Goal: Feedback & Contribution: Submit feedback/report problem

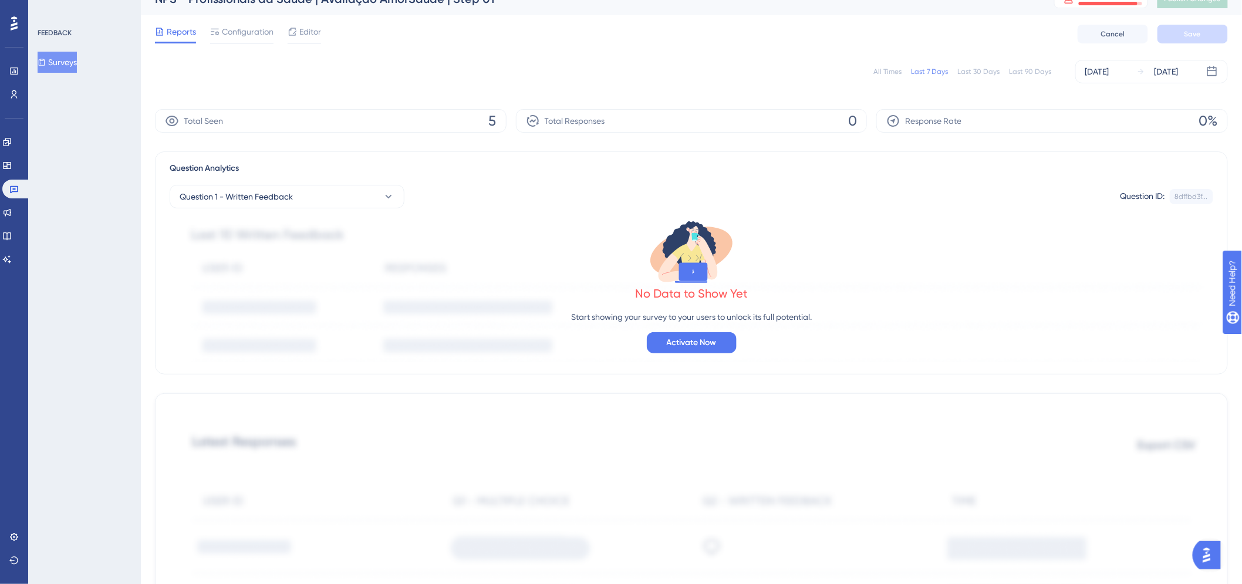
click at [373, 66] on div "All Times Last 7 Days Last 30 Days Last 90 Days [DATE] [DATE]" at bounding box center [691, 71] width 1073 height 23
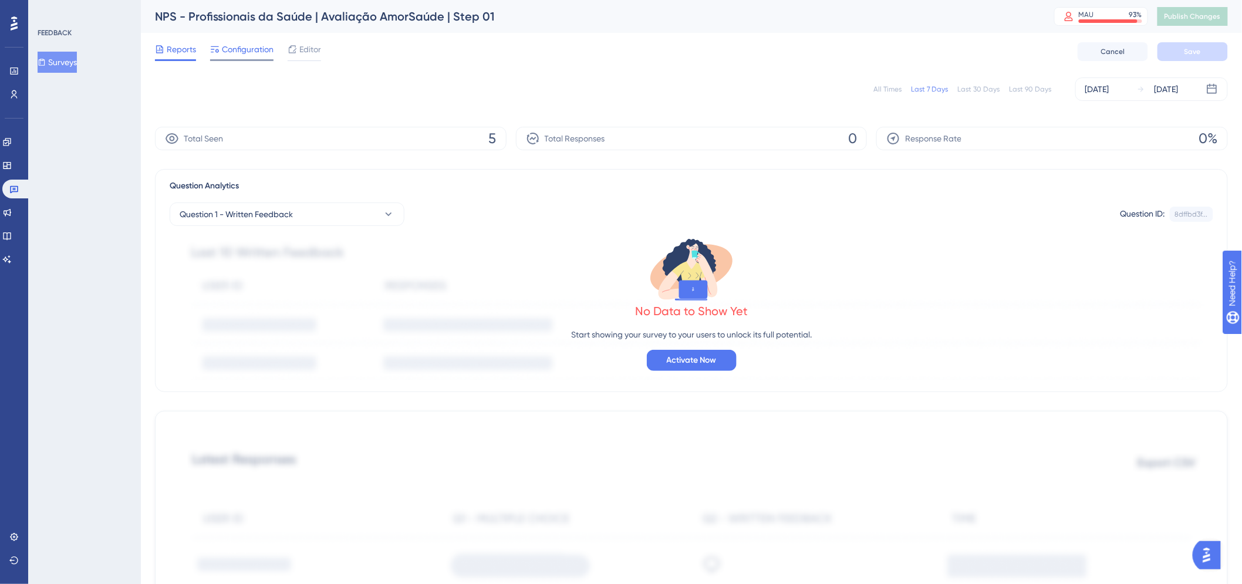
click at [248, 48] on span "Configuration" at bounding box center [248, 49] width 52 height 14
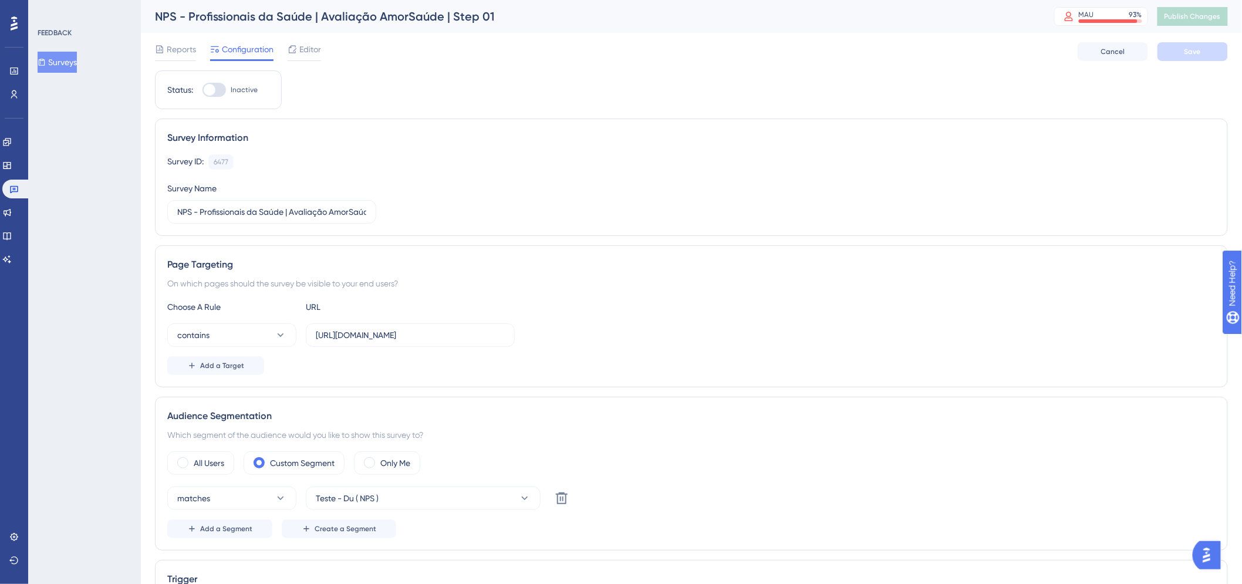
click at [77, 69] on button "Surveys" at bounding box center [57, 62] width 39 height 21
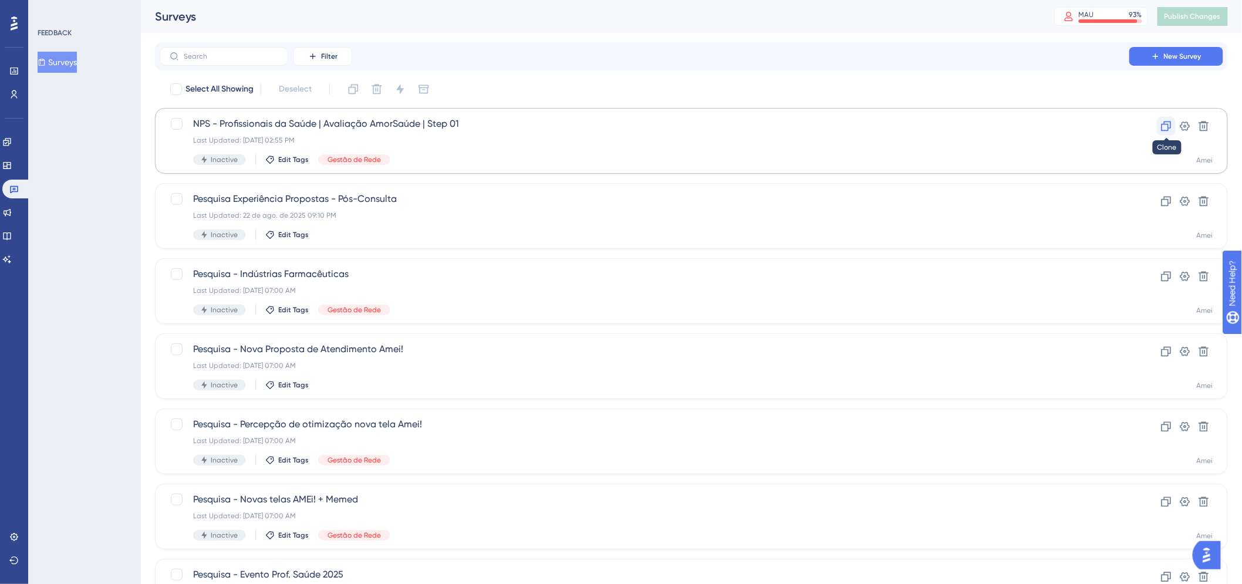
click at [1171, 124] on icon at bounding box center [1167, 127] width 10 height 10
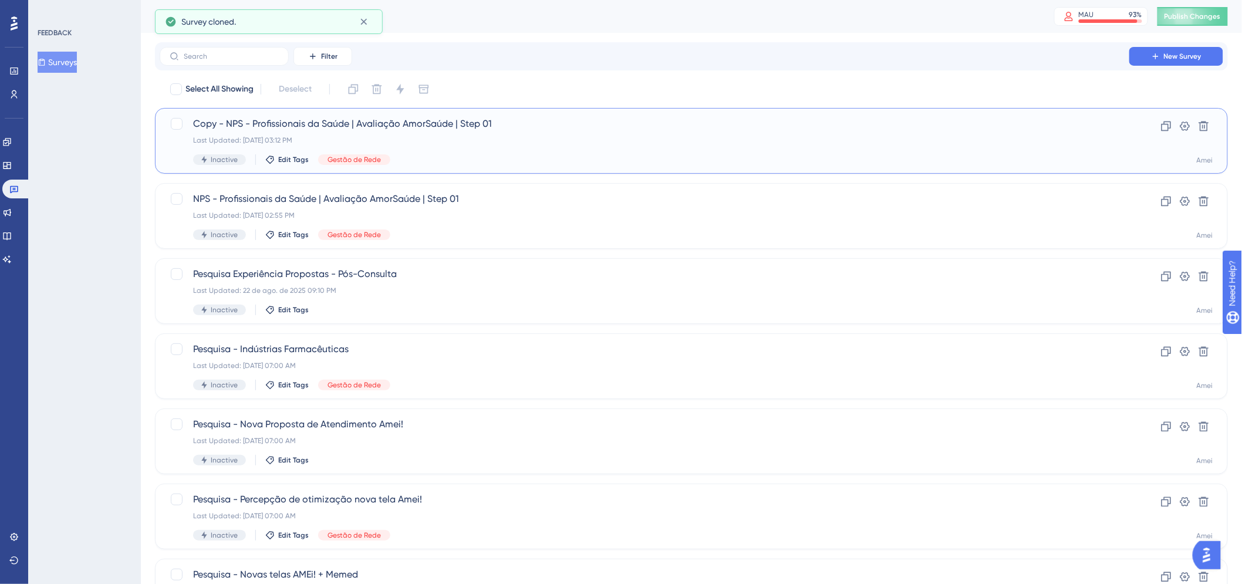
click at [474, 151] on div "Copy - NPS - Profissionais da Saúde | Avaliação AmorSaúde | Step 01 Last Update…" at bounding box center [644, 141] width 903 height 48
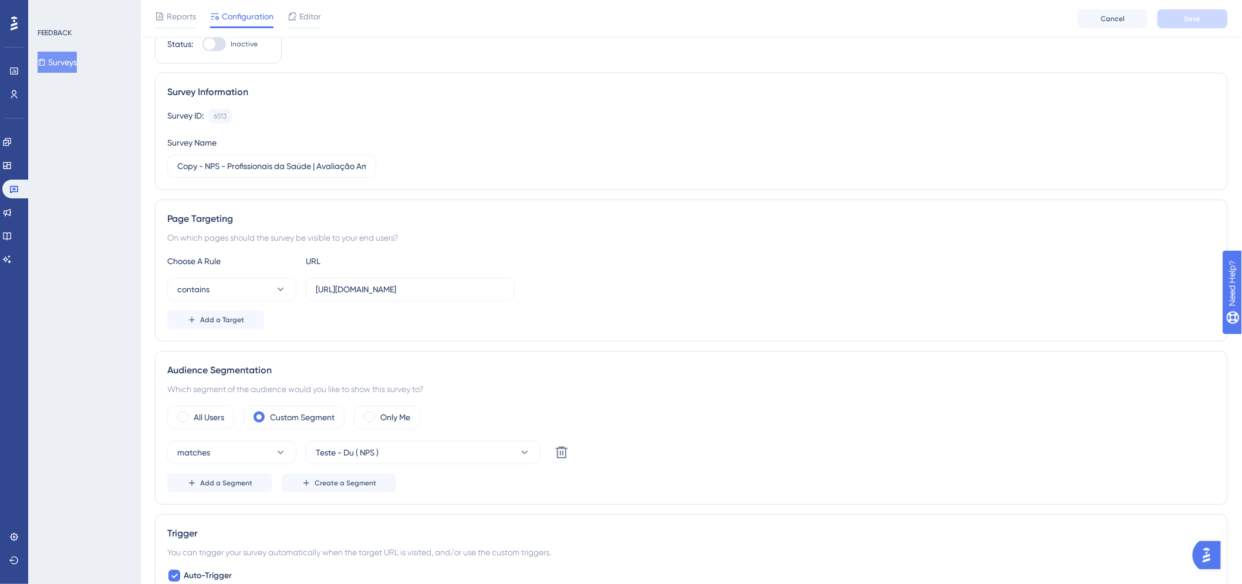
scroll to position [65, 0]
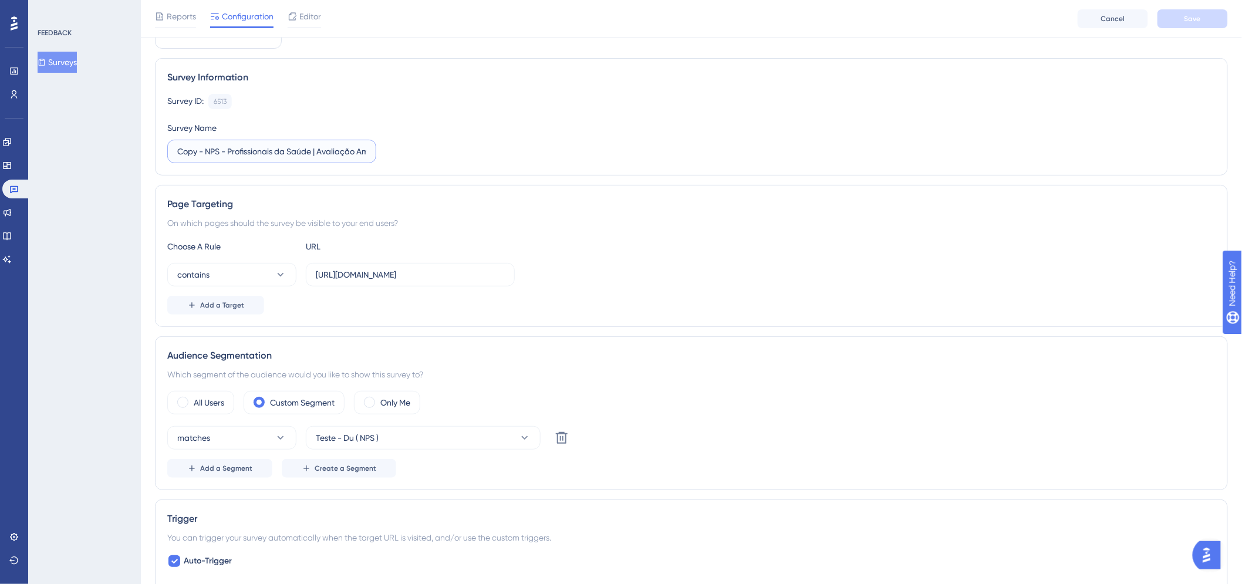
drag, startPoint x: 304, startPoint y: 145, endPoint x: 196, endPoint y: 128, distance: 108.8
click at [301, 145] on input "Copy - NPS - Profissionais da Saúde | Avaliação AmorSaúde | Step 01" at bounding box center [271, 151] width 189 height 13
drag, startPoint x: 206, startPoint y: 153, endPoint x: 115, endPoint y: 160, distance: 90.7
click at [361, 154] on input "NPS - Profissionais da Saúde | Avaliação AmorSaúde | Step 01" at bounding box center [271, 151] width 189 height 13
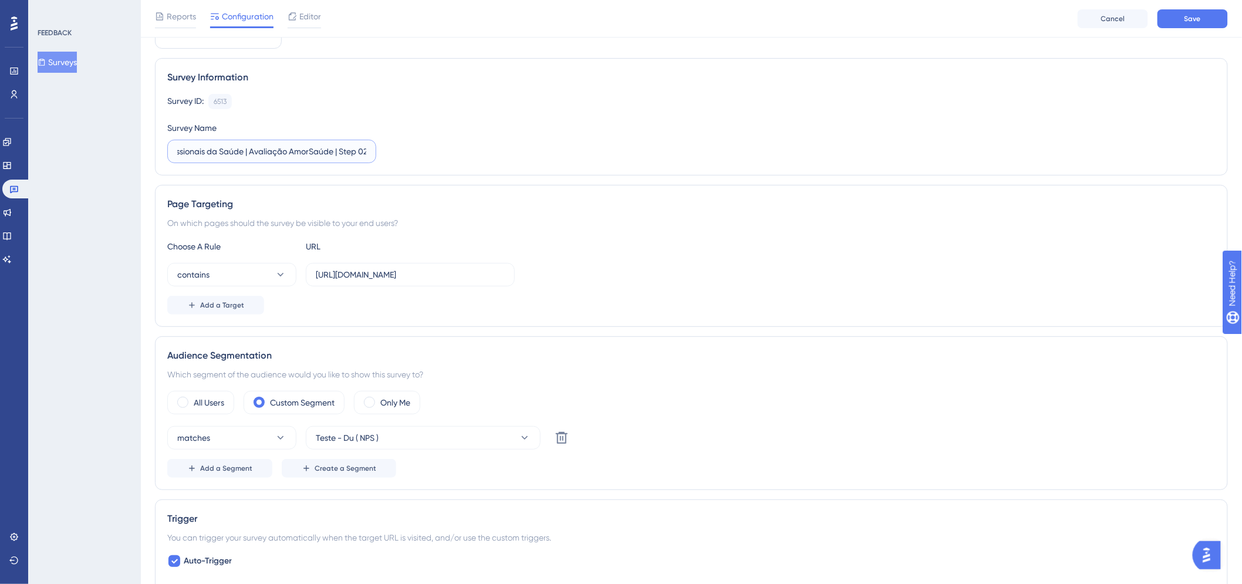
scroll to position [0, 44]
type input "NPS - Profissionais da Saúde | Avaliação AmorSaúde | Step 02"
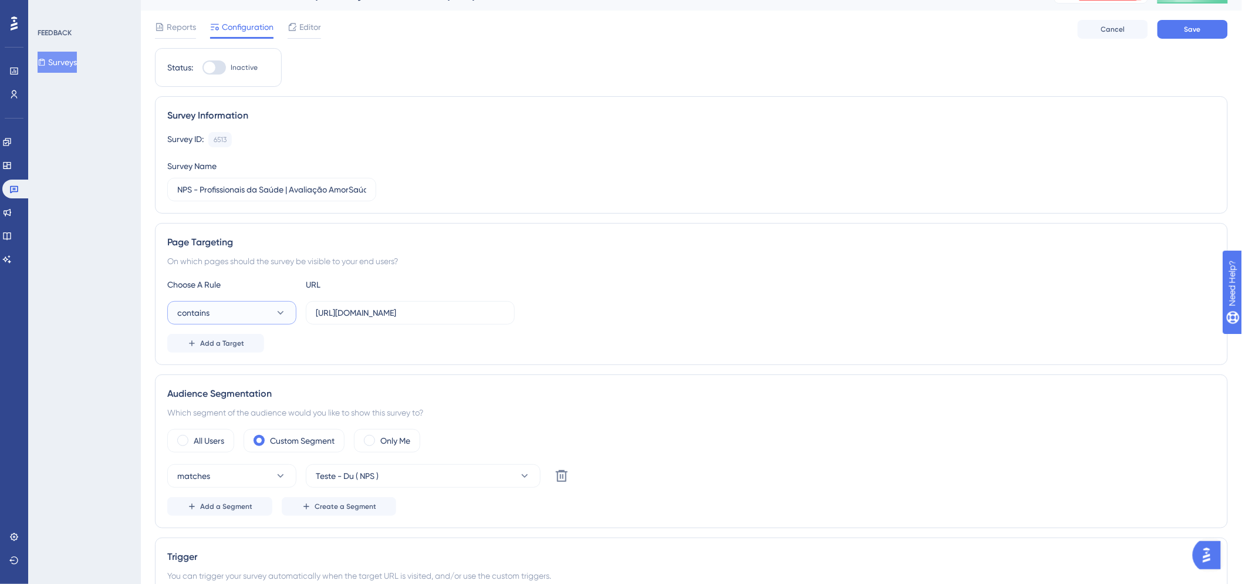
scroll to position [0, 0]
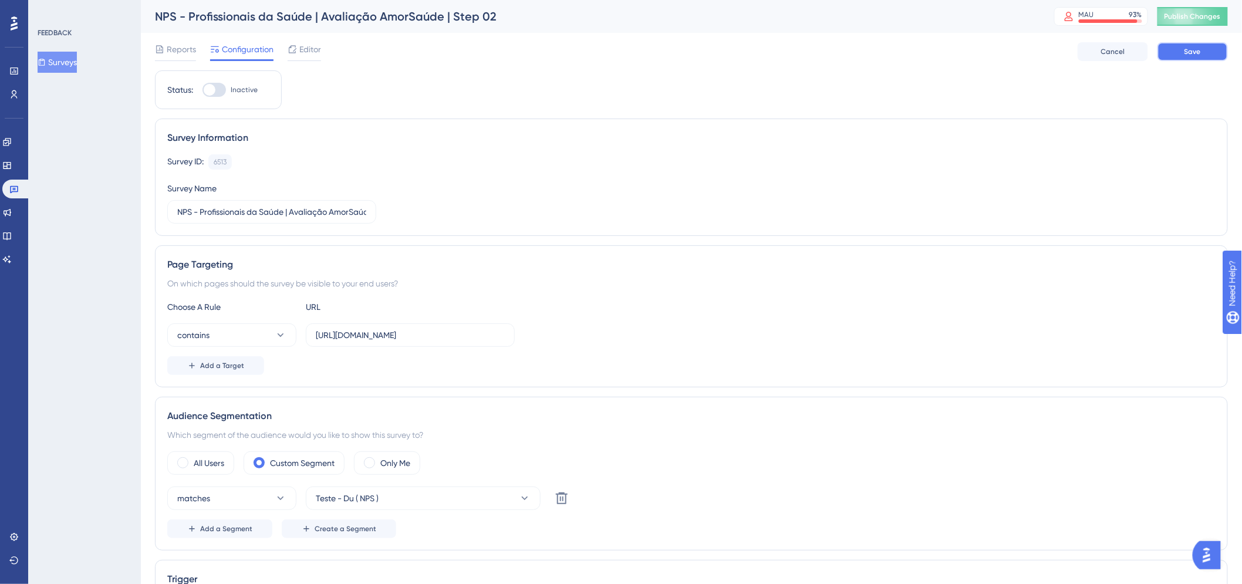
click at [1173, 55] on button "Save" at bounding box center [1193, 51] width 70 height 19
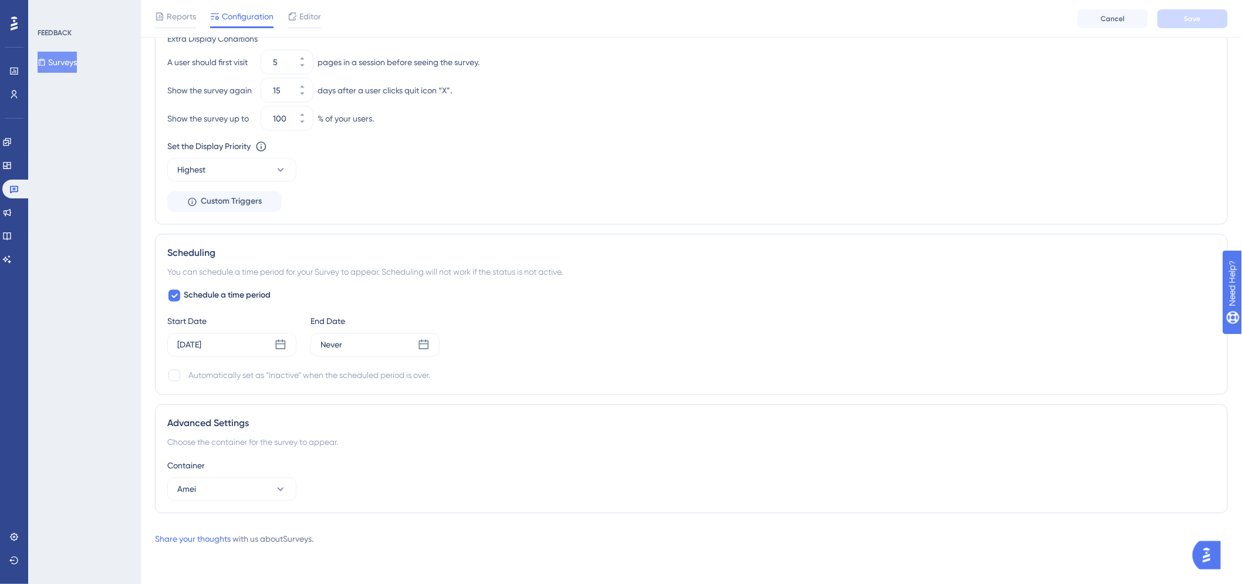
scroll to position [788, 0]
click at [239, 345] on div "[DATE]" at bounding box center [231, 345] width 129 height 23
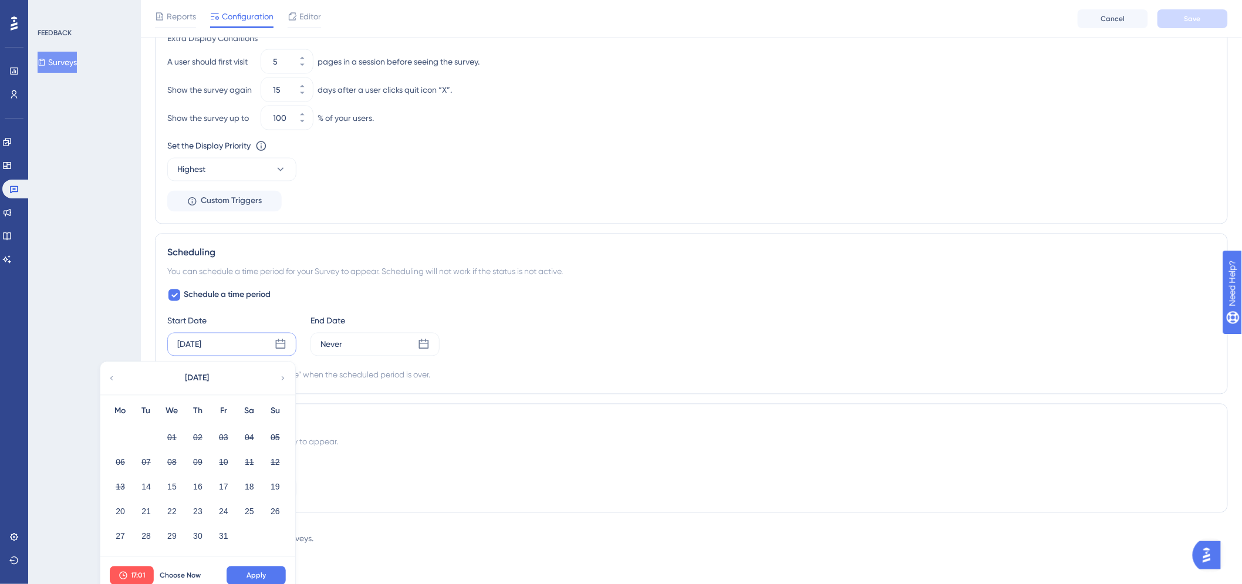
click at [231, 339] on div "[DATE] [DATE] Mo Tu We Th Fr Sa Su 01 02 03 04 05 06 07 08 09 10 11 12 13 14 15…" at bounding box center [231, 344] width 129 height 23
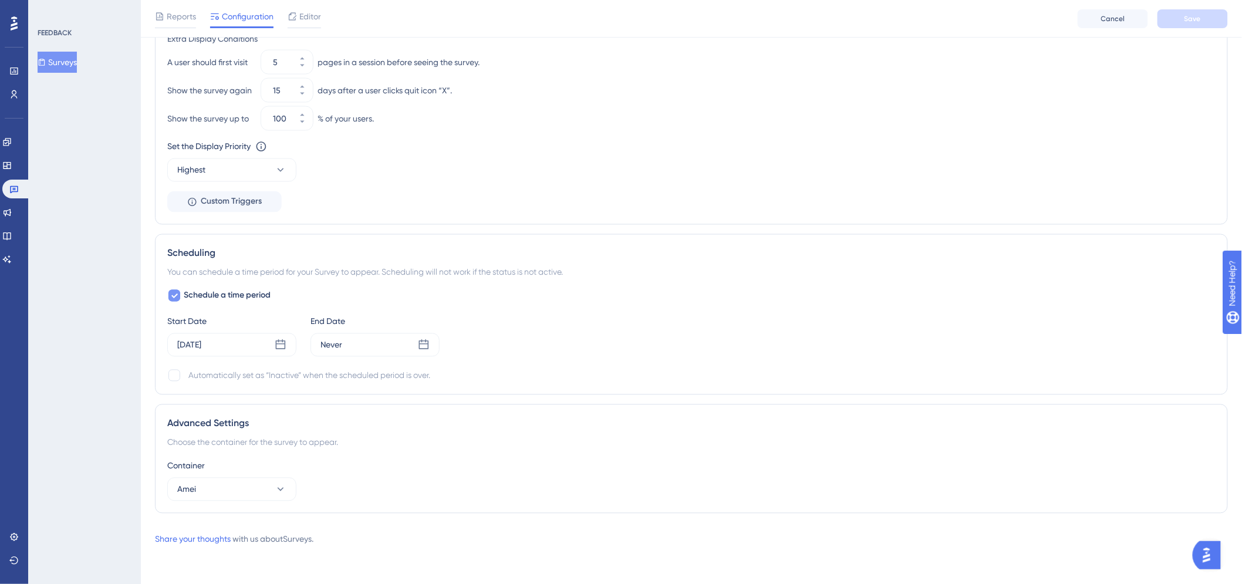
click at [243, 299] on span "Schedule a time period" at bounding box center [227, 296] width 87 height 14
checkbox input "false"
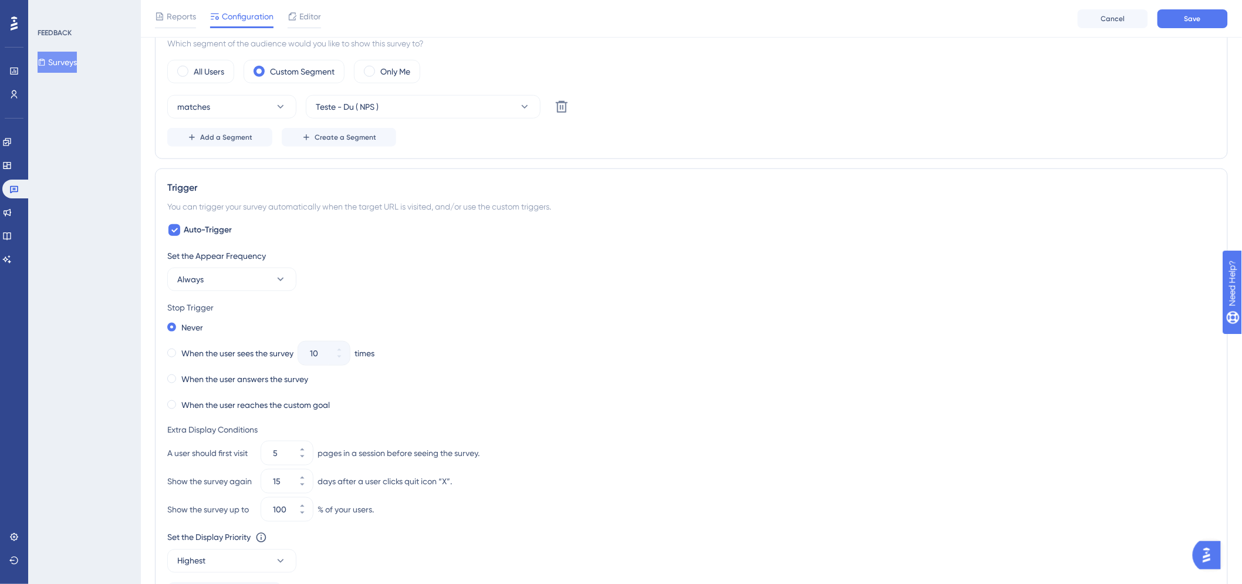
scroll to position [382, 0]
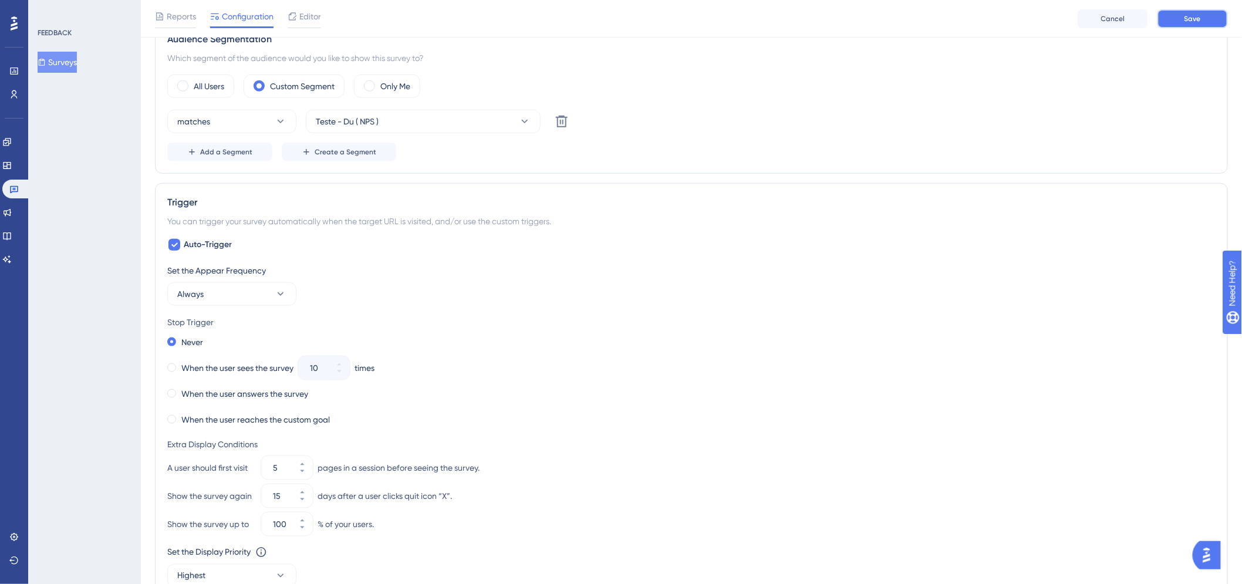
click at [1184, 13] on button "Save" at bounding box center [1193, 18] width 70 height 19
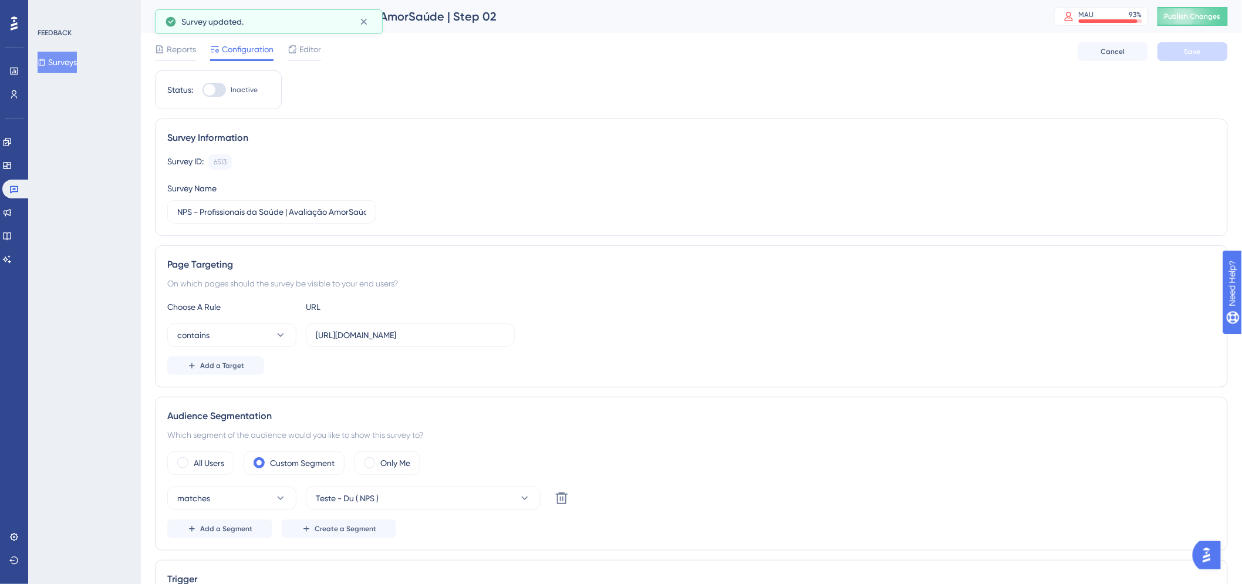
scroll to position [0, 0]
click at [57, 54] on button "Surveys" at bounding box center [57, 62] width 39 height 21
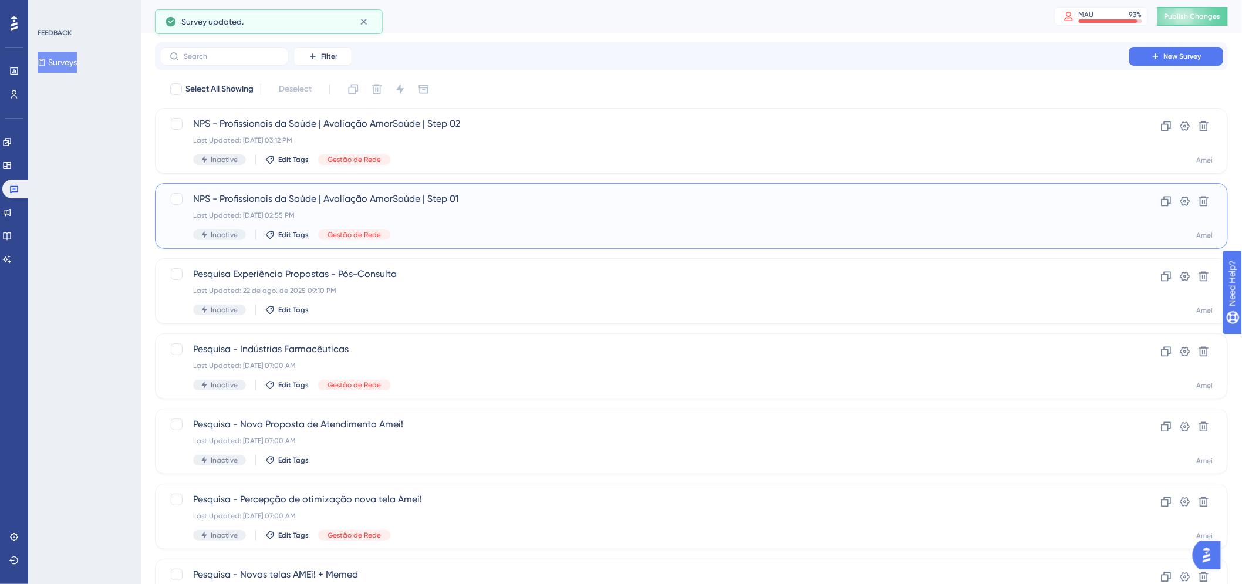
click at [527, 207] on div "NPS - Profissionais da Saúde | Avaliação AmorSaúde | Step 01 Last Updated: [DAT…" at bounding box center [644, 216] width 903 height 48
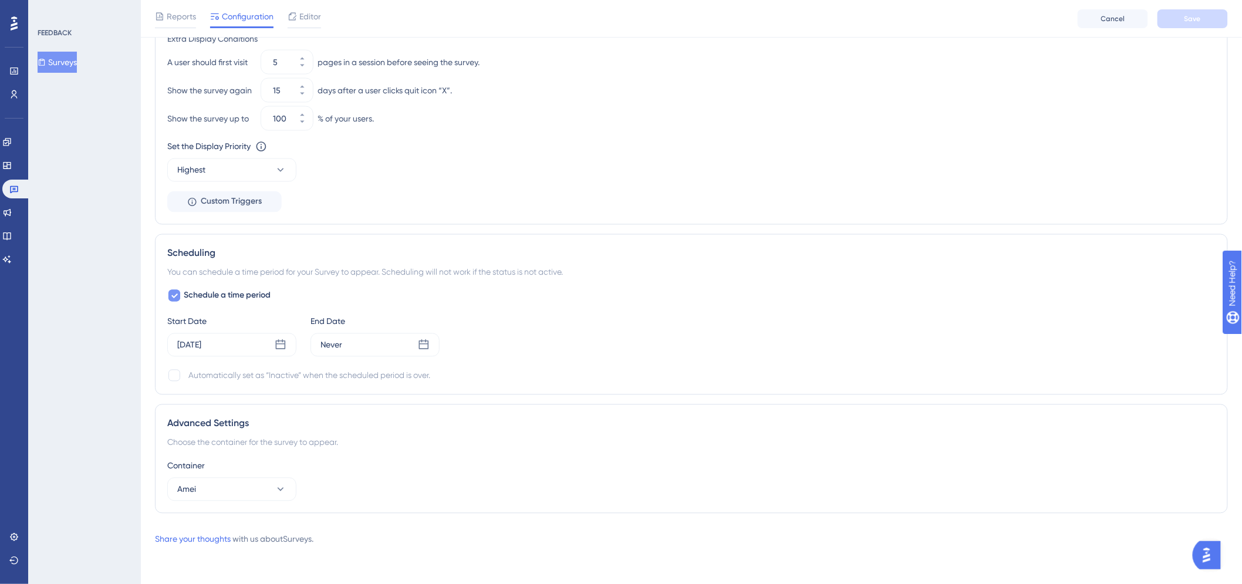
click at [254, 289] on span "Schedule a time period" at bounding box center [227, 296] width 87 height 14
checkbox input "false"
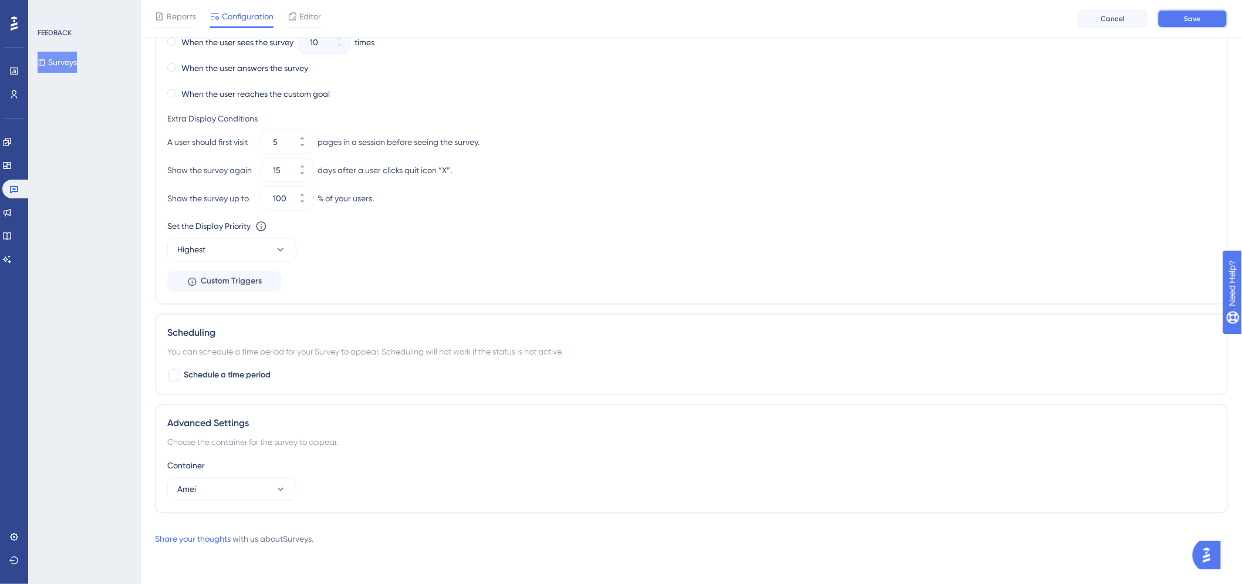
click at [1166, 21] on button "Save" at bounding box center [1193, 18] width 70 height 19
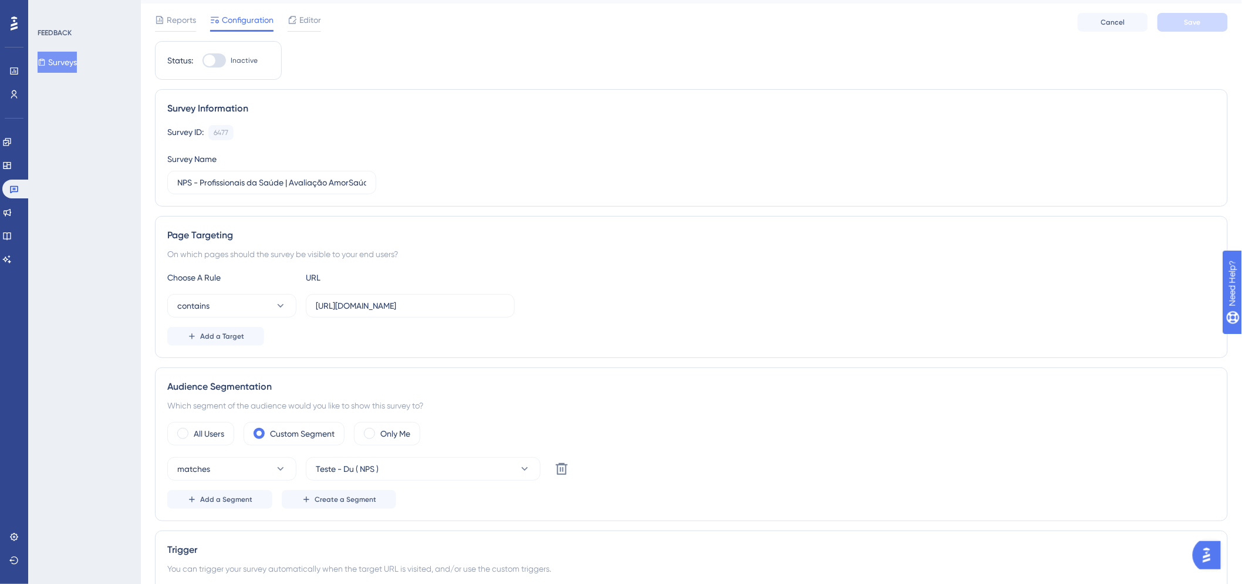
scroll to position [0, 0]
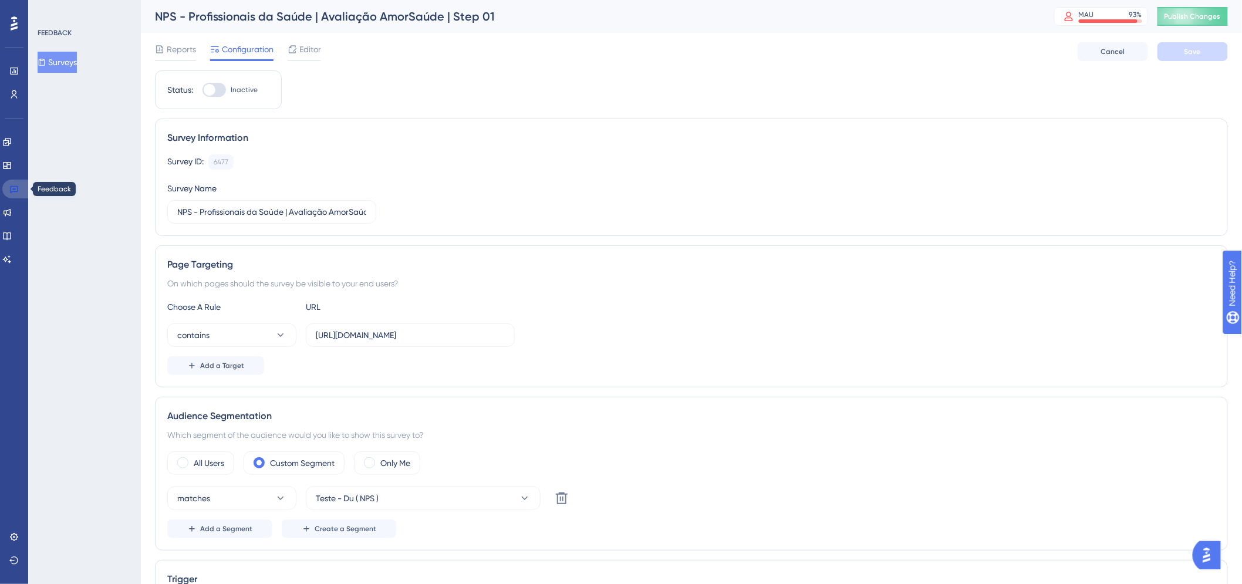
click at [12, 188] on icon at bounding box center [13, 188] width 9 height 9
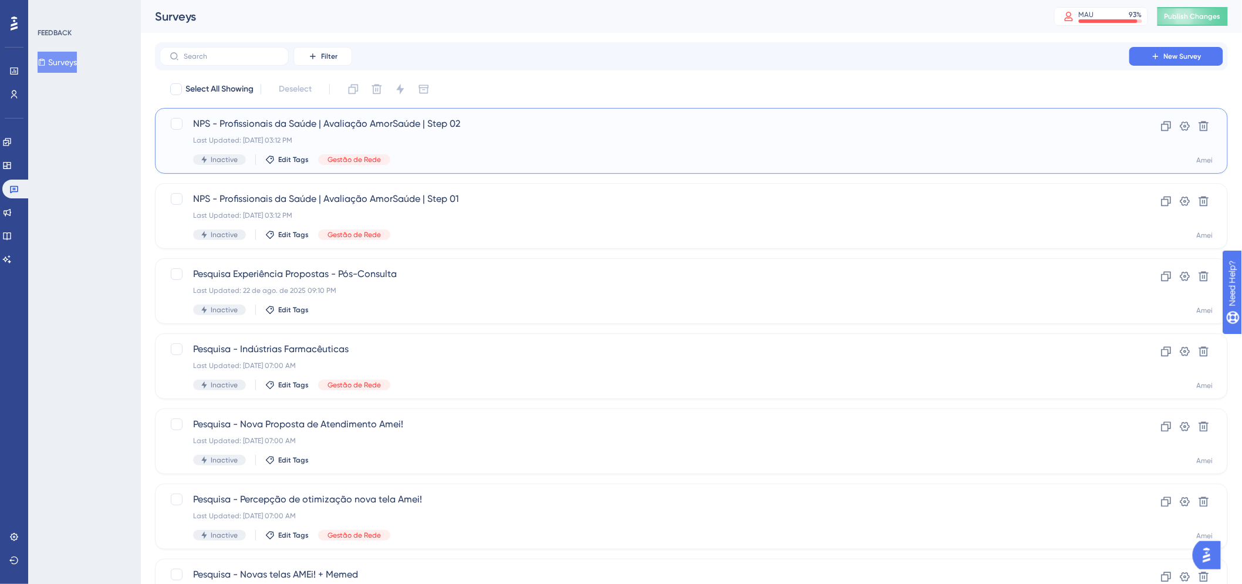
click at [478, 126] on span "NPS - Profissionais da Saúde | Avaliação AmorSaúde | Step 02" at bounding box center [644, 124] width 903 height 14
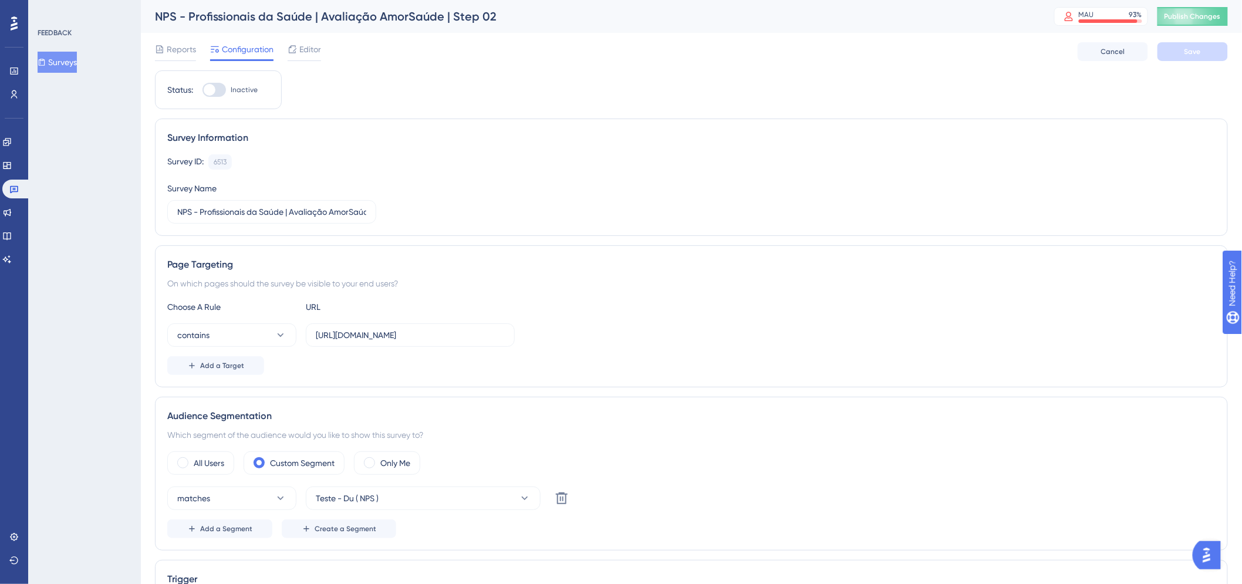
click at [323, 48] on div "Reports Configuration Editor Cancel Save" at bounding box center [691, 52] width 1073 height 38
click at [296, 43] on div at bounding box center [292, 49] width 9 height 14
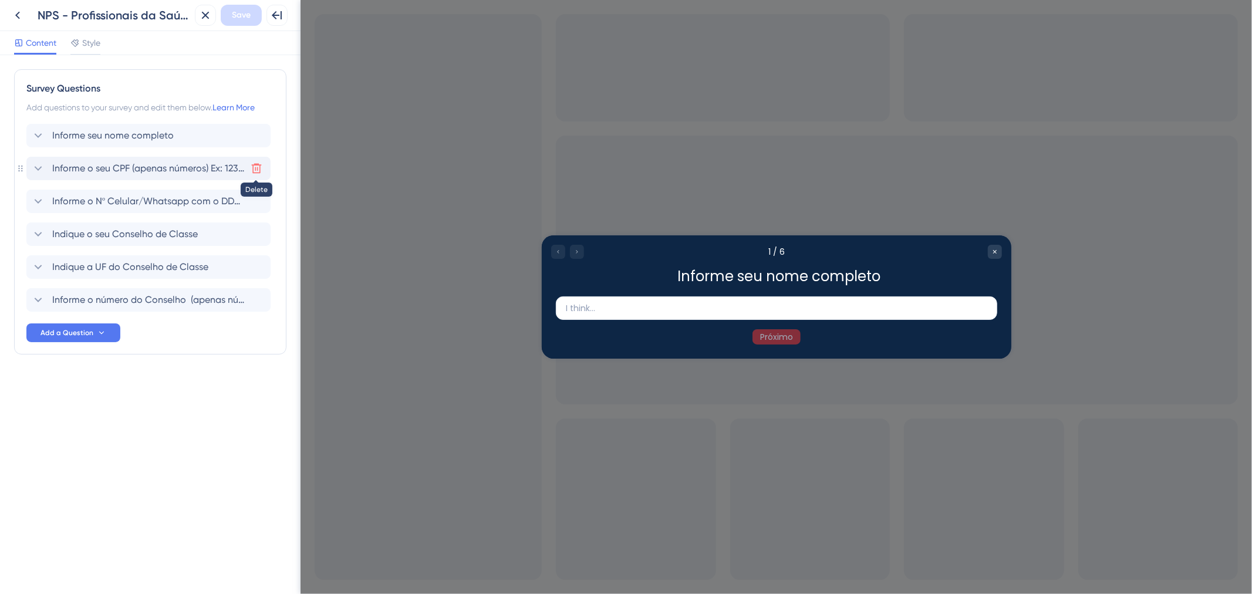
click at [260, 164] on icon at bounding box center [257, 169] width 12 height 12
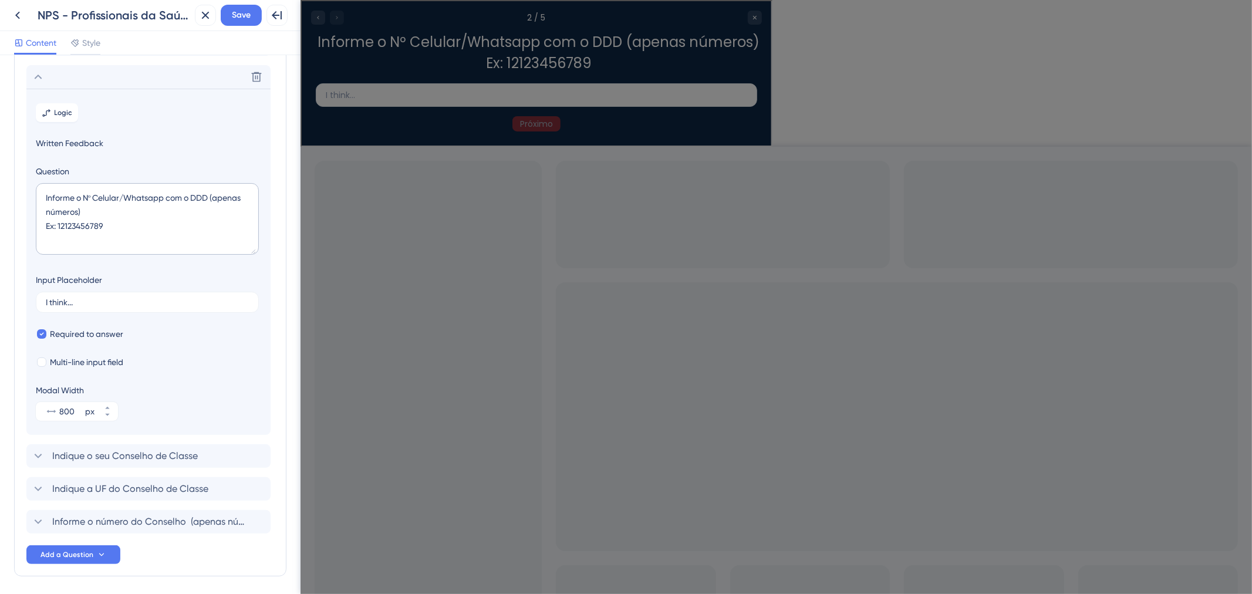
scroll to position [102, 0]
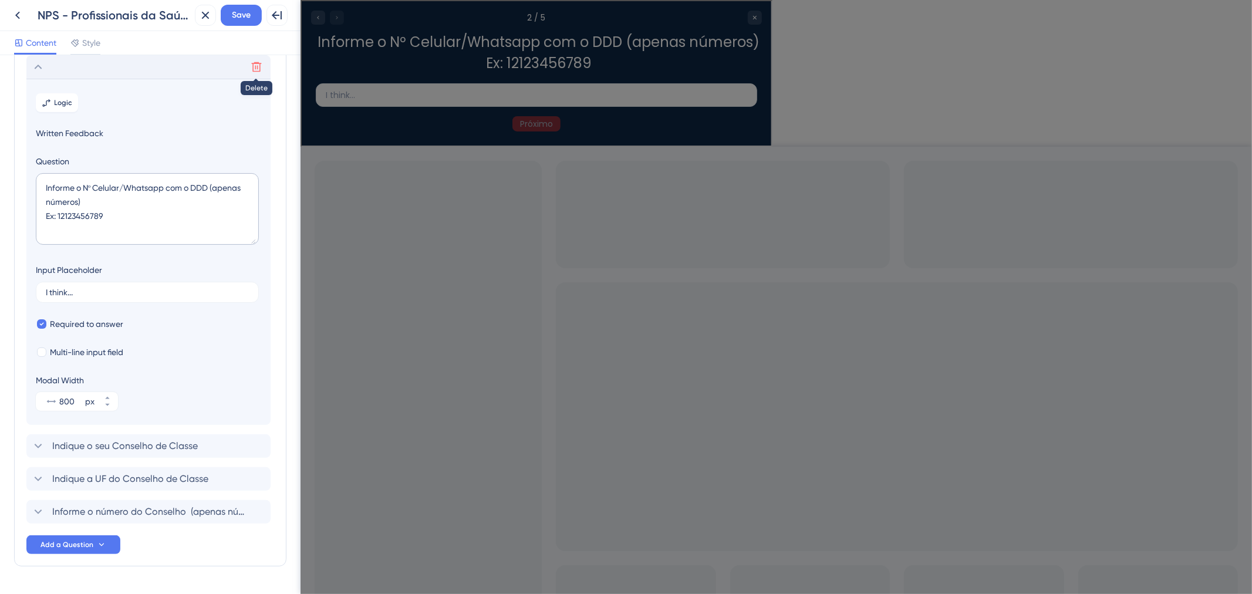
click at [261, 69] on icon at bounding box center [257, 67] width 12 height 12
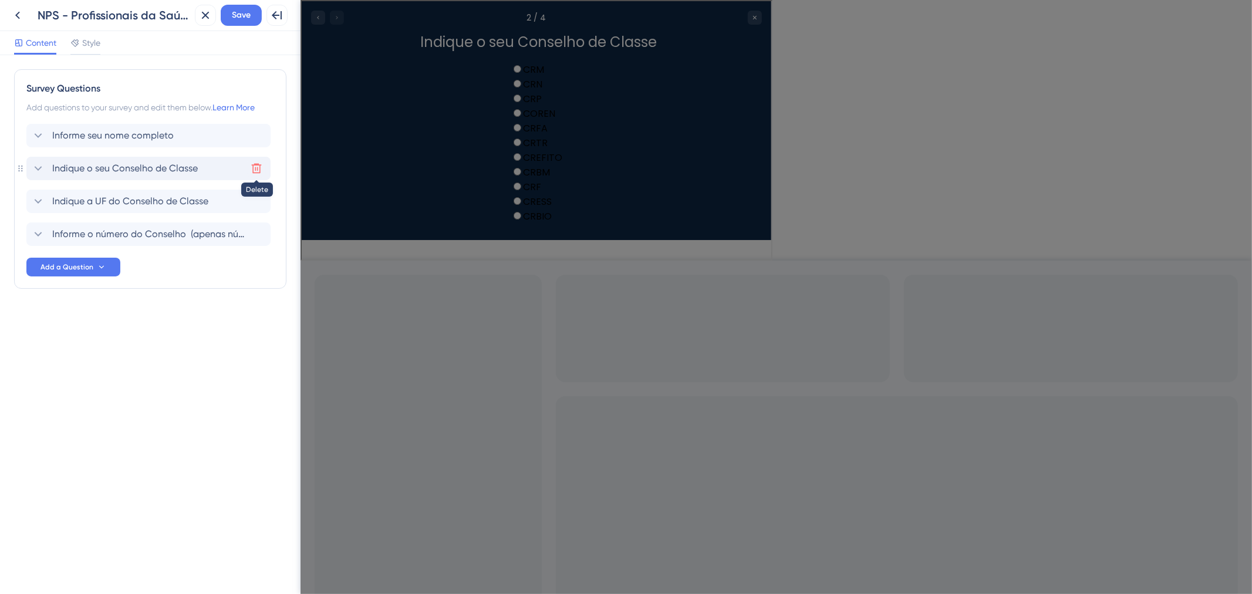
click at [254, 171] on icon at bounding box center [257, 169] width 12 height 12
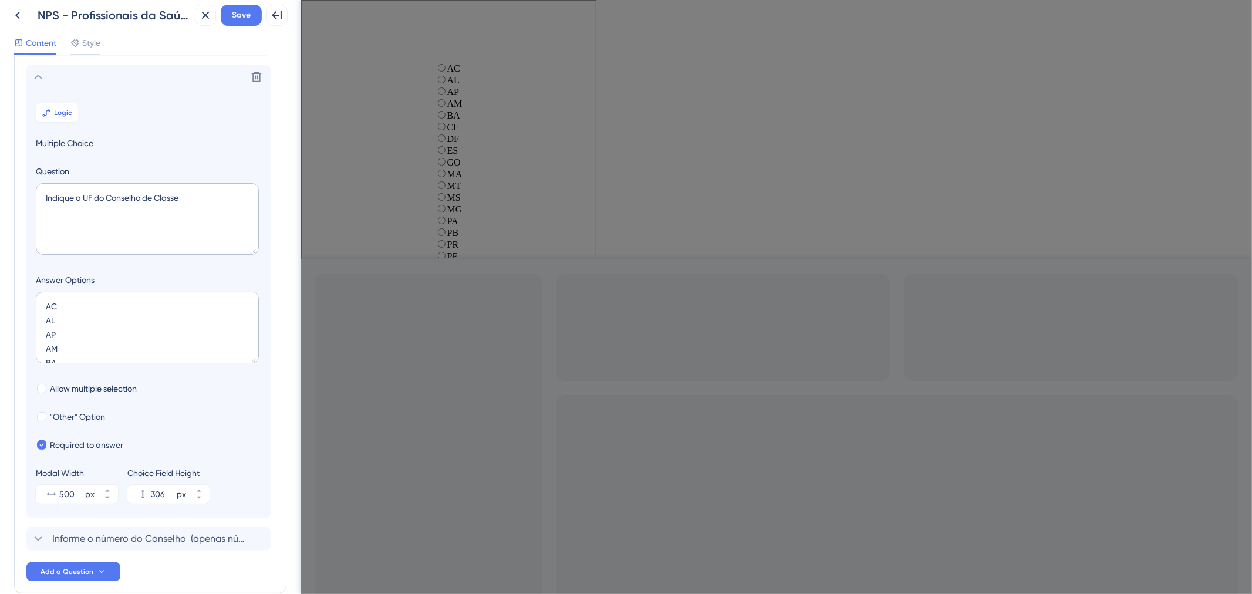
scroll to position [102, 0]
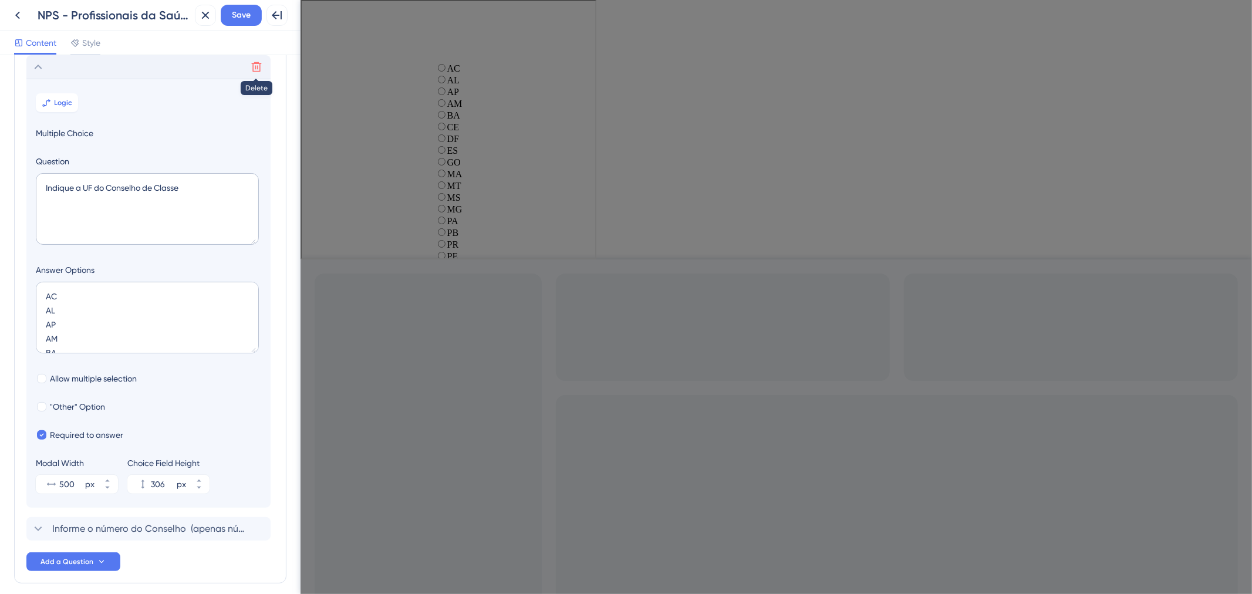
click at [252, 65] on icon at bounding box center [257, 67] width 12 height 12
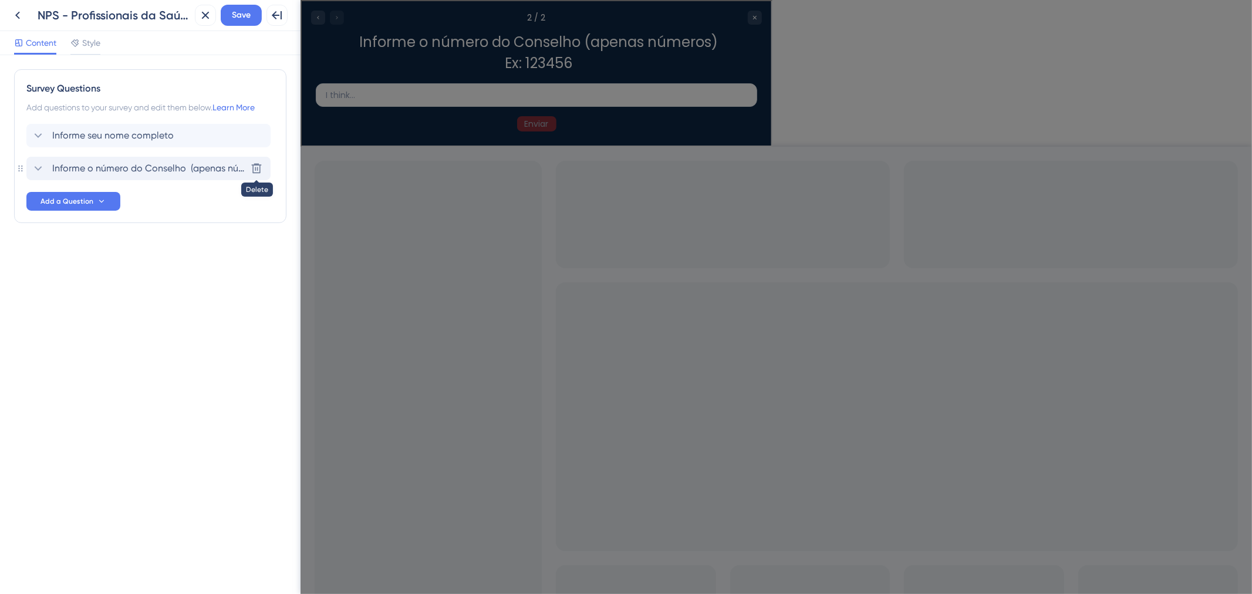
click at [259, 167] on icon at bounding box center [257, 169] width 12 height 12
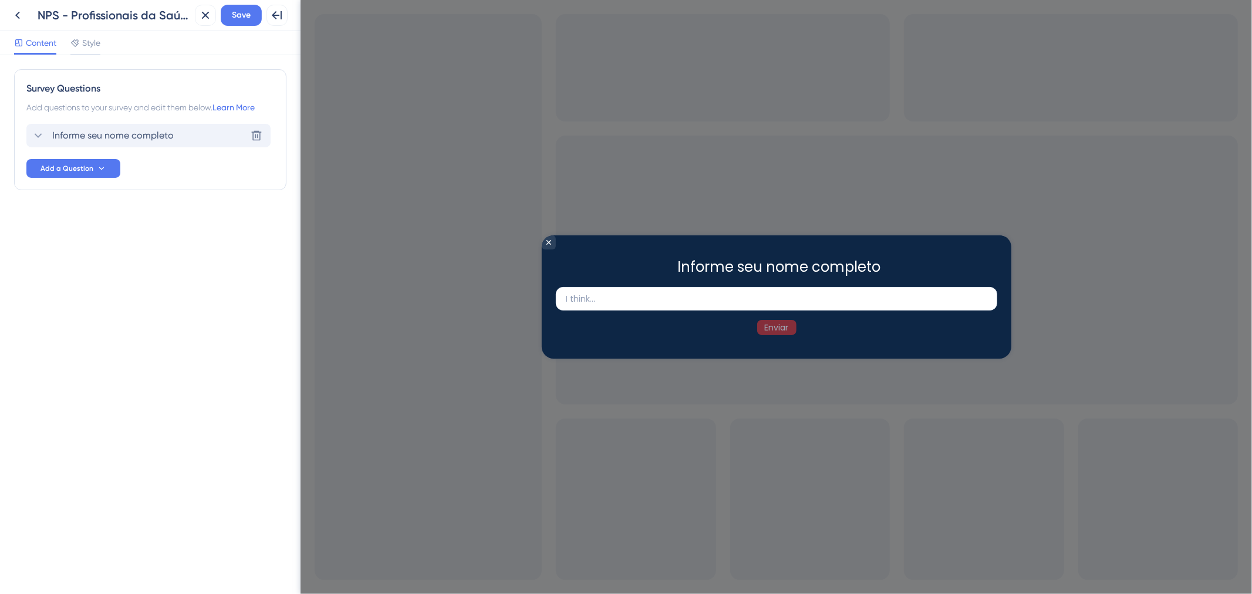
click at [112, 132] on span "Informe seu nome completo" at bounding box center [113, 136] width 122 height 14
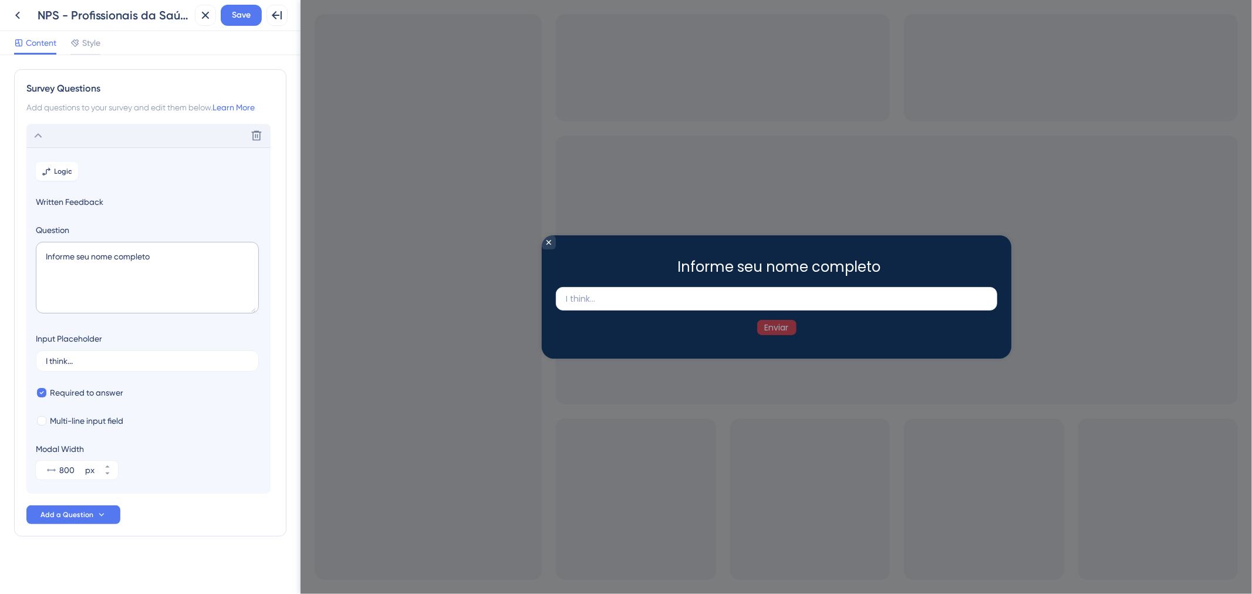
scroll to position [4, 0]
click at [251, 132] on icon at bounding box center [257, 132] width 12 height 12
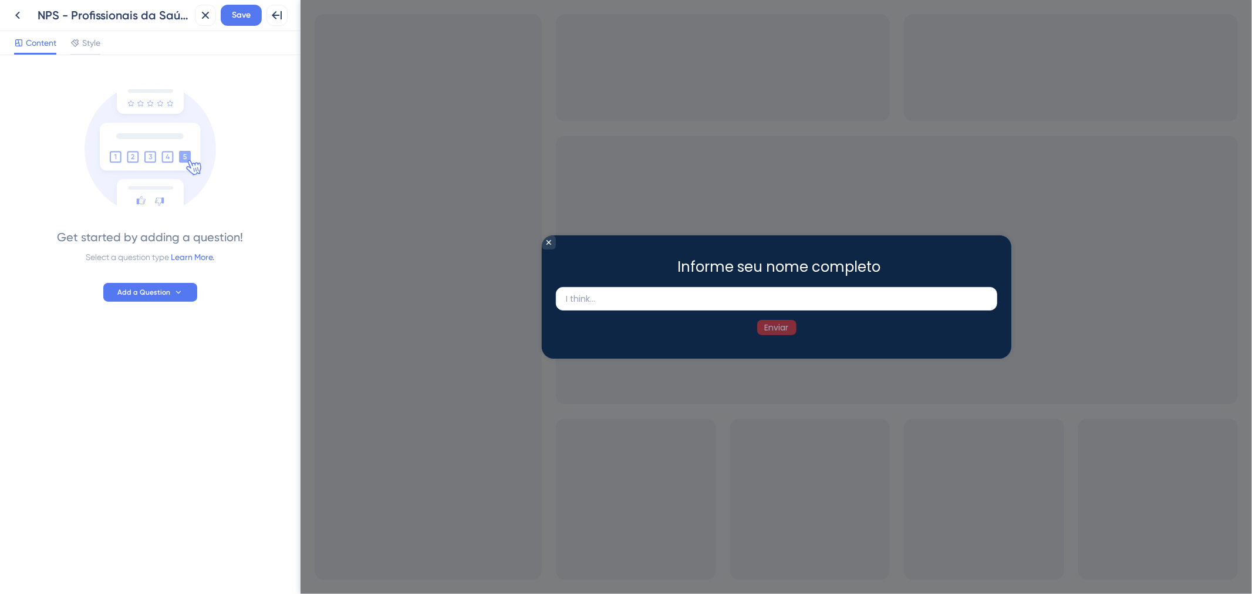
scroll to position [0, 0]
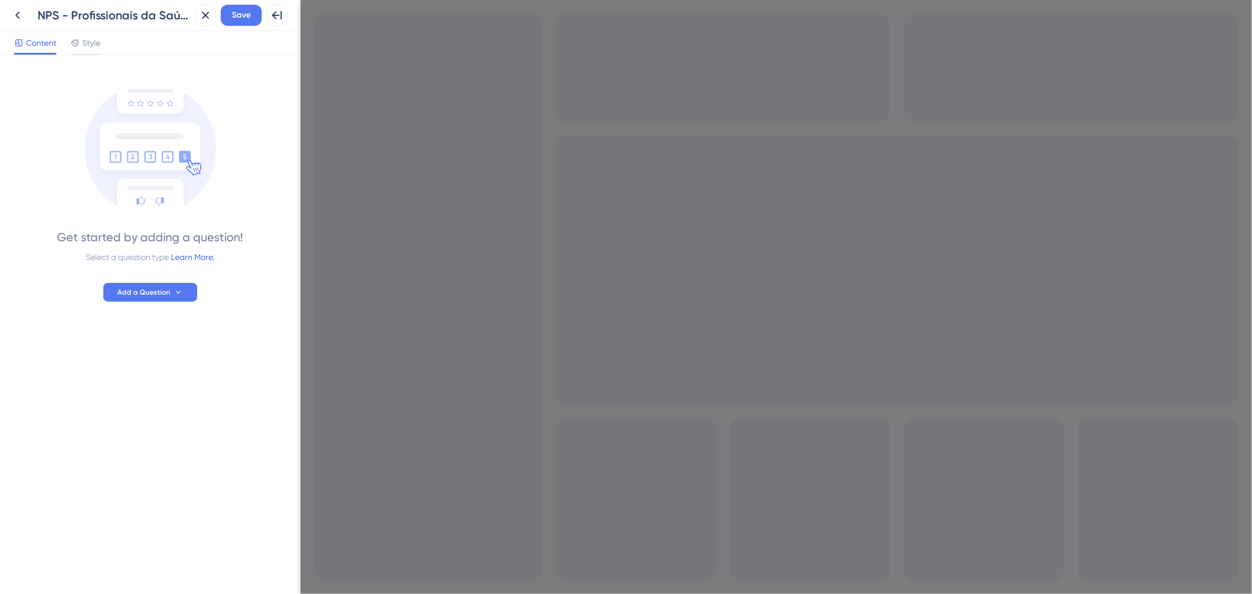
click at [164, 161] on img at bounding box center [151, 149] width 132 height 132
drag, startPoint x: 188, startPoint y: 278, endPoint x: 174, endPoint y: 288, distance: 17.8
click at [188, 278] on div "Get started by adding a question! Select a question type Learn More. Add a Ques…" at bounding box center [150, 185] width 272 height 233
click at [171, 289] on button "Add a Question" at bounding box center [150, 292] width 94 height 19
click at [170, 315] on div "Star Rating Star Rating" at bounding box center [167, 325] width 95 height 23
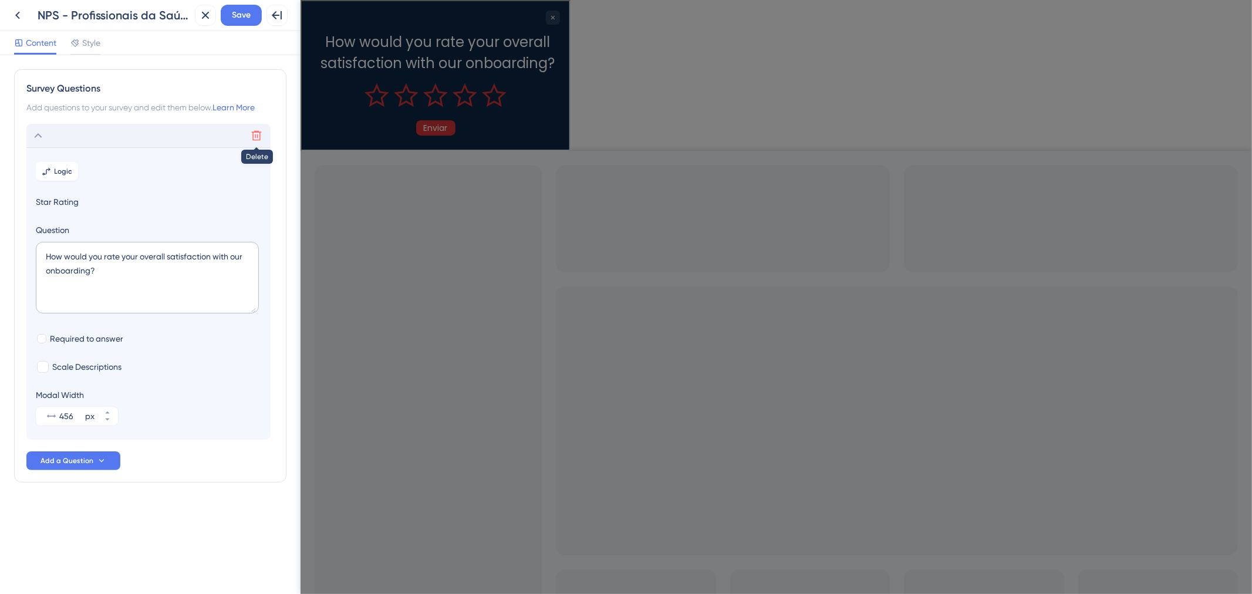
click at [255, 137] on icon at bounding box center [257, 136] width 12 height 12
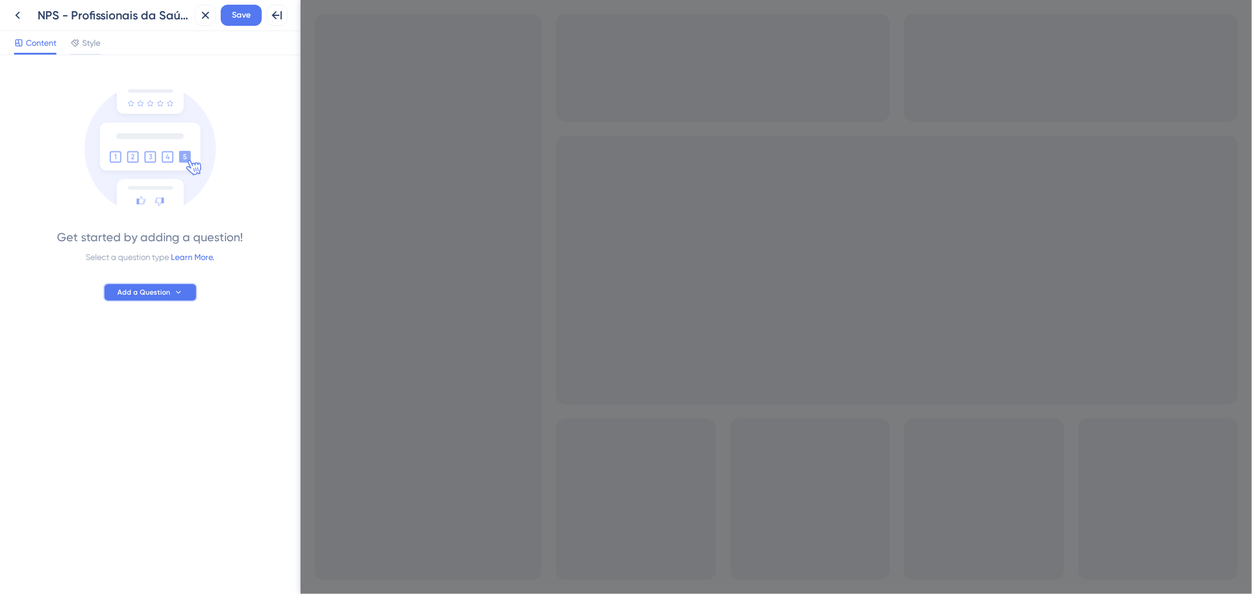
click at [174, 294] on icon at bounding box center [178, 292] width 9 height 9
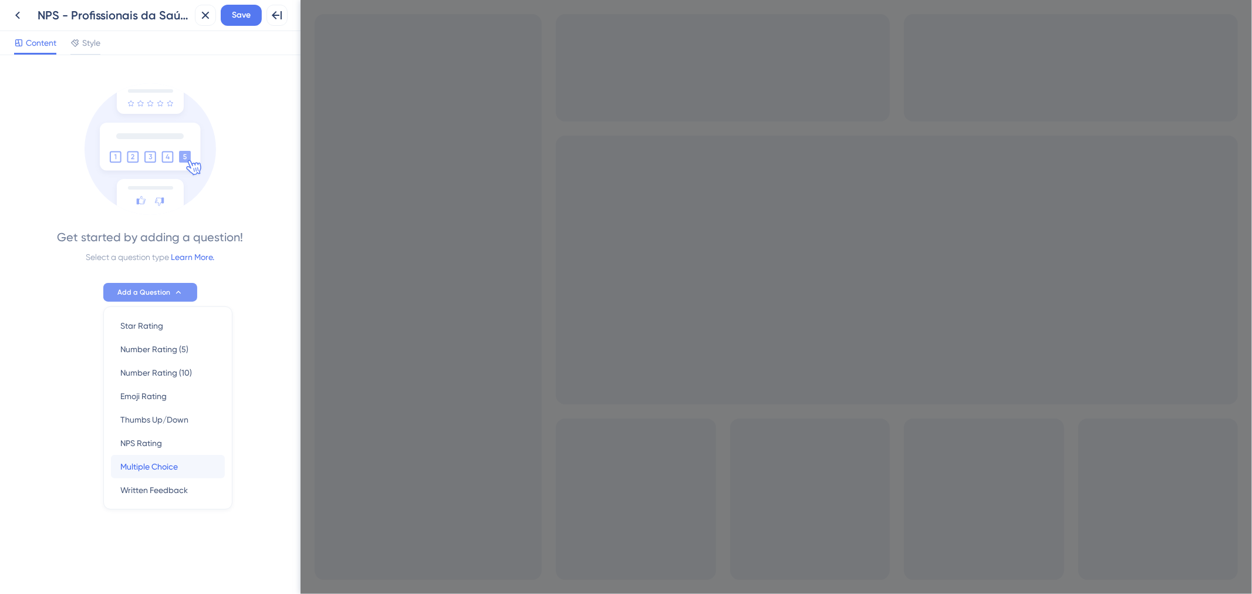
click at [171, 463] on span "Multiple Choice" at bounding box center [149, 467] width 58 height 14
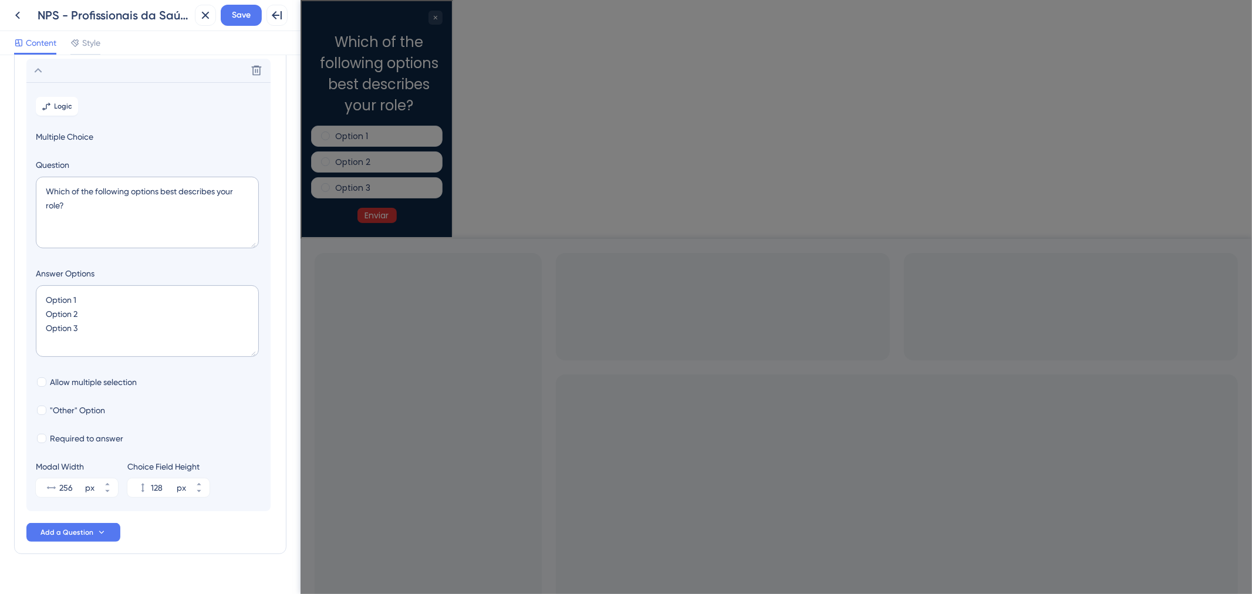
scroll to position [68, 0]
click at [179, 206] on textarea "Which of the following options best describes your role?" at bounding box center [147, 210] width 223 height 72
paste textarea "Como você conheçou a clínica AmorSaúde"
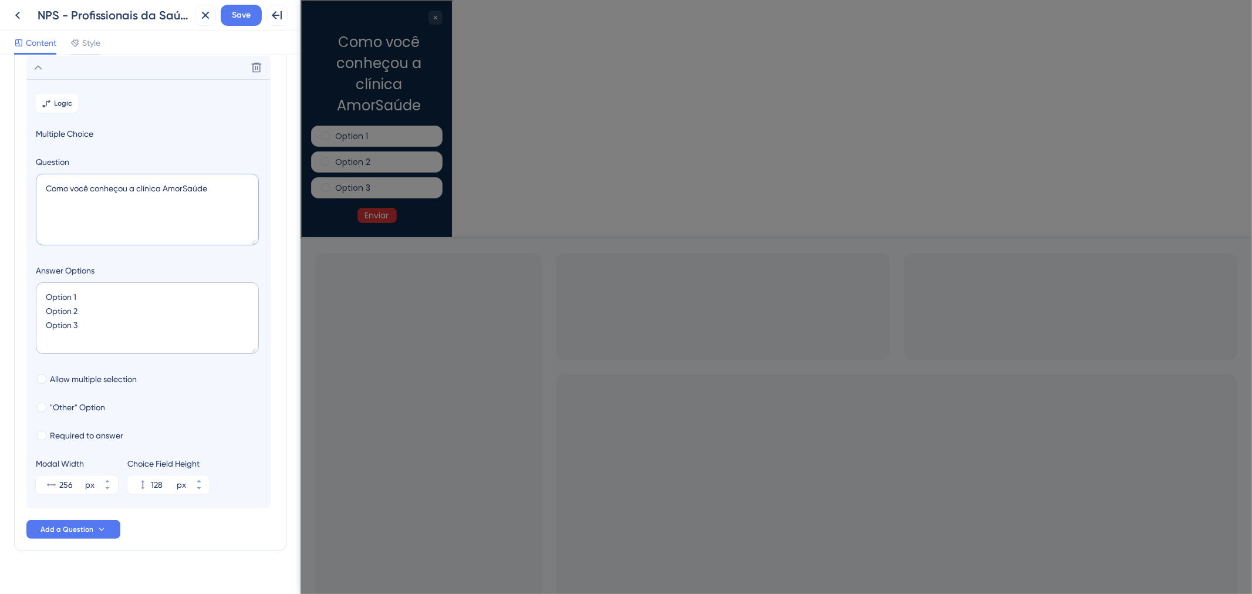
click at [105, 186] on textarea "Como você conheçou a clínica AmorSaúde" at bounding box center [147, 210] width 223 height 72
drag, startPoint x: 105, startPoint y: 186, endPoint x: 33, endPoint y: 195, distance: 71.7
click at [32, 196] on section "Logic Multiple Choice Question Como você conheçou a clínica AmorSaúde Answer Op…" at bounding box center [148, 293] width 244 height 429
click at [106, 186] on textarea "Como você conheçou a clínica AmorSaúde" at bounding box center [147, 210] width 223 height 72
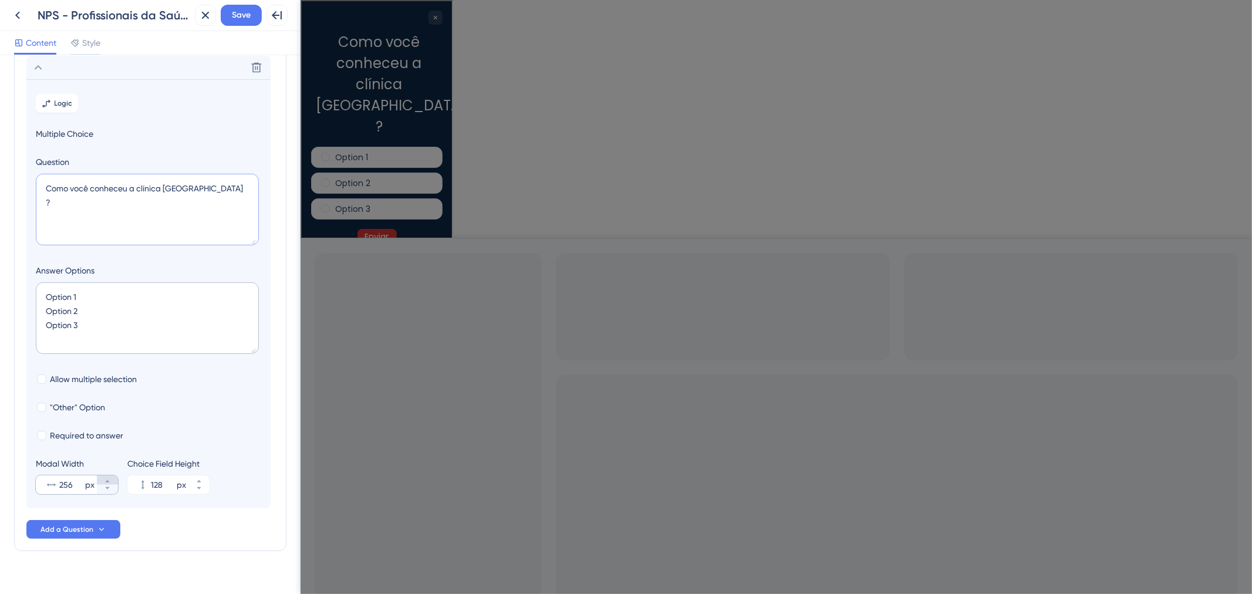
type textarea "Como você conheceu a clínica [GEOGRAPHIC_DATA] ?"
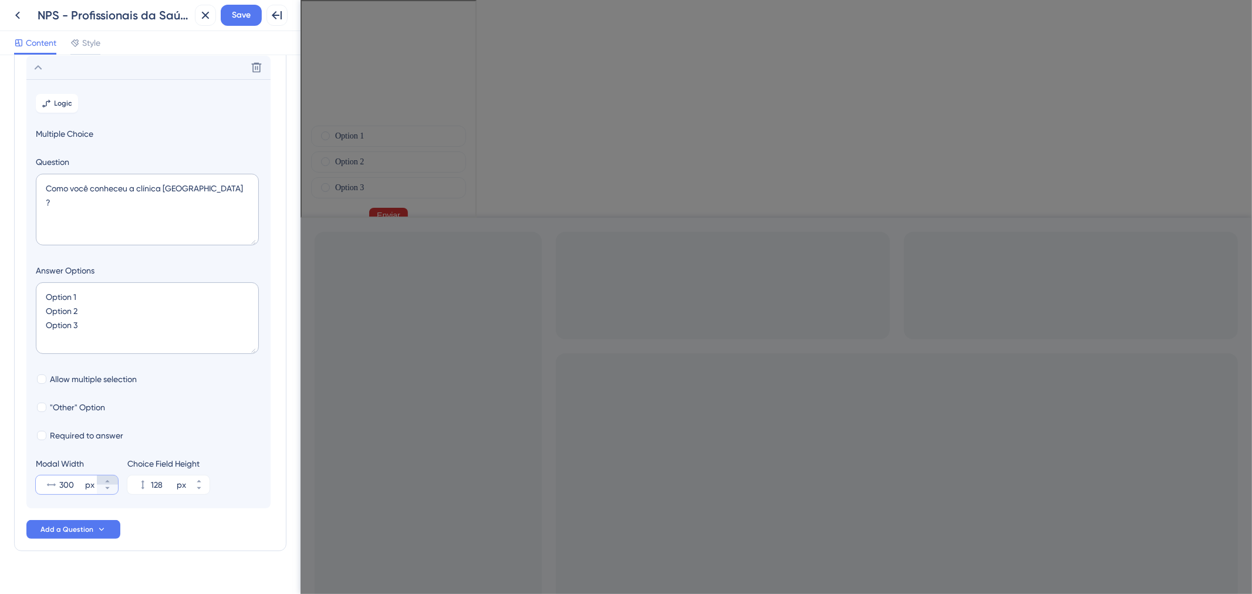
click at [113, 483] on button "300 px" at bounding box center [107, 480] width 21 height 9
click at [67, 486] on input "301" at bounding box center [70, 485] width 23 height 14
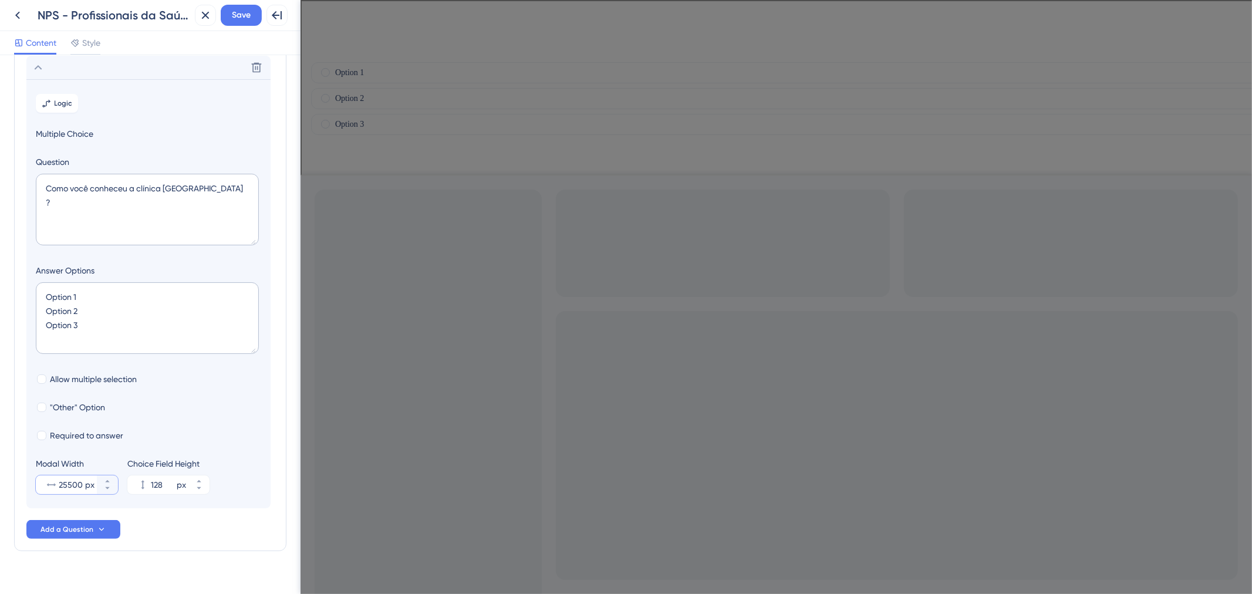
scroll to position [0, 0]
type input "500"
click at [89, 297] on textarea "Option 1 Option 2 Option 3" at bounding box center [147, 318] width 223 height 72
drag, startPoint x: 96, startPoint y: 296, endPoint x: -16, endPoint y: 290, distance: 111.7
click at [0, 290] on html "Back NPS - Profissionais da Saúde | Avaliação AmorSaúde | Step 02 Close Save Fu…" at bounding box center [626, 297] width 1252 height 594
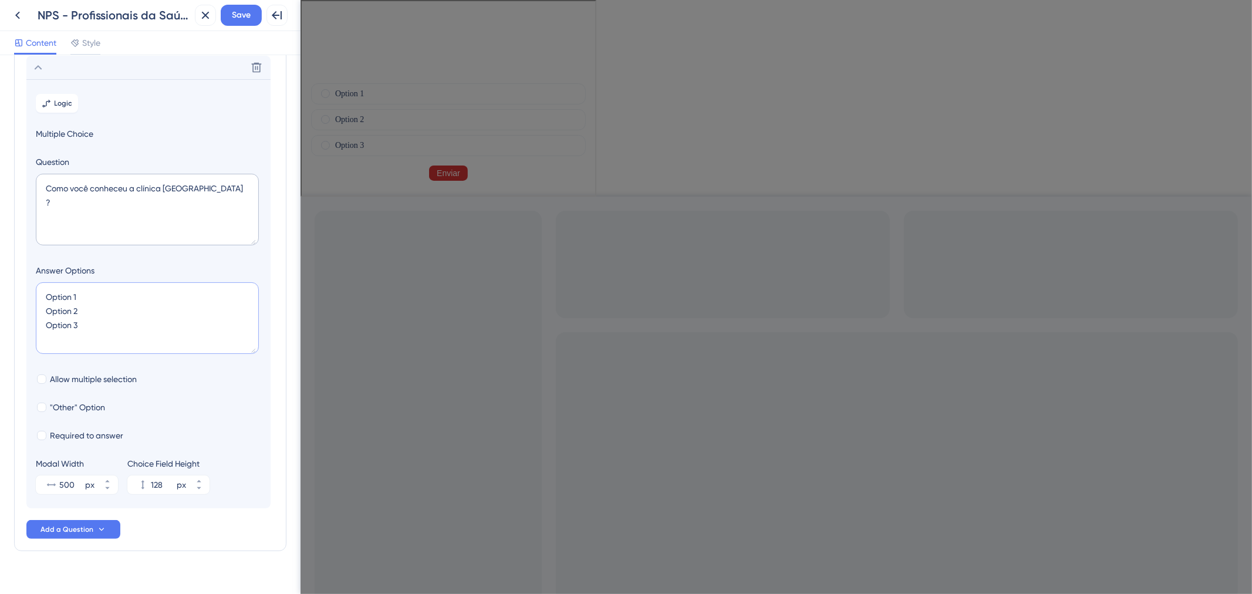
paste textarea "Convite do Gestor da clínica AmorSaúde"
click at [115, 324] on textarea "Convite do Gestor da clínica AmorSaúde Option 2 Option 3" at bounding box center [147, 318] width 223 height 72
click at [115, 321] on textarea "Convite do Gestor da clínica AmorSaúde Option 2 Option 3" at bounding box center [147, 318] width 223 height 72
click at [92, 318] on textarea "Convite do Gestor da clínica AmorSaúde Option 2 Option 3" at bounding box center [147, 318] width 223 height 72
drag, startPoint x: 104, startPoint y: 312, endPoint x: 28, endPoint y: 310, distance: 76.4
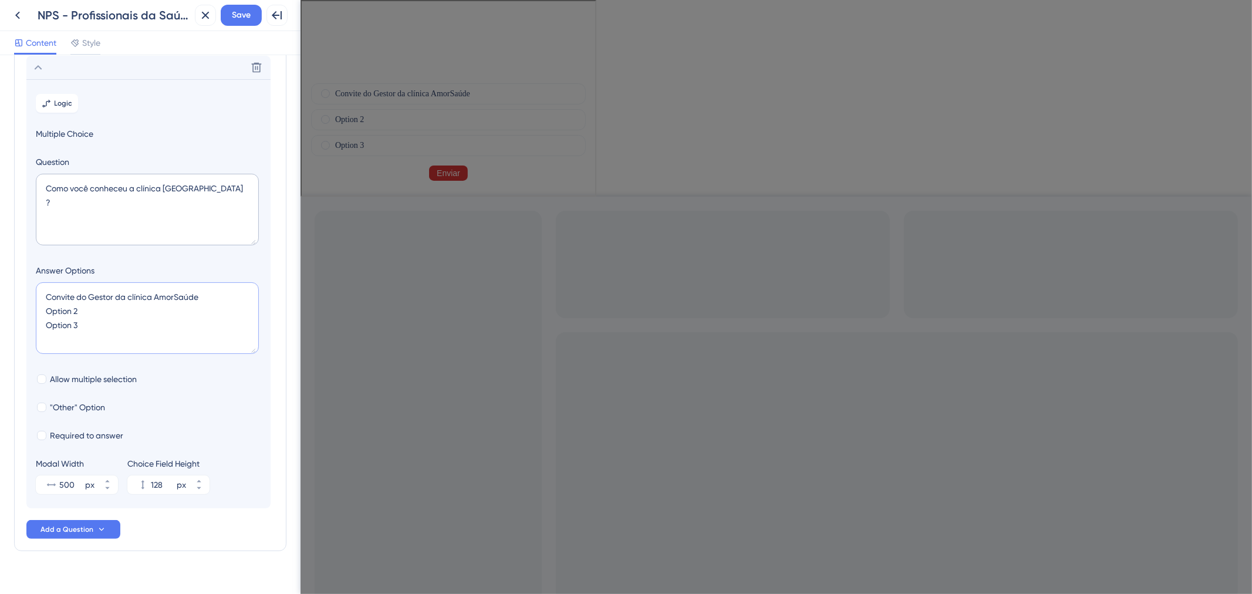
click at [28, 310] on section "Logic Multiple Choice Question Como você conheceu a clínica [GEOGRAPHIC_DATA] ?…" at bounding box center [148, 293] width 244 height 429
paste textarea "Convite do Sócio da clínica AmorSaúde"
click at [95, 331] on textarea "Convite do Gestor da clínica AmorSaúde Convite do Sócio da clínica AmorSaúde Op…" at bounding box center [147, 318] width 223 height 72
drag, startPoint x: 106, startPoint y: 327, endPoint x: 28, endPoint y: 324, distance: 78.7
click at [28, 324] on section "Logic Multiple Choice Question Como você conheceu a clínica [GEOGRAPHIC_DATA] ?…" at bounding box center [148, 293] width 244 height 429
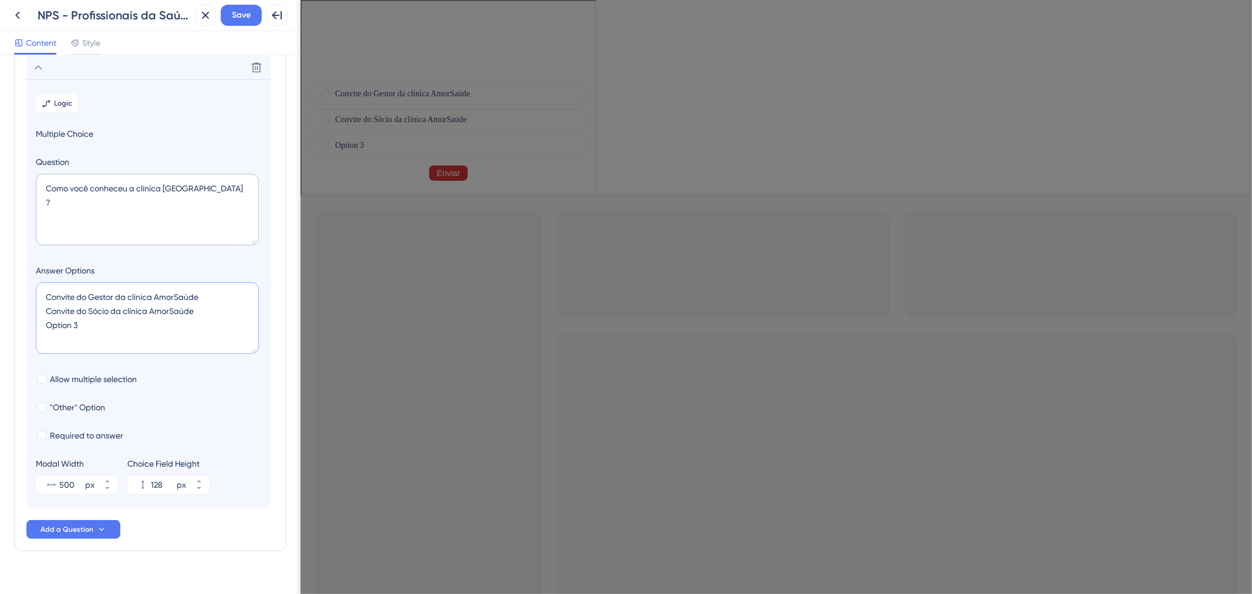
paste textarea "Indicação de um colega de trabalho"
click at [167, 342] on textarea "Convite do Gestor da clínica AmorSaúde Convite do Sócio da clínica AmorSaúde In…" at bounding box center [147, 318] width 223 height 72
click at [200, 332] on textarea "Convite do Gestor da clínica AmorSaúde Convite do Sócio da clínica AmorSaúde In…" at bounding box center [147, 318] width 223 height 72
paste textarea "Parceiros AmorSaúde (Sinaxys, São Leopoldo Mandic, Fatesa, etc.)"
type textarea "Convite do Gestor da clínica AmorSaúde Convite do Sócio da clínica AmorSaúde In…"
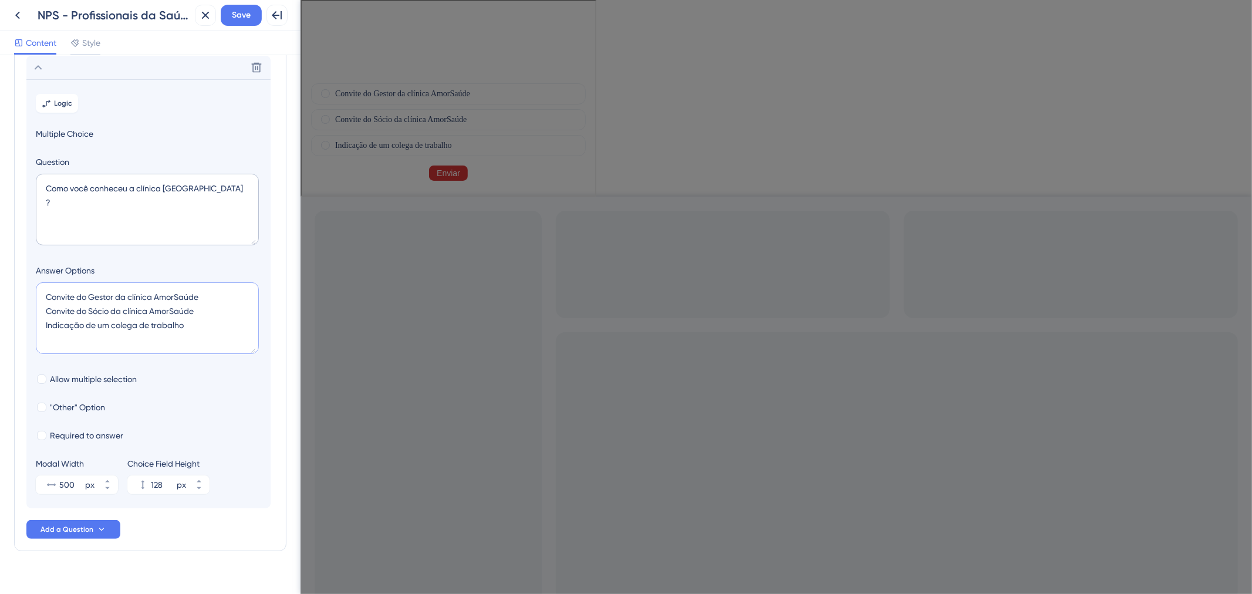
type input "172"
click at [159, 348] on textarea "Convite do Gestor da clínica AmorSaúde Convite do Sócio da clínica AmorSaúde In…" at bounding box center [147, 318] width 223 height 72
paste textarea "Redes sociais, site de buscas (Google)"
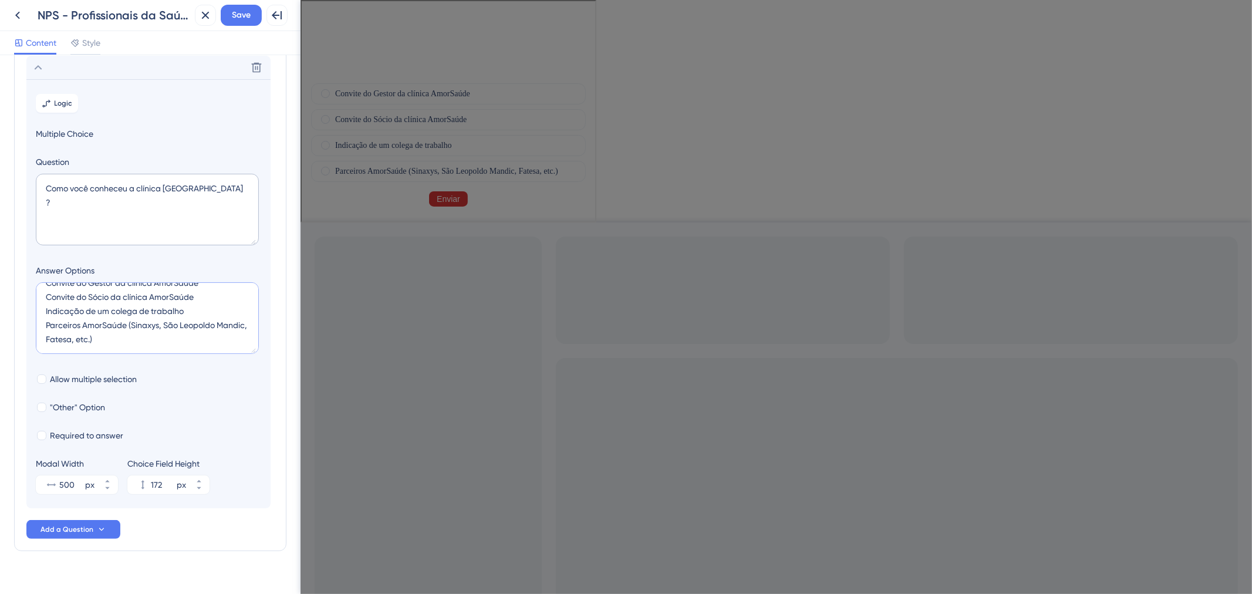
type textarea "Convite do Gestor da clínica AmorSaúde Convite do Sócio da clínica AmorSaúde In…"
type input "216"
type textarea "Convite do Gestor da clínica AmorSaúde Convite do Sócio da clínica AmorSaúde In…"
click at [72, 485] on input "500" at bounding box center [70, 485] width 23 height 14
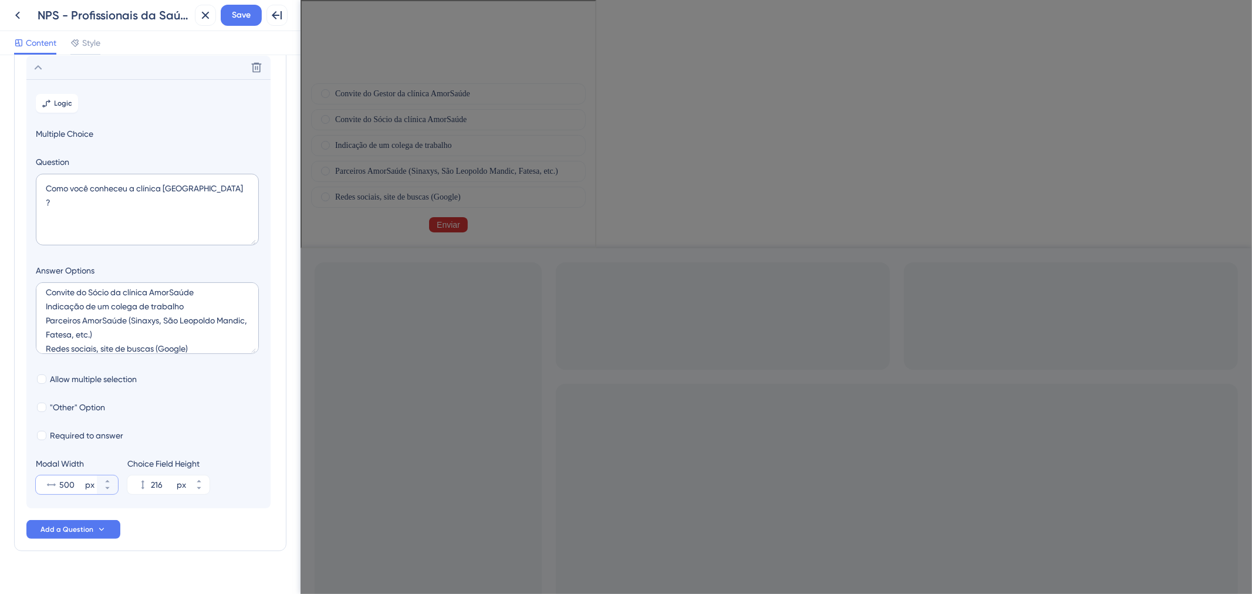
click at [72, 485] on input "500" at bounding box center [70, 485] width 23 height 14
click at [106, 492] on button "575 px" at bounding box center [107, 489] width 21 height 9
click at [106, 492] on button "574 px" at bounding box center [107, 489] width 21 height 9
click at [106, 492] on button "573 px" at bounding box center [107, 489] width 21 height 9
click at [106, 492] on button "572 px" at bounding box center [107, 489] width 21 height 9
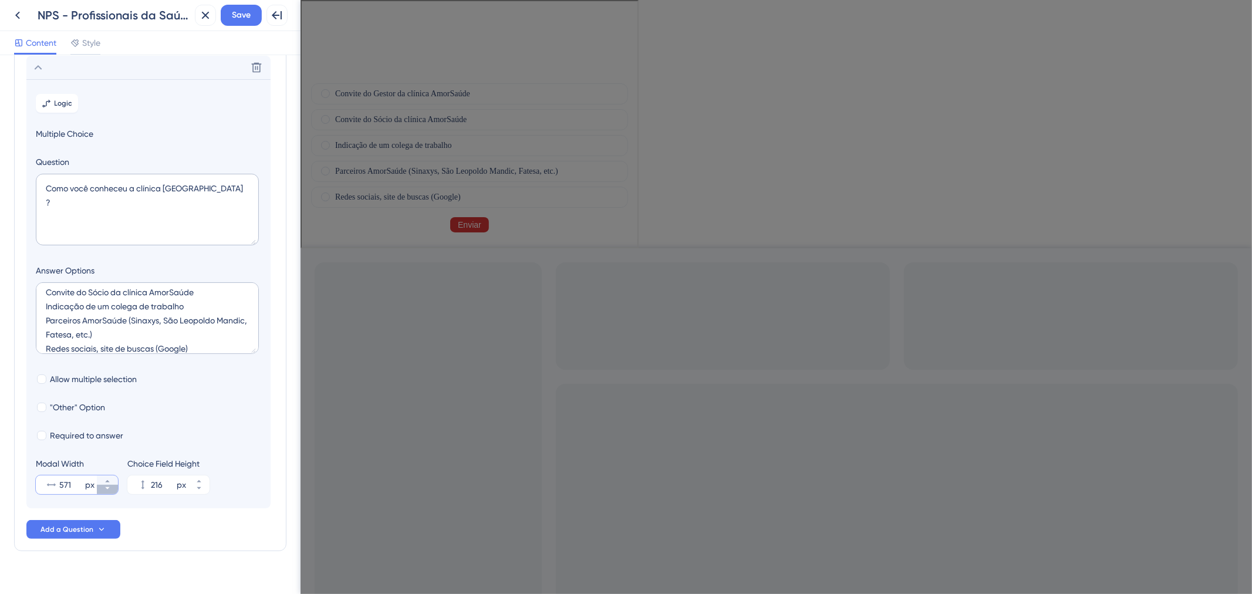
click at [106, 492] on button "571 px" at bounding box center [107, 489] width 21 height 9
click at [106, 492] on button "556 px" at bounding box center [107, 489] width 21 height 9
click at [106, 476] on button "555 px" at bounding box center [107, 480] width 21 height 9
click at [106, 476] on button "556 px" at bounding box center [107, 480] width 21 height 9
click at [106, 476] on button "557 px" at bounding box center [107, 480] width 21 height 9
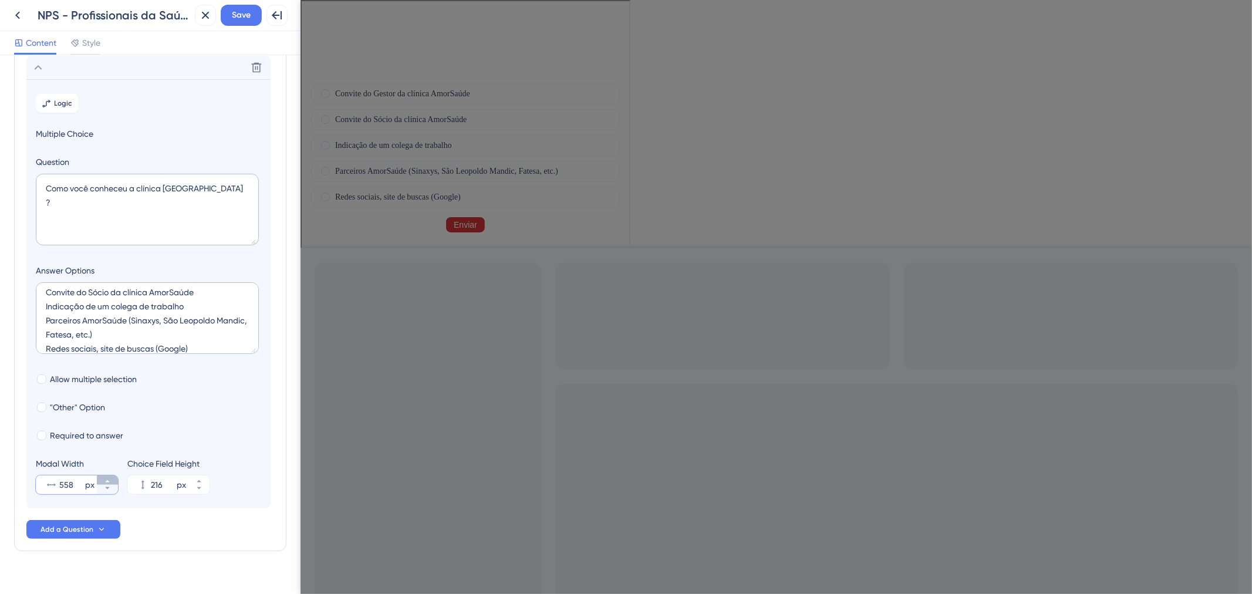
click at [106, 476] on button "558 px" at bounding box center [107, 480] width 21 height 9
click at [106, 476] on button "559 px" at bounding box center [107, 480] width 21 height 9
click at [106, 476] on button "560 px" at bounding box center [107, 480] width 21 height 9
click at [100, 500] on section "Logic Multiple Choice Question Como você conheceu a clínica [GEOGRAPHIC_DATA] ?…" at bounding box center [148, 293] width 244 height 429
click at [103, 490] on button "561 px" at bounding box center [107, 489] width 21 height 9
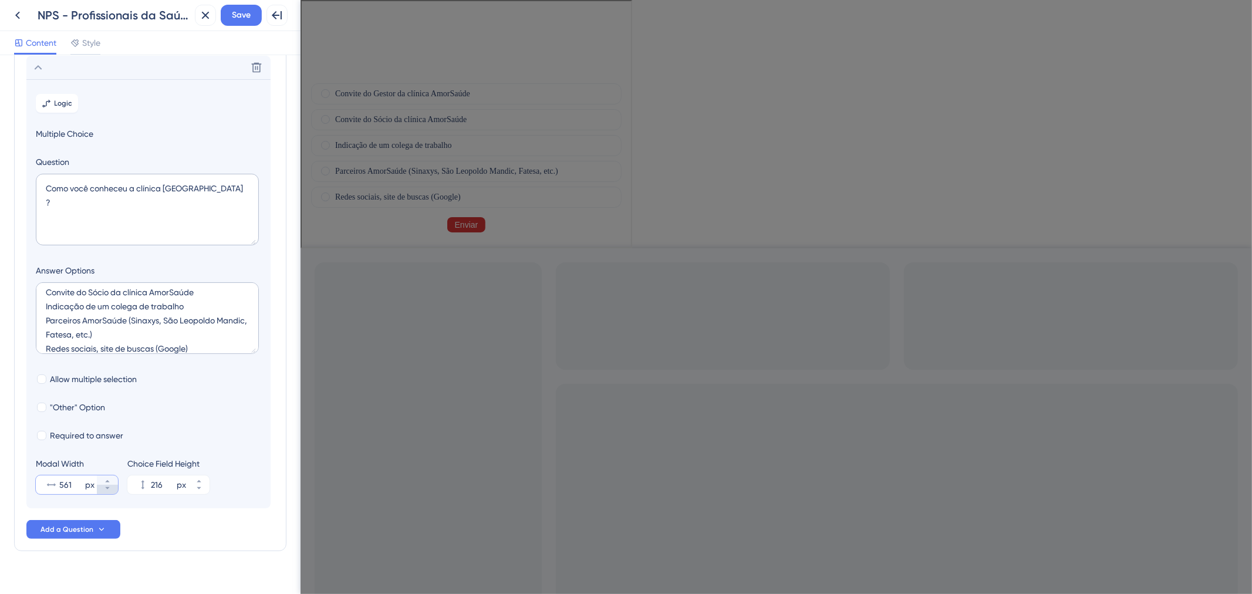
type input "560"
click at [194, 482] on button "221 px" at bounding box center [198, 480] width 21 height 9
click at [194, 482] on button "222 px" at bounding box center [198, 480] width 21 height 9
click at [194, 482] on button "223 px" at bounding box center [198, 480] width 21 height 9
click at [194, 482] on button "224 px" at bounding box center [198, 480] width 21 height 9
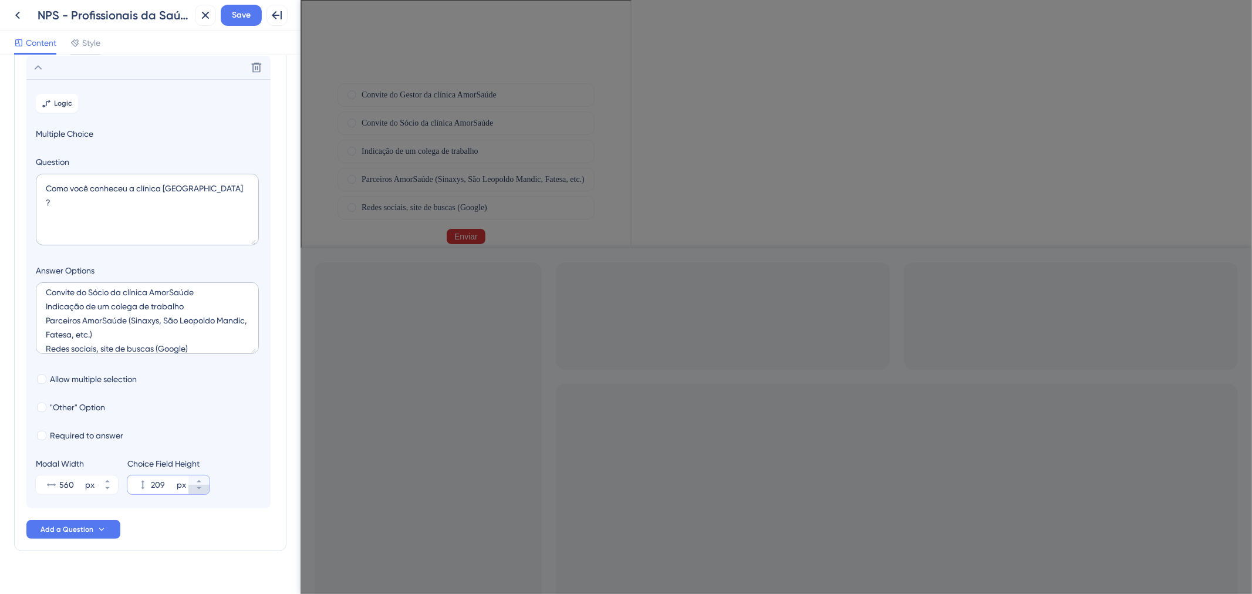
click at [196, 492] on button "209 px" at bounding box center [198, 489] width 21 height 9
click at [200, 483] on icon at bounding box center [199, 481] width 7 height 7
click at [200, 494] on button "253 px" at bounding box center [198, 489] width 21 height 9
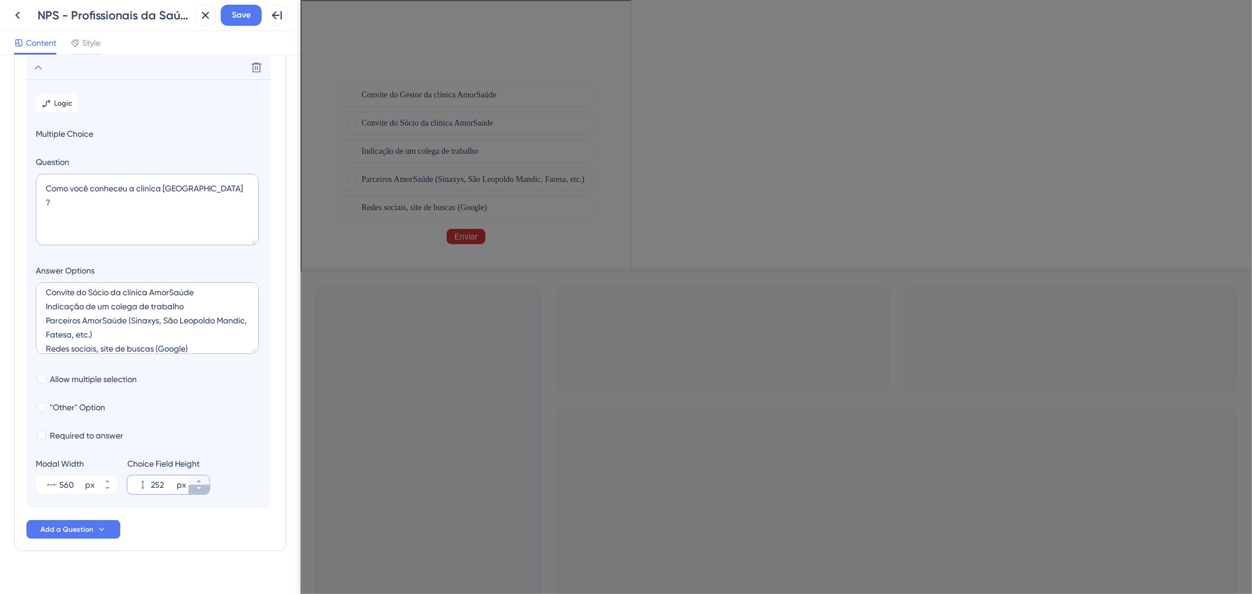
click at [200, 494] on button "252 px" at bounding box center [198, 489] width 21 height 9
click at [200, 494] on button "251 px" at bounding box center [198, 489] width 21 height 9
type input "250"
click at [75, 412] on span ""Other" Option" at bounding box center [77, 407] width 55 height 14
checkbox input "true"
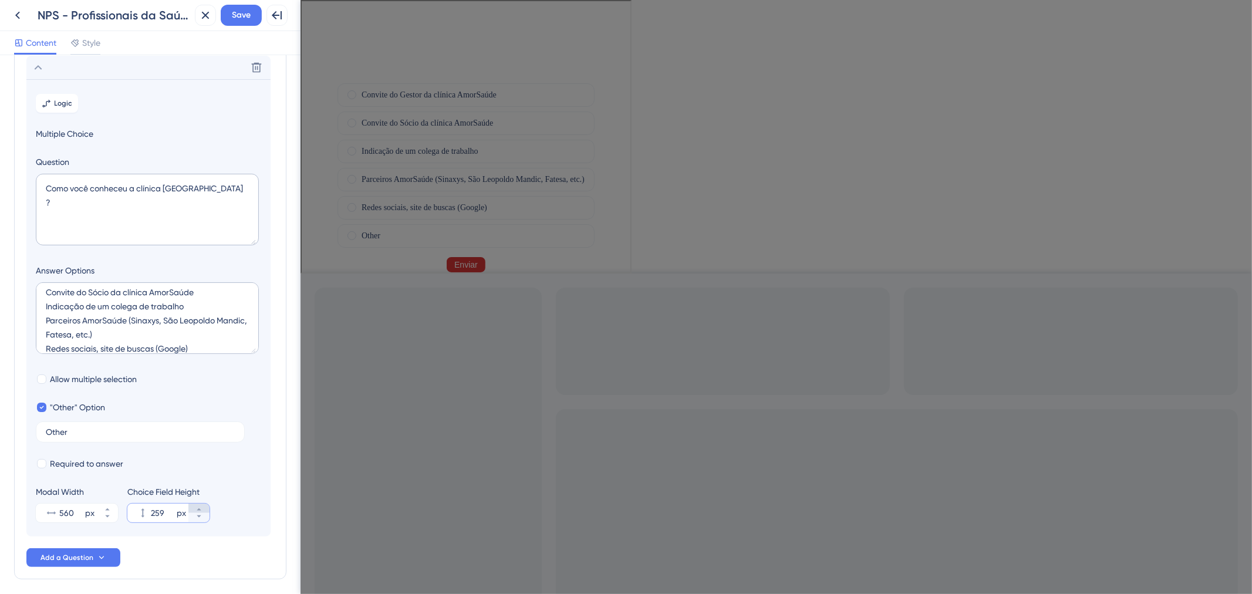
click at [197, 507] on icon at bounding box center [199, 509] width 7 height 7
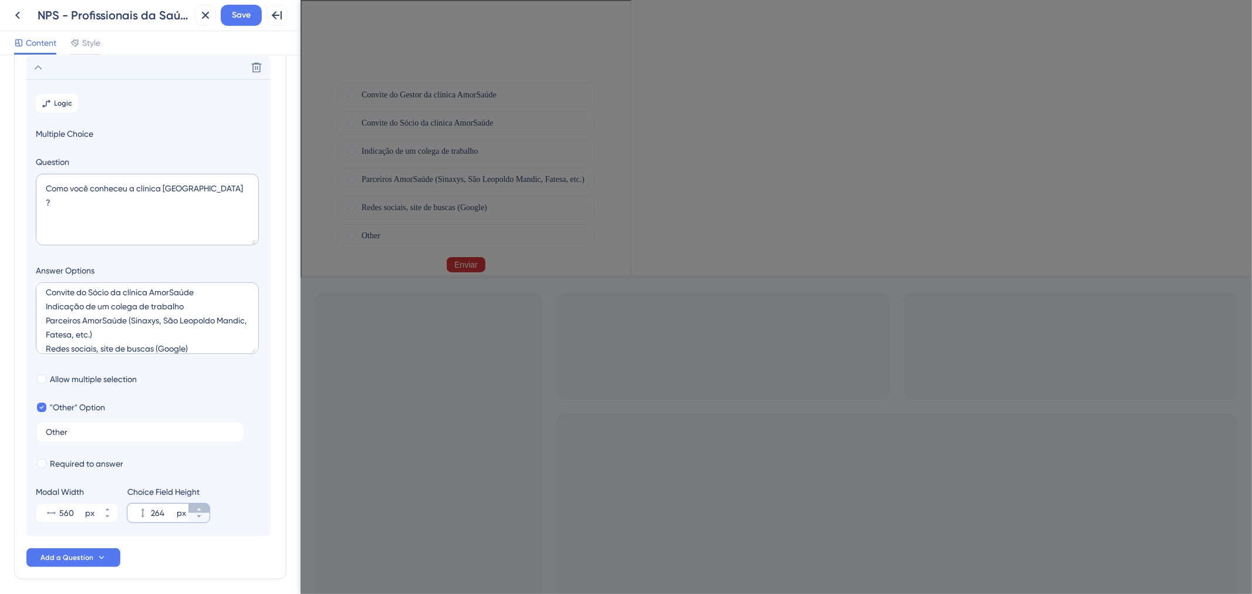
click at [197, 507] on icon at bounding box center [199, 509] width 7 height 7
click at [198, 509] on icon at bounding box center [199, 510] width 4 height 2
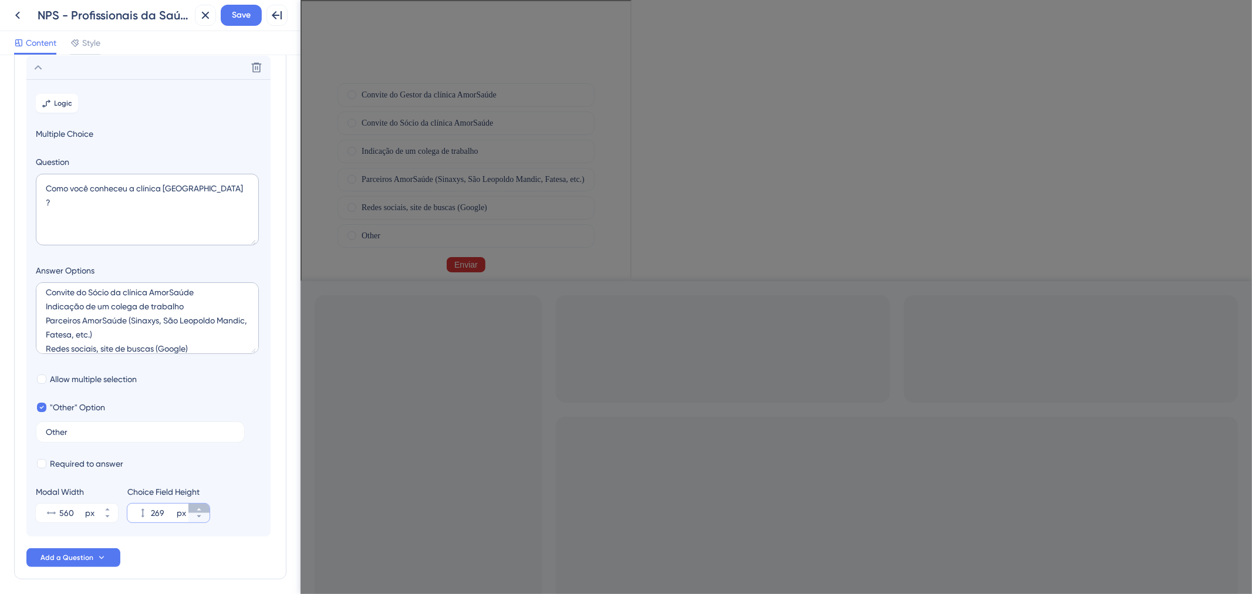
click at [198, 509] on icon at bounding box center [199, 510] width 4 height 2
click at [191, 523] on section "Logic Multiple Choice Question Como você conheceu a clínica [GEOGRAPHIC_DATA] ?…" at bounding box center [148, 307] width 244 height 457
click at [196, 520] on button "271 px" at bounding box center [198, 517] width 21 height 9
type input "270"
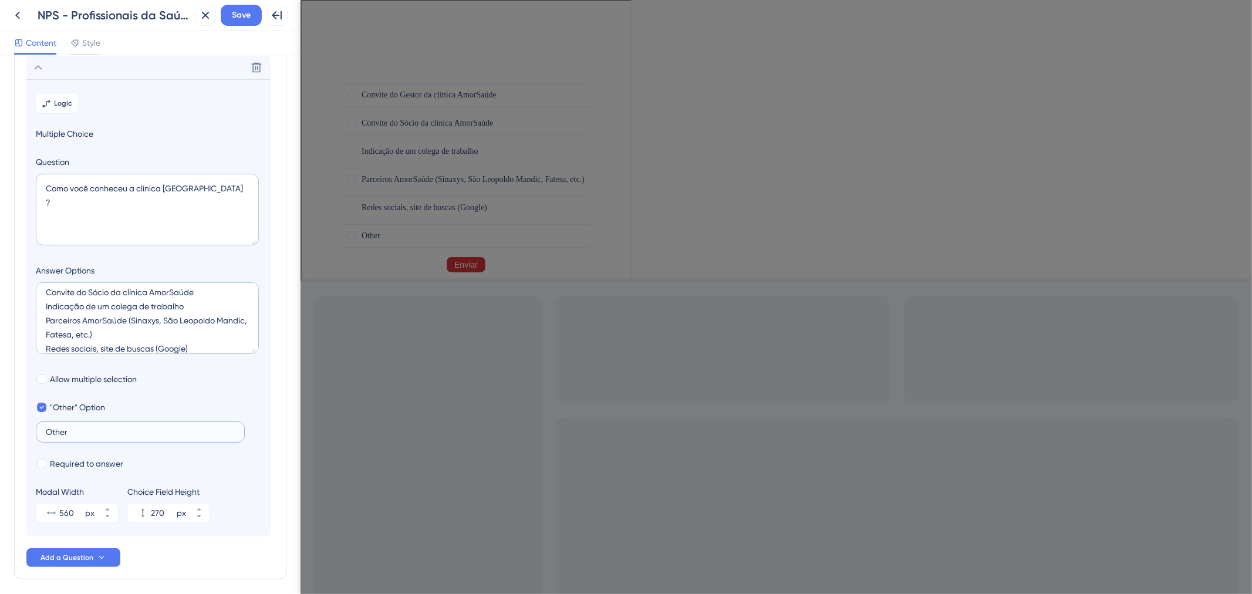
click at [73, 435] on input "Other" at bounding box center [140, 432] width 189 height 8
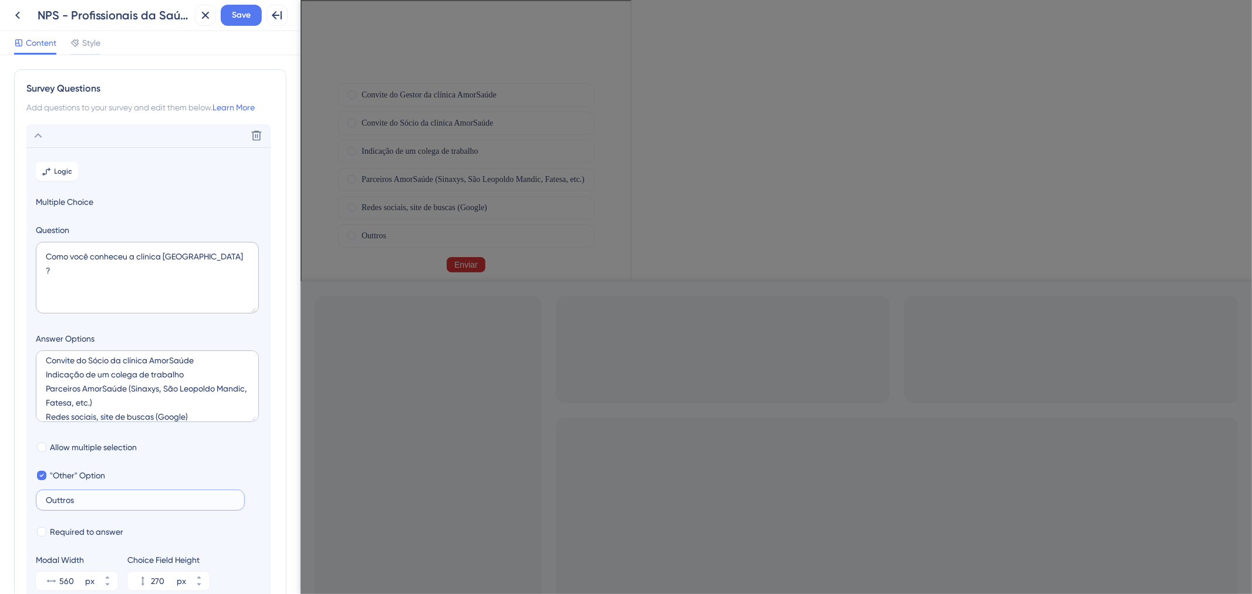
scroll to position [115, 0]
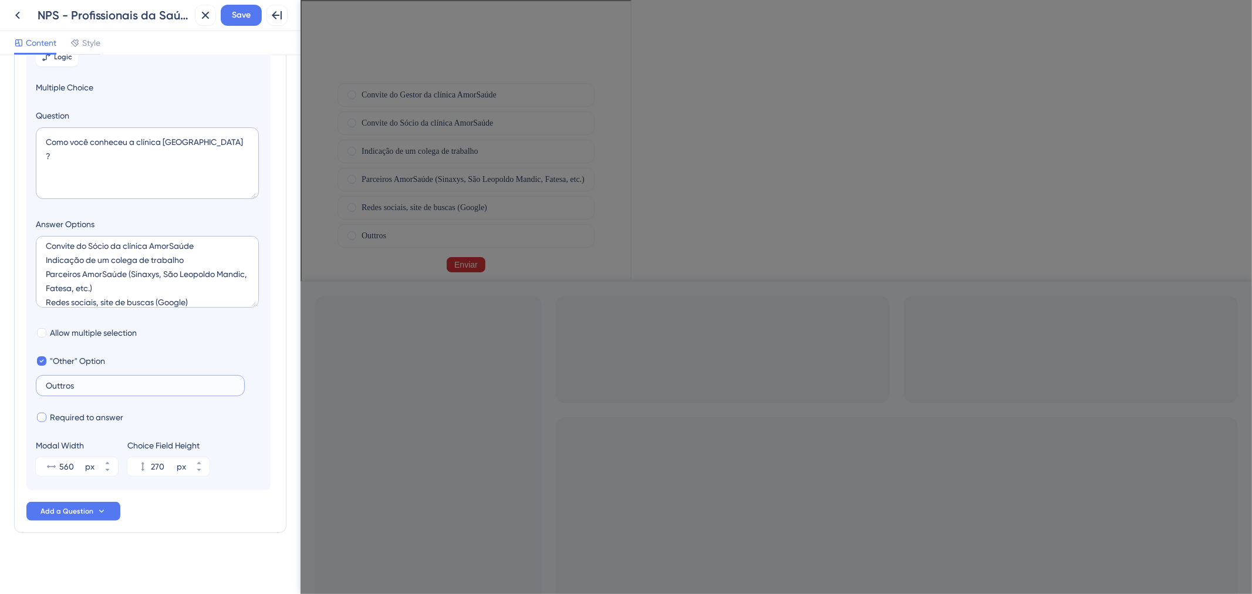
type input "Outtros"
click at [68, 418] on span "Required to answer" at bounding box center [86, 417] width 73 height 14
click at [245, 19] on span "Save" at bounding box center [241, 15] width 19 height 14
click at [92, 422] on span "Required to answer" at bounding box center [86, 417] width 73 height 14
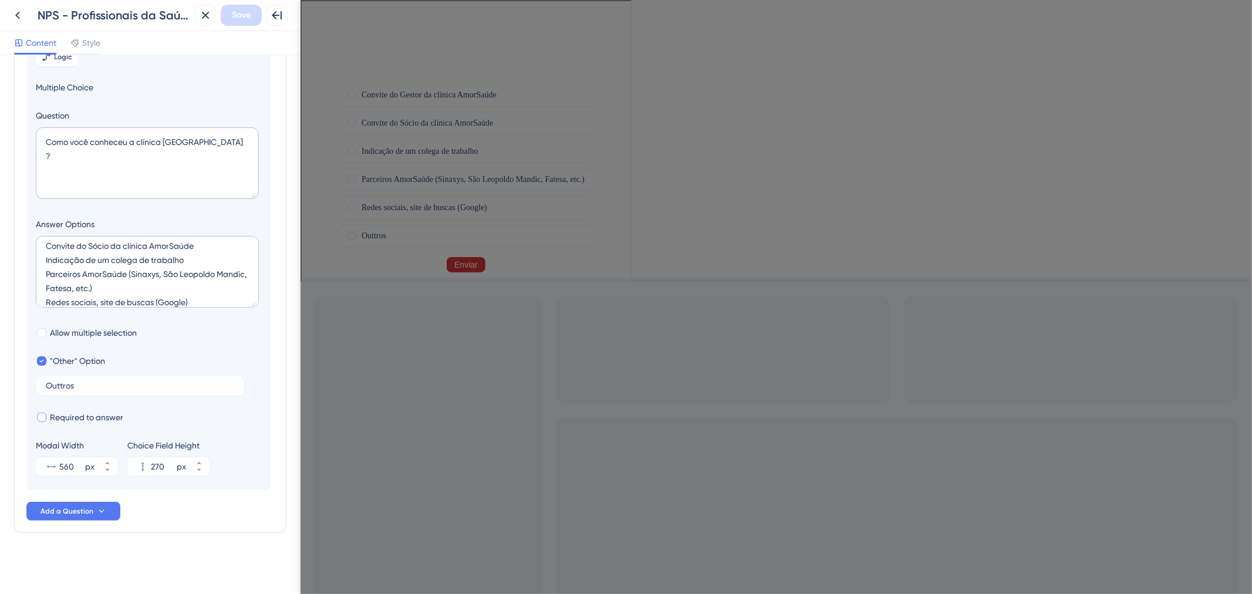
checkbox input "true"
click at [252, 15] on button "Save" at bounding box center [241, 15] width 41 height 21
click at [115, 62] on section "Logic Multiple Choice Question Como você conheceu a clínica [GEOGRAPHIC_DATA] ?…" at bounding box center [148, 261] width 244 height 457
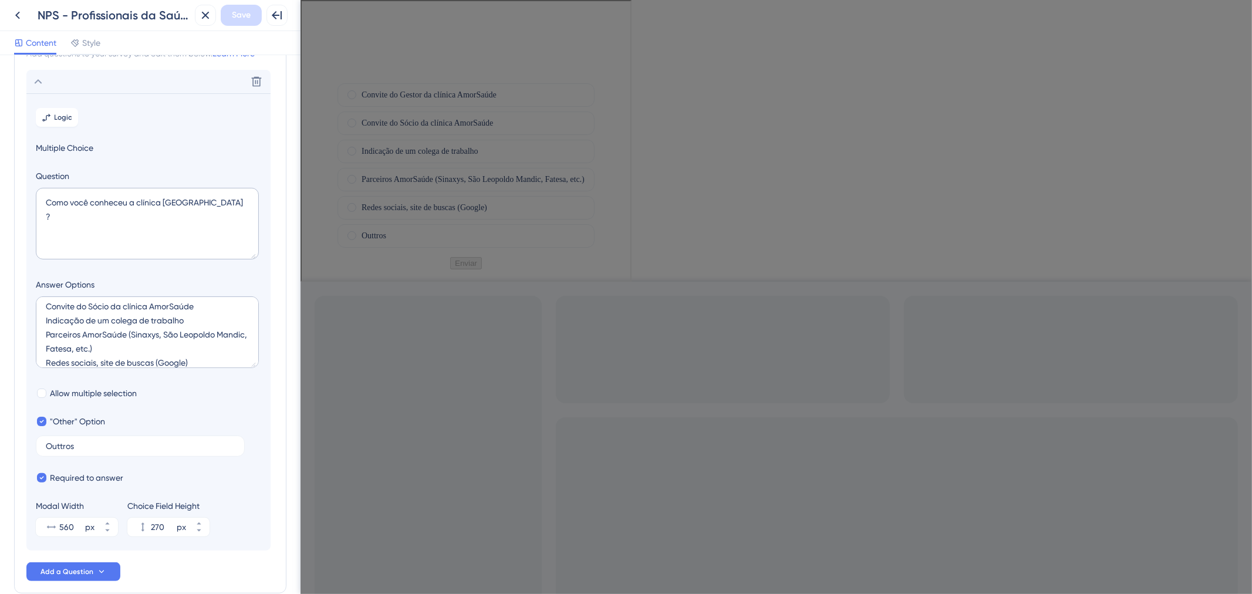
scroll to position [49, 0]
click at [113, 89] on div "Delete" at bounding box center [148, 86] width 244 height 23
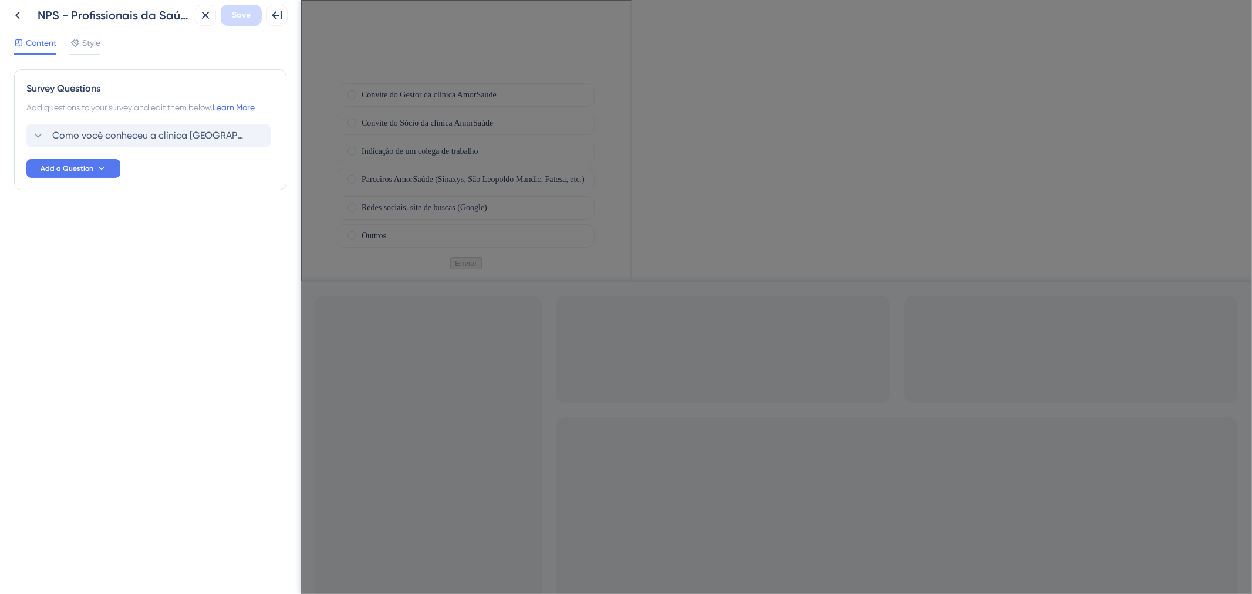
scroll to position [0, 0]
click at [113, 173] on button "Add a Question" at bounding box center [73, 168] width 94 height 19
click at [109, 224] on span "Number Rating (5)" at bounding box center [77, 225] width 68 height 14
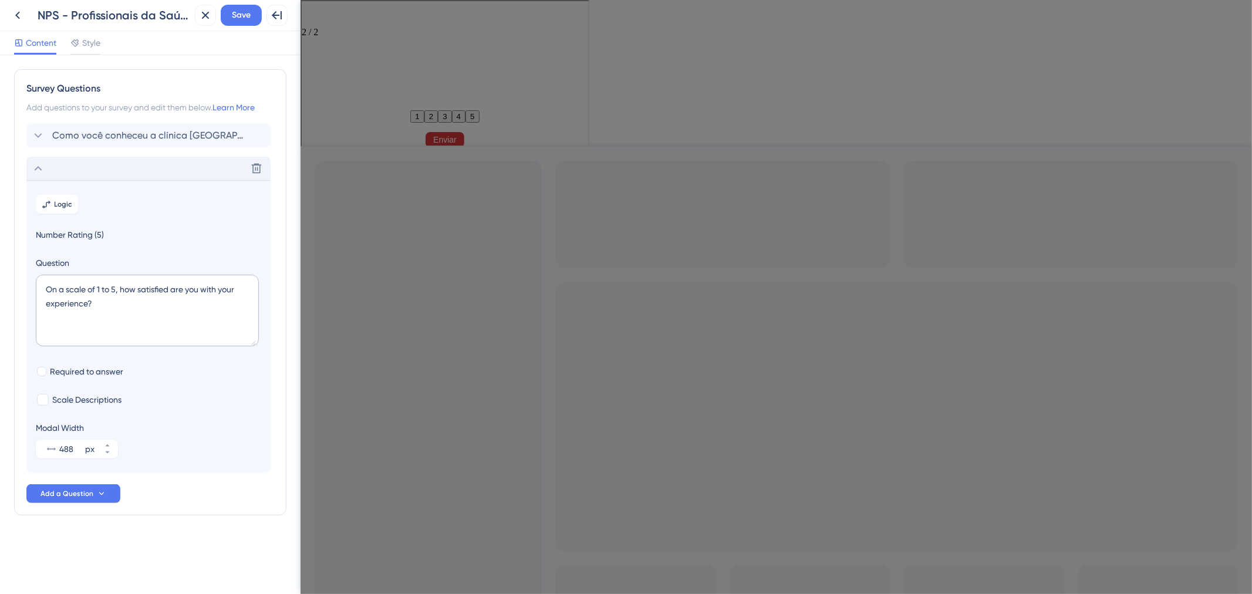
click at [268, 163] on div "Delete" at bounding box center [148, 168] width 244 height 23
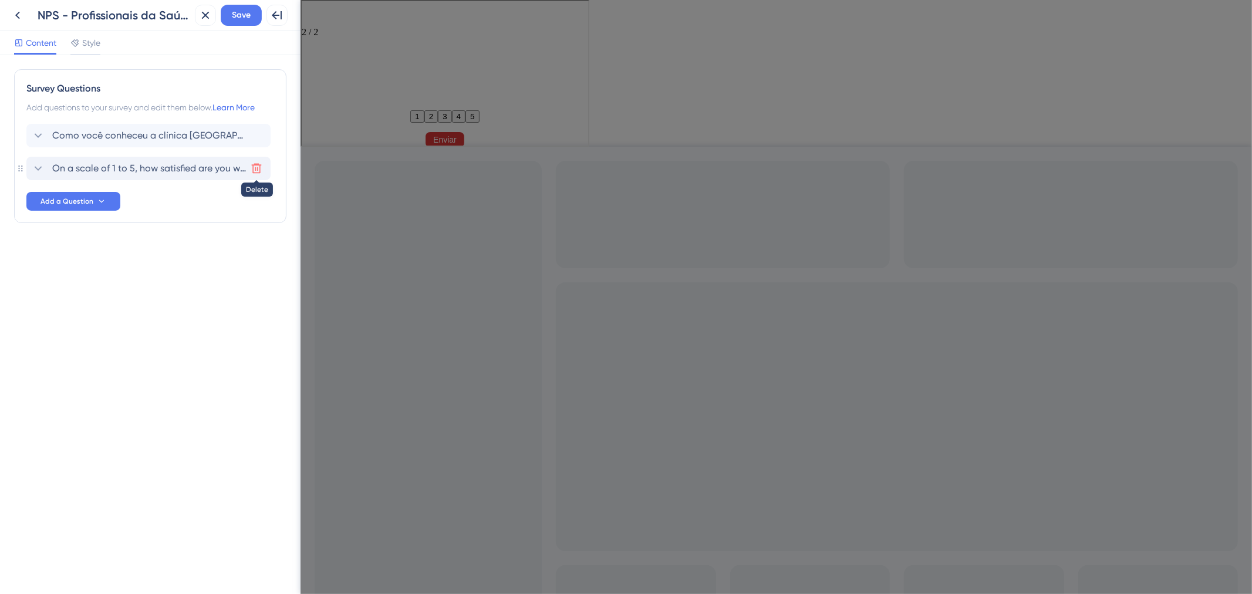
click at [254, 169] on icon at bounding box center [257, 169] width 12 height 12
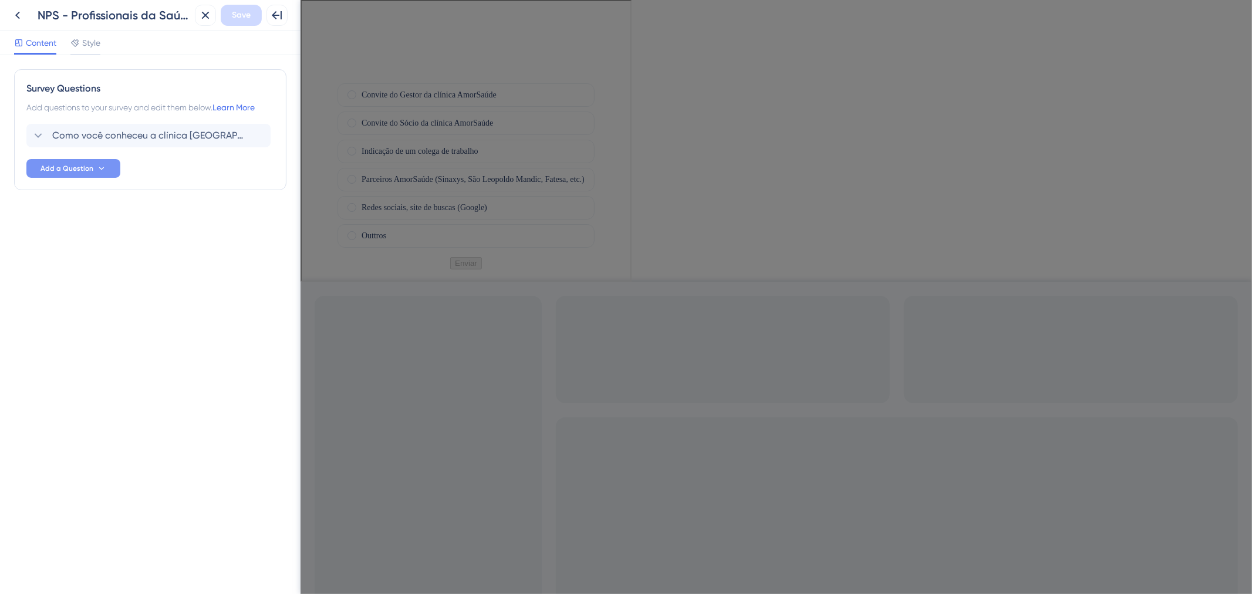
click at [62, 168] on span "Add a Question" at bounding box center [67, 168] width 53 height 9
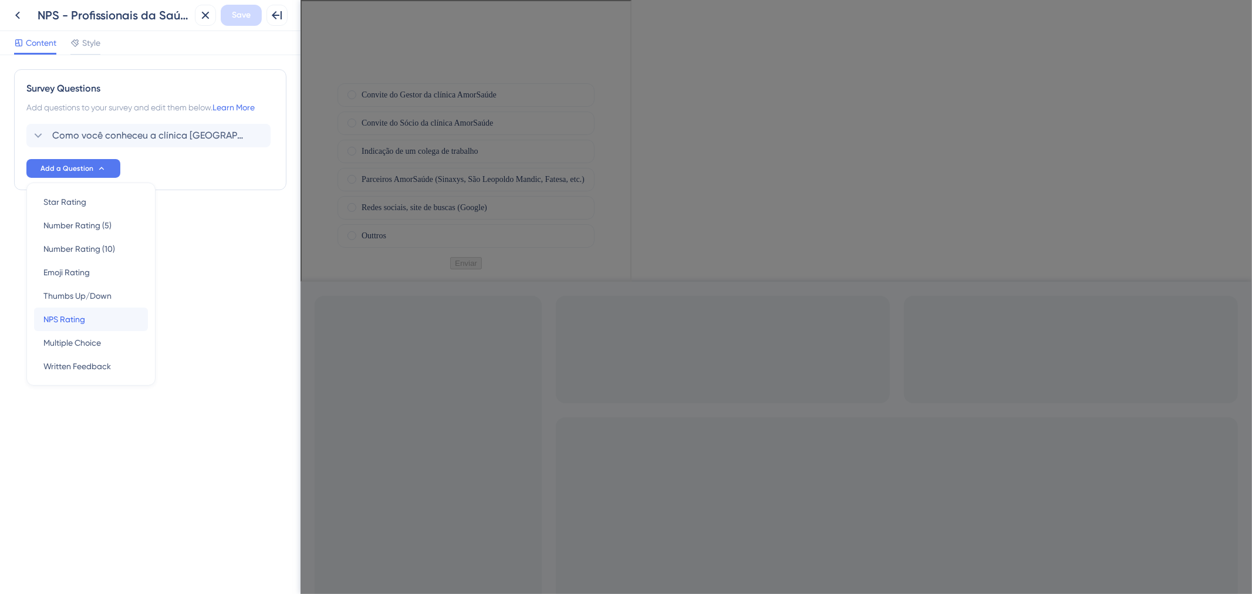
click at [91, 312] on div "NPS Rating NPS Rating" at bounding box center [90, 319] width 95 height 23
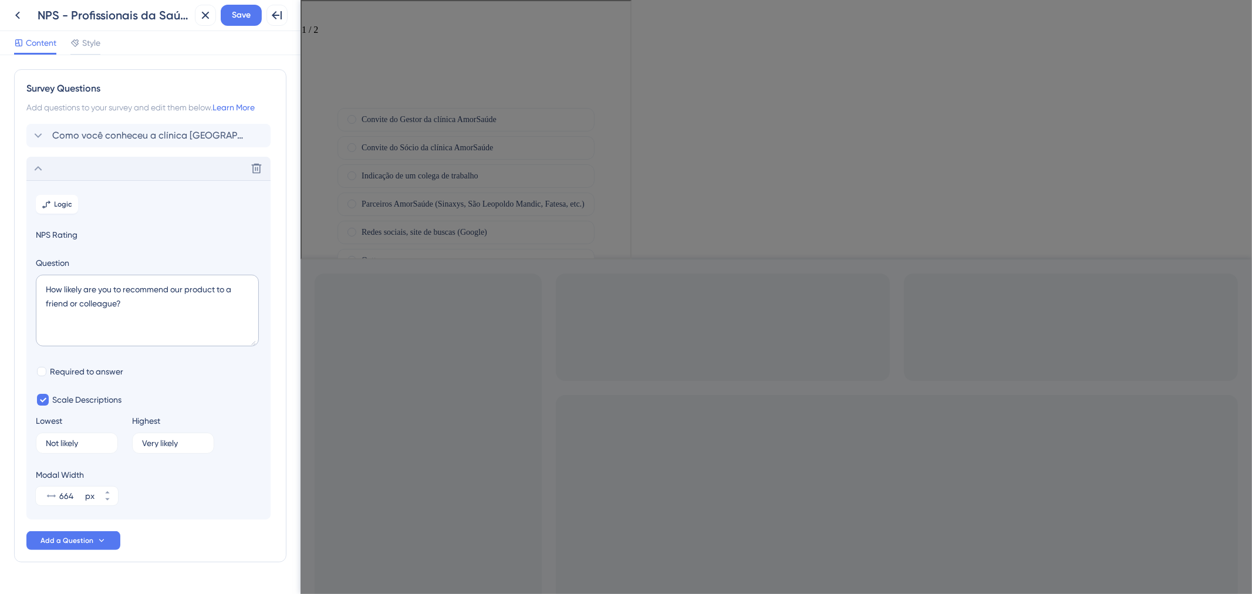
click at [62, 174] on div "Delete" at bounding box center [148, 168] width 244 height 23
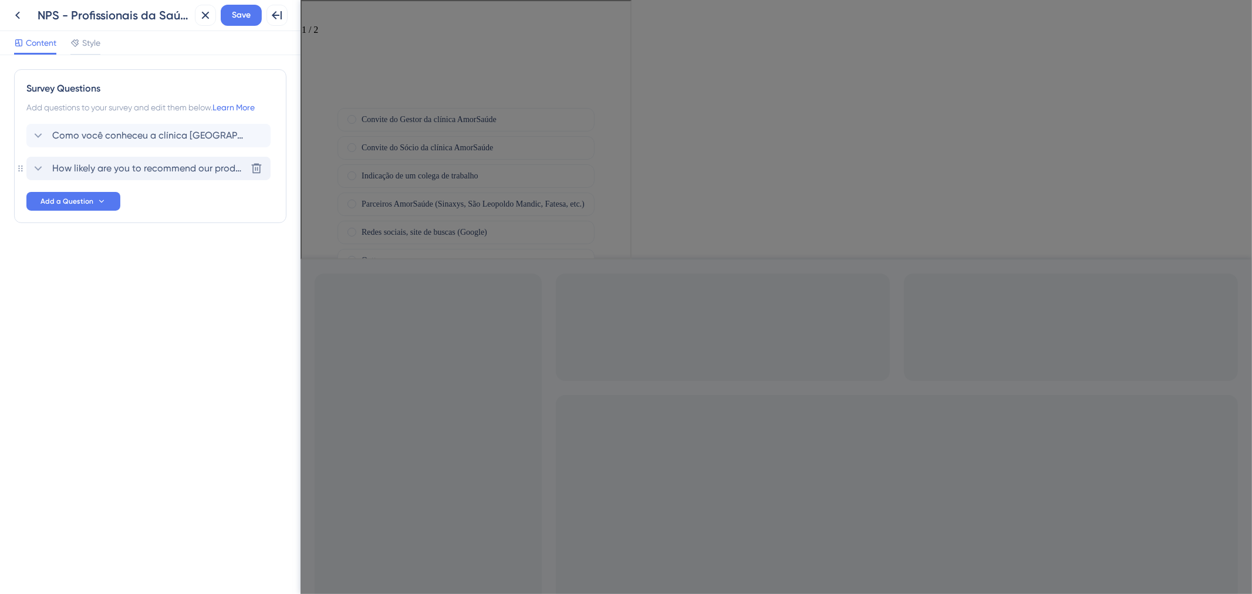
click at [60, 171] on span "How likely are you to recommend our product to a friend or colleague?" at bounding box center [149, 168] width 194 height 14
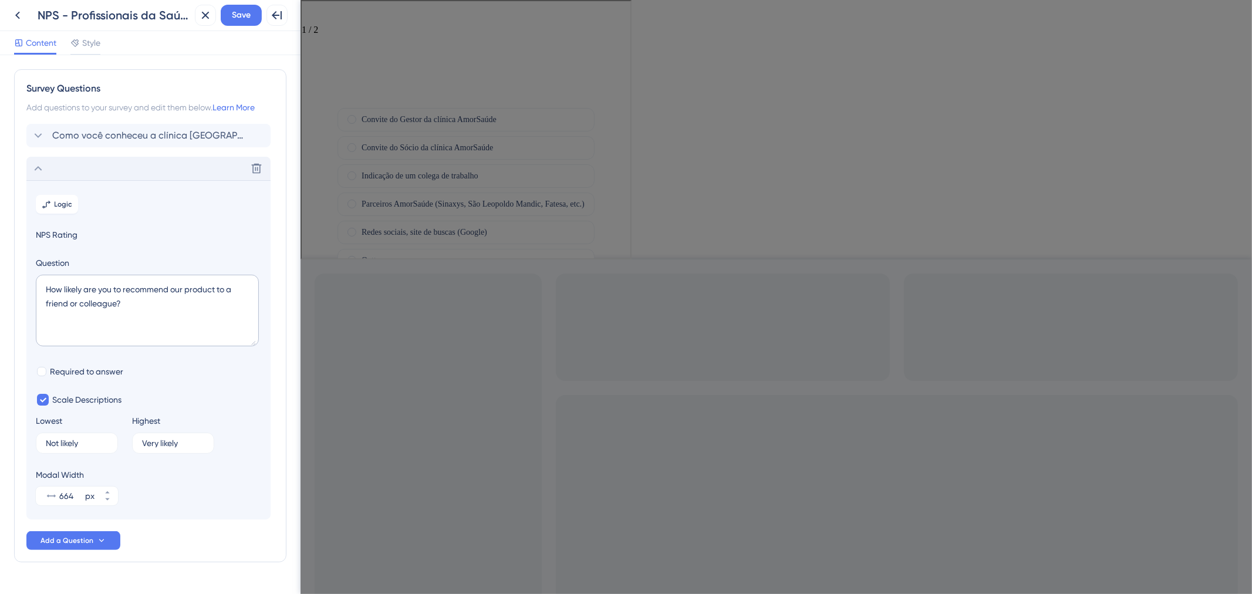
scroll to position [30, 0]
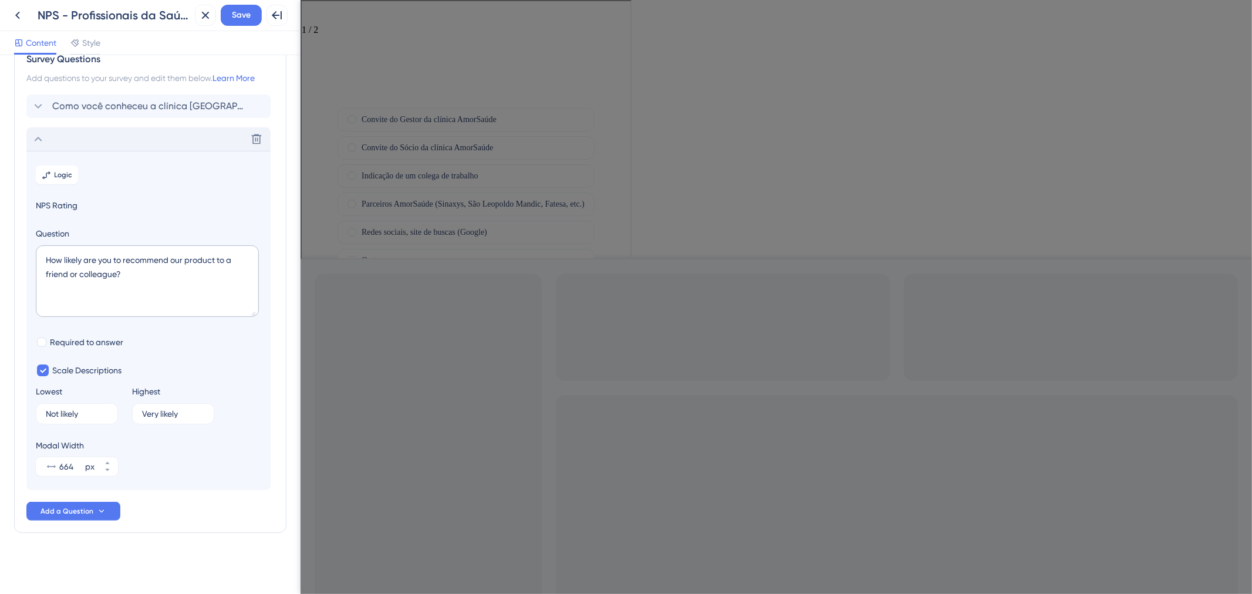
click at [339, 15] on div at bounding box center [464, 11] width 329 height 23
click at [328, 23] on div "1 / 2 Como você conheceu a clínica [GEOGRAPHIC_DATA] ?" at bounding box center [464, 53] width 329 height 107
click at [328, 16] on div at bounding box center [464, 11] width 329 height 23
click at [308, 16] on div "1 / 2 Como você conheceu a clínica [GEOGRAPHIC_DATA] ?" at bounding box center [464, 53] width 329 height 107
click at [326, 16] on div at bounding box center [464, 11] width 329 height 23
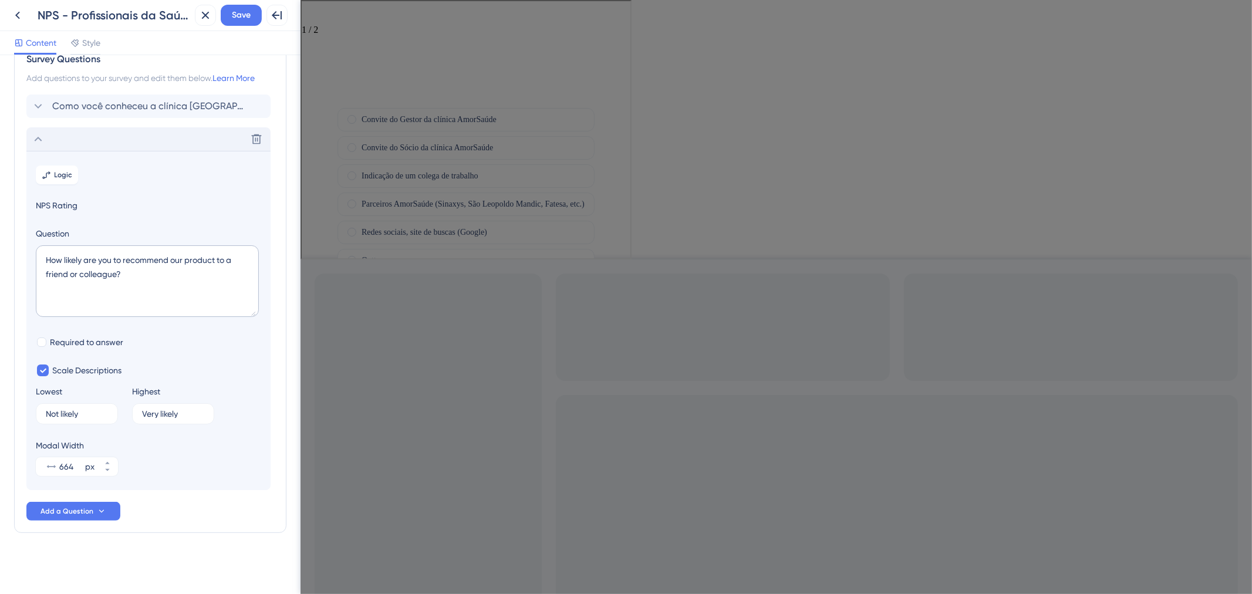
click at [331, 16] on div at bounding box center [464, 11] width 329 height 23
click at [42, 143] on icon at bounding box center [38, 139] width 14 height 14
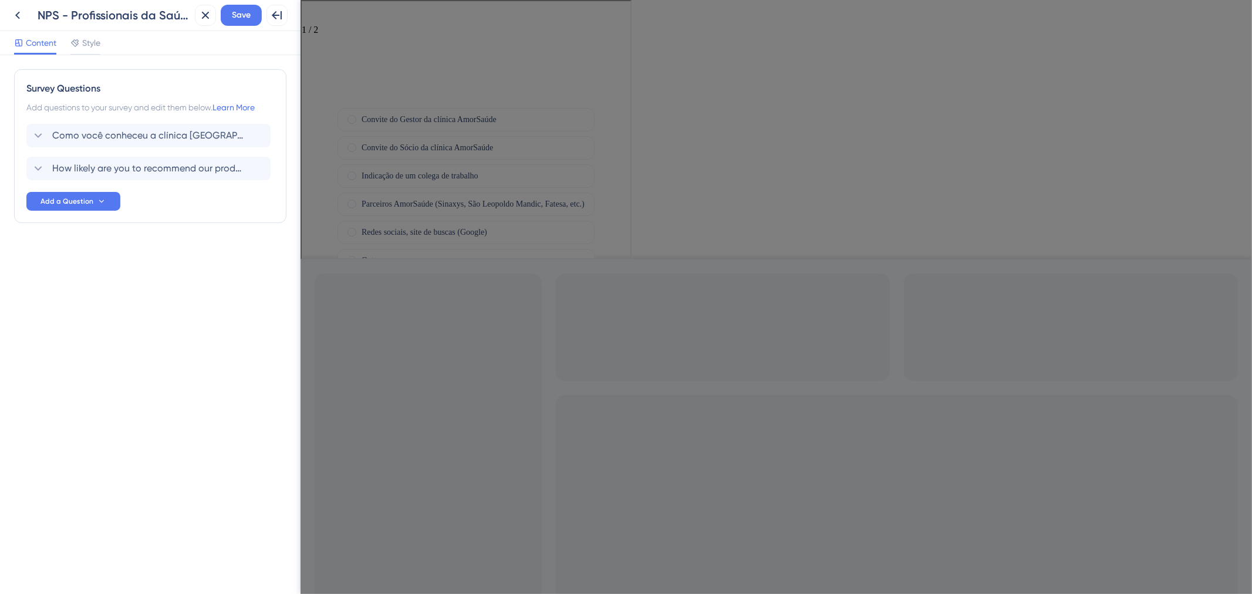
click at [337, 15] on div at bounding box center [464, 11] width 329 height 23
click at [305, 11] on div "1 / 2 Como você conheceu a clínica [GEOGRAPHIC_DATA] ?" at bounding box center [464, 53] width 329 height 107
click at [416, 220] on div "Redes sociais, site de buscas (Google)" at bounding box center [464, 231] width 257 height 23
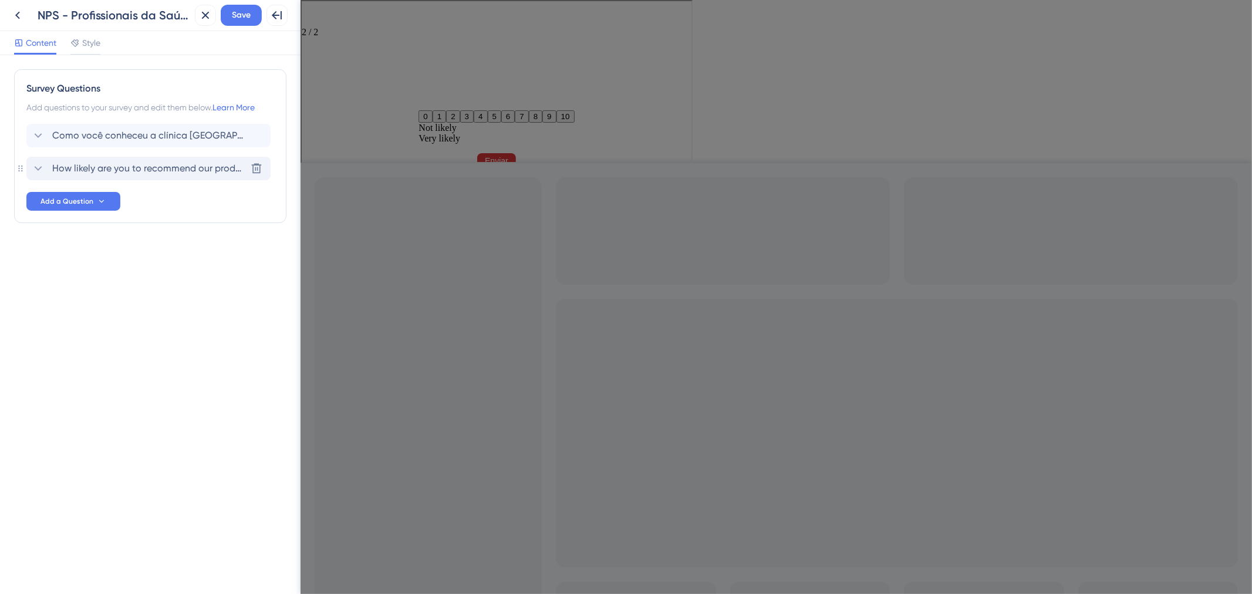
click at [85, 163] on span "How likely are you to recommend our product to a friend or colleague?" at bounding box center [149, 168] width 194 height 14
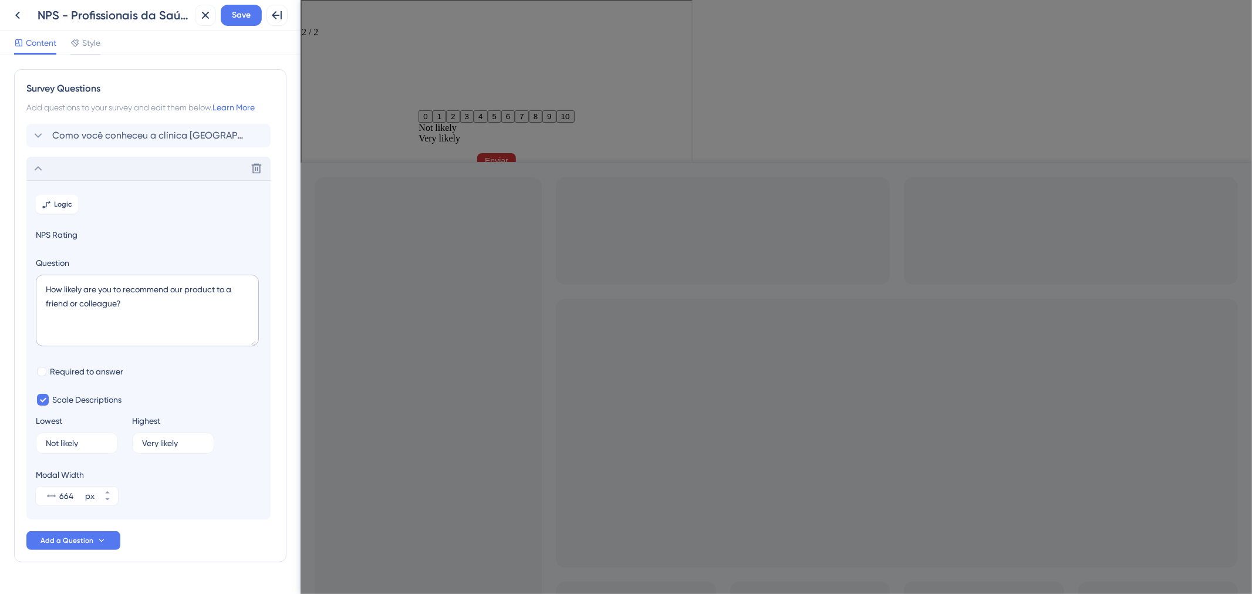
scroll to position [30, 0]
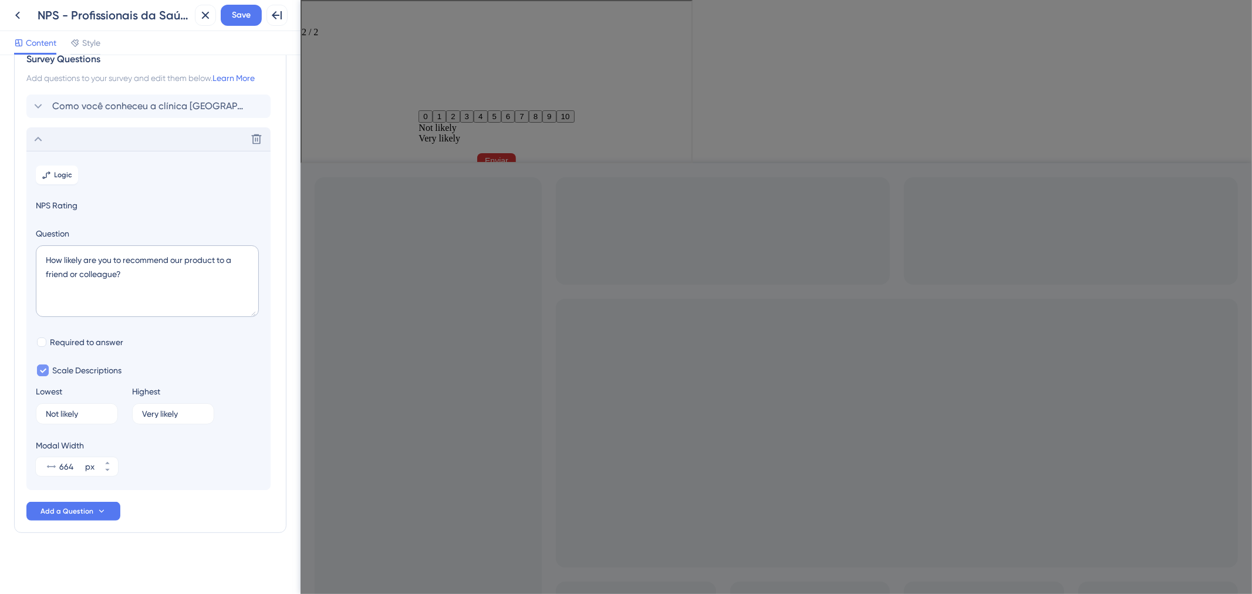
click at [48, 370] on div at bounding box center [43, 371] width 12 height 12
checkbox input "false"
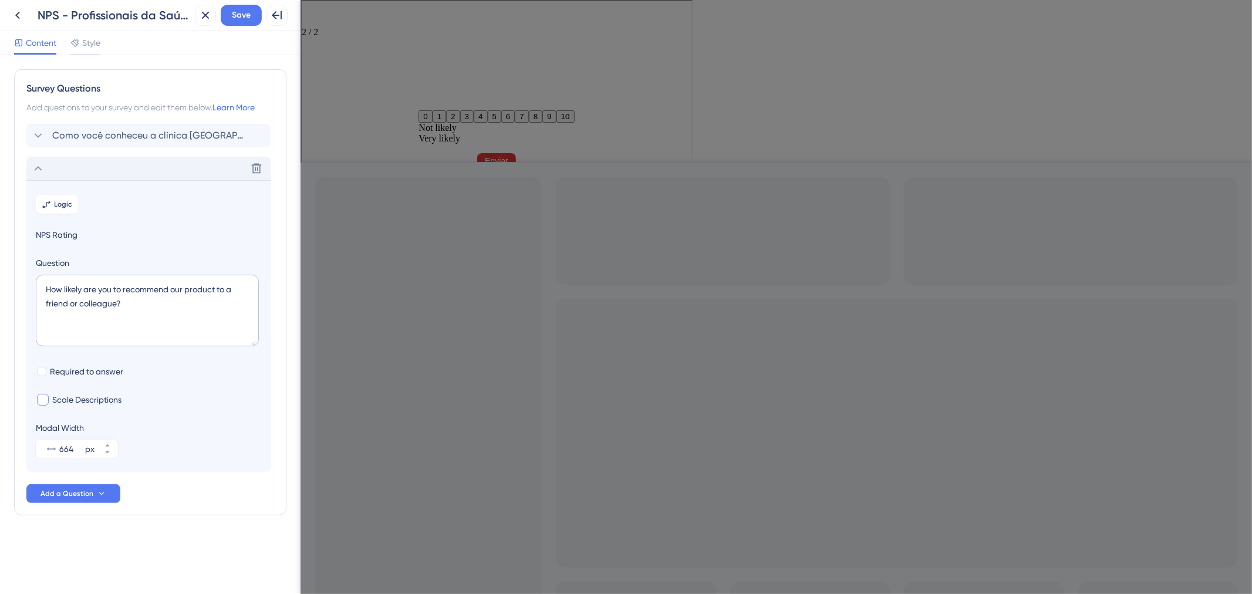
scroll to position [0, 0]
click at [48, 370] on label "Required to answer" at bounding box center [79, 372] width 87 height 14
checkbox input "true"
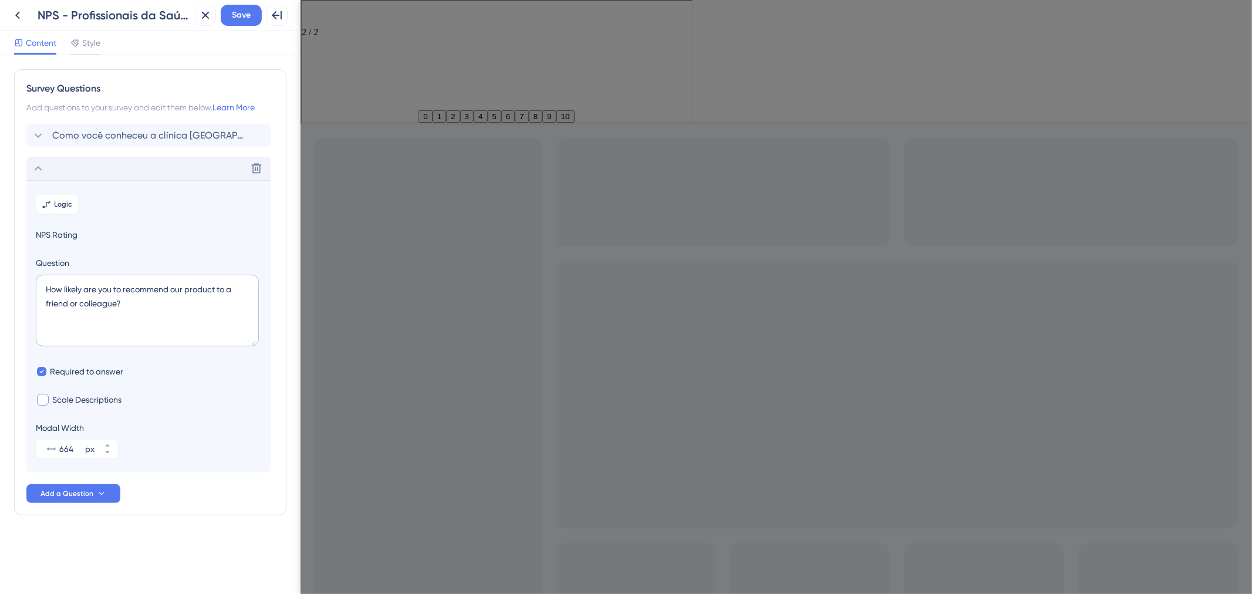
click at [44, 396] on div at bounding box center [43, 400] width 12 height 12
checkbox input "true"
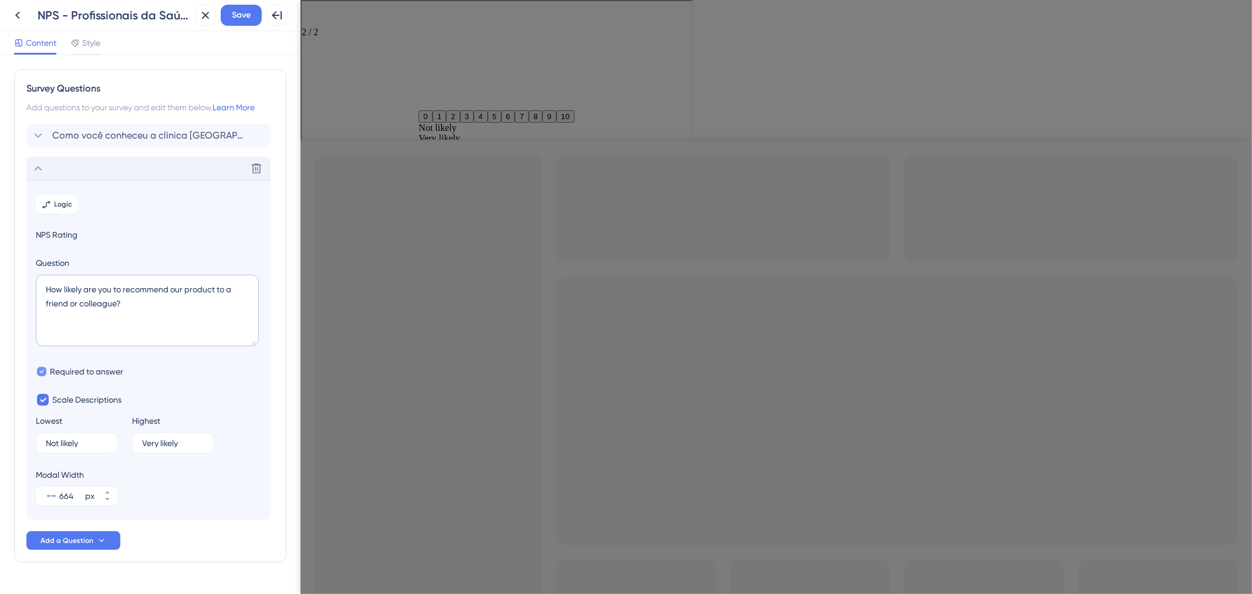
click at [44, 374] on div at bounding box center [41, 371] width 9 height 9
click at [41, 371] on div at bounding box center [41, 371] width 9 height 9
checkbox input "true"
click at [97, 171] on div "Delete" at bounding box center [148, 168] width 244 height 23
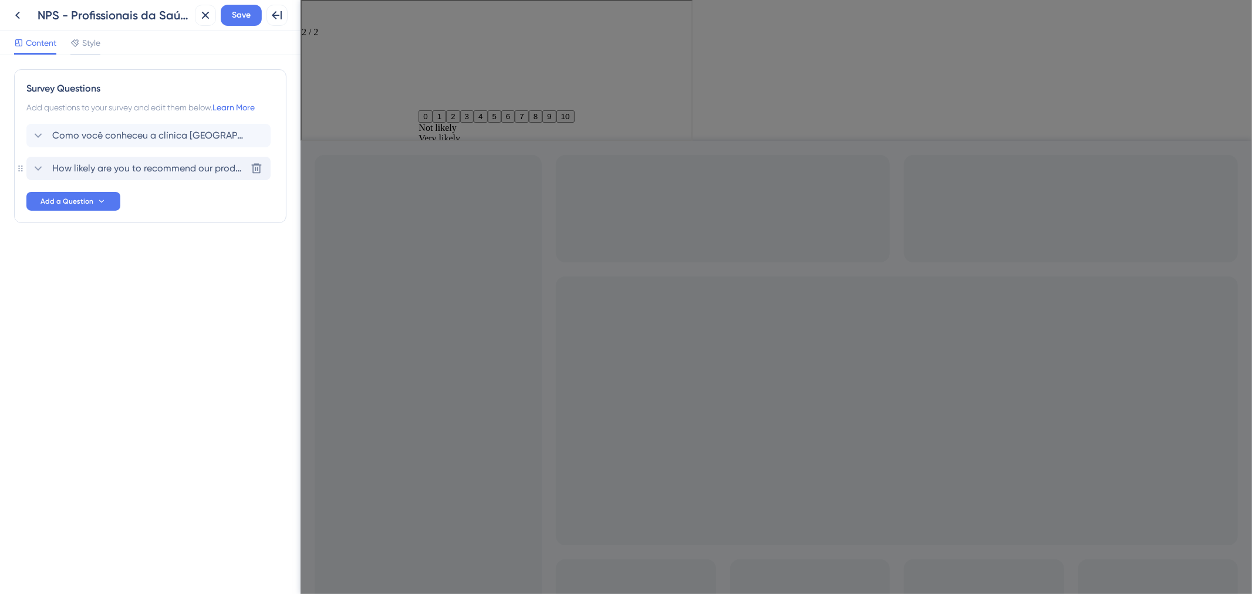
click at [97, 171] on span "How likely are you to recommend our product to a friend or colleague?" at bounding box center [149, 168] width 194 height 14
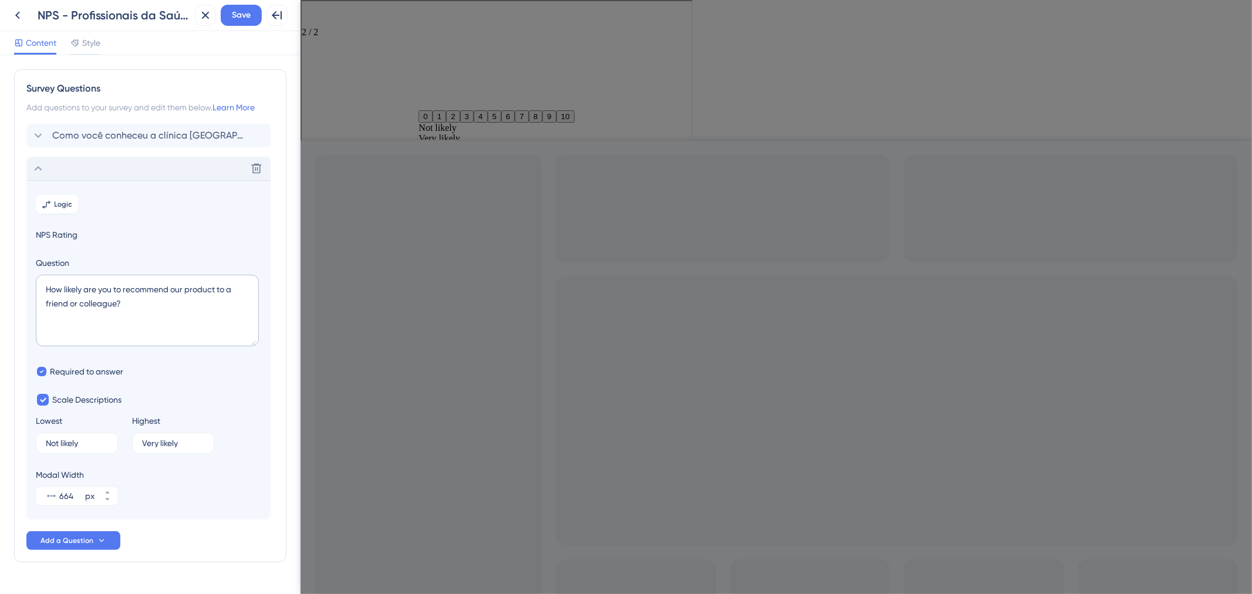
scroll to position [30, 0]
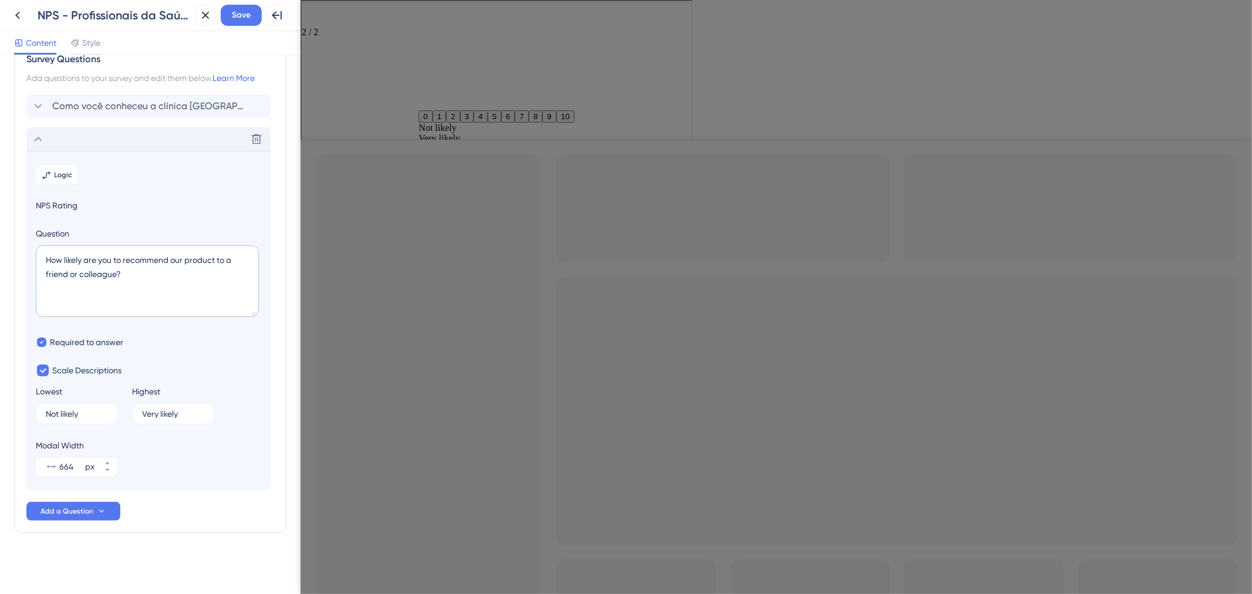
click at [191, 149] on div "Delete" at bounding box center [148, 138] width 244 height 23
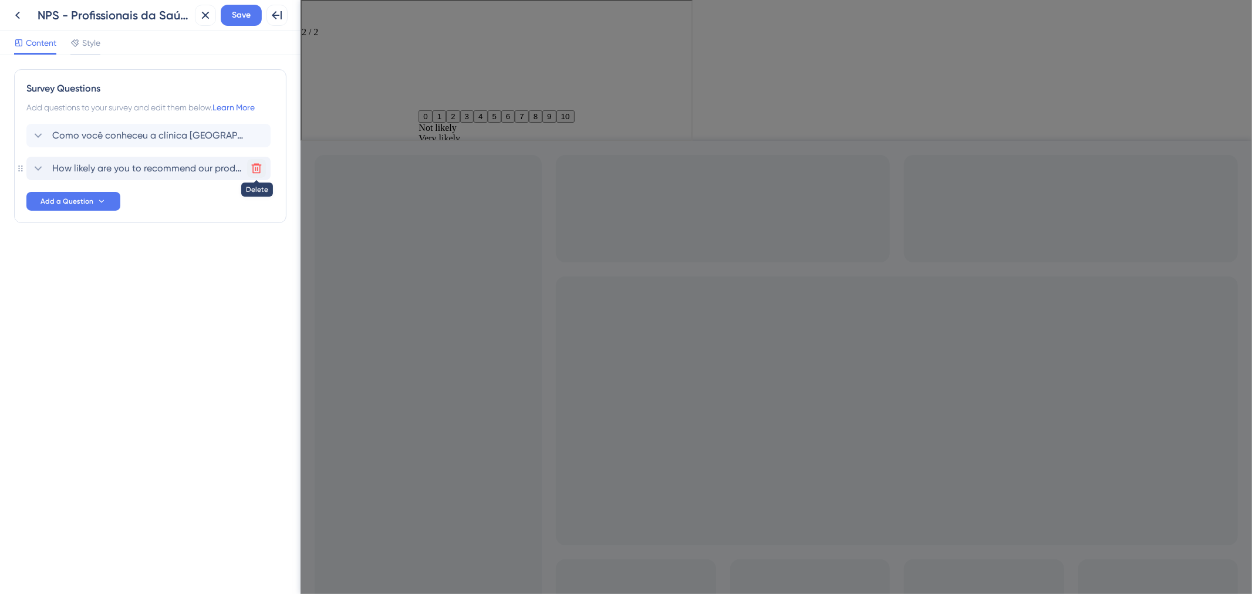
click at [253, 164] on icon at bounding box center [257, 169] width 12 height 12
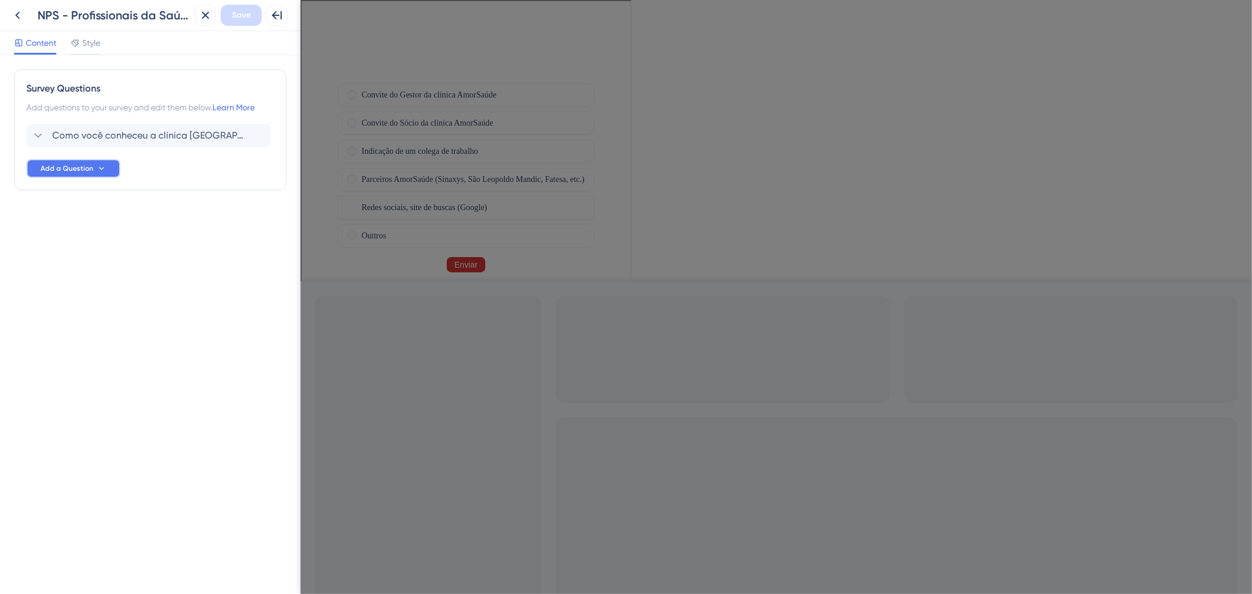
click at [100, 169] on icon at bounding box center [101, 168] width 5 height 3
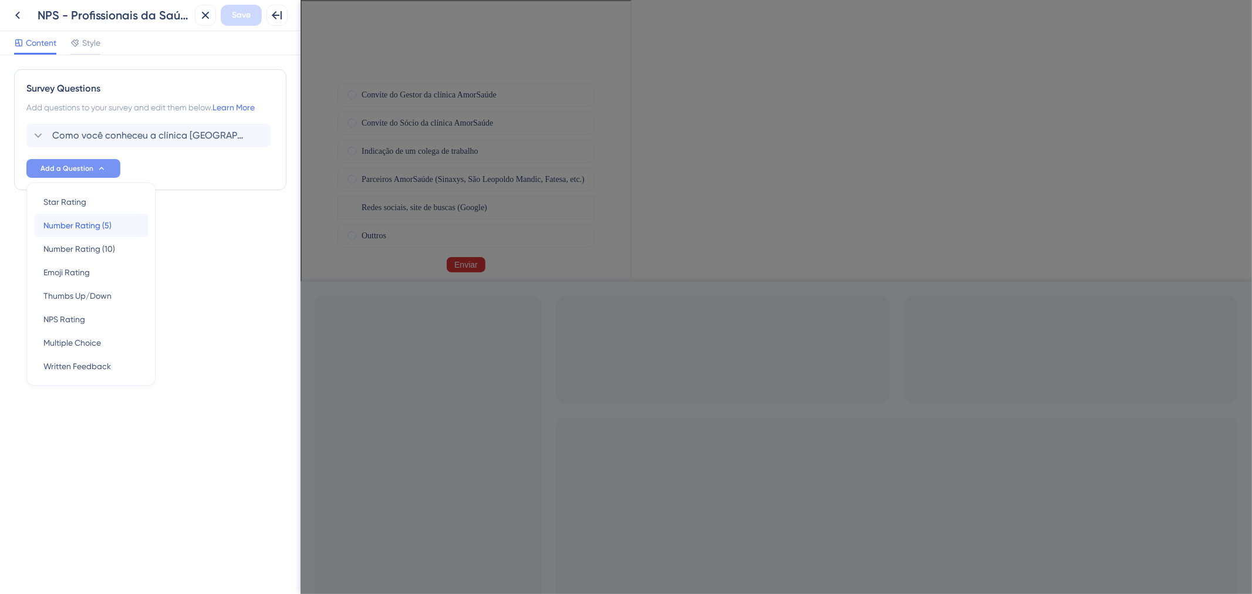
click at [99, 227] on span "Number Rating (5)" at bounding box center [77, 225] width 68 height 14
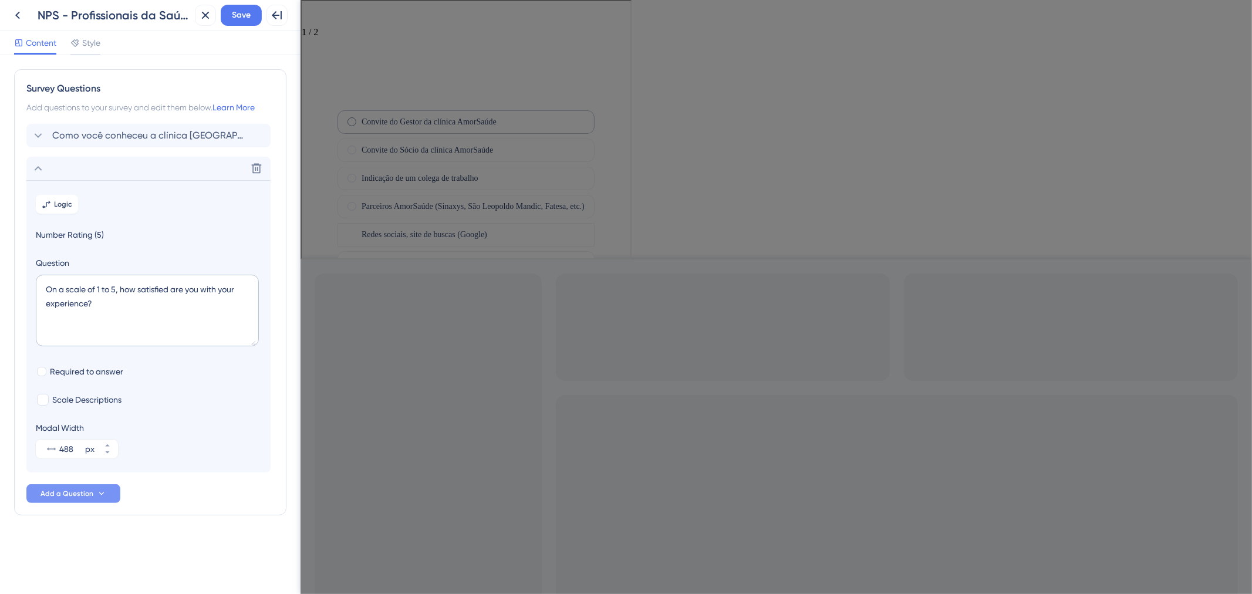
click at [404, 114] on label "Convite do Gestor da clínica AmorSaúde" at bounding box center [427, 121] width 135 height 14
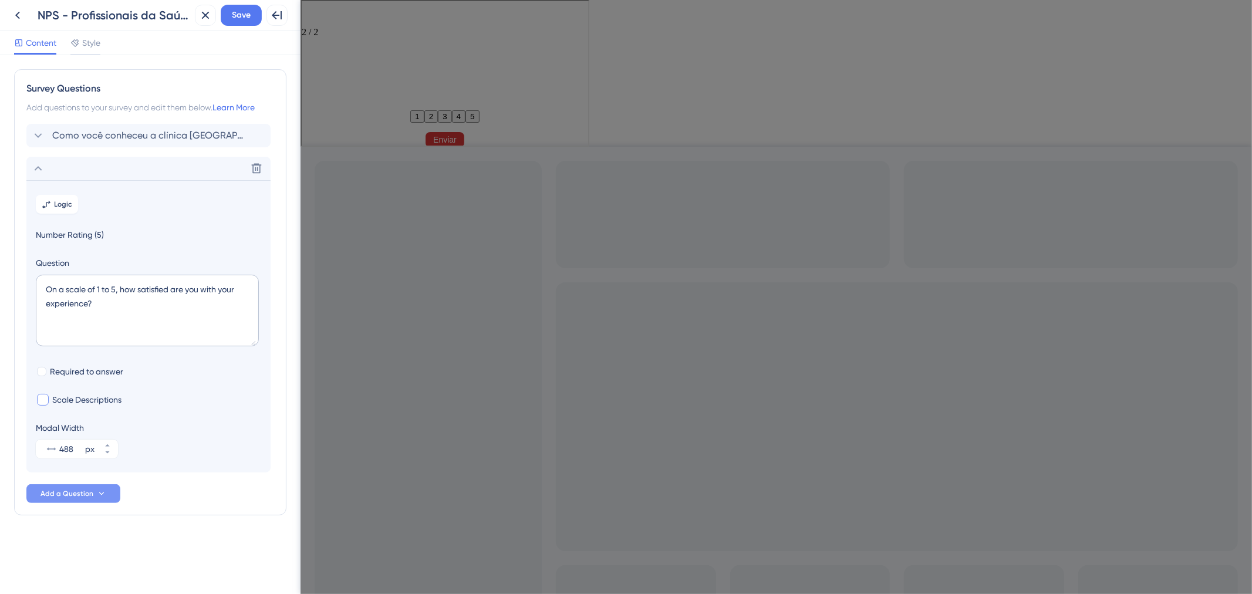
click at [86, 399] on span "Scale Descriptions" at bounding box center [86, 400] width 69 height 14
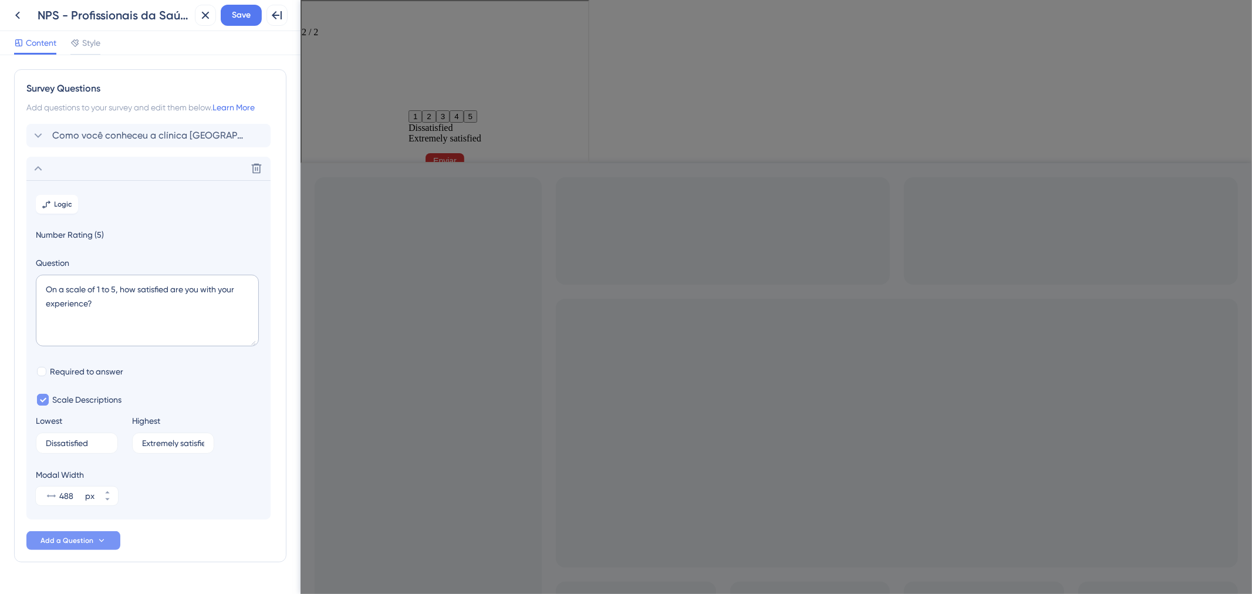
click at [86, 399] on span "Scale Descriptions" at bounding box center [86, 400] width 69 height 14
checkbox input "false"
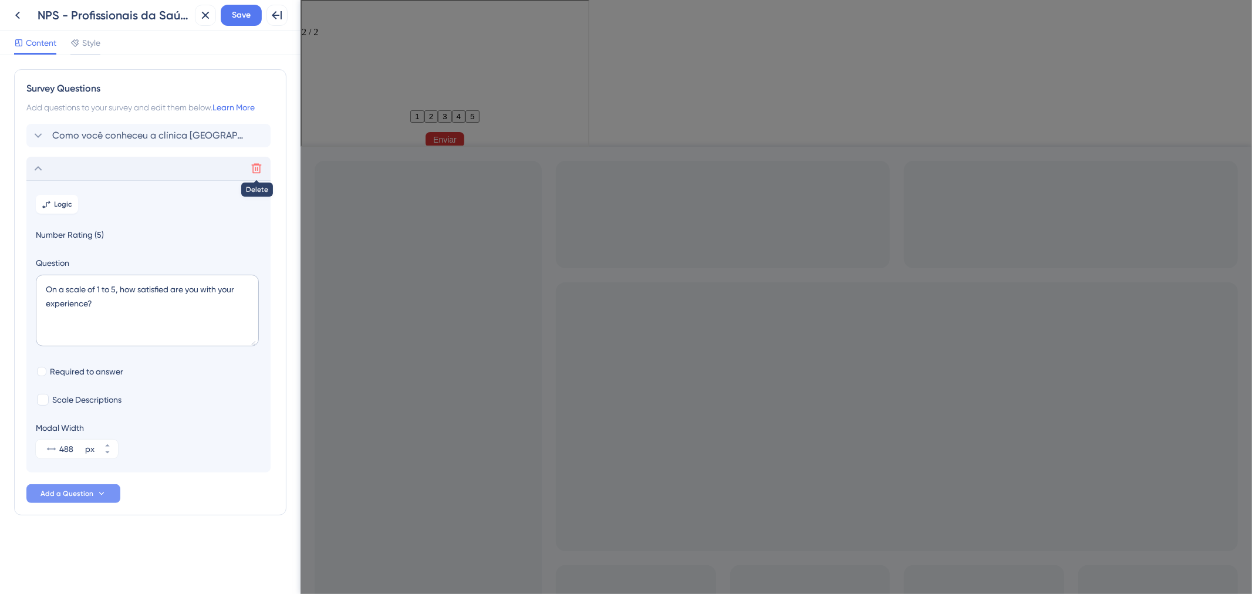
click at [254, 167] on icon at bounding box center [257, 169] width 12 height 12
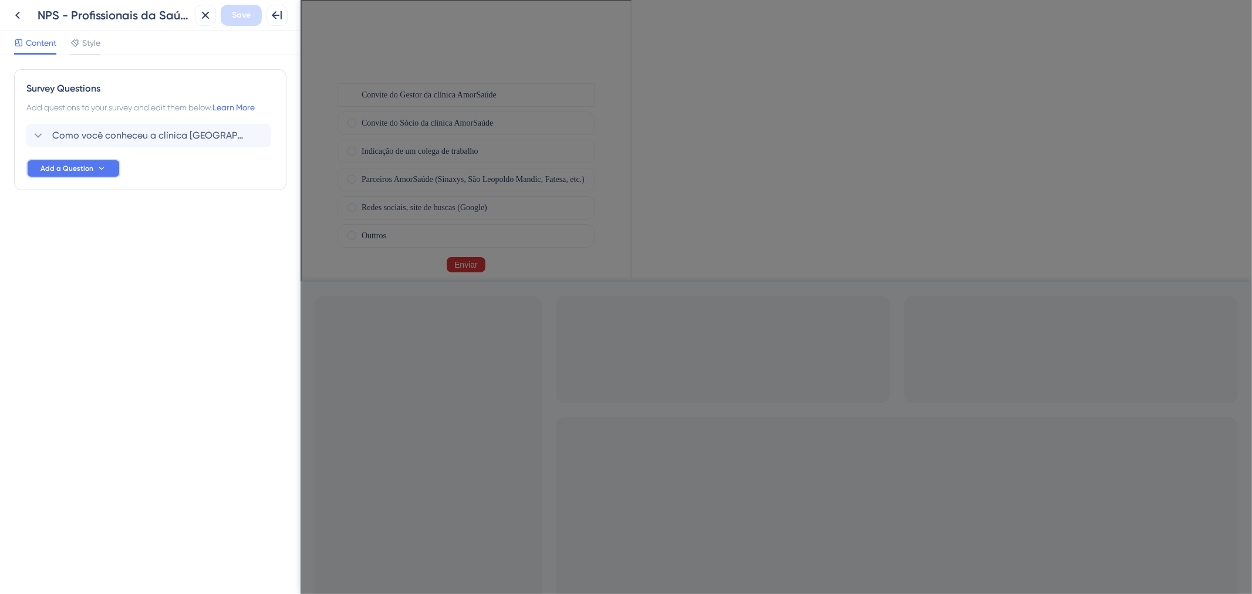
click at [86, 170] on span "Add a Question" at bounding box center [67, 168] width 53 height 9
click at [124, 218] on div "Number Rating (5) Number Rating (5)" at bounding box center [90, 225] width 95 height 23
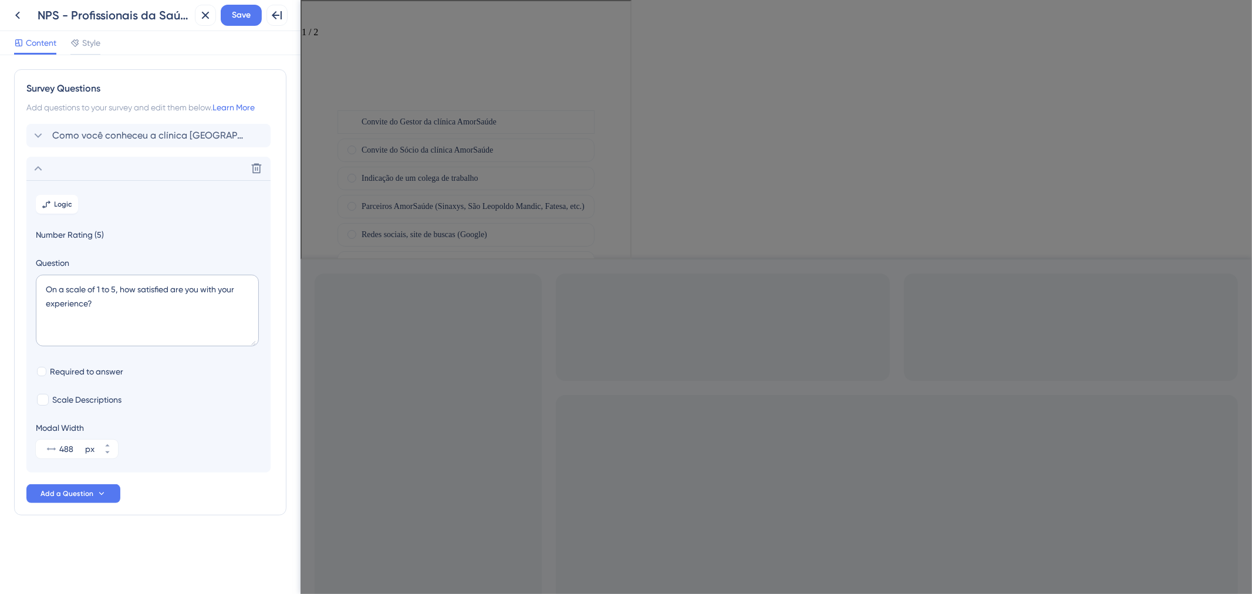
click at [75, 237] on span "Number Rating (5)" at bounding box center [148, 235] width 225 height 14
click at [90, 272] on div "Question On a scale of 1 to 5, how satisfied are you with your experience?" at bounding box center [148, 303] width 225 height 95
click at [90, 289] on textarea "On a scale of 1 to 5, how satisfied are you with your experience?" at bounding box center [147, 311] width 223 height 72
click at [91, 318] on textarea "On a scale of 1 to 5, how satisfied are you with your experience?" at bounding box center [147, 311] width 223 height 72
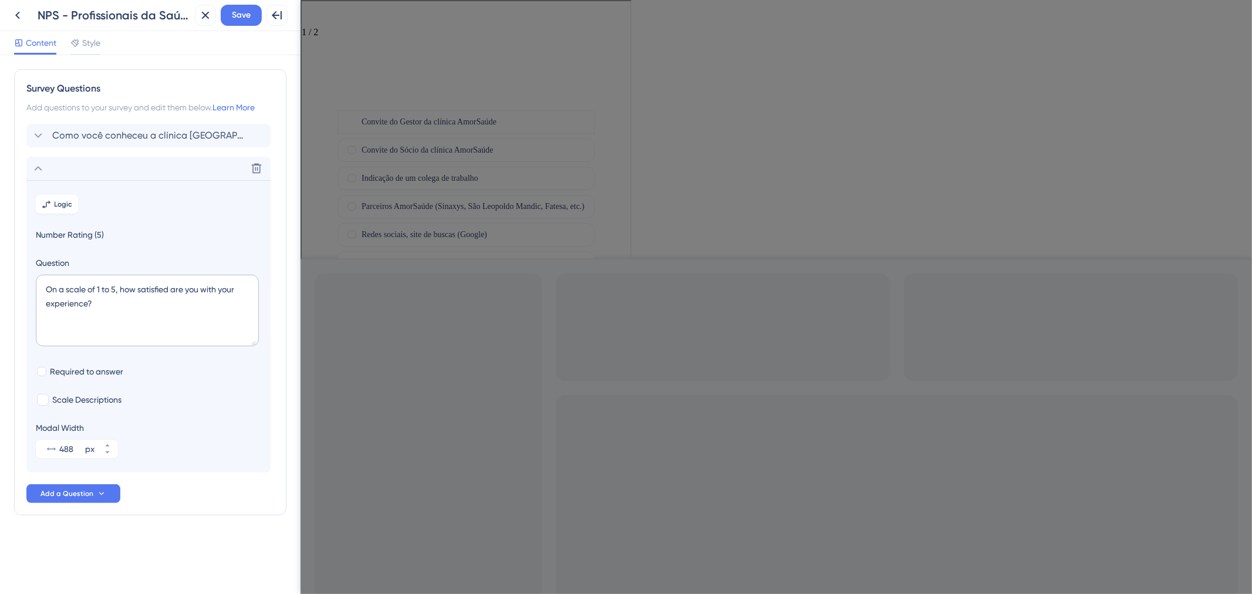
click at [89, 389] on section "Logic Number Rating (5) Question On a scale of 1 to 5, how satisfied are you wi…" at bounding box center [148, 326] width 244 height 292
click at [99, 231] on span "Number Rating (5)" at bounding box center [148, 235] width 225 height 14
click at [254, 170] on icon at bounding box center [257, 169] width 12 height 12
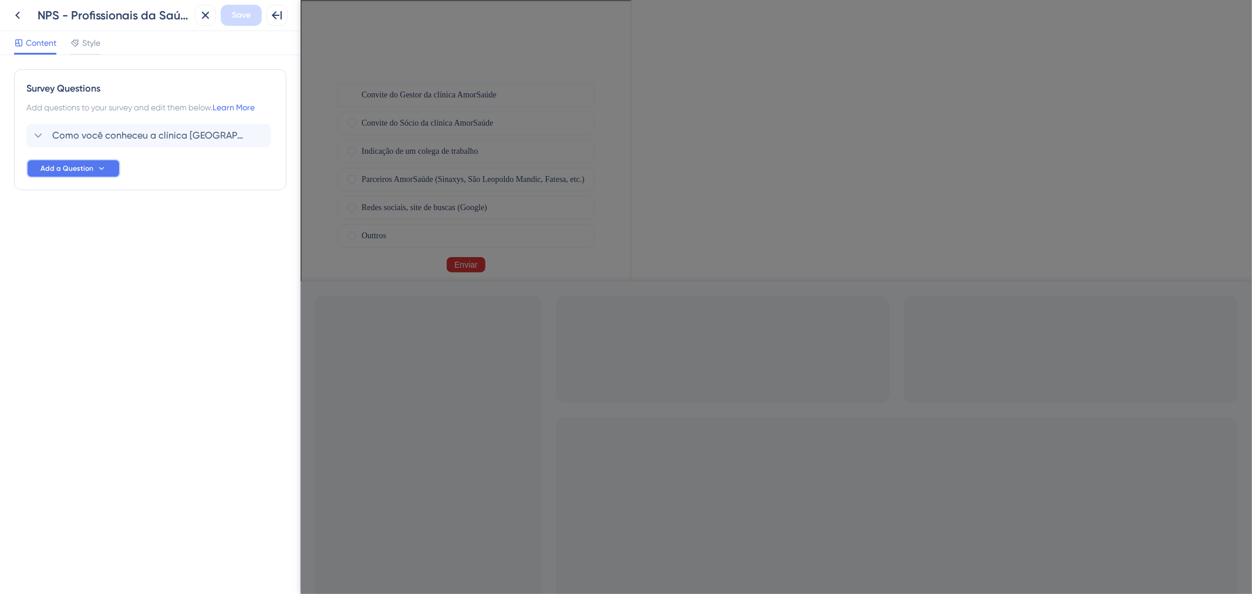
click at [115, 171] on button "Add a Question" at bounding box center [73, 168] width 94 height 19
click at [110, 272] on div "Emoji Rating Emoji Rating" at bounding box center [90, 272] width 95 height 23
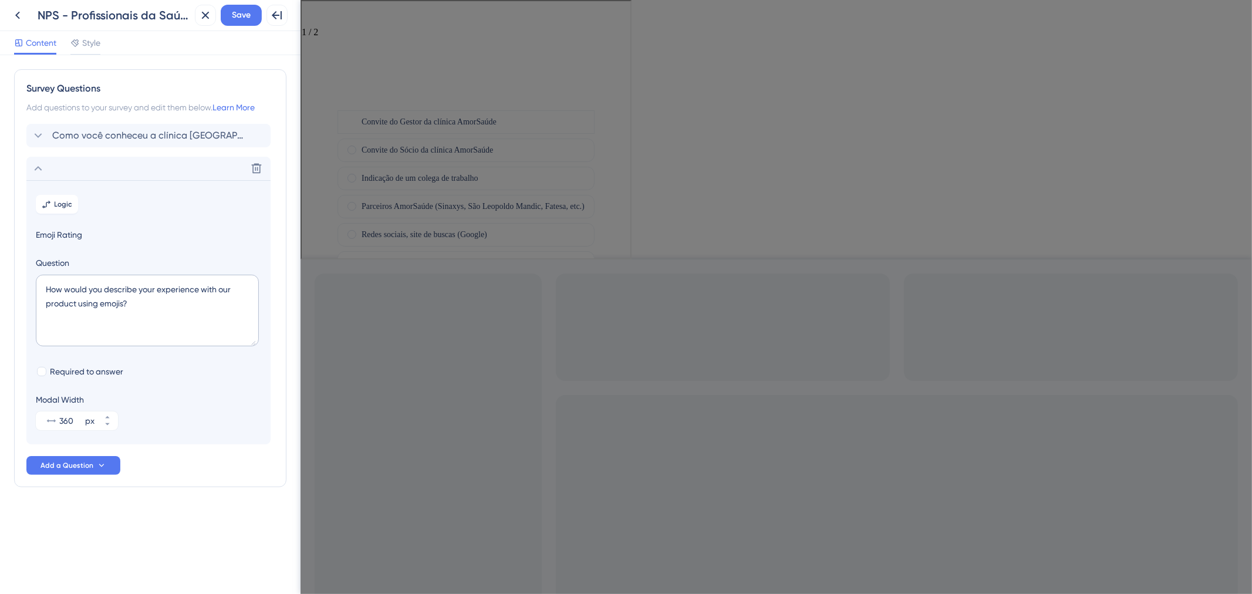
click at [460, 109] on div "Convite do Gestor da clínica AmorSaúde Convite do Sócio da clínica AmorSaúde In…" at bounding box center [464, 177] width 257 height 136
click at [314, 19] on div "Go to Question 2" at bounding box center [307, 19] width 14 height 14
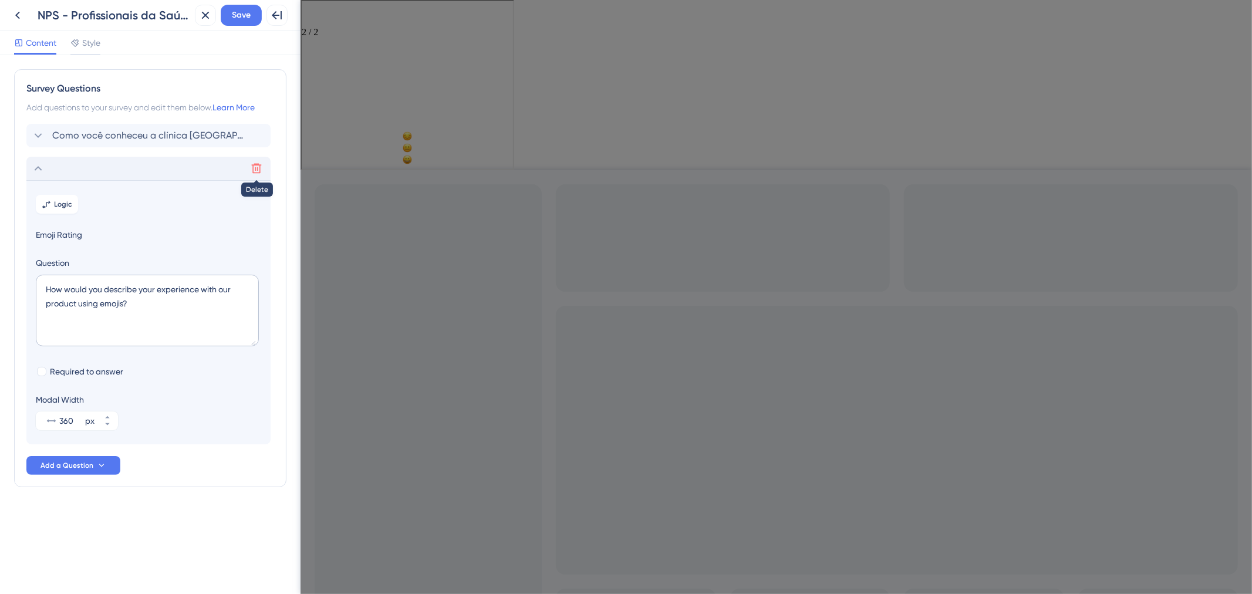
click at [251, 171] on icon at bounding box center [257, 169] width 12 height 12
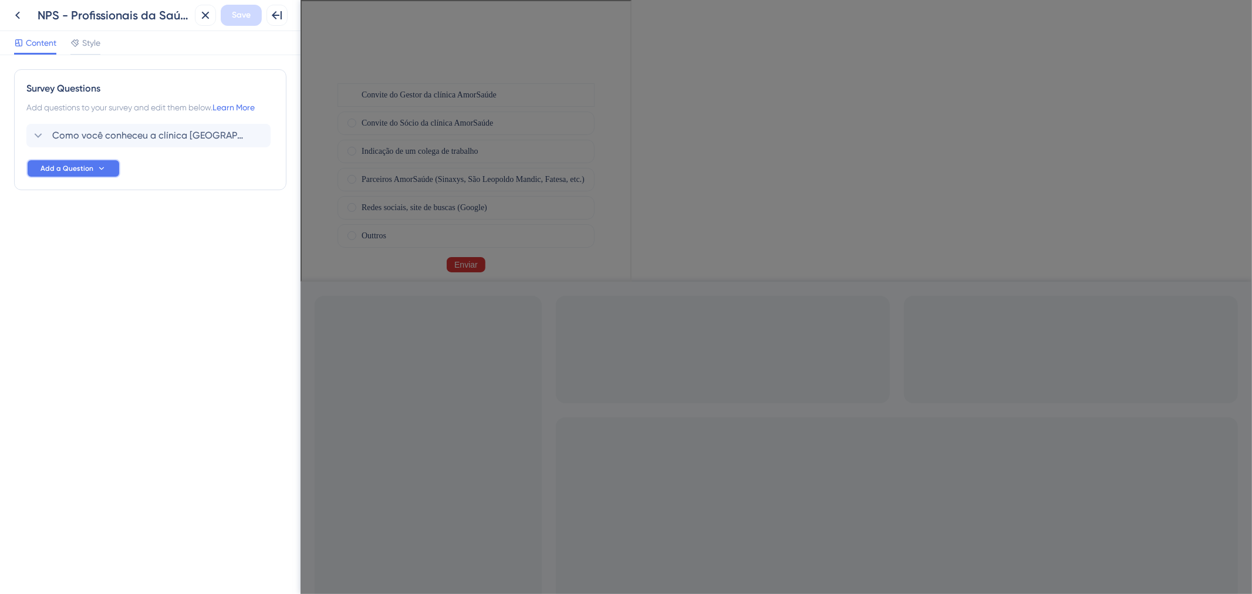
click at [88, 176] on button "Add a Question" at bounding box center [73, 168] width 94 height 19
click at [94, 231] on span "Number Rating (5)" at bounding box center [77, 225] width 68 height 14
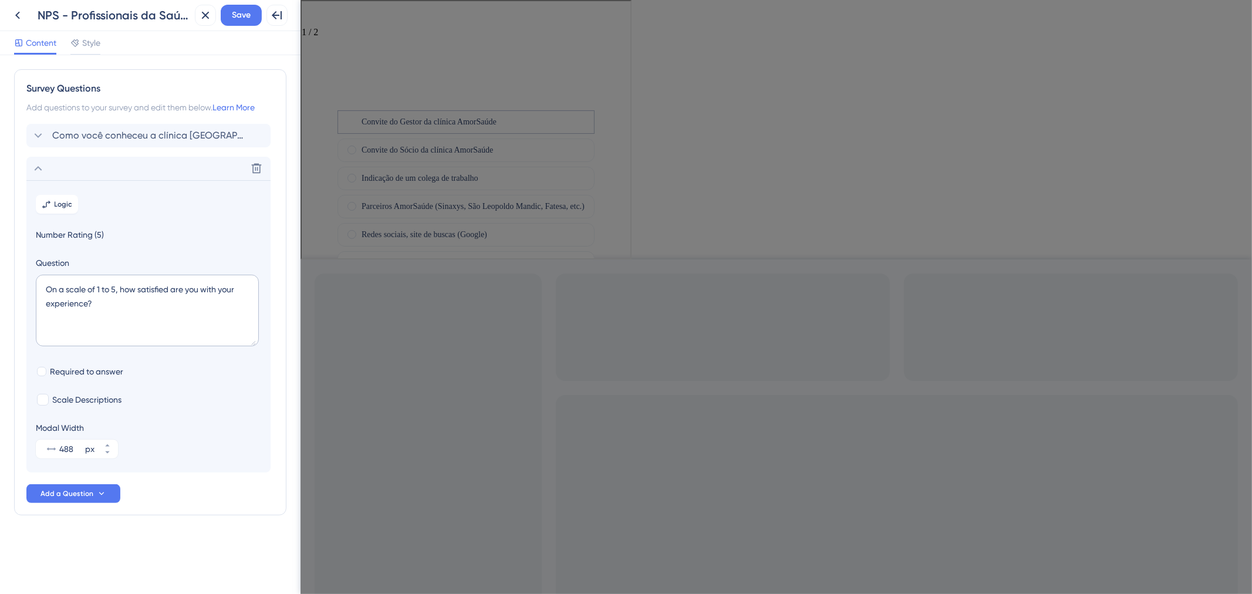
click at [360, 114] on label "Convite do Gestor da clínica AmorSaúde" at bounding box center [427, 121] width 135 height 14
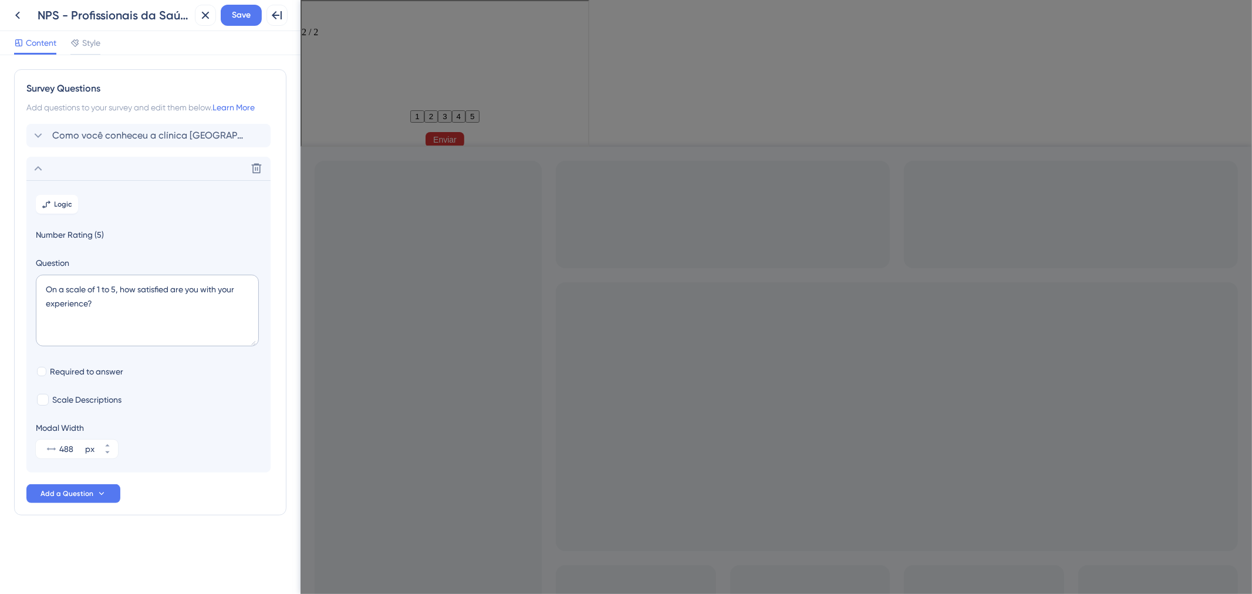
click at [74, 223] on section "Logic Number Rating (5) Question On a scale of 1 to 5, how satisfied are you wi…" at bounding box center [148, 326] width 244 height 292
click at [73, 237] on span "Number Rating (5)" at bounding box center [148, 235] width 225 height 14
click at [241, 174] on div "Delete" at bounding box center [148, 168] width 244 height 23
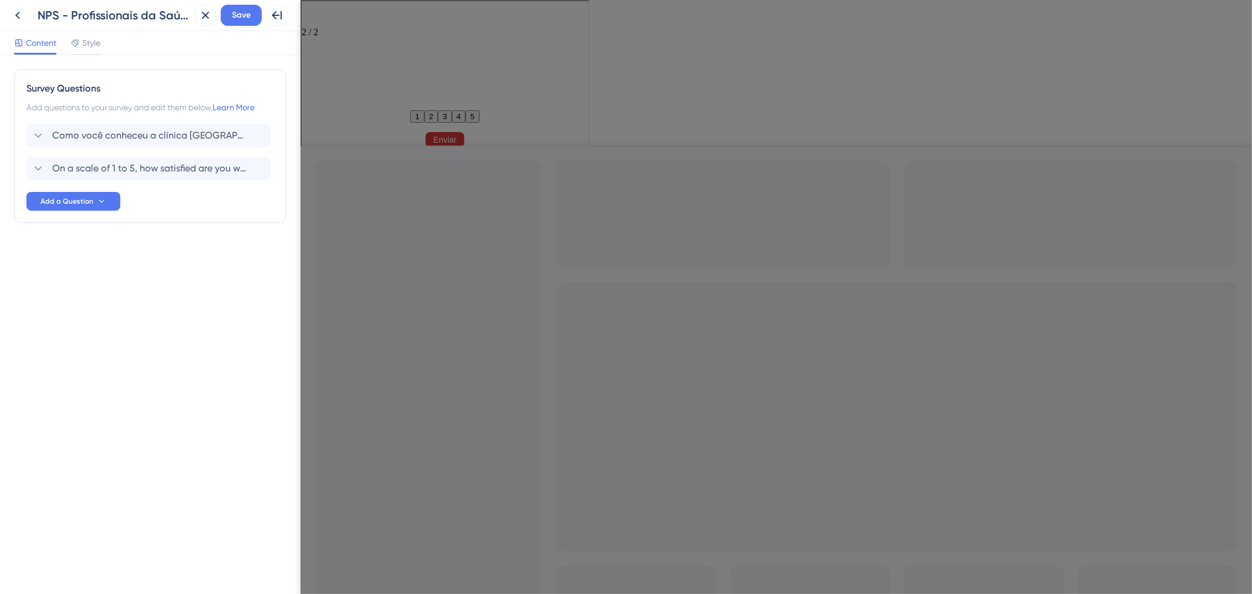
click at [278, 169] on div "Survey Questions Add questions to your survey and edit them below. Learn More C…" at bounding box center [150, 146] width 272 height 154
click at [253, 168] on icon at bounding box center [257, 169] width 10 height 10
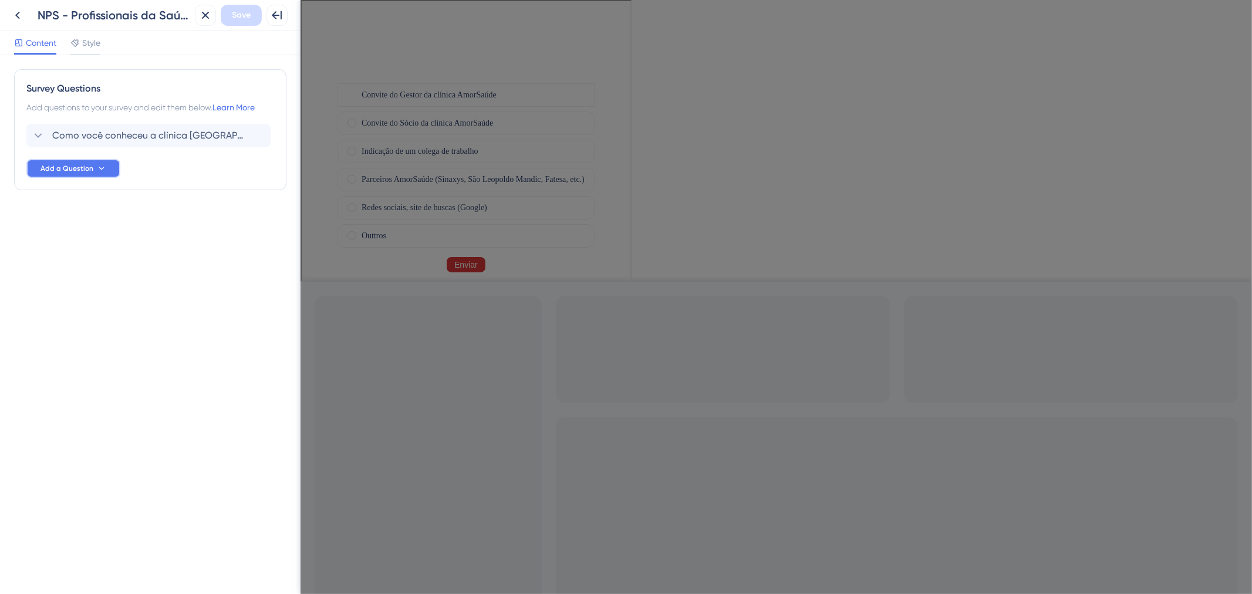
click at [81, 168] on span "Add a Question" at bounding box center [67, 168] width 53 height 9
click at [102, 270] on div "Emoji Rating Emoji Rating" at bounding box center [90, 272] width 95 height 23
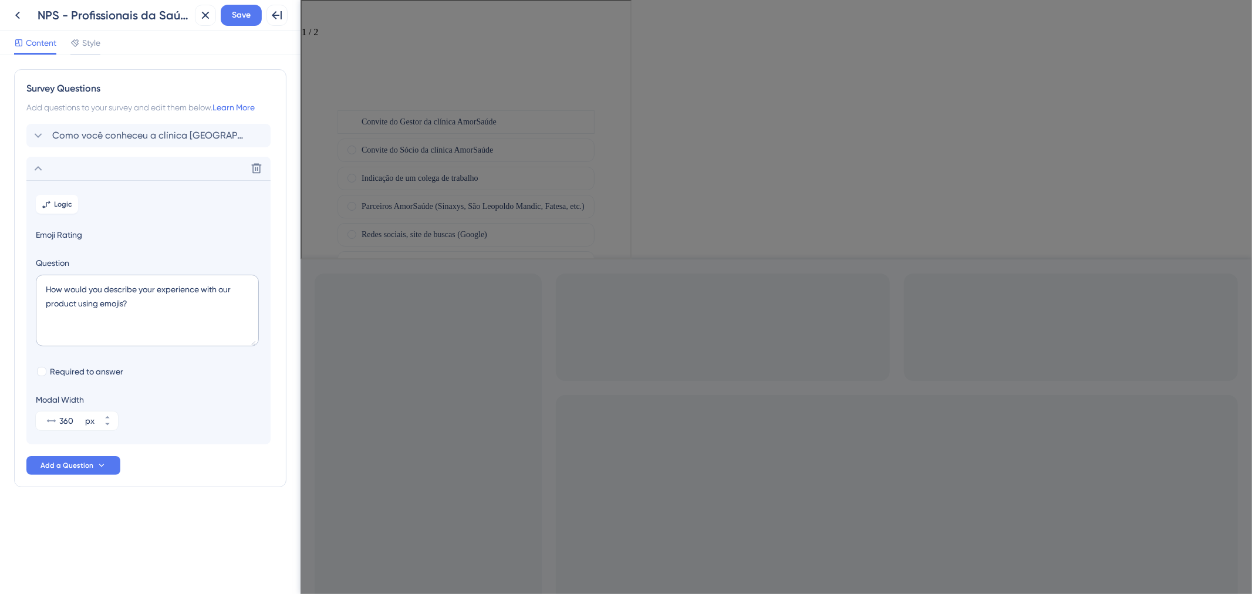
click at [314, 21] on div "Go to Question 2" at bounding box center [307, 19] width 14 height 14
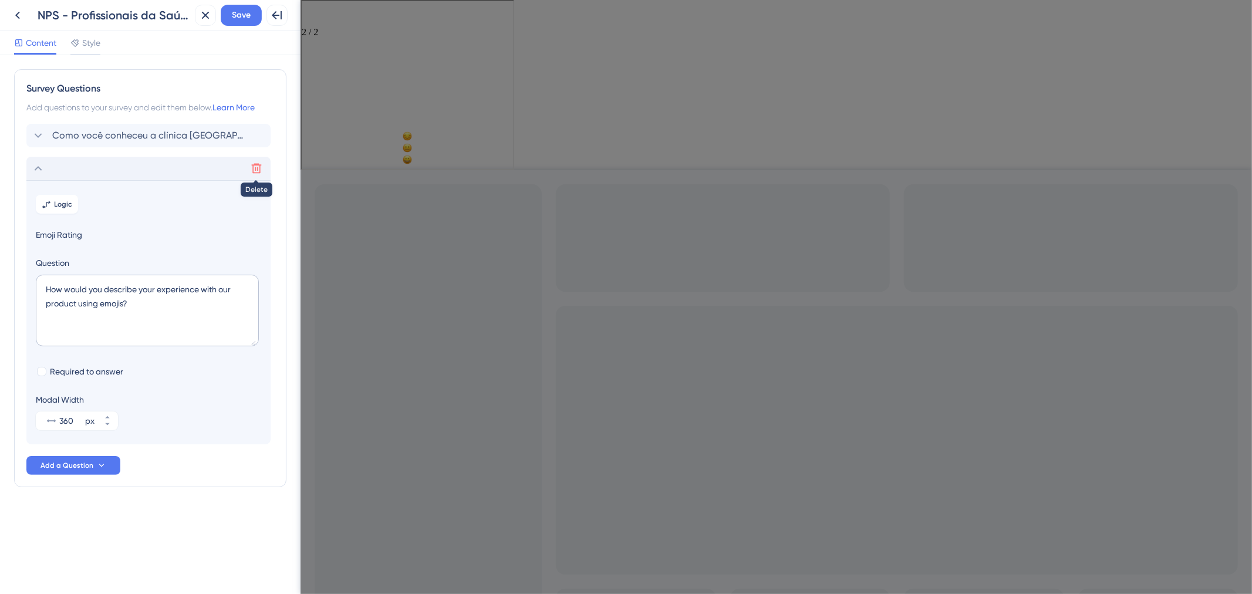
click at [265, 163] on button at bounding box center [256, 168] width 19 height 19
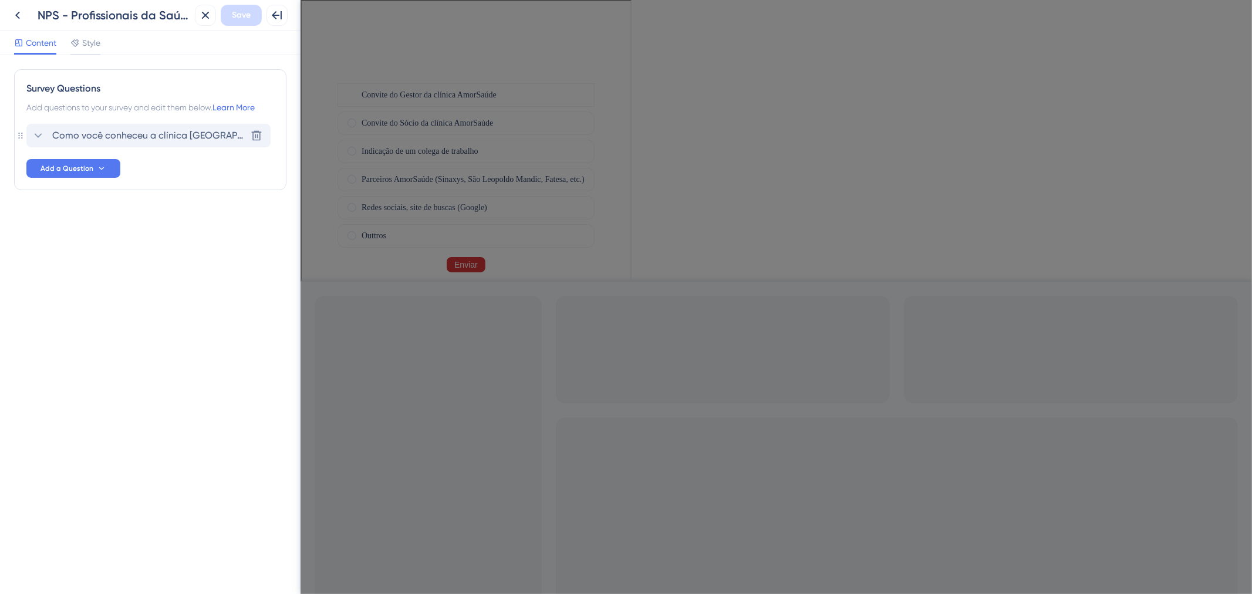
click at [133, 146] on div "Como você conheceu a clínica [GEOGRAPHIC_DATA] ? [GEOGRAPHIC_DATA]" at bounding box center [148, 135] width 244 height 23
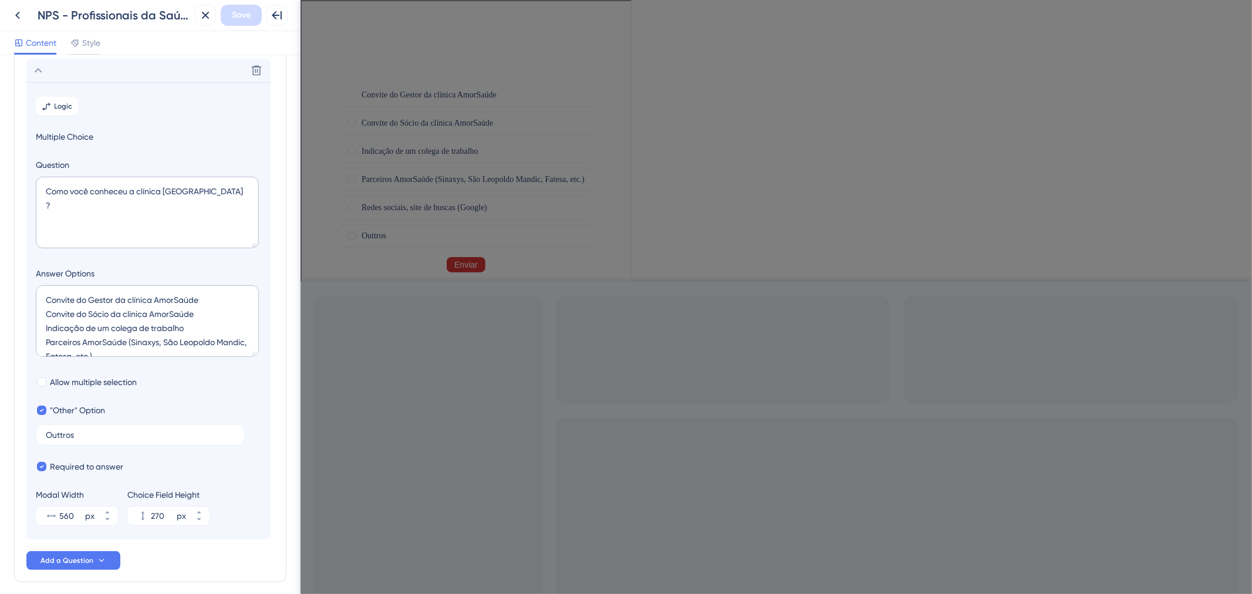
scroll to position [68, 0]
click at [120, 68] on div "Delete" at bounding box center [148, 67] width 244 height 23
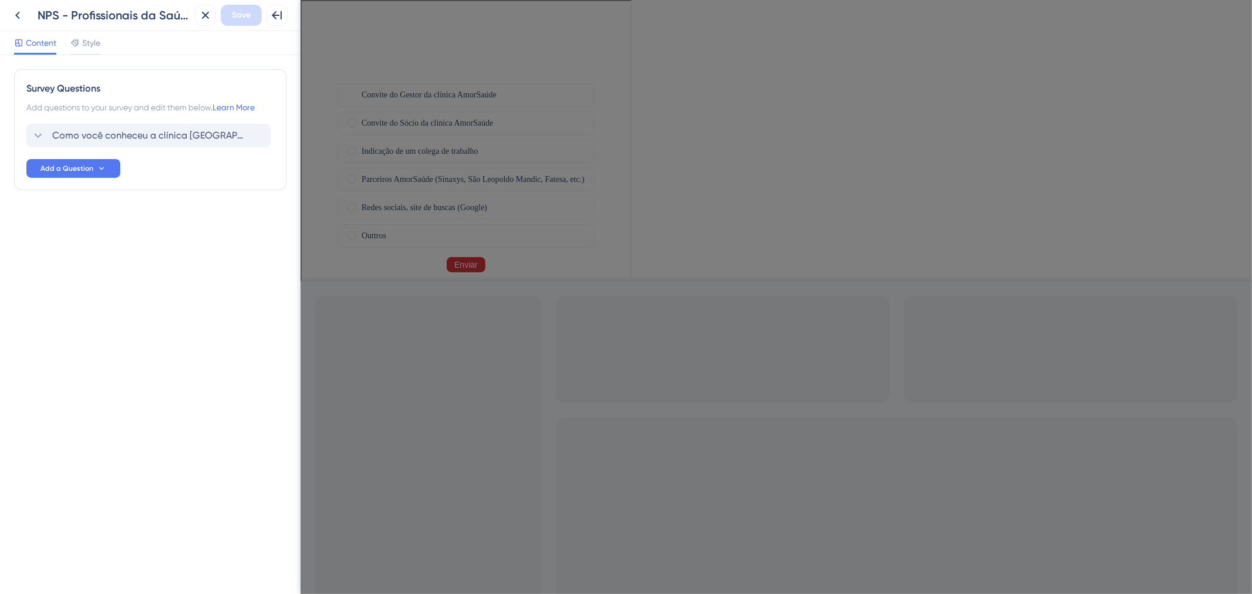
scroll to position [0, 0]
click at [106, 171] on button "Add a Question" at bounding box center [73, 168] width 94 height 19
click at [100, 206] on div "Star Rating Star Rating" at bounding box center [90, 201] width 95 height 23
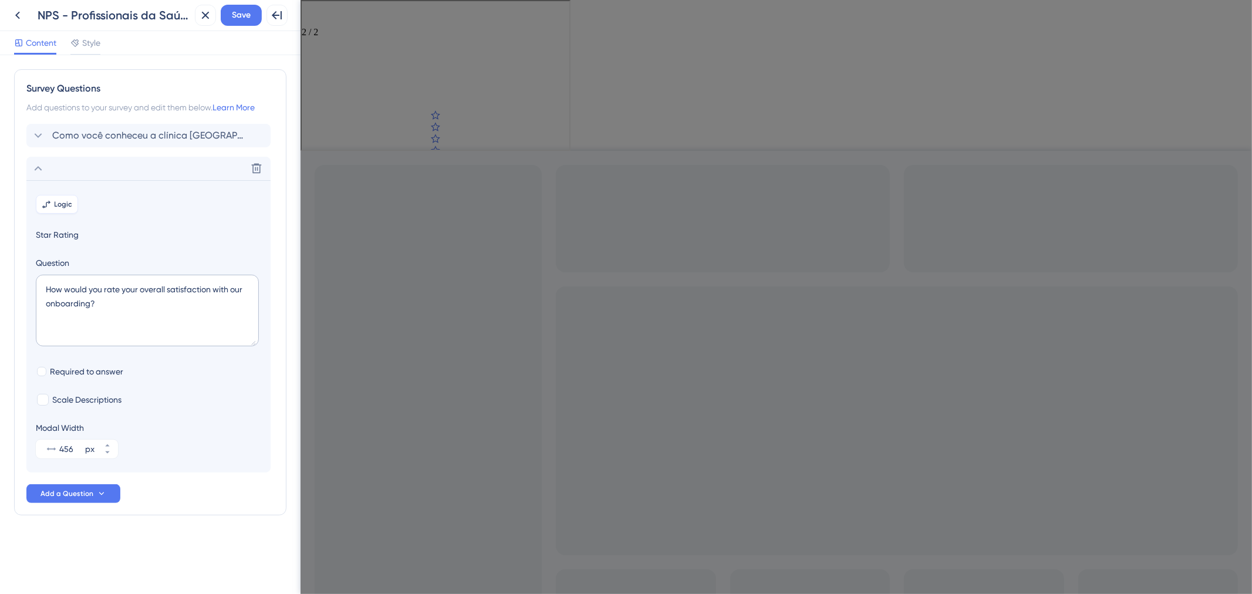
click at [55, 201] on span "Logic" at bounding box center [64, 204] width 18 height 9
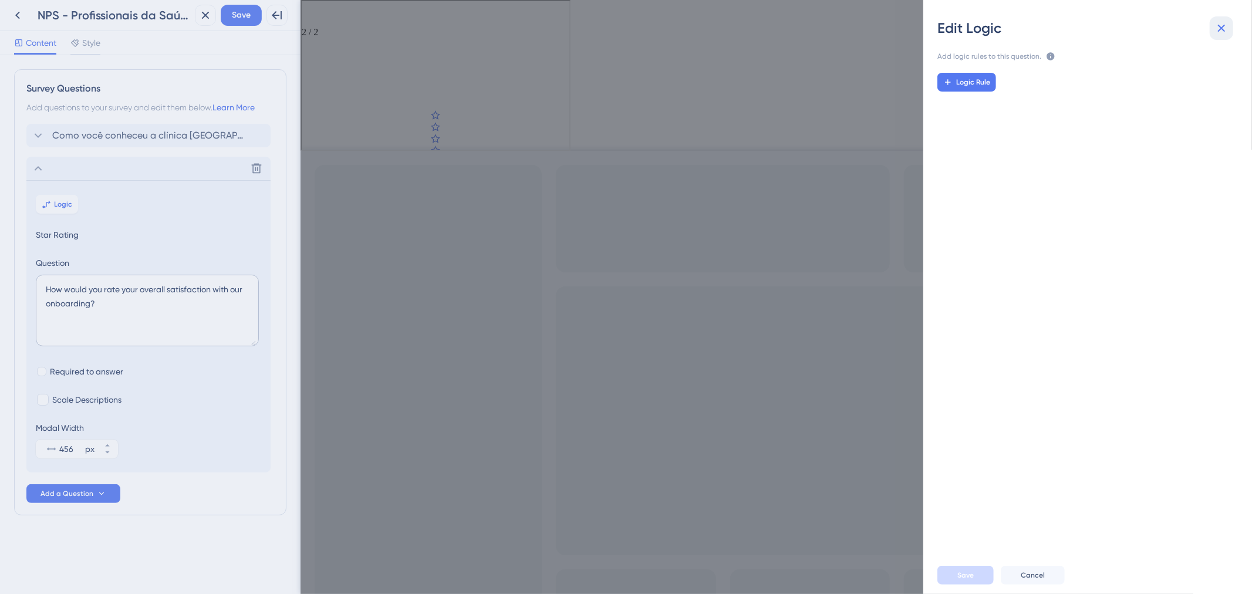
click at [1222, 26] on icon at bounding box center [1222, 28] width 14 height 14
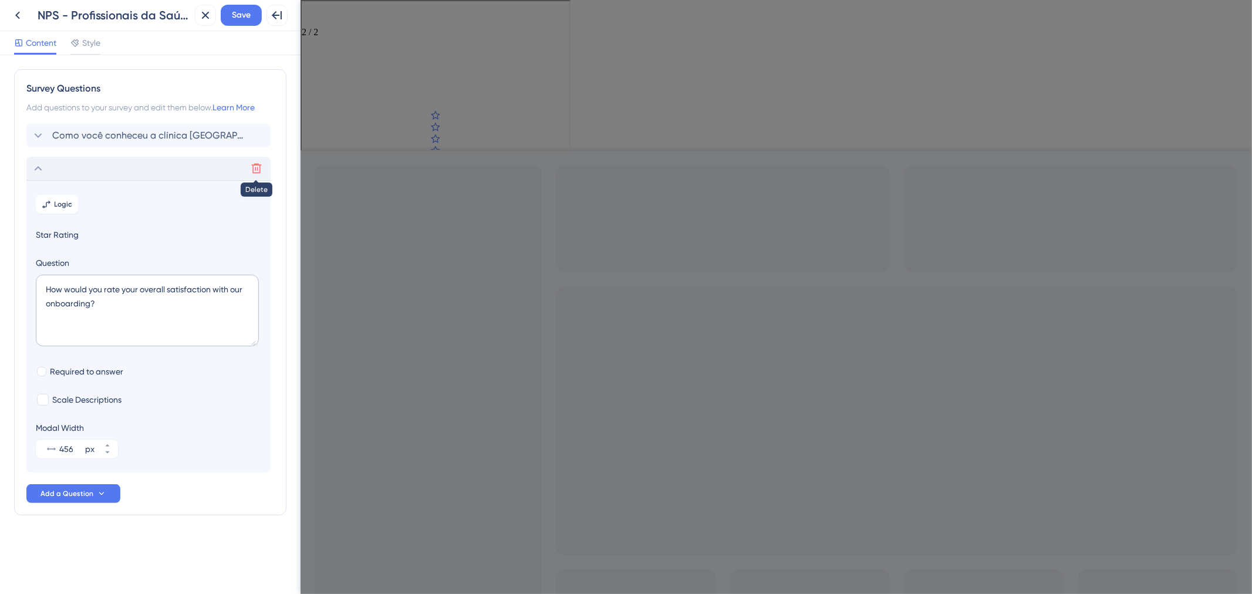
click at [265, 167] on button at bounding box center [256, 168] width 19 height 19
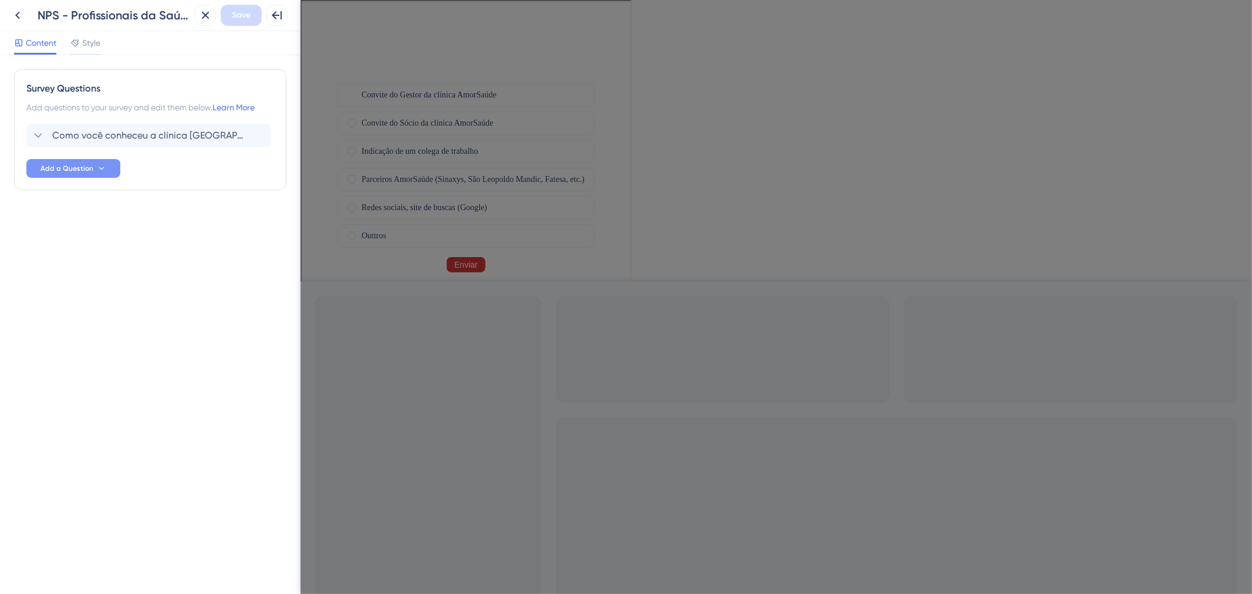
click at [105, 170] on icon at bounding box center [101, 168] width 9 height 9
click at [116, 252] on div "Number Rating (10) Number Rating (10)" at bounding box center [90, 248] width 95 height 23
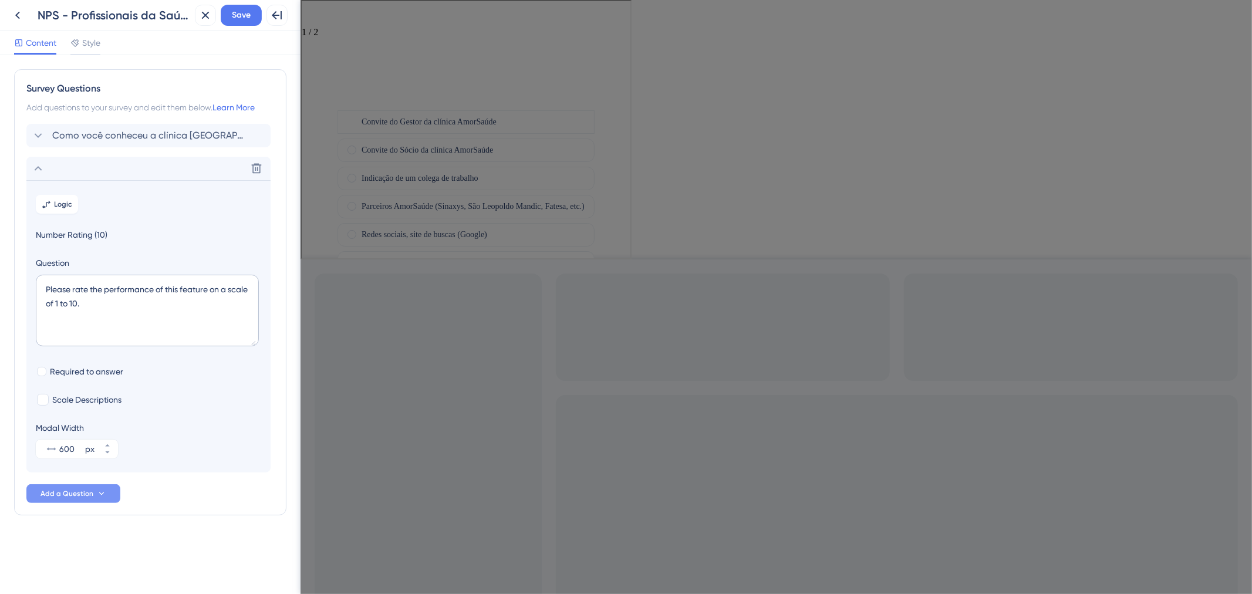
click at [314, 15] on div "Go to Question 2" at bounding box center [307, 19] width 14 height 14
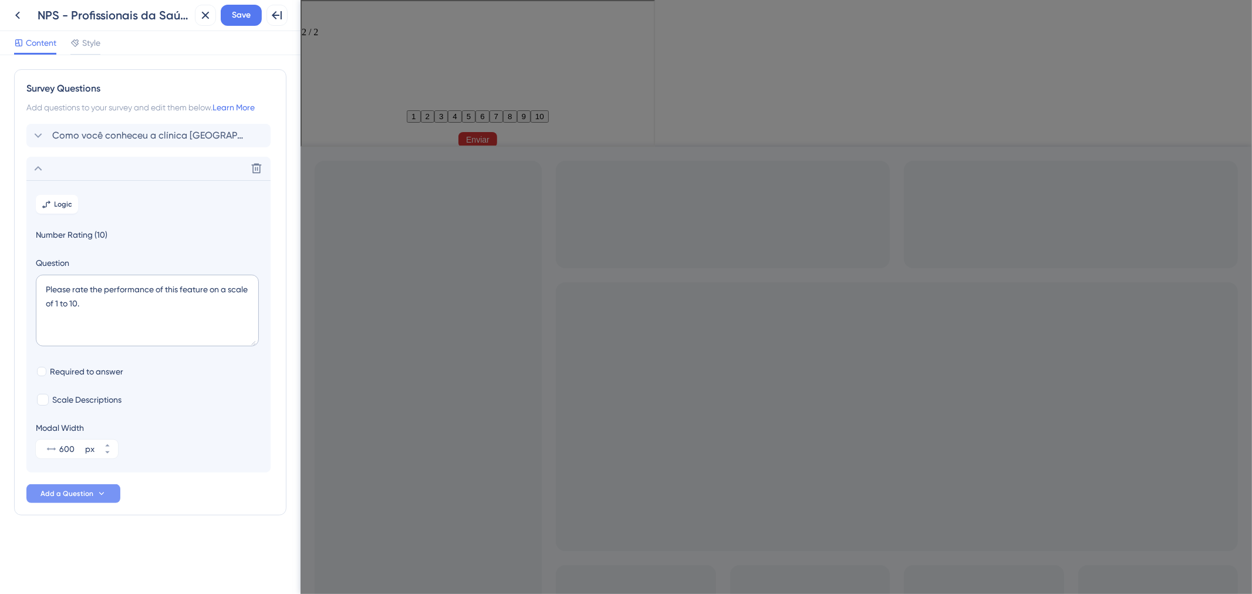
click at [265, 169] on button at bounding box center [256, 168] width 19 height 19
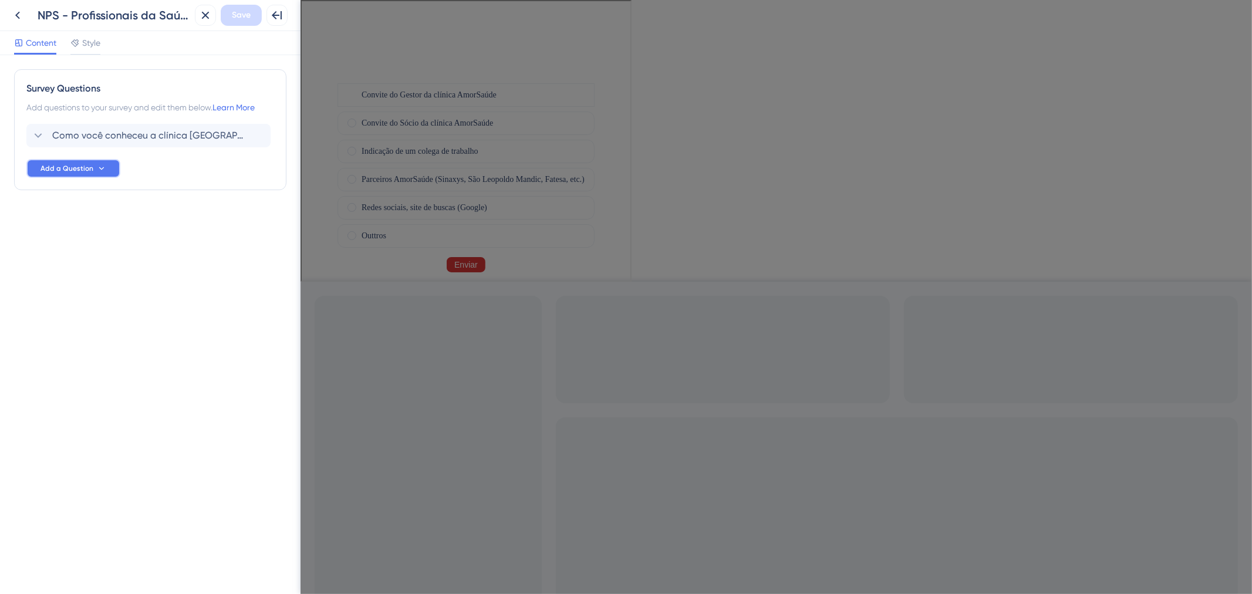
click at [98, 171] on icon at bounding box center [101, 168] width 9 height 9
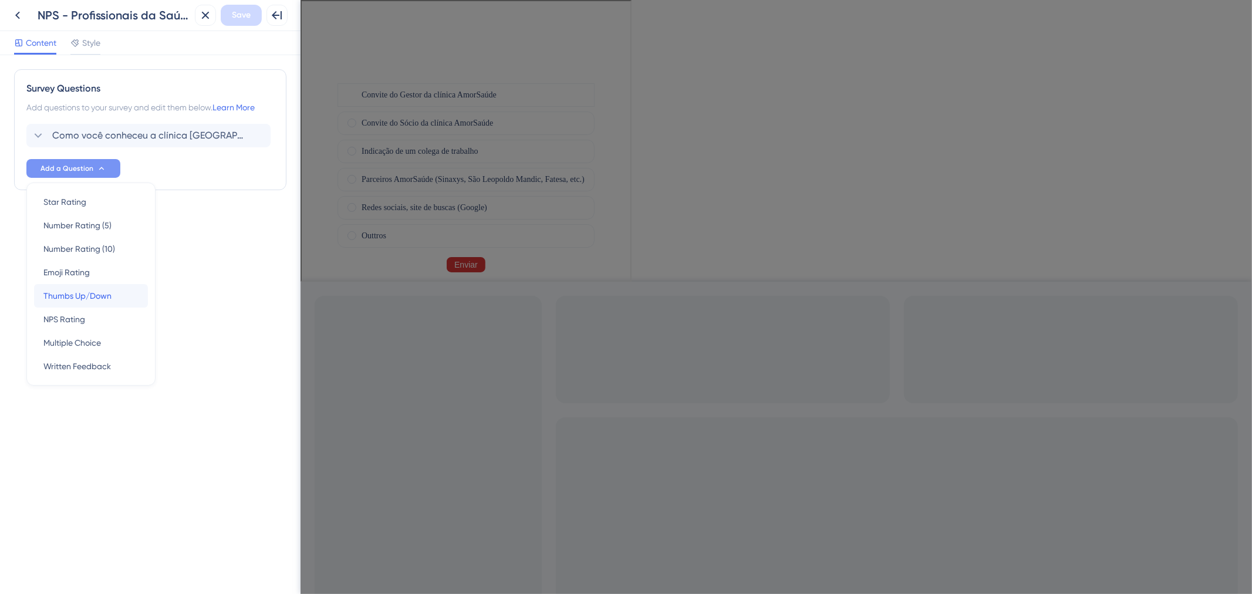
click at [83, 291] on span "Thumbs Up/Down" at bounding box center [77, 296] width 68 height 14
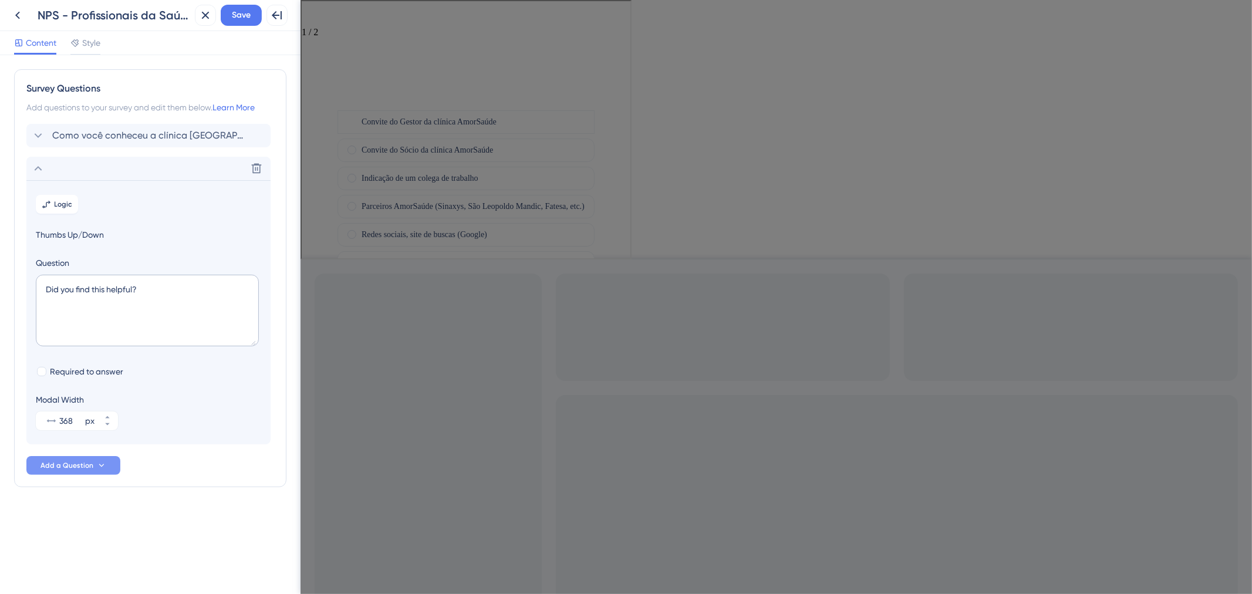
click at [314, 15] on div "Go to Question 2" at bounding box center [307, 19] width 14 height 14
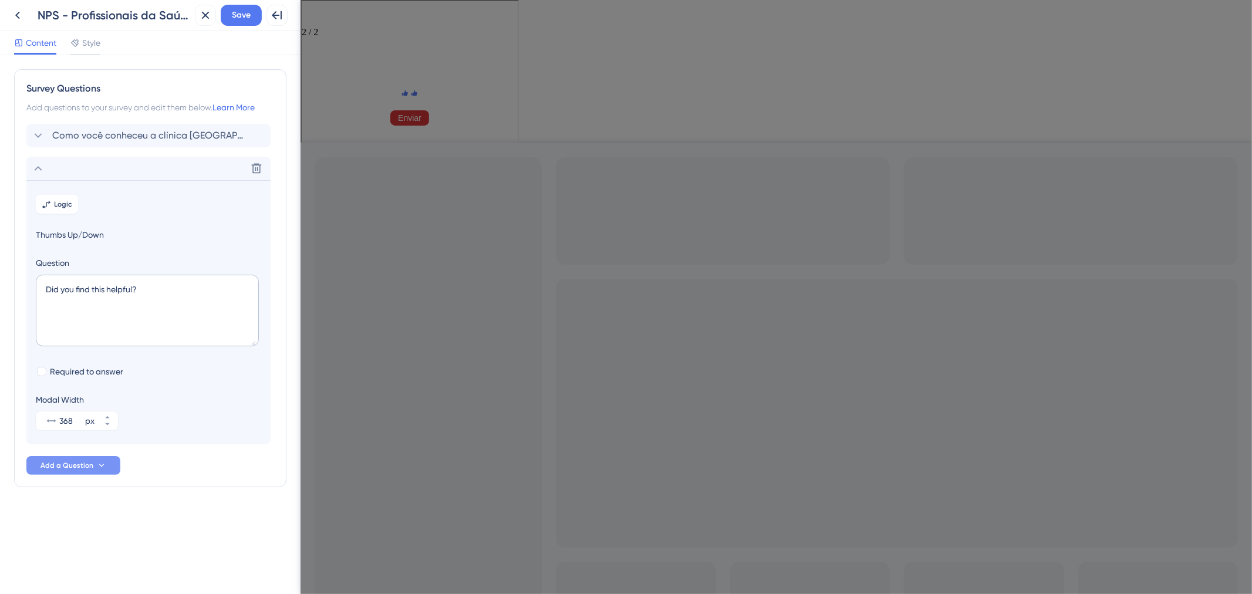
click at [314, 14] on div "Go to Question 1" at bounding box center [307, 7] width 14 height 14
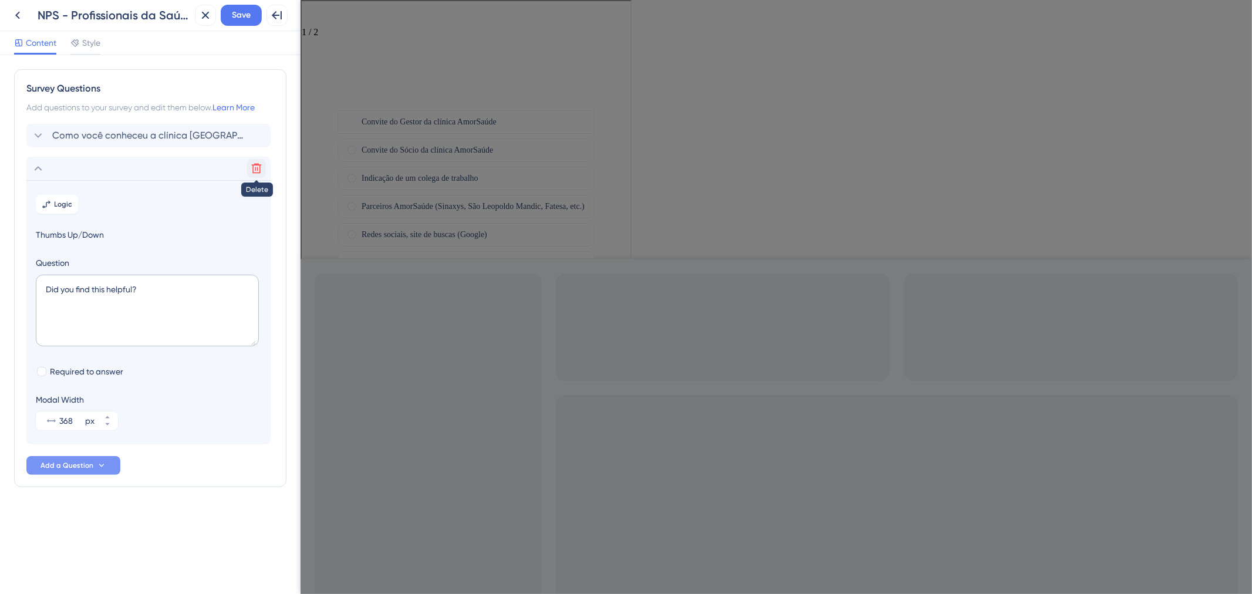
drag, startPoint x: 257, startPoint y: 171, endPoint x: 250, endPoint y: 174, distance: 6.9
click at [256, 171] on icon at bounding box center [257, 169] width 12 height 12
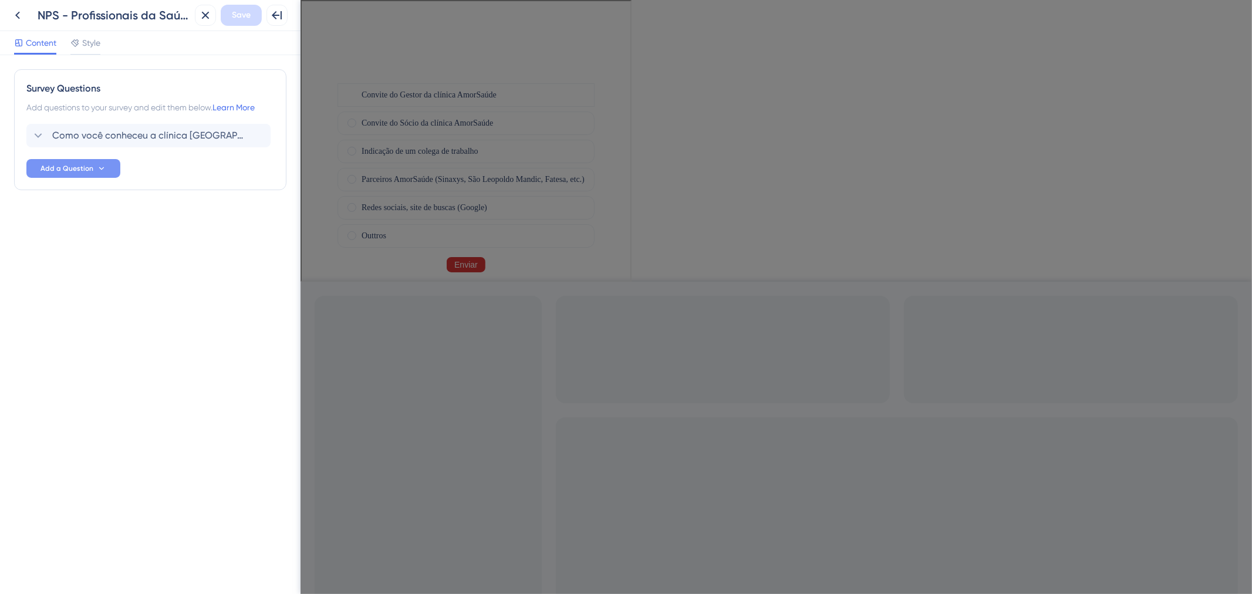
click at [97, 175] on button "Add a Question" at bounding box center [73, 168] width 94 height 19
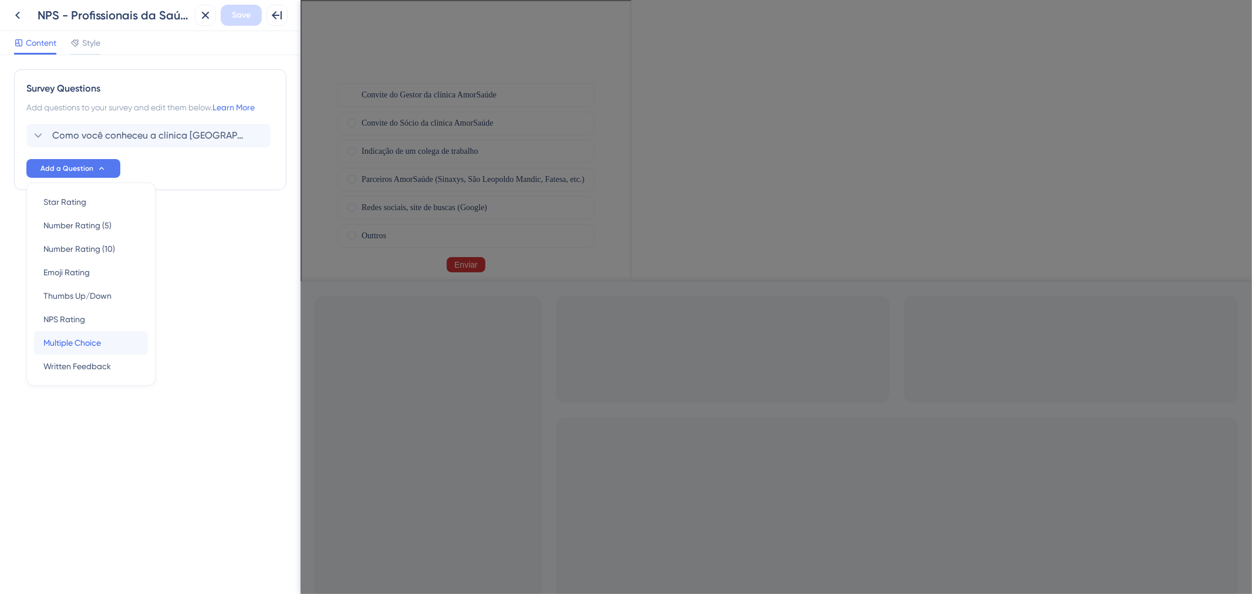
click at [101, 341] on span "Multiple Choice" at bounding box center [72, 343] width 58 height 14
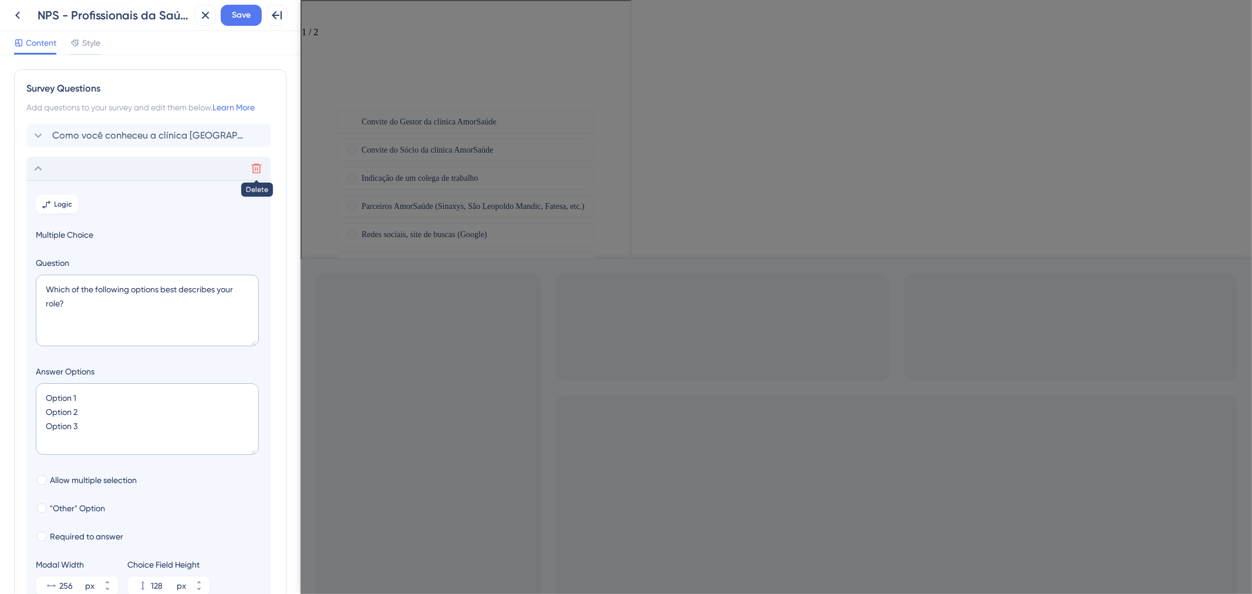
click at [252, 164] on icon at bounding box center [257, 169] width 12 height 12
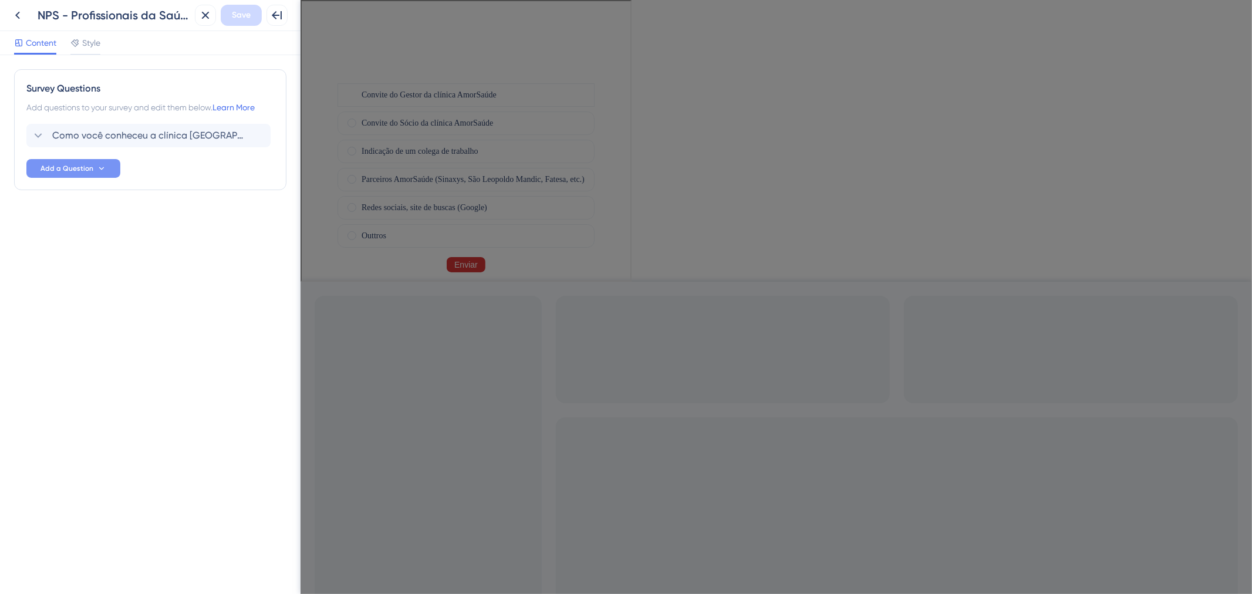
click at [65, 163] on button "Add a Question" at bounding box center [73, 168] width 94 height 19
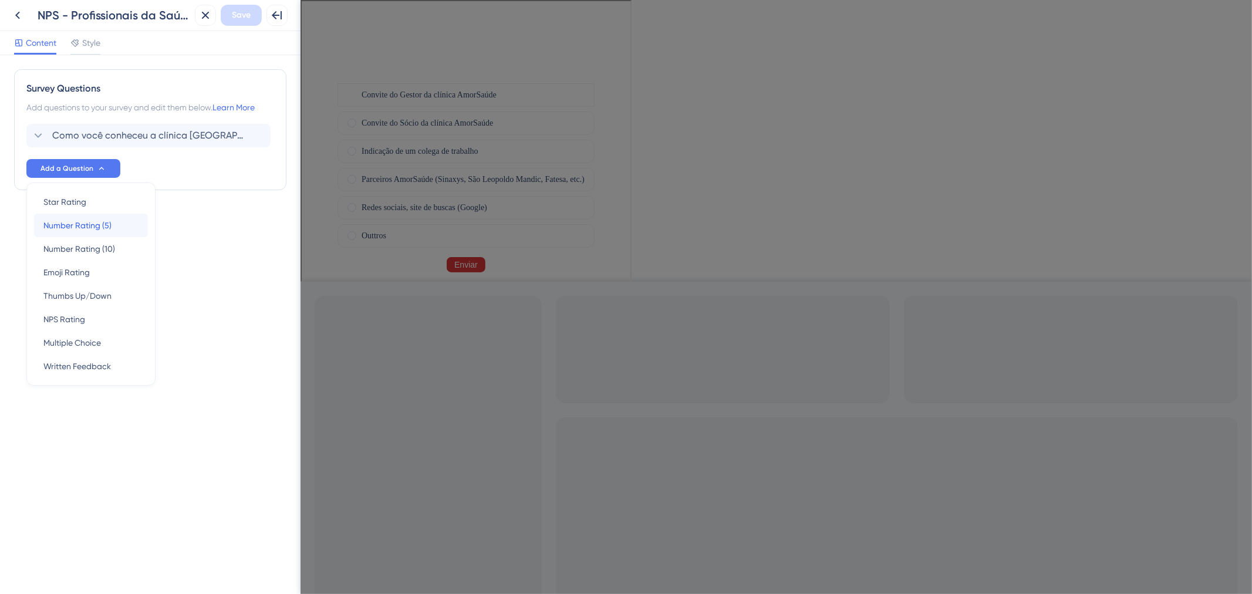
click at [122, 221] on div "Number Rating (5) Number Rating (5)" at bounding box center [90, 225] width 95 height 23
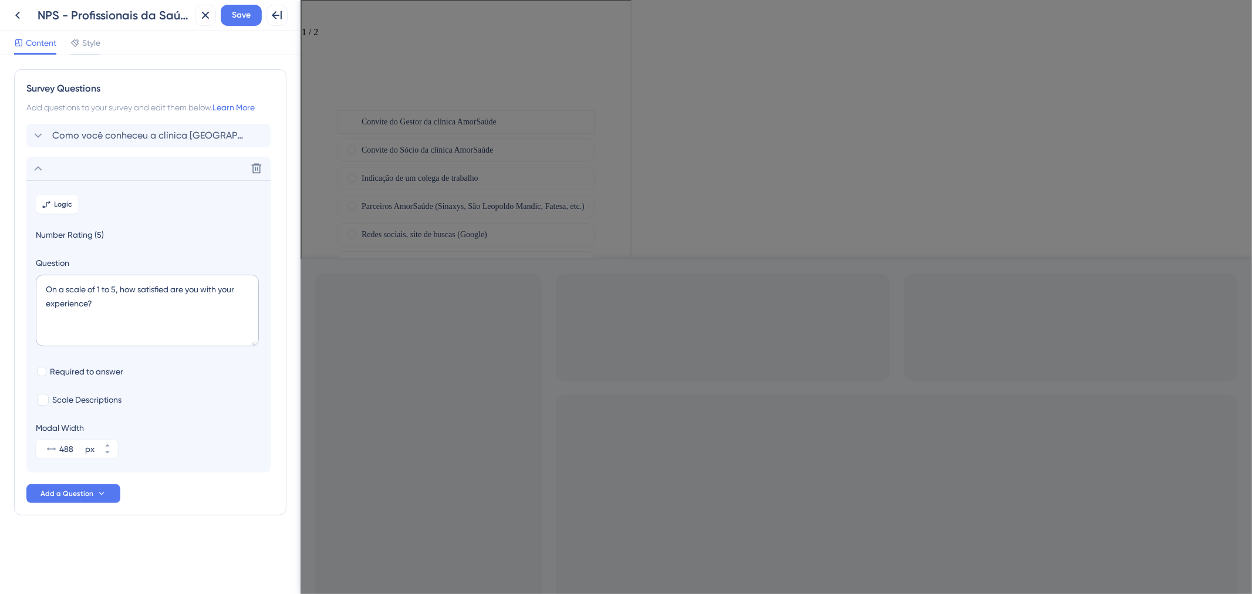
click at [99, 237] on span "Number Rating (5)" at bounding box center [148, 235] width 225 height 14
click at [184, 309] on textarea "On a scale of 1 to 5, how satisfied are you with your experience?" at bounding box center [147, 311] width 223 height 72
drag, startPoint x: 130, startPoint y: 304, endPoint x: 21, endPoint y: 280, distance: 111.7
click at [21, 280] on div "Survey Questions Add questions to your survey and edit them below. Learn More C…" at bounding box center [150, 292] width 272 height 446
paste textarea "Qual é o seu nível de satisfação com a parceria estabelecida com a Clínica Amor…"
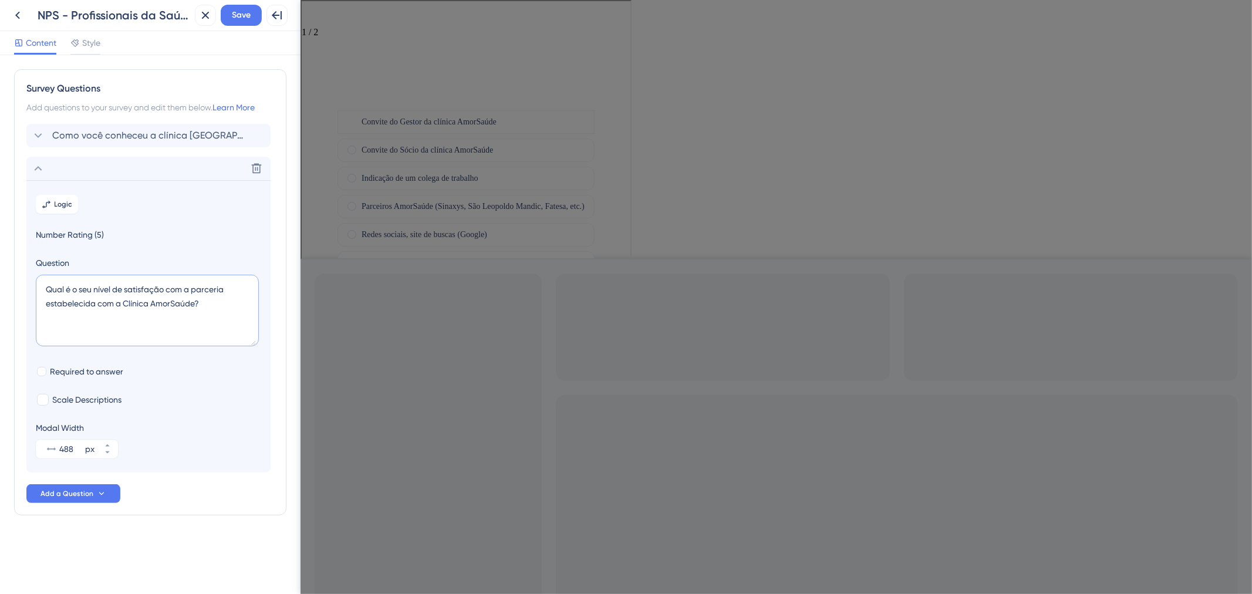
type textarea "Qual é o seu nível de satisfação com a parceria estabelecida com a Clínica Amor…"
click at [314, 18] on div "Go to Question 2" at bounding box center [307, 19] width 14 height 14
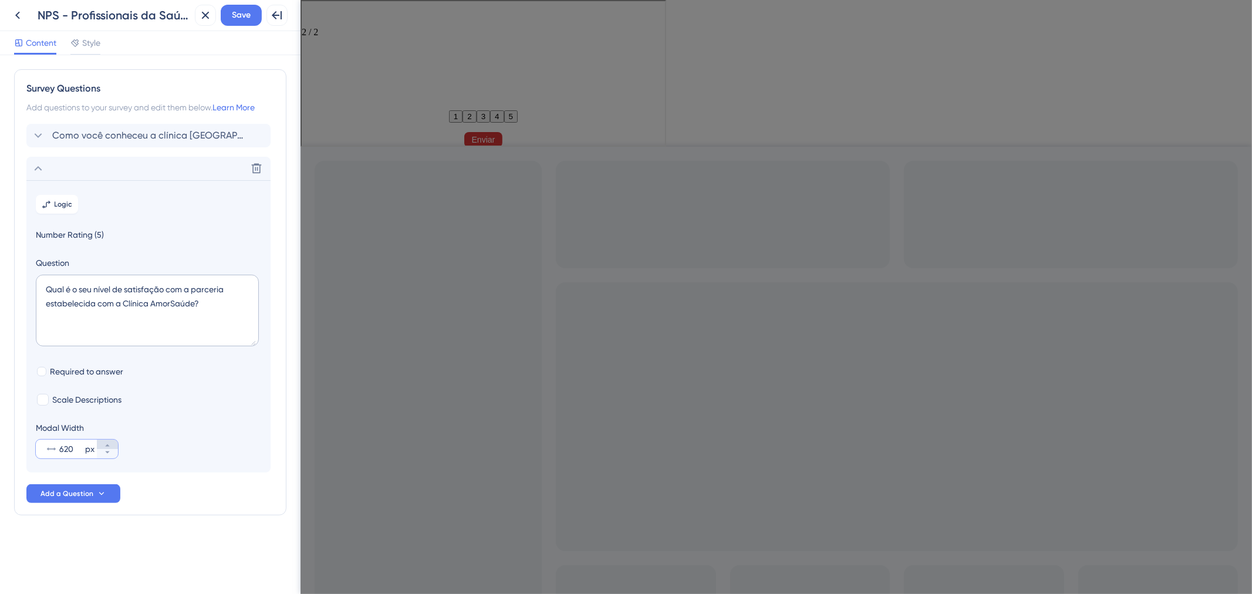
click at [105, 445] on icon at bounding box center [107, 445] width 7 height 7
click at [109, 456] on button "622 px" at bounding box center [107, 453] width 21 height 9
click at [109, 456] on button "621 px" at bounding box center [107, 453] width 21 height 9
click at [109, 456] on button "620 px" at bounding box center [107, 453] width 21 height 9
click at [109, 456] on button "619 px" at bounding box center [107, 453] width 21 height 9
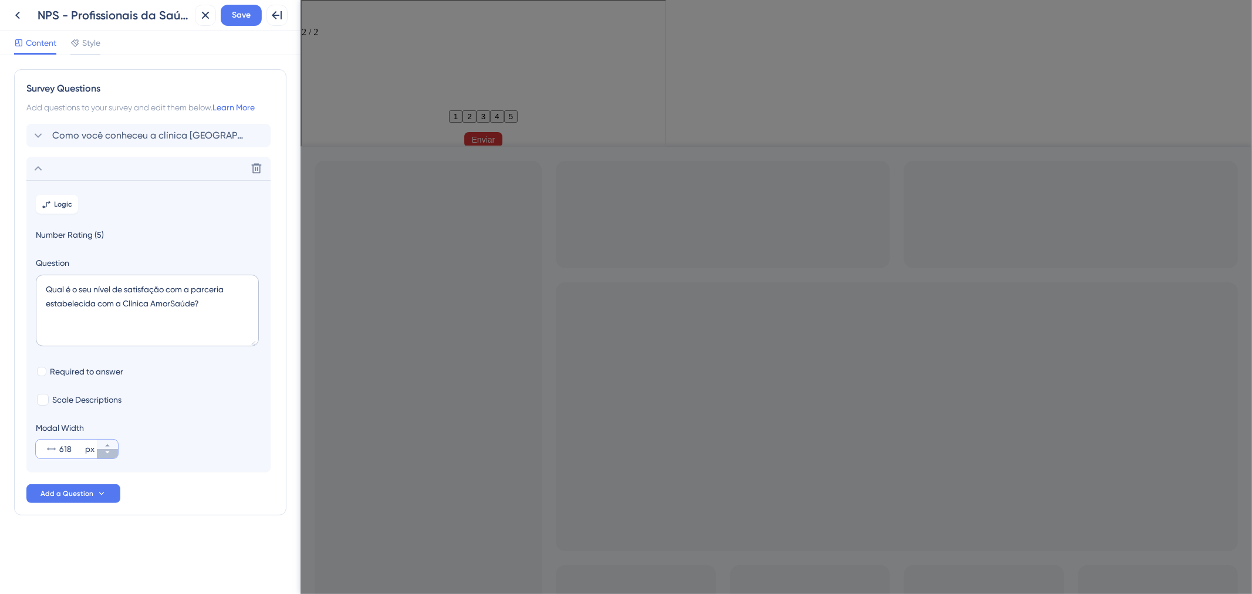
click at [109, 456] on button "618 px" at bounding box center [107, 453] width 21 height 9
click at [109, 456] on button "603 px" at bounding box center [107, 453] width 21 height 9
click at [109, 456] on button "602 px" at bounding box center [107, 453] width 21 height 9
click at [109, 456] on button "601 px" at bounding box center [107, 453] width 21 height 9
type input "600"
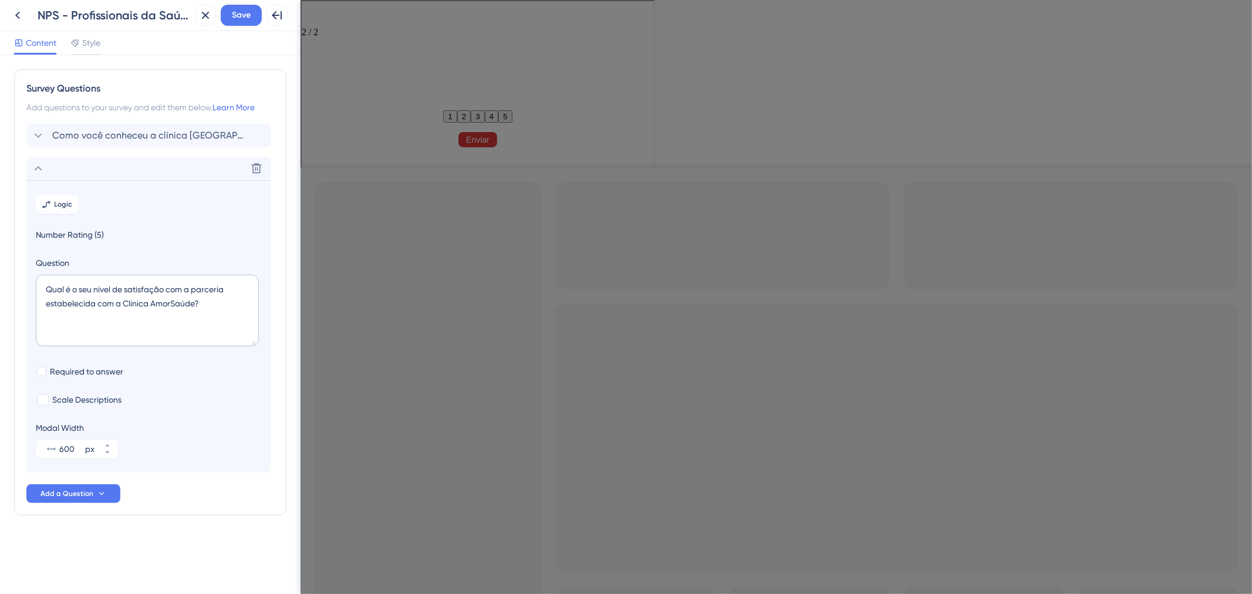
click at [103, 382] on section "Logic Number Rating (5) Question Qual é o seu nível de satisfação com a parceri…" at bounding box center [148, 326] width 244 height 292
click at [103, 379] on span "Required to answer" at bounding box center [86, 372] width 73 height 14
click at [103, 372] on span "Required to answer" at bounding box center [86, 372] width 73 height 14
checkbox input "true"
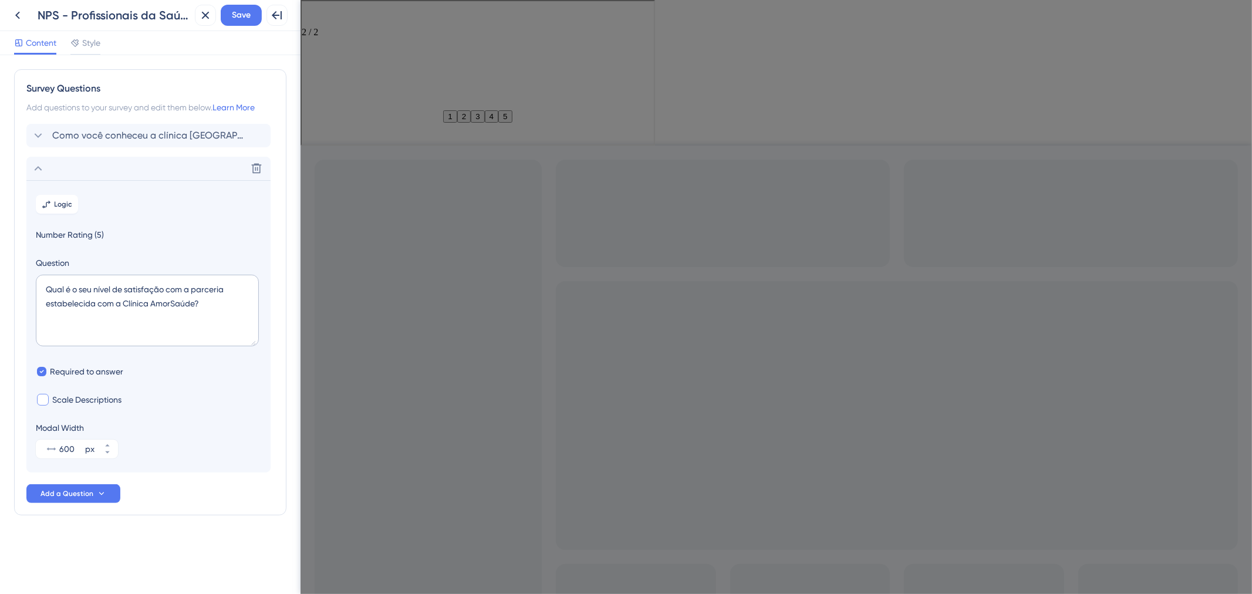
click at [109, 401] on span "Scale Descriptions" at bounding box center [86, 400] width 69 height 14
checkbox input "true"
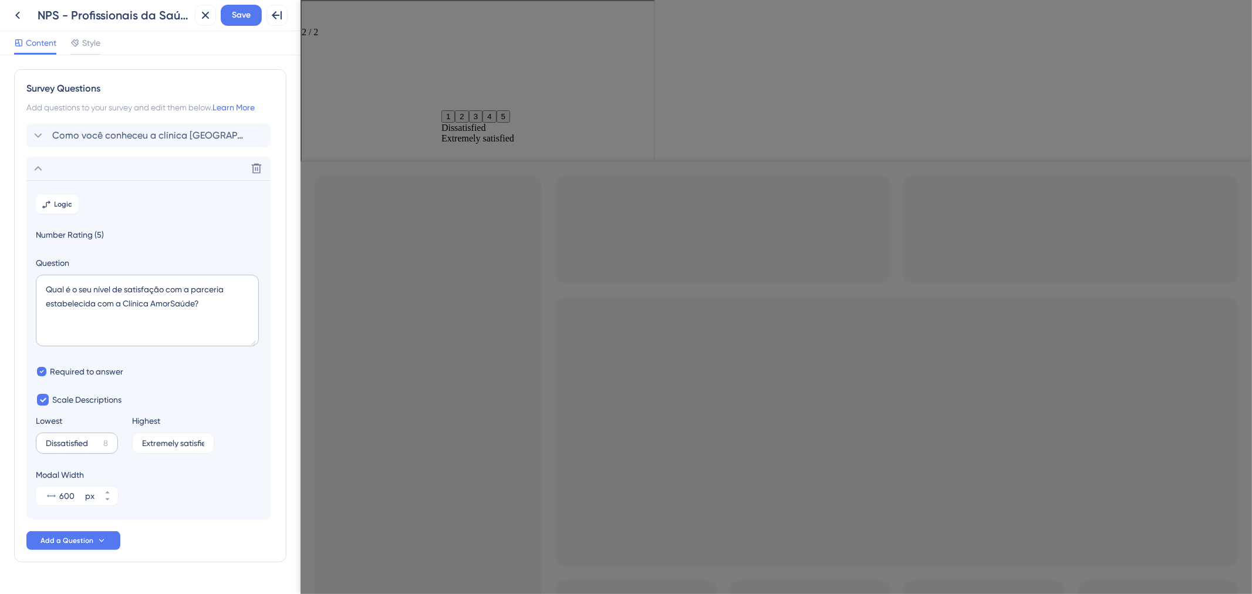
click at [100, 454] on label "Dissatisfied 8" at bounding box center [77, 443] width 82 height 21
click at [99, 447] on input "Dissatisfied" at bounding box center [72, 443] width 53 height 8
click at [100, 454] on label "Dissatisfied 8" at bounding box center [77, 443] width 82 height 21
click at [99, 447] on input "Dissatisfied" at bounding box center [72, 443] width 53 height 8
click at [100, 454] on label "Dissatisfied 8" at bounding box center [77, 443] width 82 height 21
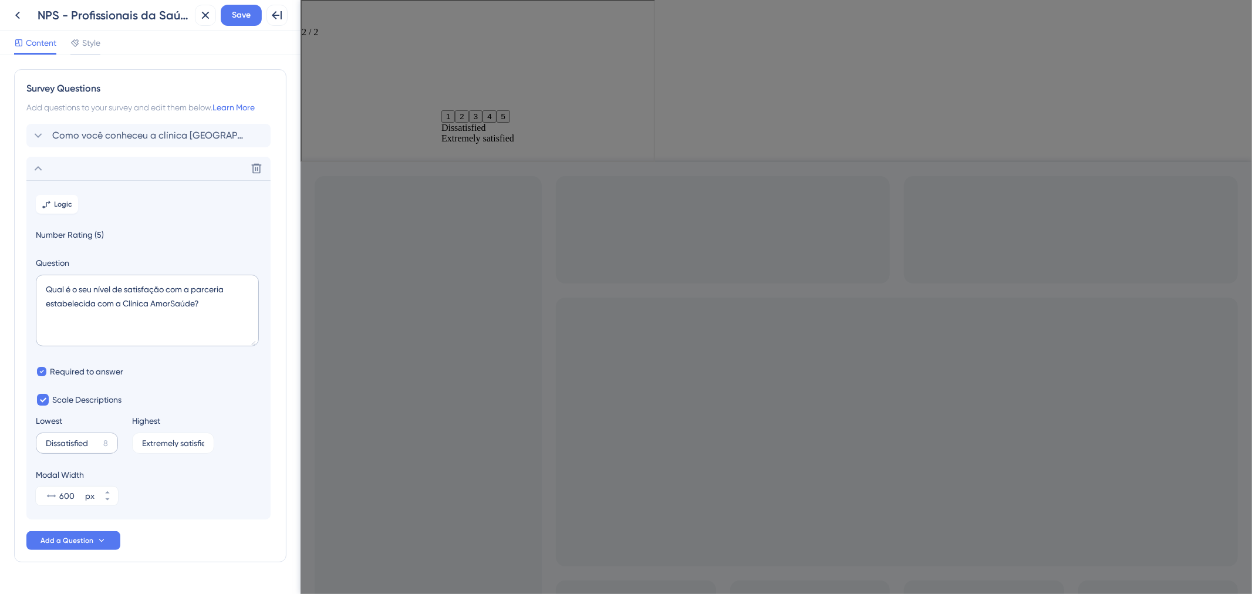
click at [99, 447] on input "Dissatisfied" at bounding box center [72, 443] width 53 height 8
click at [99, 438] on label "Dissatisfied 8" at bounding box center [77, 443] width 82 height 21
click at [99, 439] on input "Dissatisfied" at bounding box center [72, 443] width 53 height 8
click at [99, 438] on label "Dissatisfied 8" at bounding box center [77, 443] width 82 height 21
click at [99, 439] on input "Dissatisfied" at bounding box center [72, 443] width 53 height 8
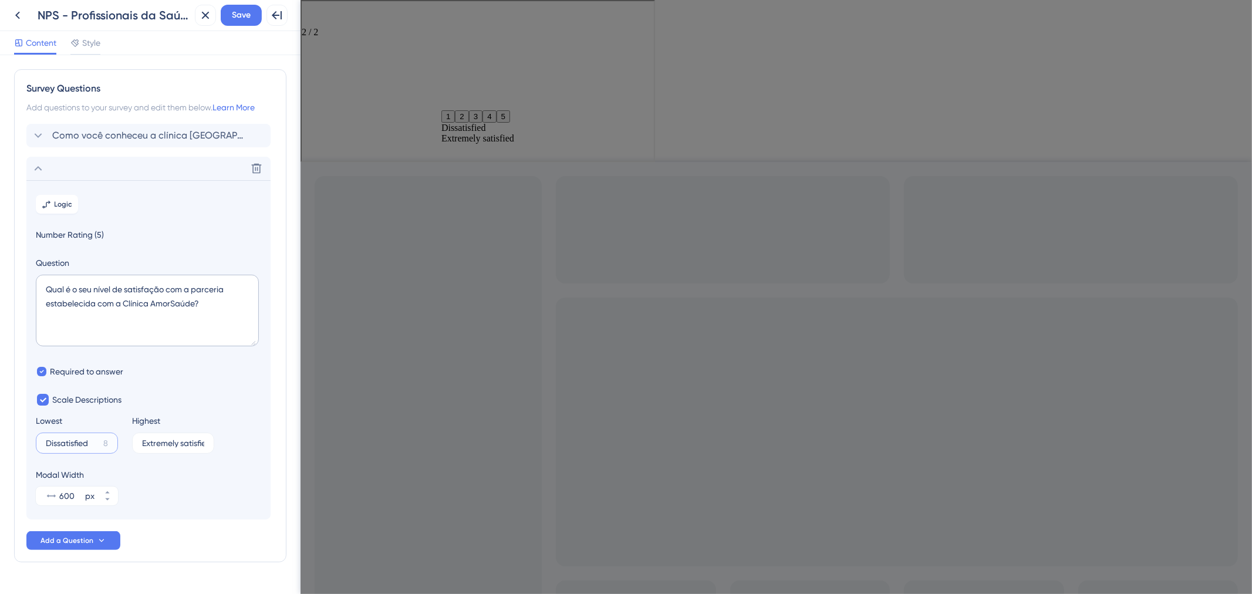
drag, startPoint x: 93, startPoint y: 446, endPoint x: 45, endPoint y: 444, distance: 48.2
click at [45, 444] on label "Dissatisfied 8" at bounding box center [77, 443] width 82 height 21
click at [46, 444] on input "Dissatisfied" at bounding box center [72, 443] width 53 height 8
click at [68, 444] on input "Muito Insatisfeiro" at bounding box center [72, 443] width 53 height 8
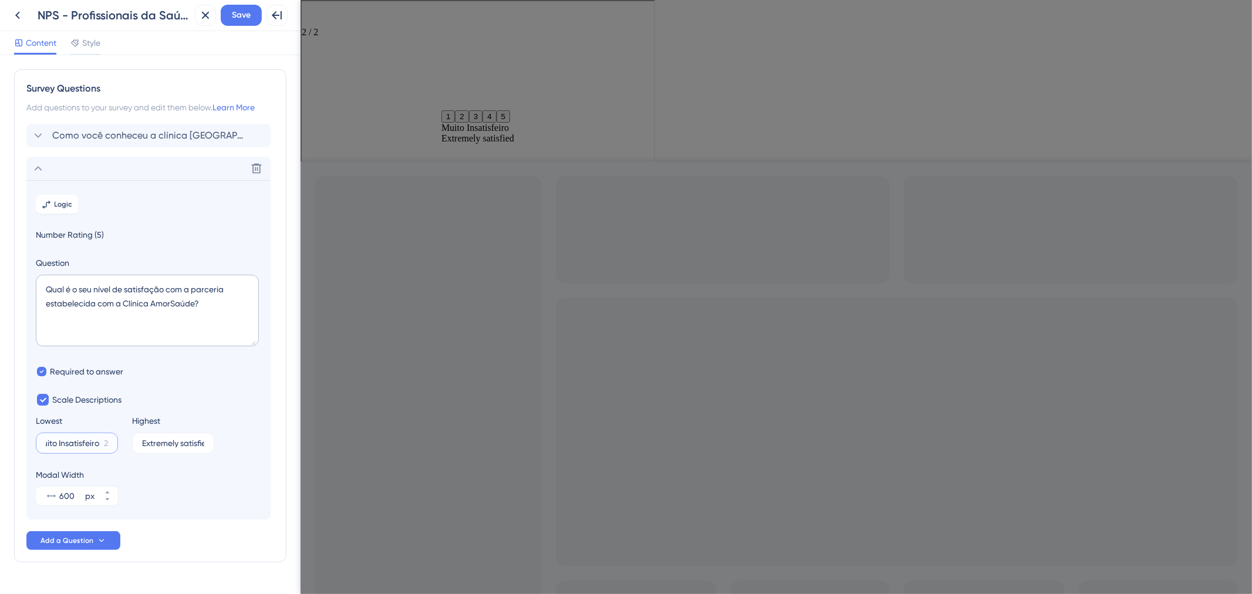
click at [68, 444] on input "Muito Insatisfeiro" at bounding box center [72, 443] width 53 height 8
type input "Muito Insatisfeiro"
click at [179, 444] on input "Extremely satisfied" at bounding box center [169, 443] width 55 height 8
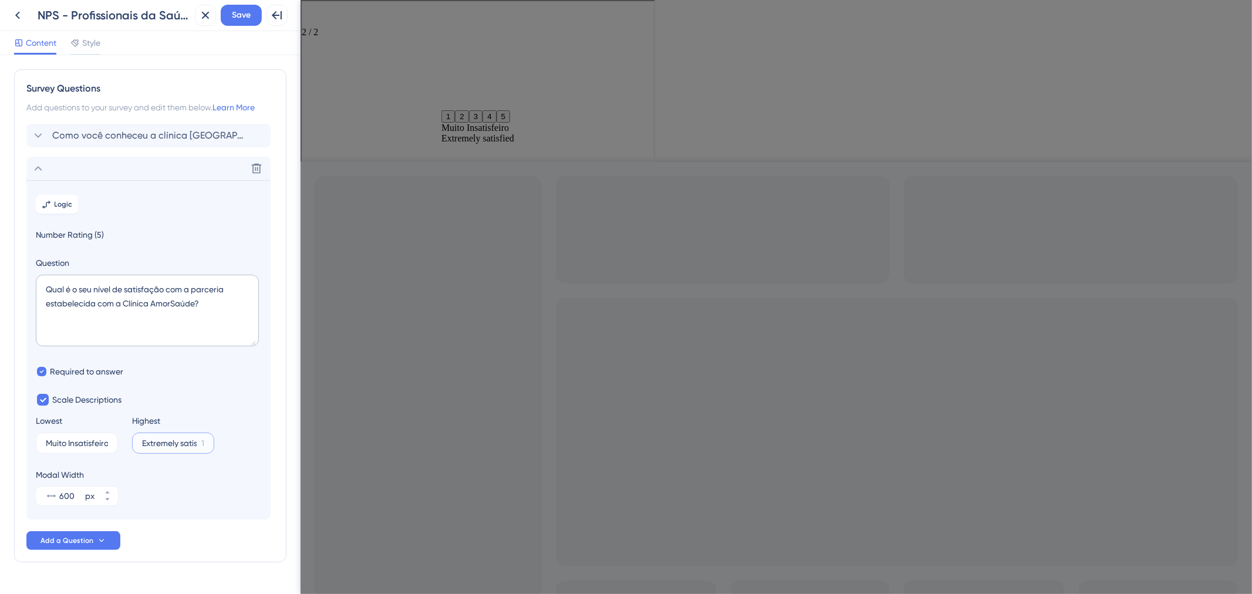
click at [179, 444] on input "Extremely satisfied" at bounding box center [169, 443] width 55 height 8
paste input "Muito Insatisfeiro"
click at [166, 443] on input "Muito Insatisfeiro" at bounding box center [168, 443] width 53 height 8
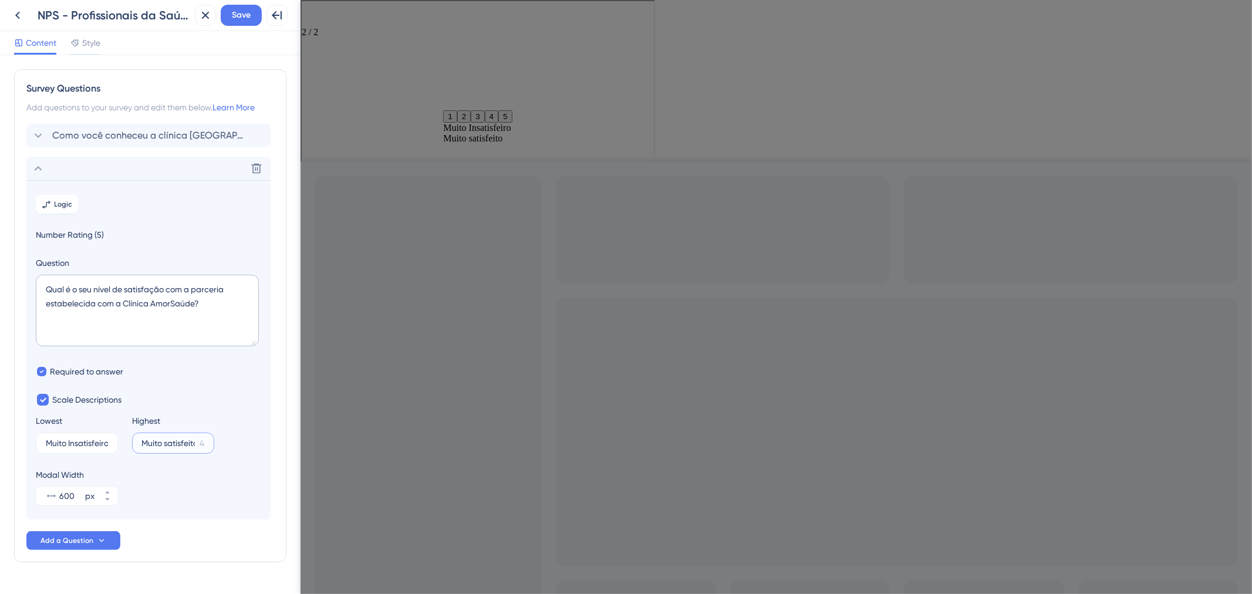
scroll to position [0, 4]
type input "Muito satisfeito"
click at [67, 443] on input "Muito Insatisfeiro" at bounding box center [72, 443] width 53 height 8
type input "Muito insatisfeito"
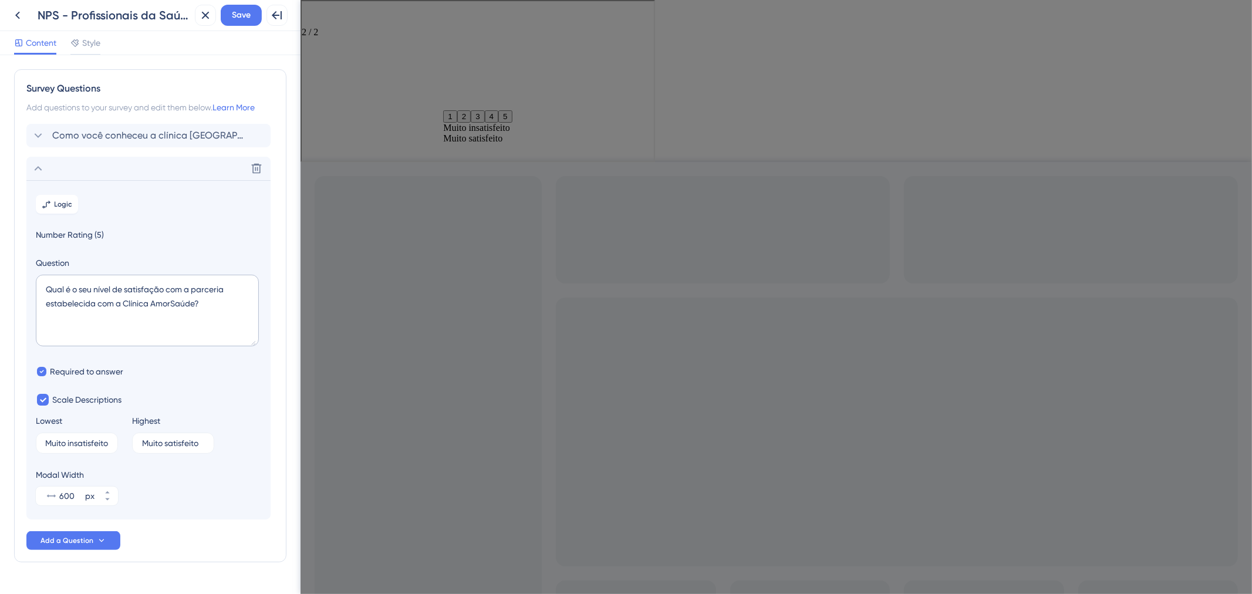
click at [220, 501] on div "Modal Width 600 px" at bounding box center [148, 487] width 225 height 38
click at [104, 495] on icon at bounding box center [107, 492] width 7 height 7
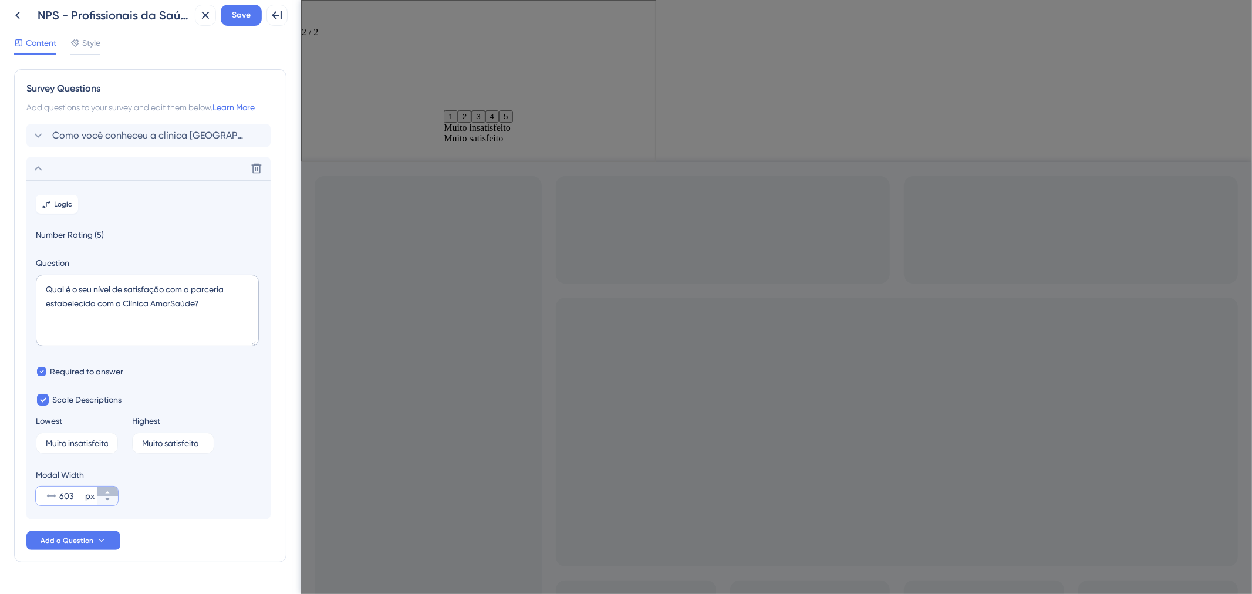
click at [104, 495] on icon at bounding box center [107, 492] width 7 height 7
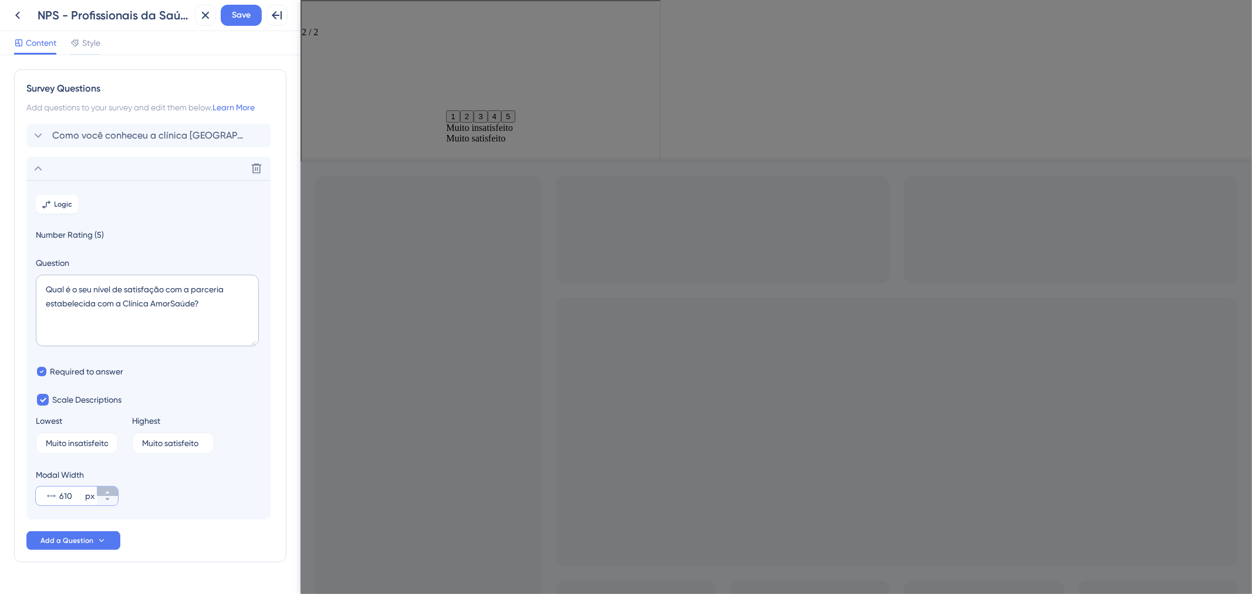
click at [104, 495] on icon at bounding box center [107, 492] width 7 height 7
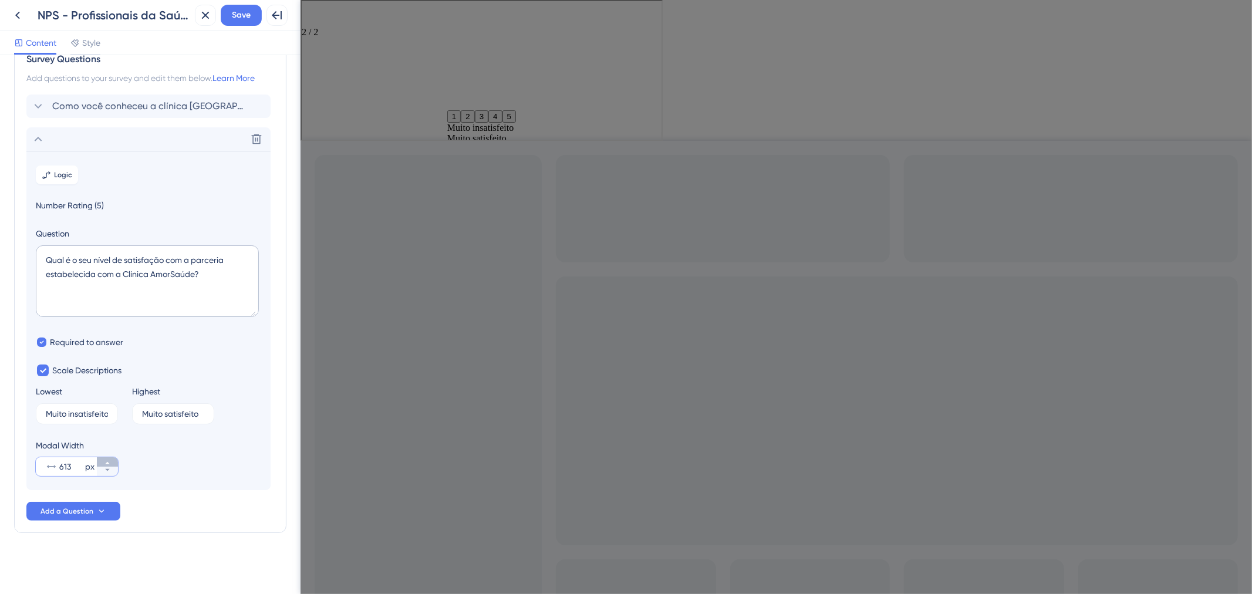
click at [109, 462] on icon at bounding box center [107, 463] width 7 height 7
type input "615"
click at [153, 466] on div "Modal Width 615 px" at bounding box center [148, 458] width 225 height 38
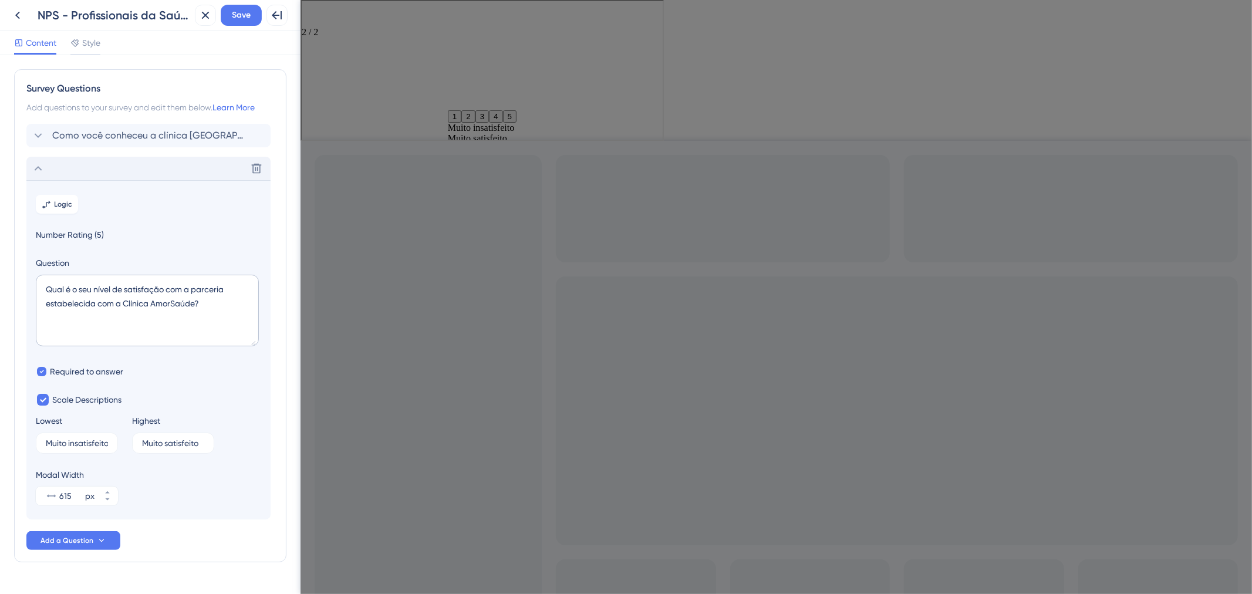
click at [91, 169] on div "Delete" at bounding box center [148, 168] width 244 height 23
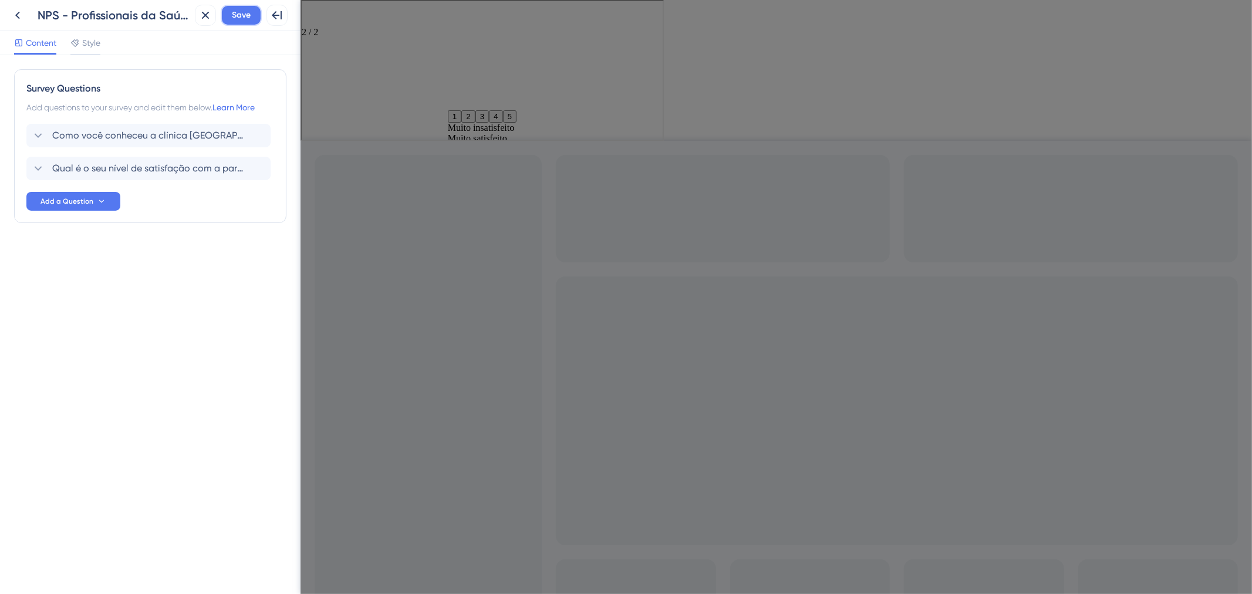
click at [233, 10] on span "Save" at bounding box center [241, 15] width 19 height 14
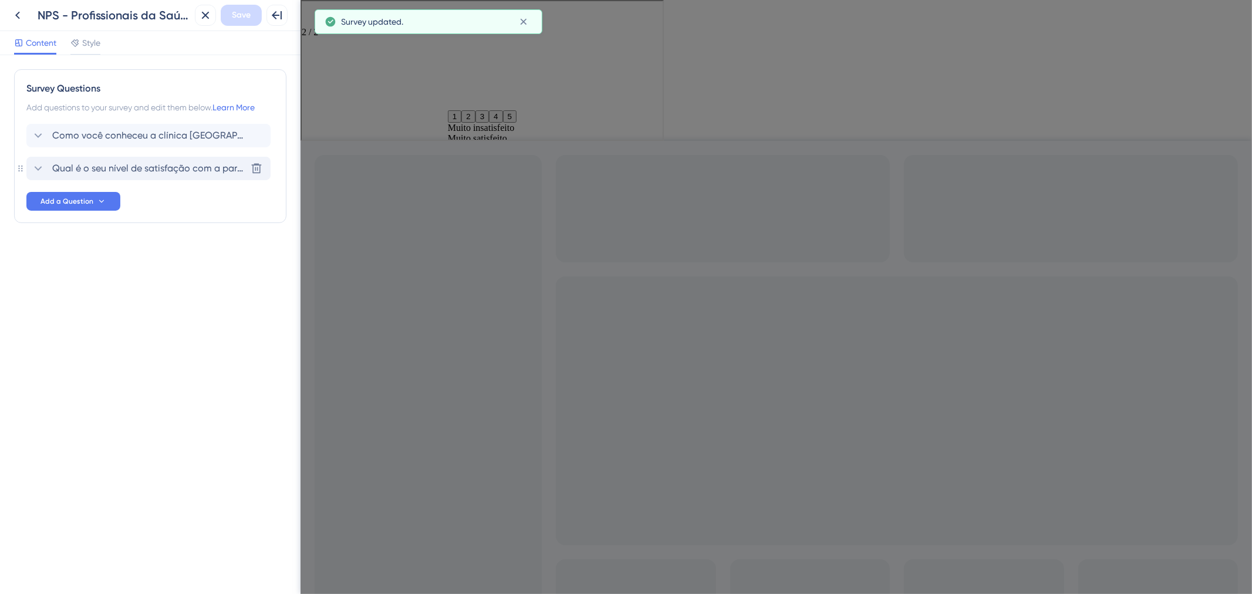
click at [112, 173] on span "Qual é o seu nível de satisfação com a parceria estabelecida com a Clínica Amor…" at bounding box center [149, 168] width 194 height 14
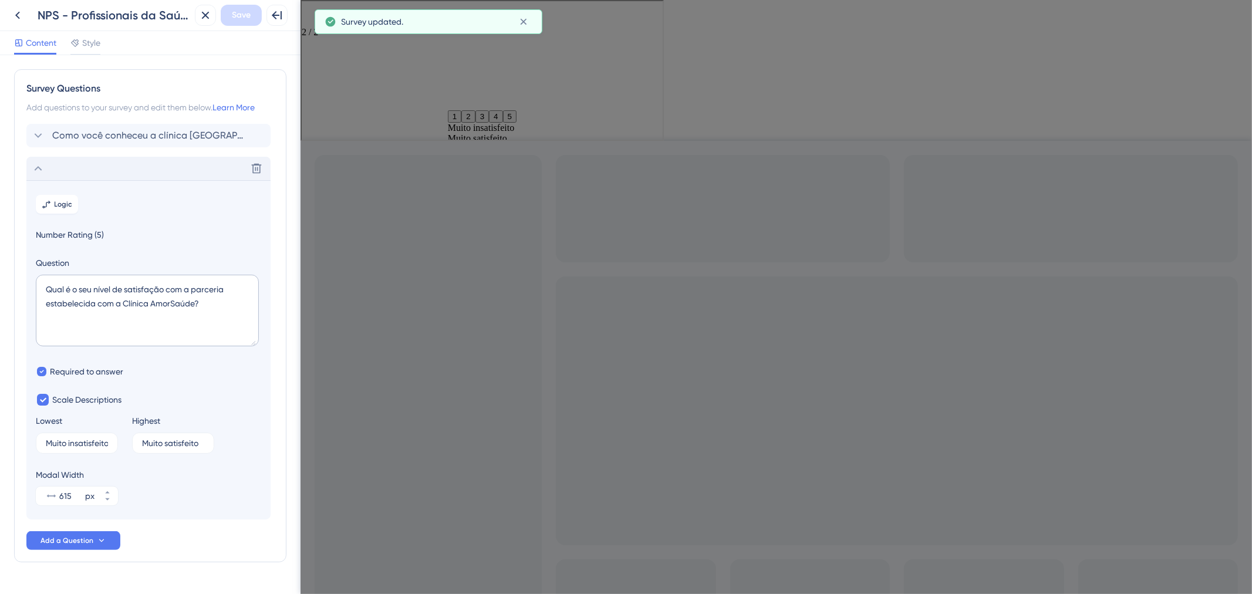
scroll to position [30, 0]
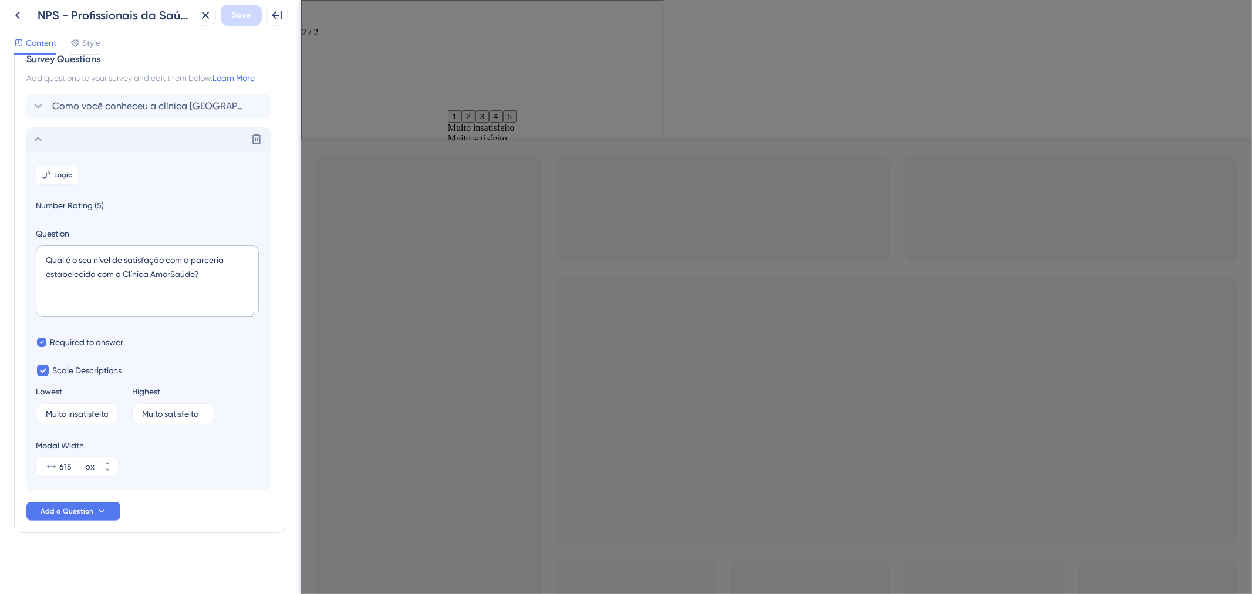
click at [91, 207] on span "Number Rating (5)" at bounding box center [148, 205] width 225 height 14
click at [58, 137] on div "Delete" at bounding box center [148, 138] width 244 height 23
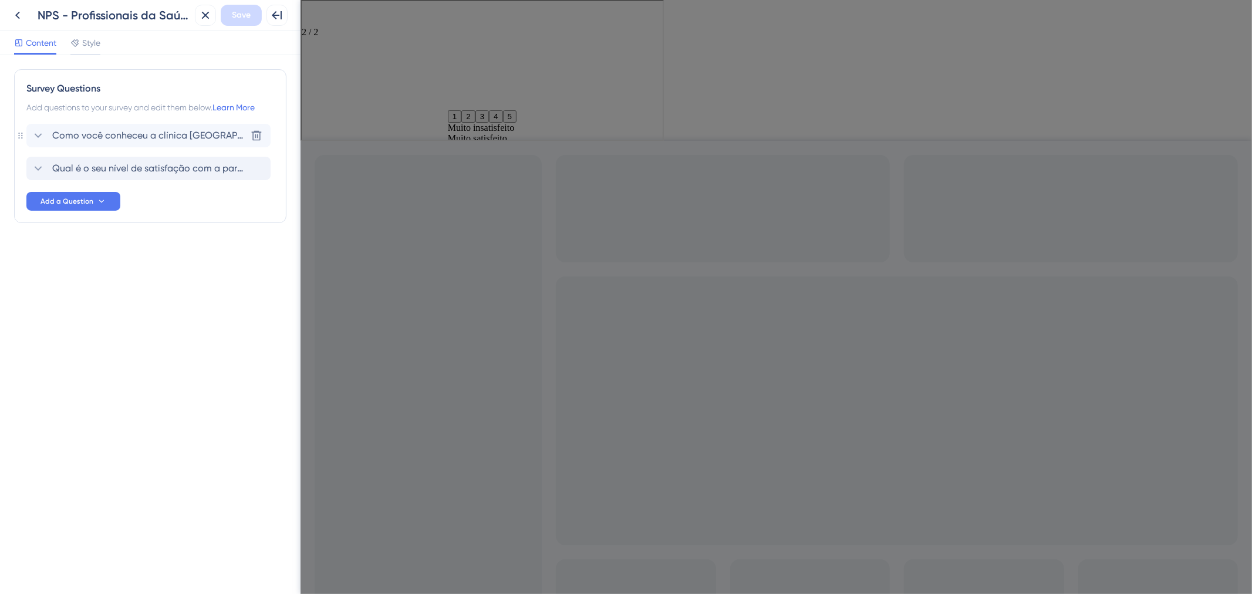
scroll to position [0, 0]
click at [92, 233] on div "Survey Questions Add questions to your survey and edit them below. Learn More C…" at bounding box center [150, 169] width 272 height 201
click at [100, 210] on button "Add a Question" at bounding box center [73, 201] width 94 height 19
click at [104, 353] on div "NPS Rating NPS Rating" at bounding box center [90, 352] width 95 height 23
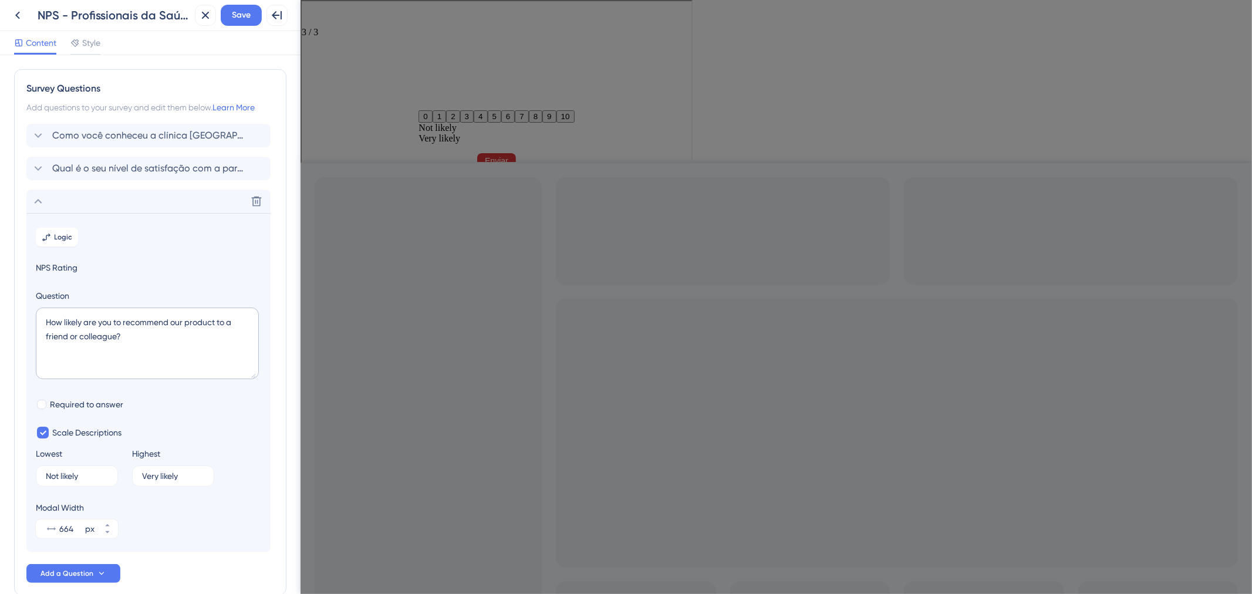
scroll to position [62, 0]
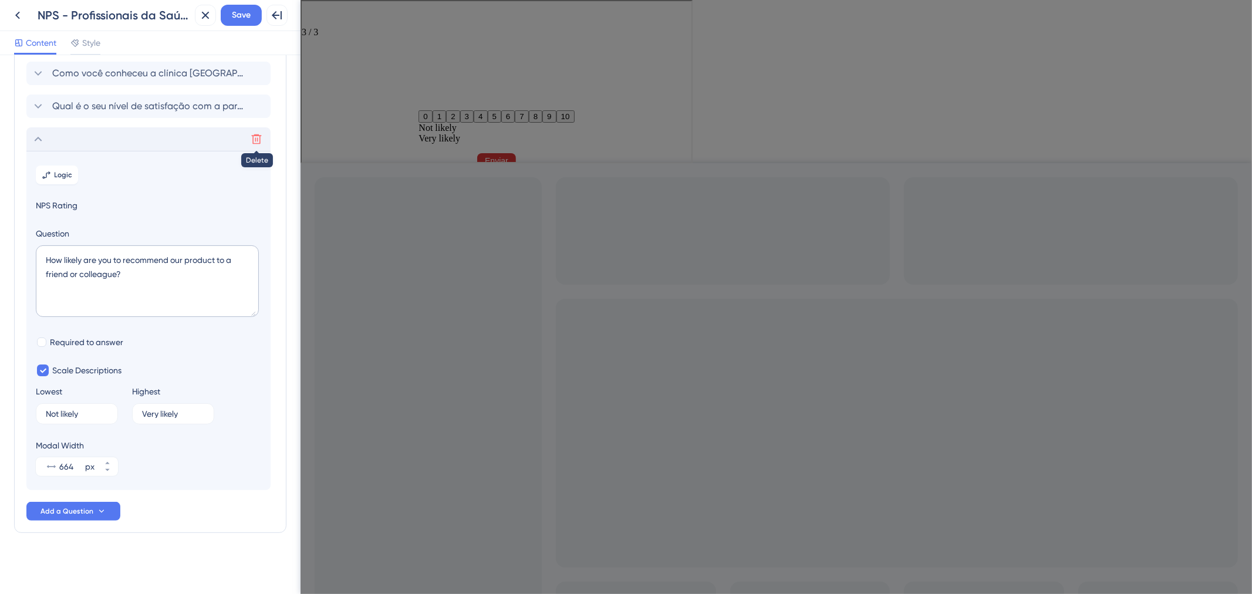
click at [247, 140] on button at bounding box center [256, 139] width 19 height 19
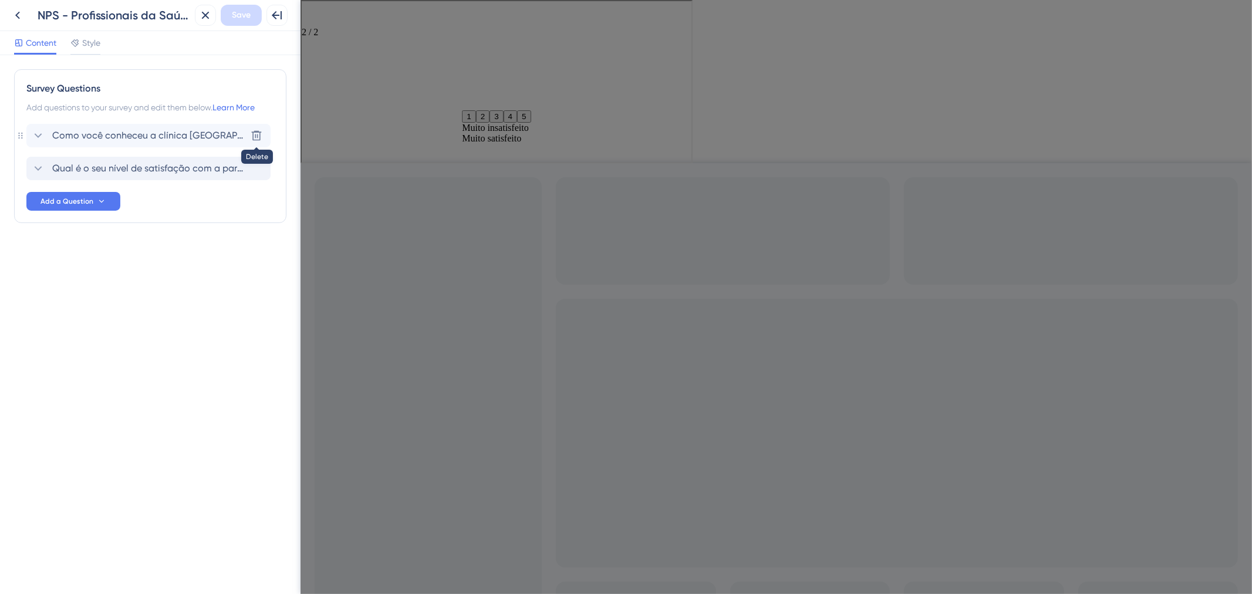
scroll to position [0, 0]
click at [84, 197] on span "Add a Question" at bounding box center [67, 201] width 53 height 9
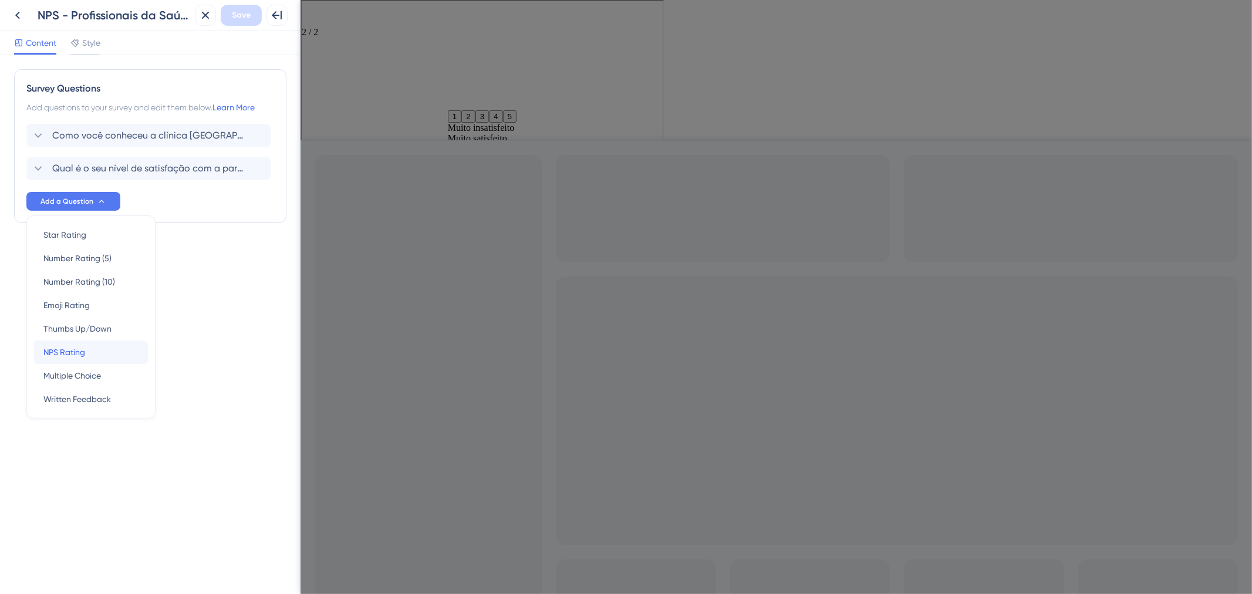
click at [96, 351] on div "NPS Rating NPS Rating" at bounding box center [90, 352] width 95 height 23
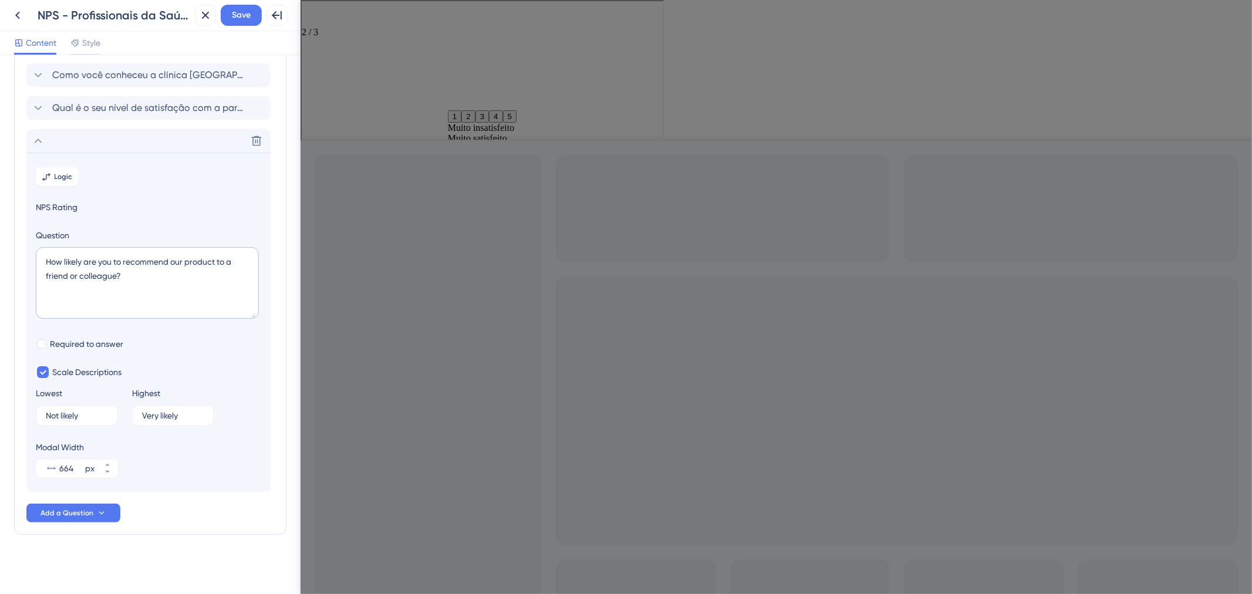
scroll to position [62, 0]
drag, startPoint x: 143, startPoint y: 280, endPoint x: 41, endPoint y: 248, distance: 107.0
click at [41, 248] on textarea "How likely are you to recommend our product to a friend or colleague?" at bounding box center [147, 281] width 223 height 72
paste textarea "Levando em consideração a sua experiência sendo parceiro de uma Clínica AmorSaú…"
type textarea "Levando em consideração a sua experiência sendo parceiro de uma Clínica AmorSaú…"
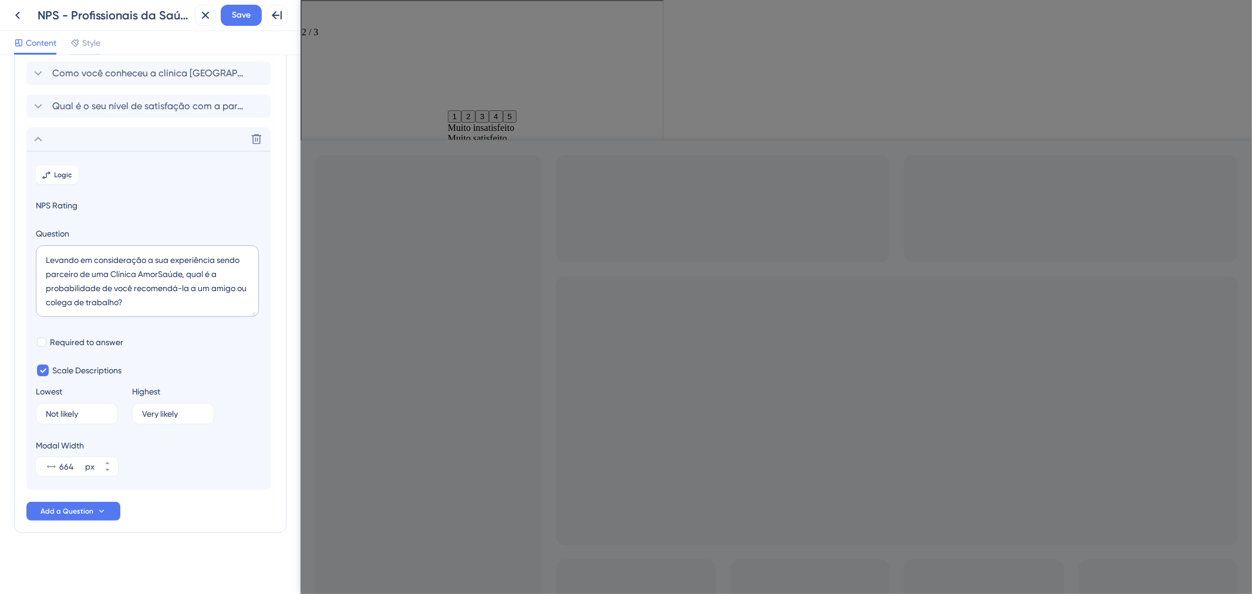
click at [211, 353] on section "Logic NPS Rating Question Levando em consideração a sua experiência sendo parce…" at bounding box center [148, 320] width 244 height 339
click at [120, 338] on span "Required to answer" at bounding box center [86, 342] width 73 height 14
click at [89, 339] on span "Required to answer" at bounding box center [86, 342] width 73 height 14
click at [329, 17] on div at bounding box center [480, 13] width 361 height 26
click at [314, 14] on div "Go to Question 1" at bounding box center [307, 7] width 14 height 14
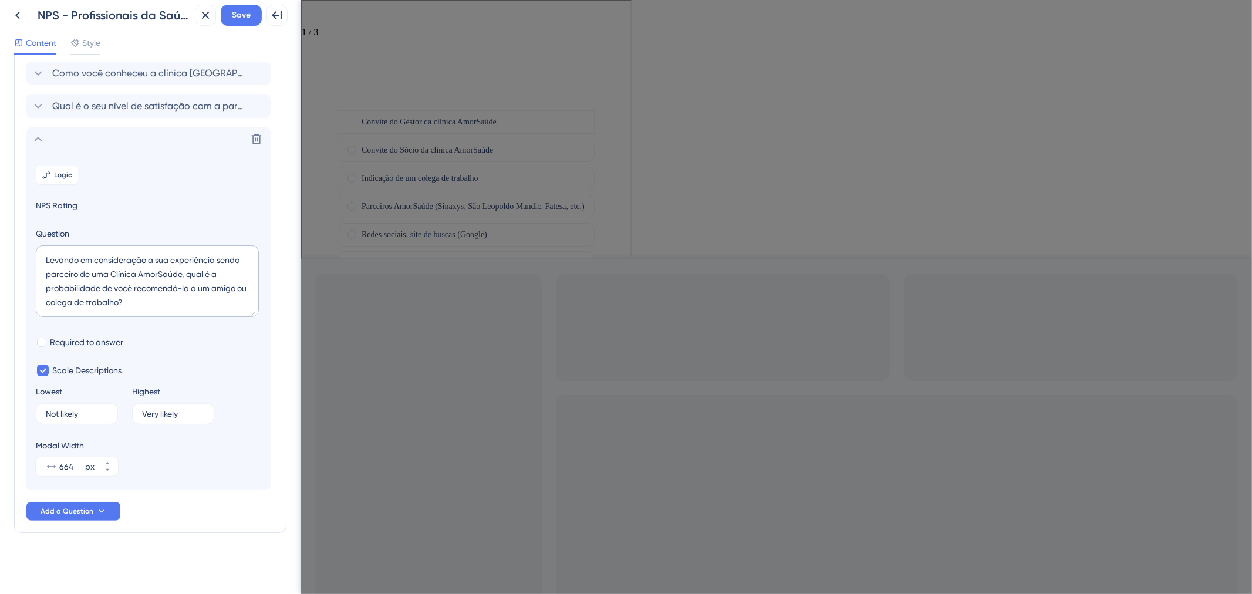
click at [339, 23] on div "1 / 3 Como você conheceu a clínica AmorSaúde ?" at bounding box center [464, 54] width 329 height 109
click at [312, 15] on icon "Go to Question 2" at bounding box center [306, 18] width 9 height 9
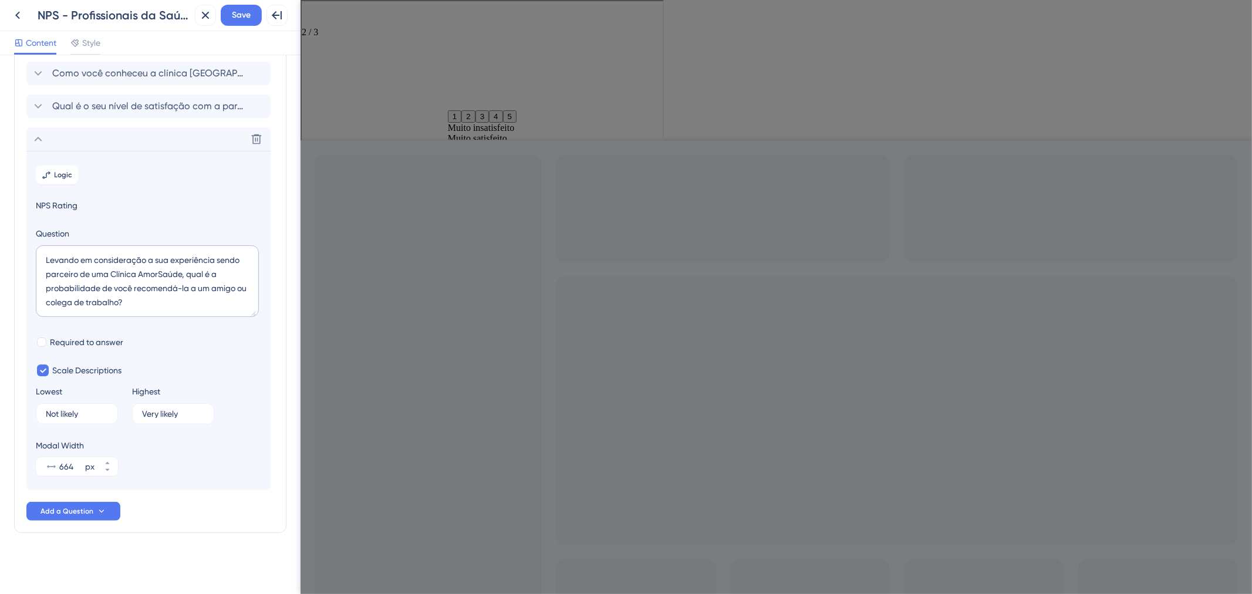
click at [479, 109] on button "3" at bounding box center [481, 115] width 14 height 12
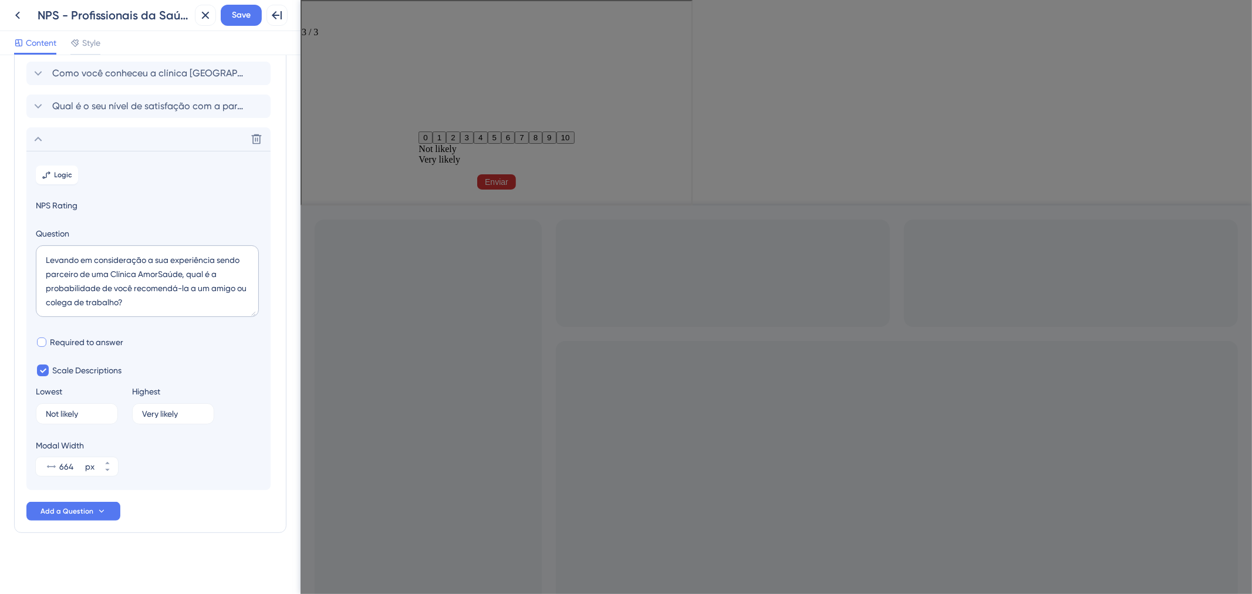
click at [85, 347] on span "Required to answer" at bounding box center [86, 342] width 73 height 14
checkbox input "true"
click at [85, 376] on span "Scale Descriptions" at bounding box center [86, 370] width 69 height 14
checkbox input "false"
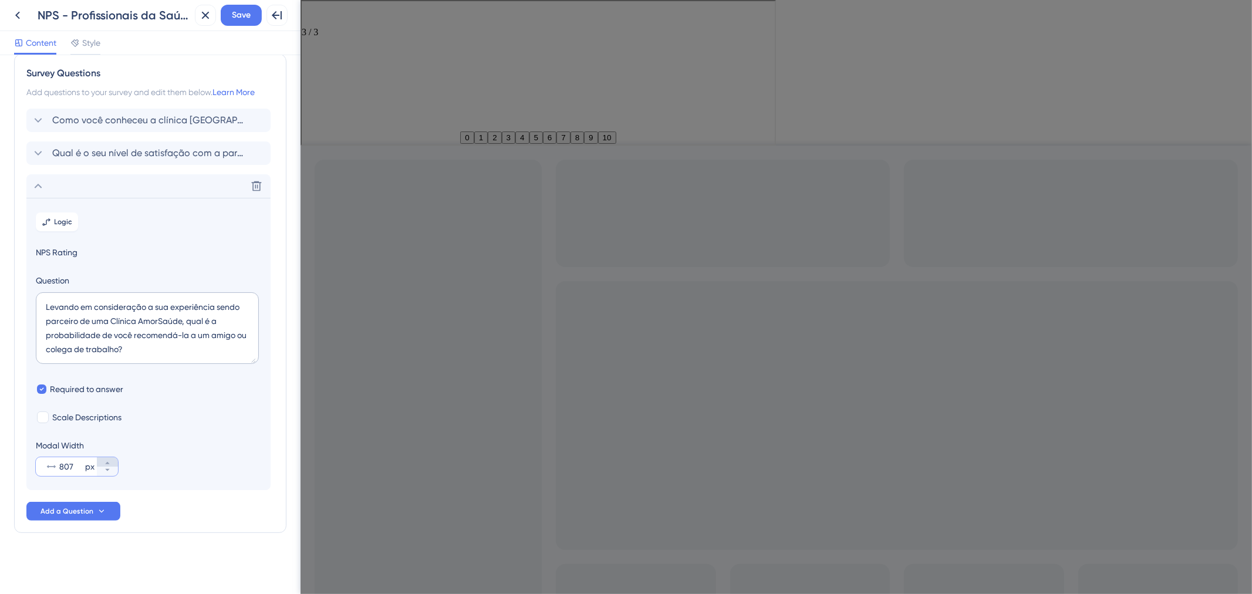
click at [108, 460] on icon at bounding box center [107, 463] width 7 height 7
click at [109, 473] on icon at bounding box center [107, 470] width 7 height 7
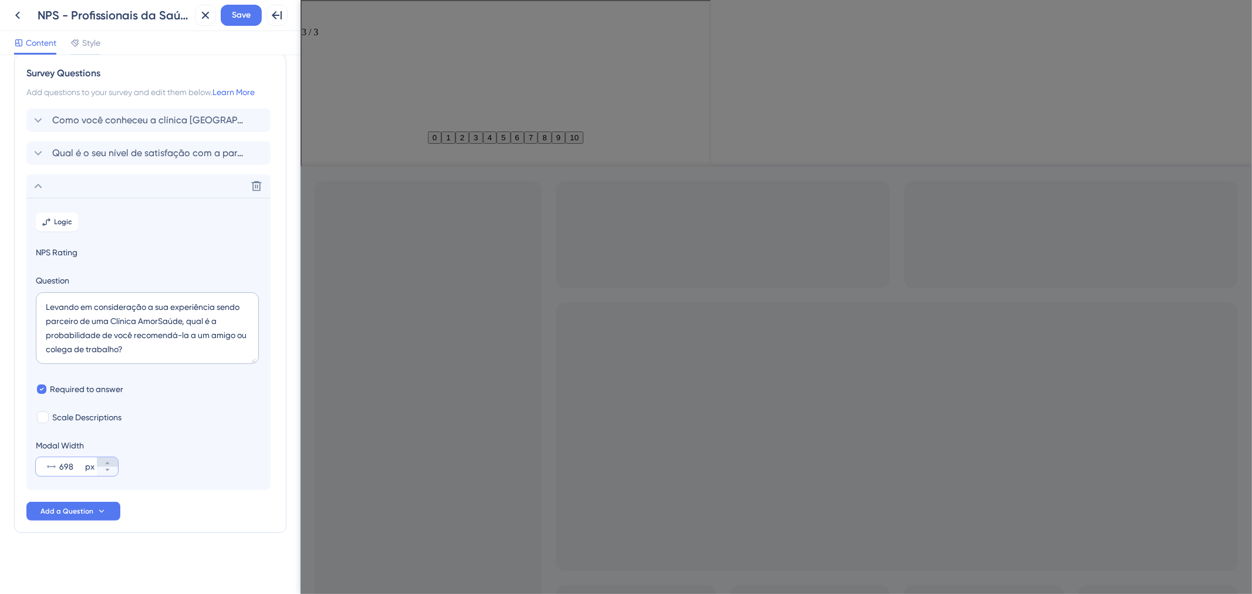
click at [109, 465] on icon at bounding box center [107, 463] width 7 height 7
type input "700"
click at [218, 489] on section "Logic NPS Rating Question Levando em consideração a sua experiência sendo parce…" at bounding box center [148, 344] width 244 height 292
click at [154, 186] on div "Delete" at bounding box center [148, 185] width 244 height 23
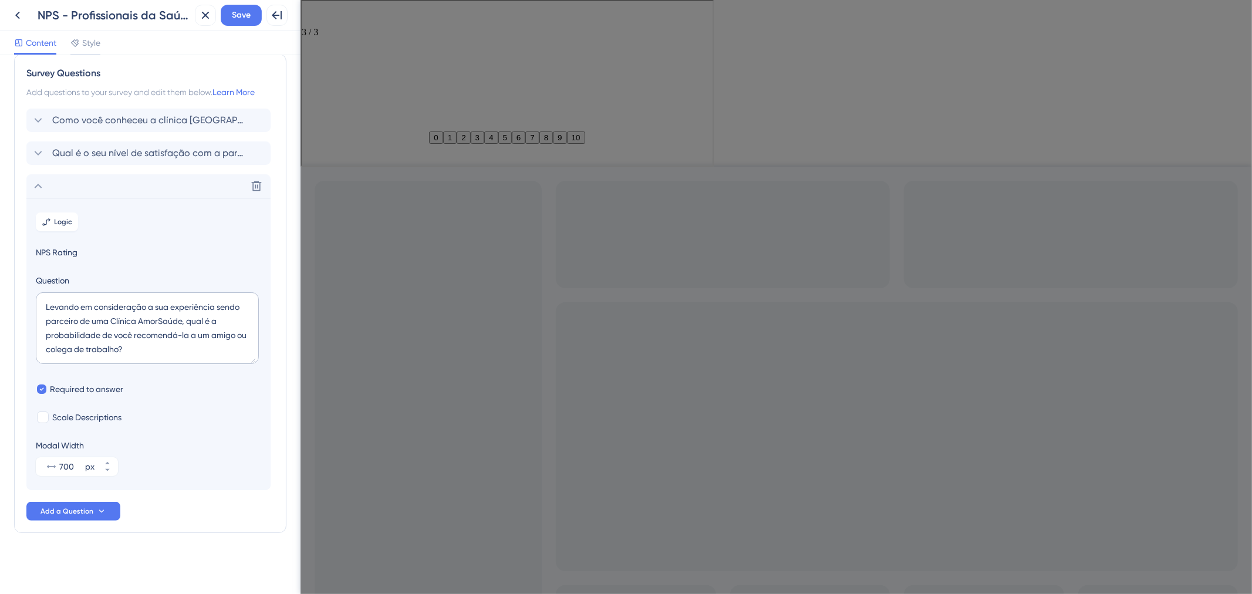
scroll to position [0, 0]
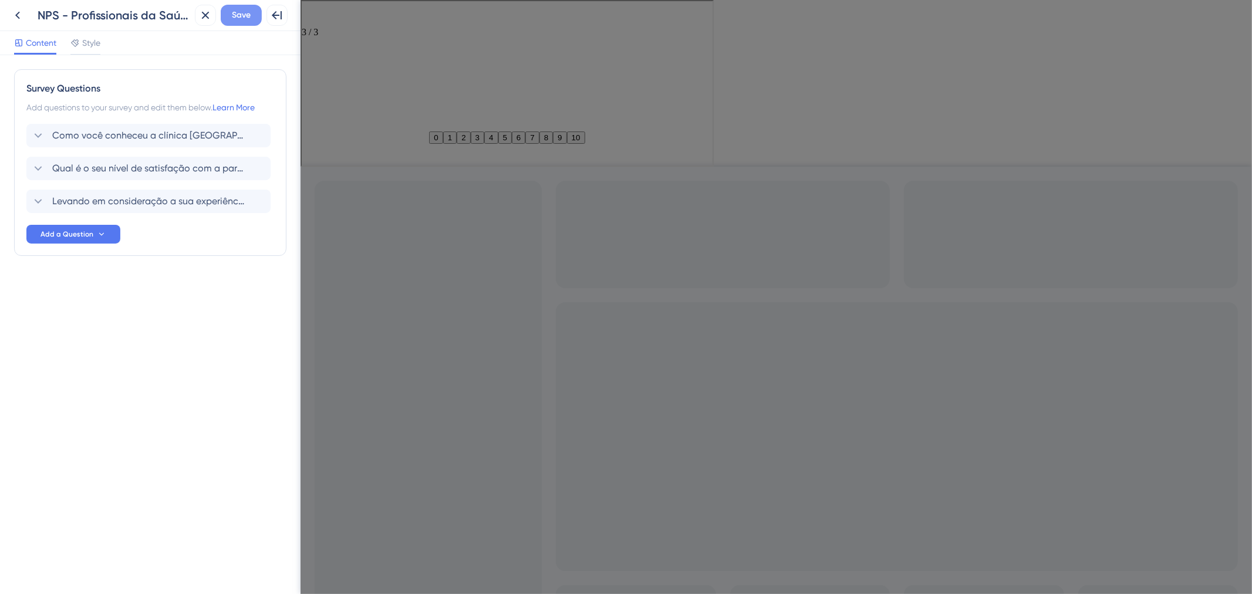
click at [244, 16] on span "Save" at bounding box center [241, 15] width 19 height 14
click at [160, 366] on div "Survey Questions Add questions to your survey and edit them below. Learn More C…" at bounding box center [150, 324] width 301 height 539
click at [100, 46] on span "Style" at bounding box center [91, 43] width 18 height 14
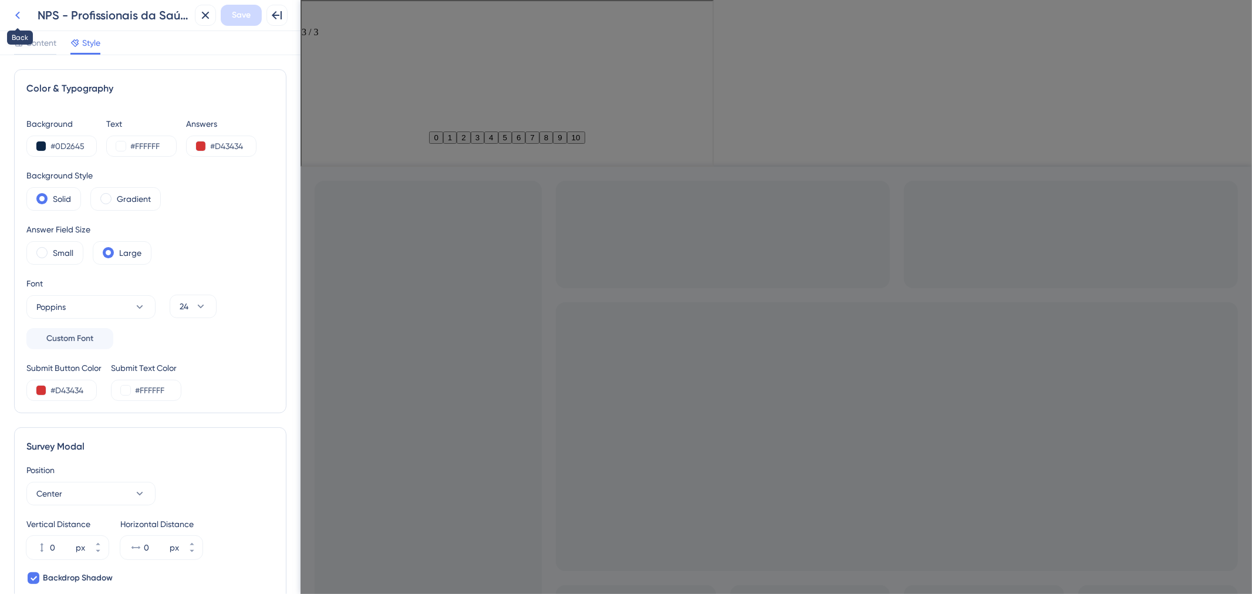
click at [14, 16] on icon at bounding box center [18, 15] width 14 height 14
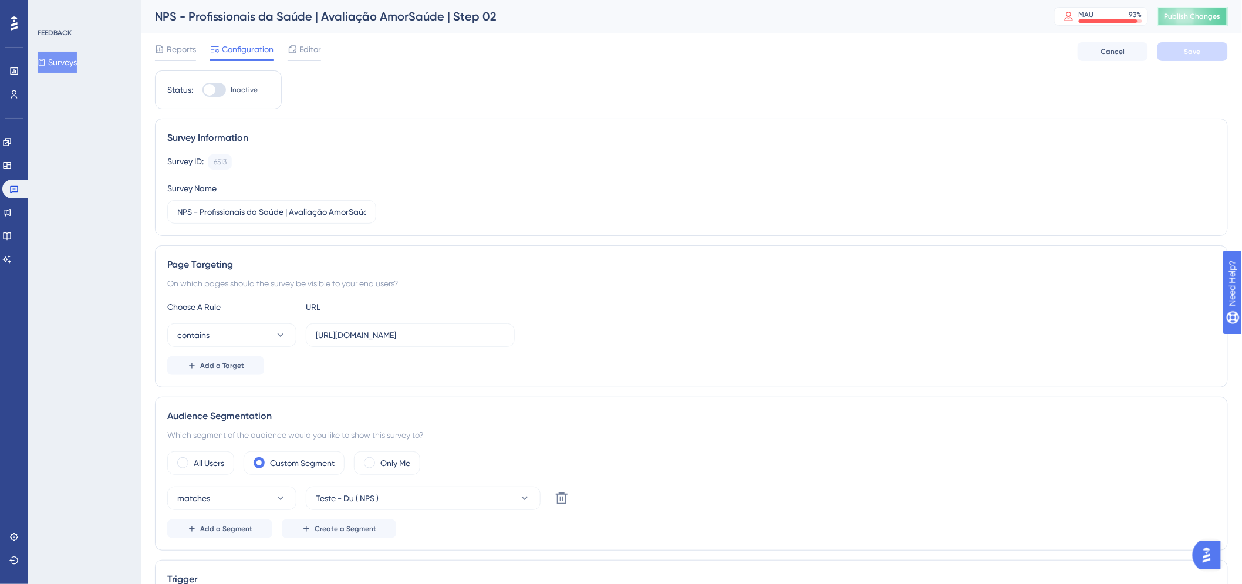
click at [1184, 14] on span "Publish Changes" at bounding box center [1193, 16] width 56 height 9
click at [291, 43] on div at bounding box center [292, 49] width 9 height 14
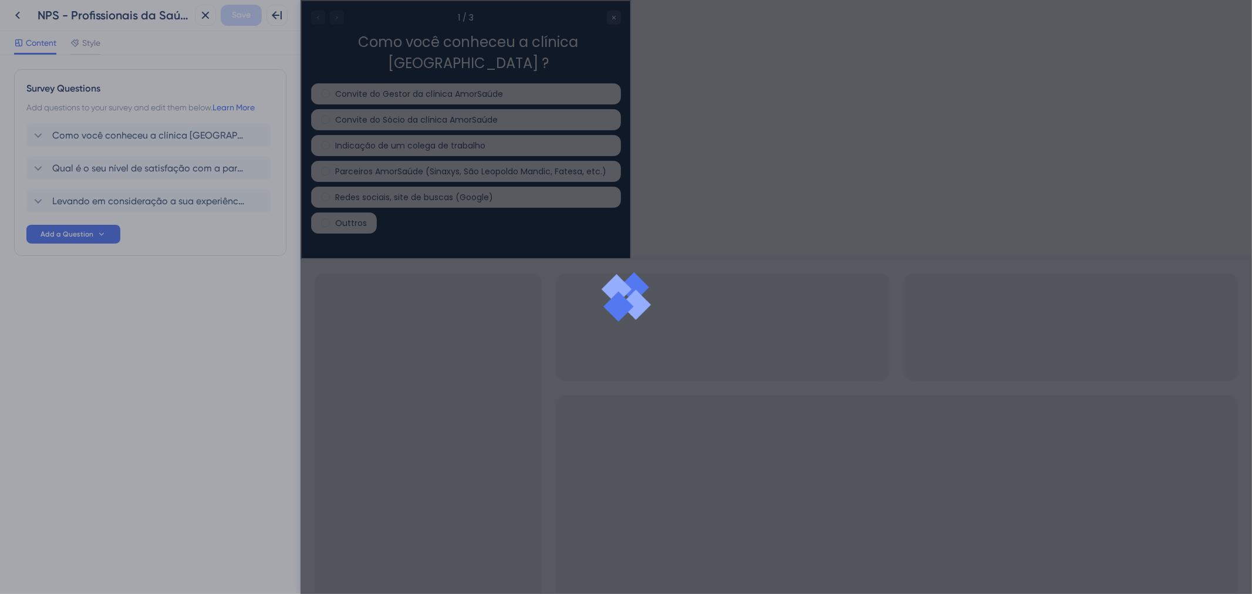
click at [110, 307] on div at bounding box center [626, 297] width 1252 height 594
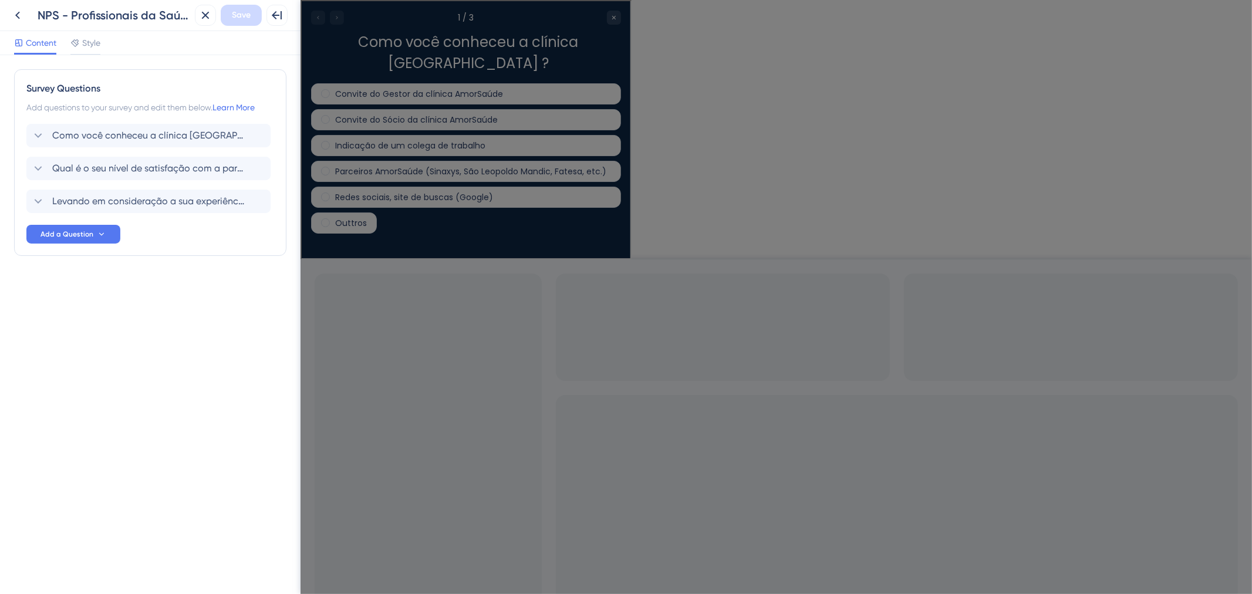
drag, startPoint x: 186, startPoint y: 89, endPoint x: 153, endPoint y: 89, distance: 33.5
click at [153, 89] on div "Survey Questions" at bounding box center [150, 89] width 248 height 14
drag, startPoint x: 172, startPoint y: 83, endPoint x: 151, endPoint y: 87, distance: 21.0
click at [151, 87] on div "Survey Questions" at bounding box center [150, 89] width 248 height 14
click at [79, 230] on span "Add a Question" at bounding box center [67, 234] width 53 height 9
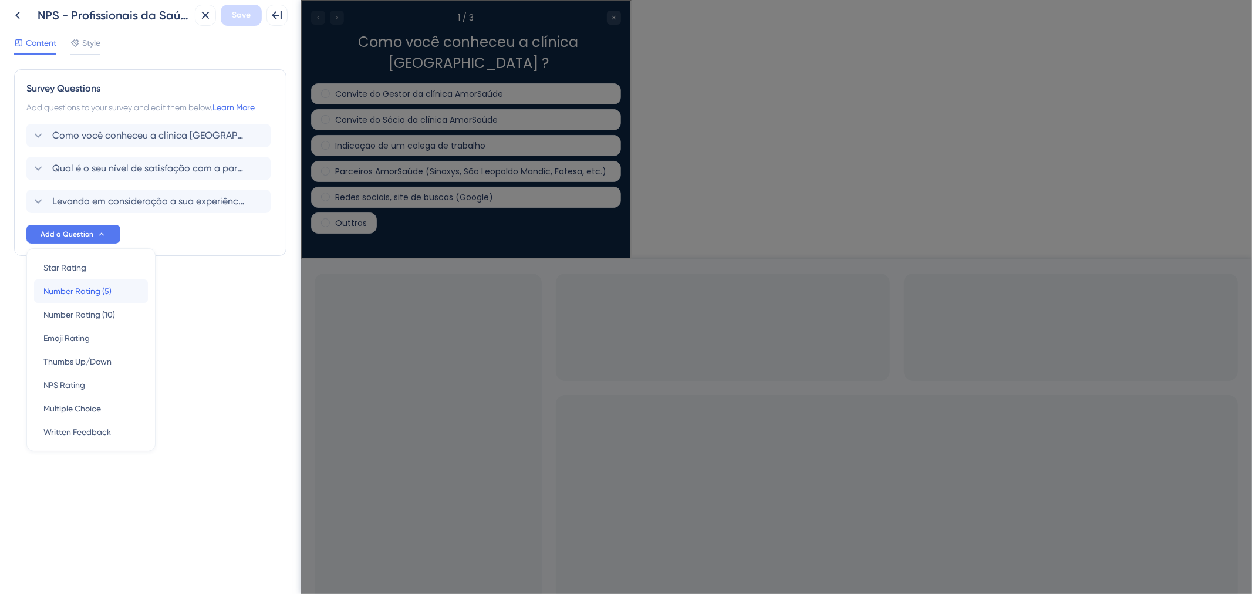
click at [92, 288] on span "Number Rating (5)" at bounding box center [77, 291] width 68 height 14
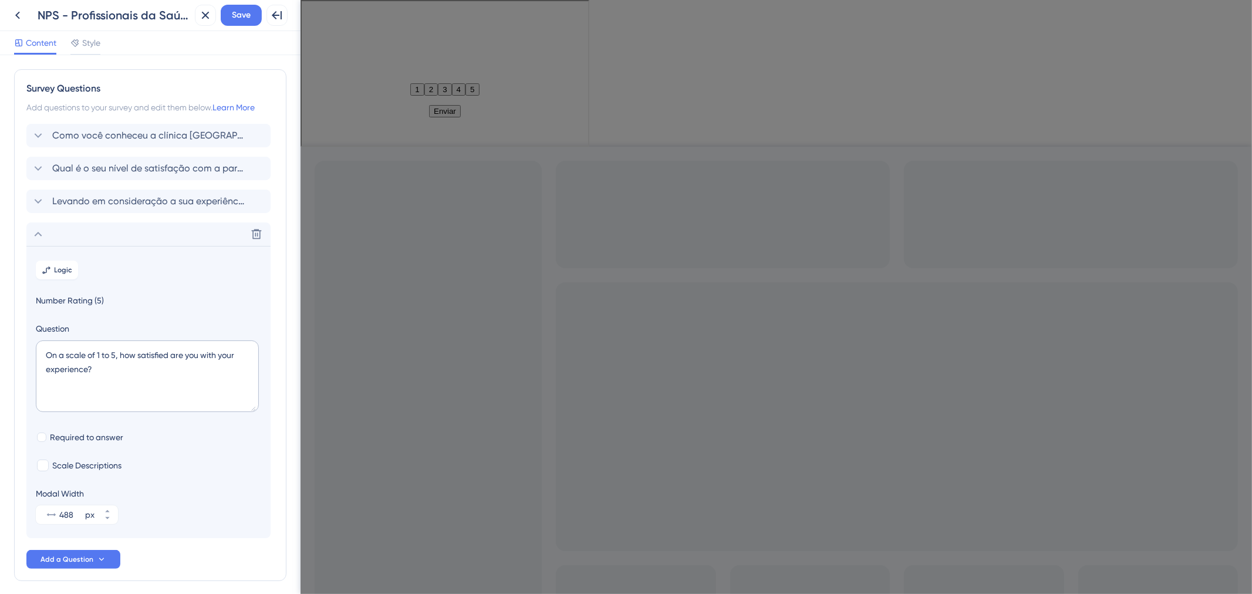
scroll to position [49, 0]
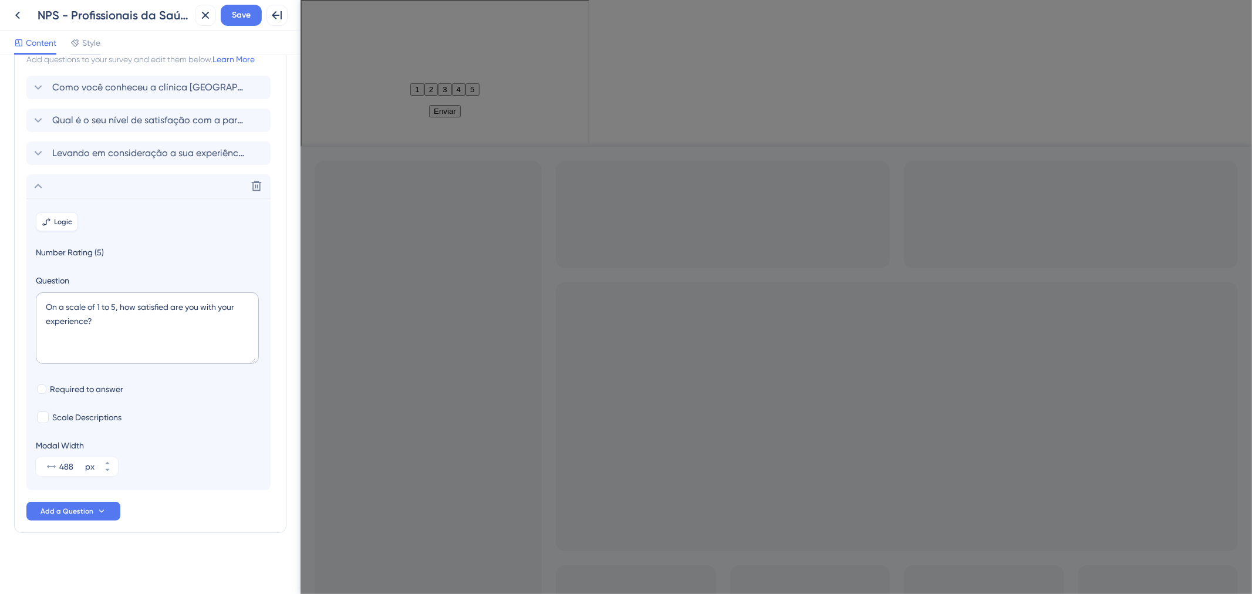
click at [52, 225] on button "Logic" at bounding box center [57, 222] width 42 height 19
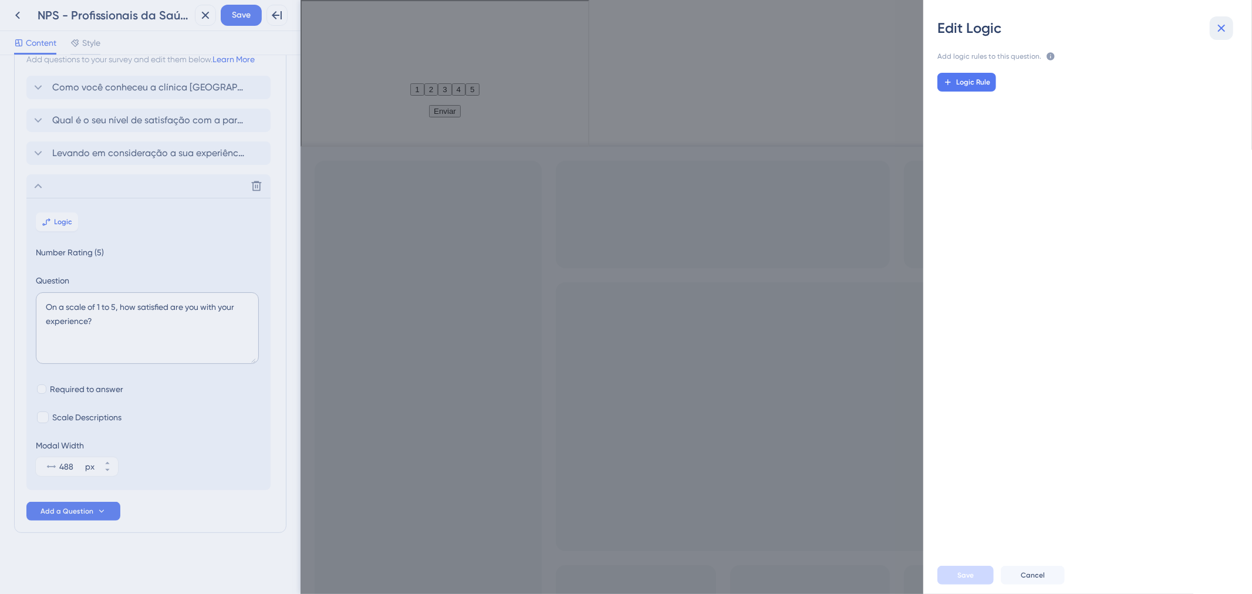
click at [1218, 32] on icon at bounding box center [1222, 28] width 14 height 14
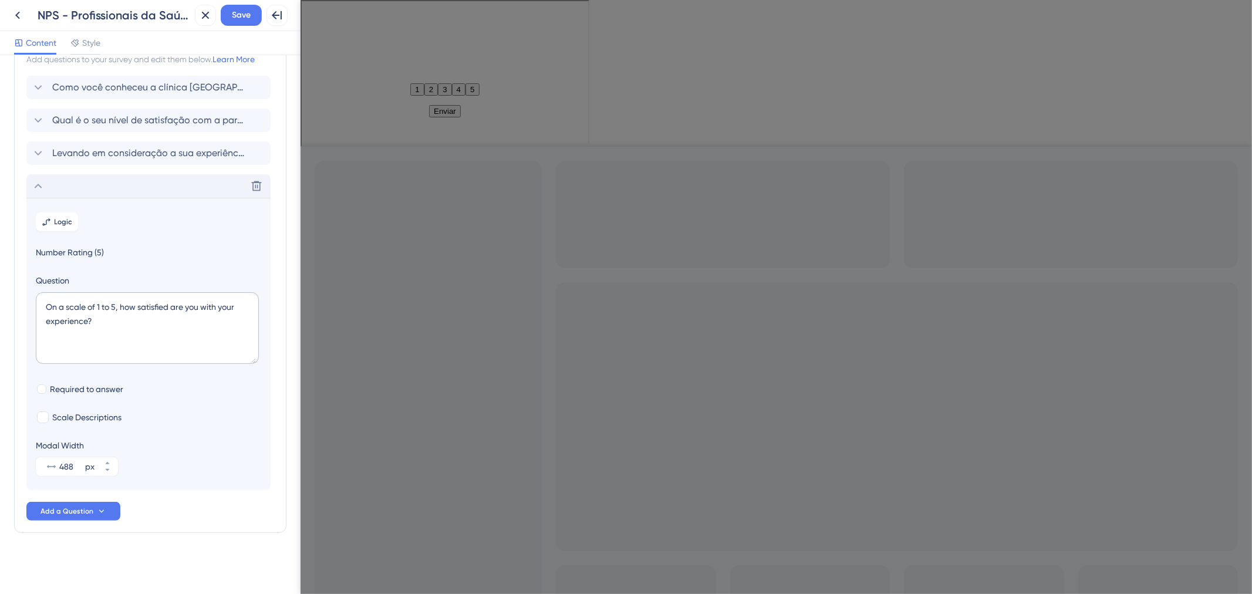
click at [45, 191] on div "Delete" at bounding box center [148, 185] width 244 height 23
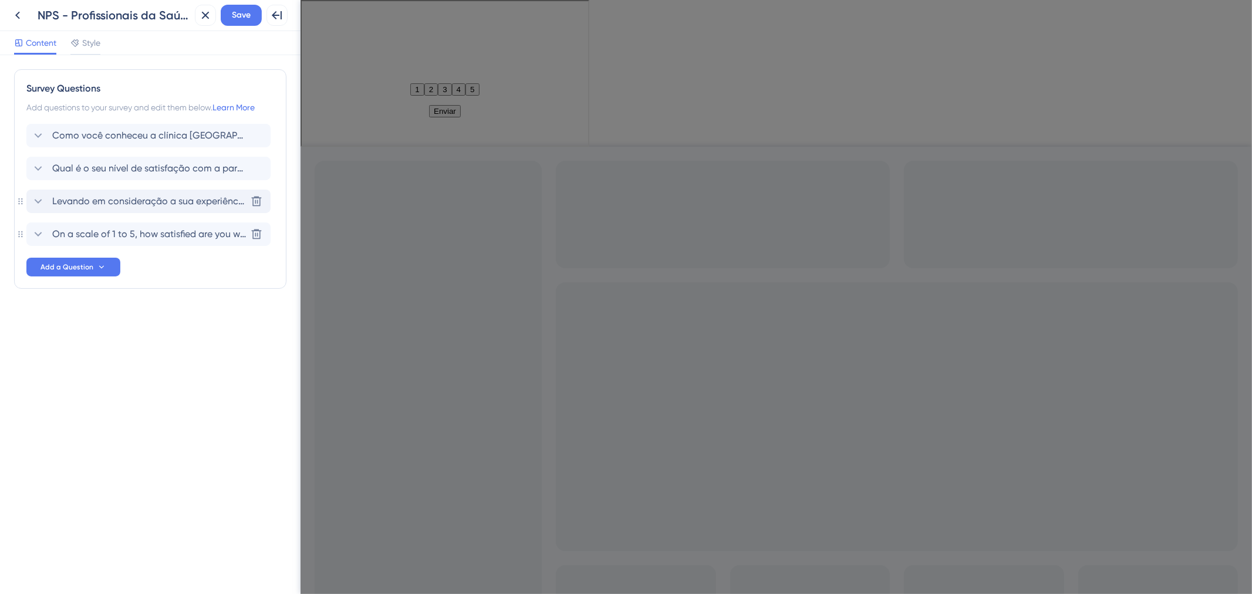
scroll to position [0, 0]
click at [257, 230] on icon at bounding box center [257, 235] width 10 height 10
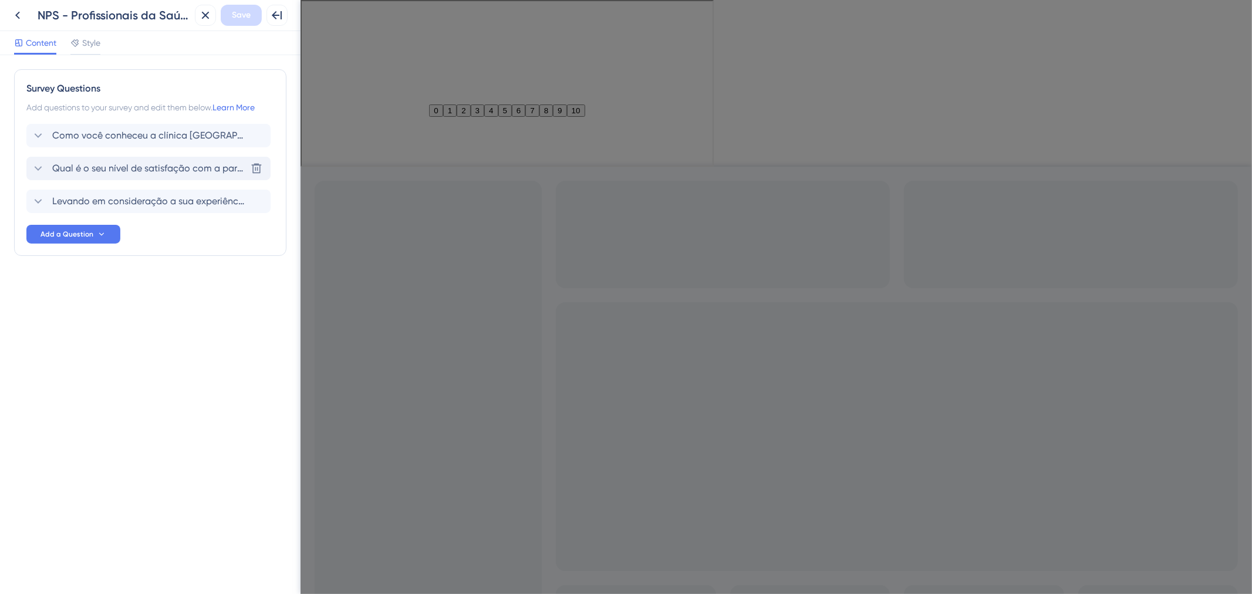
click at [153, 169] on span "Qual é o seu nível de satisfação com a parceria estabelecida com a Clínica Amor…" at bounding box center [149, 168] width 194 height 14
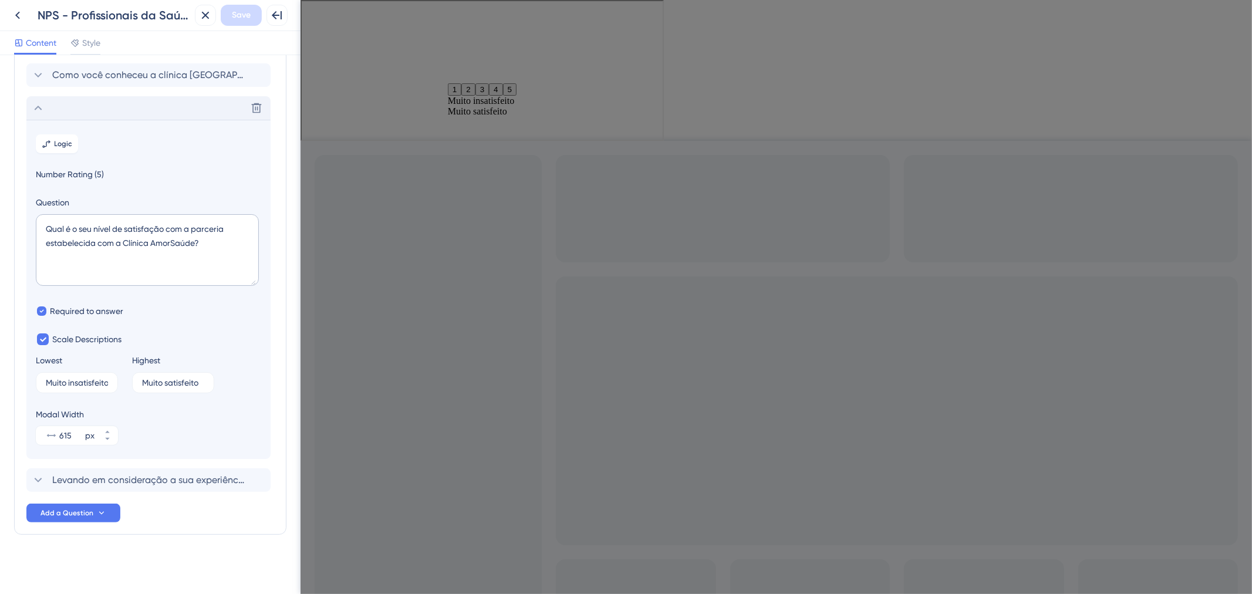
scroll to position [62, 0]
click at [153, 109] on div "Delete" at bounding box center [148, 106] width 244 height 23
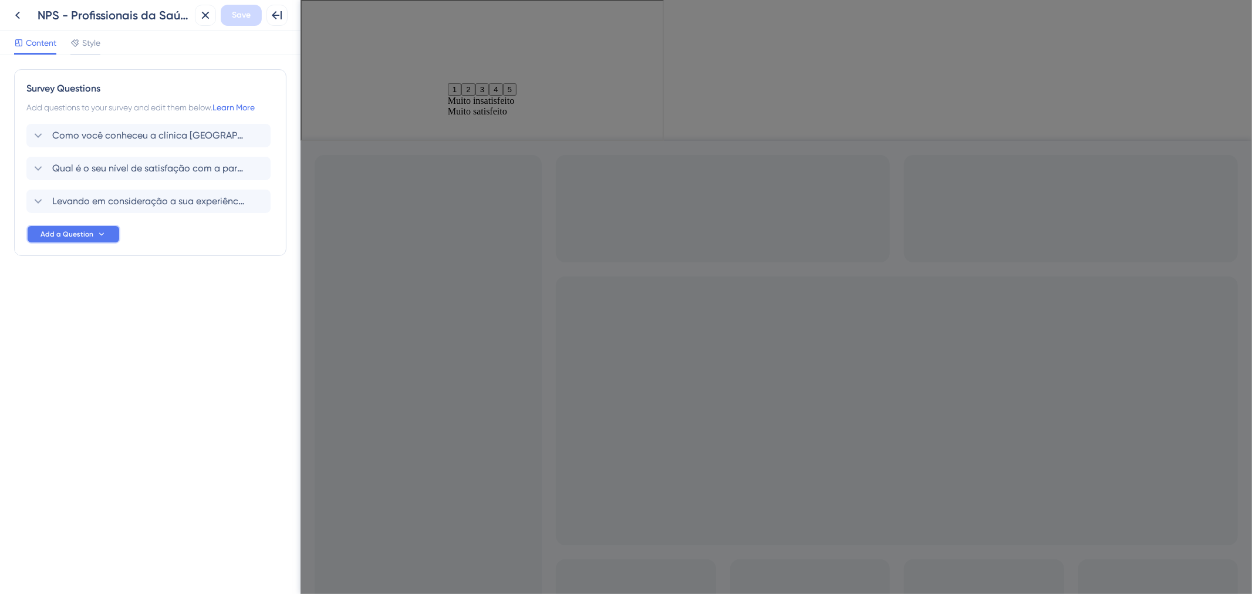
click at [65, 241] on button "Add a Question" at bounding box center [73, 234] width 94 height 19
click at [243, 268] on div "Survey Questions Add questions to your survey and edit them below. Learn More C…" at bounding box center [150, 186] width 272 height 234
click at [142, 356] on div "Perguntas da pesquisa Adicione perguntas à sua pesquisa e edite-as abaixo. Saib…" at bounding box center [150, 324] width 301 height 539
click at [92, 244] on button "Adicionar uma pergunta" at bounding box center [73, 234] width 94 height 19
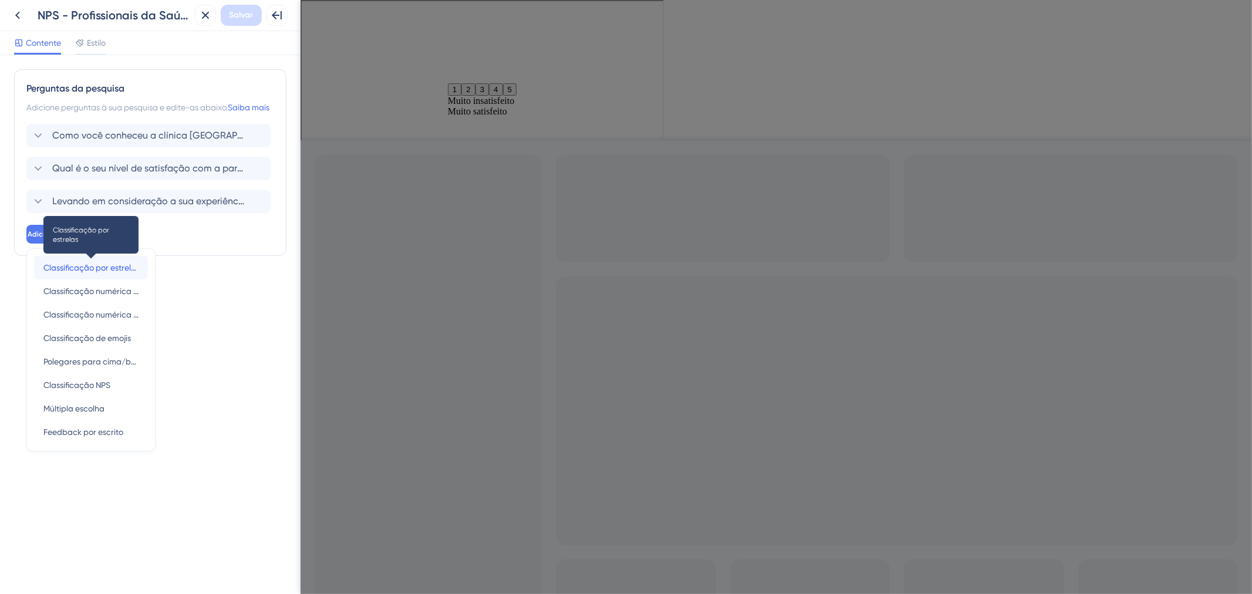
click at [121, 272] on font "Classificação por estrelas" at bounding box center [91, 267] width 96 height 9
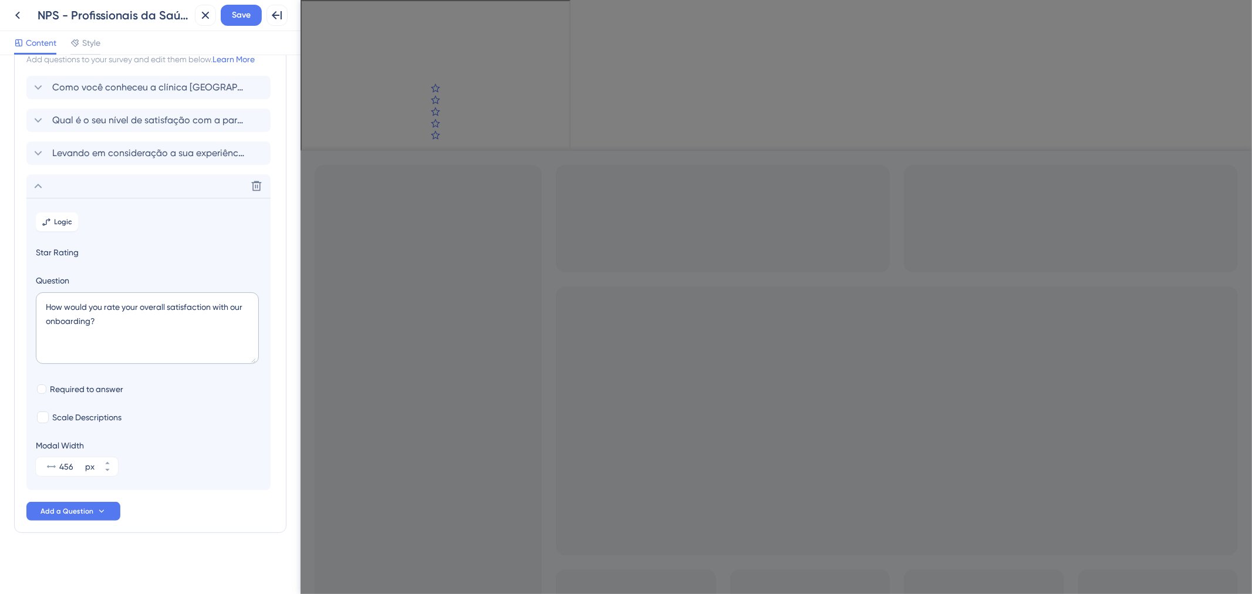
scroll to position [49, 0]
click at [28, 185] on div "Delete" at bounding box center [148, 185] width 244 height 23
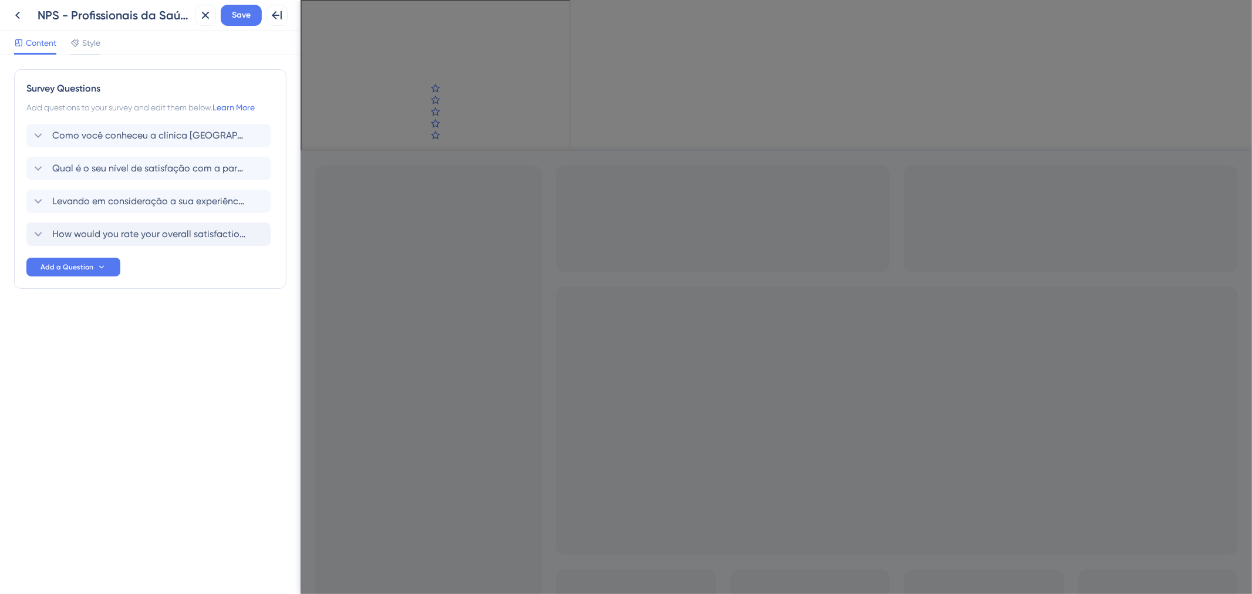
scroll to position [0, 0]
drag, startPoint x: 259, startPoint y: 238, endPoint x: 221, endPoint y: 252, distance: 40.7
click at [259, 238] on icon at bounding box center [257, 235] width 10 height 10
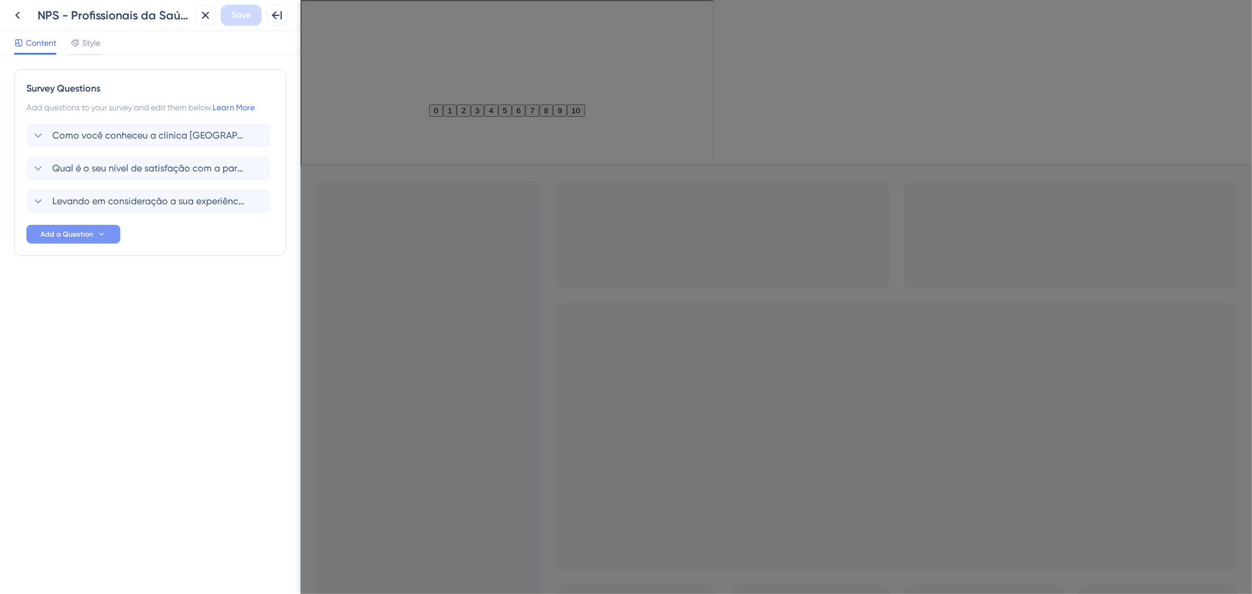
click at [69, 230] on span "Add a Question" at bounding box center [67, 234] width 53 height 9
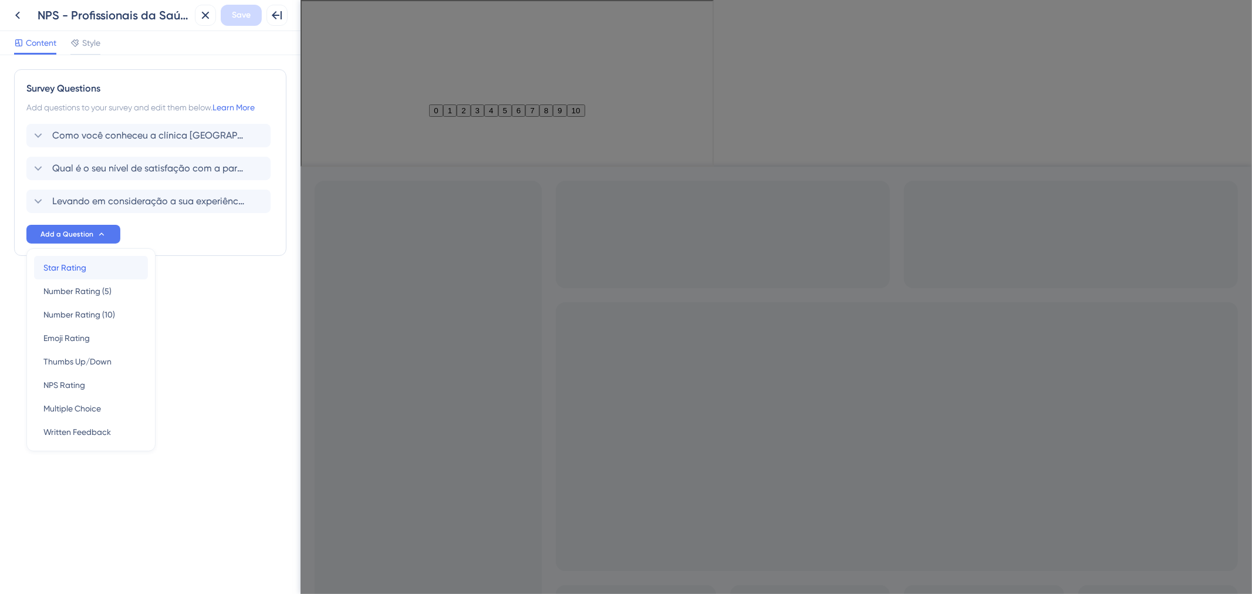
click at [76, 265] on span "Star Rating" at bounding box center [64, 268] width 43 height 14
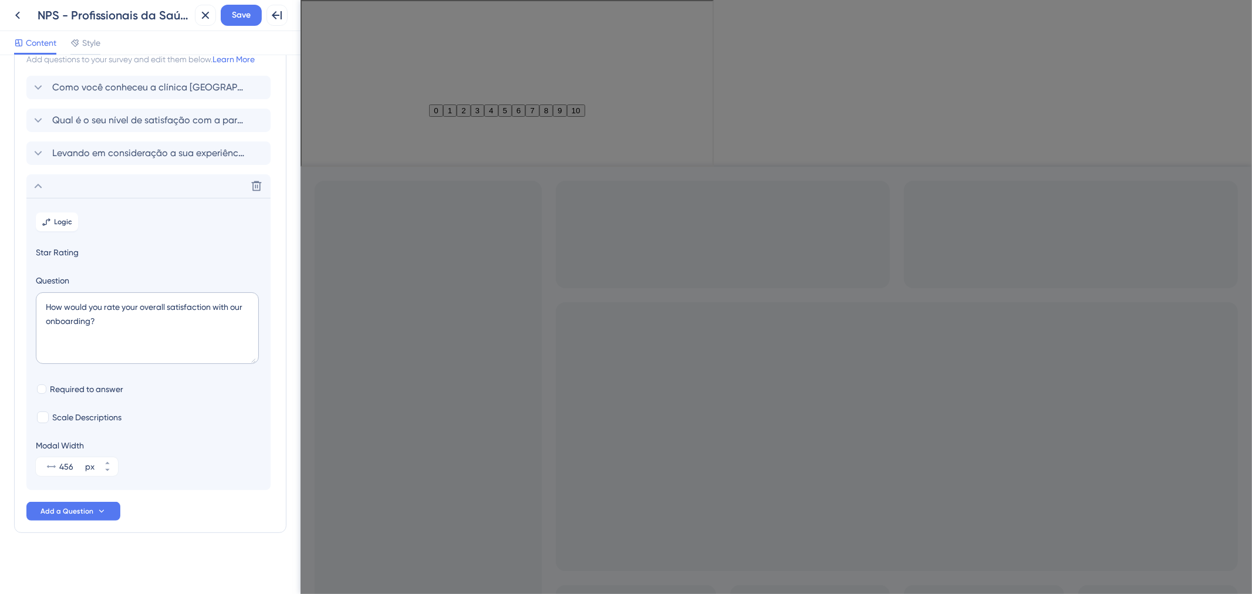
scroll to position [49, 0]
click at [136, 319] on textarea "How would you rate your overall satisfaction with our onboarding?" at bounding box center [147, 328] width 223 height 72
click at [325, 14] on div at bounding box center [325, 16] width 33 height 14
click at [544, 125] on div "3 / 4 Levando em consideração a sua experiência sendo parceiro de uma Clínica A…" at bounding box center [505, 62] width 411 height 125
click at [524, 116] on button "6" at bounding box center [517, 109] width 14 height 12
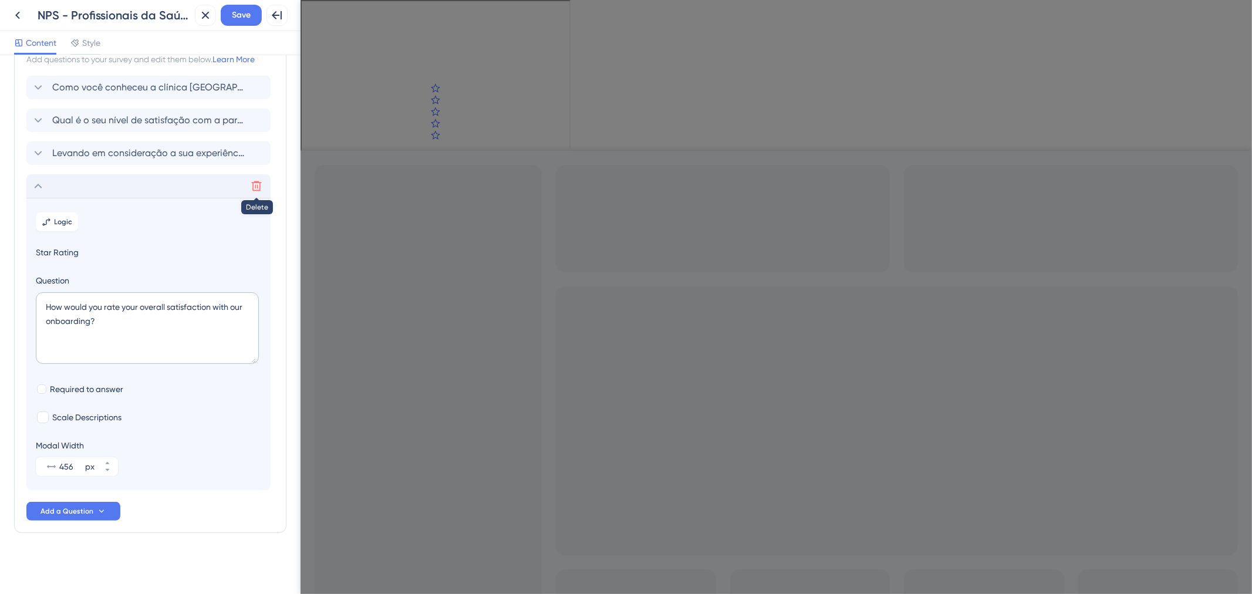
click at [249, 183] on button at bounding box center [256, 186] width 19 height 19
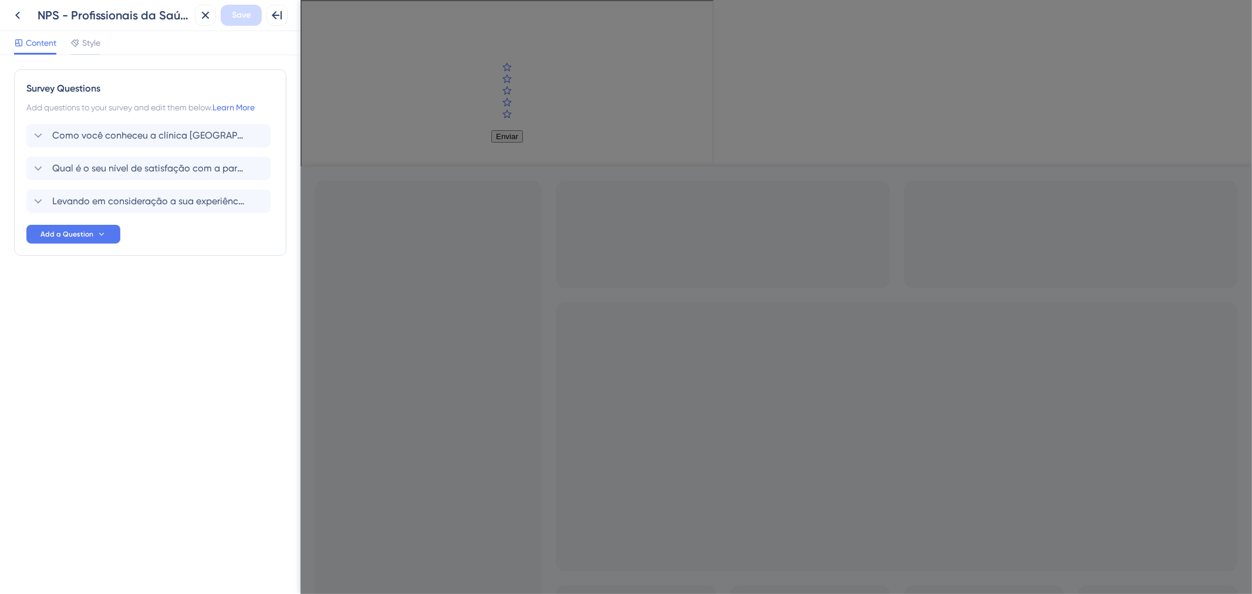
scroll to position [0, 0]
click at [129, 169] on span "Qual é o seu nível de satisfação com a parceria estabelecida com a Clínica Amor…" at bounding box center [149, 168] width 194 height 14
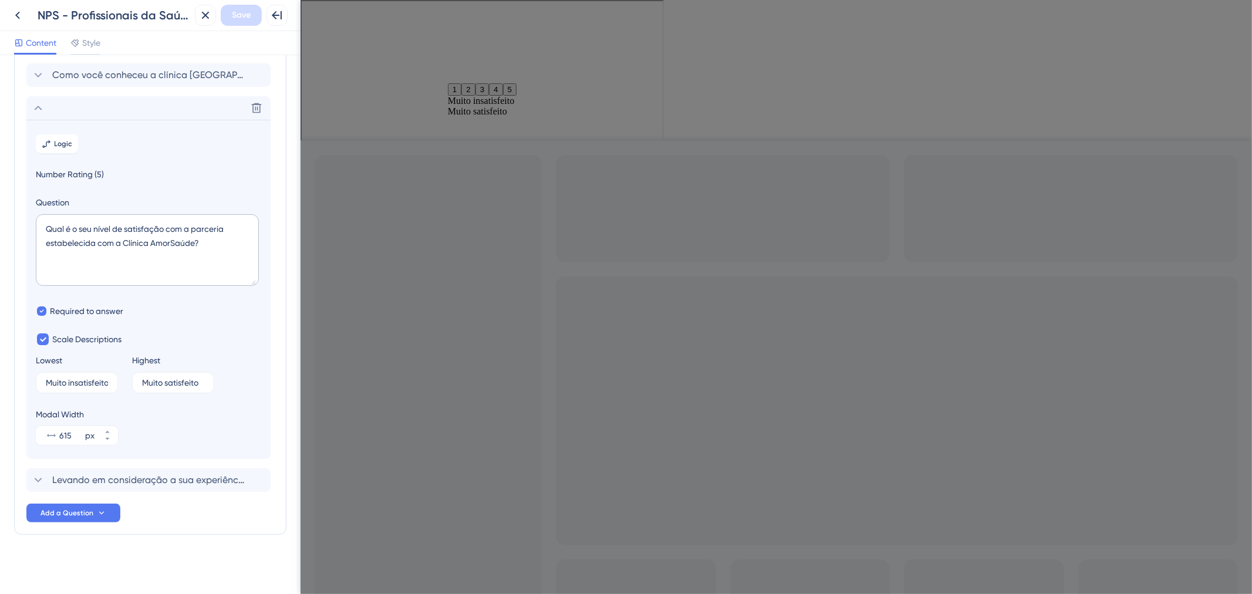
scroll to position [62, 0]
drag, startPoint x: 208, startPoint y: 241, endPoint x: 18, endPoint y: 213, distance: 192.2
click at [18, 213] on div "Survey Questions Add questions to your survey and edit them below. Learn More C…" at bounding box center [150, 270] width 272 height 526
click at [38, 108] on icon at bounding box center [38, 106] width 14 height 14
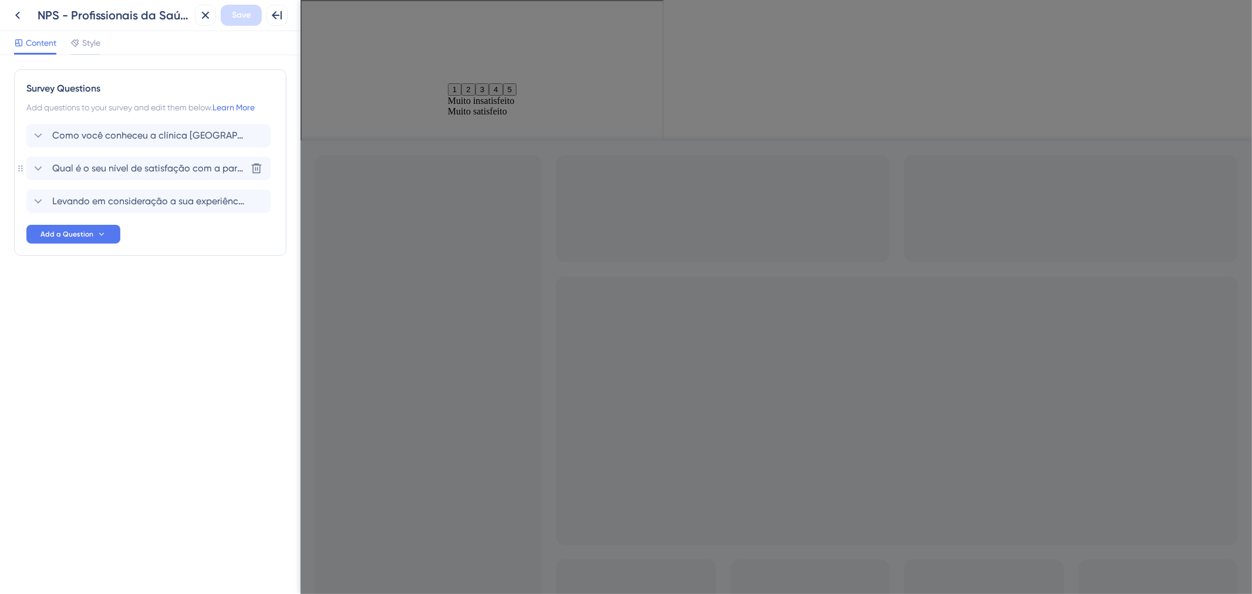
scroll to position [0, 0]
click at [257, 164] on icon at bounding box center [257, 169] width 10 height 10
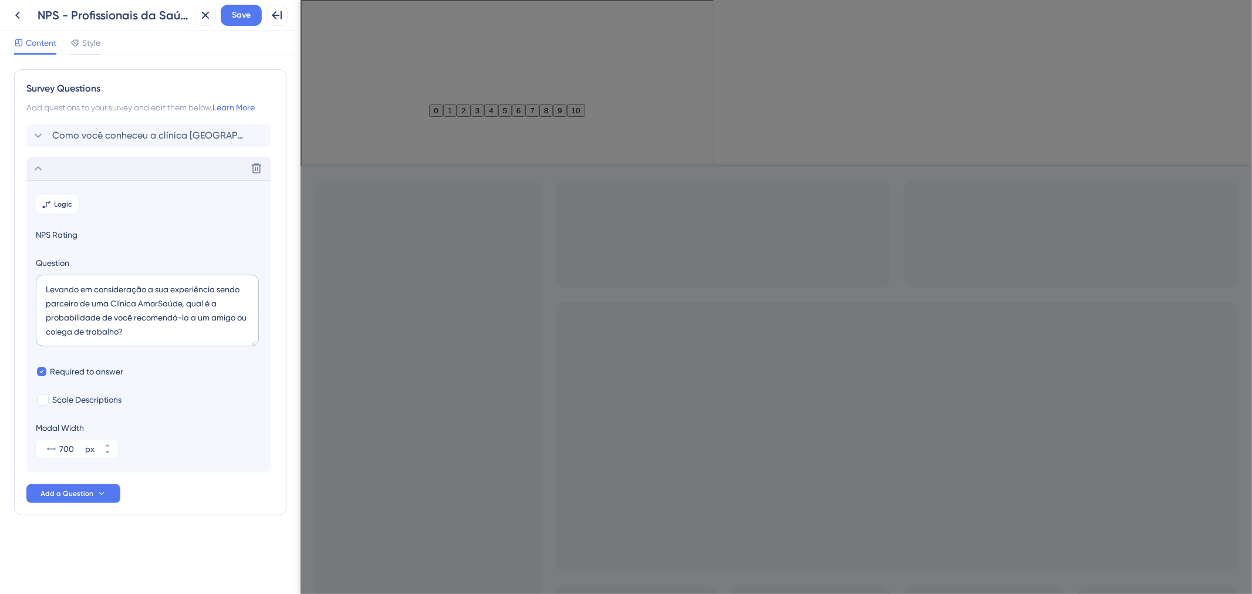
click at [38, 169] on icon at bounding box center [38, 168] width 14 height 14
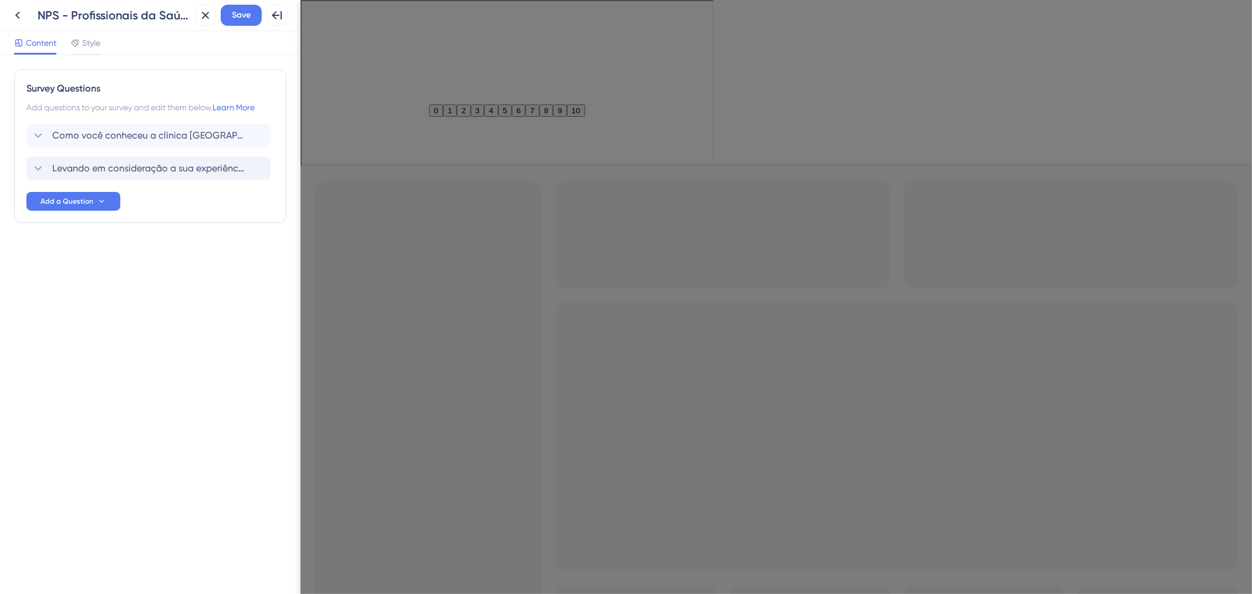
click at [88, 211] on div "Survey Questions Add questions to your survey and edit them below. Learn More C…" at bounding box center [150, 146] width 272 height 154
click at [98, 197] on icon at bounding box center [101, 201] width 9 height 9
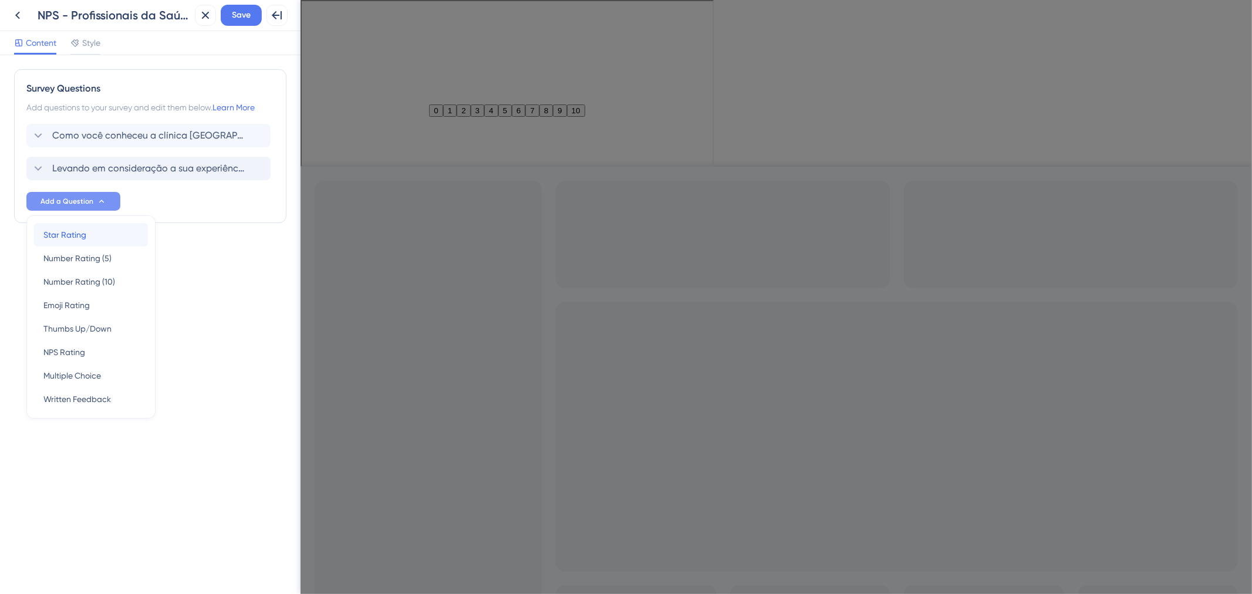
click at [96, 233] on div "Star Rating Star Rating" at bounding box center [90, 234] width 95 height 23
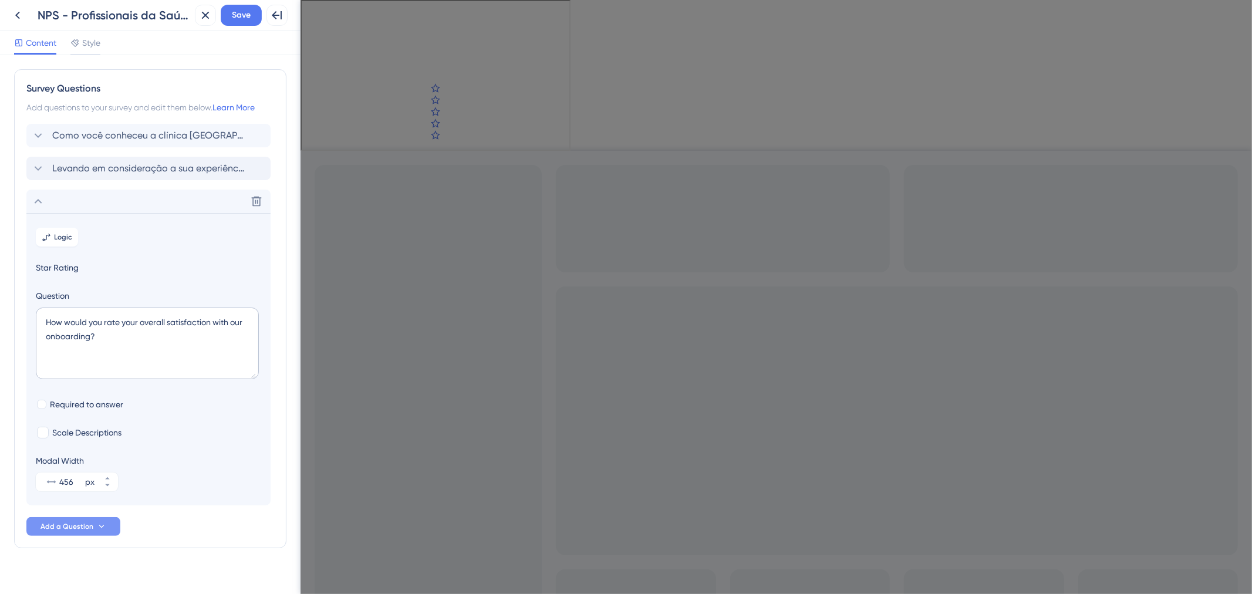
scroll to position [15, 0]
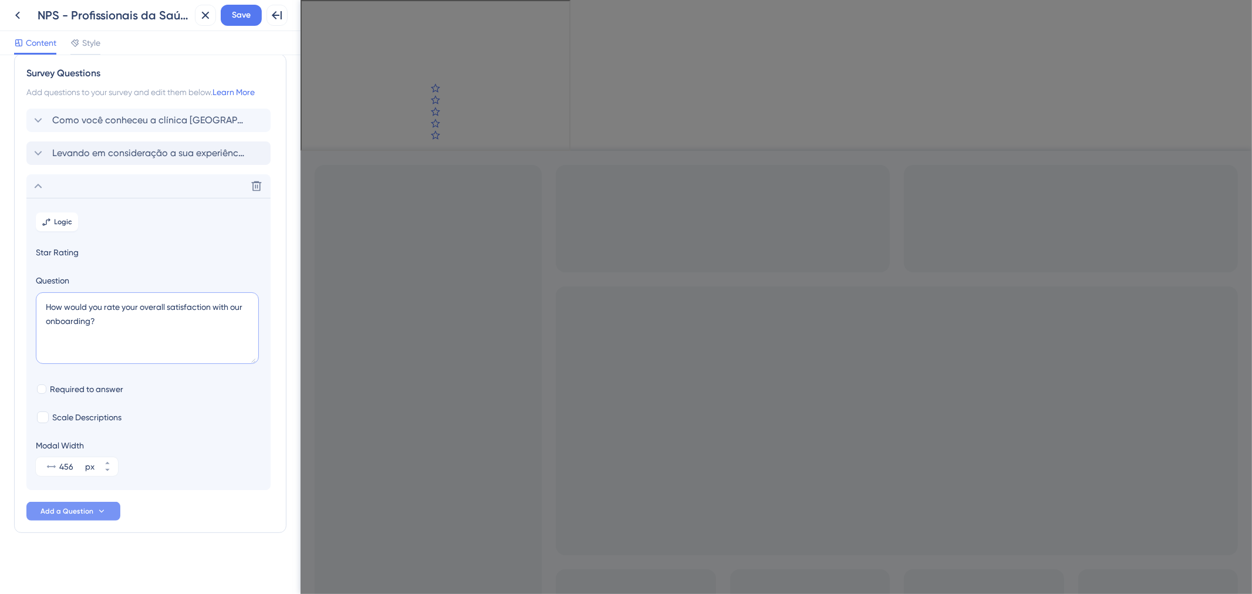
drag, startPoint x: 98, startPoint y: 327, endPoint x: 30, endPoint y: 308, distance: 70.8
click at [30, 308] on section "Logic Star Rating Question How would you rate your overall satisfaction with ou…" at bounding box center [148, 344] width 244 height 292
click at [255, 184] on icon at bounding box center [257, 186] width 12 height 12
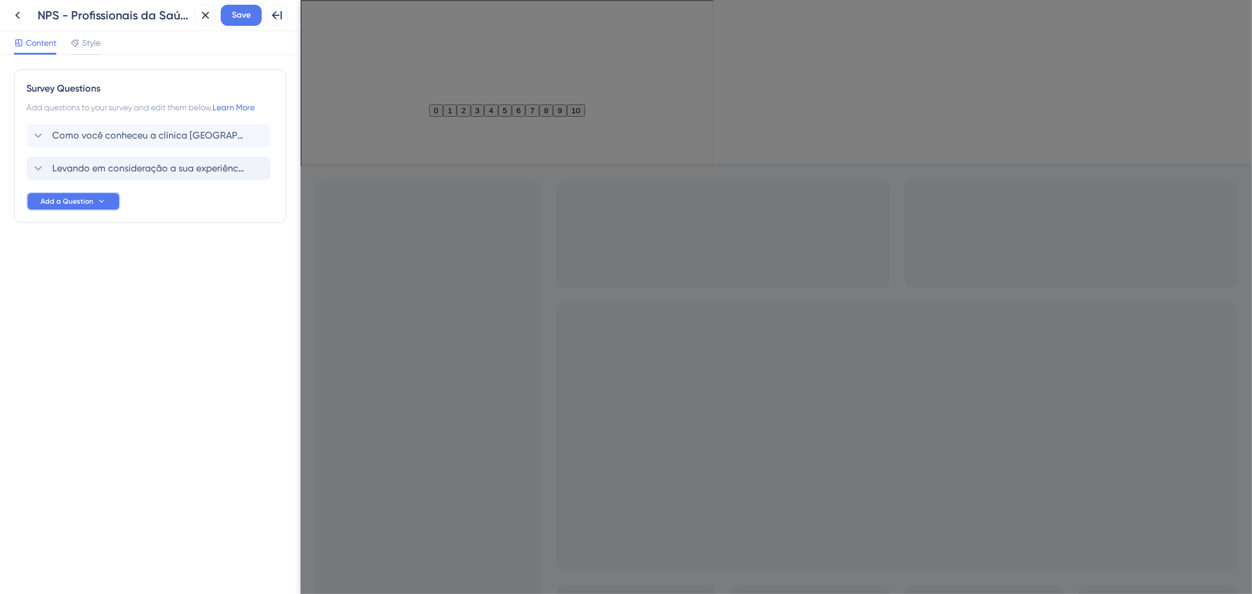
click at [63, 200] on span "Add a Question" at bounding box center [67, 201] width 53 height 9
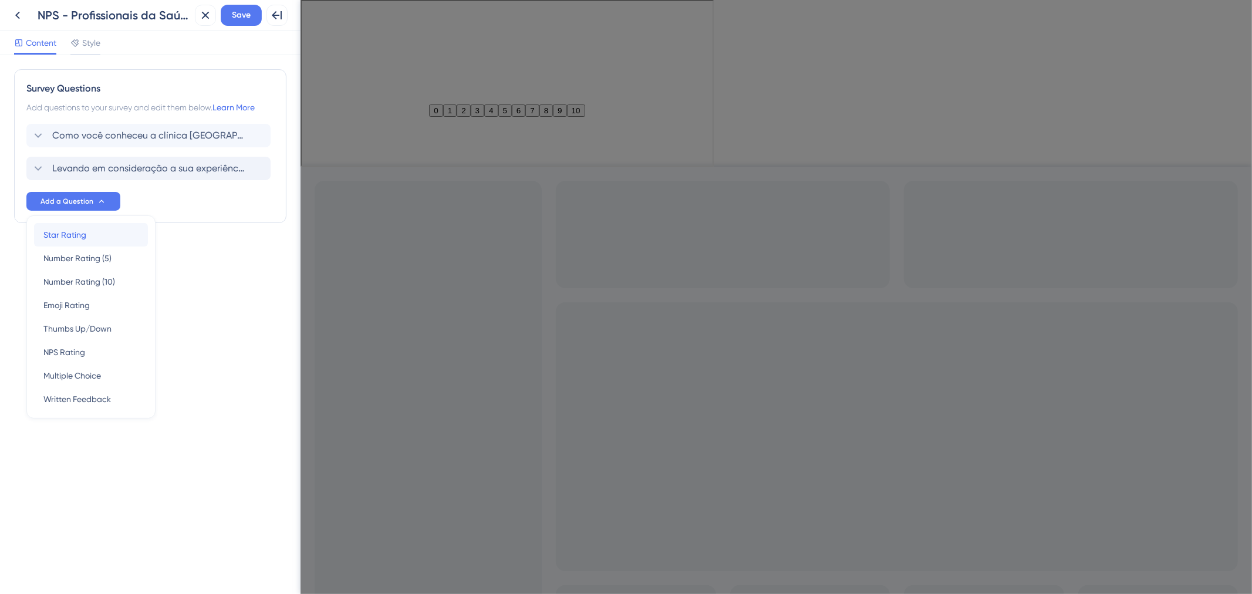
click at [59, 242] on div "Star Rating Star Rating" at bounding box center [90, 234] width 95 height 23
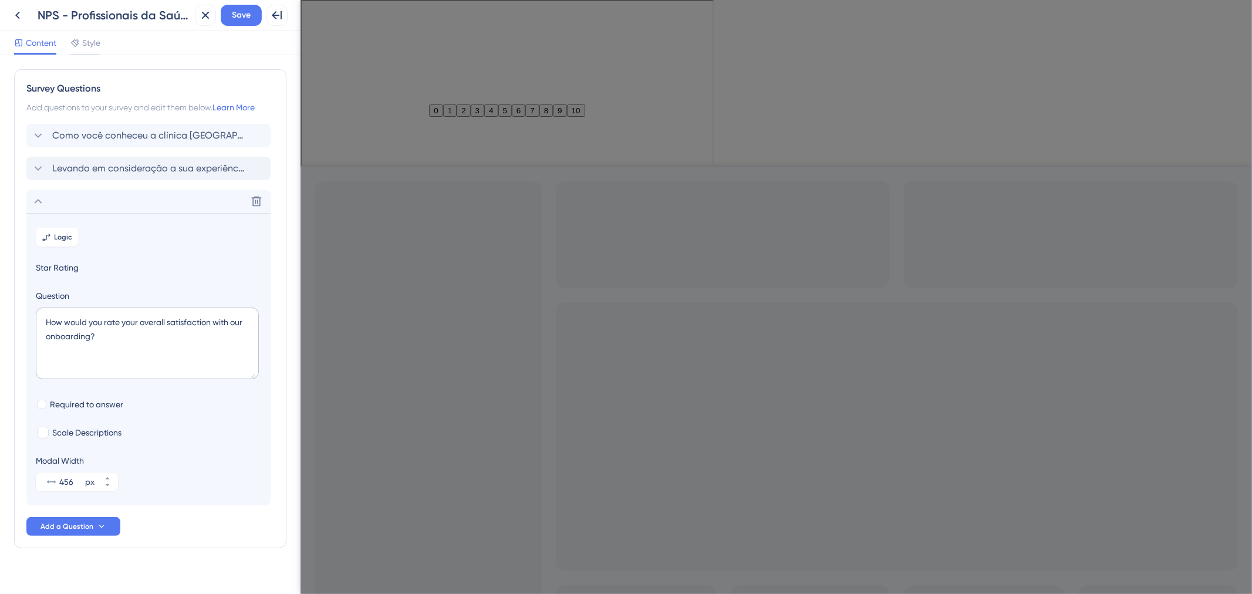
scroll to position [15, 0]
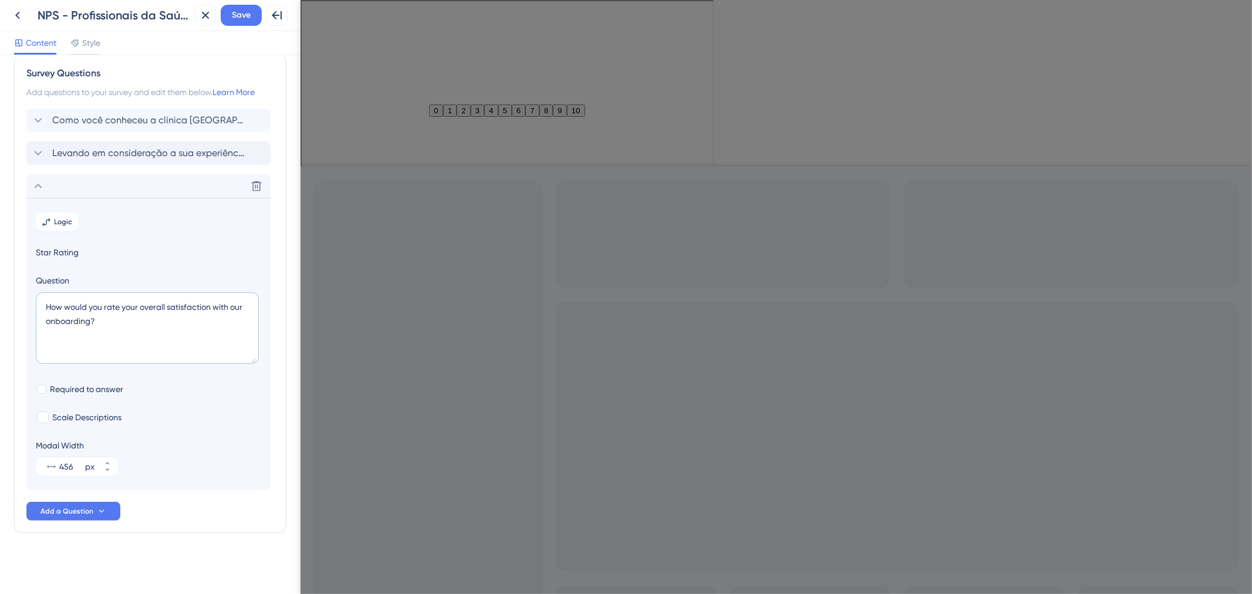
click at [113, 179] on div "Delete" at bounding box center [148, 185] width 244 height 23
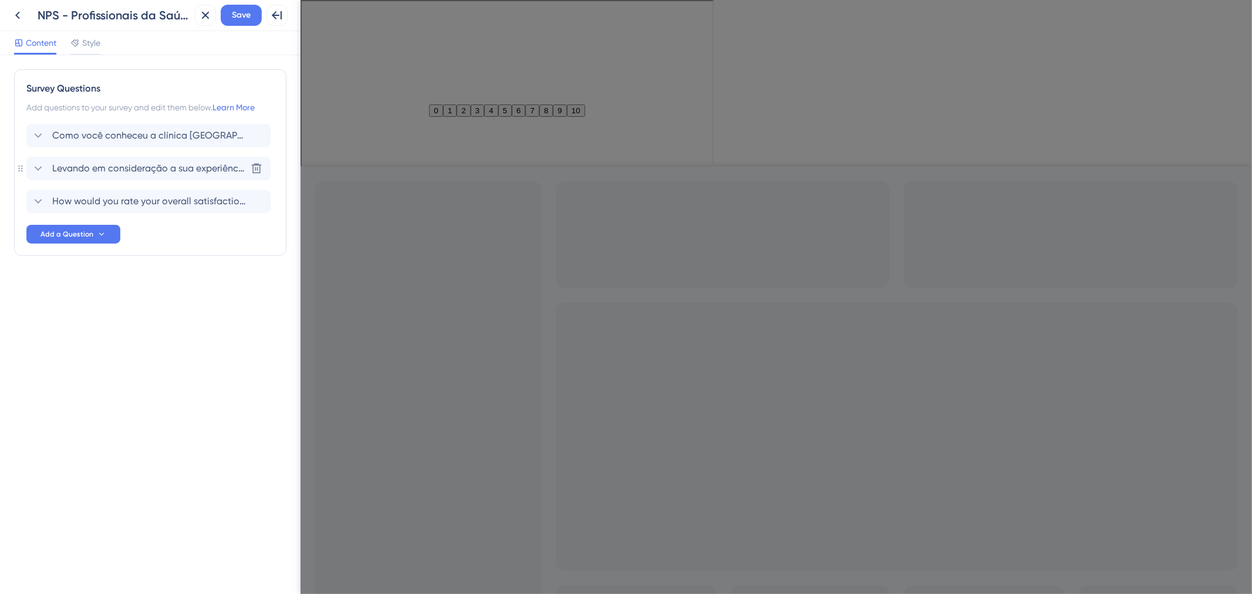
click at [128, 167] on span "Levando em consideração a sua experiência sendo parceiro de uma Clínica AmorSaú…" at bounding box center [149, 168] width 194 height 14
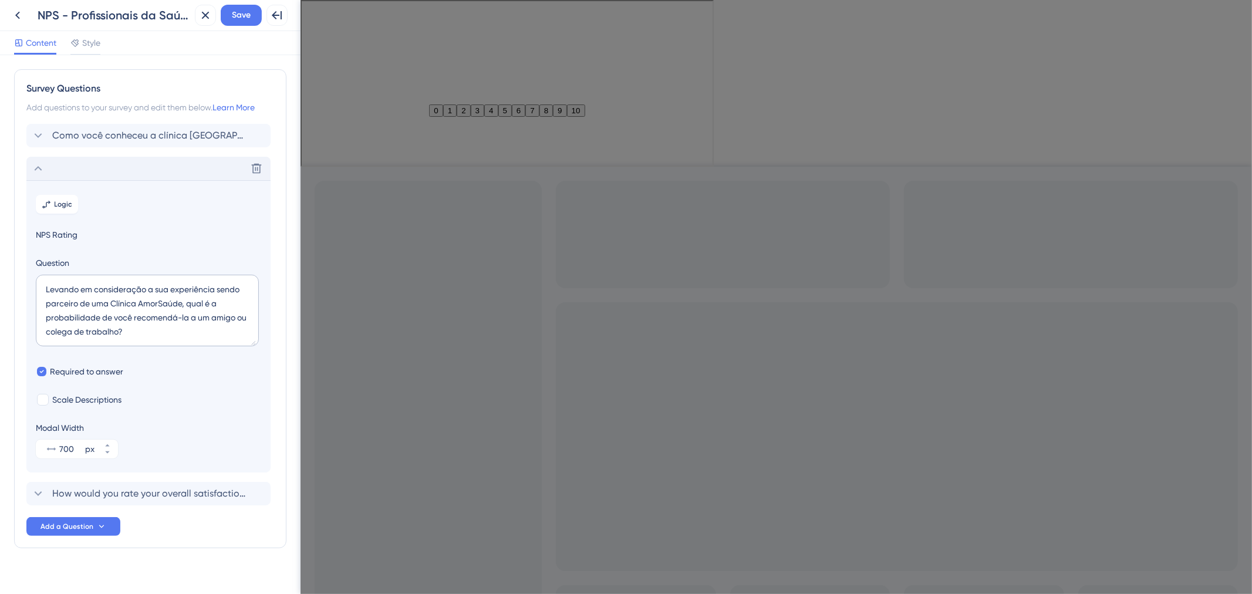
scroll to position [15, 0]
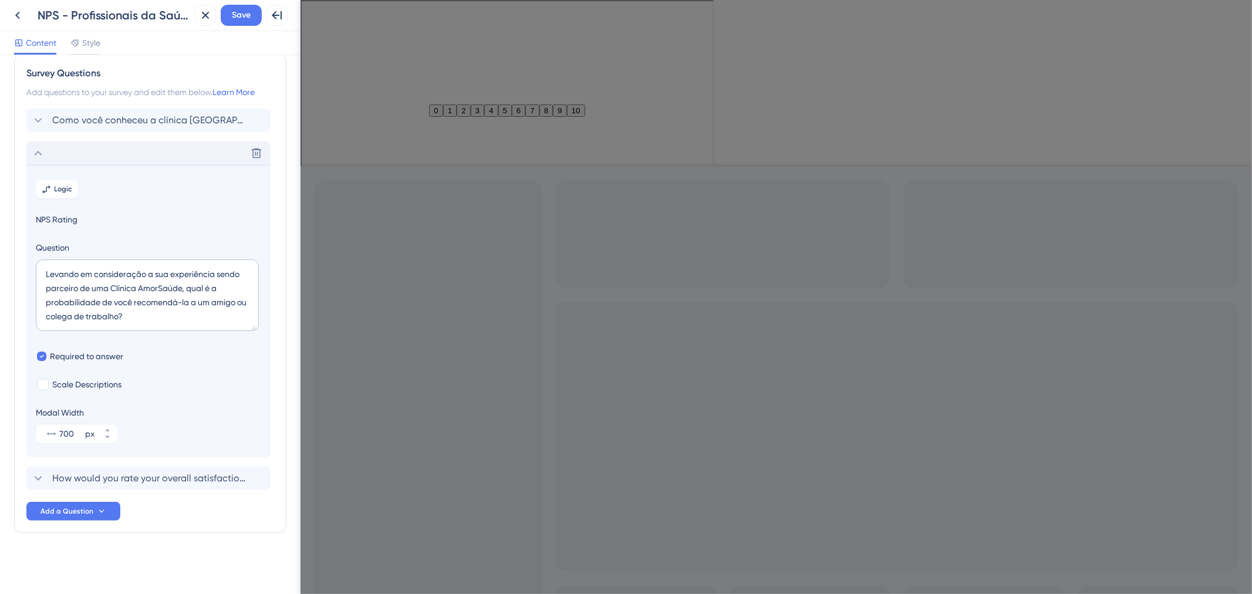
click at [132, 149] on div "Delete" at bounding box center [148, 153] width 244 height 23
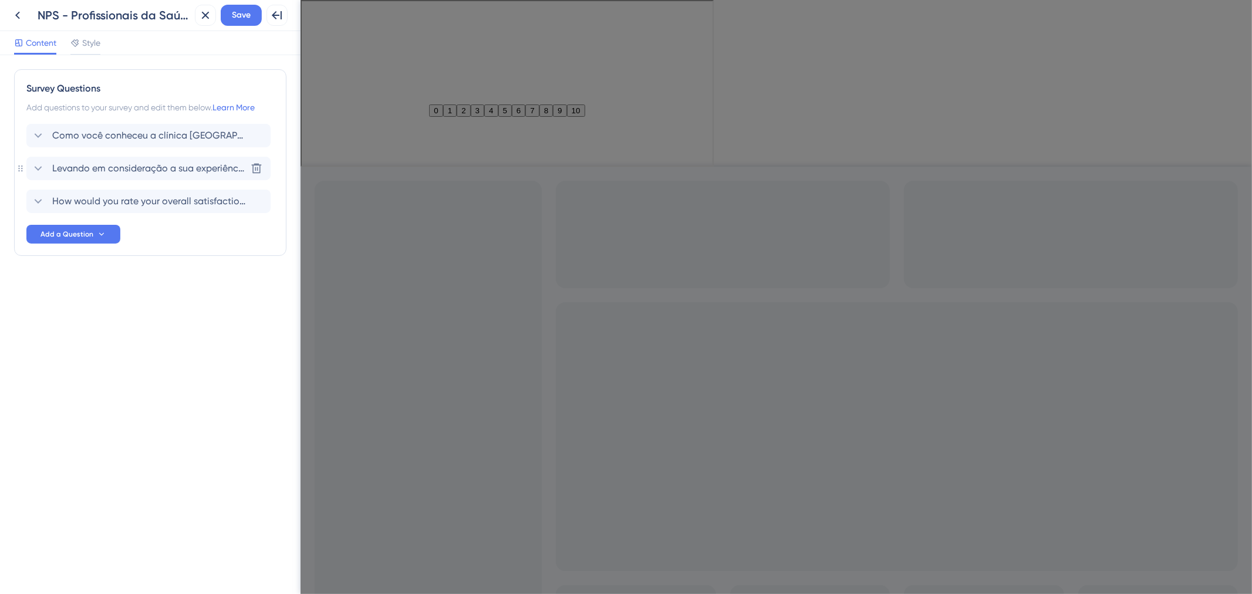
click at [119, 169] on span "Levando em consideração a sua experiência sendo parceiro de uma Clínica AmorSaú…" at bounding box center [149, 168] width 194 height 14
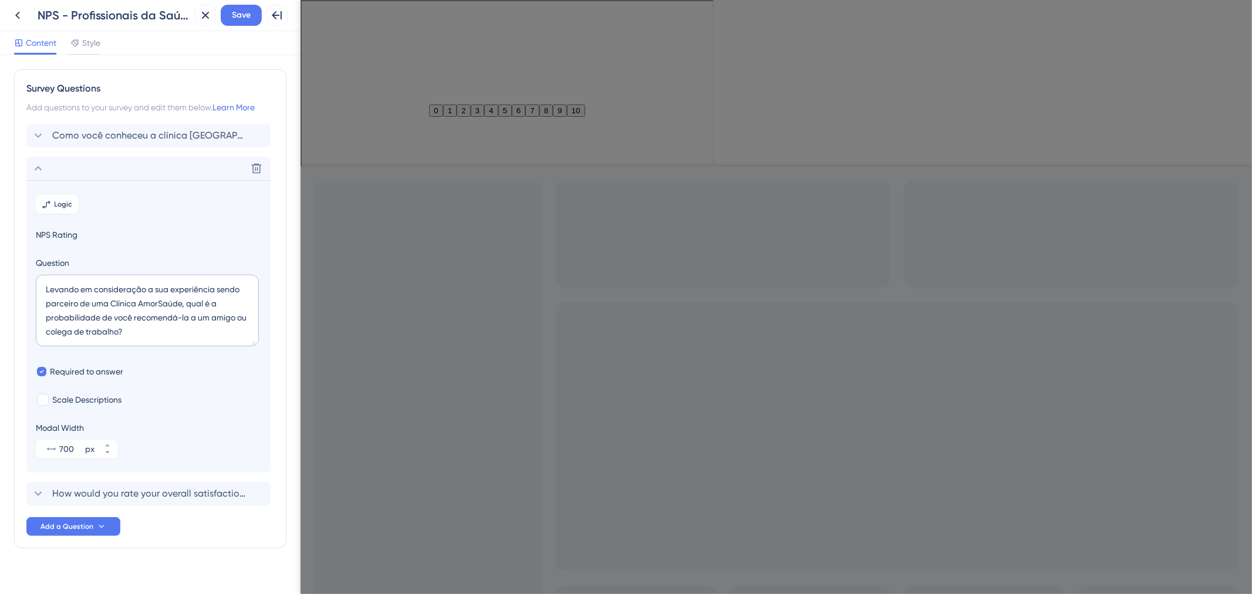
scroll to position [15, 0]
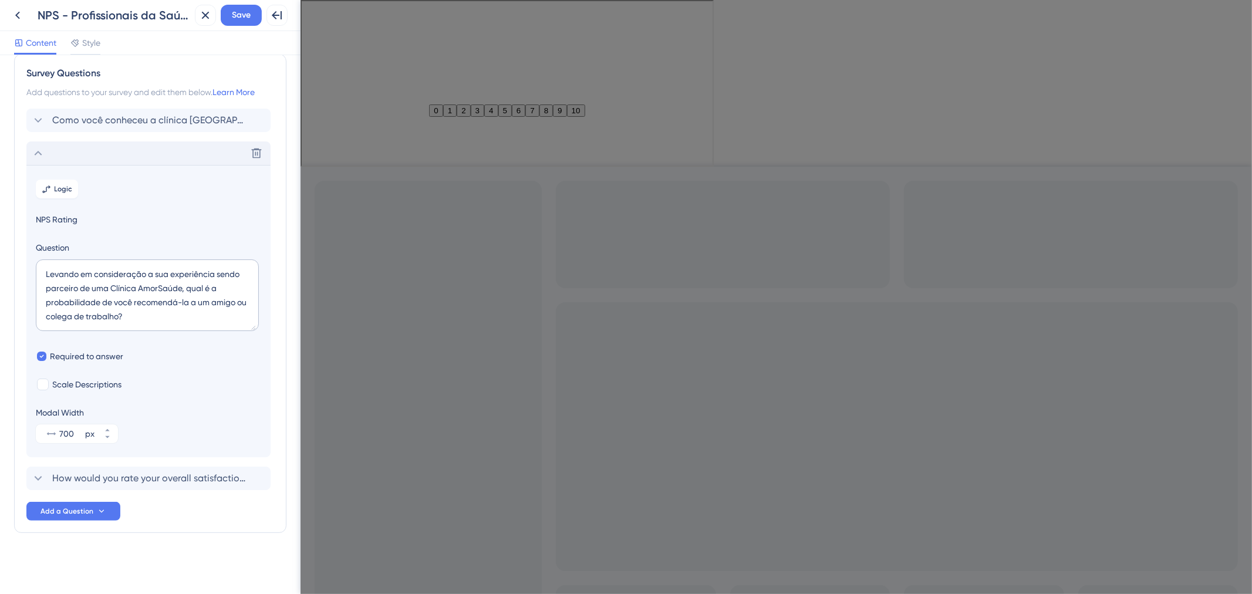
click at [117, 150] on div "Delete" at bounding box center [148, 153] width 244 height 23
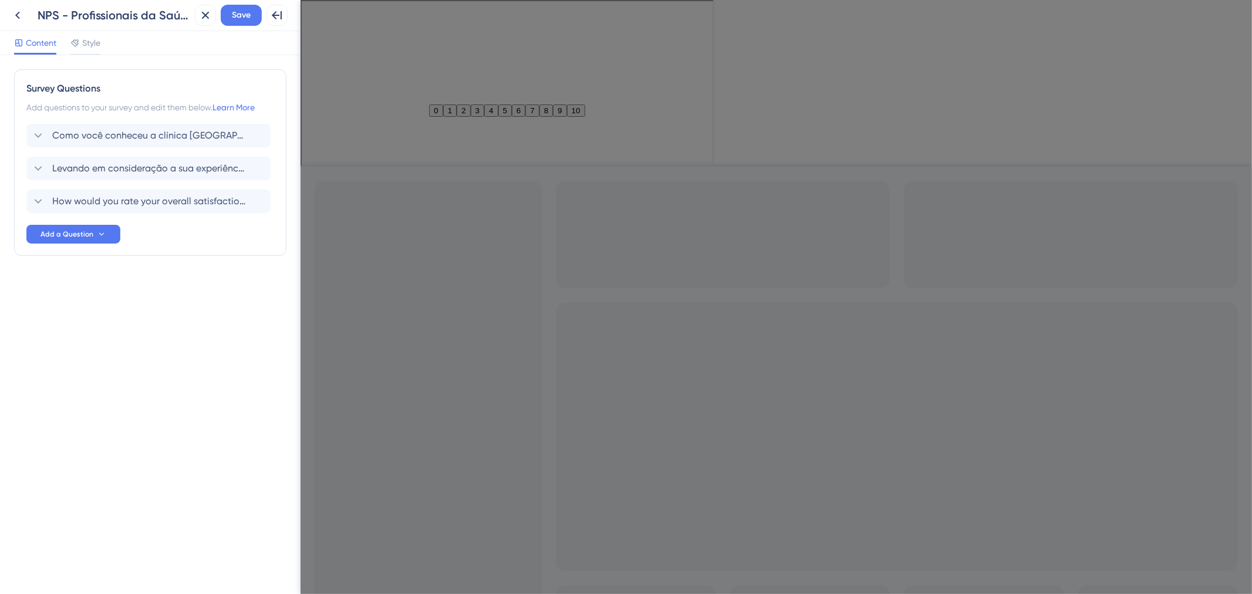
scroll to position [0, 0]
click at [136, 203] on span "How would you rate your overall satisfaction with our onboarding?" at bounding box center [149, 201] width 194 height 14
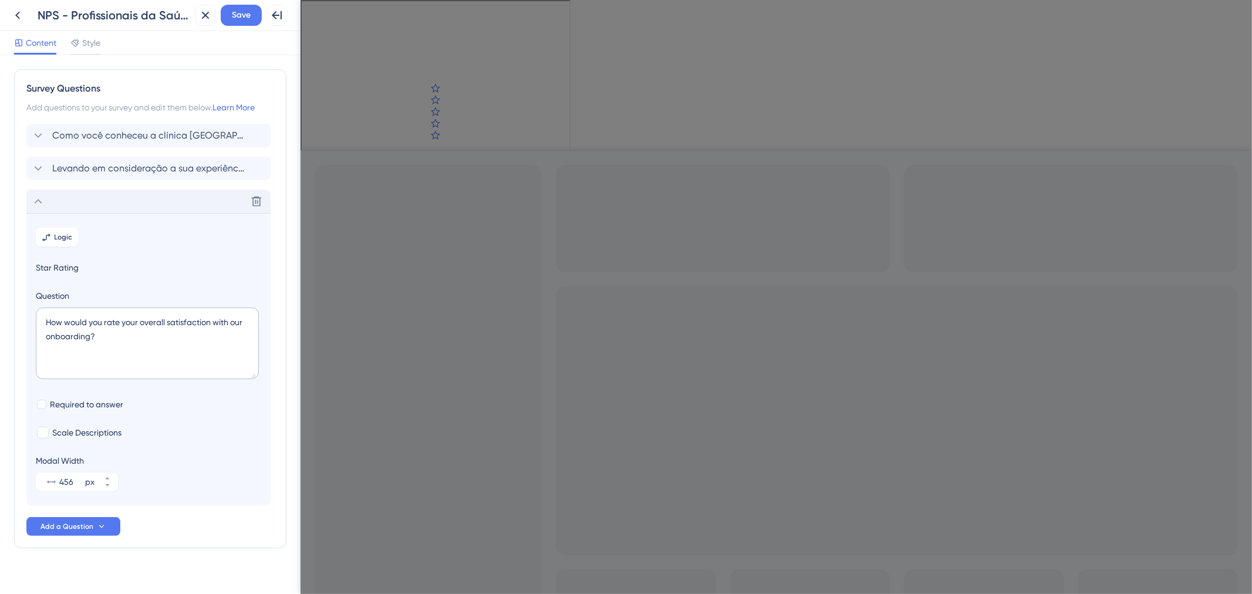
scroll to position [15, 0]
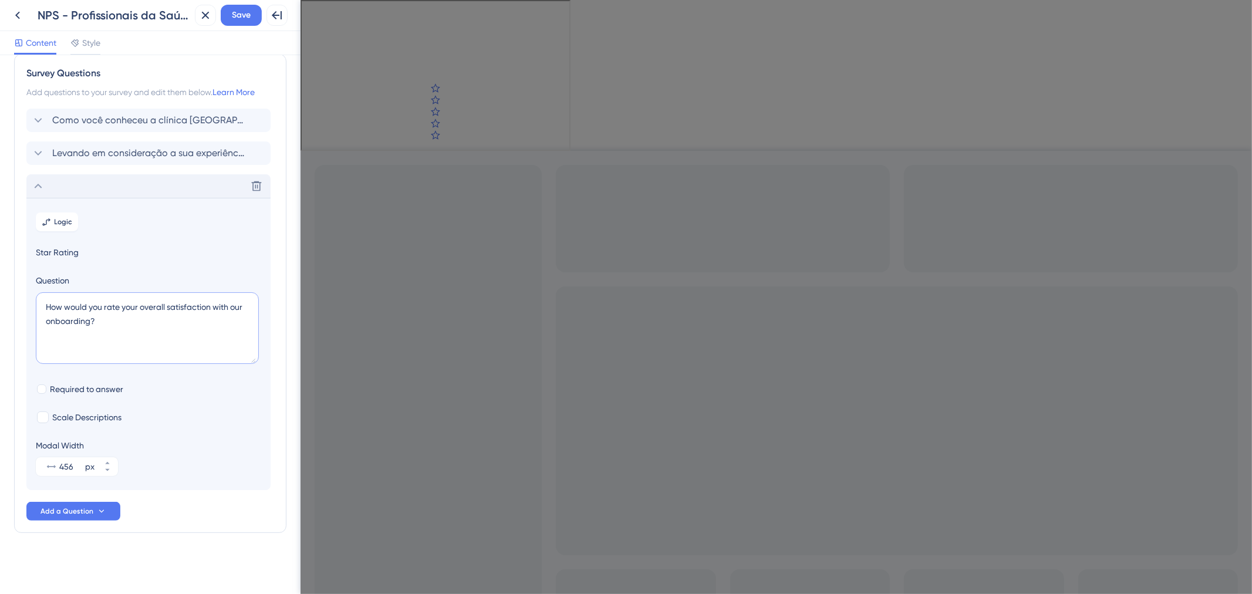
drag, startPoint x: 164, startPoint y: 330, endPoint x: 159, endPoint y: 331, distance: 5.9
click at [164, 330] on textarea "How would you rate your overall satisfaction with our onboarding?" at bounding box center [147, 328] width 223 height 72
drag, startPoint x: 123, startPoint y: 330, endPoint x: 36, endPoint y: 304, distance: 91.4
click at [36, 304] on textarea "How would you rate your overall satisfaction with our onboarding?" at bounding box center [147, 328] width 223 height 72
paste textarea "Qual é o seu nível de satisfação com a parceria estabelecida com a Clínica Amor…"
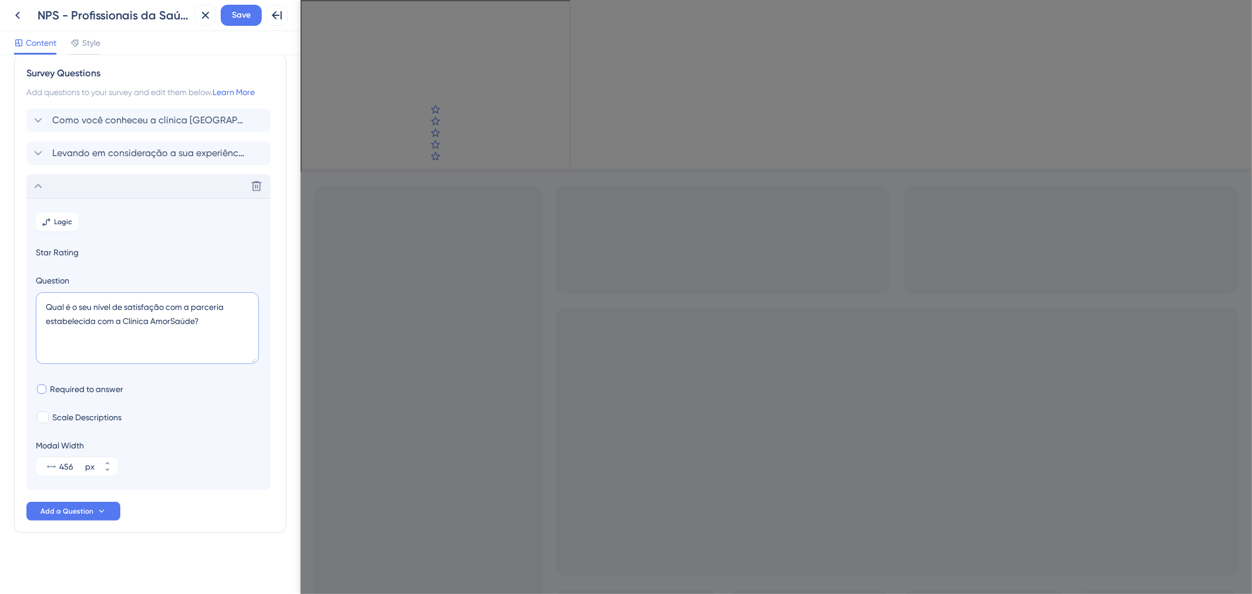
type textarea "Qual é o seu nível de satisfação com a parceria estabelecida com a Clínica Amor…"
click at [75, 390] on span "Required to answer" at bounding box center [86, 389] width 73 height 14
checkbox input "true"
click at [80, 417] on span "Scale Descriptions" at bounding box center [86, 417] width 69 height 14
checkbox input "true"
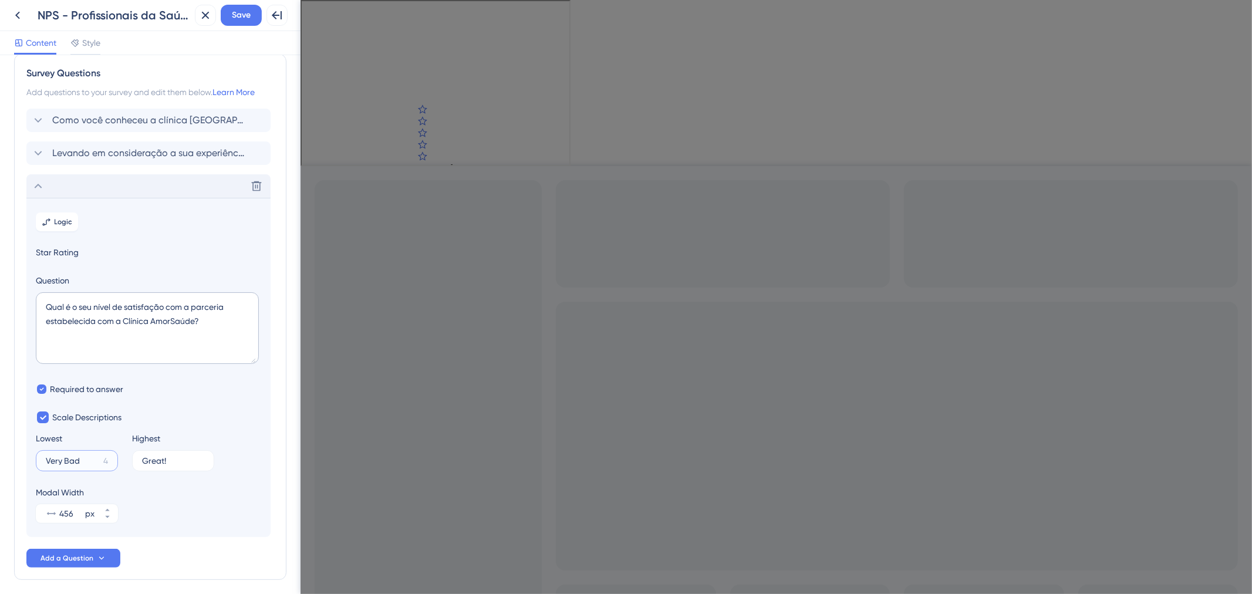
click at [95, 462] on input "Very Bad" at bounding box center [72, 461] width 53 height 8
type input "M"
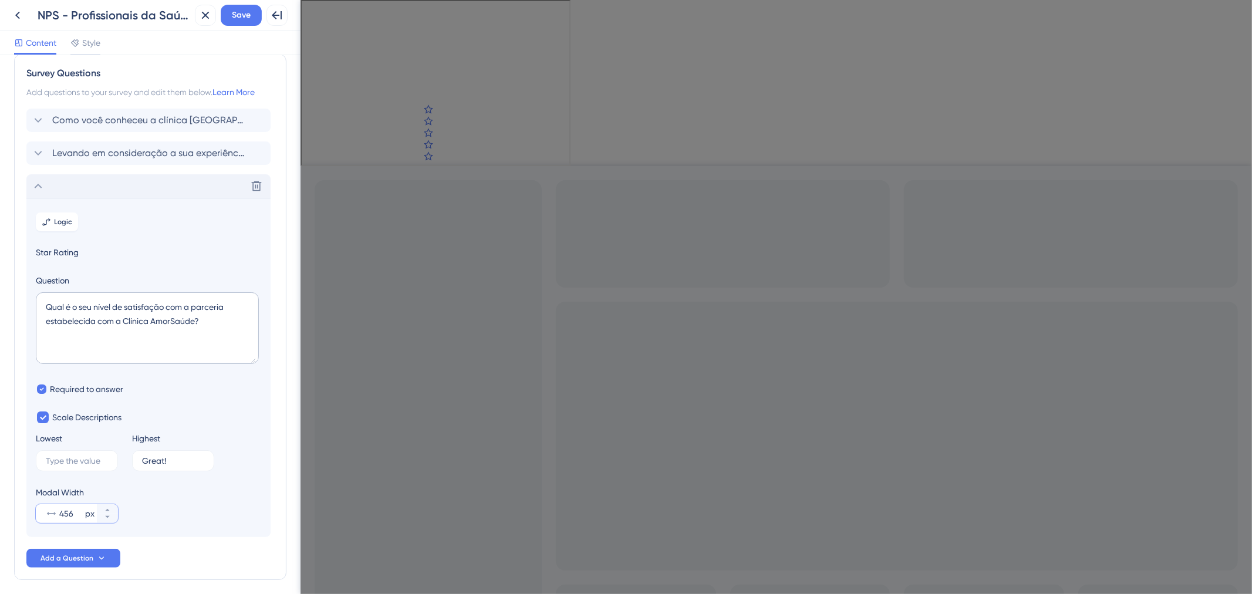
click at [62, 513] on input "456" at bounding box center [70, 514] width 23 height 14
click at [108, 512] on icon at bounding box center [107, 510] width 7 height 7
click at [110, 517] on icon at bounding box center [107, 517] width 7 height 7
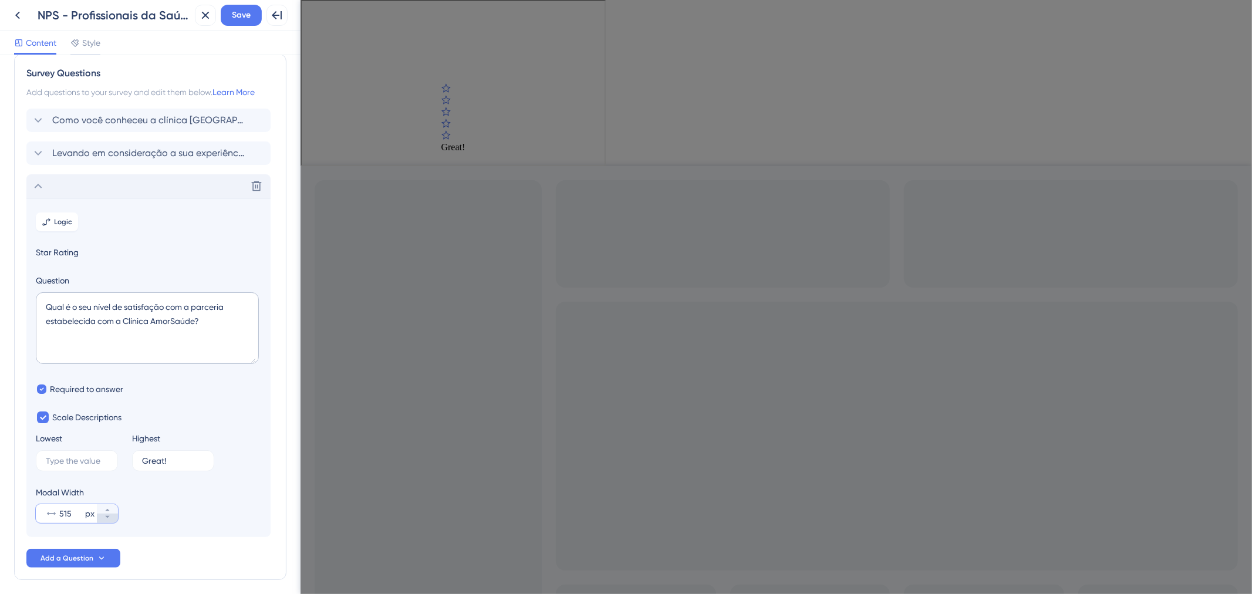
click at [110, 517] on icon at bounding box center [107, 517] width 7 height 7
click at [110, 509] on icon at bounding box center [107, 510] width 7 height 7
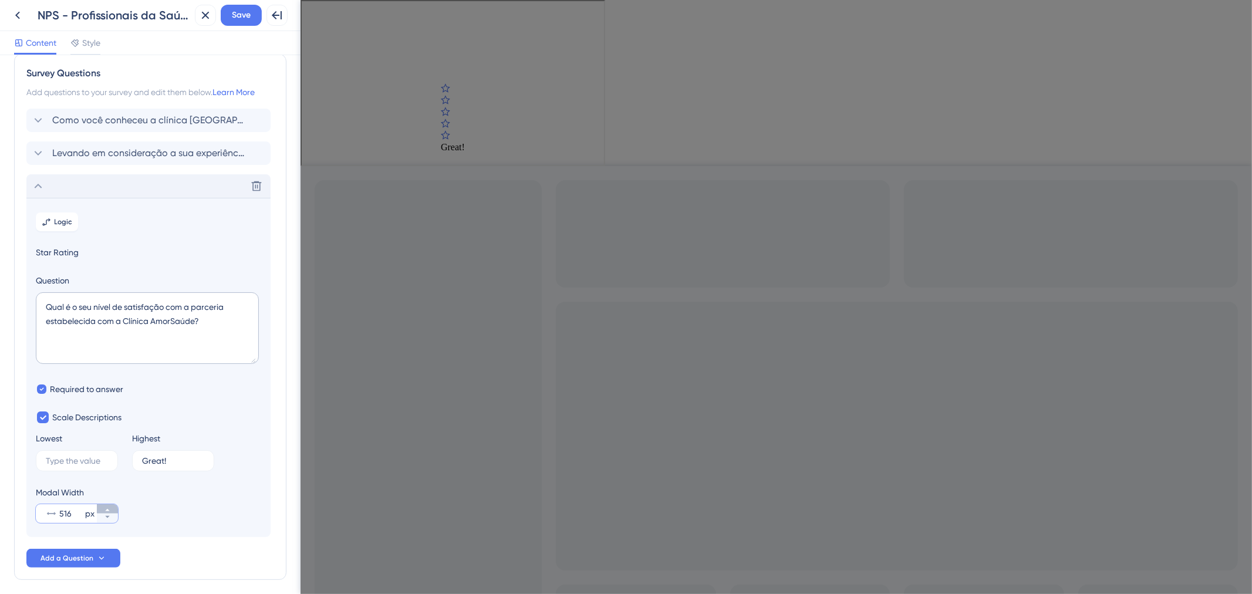
click at [110, 509] on icon at bounding box center [107, 510] width 7 height 7
type input "520"
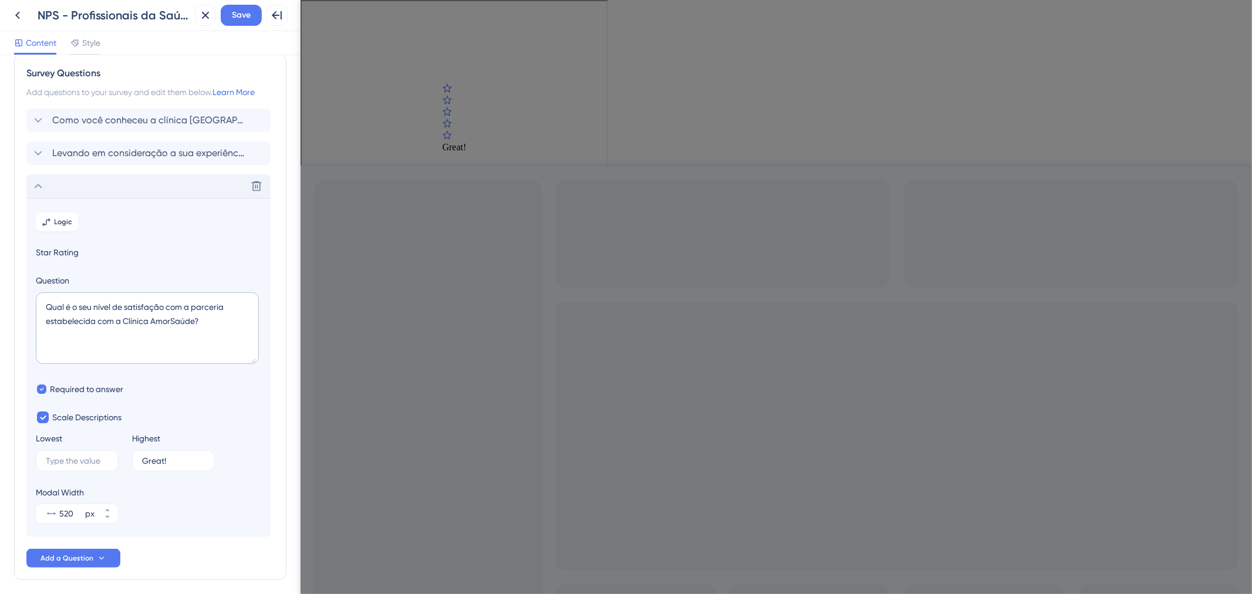
click at [69, 472] on section "Logic Star Rating Question Qual é o seu nível de satisfação com a parceria esta…" at bounding box center [148, 367] width 244 height 339
click at [73, 455] on label "12" at bounding box center [77, 460] width 82 height 21
click at [73, 457] on input "12" at bounding box center [71, 461] width 50 height 8
click at [72, 460] on input "12" at bounding box center [71, 461] width 50 height 8
type input "d"
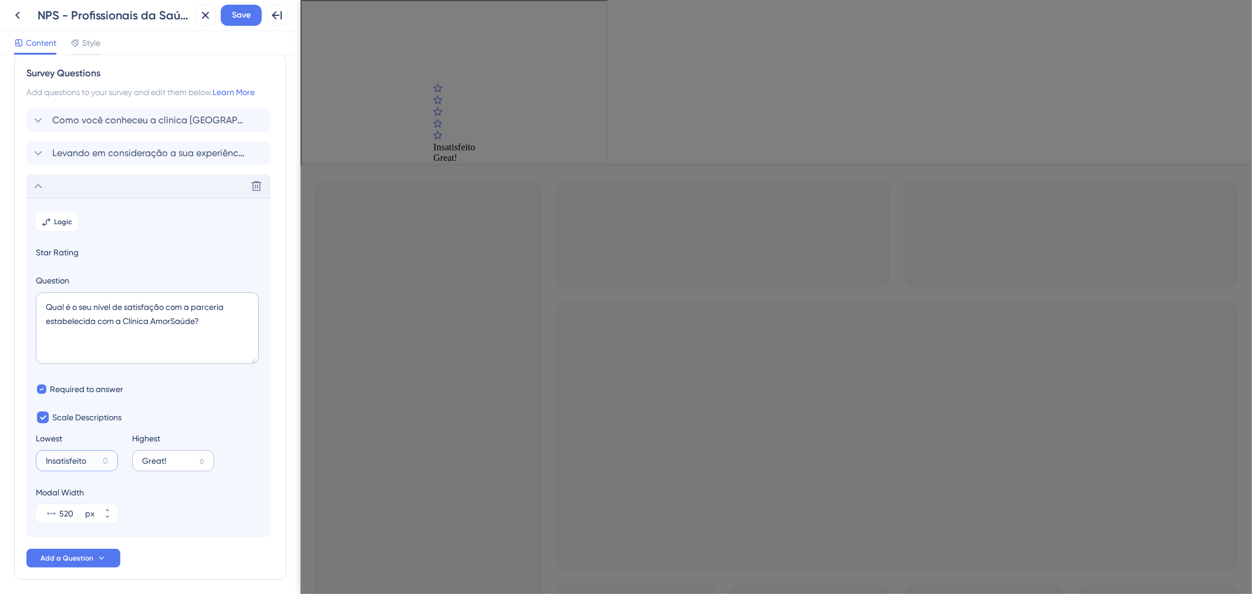
type input "Insatisfeito"
click at [179, 461] on input "Great!" at bounding box center [168, 461] width 53 height 8
type input "Satisfeito"
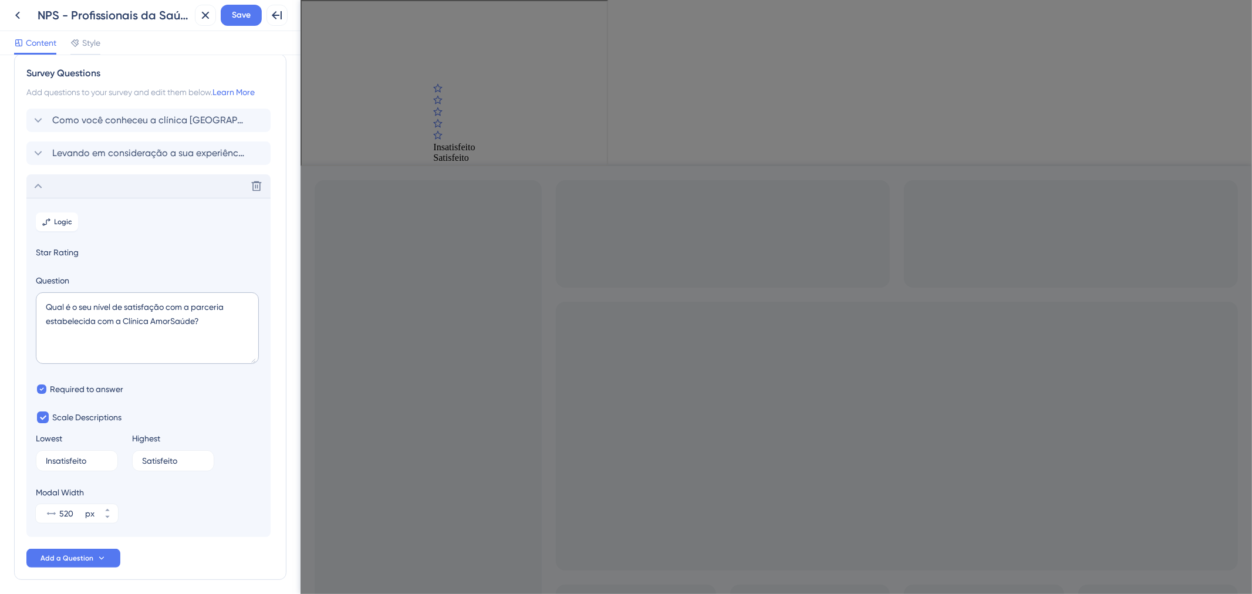
click at [222, 408] on section "Logic Star Rating Question Qual é o seu nível de satisfação com a parceria esta…" at bounding box center [148, 367] width 244 height 339
click at [81, 419] on span "Scale Descriptions" at bounding box center [86, 417] width 69 height 14
checkbox input "false"
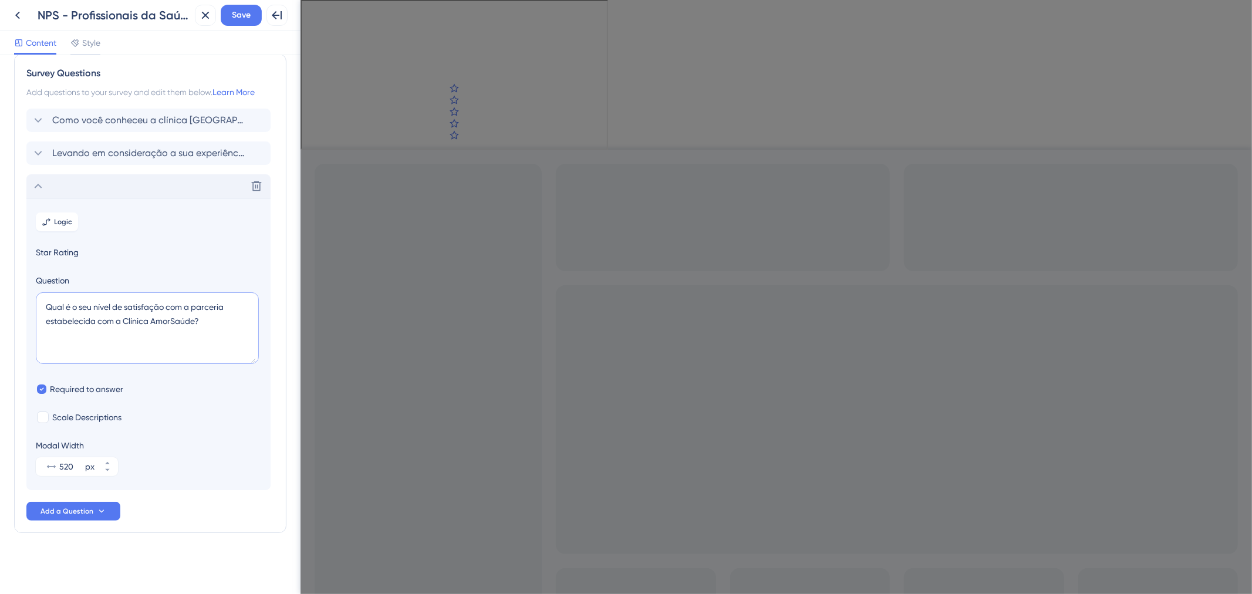
click at [218, 321] on textarea "Qual é o seu nível de satisfação com a parceria estabelecida com a Clínica Amor…" at bounding box center [147, 328] width 223 height 72
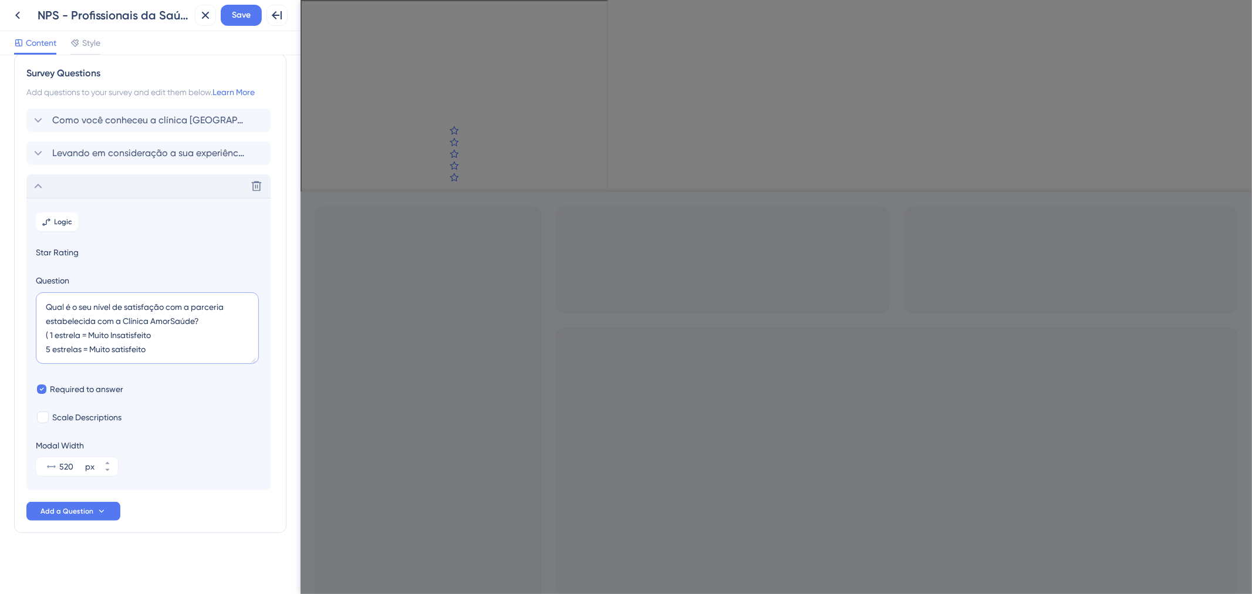
click at [52, 335] on textarea "Qual é o seu nível de satisfação com a parceria estabelecida com a Clínica Amor…" at bounding box center [147, 328] width 223 height 72
click at [204, 324] on textarea "Qual é o seu nível de satisfação com a parceria estabelecida com a Clínica Amor…" at bounding box center [147, 328] width 223 height 72
type textarea "Qual é o seu nível de satisfação com a parceria estabelecida com a Clínica Amor…"
click at [106, 461] on icon at bounding box center [107, 463] width 7 height 7
click at [112, 473] on button "553 px" at bounding box center [107, 471] width 21 height 9
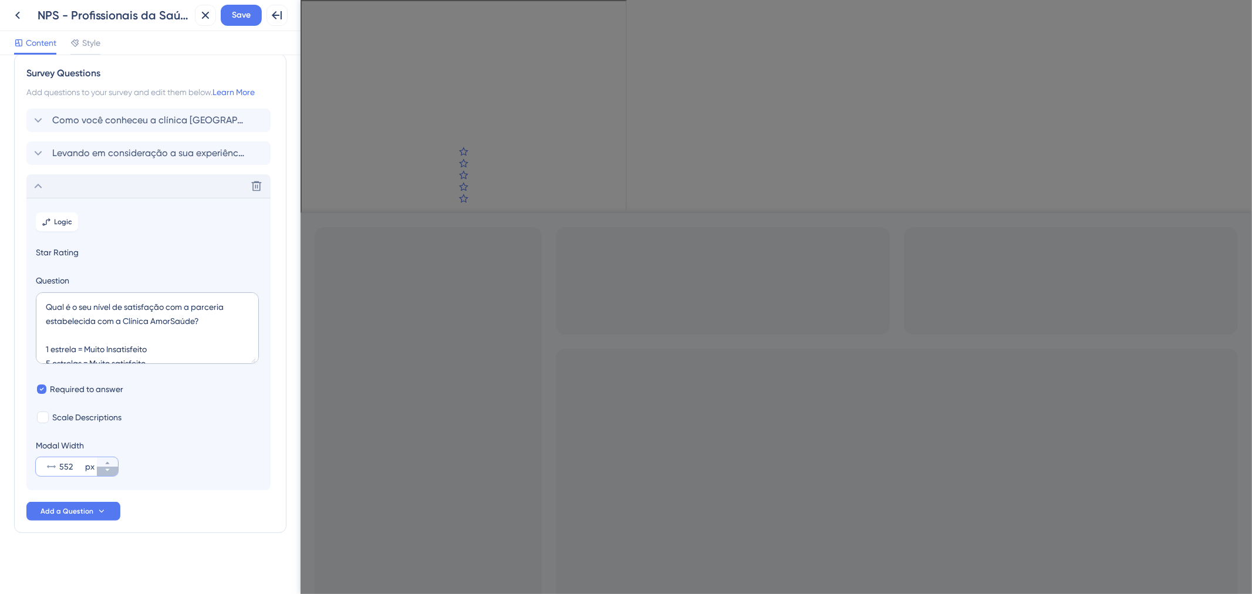
click at [112, 473] on button "552 px" at bounding box center [107, 471] width 21 height 9
click at [112, 473] on button "551 px" at bounding box center [107, 471] width 21 height 9
click at [112, 473] on button "550 px" at bounding box center [107, 471] width 21 height 9
click at [112, 462] on button "549 px" at bounding box center [107, 461] width 21 height 9
type input "550"
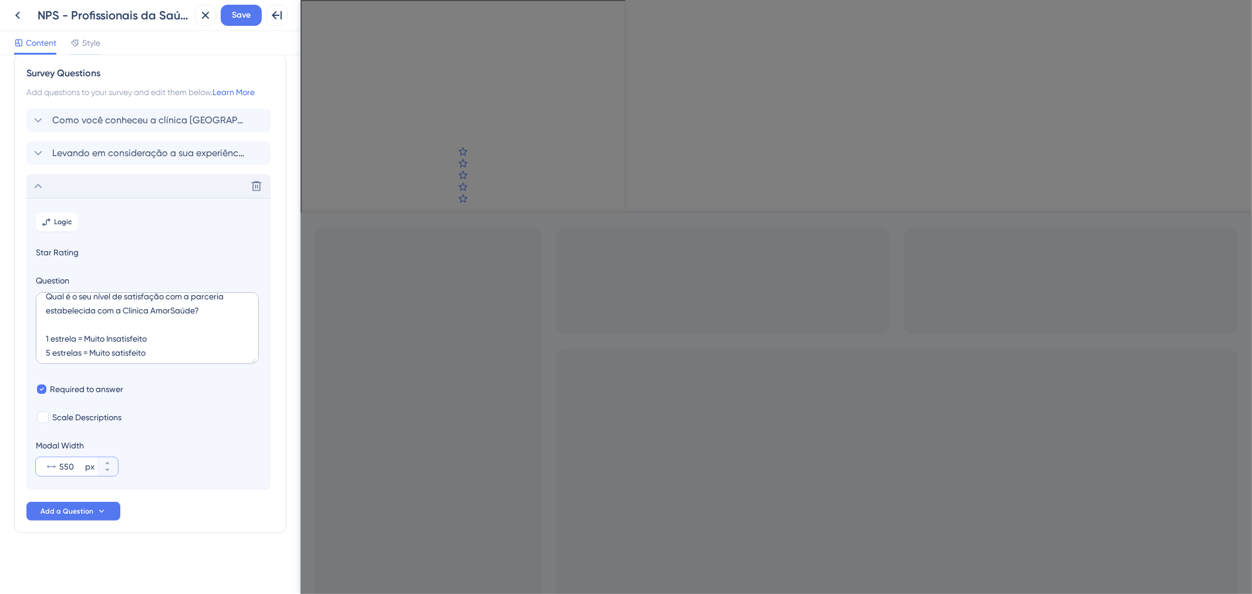
scroll to position [14, 0]
drag, startPoint x: 168, startPoint y: 344, endPoint x: 14, endPoint y: 333, distance: 154.8
click at [14, 333] on div "Survey Questions Add questions to your survey and edit them below. Learn More C…" at bounding box center [150, 293] width 272 height 479
click at [204, 405] on section "Logic Star Rating Question Qual é o seu nível de satisfação com a parceria esta…" at bounding box center [148, 344] width 244 height 292
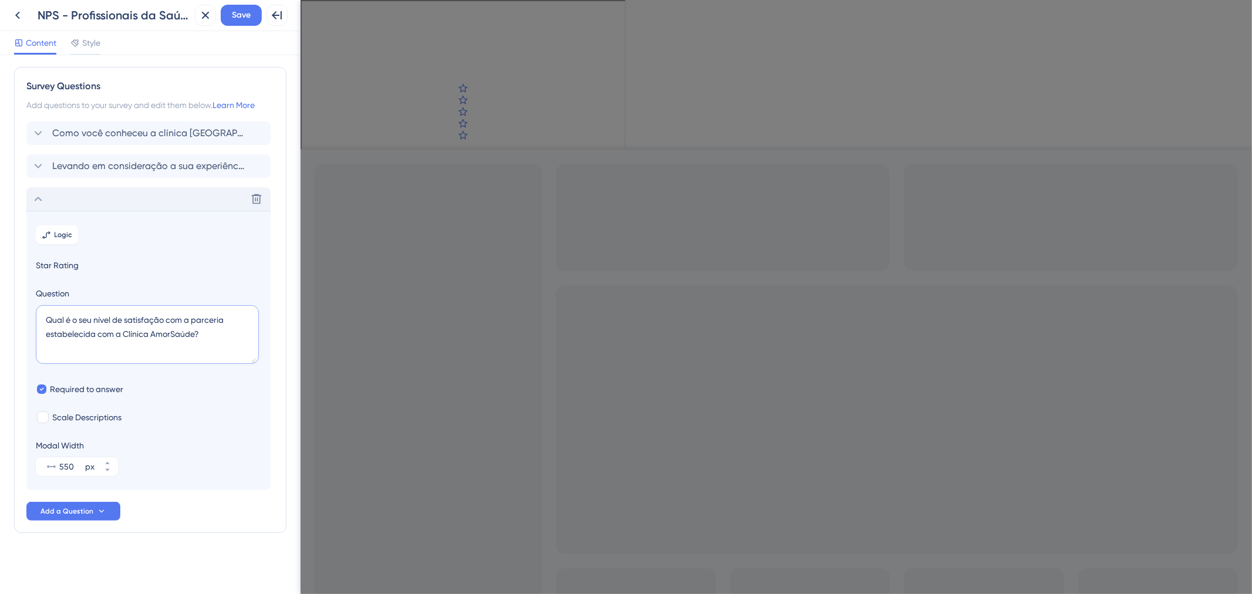
scroll to position [0, 0]
drag, startPoint x: 251, startPoint y: 358, endPoint x: 252, endPoint y: 337, distance: 21.2
click at [252, 337] on textarea "Qual é o seu nível de satisfação com a parceria estabelecida com a Clínica Amor…" at bounding box center [147, 333] width 223 height 50
type textarea "Qual é o seu nível de satisfação com a parceria estabelecida com a Clínica Amor…"
click at [269, 262] on section "Logic Star Rating Question Qual é o seu nível de satisfação com a parceria esta…" at bounding box center [148, 348] width 244 height 271
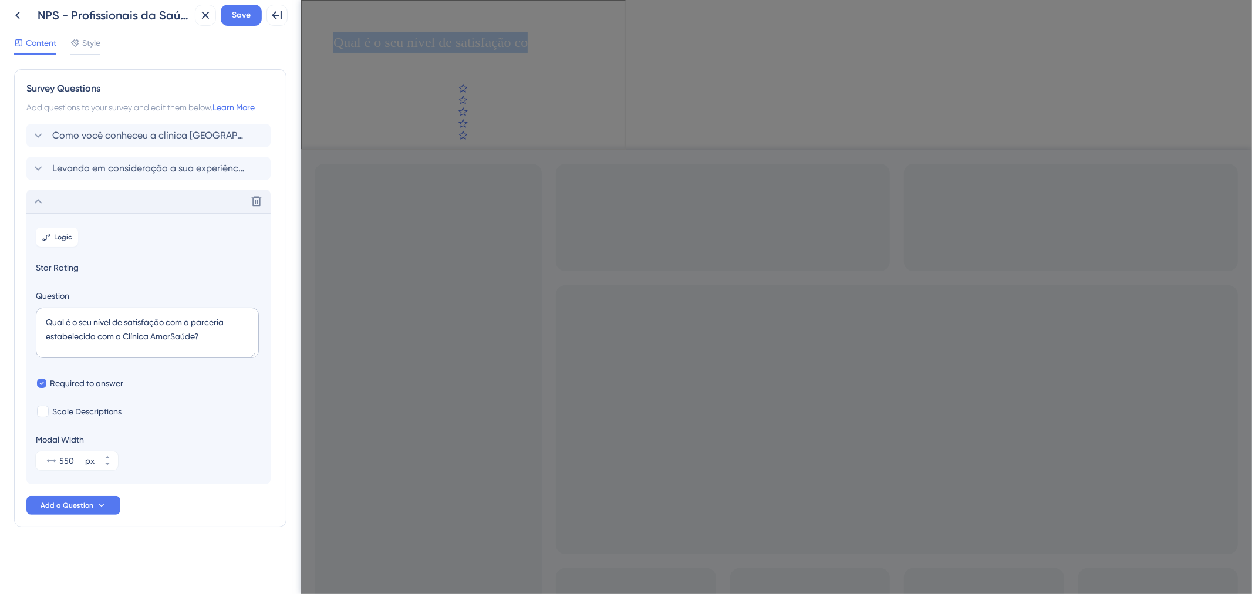
drag, startPoint x: 326, startPoint y: 42, endPoint x: 568, endPoint y: 42, distance: 241.9
click at [568, 42] on div "Qual é o seu nível de satisfação com a parceria estabelecida com a Clínica Amor…" at bounding box center [463, 52] width 299 height 42
click at [361, 109] on div at bounding box center [461, 111] width 304 height 59
click at [75, 206] on div "Delete" at bounding box center [148, 201] width 244 height 23
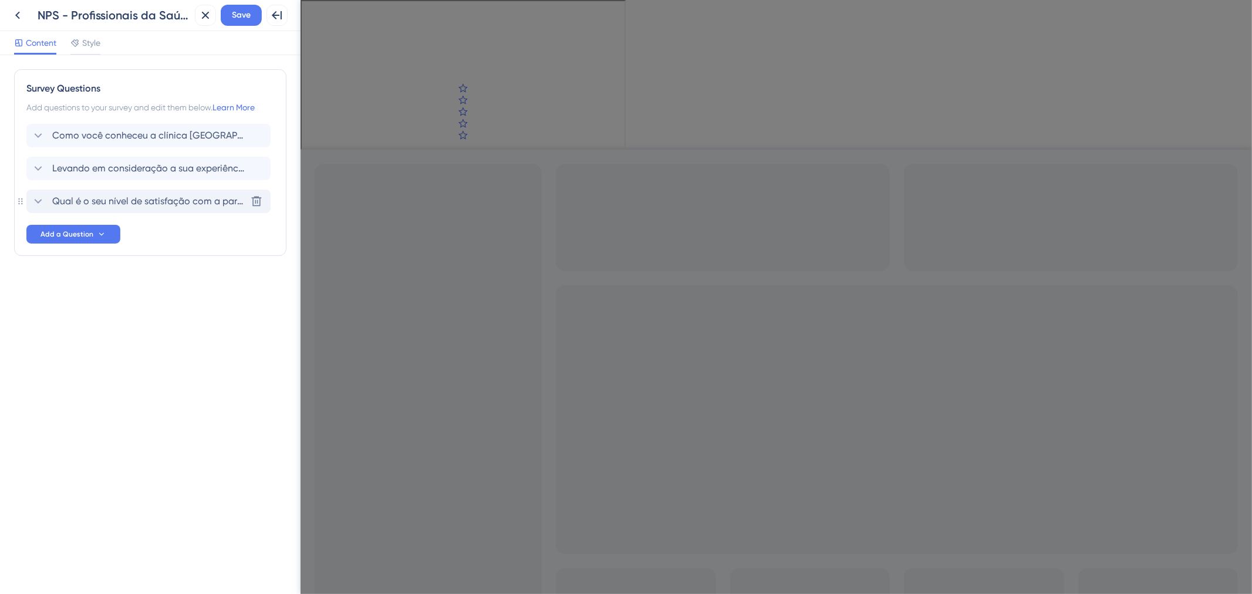
click at [75, 206] on span "Qual é o seu nível de satisfação com a parceria estabelecida com a Clínica Amor…" at bounding box center [149, 201] width 194 height 14
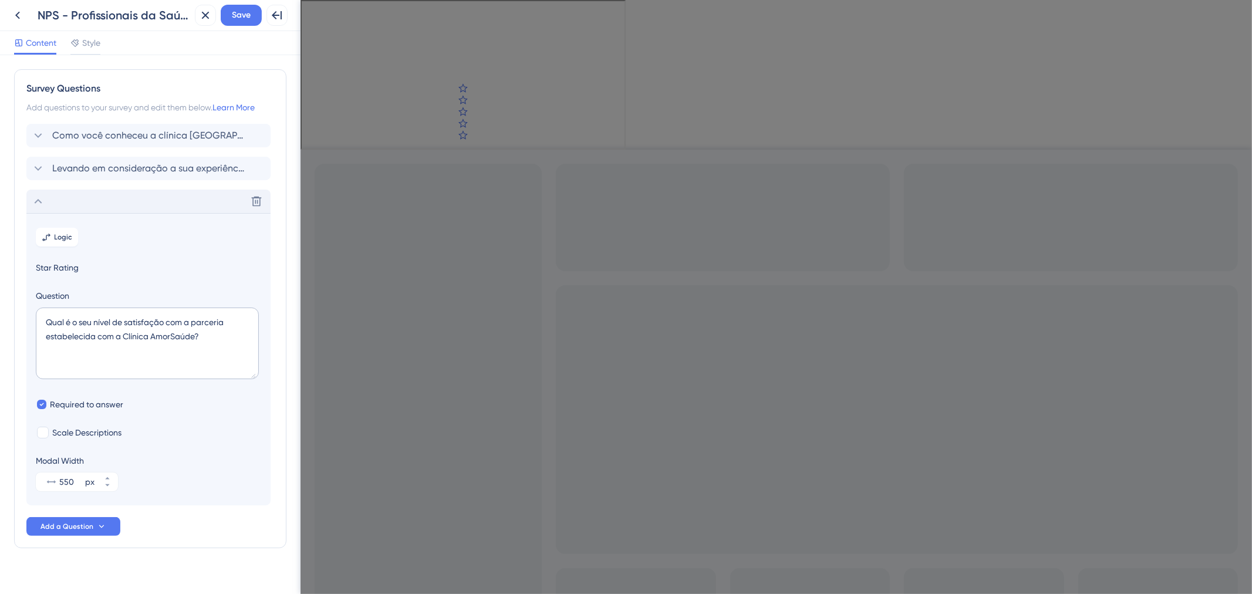
scroll to position [15, 0]
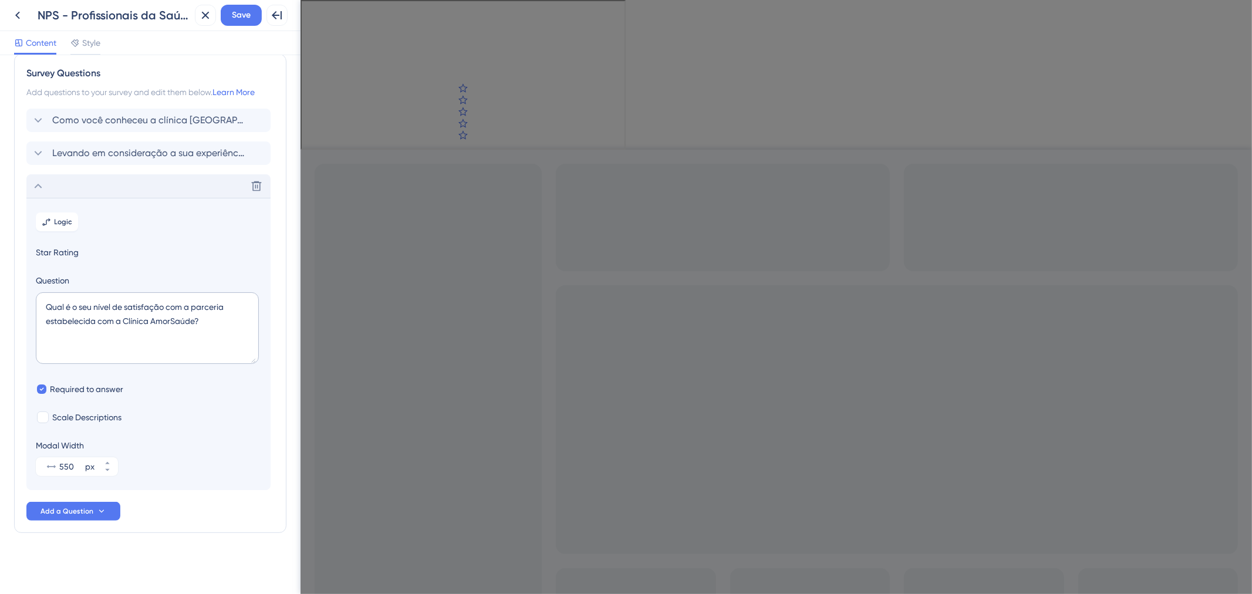
click at [75, 206] on section "Logic Star Rating Question Qual é o seu nível de satisfação com a parceria esta…" at bounding box center [148, 344] width 244 height 292
click at [85, 189] on div "Delete" at bounding box center [148, 185] width 244 height 23
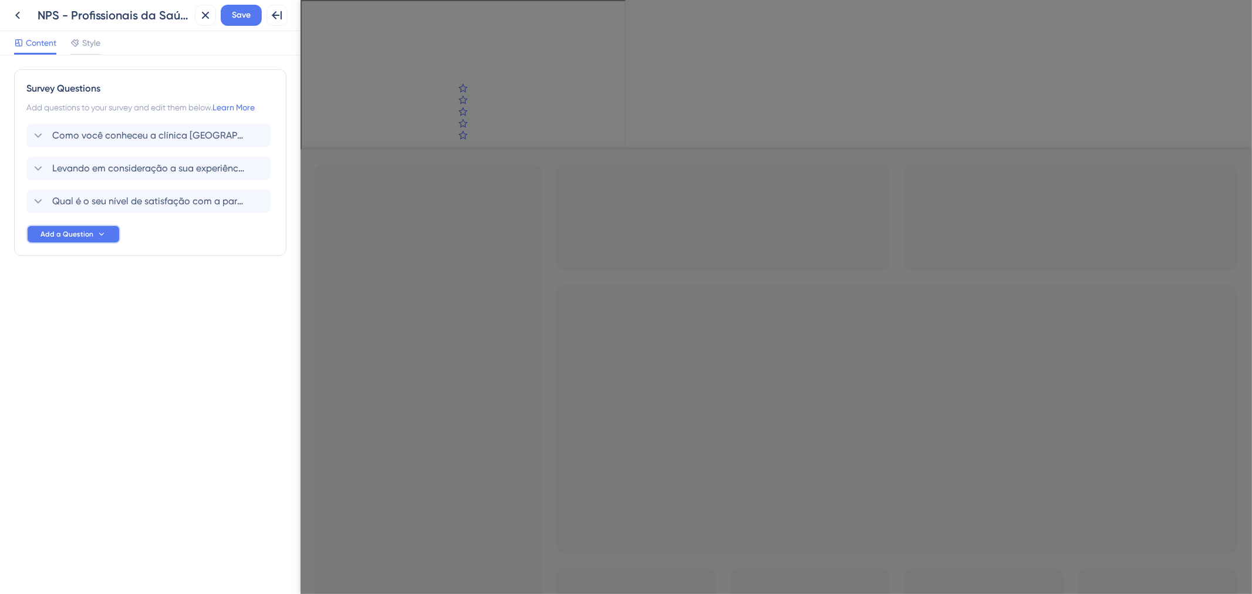
click at [84, 232] on span "Add a Question" at bounding box center [67, 234] width 53 height 9
click at [91, 264] on div "Star Rating Star Rating" at bounding box center [90, 267] width 95 height 23
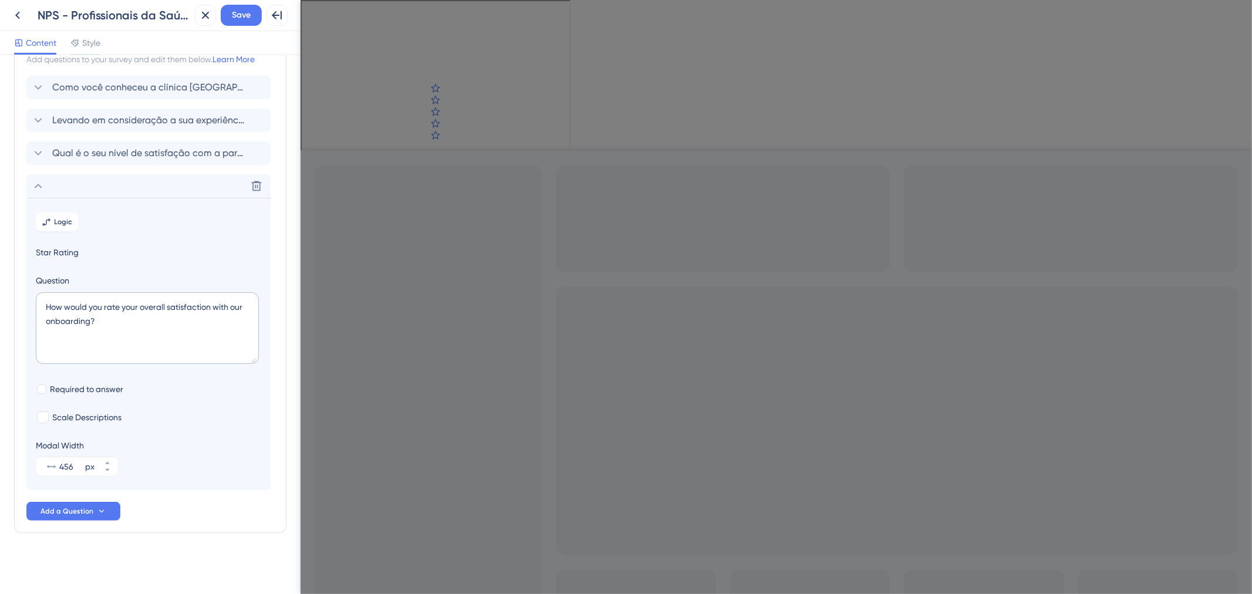
scroll to position [49, 0]
click at [129, 319] on textarea "How would you rate your overall satisfaction with our onboarding?" at bounding box center [147, 328] width 223 height 72
drag, startPoint x: 128, startPoint y: 320, endPoint x: 42, endPoint y: 310, distance: 86.9
click at [42, 310] on textarea "How would you rate your overall satisfaction with our onboarding?" at bounding box center [147, 328] width 223 height 72
paste textarea "Qual é o seu nível de satisfação com o valor pago pelo serviço prestado"
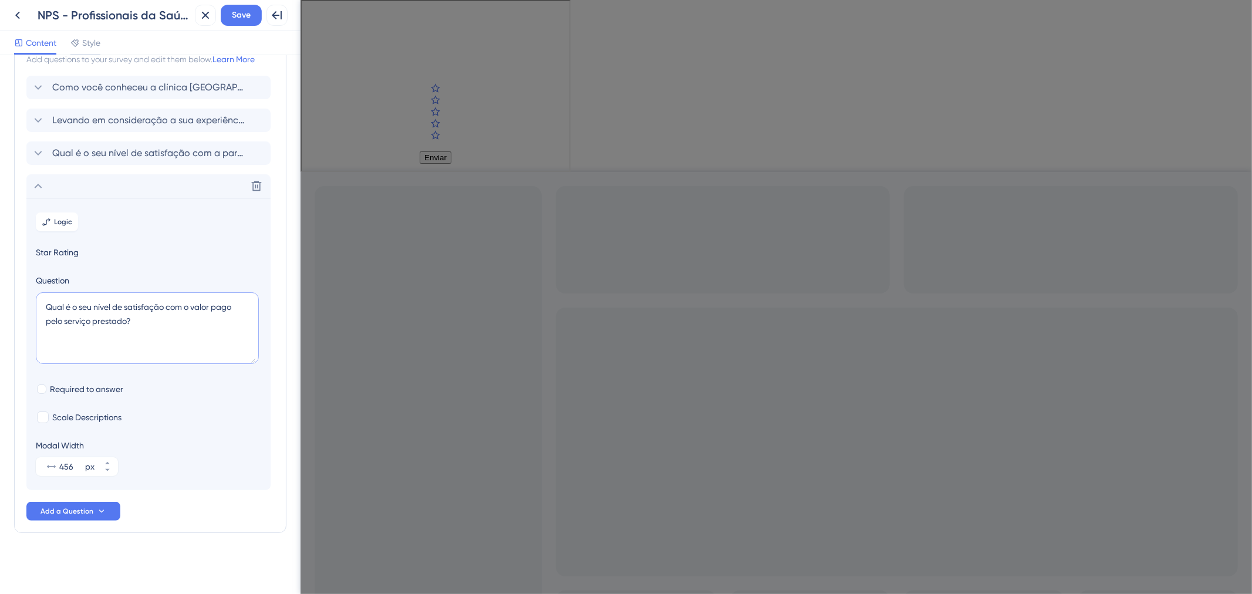
type textarea "Qual é o seu nível de satisfação com o valor pago pelo serviço prestado?"
click at [93, 380] on section "Logic Star Rating Question Qual é o seu nível de satisfação com o valor pago pe…" at bounding box center [148, 344] width 244 height 292
click at [91, 384] on span "Required to answer" at bounding box center [86, 389] width 73 height 14
checkbox input "true"
click at [100, 460] on button "521 px" at bounding box center [107, 461] width 21 height 9
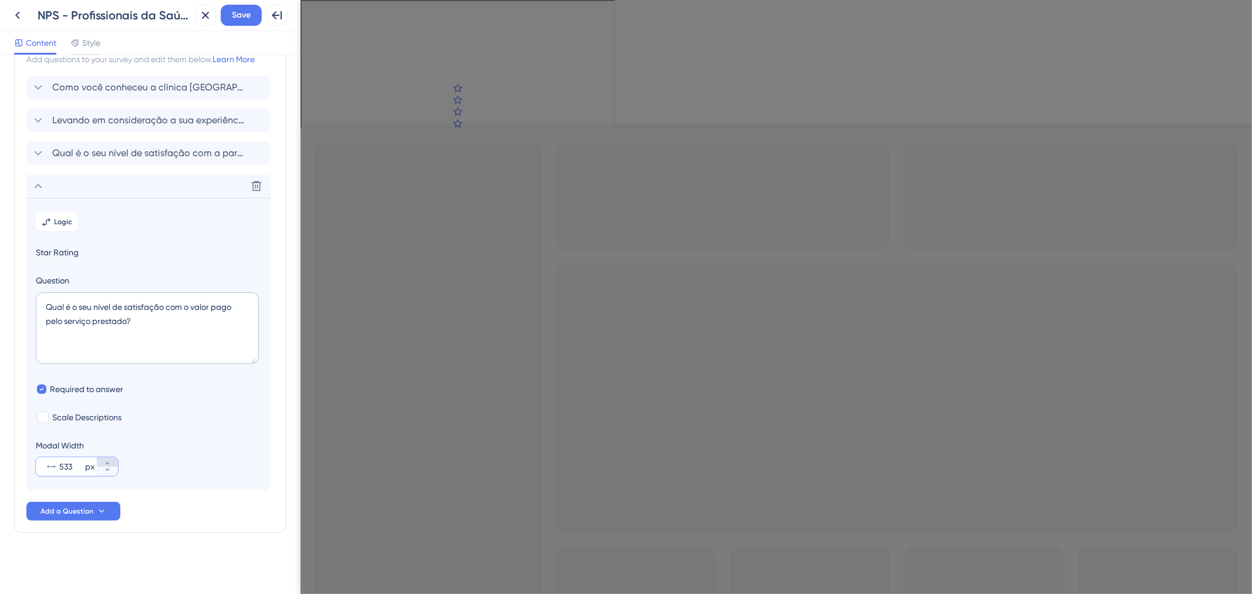
click at [107, 460] on icon at bounding box center [107, 463] width 7 height 7
type input "534"
click at [120, 148] on span "Qual é o seu nível de satisfação com a parceria estabelecida com a Clínica Amor…" at bounding box center [149, 153] width 194 height 14
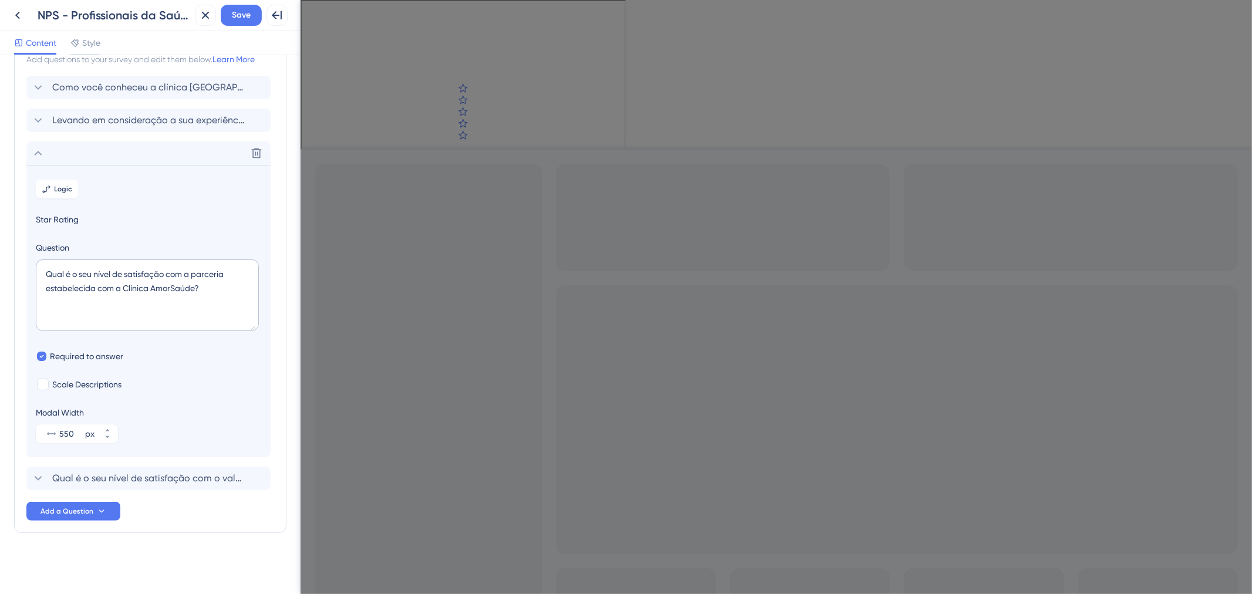
click at [120, 148] on div "Delete" at bounding box center [148, 153] width 244 height 23
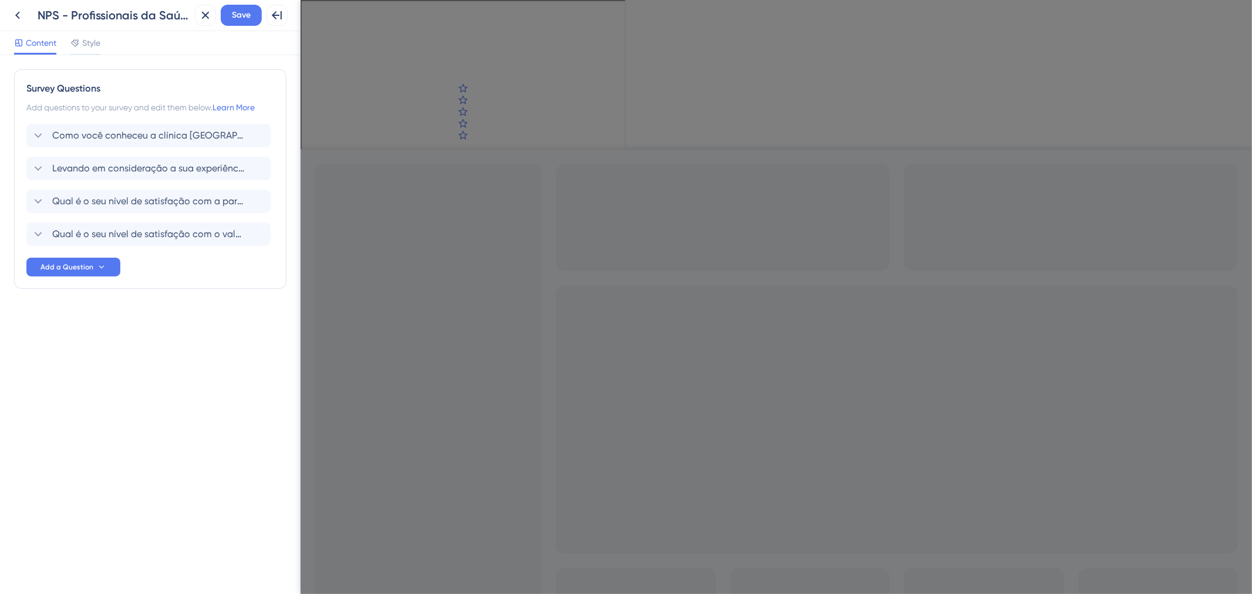
scroll to position [0, 0]
click at [115, 230] on span "Qual é o seu nível de satisfação com o valor pago pelo serviço prestado?" at bounding box center [149, 234] width 194 height 14
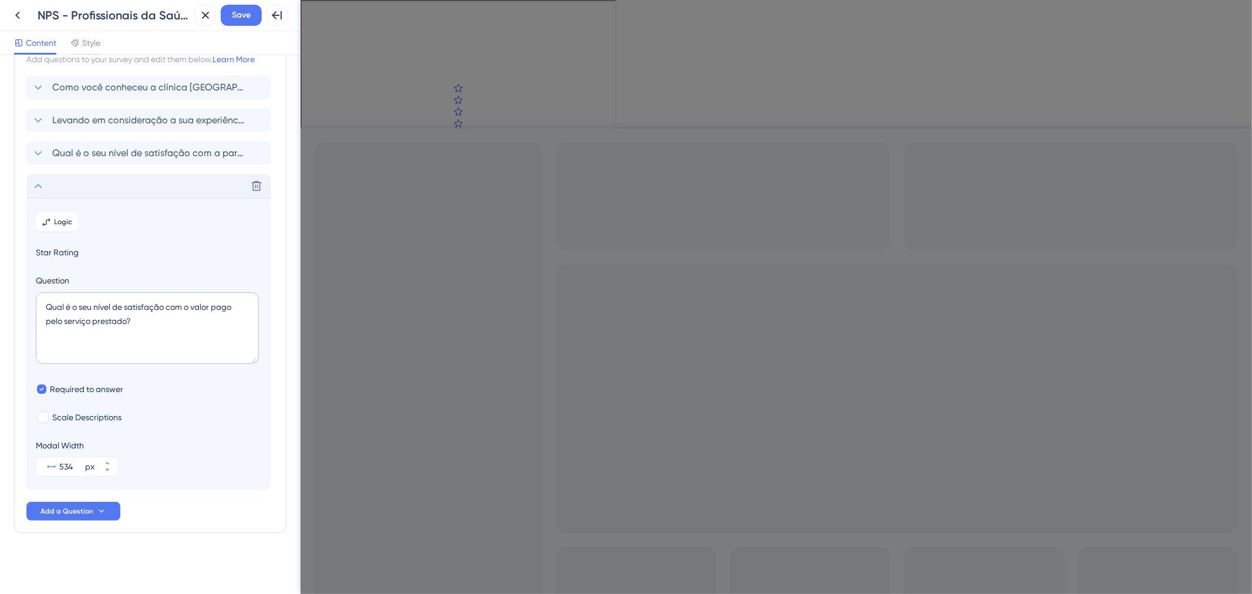
scroll to position [49, 0]
click at [102, 464] on button "552 px" at bounding box center [107, 461] width 21 height 9
click at [104, 467] on icon at bounding box center [107, 470] width 7 height 7
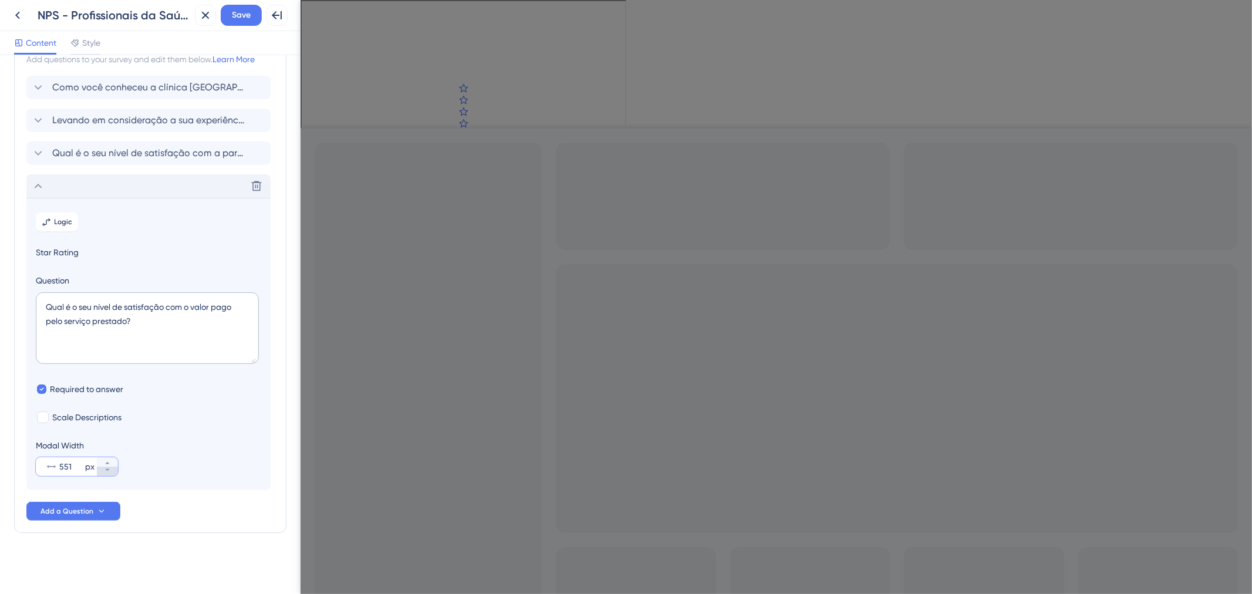
type input "550"
click at [116, 187] on div "Delete" at bounding box center [148, 185] width 244 height 23
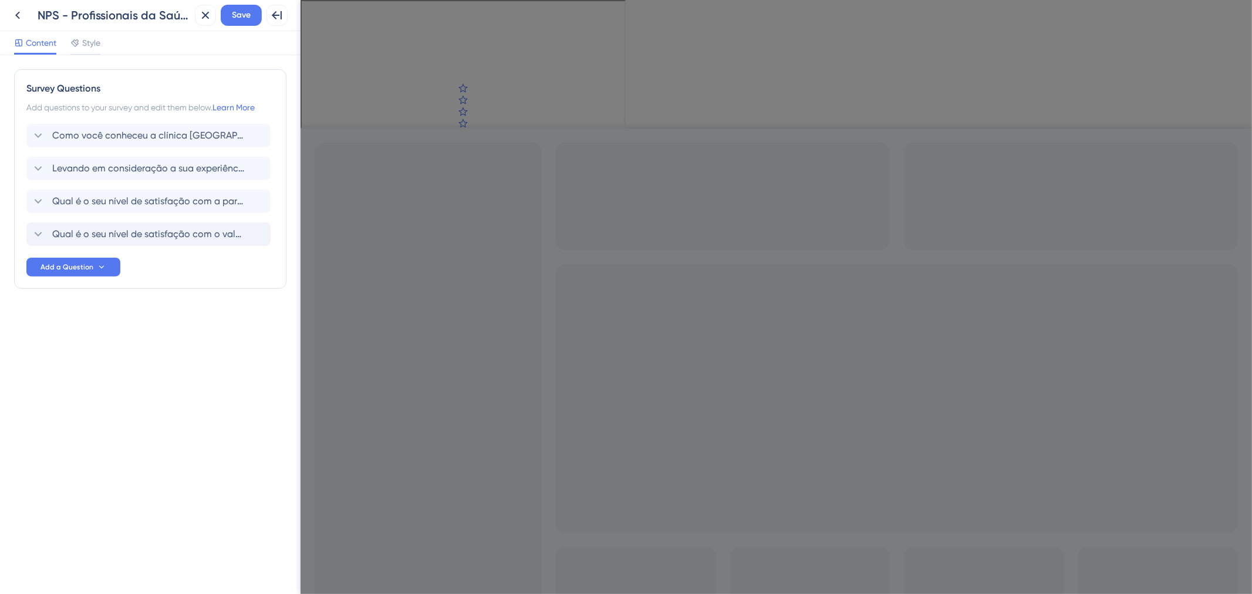
scroll to position [0, 0]
click at [145, 242] on div "Qual é o seu nível de satisfação com o valor pago pelo serviço prestado? Delete" at bounding box center [148, 234] width 244 height 23
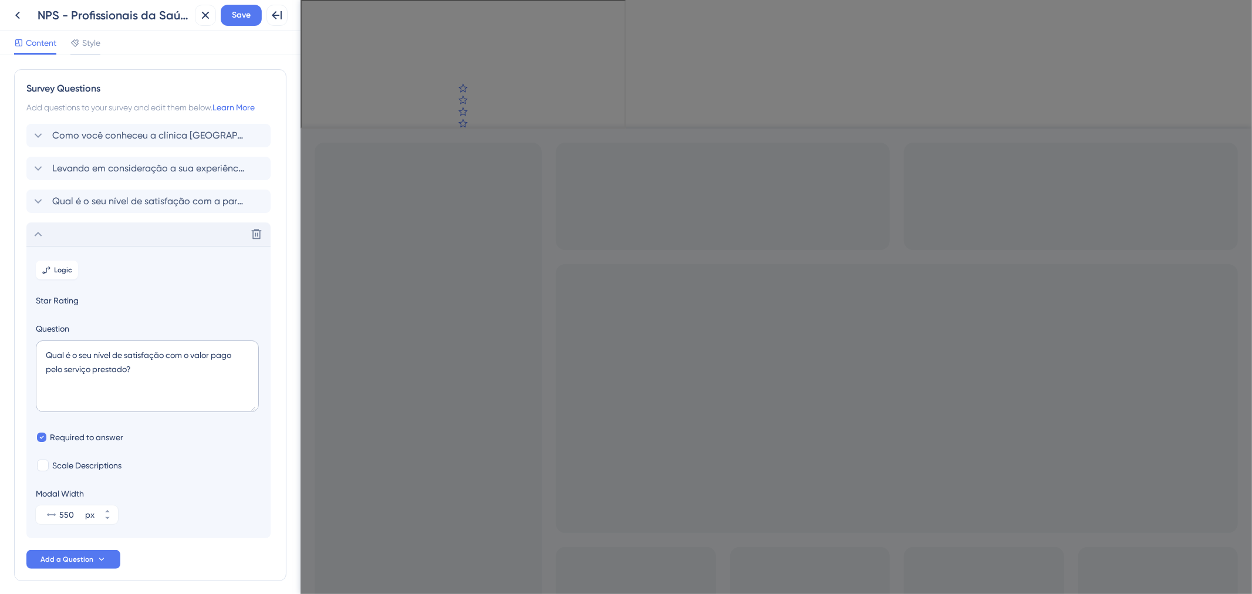
scroll to position [49, 0]
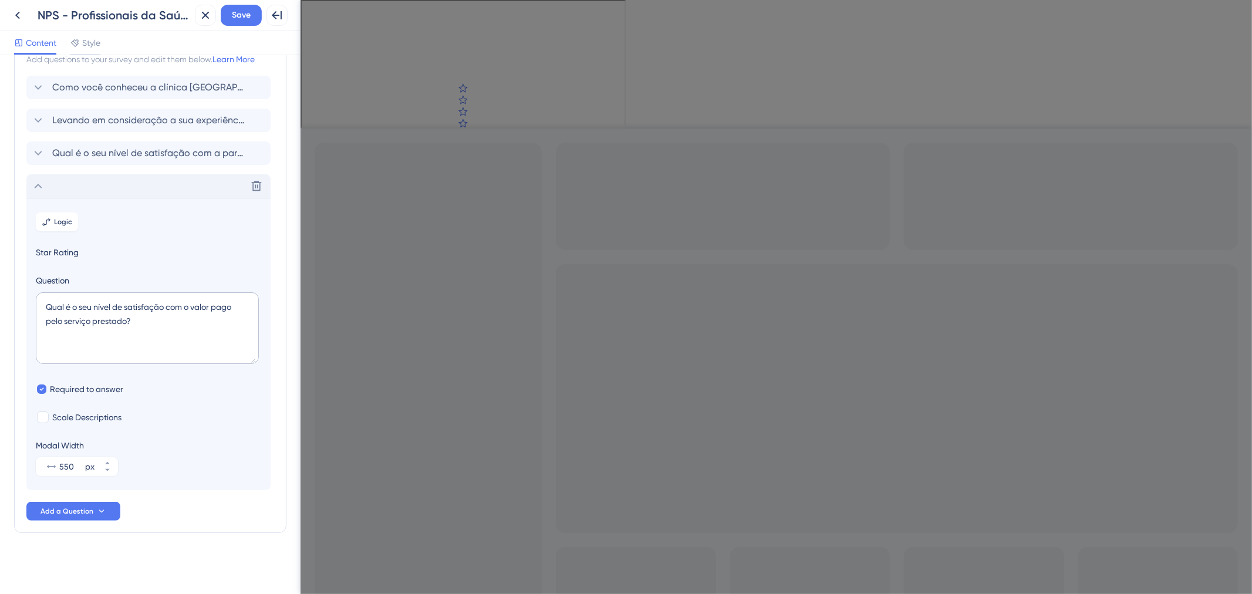
click at [147, 180] on div "Delete" at bounding box center [148, 185] width 244 height 23
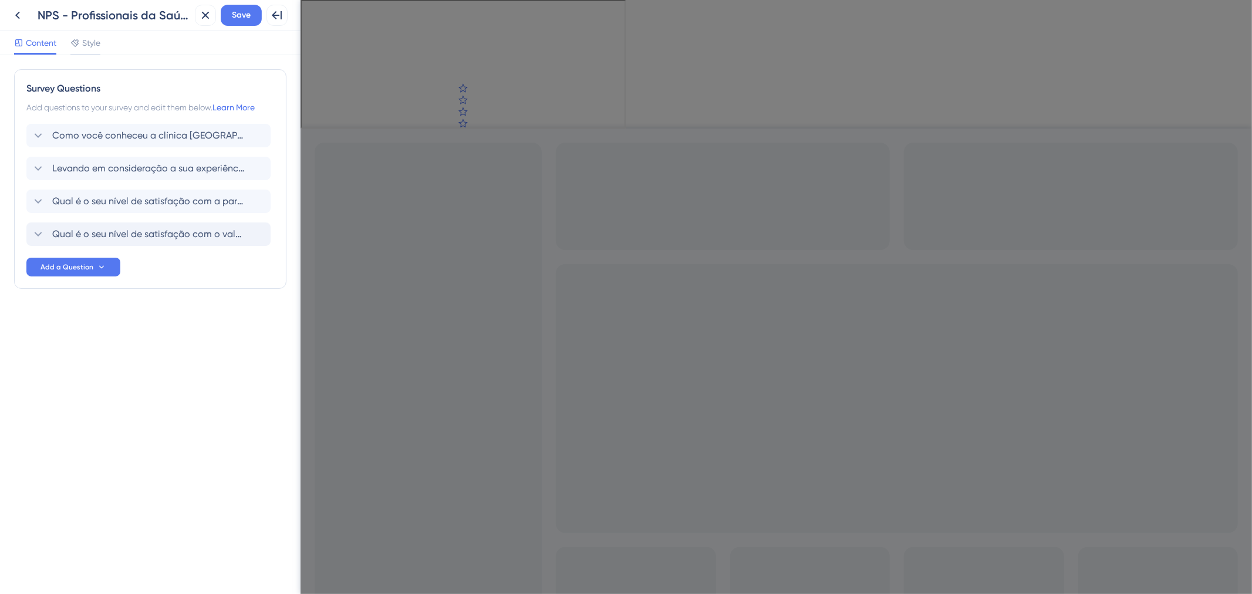
scroll to position [0, 0]
click at [147, 194] on span "Qual é o seu nível de satisfação com a parceria estabelecida com a Clínica Amor…" at bounding box center [149, 201] width 194 height 14
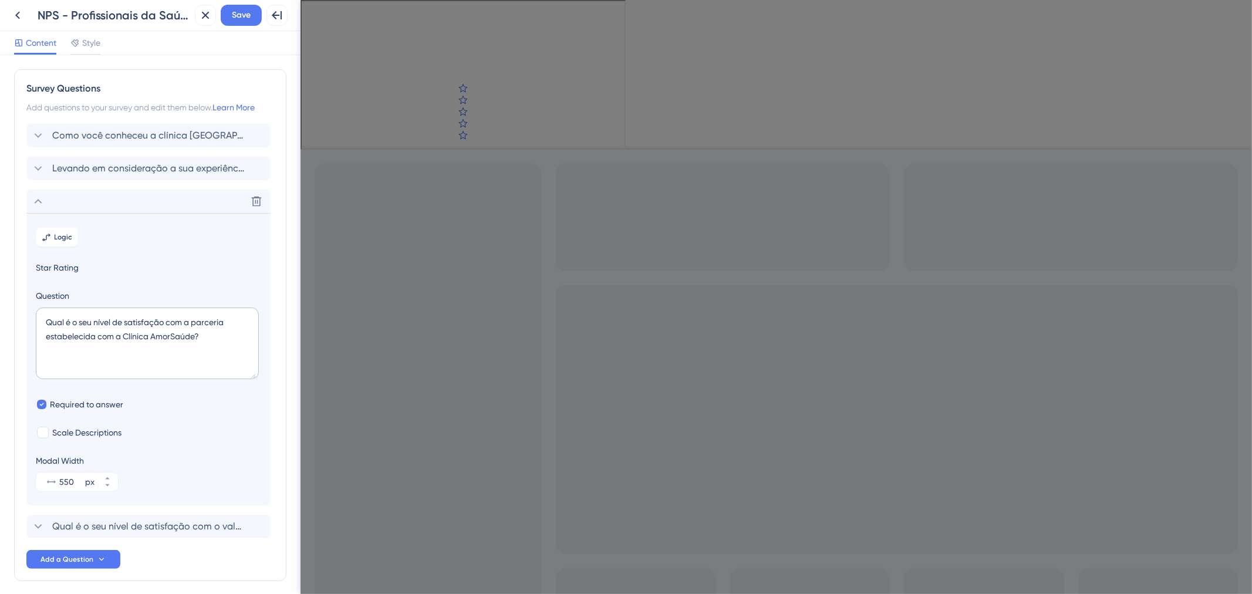
scroll to position [49, 0]
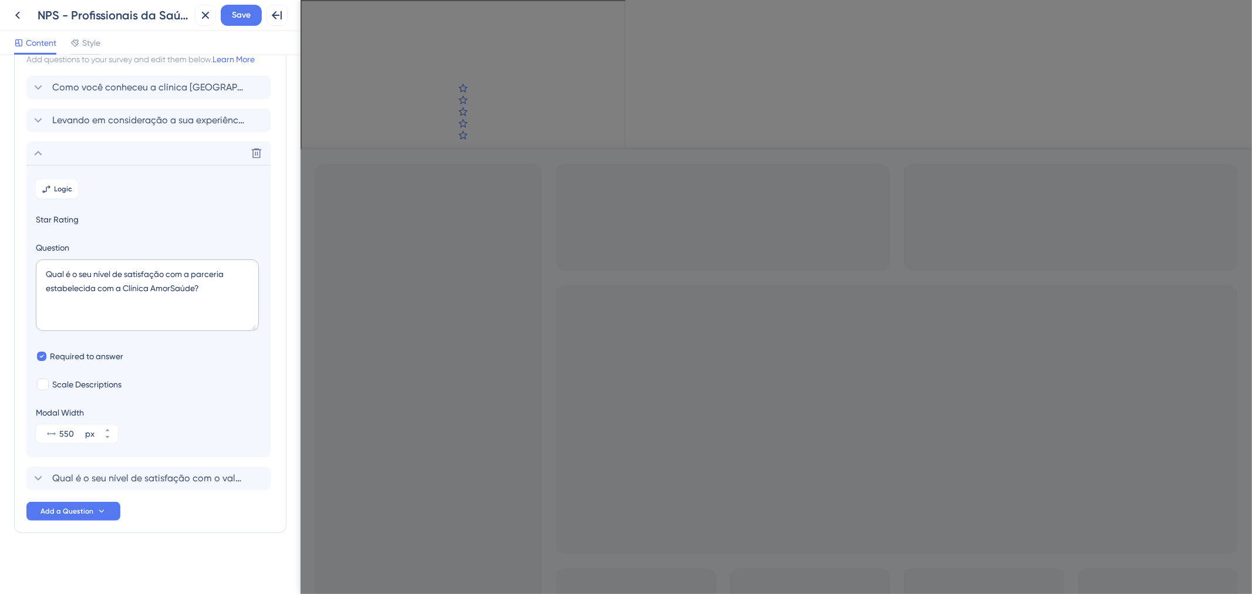
click at [39, 151] on icon at bounding box center [38, 153] width 14 height 14
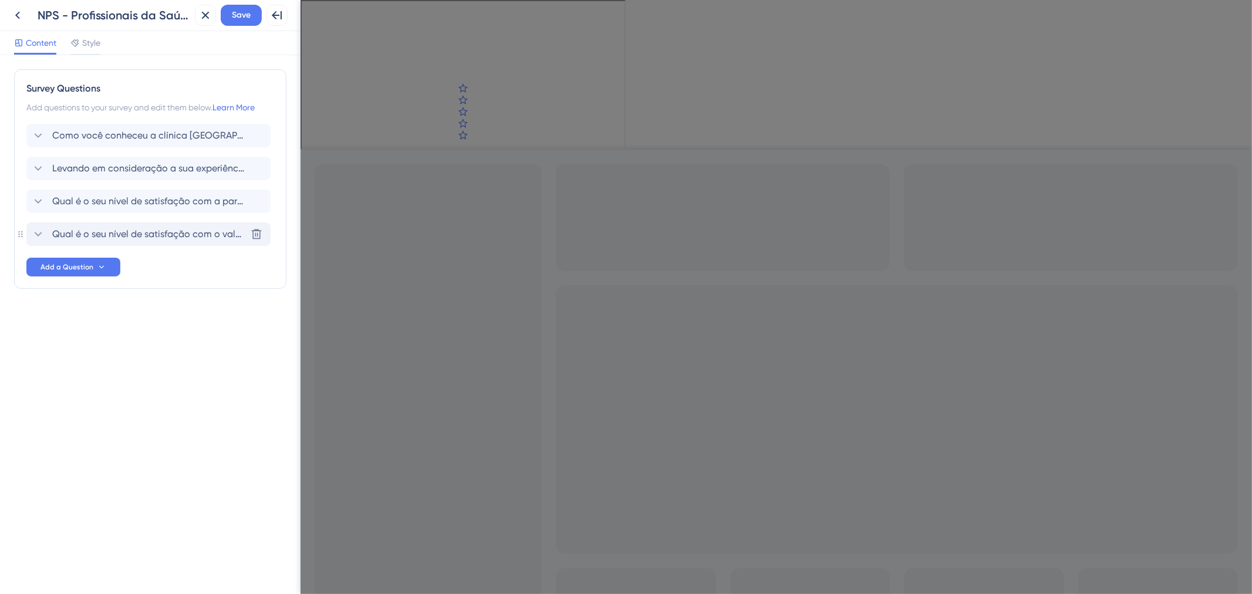
click at [131, 226] on div "Qual é o seu nível de satisfação com o valor pago pelo serviço prestado? Delete" at bounding box center [148, 234] width 244 height 23
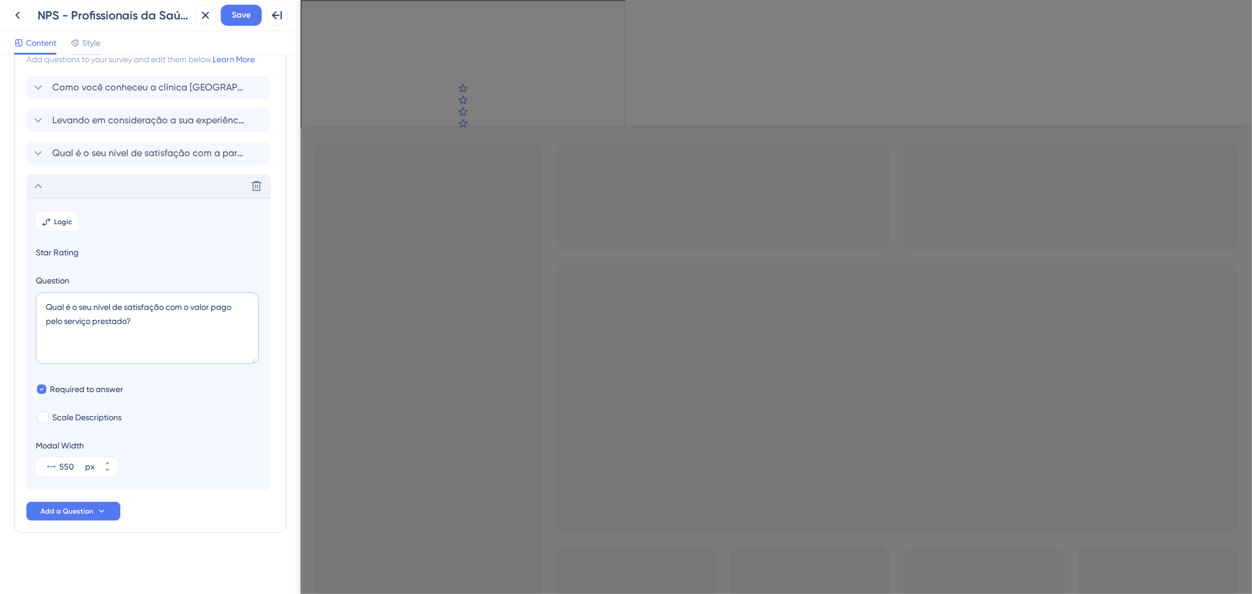
scroll to position [49, 0]
click at [117, 175] on div "Delete" at bounding box center [148, 185] width 244 height 23
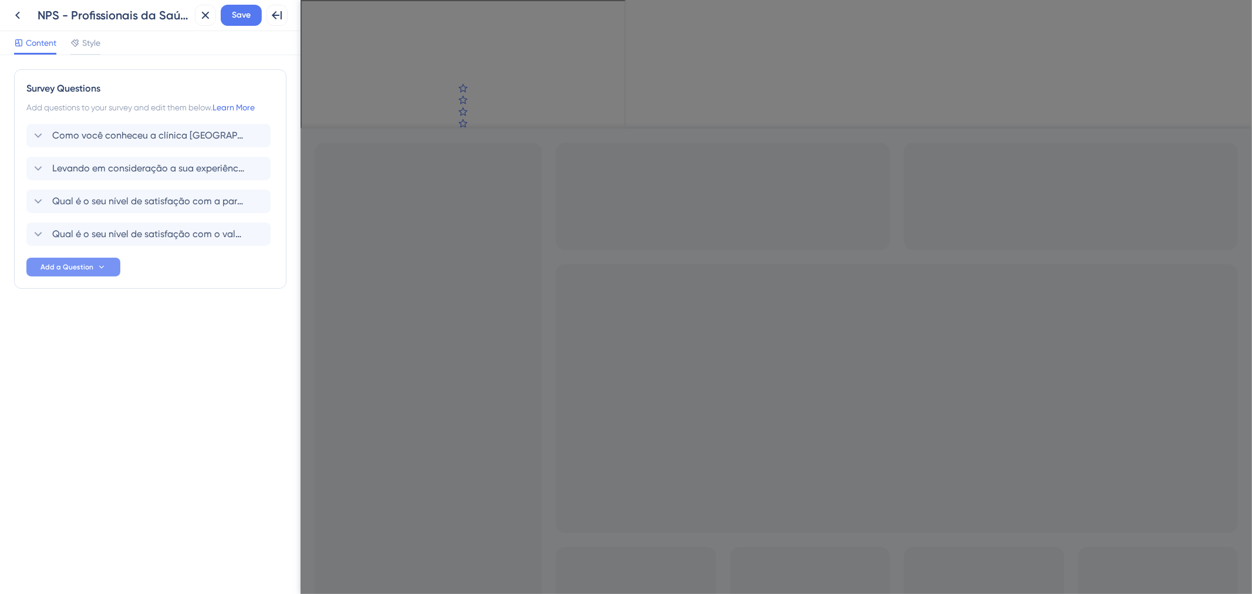
click at [102, 268] on icon at bounding box center [101, 266] width 9 height 9
click at [99, 308] on div "Star Rating Star Rating" at bounding box center [90, 300] width 95 height 23
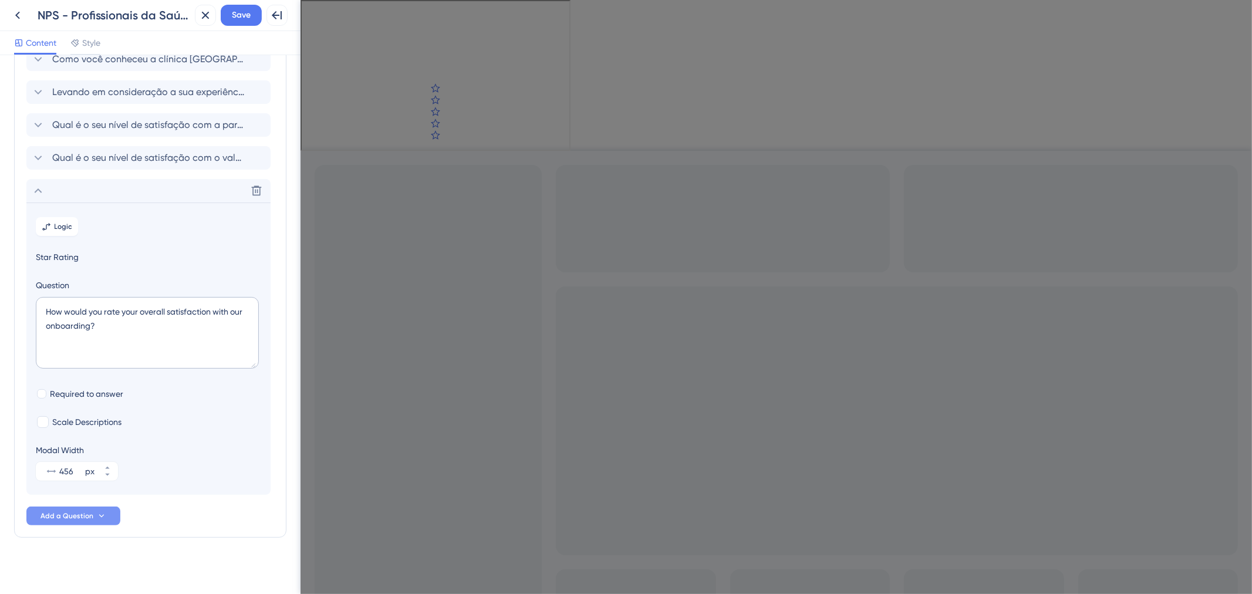
scroll to position [81, 0]
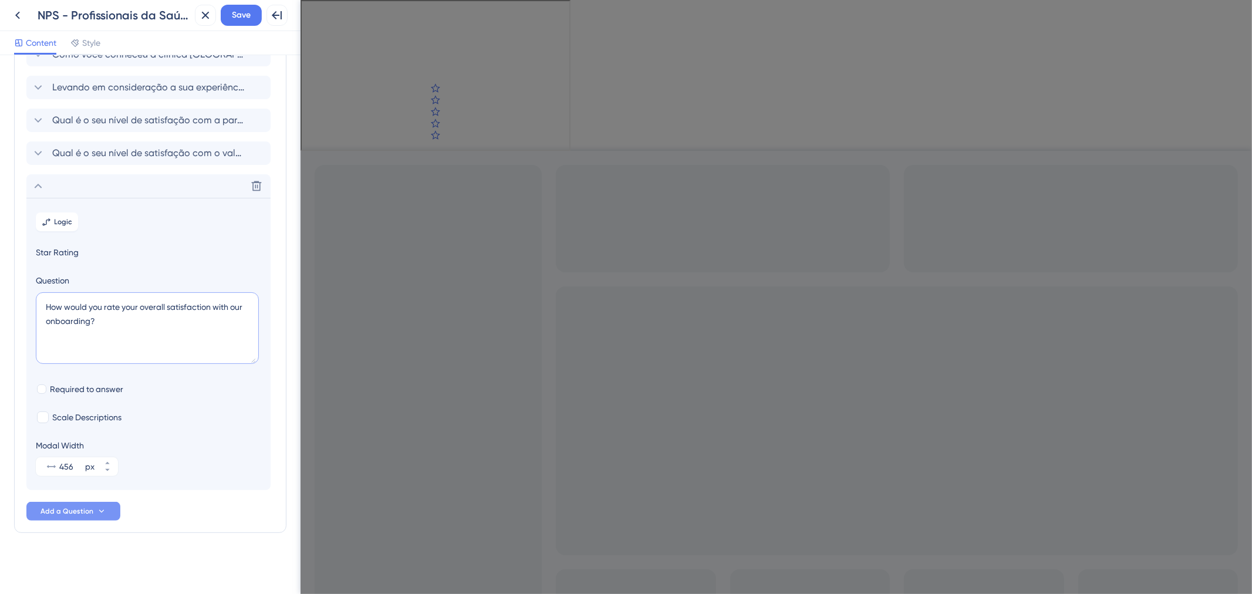
drag, startPoint x: 106, startPoint y: 319, endPoint x: 4, endPoint y: 297, distance: 105.2
click at [4, 297] on div "Survey Questions Add questions to your survey and edit them below. Learn More C…" at bounding box center [150, 324] width 301 height 539
paste textarea "Qual é o seu nível de satisfação com o gestor e/ou sócio clínica"
type textarea "Qual é o seu nível de satisfação com o gestor e/ou sócio clínica?"
click at [53, 391] on span "Required to answer" at bounding box center [86, 389] width 73 height 14
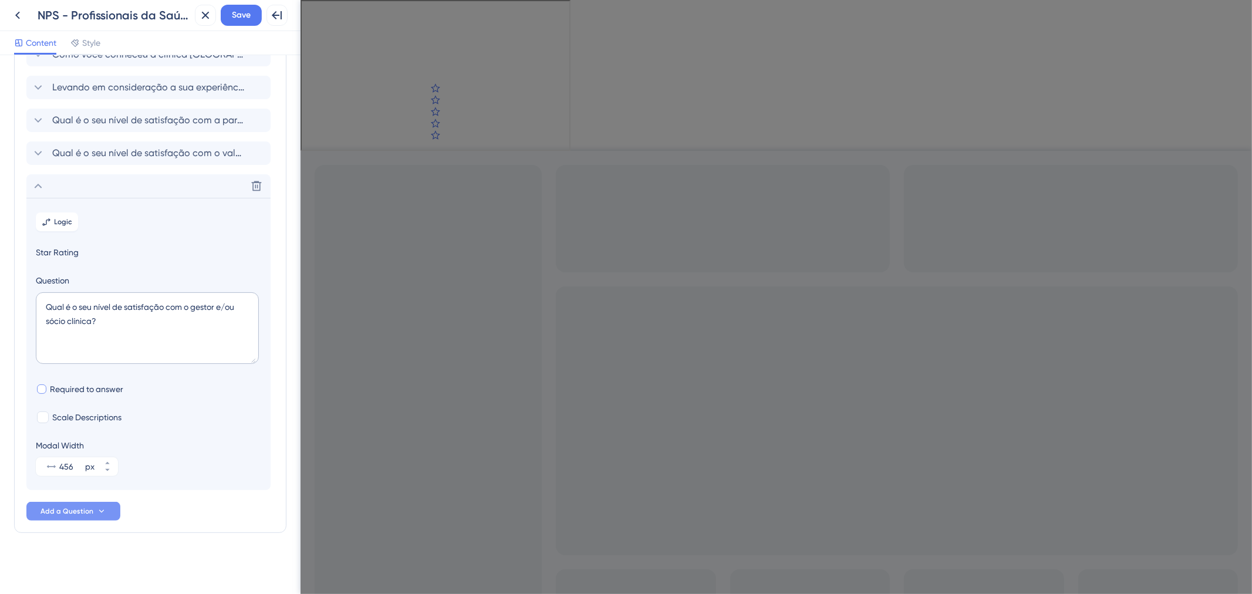
checkbox input "true"
click at [110, 462] on icon at bounding box center [107, 463] width 7 height 7
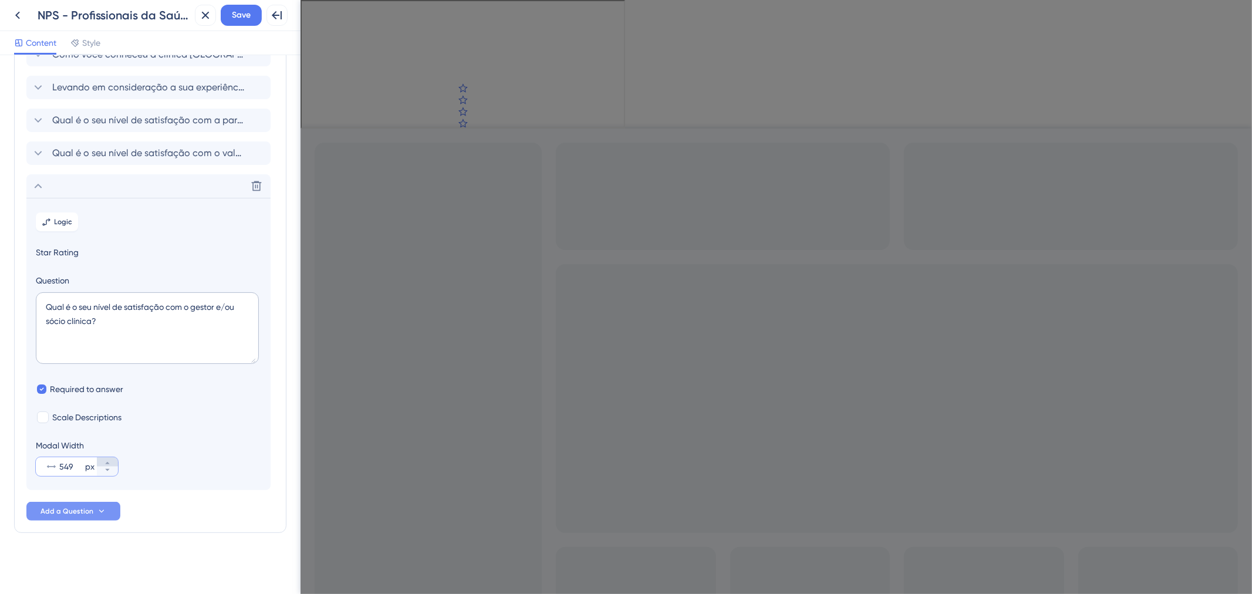
type input "550"
click at [119, 188] on div "Delete" at bounding box center [148, 185] width 244 height 23
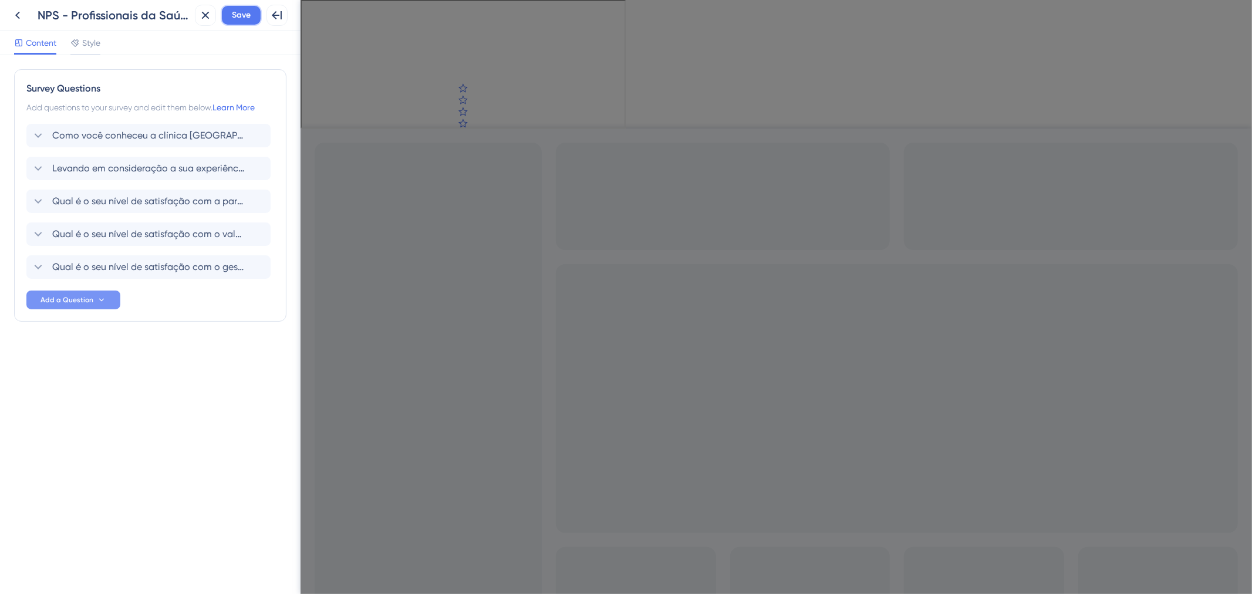
click at [250, 15] on span "Save" at bounding box center [241, 15] width 19 height 14
click at [67, 306] on button "Add a Question" at bounding box center [73, 300] width 94 height 19
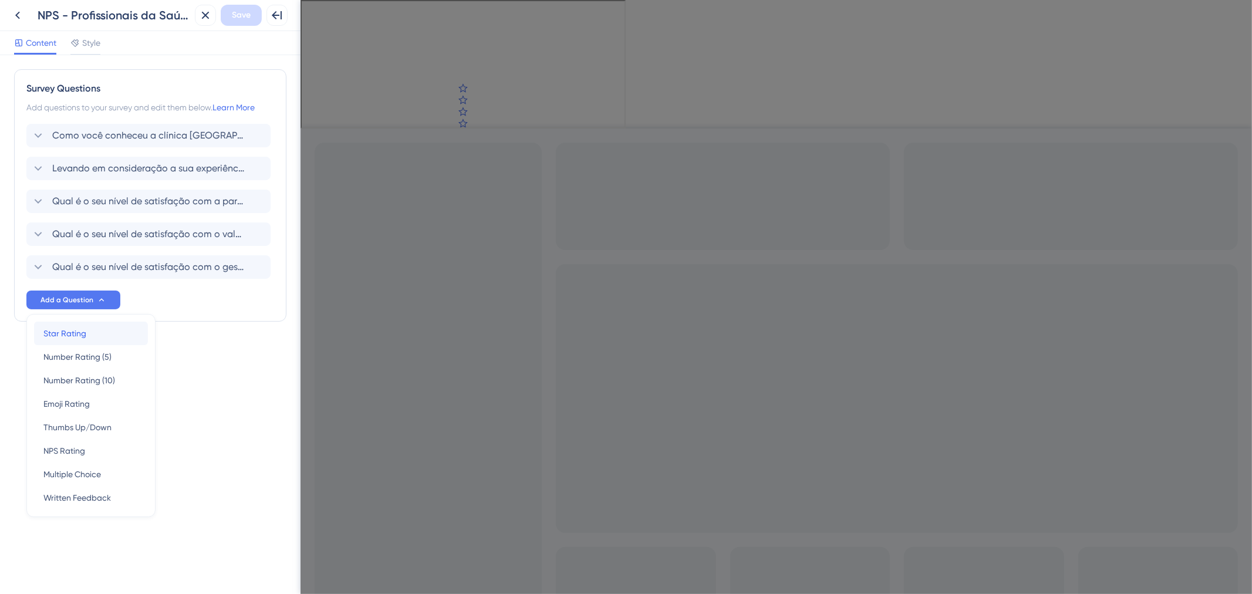
click at [100, 335] on div "Star Rating Star Rating" at bounding box center [90, 333] width 95 height 23
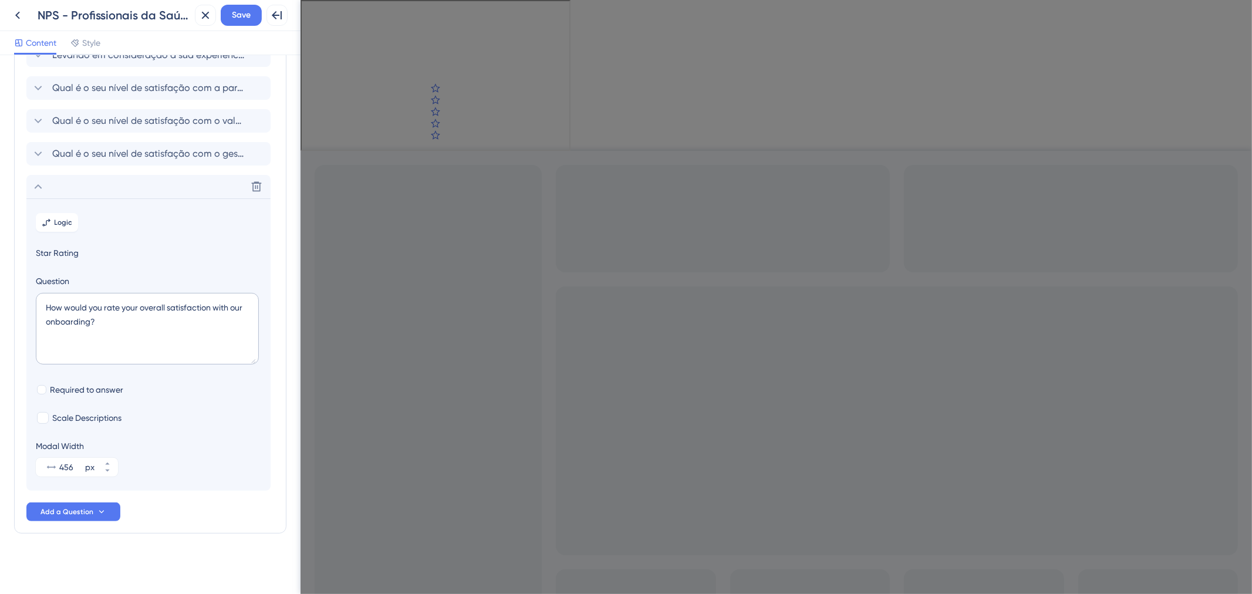
scroll to position [114, 0]
drag, startPoint x: 76, startPoint y: 326, endPoint x: 5, endPoint y: 304, distance: 74.9
click at [5, 304] on div "Survey Questions Add questions to your survey and edit them below. Learn More C…" at bounding box center [150, 324] width 301 height 539
paste textarea "Qual é o seu nível de satisfação o acolhimento feito na Clínica AmorSaúde (Trei…"
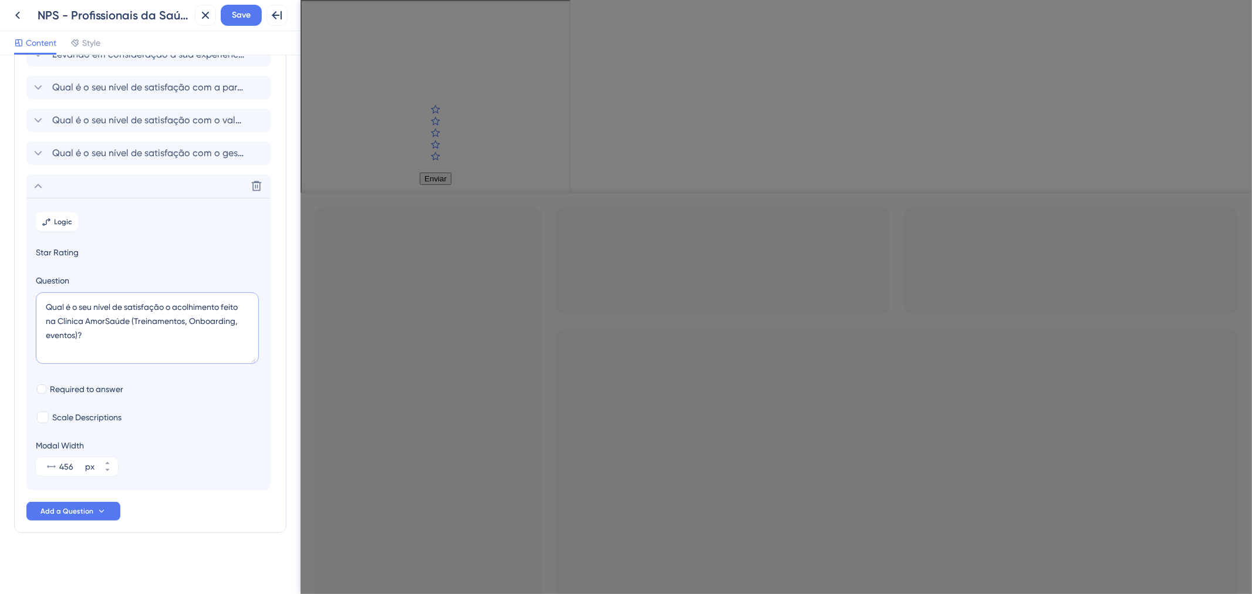
type textarea "Qual é o seu nível de satisfação o acolhimento feito na Clínica AmorSaúde (Trei…"
click at [77, 398] on section "Logic Star Rating Question Qual é o seu nível de satisfação o acolhimento feito…" at bounding box center [148, 344] width 244 height 292
click at [79, 385] on span "Required to answer" at bounding box center [86, 389] width 73 height 14
checkbox input "true"
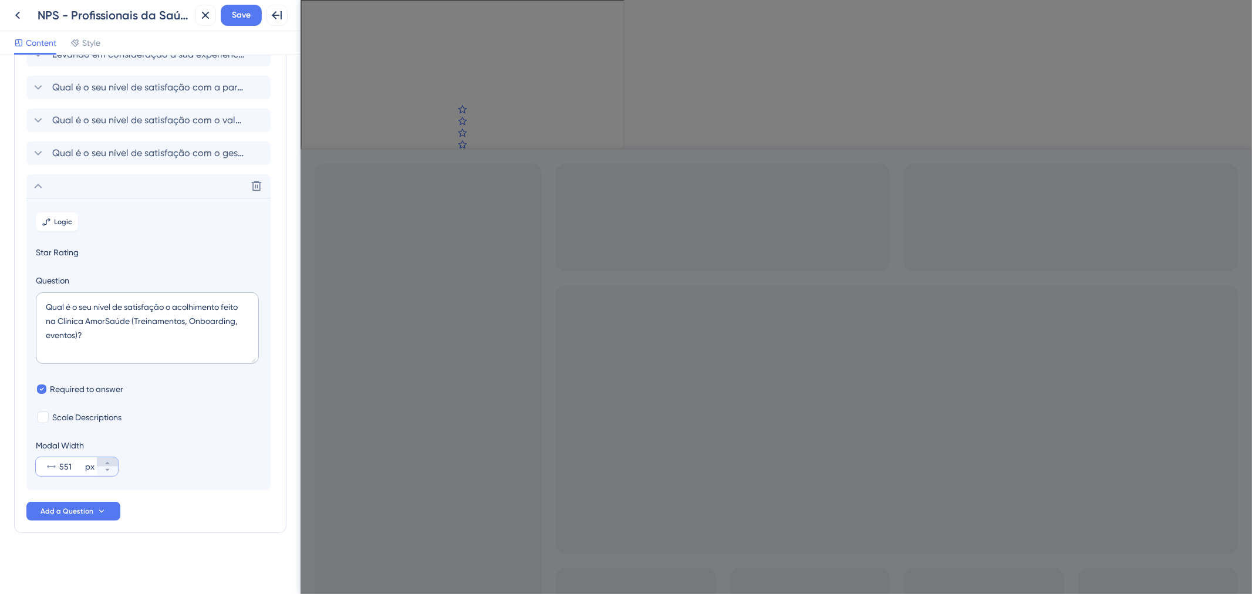
click at [108, 462] on icon at bounding box center [107, 463] width 7 height 7
click at [110, 472] on icon at bounding box center [107, 470] width 7 height 7
type input "550"
click at [203, 467] on div "Modal Width 550 px" at bounding box center [148, 458] width 225 height 38
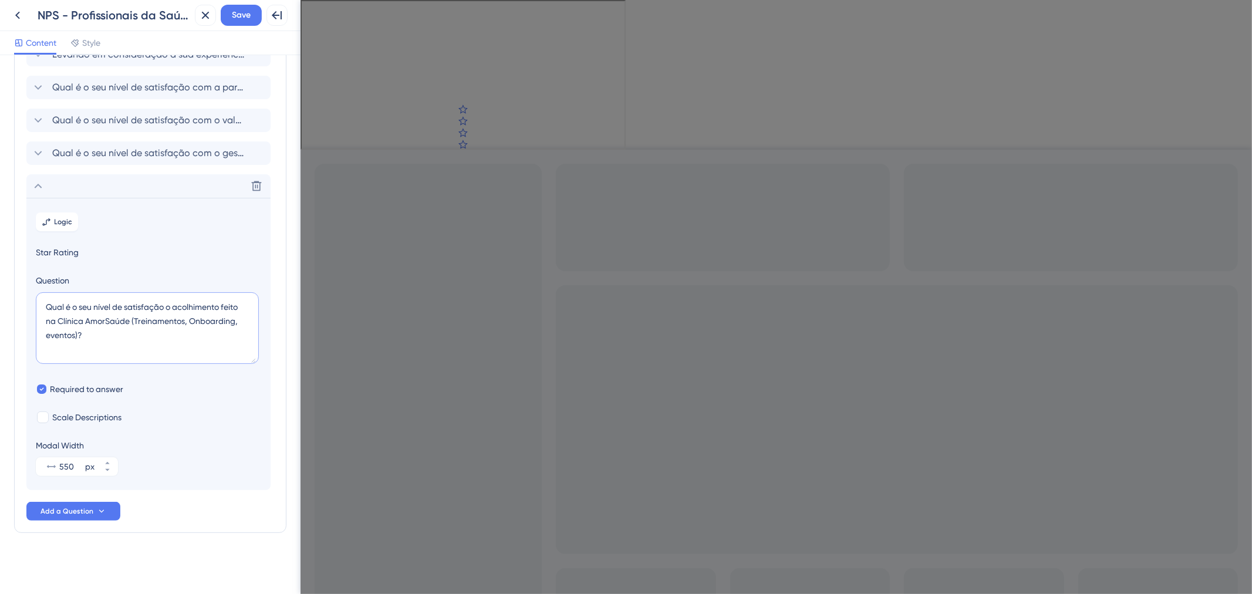
click at [86, 338] on textarea "Qual é o seu nível de satisfação o acolhimento feito na Clínica AmorSaúde (Trei…" at bounding box center [147, 328] width 223 height 72
type textarea "Qual é o seu nível de satisfação o acolhimento feito na Clínica AmorSaúde ? (Tr…"
click at [132, 189] on div "Delete" at bounding box center [148, 185] width 244 height 23
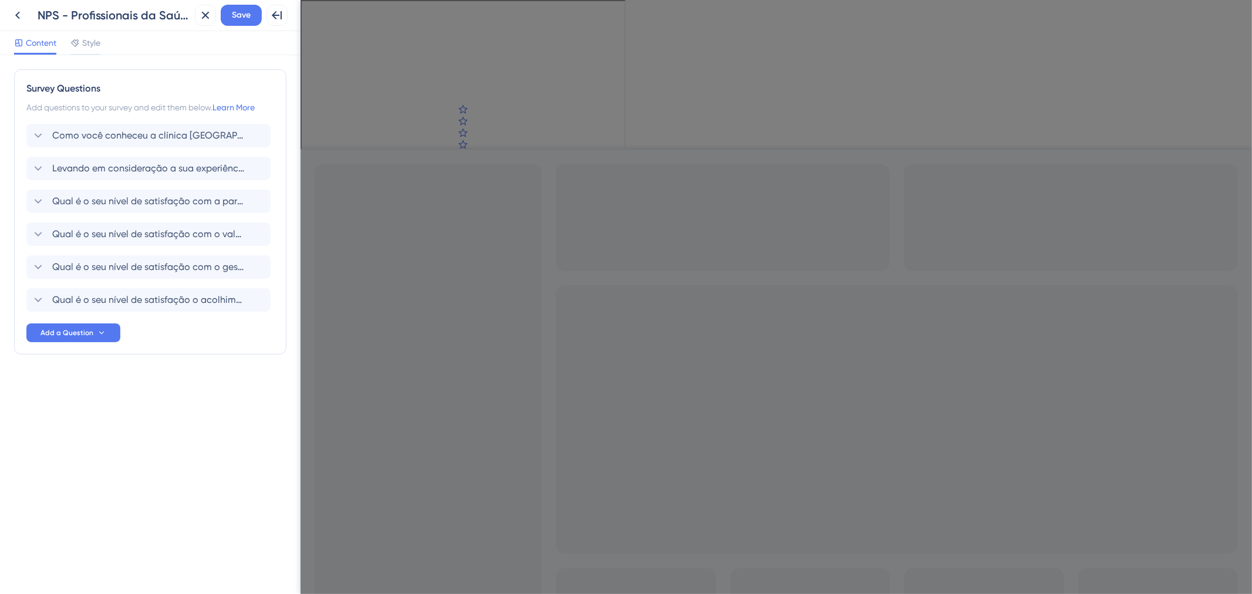
click at [171, 429] on div "Survey Questions Add questions to your survey and edit them below. Learn More C…" at bounding box center [150, 324] width 301 height 539
click at [119, 332] on button "Add a Question" at bounding box center [73, 333] width 94 height 19
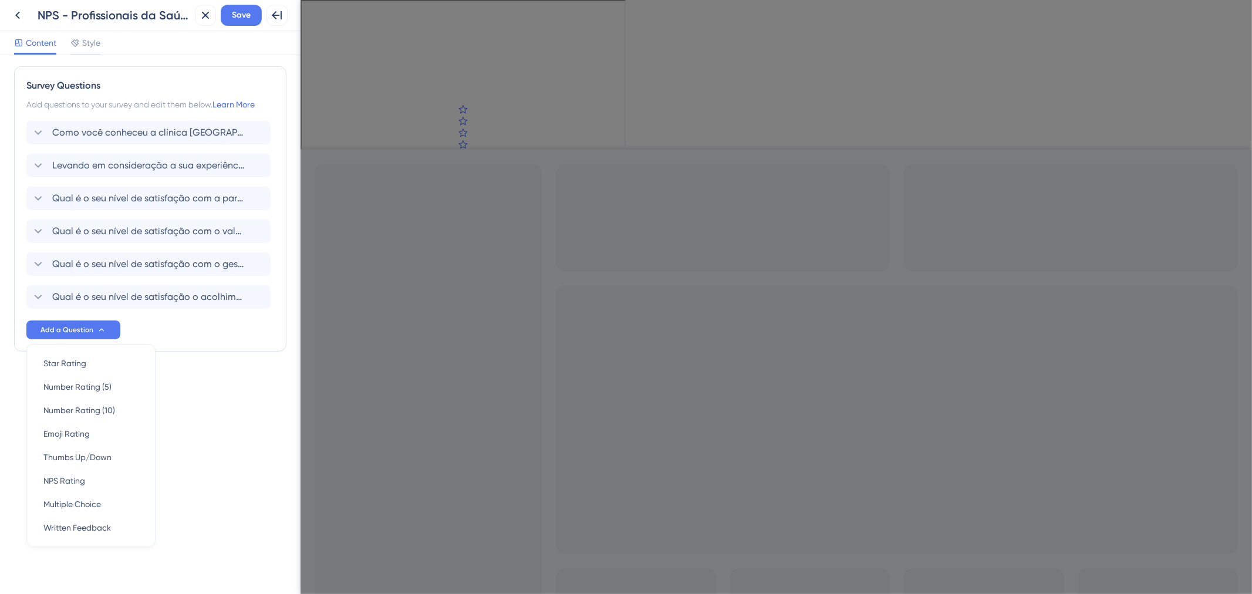
click at [96, 348] on div "Star Rating Star Rating Number Rating (5) Number Rating (5) Number Rating (10) …" at bounding box center [90, 445] width 129 height 203
click at [96, 363] on div "Star Rating Star Rating" at bounding box center [90, 363] width 95 height 23
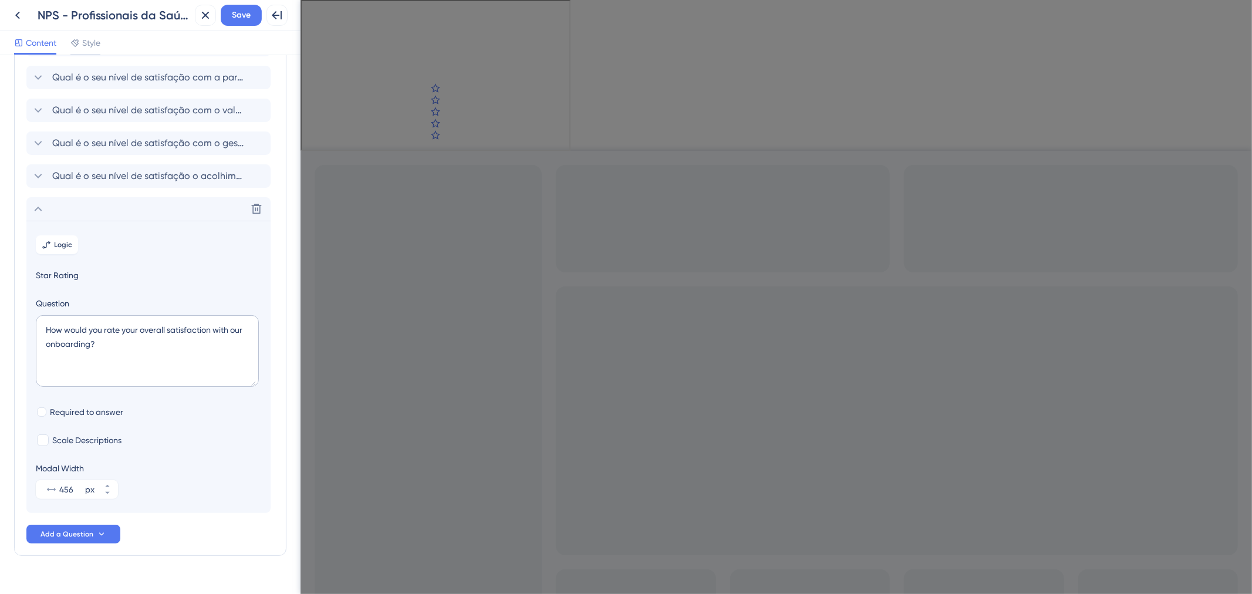
scroll to position [147, 0]
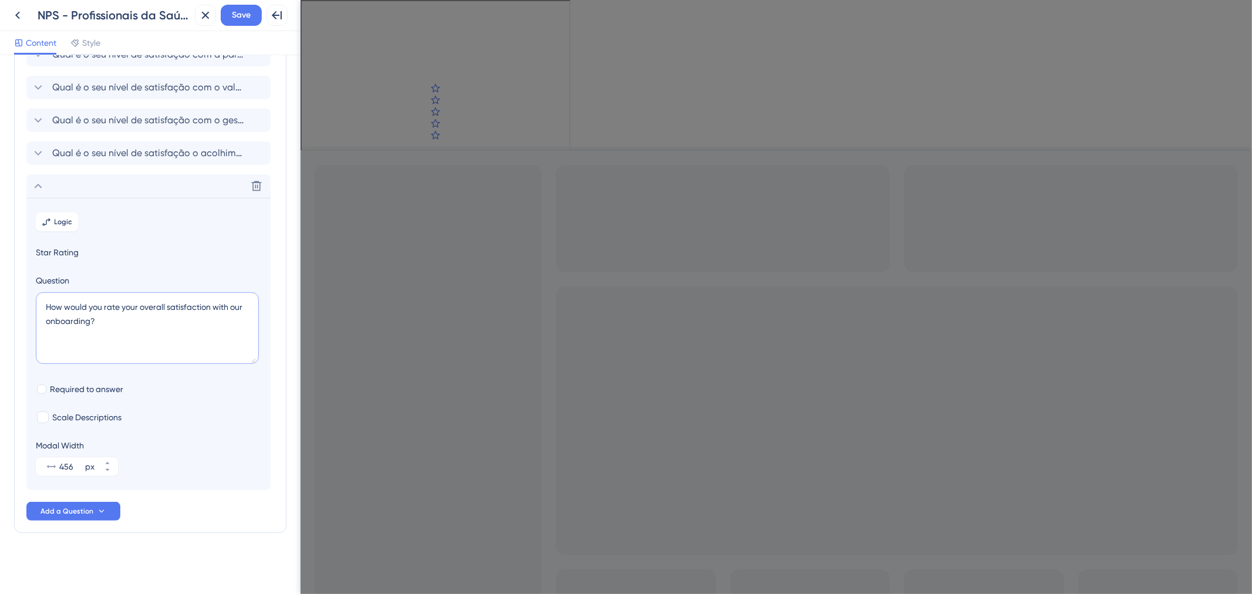
drag, startPoint x: 135, startPoint y: 329, endPoint x: 20, endPoint y: 295, distance: 120.0
click at [21, 295] on div "Survey Questions Add questions to your survey and edit them below. Learn More C…" at bounding box center [150, 227] width 272 height 611
paste textarea "Qual é o seu nível de satisfação com a Infraestrutura da clínica (ambientes da …"
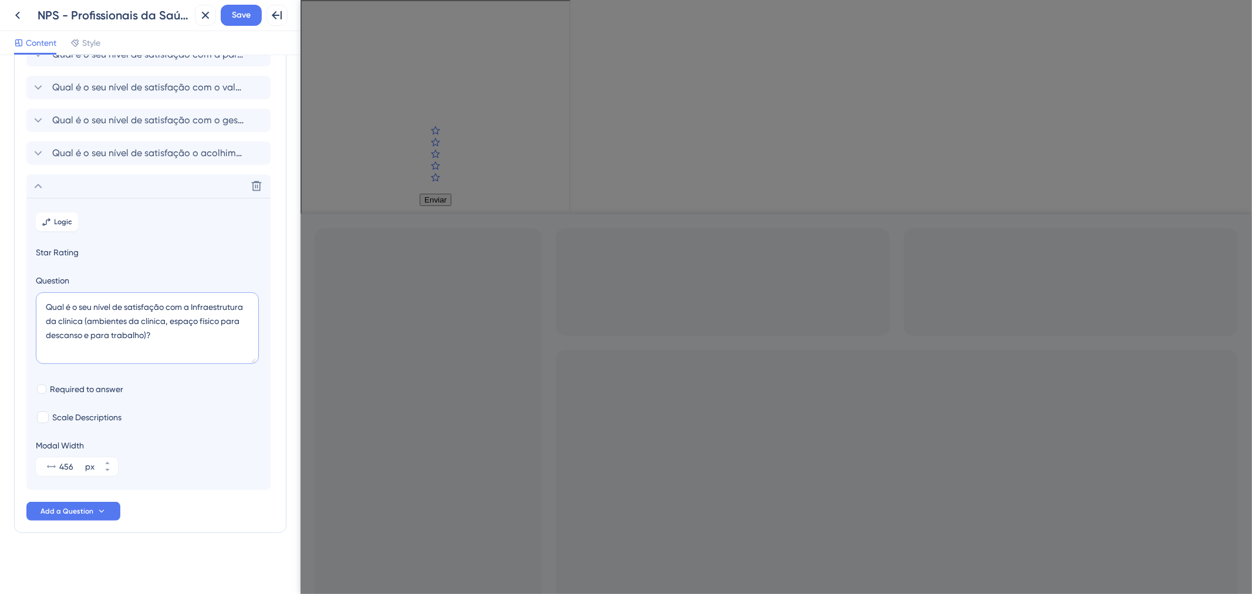
click at [87, 321] on textarea "Qual é o seu nível de satisfação com a Infraestrutura da clínica (ambientes da …" at bounding box center [147, 328] width 223 height 72
type textarea "Qual é o seu nível de satisfação com a Infraestrutura da Clínica ? (ambientes d…"
click at [106, 462] on icon at bounding box center [107, 463] width 7 height 7
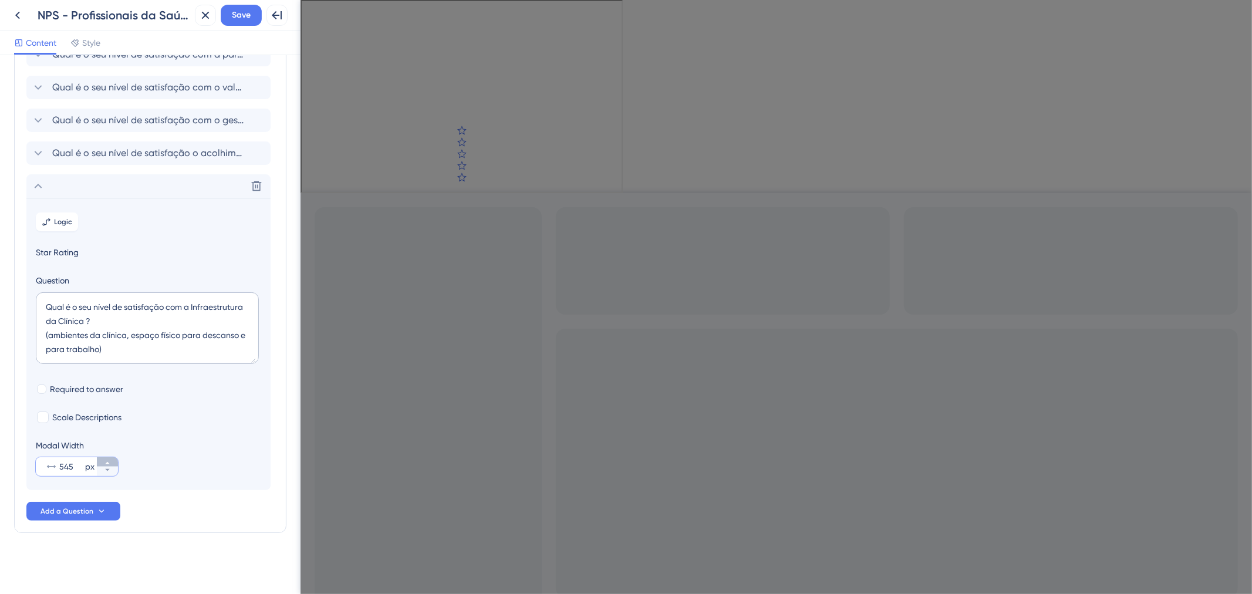
click at [106, 462] on icon at bounding box center [107, 463] width 7 height 7
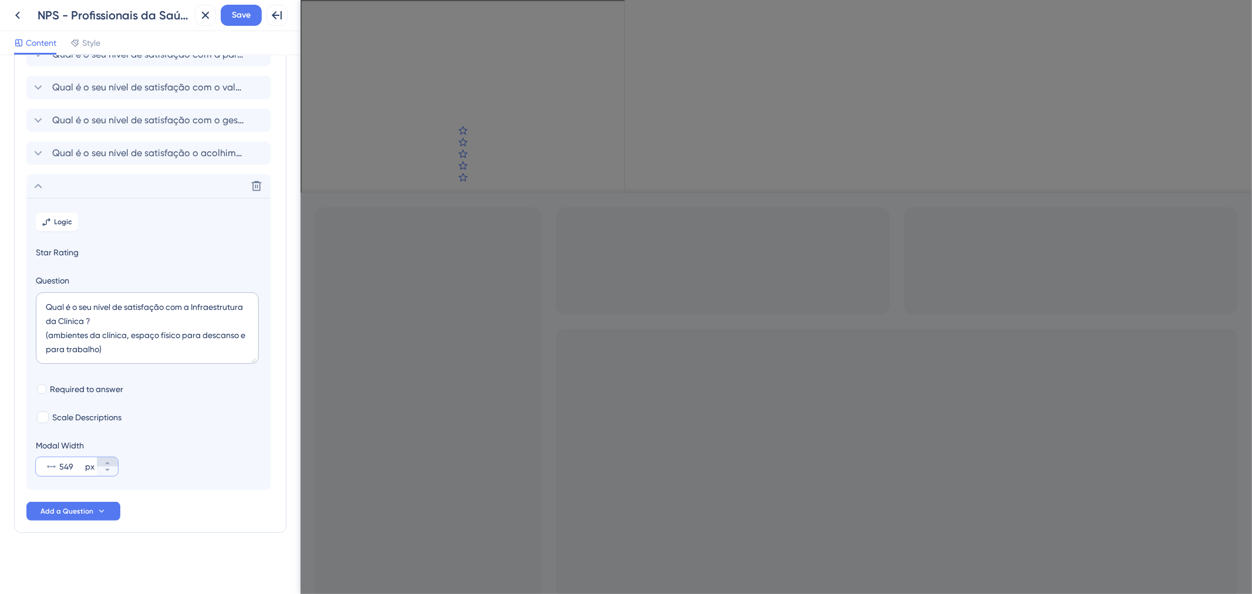
type input "550"
click at [141, 186] on div "Delete" at bounding box center [148, 185] width 244 height 23
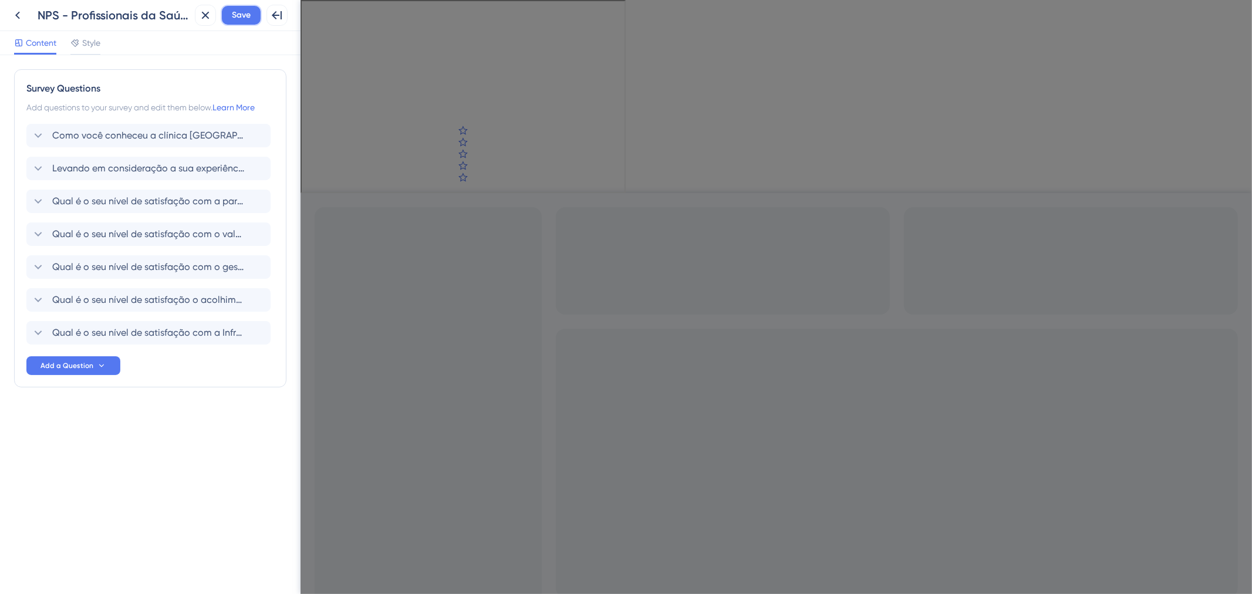
click at [231, 13] on button "Save" at bounding box center [241, 15] width 41 height 21
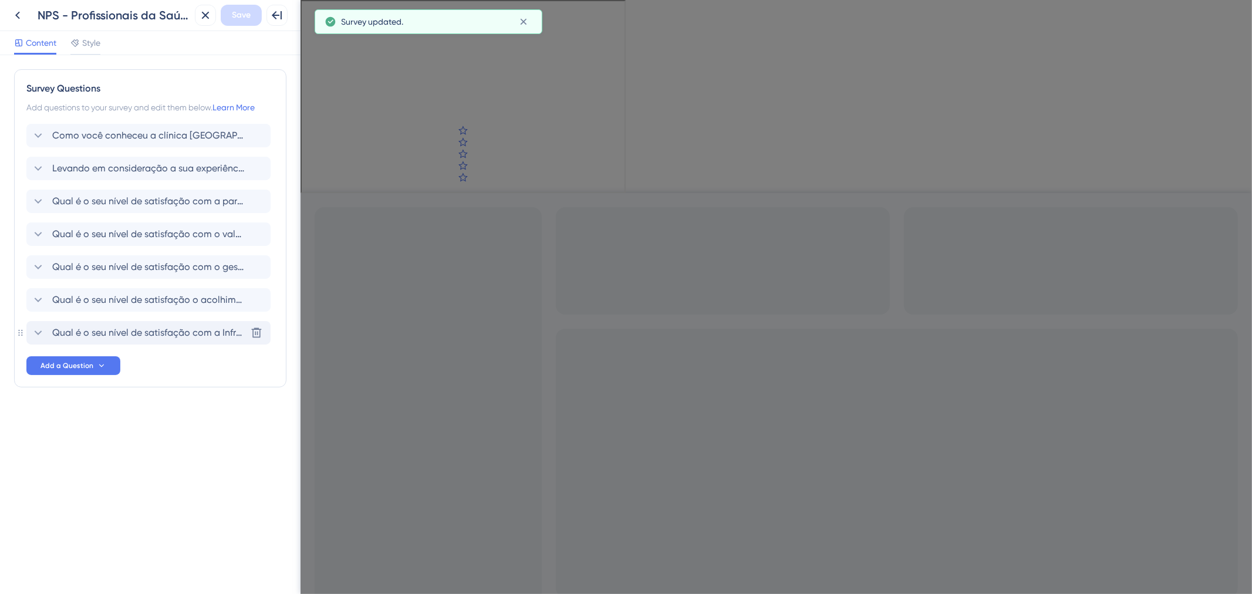
click at [133, 330] on span "Qual é o seu nível de satisfação com a Infraestrutura da Clínica ? (ambientes d…" at bounding box center [149, 333] width 194 height 14
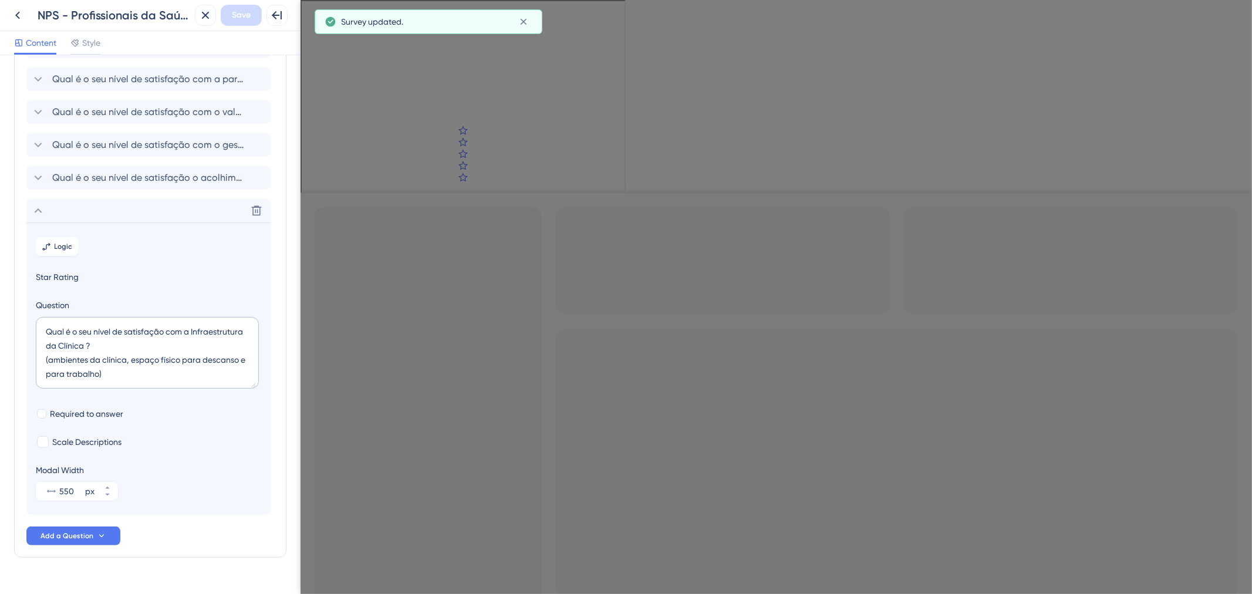
scroll to position [147, 0]
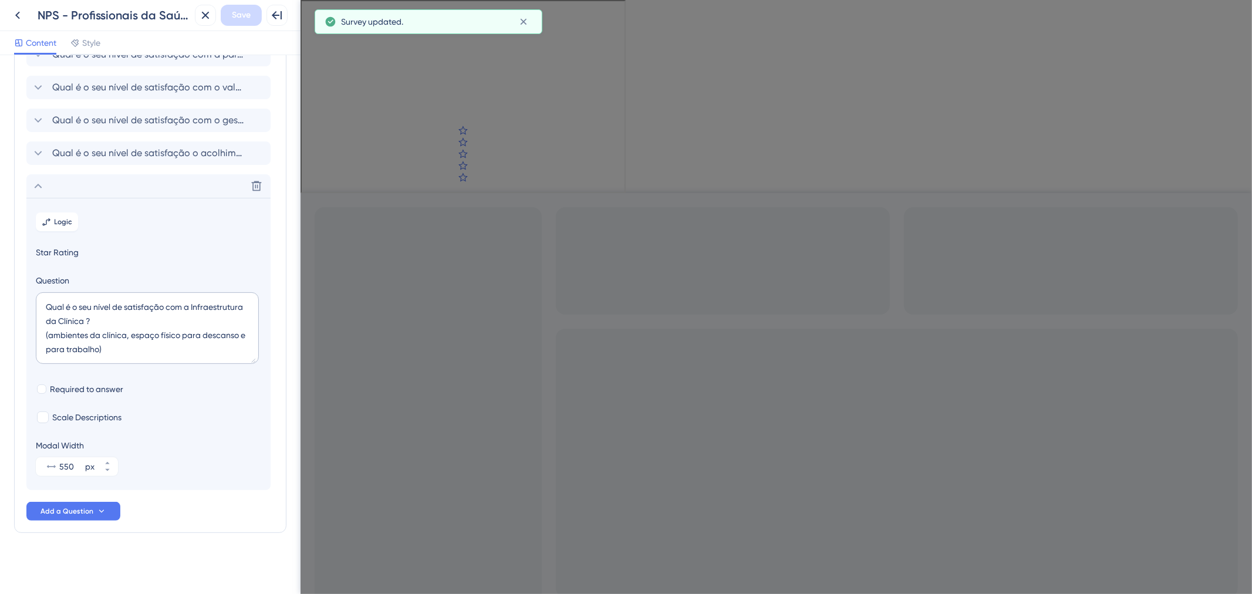
click at [90, 397] on section "Logic Star Rating Question Qual é o seu nível de satisfação com a Infraestrutur…" at bounding box center [148, 344] width 244 height 292
click at [93, 384] on span "Required to answer" at bounding box center [86, 389] width 73 height 14
checkbox input "true"
click at [170, 193] on div "Delete" at bounding box center [148, 185] width 244 height 23
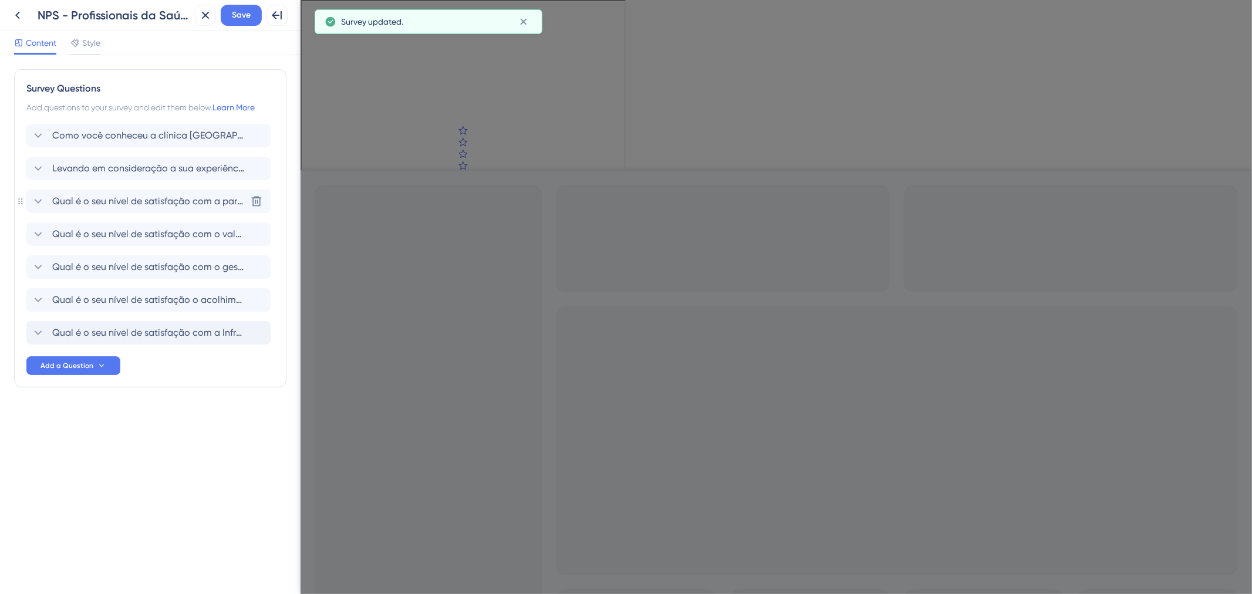
scroll to position [0, 0]
click at [247, 13] on span "Save" at bounding box center [241, 15] width 19 height 14
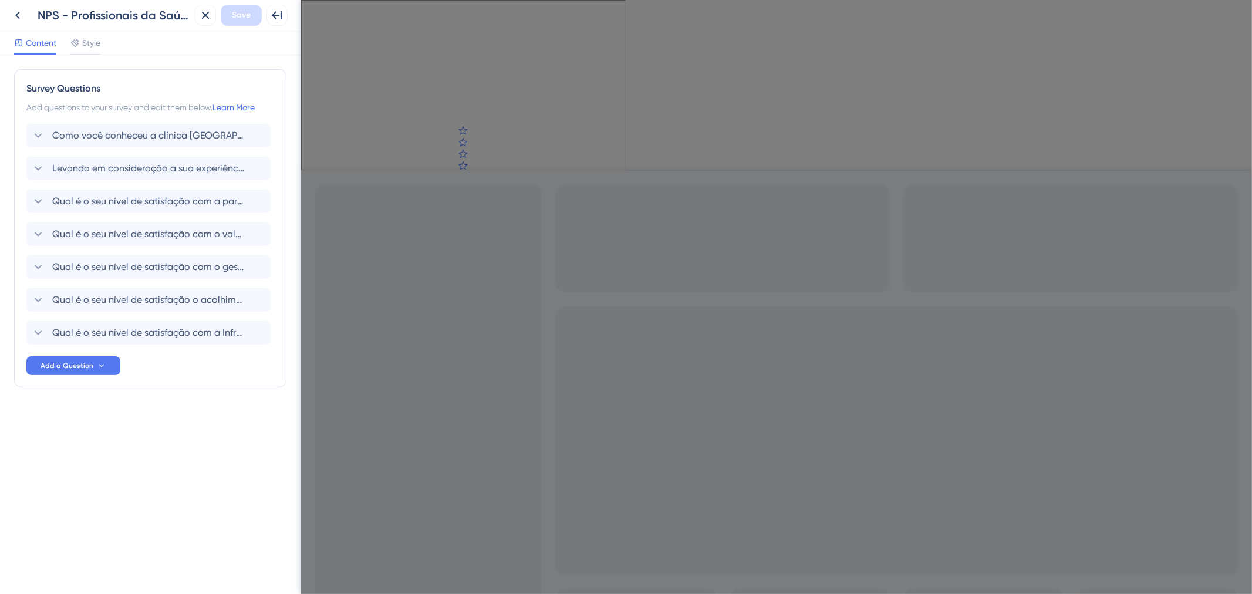
click at [179, 409] on div "Survey Questions Add questions to your survey and edit them below. Learn More C…" at bounding box center [150, 251] width 272 height 365
click at [92, 356] on button "Add a Question" at bounding box center [73, 365] width 94 height 19
click at [78, 392] on span "Star Rating" at bounding box center [64, 399] width 43 height 14
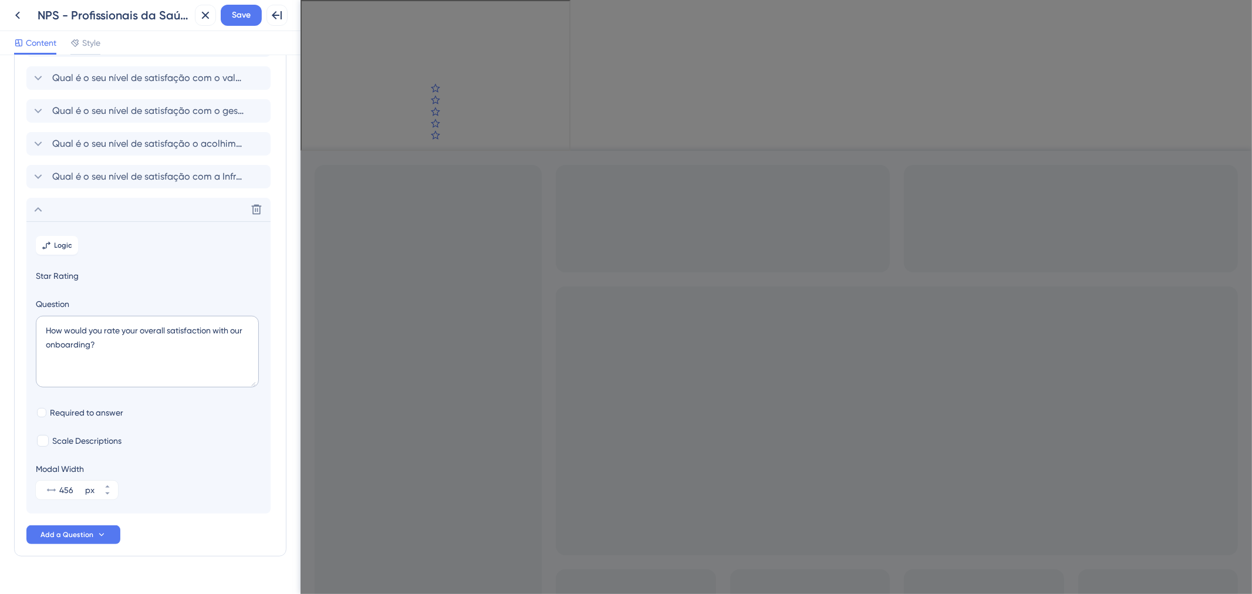
scroll to position [180, 0]
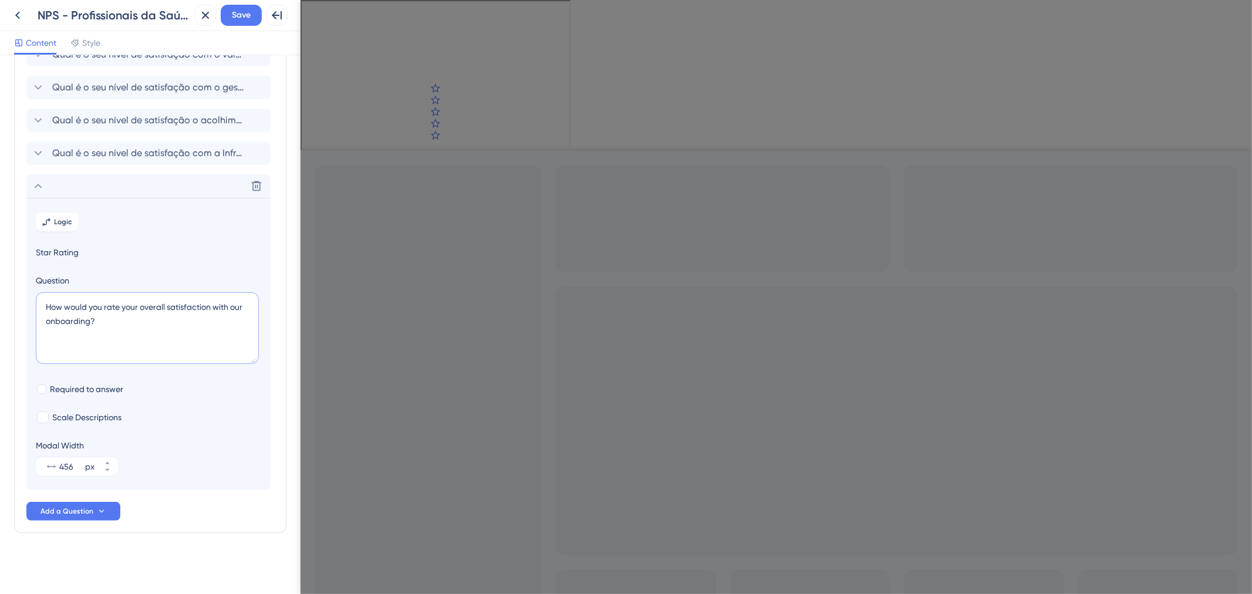
drag, startPoint x: 102, startPoint y: 322, endPoint x: -2, endPoint y: 310, distance: 105.2
click at [0, 310] on html "Back NPS - Profissionais da Saúde | Avaliação AmorSaúde | Step 02 Close Save Fu…" at bounding box center [626, 297] width 1252 height 594
paste textarea "Qual é o seu nível de satisfação com os recursos tecnológicos oferecidos pela c…"
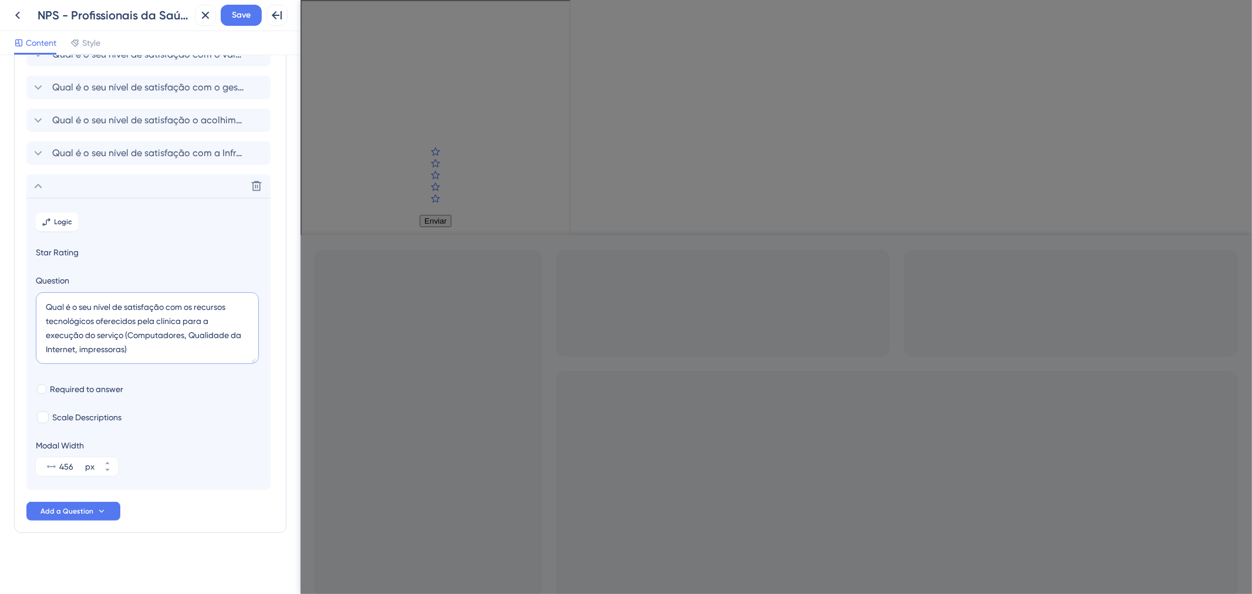
click at [124, 339] on textarea "Qual é o seu nível de satisfação com os recursos tecnológicos oferecidos pela c…" at bounding box center [147, 328] width 223 height 72
type textarea "Qual é o seu nível de satisfação com os recursos tecnológicos oferecidos pela c…"
click at [86, 385] on span "Required to answer" at bounding box center [86, 389] width 73 height 14
checkbox input "true"
drag, startPoint x: 114, startPoint y: 461, endPoint x: 107, endPoint y: 460, distance: 6.5
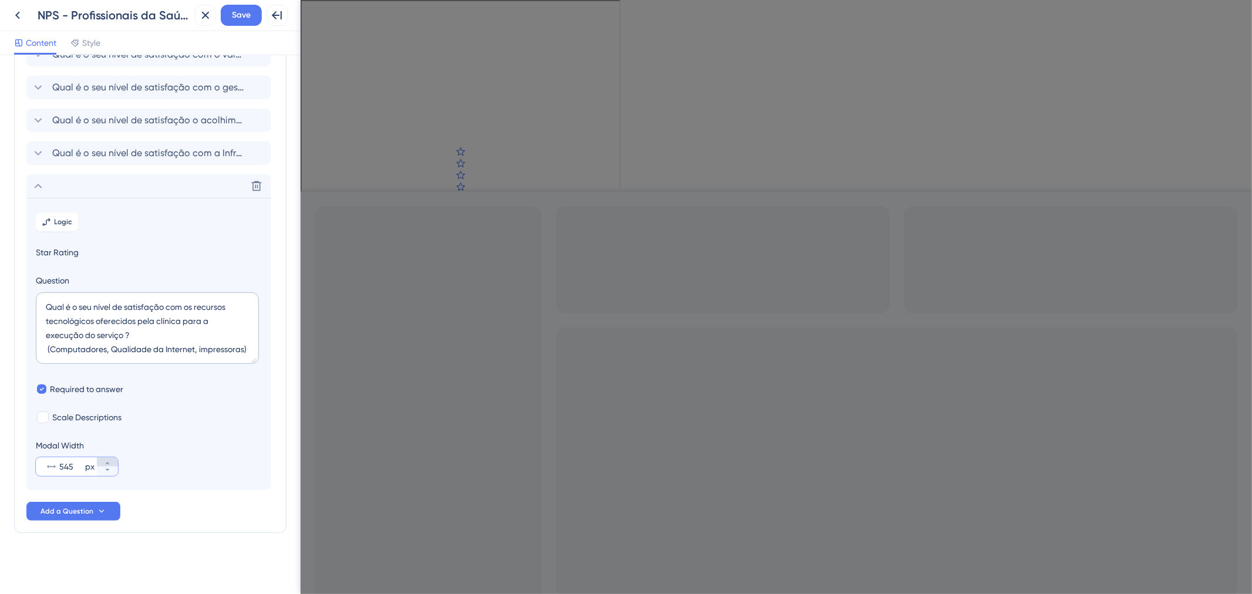
click at [107, 460] on button "545 px" at bounding box center [107, 461] width 21 height 9
click at [107, 460] on icon at bounding box center [107, 463] width 7 height 7
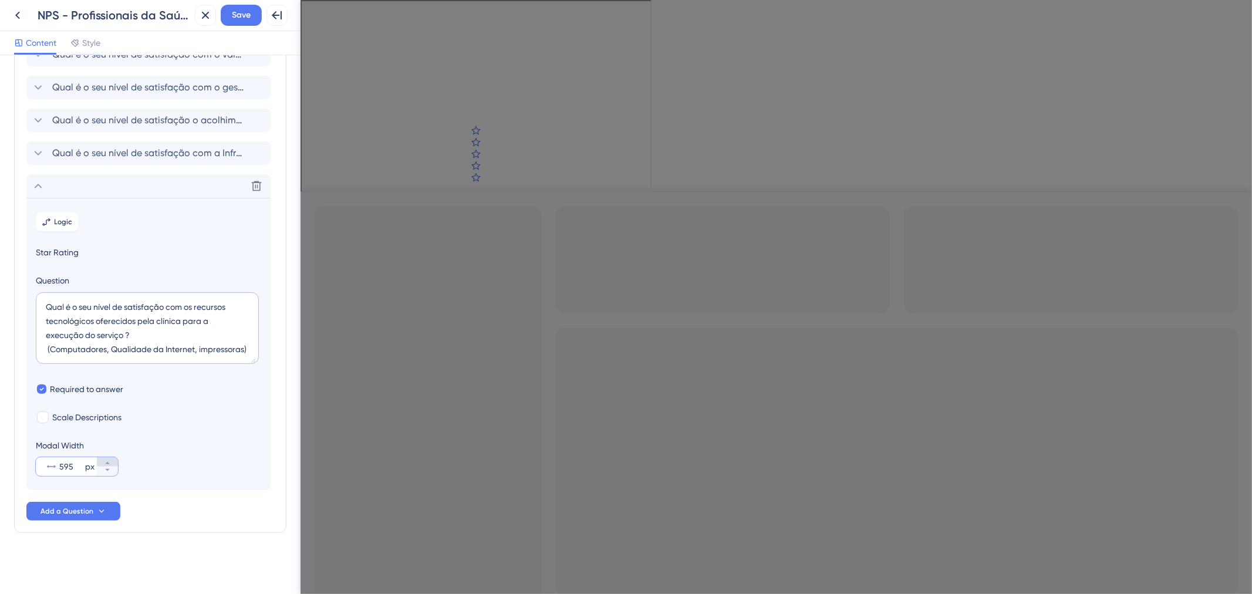
click at [112, 460] on button "595 px" at bounding box center [107, 461] width 21 height 9
click at [109, 460] on icon at bounding box center [107, 463] width 7 height 7
click at [110, 470] on icon at bounding box center [107, 470] width 7 height 7
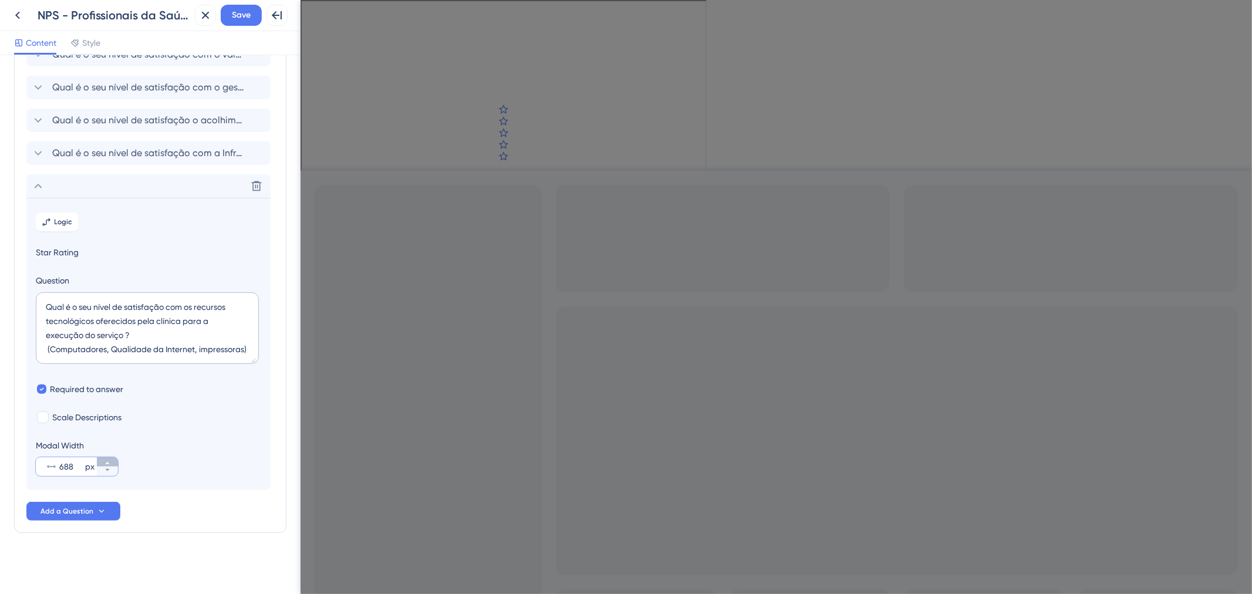
click at [109, 462] on icon at bounding box center [107, 463] width 7 height 7
click at [109, 474] on button "689 px" at bounding box center [107, 471] width 21 height 9
type input "688"
click at [106, 201] on section "Logic Star Rating Question Qual é o seu nível de satisfação com os recursos tec…" at bounding box center [148, 344] width 244 height 292
click at [107, 187] on div "Delete" at bounding box center [148, 185] width 244 height 23
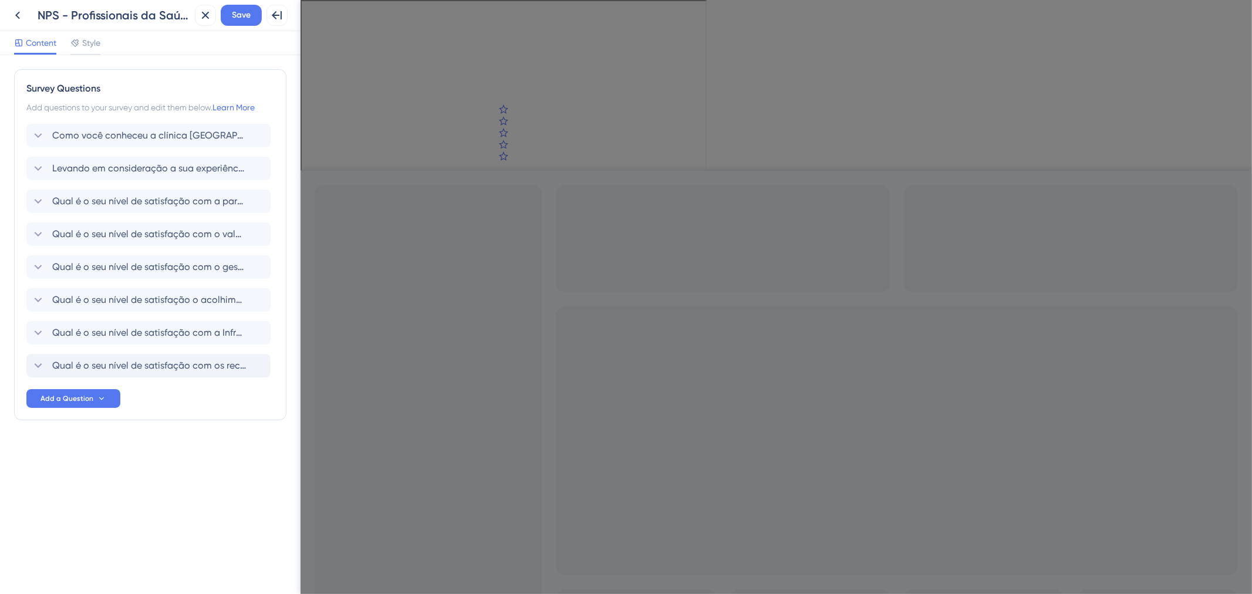
scroll to position [0, 0]
click at [249, 25] on button "Save" at bounding box center [241, 15] width 41 height 21
drag, startPoint x: 183, startPoint y: 491, endPoint x: 86, endPoint y: 430, distance: 114.5
click at [183, 491] on div "Survey Questions Add questions to your survey and edit them below. Learn More C…" at bounding box center [150, 324] width 301 height 539
click at [75, 397] on span "Add a Question" at bounding box center [67, 398] width 53 height 9
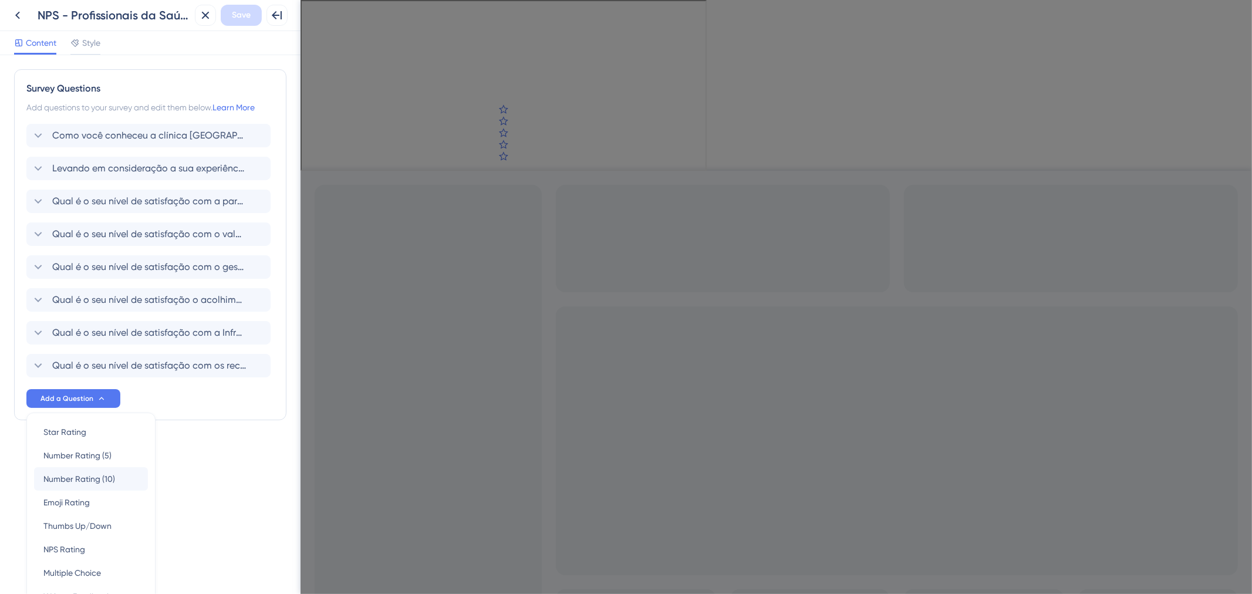
scroll to position [68, 0]
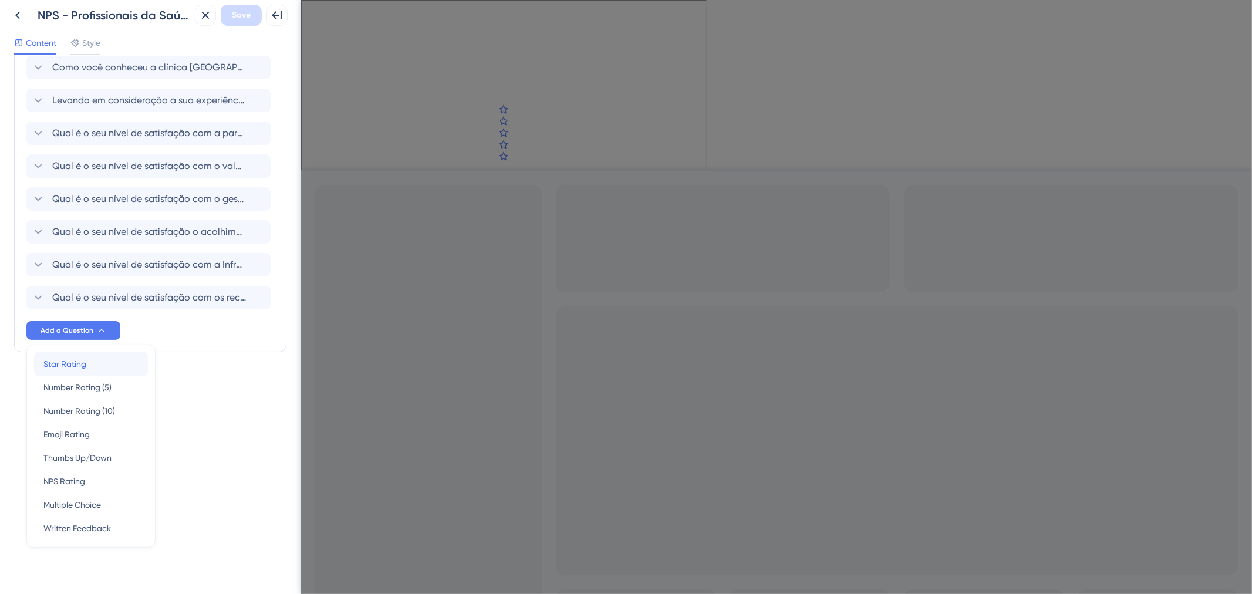
click at [84, 360] on span "Star Rating" at bounding box center [64, 364] width 43 height 14
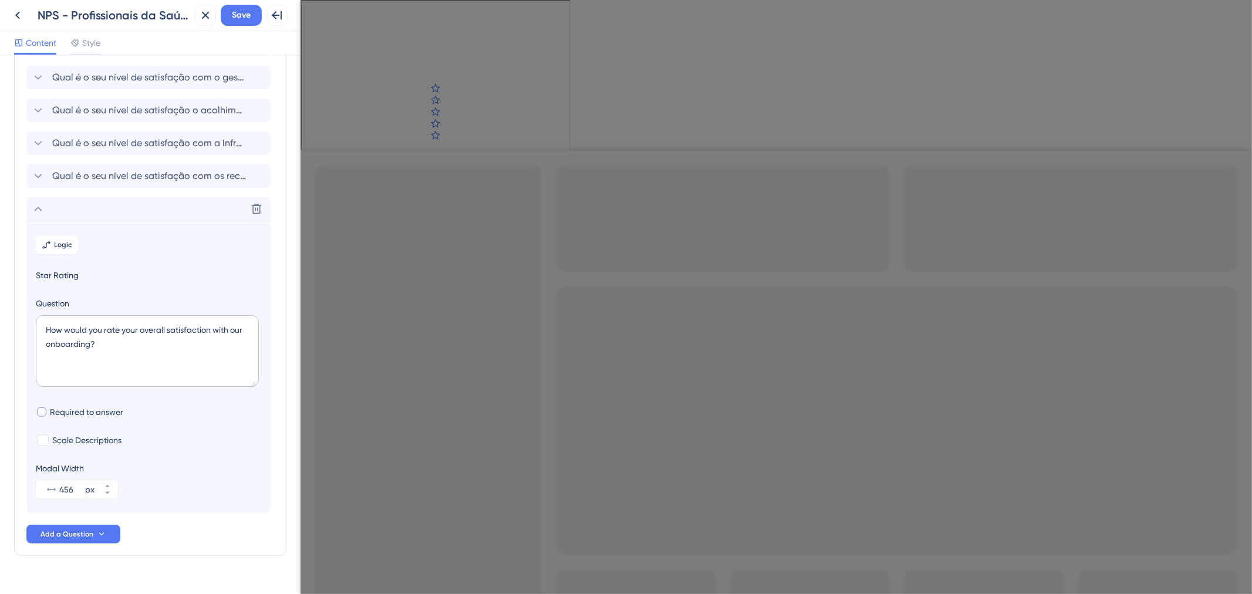
scroll to position [213, 0]
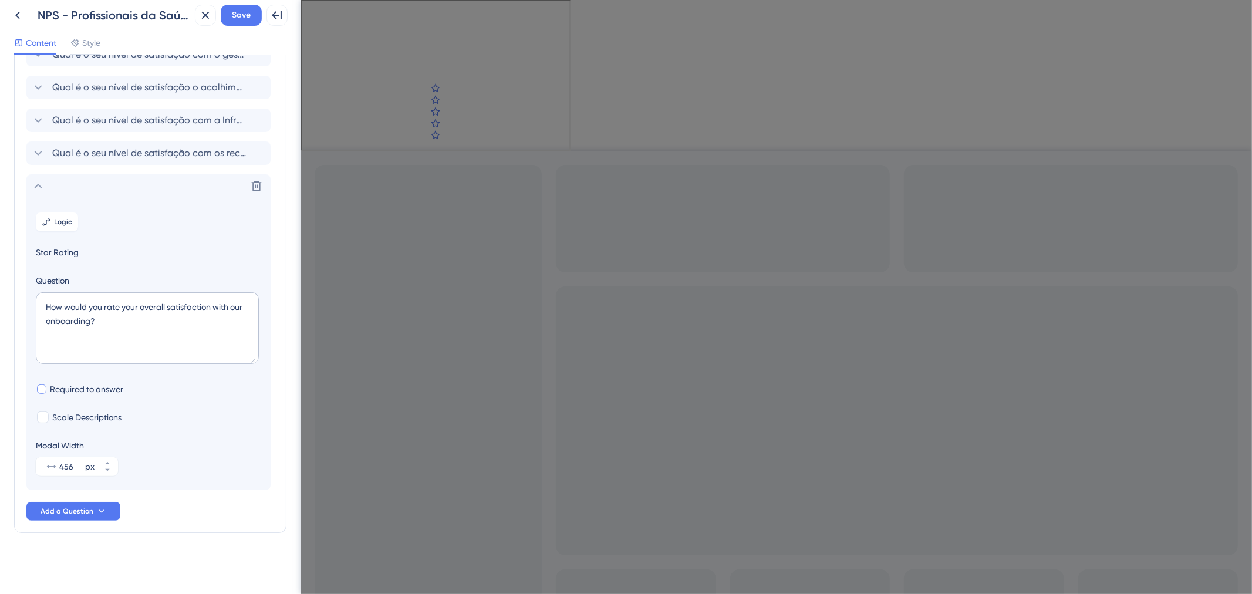
click at [75, 389] on span "Required to answer" at bounding box center [86, 389] width 73 height 14
checkbox input "true"
drag, startPoint x: 117, startPoint y: 337, endPoint x: 36, endPoint y: 297, distance: 90.9
click at [36, 297] on textarea "How would you rate your overall satisfaction with our onboarding?" at bounding box center [147, 328] width 223 height 72
paste textarea "Qual é o seu nível de satisfação com os Recursos de insumos oferecidos pela clí…"
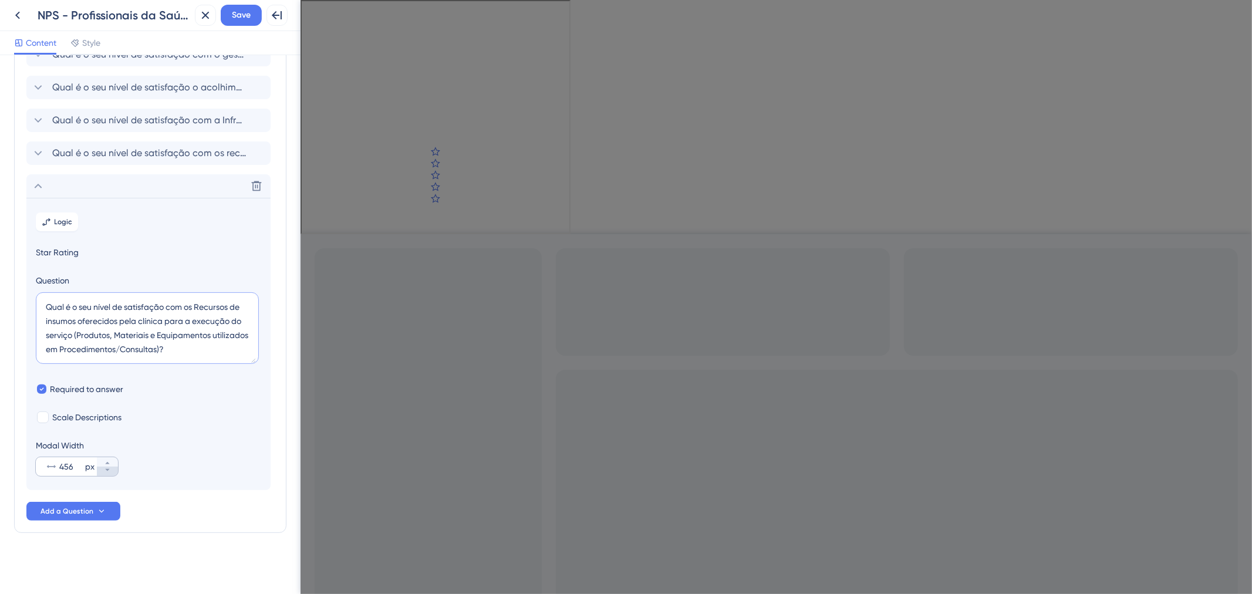
type textarea "Qual é o seu nível de satisfação com os Recursos de insumos oferecidos pela clí…"
click at [106, 467] on icon at bounding box center [107, 470] width 7 height 7
click at [107, 460] on icon at bounding box center [107, 463] width 7 height 7
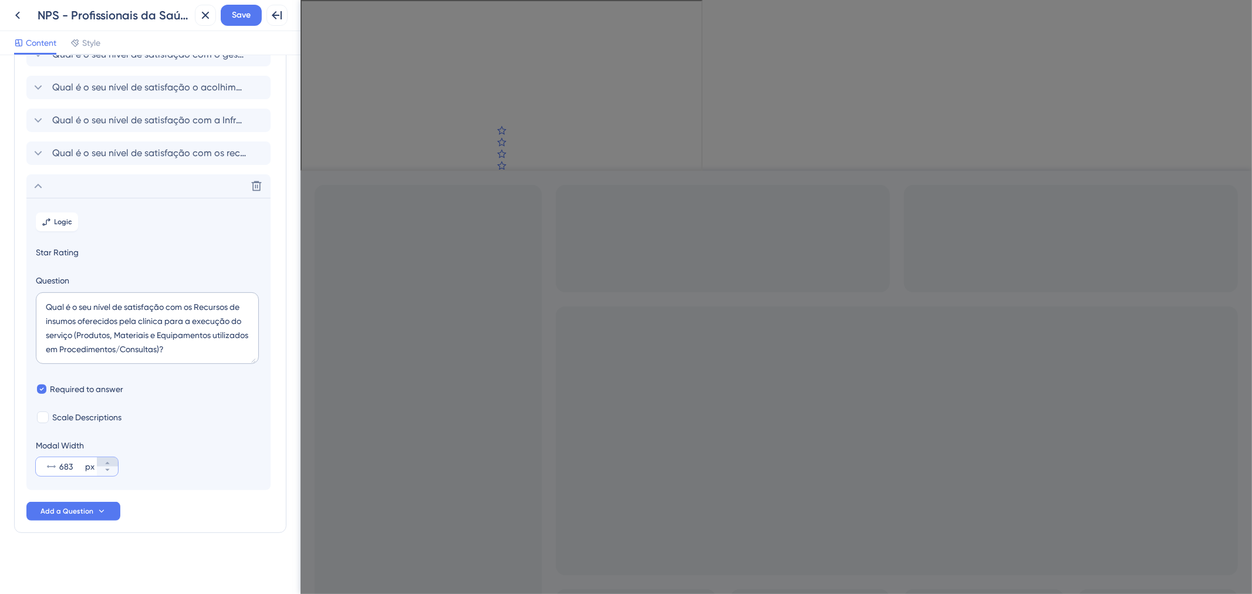
click at [107, 460] on icon at bounding box center [107, 463] width 7 height 7
click at [106, 460] on icon at bounding box center [107, 463] width 7 height 7
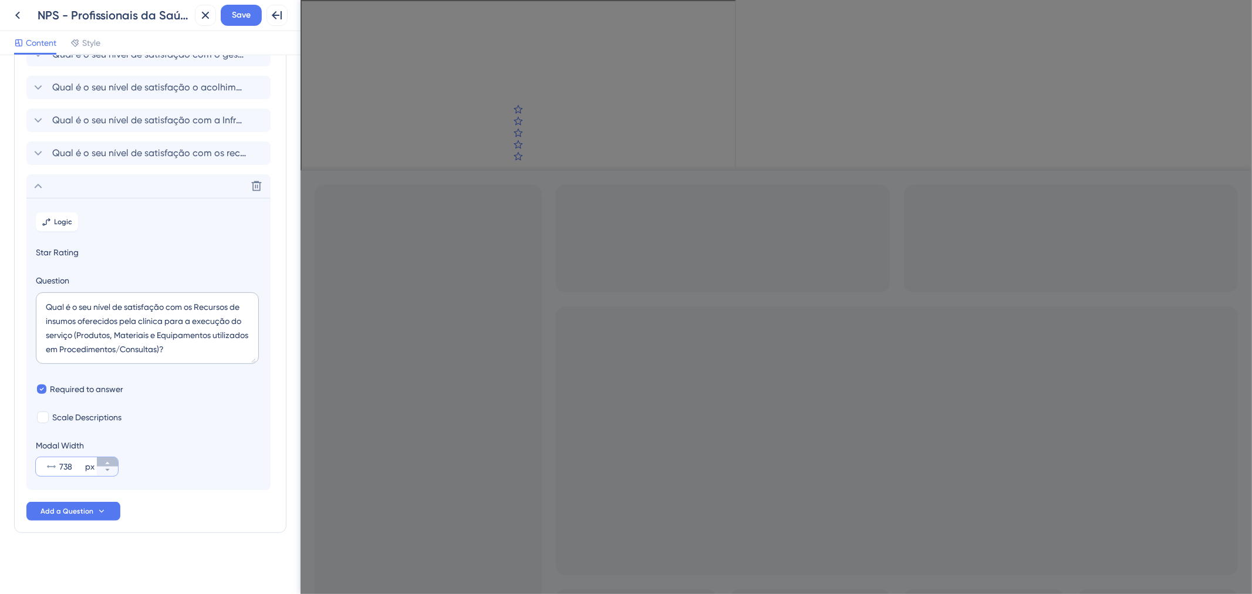
click at [106, 460] on icon at bounding box center [107, 463] width 7 height 7
click at [106, 473] on icon at bounding box center [107, 470] width 7 height 7
click at [106, 462] on icon at bounding box center [107, 463] width 7 height 7
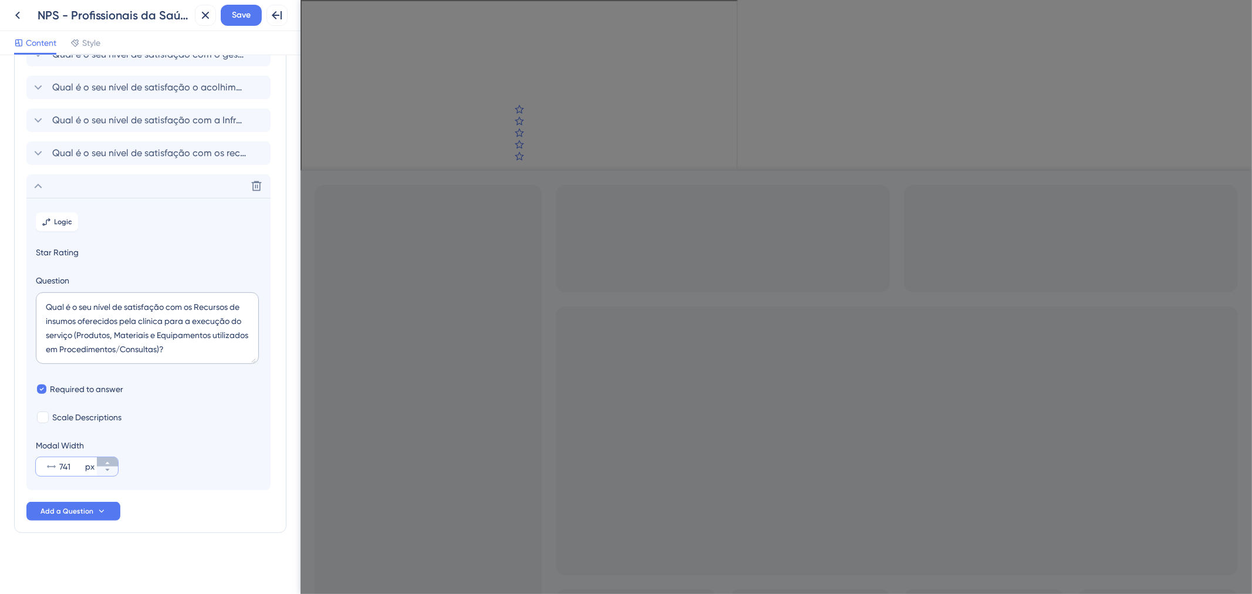
click at [106, 462] on icon at bounding box center [107, 463] width 7 height 7
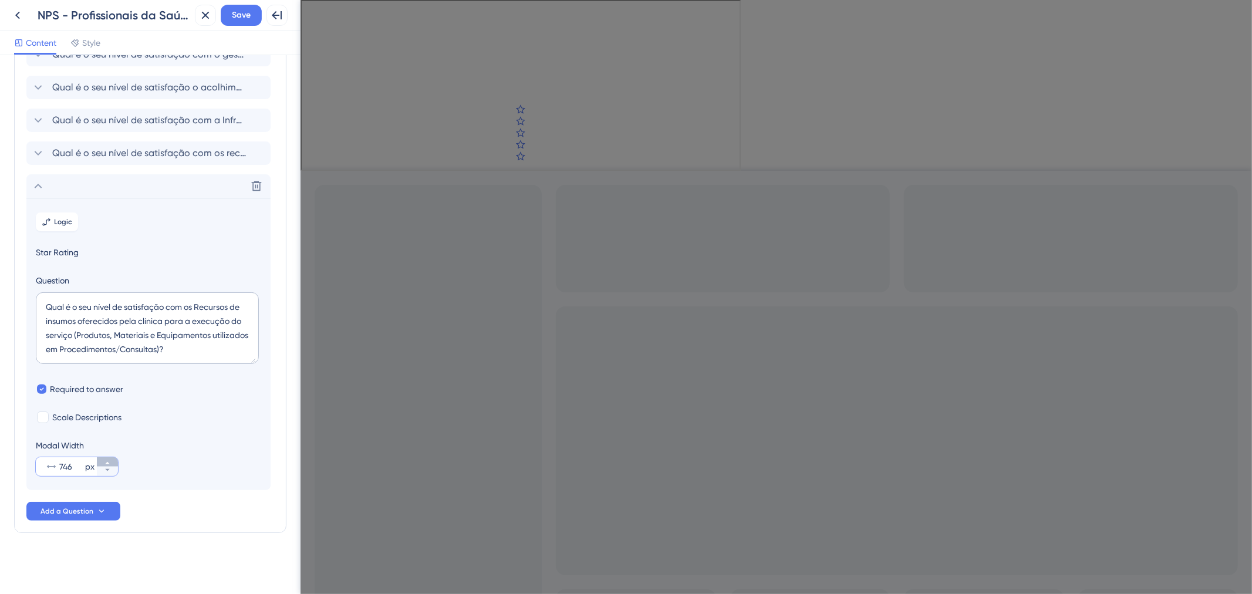
click at [106, 462] on icon at bounding box center [107, 463] width 7 height 7
type input "750"
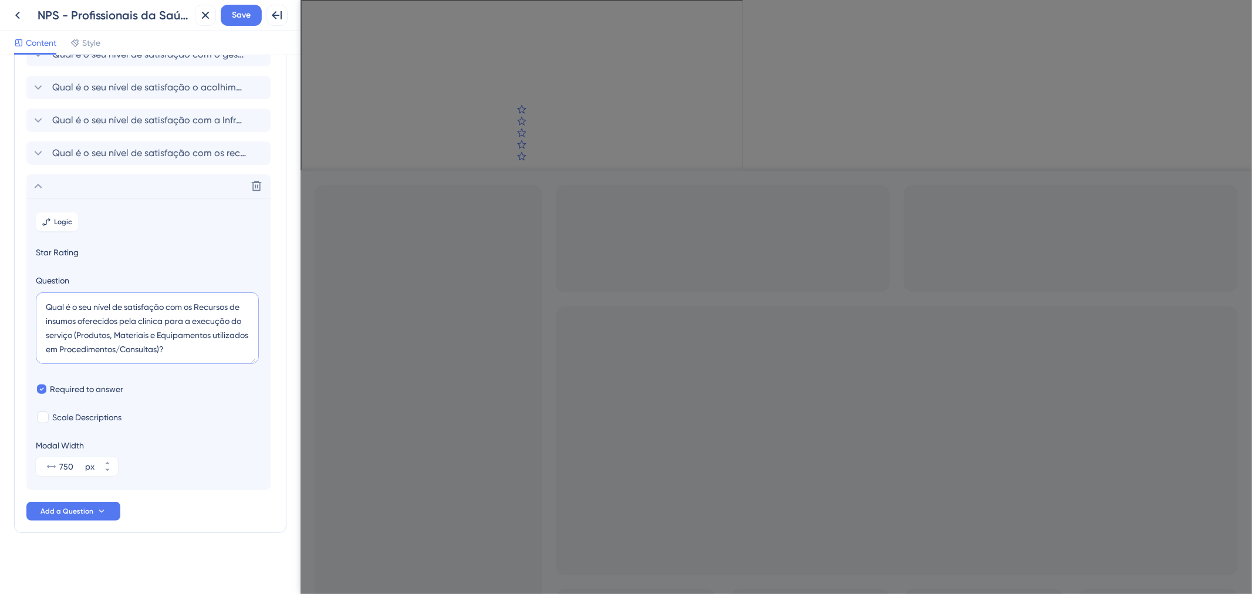
click at [208, 349] on textarea "Qual é o seu nível de satisfação com os Recursos de insumos oferecidos pela clí…" at bounding box center [147, 328] width 223 height 72
type textarea "Qual é o seu nível de satisfação com os Recursos de insumos oferecidos pela clí…"
click at [109, 462] on icon at bounding box center [107, 463] width 7 height 7
click at [107, 473] on icon at bounding box center [107, 470] width 7 height 7
click at [107, 467] on icon at bounding box center [107, 470] width 7 height 7
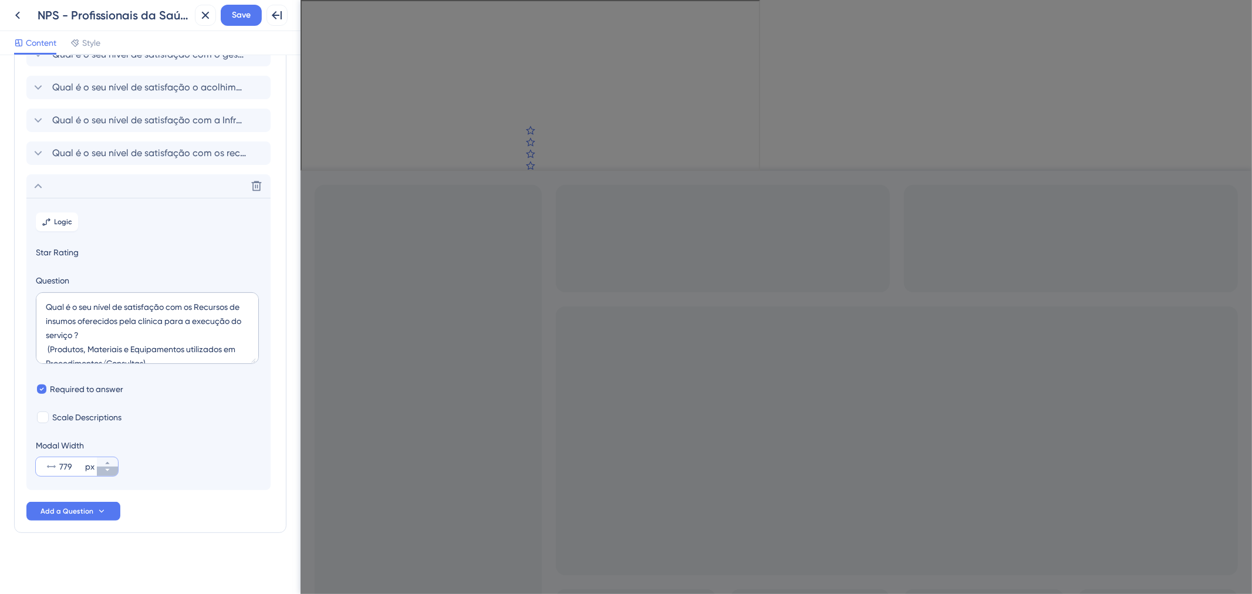
click at [108, 470] on icon at bounding box center [107, 470] width 7 height 7
click at [108, 470] on icon at bounding box center [107, 470] width 4 height 2
click at [105, 464] on icon at bounding box center [107, 463] width 7 height 7
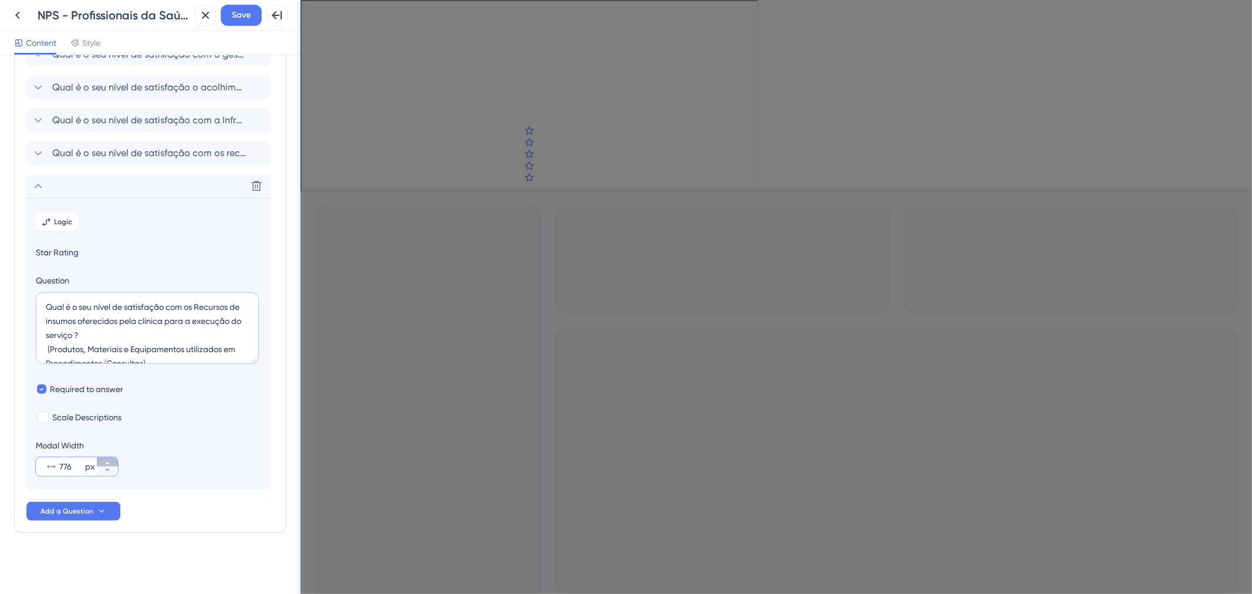
click at [105, 464] on icon at bounding box center [107, 463] width 7 height 7
type input "777"
click at [96, 186] on div "Delete" at bounding box center [148, 185] width 244 height 23
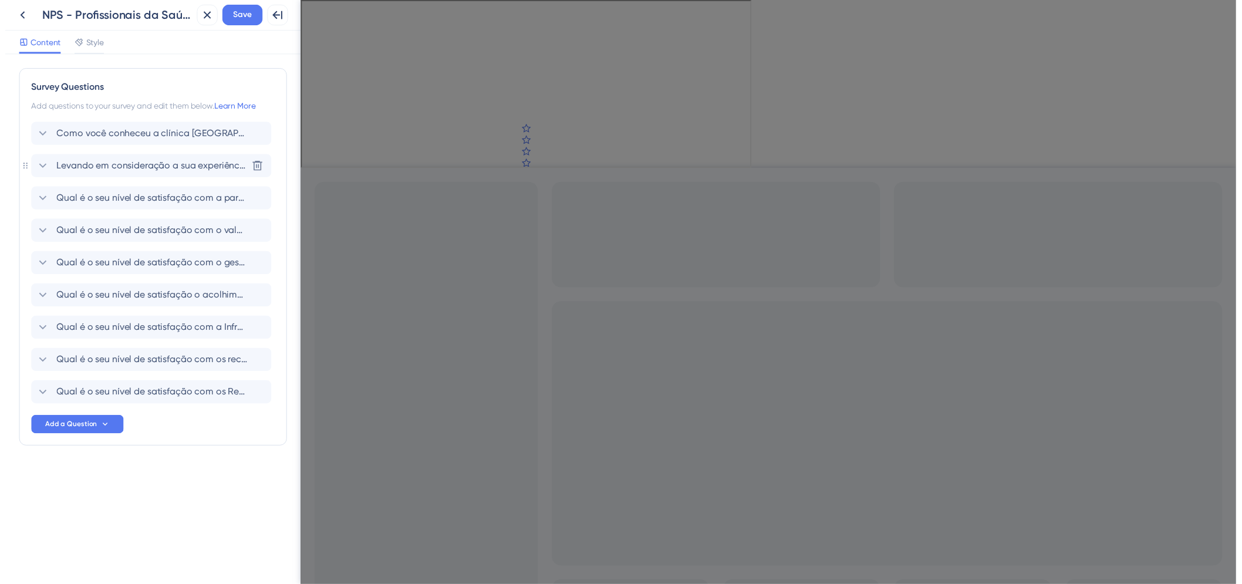
scroll to position [0, 0]
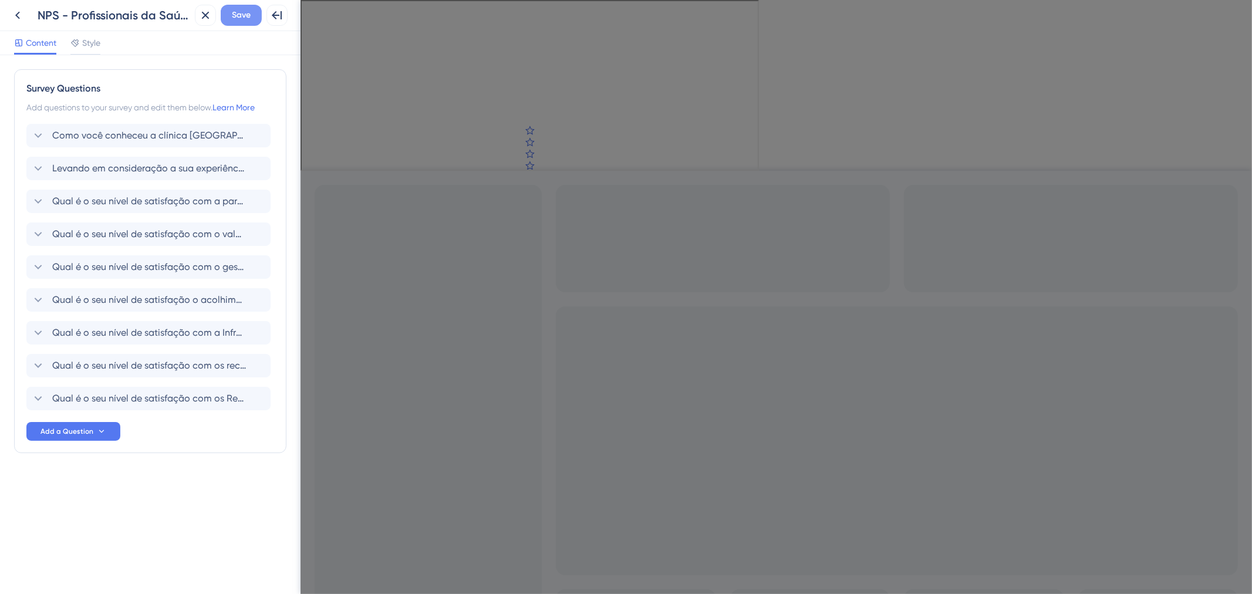
click at [240, 19] on span "Save" at bounding box center [241, 15] width 19 height 14
click at [11, 14] on icon at bounding box center [18, 15] width 14 height 14
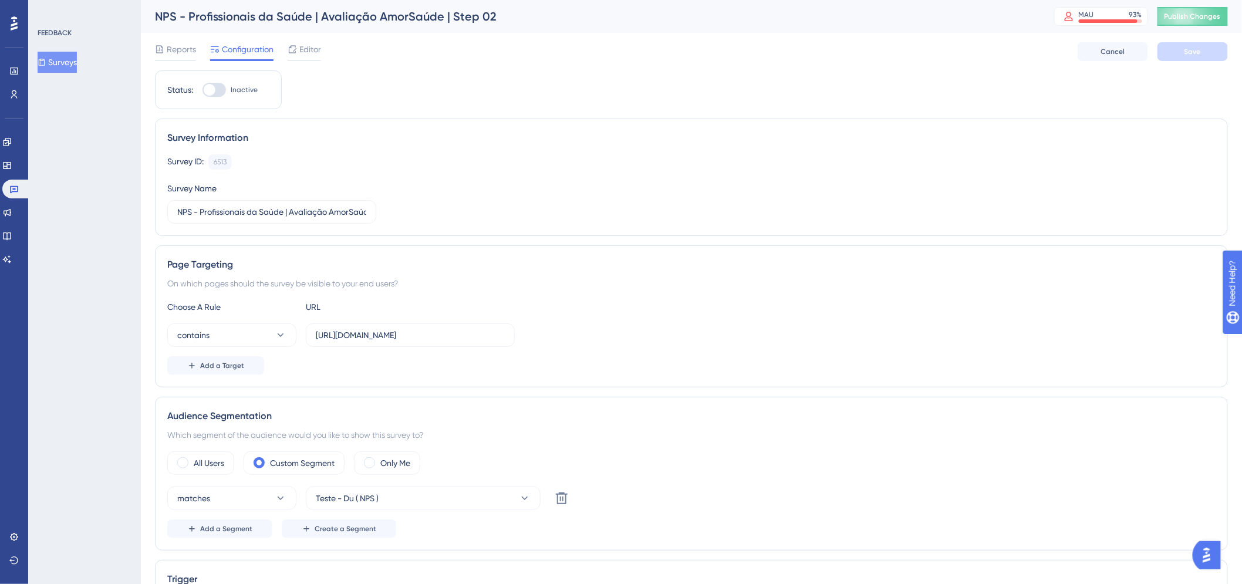
click at [301, 60] on div at bounding box center [304, 60] width 33 height 1
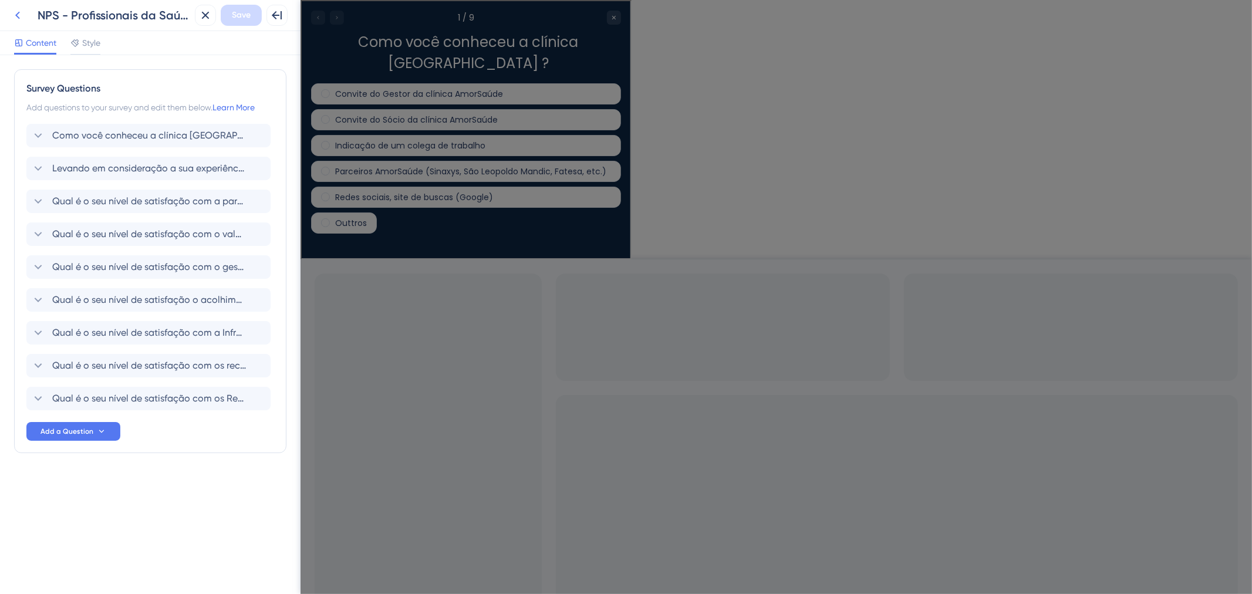
click at [62, 76] on div "Survey Questions Add questions to your survey and edit them below. Learn More C…" at bounding box center [150, 261] width 272 height 384
click at [18, 15] on icon at bounding box center [18, 15] width 14 height 14
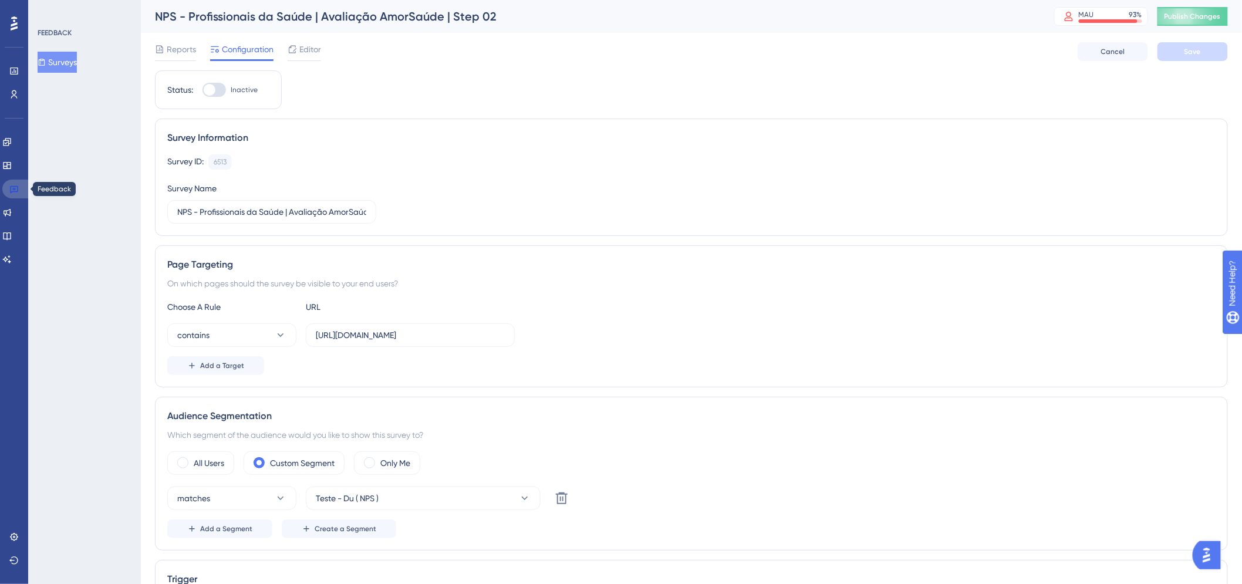
click at [16, 190] on icon at bounding box center [13, 188] width 9 height 9
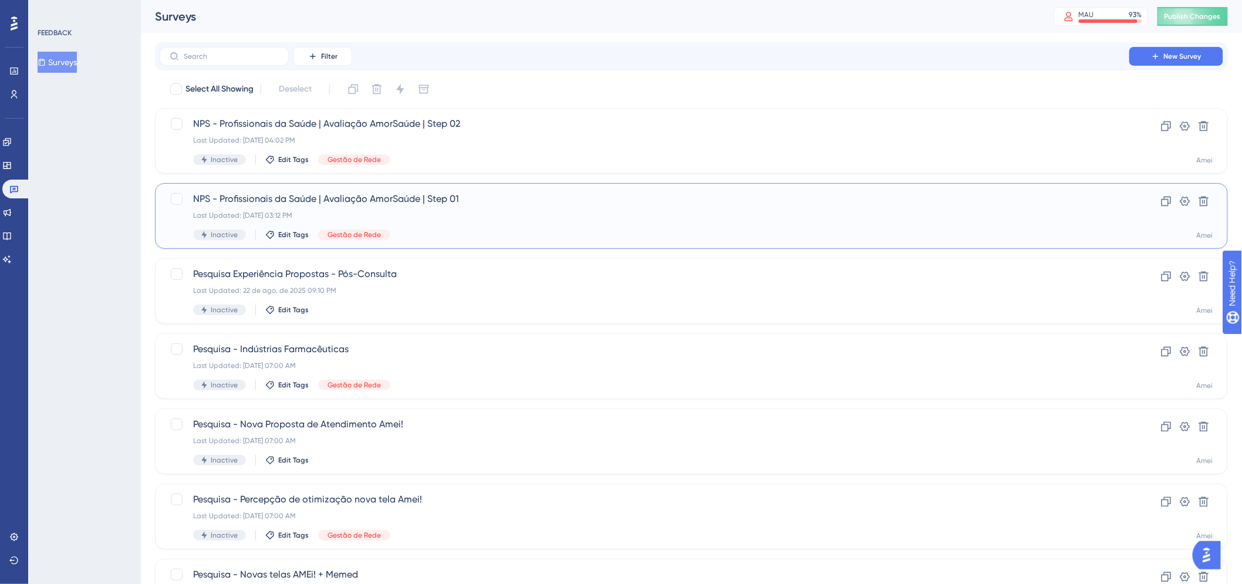
click at [565, 210] on div "NPS - Profissionais da Saúde | Avaliação AmorSaúde | Step 01 Last Updated: 14 d…" at bounding box center [644, 216] width 903 height 48
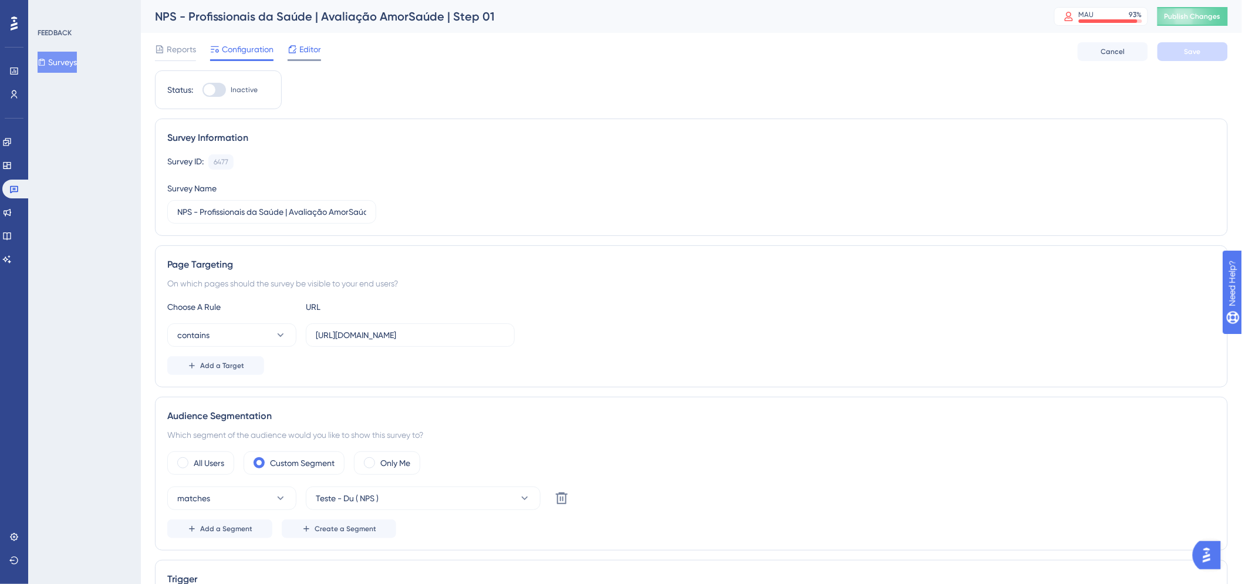
click at [305, 48] on span "Editor" at bounding box center [310, 49] width 22 height 14
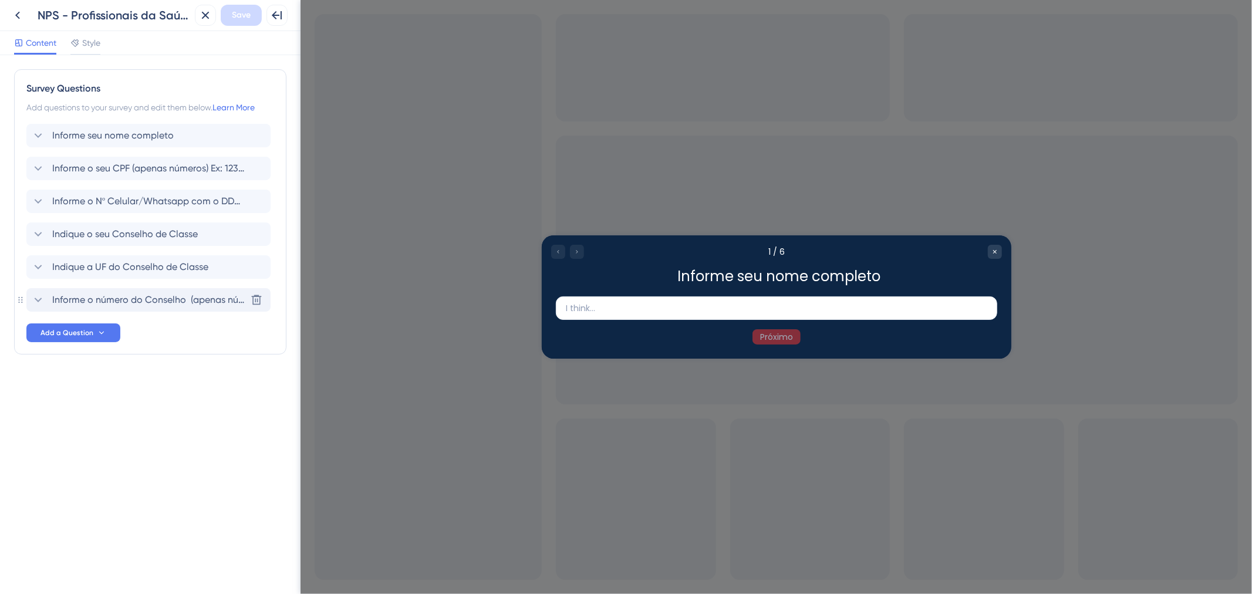
click at [36, 300] on icon at bounding box center [38, 300] width 14 height 14
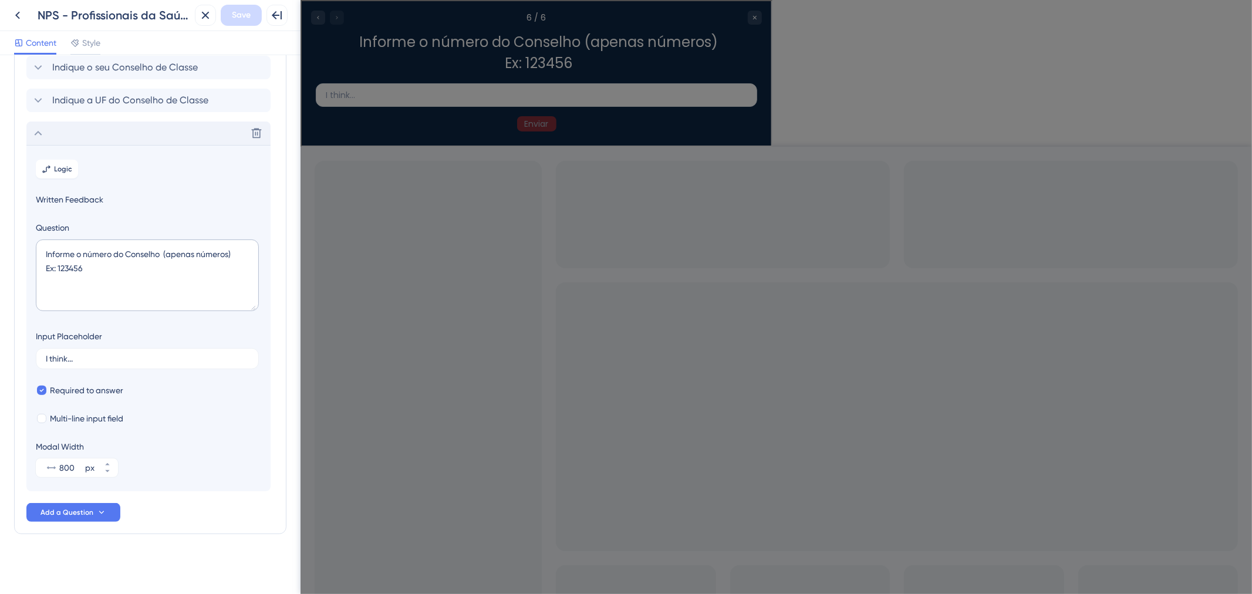
scroll to position [168, 0]
click at [60, 169] on span "Logic" at bounding box center [64, 167] width 18 height 9
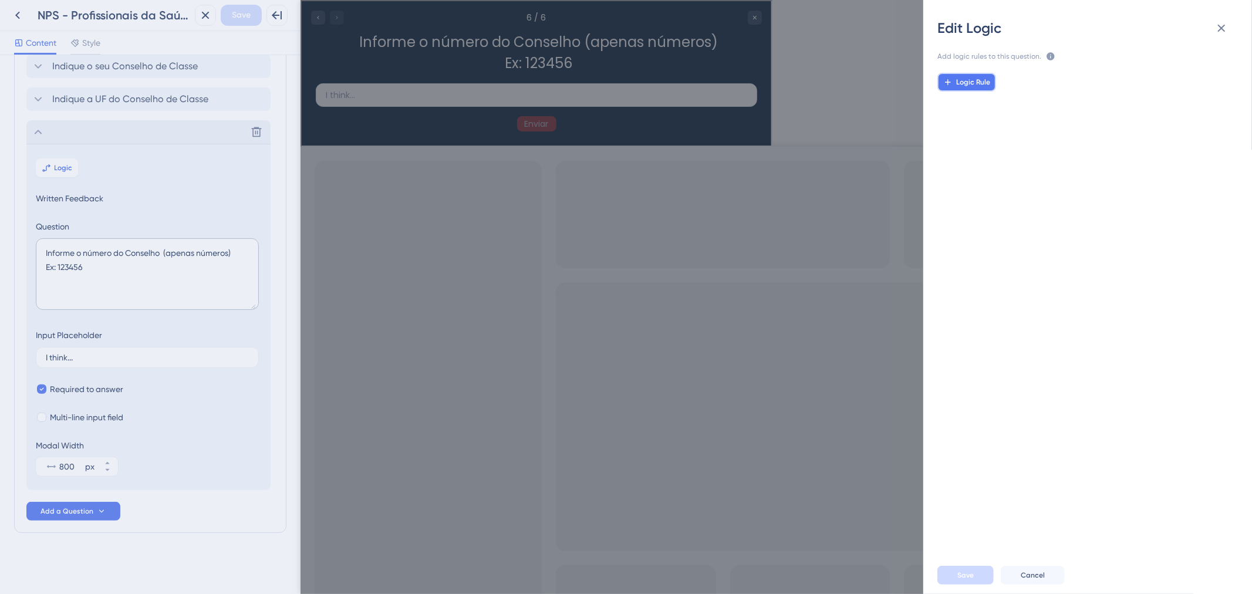
click at [970, 73] on button "Logic Rule" at bounding box center [967, 82] width 59 height 19
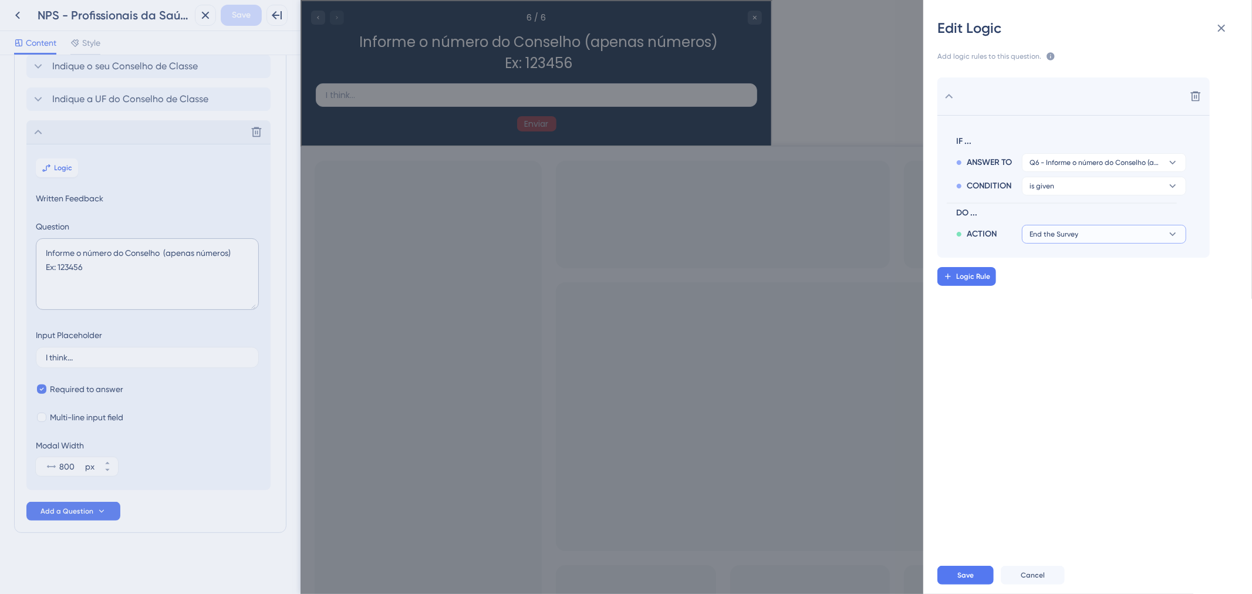
click at [1086, 231] on button "End the Survey" at bounding box center [1104, 234] width 164 height 19
click at [1119, 337] on div "Trigger a Survey Trigger a Survey" at bounding box center [1105, 337] width 140 height 23
click at [1088, 263] on button "NPS - Profissionais da Saúde | Avaliação AmorSaúde | Step 02" at bounding box center [1104, 257] width 164 height 19
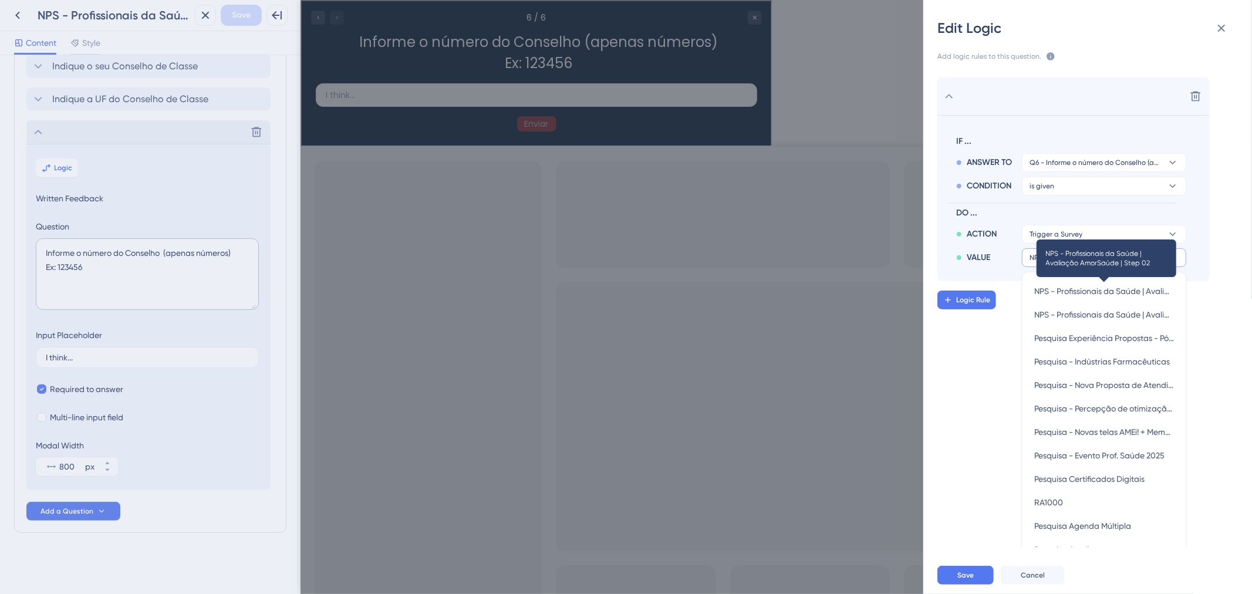
scroll to position [21, 0]
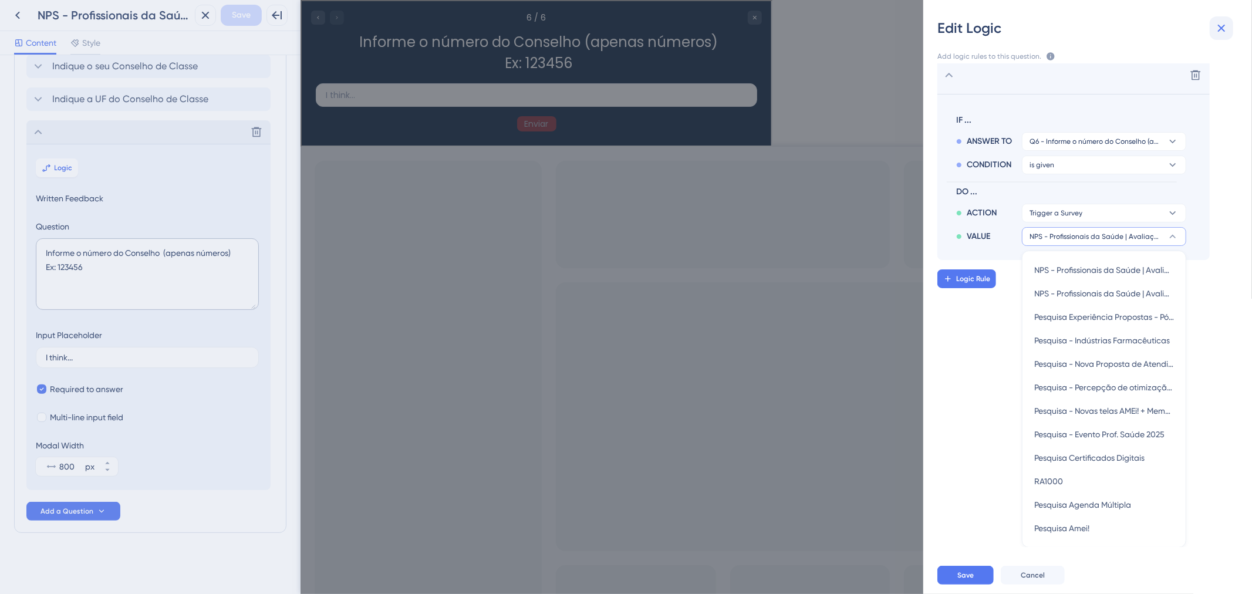
click at [1223, 26] on icon at bounding box center [1222, 28] width 14 height 14
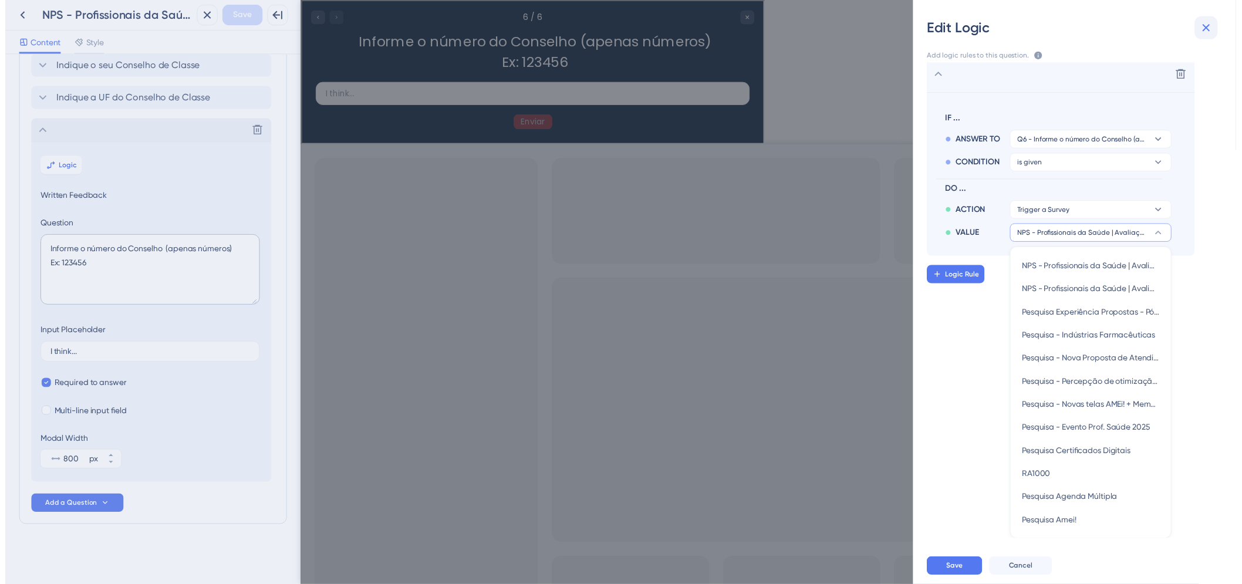
scroll to position [0, 0]
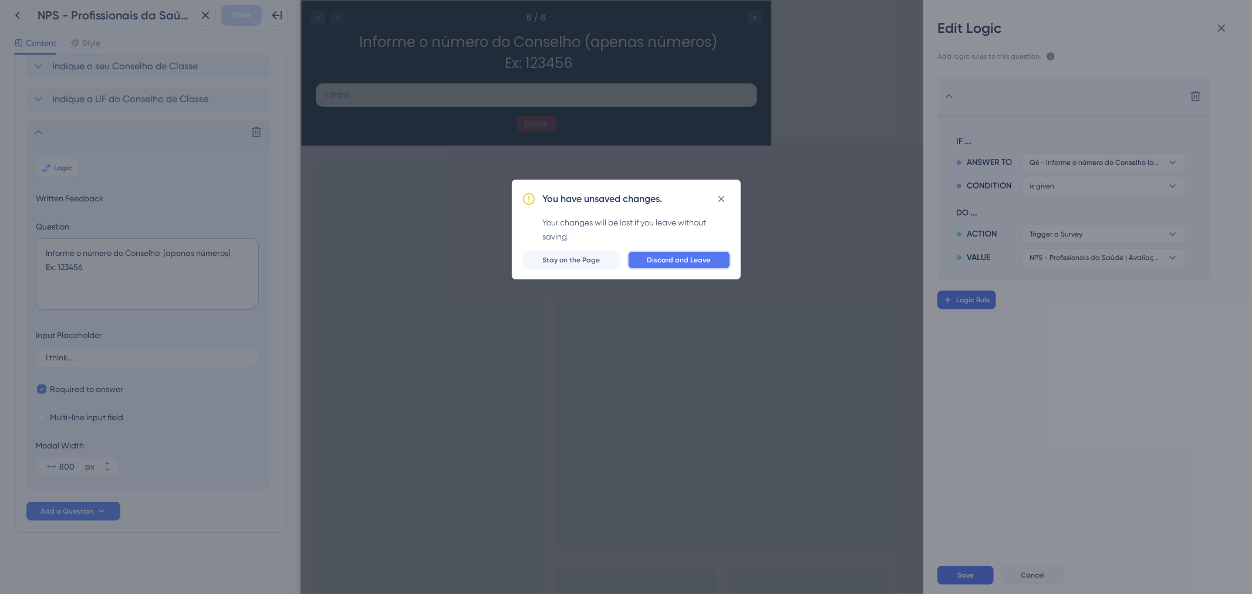
click at [695, 261] on span "Discard and Leave" at bounding box center [679, 259] width 63 height 9
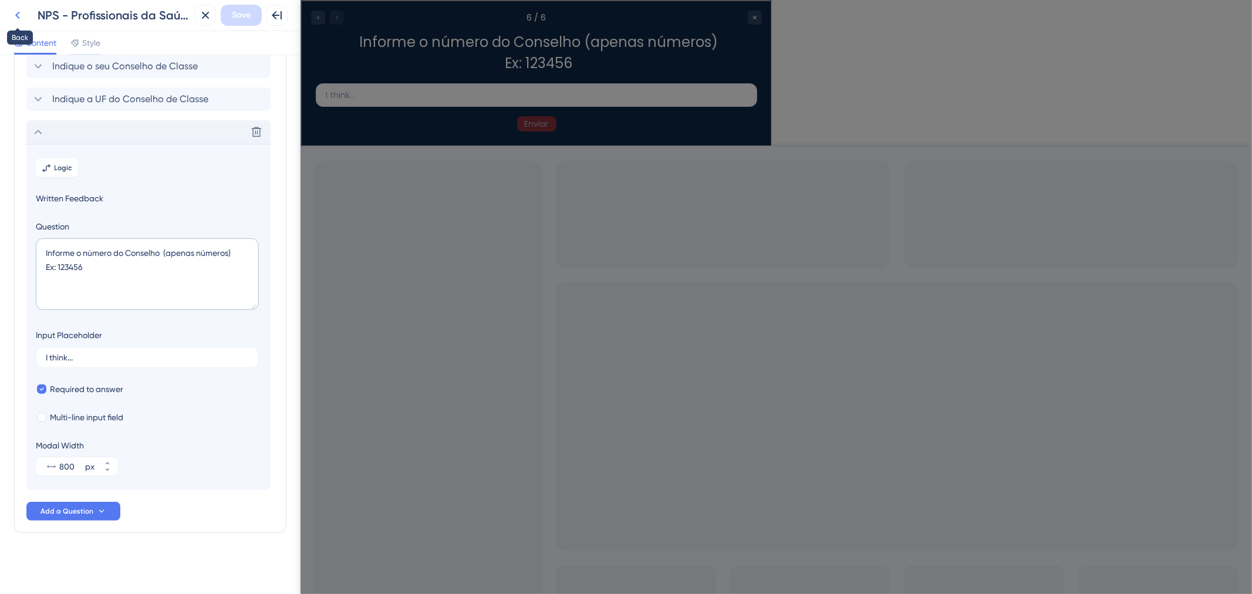
click at [16, 19] on icon at bounding box center [18, 15] width 14 height 14
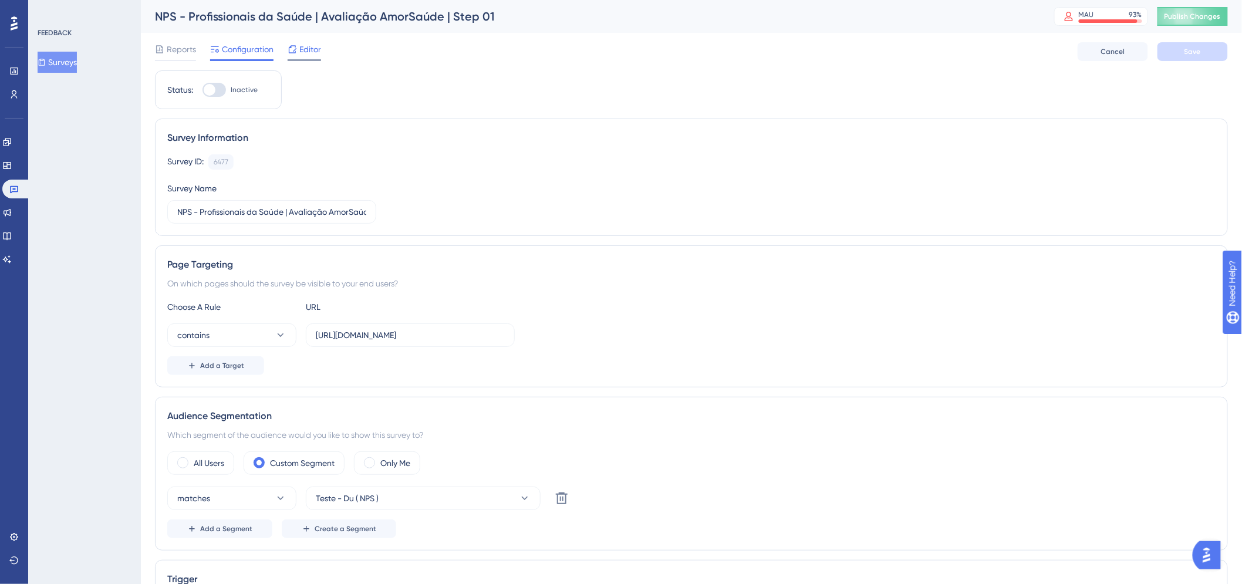
click at [307, 52] on span "Editor" at bounding box center [310, 49] width 22 height 14
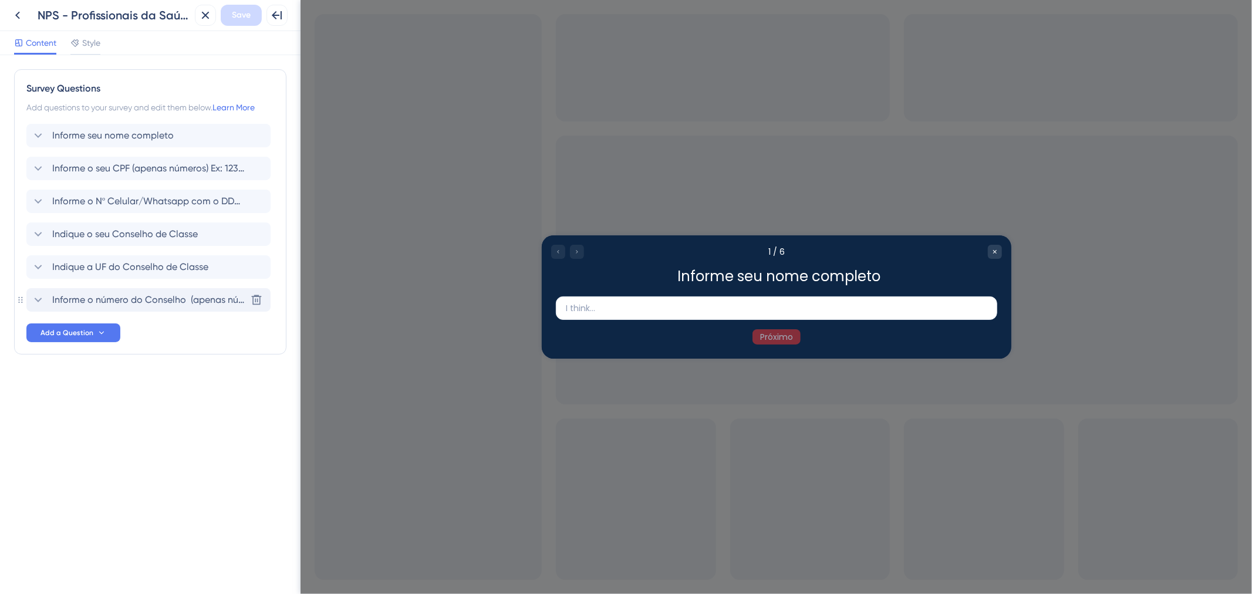
click at [151, 292] on div "Informe o número do Conselho (apenas números) Ex: 123456 Delete" at bounding box center [148, 299] width 244 height 23
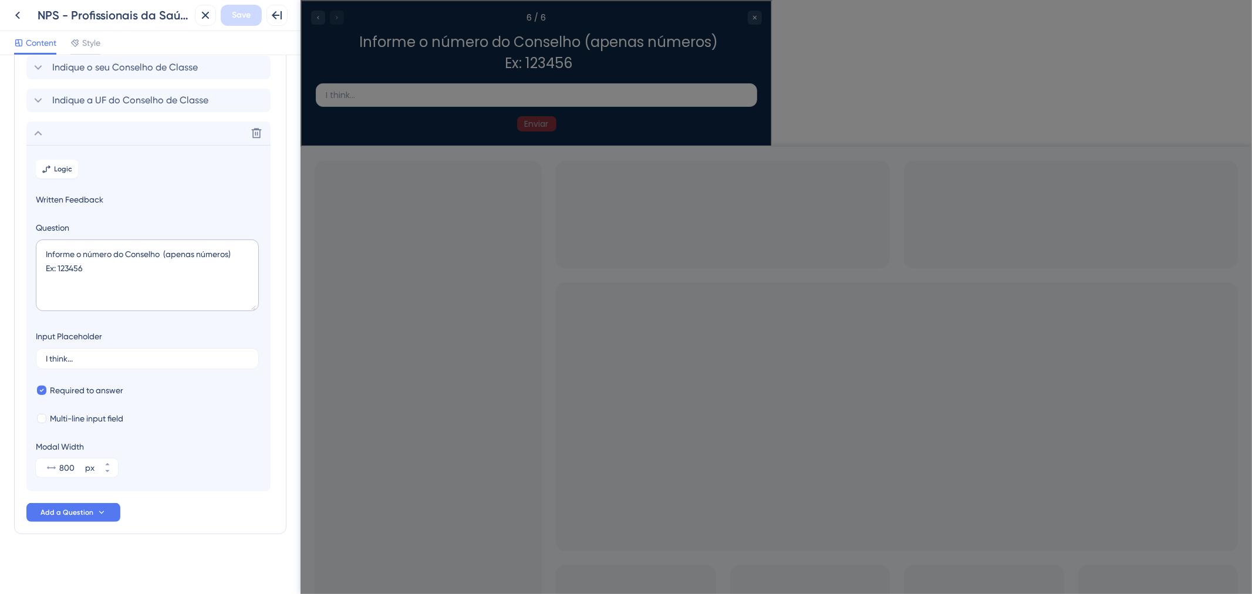
scroll to position [168, 0]
click at [52, 173] on button "Logic" at bounding box center [57, 168] width 42 height 19
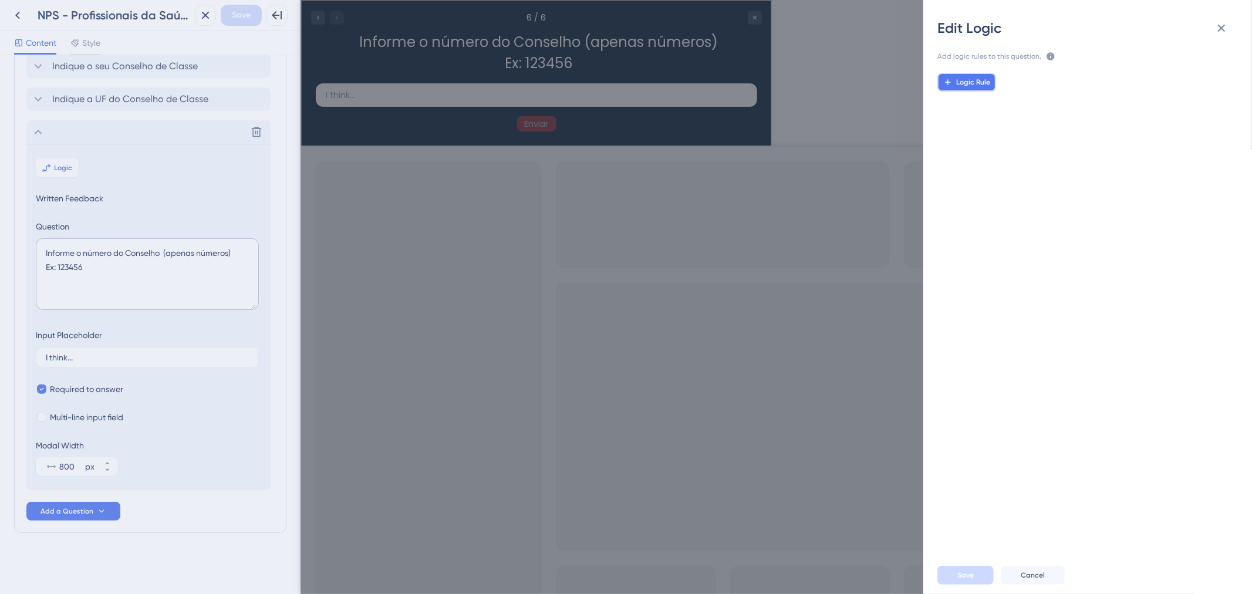
click at [974, 80] on span "Logic Rule" at bounding box center [974, 82] width 34 height 9
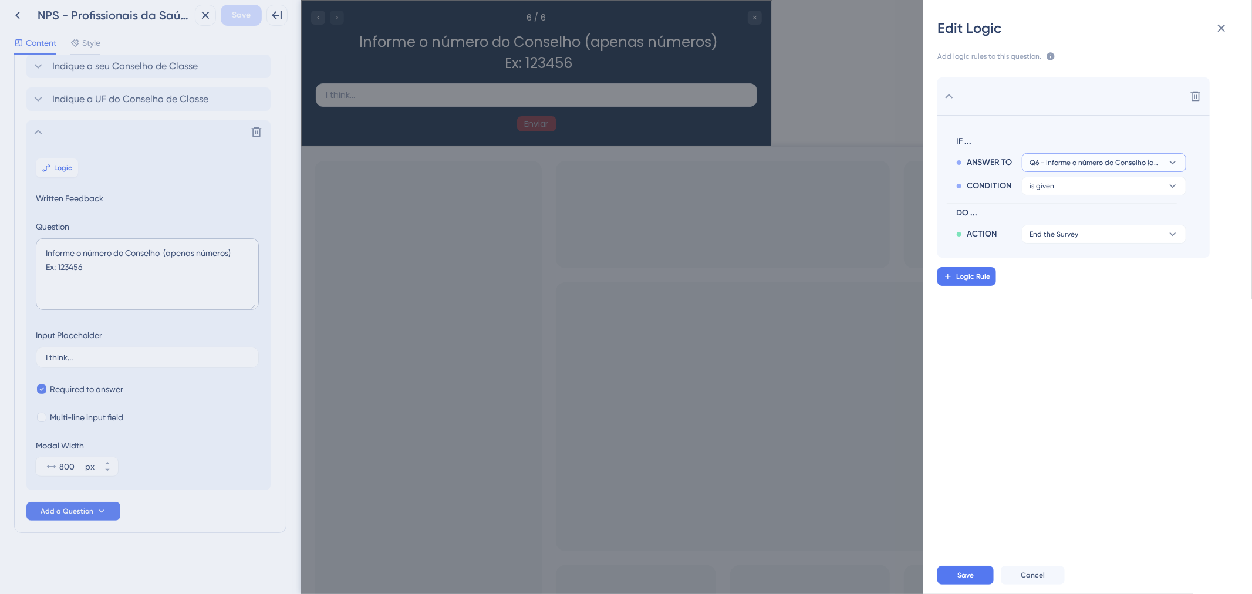
click at [1163, 162] on span "Q6 - Informe o número do Conselho (apenas números) Ex: 123456" at bounding box center [1096, 162] width 133 height 9
click at [1163, 161] on span "Q6 - Informe o número do Conselho (apenas números) Ex: 123456" at bounding box center [1096, 162] width 133 height 9
click at [1160, 163] on span "Q6 - Informe o número do Conselho (apenas números) Ex: 123456" at bounding box center [1096, 162] width 133 height 9
click at [1149, 244] on section "IF ... ANSWER TO Q6 - Informe o número do Conselho (apenas números) Ex: 123456 …" at bounding box center [1074, 186] width 272 height 143
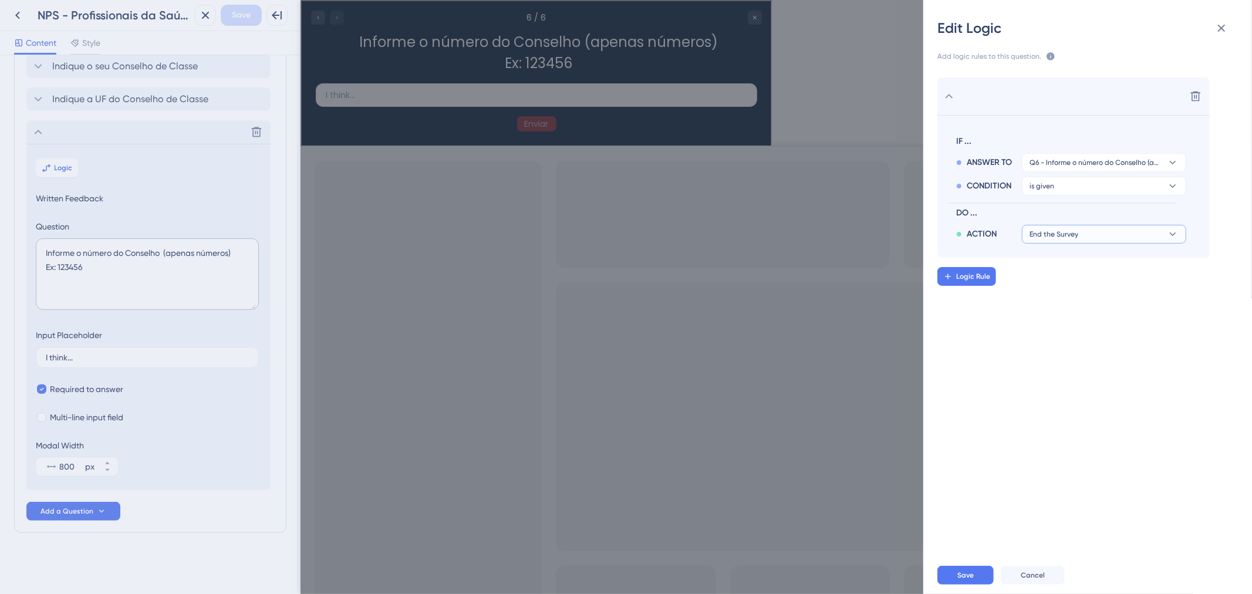
click at [1149, 242] on button "End the Survey" at bounding box center [1104, 234] width 164 height 19
click at [1126, 344] on div "Trigger a Survey Trigger a Survey" at bounding box center [1105, 337] width 140 height 23
click at [1124, 261] on span "NPS - Profissionais da Saúde | Avaliação AmorSaúde | Step 02" at bounding box center [1096, 257] width 133 height 9
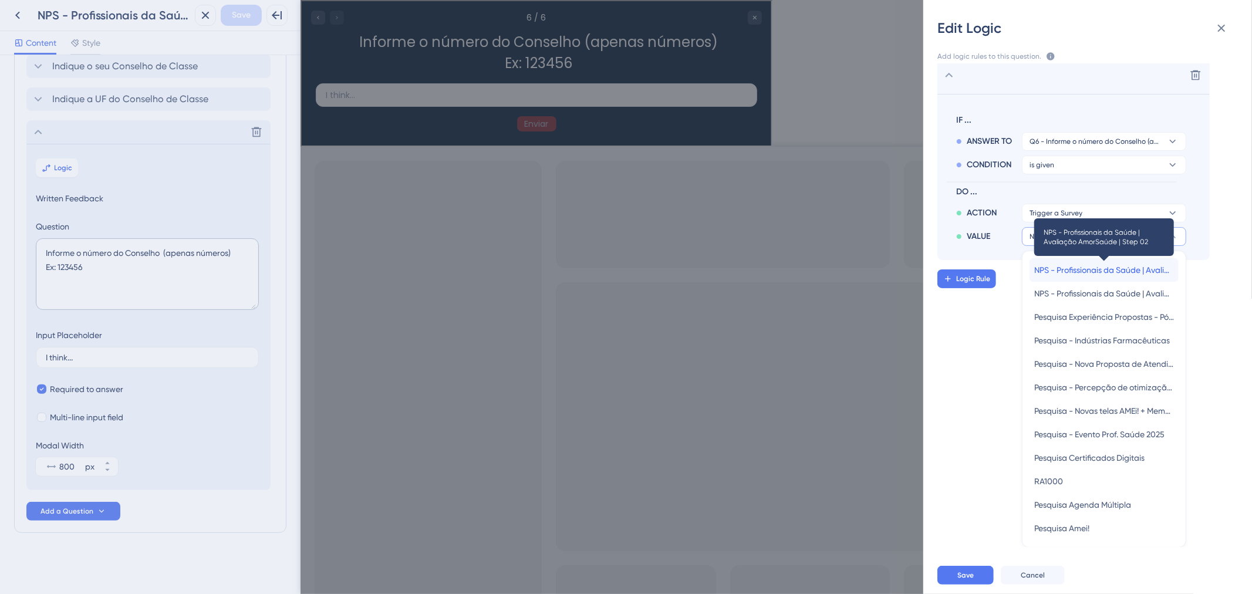
click at [1123, 271] on span "NPS - Profissionais da Saúde | Avaliação AmorSaúde | Step 02" at bounding box center [1105, 270] width 140 height 14
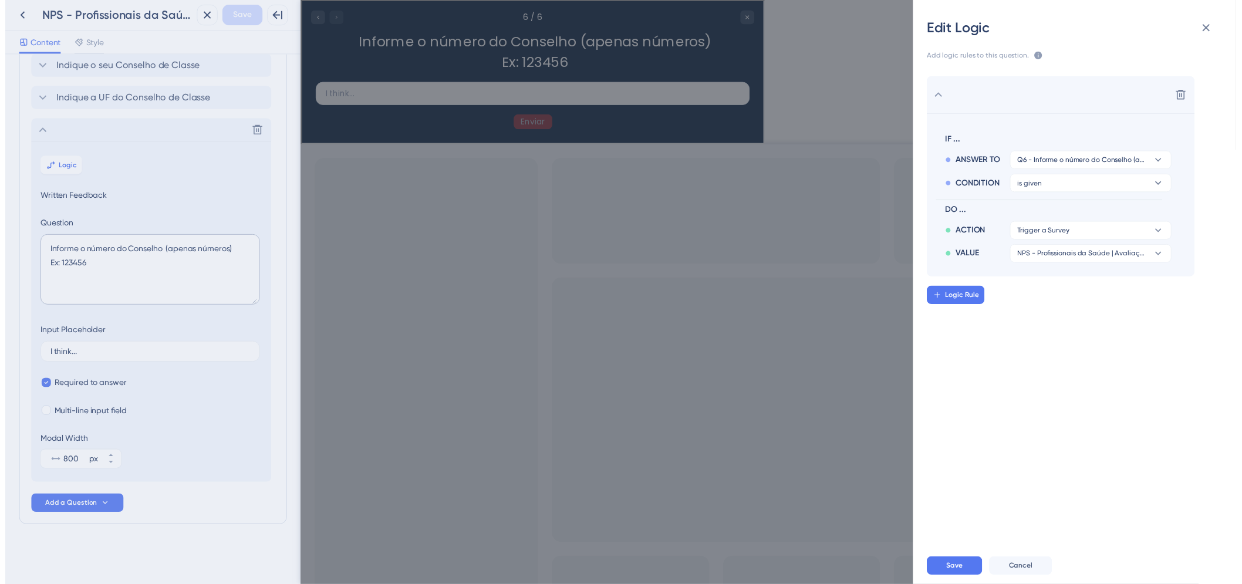
scroll to position [0, 0]
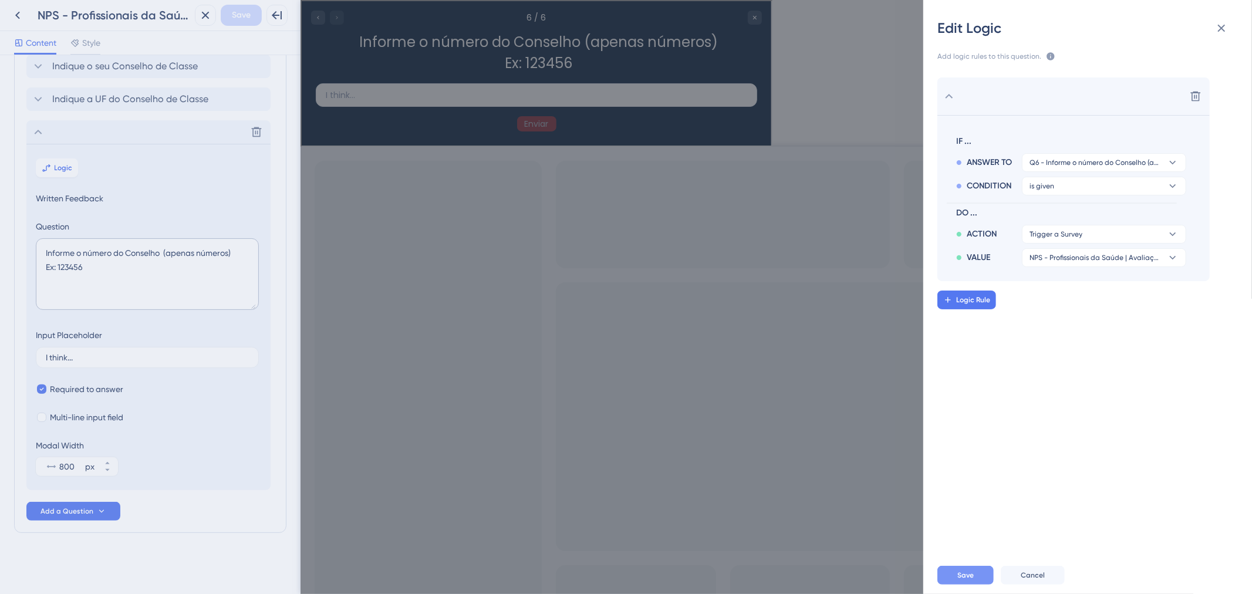
click at [960, 579] on span "Save" at bounding box center [966, 575] width 16 height 9
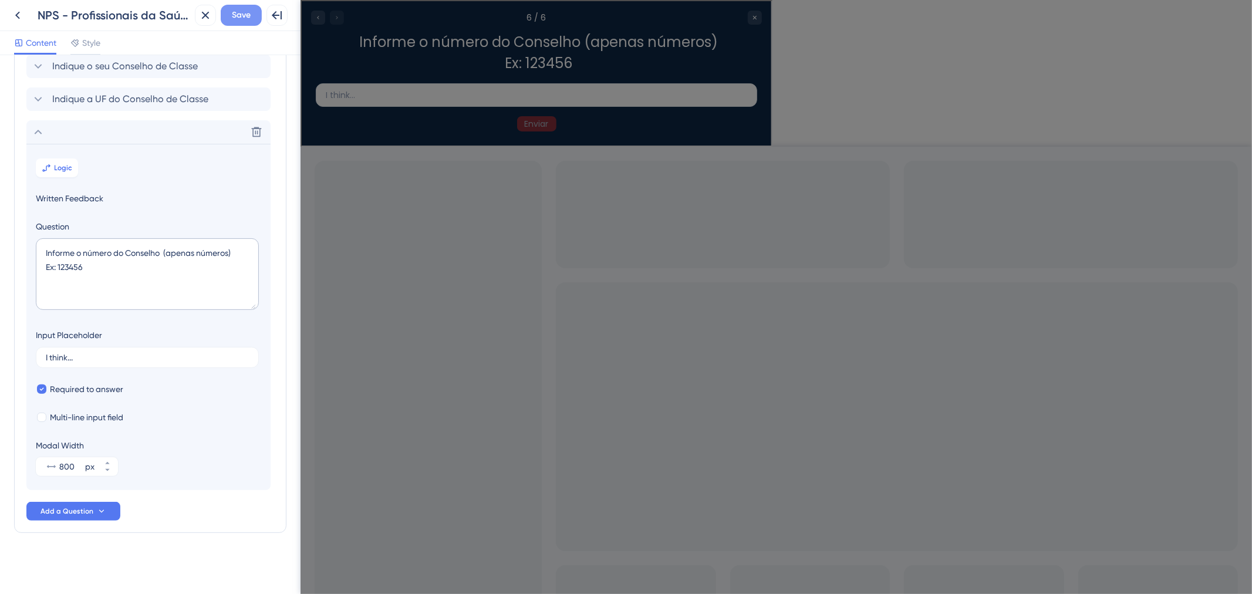
click at [237, 18] on span "Save" at bounding box center [241, 15] width 19 height 14
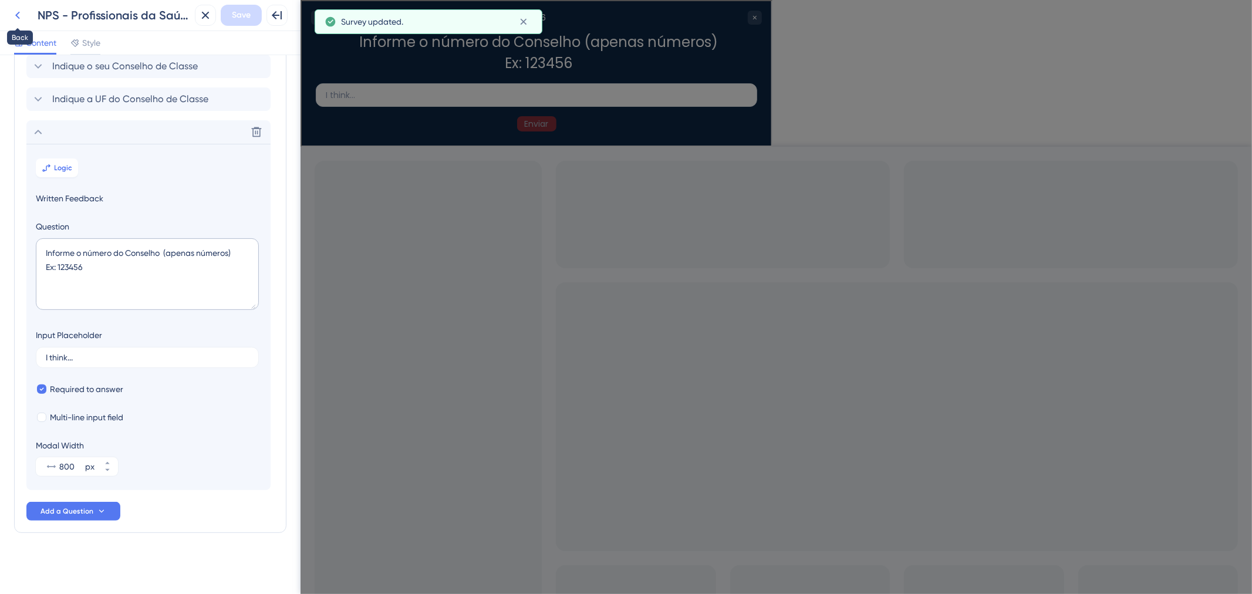
click at [16, 15] on icon at bounding box center [17, 16] width 5 height 8
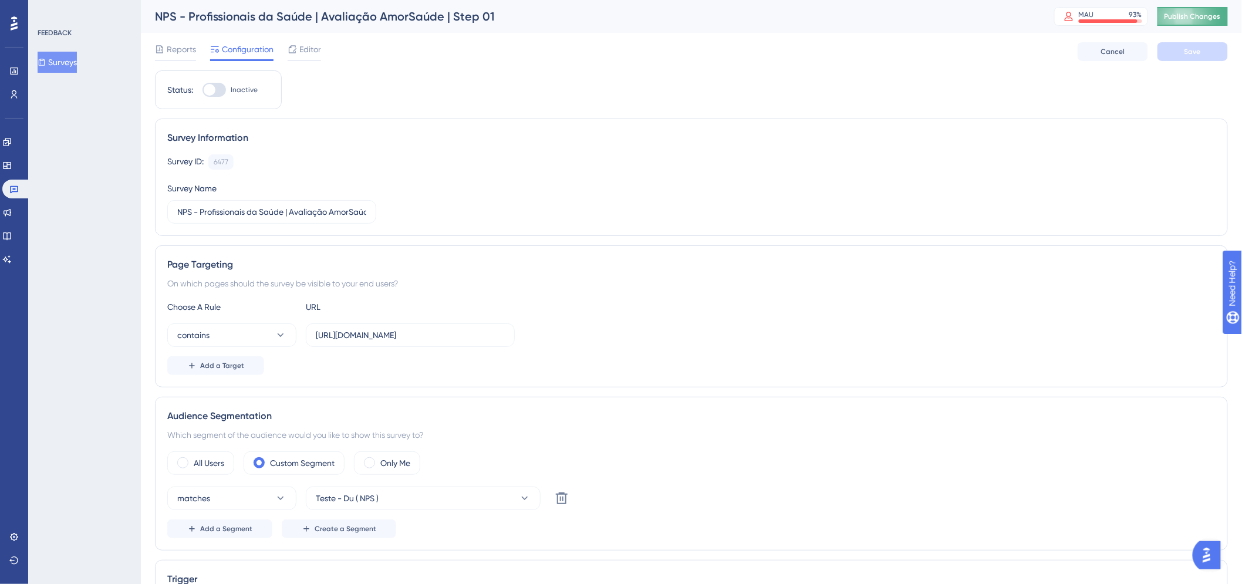
click at [1208, 19] on span "Publish Changes" at bounding box center [1193, 16] width 56 height 9
click at [15, 193] on icon at bounding box center [13, 188] width 9 height 9
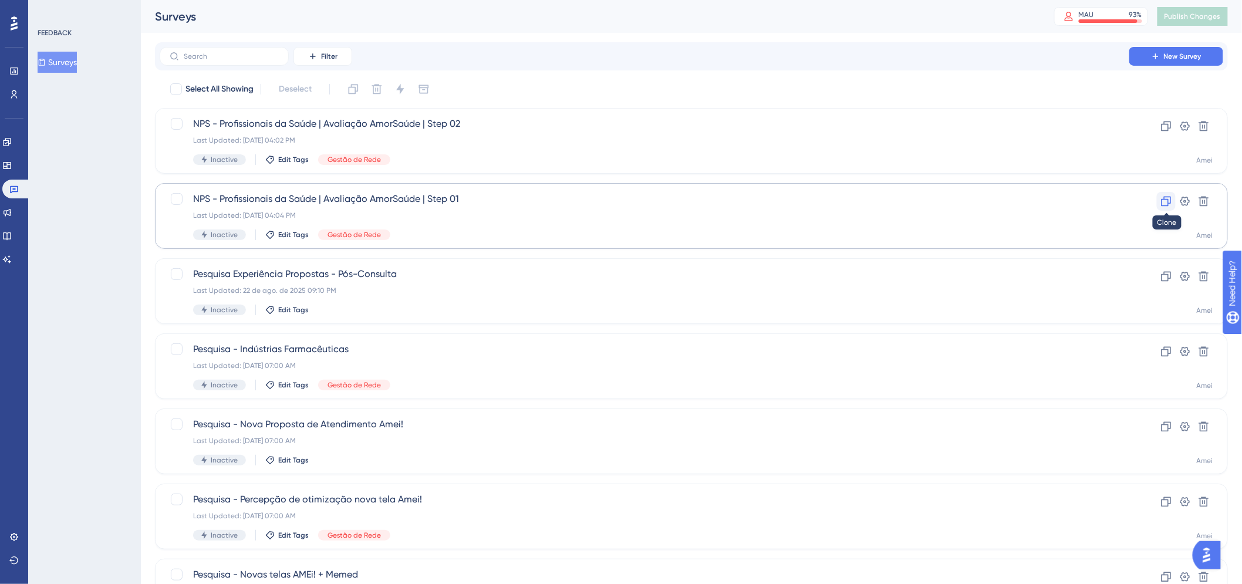
click at [1169, 206] on icon at bounding box center [1167, 202] width 10 height 10
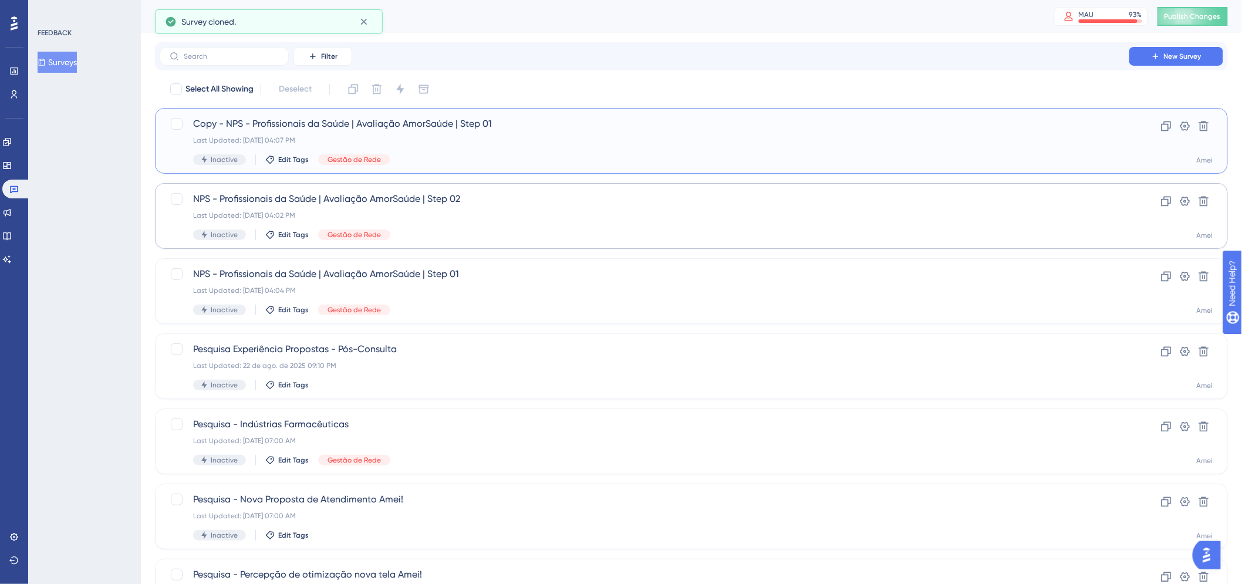
click at [564, 132] on div "Copy - NPS - Profissionais da Saúde | Avaliação AmorSaúde | Step 01 Last Update…" at bounding box center [644, 141] width 903 height 48
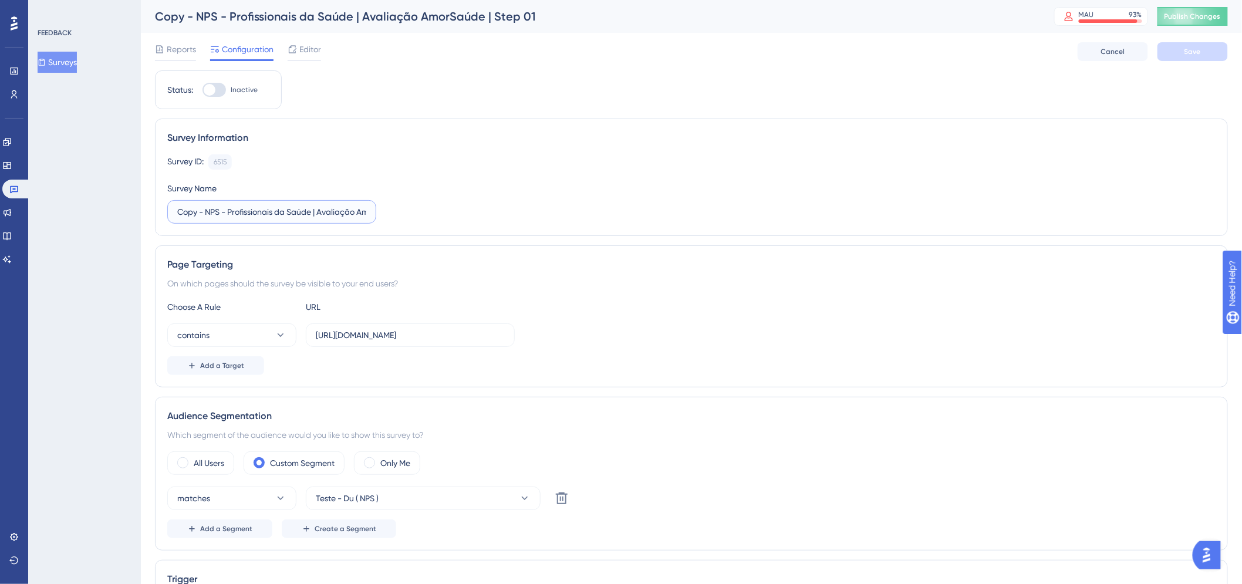
click at [333, 211] on input "Copy - NPS - Profissionais da Saúde | Avaliação AmorSaúde | Step 01" at bounding box center [271, 212] width 189 height 13
drag, startPoint x: 304, startPoint y: 213, endPoint x: 435, endPoint y: 216, distance: 130.4
click at [435, 216] on div "Survey ID: 6515 Copy Survey Name Copy - NPS - Profissionais da Saúde | Avaliaçã…" at bounding box center [691, 188] width 1049 height 69
click at [369, 213] on label "Copy - NPS - Profissionais da Saúde | Avaliação AmorSaúde | Step 01" at bounding box center [271, 211] width 209 height 23
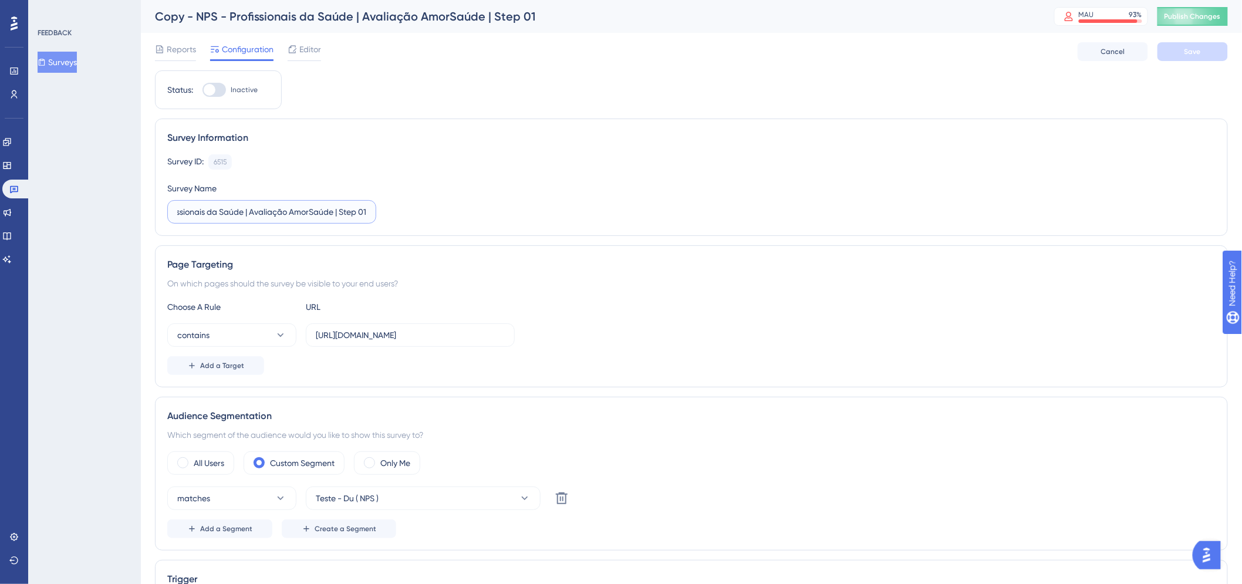
click at [366, 213] on input "Copy - NPS - Profissionais da Saúde | Avaliação AmorSaúde | Step 01" at bounding box center [271, 212] width 189 height 13
type input "NPS - Profissionais da Saúde | Avaliação AmorSaúde | Step 03"
drag, startPoint x: 1079, startPoint y: 188, endPoint x: 1156, endPoint y: 114, distance: 106.3
click at [1082, 186] on div "Survey ID: 6515 Copy Survey Name NPS - Profissionais da Saúde | Avaliação AmorS…" at bounding box center [691, 188] width 1049 height 69
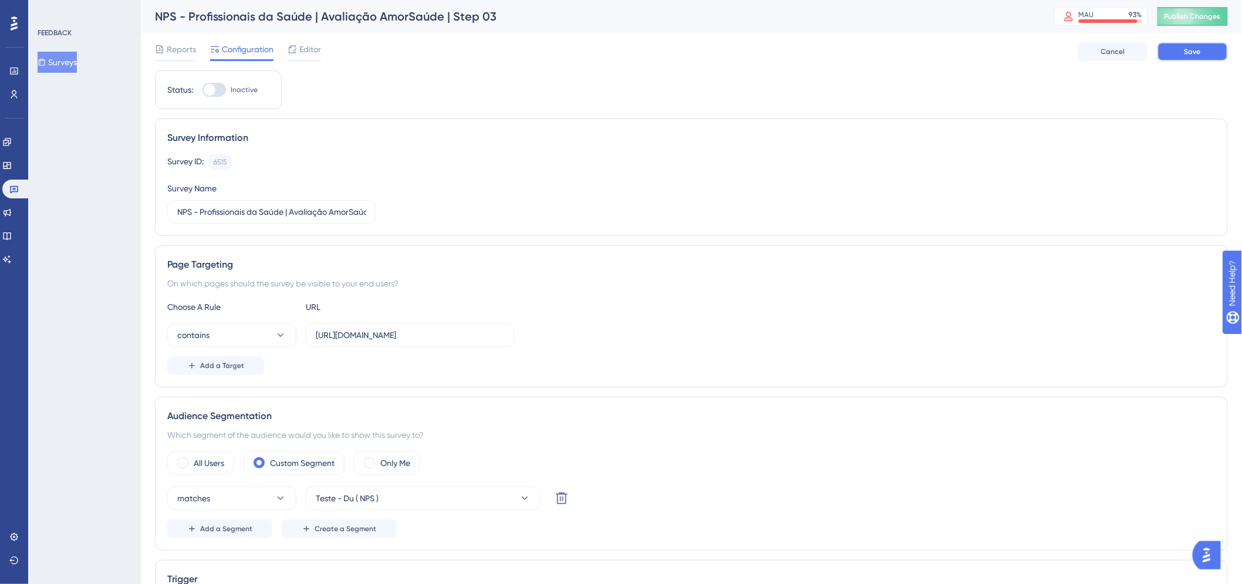
click at [1194, 48] on span "Save" at bounding box center [1193, 51] width 16 height 9
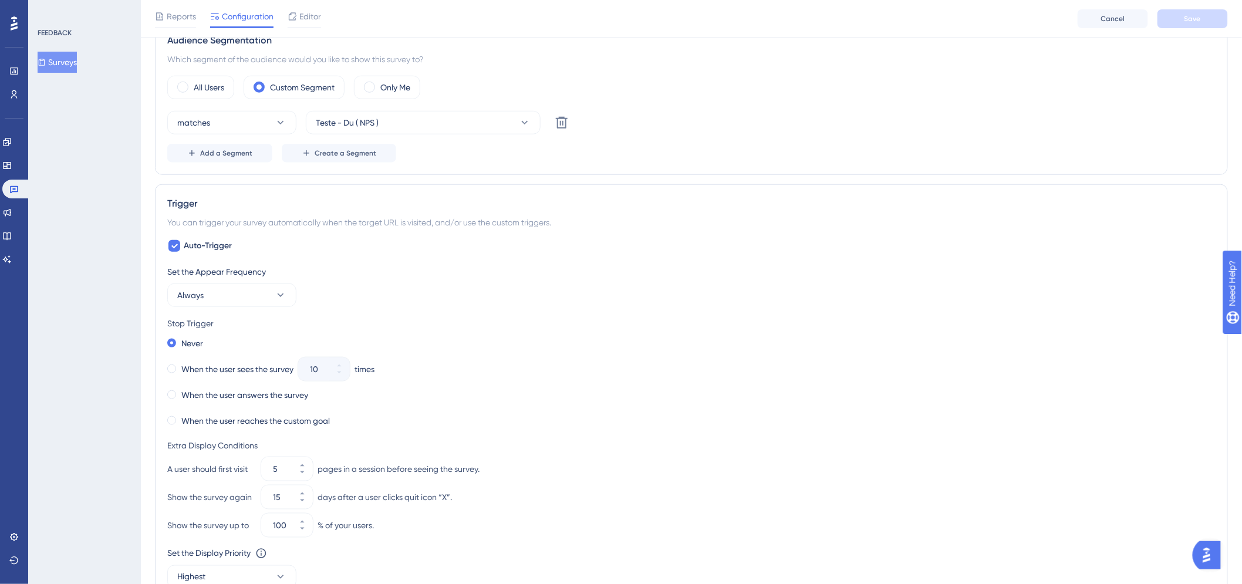
scroll to position [55, 0]
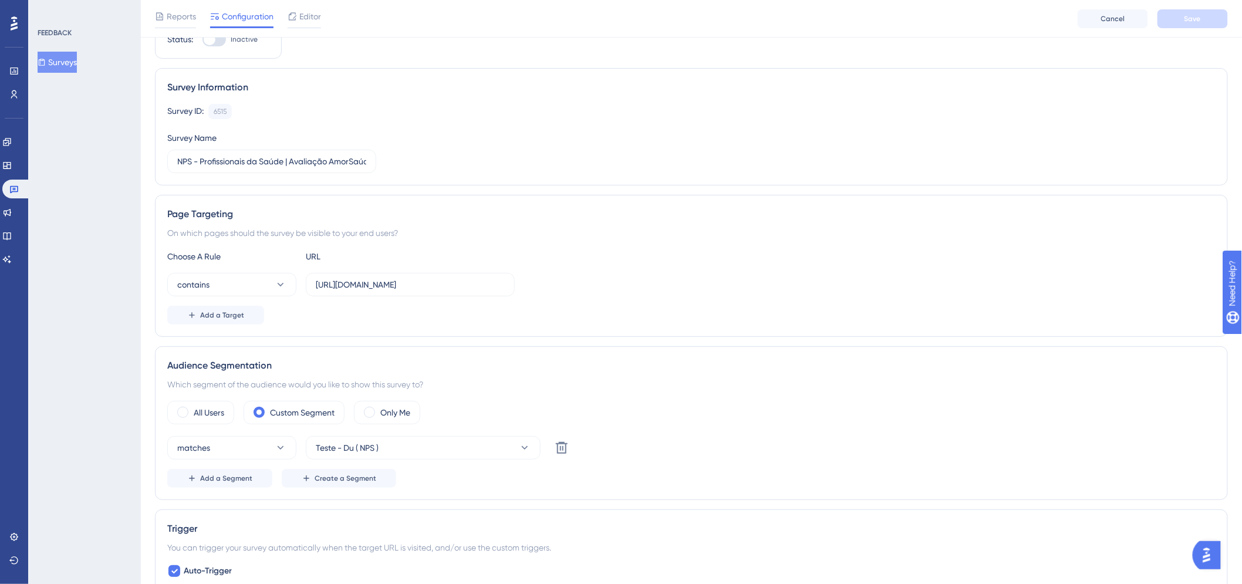
click at [312, 18] on span "Editor" at bounding box center [310, 16] width 22 height 14
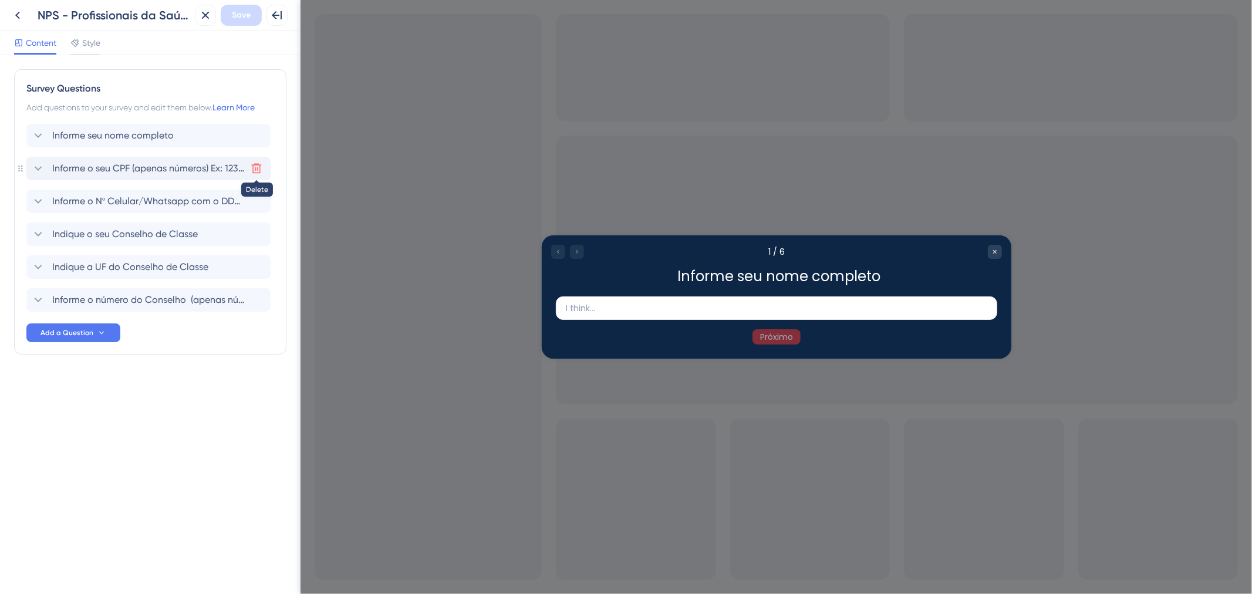
click at [255, 167] on icon at bounding box center [257, 169] width 12 height 12
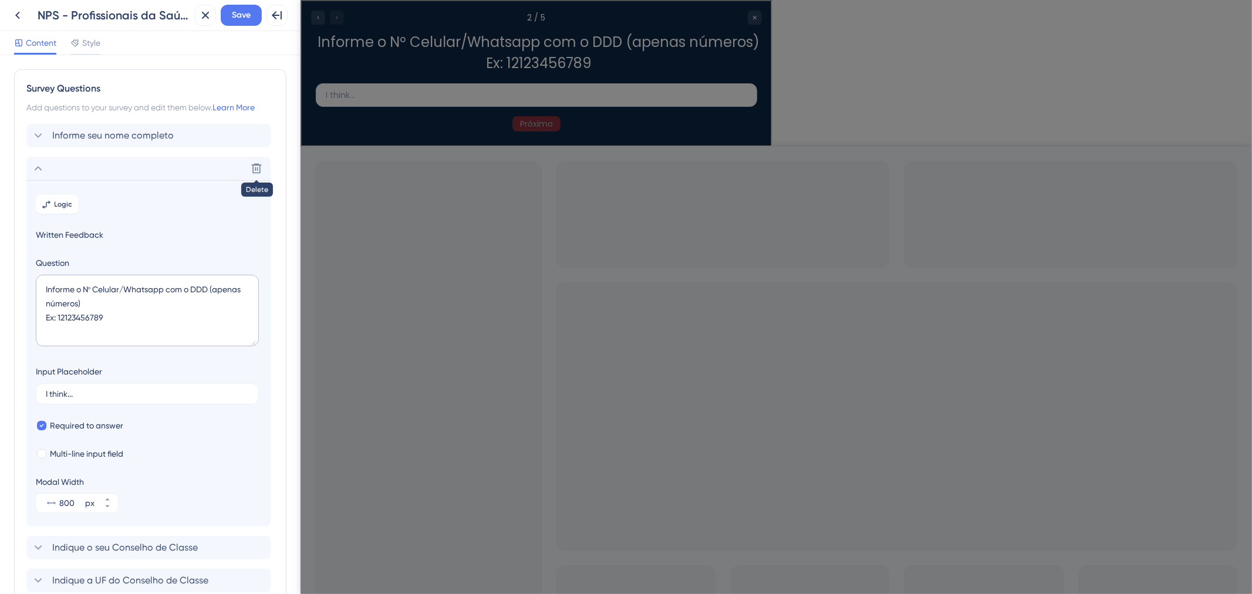
scroll to position [102, 0]
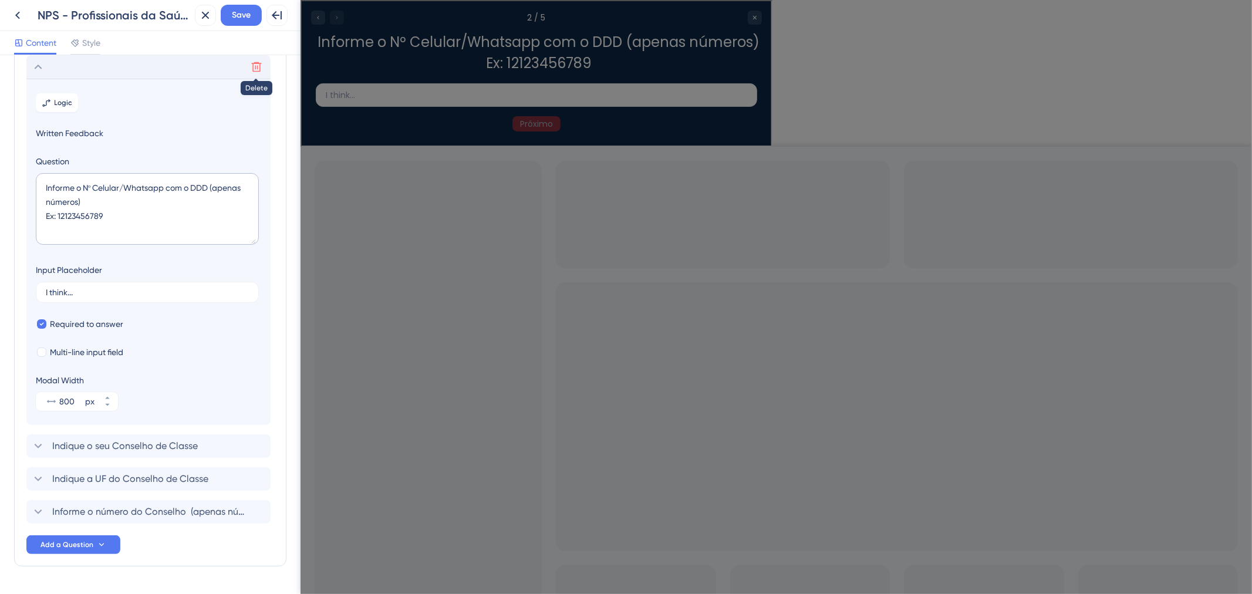
click at [257, 69] on icon at bounding box center [257, 67] width 12 height 12
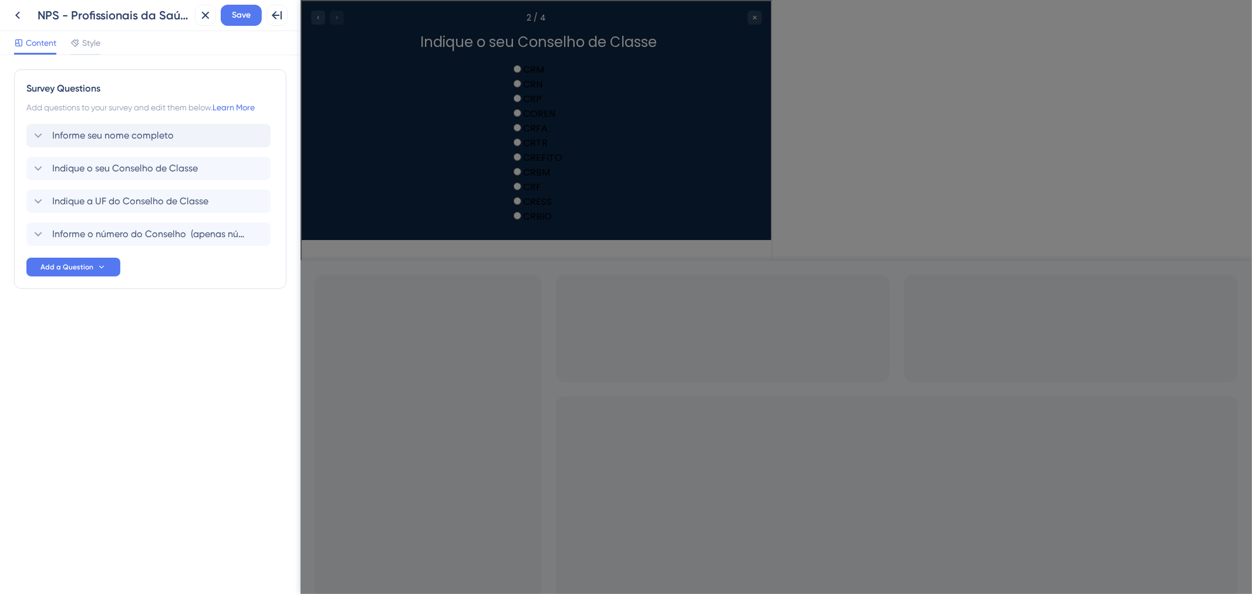
scroll to position [0, 0]
click at [256, 165] on icon at bounding box center [257, 169] width 10 height 10
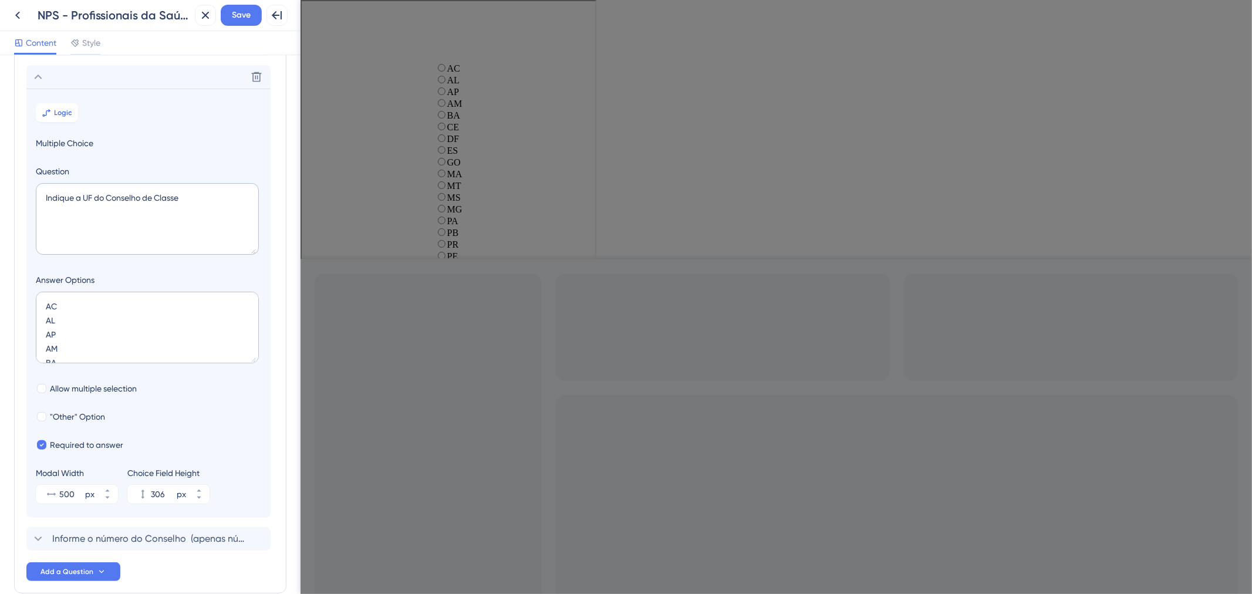
scroll to position [102, 0]
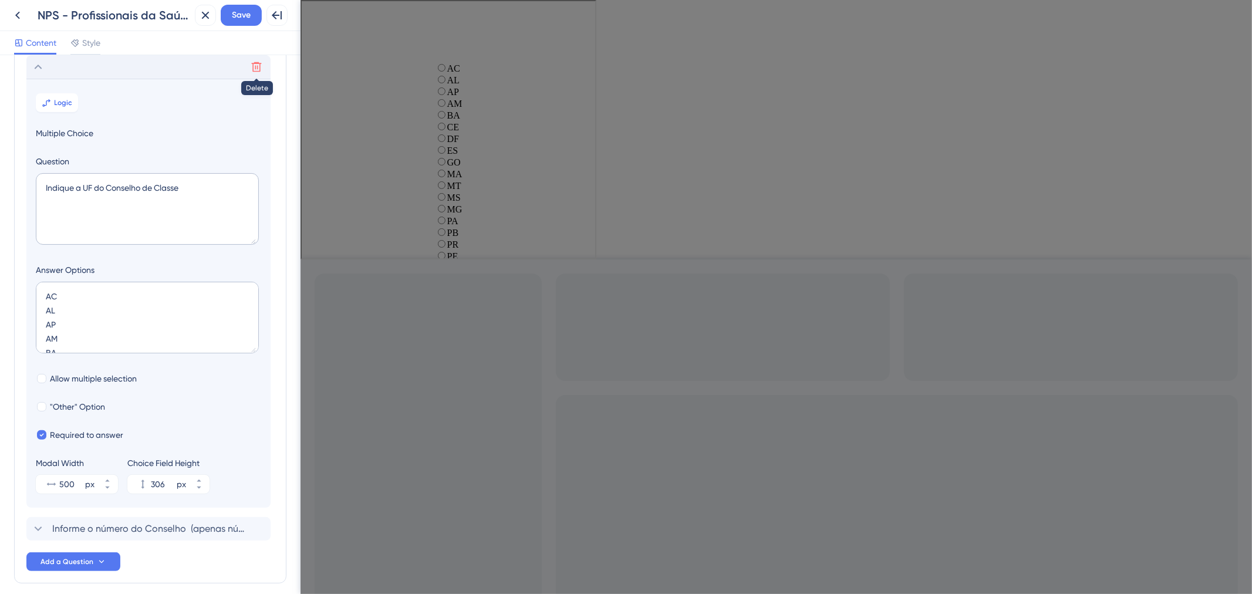
click at [256, 63] on icon at bounding box center [257, 67] width 12 height 12
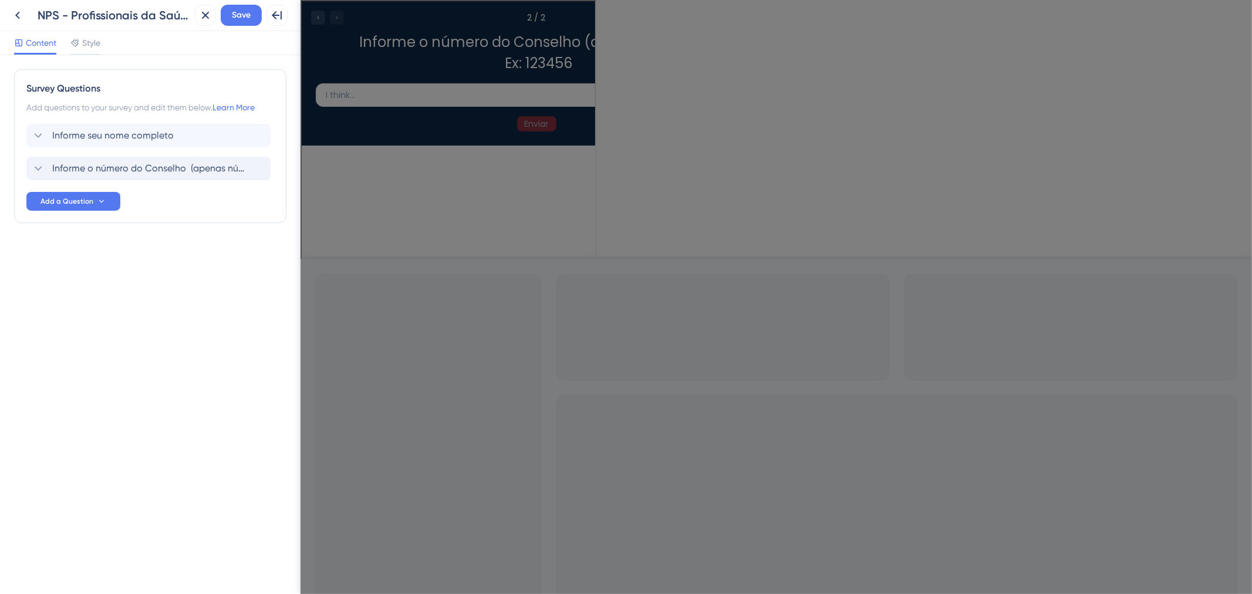
scroll to position [0, 0]
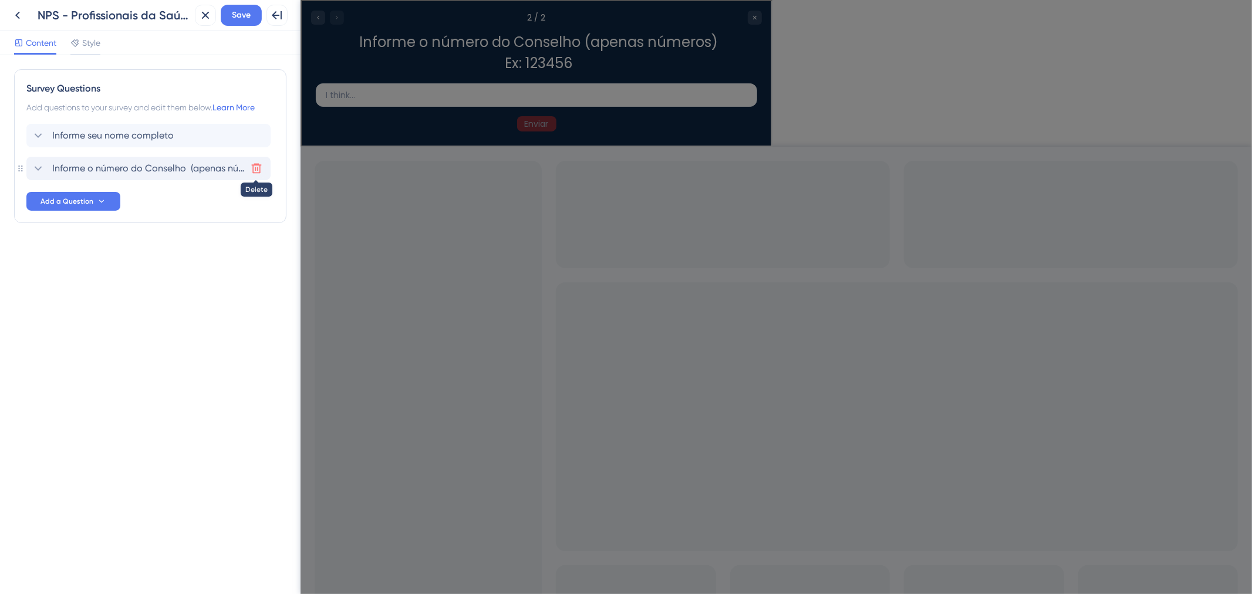
click at [256, 164] on icon at bounding box center [257, 169] width 10 height 10
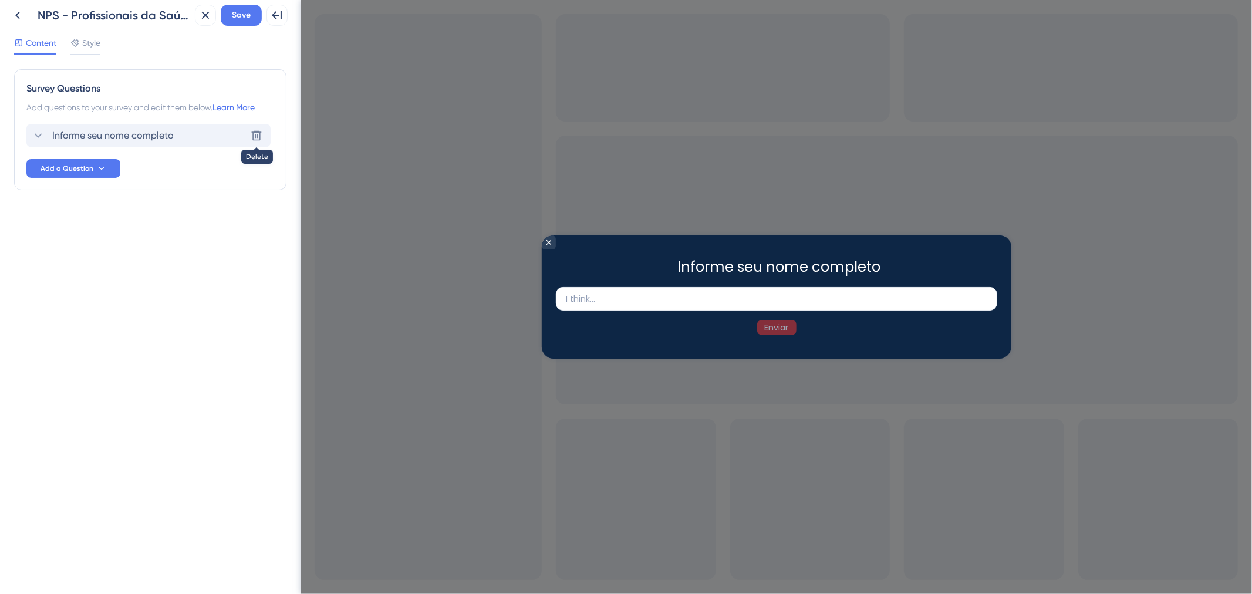
click at [258, 133] on icon at bounding box center [257, 136] width 12 height 12
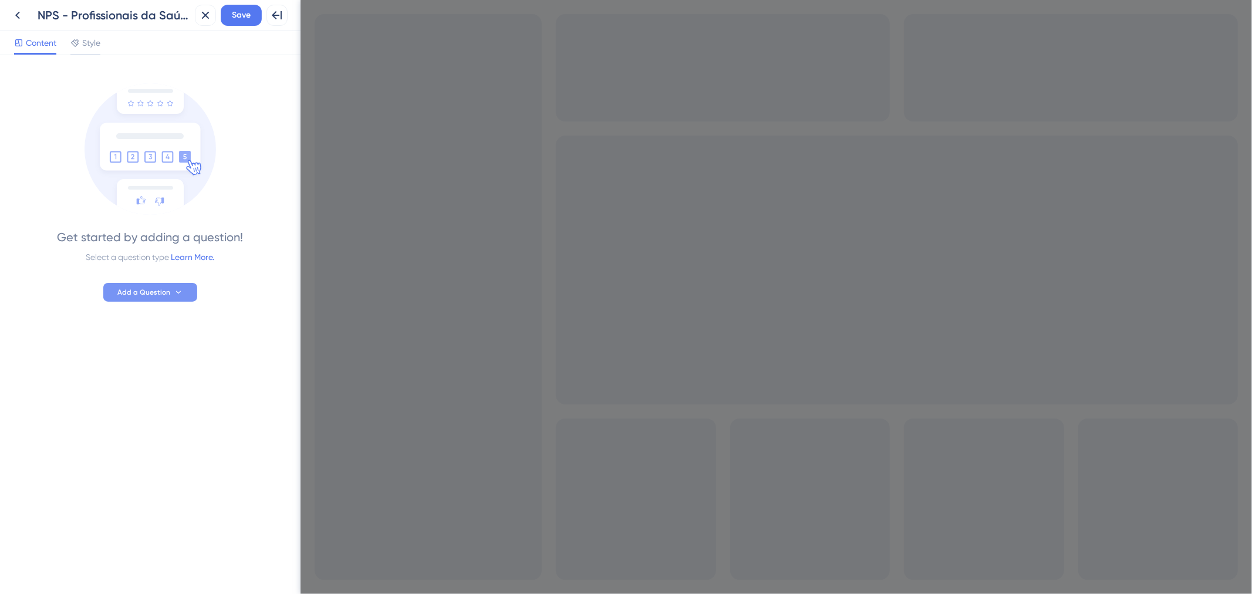
click at [176, 284] on button "Add a Question" at bounding box center [150, 292] width 94 height 19
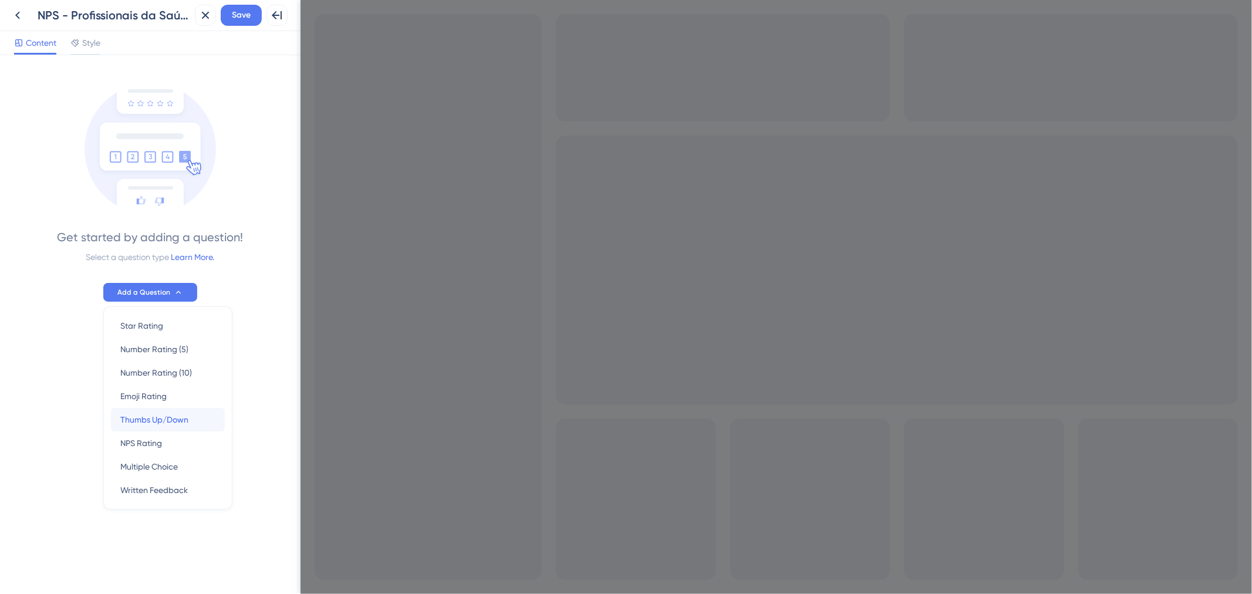
click at [188, 419] on span "Thumbs Up/Down" at bounding box center [154, 420] width 68 height 14
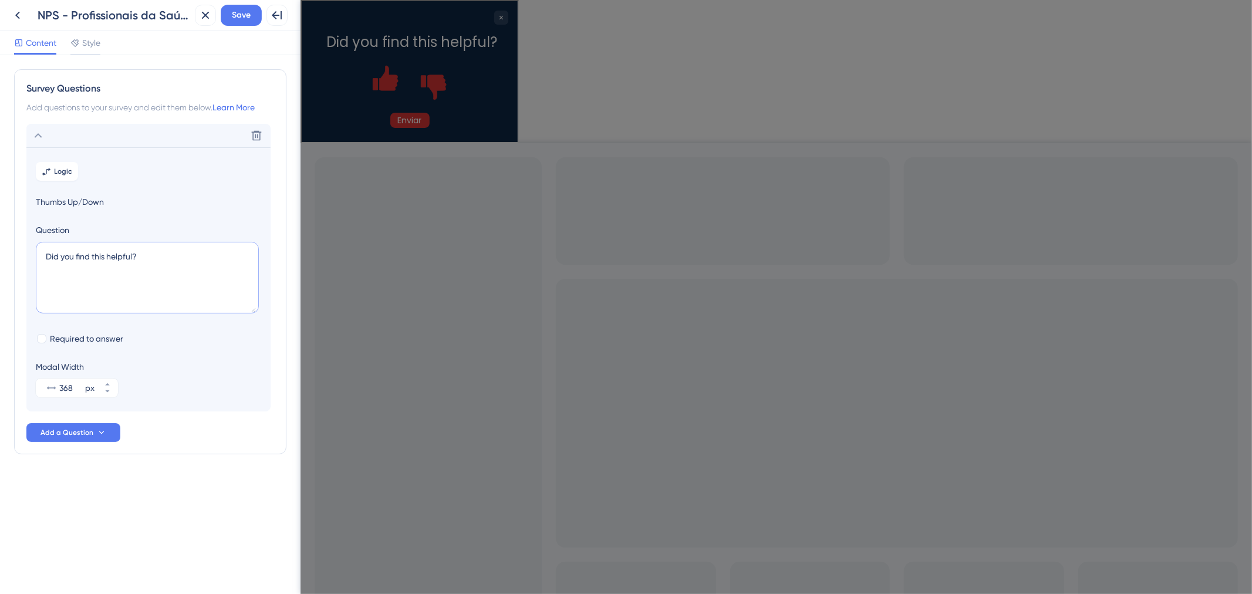
click at [181, 265] on textarea "Did you find this helpful?" at bounding box center [147, 278] width 223 height 72
click at [181, 262] on textarea "Did you find this helpful?" at bounding box center [147, 278] width 223 height 72
click at [179, 259] on textarea "Did you find this helpful?" at bounding box center [147, 278] width 223 height 72
drag, startPoint x: 182, startPoint y: 257, endPoint x: 38, endPoint y: 257, distance: 144.4
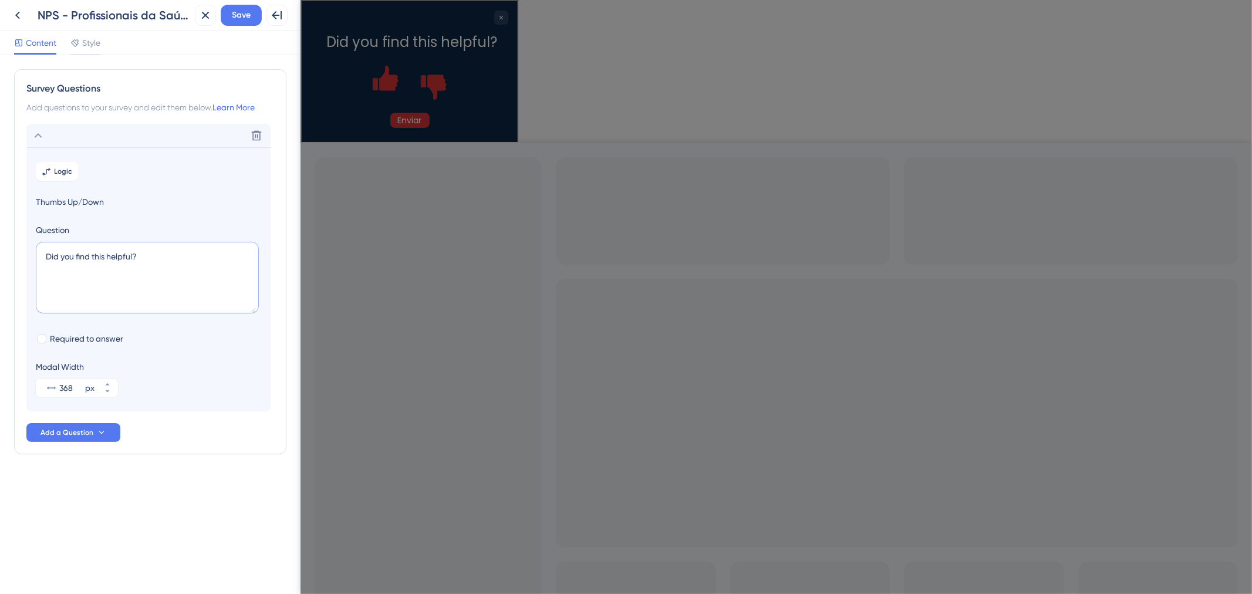
click at [38, 257] on textarea "Did you find this helpful?" at bounding box center [147, 278] width 223 height 72
paste textarea "Você sabia que a Franqueadora AmorSaúde já possui mais de 500 clínicas espalhad…"
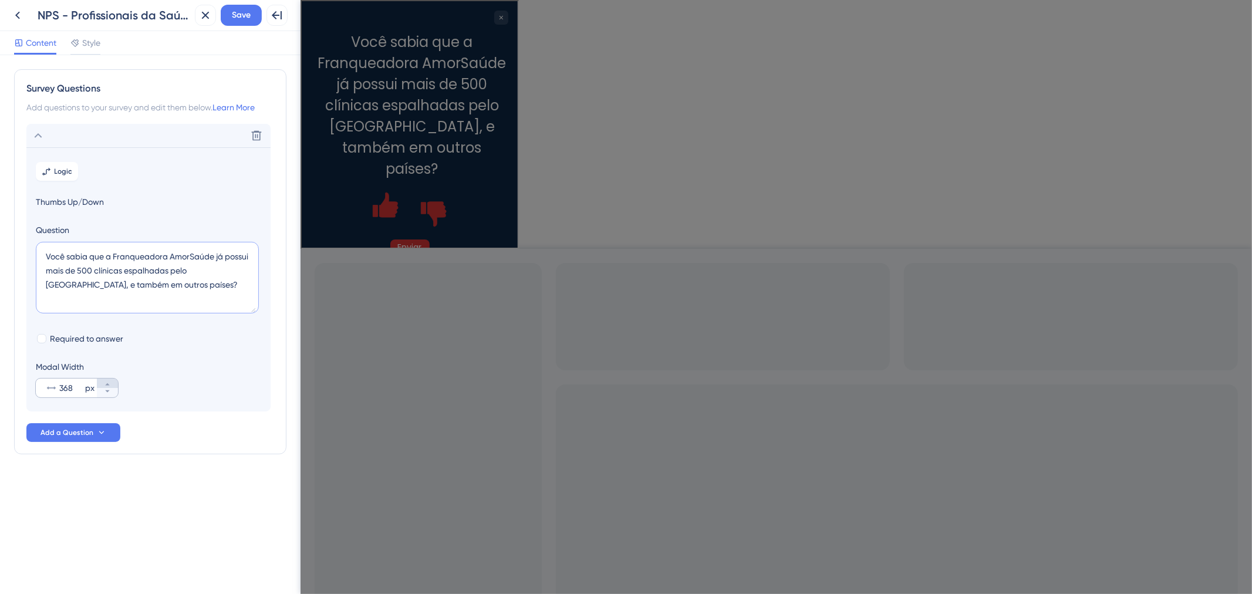
type textarea "Você sabia que a Franqueadora AmorSaúde já possui mais de 500 clínicas espalhad…"
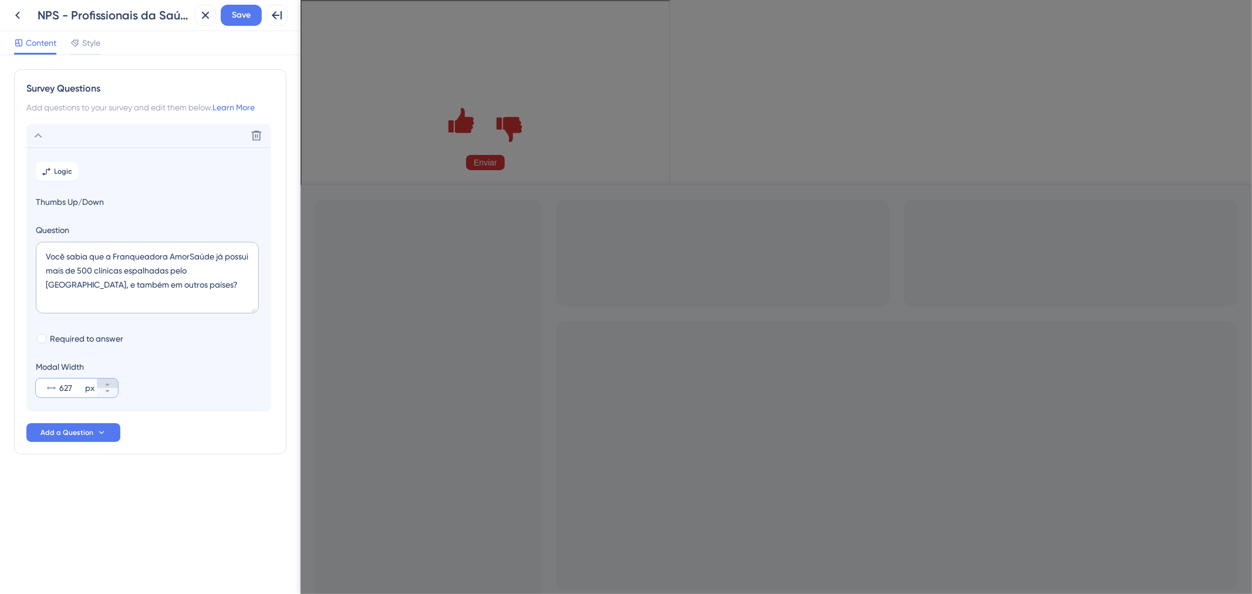
click at [108, 382] on icon at bounding box center [107, 384] width 7 height 7
click at [108, 392] on icon at bounding box center [107, 391] width 7 height 7
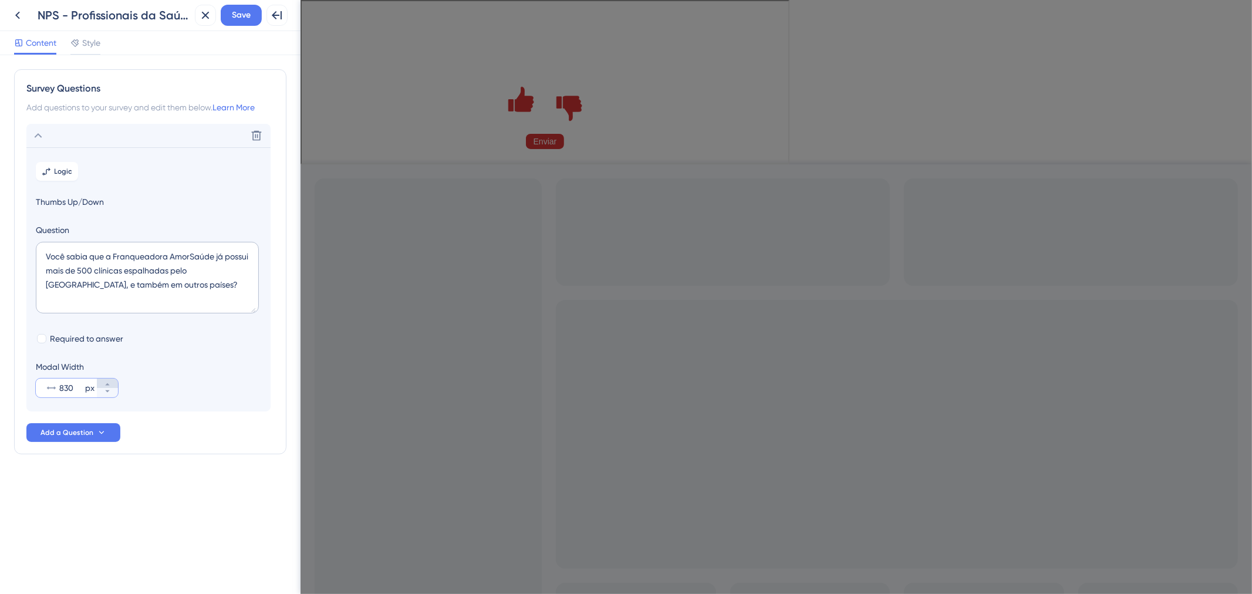
click at [110, 386] on icon at bounding box center [107, 384] width 7 height 7
click at [113, 384] on button "831 px" at bounding box center [107, 383] width 21 height 9
click at [106, 383] on icon at bounding box center [107, 384] width 7 height 7
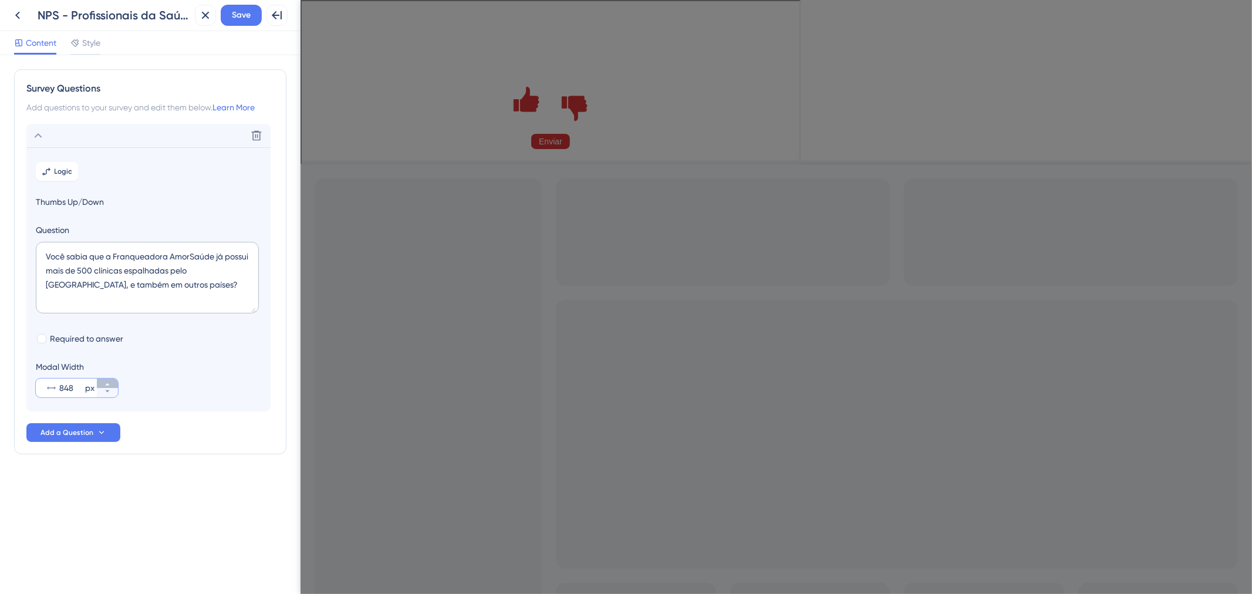
click at [106, 383] on icon at bounding box center [107, 384] width 7 height 7
type input "850"
click at [144, 284] on textarea "Você sabia que a Franqueadora AmorSaúde já possui mais de 500 clínicas espalhad…" at bounding box center [147, 278] width 223 height 72
type textarea "Você sabia que a Franqueadora AmorSaúde já possui mais de 500 clínicas espalhad…"
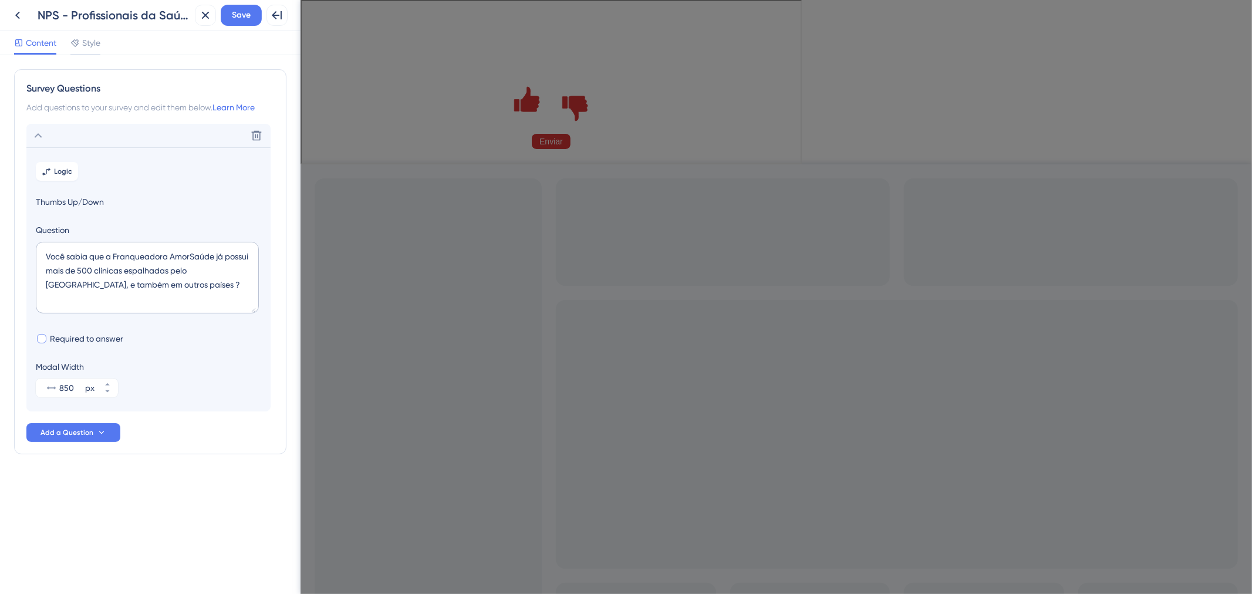
click at [107, 344] on span "Required to answer" at bounding box center [86, 339] width 73 height 14
checkbox input "true"
click at [186, 146] on div "Delete" at bounding box center [148, 135] width 244 height 23
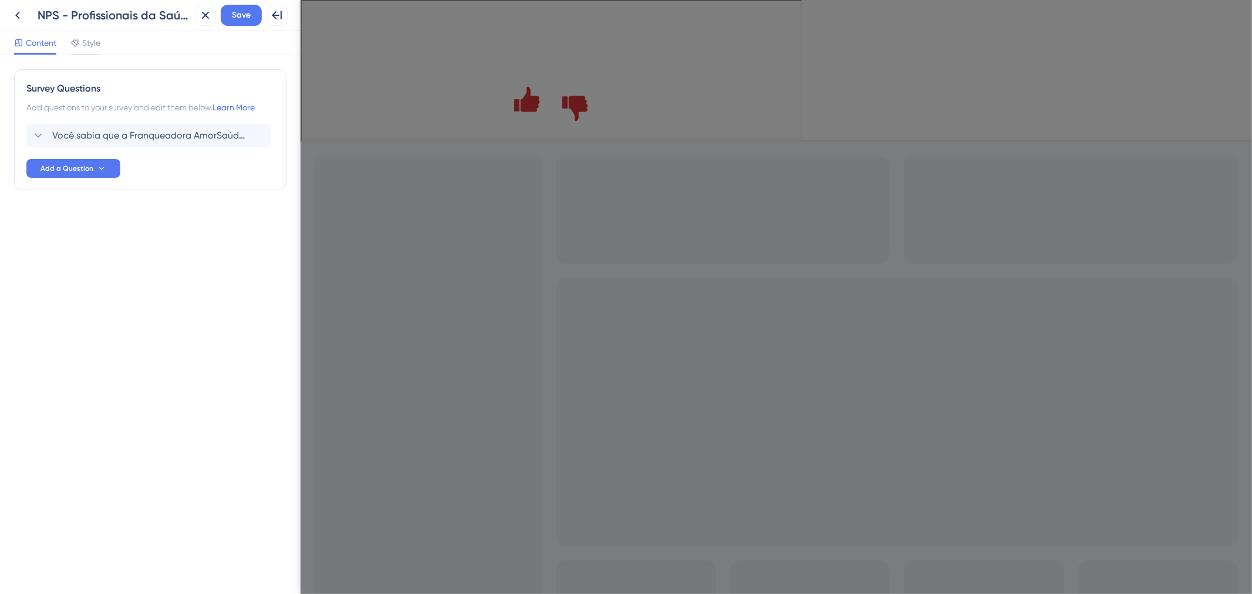
click at [143, 245] on div "Survey Questions Add questions to your survey and edit them below. Learn More V…" at bounding box center [150, 324] width 301 height 539
click at [142, 288] on div "Survey Questions Add questions to your survey and edit them below. Learn More V…" at bounding box center [150, 324] width 301 height 539
click at [79, 173] on span "Add a Question" at bounding box center [67, 168] width 53 height 9
click at [92, 338] on span "Multiple Choice" at bounding box center [72, 343] width 58 height 14
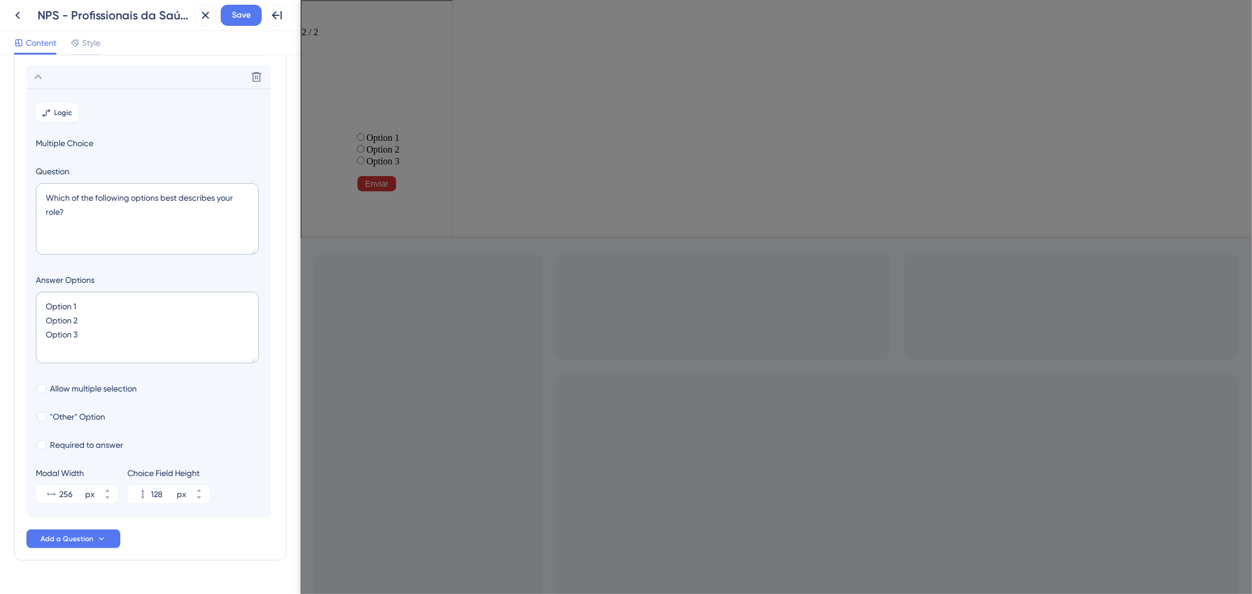
scroll to position [102, 0]
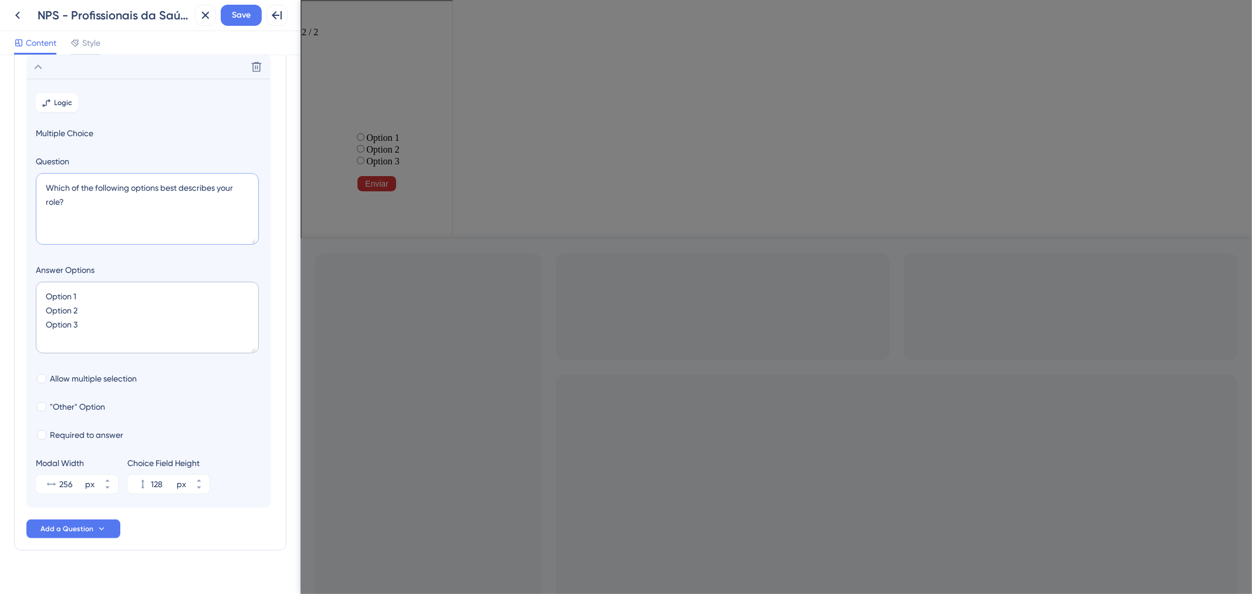
drag, startPoint x: 95, startPoint y: 207, endPoint x: 36, endPoint y: 176, distance: 65.9
click at [36, 176] on textarea "Which of the following options best describes your role?" at bounding box center [147, 209] width 223 height 72
paste textarea "Quais desses serviços disponíveis no AmorSaúde você conhec"
type textarea "Quais desses serviços disponíveis no AmorSaúde você conhece?"
click at [112, 479] on button "314 px" at bounding box center [107, 479] width 21 height 9
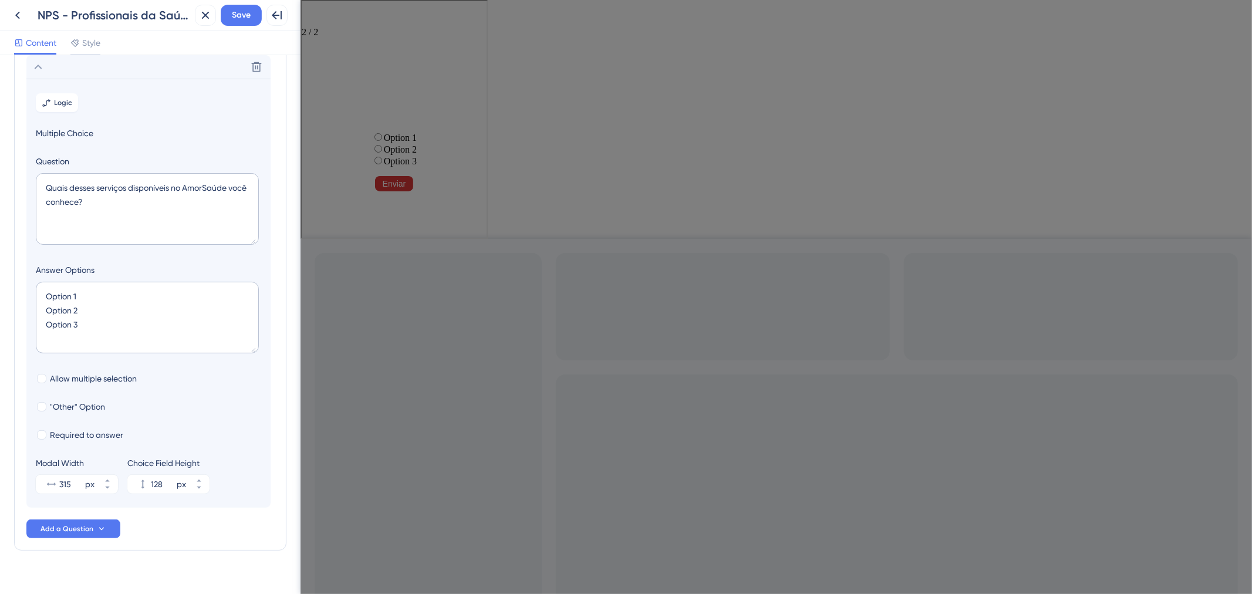
click at [107, 474] on div "Modal Width 315 px" at bounding box center [77, 475] width 82 height 38
click at [107, 477] on icon at bounding box center [107, 480] width 7 height 7
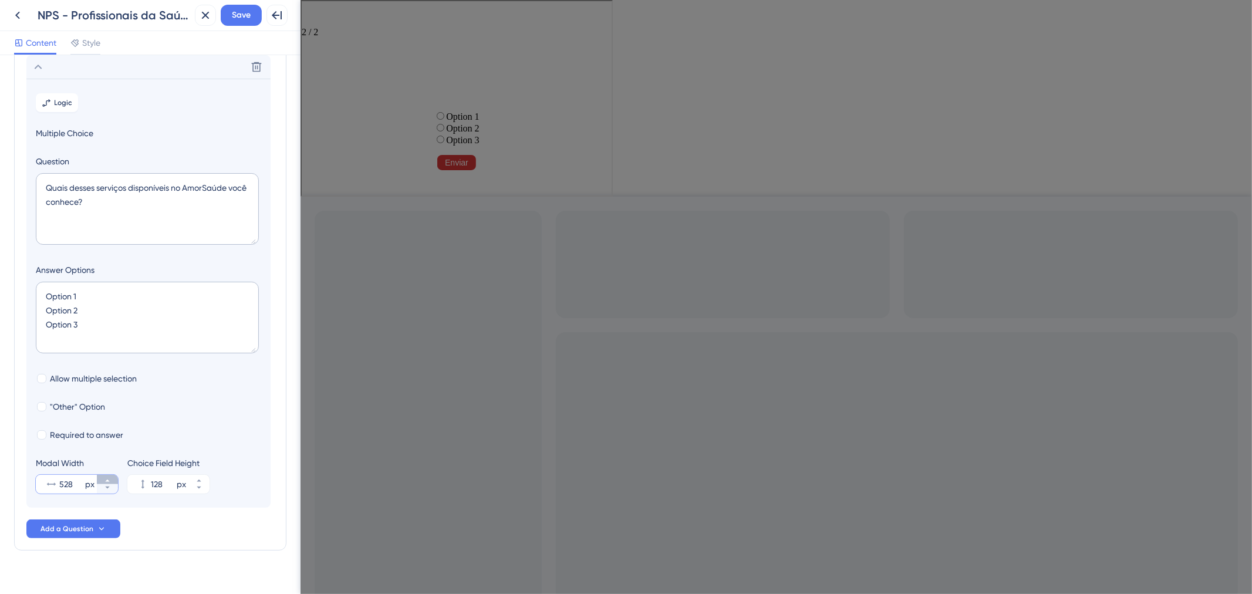
click at [107, 477] on icon at bounding box center [107, 480] width 7 height 7
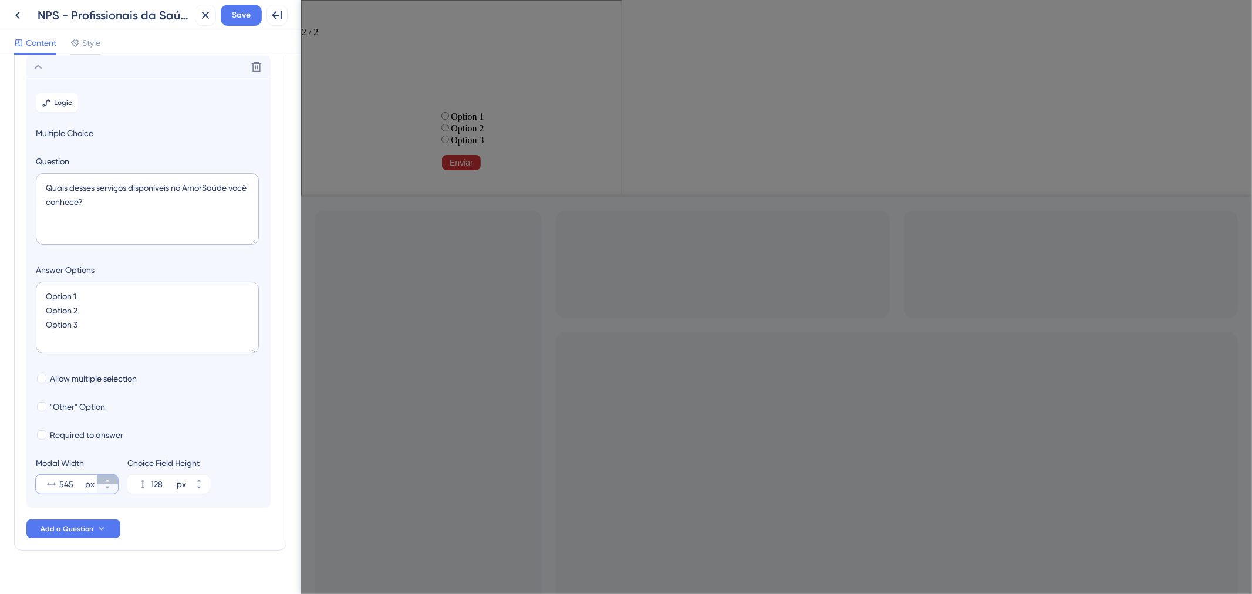
click at [107, 477] on icon at bounding box center [107, 480] width 7 height 7
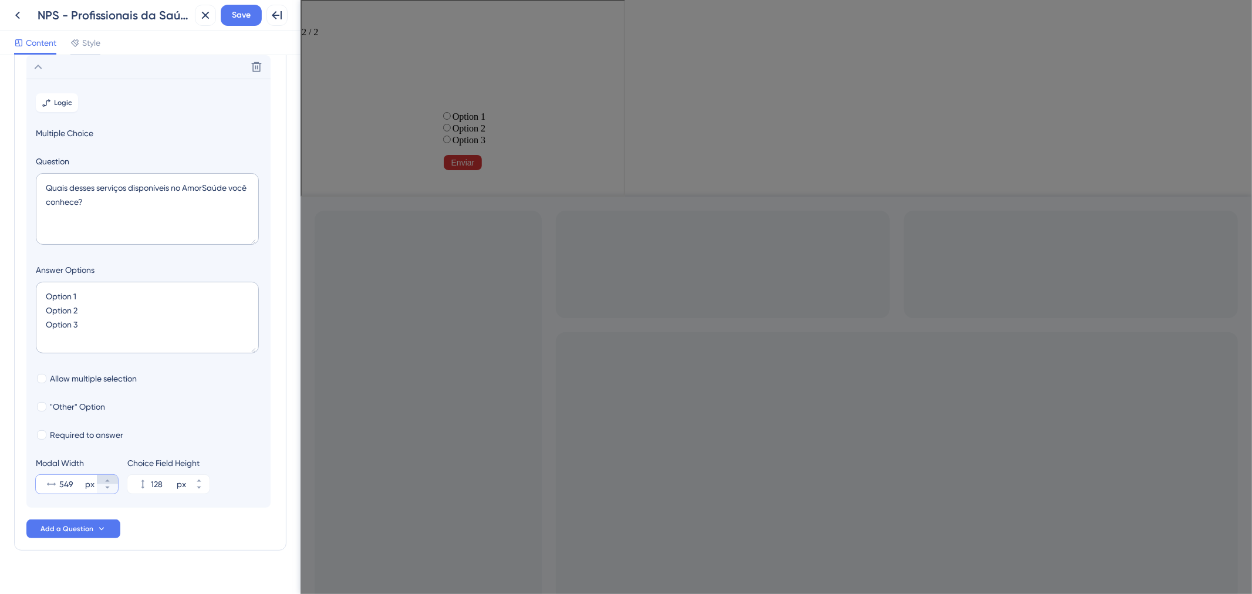
type input "550"
click at [194, 480] on button "181 px" at bounding box center [198, 479] width 21 height 9
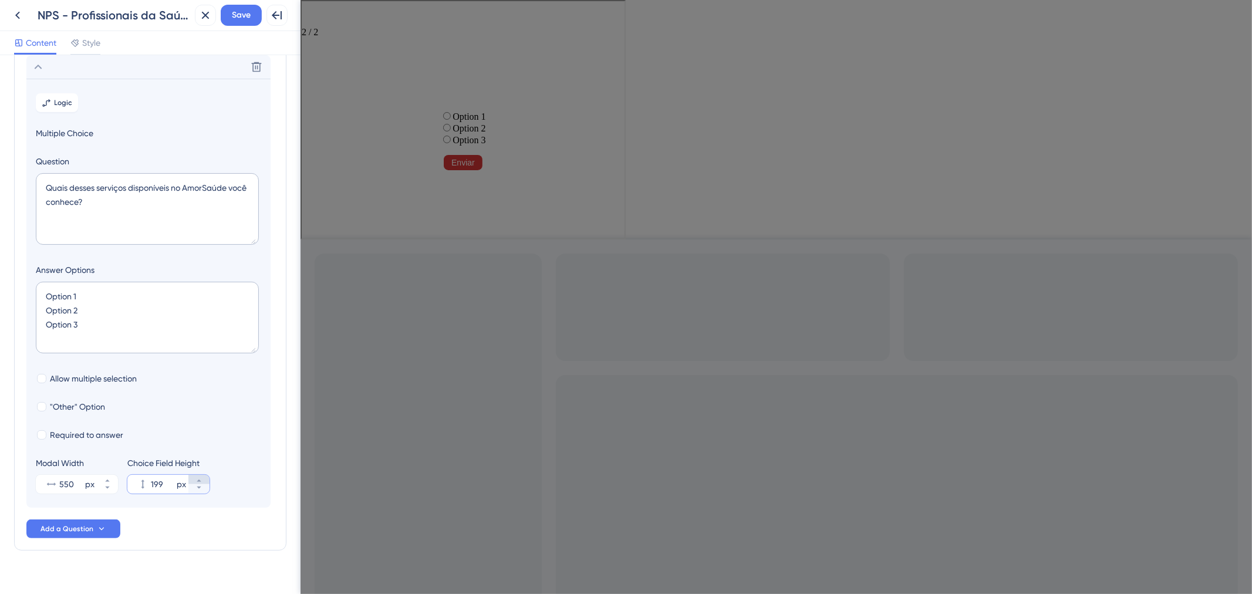
click at [196, 480] on icon at bounding box center [199, 480] width 7 height 7
type input "200"
click at [233, 413] on div ""Other" Option" at bounding box center [148, 407] width 225 height 14
click at [164, 331] on textarea "Option 1 Option 2 Option 3" at bounding box center [147, 318] width 223 height 72
click at [120, 325] on textarea "Option 1 Option 2 Option 3" at bounding box center [147, 318] width 223 height 72
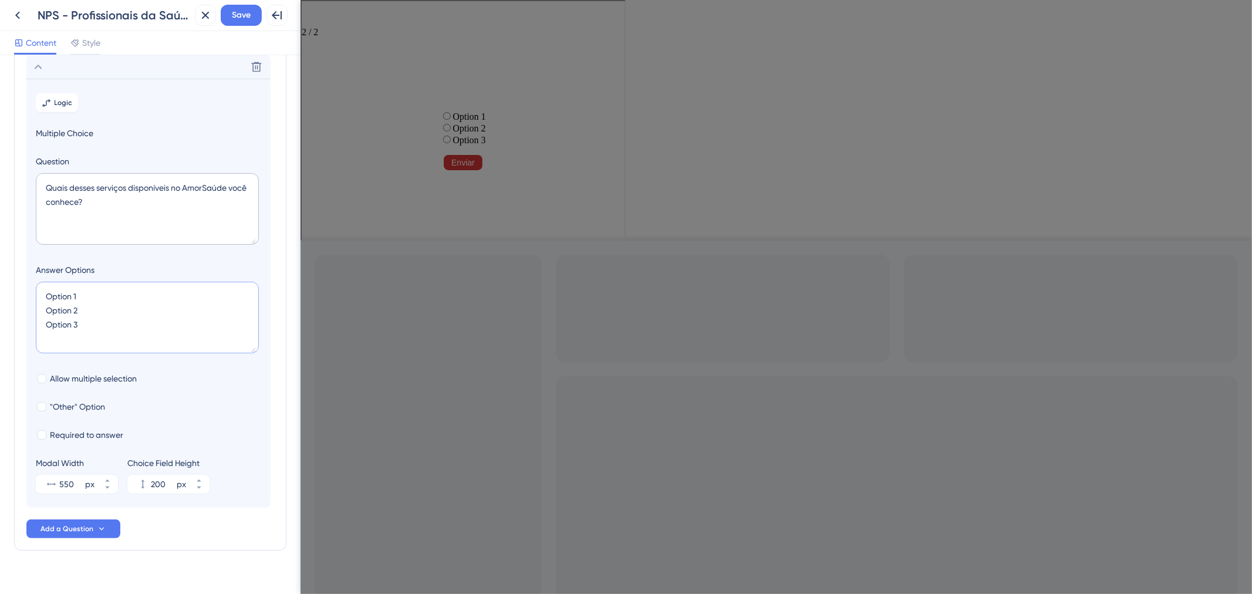
drag, startPoint x: 120, startPoint y: 325, endPoint x: 22, endPoint y: 294, distance: 102.3
click at [22, 294] on div "Survey Questions Add questions to your survey and edit them below. Learn More V…" at bounding box center [150, 259] width 272 height 583
click at [107, 303] on textarea "Option 1 Option 2 Option 3" at bounding box center [147, 318] width 223 height 72
drag, startPoint x: 102, startPoint y: 325, endPoint x: 32, endPoint y: 291, distance: 78.5
click at [32, 291] on section "Logic Multiple Choice Question Quais desses serviços disponíveis no AmorSaúde v…" at bounding box center [148, 293] width 244 height 429
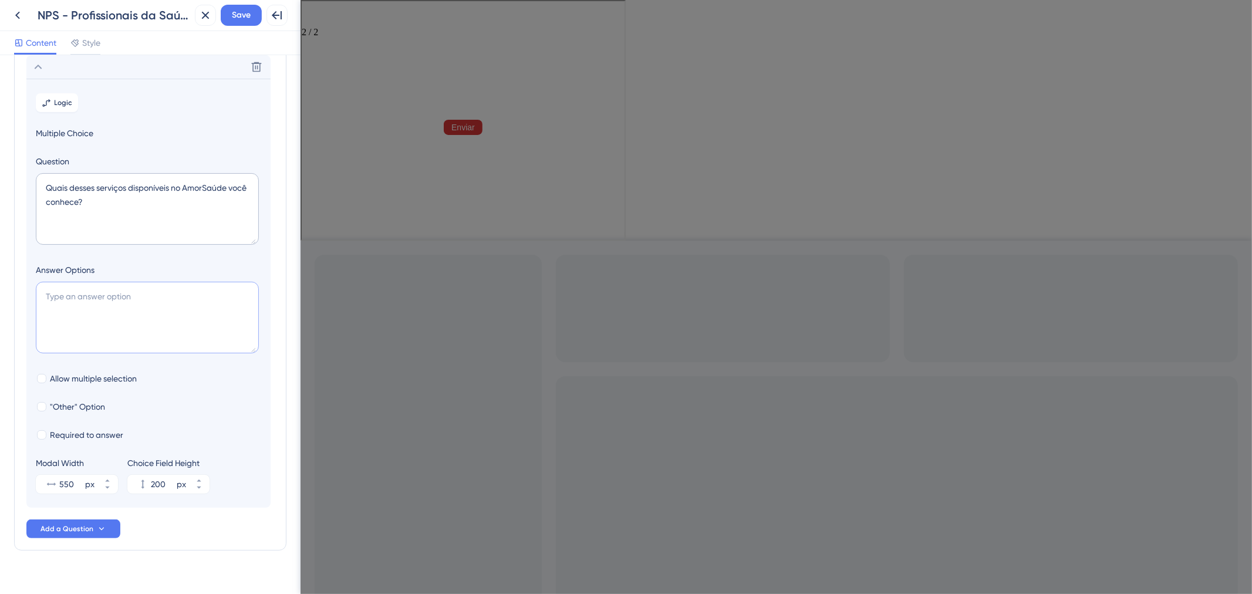
paste textarea "Option 1 Option 2 Option 3"
type textarea "Option 1 Option 2 Option 3"
click at [86, 334] on textarea "Option 1 Option 2 Option 3" at bounding box center [147, 318] width 223 height 72
click at [171, 329] on textarea "Option 1 Option 2 Option 3" at bounding box center [147, 318] width 223 height 72
drag, startPoint x: 113, startPoint y: 328, endPoint x: 38, endPoint y: 291, distance: 83.0
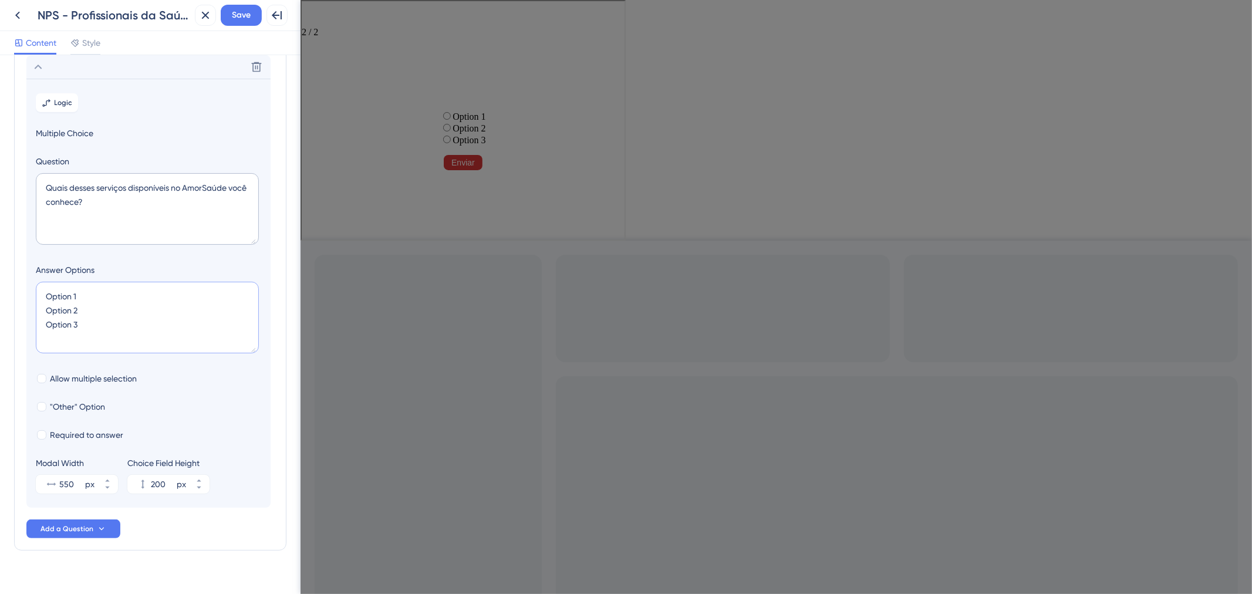
click at [39, 291] on textarea "Option 1 Option 2 Option 3" at bounding box center [147, 318] width 223 height 72
paste textarea "Cartão de Todos"
click at [114, 317] on textarea "Cartão de Todos" at bounding box center [147, 318] width 223 height 72
click at [130, 298] on textarea "Cartão de Todos" at bounding box center [147, 318] width 223 height 72
paste textarea "Telemedicina"
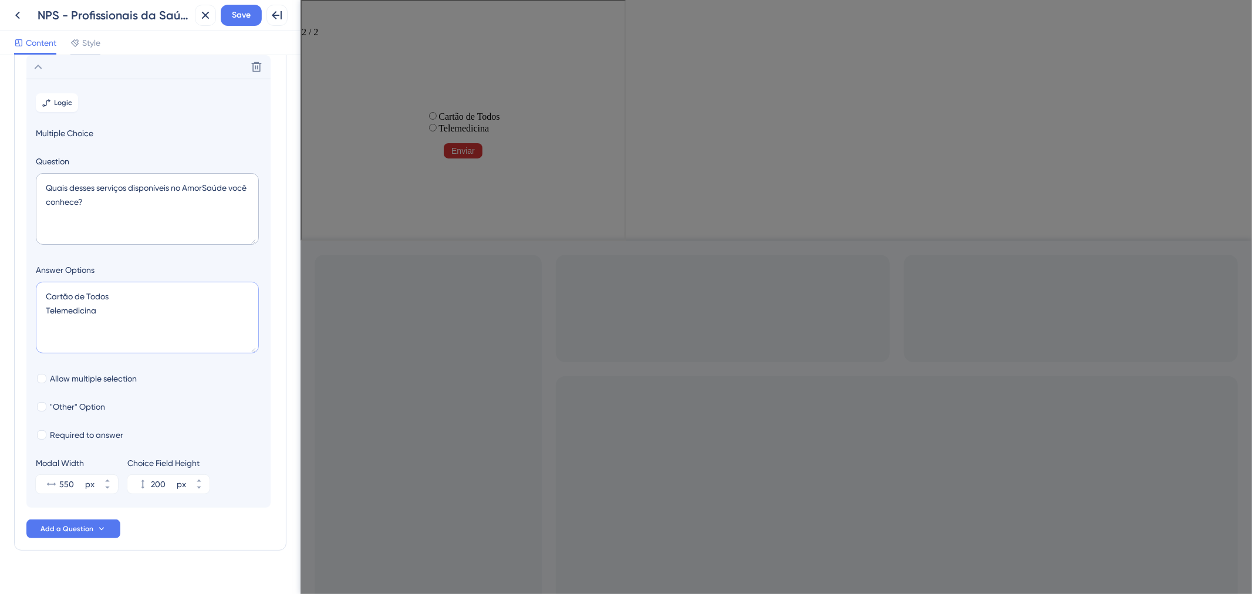
click at [115, 307] on textarea "Cartão de Todos Telemedicina" at bounding box center [147, 318] width 223 height 72
paste textarea "Amor Cirurgias"
click at [72, 324] on textarea "Cartão de Todos Telemedicina Amor Cirurgias" at bounding box center [147, 318] width 223 height 72
click at [117, 344] on textarea "Cartão de Todos Telemedicina AmorCirurgias" at bounding box center [147, 318] width 223 height 72
paste textarea "Mais Todos"
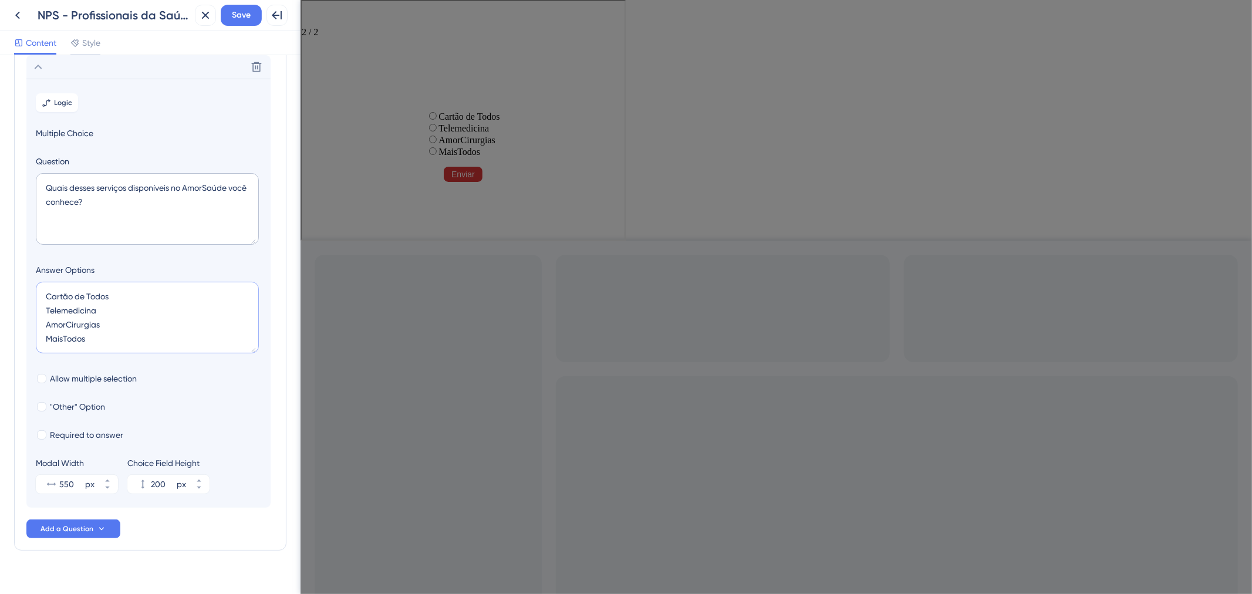
scroll to position [5, 0]
click at [134, 335] on textarea "Cartão de Todos Telemedicina AmorCirurgias MaisTodos" at bounding box center [147, 318] width 223 height 72
paste textarea "Ótica Visão de Todos"
click at [173, 348] on textarea "Cartão de Todos Telemedicina AmorCirurgias MaisTodos Ótica Visão de Todos" at bounding box center [147, 318] width 223 height 72
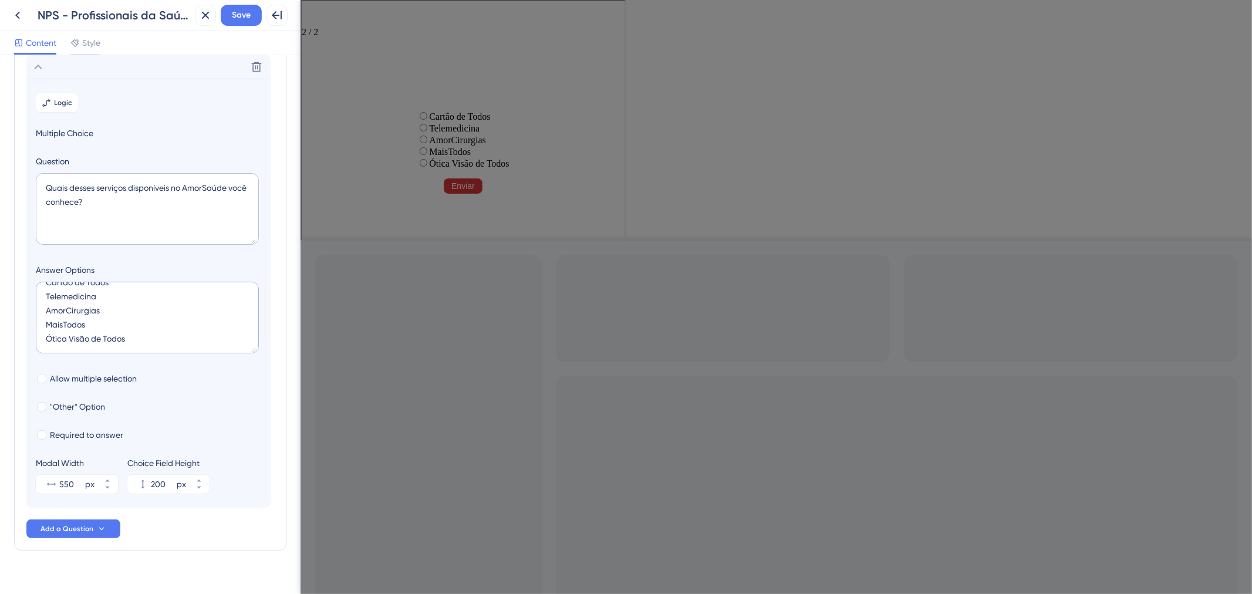
paste textarea "Não conheço nenhum"
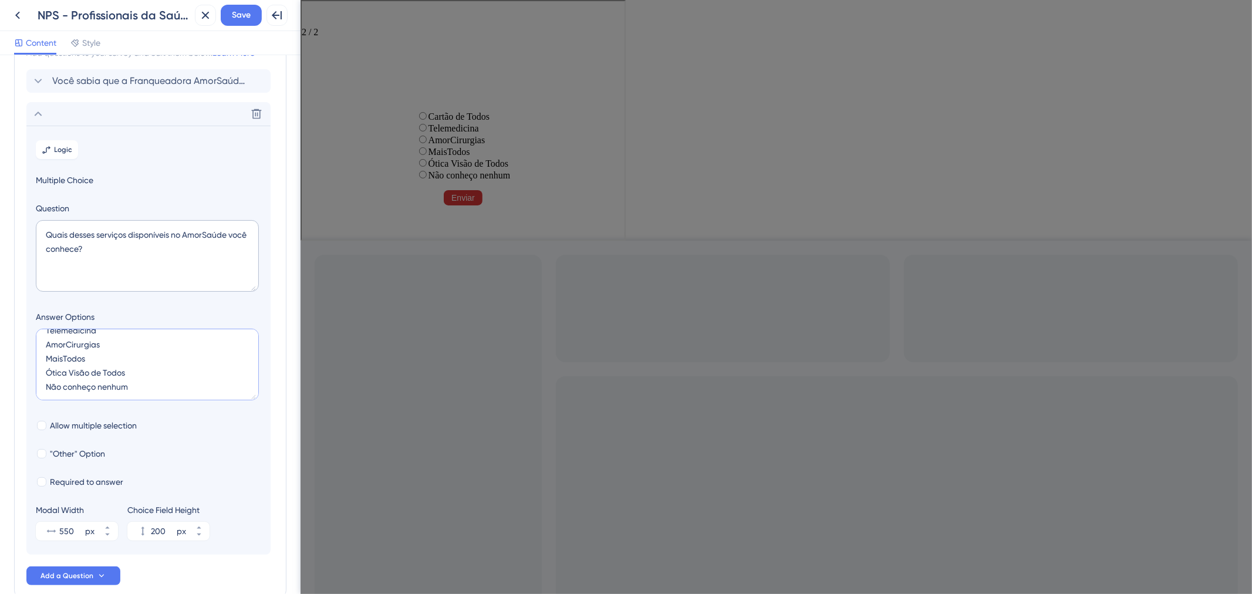
scroll to position [42, 0]
click at [112, 388] on textarea "Cartão de Todos Telemedicina AmorCirurgias MaisTodos Ótica Visão de Todos Não c…" at bounding box center [147, 365] width 223 height 72
type textarea "Cartão de Todos Telemedicina AmorCirurgias MaisTodos Ótica Visão de Todos Não c…"
click at [73, 454] on span ""Other" Option" at bounding box center [77, 454] width 55 height 14
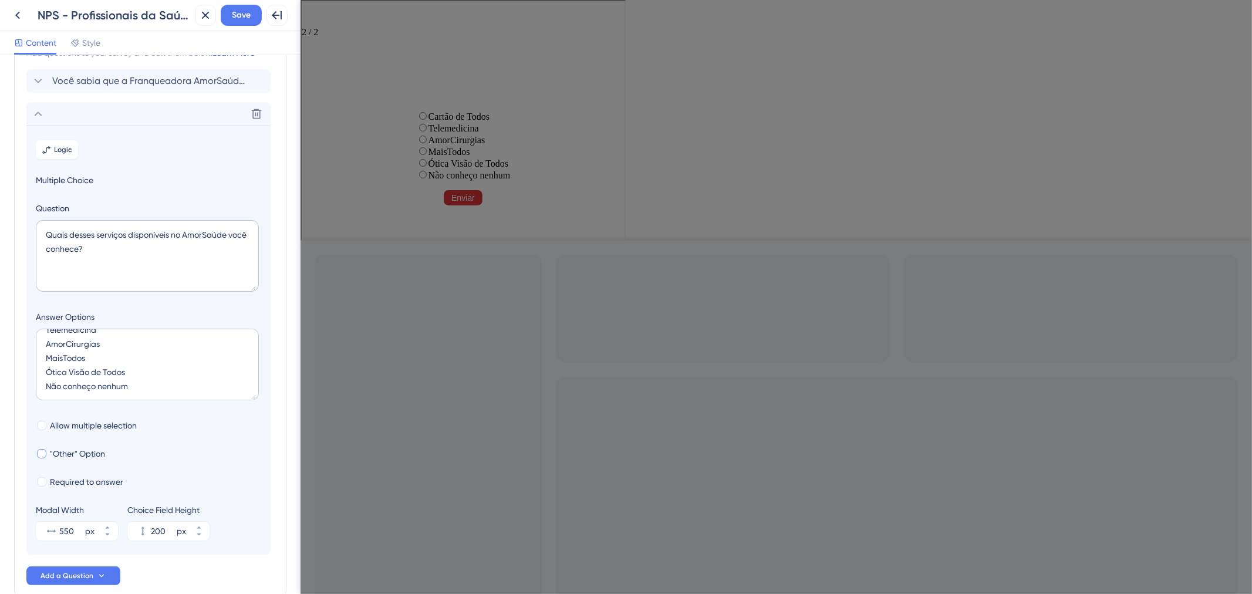
checkbox input "true"
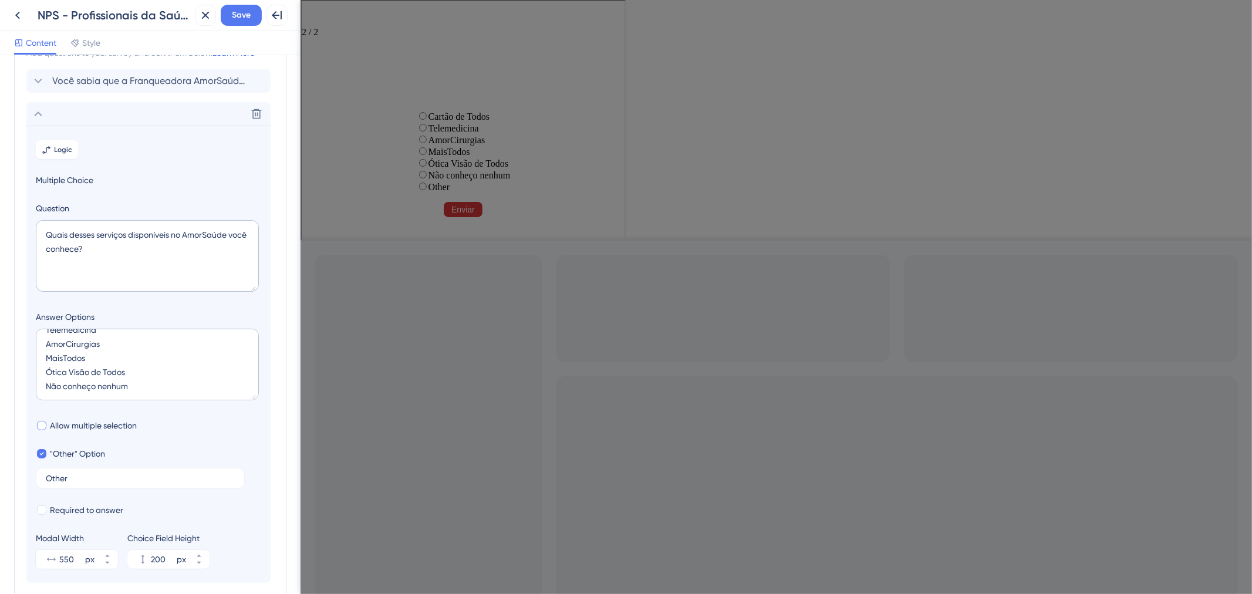
click at [74, 423] on span "Allow multiple selection" at bounding box center [93, 426] width 87 height 14
checkbox input "true"
click at [420, 143] on div "Multiple choices rating" at bounding box center [461, 143] width 82 height 0
checkbox input "true"
click at [420, 131] on div "Cartão de Todos Telemedicina AmorCirurgias MaisTodos Ótica Visão de Todos Não c…" at bounding box center [461, 182] width 82 height 146
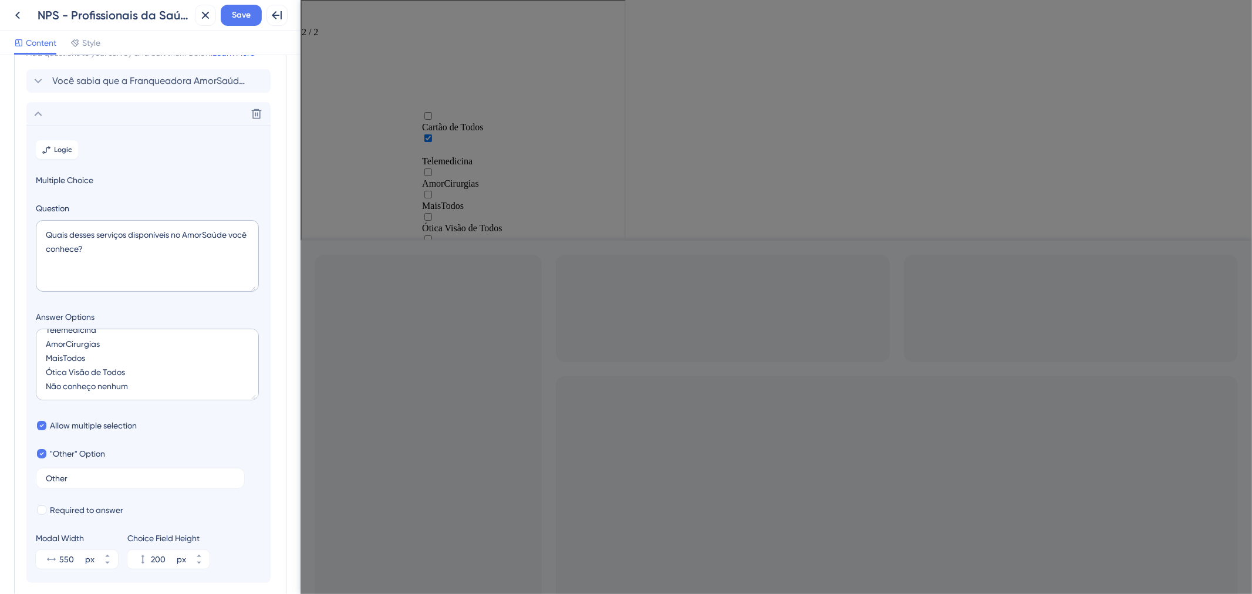
click at [420, 166] on div "Multiple choices rating" at bounding box center [461, 172] width 82 height 12
click at [420, 177] on icon "Multiple choices rating" at bounding box center [424, 181] width 9 height 9
checkbox input "false"
drag, startPoint x: 321, startPoint y: 116, endPoint x: 607, endPoint y: 300, distance: 340.4
click at [420, 143] on icon "Multiple choices rating" at bounding box center [424, 147] width 9 height 9
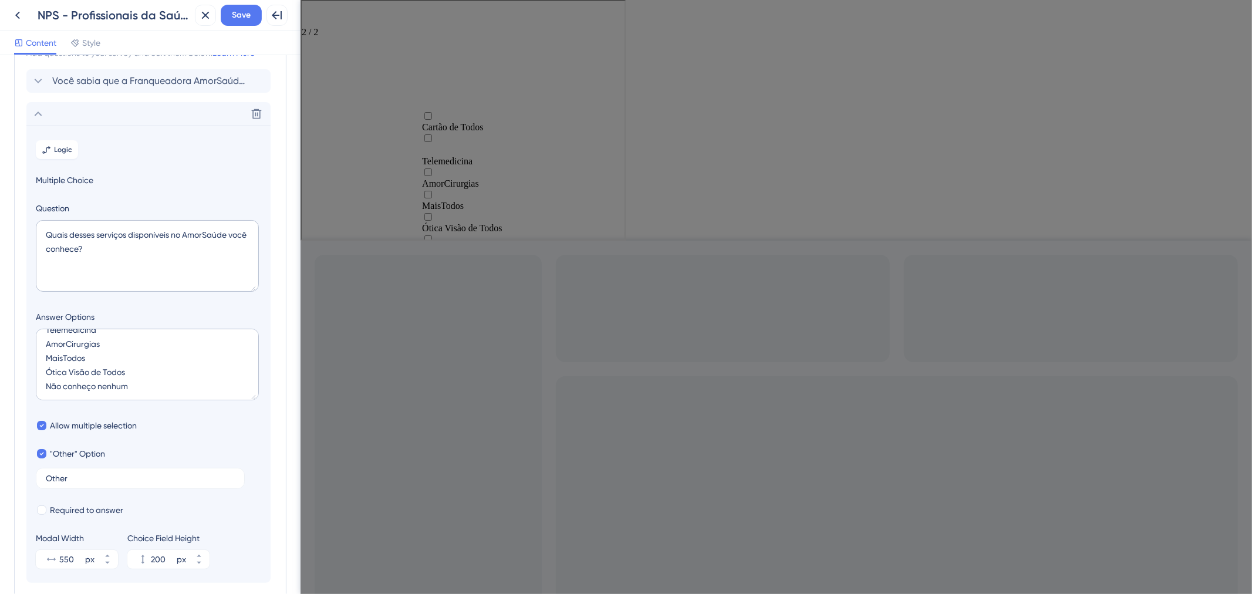
checkbox input "false"
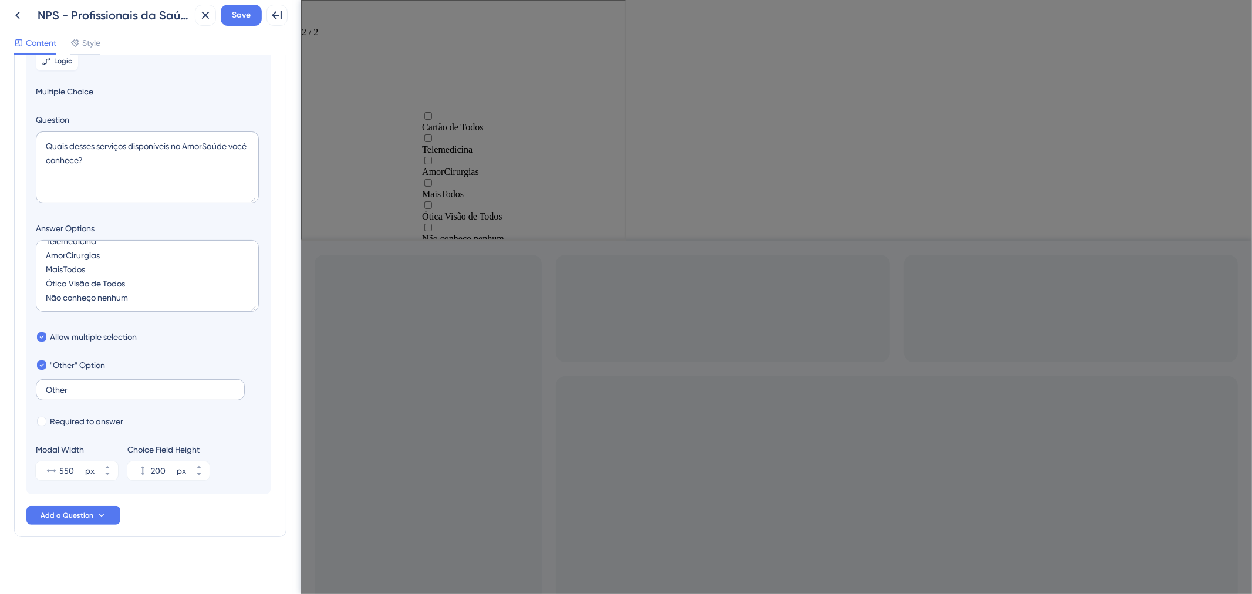
scroll to position [148, 0]
click at [79, 380] on label "Other" at bounding box center [140, 385] width 209 height 21
click at [79, 382] on input "Other" at bounding box center [140, 386] width 189 height 8
click at [79, 380] on label "Other" at bounding box center [140, 385] width 209 height 21
click at [79, 382] on input "Other" at bounding box center [140, 386] width 189 height 8
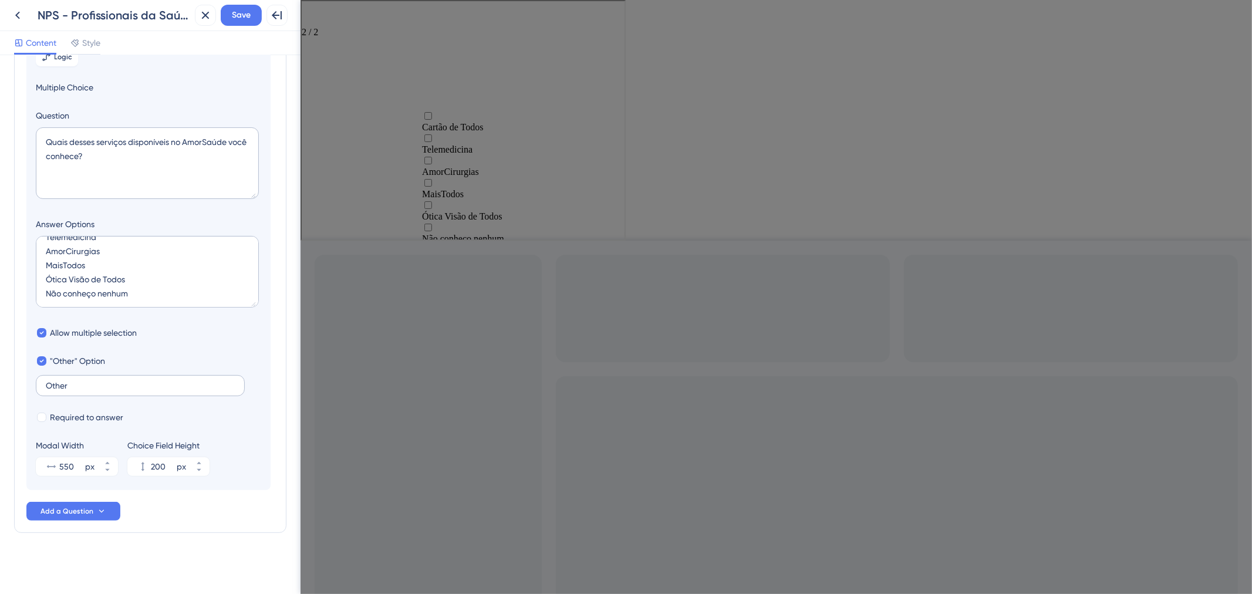
click at [79, 380] on label "Other" at bounding box center [140, 385] width 209 height 21
click at [79, 382] on input "Other" at bounding box center [140, 386] width 189 height 8
drag, startPoint x: 74, startPoint y: 392, endPoint x: 39, endPoint y: 385, distance: 35.8
click at [39, 385] on label "Other" at bounding box center [140, 385] width 209 height 21
click at [46, 385] on input "Other" at bounding box center [140, 386] width 189 height 8
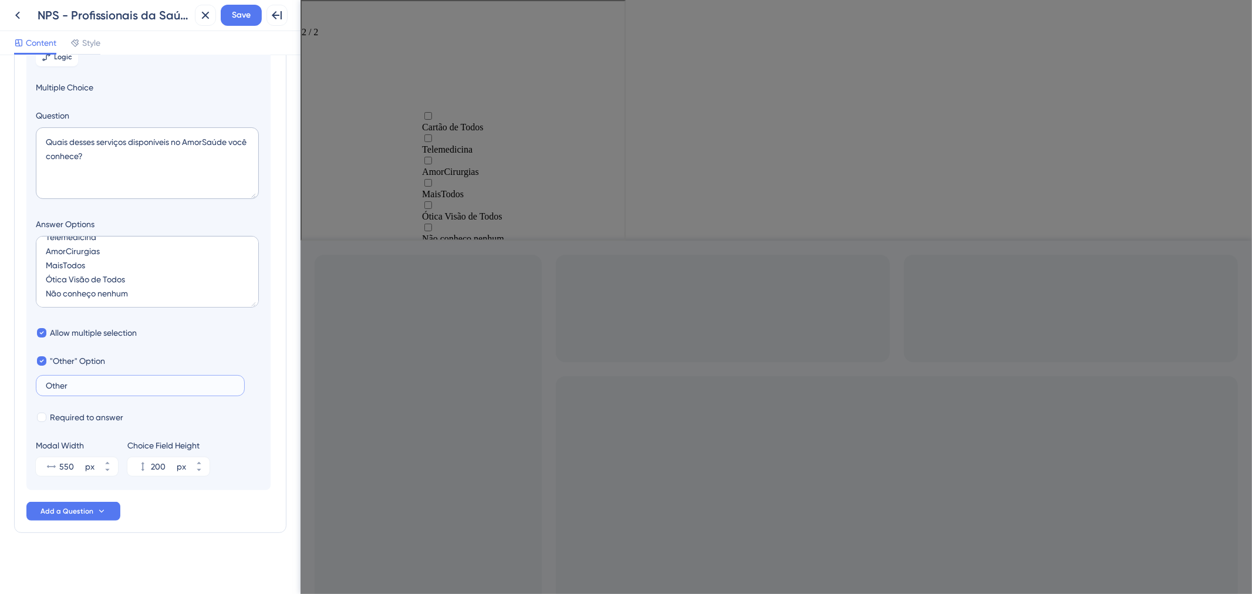
click at [57, 383] on input "Other" at bounding box center [140, 386] width 189 height 8
click at [63, 383] on input "Other" at bounding box center [140, 386] width 189 height 8
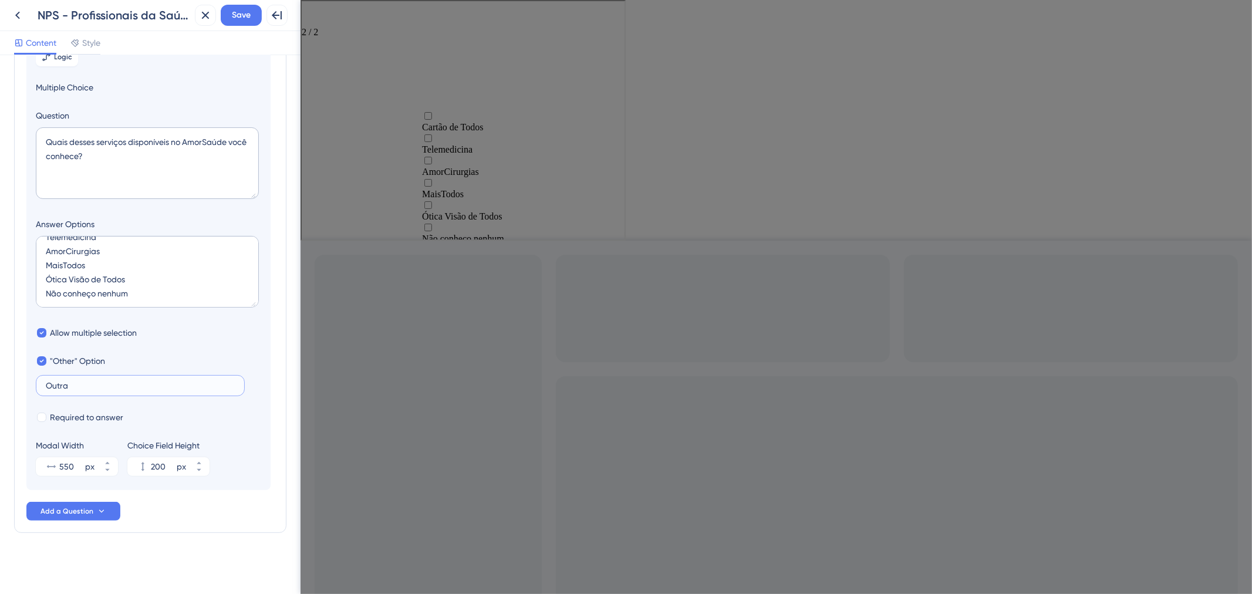
click at [73, 386] on input "Outra" at bounding box center [140, 386] width 189 height 8
type input "O"
click at [80, 358] on span ""Other" Option" at bounding box center [77, 361] width 55 height 14
checkbox input "false"
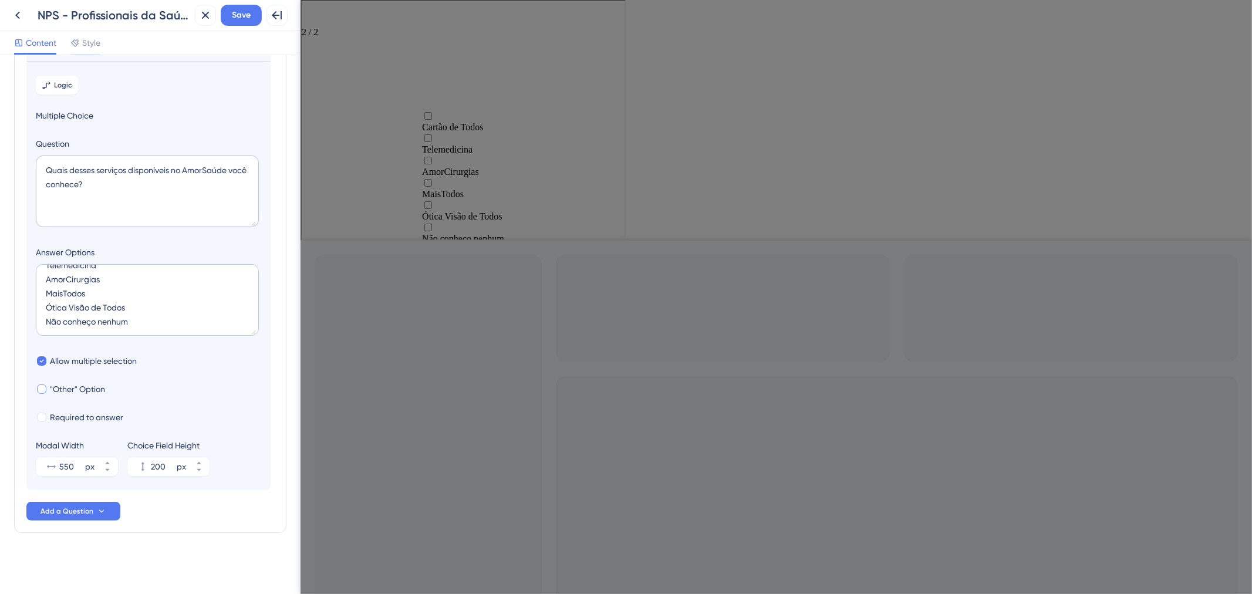
scroll to position [32, 0]
click at [206, 460] on button "254 px" at bounding box center [198, 461] width 21 height 9
click at [188, 467] on button "255 px" at bounding box center [198, 471] width 21 height 9
click at [192, 467] on button "254 px" at bounding box center [198, 471] width 21 height 9
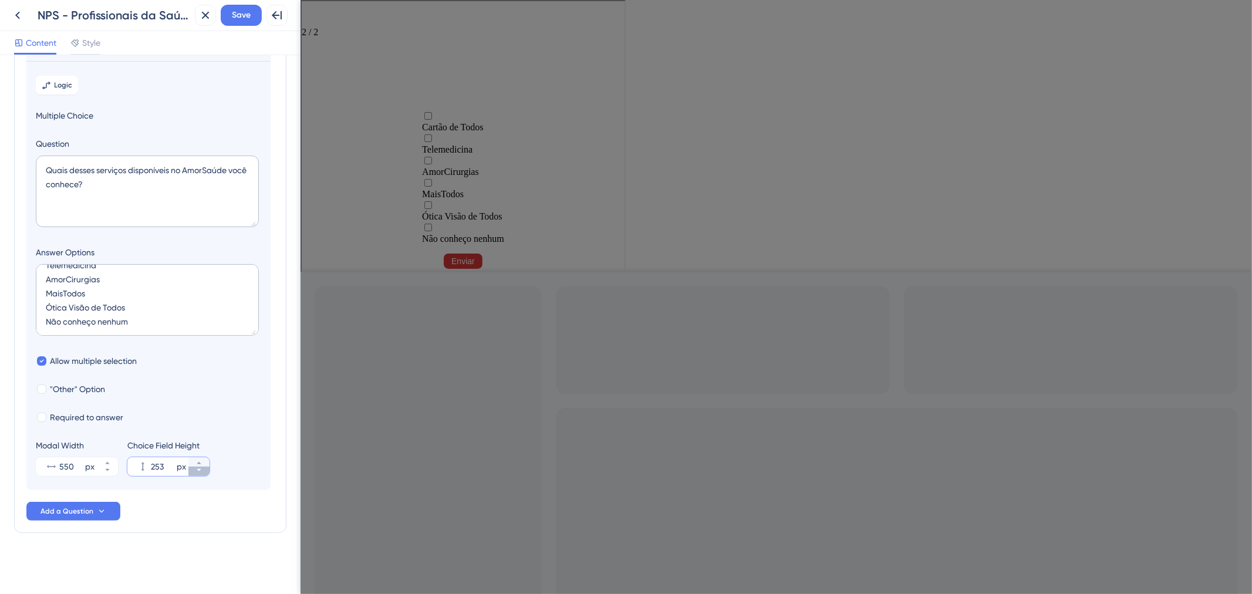
click at [192, 467] on button "253 px" at bounding box center [198, 471] width 21 height 9
click at [192, 467] on button "252 px" at bounding box center [198, 471] width 21 height 9
click at [192, 467] on button "251 px" at bounding box center [198, 471] width 21 height 9
click at [202, 460] on icon at bounding box center [199, 463] width 7 height 7
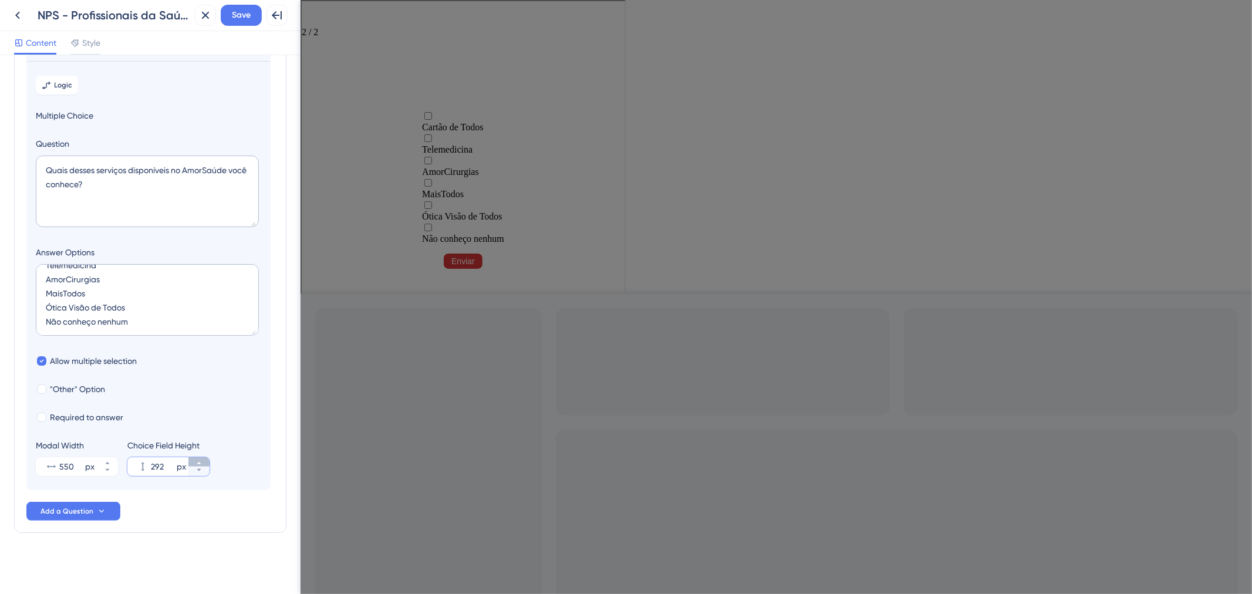
click at [202, 460] on icon at bounding box center [199, 463] width 7 height 7
click at [203, 457] on button "293 px" at bounding box center [198, 461] width 21 height 9
click at [203, 457] on button "294 px" at bounding box center [198, 461] width 21 height 9
click at [203, 457] on button "295 px" at bounding box center [198, 461] width 21 height 9
click at [203, 457] on button "296 px" at bounding box center [198, 461] width 21 height 9
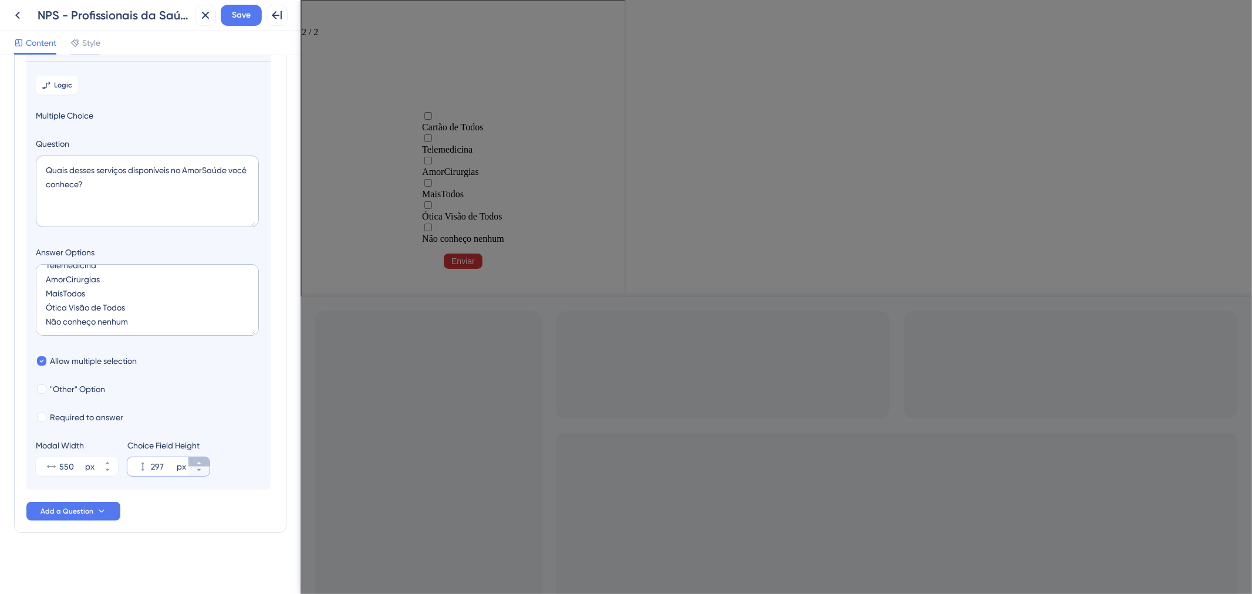
click at [203, 457] on button "297 px" at bounding box center [198, 461] width 21 height 9
click at [203, 457] on button "298 px" at bounding box center [198, 461] width 21 height 9
click at [203, 457] on button "299 px" at bounding box center [198, 461] width 21 height 9
click at [200, 473] on button "283 px" at bounding box center [198, 471] width 21 height 9
click at [200, 472] on icon at bounding box center [199, 470] width 7 height 7
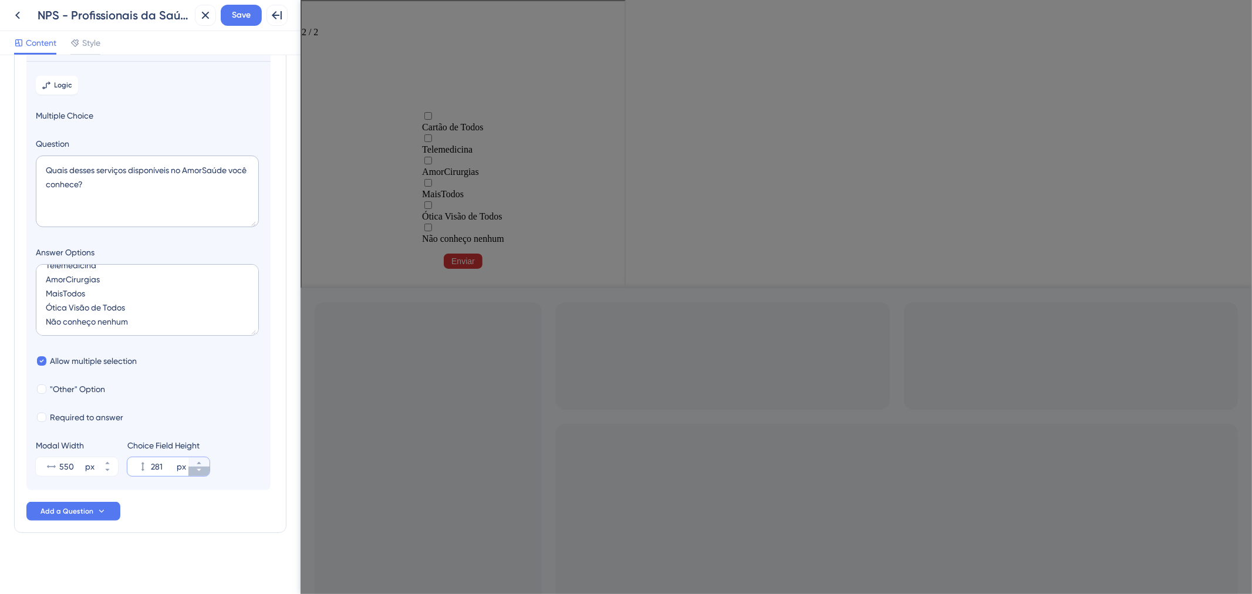
click at [200, 472] on icon at bounding box center [199, 470] width 7 height 7
type input "280"
click at [100, 462] on button "550 px" at bounding box center [107, 461] width 21 height 9
click at [107, 457] on button "616 px" at bounding box center [107, 461] width 21 height 9
click at [108, 471] on icon at bounding box center [107, 470] width 7 height 7
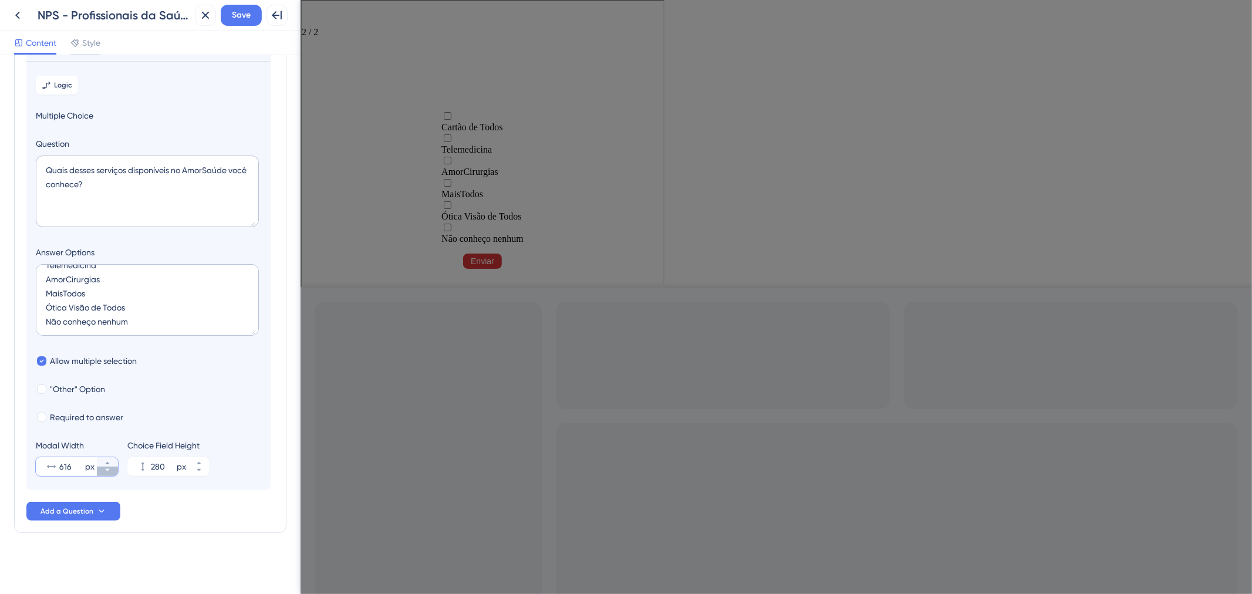
click at [108, 471] on icon at bounding box center [107, 470] width 7 height 7
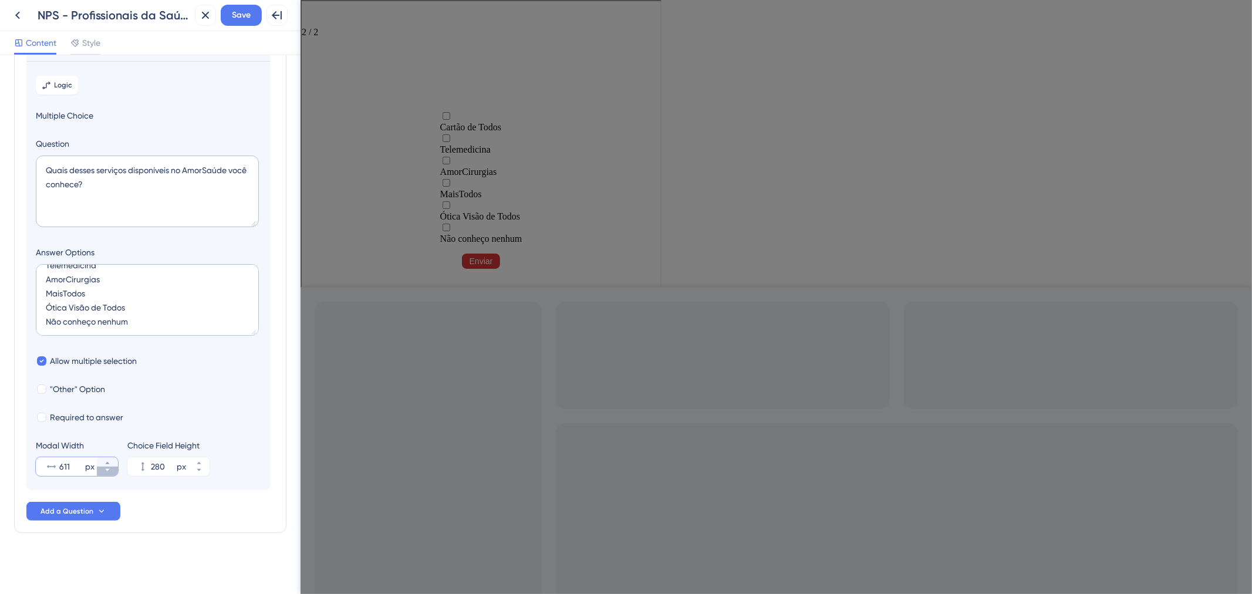
click at [108, 471] on icon at bounding box center [107, 470] width 7 height 7
click at [106, 472] on icon at bounding box center [107, 470] width 7 height 7
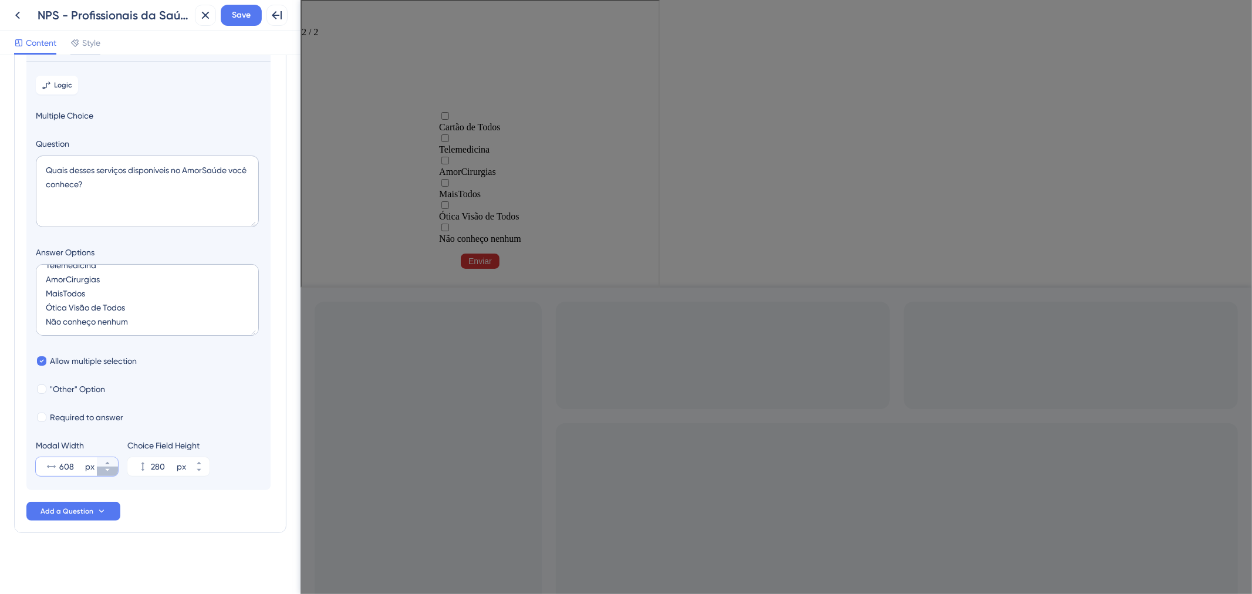
click at [106, 472] on icon at bounding box center [107, 470] width 7 height 7
click at [106, 471] on icon at bounding box center [107, 470] width 7 height 7
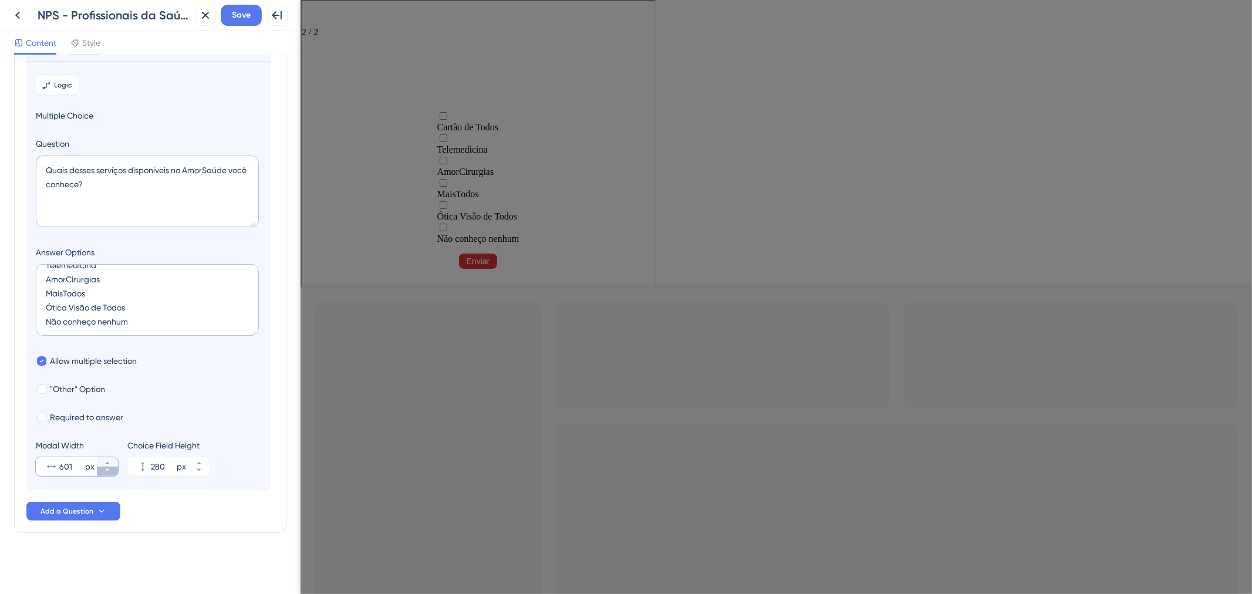
click at [106, 471] on icon at bounding box center [107, 470] width 7 height 7
type input "600"
click at [157, 68] on section "Logic Multiple Choice Question Quais desses serviços disponíveis no AmorSaúde v…" at bounding box center [148, 275] width 244 height 429
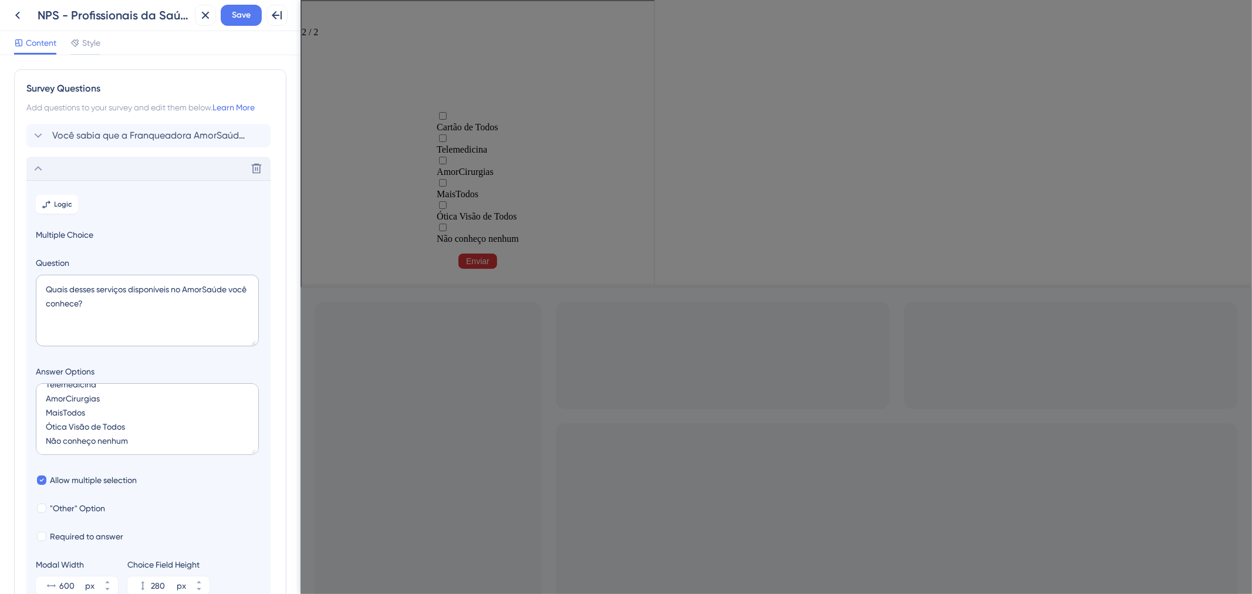
click at [156, 167] on div "Delete" at bounding box center [148, 168] width 244 height 23
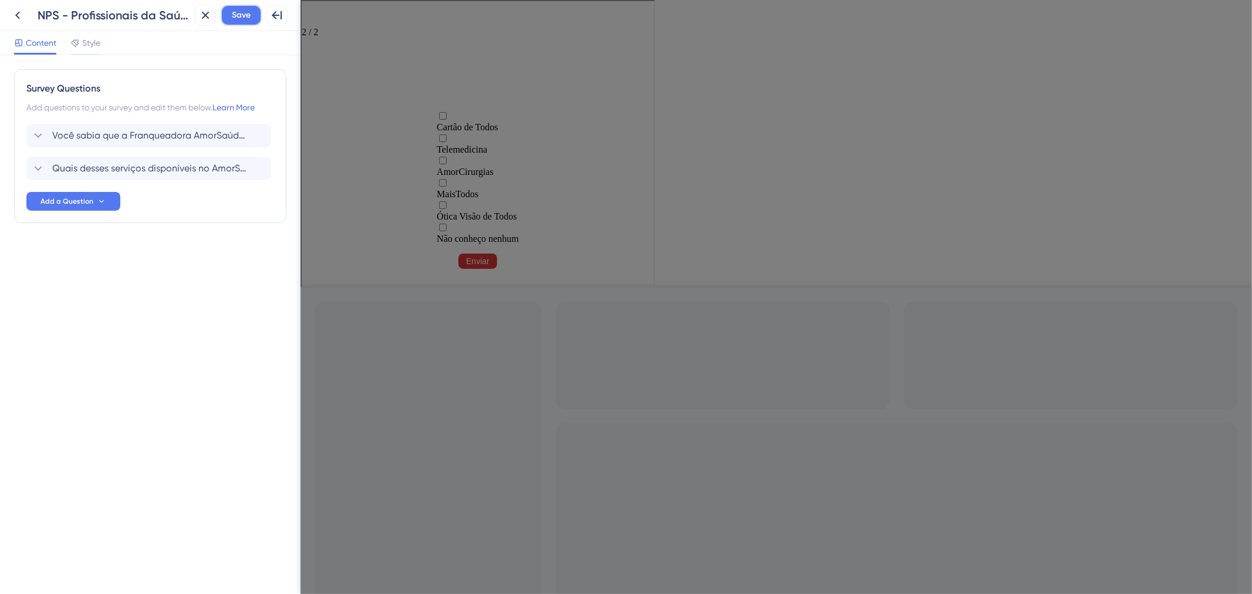
click at [235, 11] on span "Save" at bounding box center [241, 15] width 19 height 14
click at [88, 207] on button "Add a Question" at bounding box center [73, 201] width 94 height 19
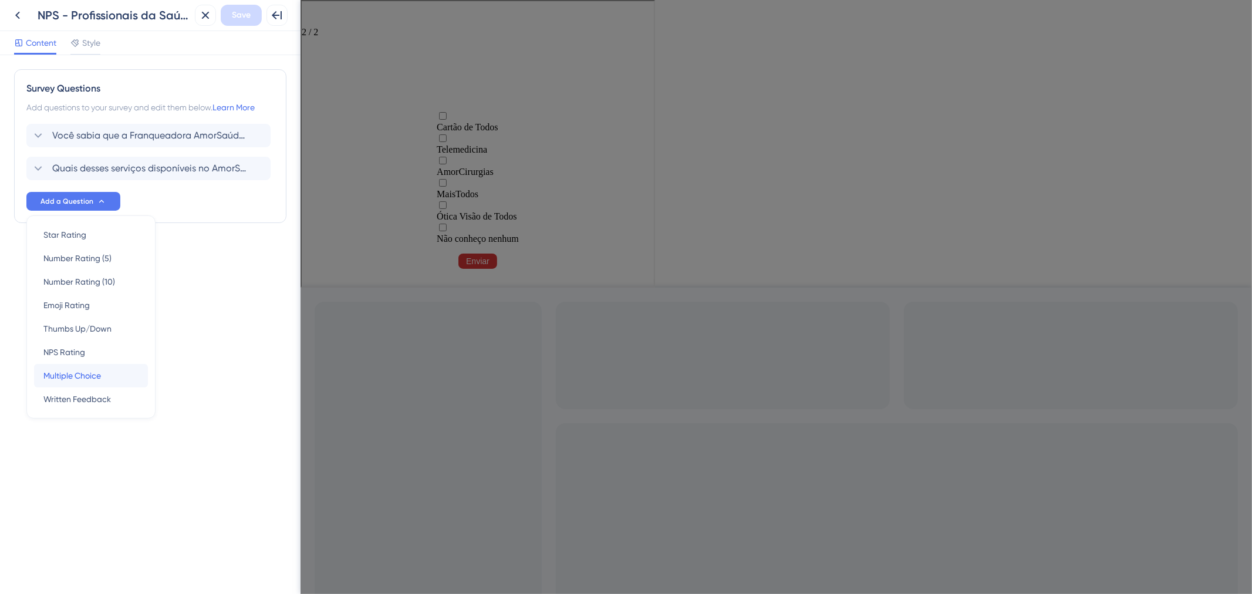
click at [114, 374] on div "Multiple Choice Multiple Choice" at bounding box center [90, 375] width 95 height 23
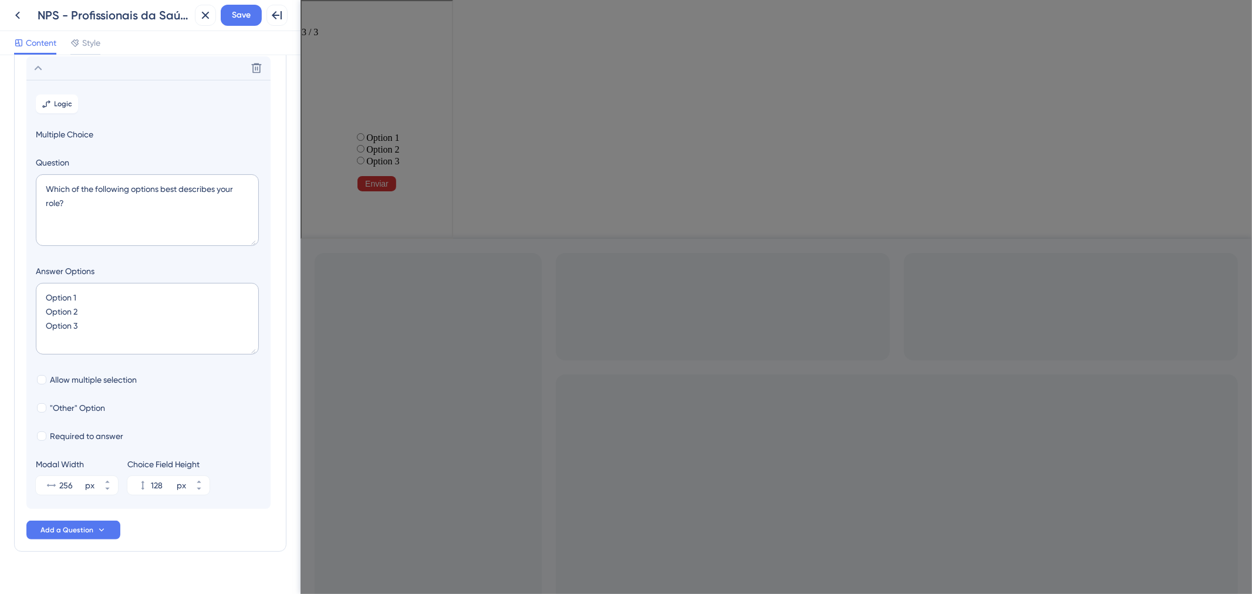
scroll to position [134, 0]
drag, startPoint x: 140, startPoint y: 215, endPoint x: 36, endPoint y: 189, distance: 106.7
click at [36, 189] on textarea "Which of the following options best describes your role?" at bounding box center [147, 210] width 223 height 72
paste textarea "Você tem conhecimento sobre os eventos realizados pelo AmorSaúd"
type textarea "Você tem conhecimento sobre os eventos realizados pelo AmorSaúde?"
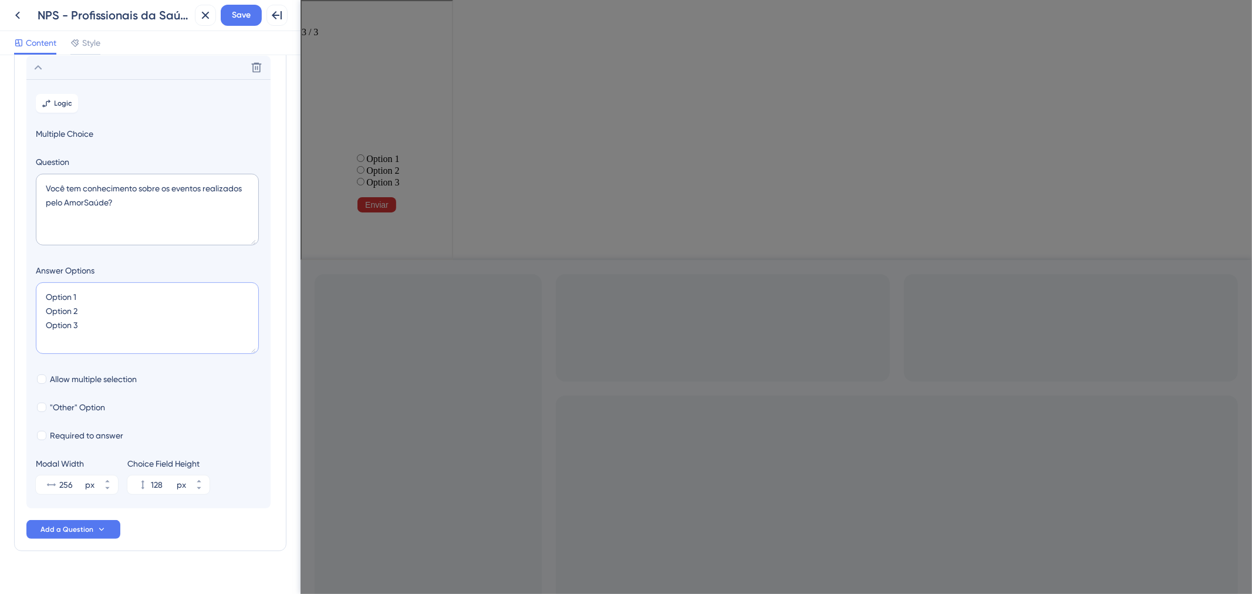
drag, startPoint x: 86, startPoint y: 331, endPoint x: 33, endPoint y: 295, distance: 63.8
click at [33, 295] on section "Logic Multiple Choice Question Você tem conhecimento sobre os eventos realizado…" at bounding box center [148, 293] width 244 height 429
type textarea "R"
type input "40"
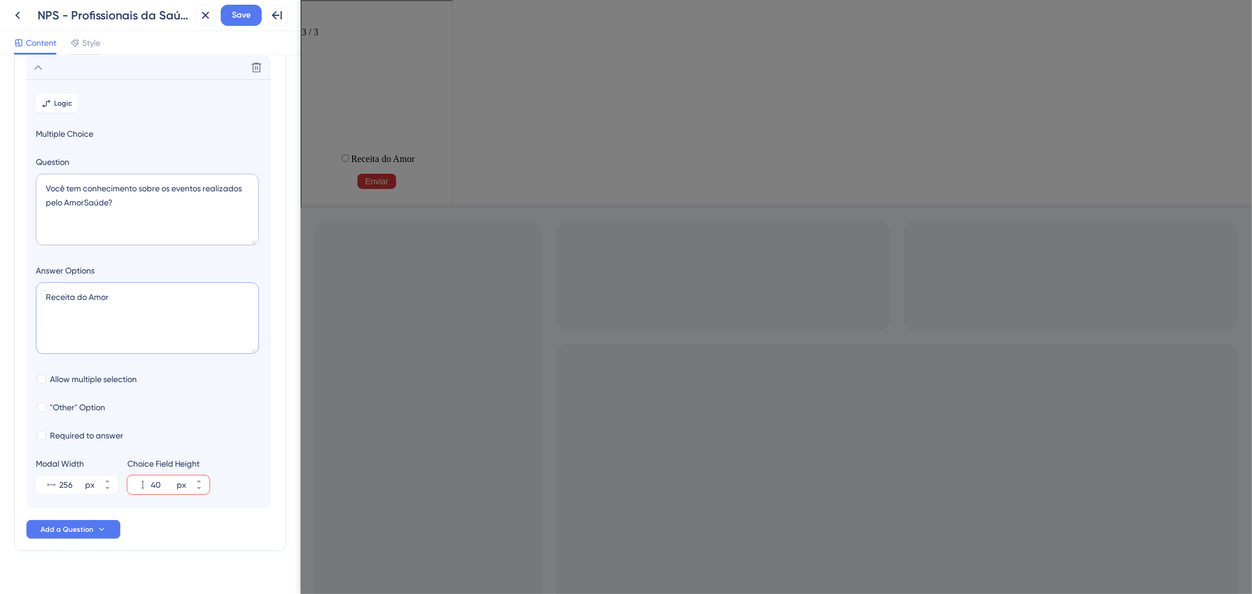
type textarea "Receita do Amor P"
type input "84"
type textarea "Receita do Amor Pílula do Amor N"
type input "128"
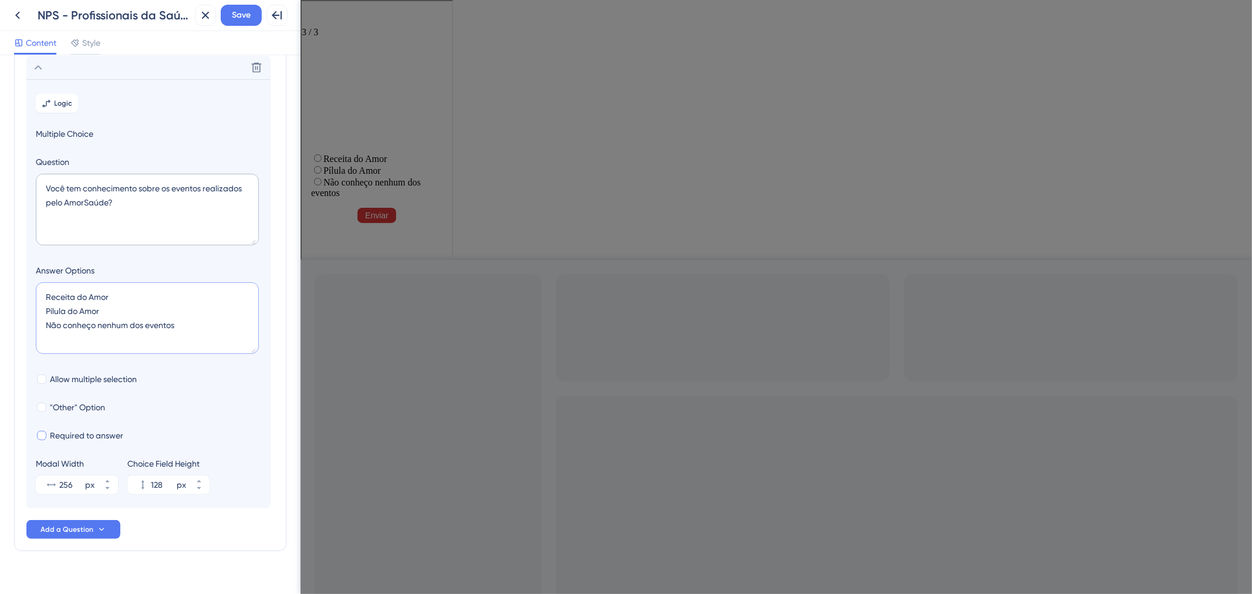
type textarea "Receita do Amor Pílula do Amor Não conheço nenhum dos eventos"
click at [104, 437] on span "Required to answer" at bounding box center [86, 436] width 73 height 14
click at [103, 436] on span "Required to answer" at bounding box center [86, 436] width 73 height 14
checkbox input "false"
click at [85, 410] on span ""Other" Option" at bounding box center [77, 407] width 55 height 14
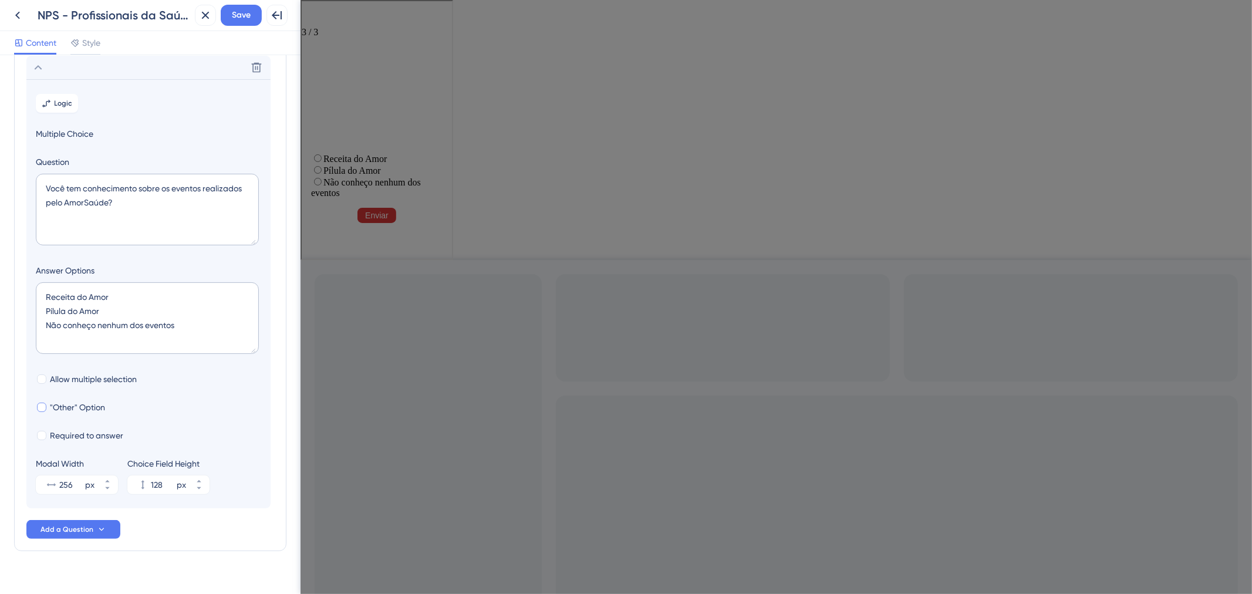
checkbox input "true"
type input "180"
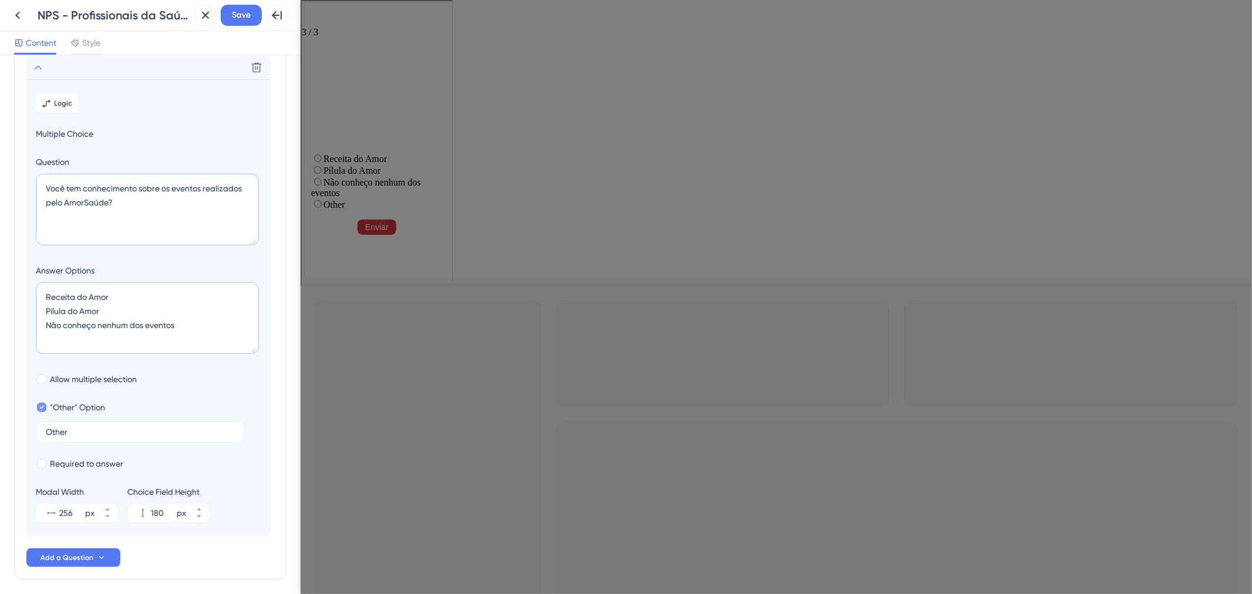
click at [85, 410] on span ""Other" Option" at bounding box center [77, 407] width 55 height 14
checkbox input "false"
type input "128"
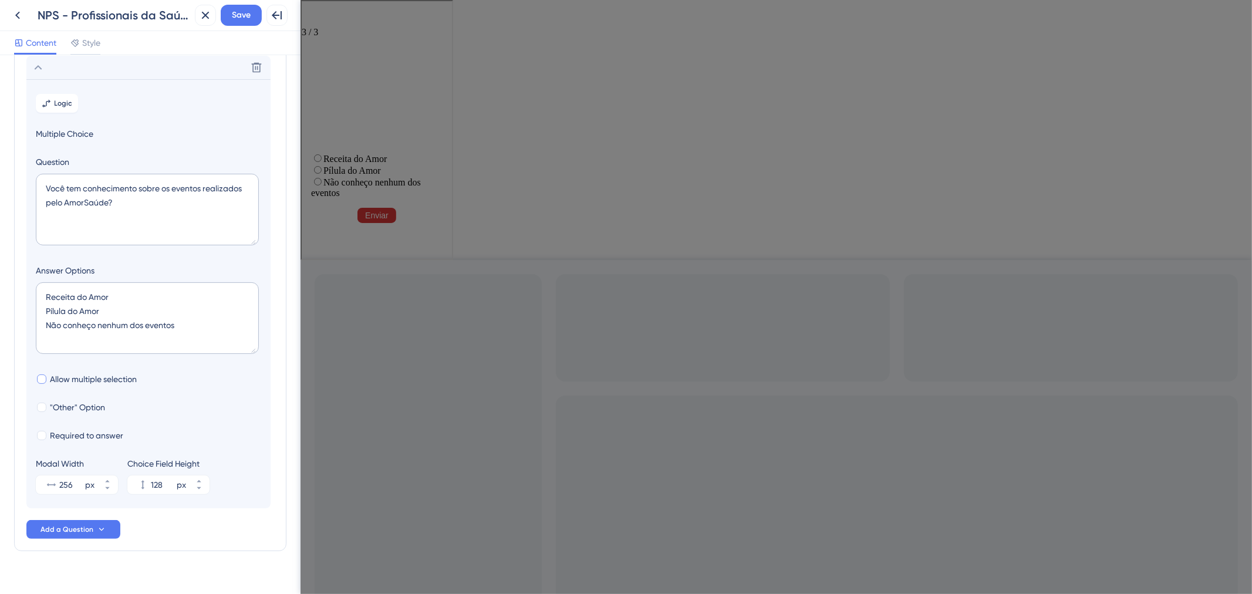
click at [92, 378] on span "Allow multiple selection" at bounding box center [93, 379] width 87 height 14
checkbox input "true"
click at [100, 483] on button "416 px" at bounding box center [107, 480] width 21 height 9
click at [85, 483] on div "px" at bounding box center [89, 485] width 9 height 14
click at [83, 483] on input "417" at bounding box center [70, 485] width 23 height 14
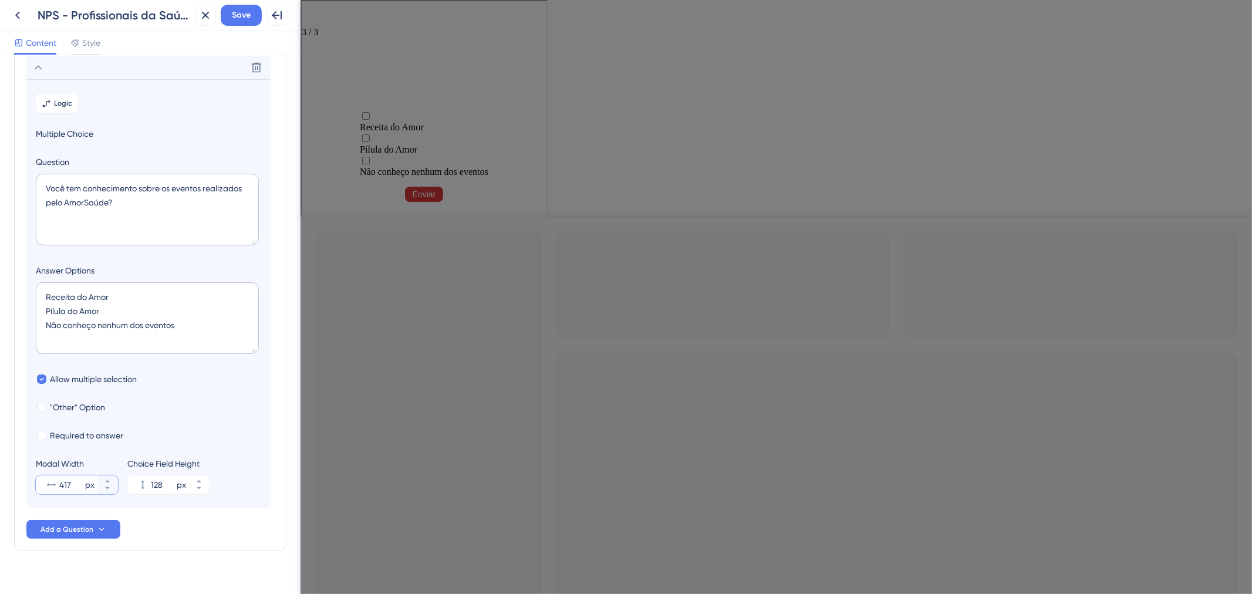
click at [78, 483] on input "417" at bounding box center [70, 485] width 23 height 14
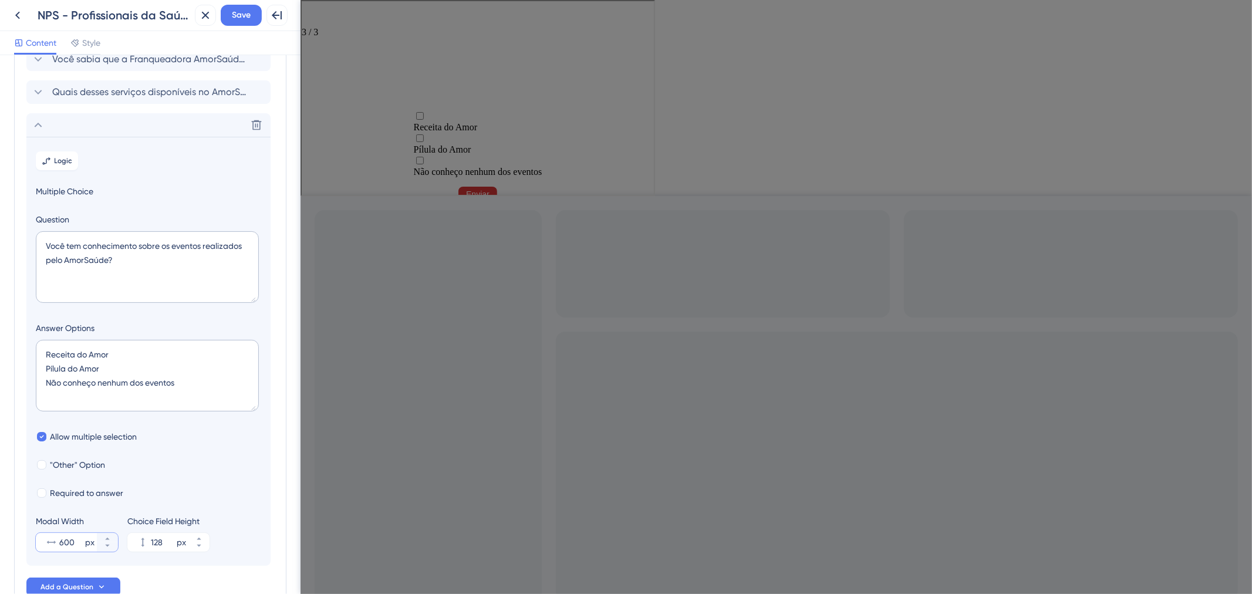
scroll to position [0, 0]
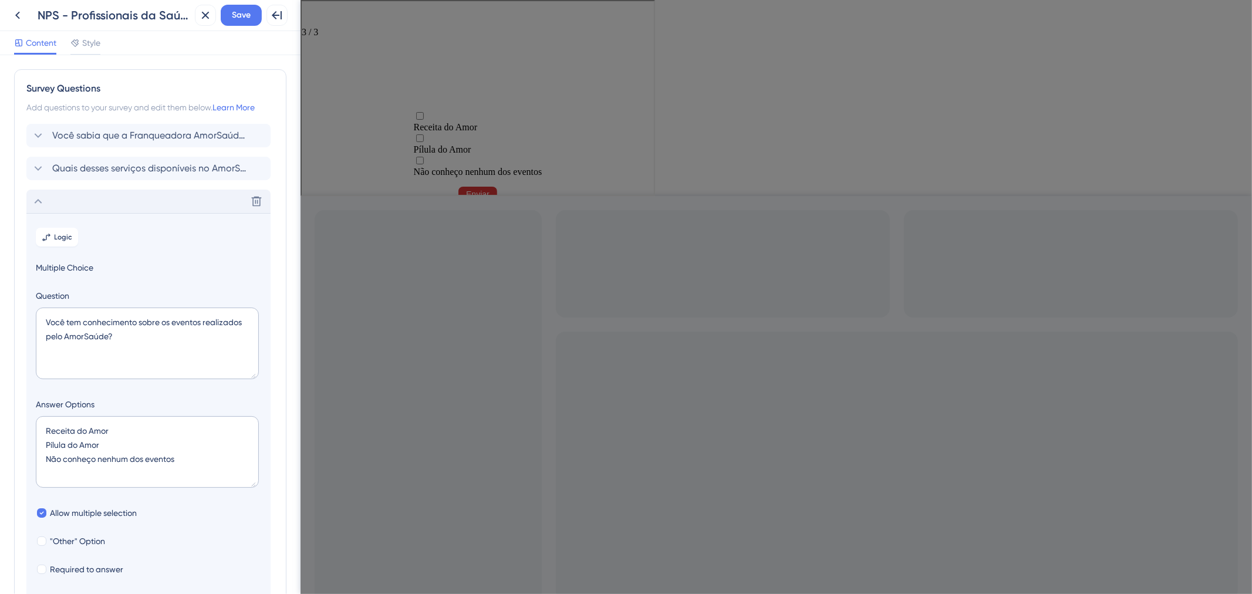
type input "600"
click at [103, 207] on div "Delete" at bounding box center [148, 201] width 244 height 23
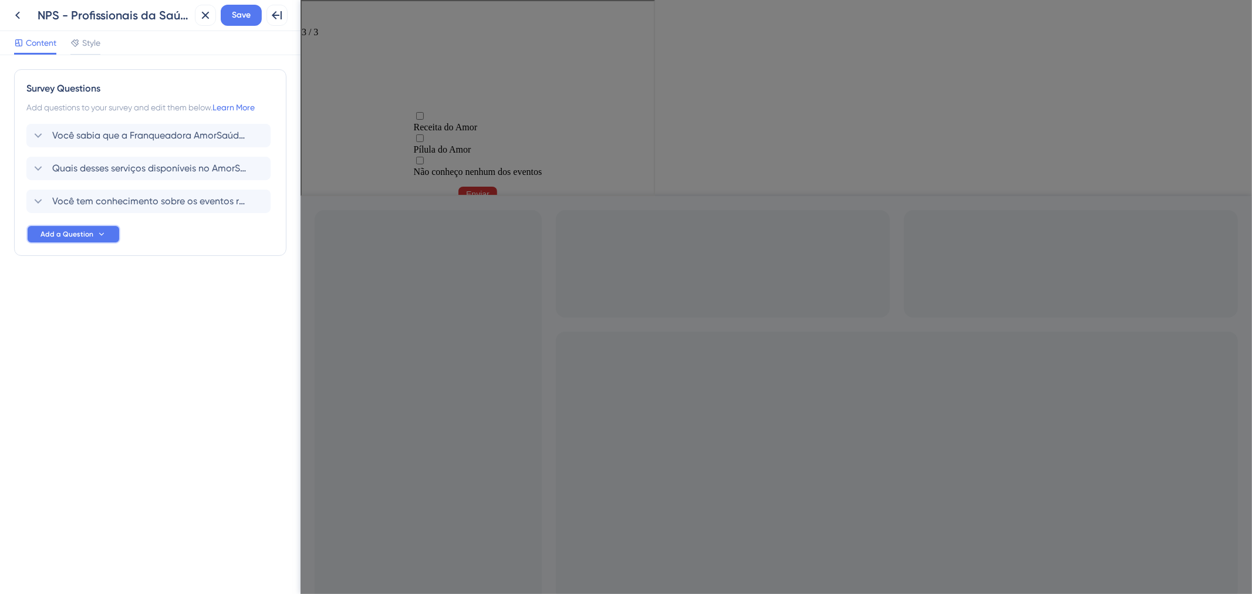
click at [94, 241] on button "Add a Question" at bounding box center [73, 234] width 94 height 19
click at [88, 410] on span "Multiple Choice" at bounding box center [72, 409] width 58 height 14
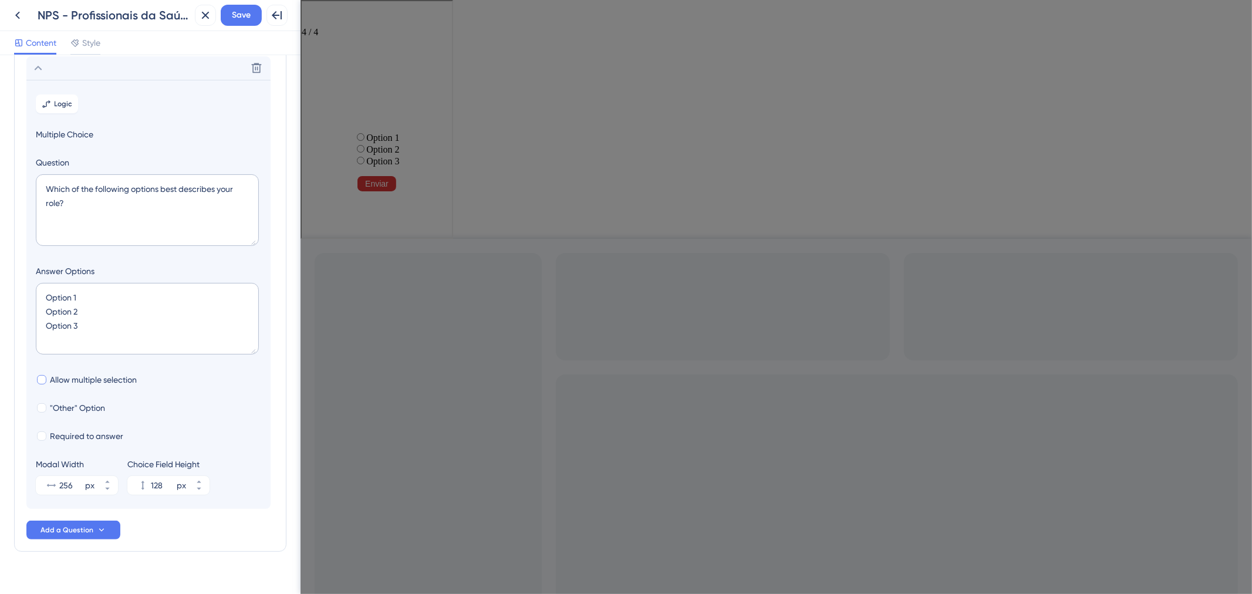
scroll to position [167, 0]
drag, startPoint x: 66, startPoint y: 198, endPoint x: 36, endPoint y: 180, distance: 34.7
click at [36, 180] on textarea "Which of the following options best describes your role?" at bounding box center [147, 209] width 223 height 72
paste textarea "Você sabia que o AmorSaúde oferece benefícios por meio de parcerias com outras …"
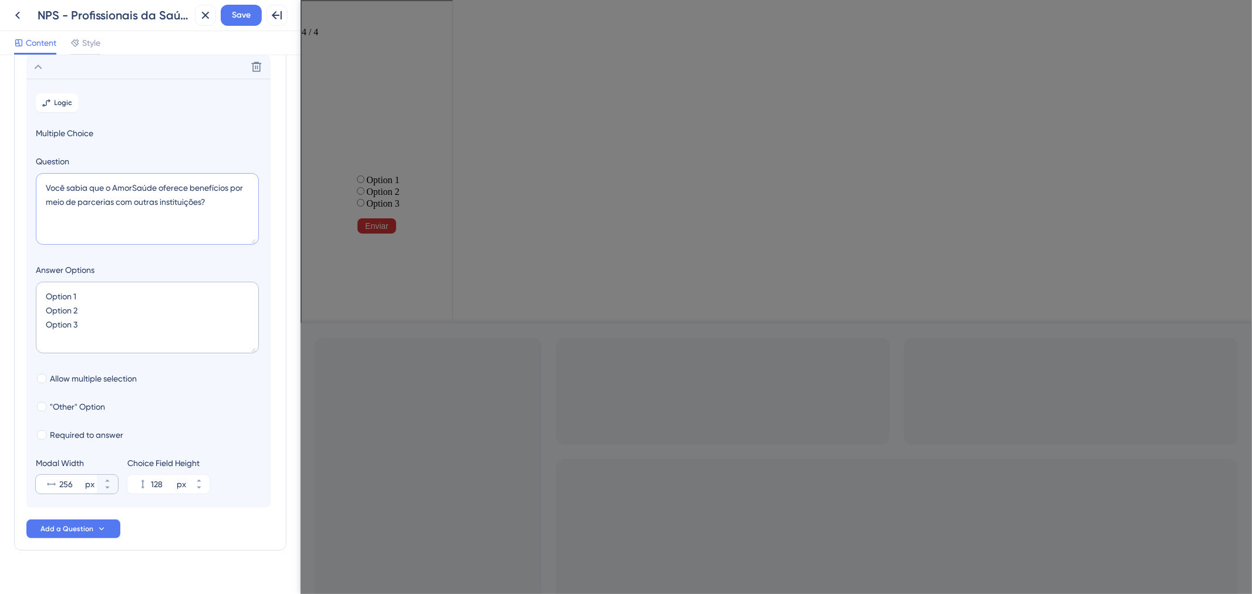
type textarea "Você sabia que o AmorSaúde oferece benefícios por meio de parcerias com outras …"
click at [79, 480] on input "256" at bounding box center [70, 484] width 23 height 14
click at [72, 483] on input "256" at bounding box center [70, 484] width 23 height 14
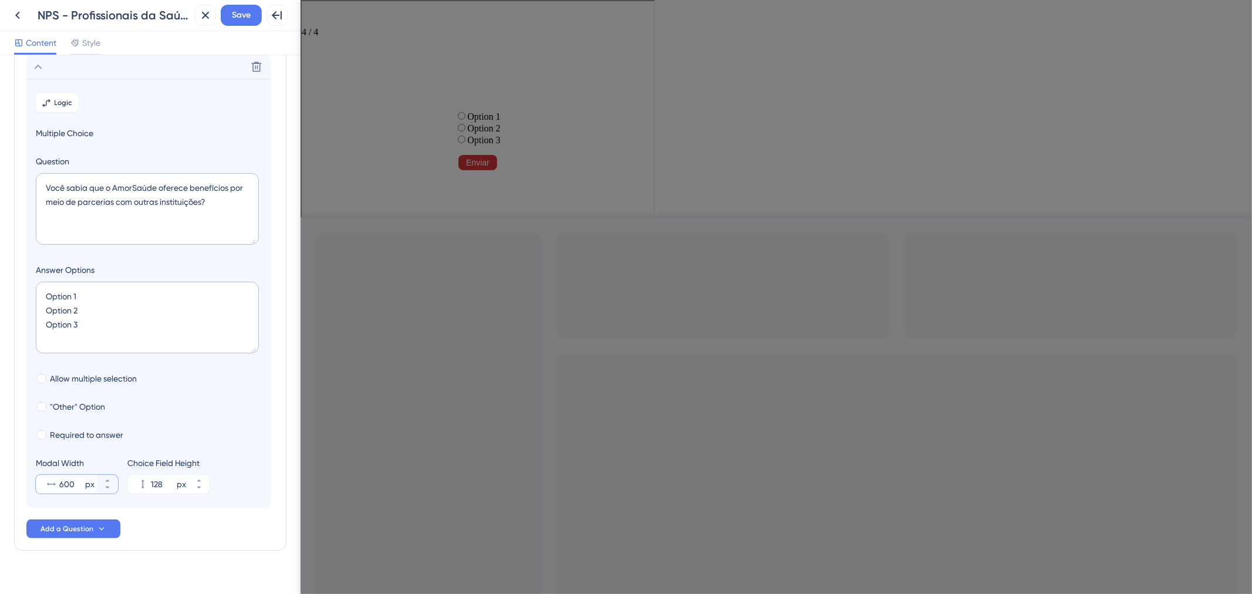
type input "600"
click at [82, 257] on section "Logic Multiple Choice Question Você sabia que o AmorSaúde oferece benefícios po…" at bounding box center [148, 293] width 244 height 429
click at [69, 324] on textarea "Option 1 Option 2 Option 3" at bounding box center [147, 318] width 223 height 72
drag, startPoint x: 88, startPoint y: 324, endPoint x: 9, endPoint y: 285, distance: 88.0
click at [9, 285] on div "Survey Questions Add questions to your survey and edit them below. Learn More V…" at bounding box center [150, 324] width 301 height 539
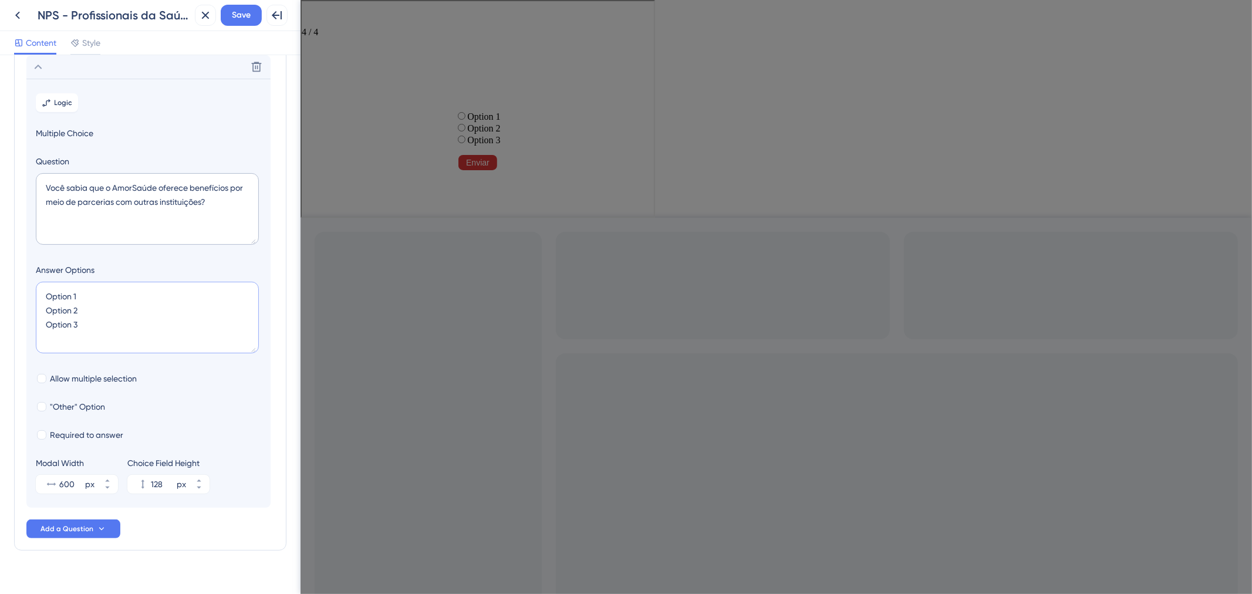
type textarea "F"
type input "40"
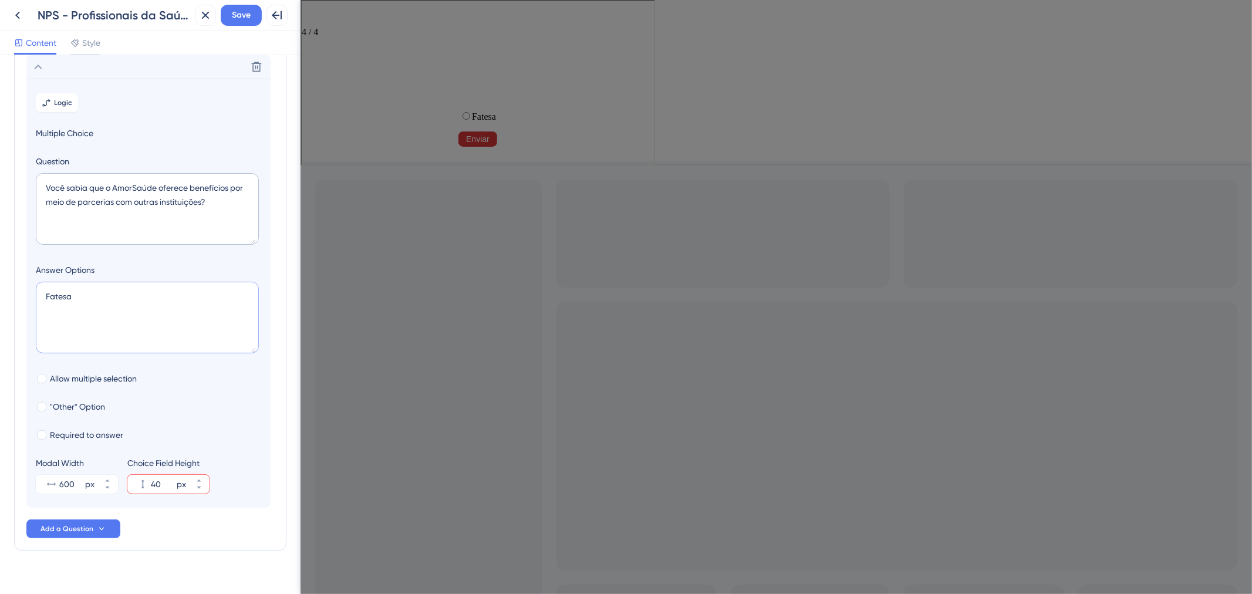
type textarea "Fatesa S"
type input "84"
type textarea "Fatesa São Leopoldo Mandic S"
type input "128"
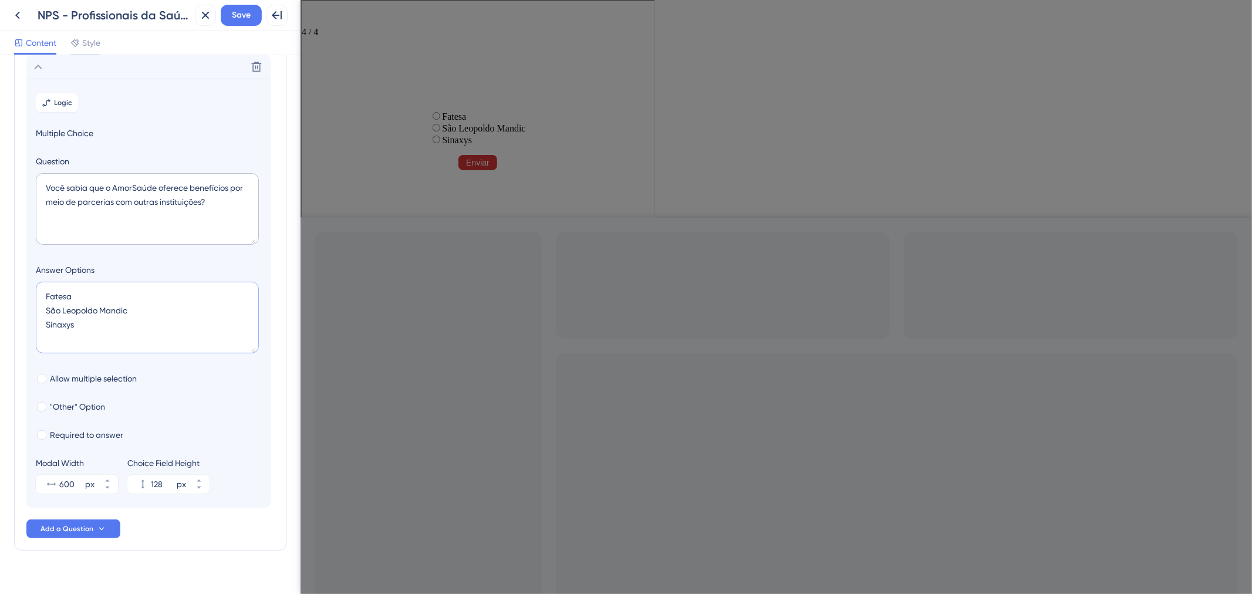
type textarea "Fatesa São Leopoldo Mandic Sinaxys N"
type input "172"
type textarea "Fatesa São Leopoldo Mandic Sinaxys Não conheço nenhuma das parcerias"
click at [107, 376] on span "Allow multiple selection" at bounding box center [93, 379] width 87 height 14
checkbox input "true"
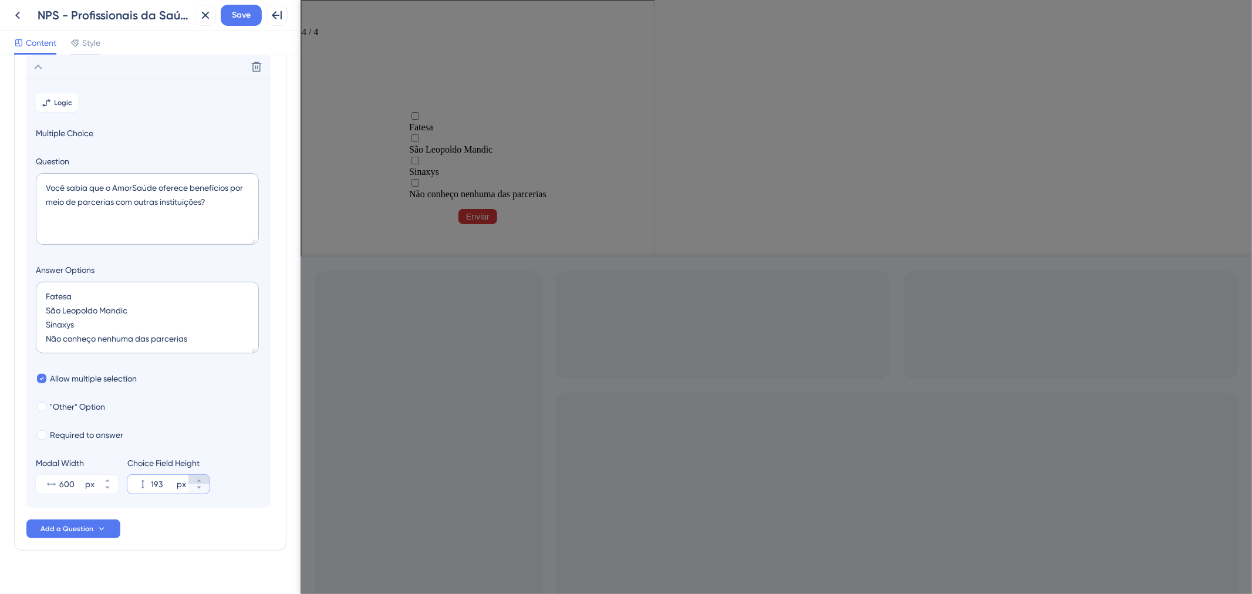
click at [194, 481] on button "193 px" at bounding box center [198, 479] width 21 height 9
click at [194, 481] on button "194 px" at bounding box center [198, 479] width 21 height 9
click at [194, 481] on button "195 px" at bounding box center [198, 479] width 21 height 9
click at [194, 481] on button "196 px" at bounding box center [198, 479] width 21 height 9
click at [194, 481] on button "197 px" at bounding box center [198, 479] width 21 height 9
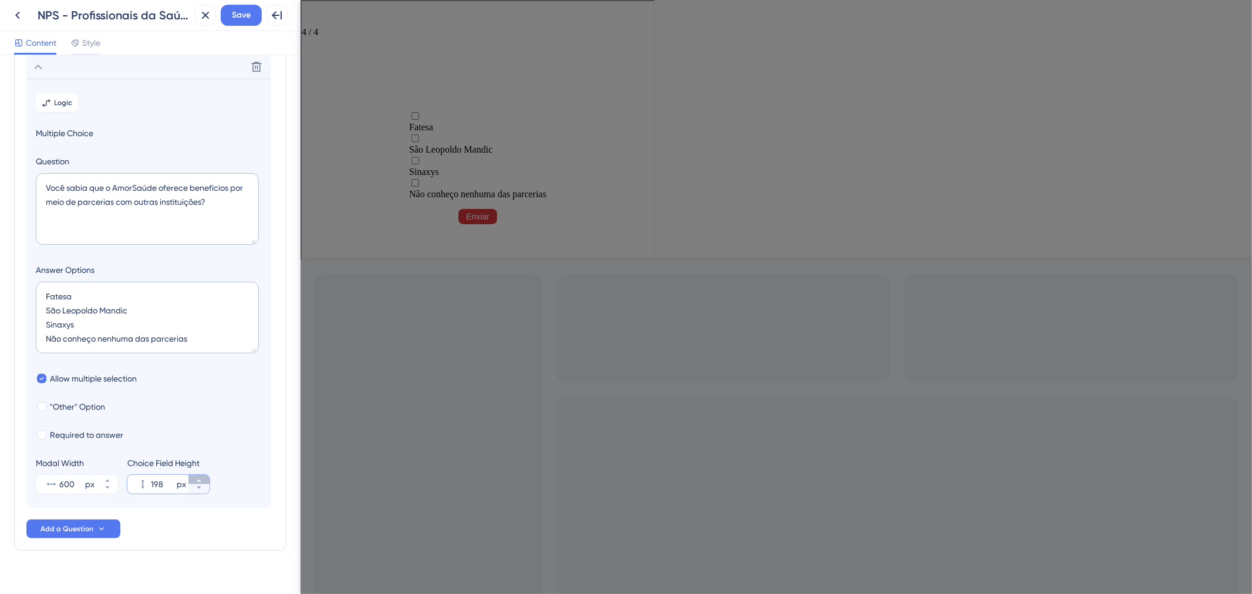
click at [194, 481] on button "198 px" at bounding box center [198, 479] width 21 height 9
click at [194, 481] on button "199 px" at bounding box center [198, 479] width 21 height 9
type input "200"
click at [233, 8] on span "Save" at bounding box center [241, 15] width 19 height 14
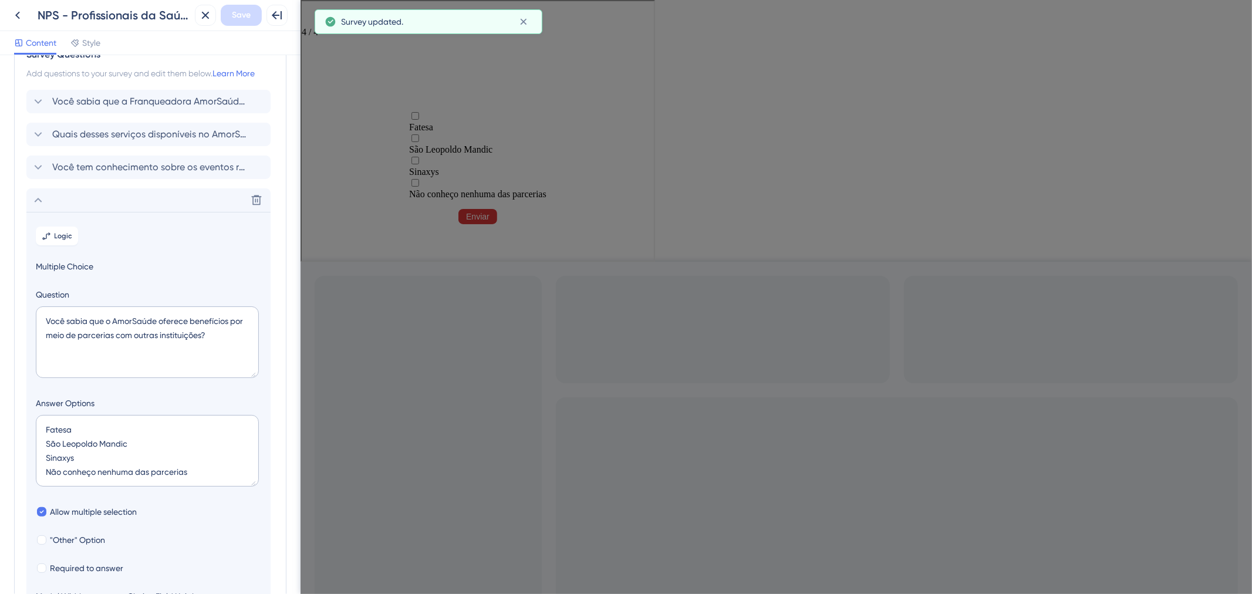
scroll to position [0, 0]
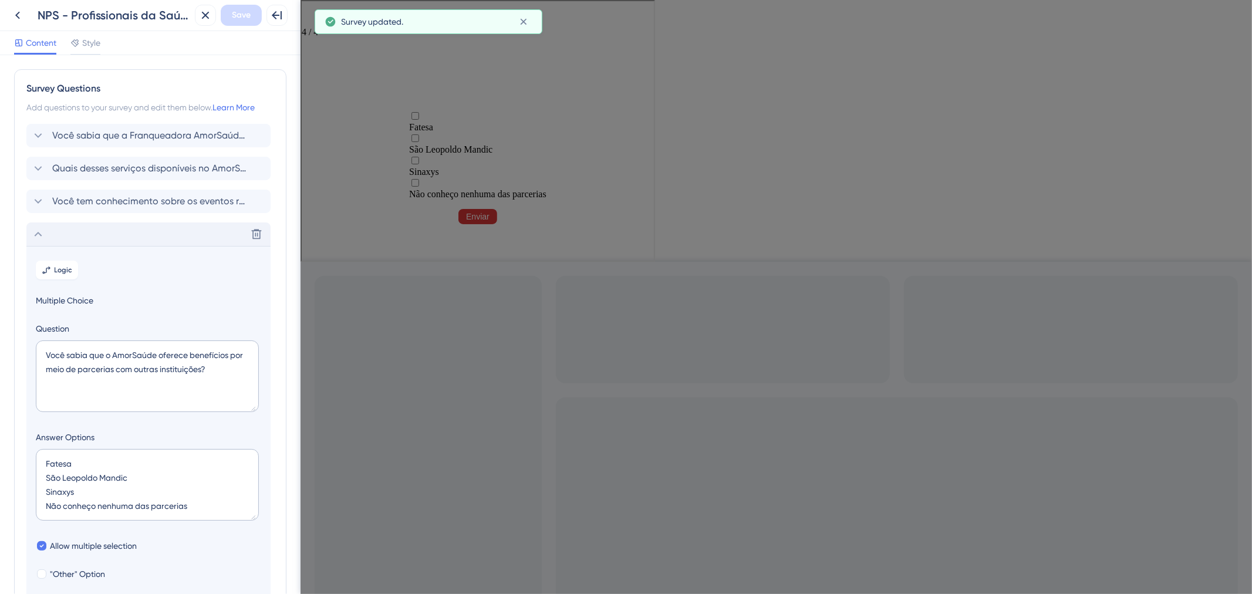
click at [103, 225] on div "Delete" at bounding box center [148, 234] width 244 height 23
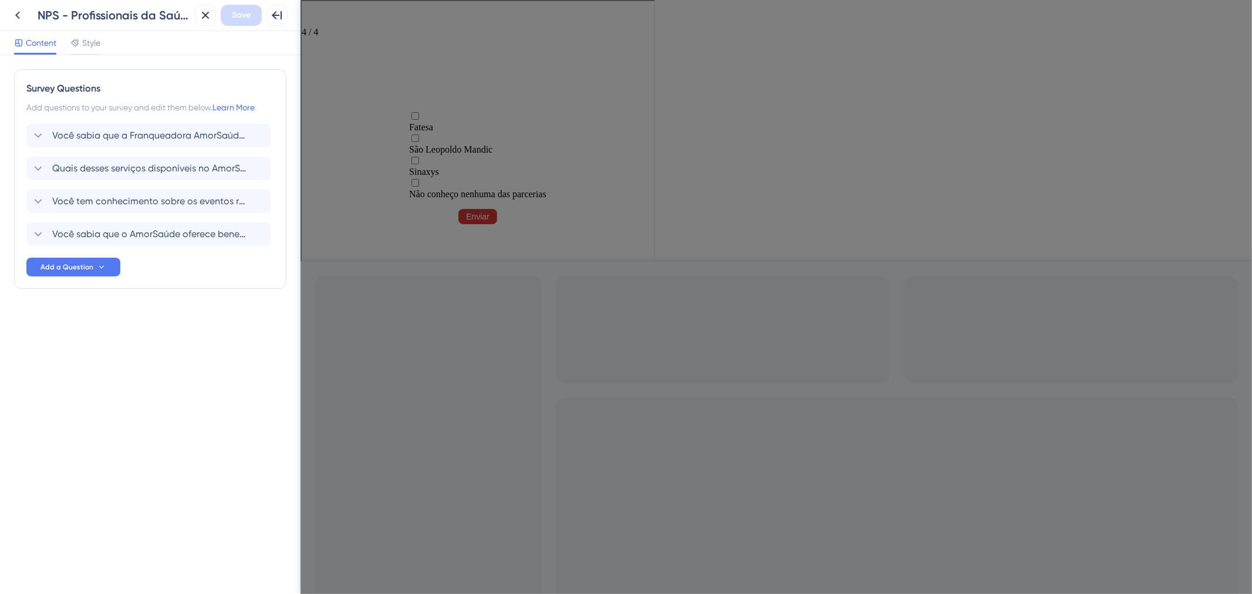
drag, startPoint x: 194, startPoint y: 301, endPoint x: 163, endPoint y: 296, distance: 32.1
click at [194, 301] on div "Survey Questions Add questions to your survey and edit them below. Learn More V…" at bounding box center [150, 202] width 272 height 267
click at [79, 261] on button "Add a Question" at bounding box center [73, 267] width 94 height 19
click at [106, 443] on div "Multiple Choice Multiple Choice" at bounding box center [90, 441] width 95 height 23
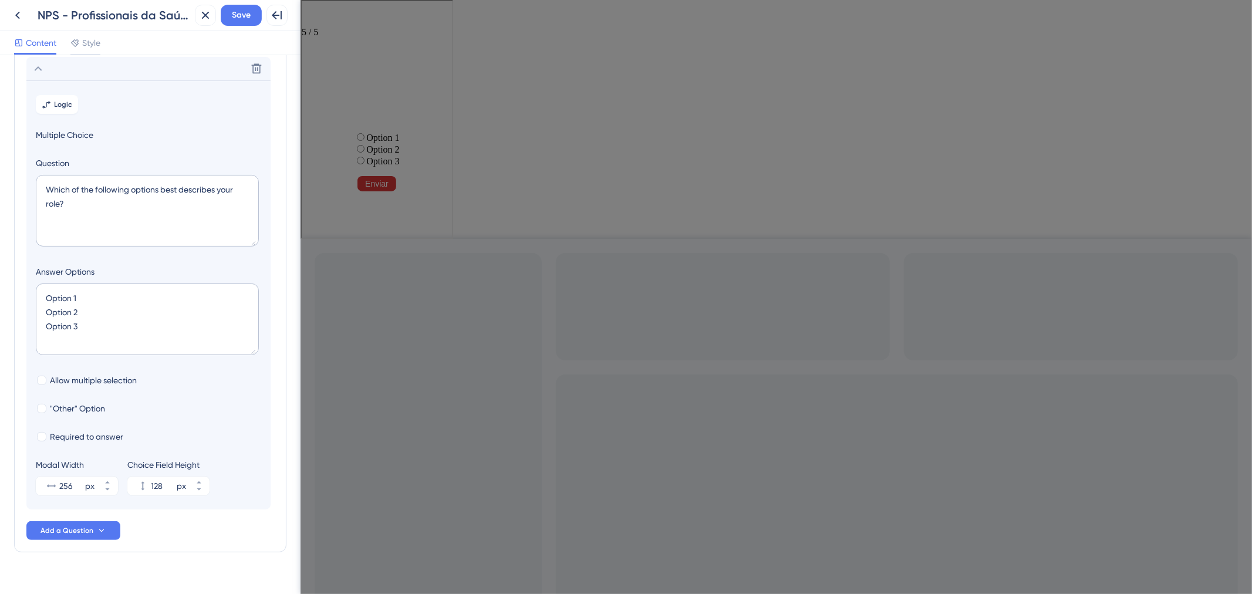
scroll to position [200, 0]
click at [124, 235] on textarea "Which of the following options best describes your role?" at bounding box center [147, 209] width 223 height 72
drag, startPoint x: 103, startPoint y: 215, endPoint x: 36, endPoint y: 183, distance: 73.5
click at [36, 183] on textarea "Which of the following options best describes your role?" at bounding box center [147, 209] width 223 height 72
paste textarea "Você conhece o Canal de Comunicação disponibilizado pela Franqueadora para os p…"
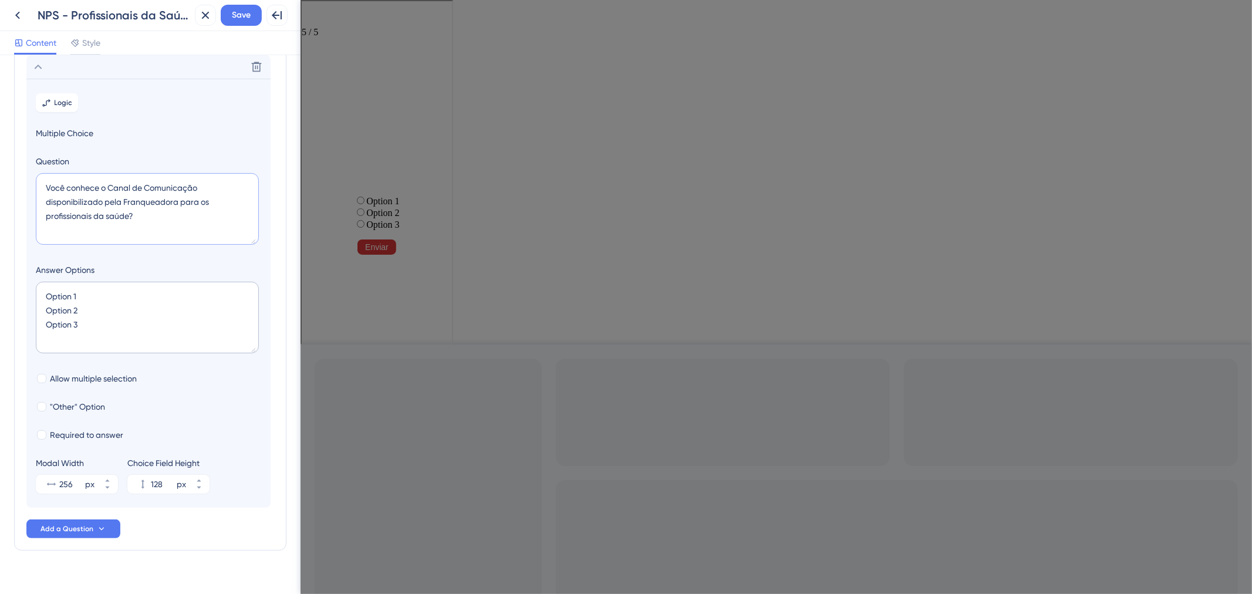
type textarea "Você conhece o Canal de Comunicação disponibilizado pela Franqueadora para os p…"
drag, startPoint x: 122, startPoint y: 324, endPoint x: 22, endPoint y: 285, distance: 107.1
click at [22, 285] on div "Survey Questions Add questions to your survey and edit them below. Learn More V…" at bounding box center [150, 210] width 272 height 682
type textarea "S"
type input "40"
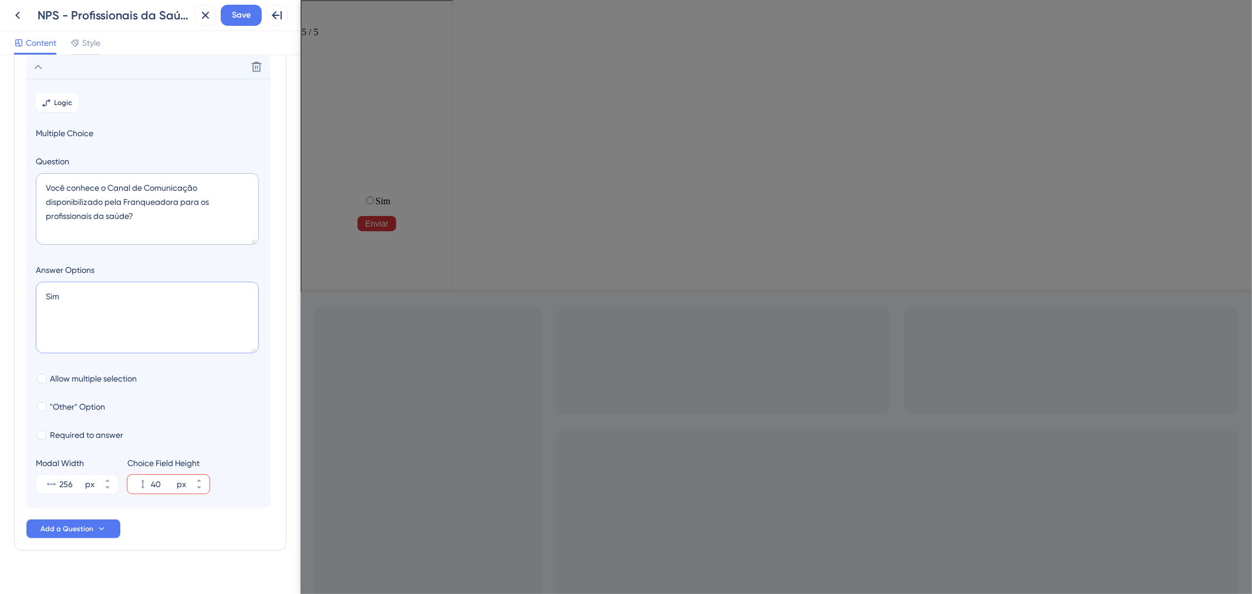
type textarea "Sim N"
type input "84"
type textarea "Sim Não"
click at [56, 382] on span "Allow multiple selection" at bounding box center [93, 379] width 87 height 14
click at [66, 379] on span "Allow multiple selection" at bounding box center [93, 379] width 87 height 14
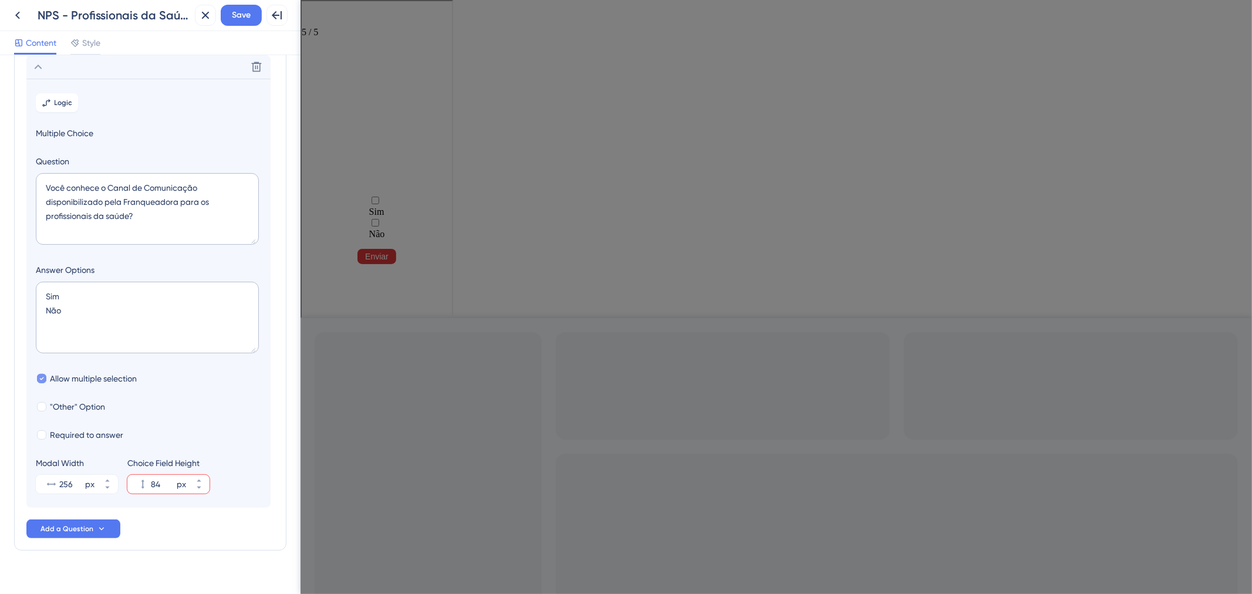
checkbox input "false"
click at [100, 483] on button "266 px" at bounding box center [107, 479] width 21 height 9
click at [72, 485] on input "267" at bounding box center [70, 484] width 23 height 14
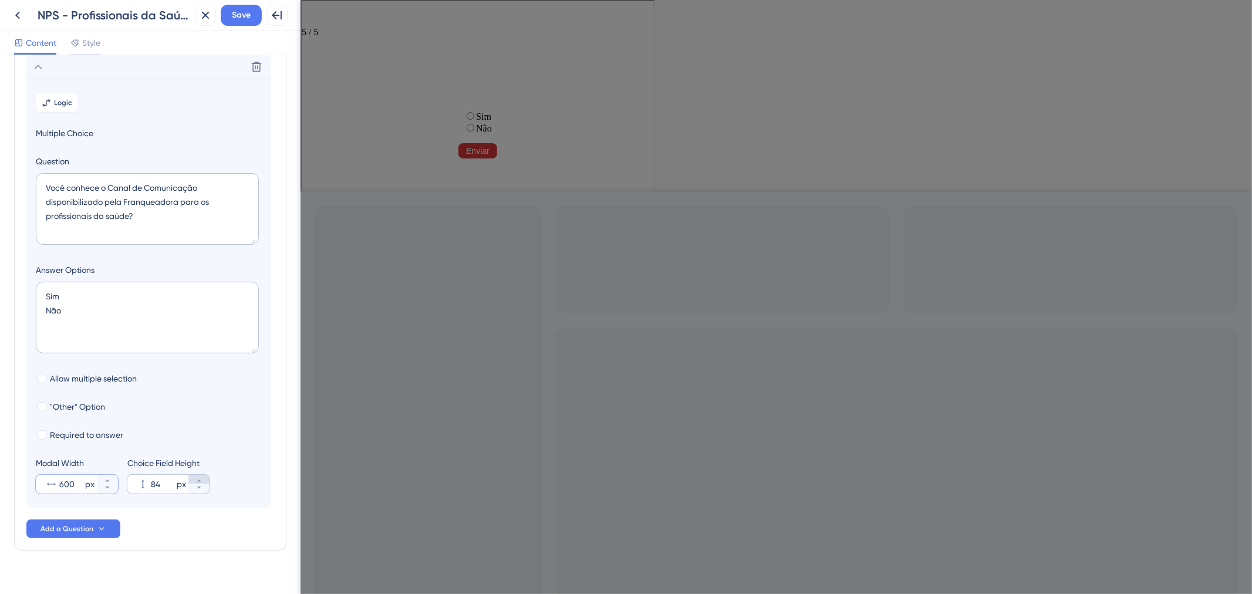
type input "600"
click at [200, 482] on icon at bounding box center [199, 481] width 4 height 2
type input "100"
click at [187, 584] on div "Survey Questions Add questions to your survey and edit them below. Learn More V…" at bounding box center [150, 233] width 272 height 729
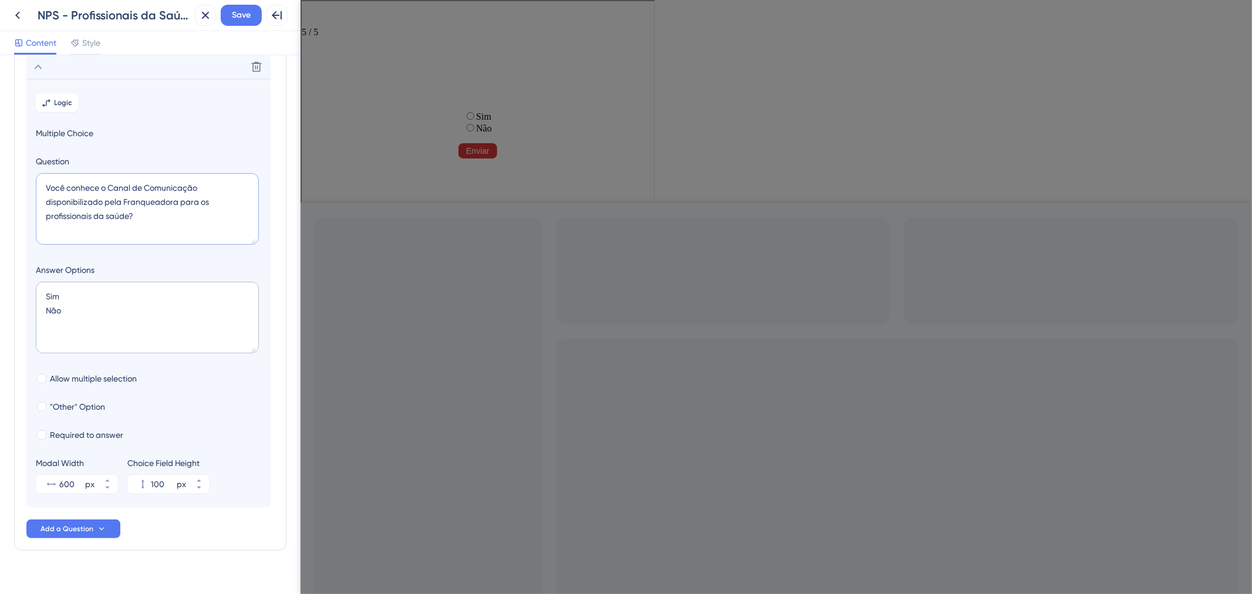
click at [49, 213] on textarea "Você conhece o Canal de Comunicação disponibilizado pela Franqueadora para os p…" at bounding box center [147, 209] width 223 height 72
type textarea "Você conhece o Canal de Comunicação disponibilizado pela Franqueadora para os P…"
click at [95, 375] on span "Allow multiple selection" at bounding box center [93, 379] width 87 height 14
drag, startPoint x: 95, startPoint y: 375, endPoint x: 75, endPoint y: 382, distance: 21.2
click at [94, 375] on span "Allow multiple selection" at bounding box center [93, 379] width 87 height 14
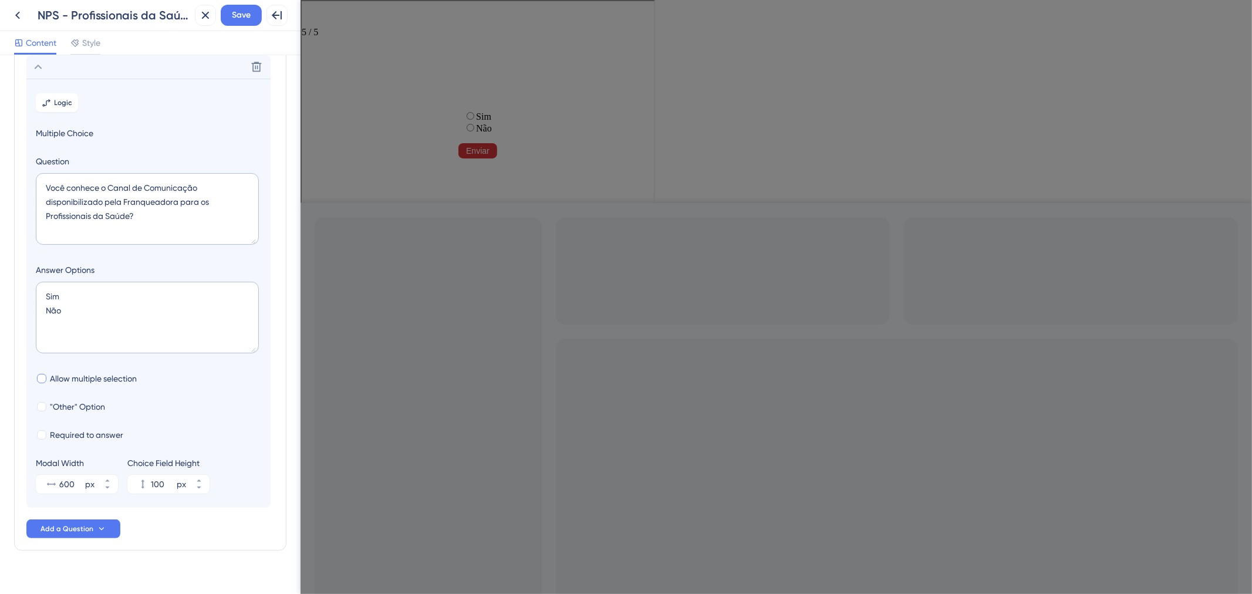
click at [75, 382] on span "Allow multiple selection" at bounding box center [93, 379] width 87 height 14
checkbox input "true"
click at [75, 411] on span ""Other" Option" at bounding box center [77, 407] width 55 height 14
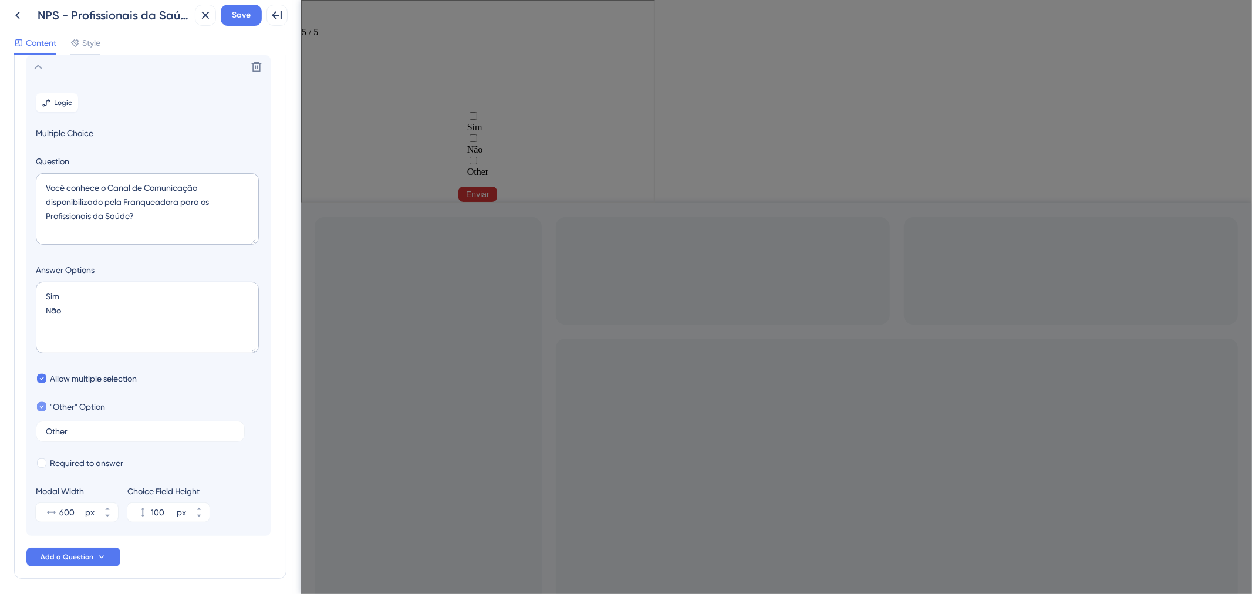
click at [75, 411] on span ""Other" Option" at bounding box center [77, 407] width 55 height 14
checkbox input "false"
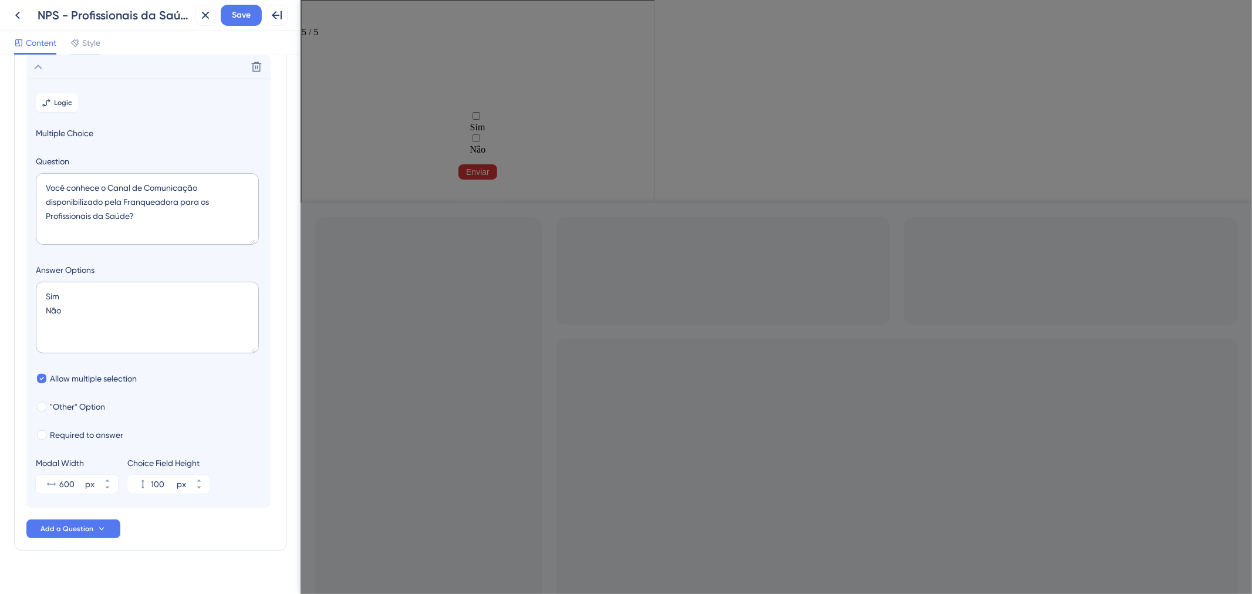
click at [74, 388] on section "Logic Multiple Choice Question Você conhece o Canal de Comunicação disponibiliz…" at bounding box center [148, 293] width 244 height 429
click at [70, 385] on span "Allow multiple selection" at bounding box center [93, 379] width 87 height 14
checkbox input "false"
click at [92, 433] on span "Required to answer" at bounding box center [86, 435] width 73 height 14
checkbox input "true"
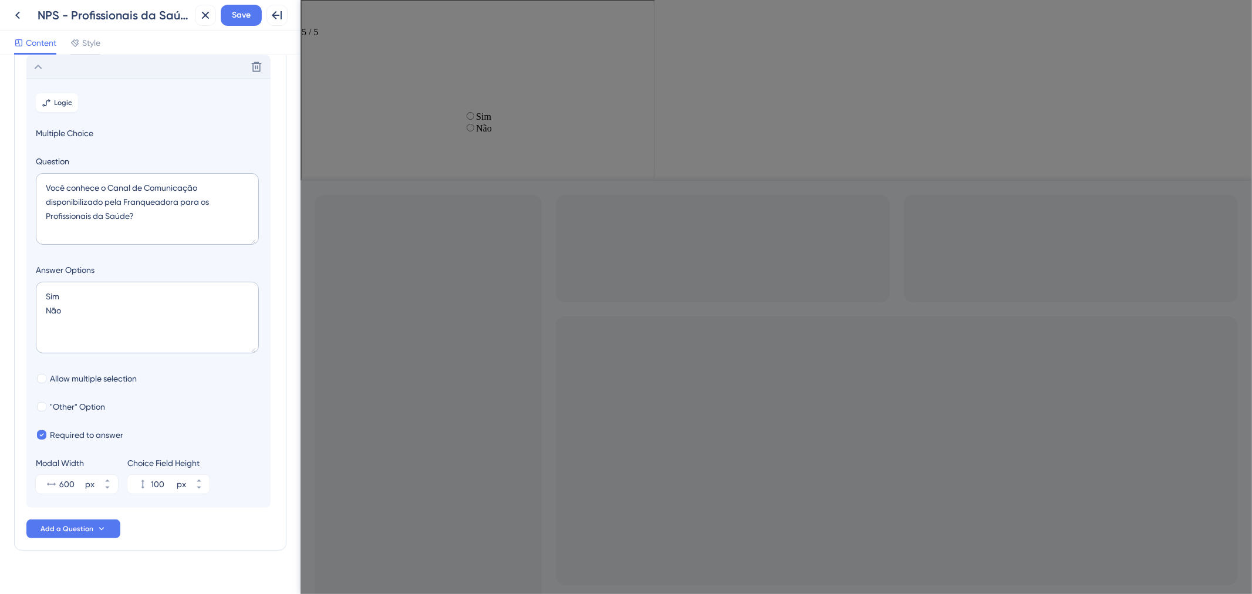
click at [126, 77] on div "Delete" at bounding box center [148, 66] width 244 height 23
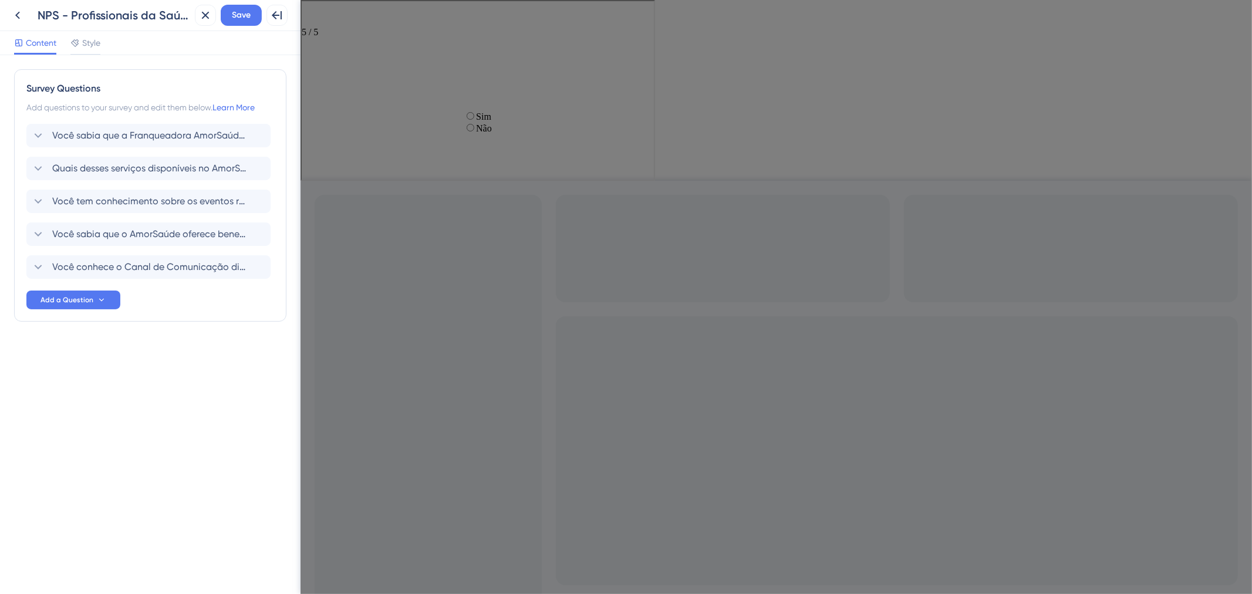
click at [206, 403] on div "Survey Questions Add questions to your survey and edit them below. Learn More V…" at bounding box center [150, 324] width 301 height 539
click at [100, 298] on icon at bounding box center [101, 299] width 9 height 9
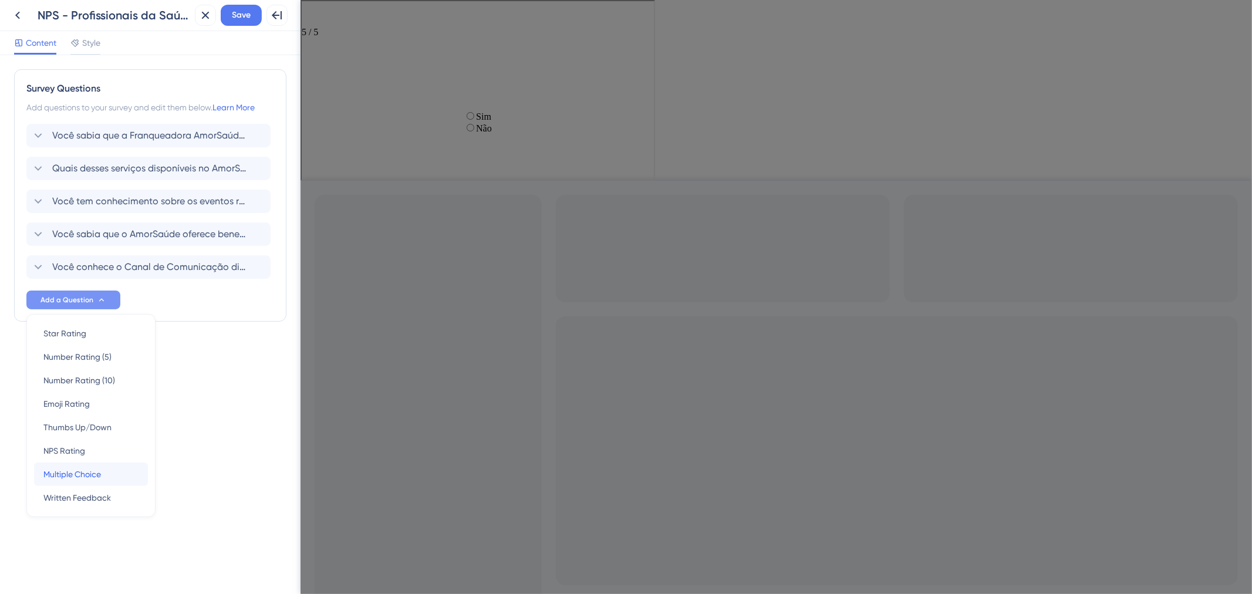
click at [109, 482] on div "Multiple Choice Multiple Choice" at bounding box center [90, 474] width 95 height 23
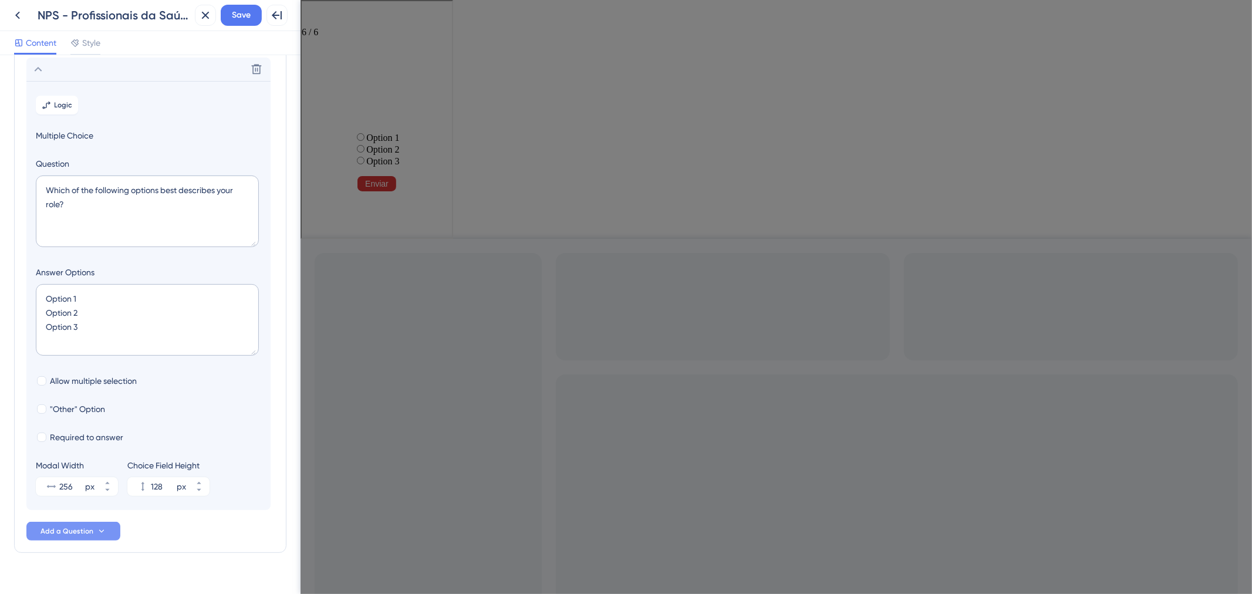
scroll to position [233, 0]
click at [254, 69] on icon at bounding box center [257, 68] width 12 height 12
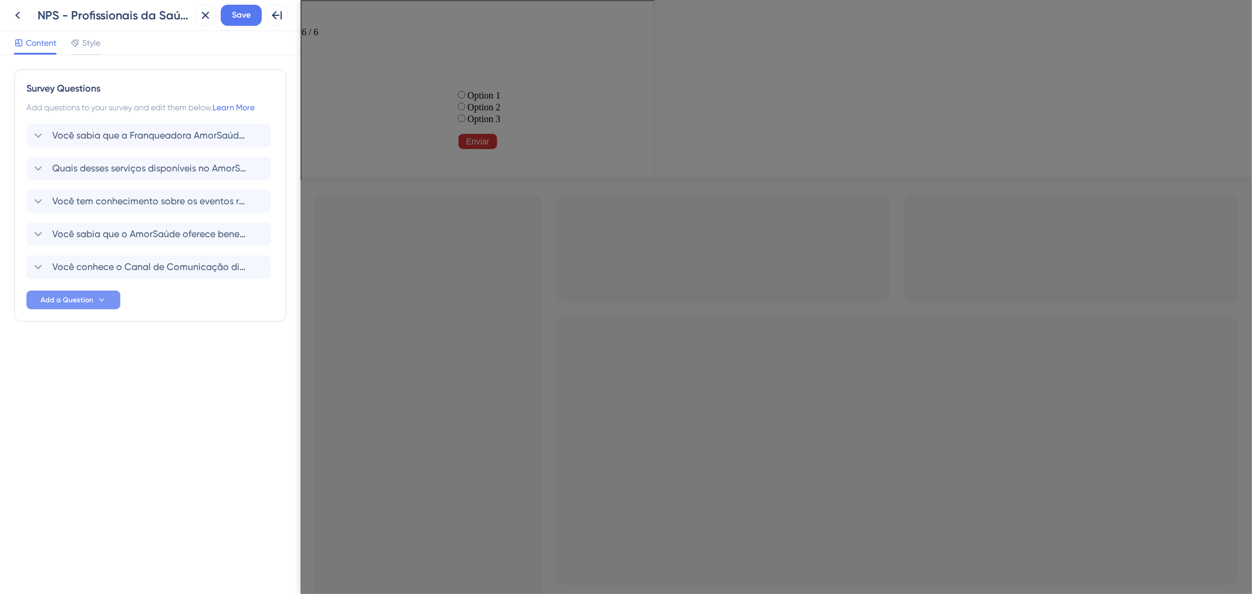
scroll to position [0, 0]
click at [83, 298] on span "Add a Question" at bounding box center [67, 299] width 53 height 9
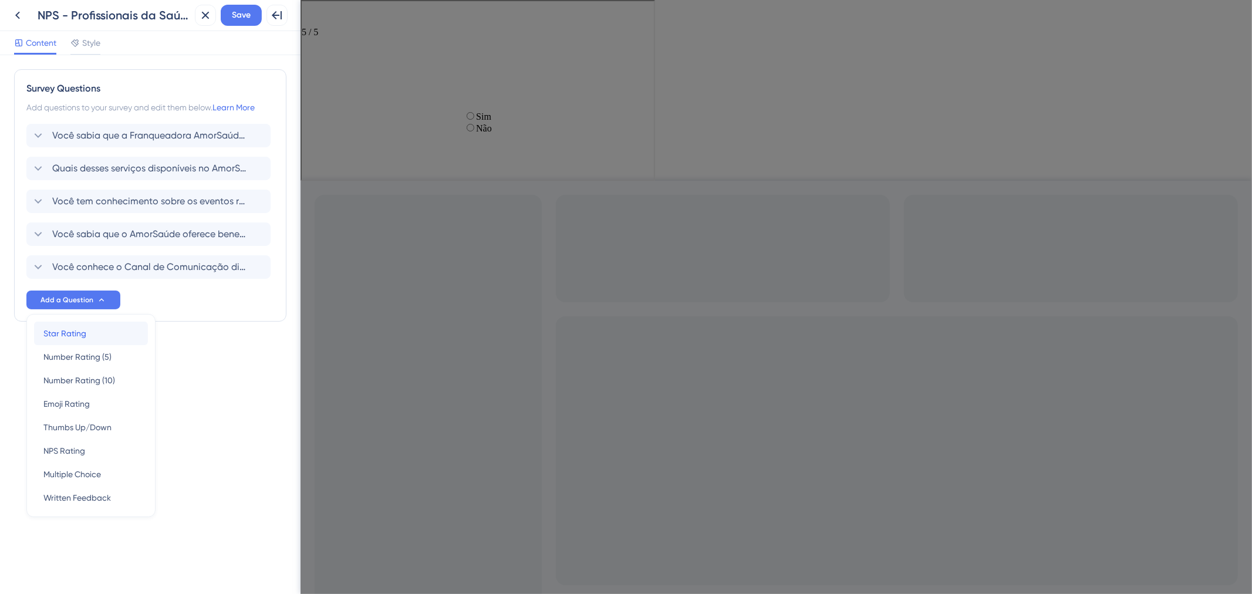
click at [88, 331] on div "Star Rating Star Rating" at bounding box center [90, 333] width 95 height 23
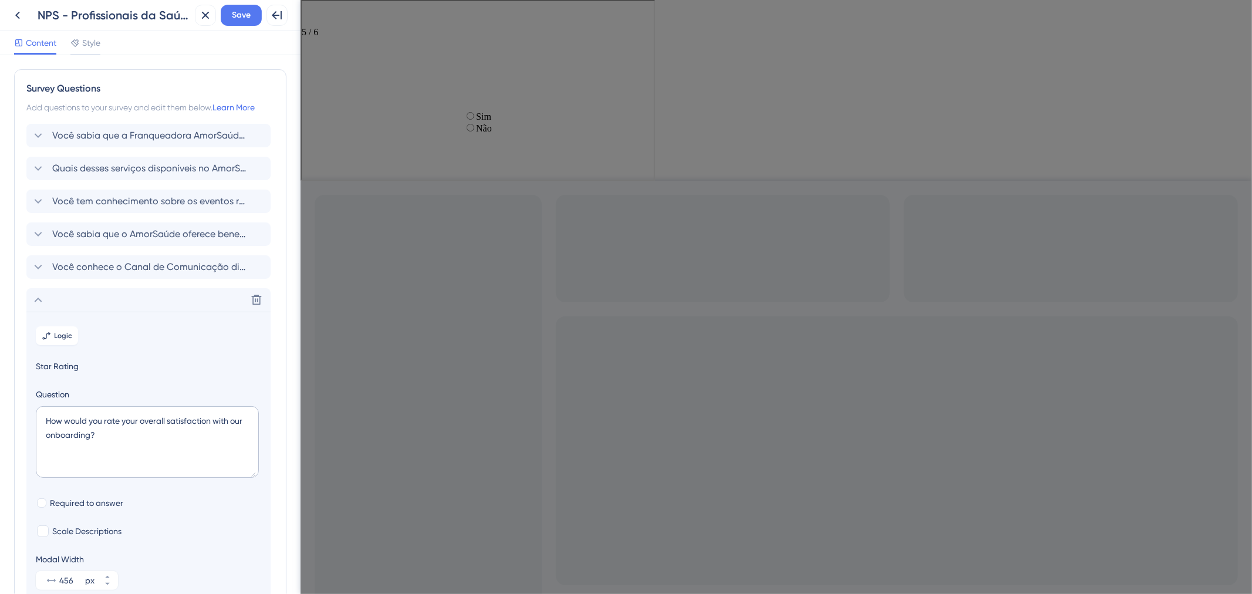
scroll to position [114, 0]
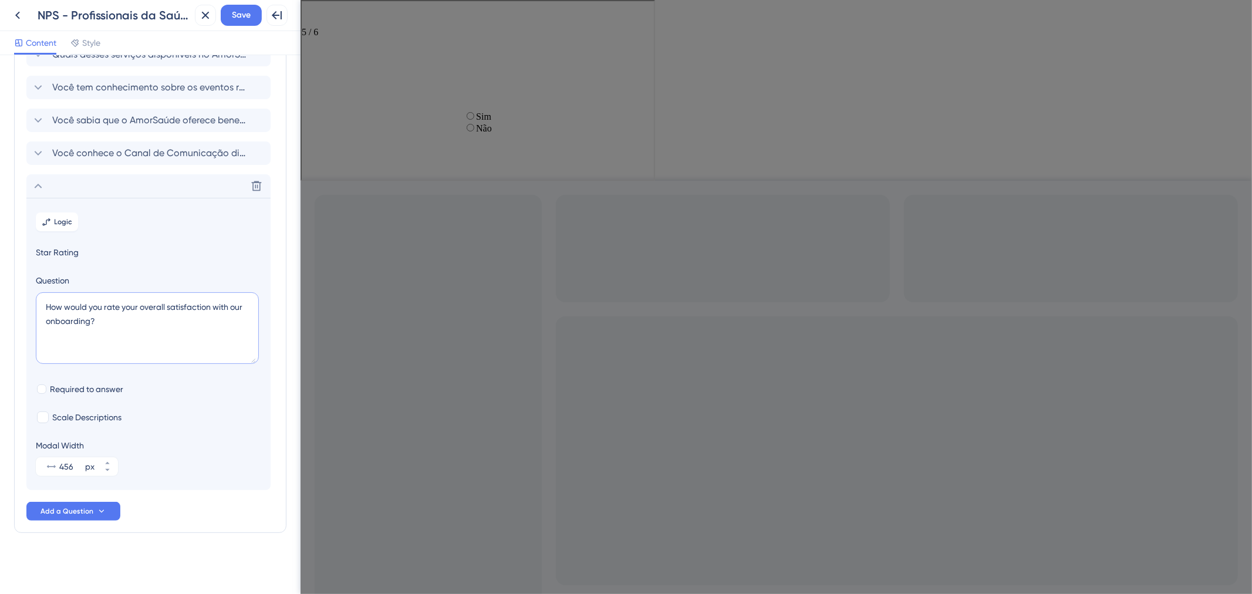
click at [149, 345] on textarea "How would you rate your overall satisfaction with our onboarding?" at bounding box center [147, 328] width 223 height 72
drag, startPoint x: 130, startPoint y: 319, endPoint x: 32, endPoint y: 308, distance: 99.3
click at [32, 308] on section "Logic Star Rating Question How would you rate your overall satisfaction with ou…" at bounding box center [148, 344] width 244 height 292
paste textarea "Qual o seu nível de satisfação com o Canal de Comunicação"
type textarea "Qual o seu nível de satisfação com o Canal de Comunicação?"
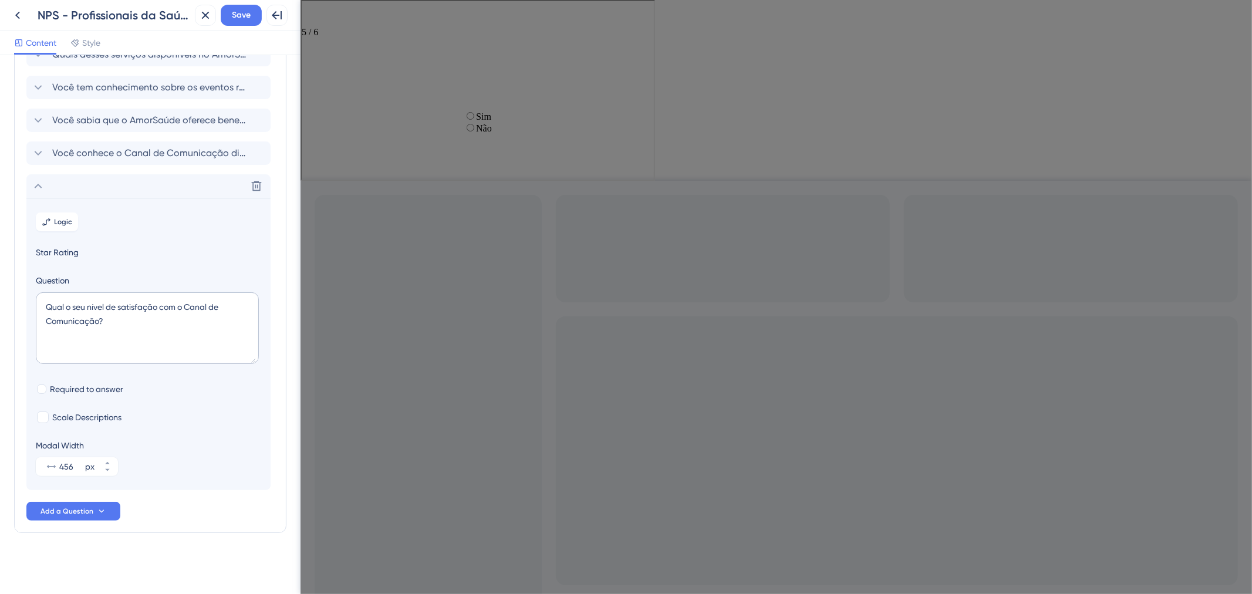
click at [338, 17] on div at bounding box center [476, 13] width 352 height 26
click at [462, 121] on div "Sim" at bounding box center [476, 115] width 28 height 12
click at [46, 390] on div at bounding box center [42, 389] width 12 height 12
checkbox input "true"
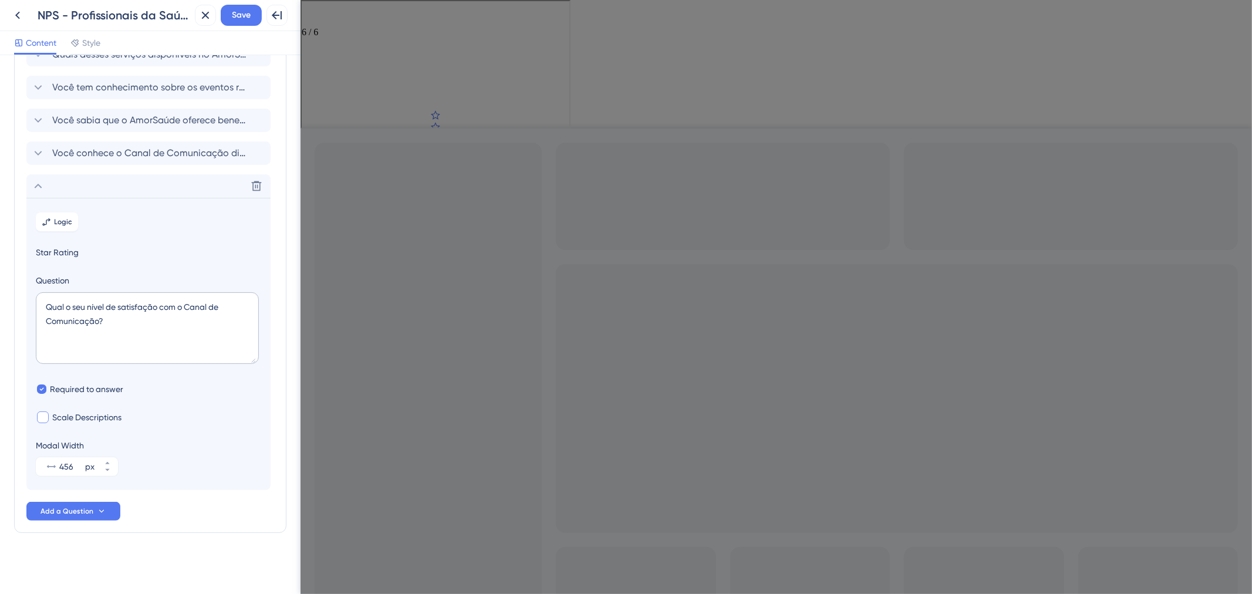
click at [112, 421] on span "Scale Descriptions" at bounding box center [86, 417] width 69 height 14
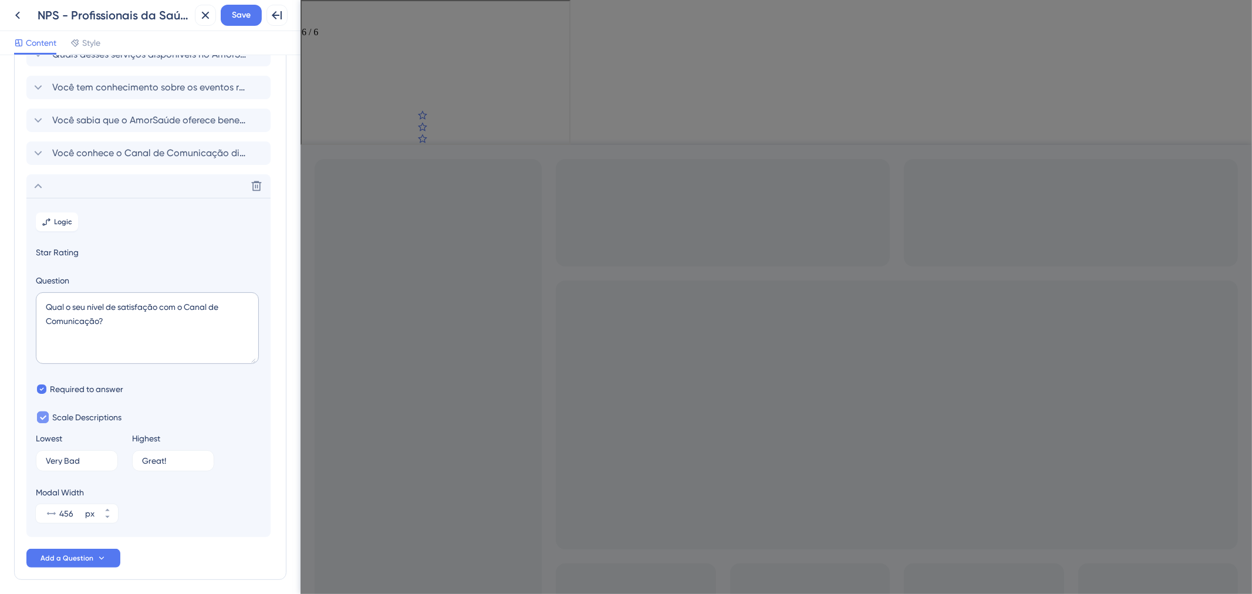
click at [109, 413] on span "Scale Descriptions" at bounding box center [86, 417] width 69 height 14
checkbox input "false"
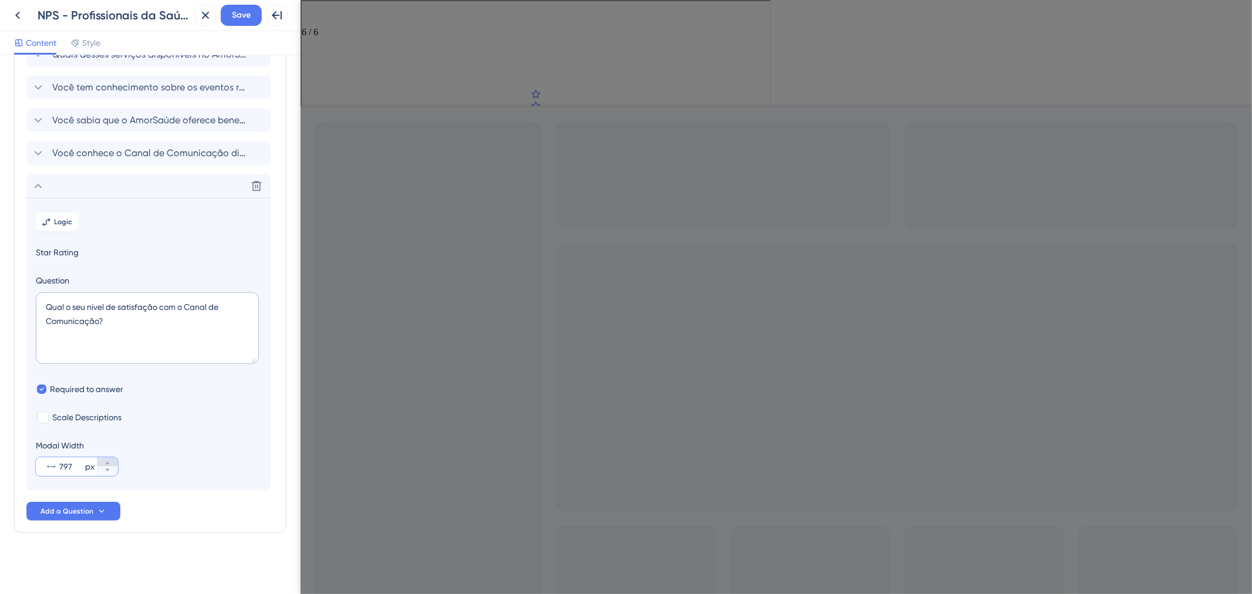
click at [108, 463] on icon at bounding box center [107, 463] width 4 height 2
click at [110, 460] on icon at bounding box center [107, 463] width 7 height 7
type input "800"
click at [100, 321] on textarea "Qual o seu nível de satisfação com o Canal de Comunicação?" at bounding box center [147, 328] width 223 height 72
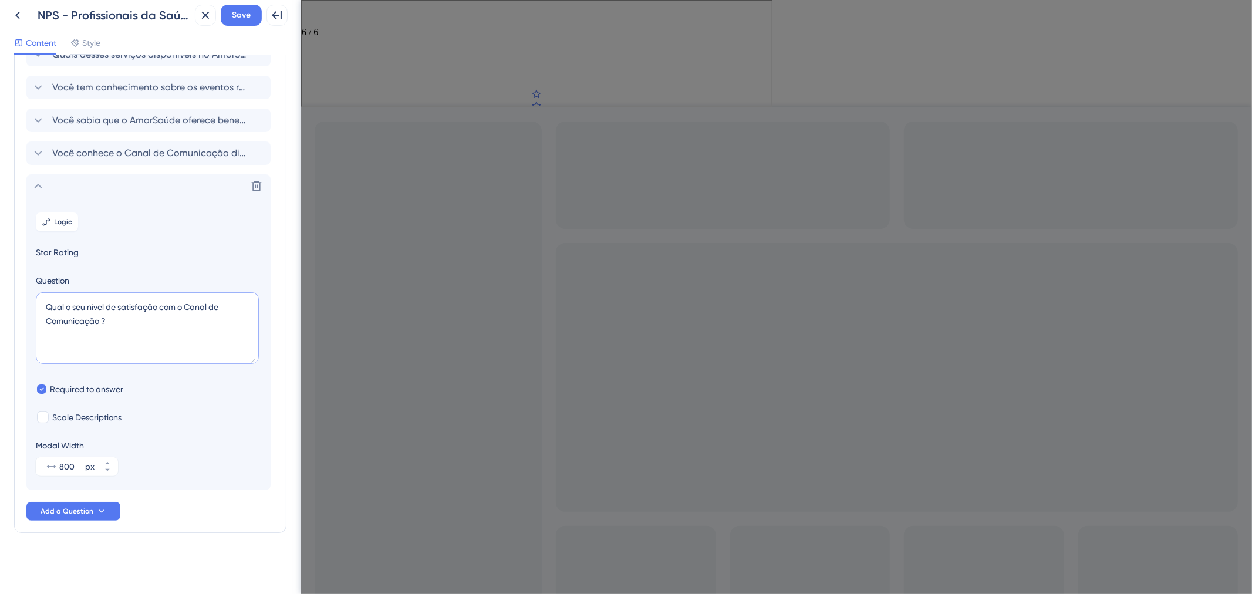
type textarea "Qual o seu nível de satisfação com o Canal de Comunicação ?"
click at [144, 391] on div "Required to answer" at bounding box center [148, 389] width 225 height 14
click at [155, 182] on div "Delete" at bounding box center [148, 185] width 244 height 23
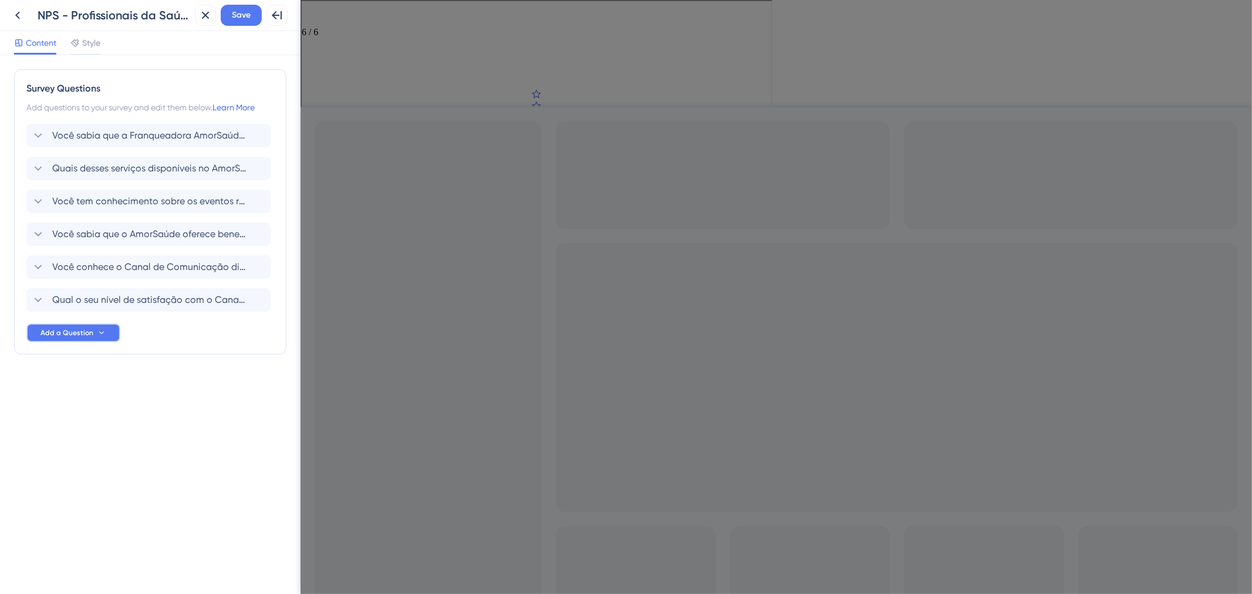
click at [100, 331] on icon at bounding box center [101, 332] width 9 height 9
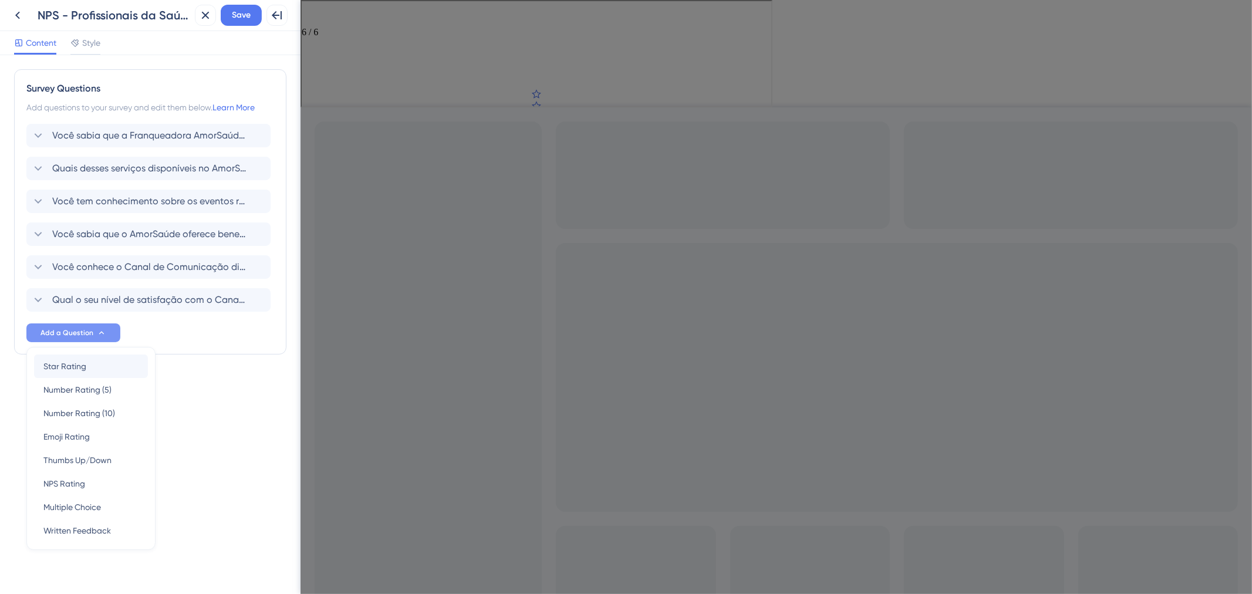
scroll to position [3, 0]
click at [119, 530] on div "Written Feedback Written Feedback" at bounding box center [90, 527] width 95 height 23
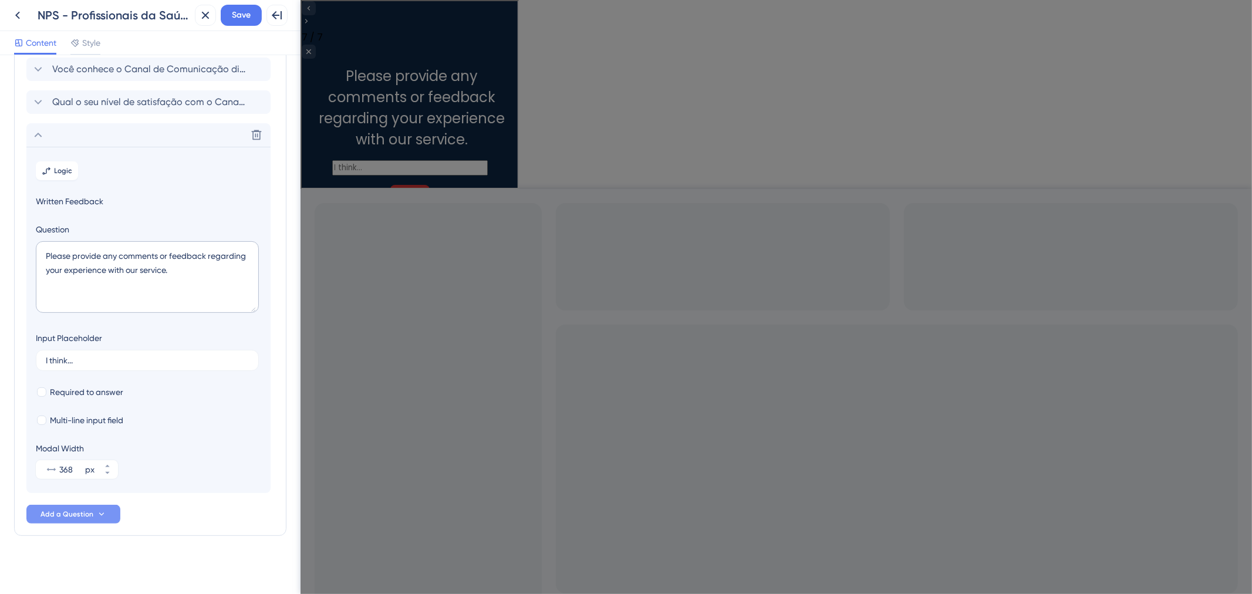
scroll to position [201, 0]
drag, startPoint x: 189, startPoint y: 277, endPoint x: 28, endPoint y: 250, distance: 163.8
click at [28, 250] on section "Logic Written Feedback Question Please provide any comments or feedback regardi…" at bounding box center [148, 317] width 244 height 346
paste textarea "Este espaço é reservado para que você compartilhe qualquer comentário adicional…"
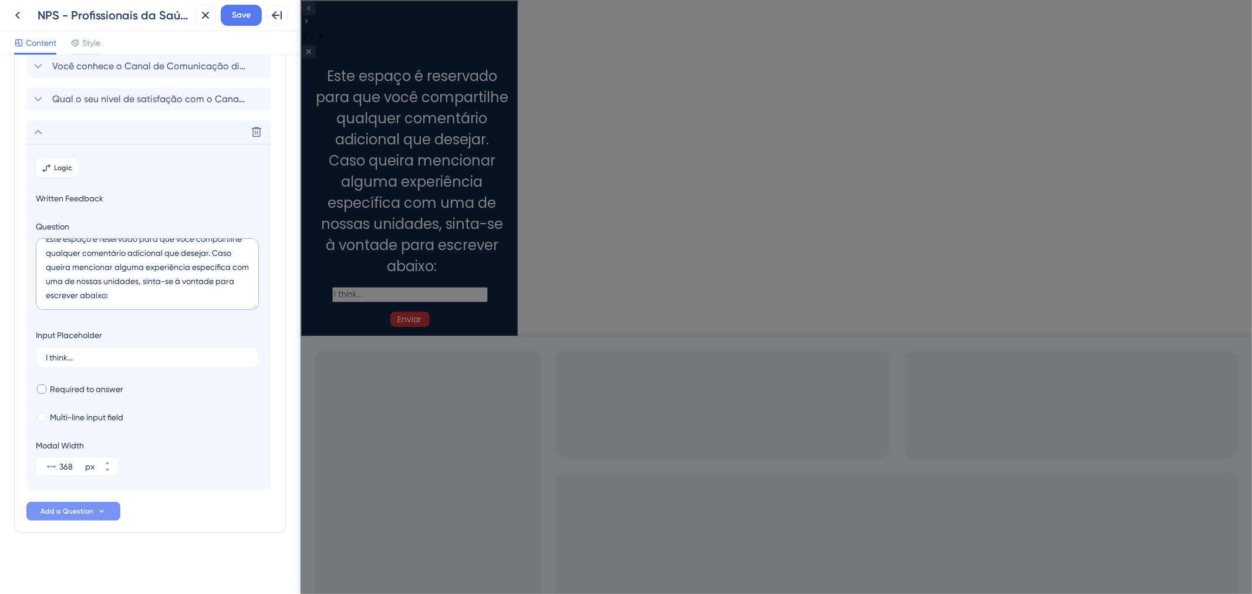
type textarea "Este espaço é reservado para que você compartilhe qualquer comentário adicional…"
click at [80, 388] on span "Required to answer" at bounding box center [86, 389] width 73 height 14
checkbox input "false"
click at [95, 410] on span "Multi-line input field" at bounding box center [86, 417] width 73 height 14
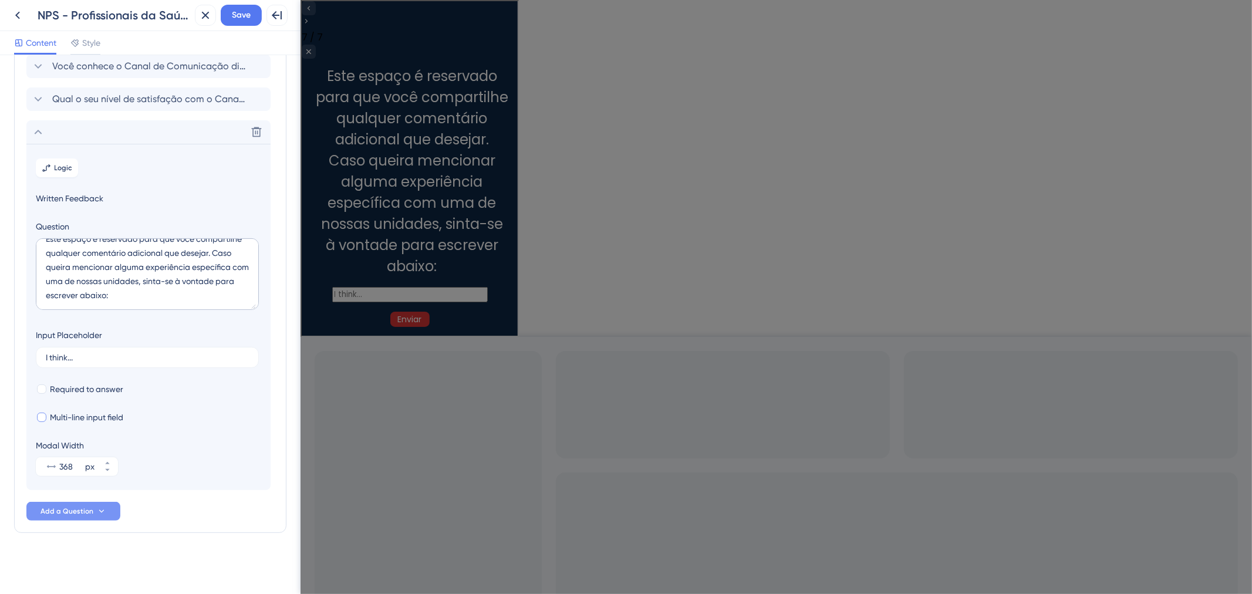
checkbox input "true"
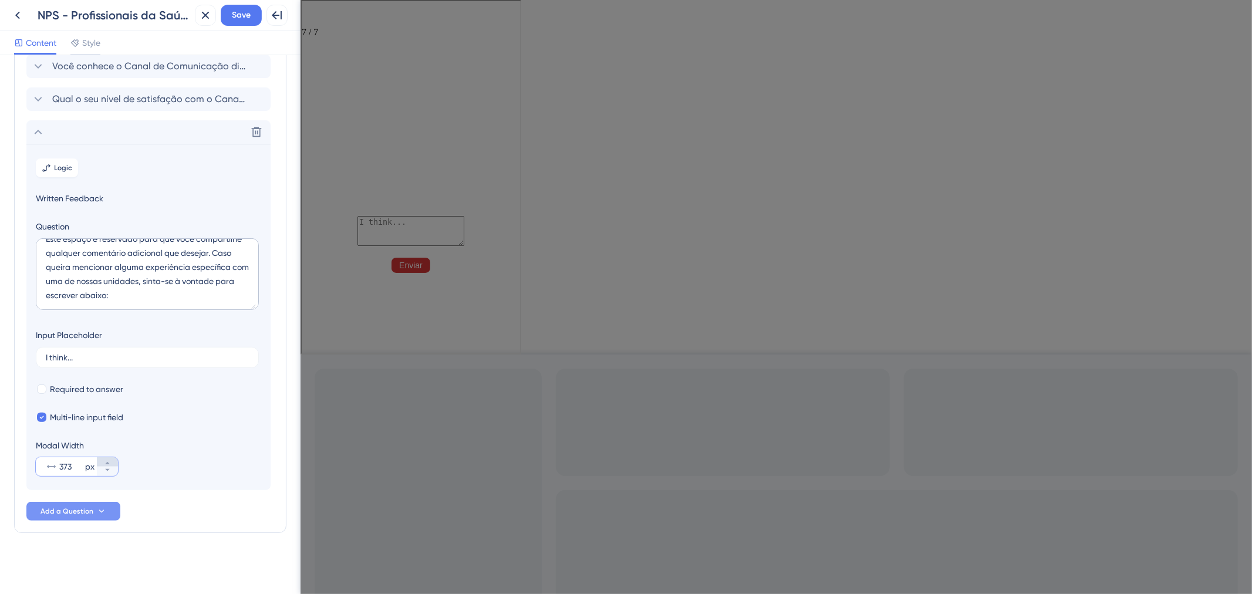
click at [107, 460] on icon at bounding box center [107, 463] width 7 height 7
click at [65, 467] on input "375" at bounding box center [70, 467] width 23 height 14
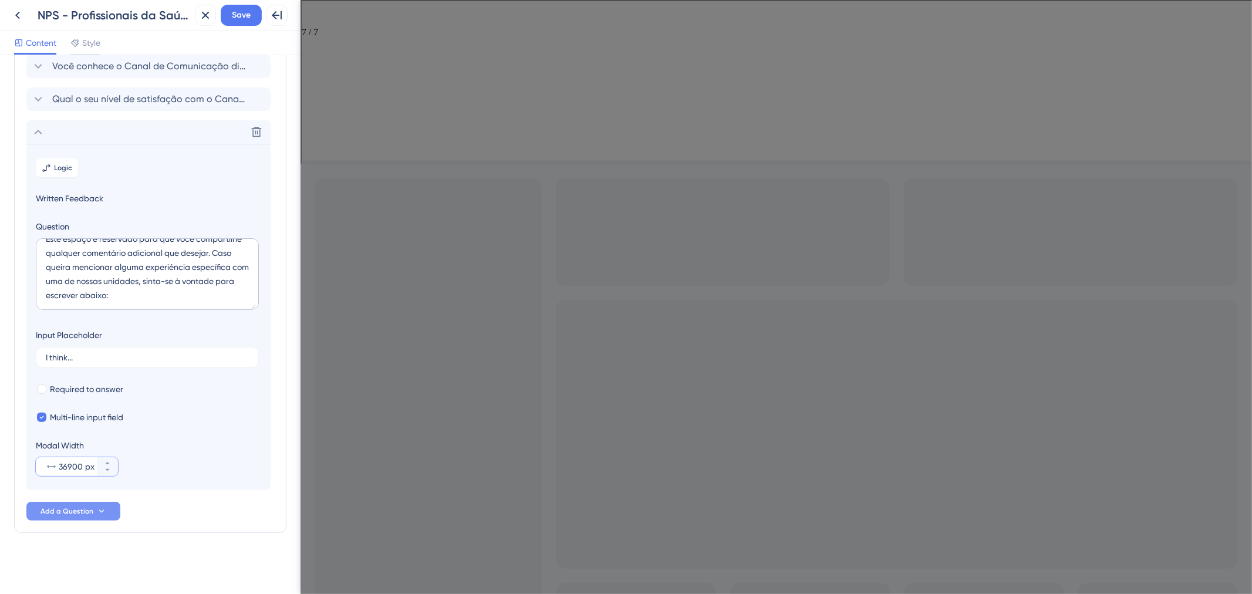
scroll to position [0, 0]
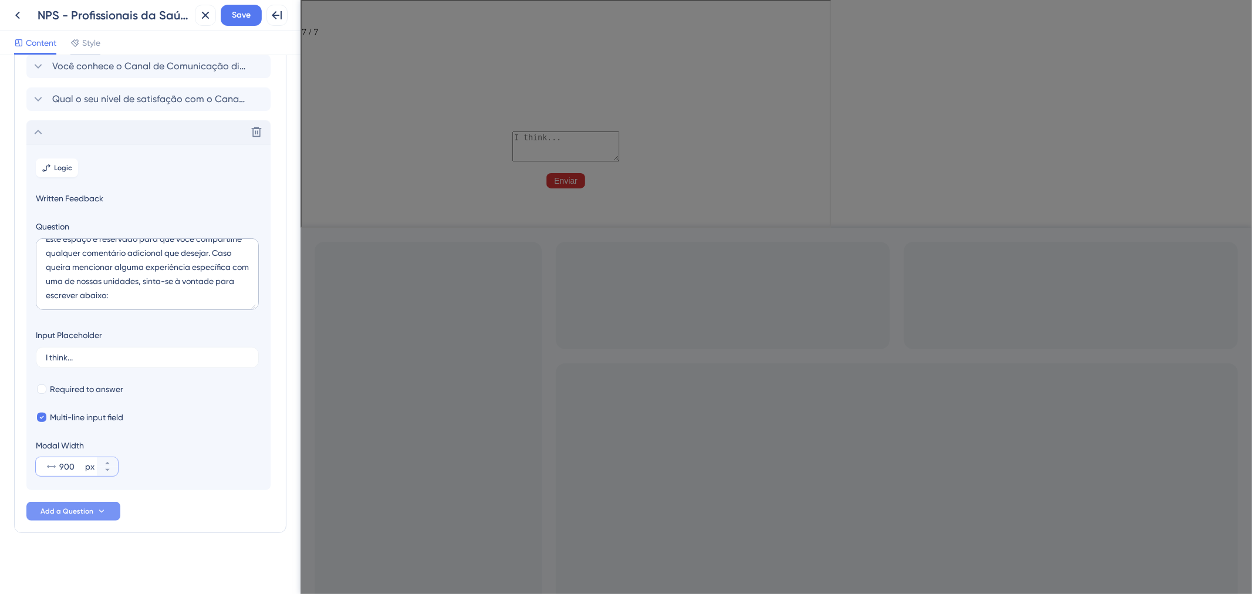
type input "900"
click at [91, 136] on div "Delete" at bounding box center [148, 131] width 244 height 23
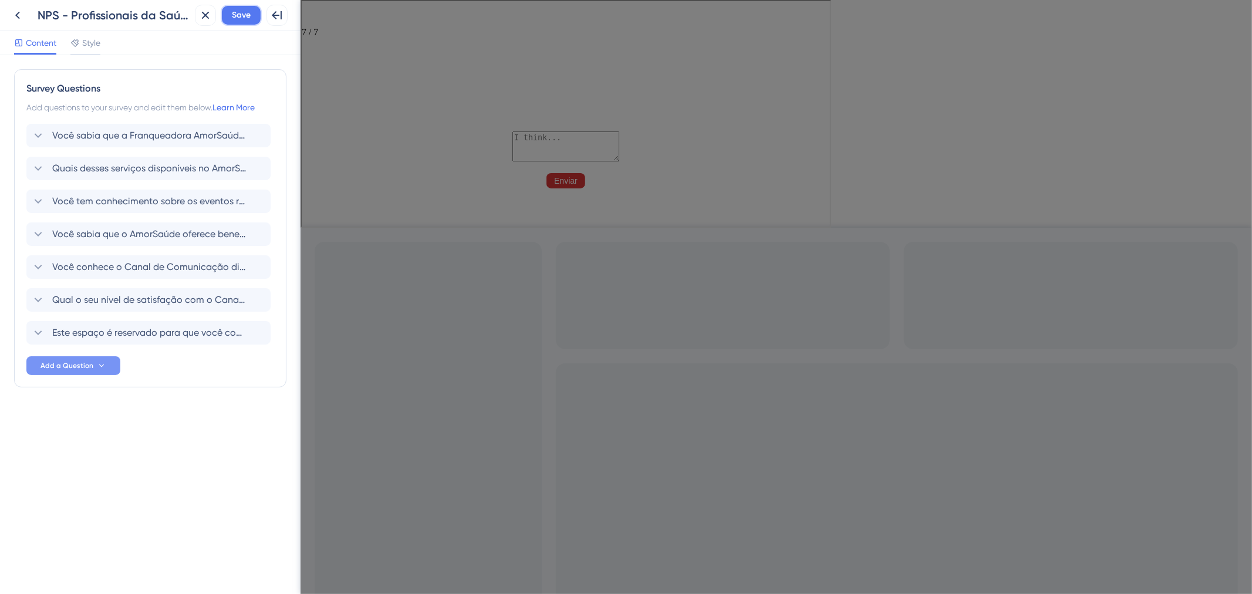
click at [233, 9] on span "Save" at bounding box center [241, 15] width 19 height 14
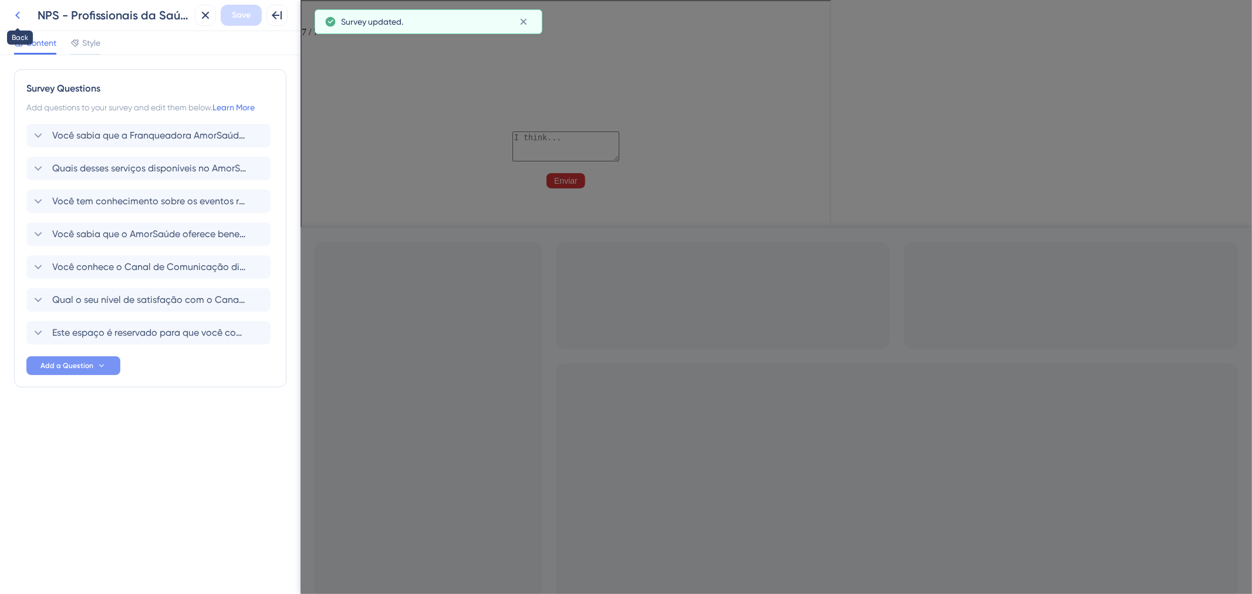
click at [15, 15] on icon at bounding box center [17, 16] width 5 height 8
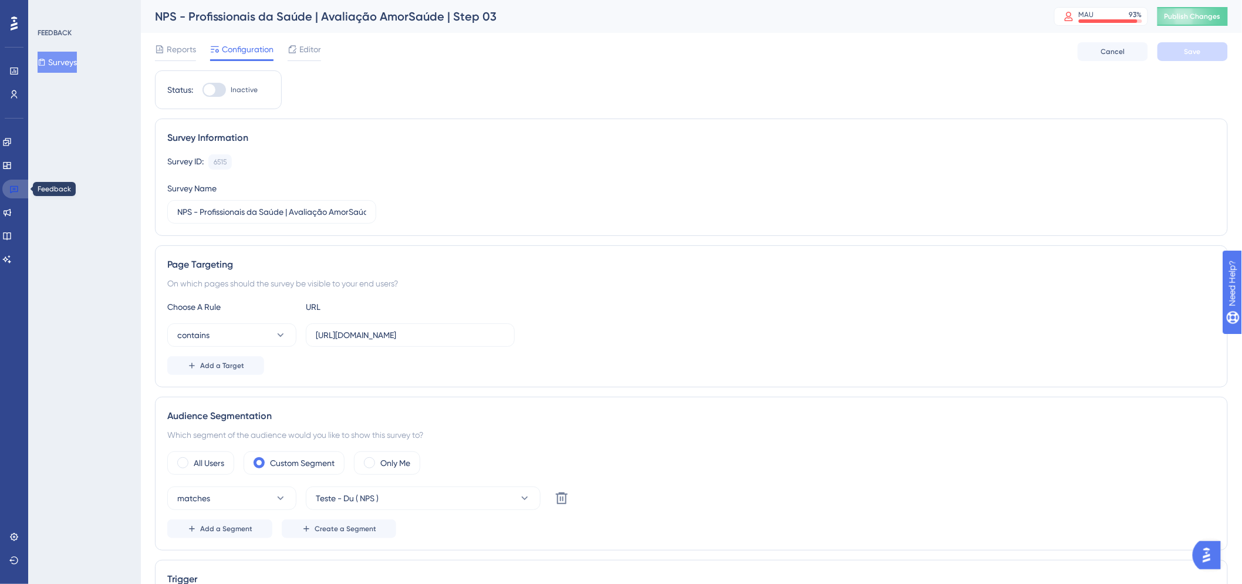
drag, startPoint x: 15, startPoint y: 186, endPoint x: 46, endPoint y: 70, distance: 119.1
click at [15, 186] on icon at bounding box center [14, 190] width 8 height 8
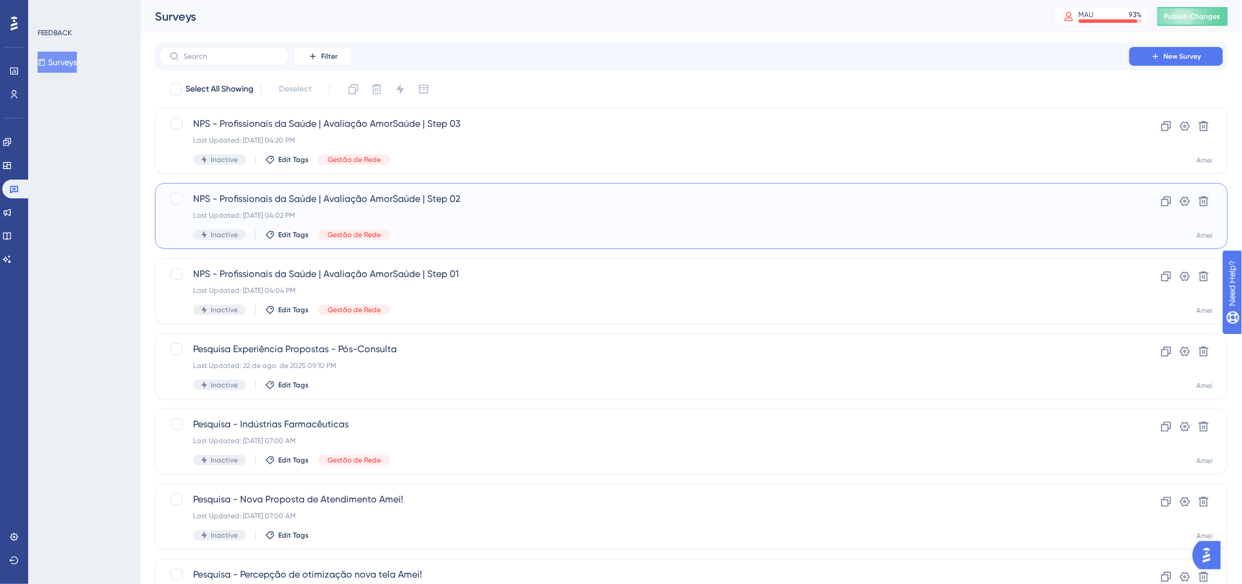
click at [681, 206] on span "NPS - Profissionais da Saúde | Avaliação AmorSaúde | Step 02" at bounding box center [644, 199] width 903 height 14
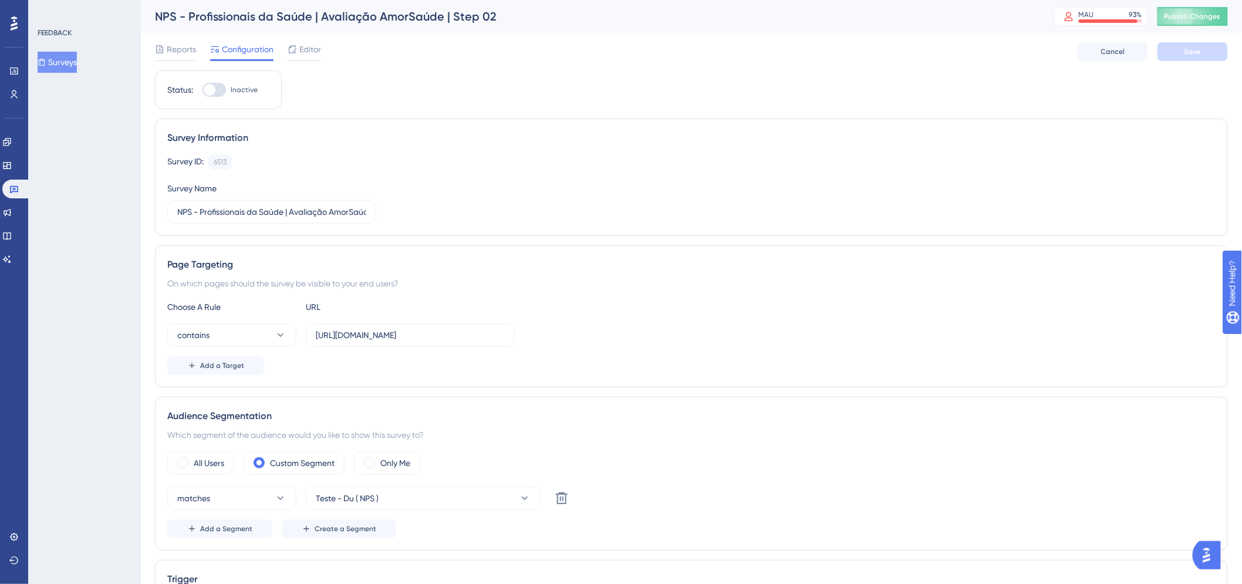
click at [321, 55] on div "Reports Configuration Editor Cancel Save" at bounding box center [691, 52] width 1073 height 38
click at [311, 55] on span "Editor" at bounding box center [310, 49] width 22 height 14
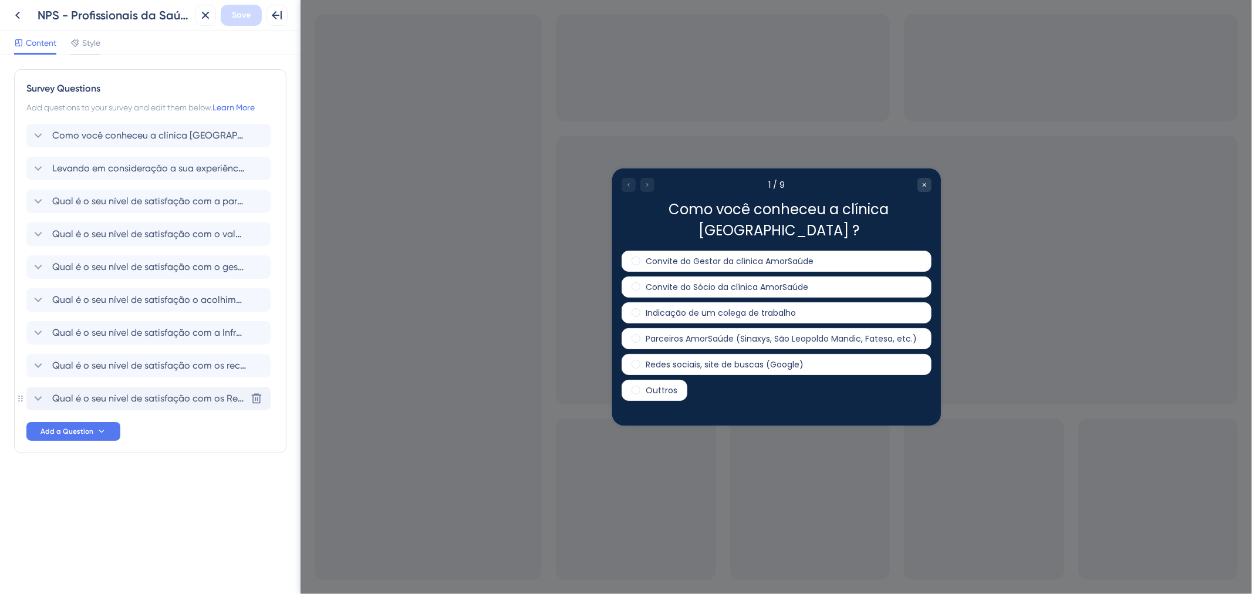
click at [38, 400] on icon at bounding box center [39, 398] width 8 height 5
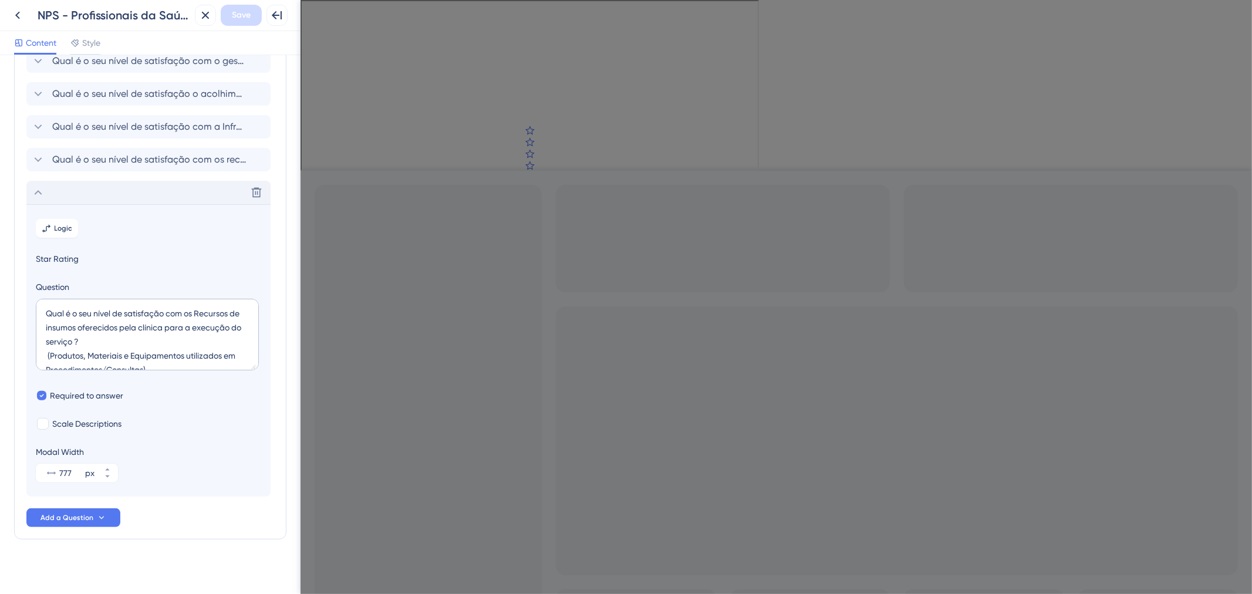
scroll to position [213, 0]
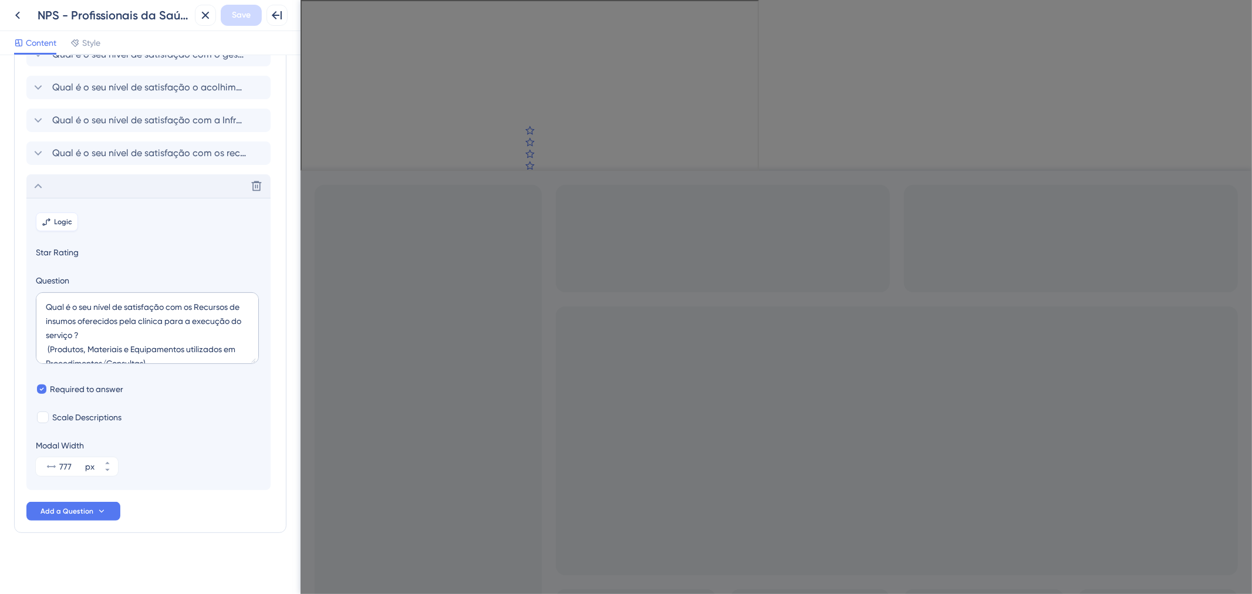
click at [39, 213] on button "Logic" at bounding box center [57, 222] width 42 height 19
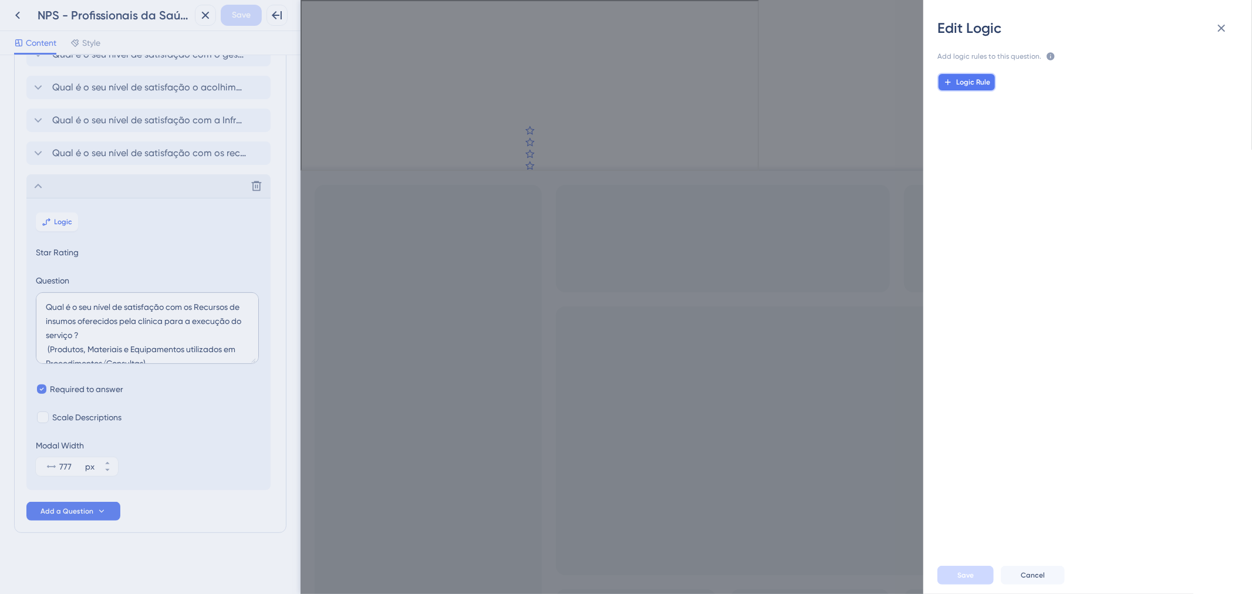
click at [984, 83] on span "Logic Rule" at bounding box center [974, 82] width 34 height 9
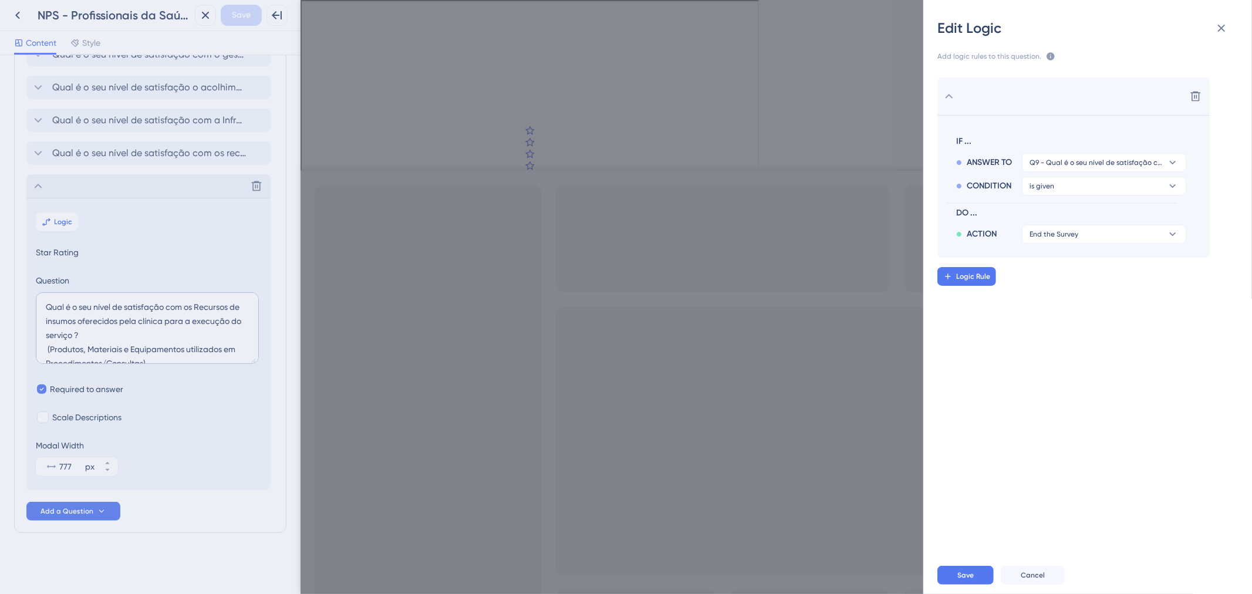
click at [1166, 244] on section "IF ... ANSWER TO Q9 - Qual é o seu nível de satisfação com os Recursos de insum…" at bounding box center [1074, 186] width 272 height 143
click at [1169, 233] on icon at bounding box center [1173, 234] width 12 height 12
click at [1126, 336] on div "Trigger a Survey Trigger a Survey" at bounding box center [1105, 337] width 140 height 23
click at [1127, 251] on button "NPS - Profissionais da Saúde | Avaliação AmorSaúde | Step 03" at bounding box center [1104, 257] width 164 height 19
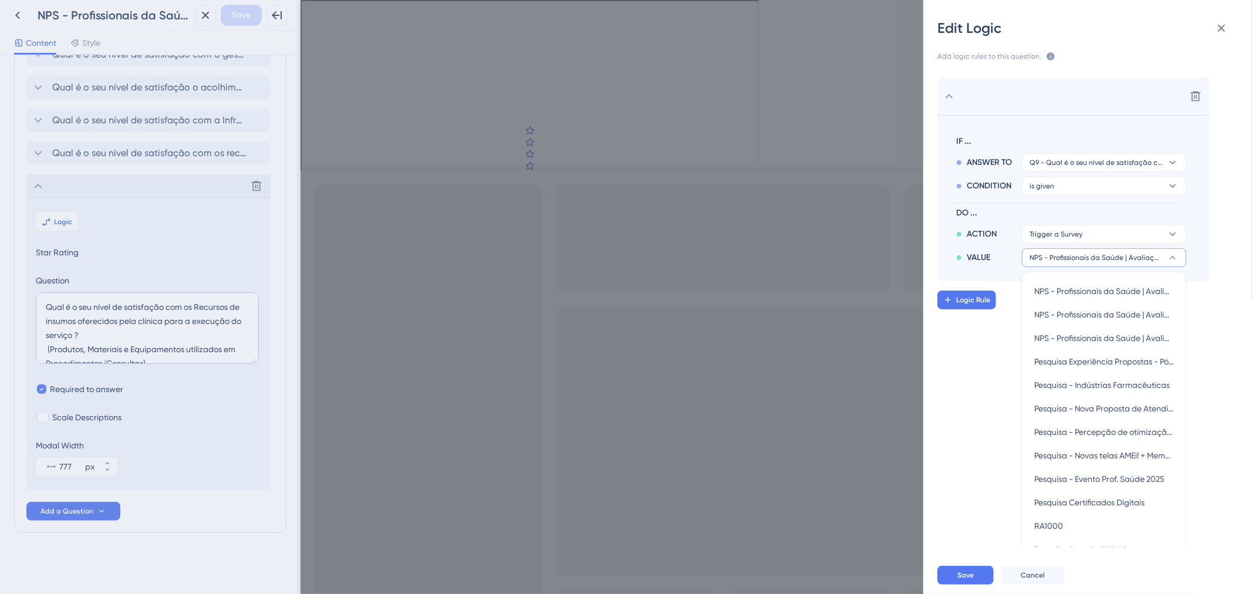
scroll to position [38, 0]
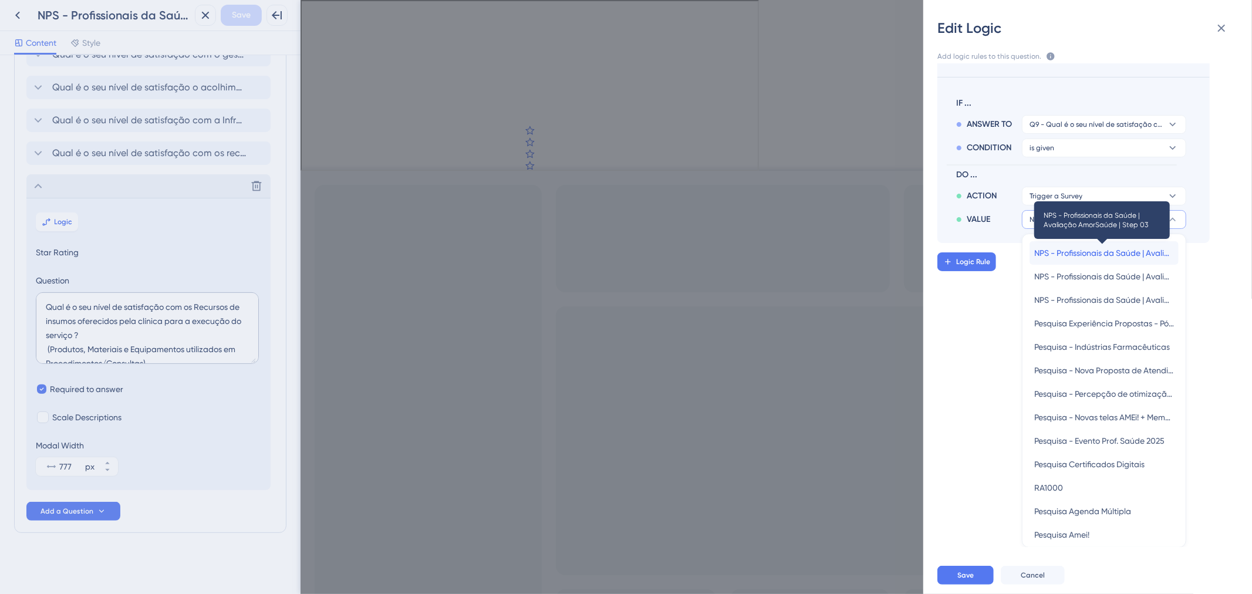
click at [1127, 251] on span "NPS - Profissionais da Saúde | Avaliação AmorSaúde | Step 03" at bounding box center [1105, 253] width 140 height 14
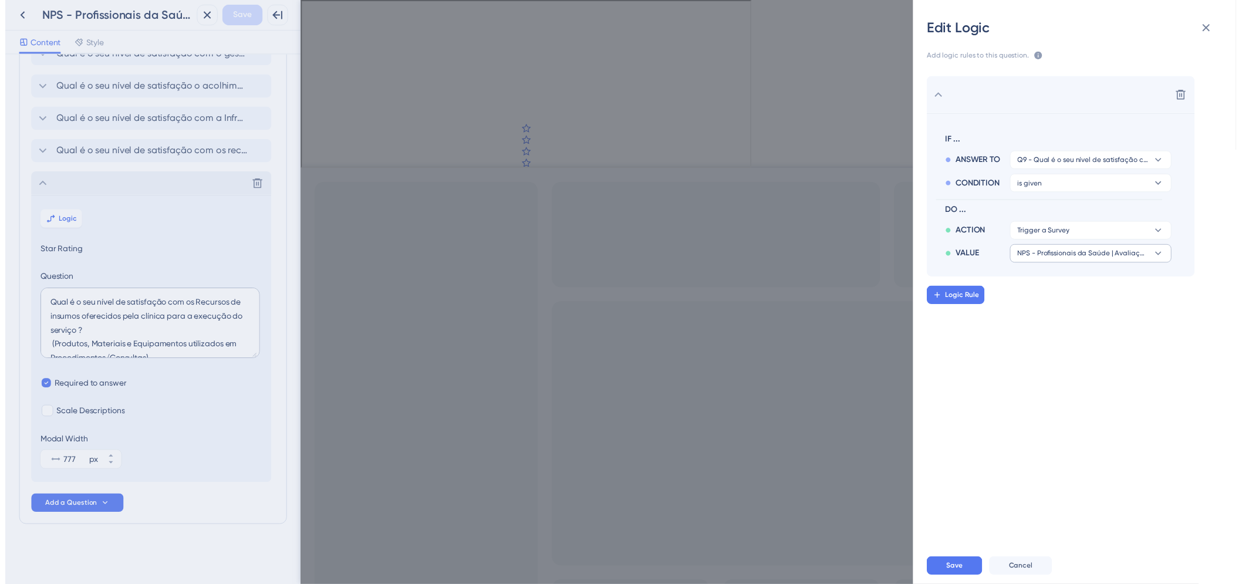
scroll to position [0, 0]
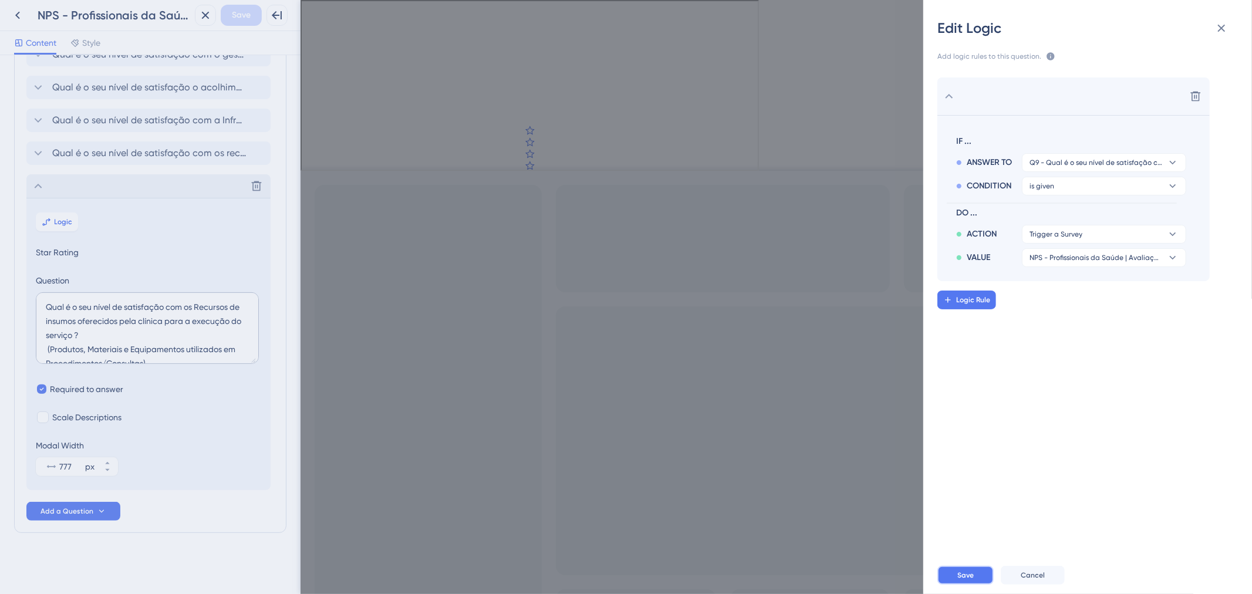
click at [964, 574] on span "Save" at bounding box center [966, 575] width 16 height 9
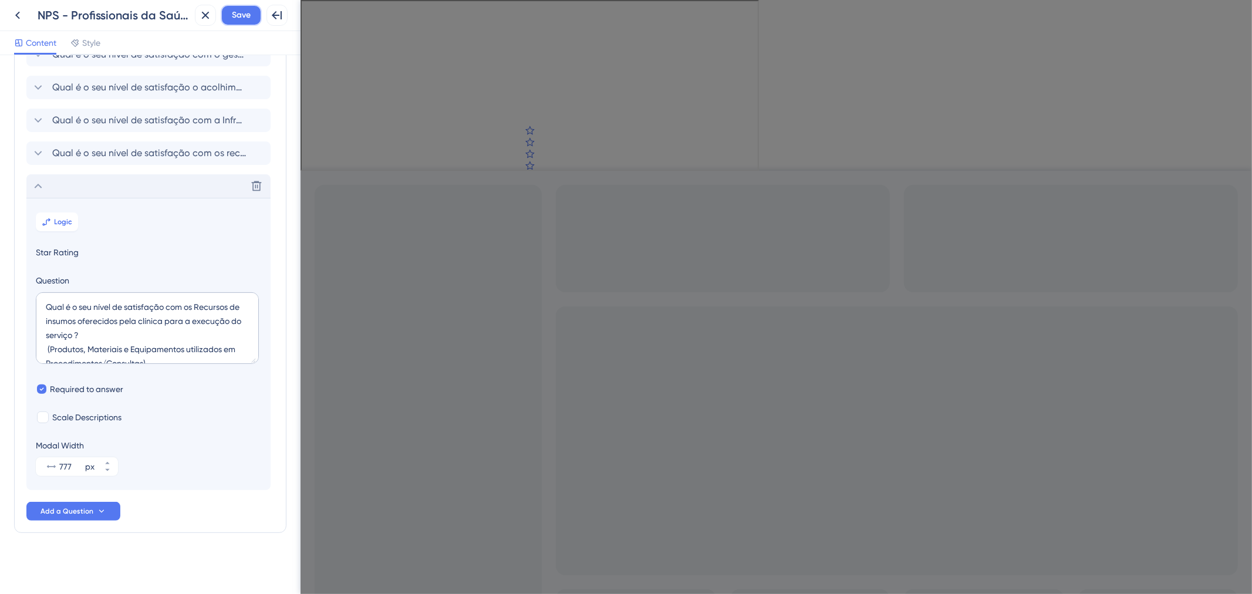
click at [241, 15] on span "Save" at bounding box center [241, 15] width 19 height 14
click at [16, 19] on icon at bounding box center [18, 15] width 14 height 14
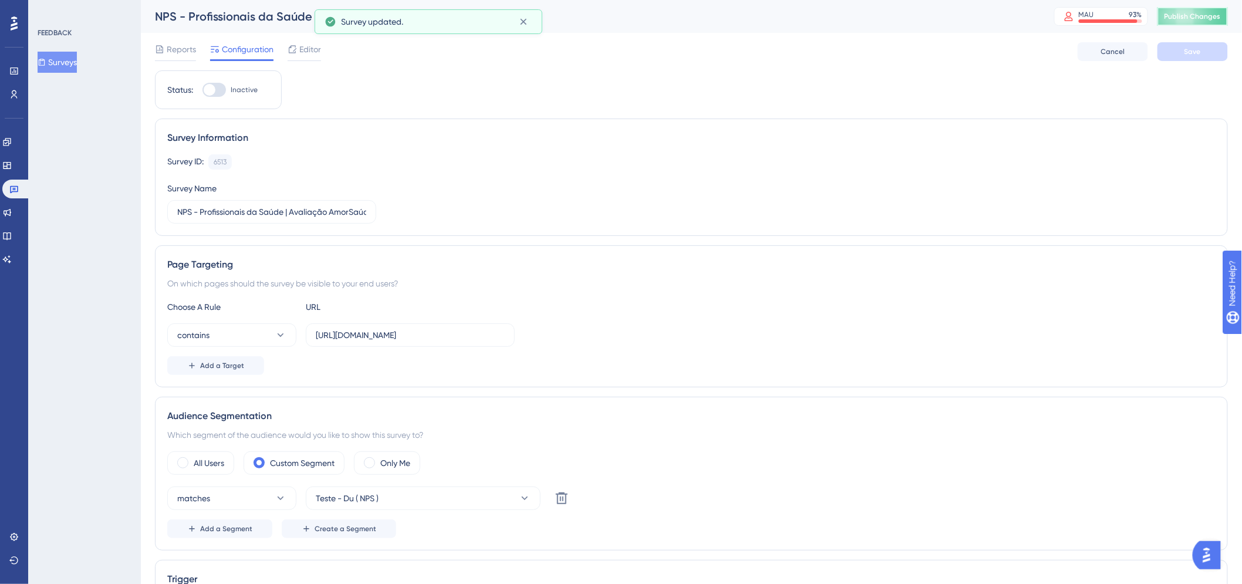
click at [1190, 15] on span "Publish Changes" at bounding box center [1193, 16] width 56 height 9
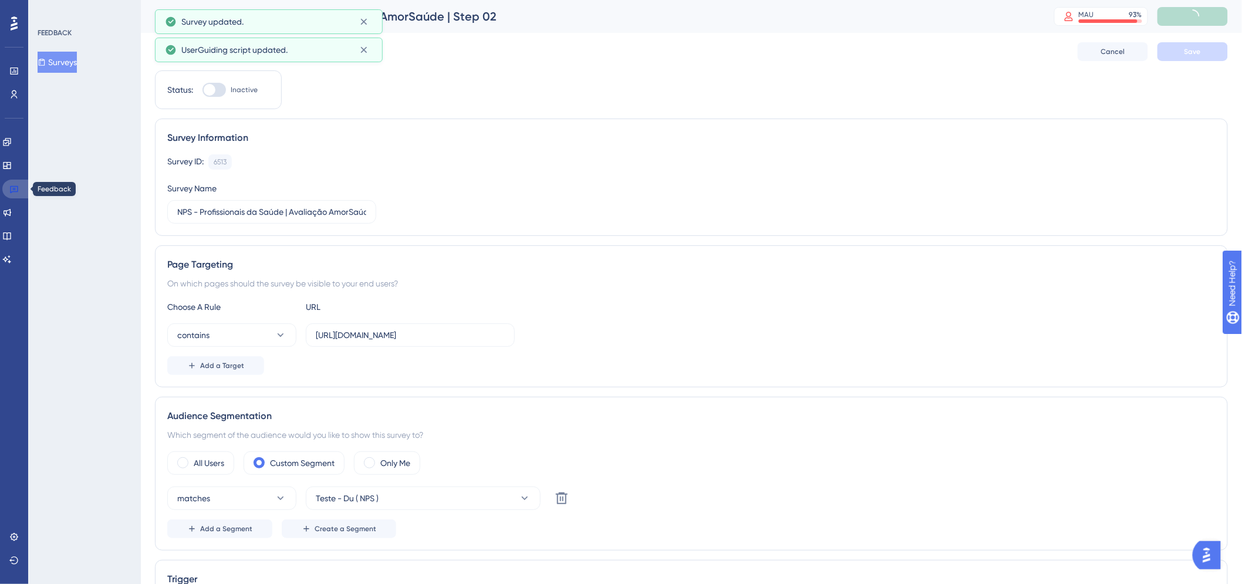
click at [16, 191] on icon at bounding box center [14, 190] width 8 height 8
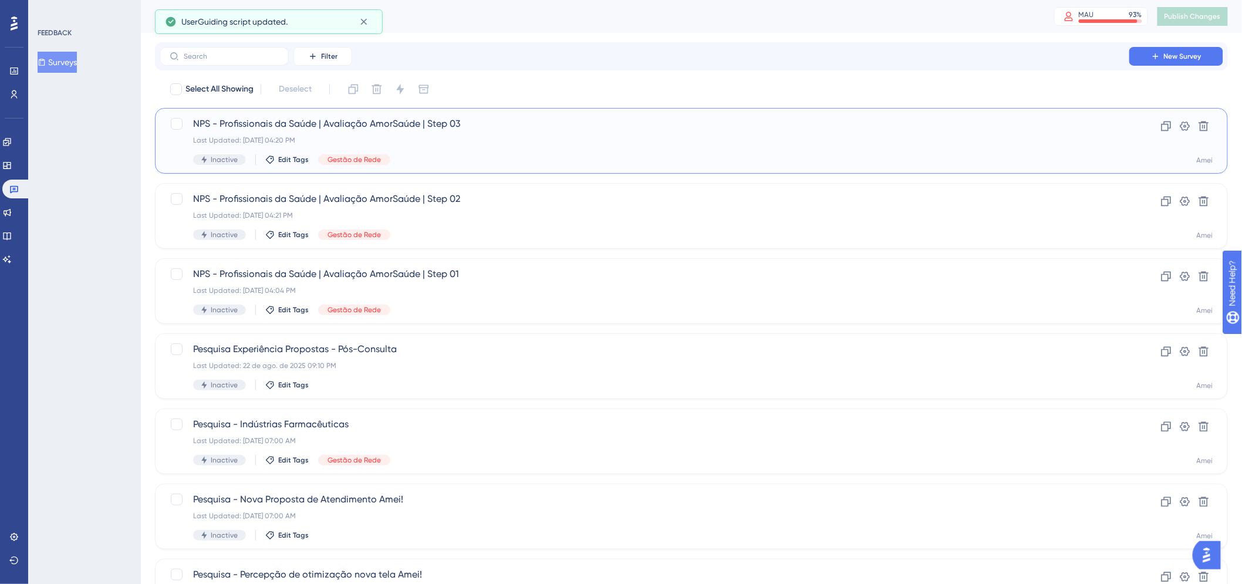
click at [611, 129] on span "NPS - Profissionais da Saúde | Avaliação AmorSaúde | Step 03" at bounding box center [644, 124] width 903 height 14
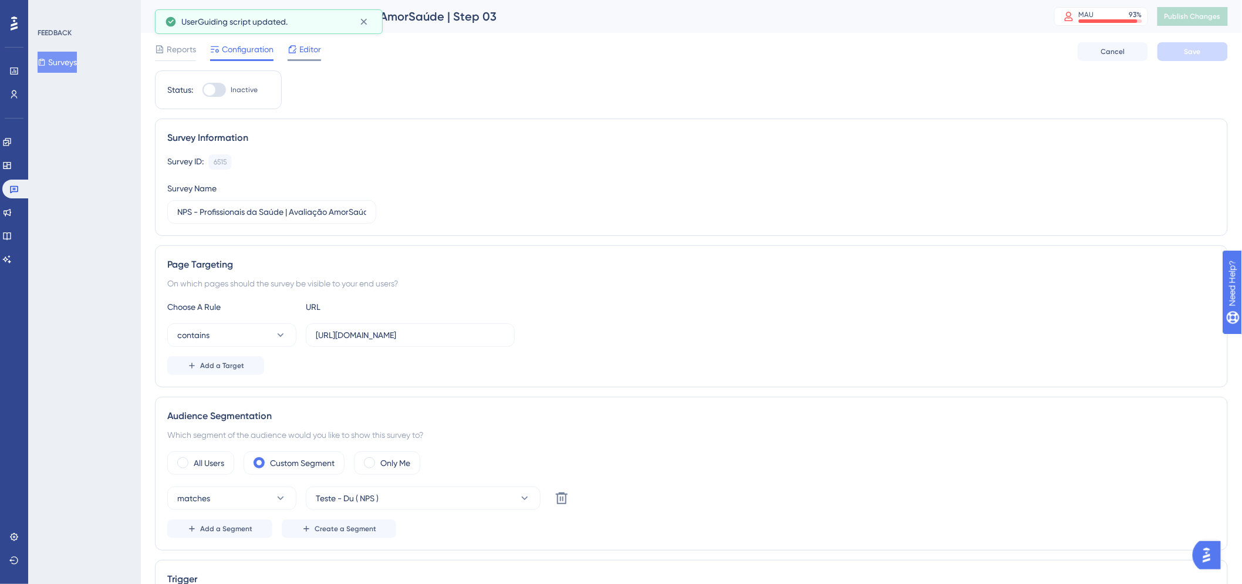
click at [301, 42] on span "Editor" at bounding box center [310, 49] width 22 height 14
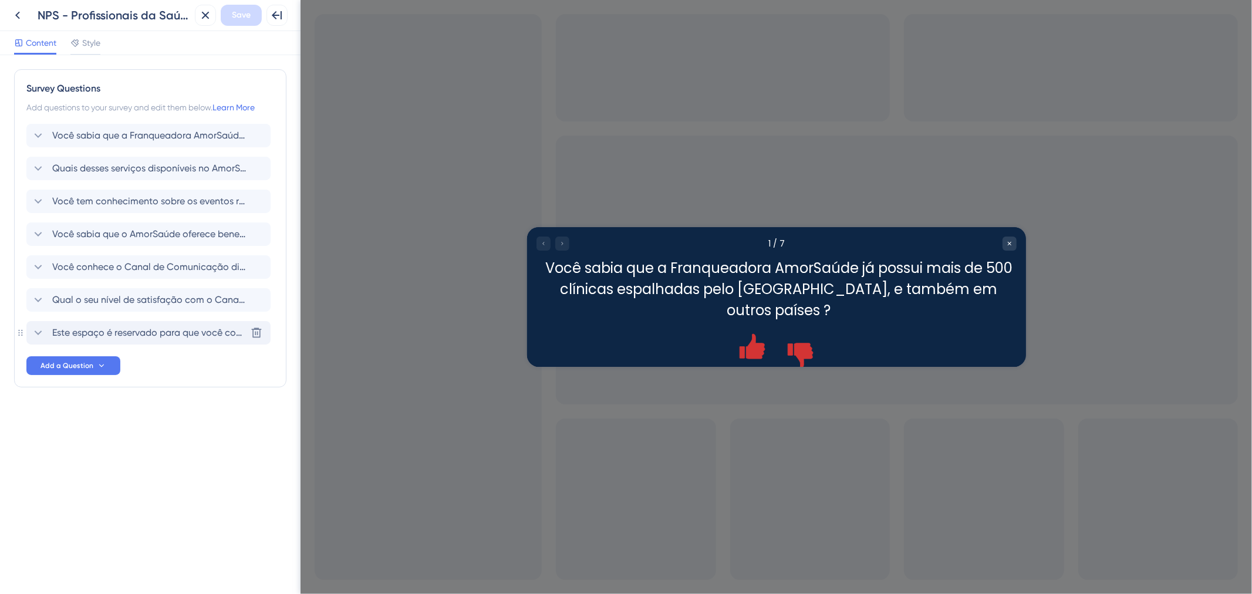
click at [198, 338] on span "Este espaço é reservado para que você compartilhe qualquer comentário adicional…" at bounding box center [149, 333] width 194 height 14
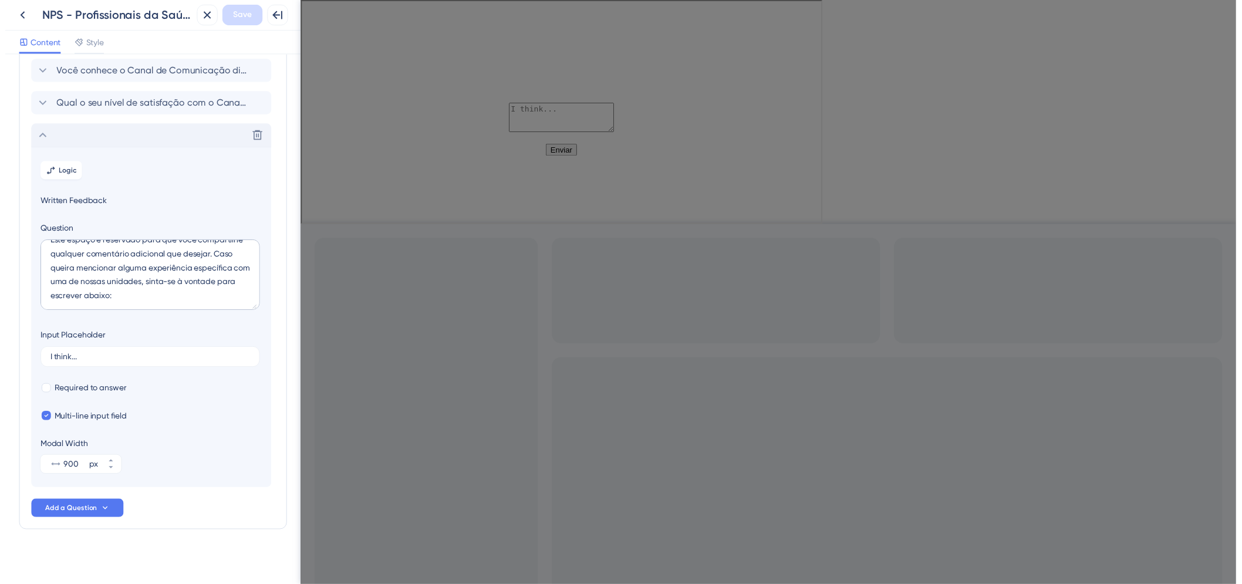
scroll to position [201, 0]
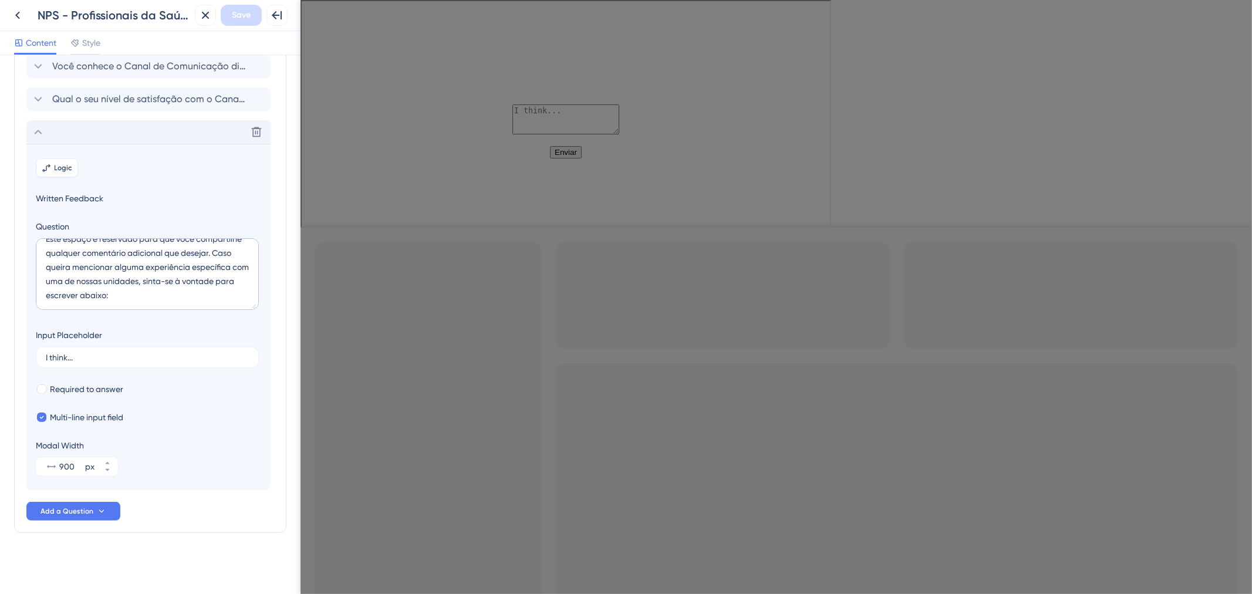
click at [63, 164] on span "Logic" at bounding box center [64, 167] width 18 height 9
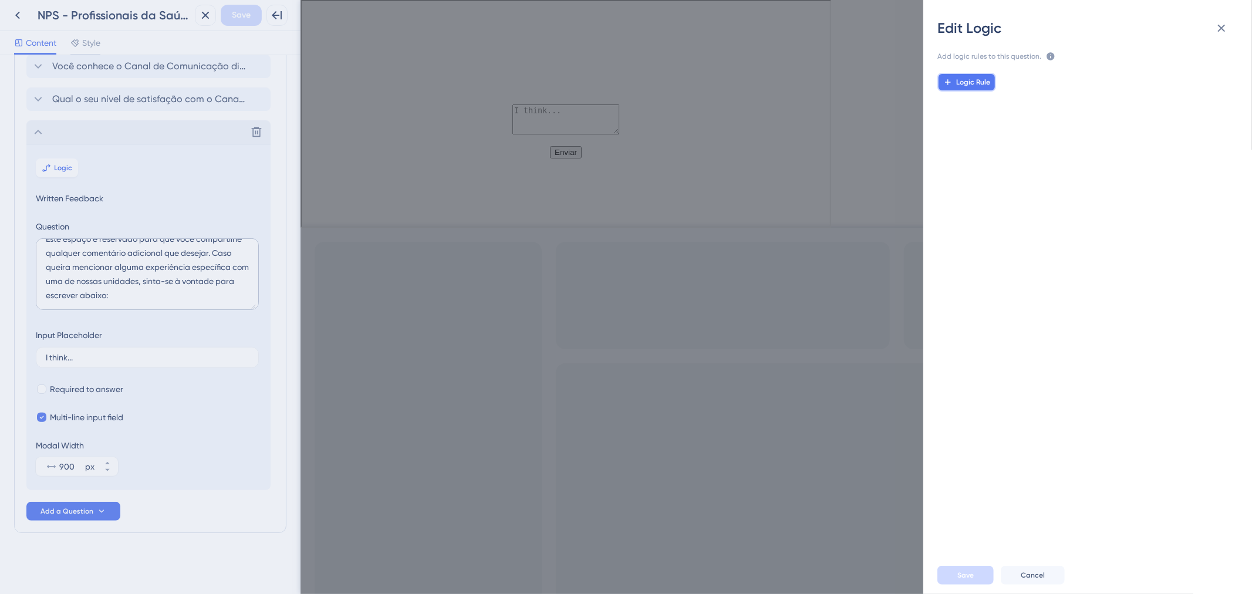
click at [959, 79] on span "Logic Rule" at bounding box center [974, 82] width 34 height 9
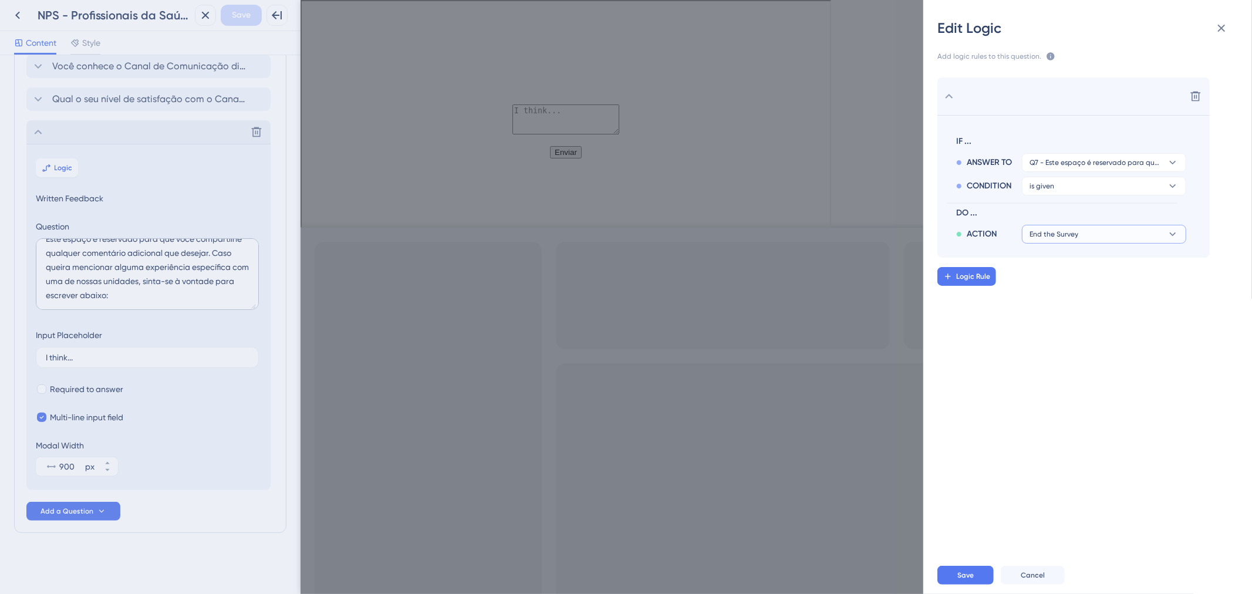
click at [1143, 232] on button "End the Survey" at bounding box center [1104, 234] width 164 height 19
click at [974, 587] on div "Save Cancel" at bounding box center [1102, 576] width 329 height 38
click at [974, 575] on button "Save" at bounding box center [966, 575] width 56 height 19
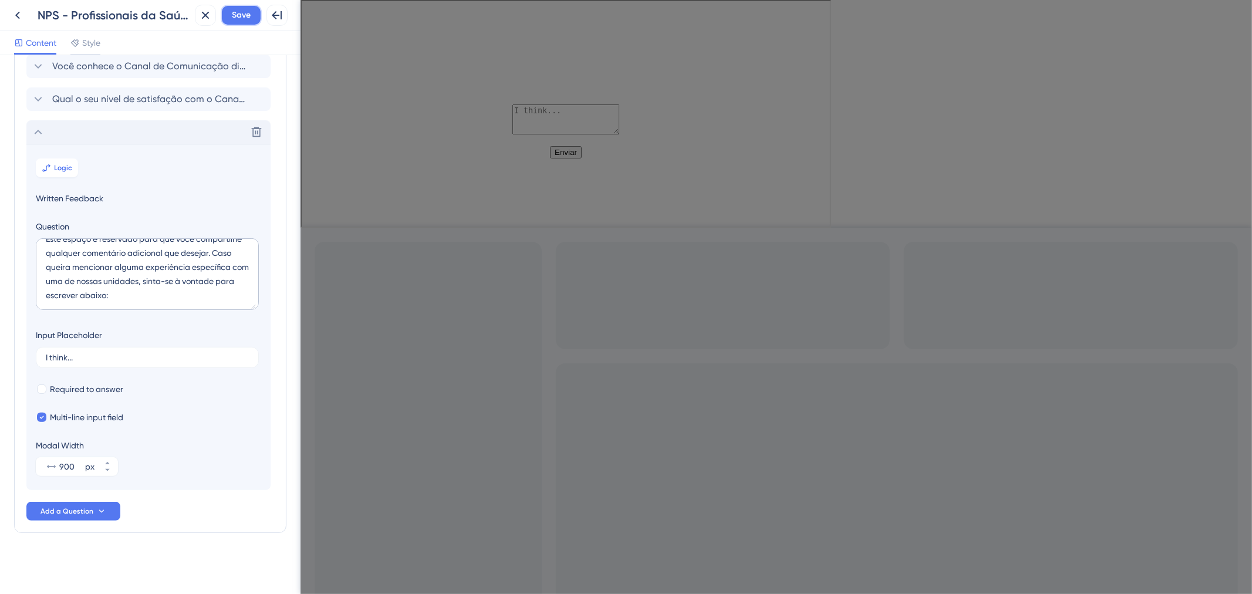
click at [236, 12] on span "Save" at bounding box center [241, 15] width 19 height 14
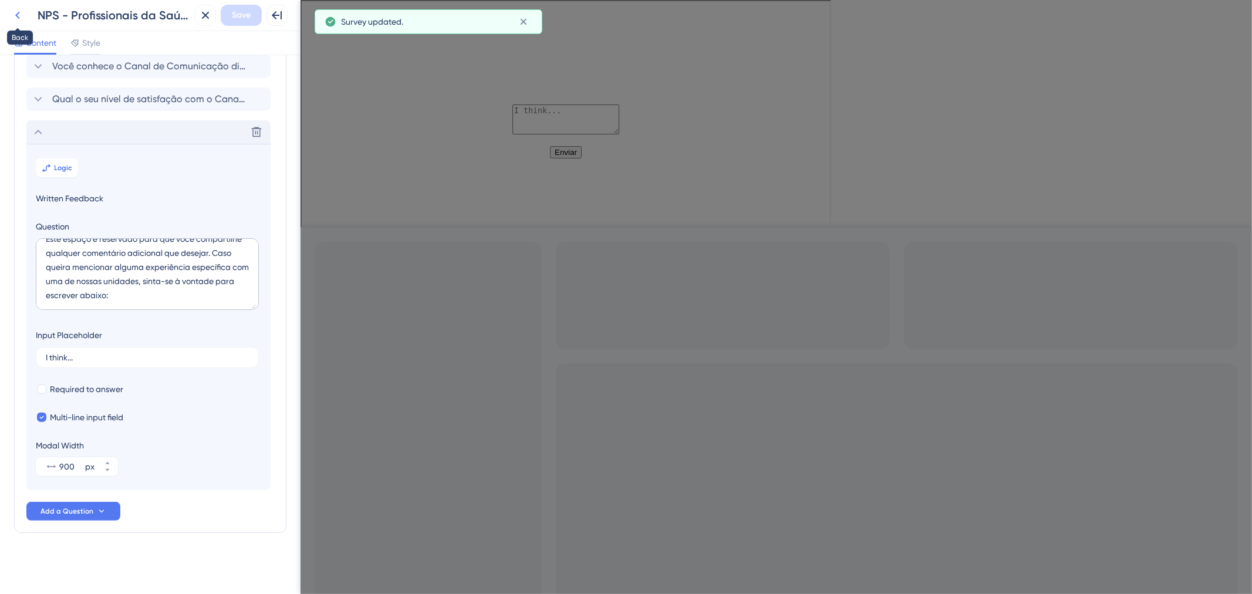
click at [15, 23] on button at bounding box center [17, 15] width 21 height 21
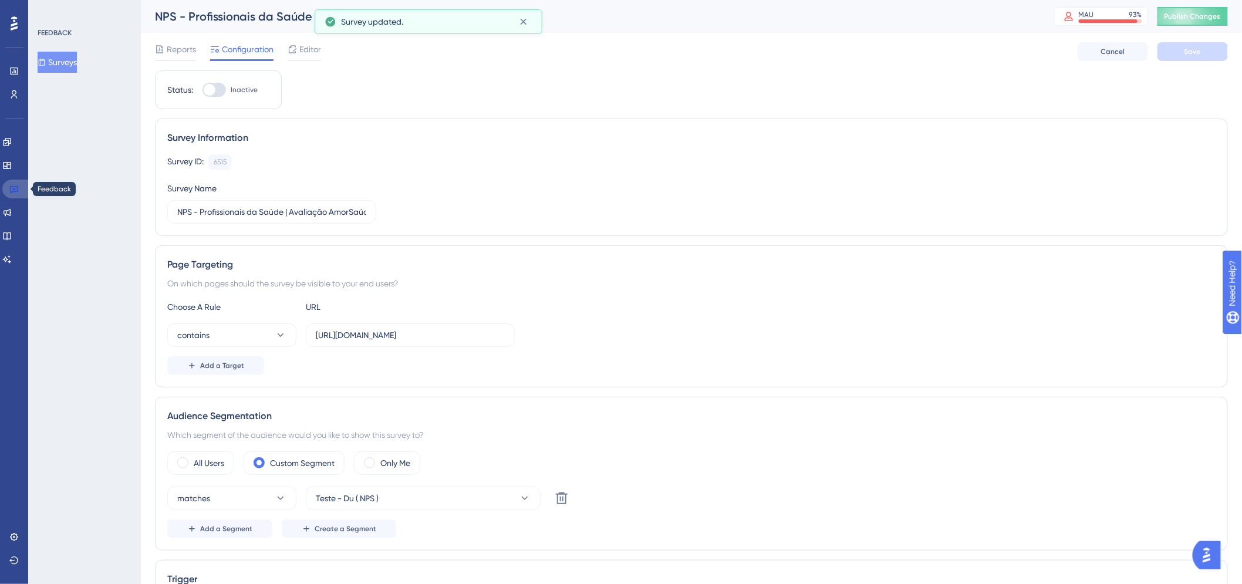
click at [15, 187] on icon at bounding box center [13, 188] width 9 height 9
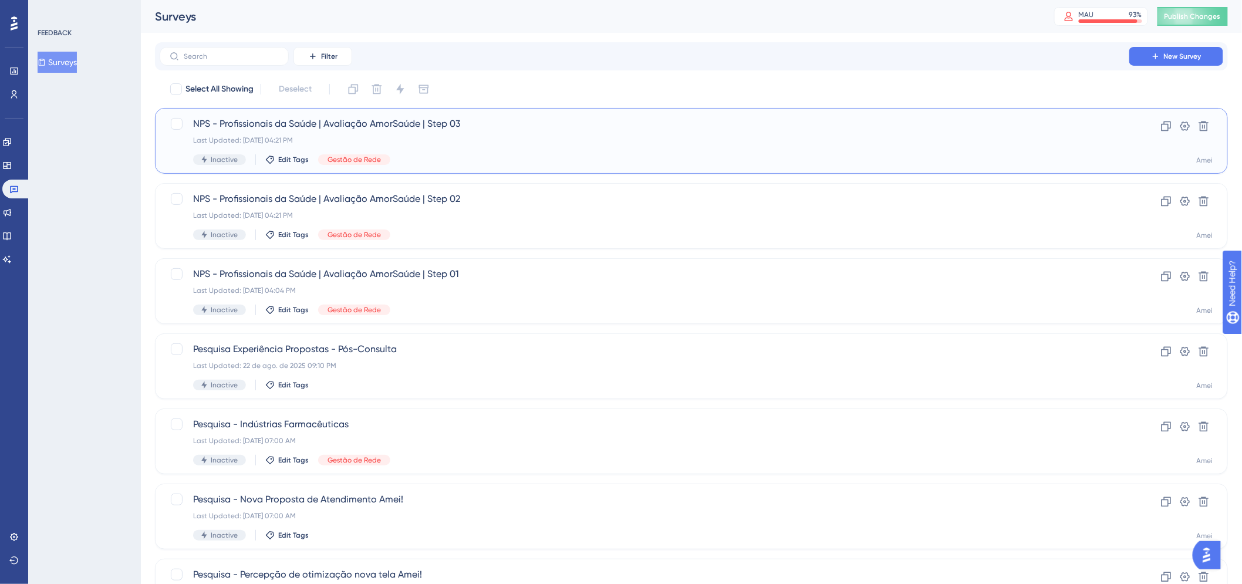
click at [521, 156] on div "Inactive Edit Tags Gestão de Rede" at bounding box center [644, 159] width 903 height 11
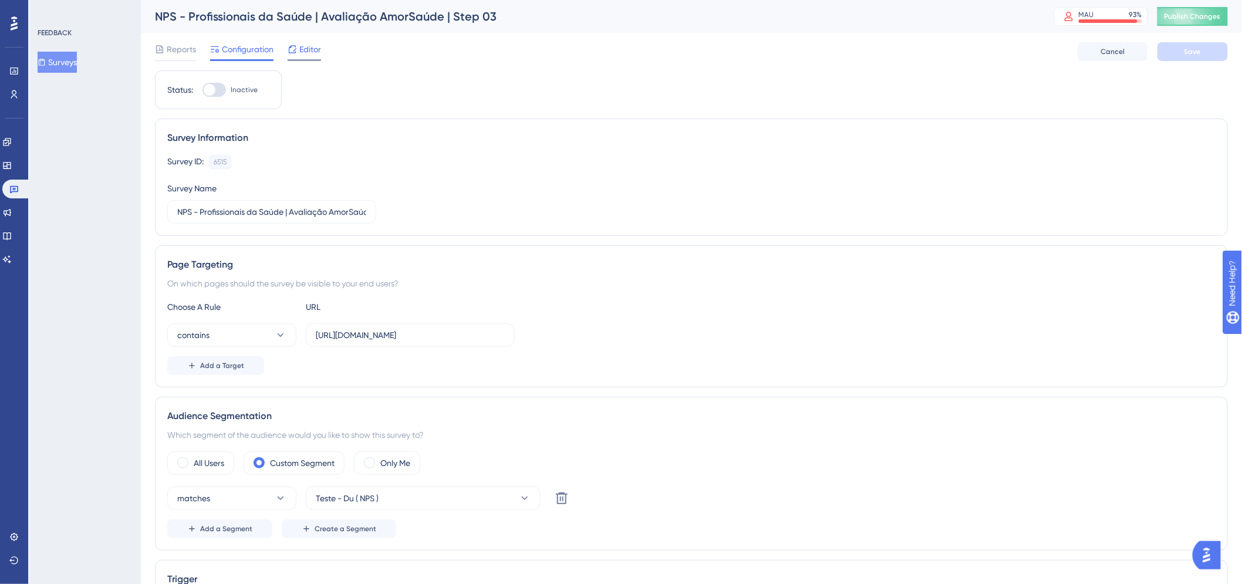
click at [300, 51] on span "Editor" at bounding box center [310, 49] width 22 height 14
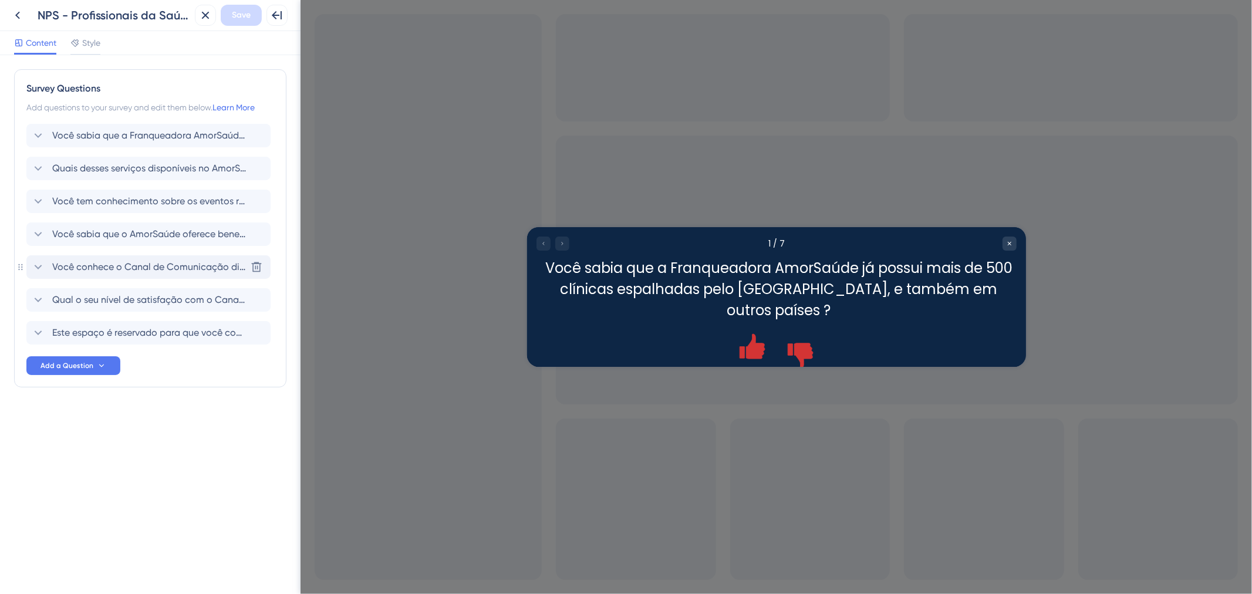
click at [42, 265] on icon at bounding box center [38, 267] width 14 height 14
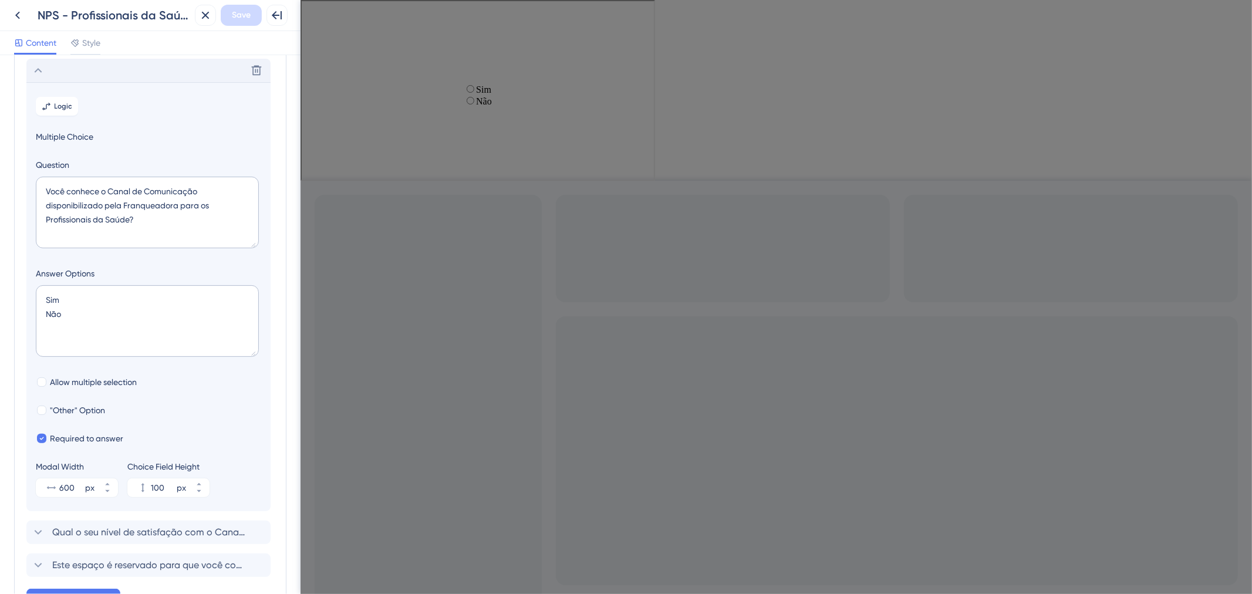
scroll to position [200, 0]
click at [71, 109] on button "Logic" at bounding box center [57, 102] width 42 height 19
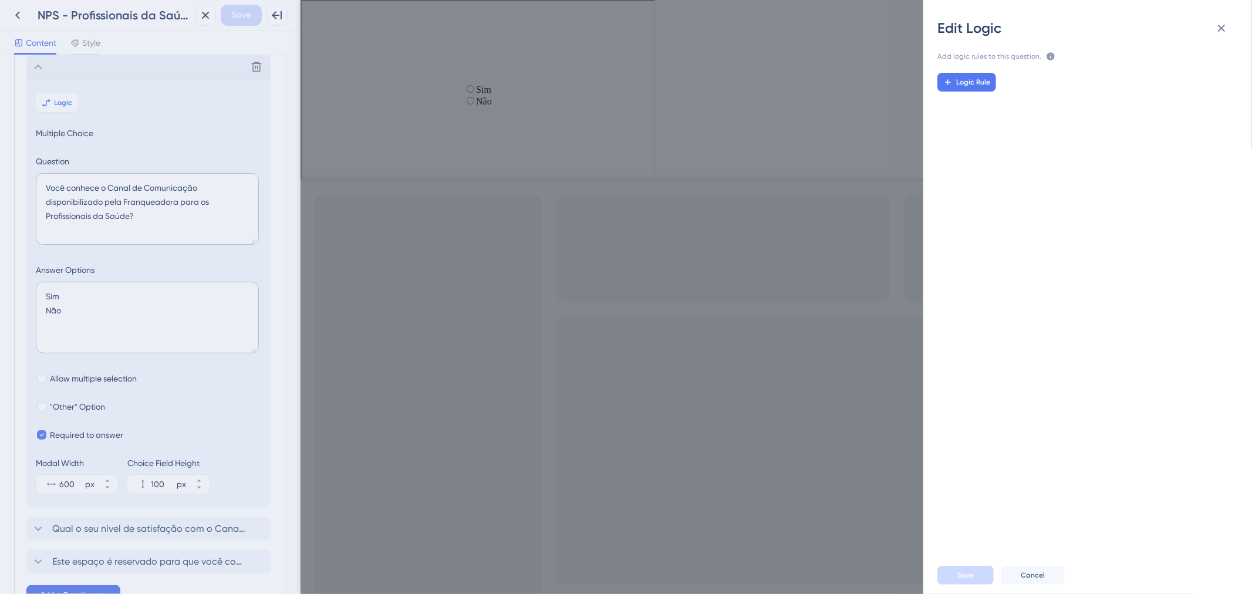
click at [972, 92] on div "Logic Rule" at bounding box center [1093, 305] width 348 height 484
click at [978, 68] on div "Logic Rule" at bounding box center [1093, 305] width 348 height 484
click at [975, 87] on button "Logic Rule" at bounding box center [967, 82] width 59 height 19
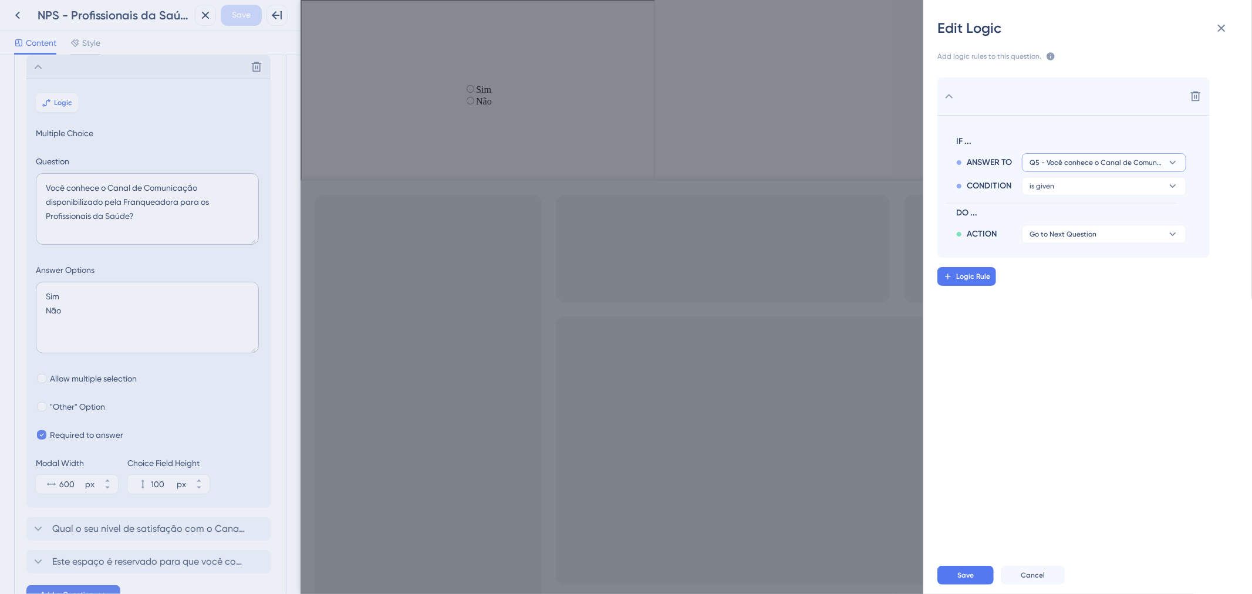
click at [1126, 167] on span "Q5 - Você conhece o Canal de Comunicação disponibilizado pela Franqueadora para…" at bounding box center [1096, 162] width 133 height 9
click at [1128, 159] on span "Q5 - Você conhece o Canal de Comunicação disponibilizado pela Franqueadora para…" at bounding box center [1096, 162] width 133 height 9
click at [1117, 153] on button "Q5 - Você conhece o Canal de Comunicação disponibilizado pela Franqueadora para…" at bounding box center [1104, 162] width 164 height 19
click at [1113, 156] on button "Q5 - Você conhece o Canal de Comunicação disponibilizado pela Franqueadora para…" at bounding box center [1104, 162] width 164 height 19
click at [1096, 184] on button "is given" at bounding box center [1104, 186] width 164 height 19
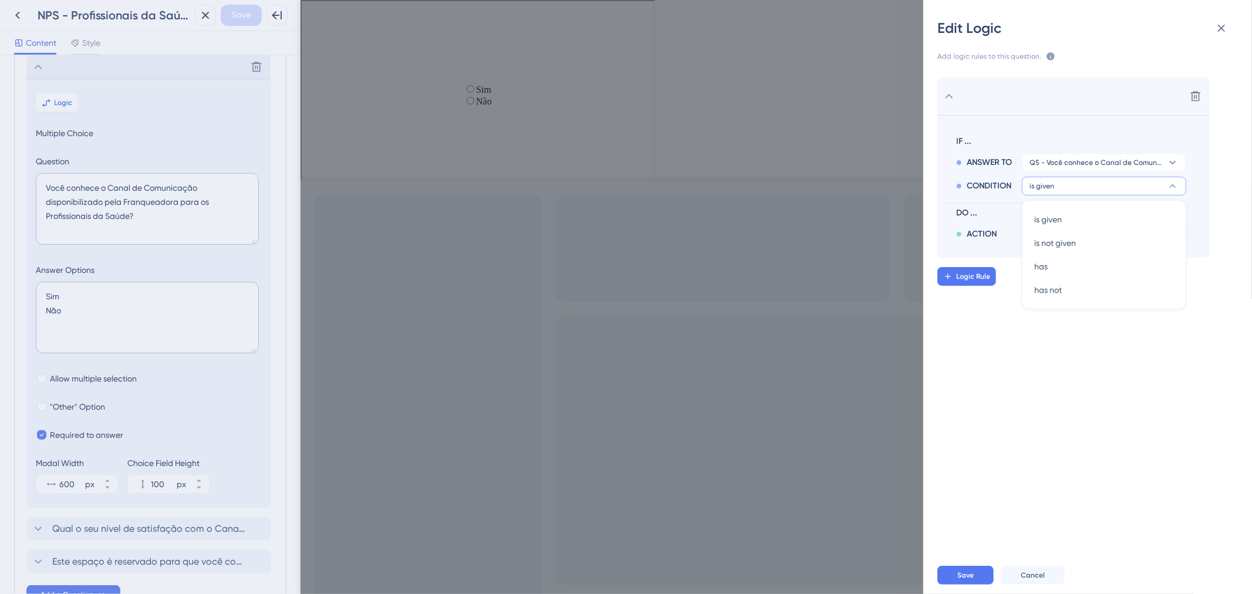
click at [1096, 184] on button "is given" at bounding box center [1104, 186] width 164 height 19
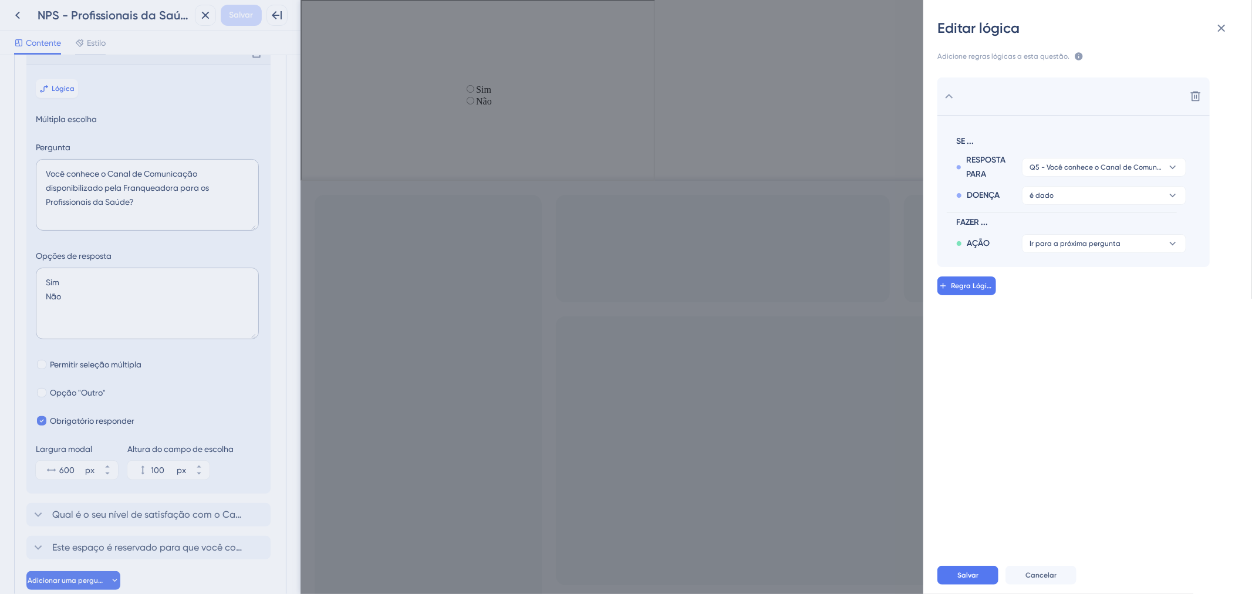
click at [1222, 127] on div "Excluir SE ... RESPOSTA PARA Q5 - Você conhece o Canal de Comunicação disponibi…" at bounding box center [1102, 173] width 329 height 190
click at [1129, 166] on font "Q5 - Você conhece o Canal de Comunicação disponibilizado pela Franqueadora para…" at bounding box center [1218, 167] width 376 height 8
click at [1150, 197] on button "é dado" at bounding box center [1104, 195] width 164 height 19
click at [1107, 275] on div "tem tem" at bounding box center [1105, 275] width 140 height 23
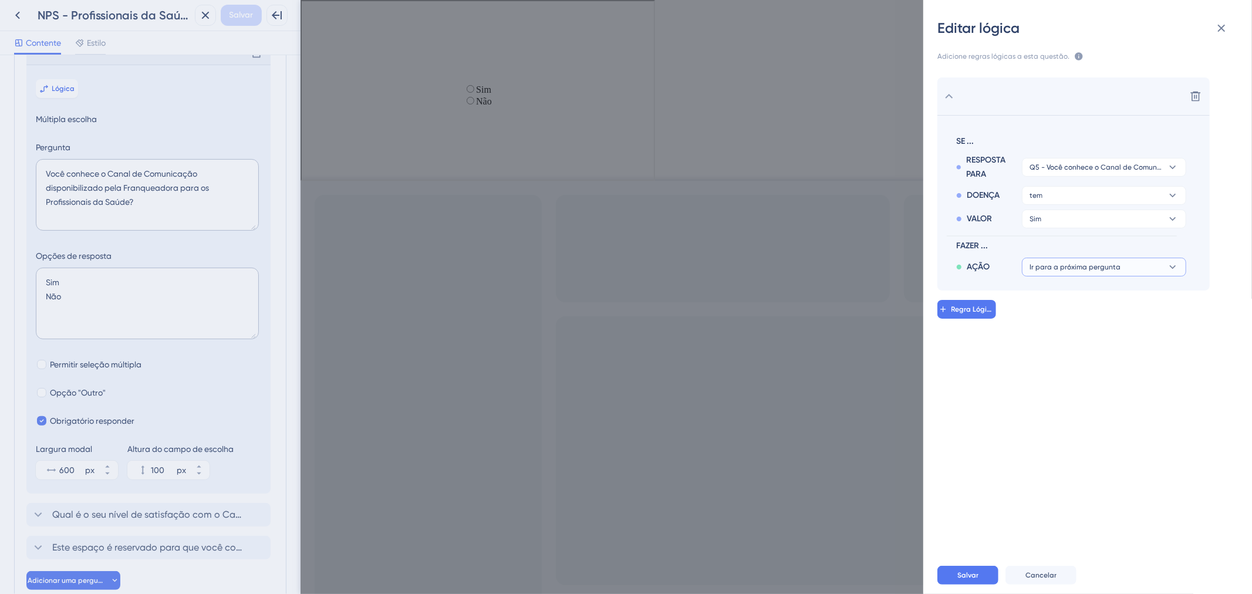
click at [1136, 268] on button "Ir para a próxima pergunta" at bounding box center [1104, 267] width 164 height 19
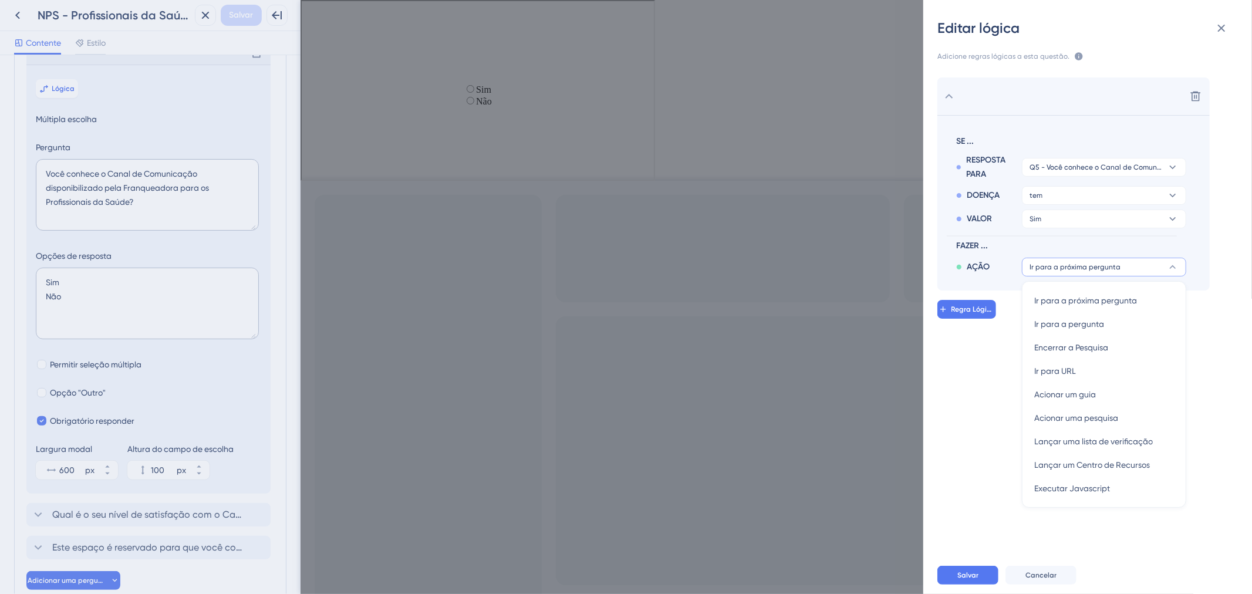
click at [1140, 263] on button "Ir para a próxima pergunta" at bounding box center [1104, 267] width 164 height 19
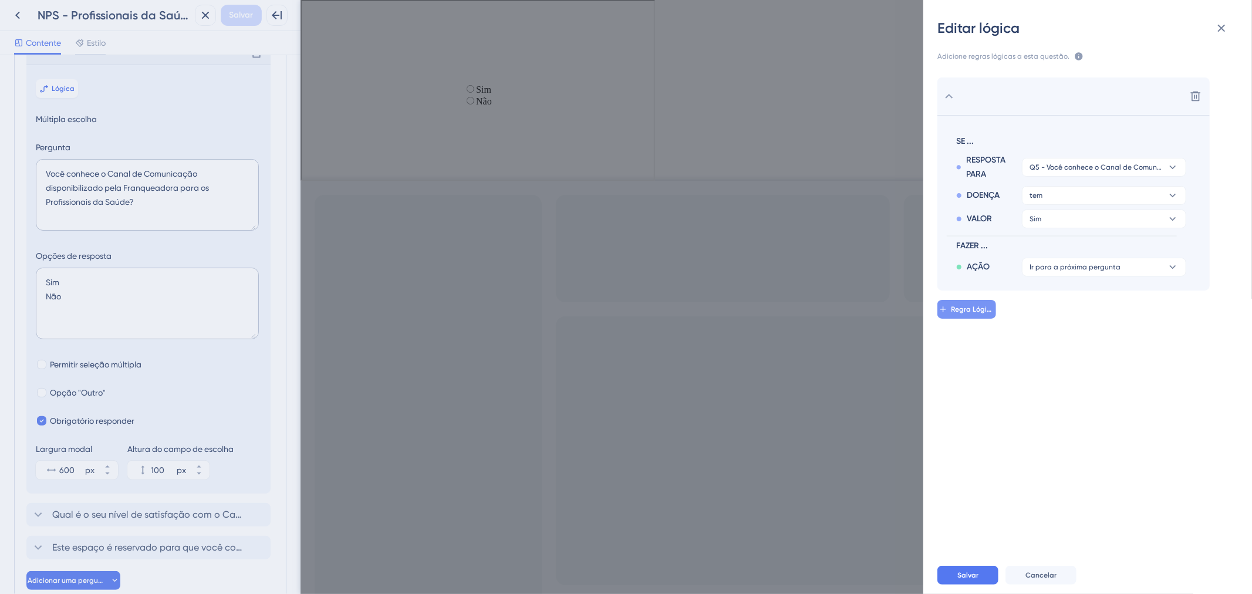
click at [985, 308] on font "Regra Lógica" at bounding box center [974, 309] width 45 height 8
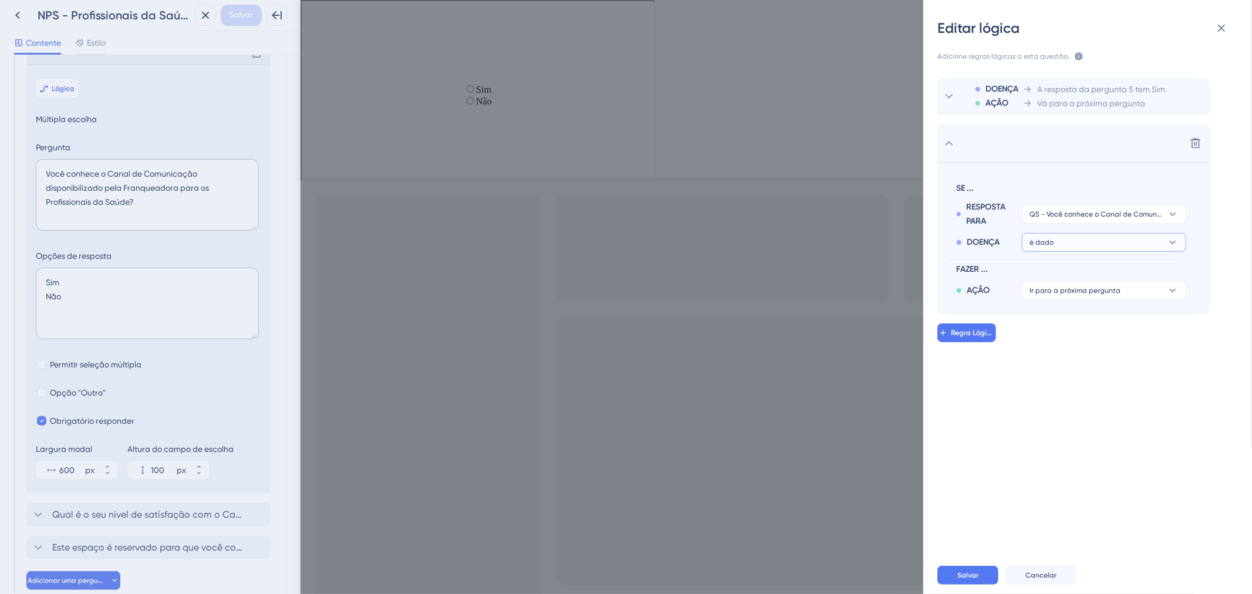
click at [1163, 242] on button "é dado" at bounding box center [1104, 242] width 164 height 19
click at [1147, 326] on div "tem tem" at bounding box center [1105, 322] width 140 height 23
click at [1138, 272] on button "Sim" at bounding box center [1104, 266] width 164 height 19
click at [1093, 321] on div "Não Não" at bounding box center [1105, 322] width 140 height 23
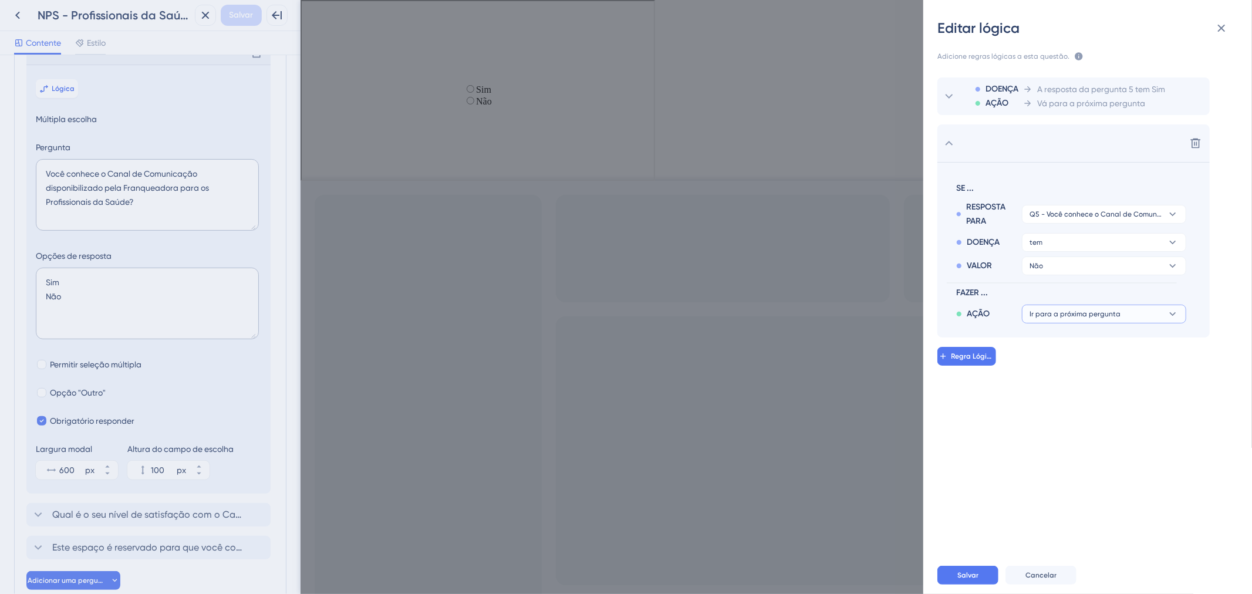
click at [1134, 314] on button "Ir para a próxima pergunta" at bounding box center [1104, 314] width 164 height 19
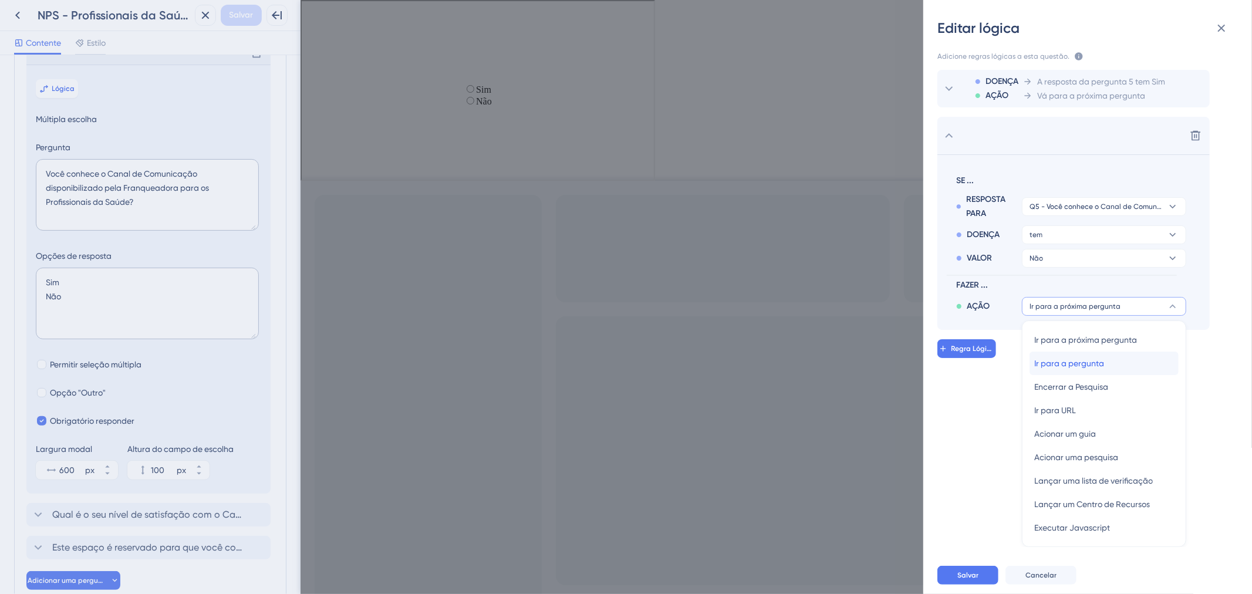
click at [1117, 362] on div "Ir para a pergunta Ir para a pergunta" at bounding box center [1105, 363] width 140 height 23
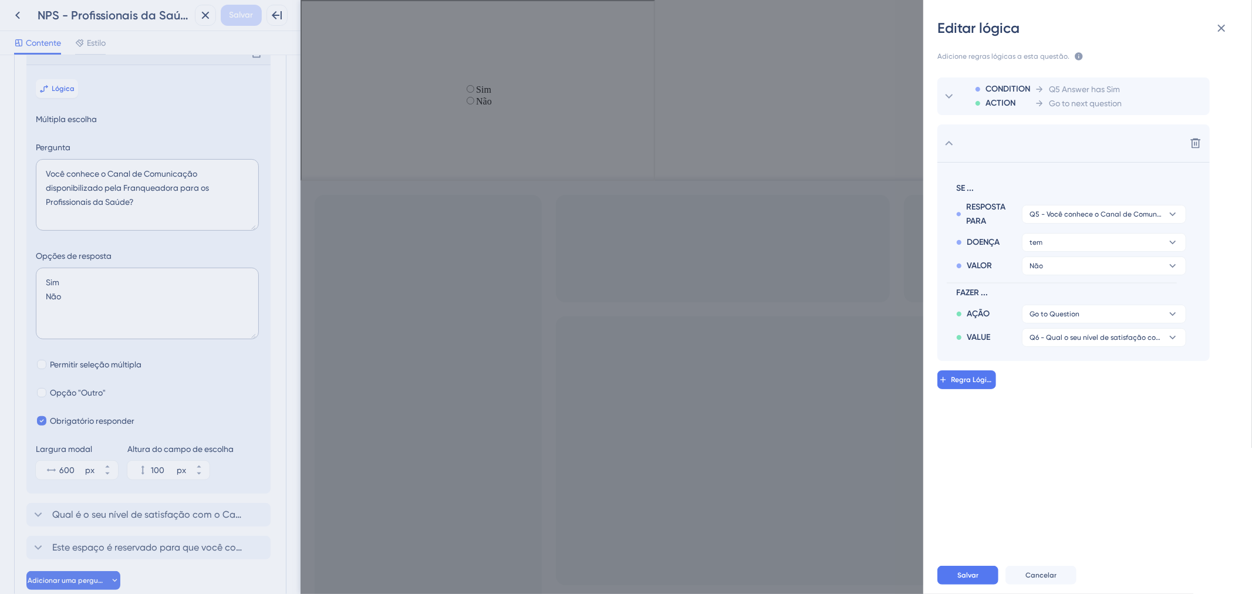
scroll to position [0, 0]
click at [1123, 346] on button "Q6 - Qual o seu nível de satisfação com o Canal de Comunicação?" at bounding box center [1104, 337] width 164 height 19
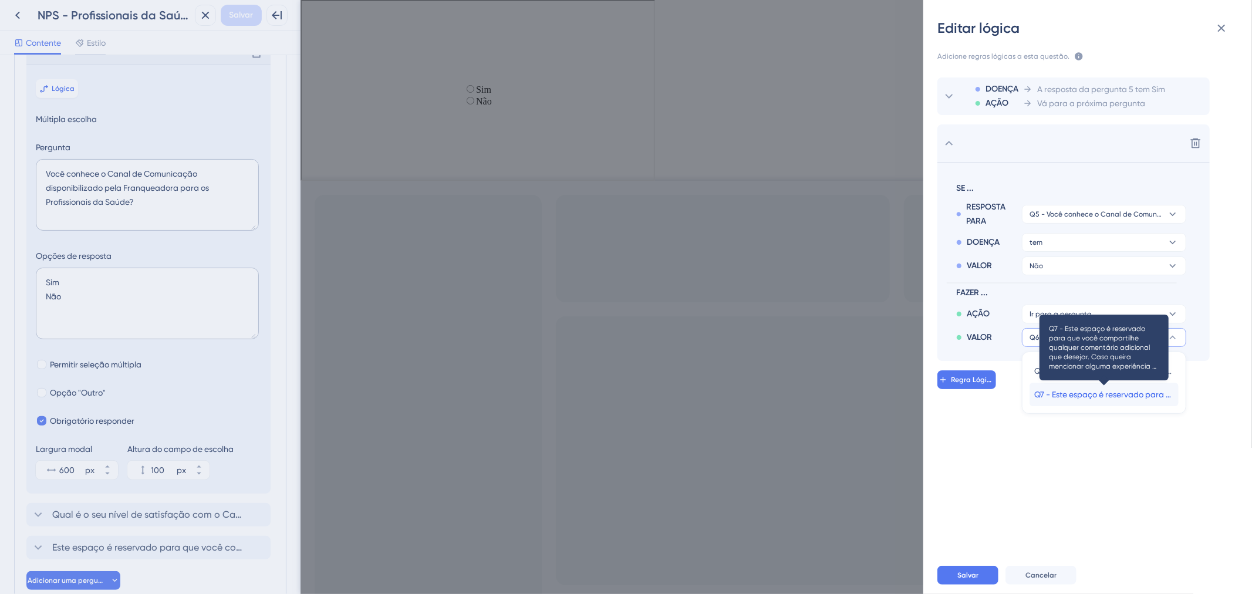
click at [1129, 400] on span "Q7 - Este espaço é reservado para que você compartilhe qualquer comentário adic…" at bounding box center [1105, 395] width 140 height 14
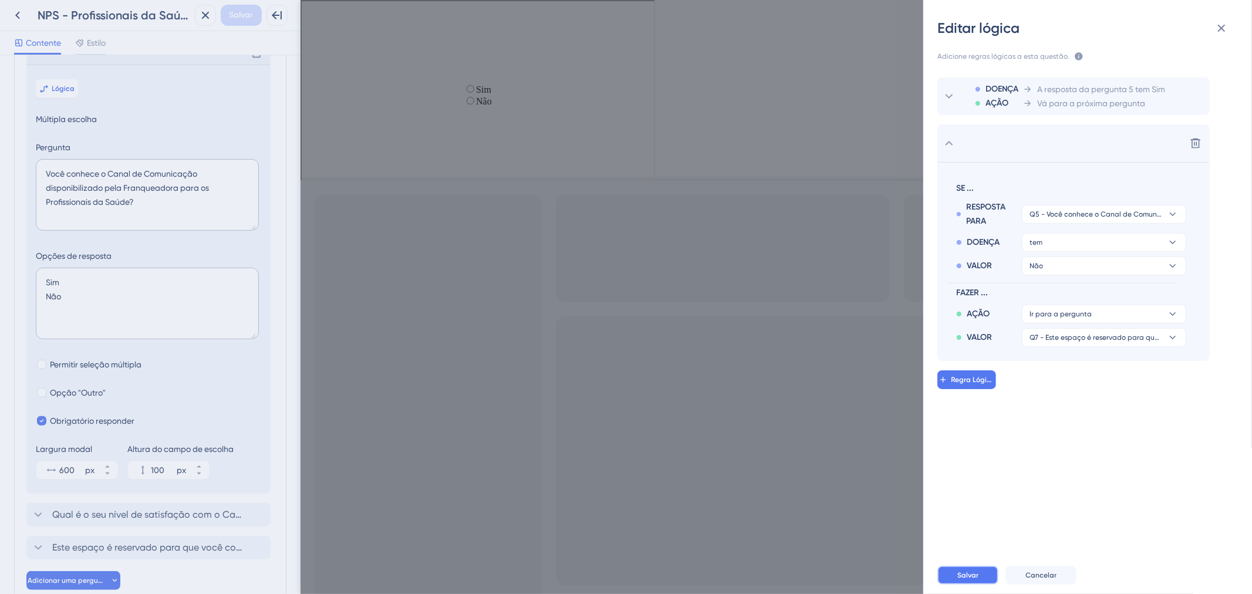
click at [962, 575] on font "Salvar" at bounding box center [968, 575] width 21 height 8
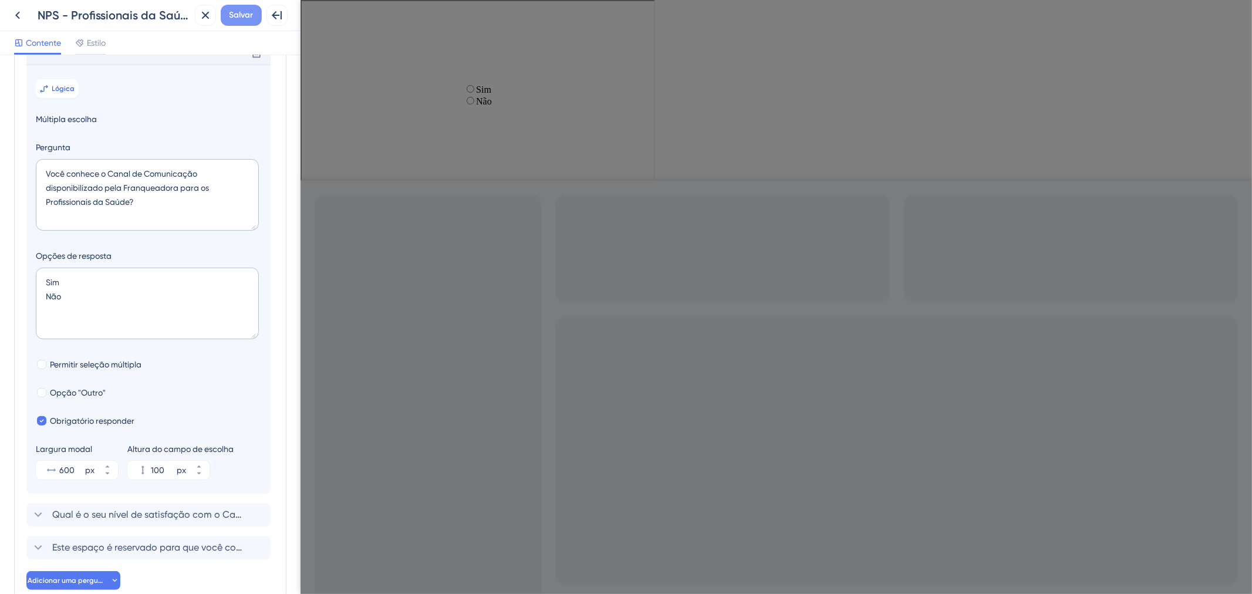
click at [253, 16] on font "Salvar" at bounding box center [242, 15] width 24 height 10
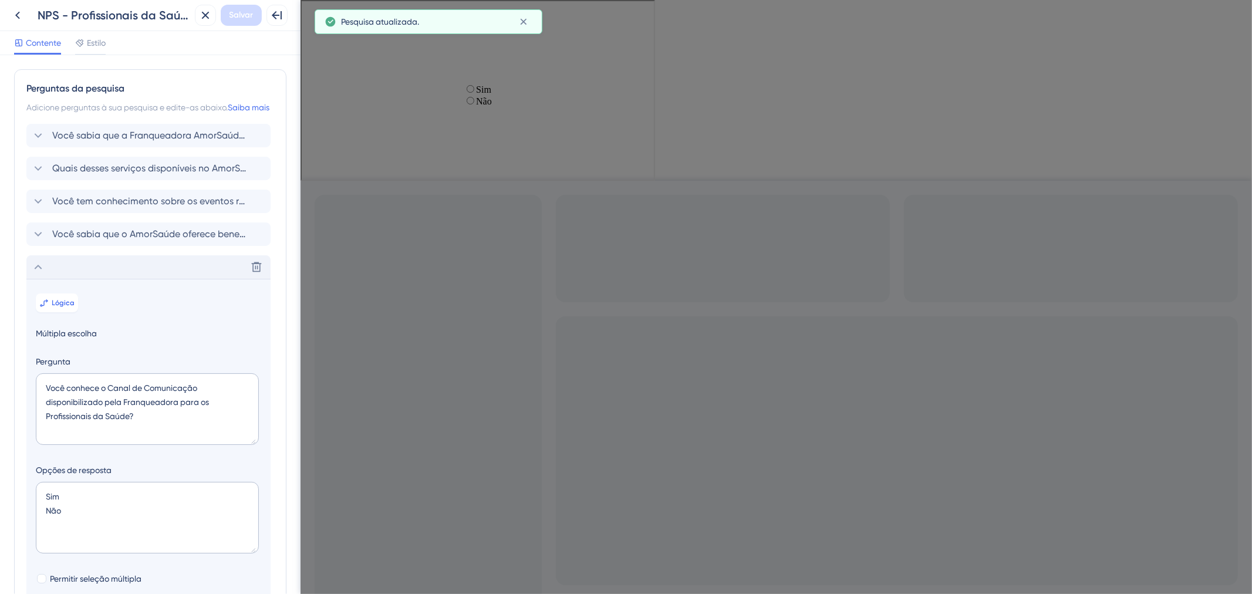
click at [59, 277] on div "Excluir" at bounding box center [148, 266] width 244 height 23
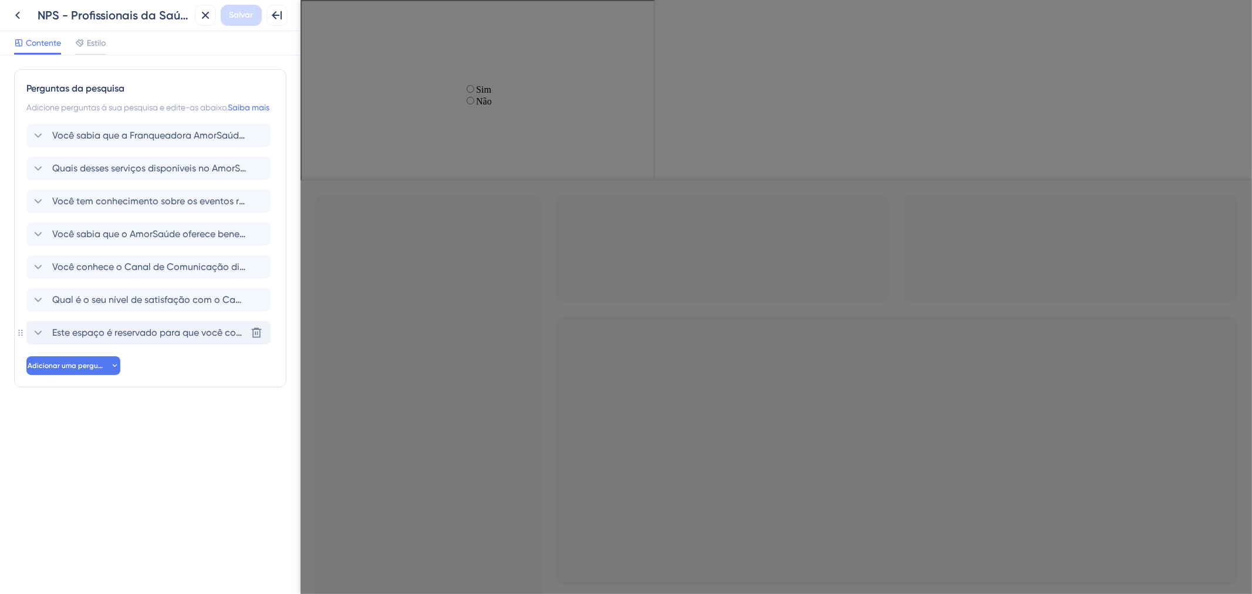
click at [114, 340] on span "Este espaço é reservado para que você compartilhe qualquer comentário adicional…" at bounding box center [149, 333] width 194 height 14
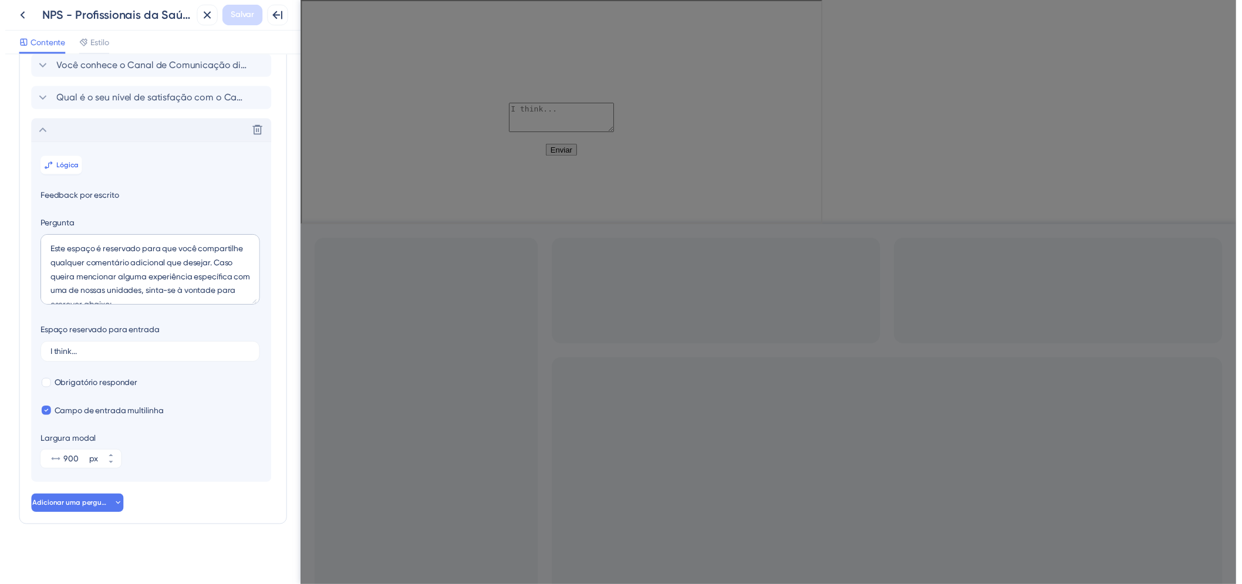
scroll to position [215, 0]
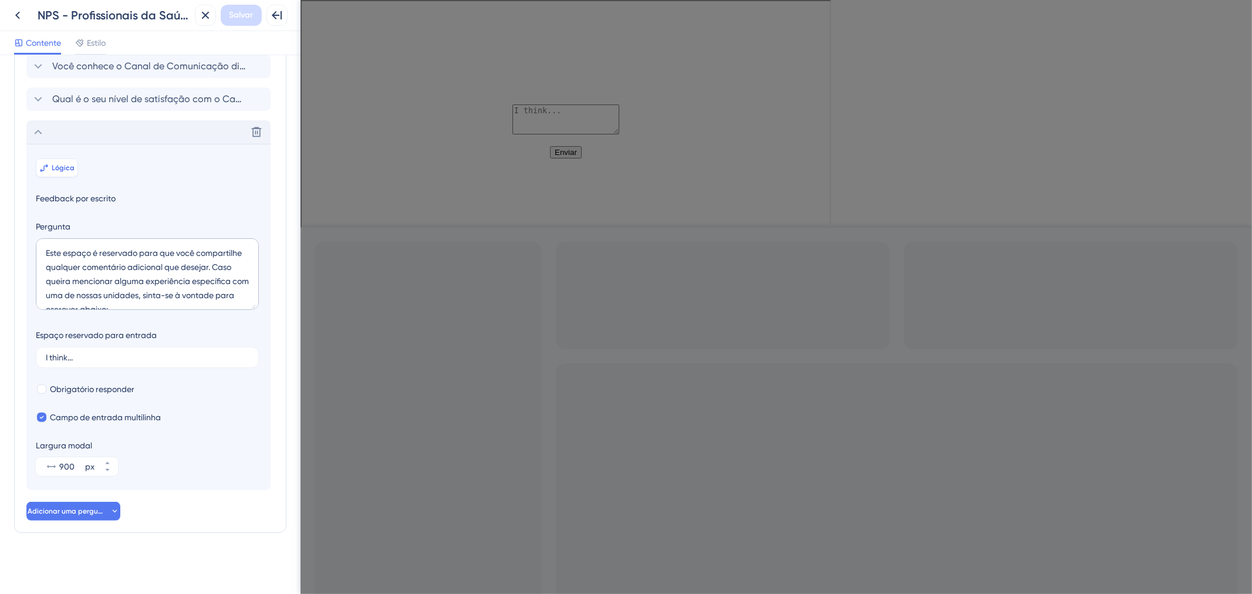
click at [50, 167] on button "Lógica" at bounding box center [57, 168] width 42 height 19
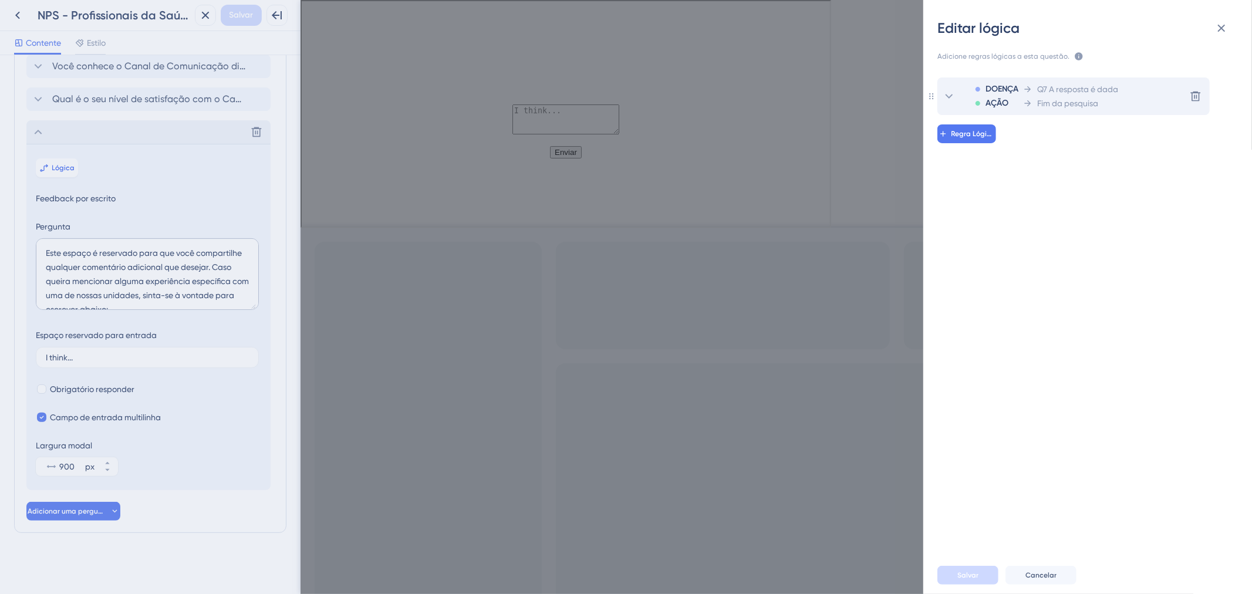
click at [1134, 101] on div "DOENÇA AÇÃO Q7 A resposta é dada Fim da pesquisa Delete" at bounding box center [1074, 97] width 272 height 38
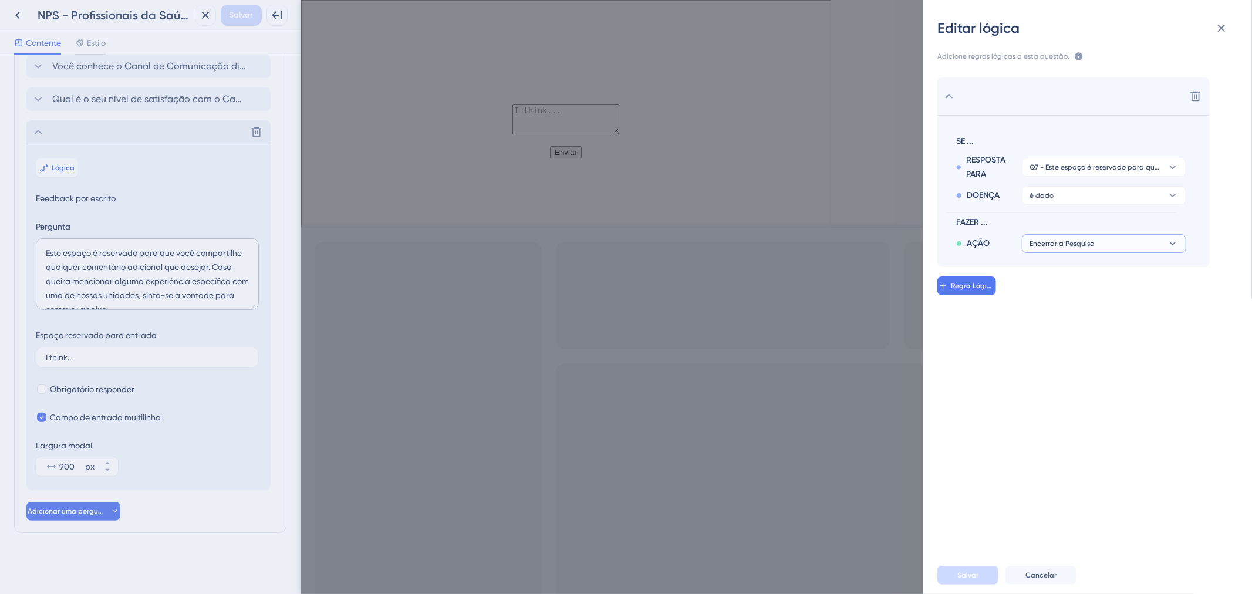
click at [1120, 251] on button "Encerrar a Pesquisa" at bounding box center [1104, 243] width 164 height 19
click at [1198, 288] on div "Regra Lógica" at bounding box center [1102, 286] width 329 height 19
click at [1220, 29] on icon at bounding box center [1222, 29] width 8 height 8
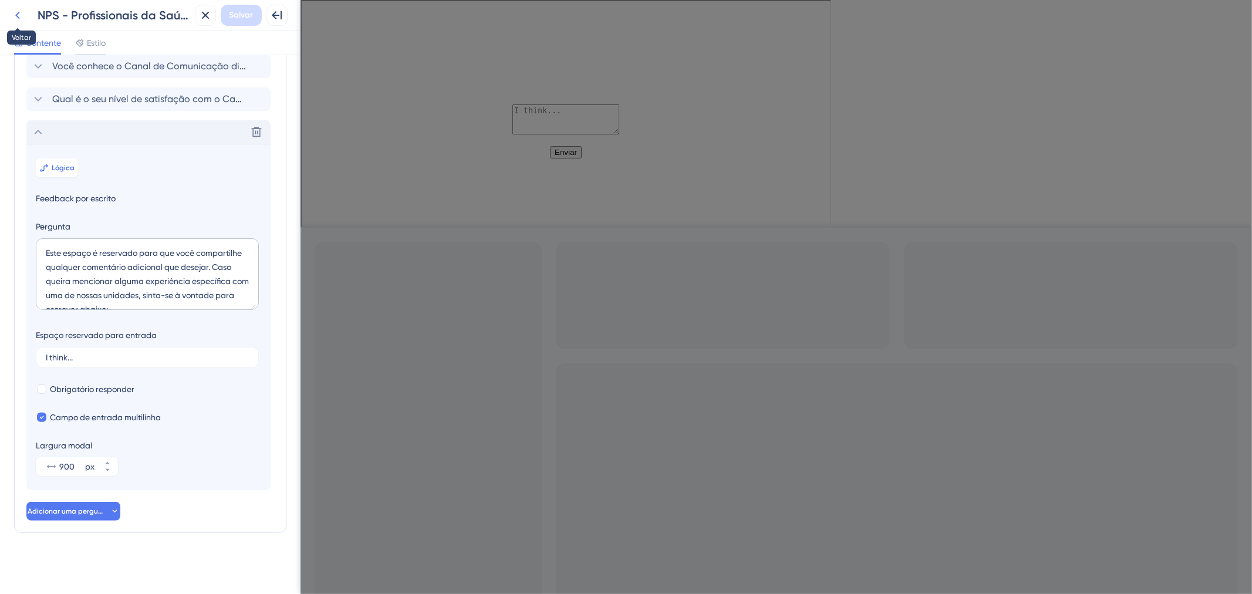
click at [16, 6] on button at bounding box center [17, 15] width 21 height 21
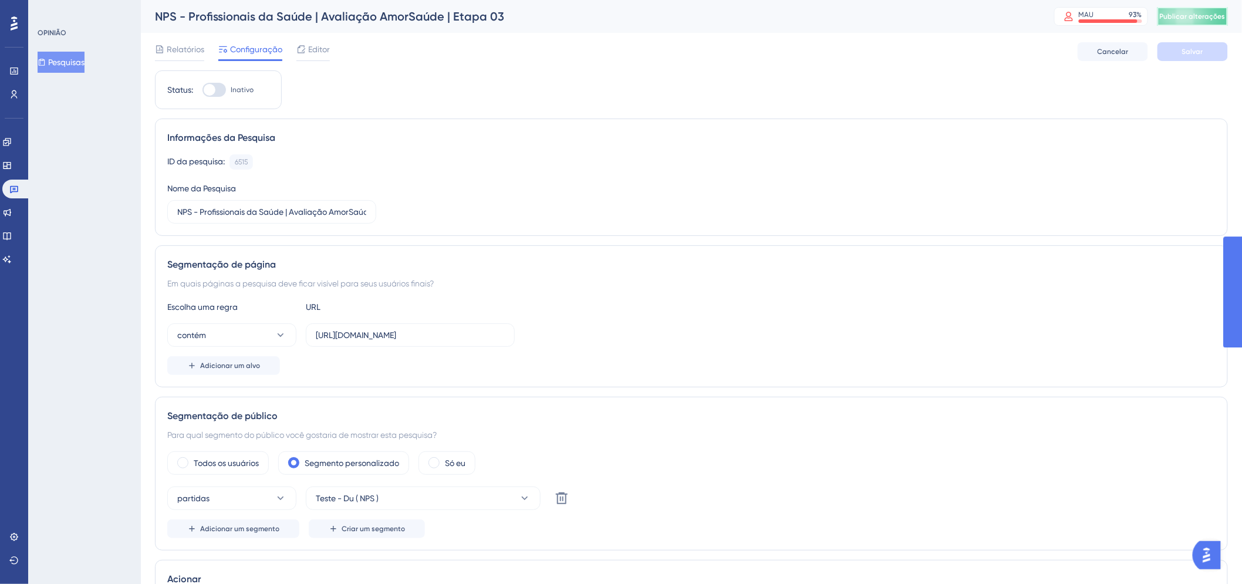
click at [1201, 19] on font "Publicar alterações" at bounding box center [1193, 16] width 66 height 8
click at [59, 60] on font "Pesquisas" at bounding box center [66, 62] width 36 height 9
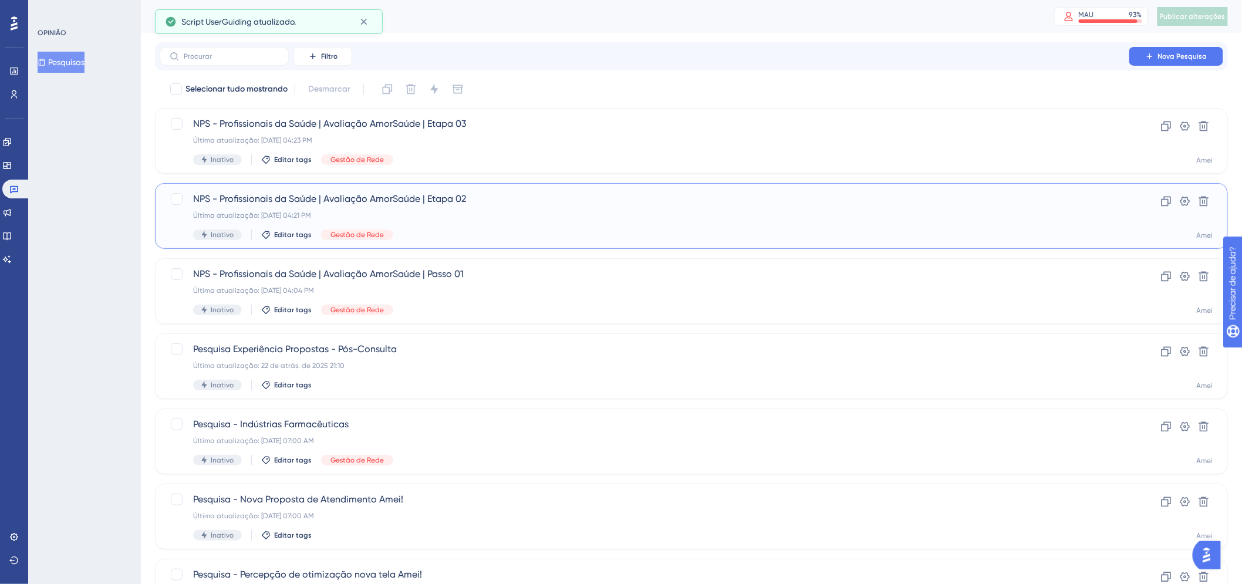
click at [631, 237] on div "Inativo Editar tags Gestão de Rede" at bounding box center [644, 235] width 903 height 11
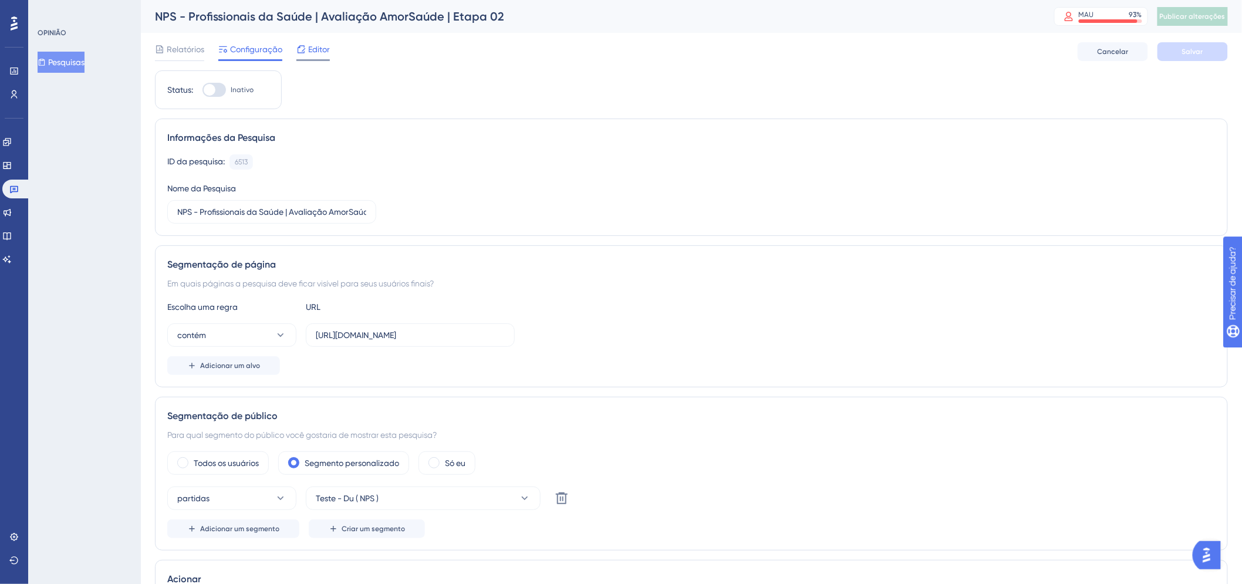
click at [308, 47] on font "Editor" at bounding box center [319, 49] width 22 height 9
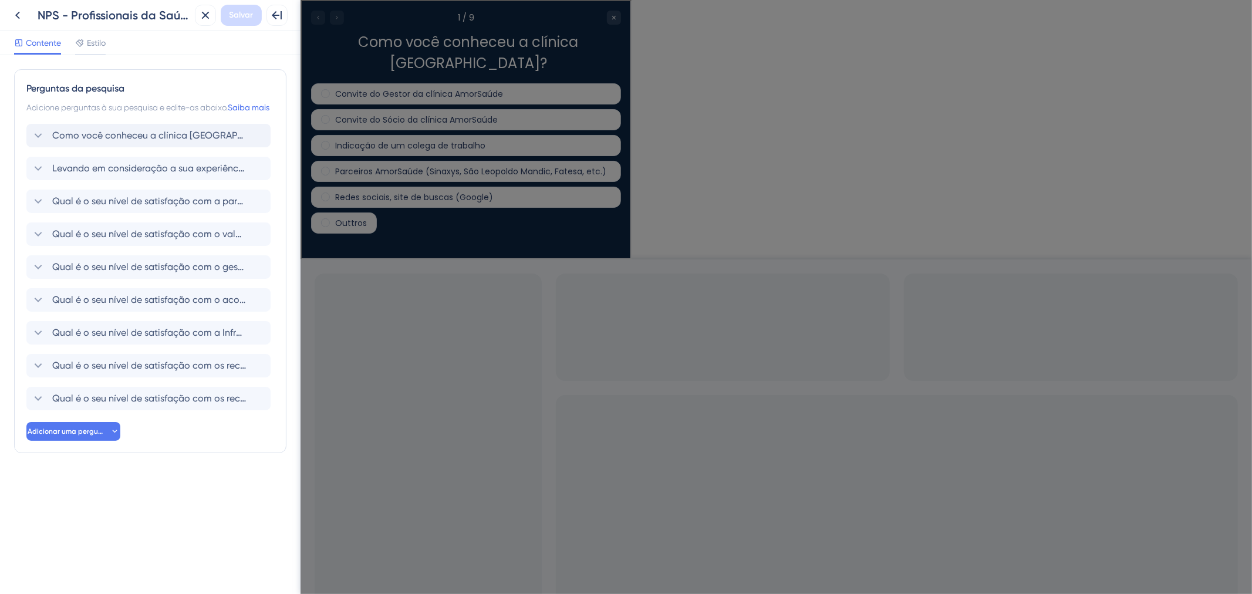
click at [120, 141] on font "Como você conheceu a clínica AmorSaúde?" at bounding box center [170, 135] width 236 height 11
click at [49, 147] on div "Como você conheceu a clínica AmorSaúde?" at bounding box center [148, 135] width 244 height 23
click at [198, 521] on div "Perguntas da pesquisa Adicione perguntas à sua pesquisa e edite-as abaixo. Saib…" at bounding box center [150, 324] width 301 height 539
click at [107, 143] on span "Como você conheceu a clínica AmorSaúde?" at bounding box center [149, 136] width 194 height 14
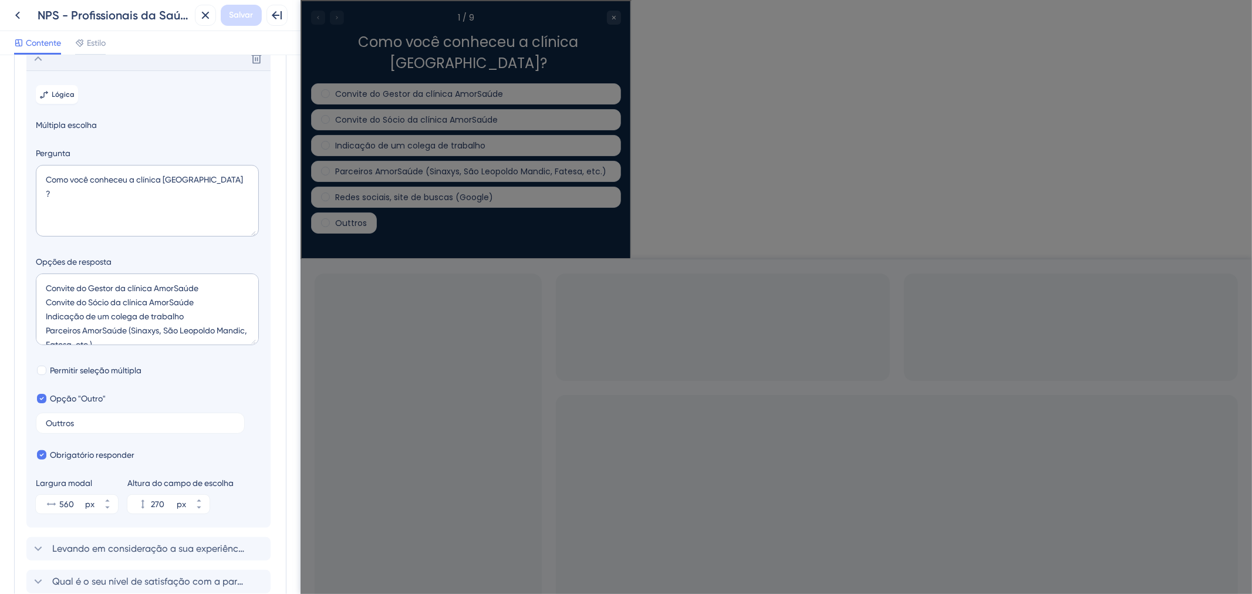
scroll to position [83, 0]
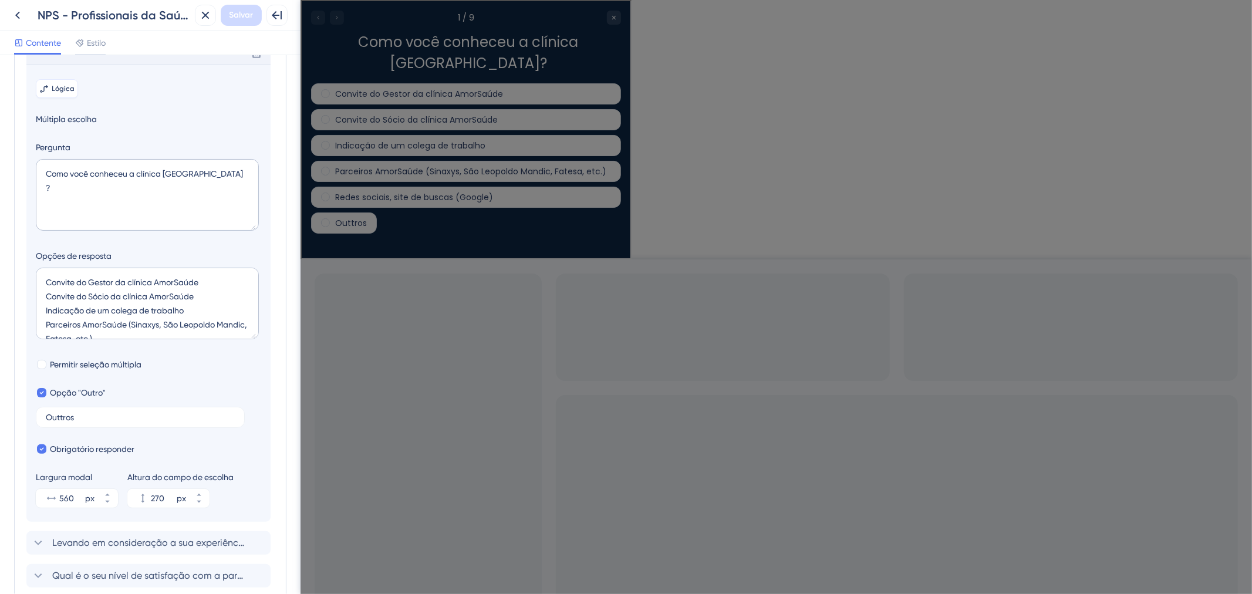
click at [67, 93] on font "Lógica" at bounding box center [63, 89] width 23 height 8
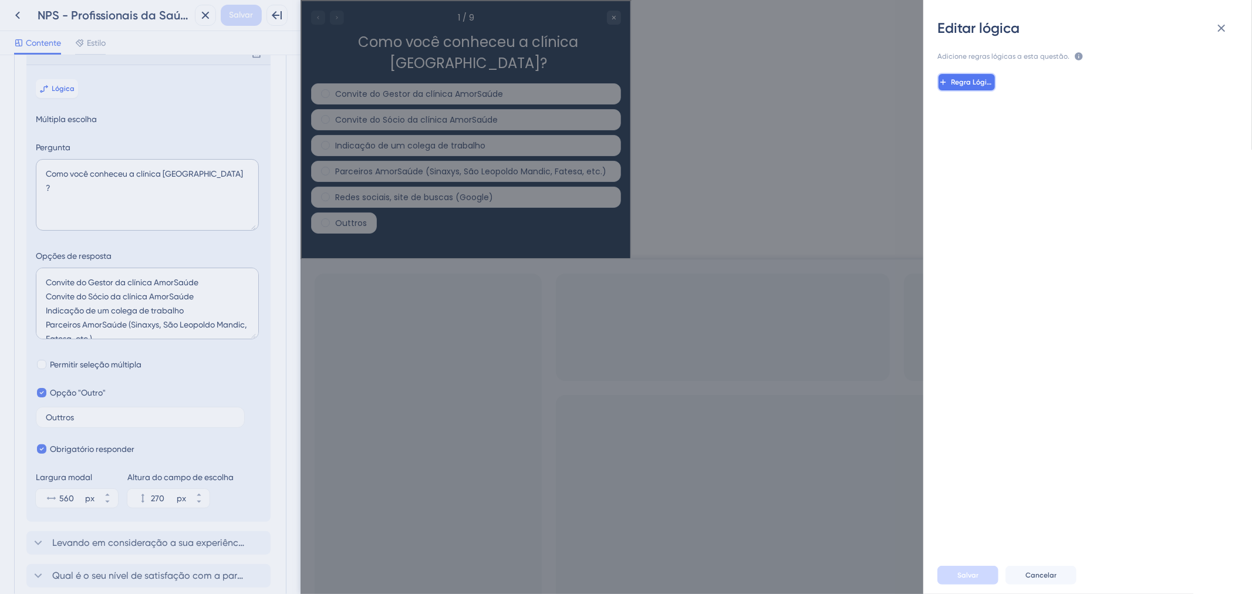
click at [979, 88] on button "Regra Lógica" at bounding box center [967, 82] width 59 height 19
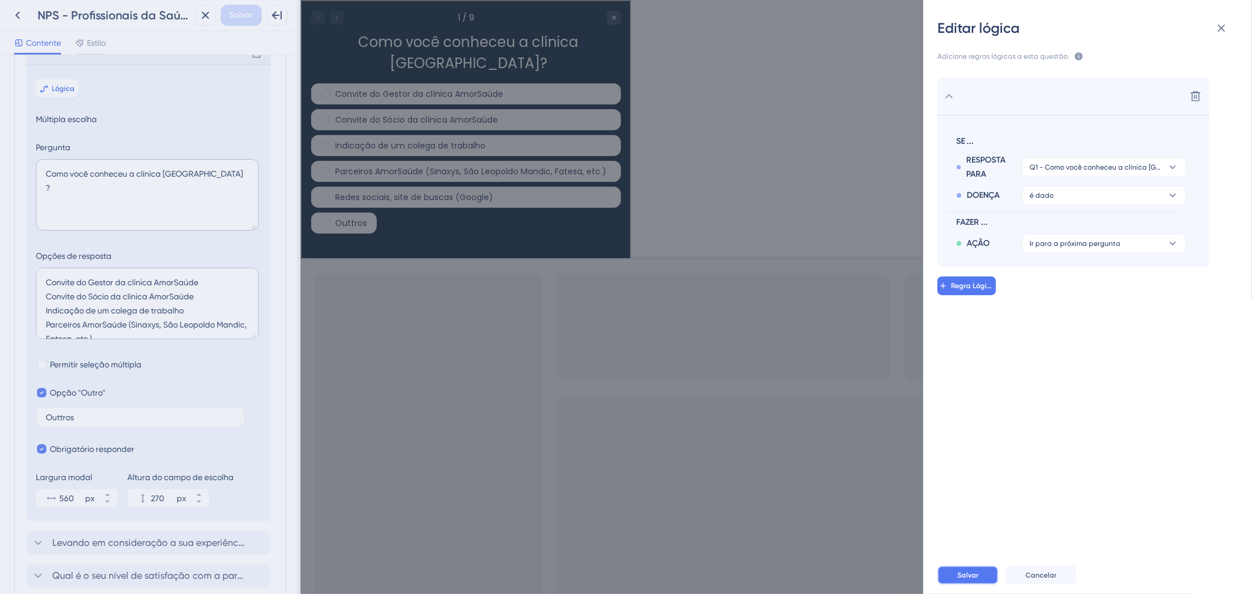
click at [958, 581] on button "Salvar" at bounding box center [968, 575] width 61 height 19
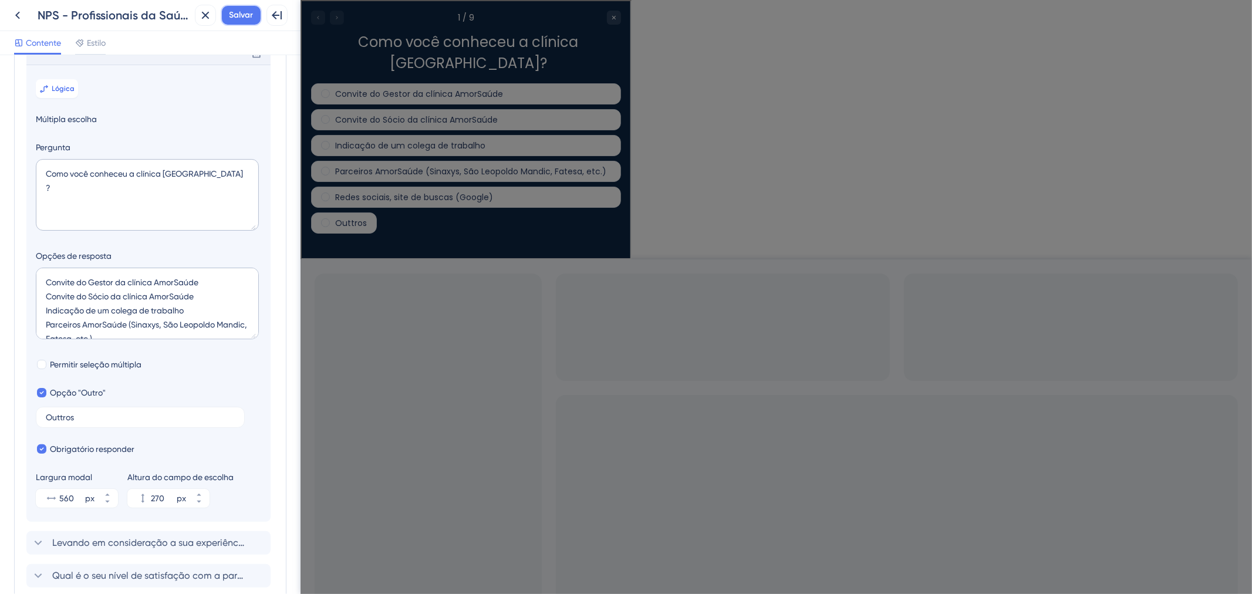
click at [233, 18] on font "Salvar" at bounding box center [242, 15] width 24 height 10
click at [55, 65] on div "Excluir" at bounding box center [148, 52] width 244 height 23
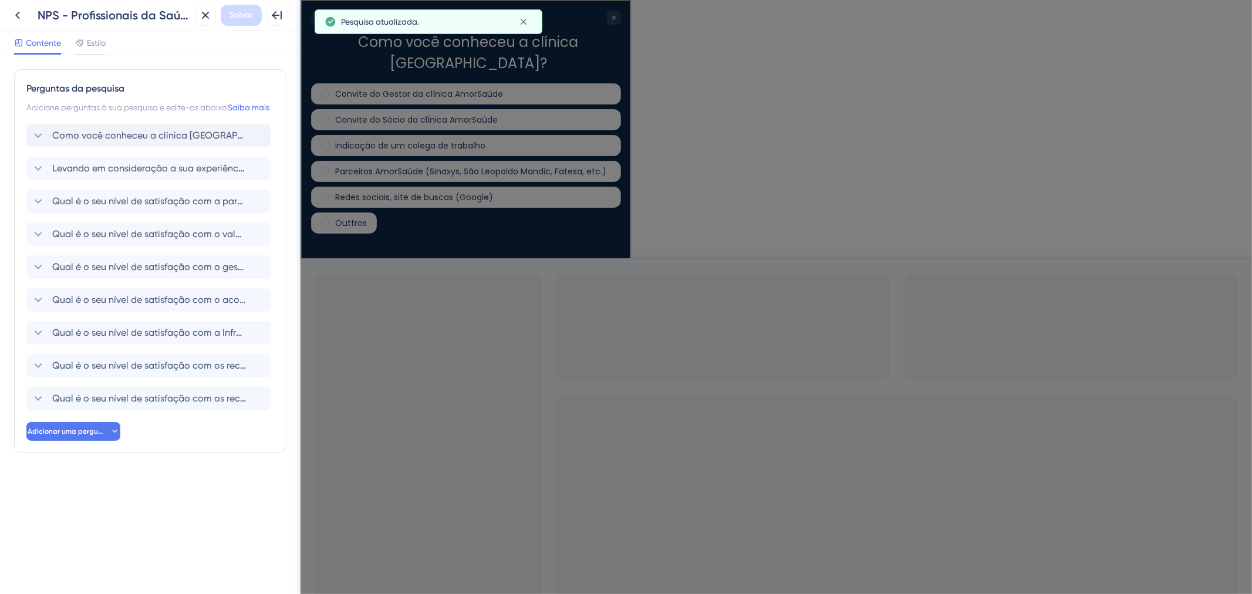
scroll to position [0, 0]
click at [150, 174] on font "Levando em consideração a sua experiência sendo parceiro de uma Clínica AmorSaú…" at bounding box center [426, 168] width 748 height 11
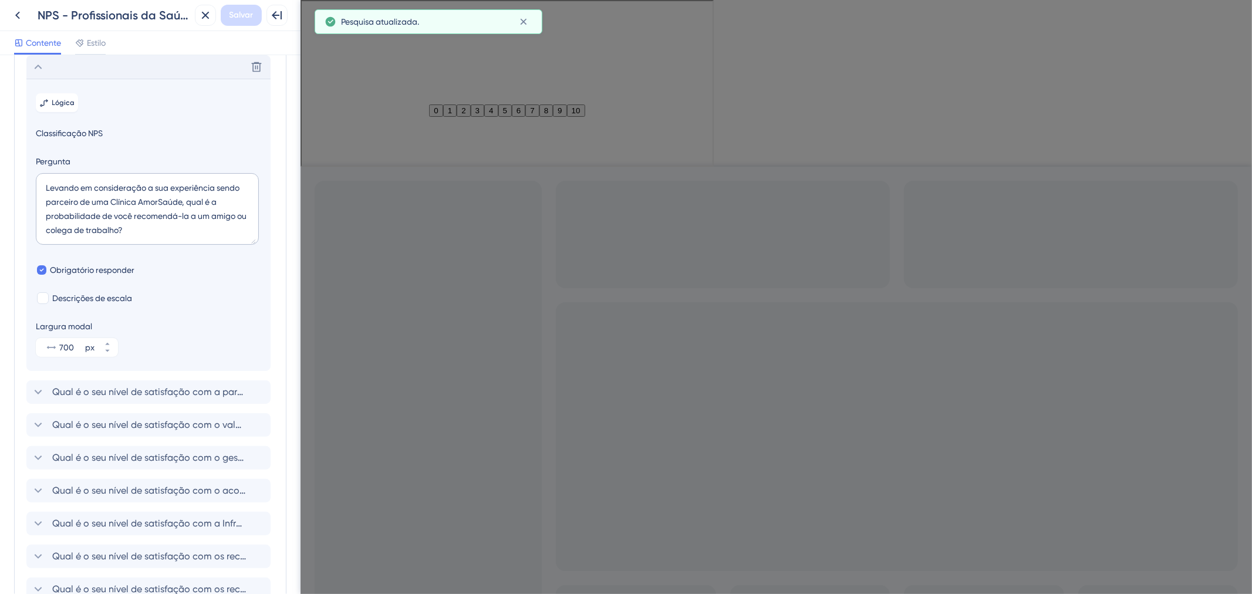
scroll to position [115, 0]
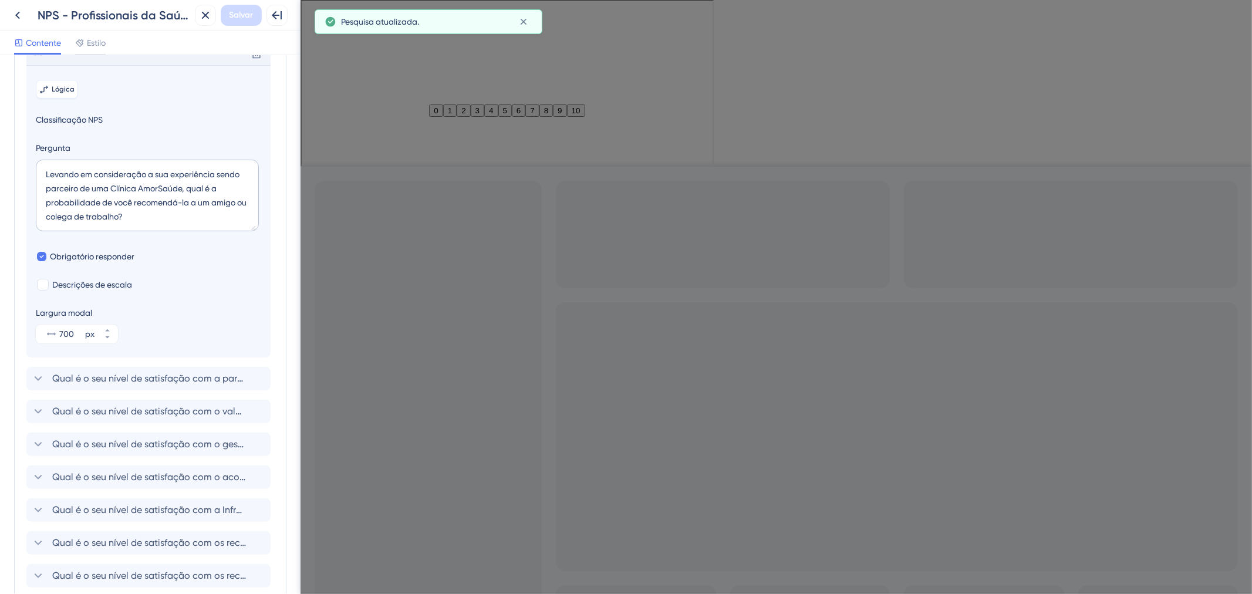
click at [60, 96] on button "Lógica" at bounding box center [57, 89] width 42 height 19
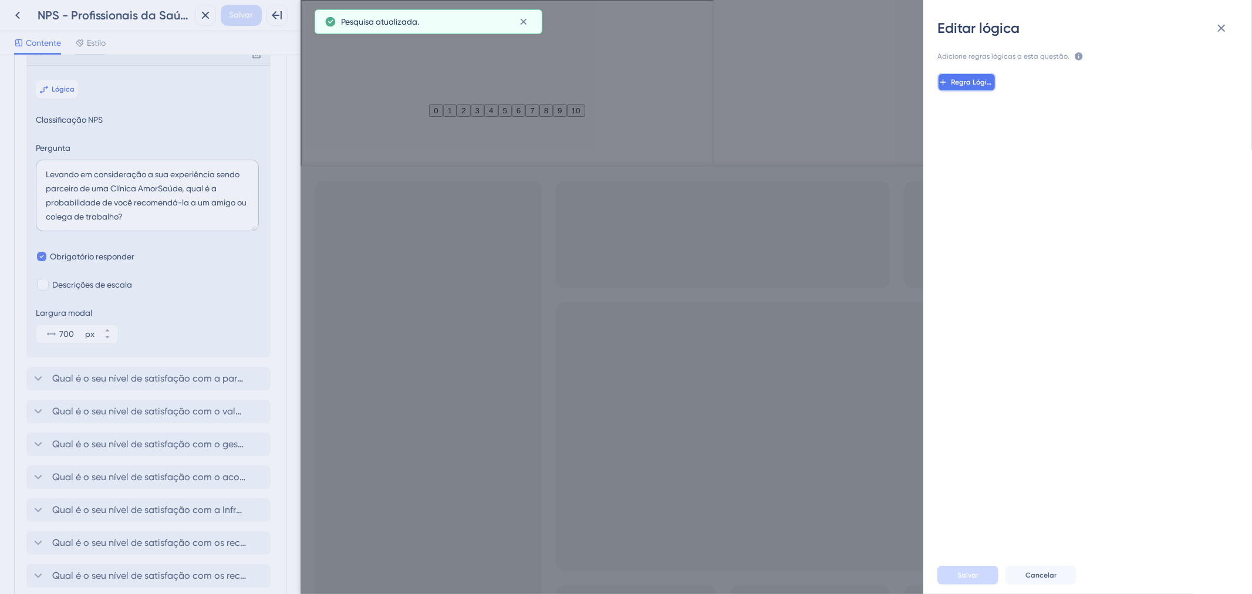
click at [969, 85] on font "Regra Lógica" at bounding box center [974, 82] width 45 height 8
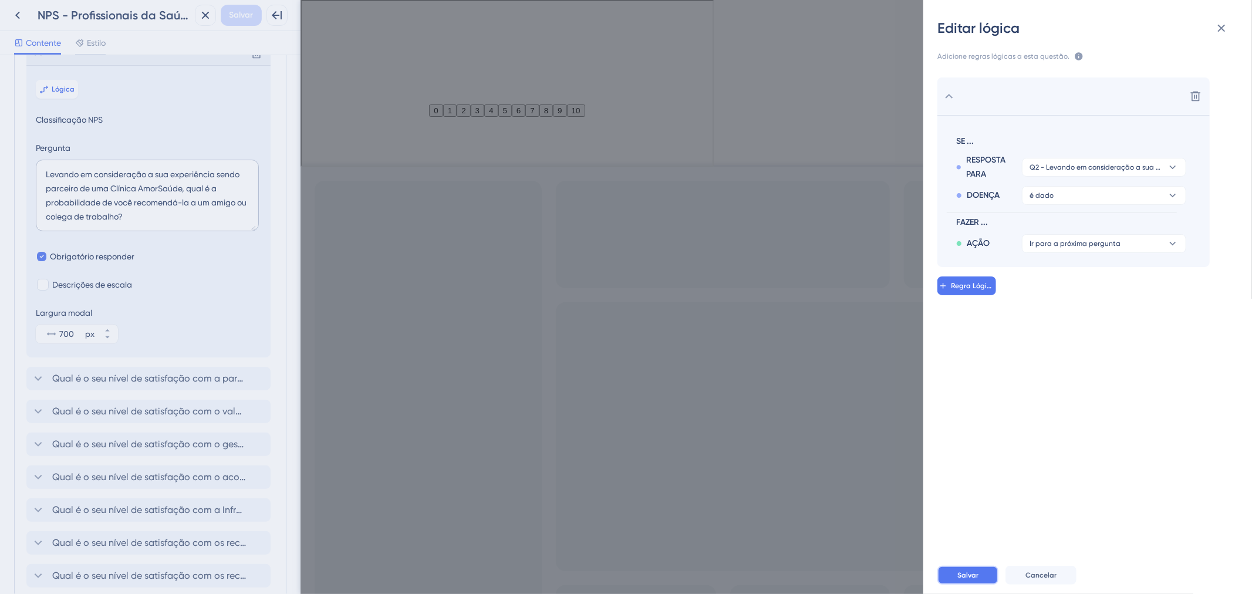
click at [975, 578] on font "Salvar" at bounding box center [968, 575] width 21 height 8
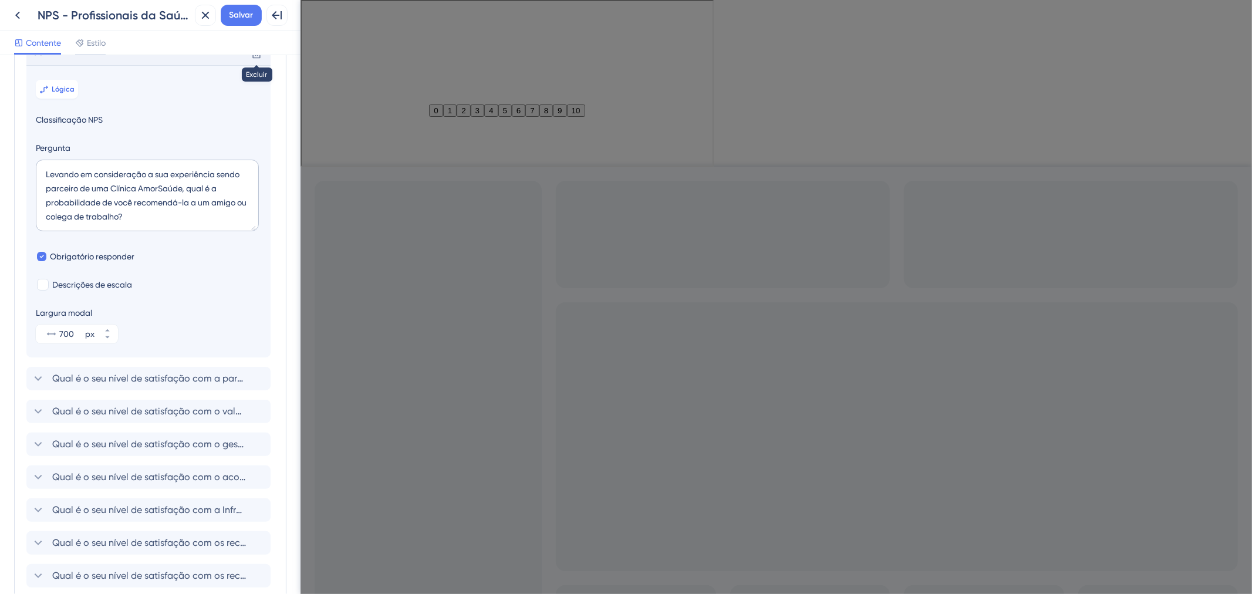
click at [251, 2] on div "Voltar NPS - Profissionais da Saúde | Avaliação AmorSaúde | Etapa 02 Fechar Sal…" at bounding box center [150, 15] width 301 height 31
click at [245, 16] on font "Salvar" at bounding box center [242, 15] width 24 height 10
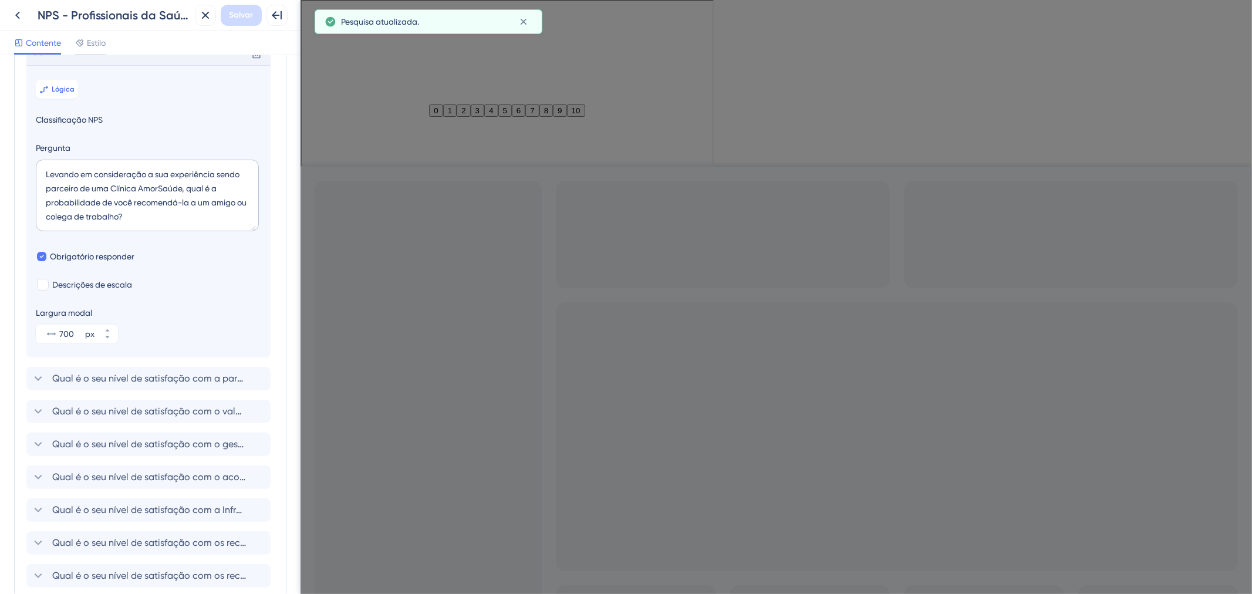
click at [159, 65] on div "Excluir" at bounding box center [148, 53] width 244 height 23
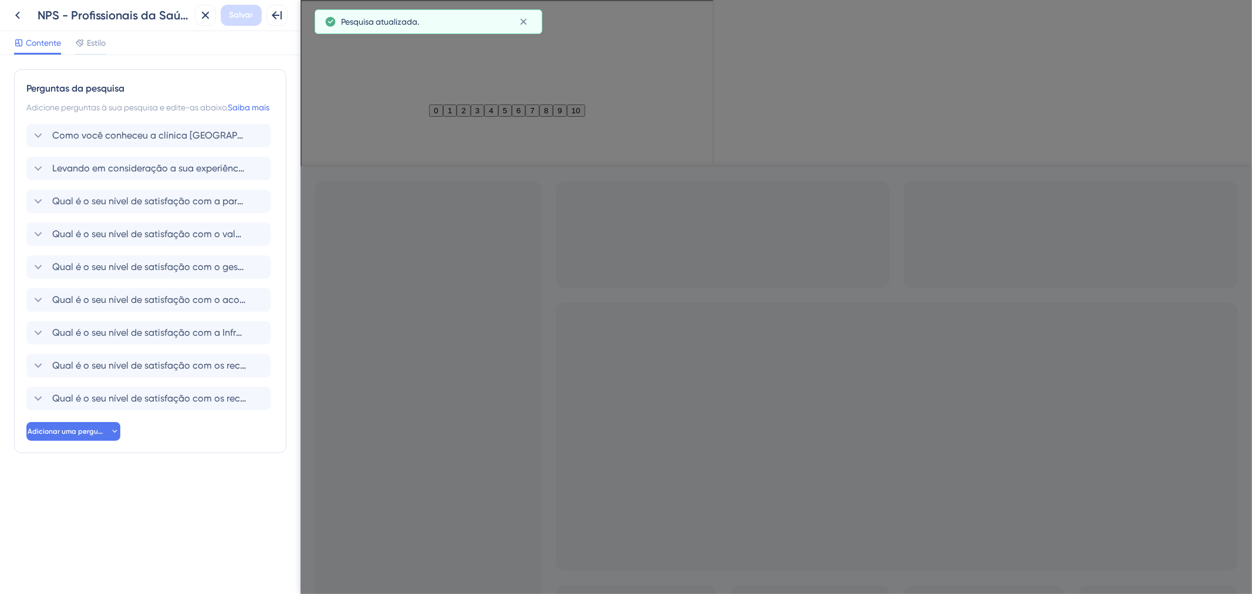
scroll to position [0, 0]
click at [159, 207] on font "Qual é o seu nível de satisfação com a parceria firmada com a Clínica AmorSaúde?" at bounding box center [233, 201] width 363 height 11
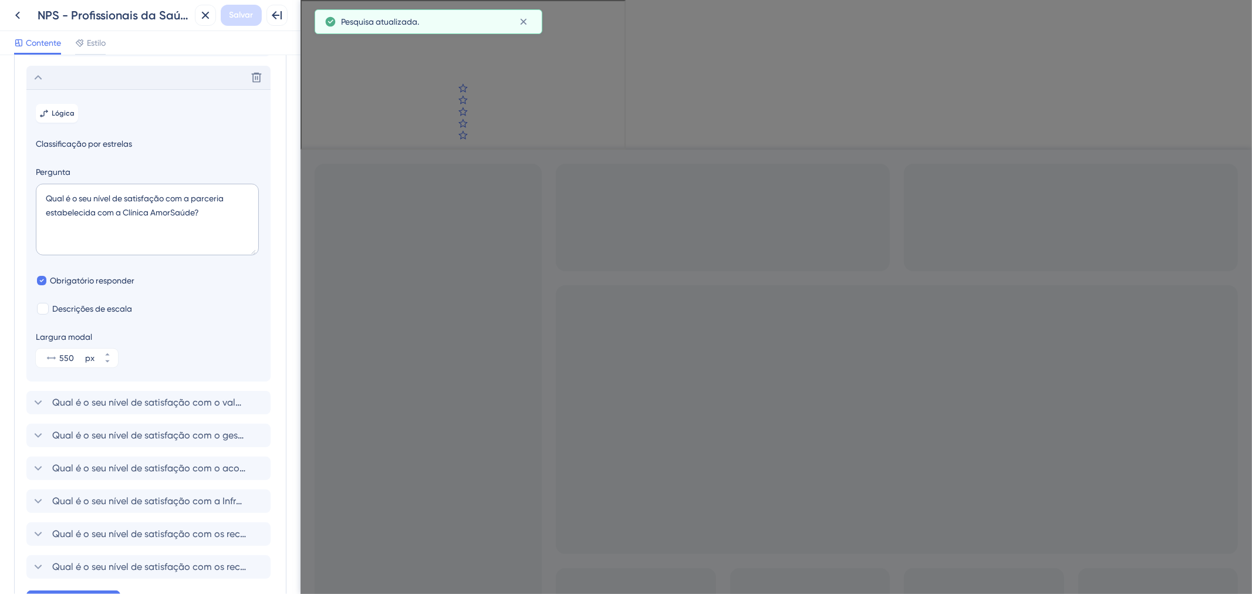
scroll to position [149, 0]
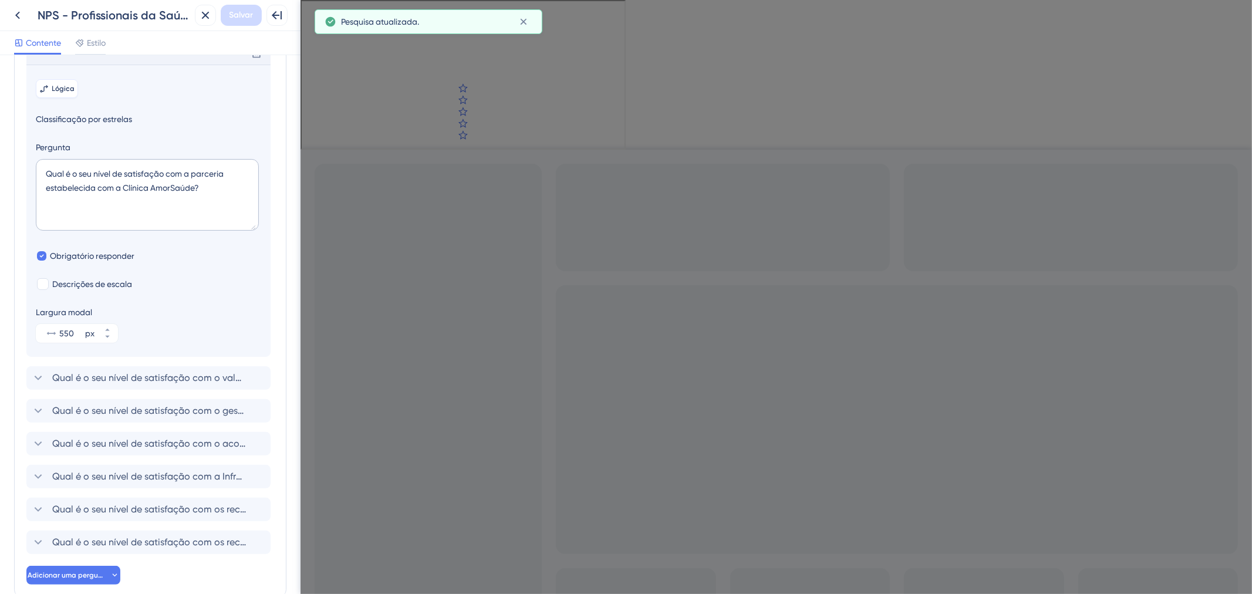
click at [54, 93] on font "Lógica" at bounding box center [63, 89] width 23 height 8
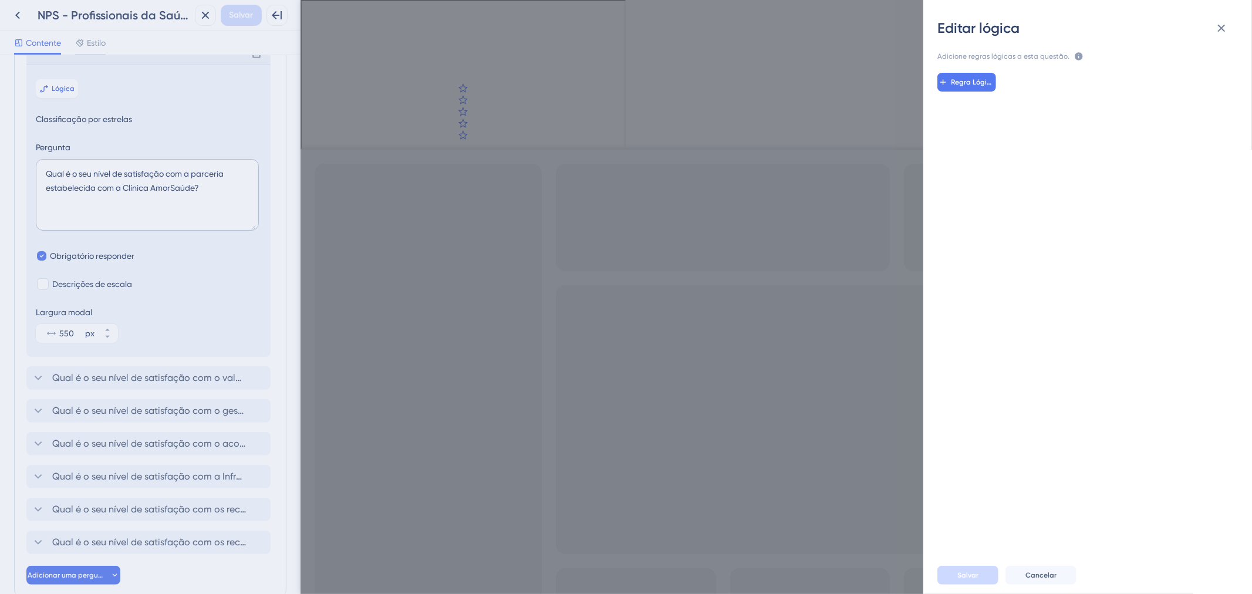
click at [995, 93] on div "Regra Lógica" at bounding box center [1093, 305] width 348 height 484
click at [982, 84] on font "Regra Lógica" at bounding box center [974, 82] width 45 height 8
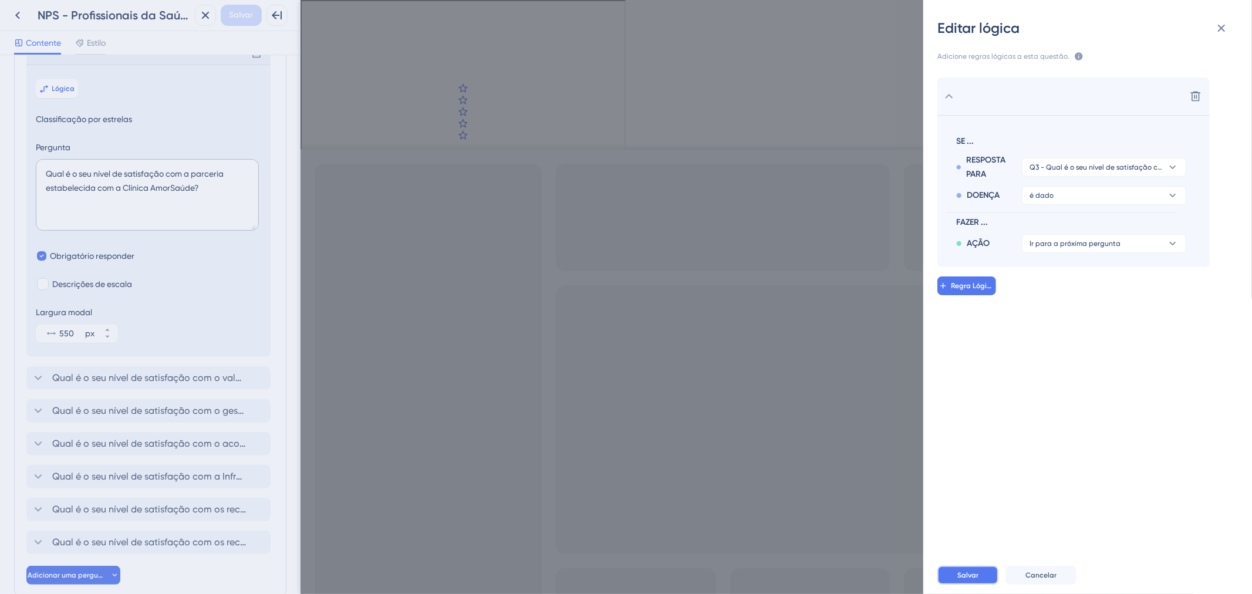
click at [967, 582] on button "Salvar" at bounding box center [968, 575] width 61 height 19
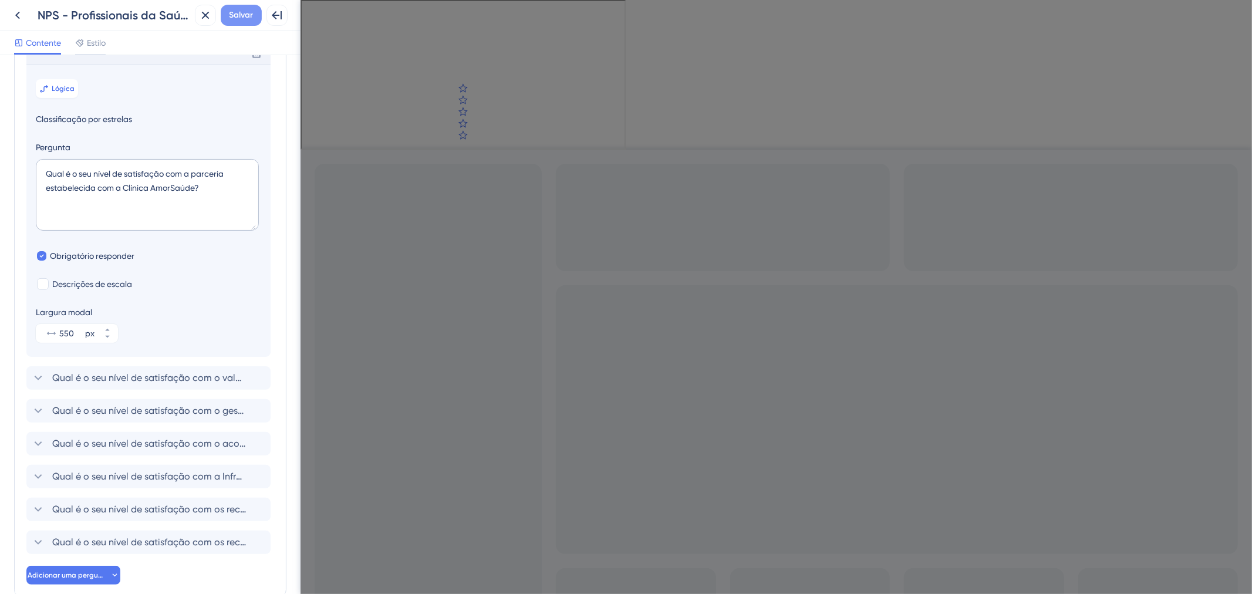
click at [230, 10] on font "Salvar" at bounding box center [242, 15] width 24 height 10
click at [115, 65] on div "Excluir" at bounding box center [148, 52] width 244 height 23
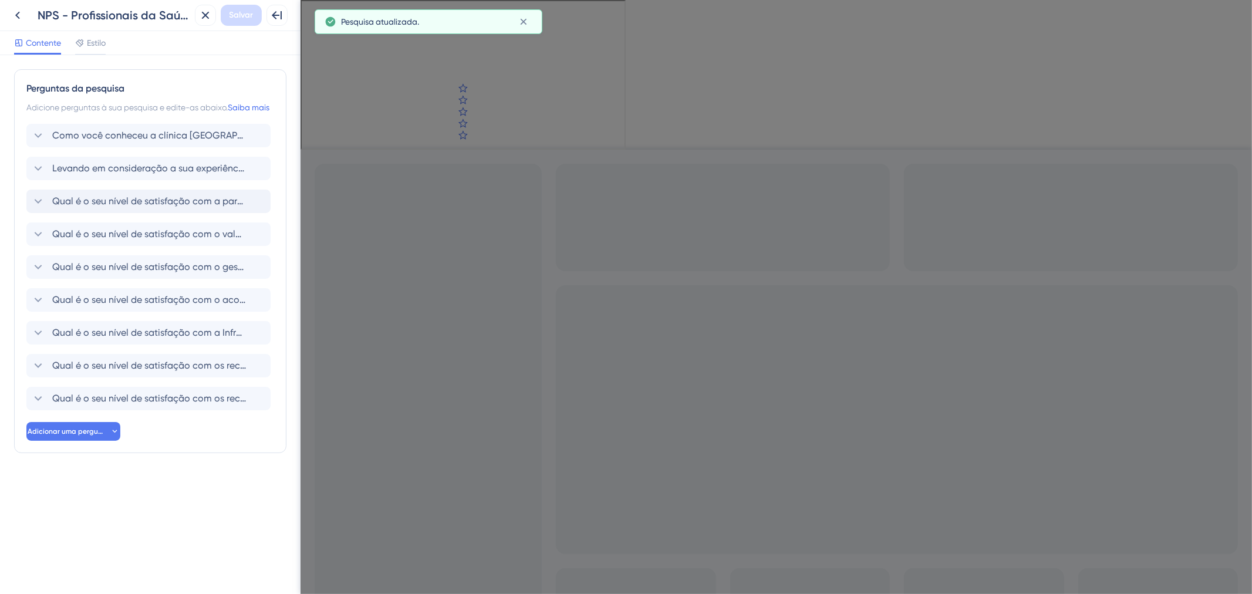
scroll to position [0, 0]
click at [126, 240] on font "Qual é o seu nível de satisfação com o valor pago pelo serviço prestado?" at bounding box center [211, 233] width 319 height 11
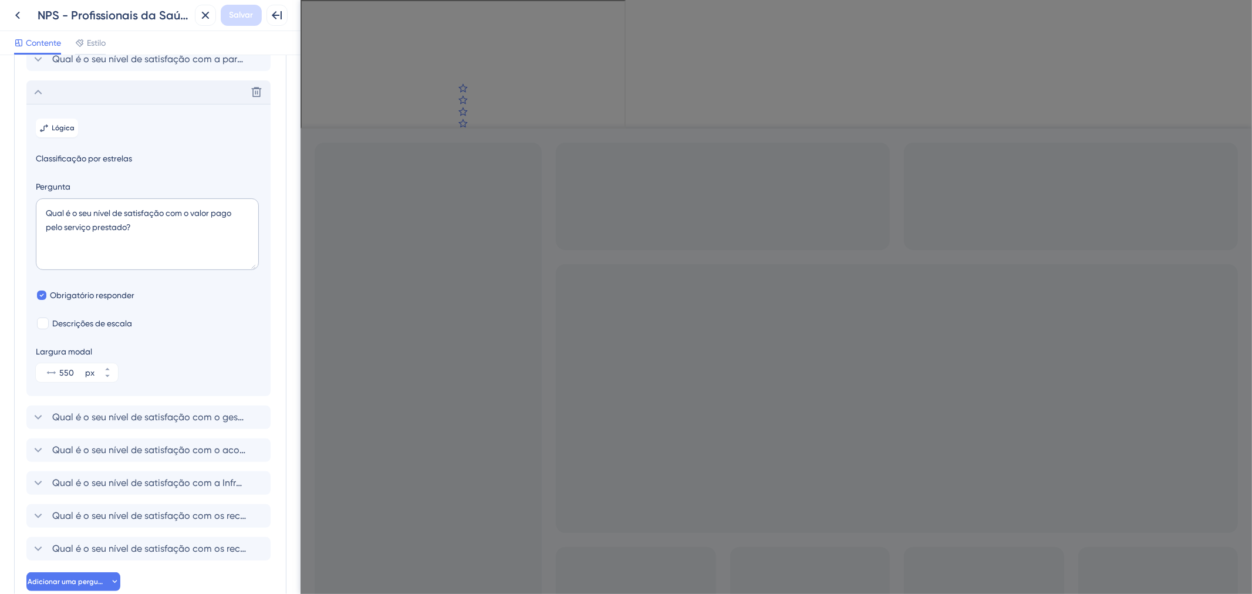
scroll to position [181, 0]
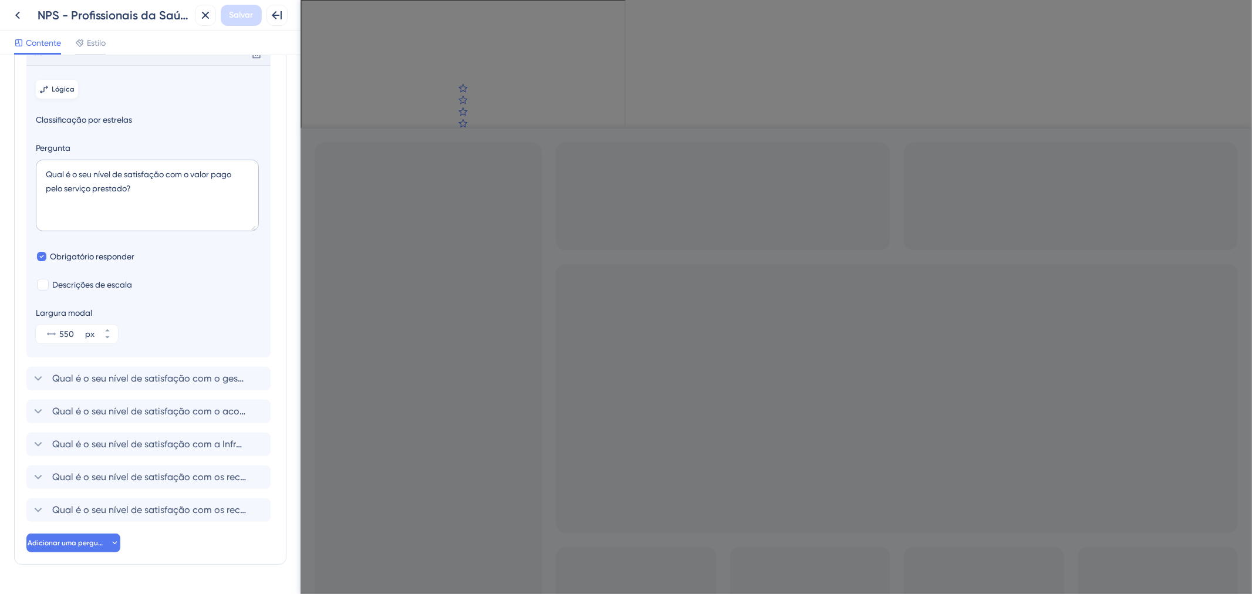
click at [65, 99] on button "Lógica" at bounding box center [57, 89] width 42 height 19
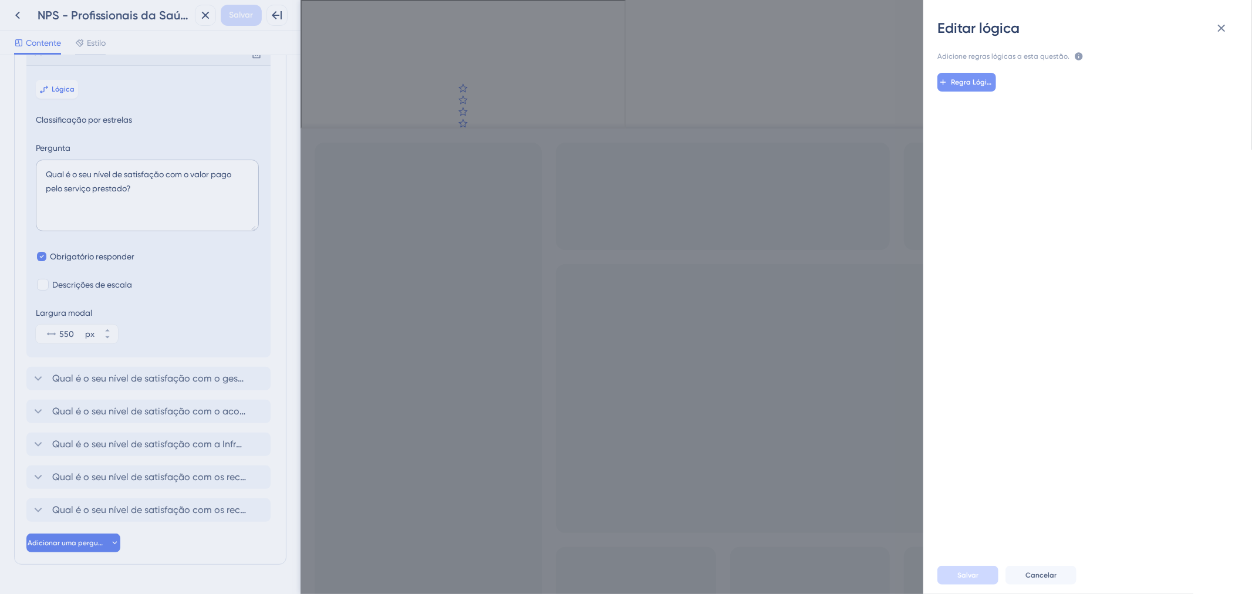
click at [984, 82] on font "Regra Lógica" at bounding box center [974, 82] width 45 height 8
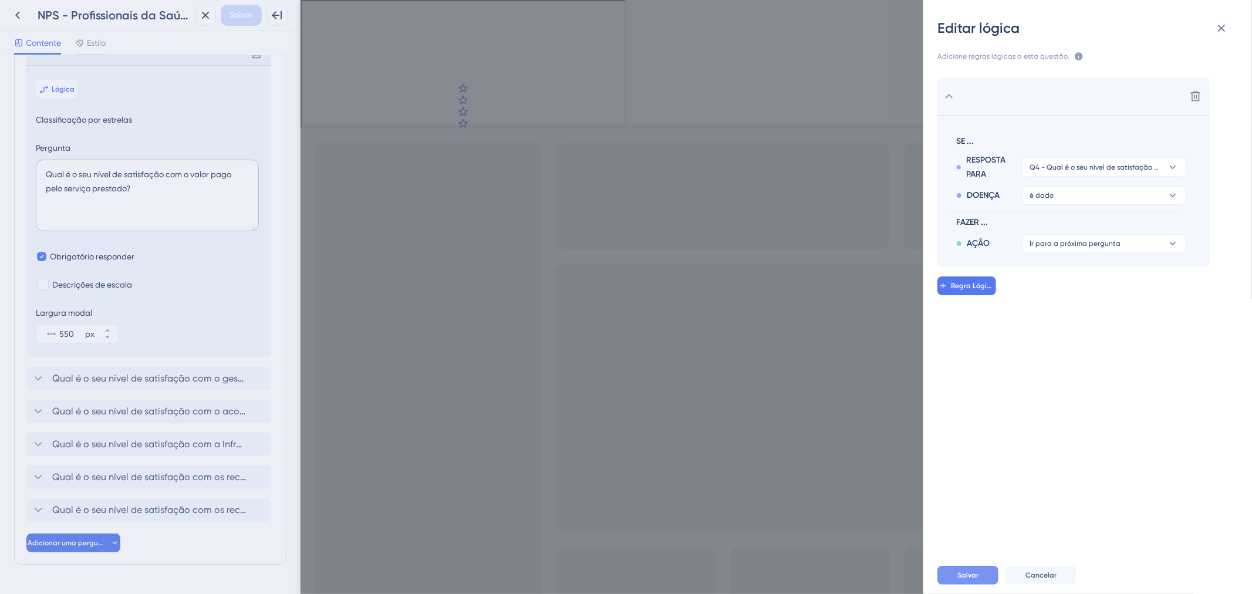
click at [979, 575] on button "Salvar" at bounding box center [968, 575] width 61 height 19
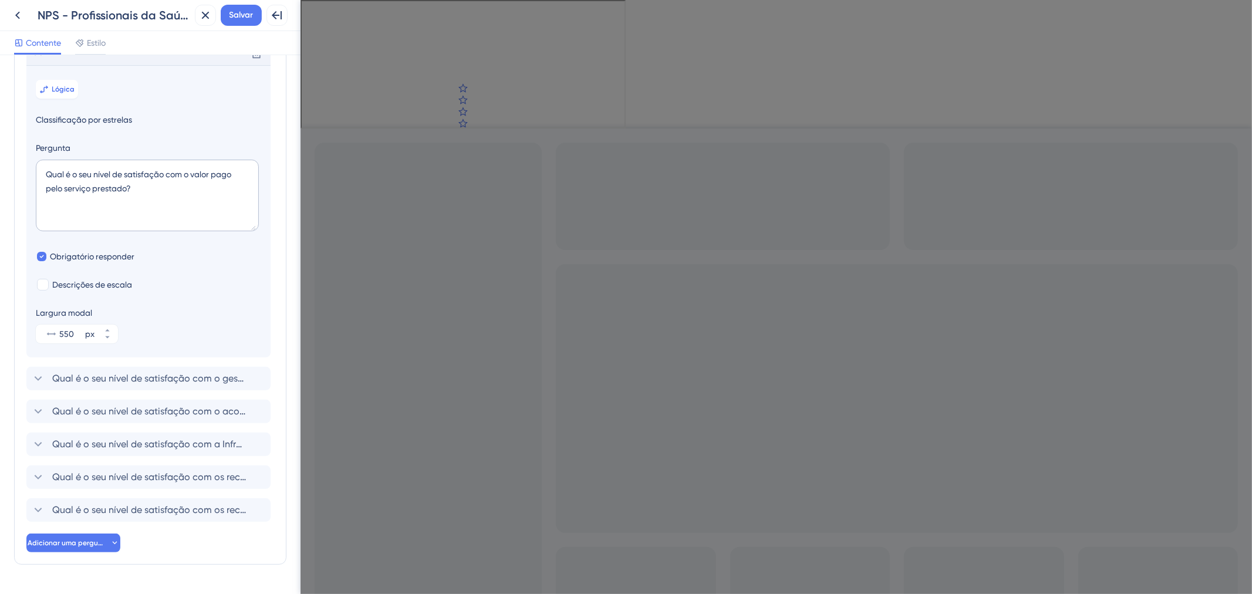
click at [83, 65] on div "Excluir" at bounding box center [148, 53] width 244 height 23
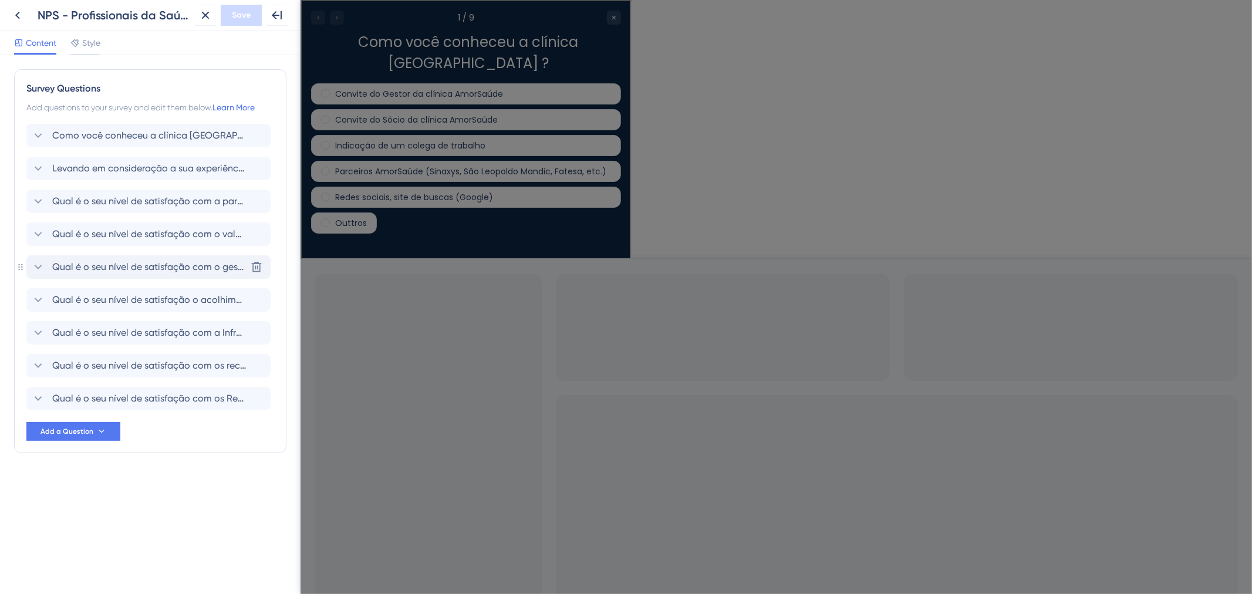
click at [192, 272] on span "Qual é o seu nível de satisfação com o gestor e/ou sócio clínica?" at bounding box center [149, 267] width 194 height 14
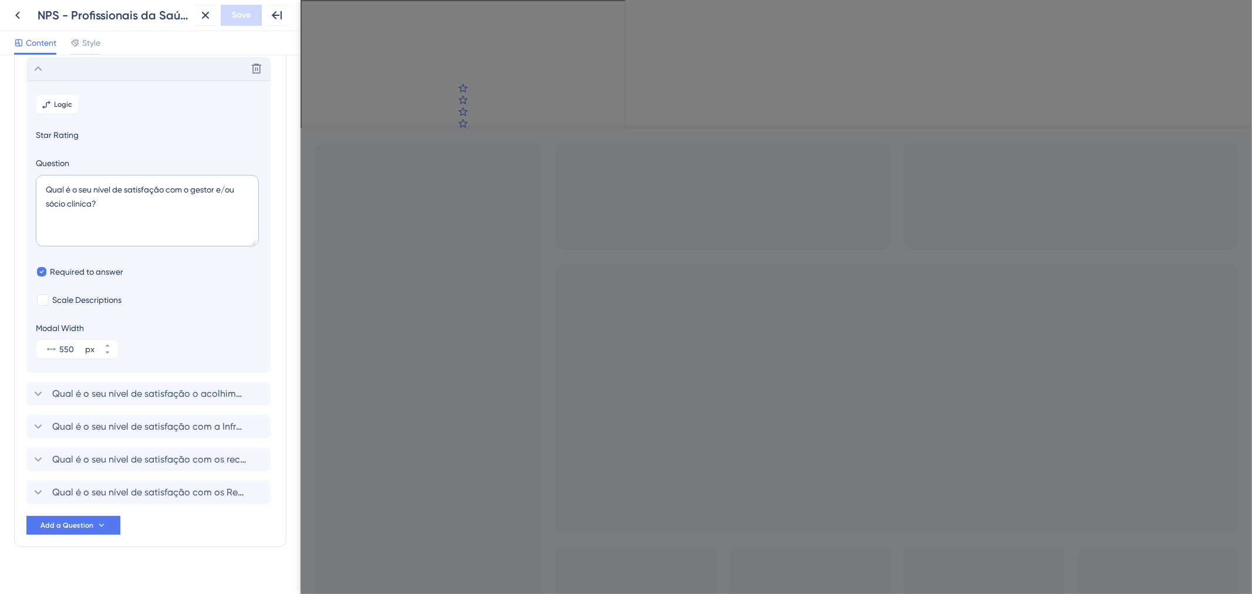
scroll to position [200, 0]
click at [72, 103] on button "Logic" at bounding box center [57, 102] width 42 height 19
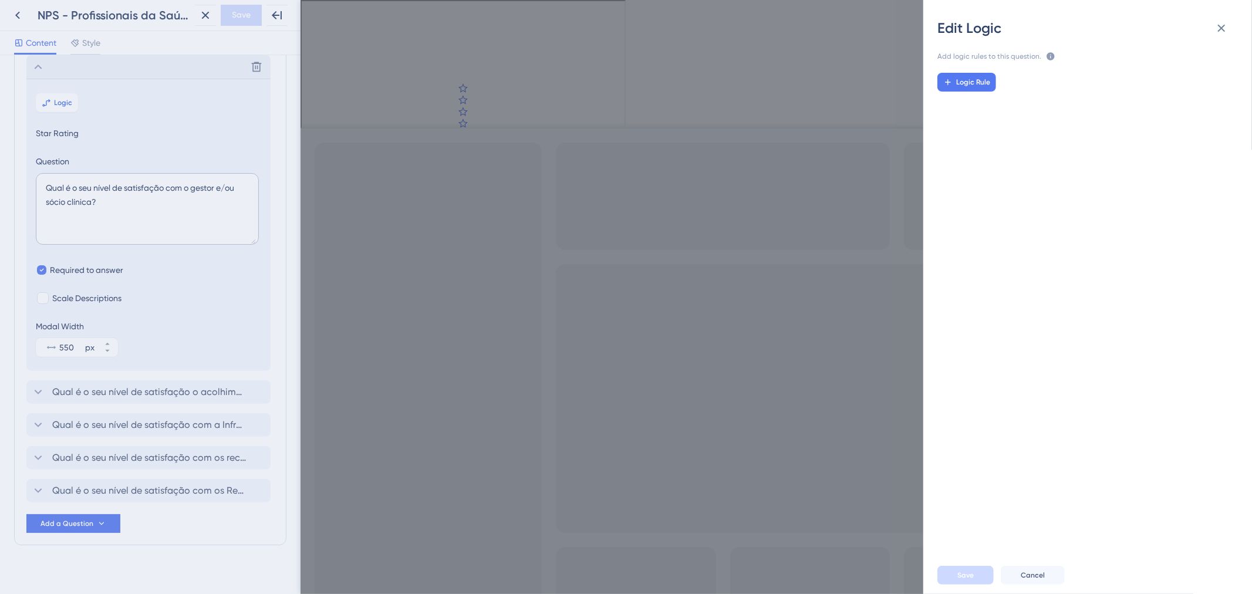
click at [1201, 28] on div "Edit Logic" at bounding box center [1088, 28] width 301 height 19
drag, startPoint x: 1220, startPoint y: 31, endPoint x: 918, endPoint y: 32, distance: 301.8
click at [1220, 31] on icon at bounding box center [1222, 28] width 14 height 14
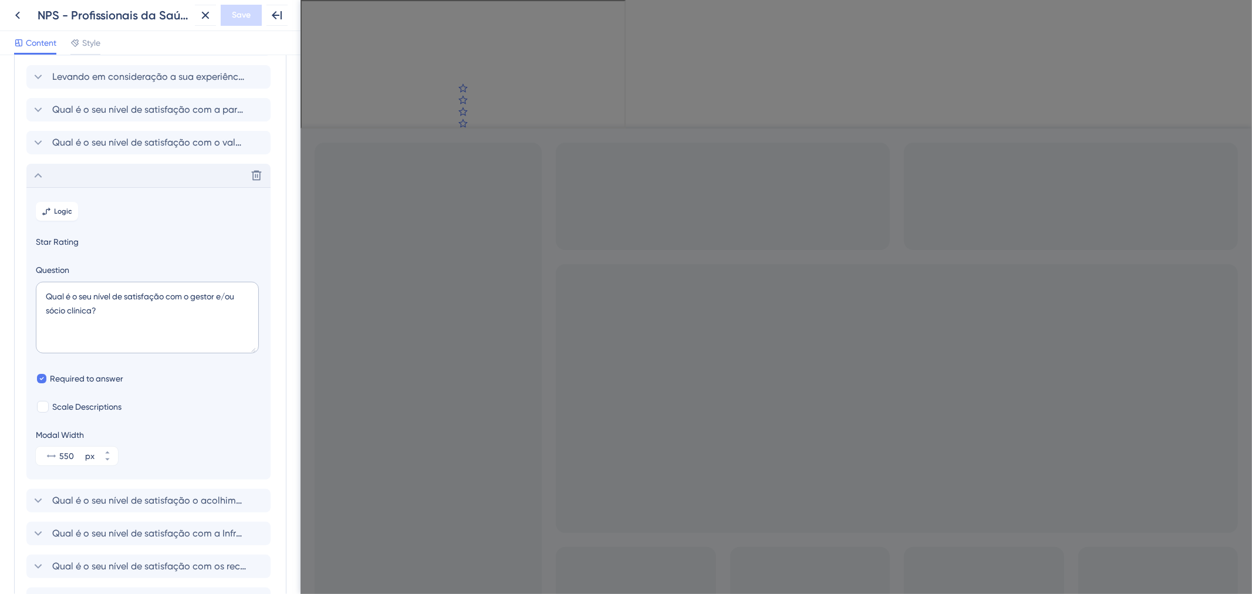
scroll to position [0, 0]
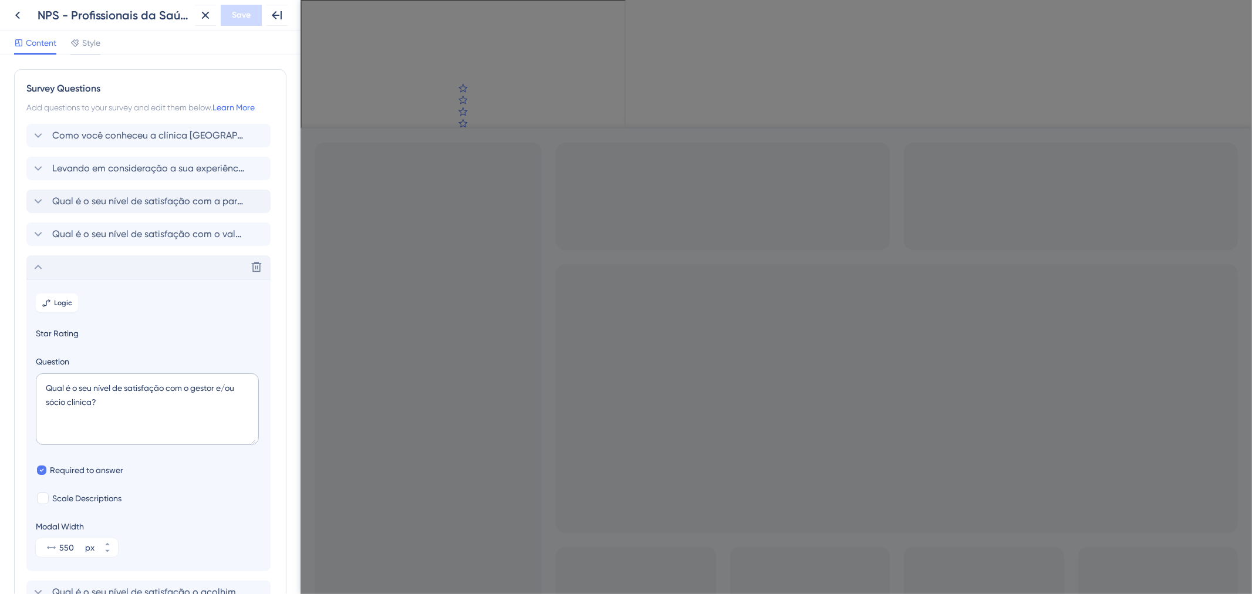
click at [108, 200] on span "Qual é o seu nível de satisfação com a parceria estabelecida com a Clínica Amor…" at bounding box center [149, 201] width 194 height 14
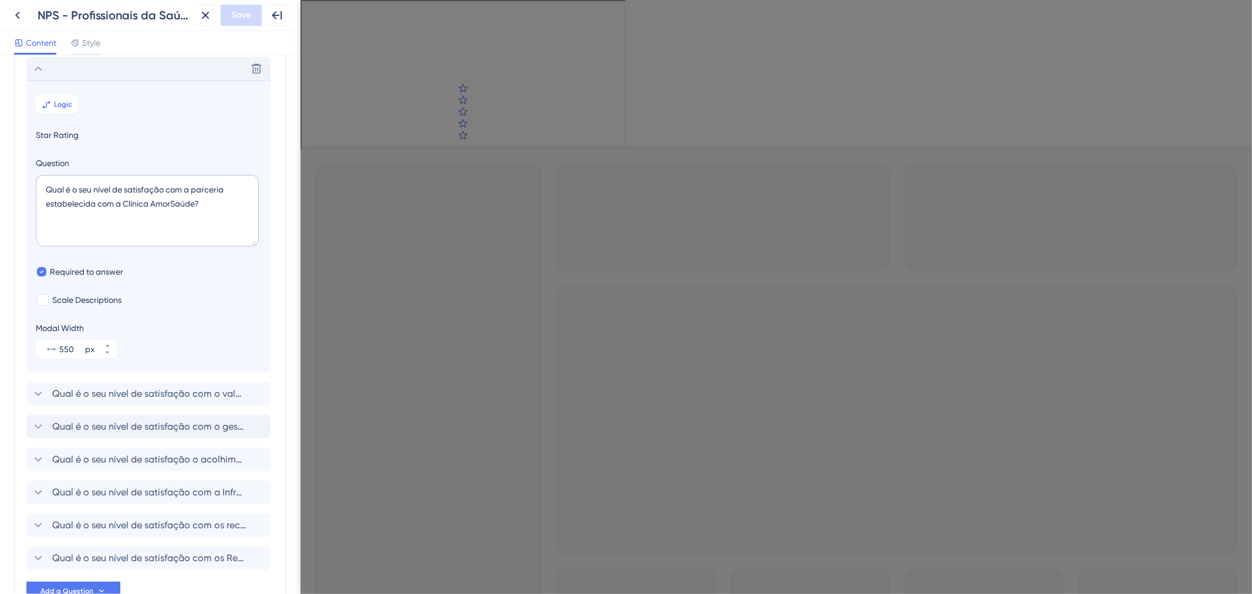
scroll to position [134, 0]
click at [16, 88] on div "Survey Questions Add questions to your survey and edit them below. Learn More C…" at bounding box center [150, 273] width 272 height 676
click at [56, 105] on span "Logic" at bounding box center [64, 103] width 18 height 9
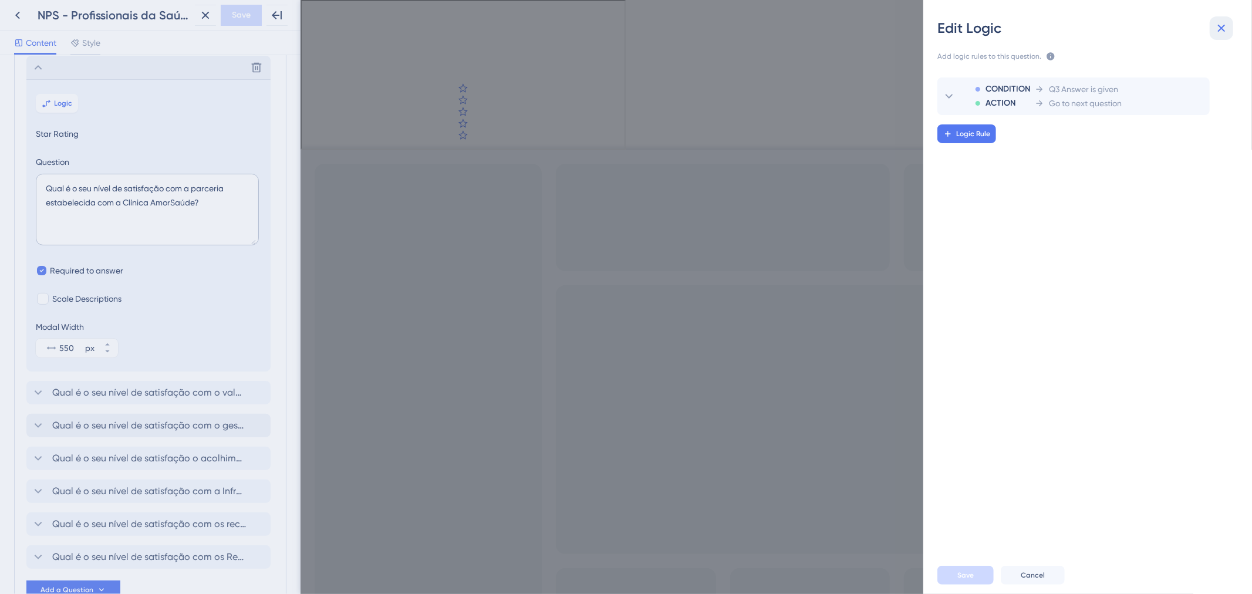
click at [1218, 22] on icon at bounding box center [1222, 28] width 14 height 14
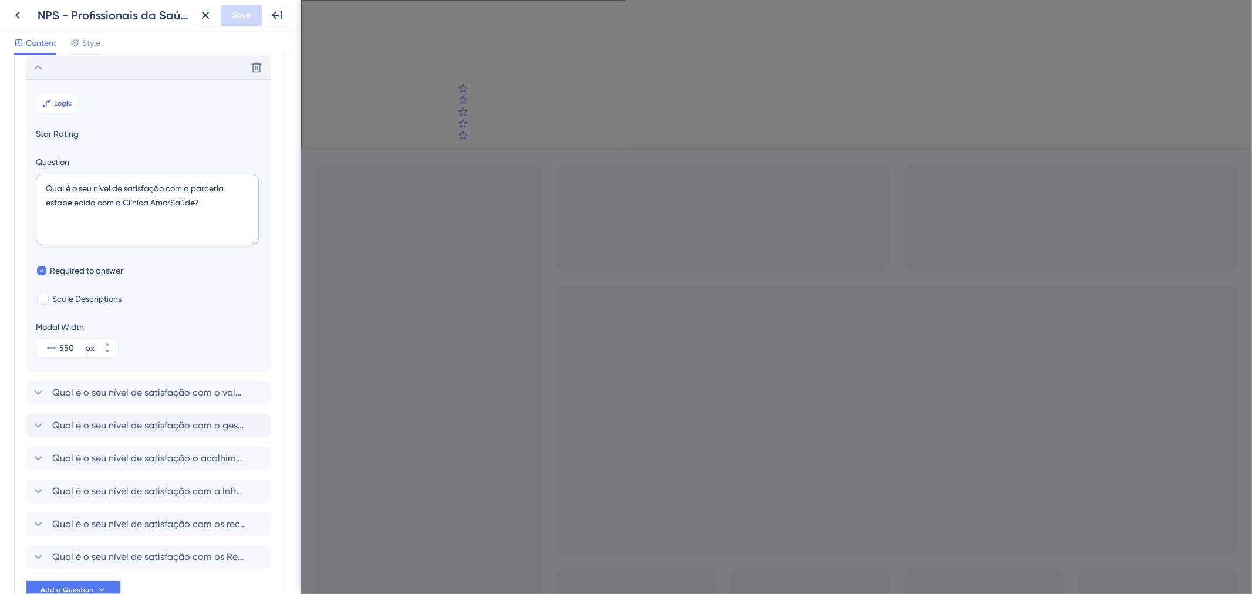
click at [90, 74] on div "Delete" at bounding box center [148, 67] width 244 height 23
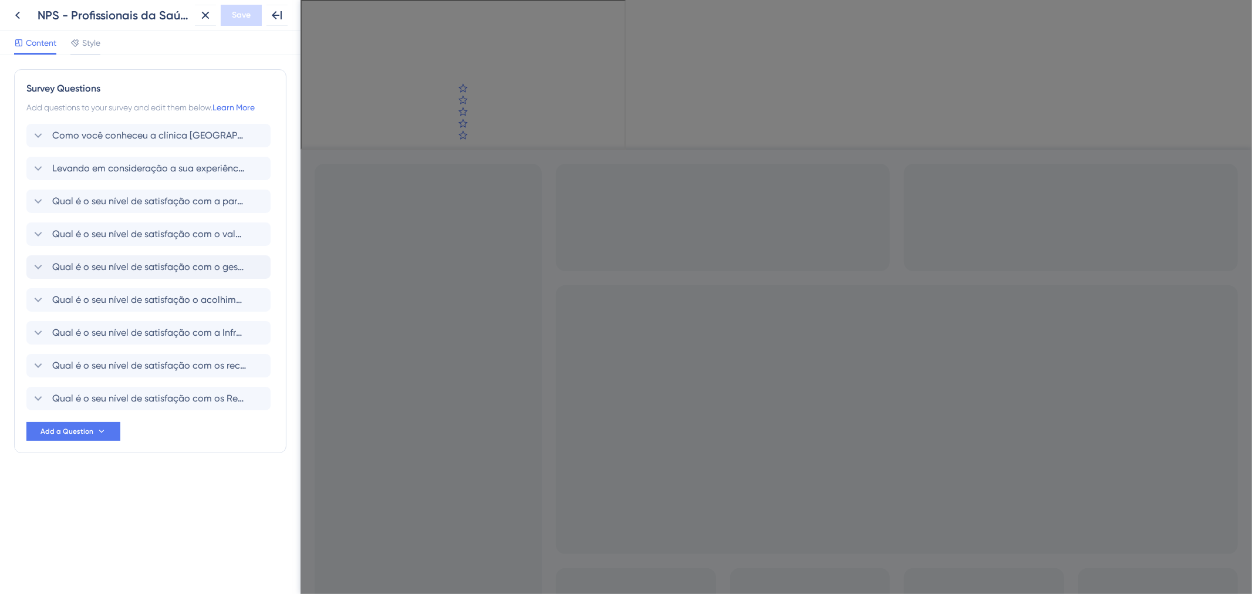
scroll to position [0, 0]
click at [107, 231] on span "Qual é o seu nível de satisfação com o valor pago pelo serviço prestado?" at bounding box center [149, 234] width 194 height 14
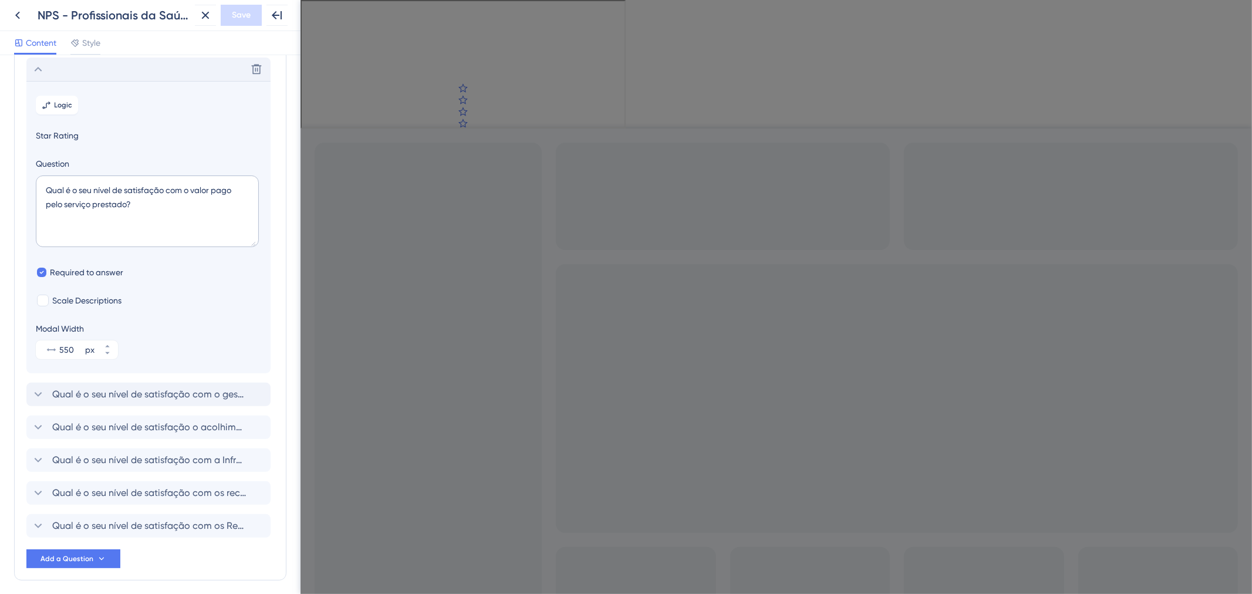
scroll to position [167, 0]
click at [59, 94] on button "Logic" at bounding box center [57, 102] width 42 height 19
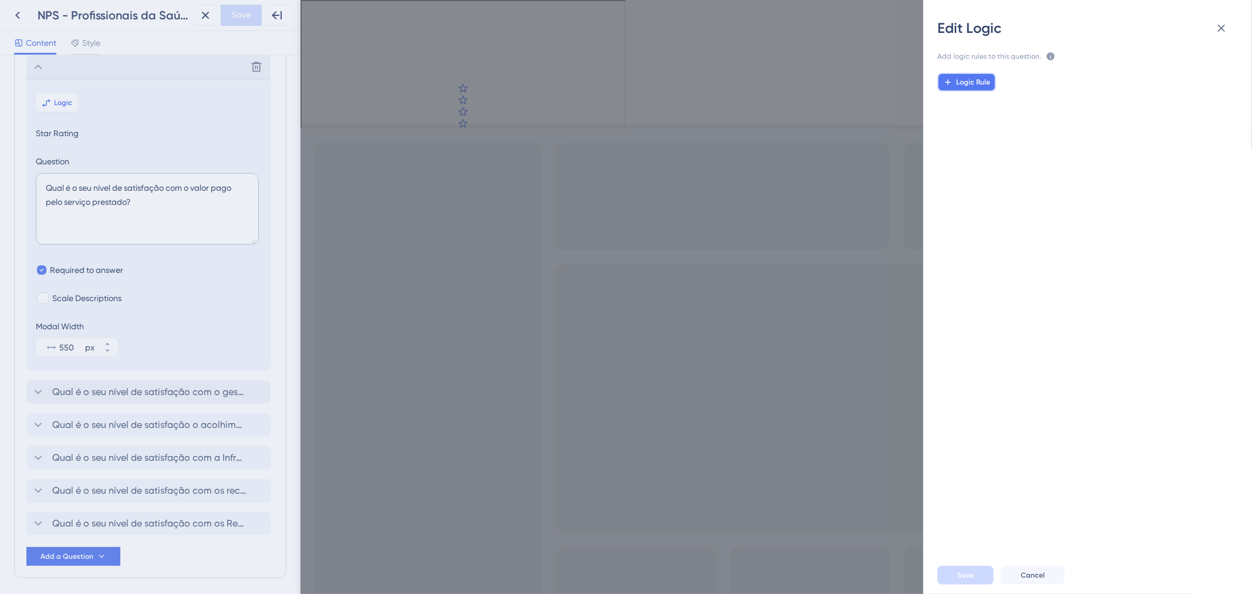
click at [961, 80] on span "Logic Rule" at bounding box center [974, 82] width 34 height 9
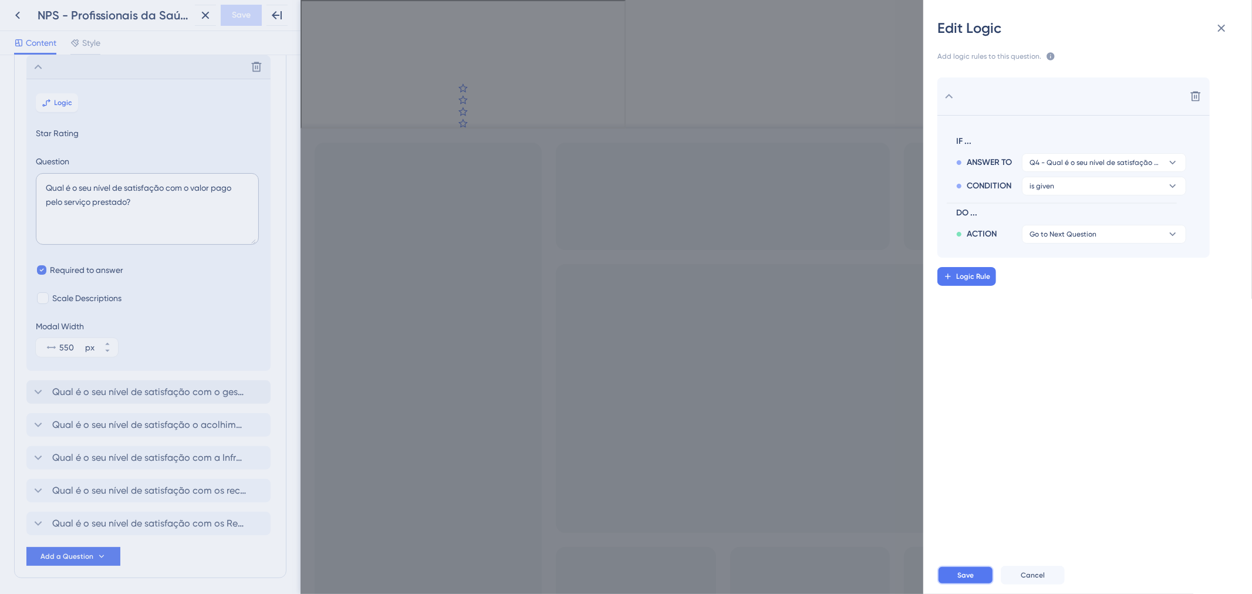
drag, startPoint x: 962, startPoint y: 578, endPoint x: 637, endPoint y: 579, distance: 324.7
click at [962, 578] on span "Save" at bounding box center [966, 575] width 16 height 9
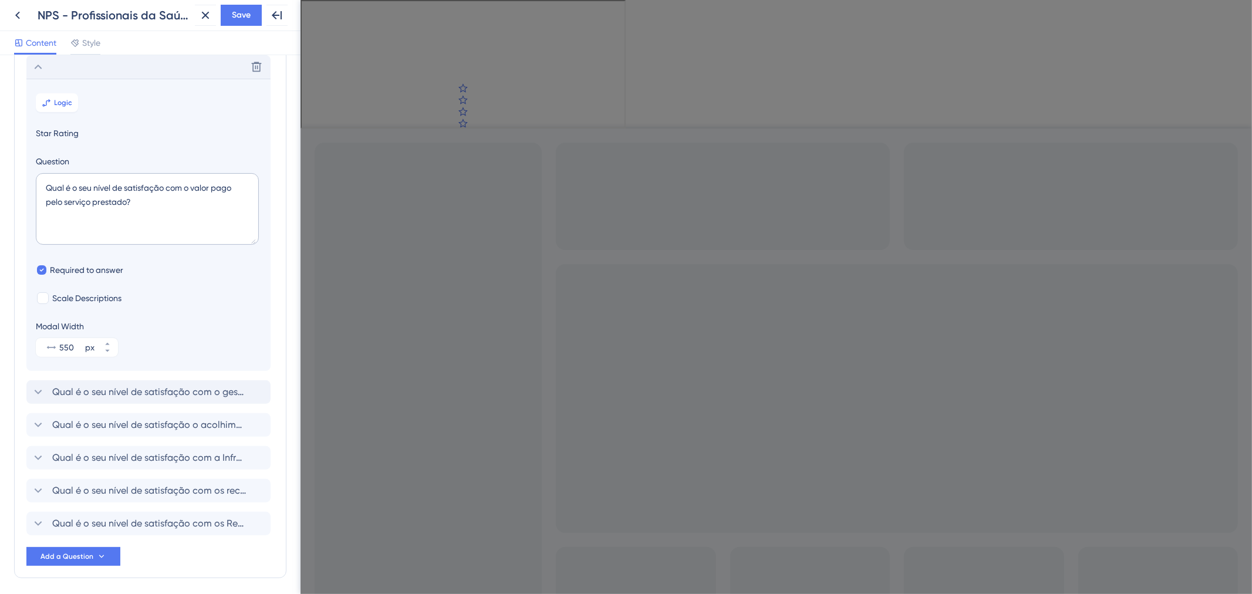
click at [79, 60] on div "Delete" at bounding box center [148, 66] width 244 height 23
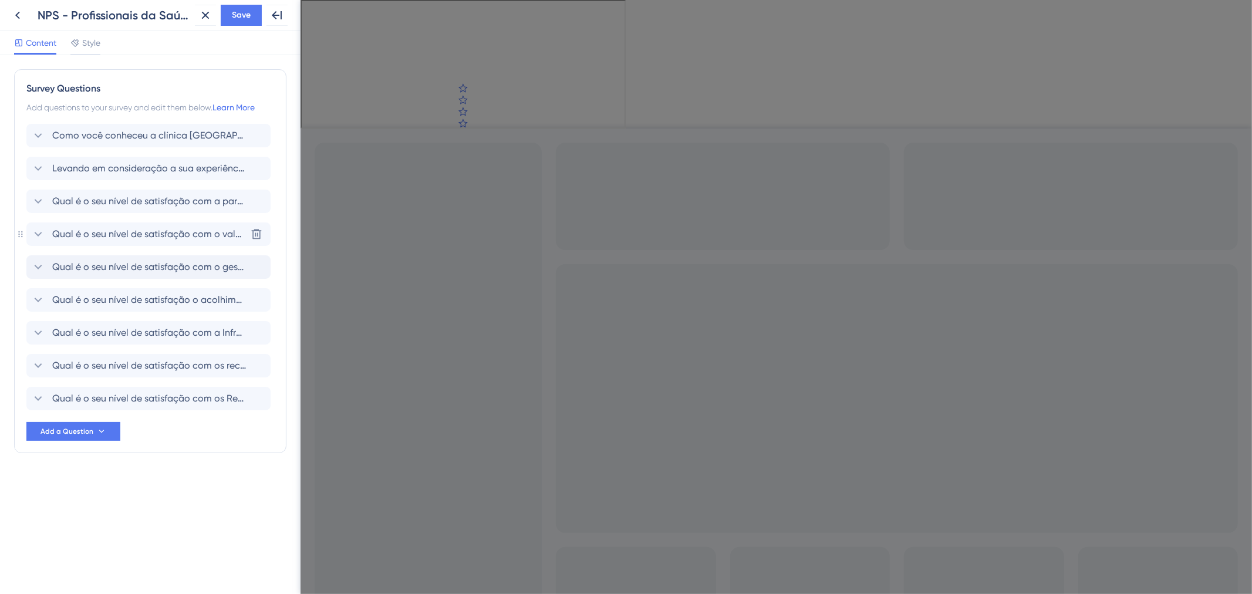
click at [96, 239] on span "Qual é o seu nível de satisfação com o valor pago pelo serviço prestado?" at bounding box center [149, 234] width 194 height 14
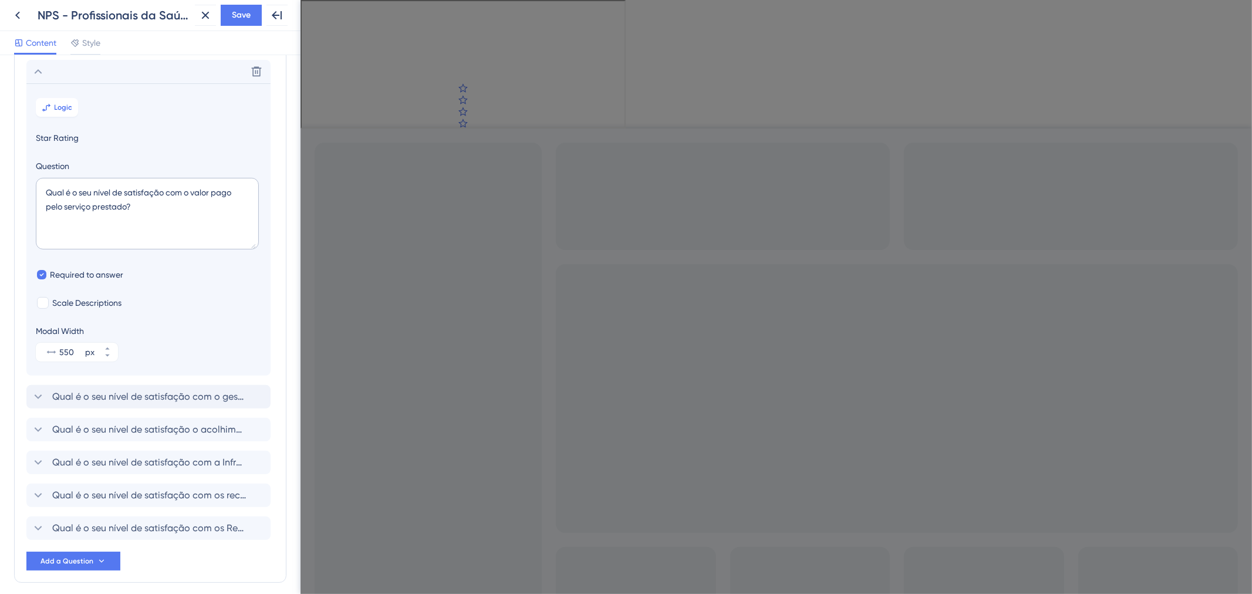
scroll to position [167, 0]
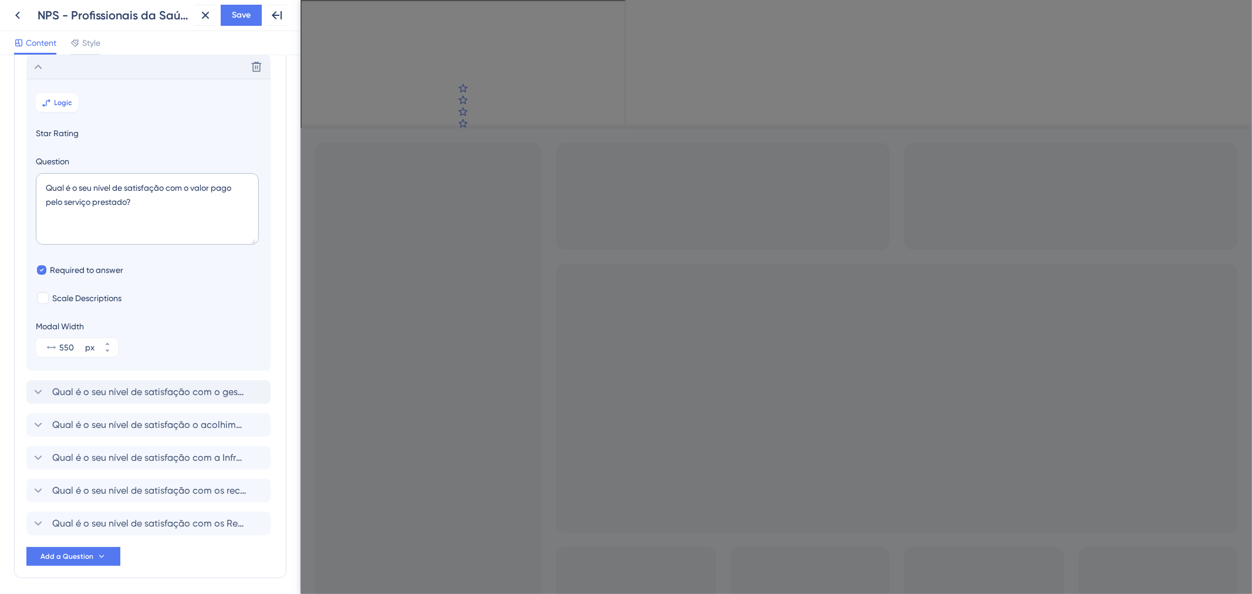
click at [106, 70] on div "Delete" at bounding box center [148, 66] width 244 height 23
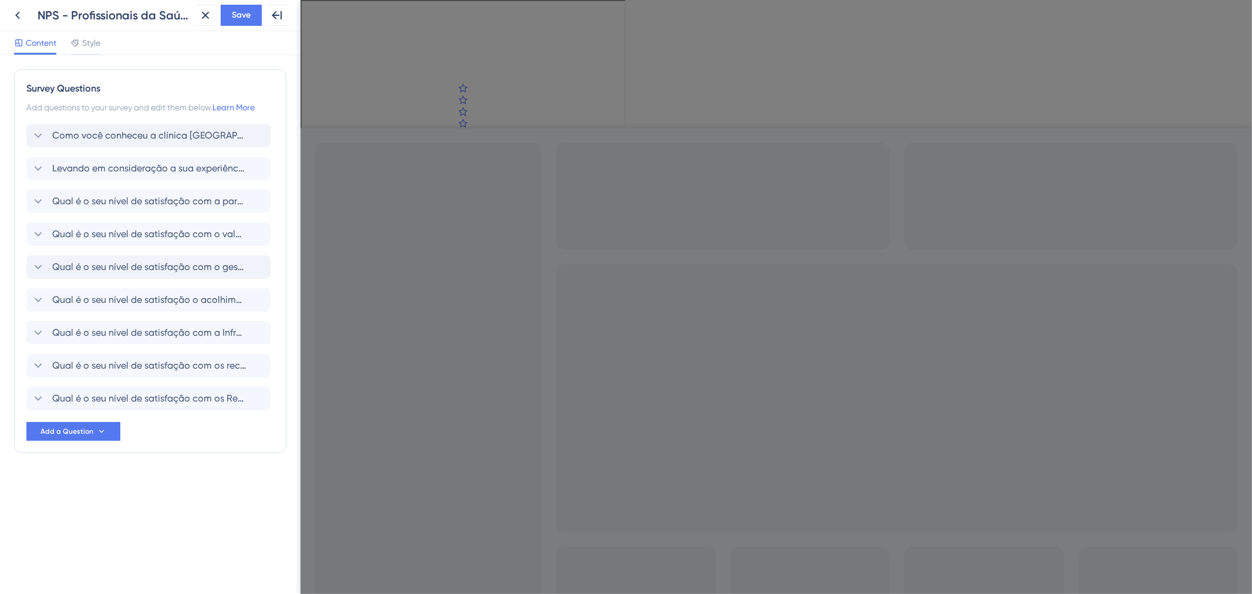
scroll to position [0, 0]
click at [118, 250] on div "Como você conheceu a clínica AmorSaúde ? Levando em consideração a sua experiên…" at bounding box center [150, 267] width 248 height 287
click at [118, 235] on span "Qual é o seu nível de satisfação com o valor pago pelo serviço prestado?" at bounding box center [149, 234] width 194 height 14
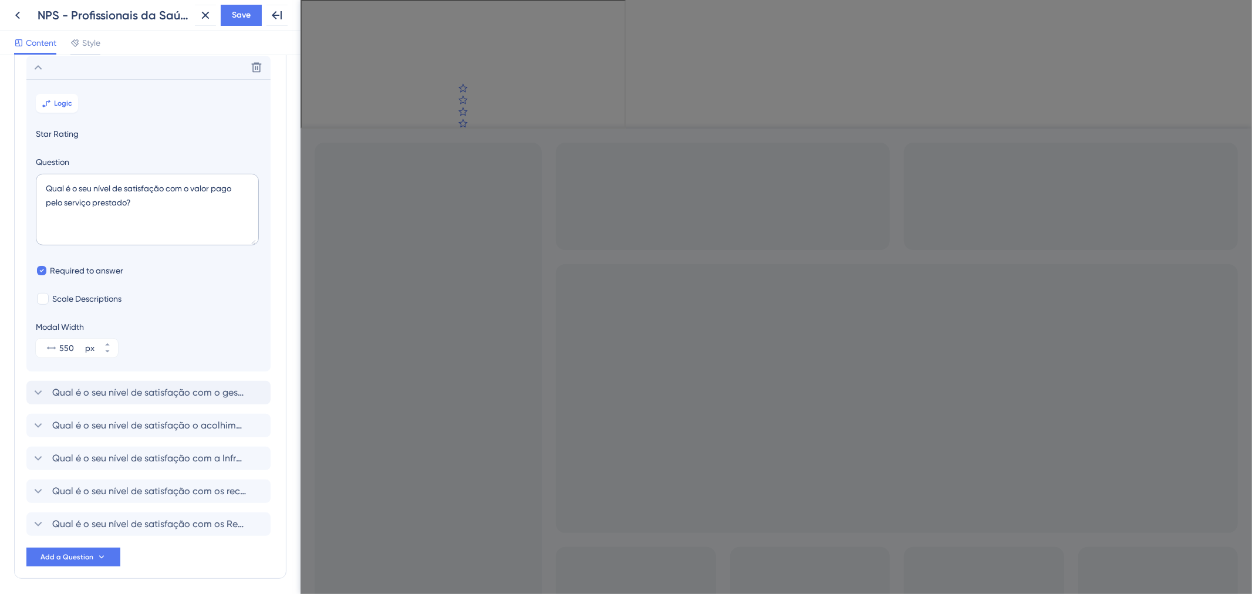
scroll to position [167, 0]
click at [127, 69] on div "Delete" at bounding box center [148, 66] width 244 height 23
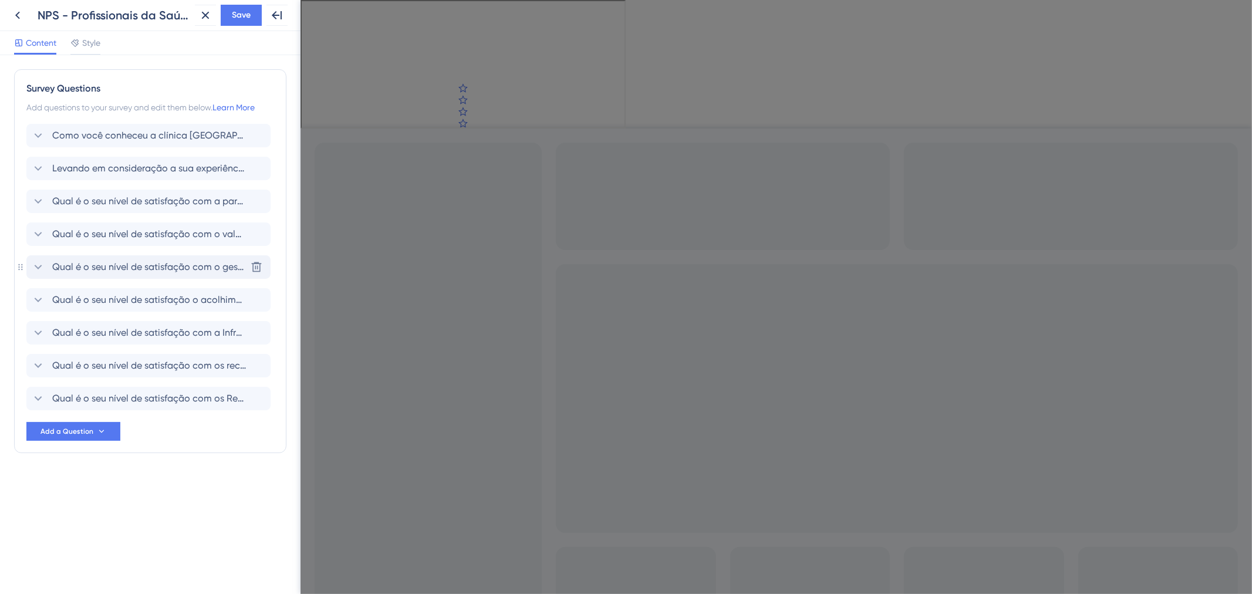
click at [101, 274] on span "Qual é o seu nível de satisfação com o gestor e/ou sócio clínica?" at bounding box center [149, 267] width 194 height 14
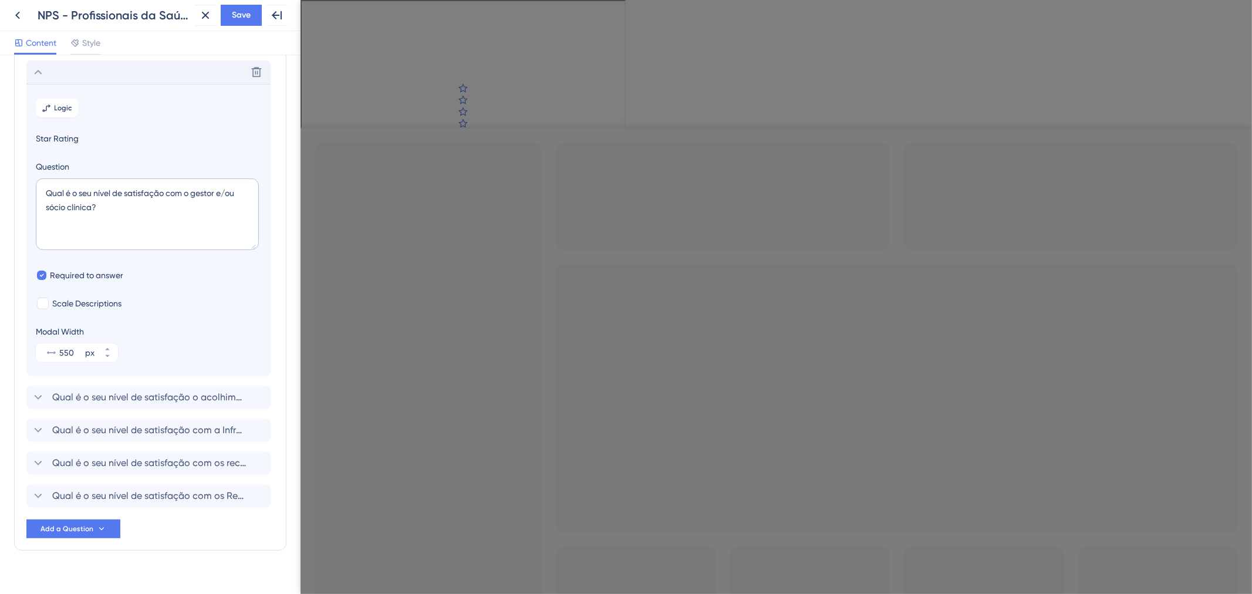
scroll to position [200, 0]
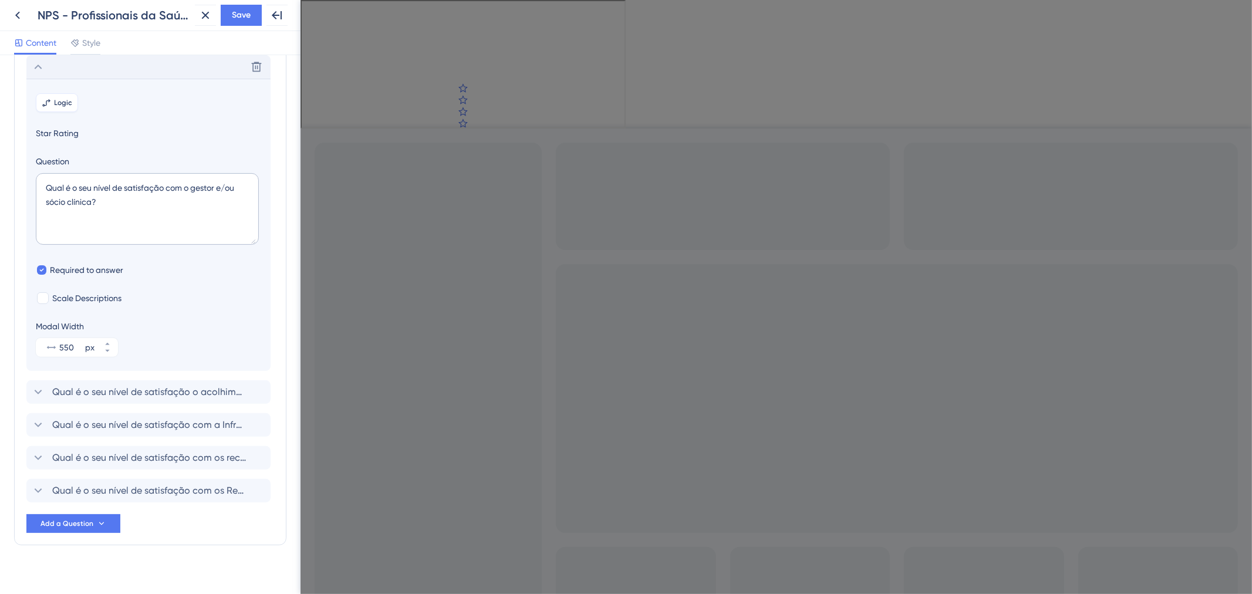
click at [69, 101] on span "Logic" at bounding box center [64, 102] width 18 height 9
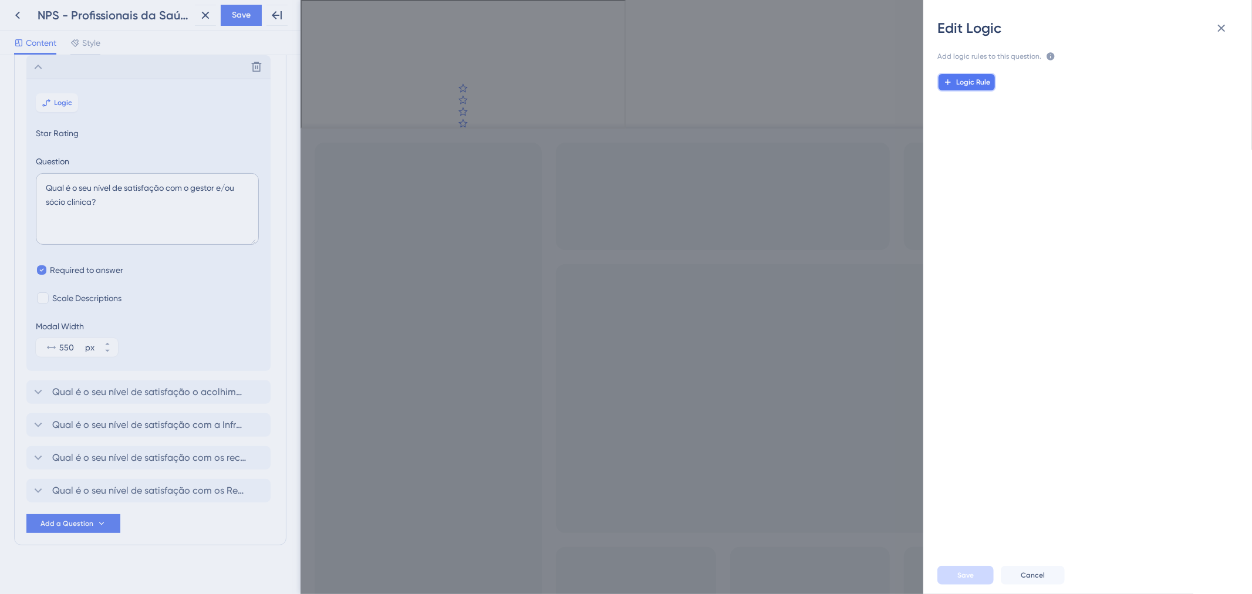
click at [979, 78] on span "Logic Rule" at bounding box center [974, 82] width 34 height 9
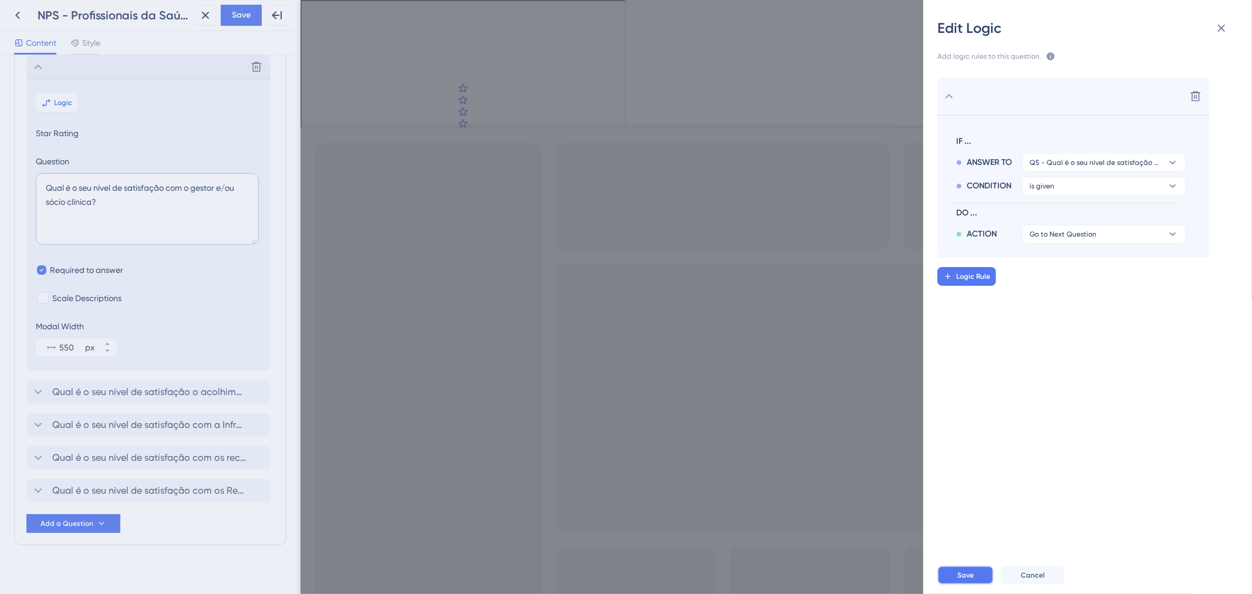
click at [958, 574] on span "Save" at bounding box center [966, 575] width 16 height 9
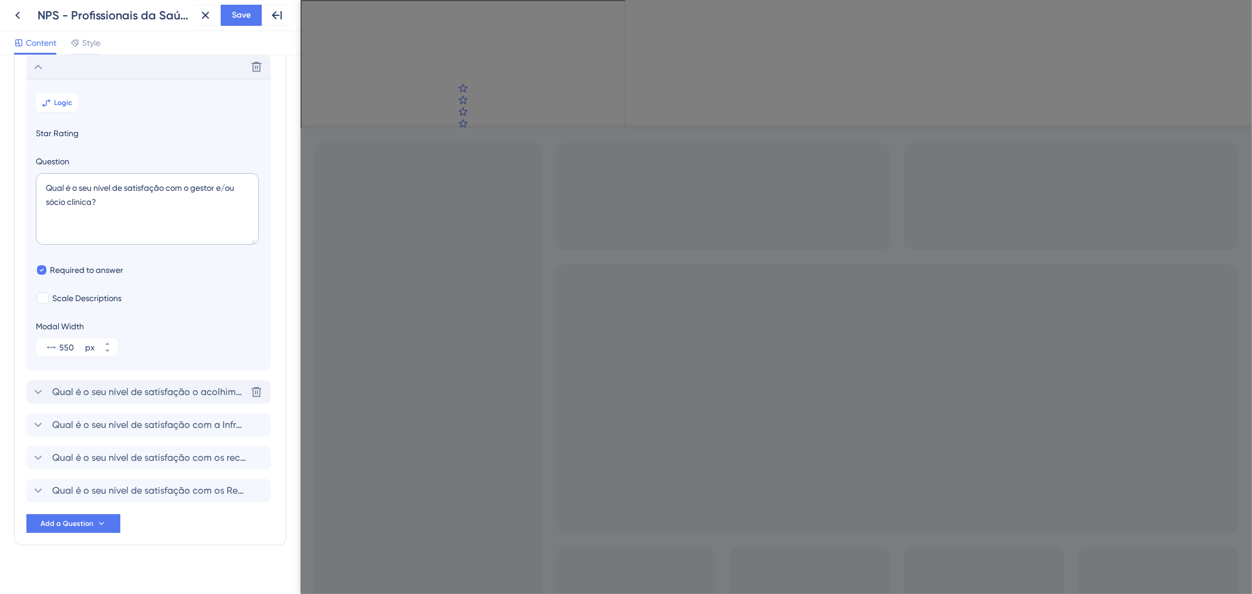
click at [145, 399] on span "Qual é o seu nível de satisfação o acolhimento feito na Clínica AmorSaúde ? (Tr…" at bounding box center [149, 392] width 194 height 14
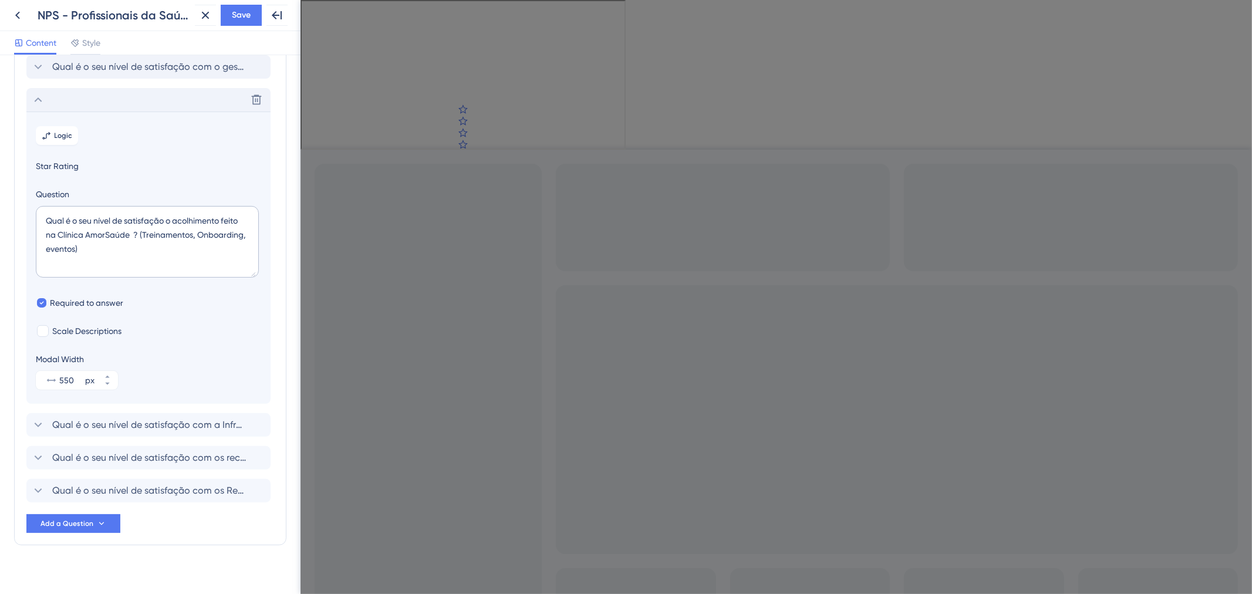
scroll to position [213, 0]
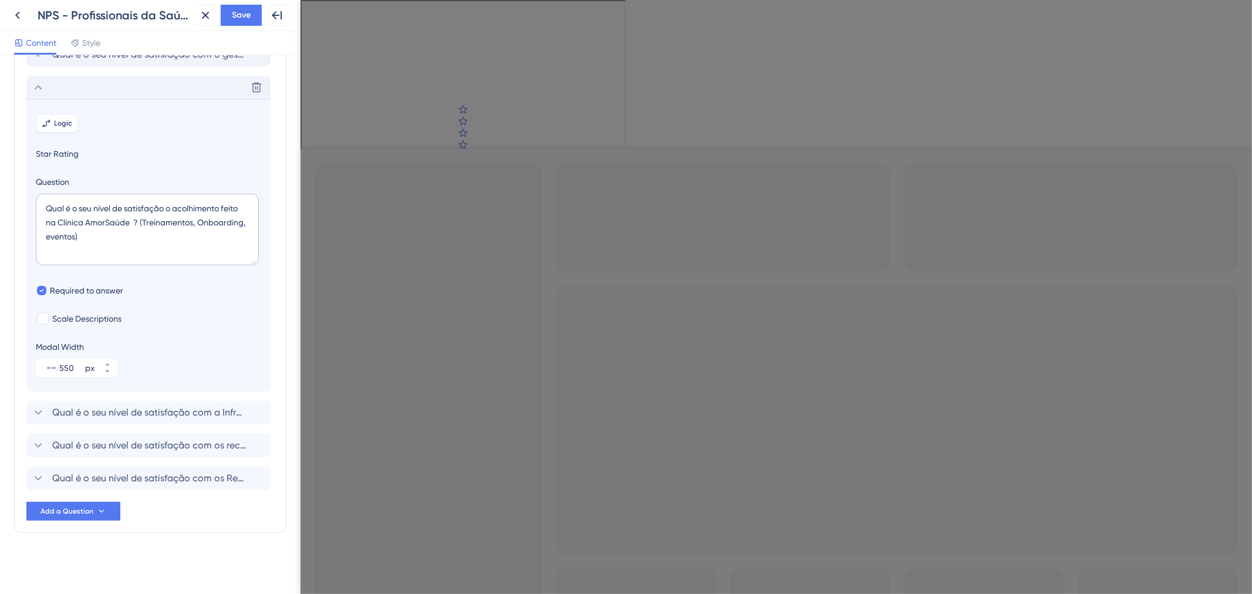
click at [75, 124] on button "Logic" at bounding box center [57, 123] width 42 height 19
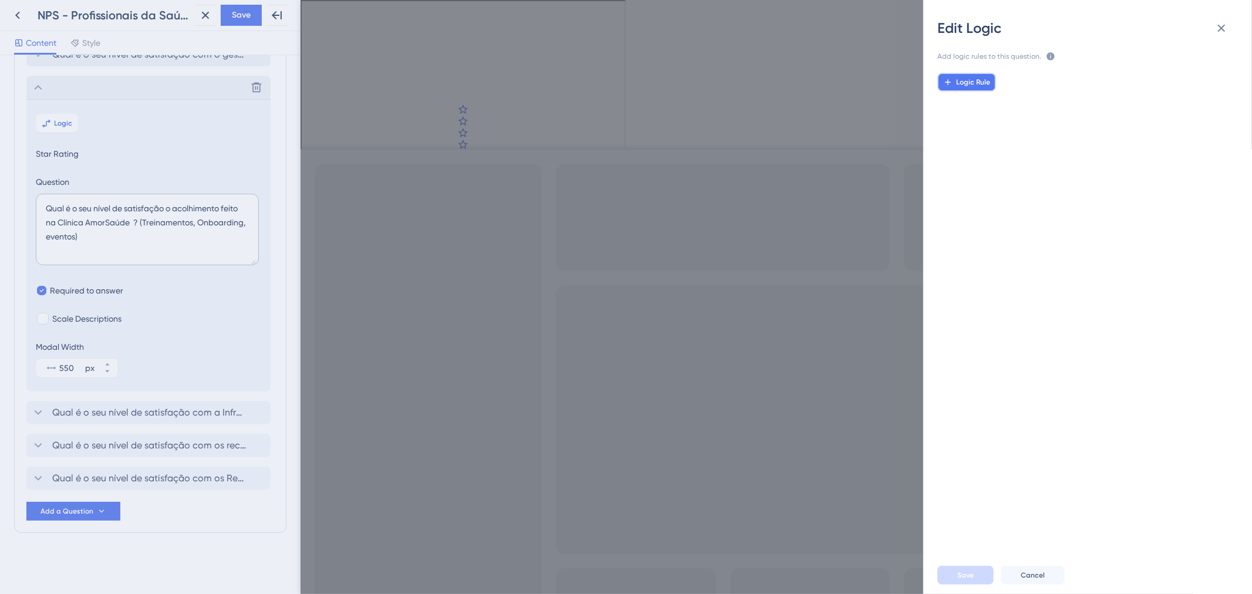
click at [967, 73] on button "Logic Rule" at bounding box center [967, 82] width 59 height 19
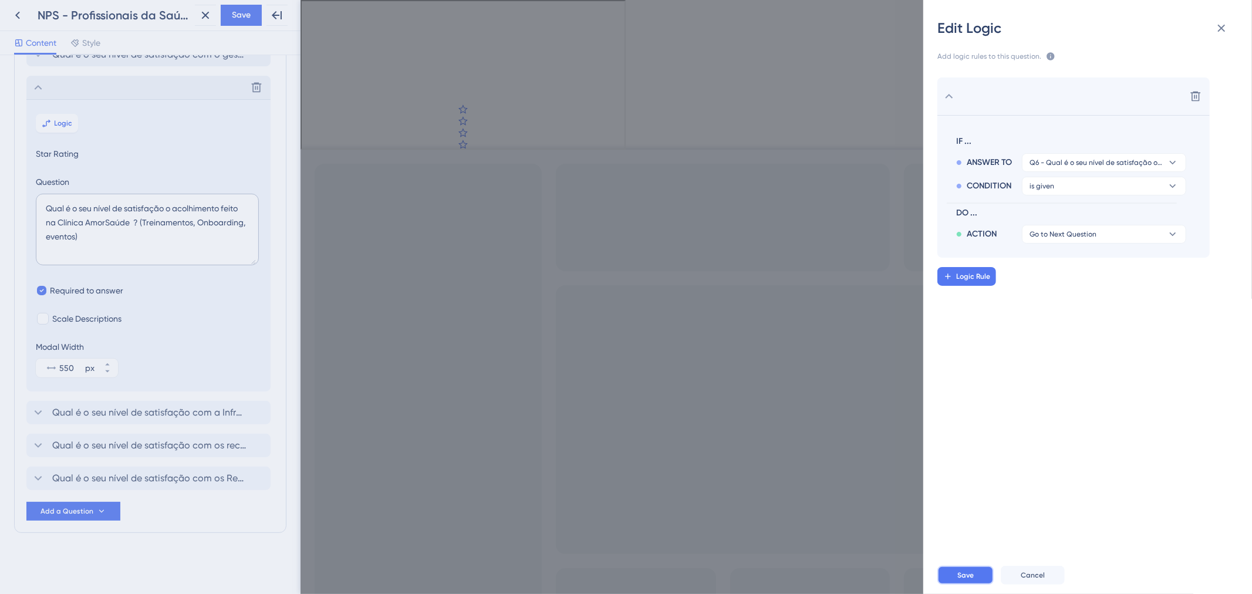
click at [982, 572] on button "Save" at bounding box center [966, 575] width 56 height 19
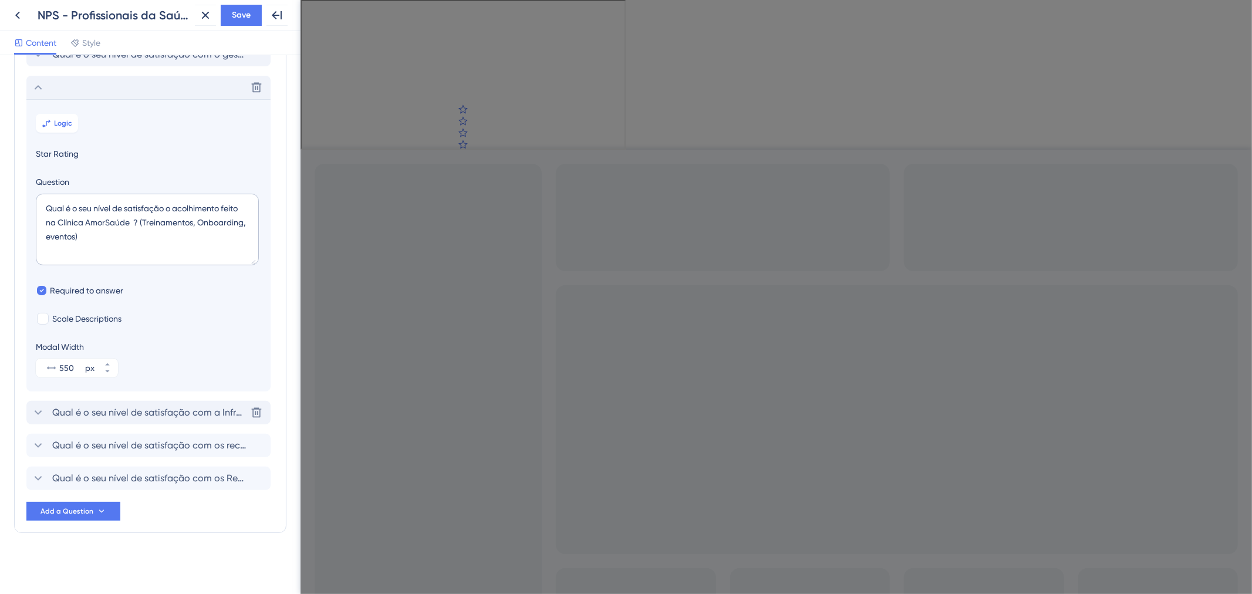
click at [110, 413] on span "Qual é o seu nível de satisfação com a Infraestrutura da Clínica ? (ambientes d…" at bounding box center [149, 413] width 194 height 14
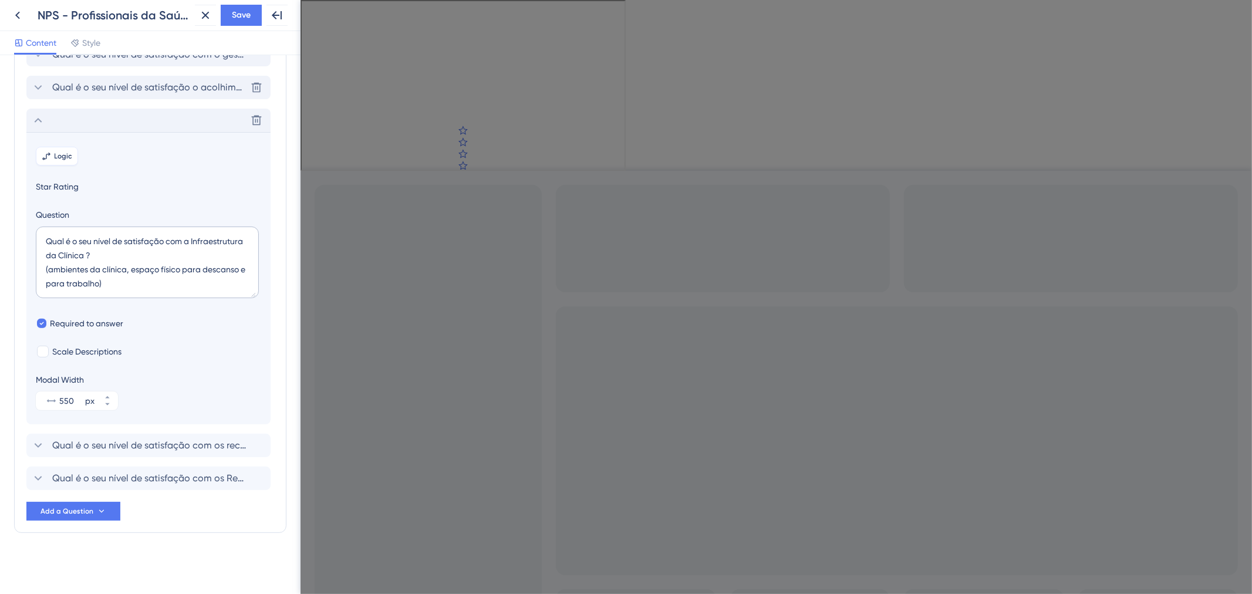
click at [55, 156] on span "Logic" at bounding box center [64, 155] width 18 height 9
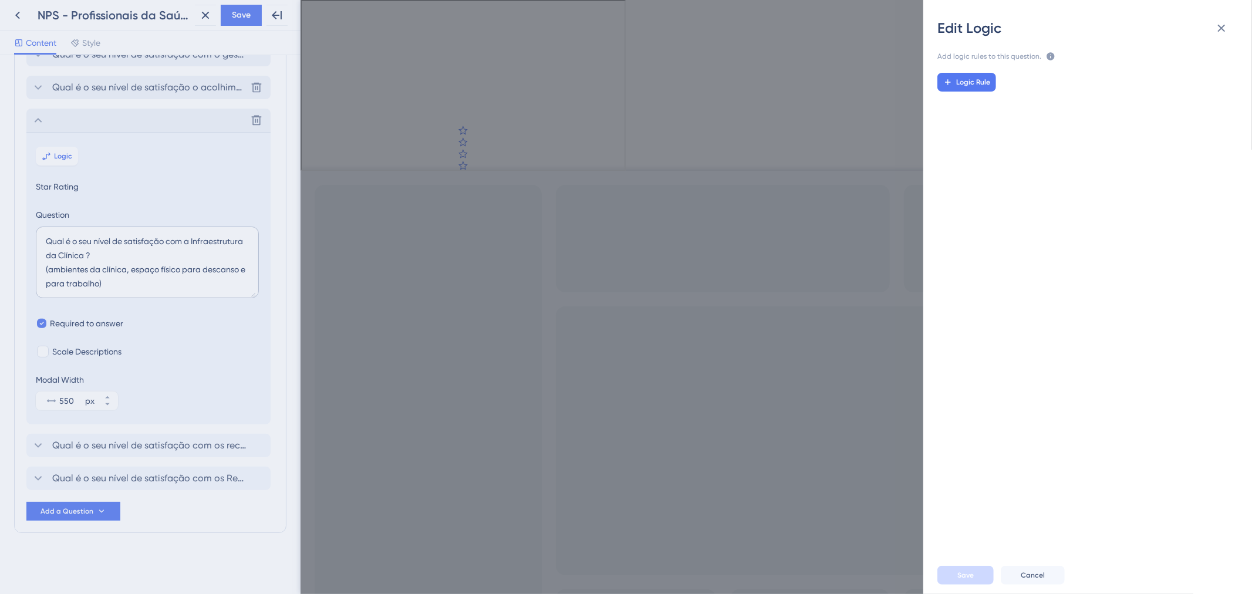
click at [988, 69] on div "Logic Rule" at bounding box center [1093, 305] width 348 height 484
click at [983, 76] on button "Logic Rule" at bounding box center [967, 82] width 59 height 19
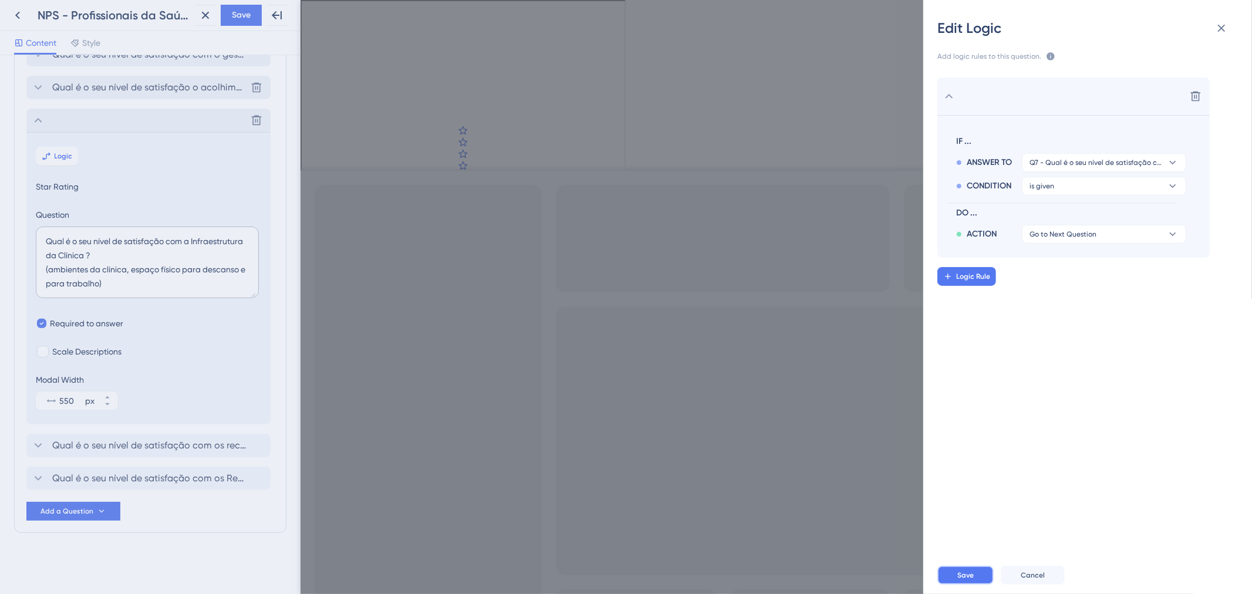
click at [963, 573] on span "Save" at bounding box center [966, 575] width 16 height 9
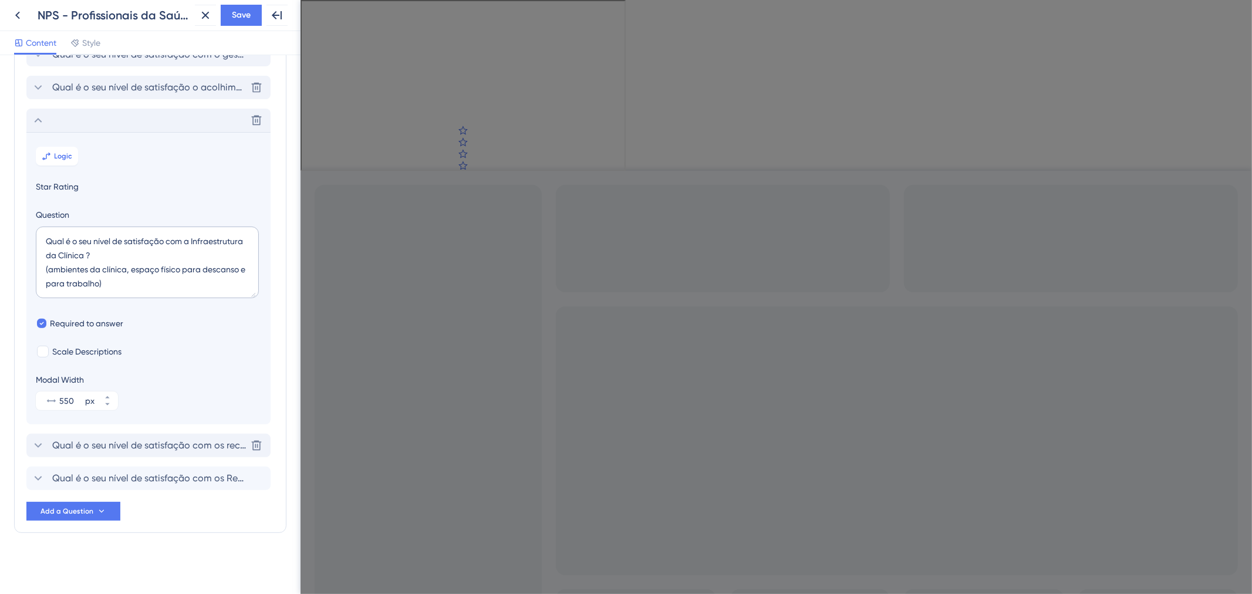
click at [121, 442] on span "Qual é o seu nível de satisfação com os recursos tecnológicos oferecidos pela c…" at bounding box center [149, 446] width 194 height 14
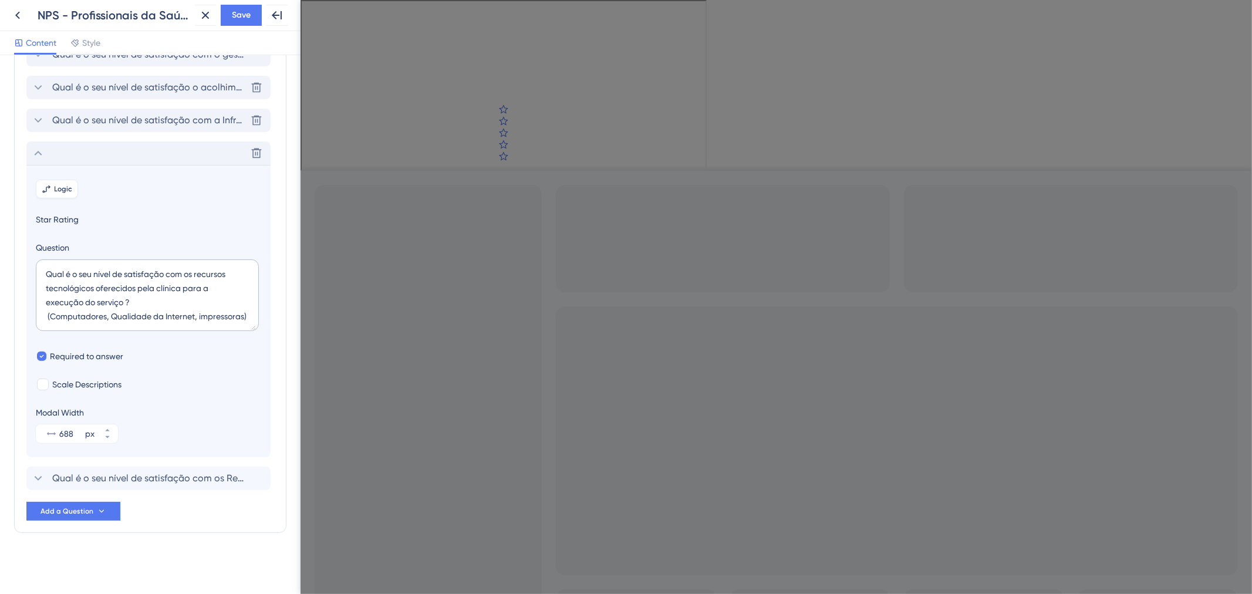
click at [48, 180] on button "Logic" at bounding box center [57, 189] width 42 height 19
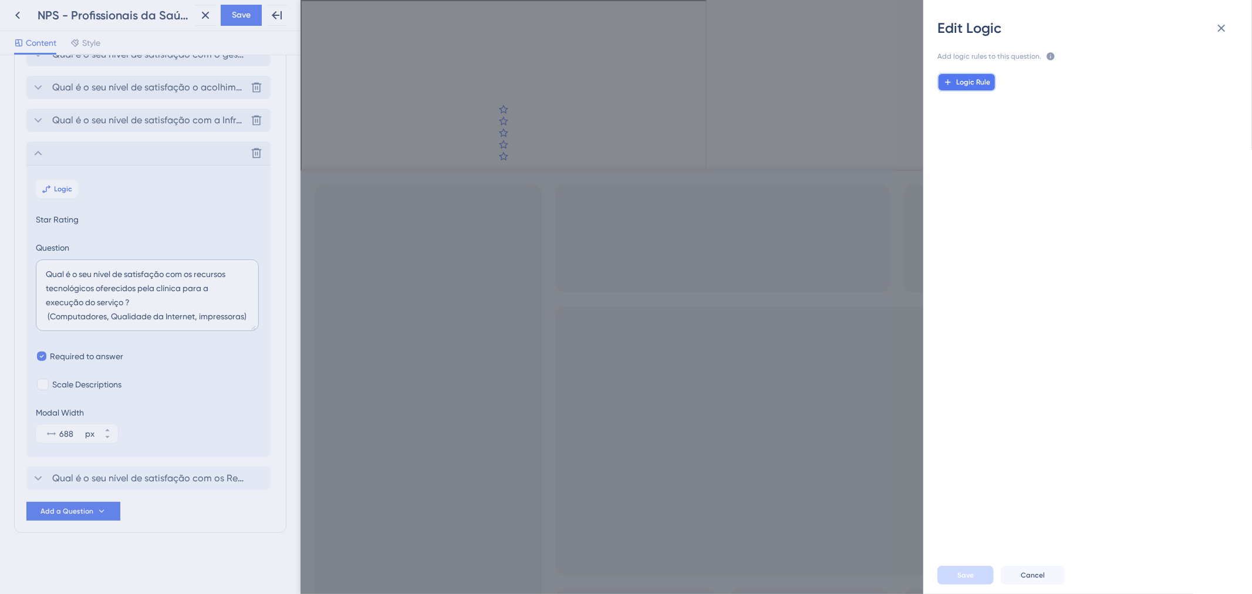
click at [967, 87] on button "Logic Rule" at bounding box center [967, 82] width 59 height 19
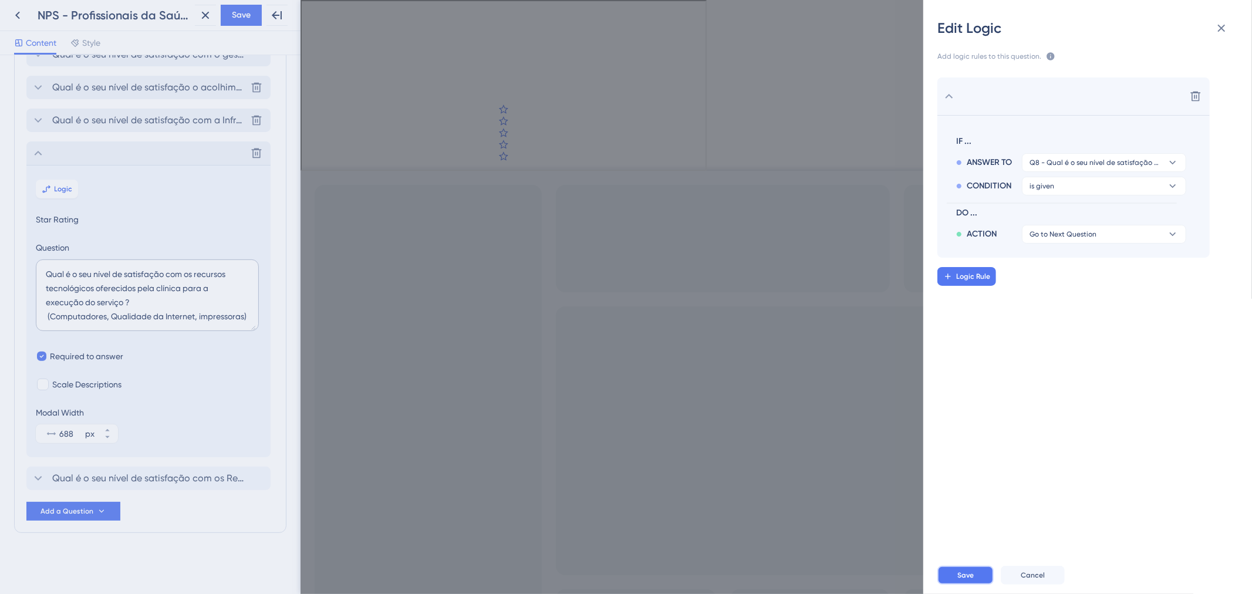
click at [968, 582] on button "Save" at bounding box center [966, 575] width 56 height 19
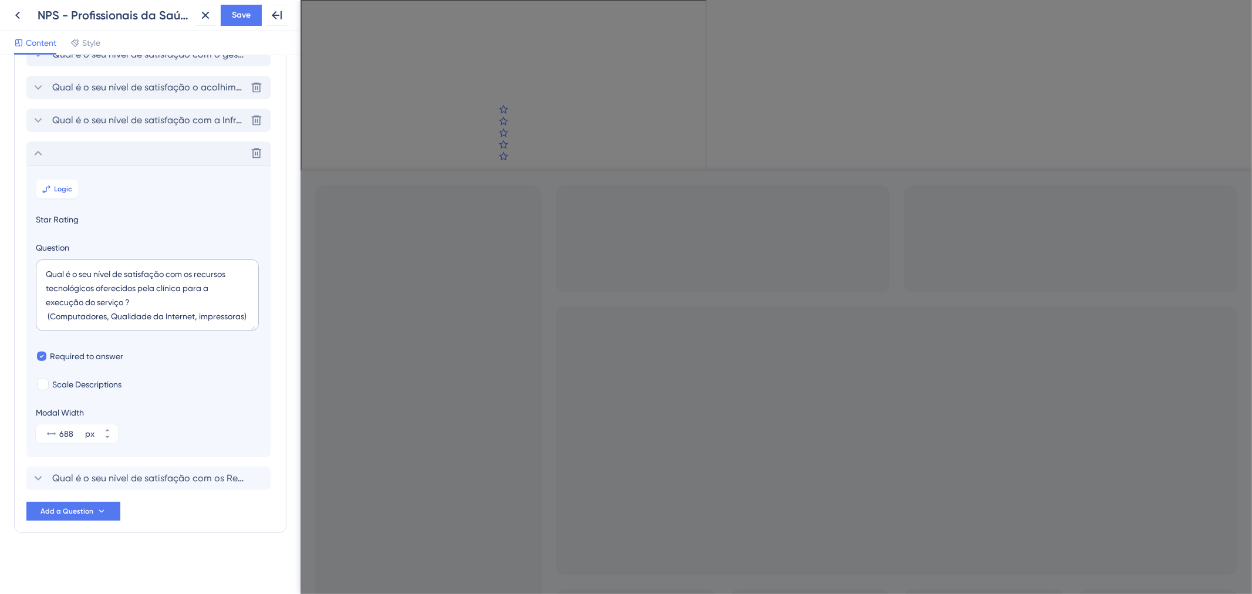
click at [75, 159] on div "Delete" at bounding box center [148, 153] width 244 height 23
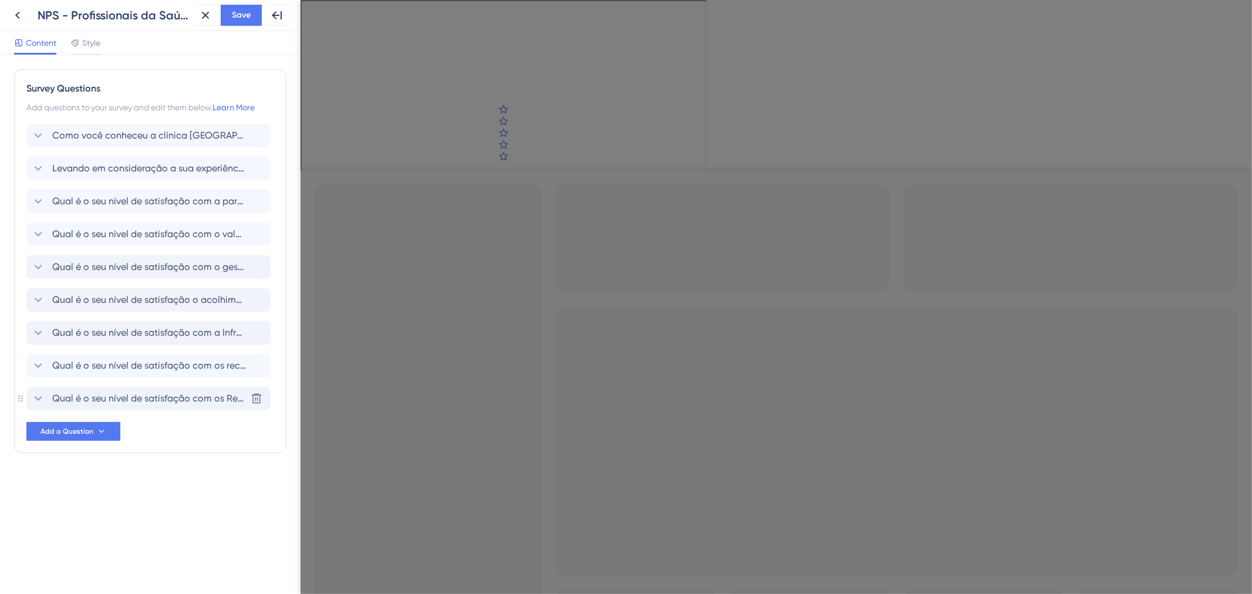
click at [97, 400] on span "Qual é o seu nível de satisfação com os Recursos de insumos oferecidos pela clí…" at bounding box center [149, 399] width 194 height 14
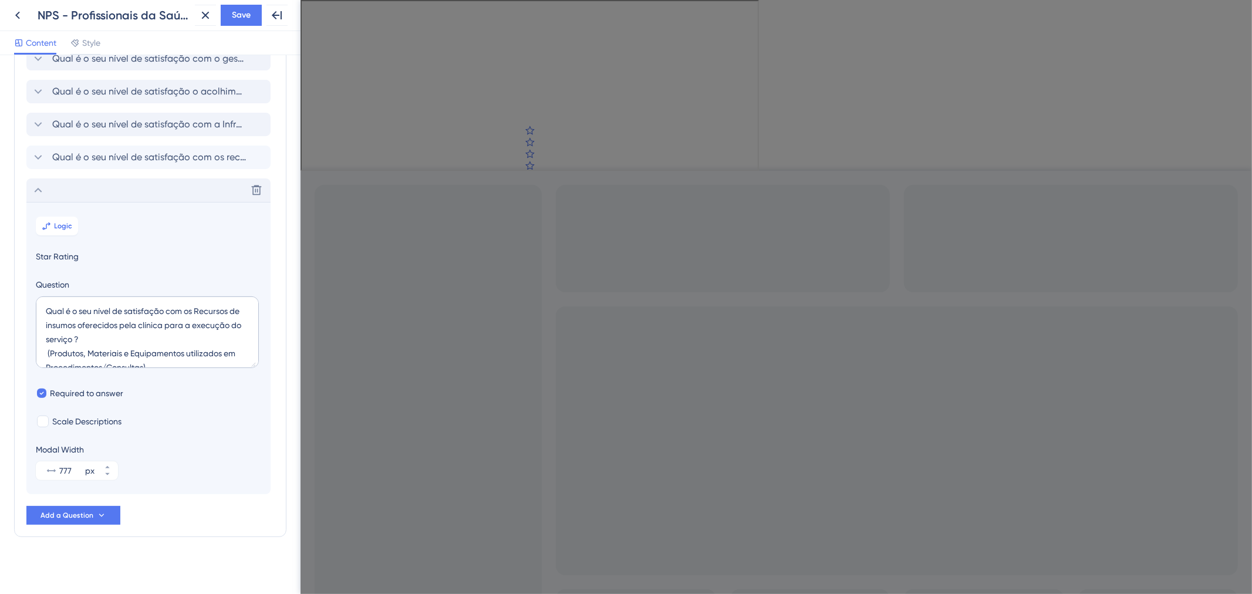
scroll to position [213, 0]
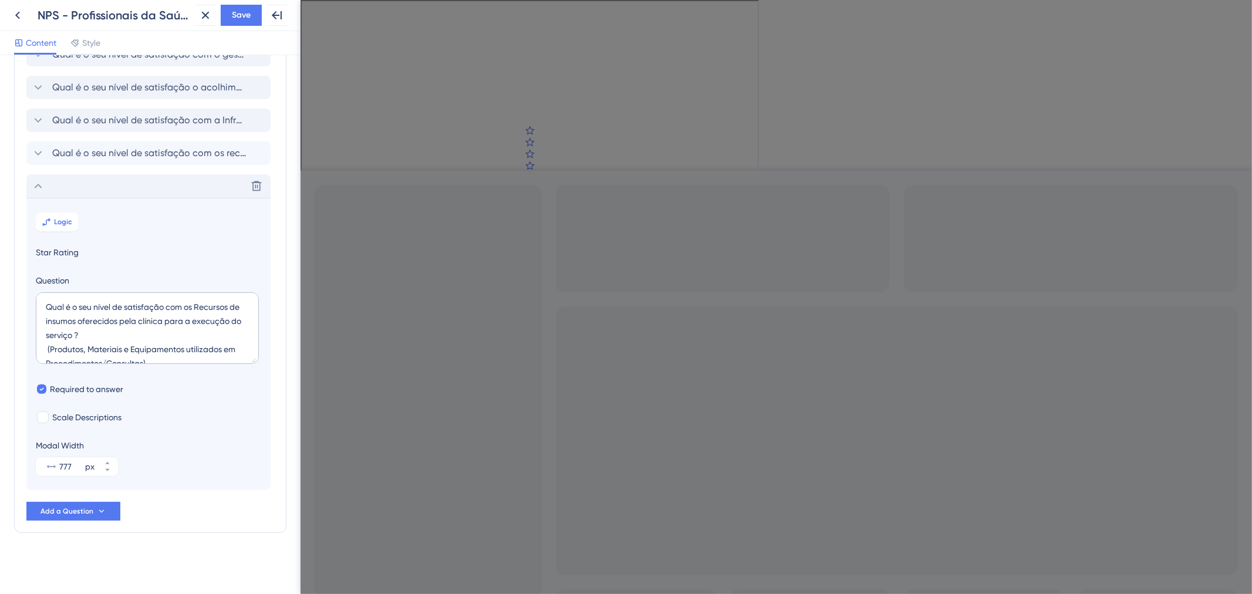
click at [78, 227] on section "Logic Star Rating Question Qual é o seu nível de satisfação com os Recursos de …" at bounding box center [148, 344] width 244 height 292
click at [53, 222] on button "Logic" at bounding box center [57, 222] width 42 height 19
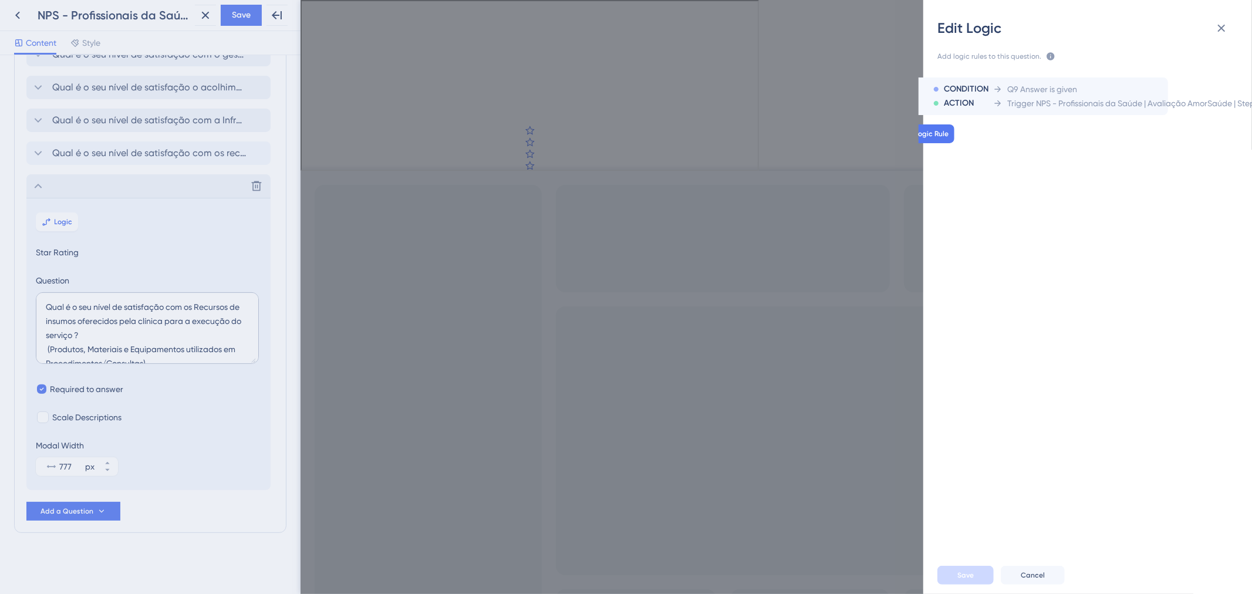
scroll to position [0, 0]
drag, startPoint x: 1224, startPoint y: 31, endPoint x: 761, endPoint y: 56, distance: 464.0
click at [1224, 31] on icon at bounding box center [1222, 29] width 8 height 8
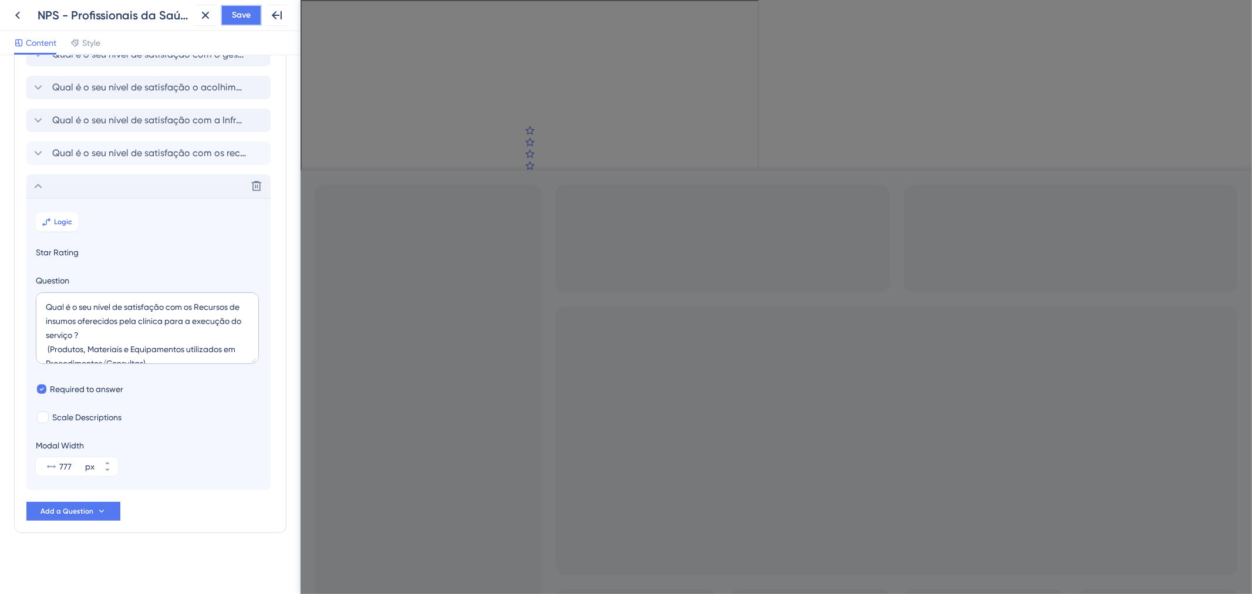
click at [251, 12] on button "Save" at bounding box center [241, 15] width 41 height 21
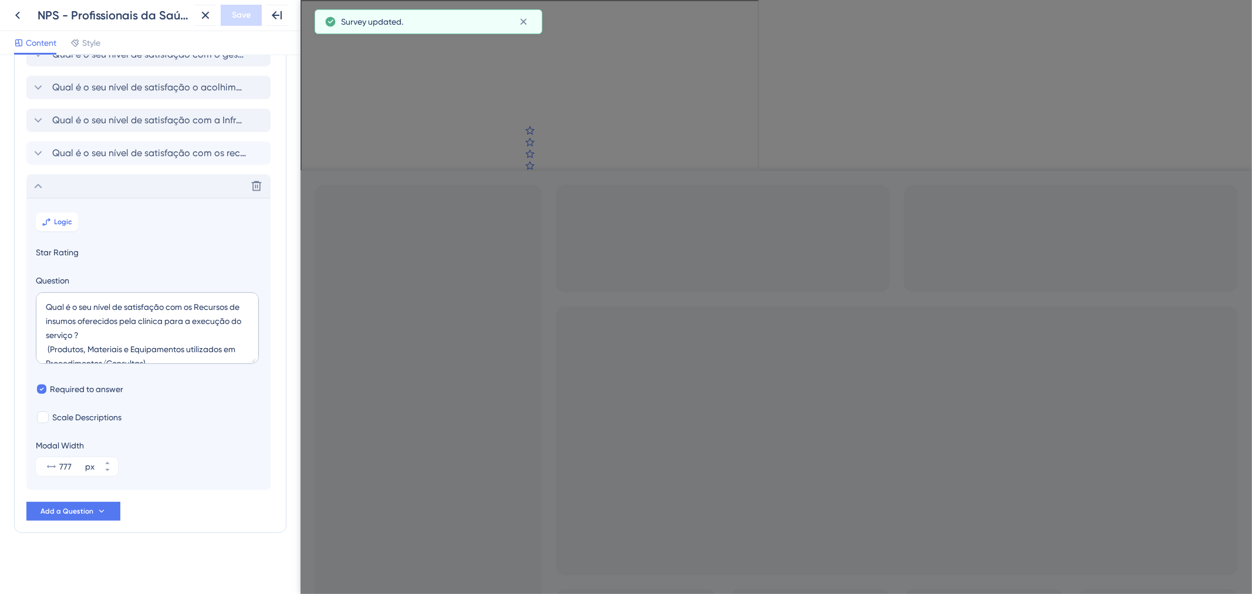
click at [54, 191] on div "Delete" at bounding box center [148, 185] width 244 height 23
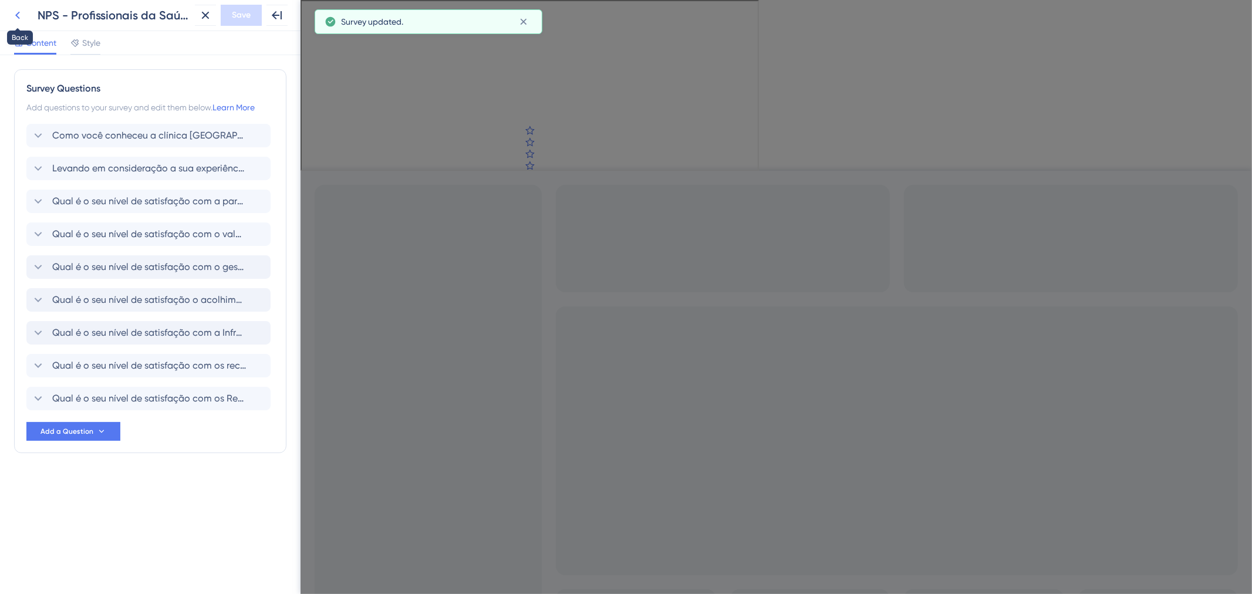
click at [18, 15] on icon at bounding box center [18, 15] width 14 height 14
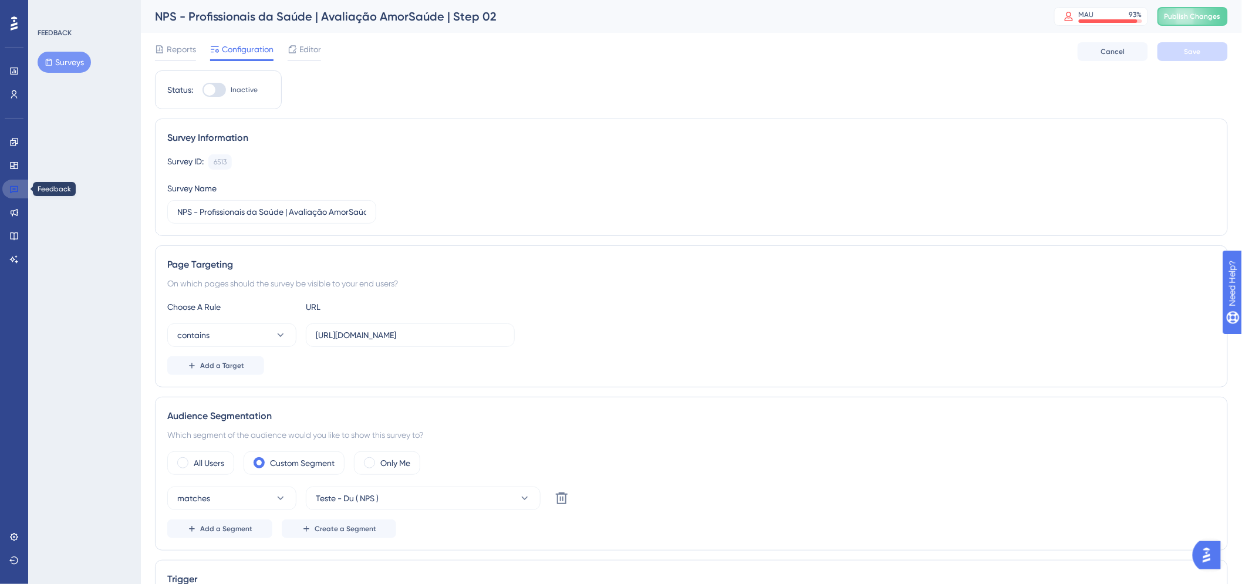
click at [20, 191] on link at bounding box center [16, 189] width 28 height 19
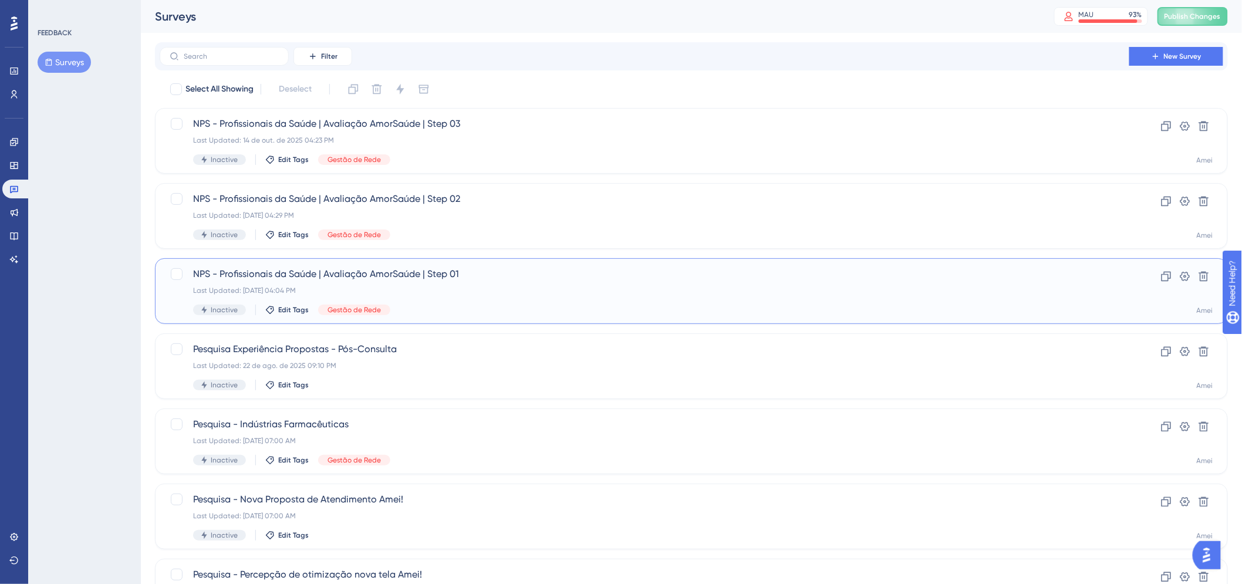
click at [451, 287] on div "Last Updated: [DATE] 04:04 PM" at bounding box center [644, 290] width 903 height 9
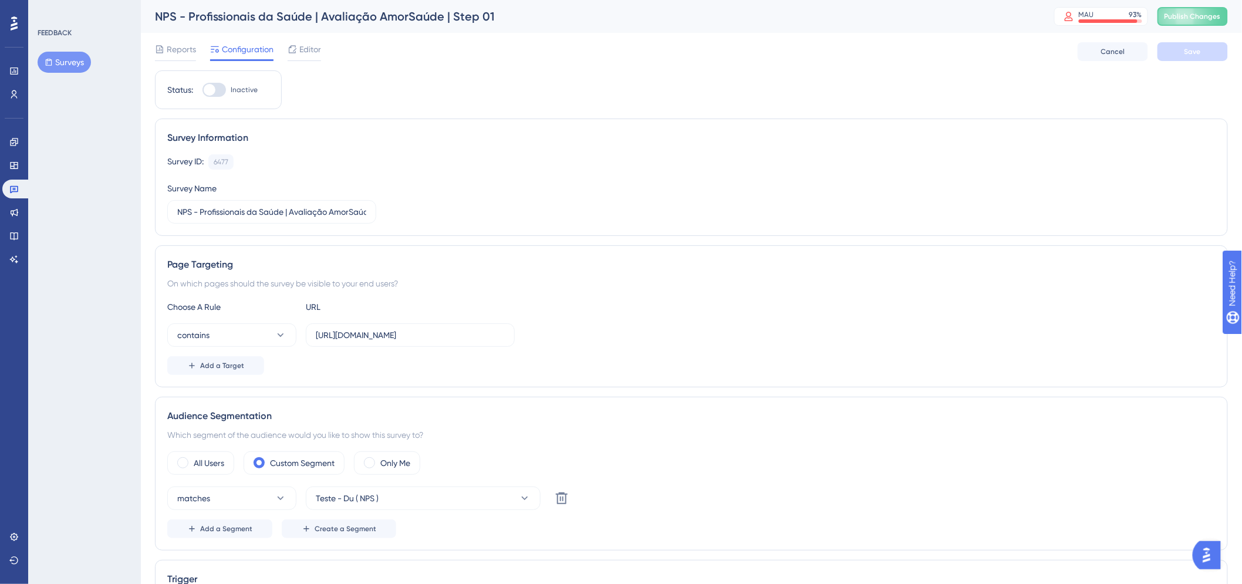
click at [307, 45] on span "Editor" at bounding box center [310, 49] width 22 height 14
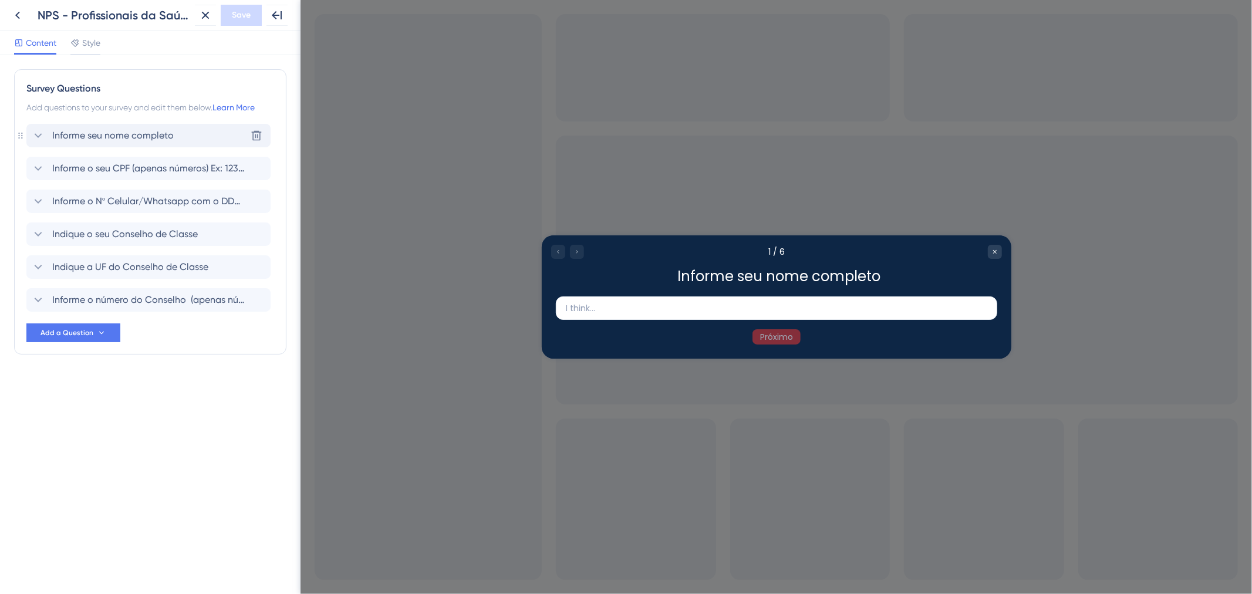
click at [139, 137] on span "Informe seu nome completo" at bounding box center [113, 136] width 122 height 14
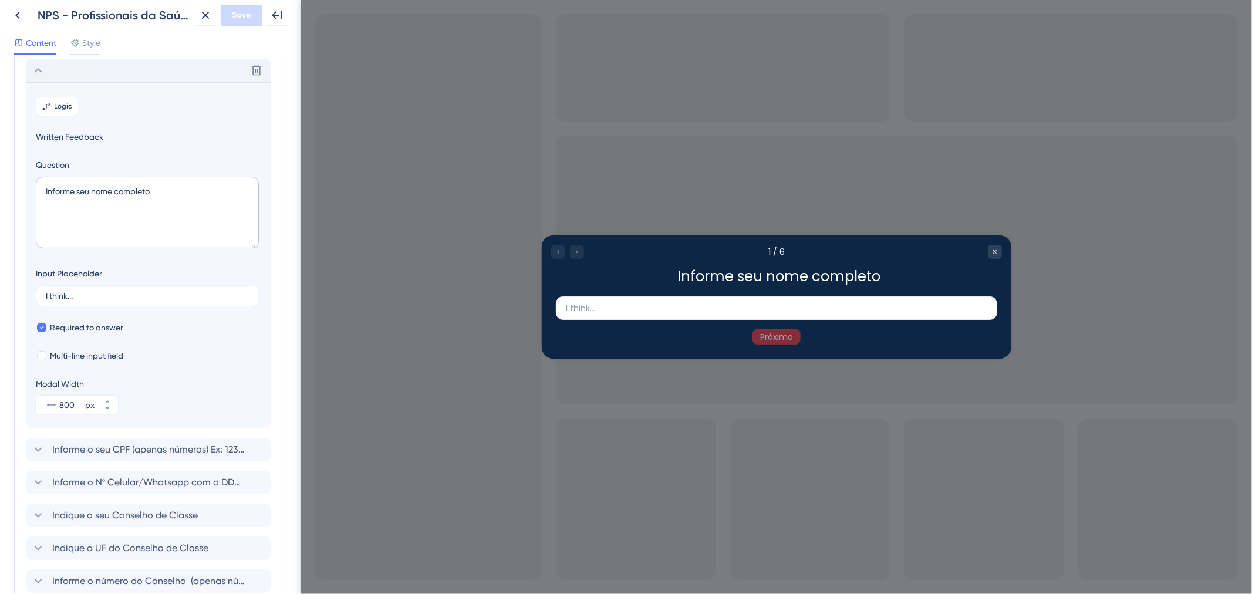
scroll to position [68, 0]
click at [121, 68] on div "Delete" at bounding box center [148, 67] width 244 height 23
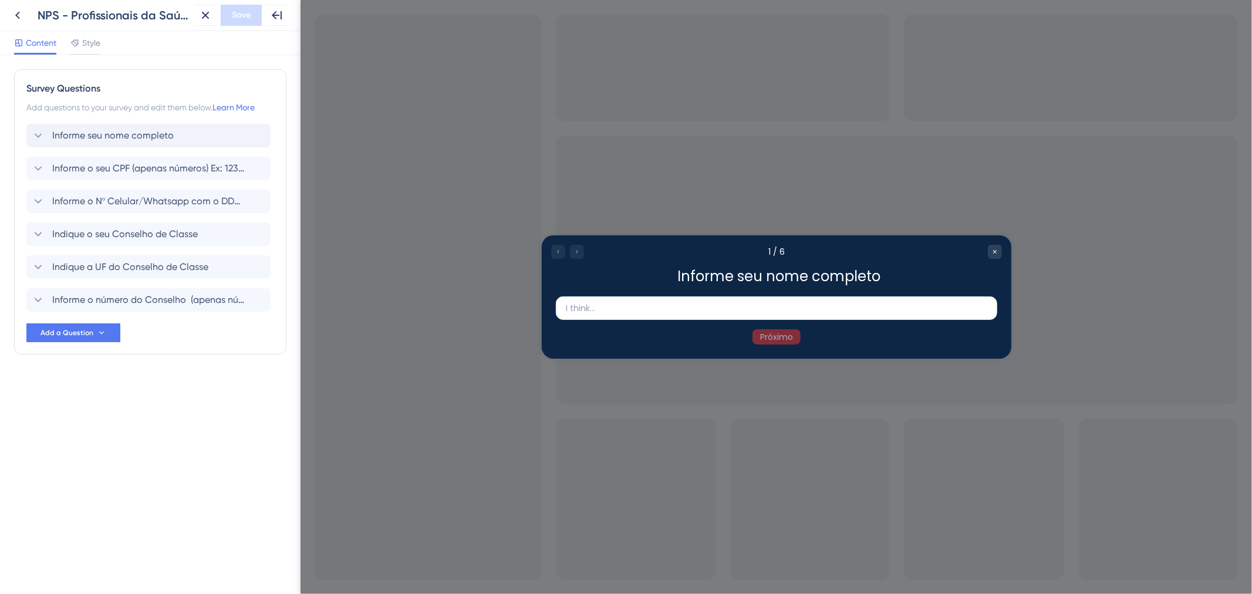
scroll to position [0, 0]
click at [251, 136] on icon at bounding box center [257, 136] width 12 height 12
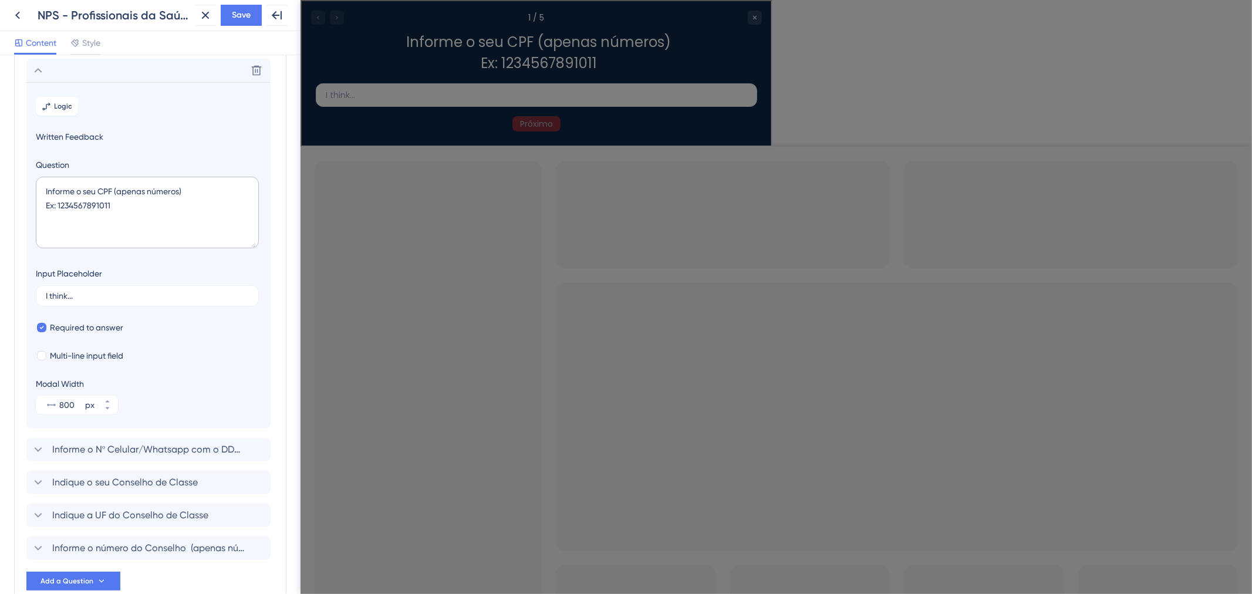
scroll to position [68, 0]
click at [252, 69] on icon at bounding box center [257, 68] width 12 height 12
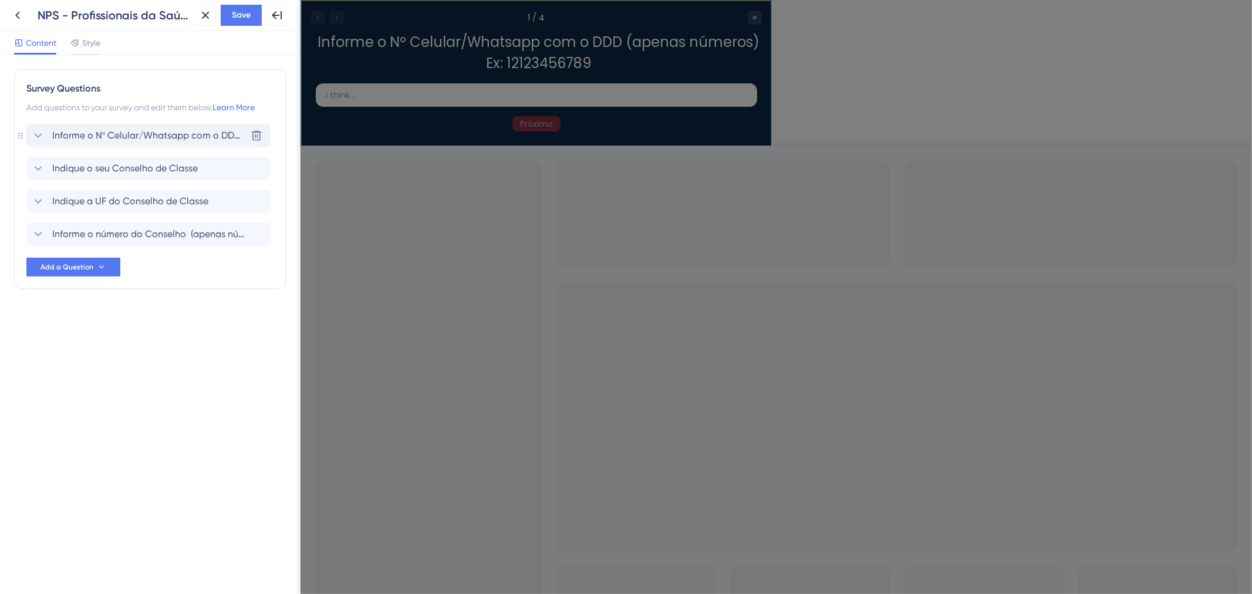
click at [145, 140] on span "Informe o Nº Celular/Whatsapp com o DDD (apenas números) Ex: 12123456789" at bounding box center [149, 136] width 194 height 14
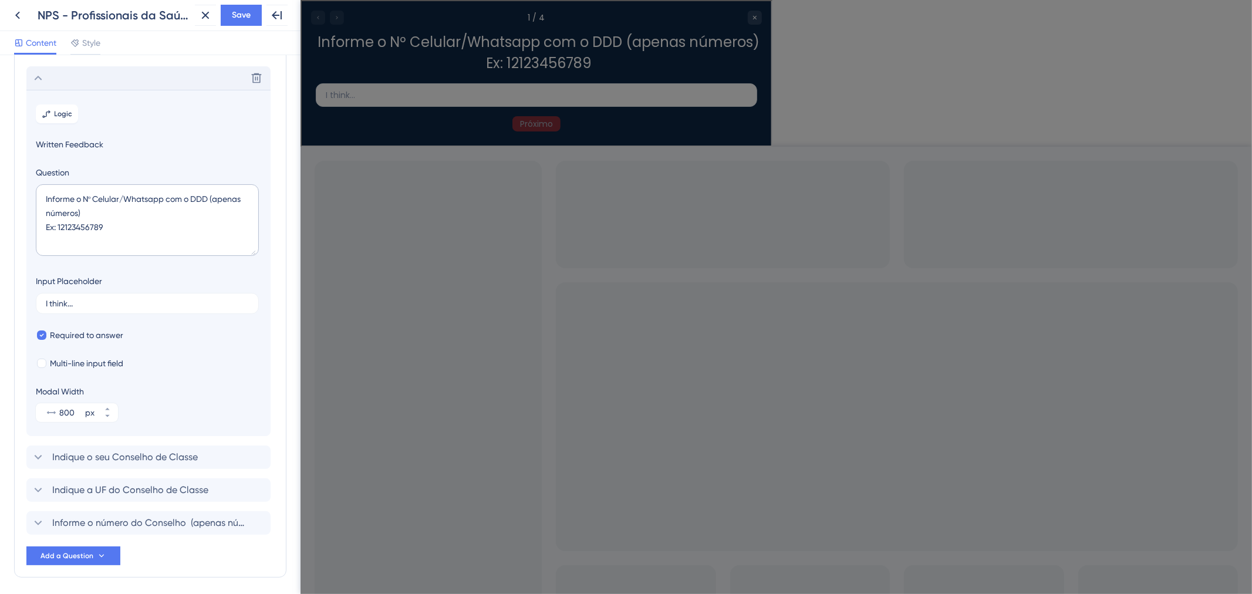
scroll to position [68, 0]
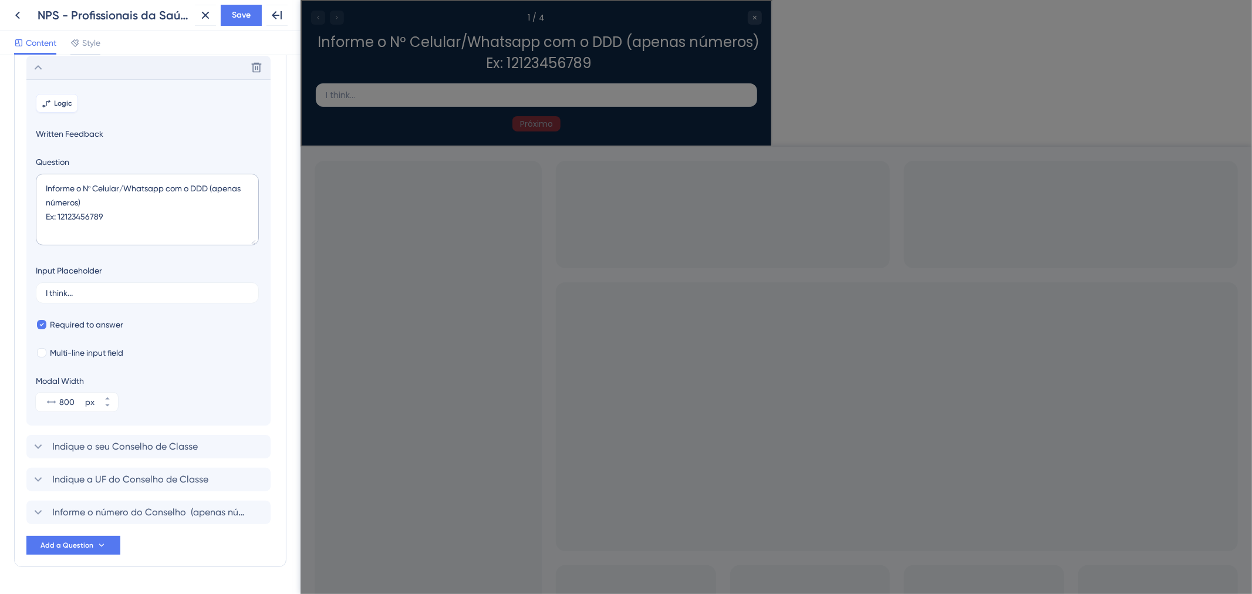
click at [73, 103] on button "Logic" at bounding box center [57, 103] width 42 height 19
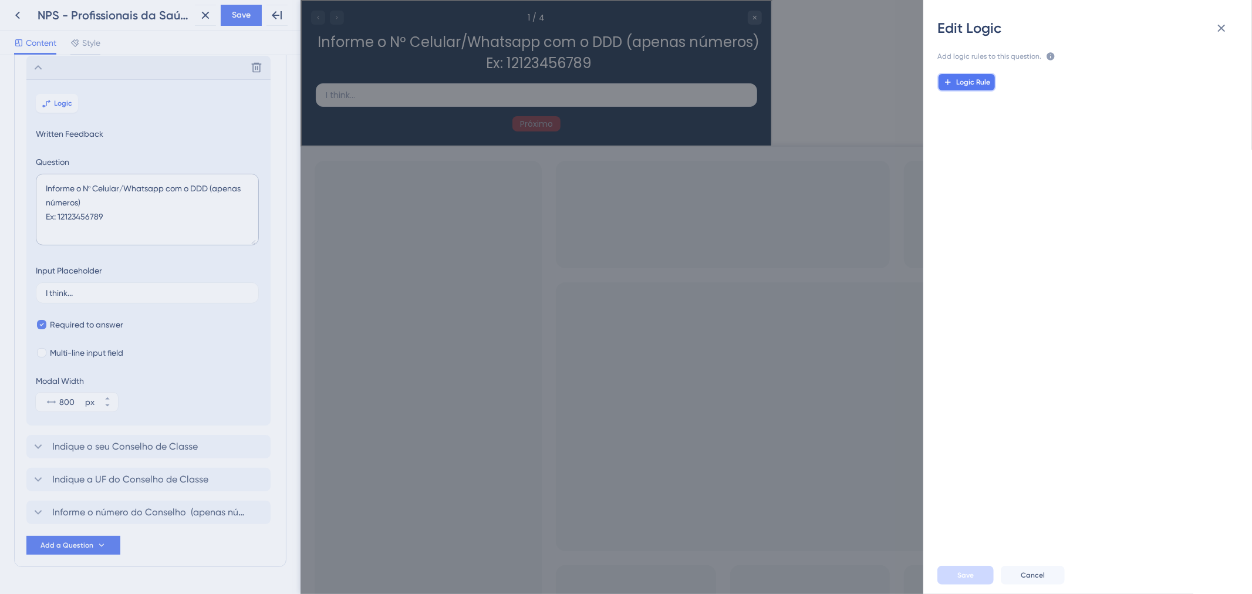
click at [975, 87] on button "Logic Rule" at bounding box center [967, 82] width 59 height 19
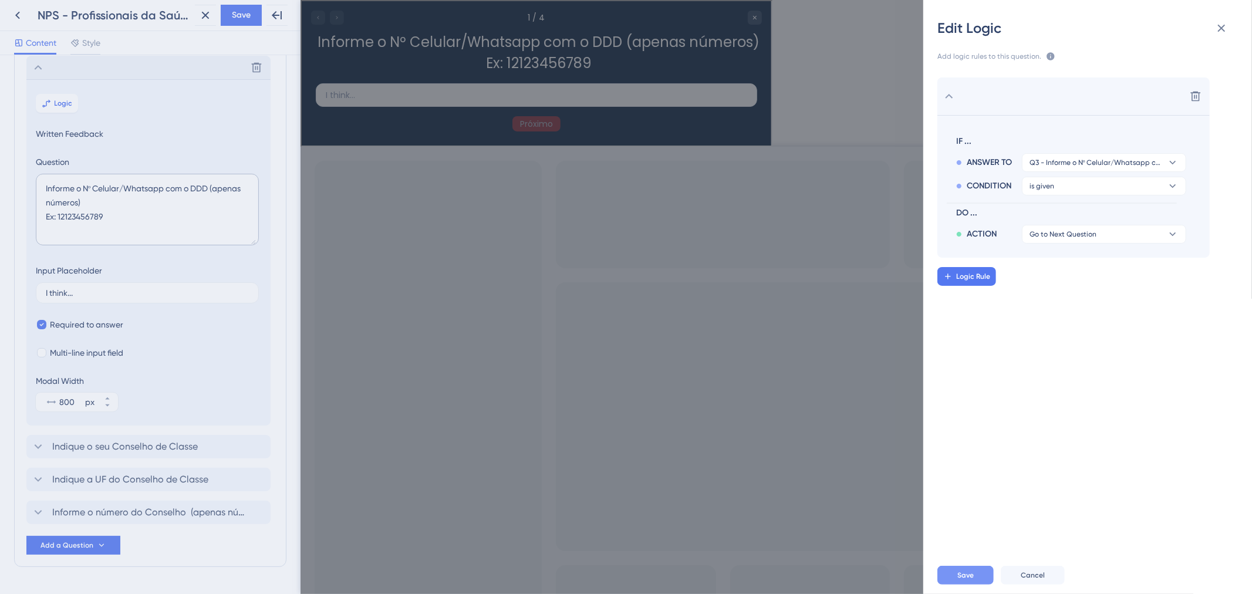
click at [962, 581] on button "Save" at bounding box center [966, 575] width 56 height 19
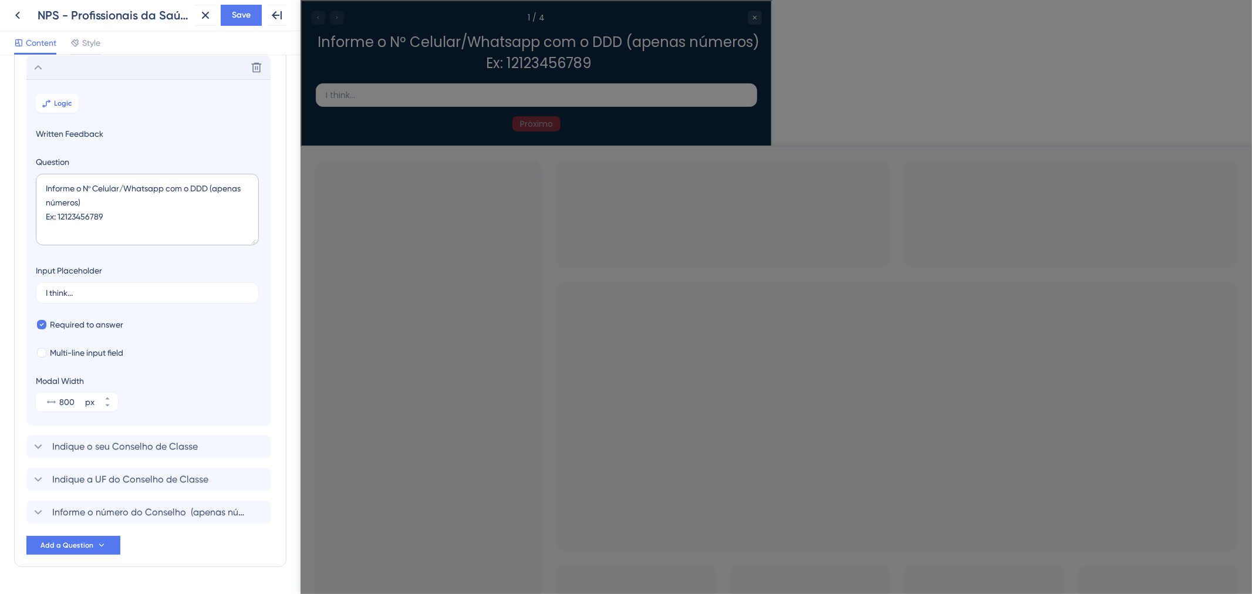
click at [39, 75] on div "Delete" at bounding box center [148, 67] width 244 height 23
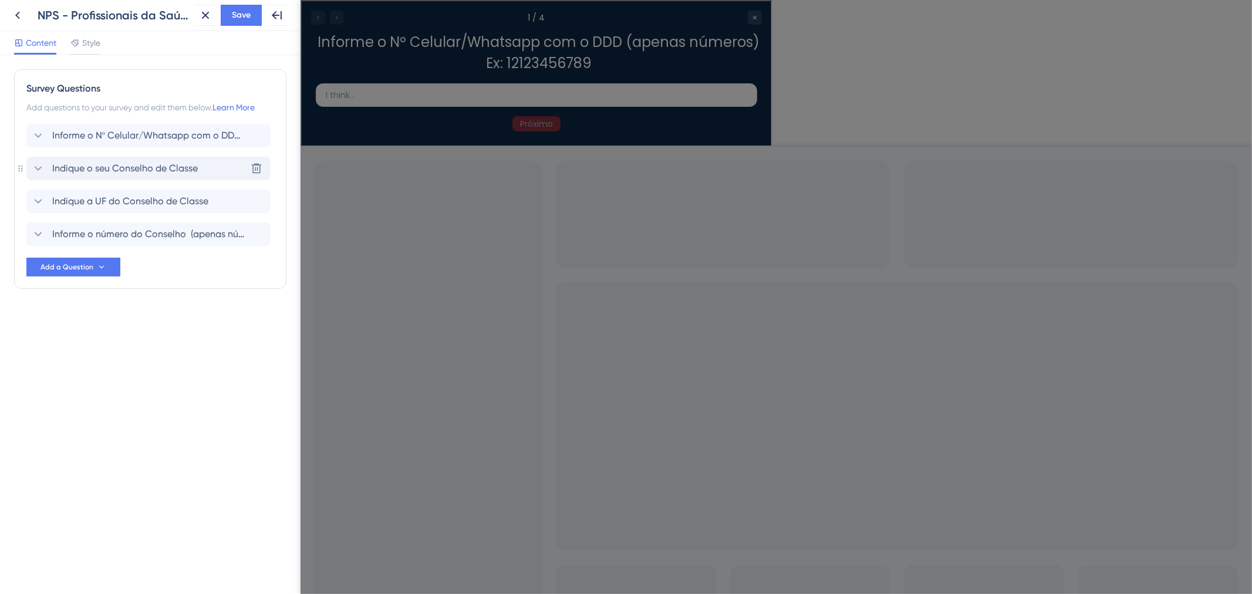
click at [108, 161] on span "Indique o seu Conselho de Classe" at bounding box center [125, 168] width 146 height 14
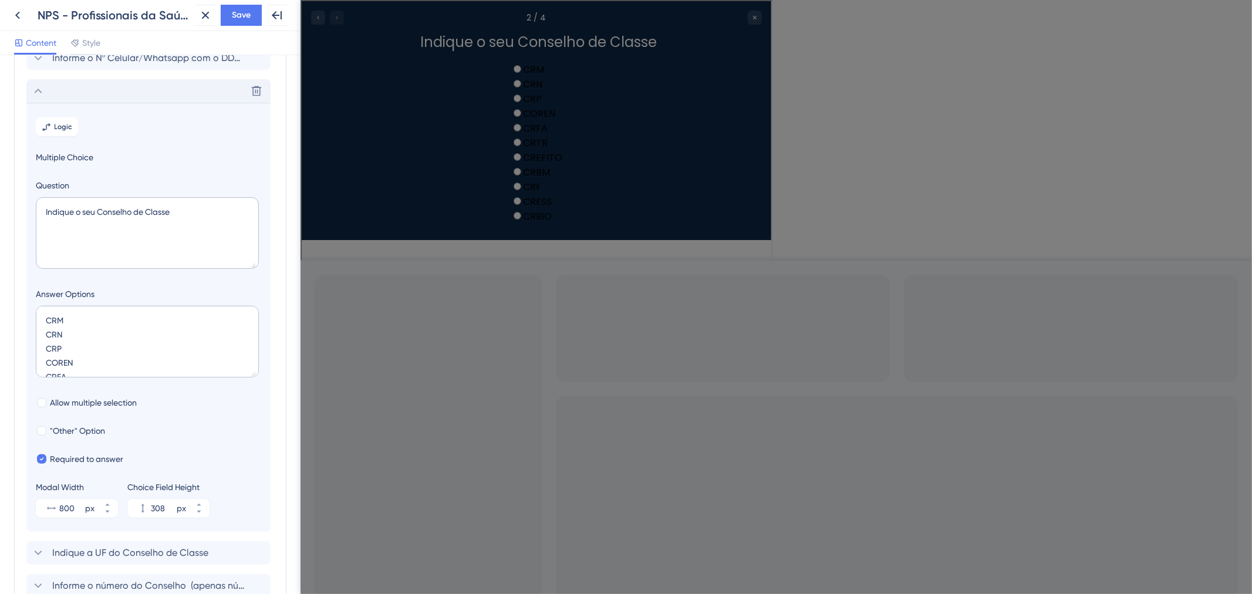
scroll to position [102, 0]
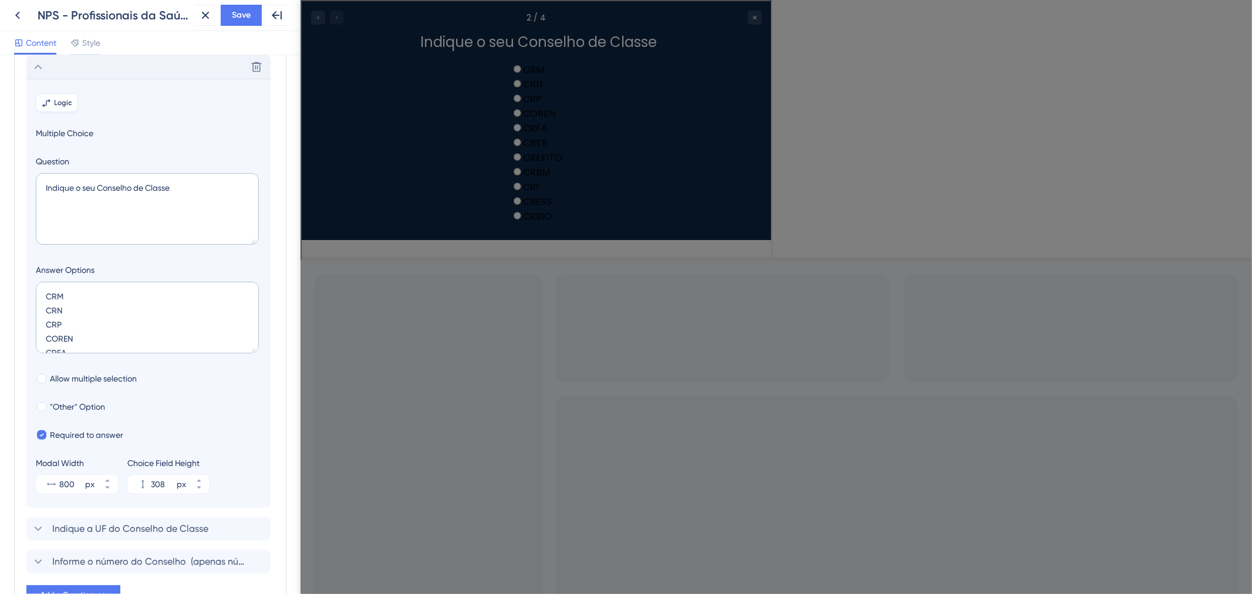
click at [62, 103] on span "Logic" at bounding box center [64, 102] width 18 height 9
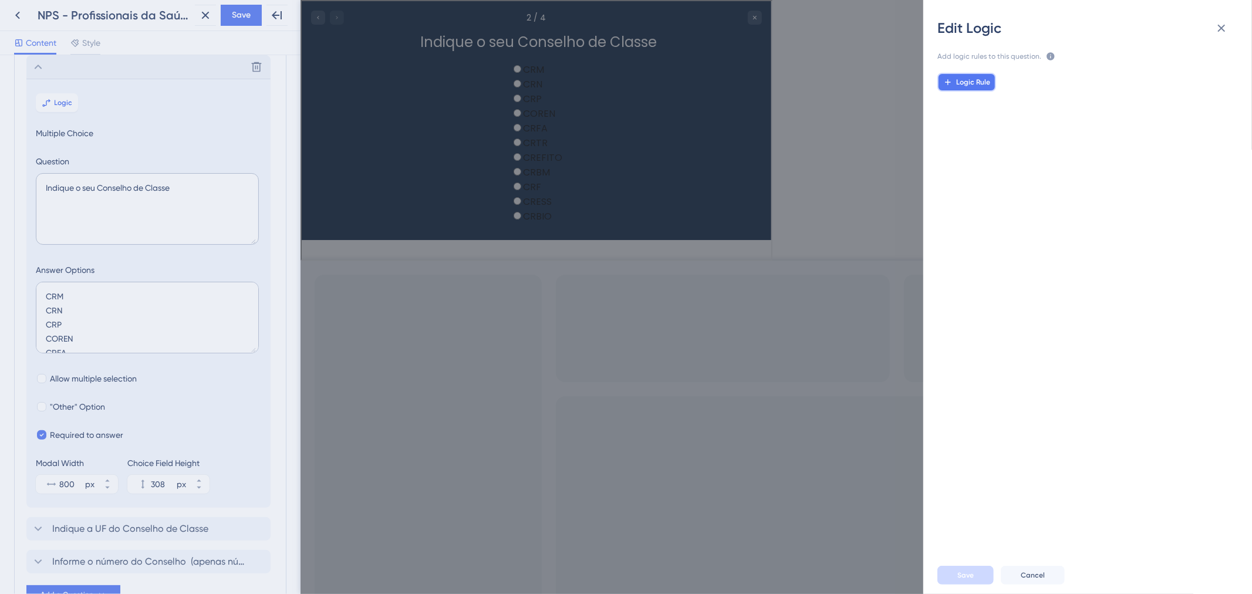
click at [977, 90] on button "Logic Rule" at bounding box center [967, 82] width 59 height 19
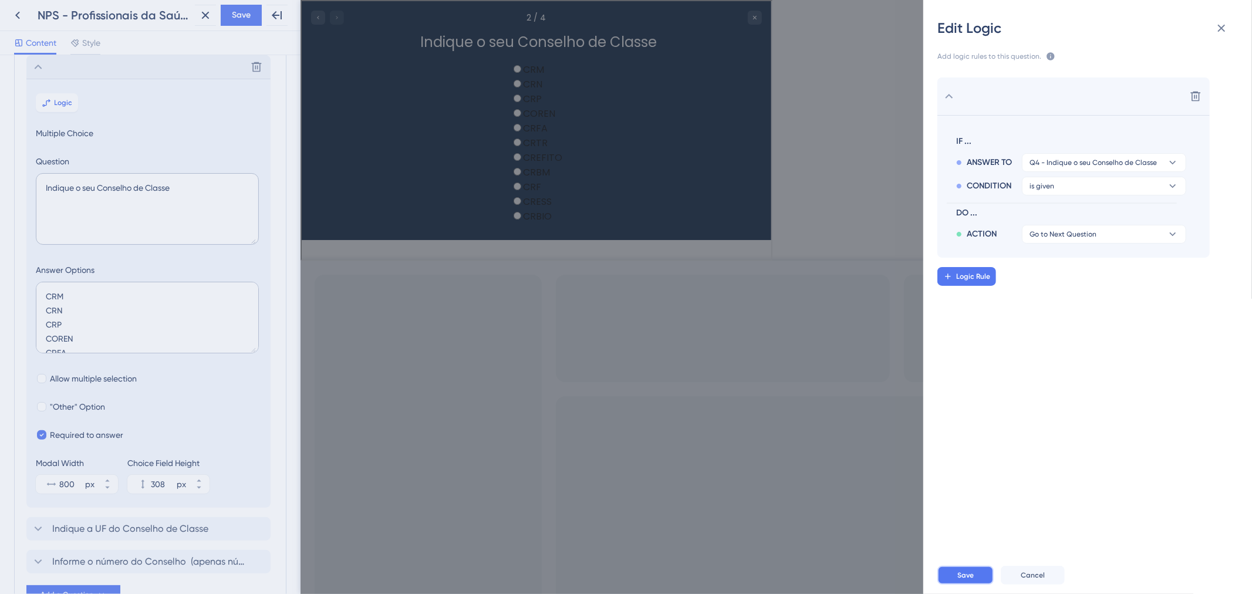
click at [959, 578] on span "Save" at bounding box center [966, 575] width 16 height 9
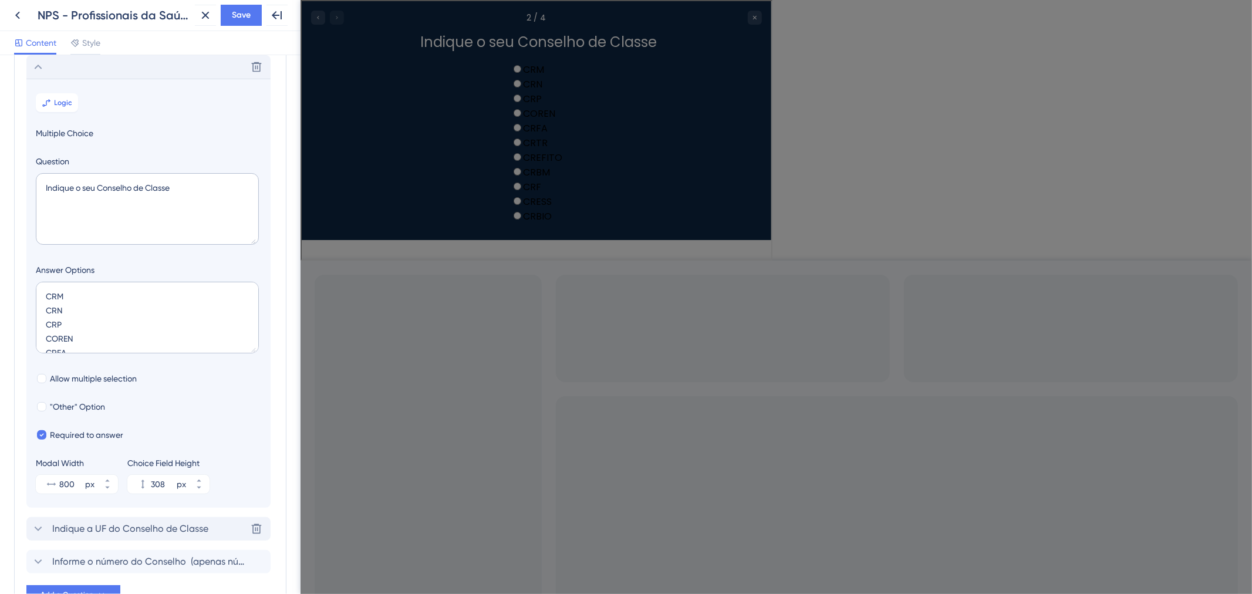
click at [132, 529] on span "Indique a UF do Conselho de Classe" at bounding box center [130, 529] width 156 height 14
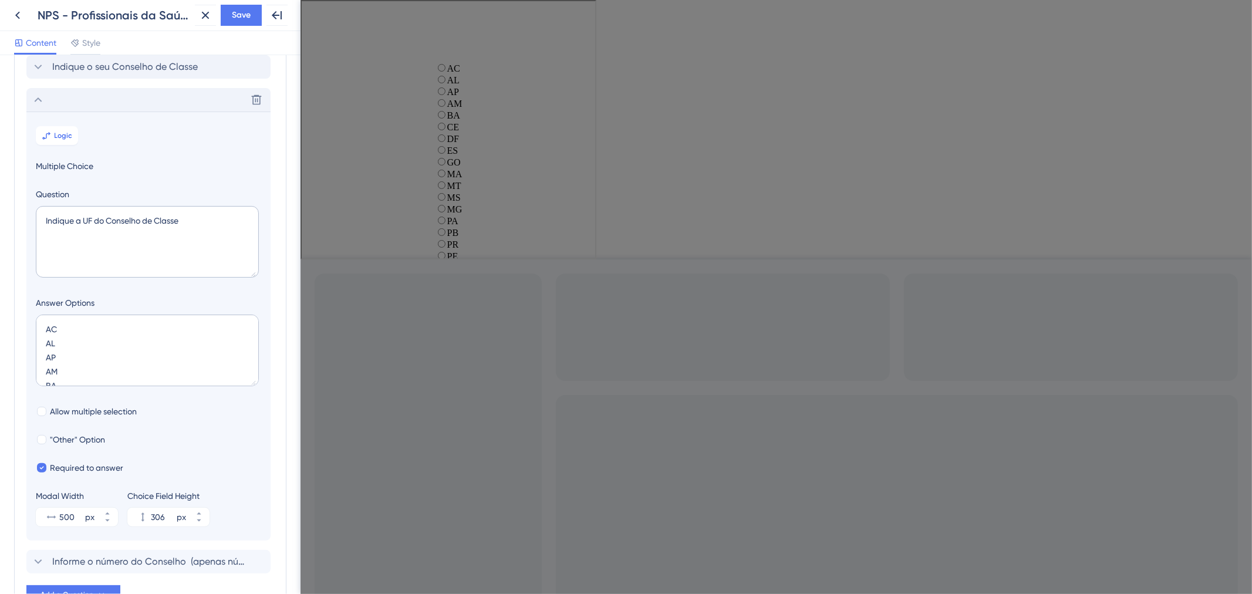
scroll to position [134, 0]
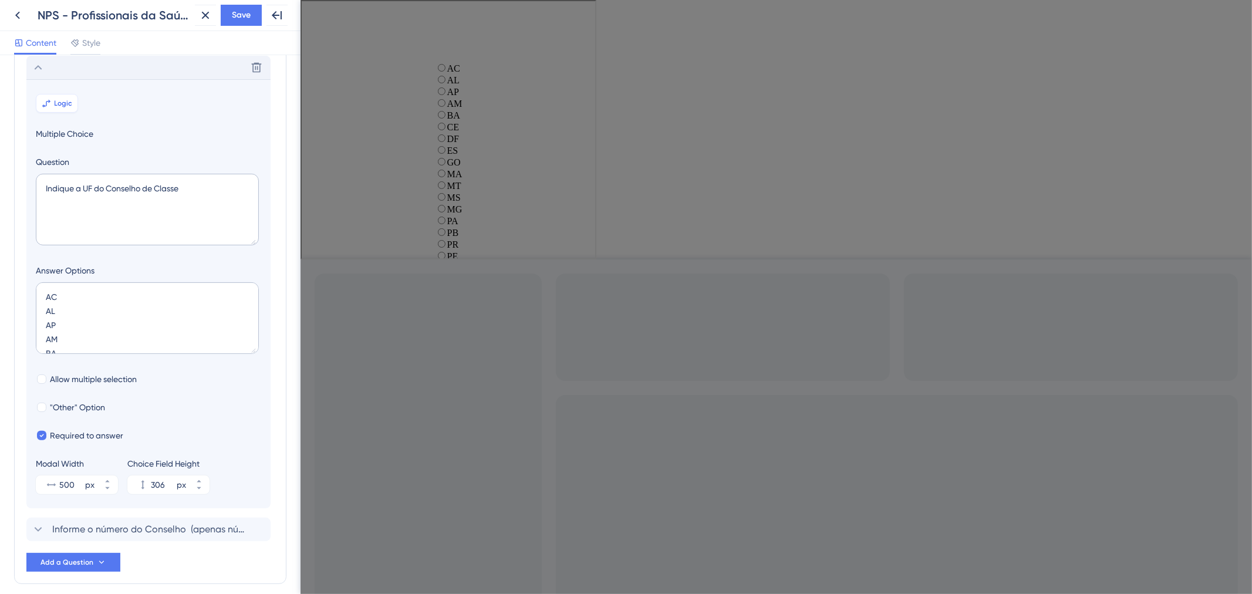
click at [65, 105] on span "Logic" at bounding box center [64, 103] width 18 height 9
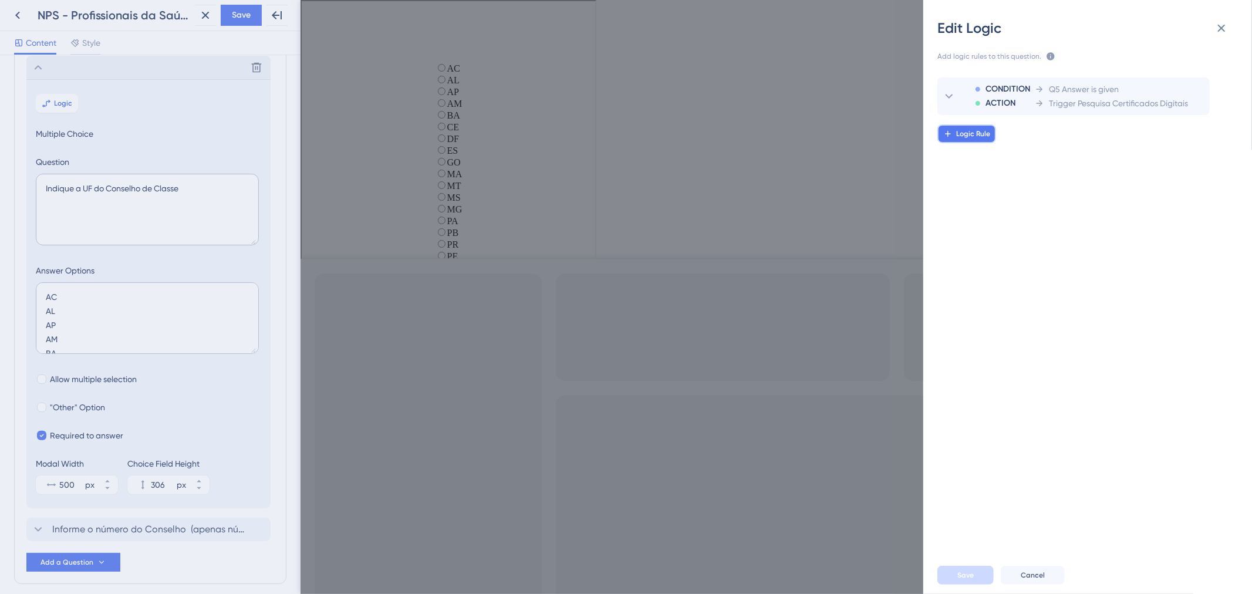
click at [964, 141] on button "Logic Rule" at bounding box center [967, 133] width 59 height 19
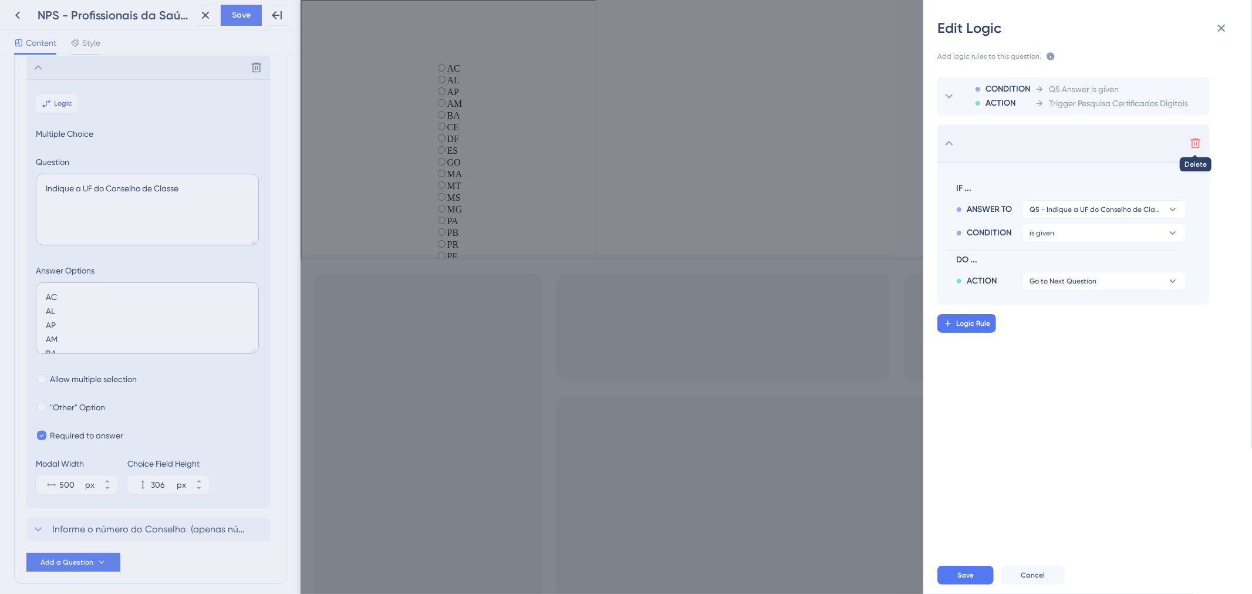
click at [1192, 142] on icon at bounding box center [1196, 143] width 12 height 12
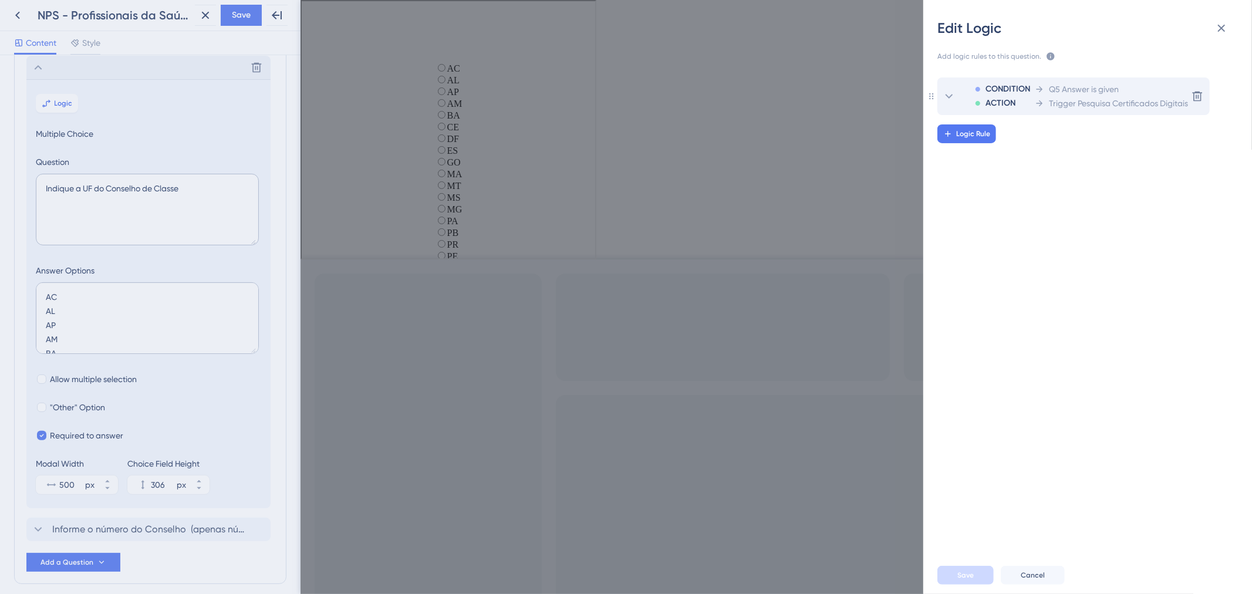
click at [1184, 106] on span "Trigger Pesquisa Certificados Digitais" at bounding box center [1118, 103] width 139 height 14
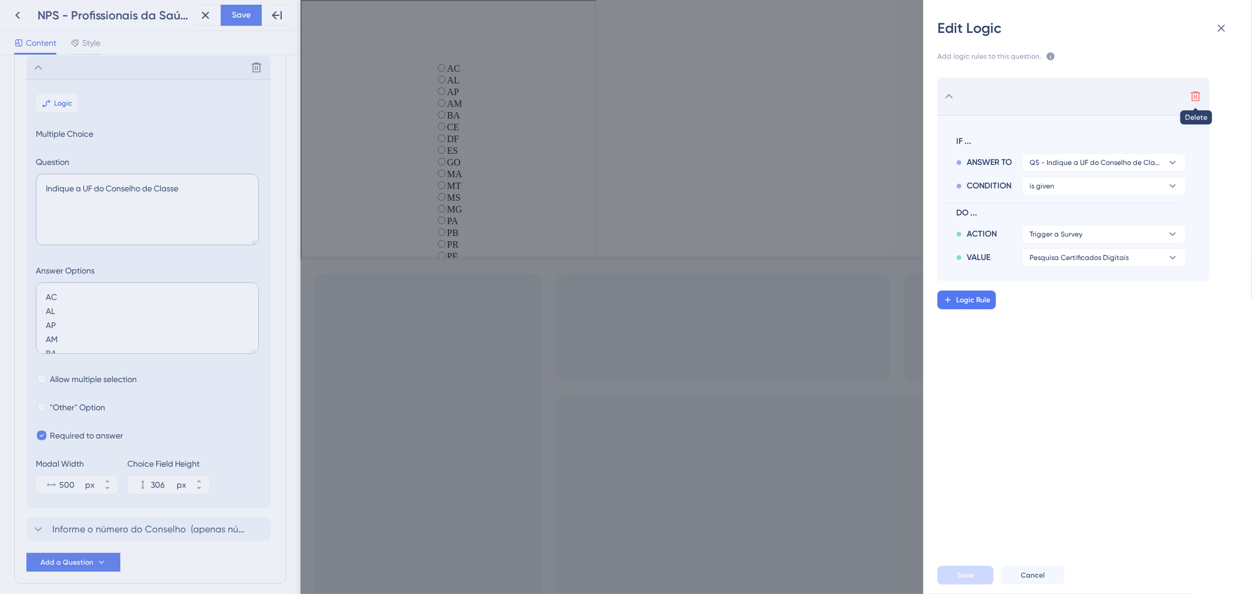
click at [1193, 96] on icon at bounding box center [1196, 96] width 12 height 12
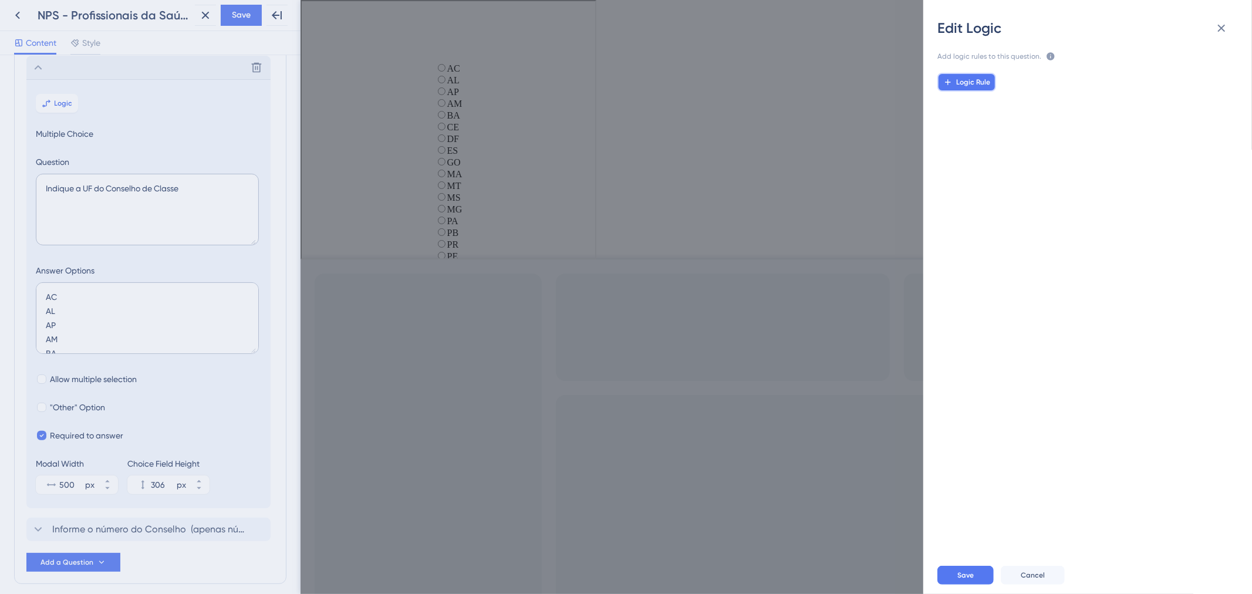
click at [951, 89] on button "Logic Rule" at bounding box center [967, 82] width 59 height 19
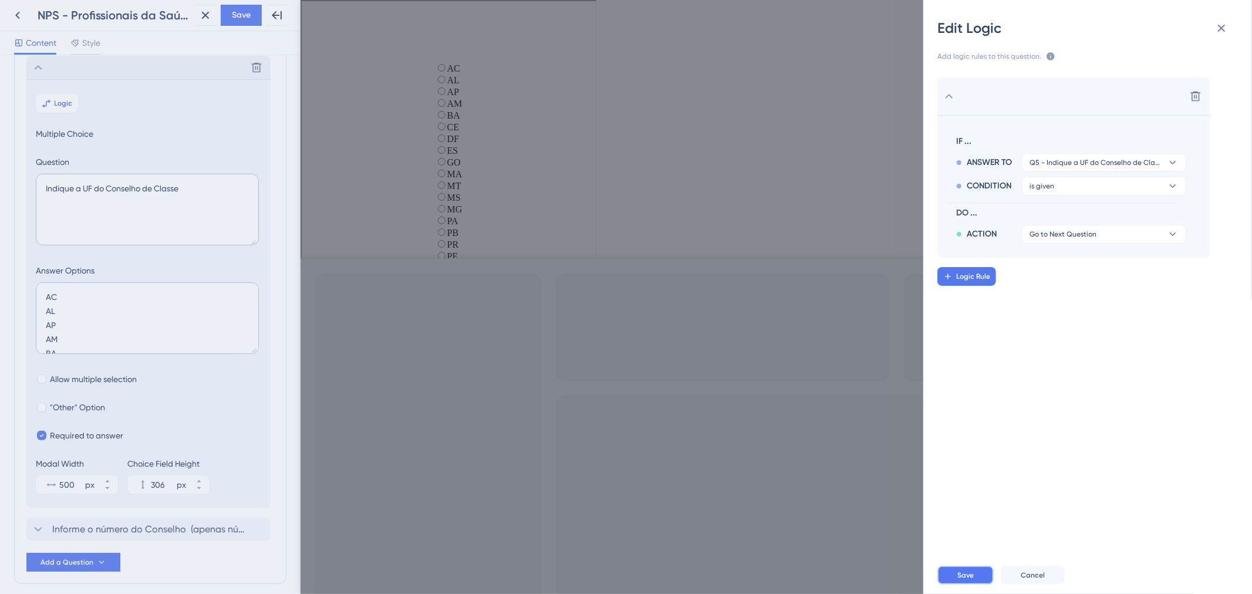
click at [971, 576] on span "Save" at bounding box center [966, 575] width 16 height 9
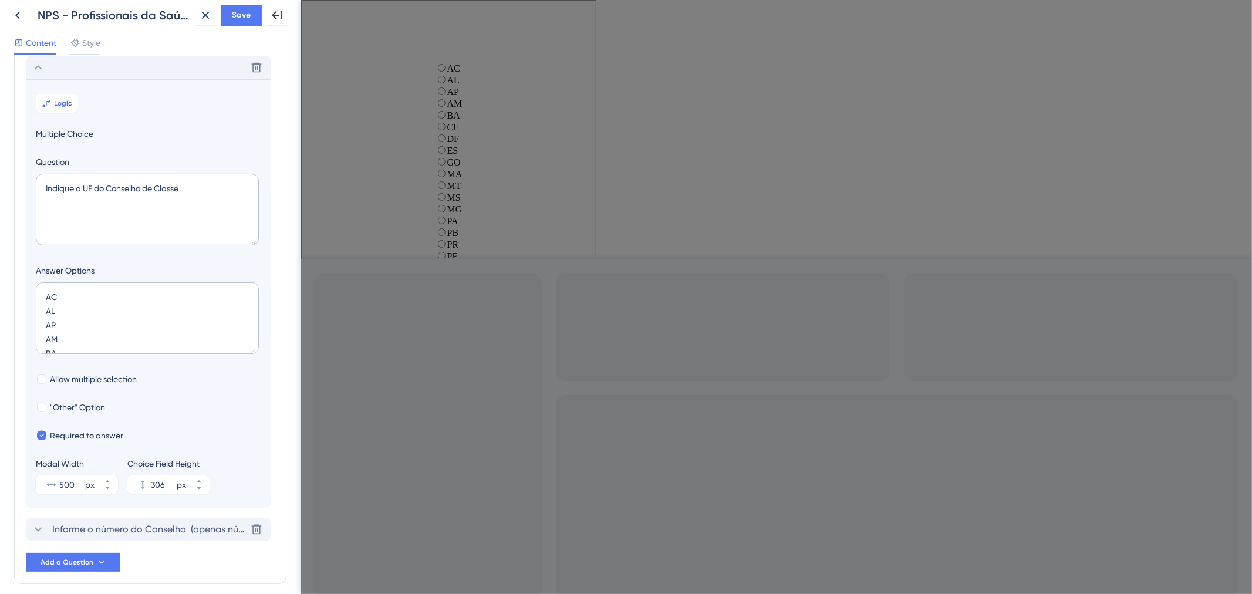
click at [144, 525] on span "Informe o número do Conselho (apenas números) Ex: 123456" at bounding box center [149, 530] width 194 height 14
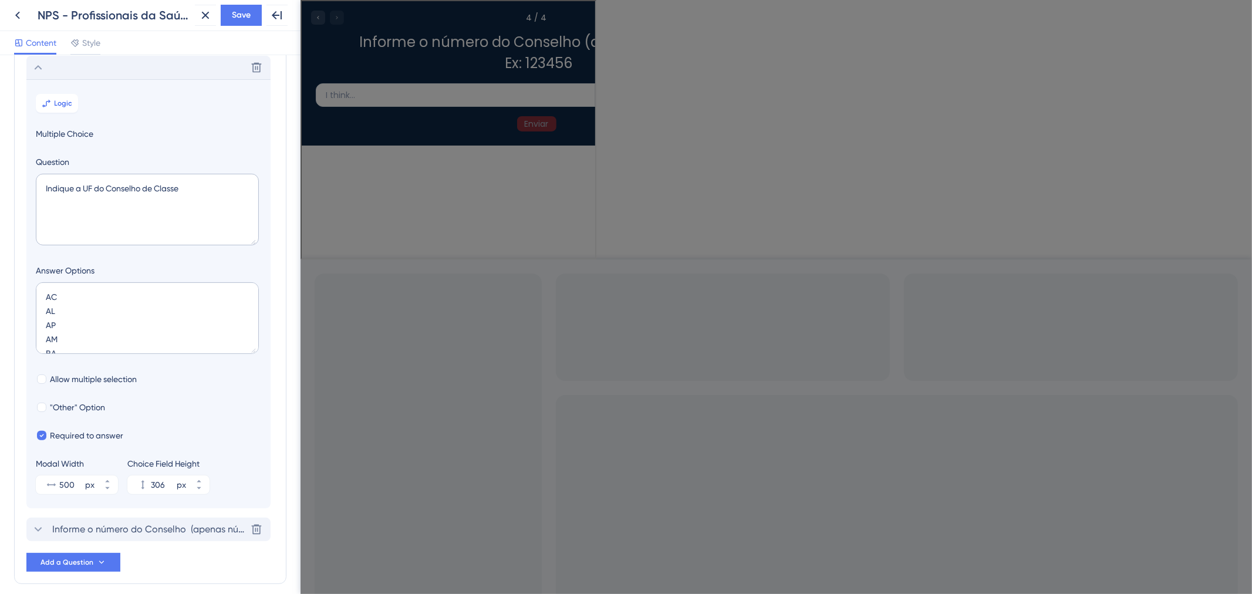
scroll to position [102, 0]
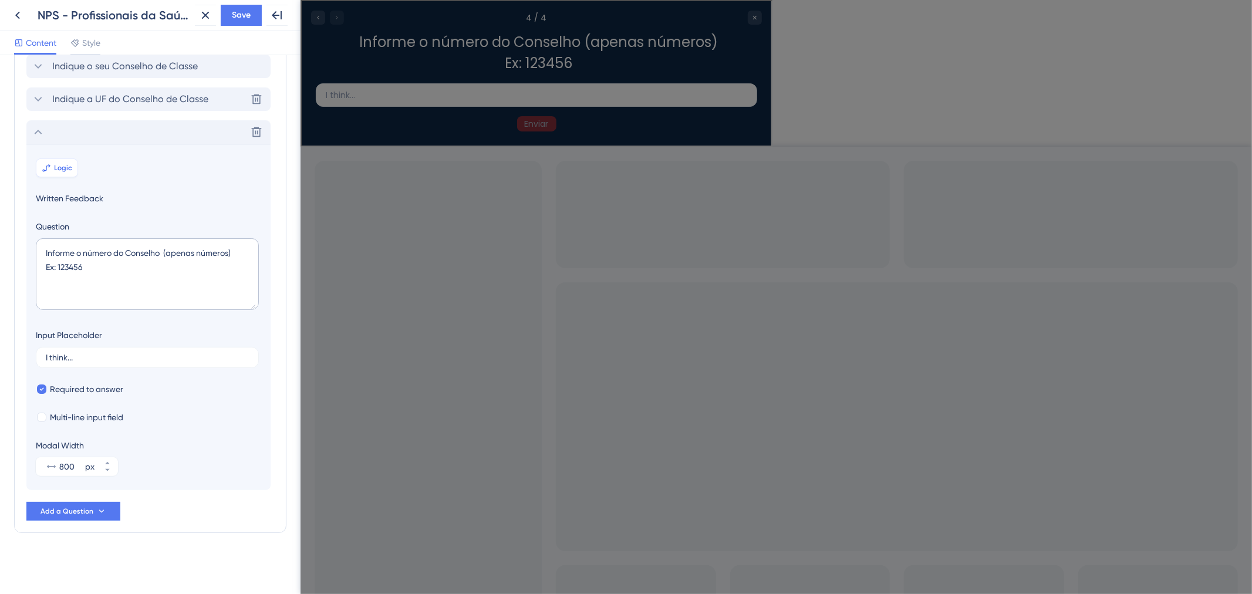
click at [68, 166] on span "Logic" at bounding box center [64, 167] width 18 height 9
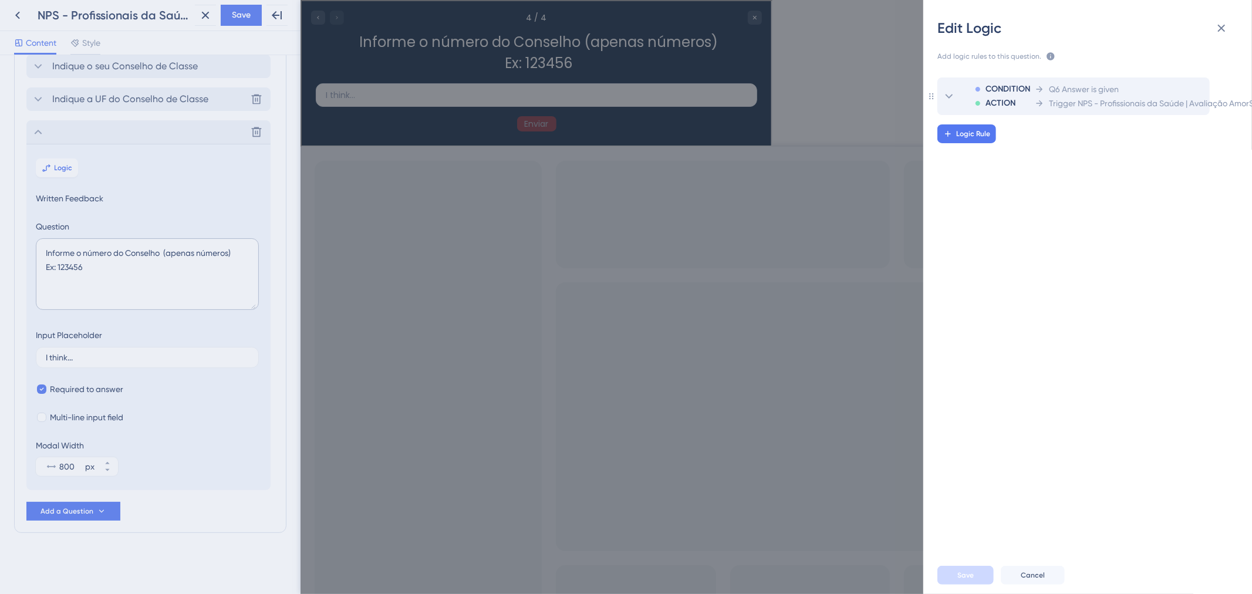
click at [1194, 95] on div "Q6 Answer is given" at bounding box center [1171, 89] width 273 height 14
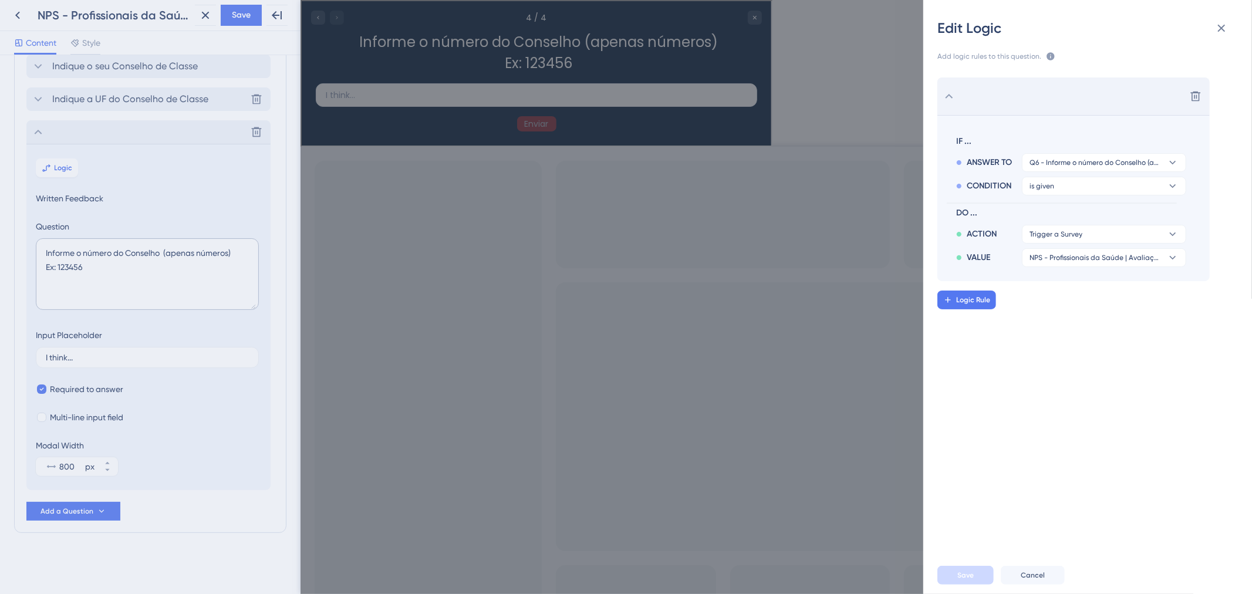
click at [1191, 85] on div "Delete" at bounding box center [1196, 97] width 19 height 38
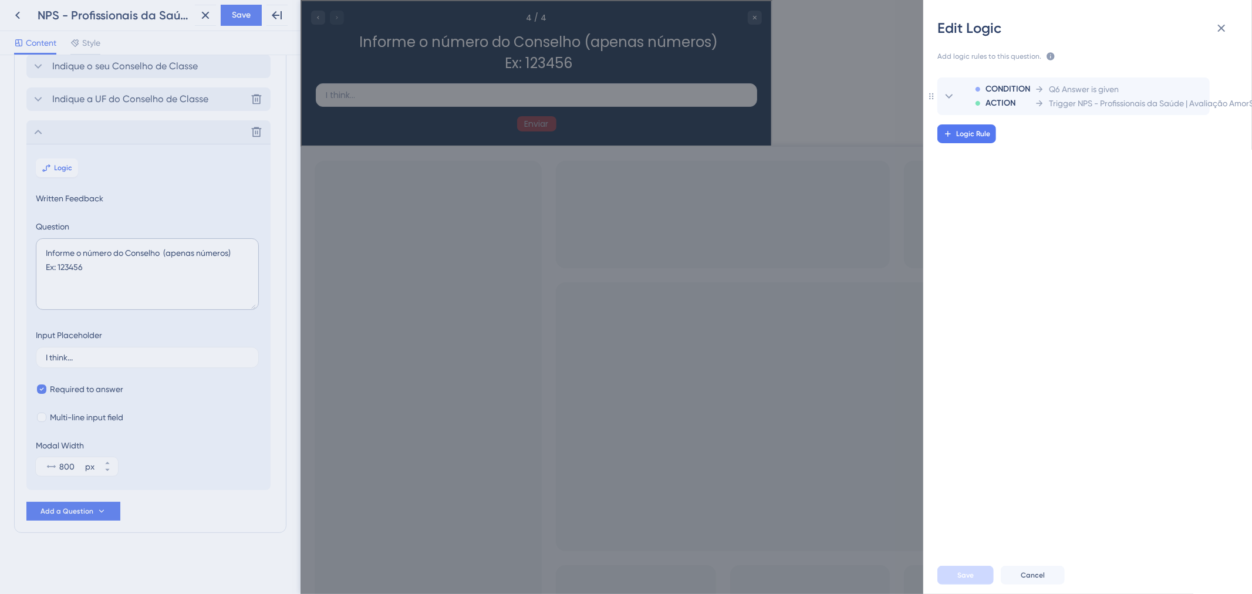
click at [1193, 99] on span "Trigger NPS - Profissionais da Saúde | Avaliação AmorSaúde | Step 02" at bounding box center [1178, 103] width 259 height 14
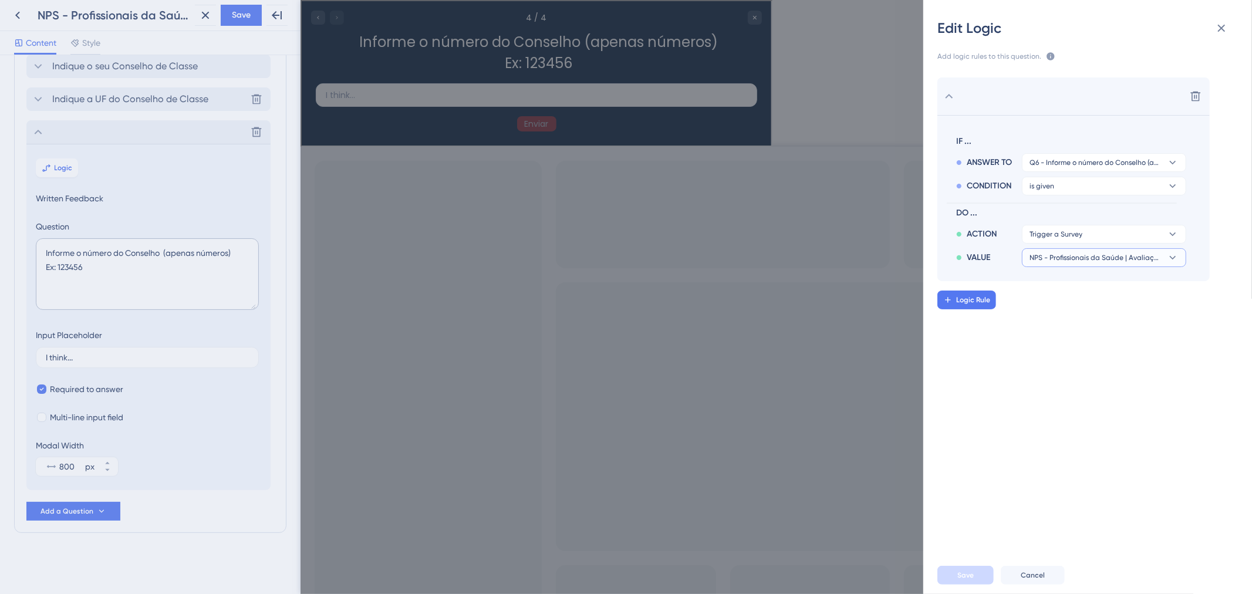
click at [1164, 258] on button "NPS - Profissionais da Saúde | Avaliação AmorSaúde | Step 02" at bounding box center [1104, 257] width 164 height 19
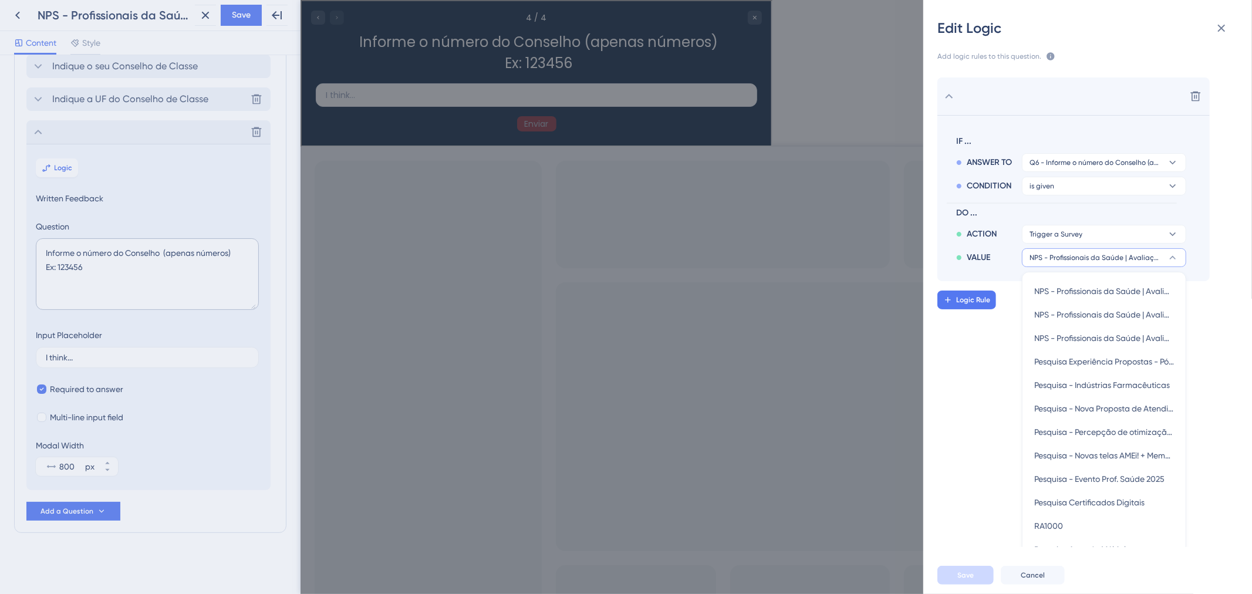
scroll to position [38, 0]
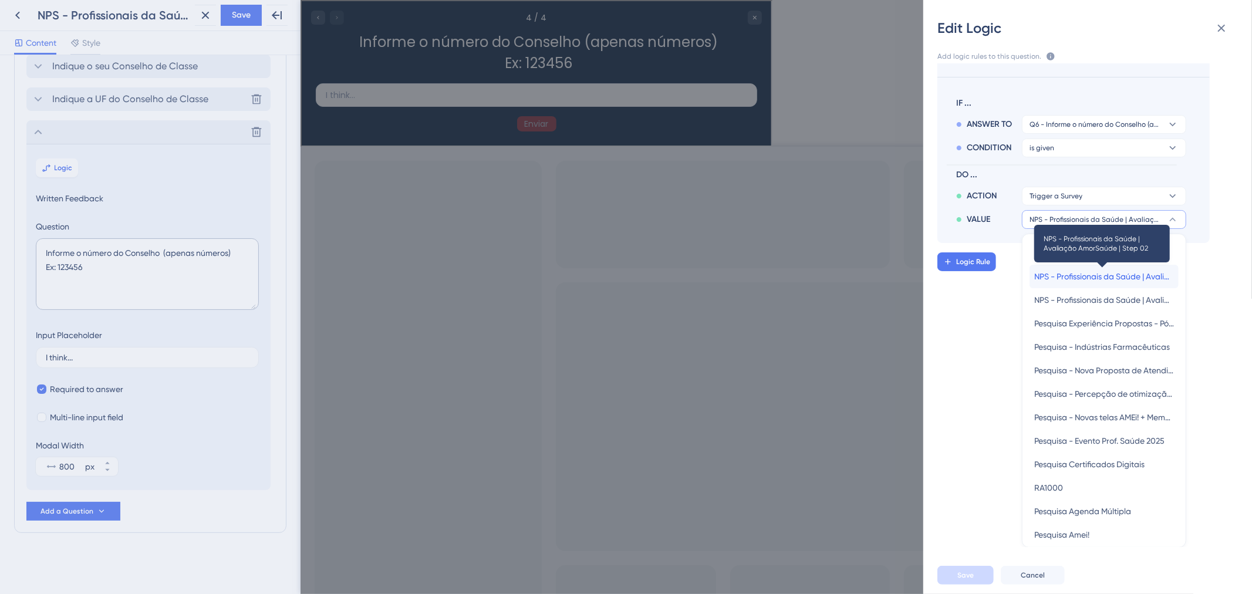
click at [1145, 276] on span "NPS - Profissionais da Saúde | Avaliação AmorSaúde | Step 02" at bounding box center [1105, 277] width 140 height 14
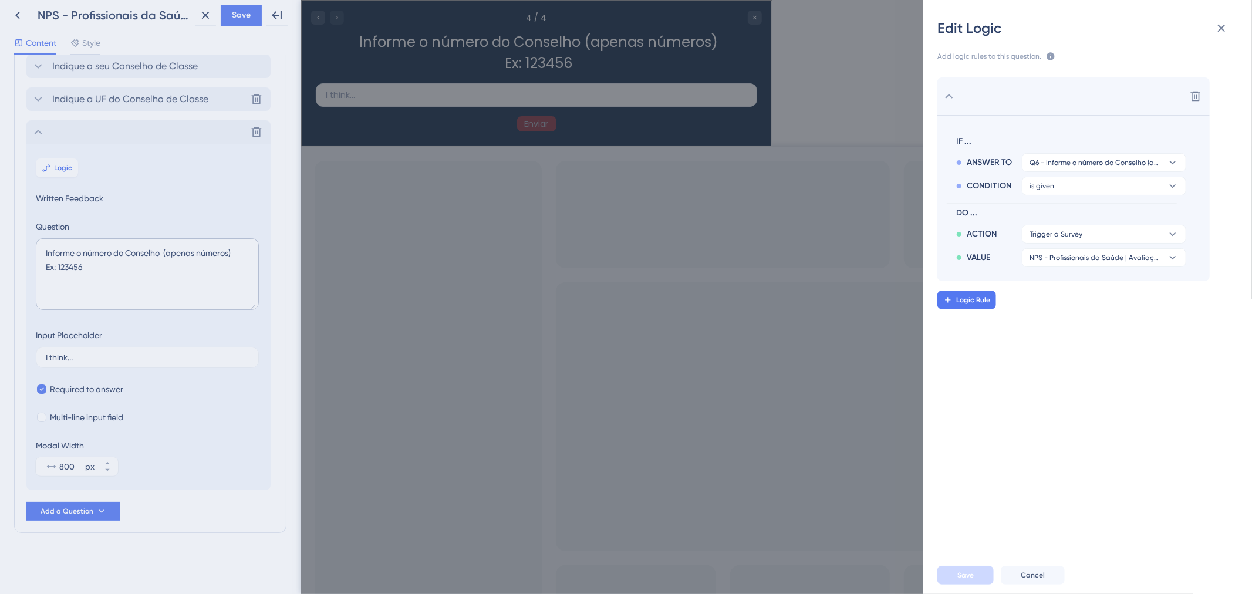
scroll to position [0, 0]
click at [1218, 32] on icon at bounding box center [1222, 28] width 14 height 14
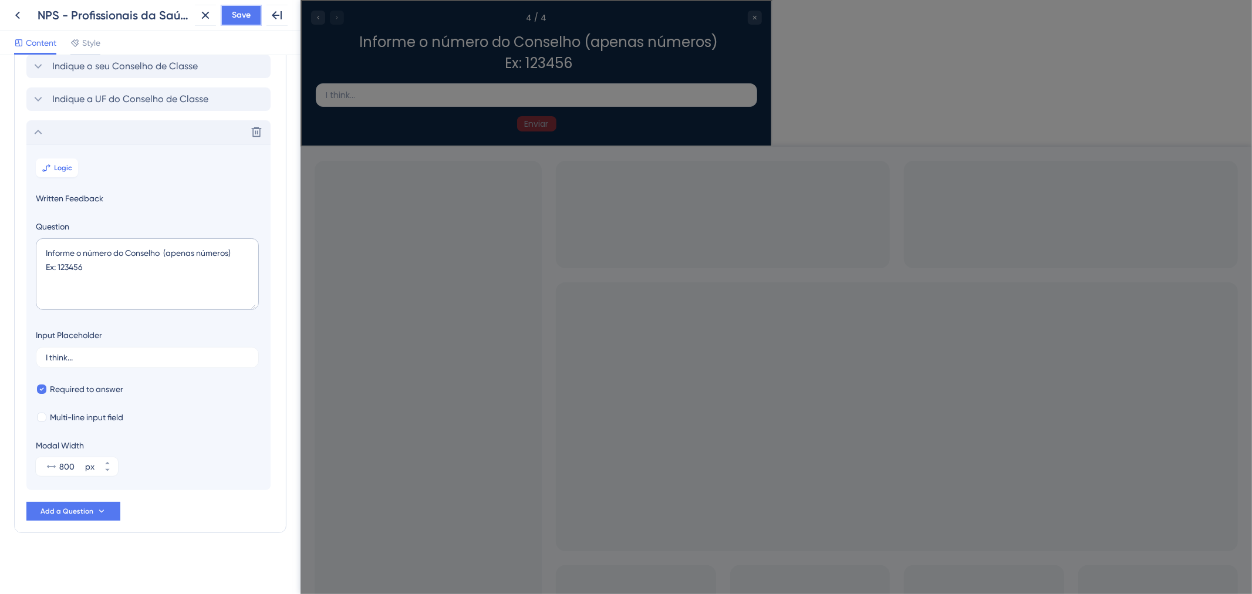
click at [257, 16] on button "Save" at bounding box center [241, 15] width 41 height 21
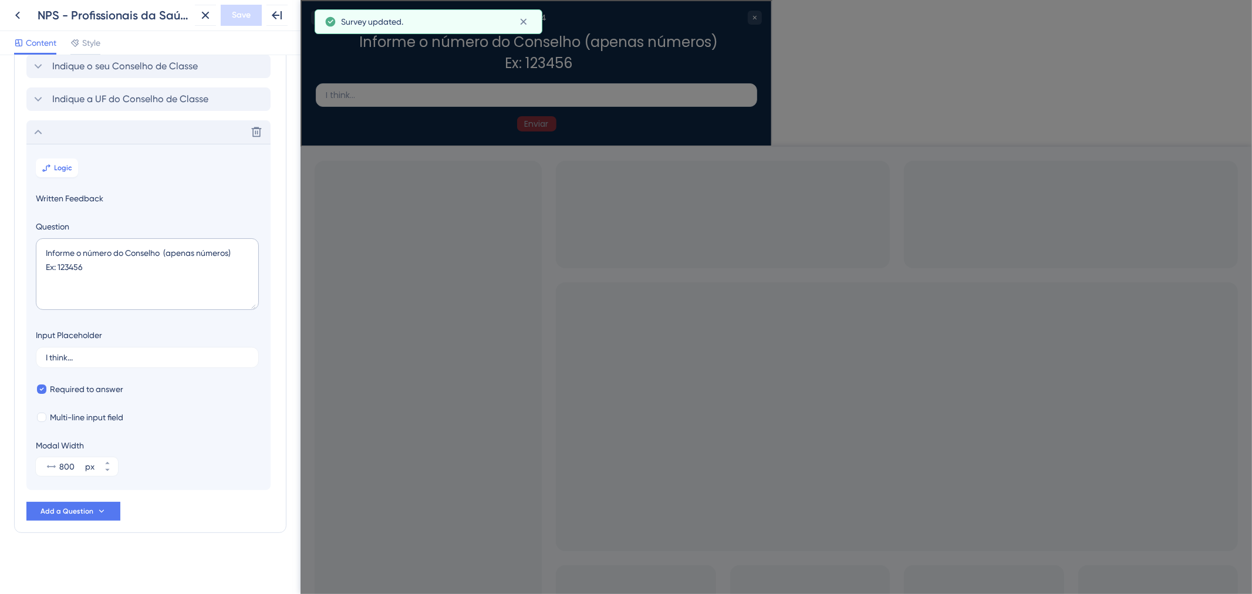
click at [62, 137] on div "Delete" at bounding box center [148, 131] width 244 height 23
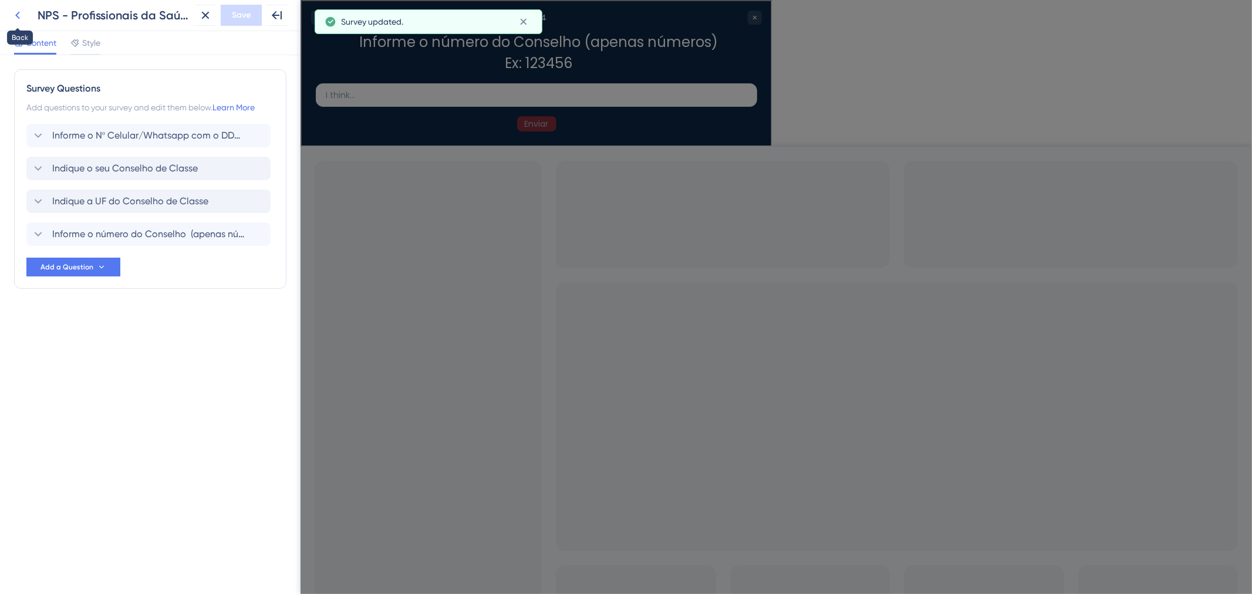
click at [20, 14] on icon at bounding box center [18, 15] width 14 height 14
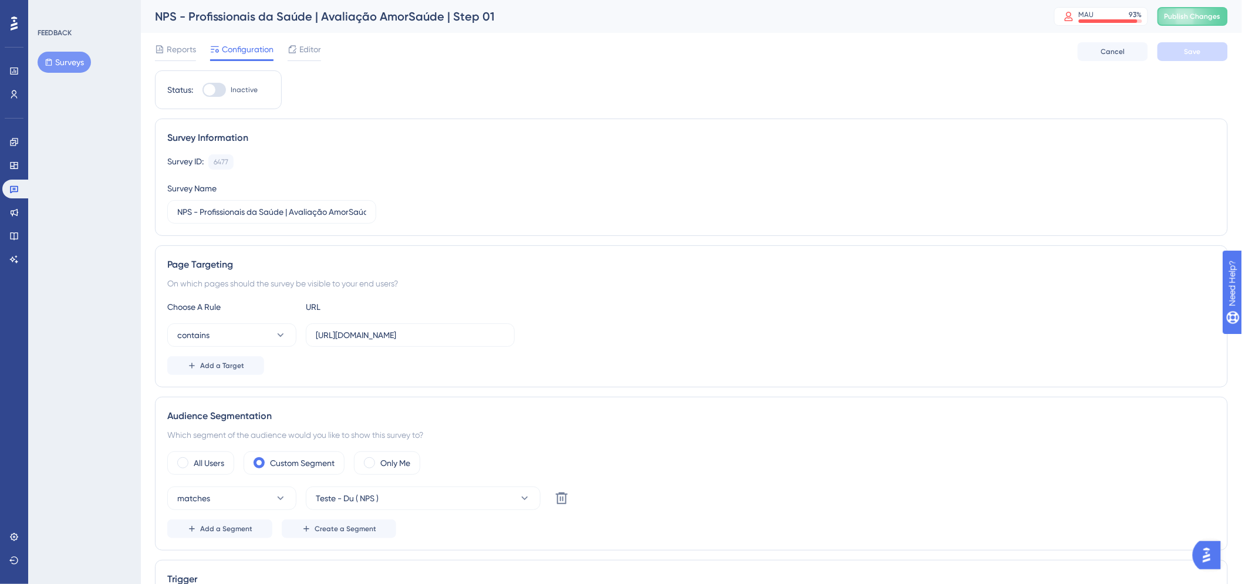
click at [63, 59] on button "Surveys" at bounding box center [64, 62] width 53 height 21
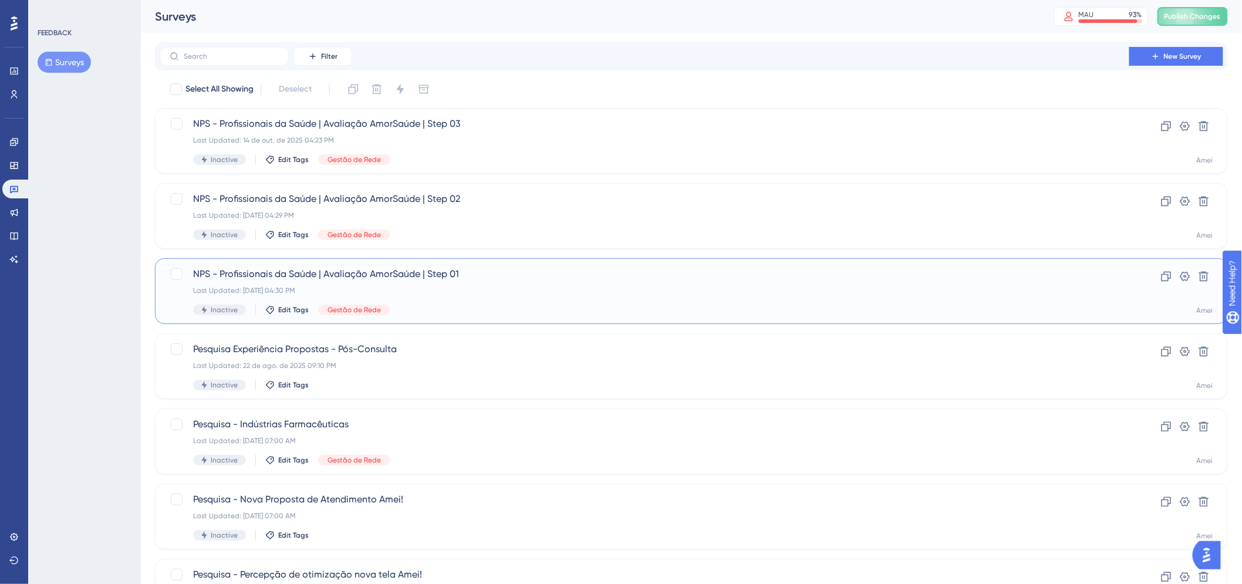
click at [444, 308] on div "Inactive Edit Tags Gestão de Rede" at bounding box center [644, 310] width 903 height 11
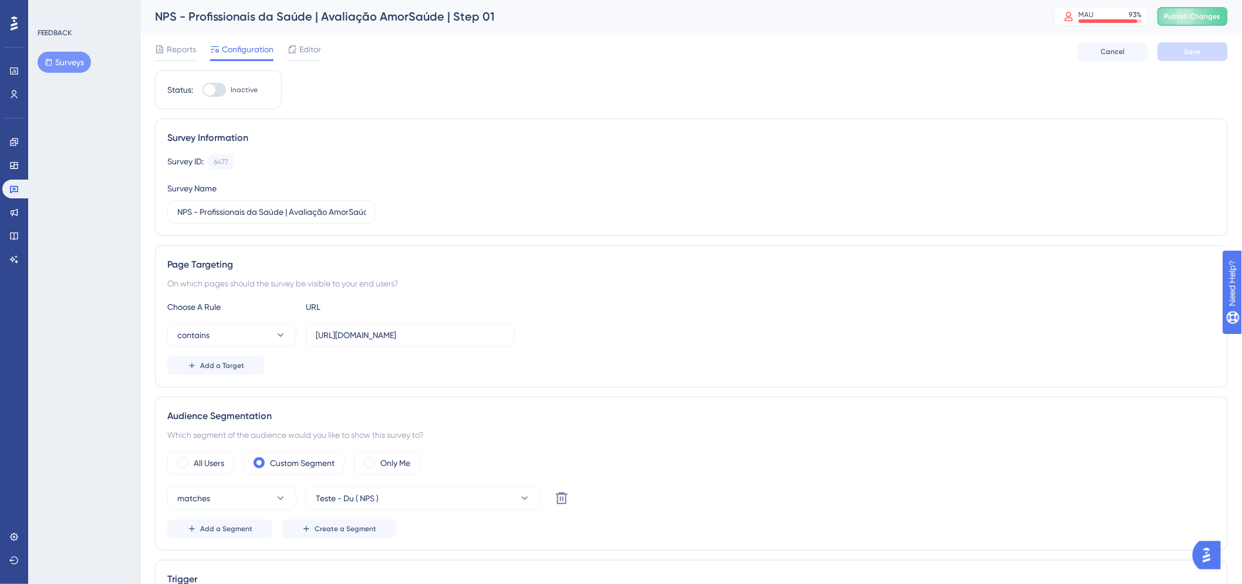
click at [78, 63] on button "Surveys" at bounding box center [64, 62] width 53 height 21
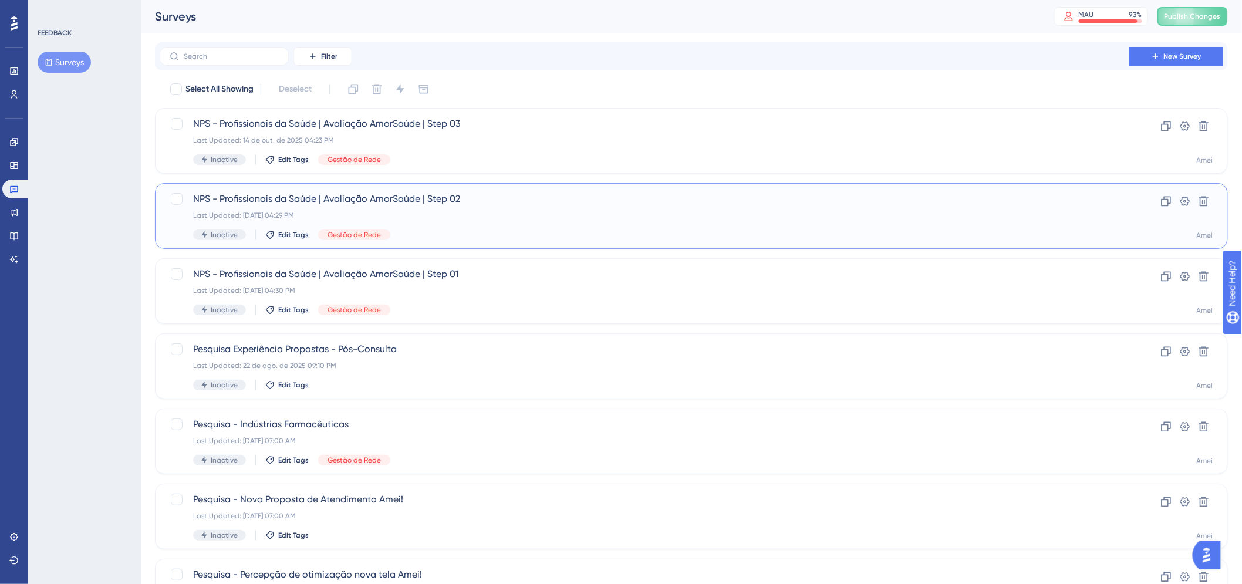
click at [495, 220] on div "Last Updated: 14 de out. de 2025 04:29 PM" at bounding box center [644, 215] width 903 height 9
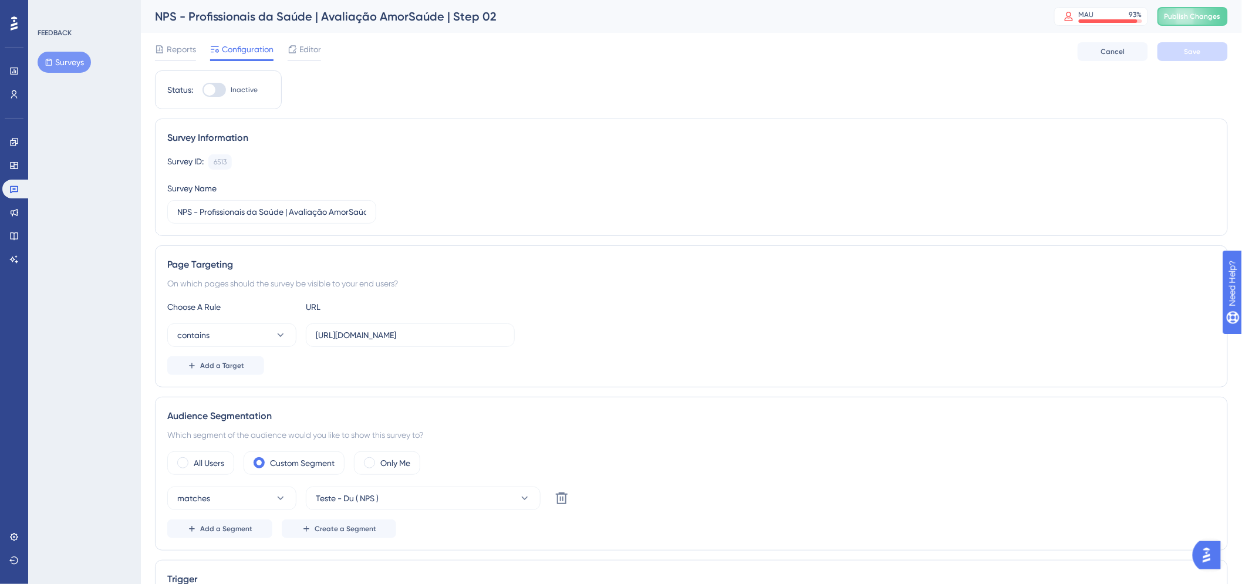
click at [80, 62] on button "Surveys" at bounding box center [64, 62] width 53 height 21
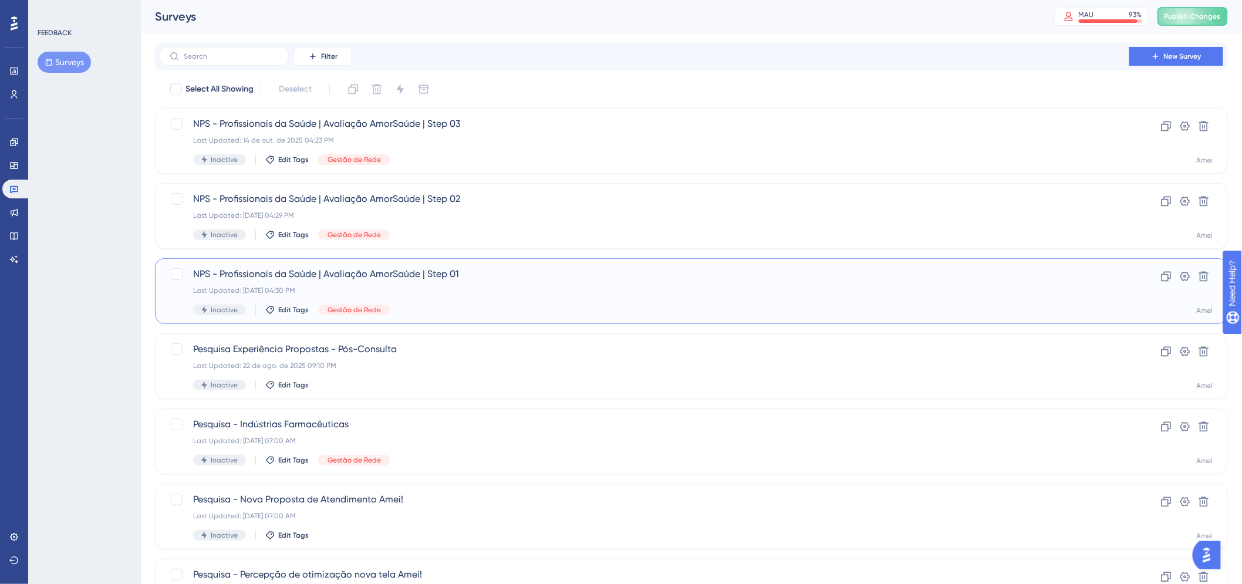
click at [454, 309] on div "Inactive Edit Tags Gestão de Rede" at bounding box center [644, 310] width 903 height 11
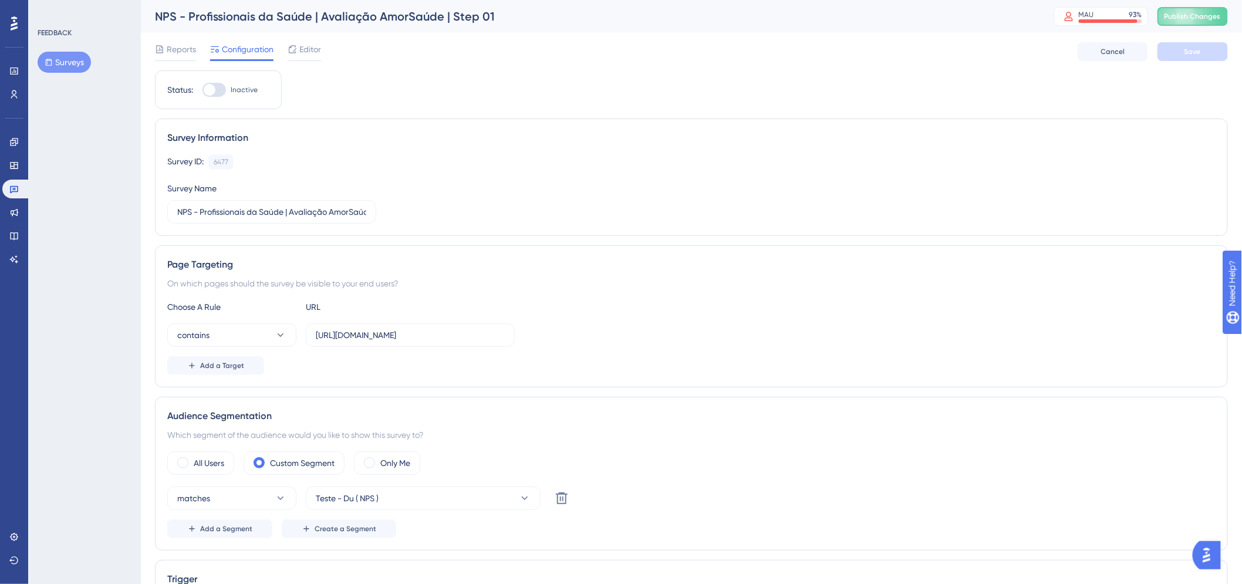
click at [49, 75] on div "FEEDBACK Surveys" at bounding box center [84, 292] width 113 height 584
click at [59, 67] on button "Surveys" at bounding box center [64, 62] width 53 height 21
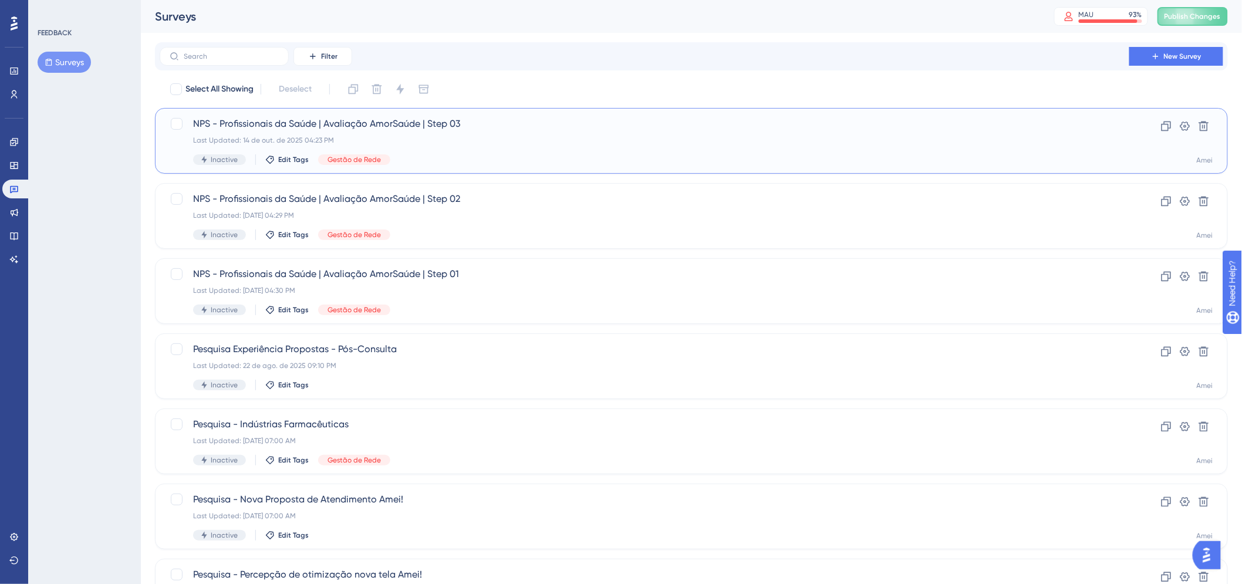
click at [423, 150] on div "NPS - Profissionais da Saúde | Avaliação AmorSaúde | Step 03 Last Updated: 14 d…" at bounding box center [644, 141] width 903 height 48
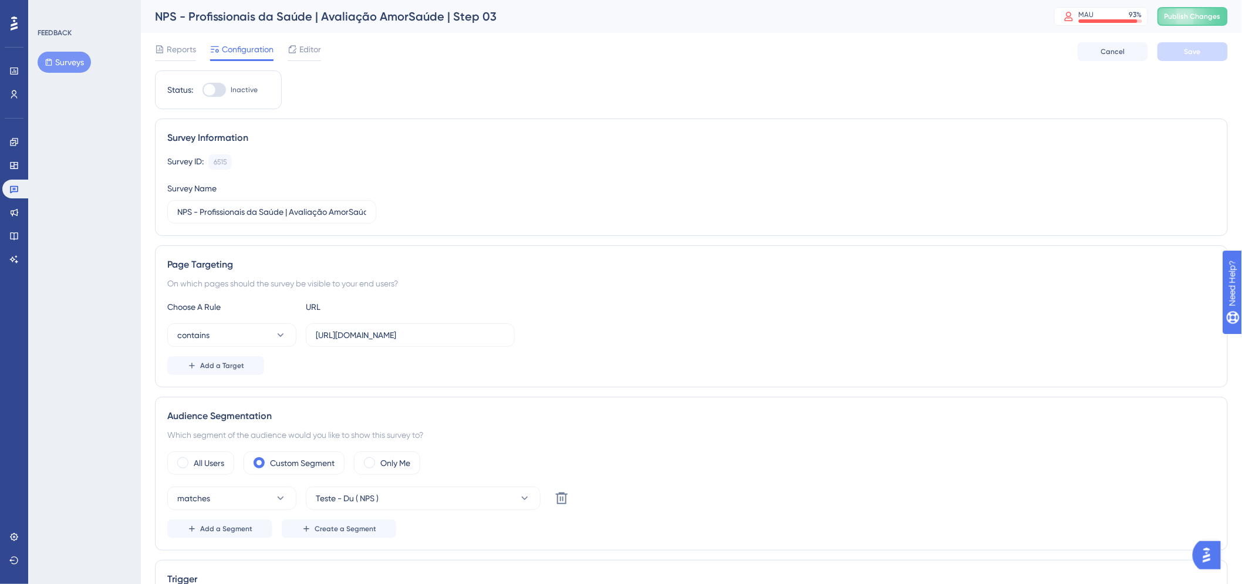
click at [62, 75] on div "FEEDBACK Surveys" at bounding box center [84, 292] width 113 height 584
click at [66, 67] on button "Surveys" at bounding box center [64, 62] width 53 height 21
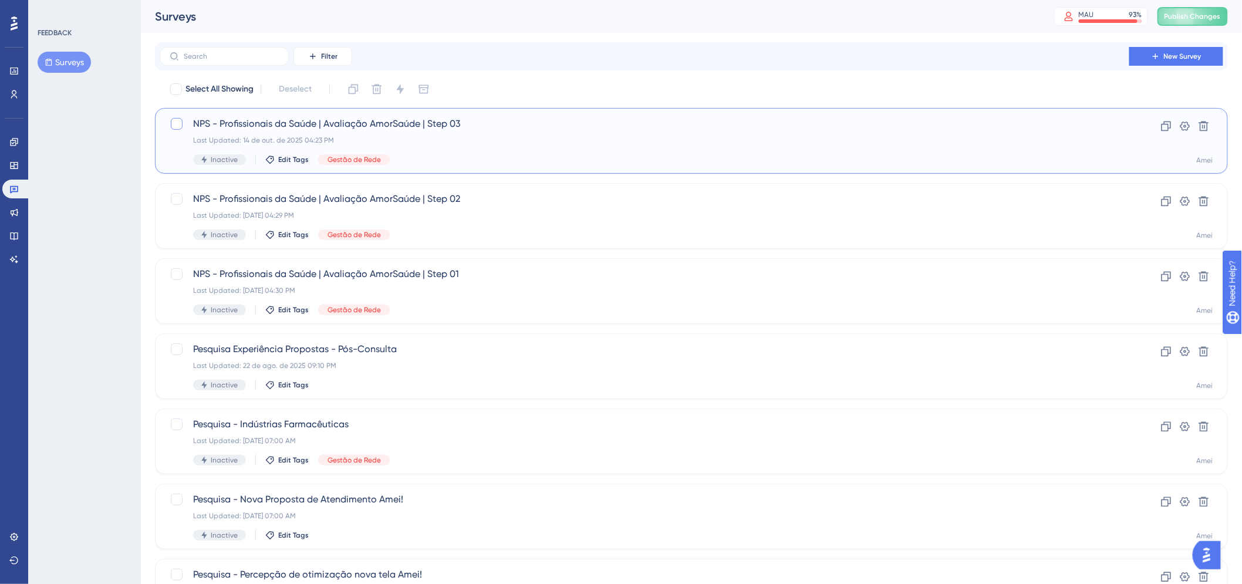
click at [177, 124] on div at bounding box center [177, 124] width 12 height 12
checkbox input "true"
click at [173, 196] on div at bounding box center [177, 199] width 12 height 12
checkbox input "true"
click at [183, 277] on div at bounding box center [177, 274] width 14 height 14
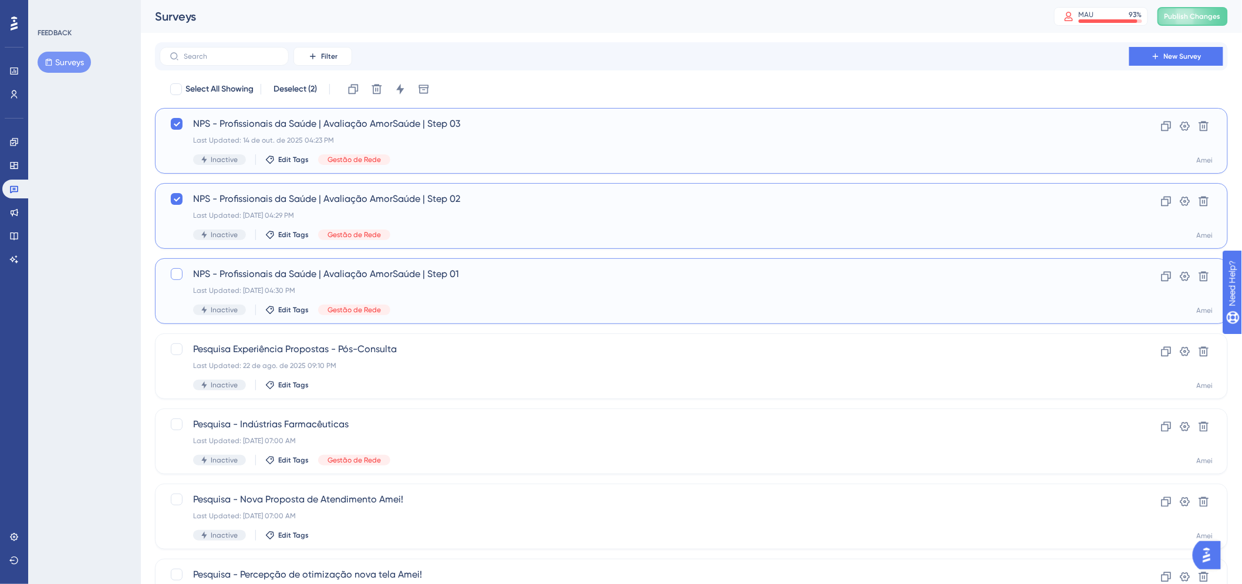
checkbox input "true"
click at [403, 94] on icon at bounding box center [401, 89] width 12 height 12
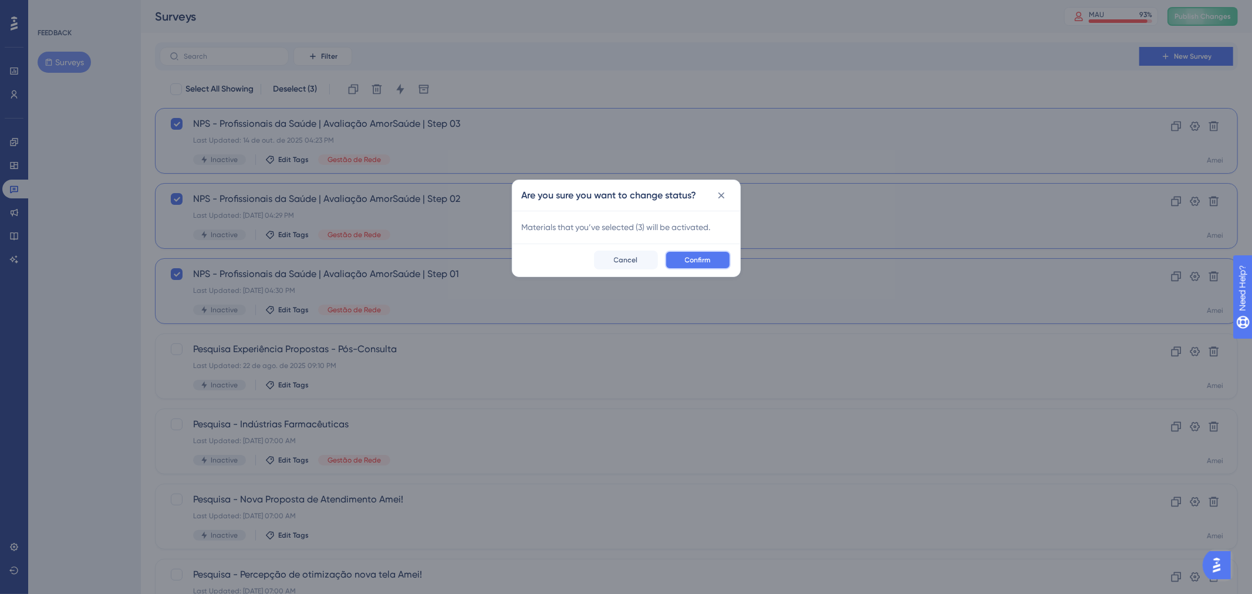
click at [677, 261] on button "Confirm" at bounding box center [698, 260] width 66 height 19
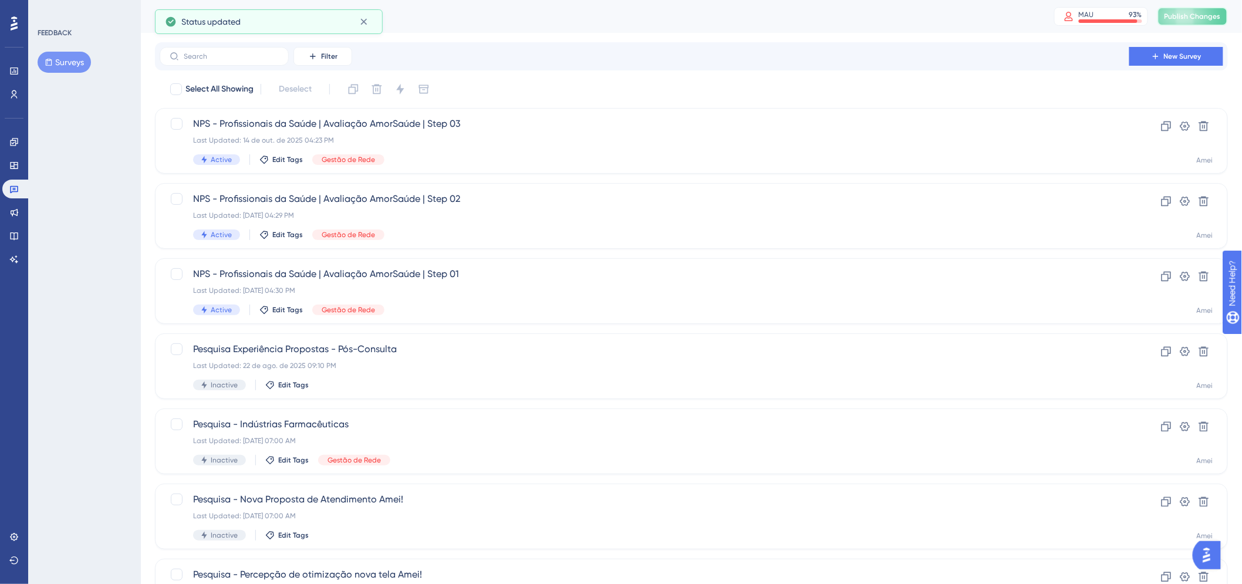
click at [1200, 21] on span "Publish Changes" at bounding box center [1193, 16] width 56 height 9
click at [544, 268] on span "NPS - Profissionais da Saúde | Avaliação AmorSaúde | Step 01" at bounding box center [644, 274] width 903 height 14
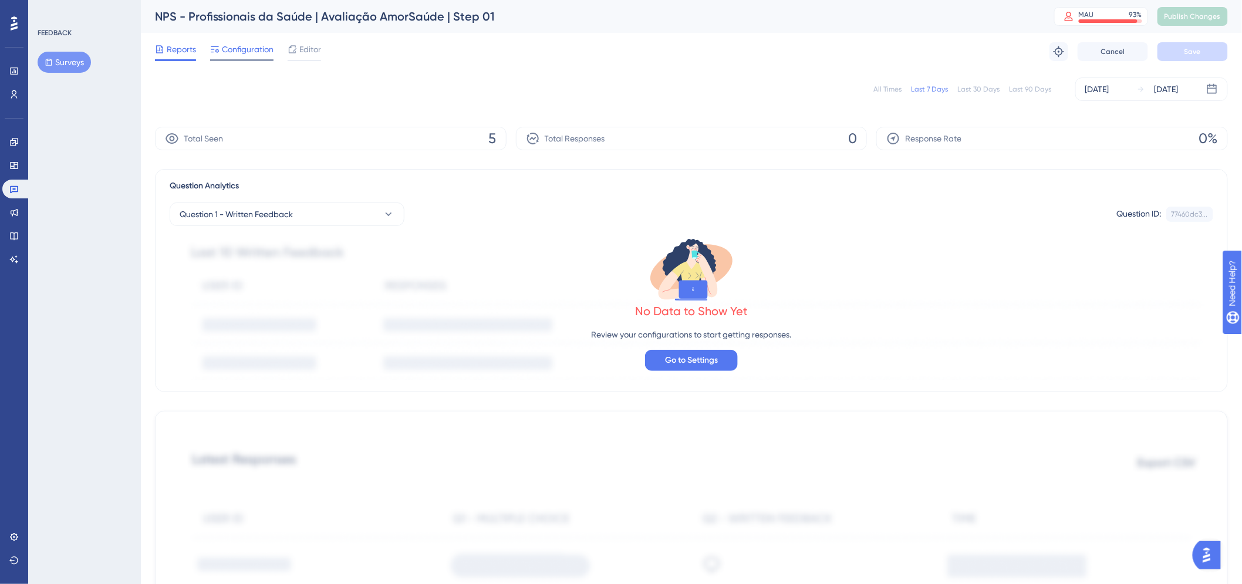
click at [250, 53] on span "Configuration" at bounding box center [248, 49] width 52 height 14
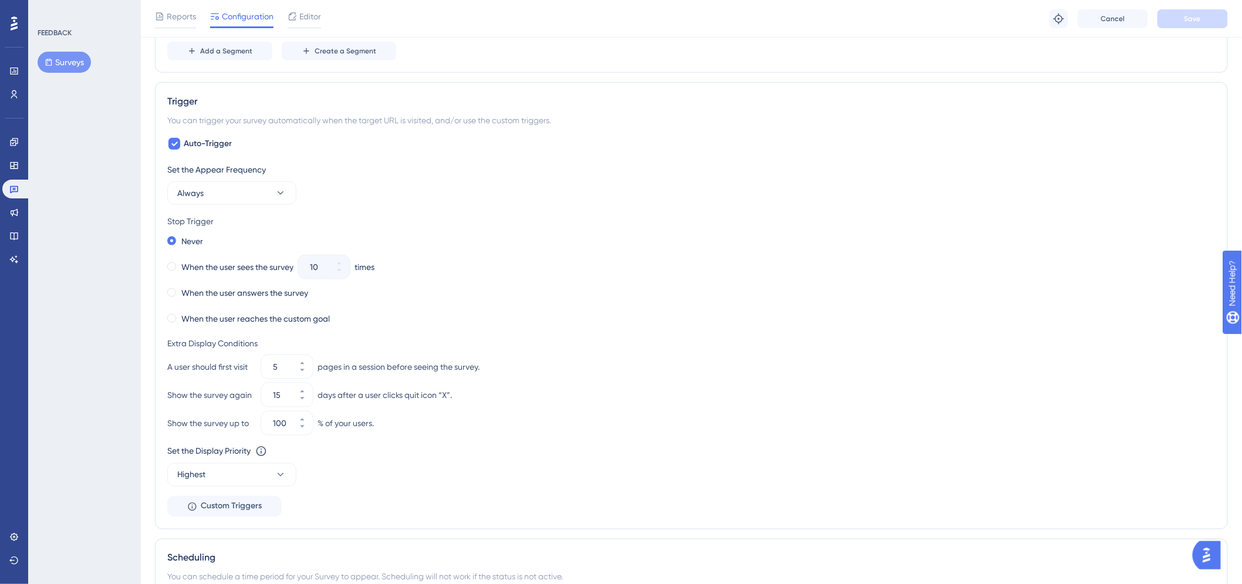
scroll to position [447, 0]
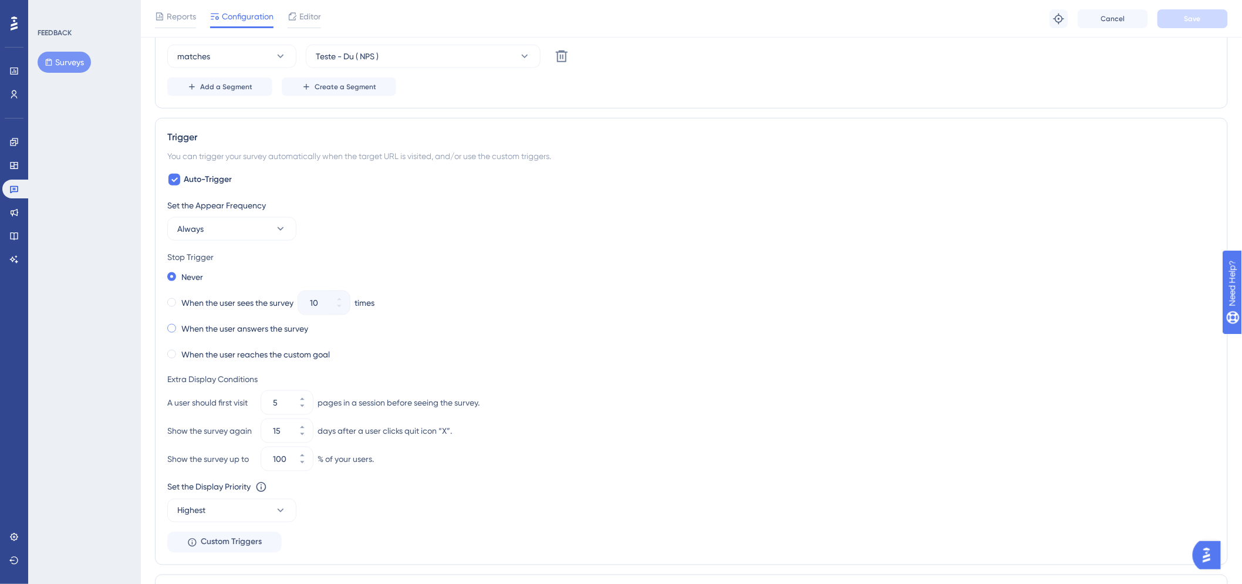
click at [280, 327] on label "When the user answers the survey" at bounding box center [244, 329] width 127 height 14
click at [1200, 13] on button "Save" at bounding box center [1193, 18] width 70 height 19
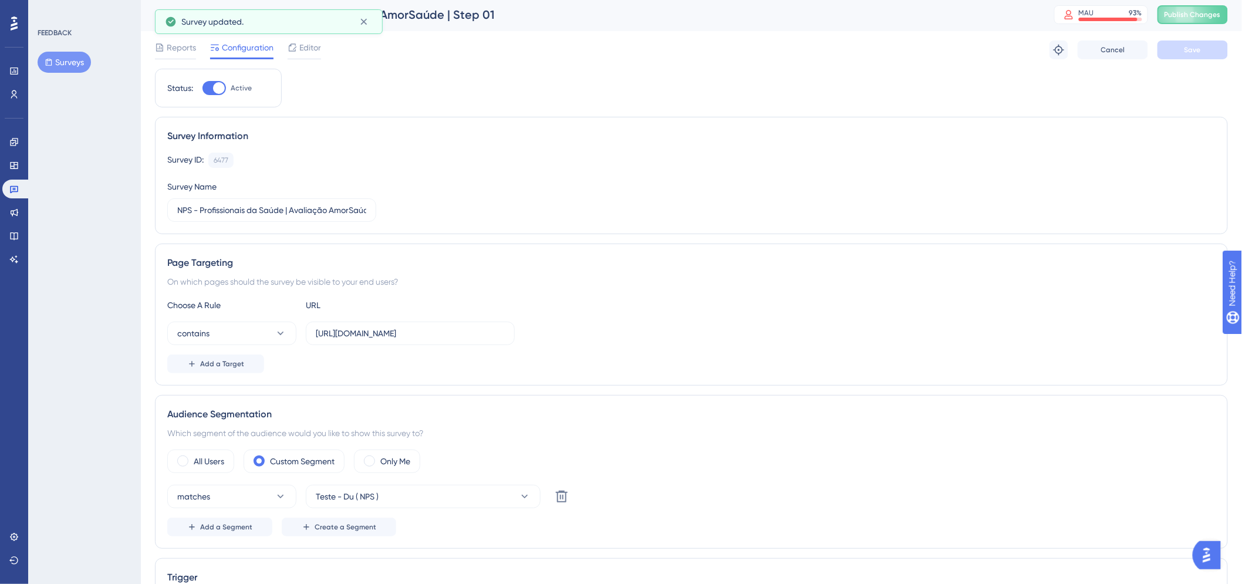
scroll to position [0, 0]
click at [1208, 18] on span "Publish Changes" at bounding box center [1193, 16] width 56 height 9
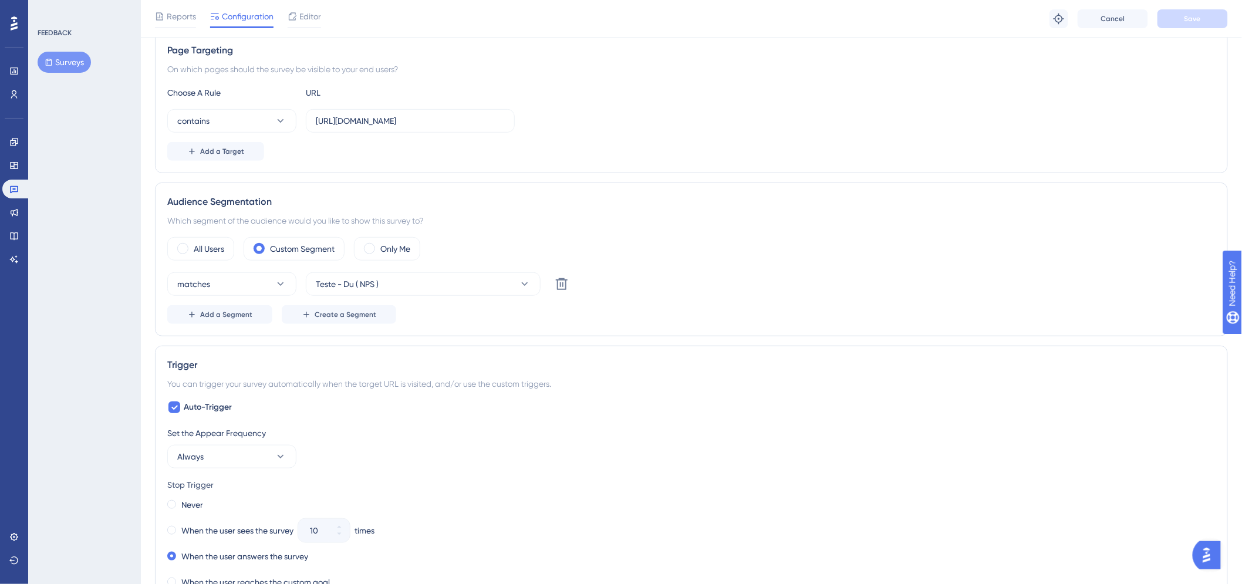
scroll to position [521, 0]
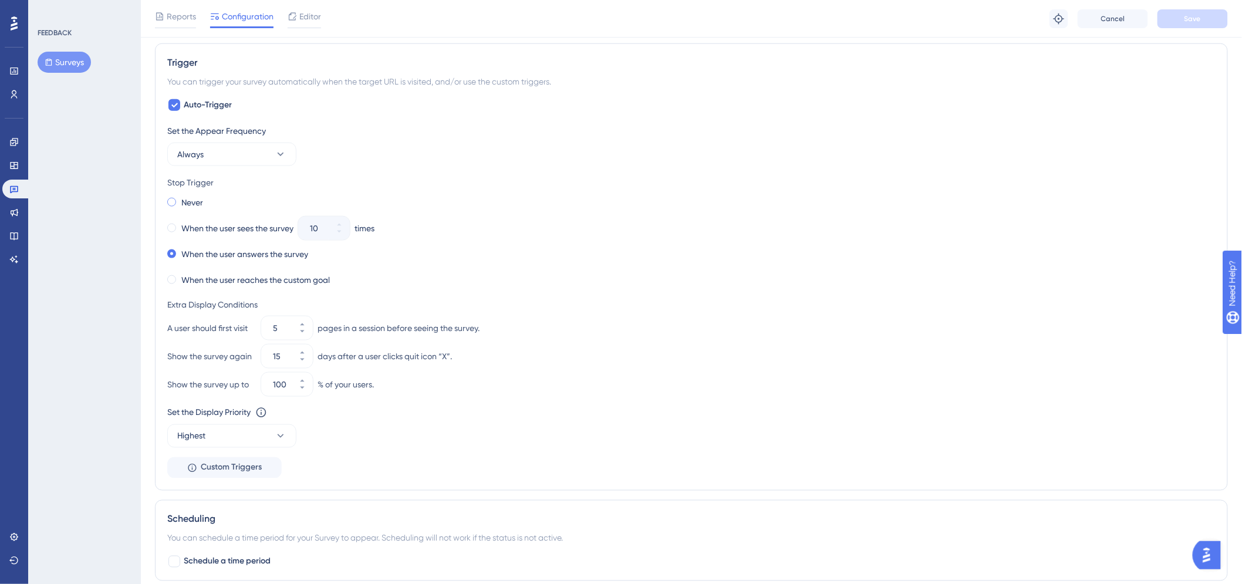
click at [187, 208] on label "Never" at bounding box center [192, 203] width 22 height 14
click at [1189, 23] on button "Save" at bounding box center [1193, 18] width 70 height 19
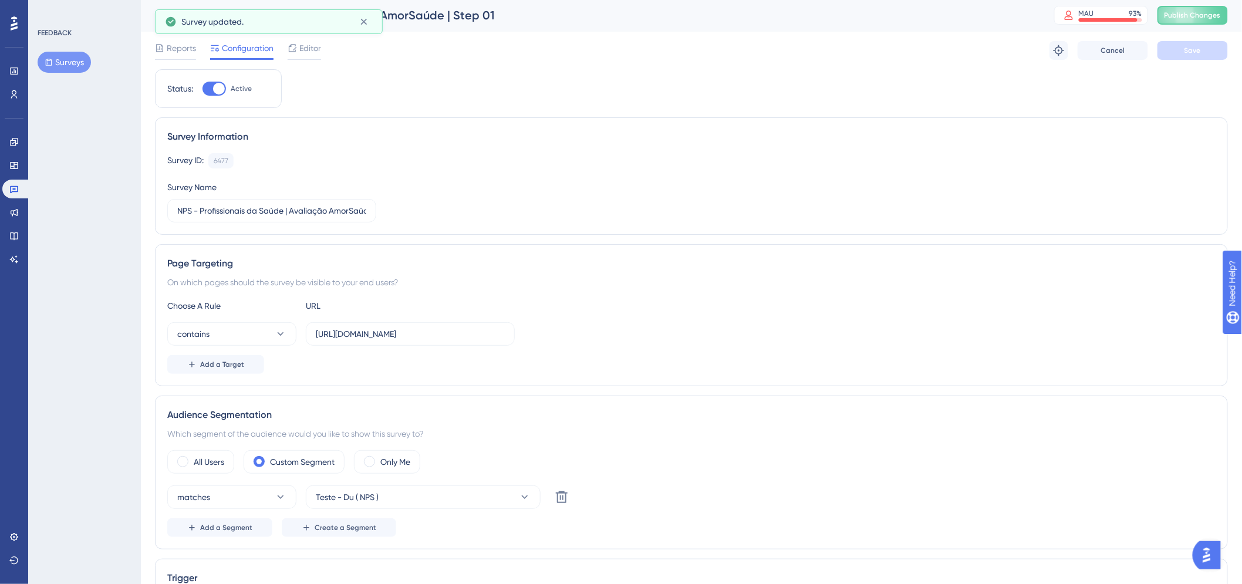
scroll to position [0, 0]
click at [1191, 20] on span "Publish Changes" at bounding box center [1193, 16] width 56 height 9
click at [80, 187] on div "FEEDBACK Surveys" at bounding box center [84, 292] width 113 height 584
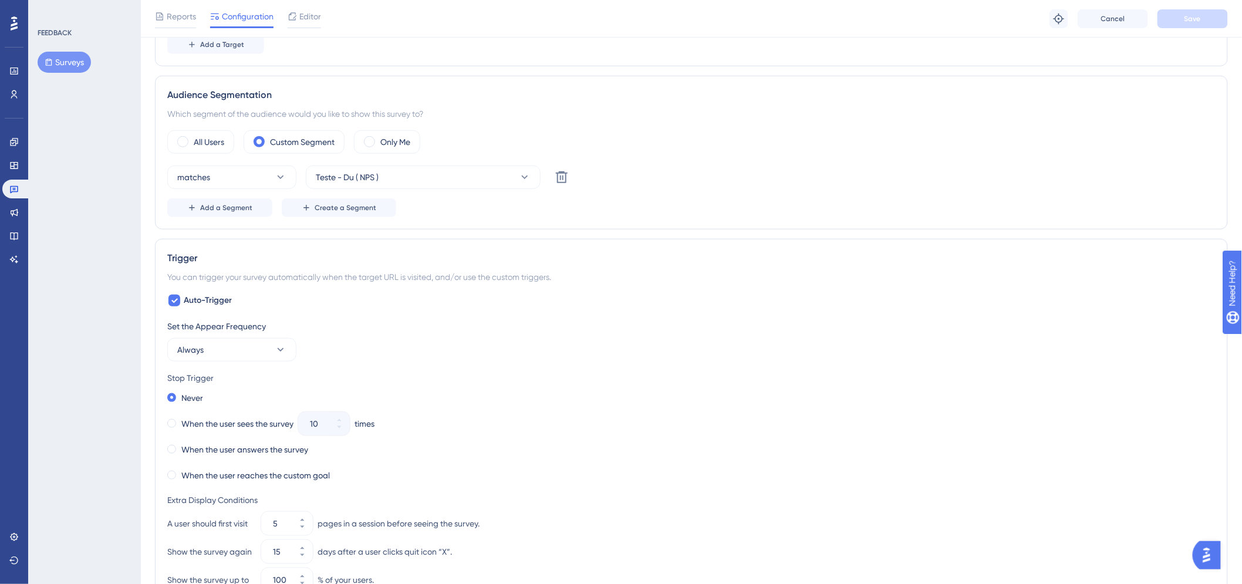
scroll to position [391, 0]
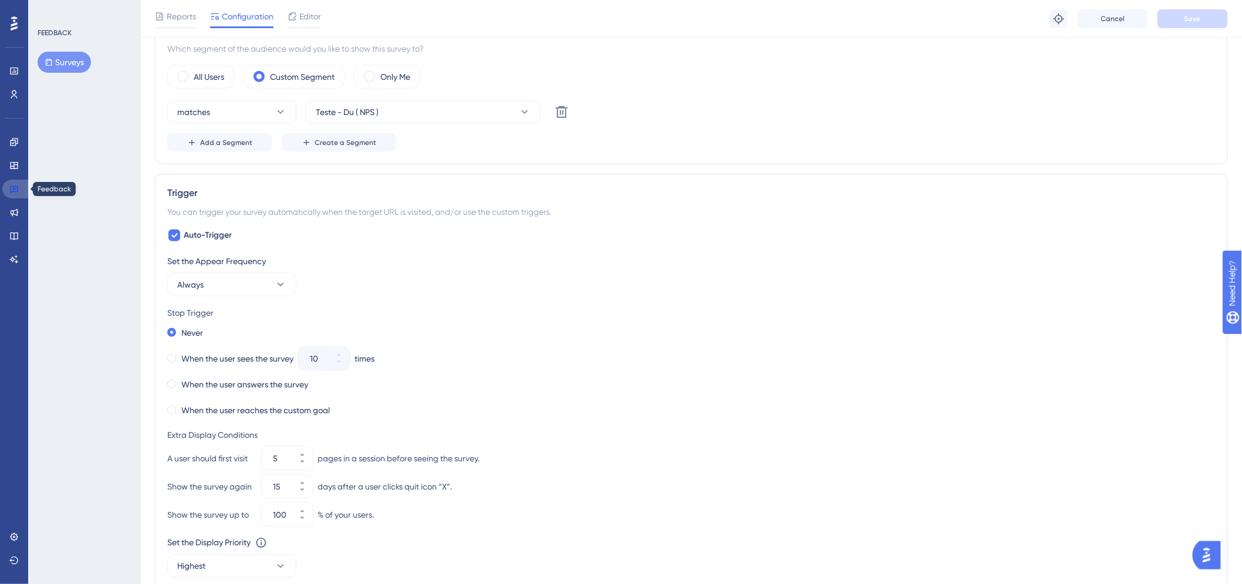
click at [7, 189] on link at bounding box center [16, 189] width 28 height 19
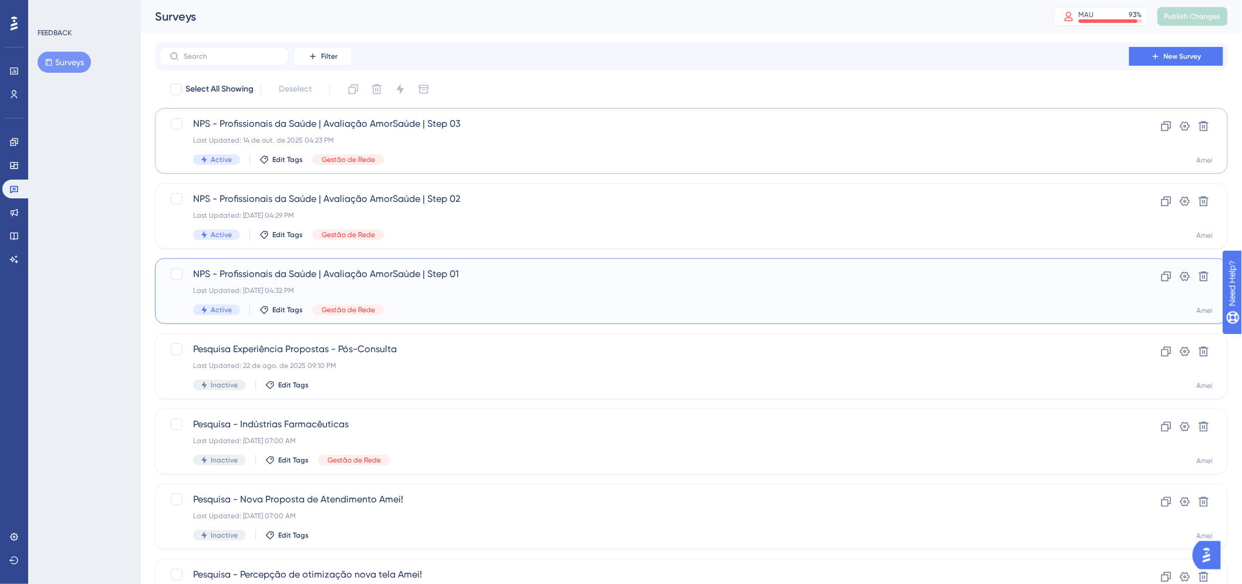
drag, startPoint x: 454, startPoint y: 288, endPoint x: 493, endPoint y: 127, distance: 166.1
click at [493, 127] on div "Select All Showing Deselect NPS - Profissionais da Saúde | Avaliação AmorSaúde …" at bounding box center [691, 465] width 1073 height 770
click at [541, 277] on span "NPS - Profissionais da Saúde | Avaliação AmorSaúde | Step 01" at bounding box center [644, 274] width 903 height 14
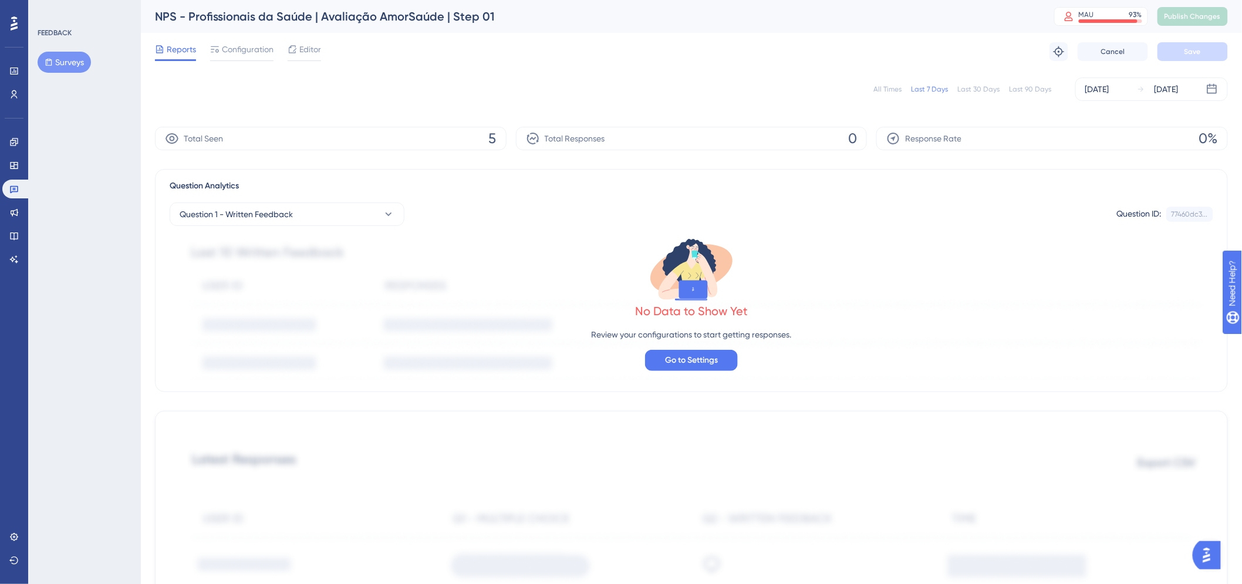
click at [261, 41] on div "Reports Configuration Editor Troubleshoot Cancel Save" at bounding box center [691, 52] width 1073 height 38
click at [262, 49] on span "Configuration" at bounding box center [248, 49] width 52 height 14
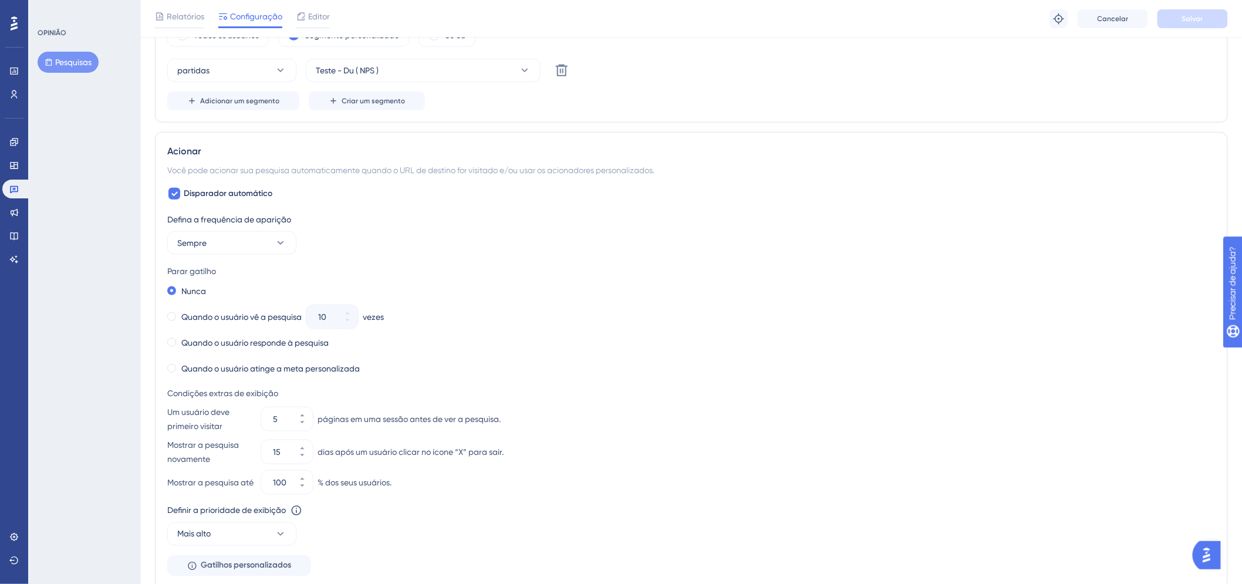
scroll to position [456, 0]
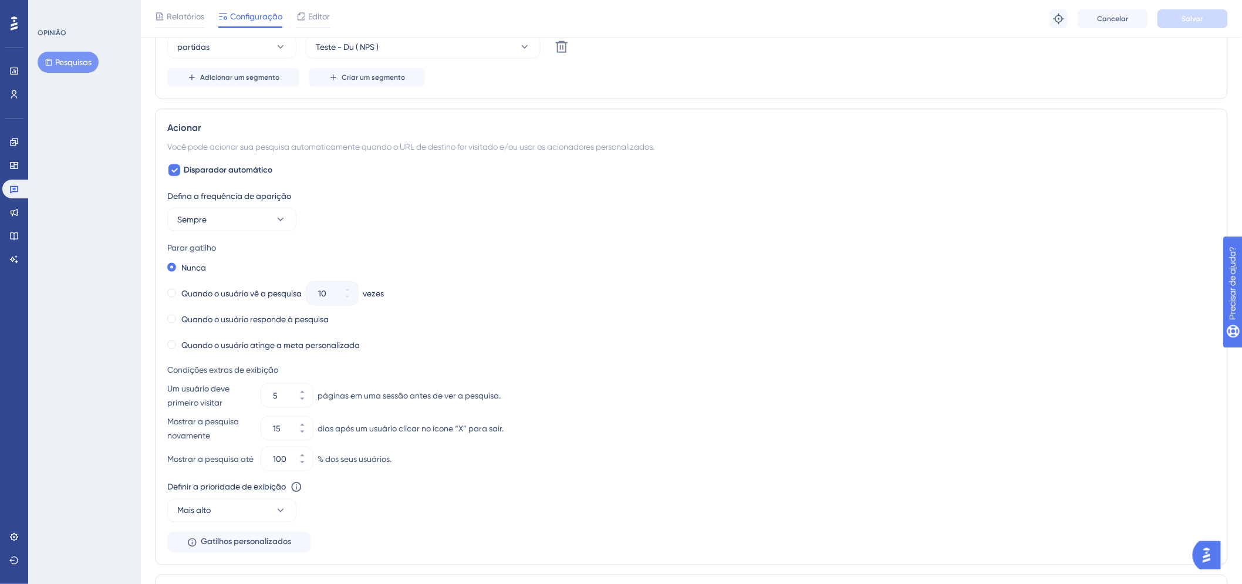
click at [723, 217] on div "Defina a frequência de aparição Sempre" at bounding box center [691, 210] width 1049 height 42
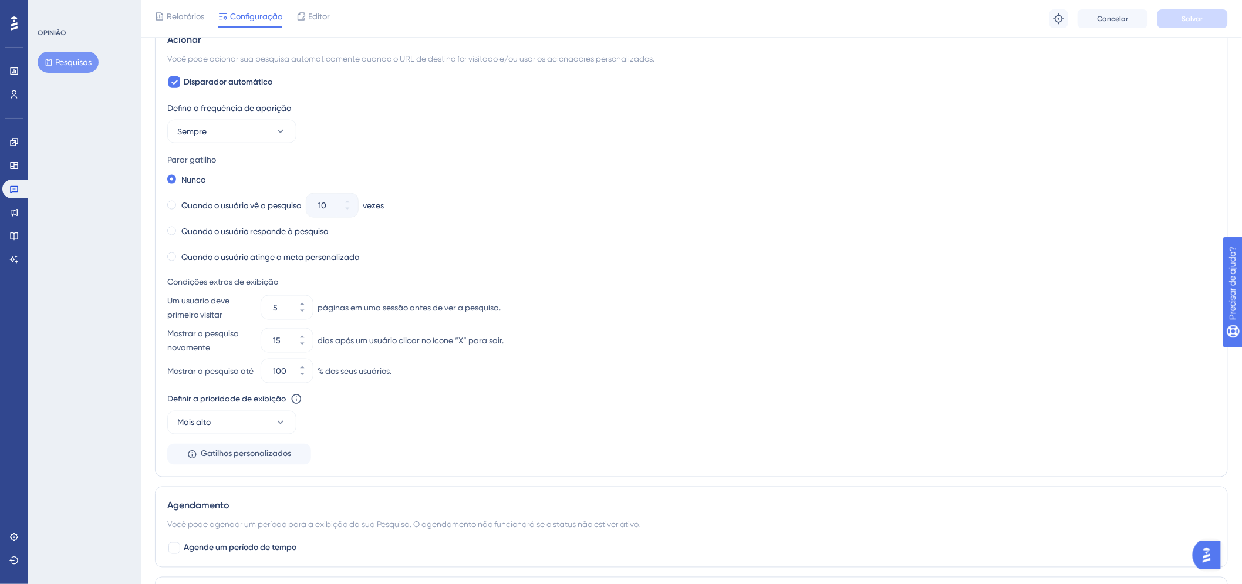
scroll to position [521, 0]
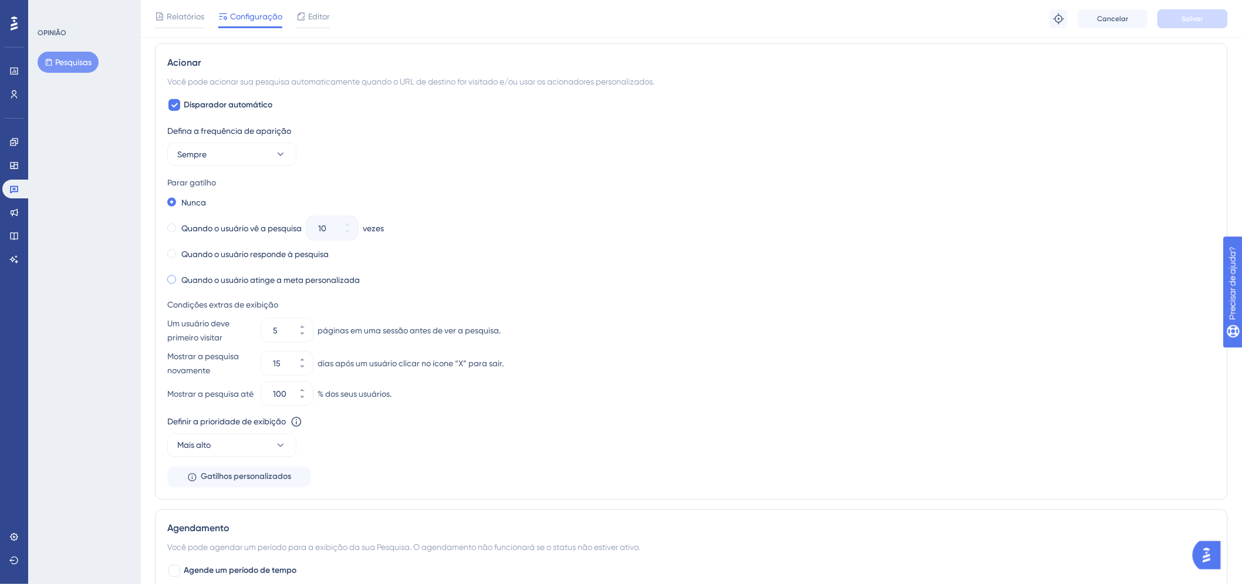
click at [210, 286] on label "Quando o usuário atinge a meta personalizada" at bounding box center [270, 280] width 179 height 14
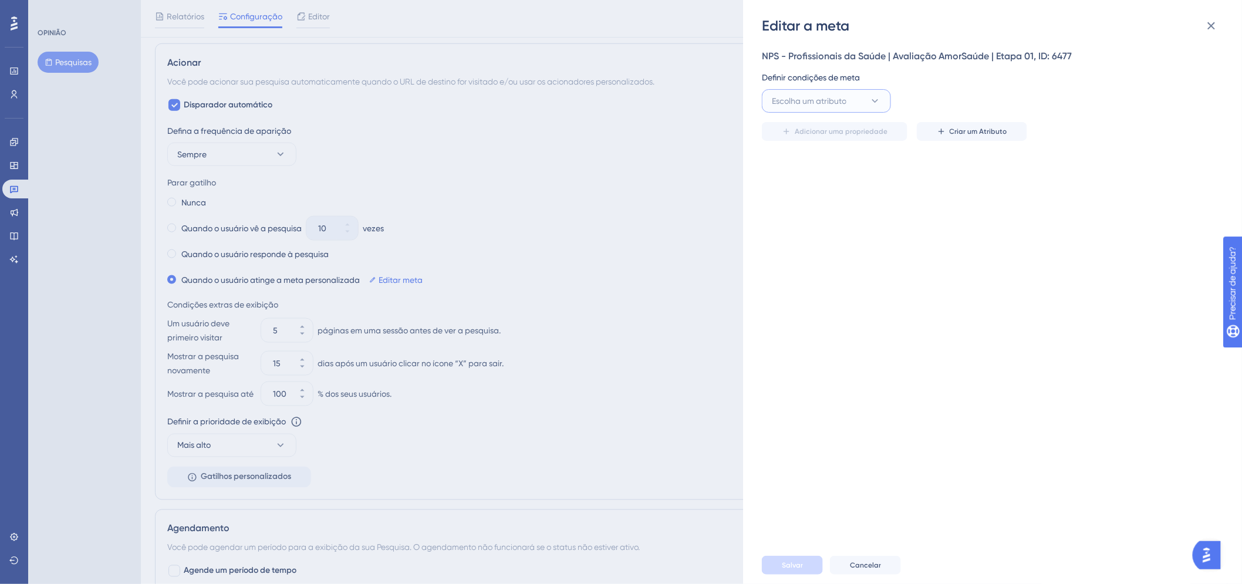
click at [890, 105] on button "Escolha um atributo" at bounding box center [826, 100] width 129 height 23
click at [819, 163] on div "Guia Guia" at bounding box center [826, 172] width 95 height 23
click at [984, 102] on button "é visto" at bounding box center [958, 100] width 129 height 23
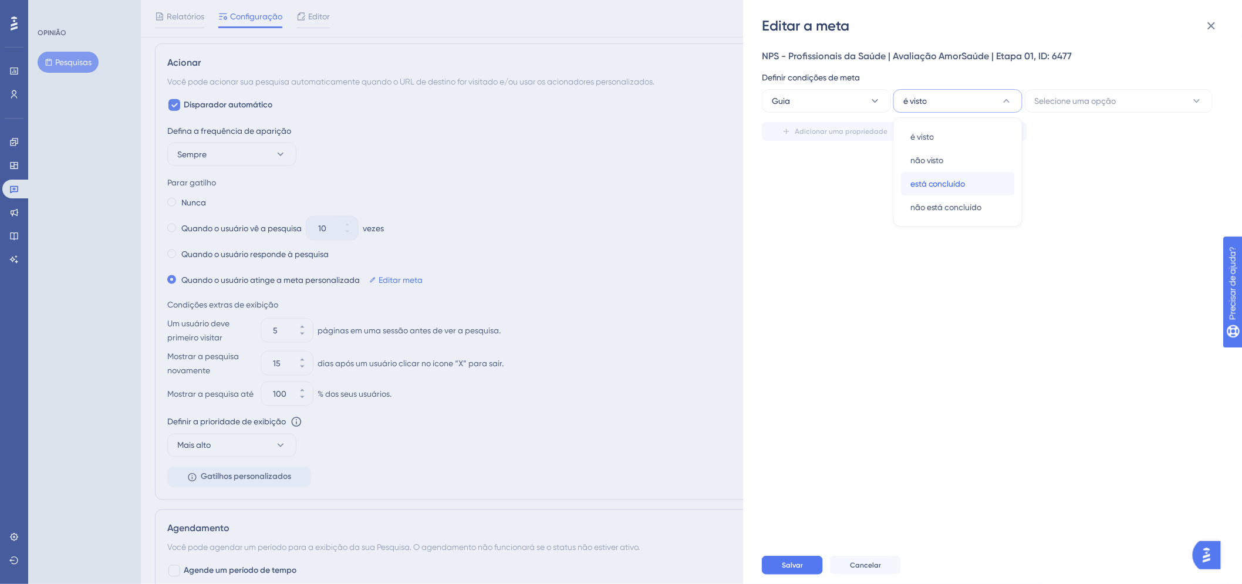
click at [998, 180] on div "está concluído está concluído" at bounding box center [958, 183] width 95 height 23
click at [1152, 92] on button "Selecione uma opção" at bounding box center [1119, 100] width 188 height 23
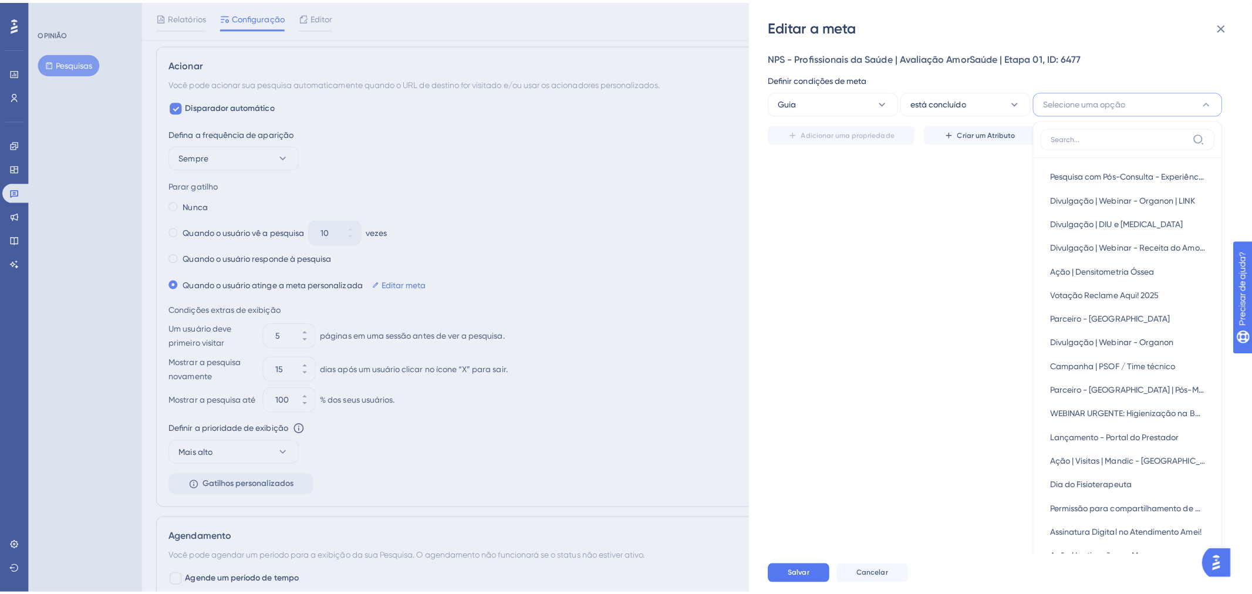
scroll to position [9, 0]
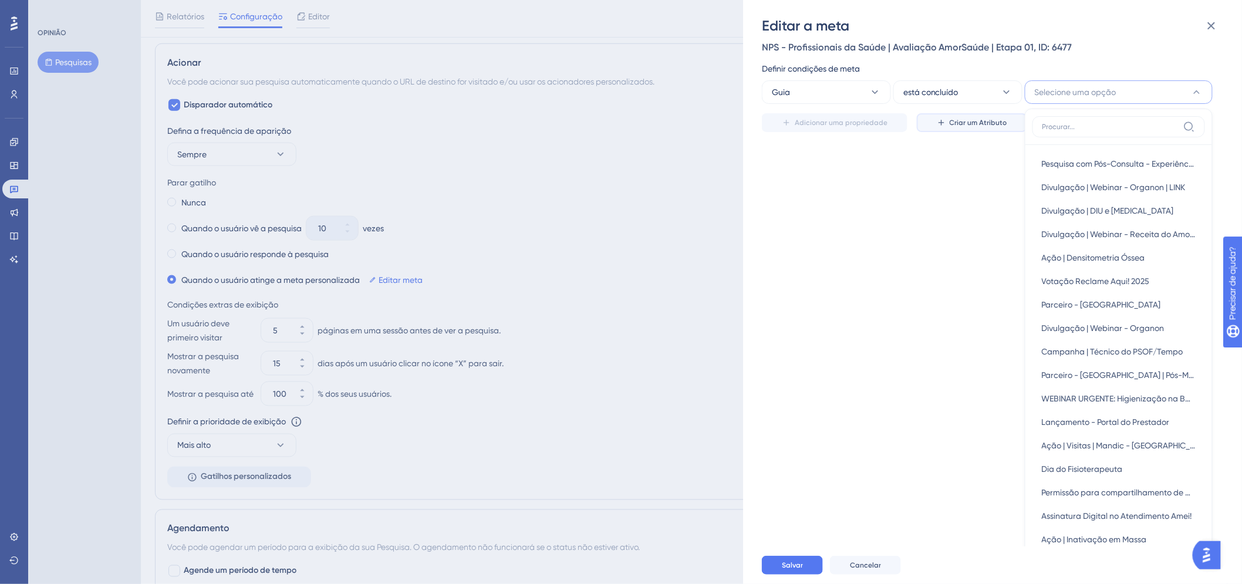
click at [984, 113] on button "Criar um Atributo" at bounding box center [972, 122] width 110 height 19
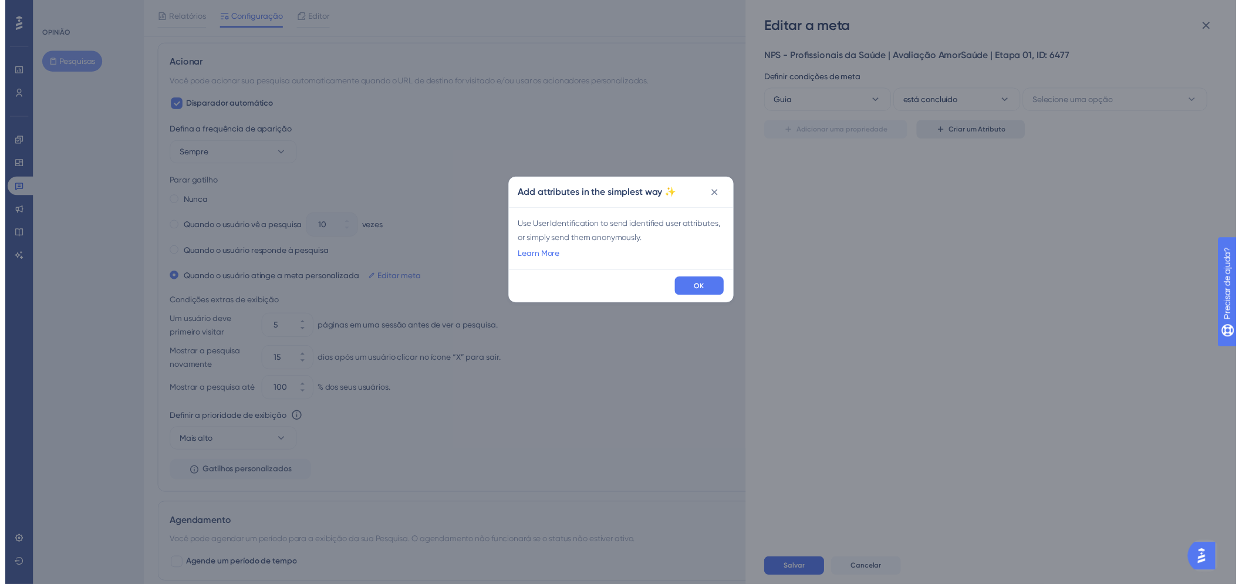
scroll to position [0, 0]
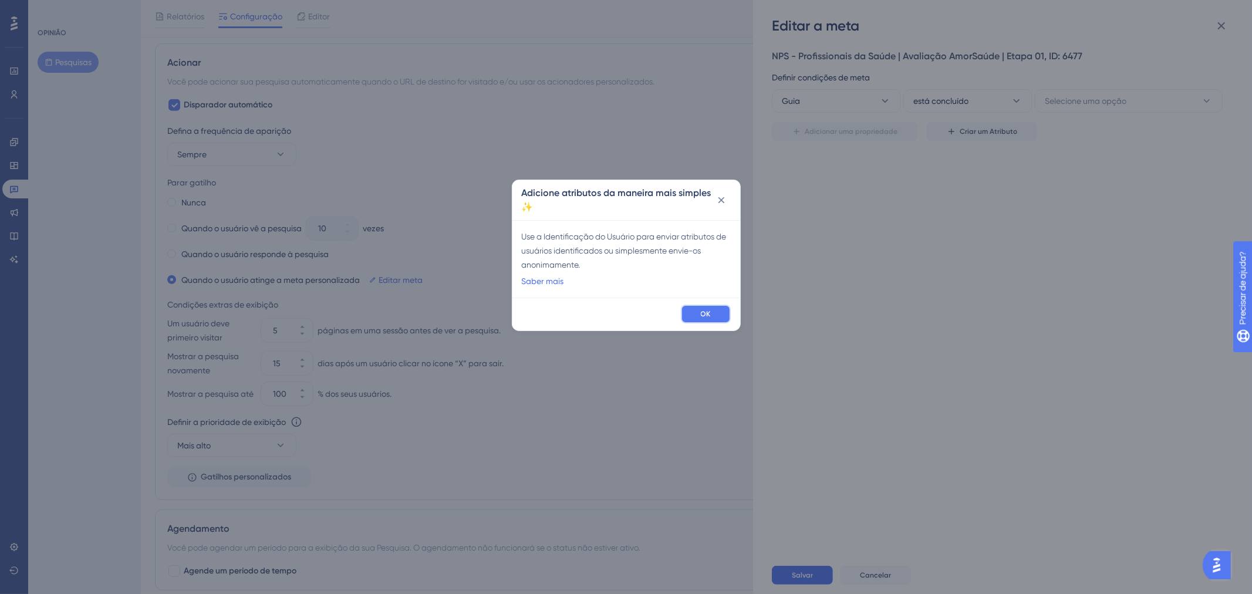
drag, startPoint x: 703, startPoint y: 319, endPoint x: 726, endPoint y: 298, distance: 30.8
click at [705, 318] on button "OK" at bounding box center [706, 314] width 50 height 19
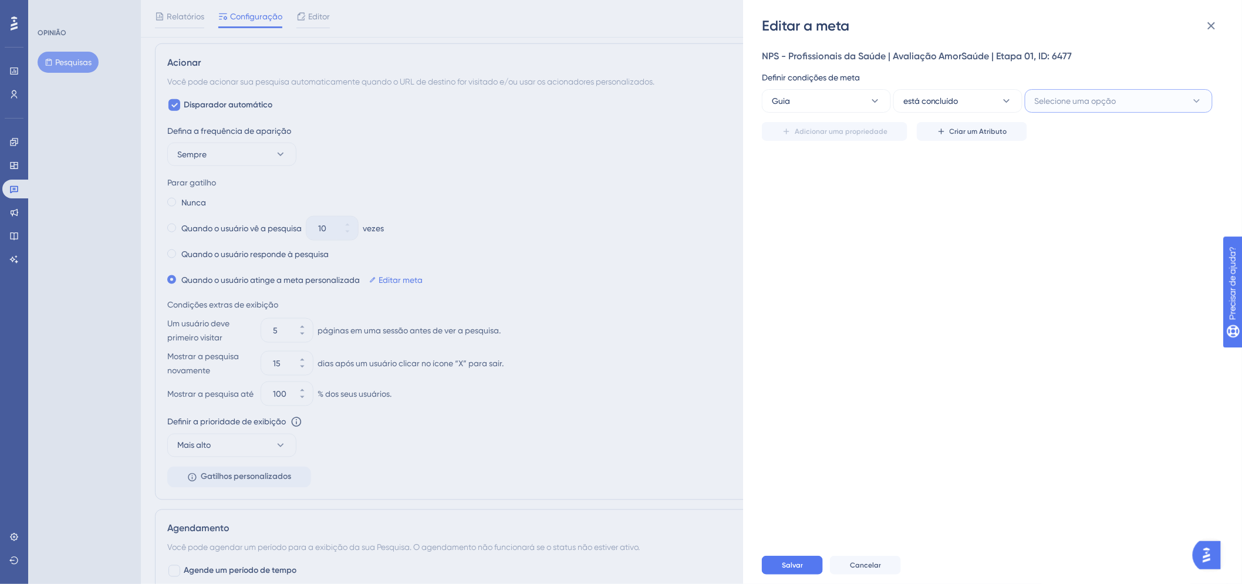
click at [1042, 103] on font "Selecione uma opção" at bounding box center [1076, 100] width 82 height 9
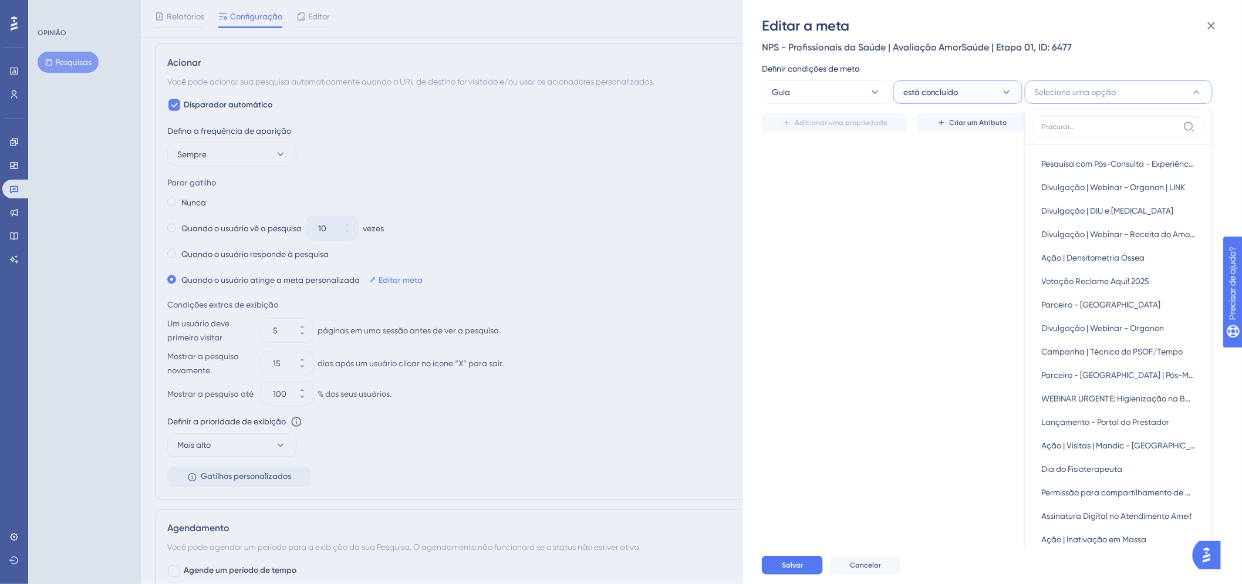
click at [988, 102] on button "está concluído" at bounding box center [958, 91] width 129 height 23
click at [971, 154] on div "não visto não visto" at bounding box center [958, 151] width 95 height 23
click at [1064, 96] on font "Selecione uma opção" at bounding box center [1076, 91] width 82 height 9
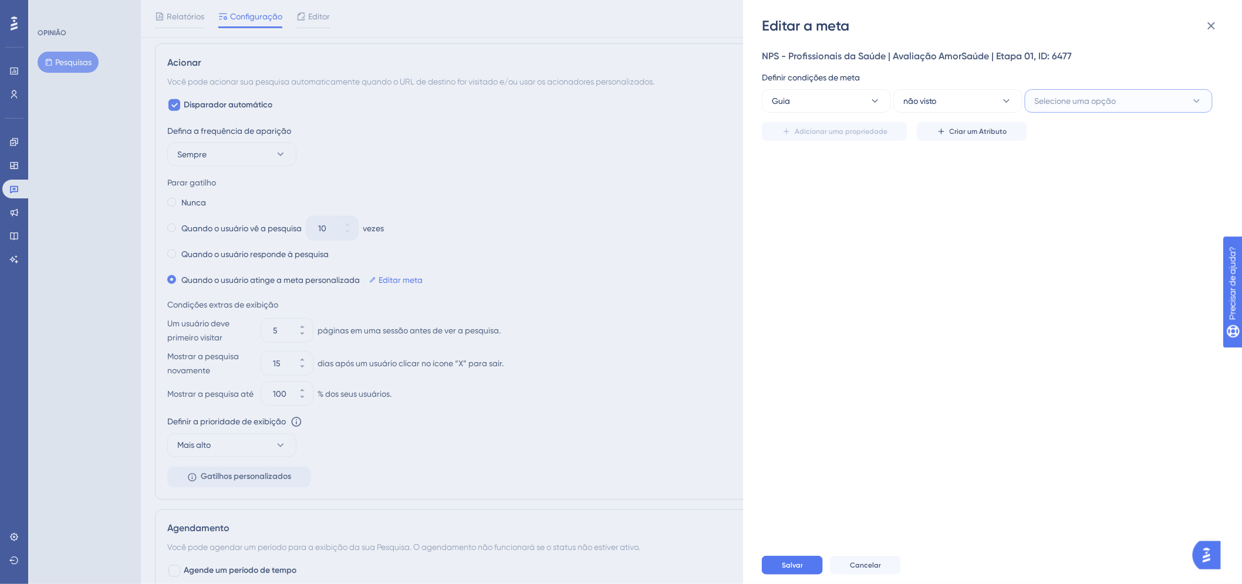
click at [1077, 90] on button "Selecione uma opção" at bounding box center [1119, 100] width 188 height 23
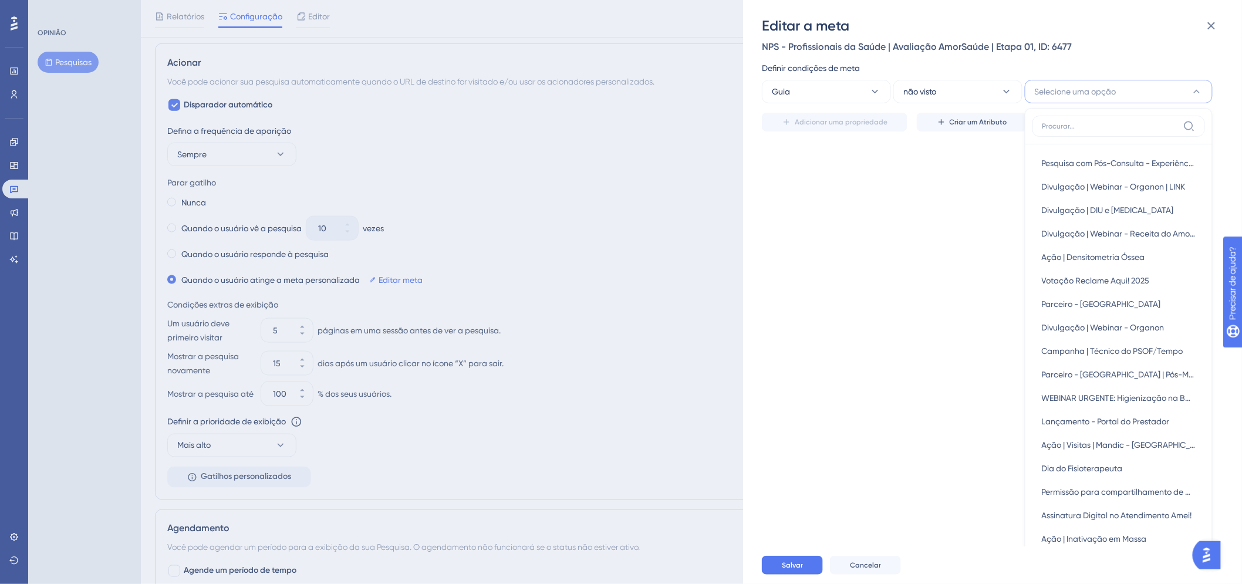
click at [918, 192] on div "NPS - Profissionais da Saúde | Avaliação AmorSaúde | Etapa 01, ID: 6477 Definir…" at bounding box center [998, 290] width 473 height 511
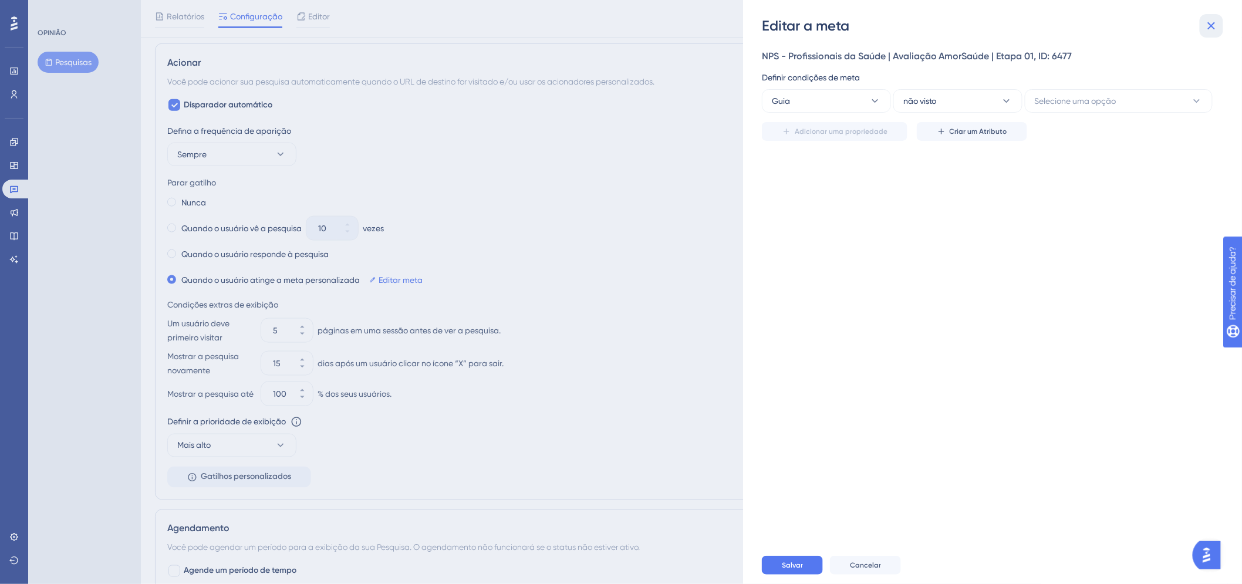
click at [1213, 23] on icon at bounding box center [1212, 26] width 14 height 14
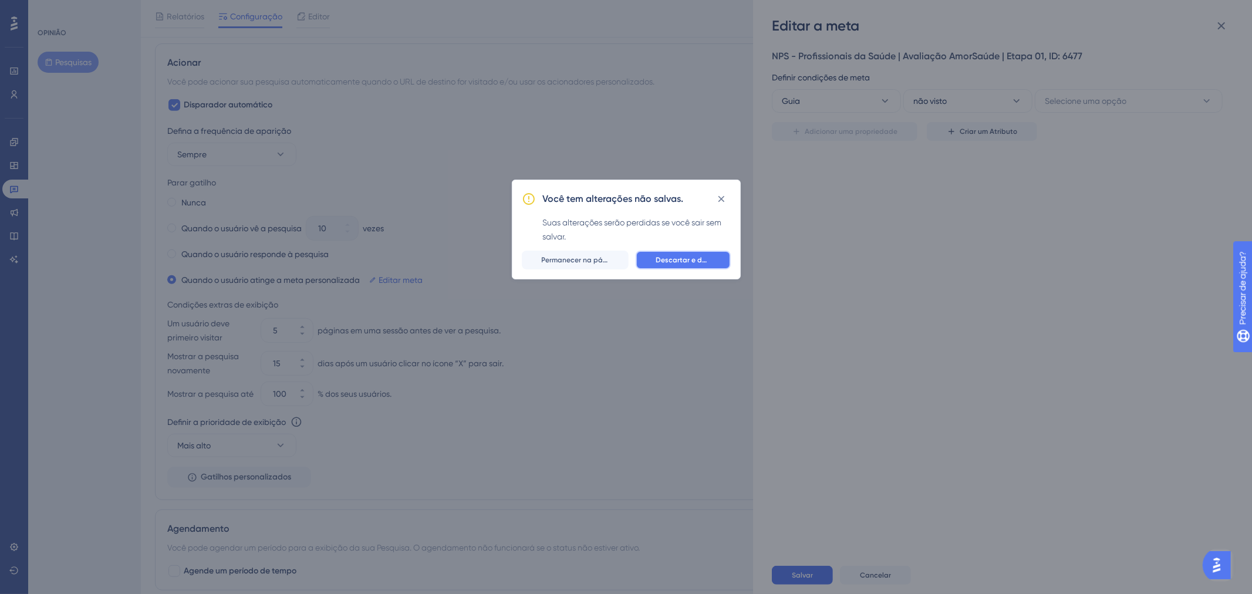
click at [649, 266] on button "Descartar e deixar" at bounding box center [683, 260] width 95 height 19
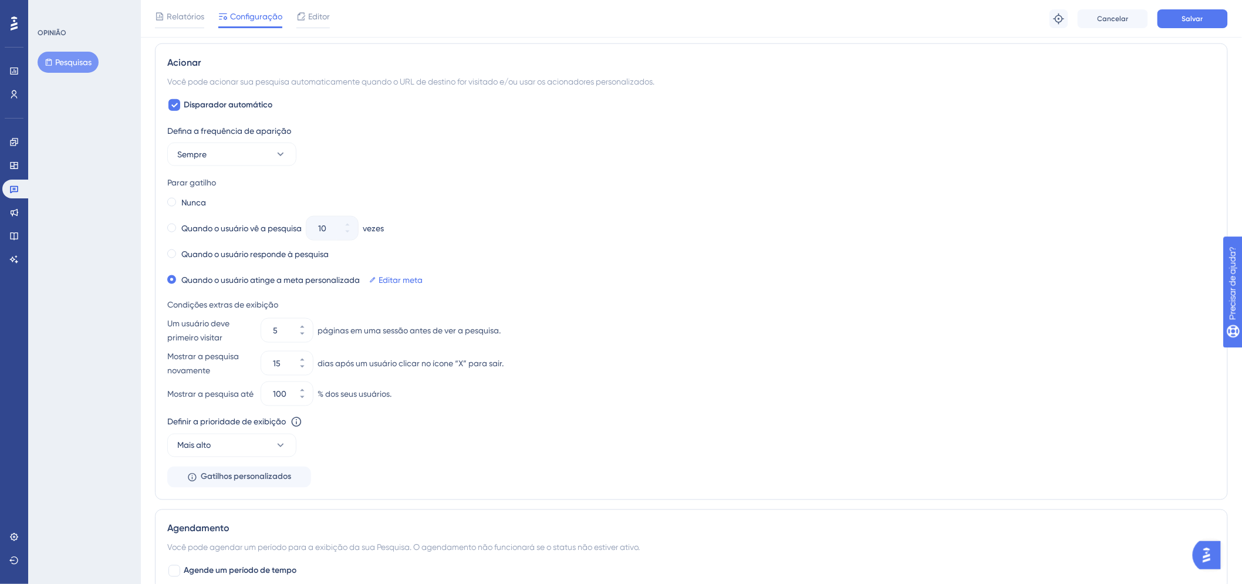
click at [156, 248] on div "Acionar Você pode acionar sua pesquisa automaticamente quando o URL de destino …" at bounding box center [691, 271] width 1073 height 457
click at [170, 256] on span at bounding box center [171, 254] width 9 height 9
click at [180, 251] on input "radio" at bounding box center [180, 251] width 0 height 0
drag, startPoint x: 1193, startPoint y: 21, endPoint x: 928, endPoint y: 126, distance: 285.5
click at [984, 135] on div "Desempenho Usuários Noivado Widgets Opinião Atualizações de produtos Base de co…" at bounding box center [692, 120] width 1102 height 1282
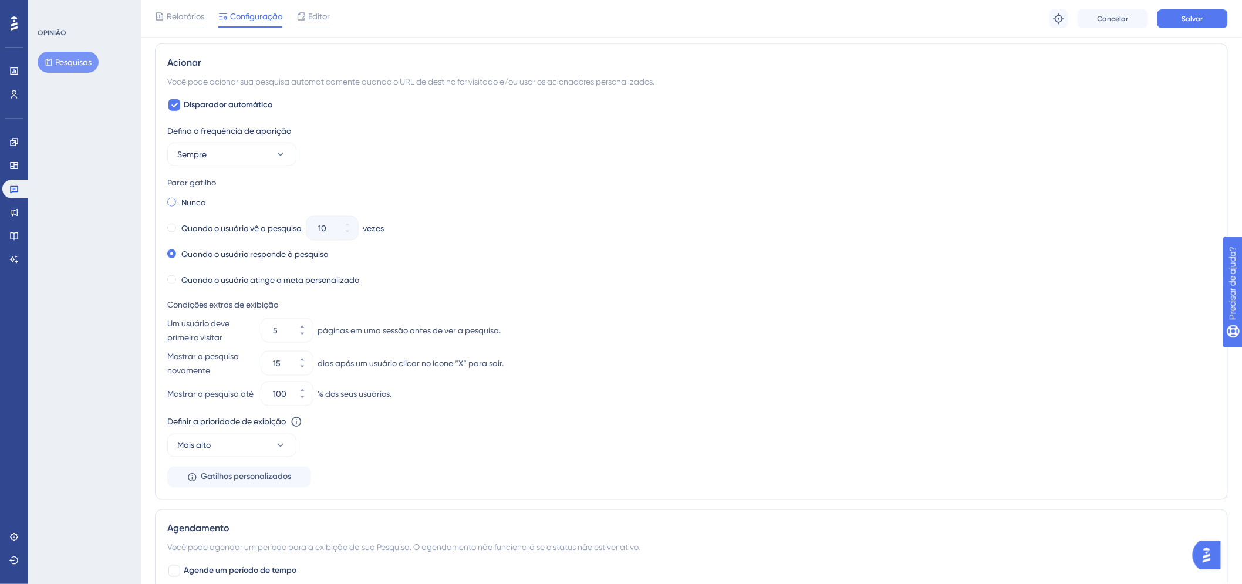
click at [188, 208] on label "Nunca" at bounding box center [193, 203] width 25 height 14
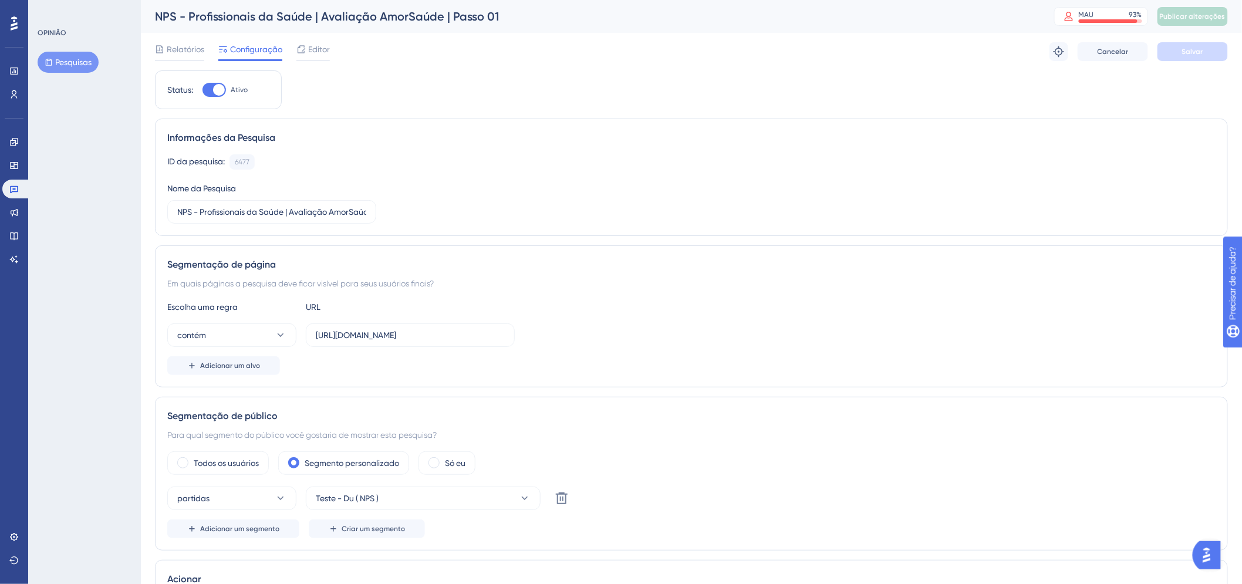
click at [90, 72] on button "Pesquisas" at bounding box center [68, 62] width 61 height 21
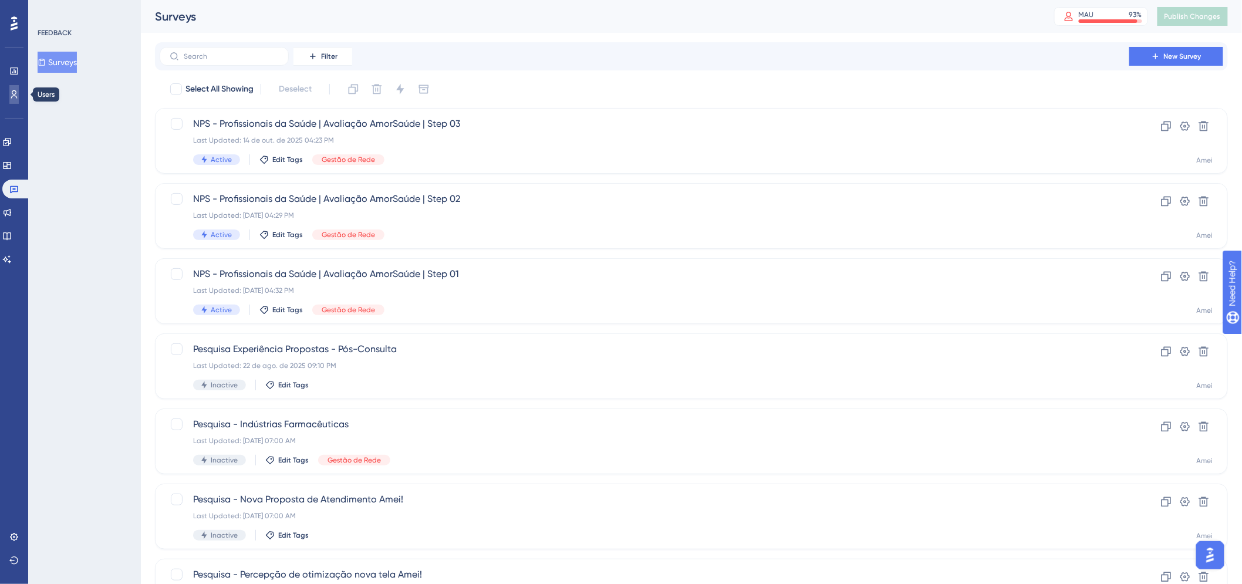
click at [14, 94] on icon at bounding box center [13, 94] width 9 height 9
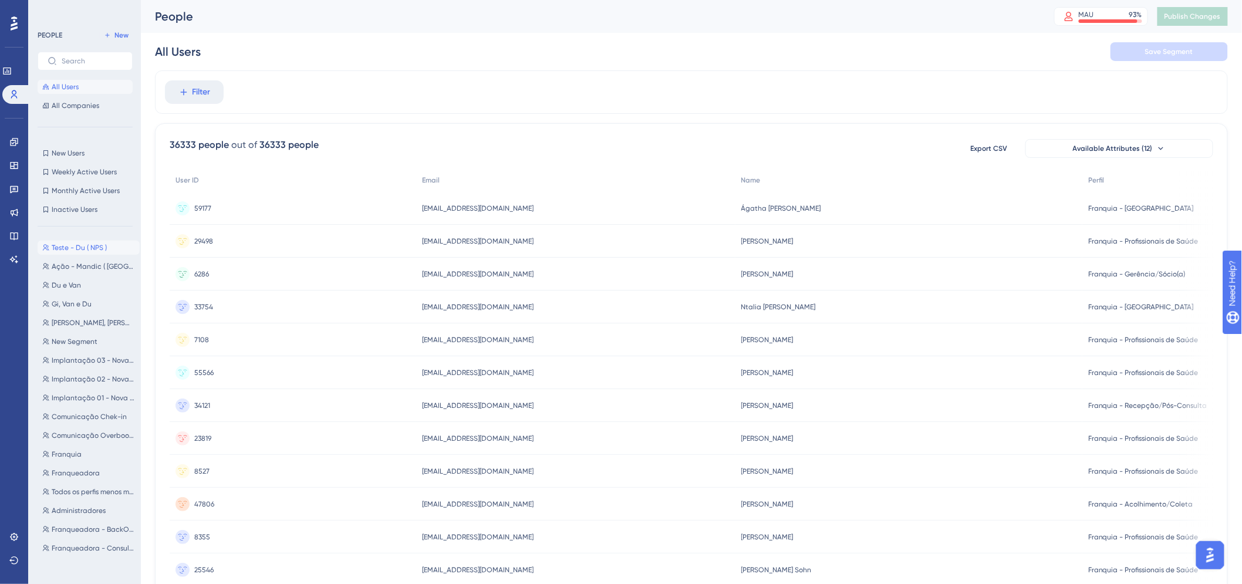
click at [90, 251] on span "Teste - Du ( NPS )" at bounding box center [79, 247] width 55 height 9
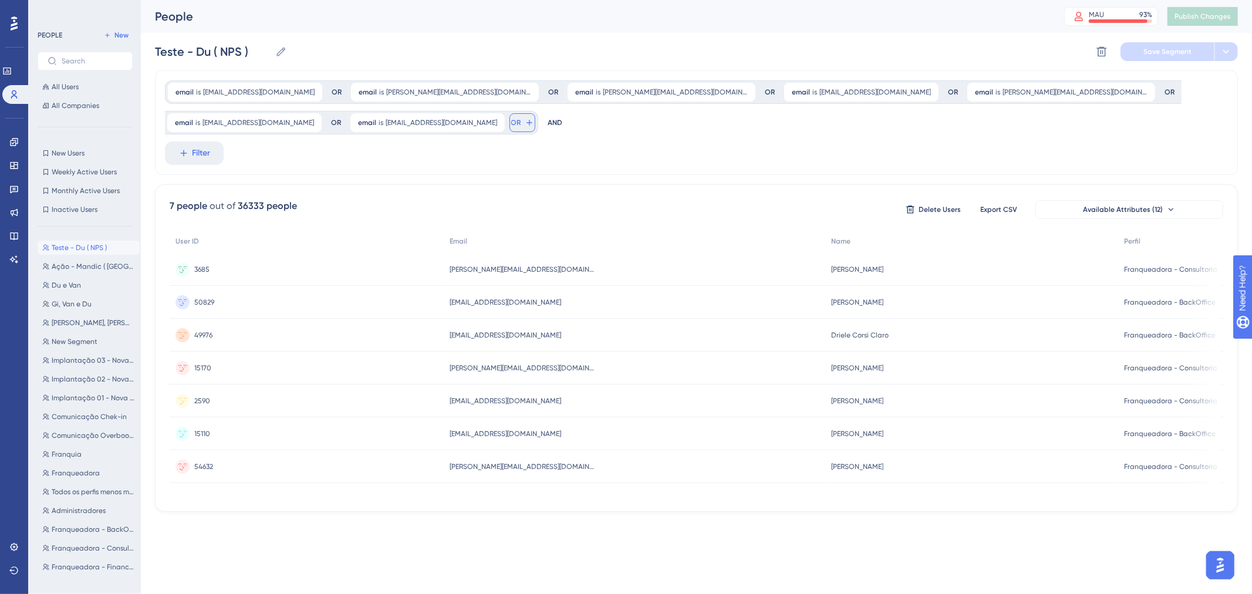
click at [525, 124] on icon at bounding box center [529, 122] width 9 height 9
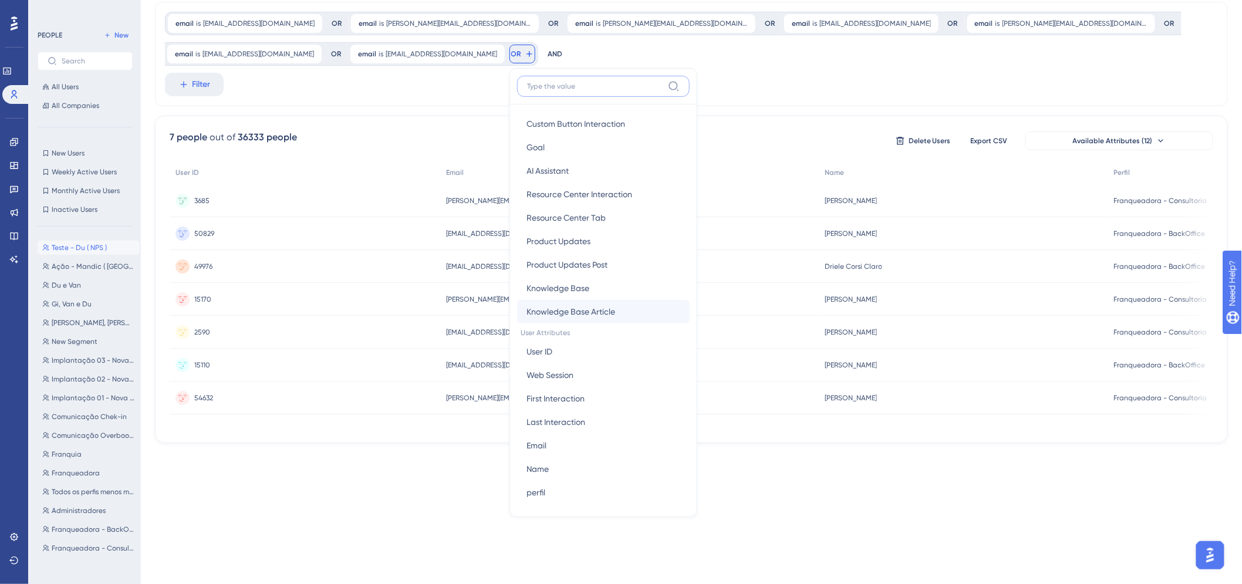
scroll to position [391, 0]
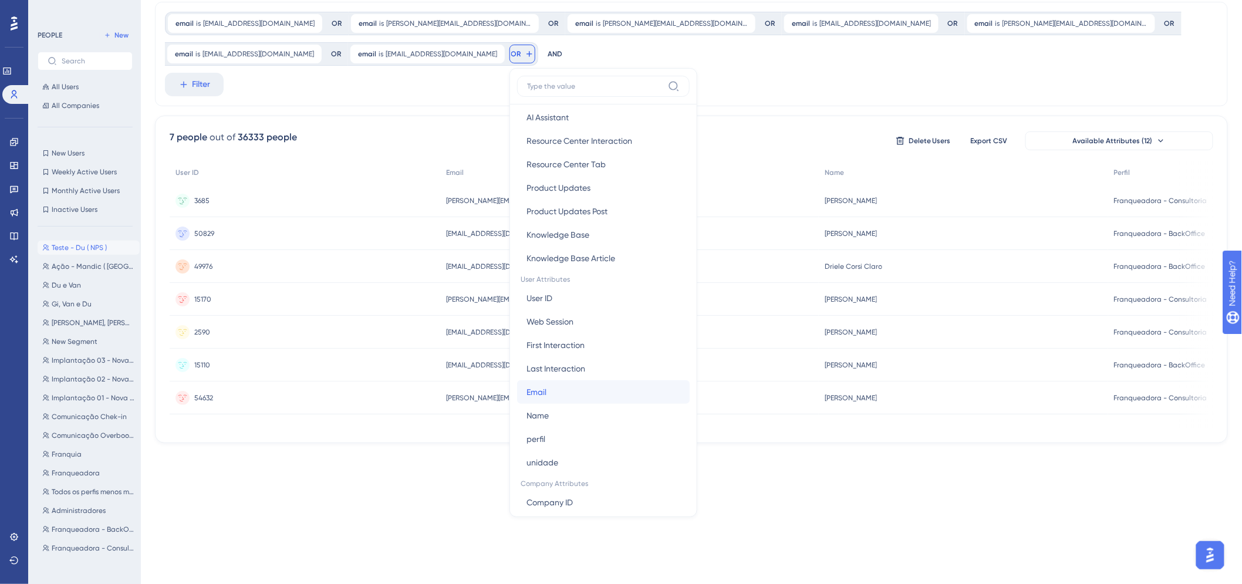
click at [553, 396] on button "Email Email" at bounding box center [603, 391] width 173 height 23
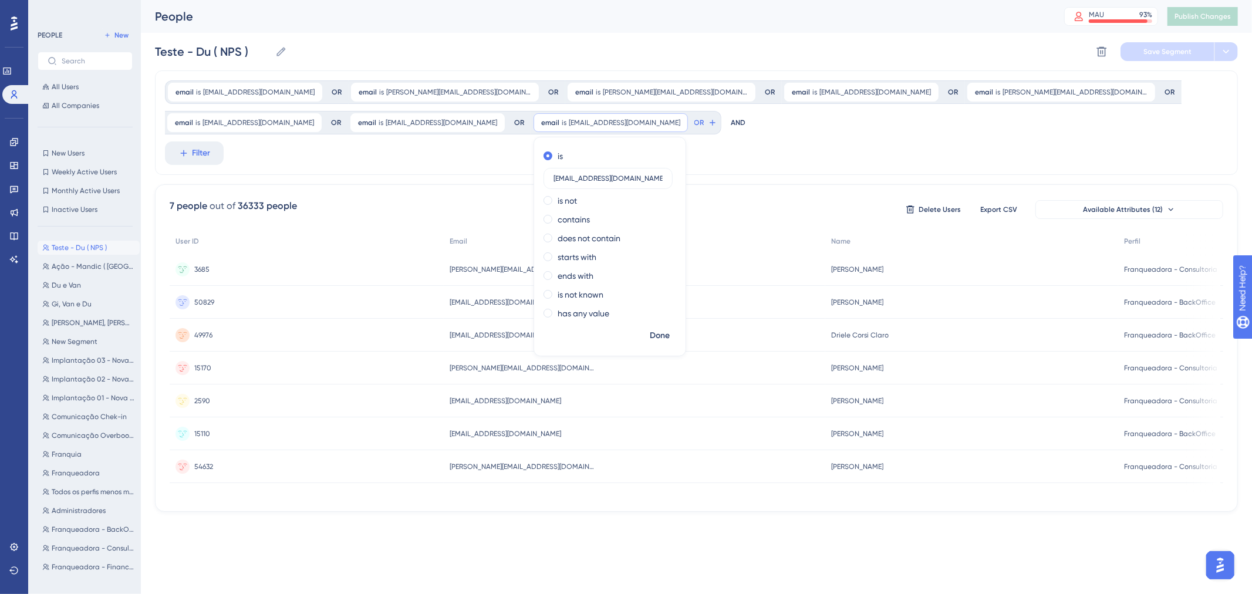
scroll to position [0, 22]
type input "treinamentosamorsaude+123@gmail.com"
click at [650, 335] on span "Done" at bounding box center [660, 336] width 20 height 14
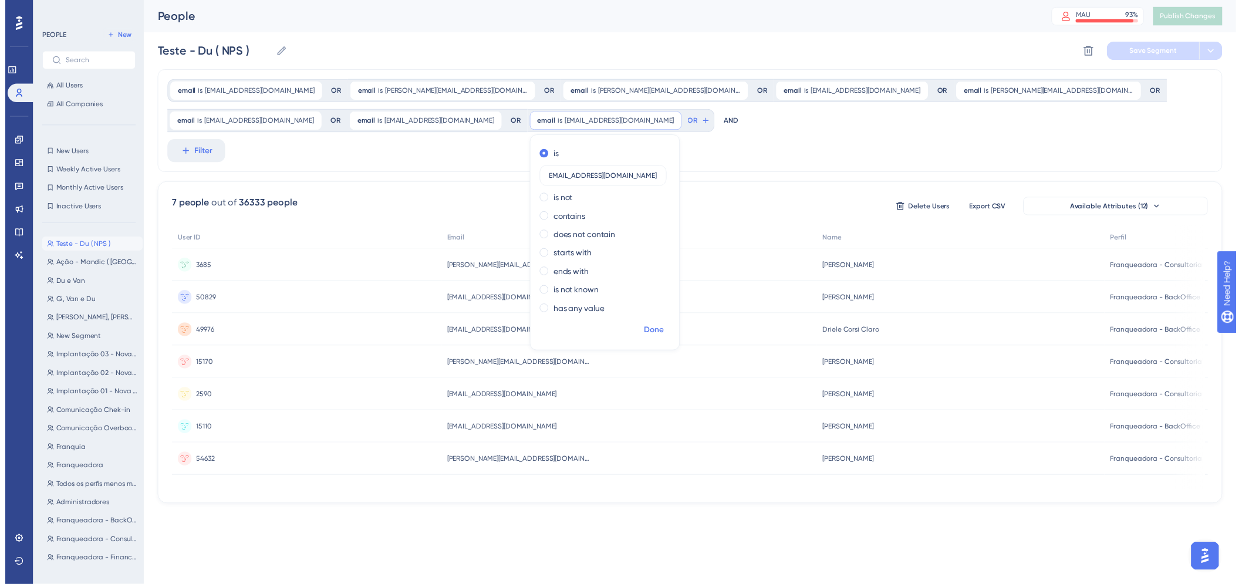
scroll to position [0, 0]
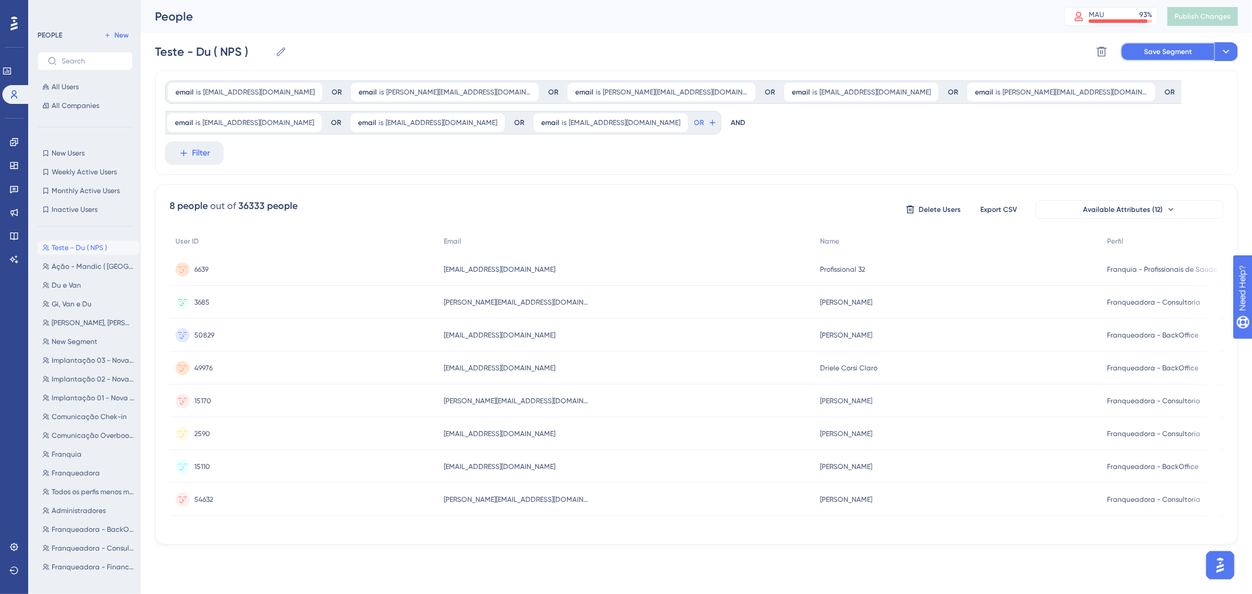
click at [1145, 60] on button "Save Segment" at bounding box center [1168, 51] width 94 height 19
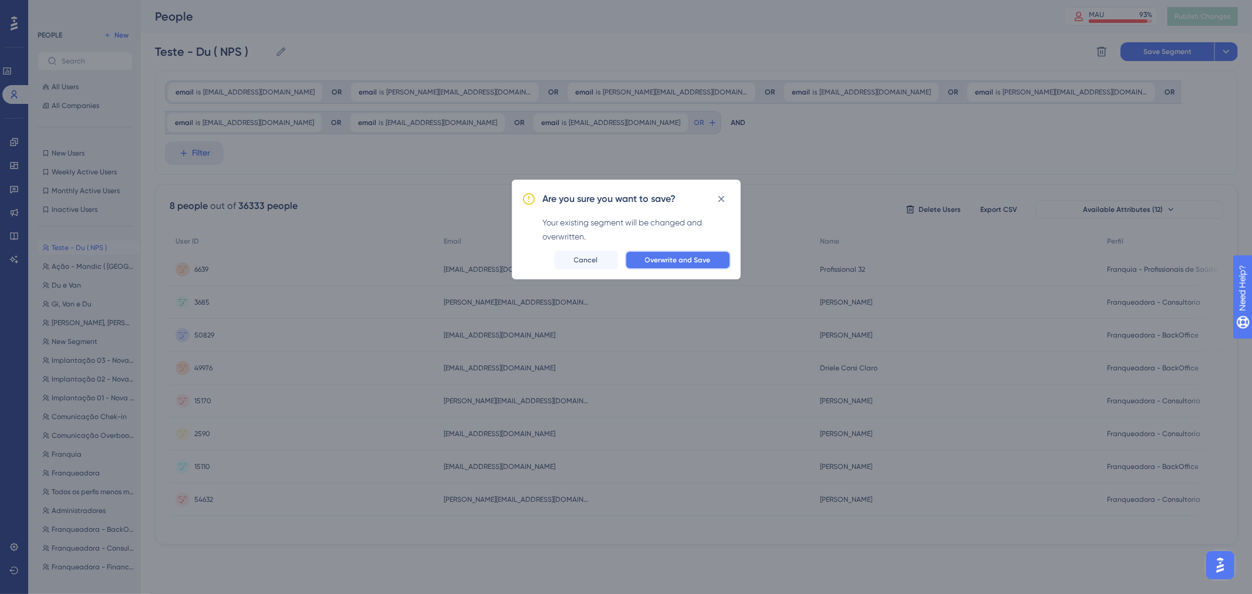
click at [706, 256] on span "Overwrite and Save" at bounding box center [678, 259] width 66 height 9
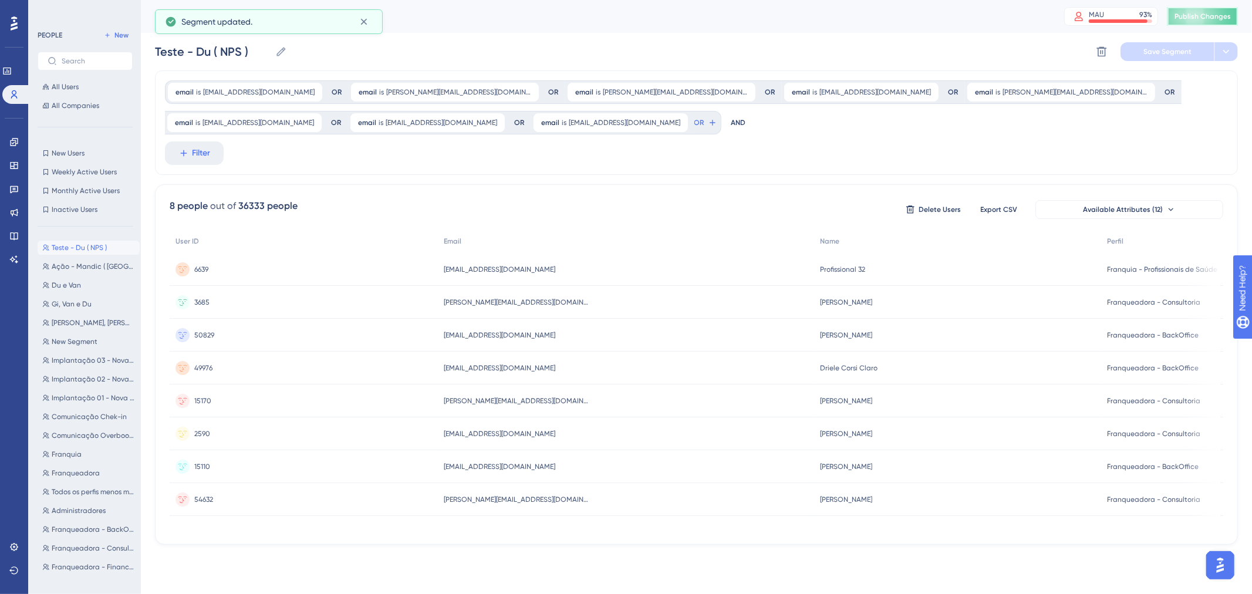
click at [1198, 19] on span "Publish Changes" at bounding box center [1203, 16] width 56 height 9
click at [12, 73] on icon at bounding box center [6, 70] width 9 height 9
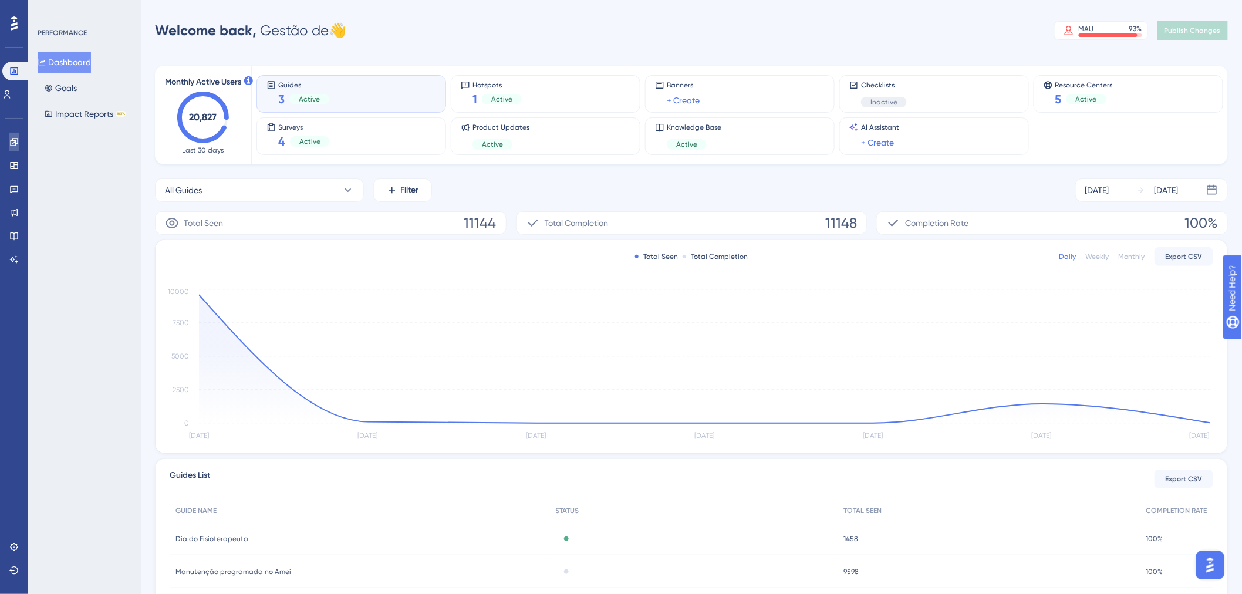
click at [16, 145] on icon at bounding box center [13, 141] width 9 height 9
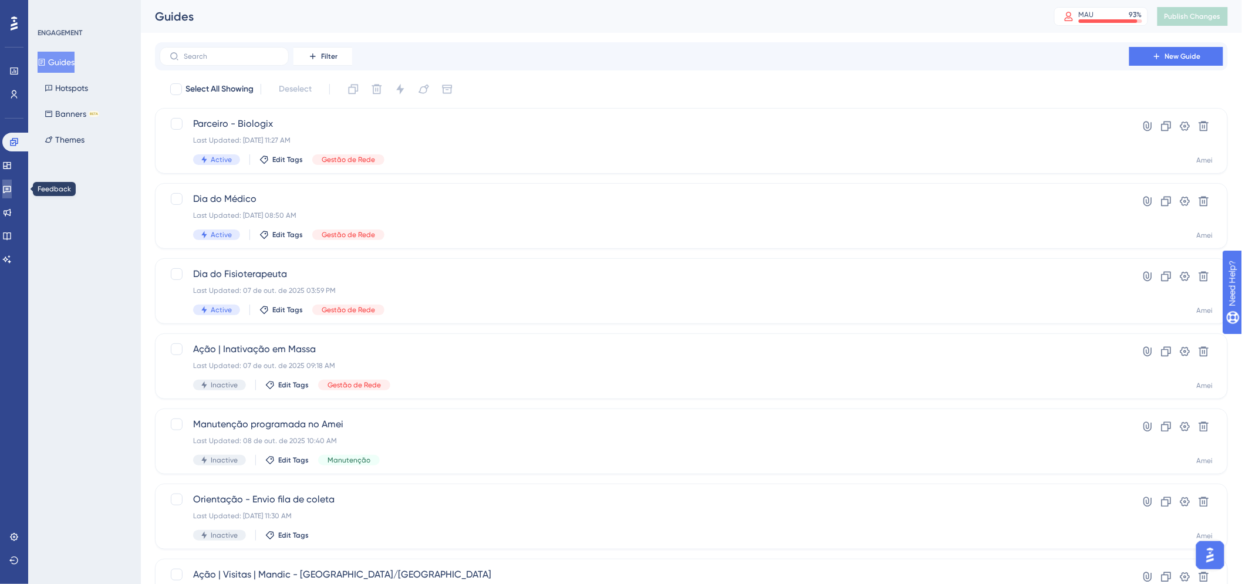
click at [12, 188] on icon at bounding box center [6, 188] width 9 height 9
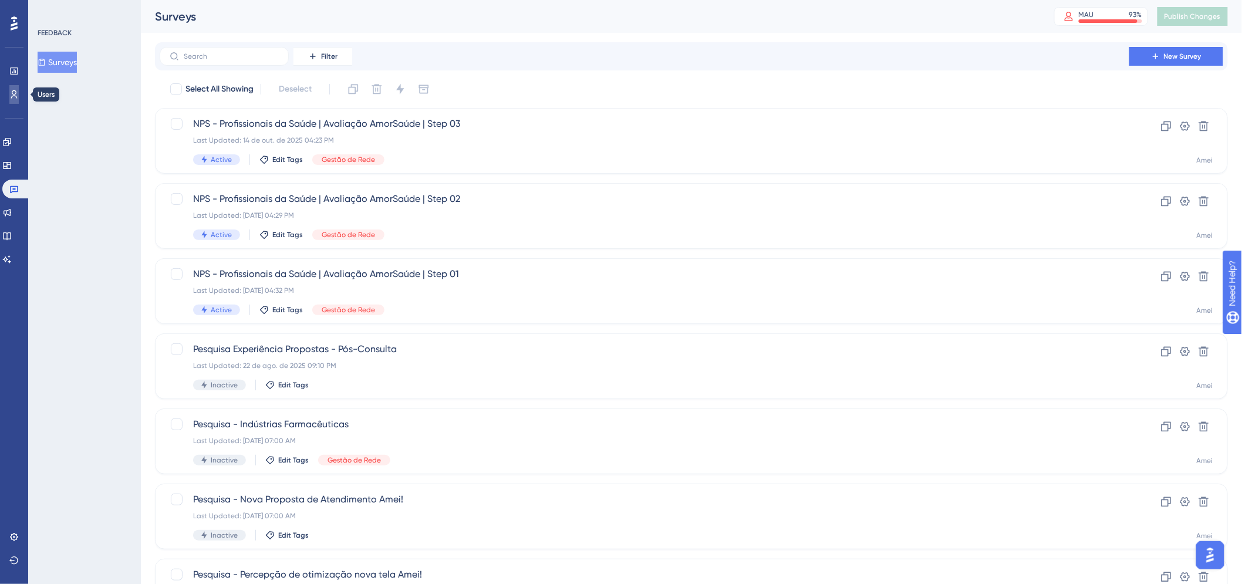
click at [19, 87] on link at bounding box center [13, 94] width 9 height 19
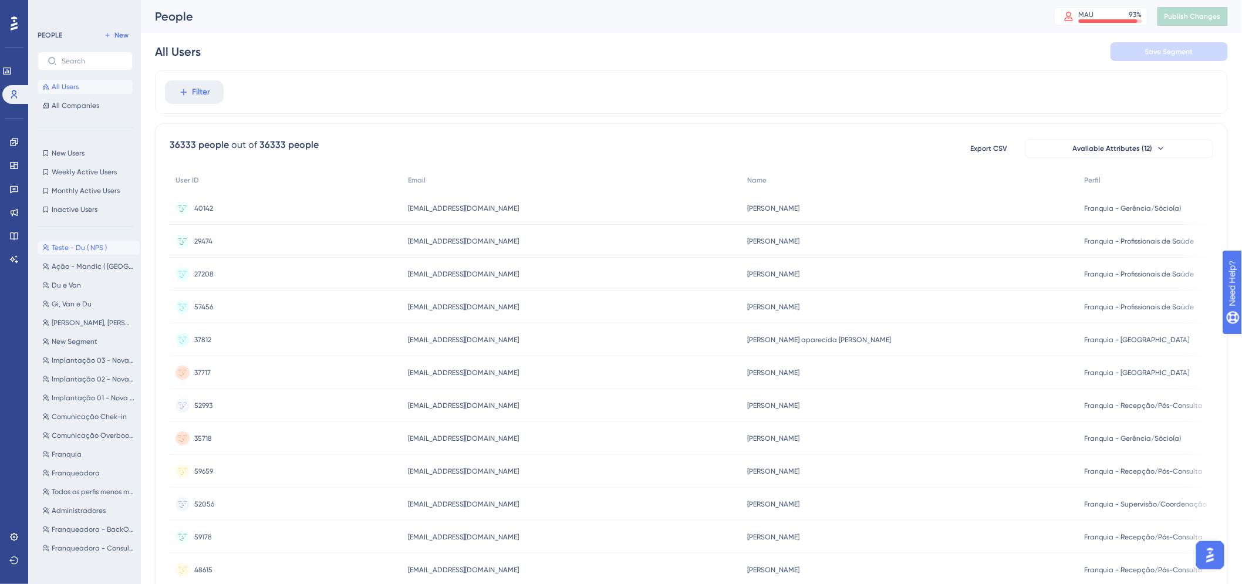
click at [89, 241] on button "Teste - Du ( NPS ) Teste - Du ( NPS )" at bounding box center [89, 248] width 102 height 14
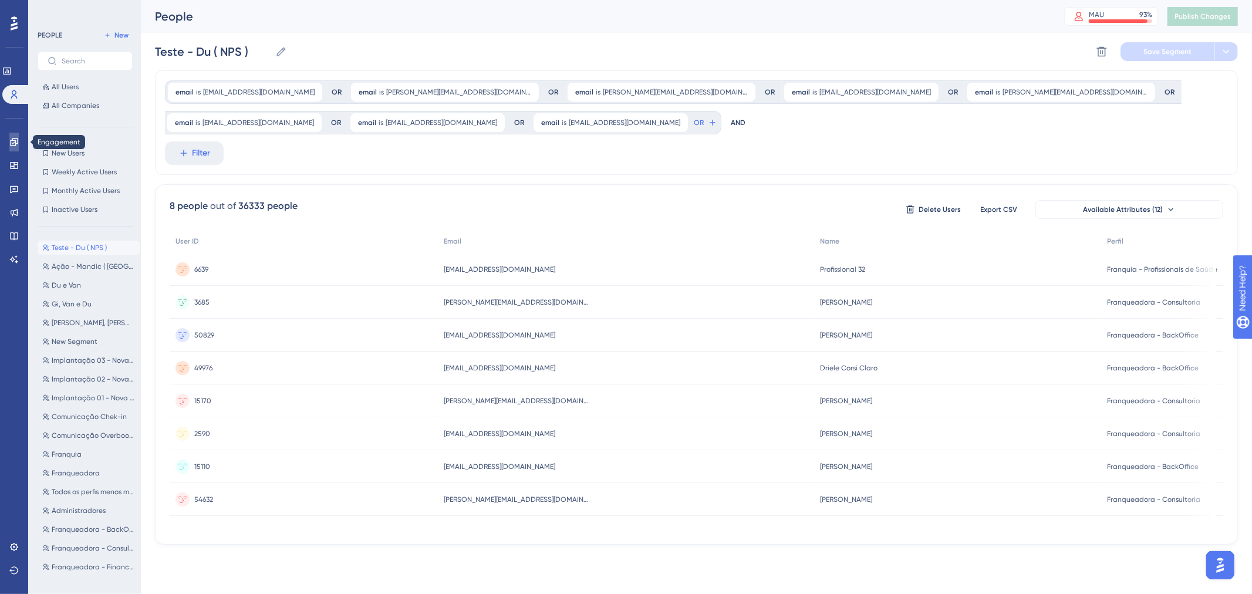
click at [9, 142] on link at bounding box center [13, 142] width 9 height 19
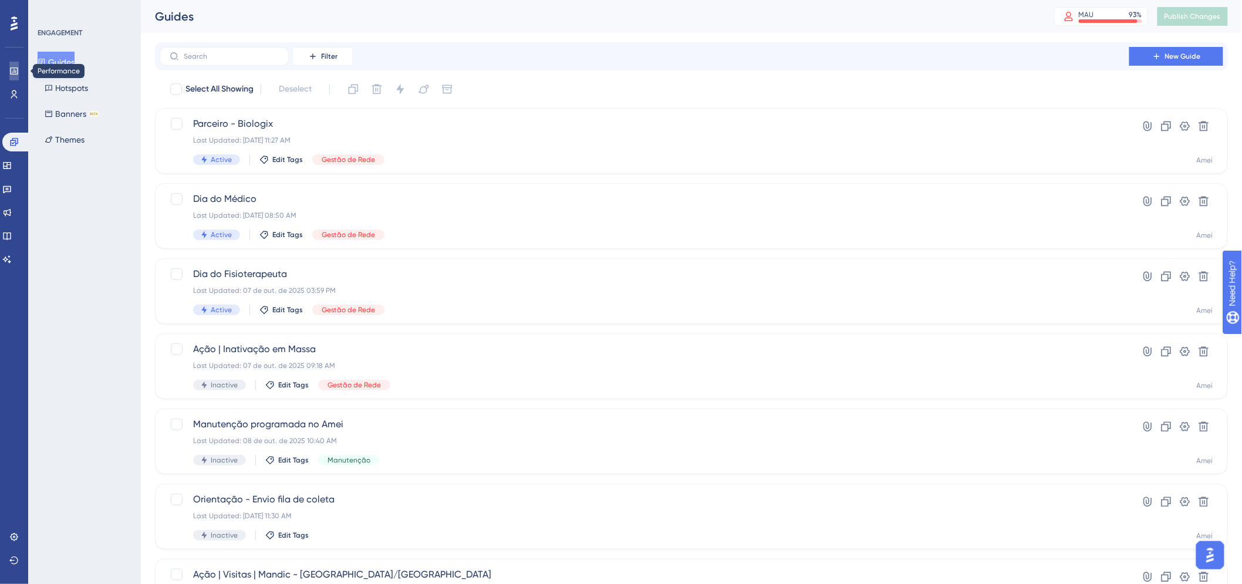
click at [16, 69] on icon at bounding box center [13, 70] width 9 height 9
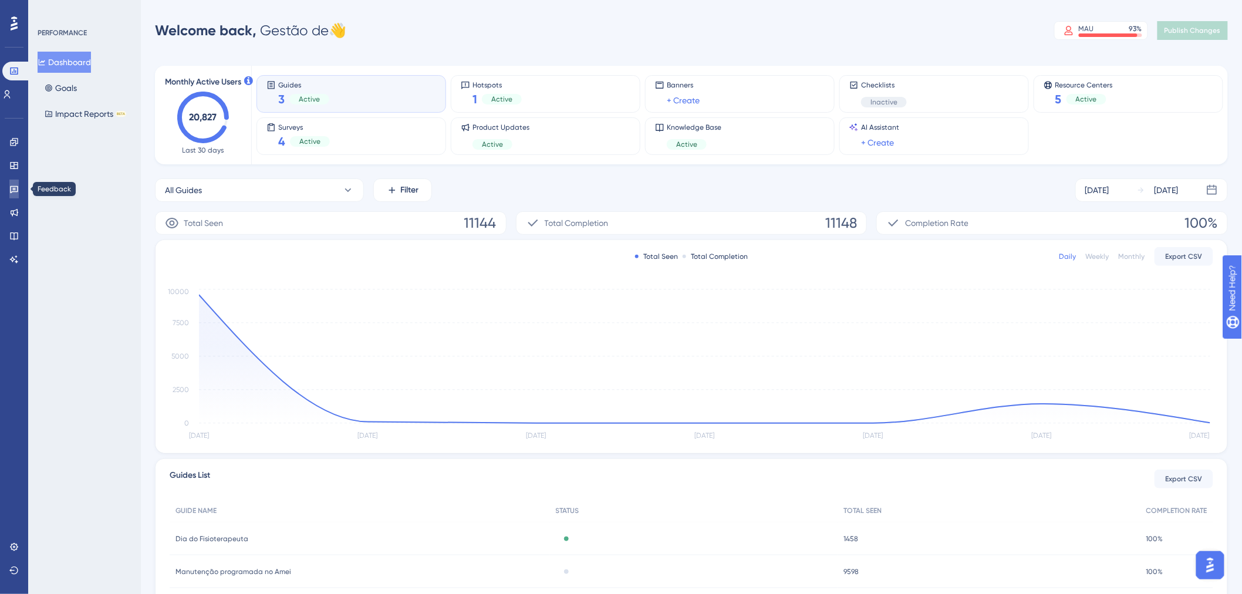
click at [12, 185] on icon at bounding box center [13, 188] width 9 height 9
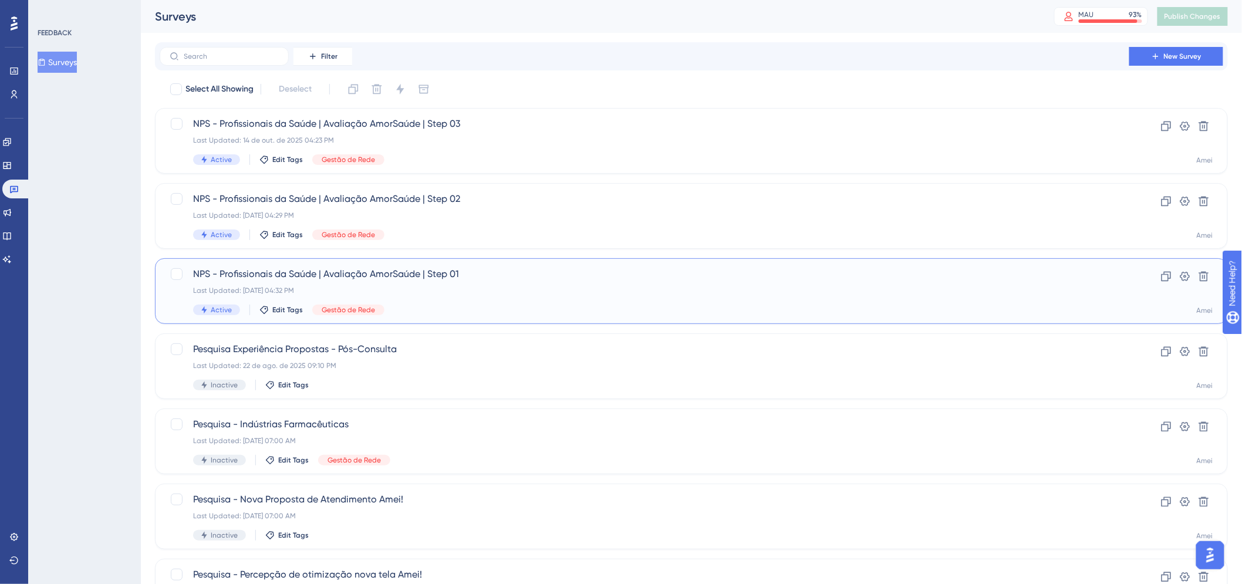
click at [517, 289] on div "Last Updated: 14 de out. de 2025 04:32 PM" at bounding box center [644, 290] width 903 height 9
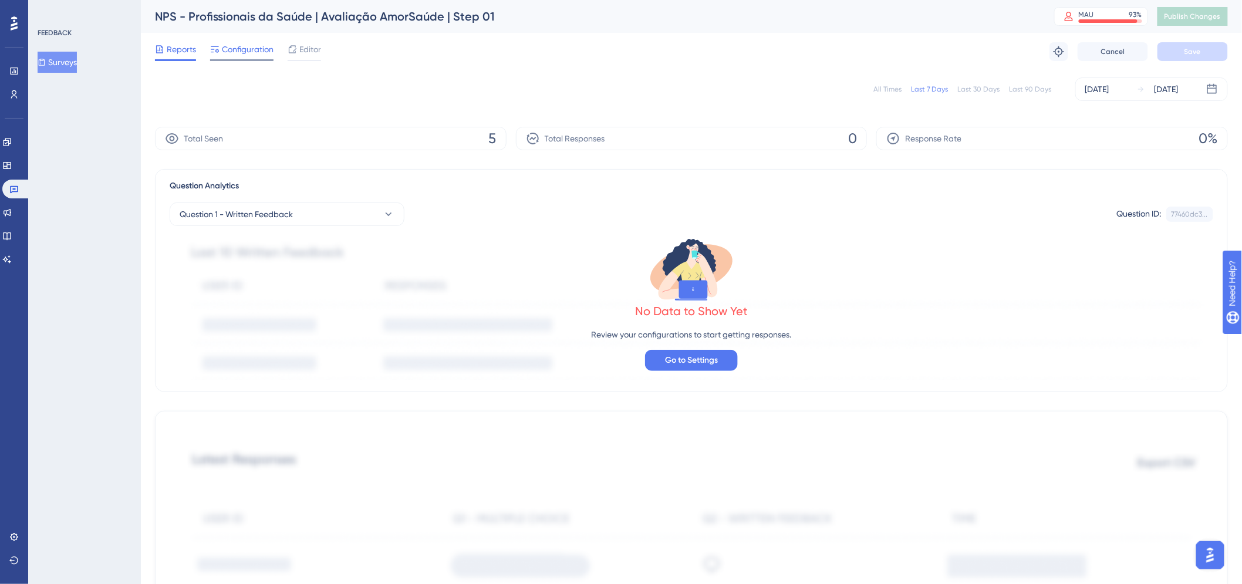
click at [252, 48] on span "Configuration" at bounding box center [248, 49] width 52 height 14
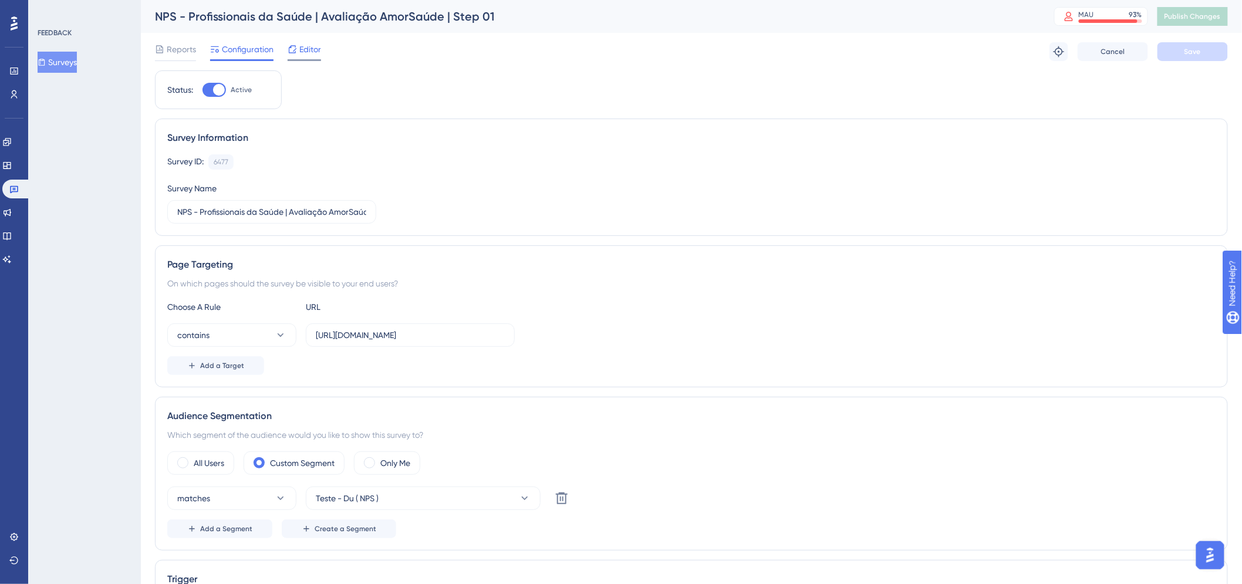
click at [308, 54] on span "Editor" at bounding box center [310, 49] width 22 height 14
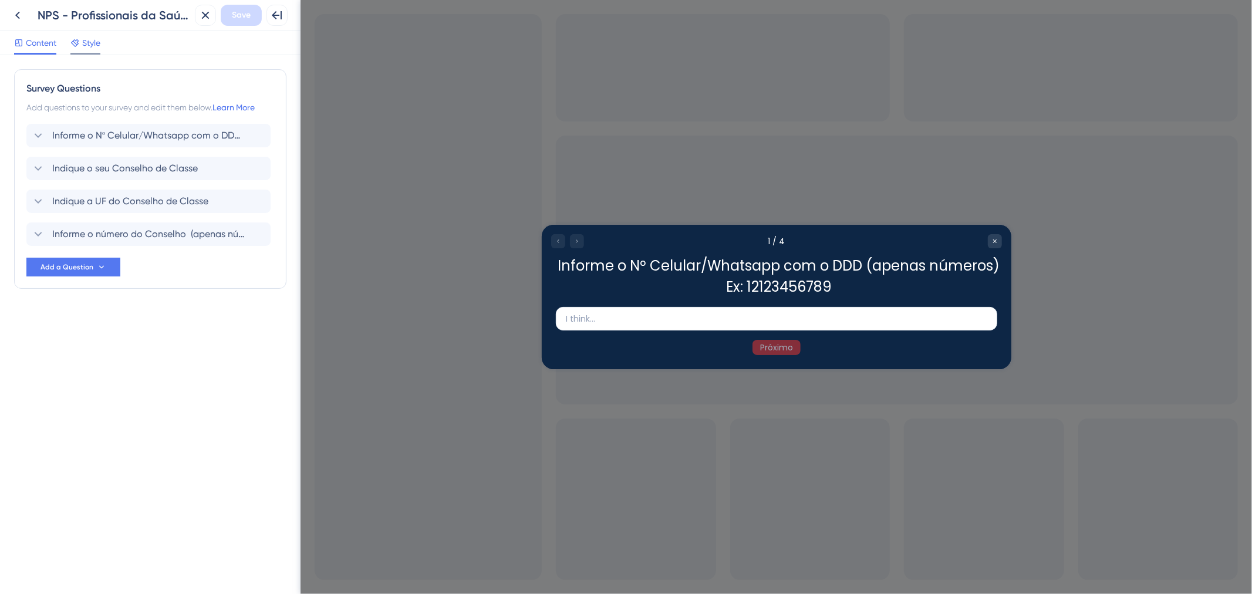
click at [97, 48] on span "Style" at bounding box center [91, 43] width 18 height 14
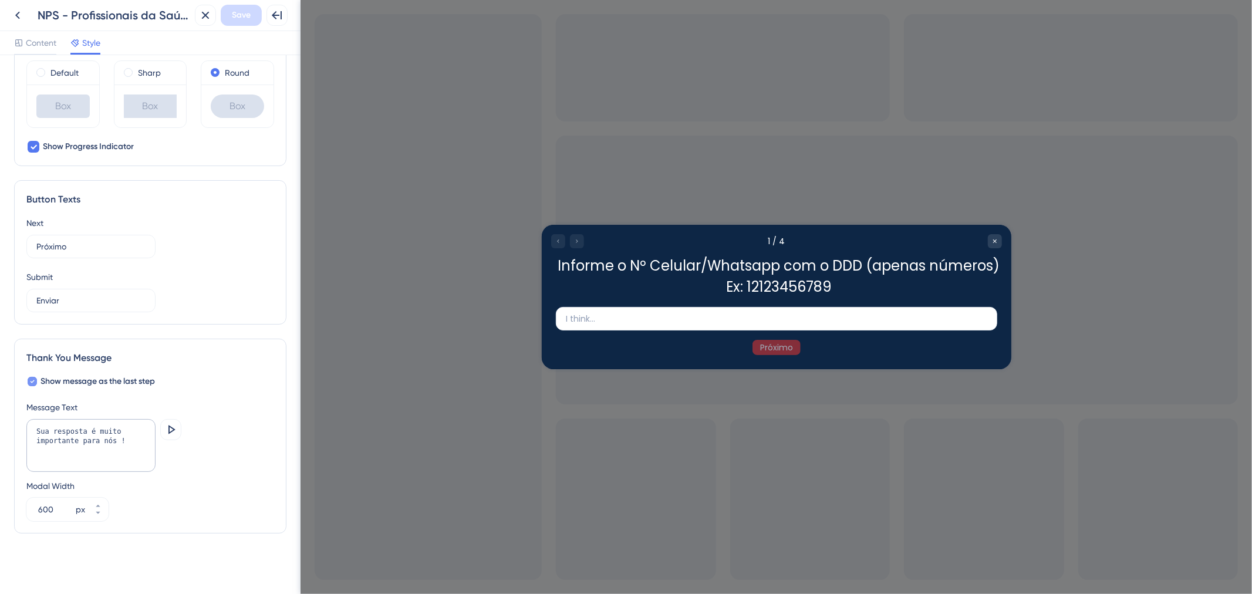
click at [78, 383] on span "Show message as the last step" at bounding box center [98, 382] width 115 height 14
checkbox input "false"
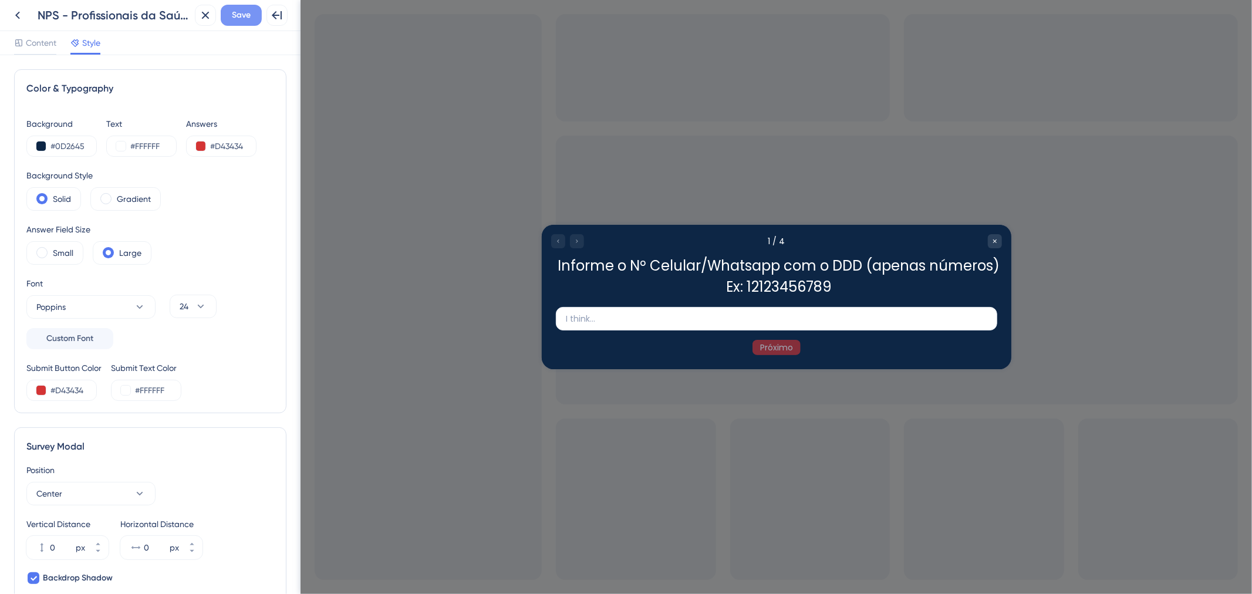
click at [241, 16] on span "Save" at bounding box center [241, 15] width 19 height 14
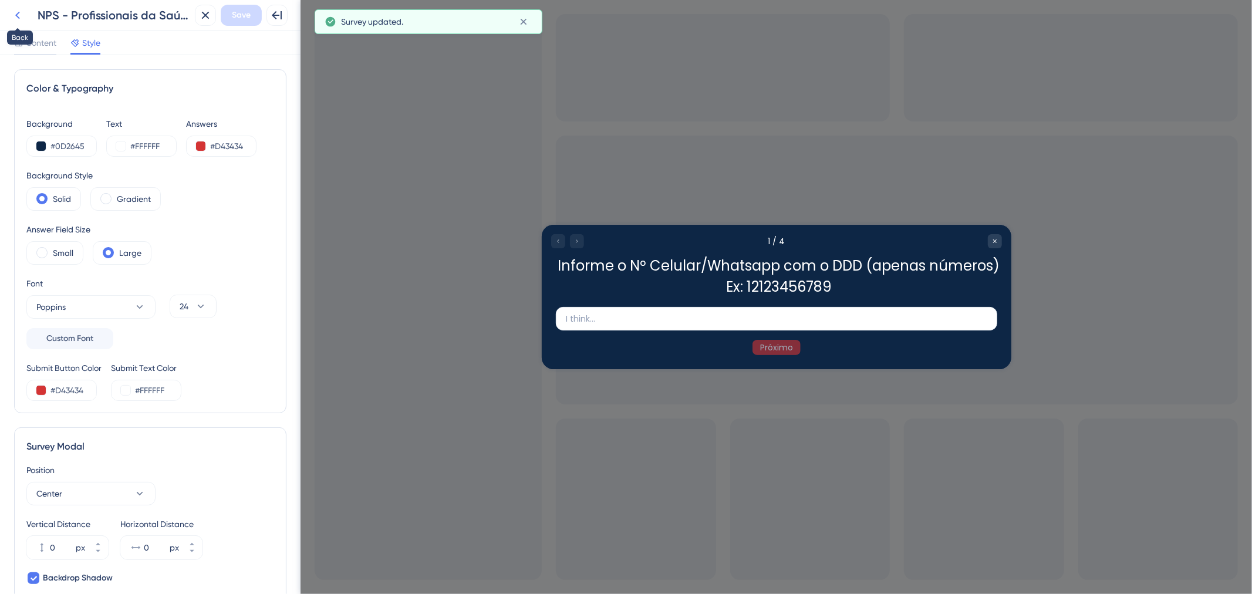
click at [21, 10] on icon at bounding box center [18, 15] width 14 height 14
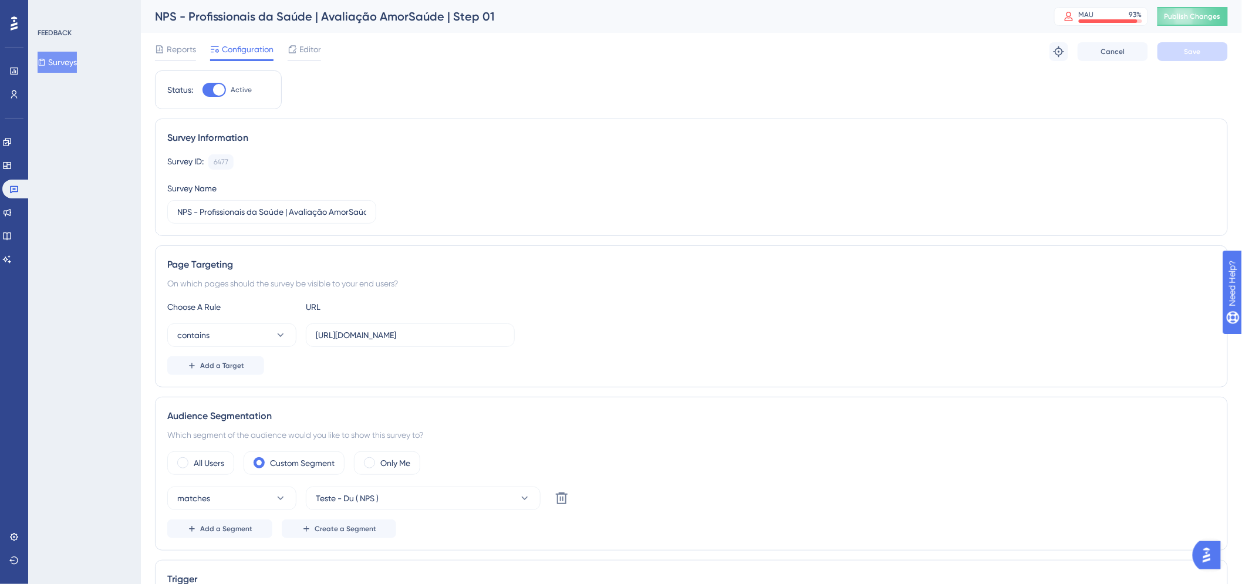
click at [63, 66] on button "Surveys" at bounding box center [57, 62] width 39 height 21
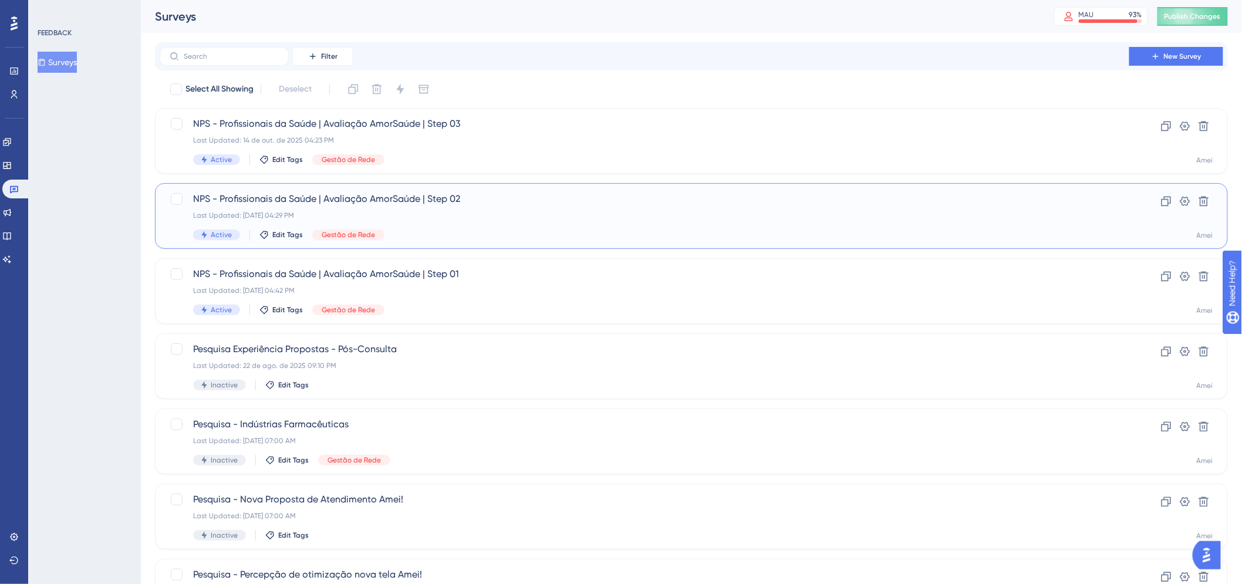
click at [498, 204] on span "NPS - Profissionais da Saúde | Avaliação AmorSaúde | Step 02" at bounding box center [644, 199] width 903 height 14
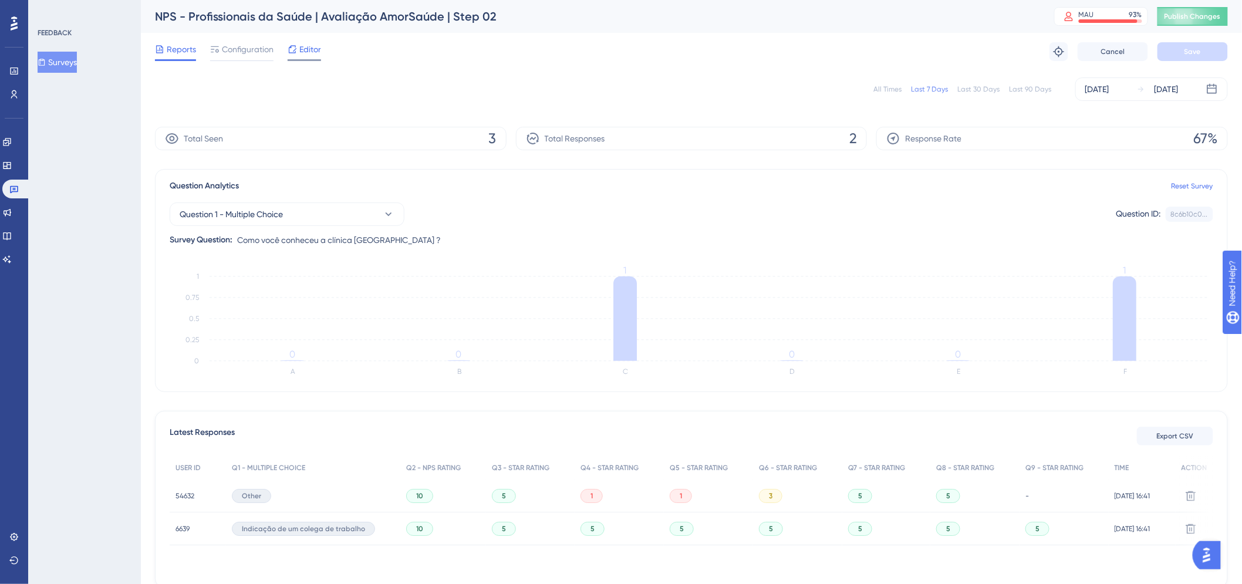
click at [294, 47] on icon at bounding box center [292, 49] width 9 height 9
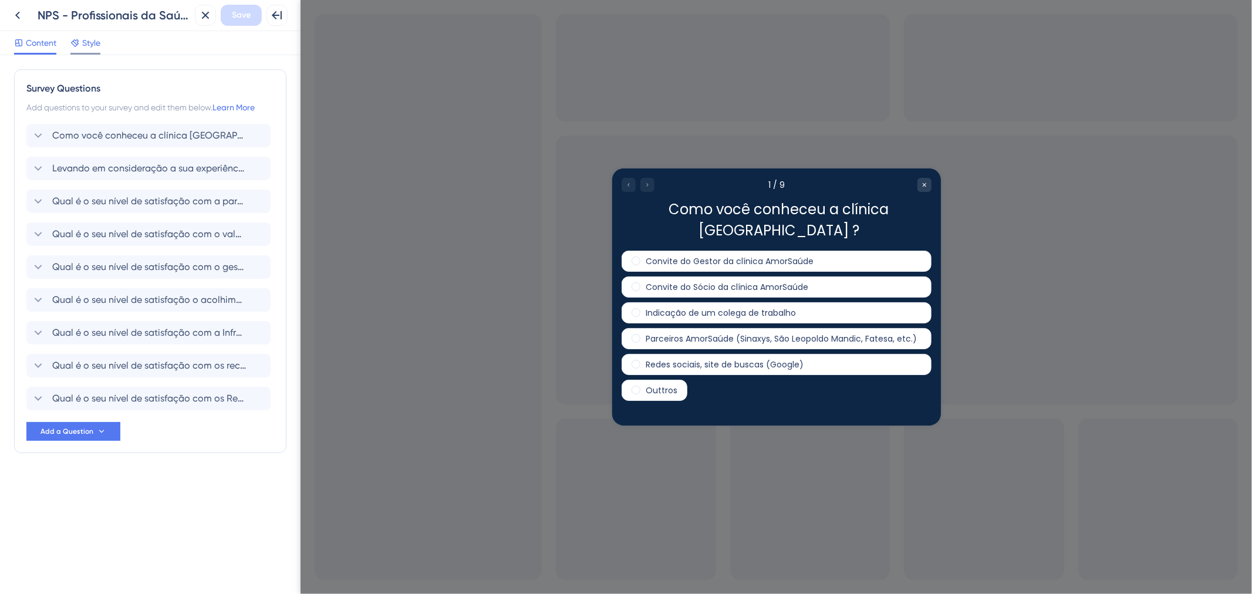
click at [95, 48] on span "Style" at bounding box center [91, 43] width 18 height 14
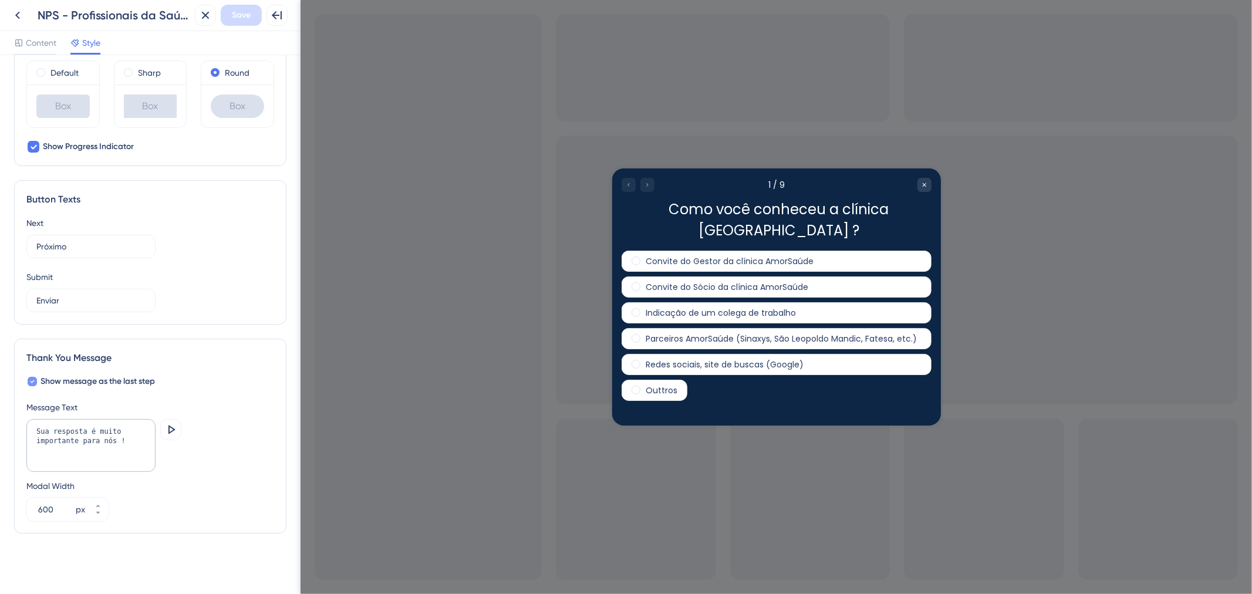
click at [83, 382] on span "Show message as the last step" at bounding box center [98, 382] width 115 height 14
checkbox input "false"
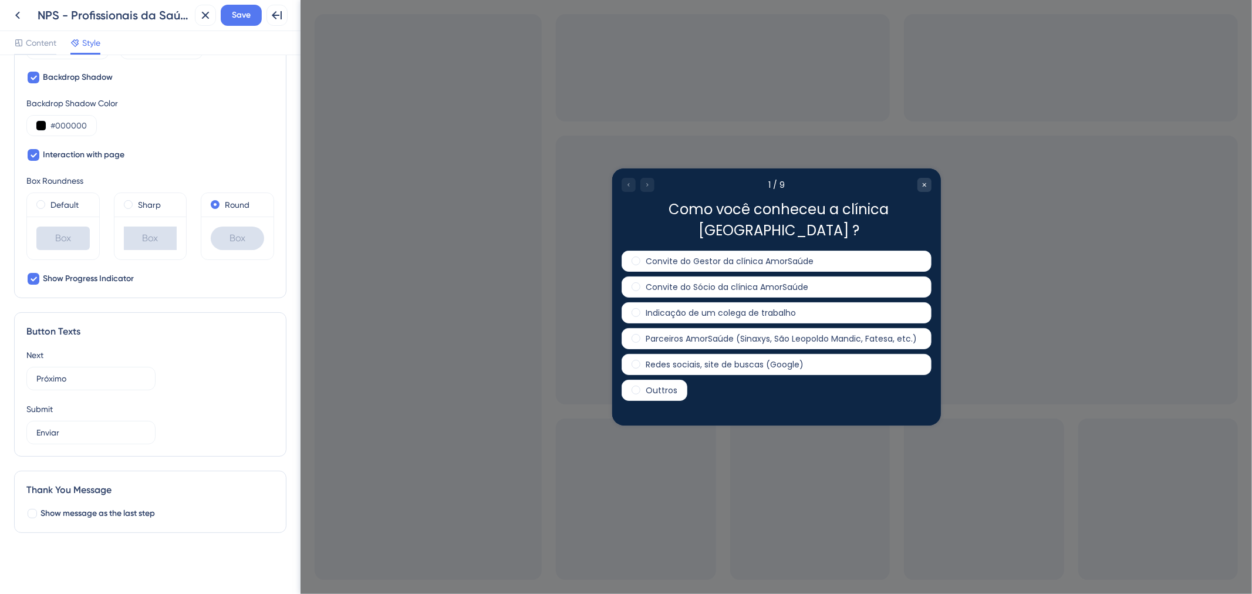
click at [265, 23] on div "Close Save Full Screen Preview" at bounding box center [241, 15] width 93 height 21
click at [238, 14] on span "Save" at bounding box center [241, 15] width 19 height 14
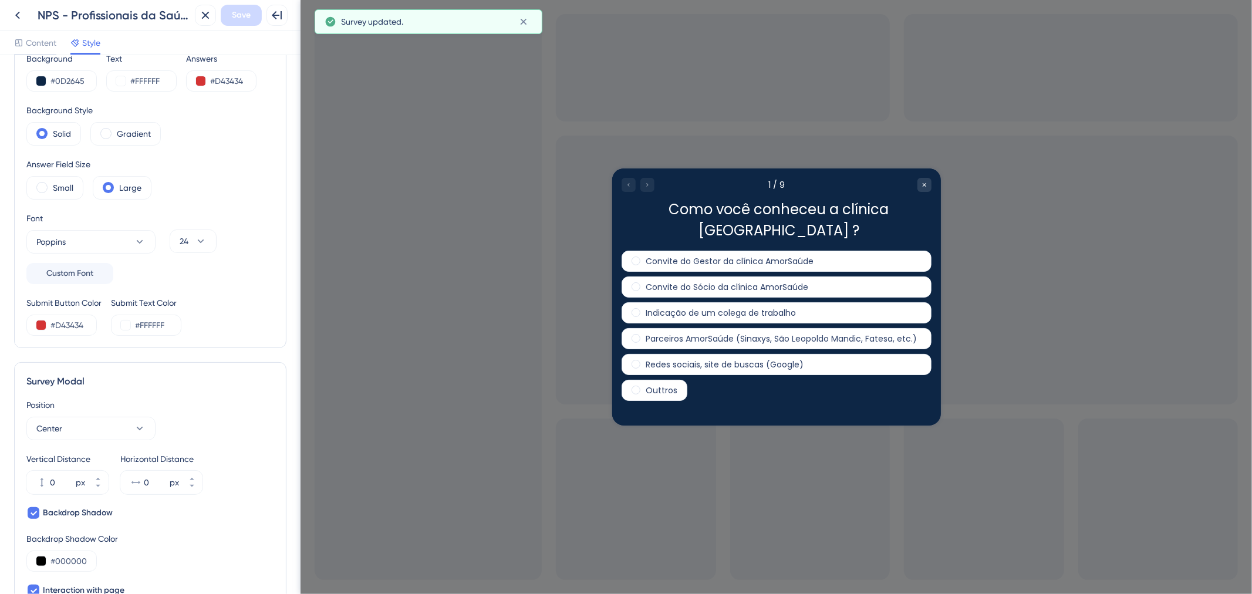
scroll to position [0, 0]
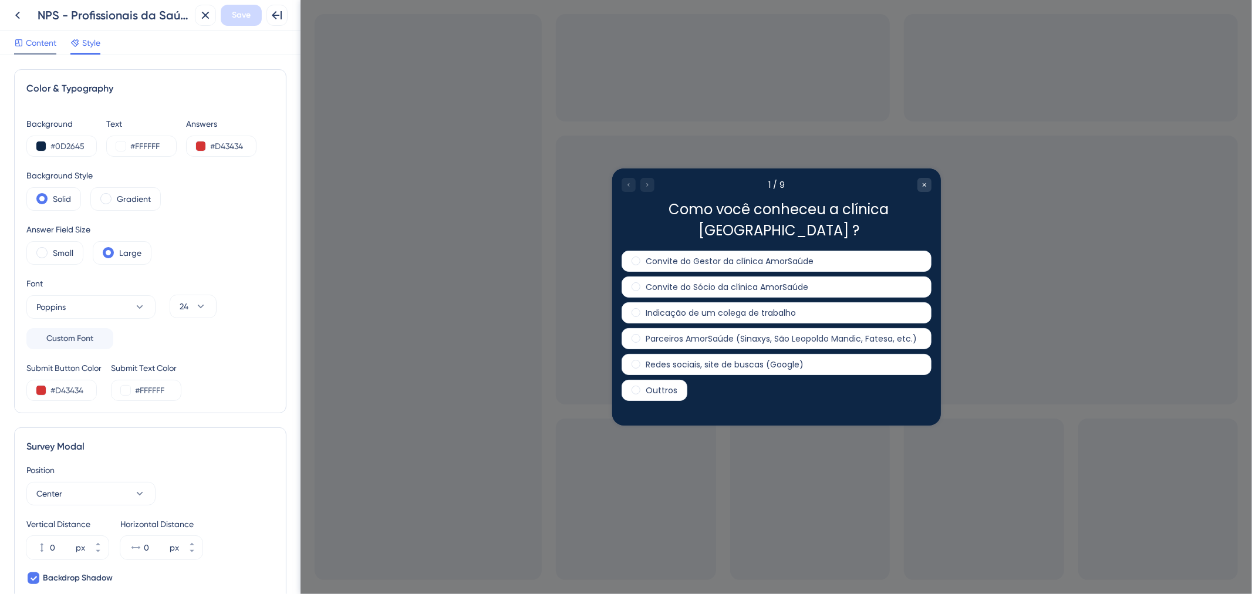
click at [43, 38] on span "Content" at bounding box center [41, 43] width 31 height 14
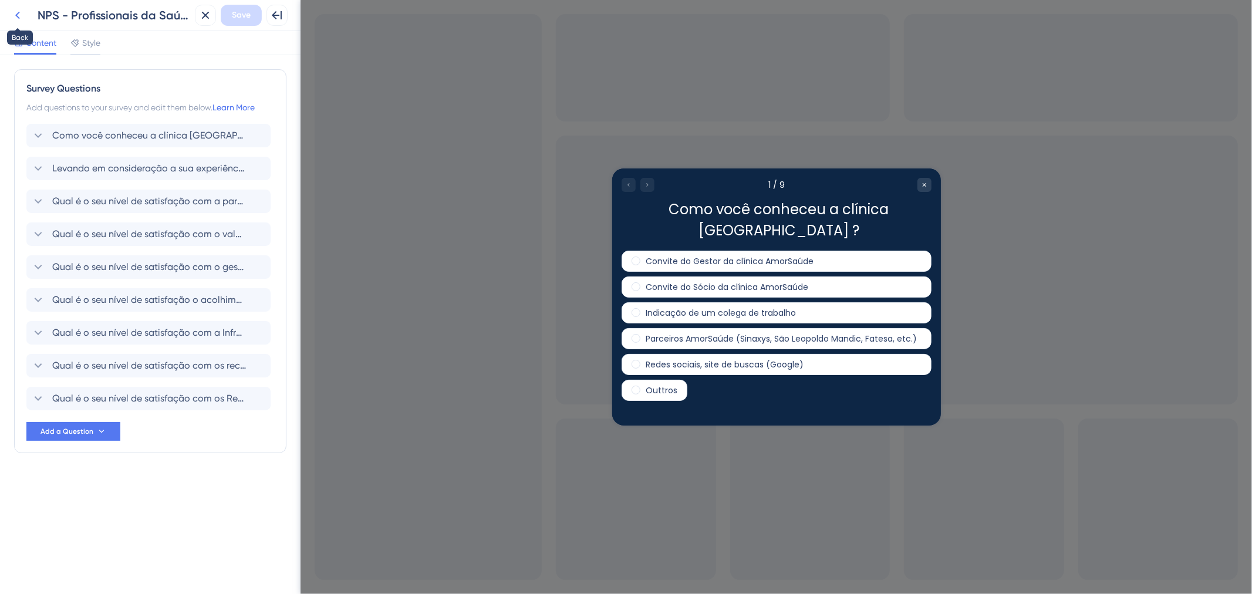
click at [16, 15] on icon at bounding box center [17, 16] width 5 height 8
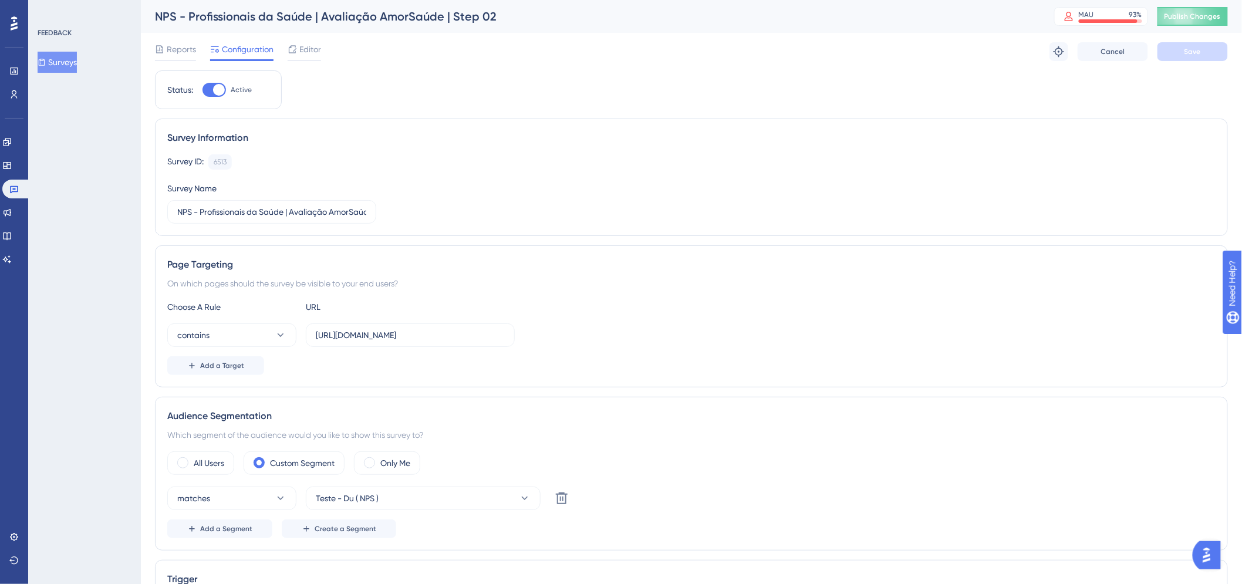
click at [265, 47] on span "Configuration" at bounding box center [248, 49] width 52 height 14
click at [234, 50] on span "Configuration" at bounding box center [248, 49] width 52 height 14
click at [69, 61] on button "Surveys" at bounding box center [57, 62] width 39 height 21
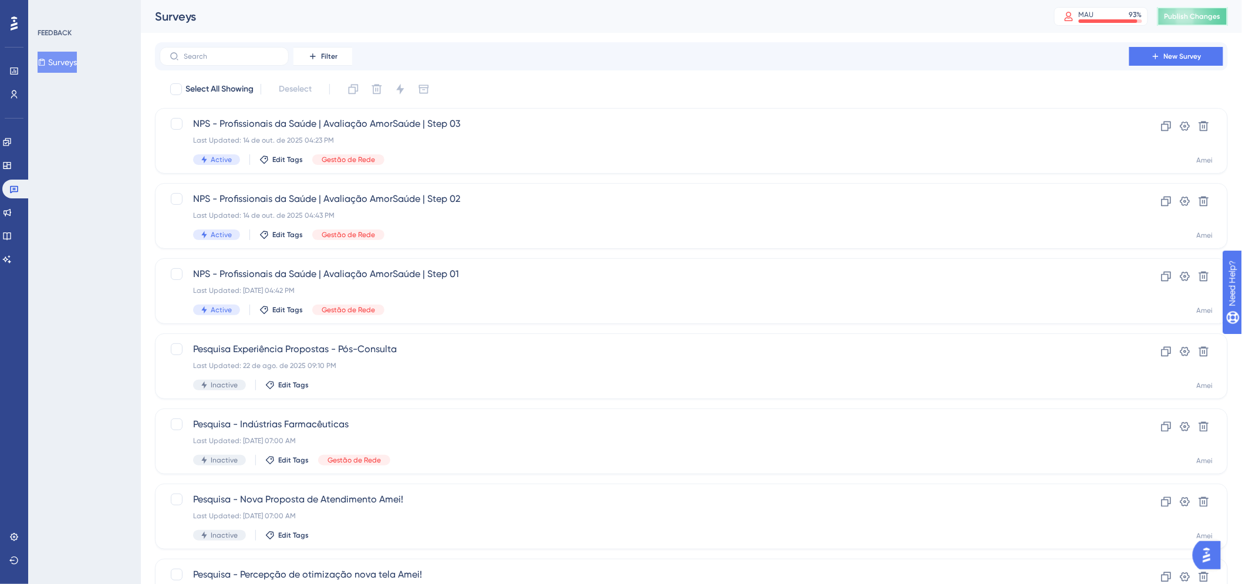
click at [1205, 10] on button "Publish Changes" at bounding box center [1193, 16] width 70 height 19
click at [511, 131] on div "NPS - Profissionais da Saúde | Avaliação AmorSaúde | Step 03 Last Updated: 14 d…" at bounding box center [644, 141] width 903 height 48
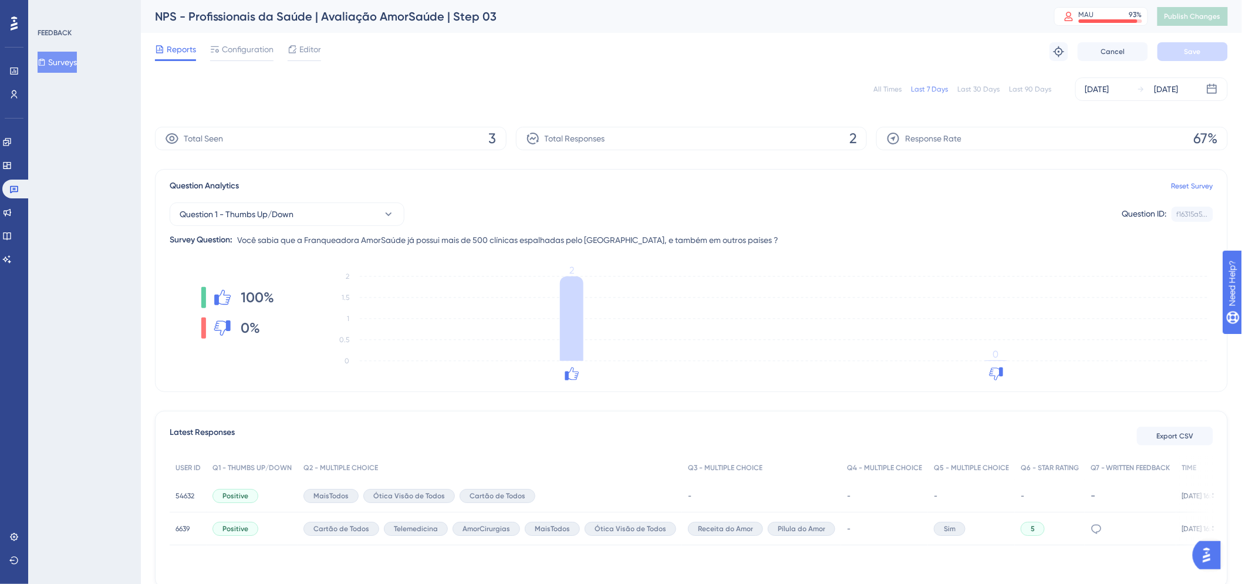
click at [55, 62] on button "Surveys" at bounding box center [57, 62] width 39 height 21
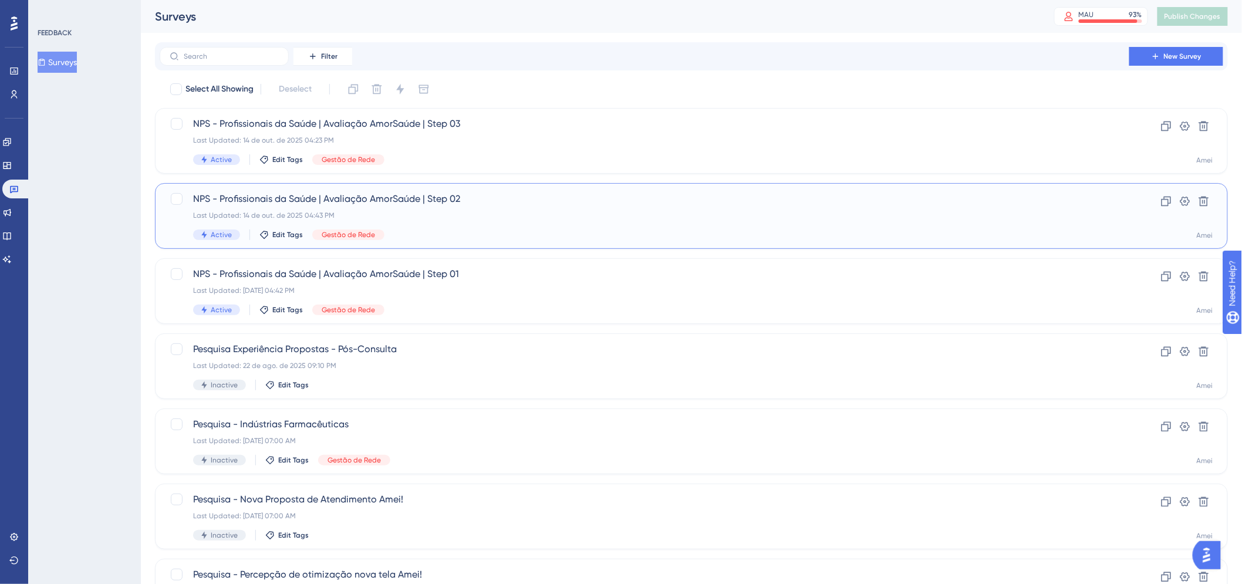
click at [474, 230] on div "Active Edit Tags Gestão de Rede" at bounding box center [644, 235] width 903 height 11
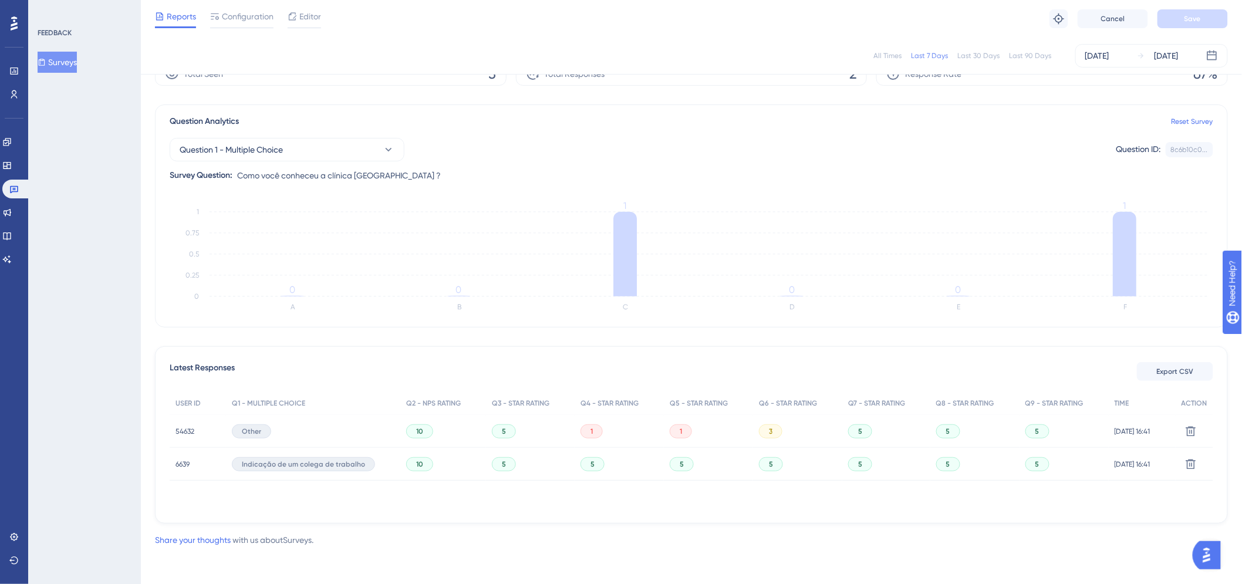
drag, startPoint x: 659, startPoint y: 507, endPoint x: 615, endPoint y: 505, distance: 44.7
click at [615, 506] on div "USER ID Q1 - MULTIPLE CHOICE Q2 - NPS RATING Q3 - STAR RATING Q4 - STAR RATING …" at bounding box center [692, 450] width 1044 height 117
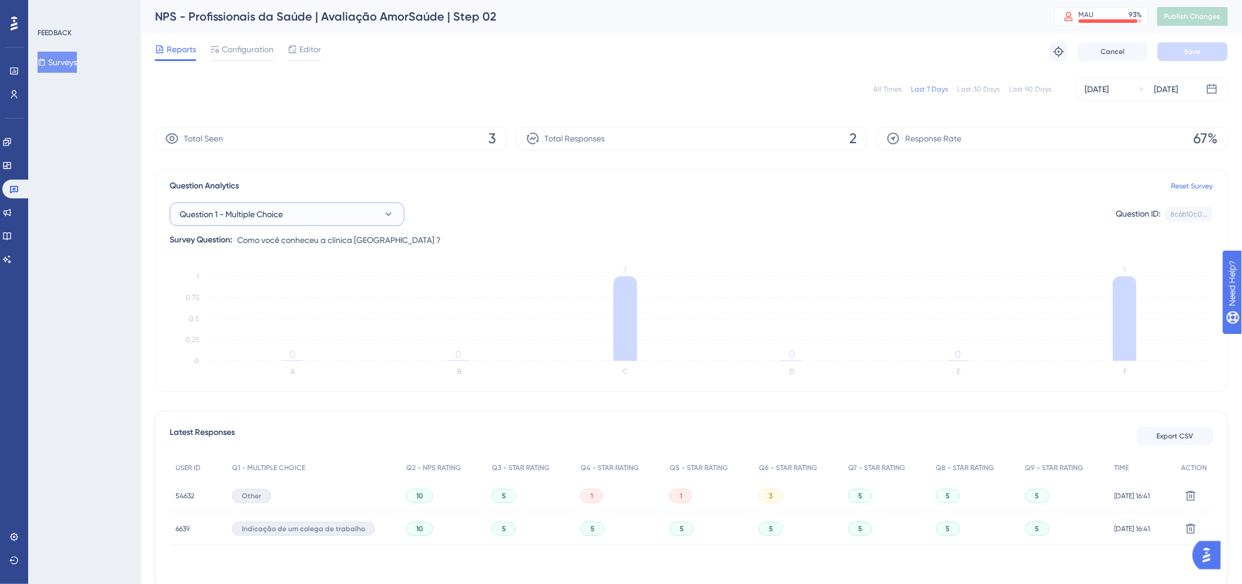
click at [378, 219] on button "Question 1 - Multiple Choice" at bounding box center [287, 214] width 235 height 23
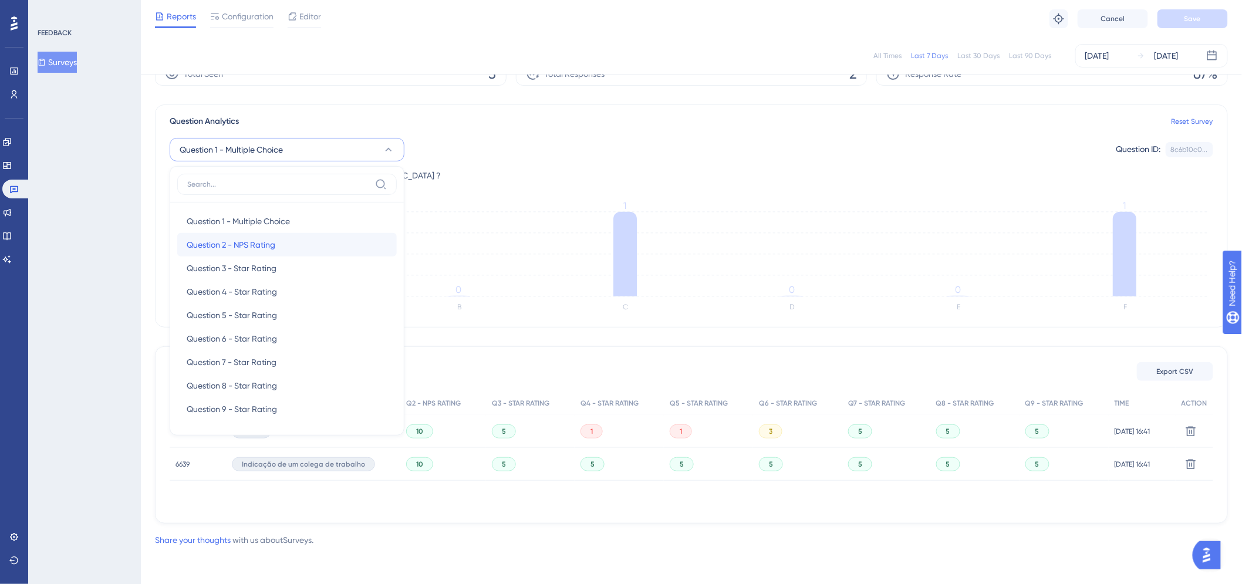
click at [288, 243] on div "Question 2 - NPS Rating Question 2 - NPS Rating" at bounding box center [287, 244] width 201 height 23
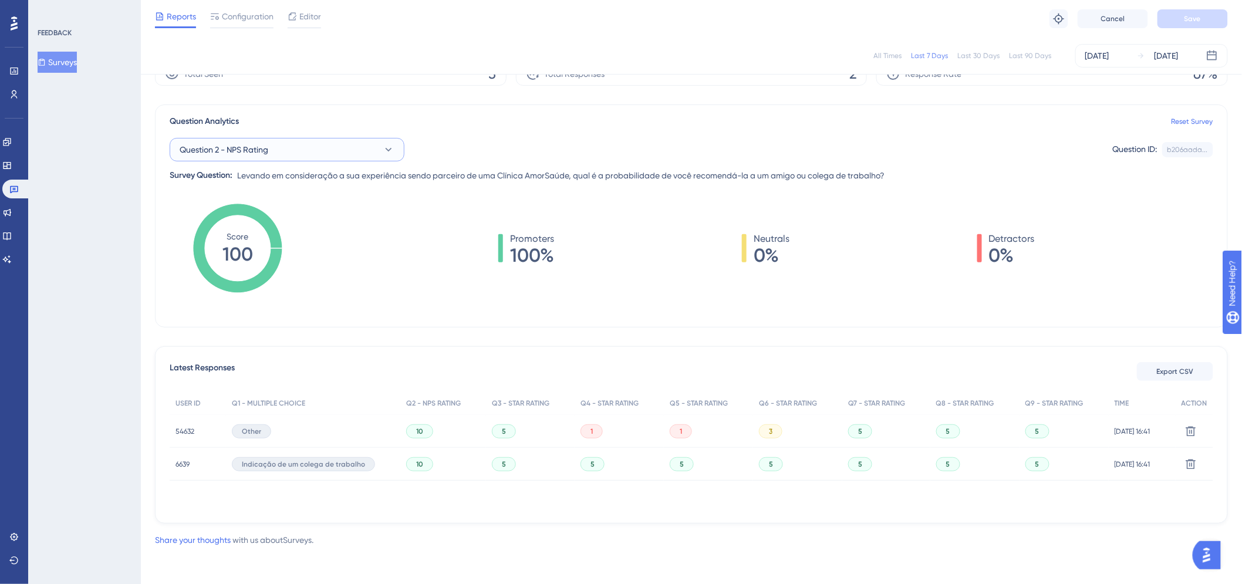
click at [326, 147] on button "Question 2 - NPS Rating" at bounding box center [287, 149] width 235 height 23
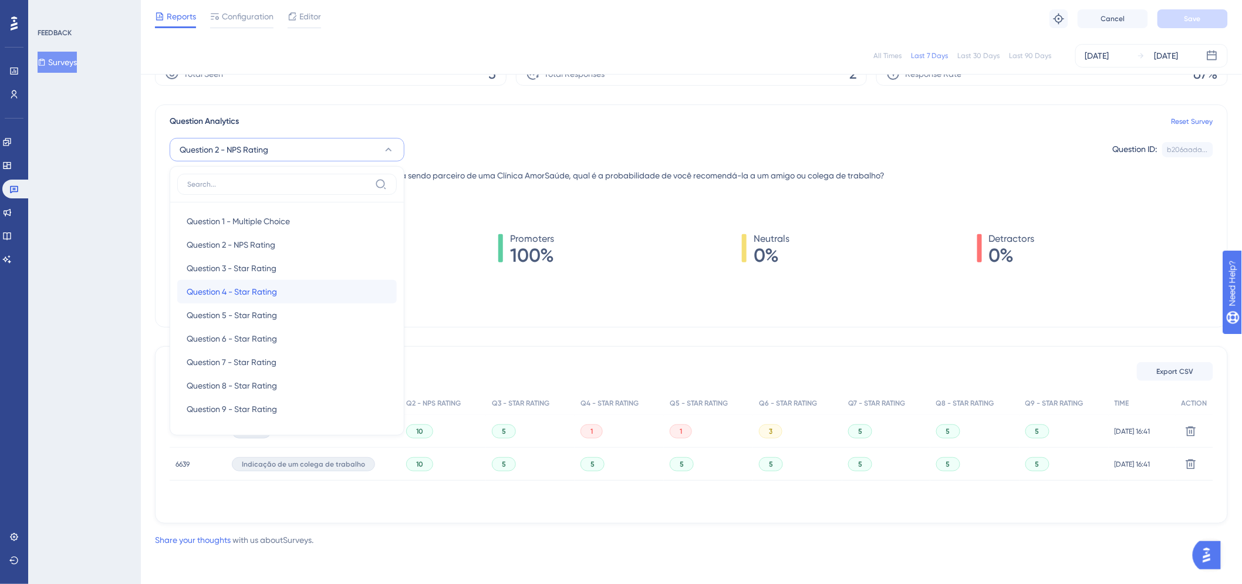
click at [286, 280] on div "Question 4 - Star Rating Question 4 - Star Rating" at bounding box center [287, 291] width 201 height 23
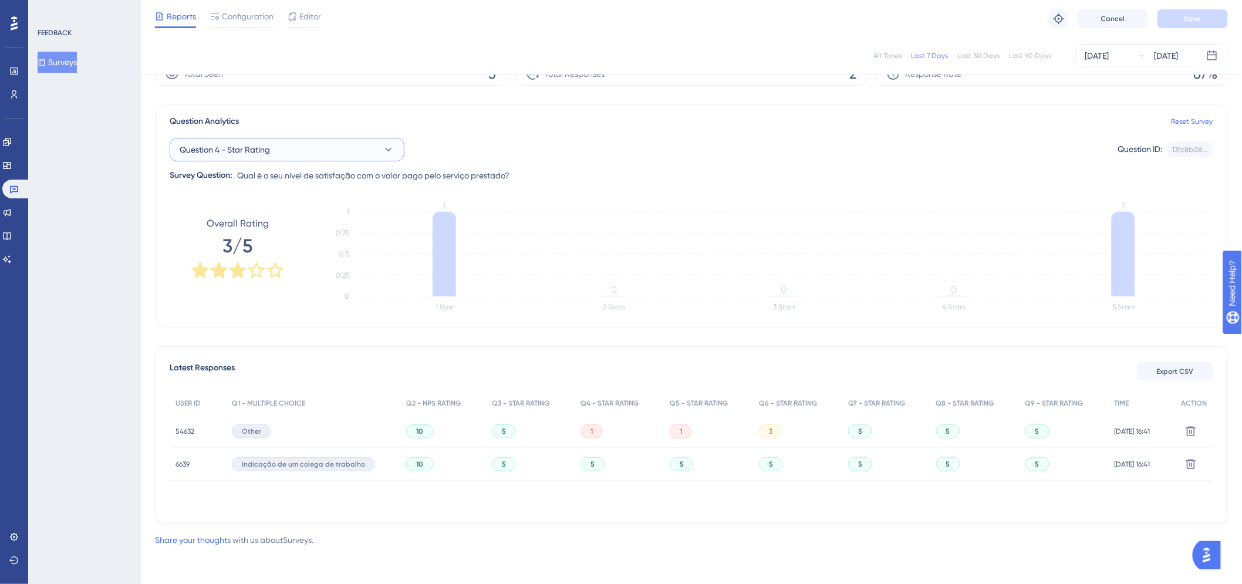
click at [298, 150] on button "Question 4 - Star Rating" at bounding box center [287, 149] width 235 height 23
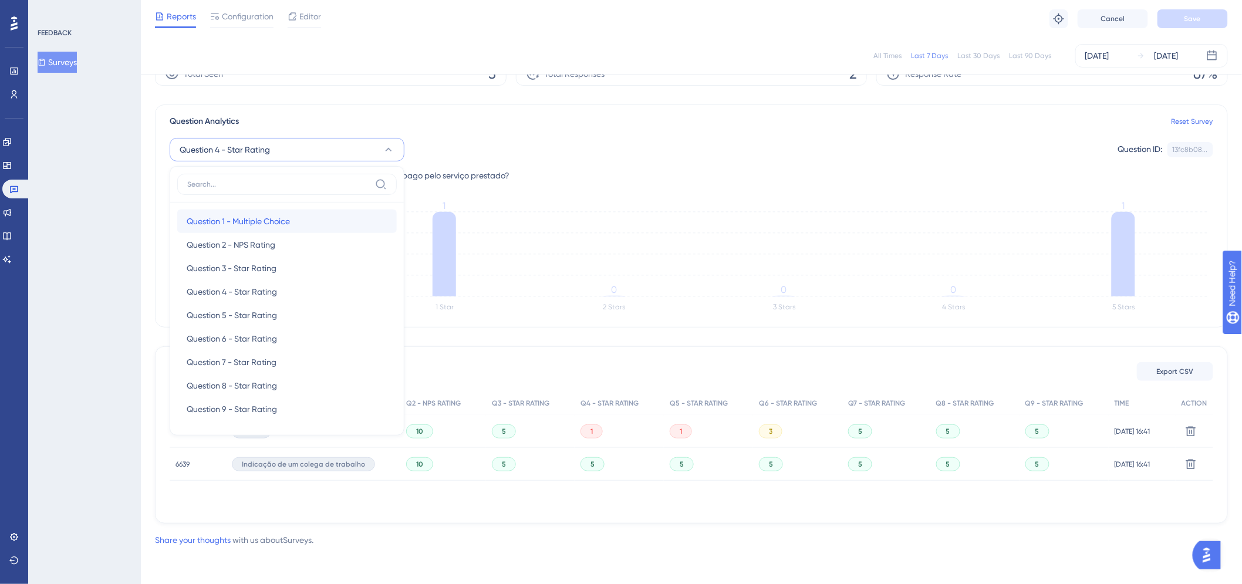
click at [272, 218] on span "Question 1 - Multiple Choice" at bounding box center [238, 221] width 103 height 14
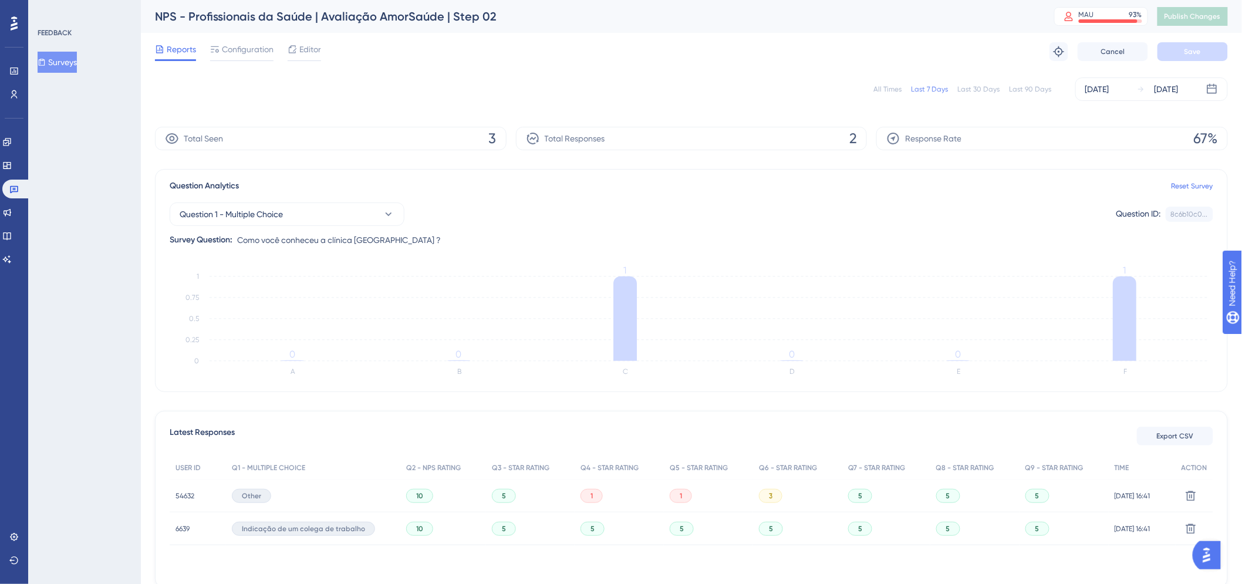
click at [74, 59] on button "Surveys" at bounding box center [57, 62] width 39 height 21
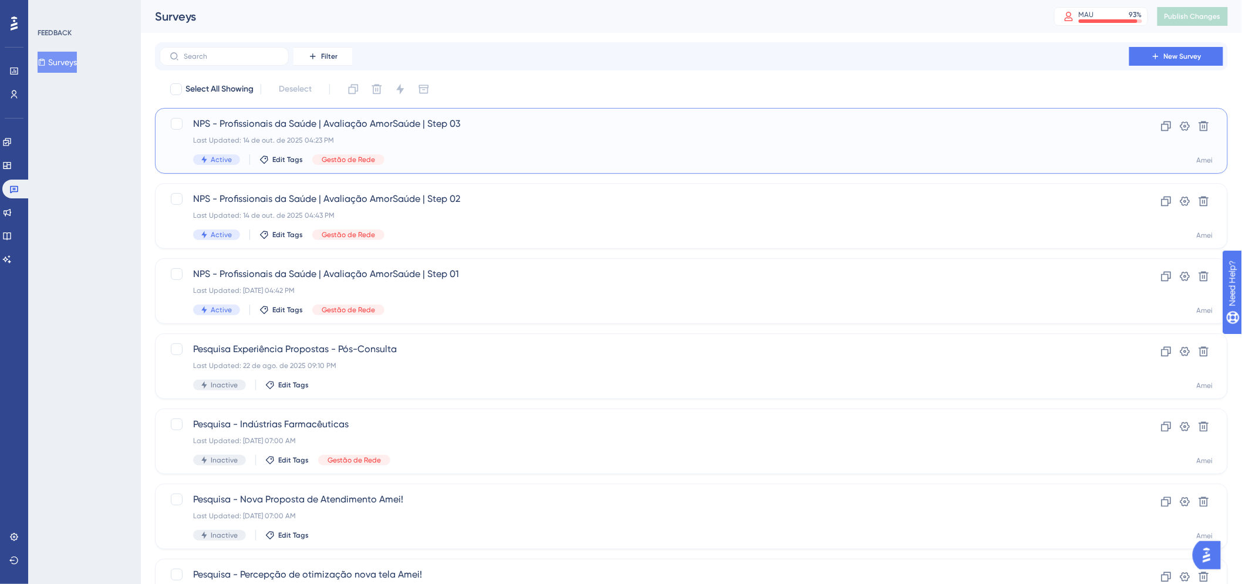
click at [497, 149] on div "NPS - Profissionais da Saúde | Avaliação AmorSaúde | Step 03 Last Updated: 14 d…" at bounding box center [644, 141] width 903 height 48
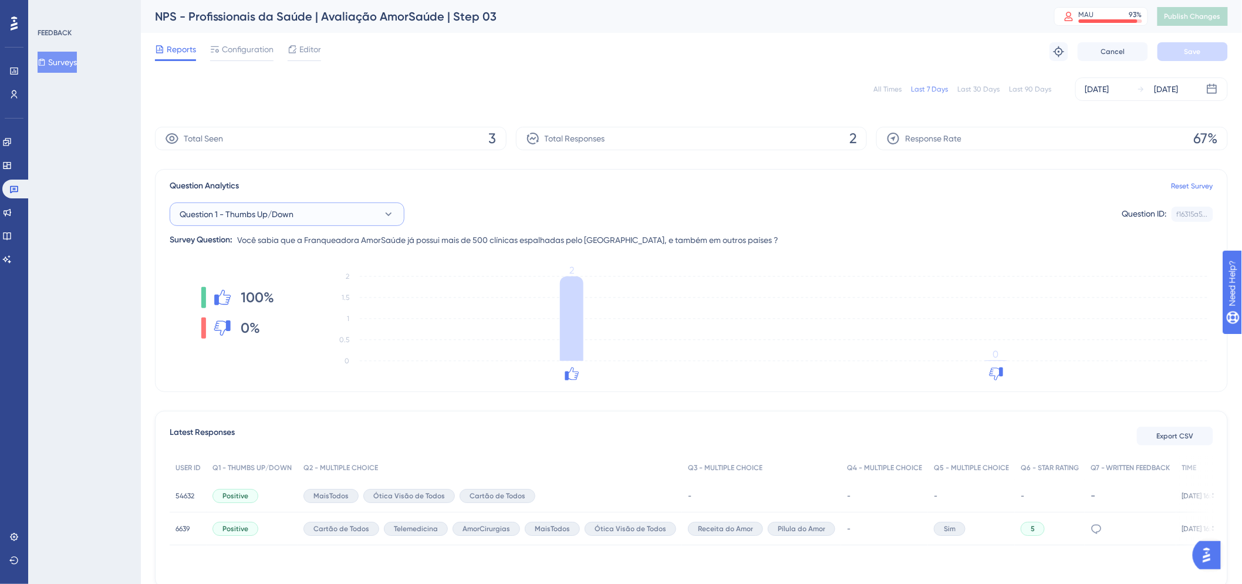
click at [336, 203] on button "Question 1 - Thumbs Up/Down" at bounding box center [287, 214] width 235 height 23
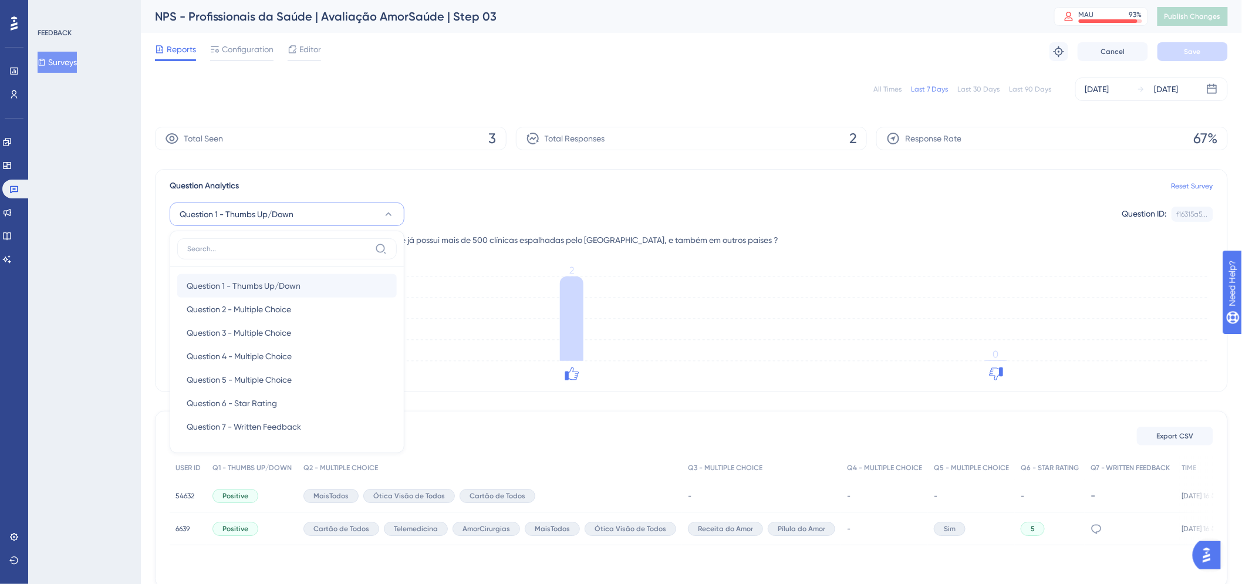
scroll to position [49, 0]
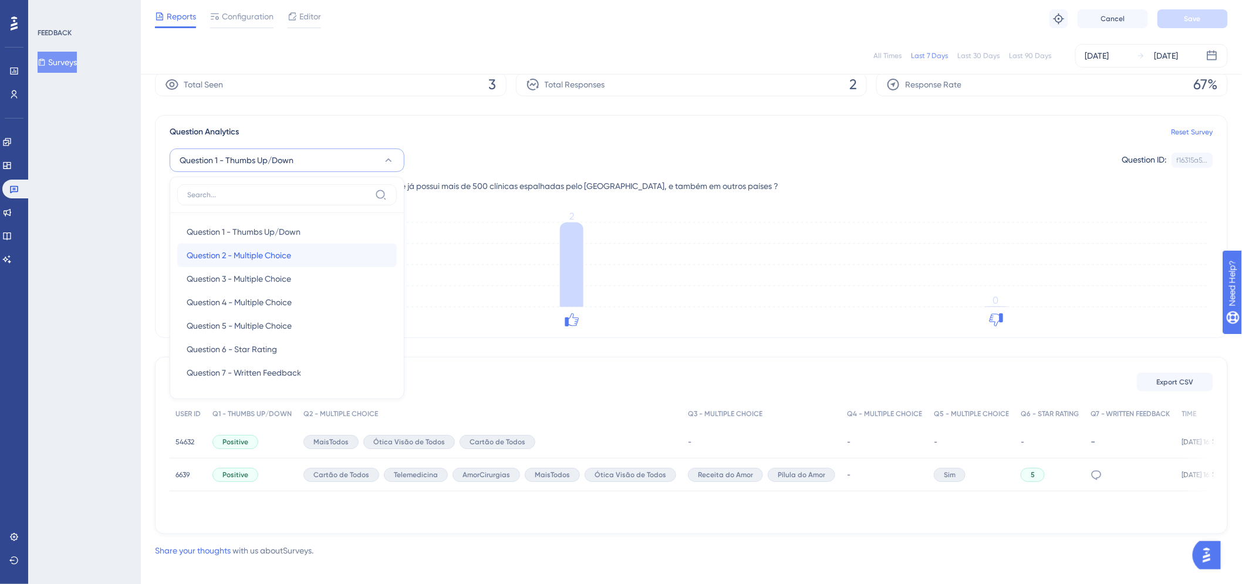
click at [326, 251] on div "Question 2 - Multiple Choice Question 2 - Multiple Choice" at bounding box center [287, 255] width 201 height 23
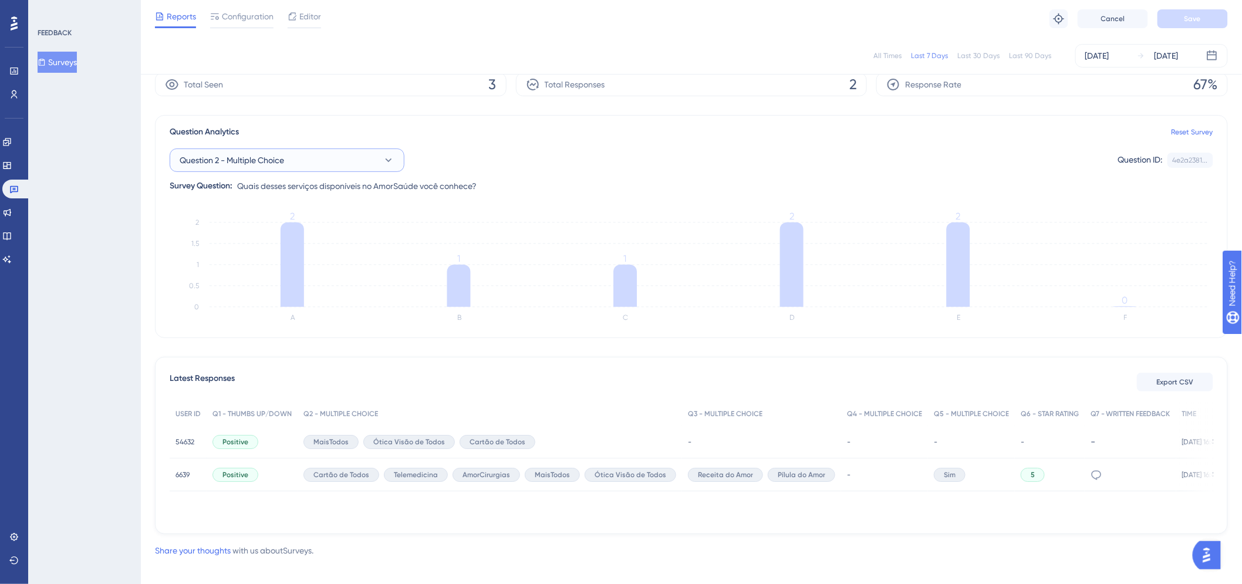
click at [344, 160] on button "Question 2 - Multiple Choice" at bounding box center [287, 160] width 235 height 23
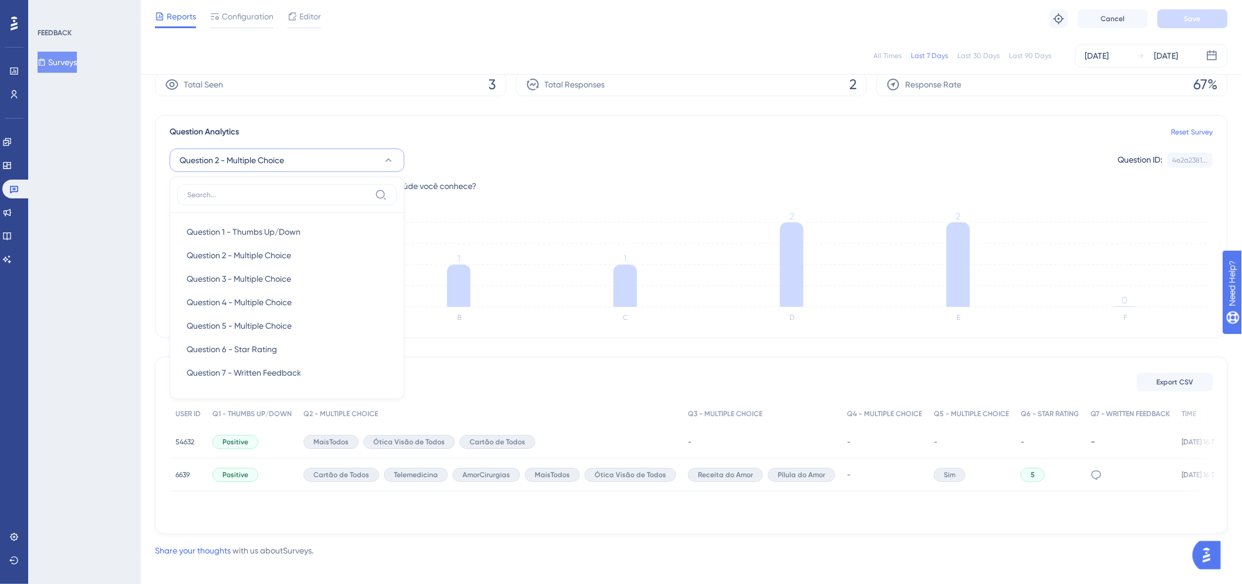
scroll to position [45, 0]
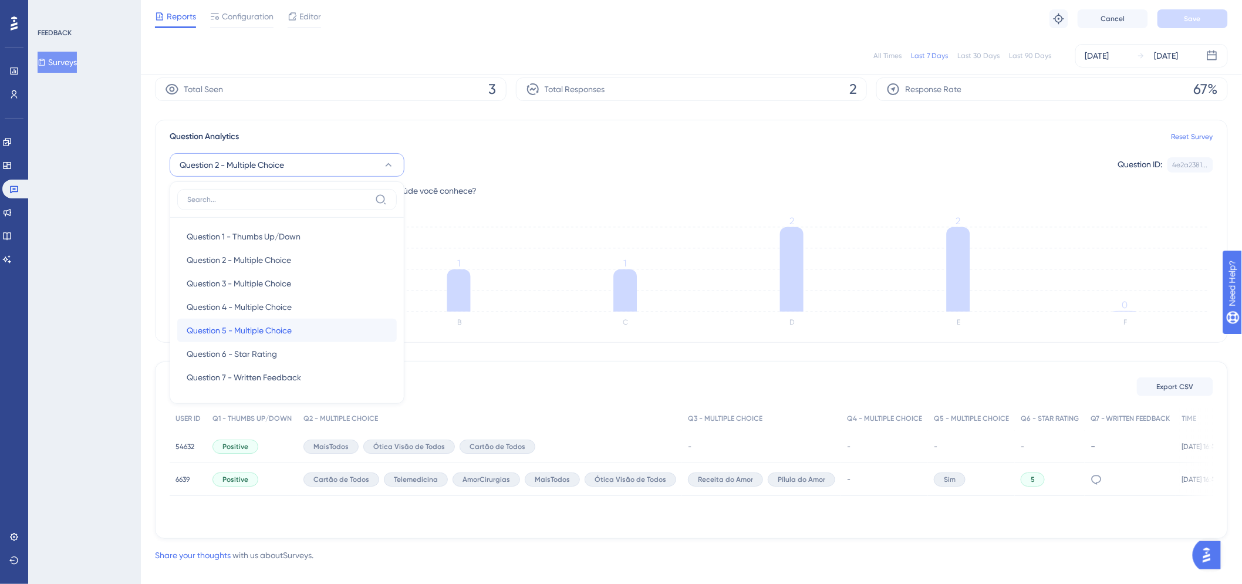
click at [302, 321] on div "Question 5 - Multiple Choice Question 5 - Multiple Choice" at bounding box center [287, 330] width 201 height 23
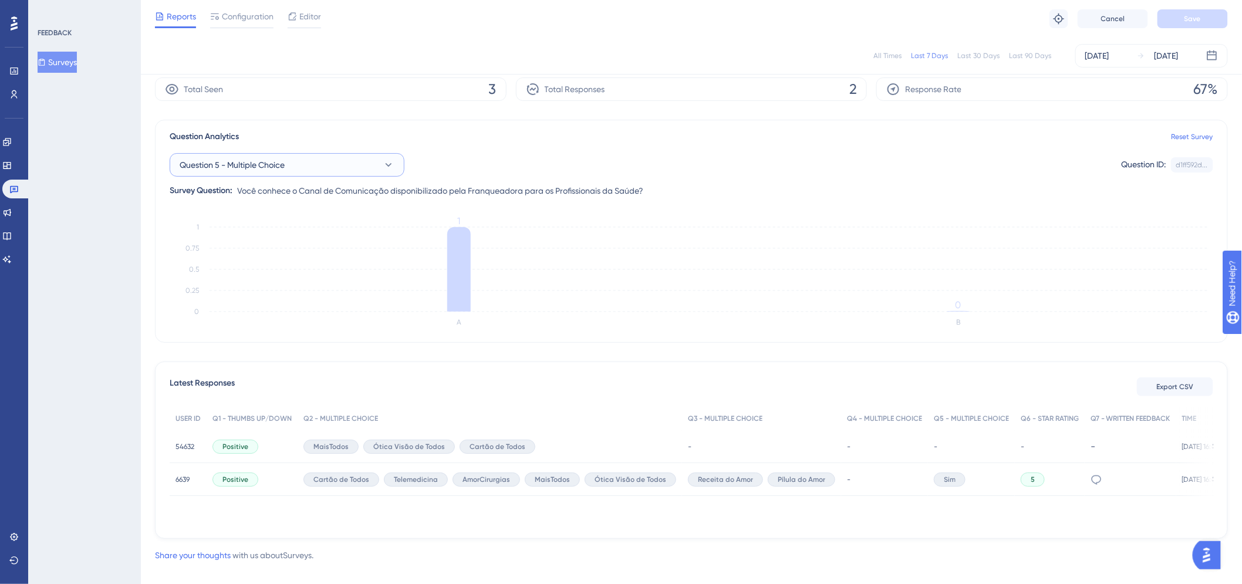
click at [345, 159] on button "Question 5 - Multiple Choice" at bounding box center [287, 164] width 235 height 23
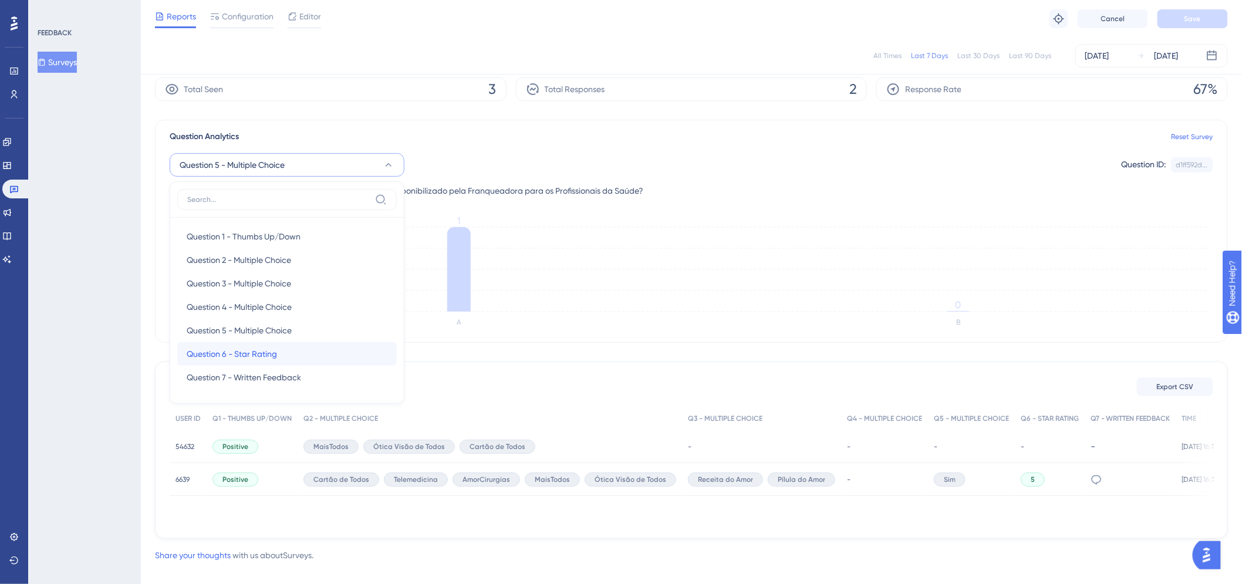
click at [292, 351] on div "Question 6 - Star Rating Question 6 - Star Rating" at bounding box center [287, 353] width 201 height 23
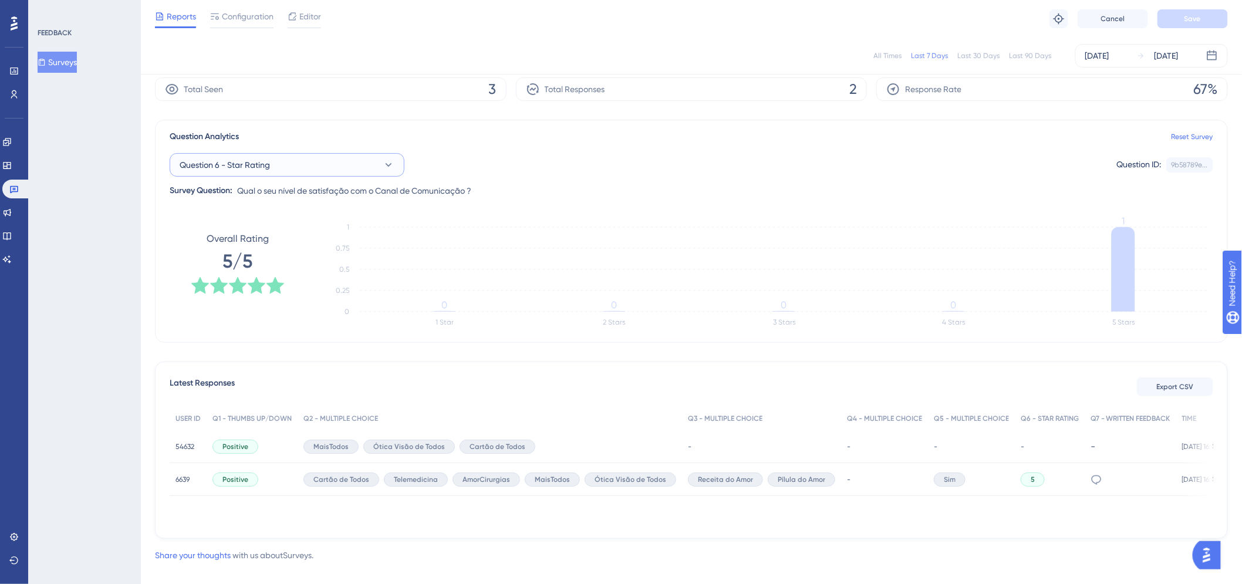
click at [336, 166] on button "Question 6 - Star Rating" at bounding box center [287, 164] width 235 height 23
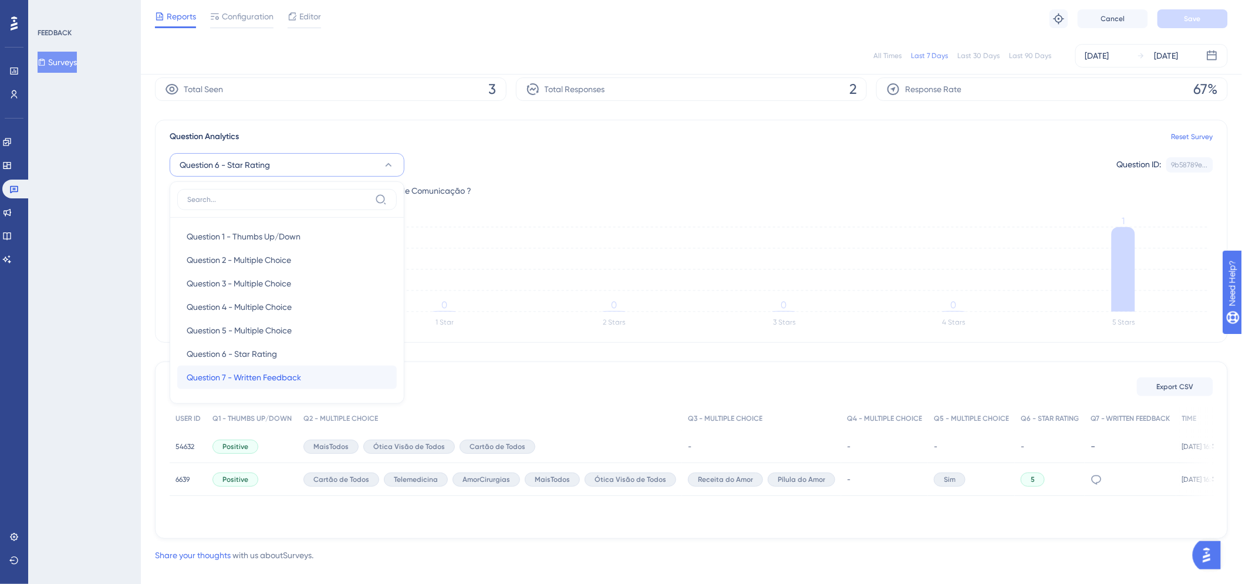
click at [297, 380] on span "Question 7 - Written Feedback" at bounding box center [244, 378] width 115 height 14
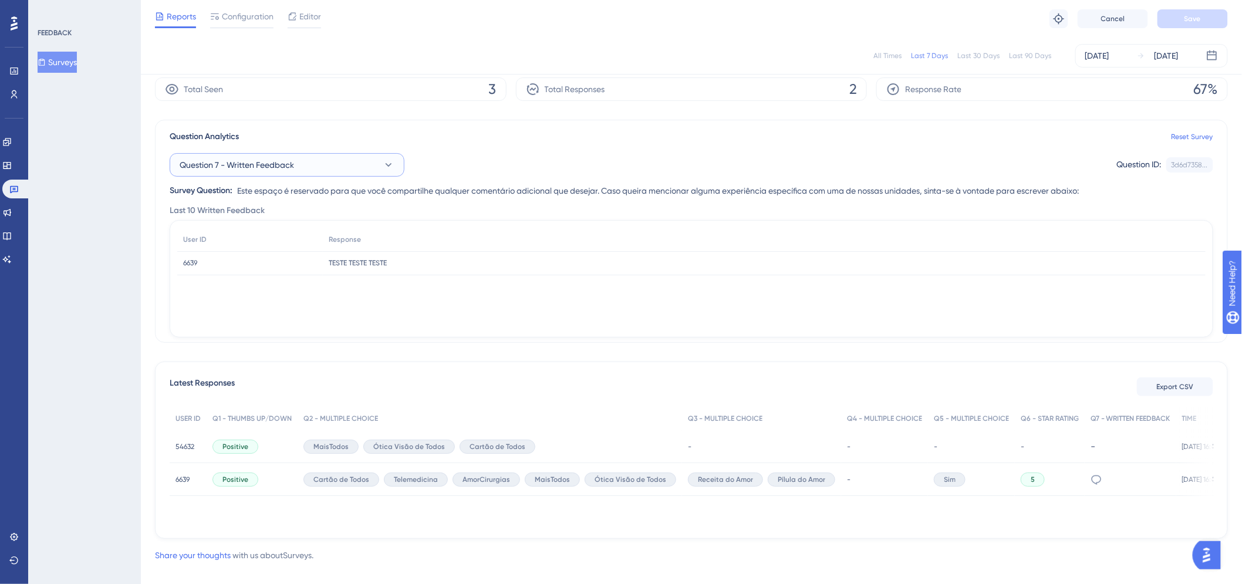
click at [314, 169] on button "Question 7 - Written Feedback" at bounding box center [287, 164] width 235 height 23
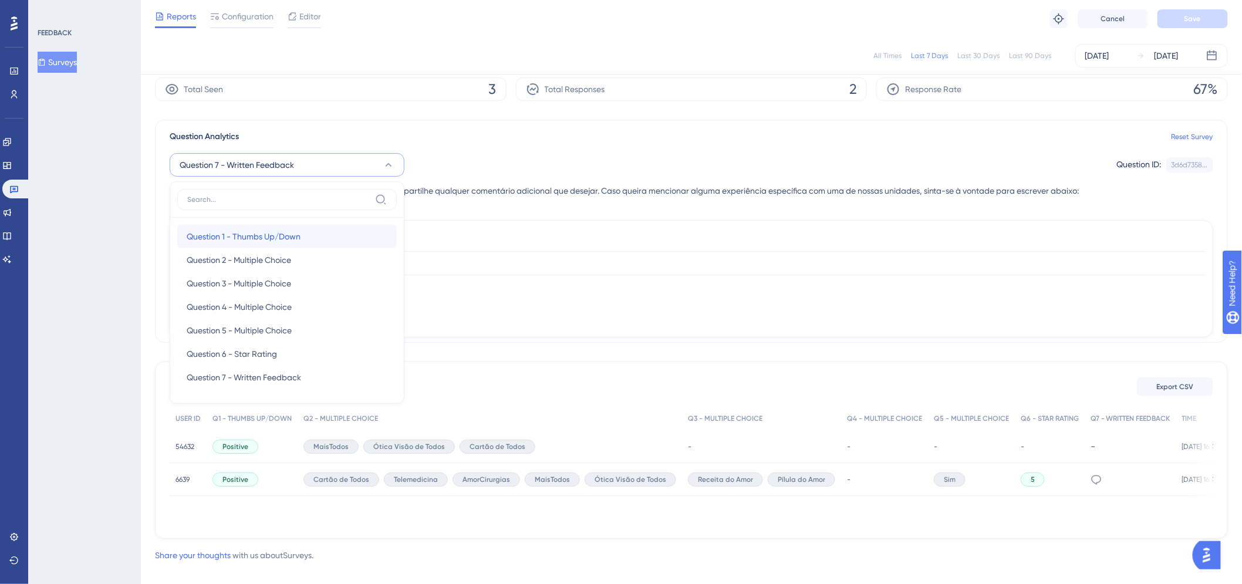
click at [268, 237] on span "Question 1 - Thumbs Up/Down" at bounding box center [244, 237] width 114 height 14
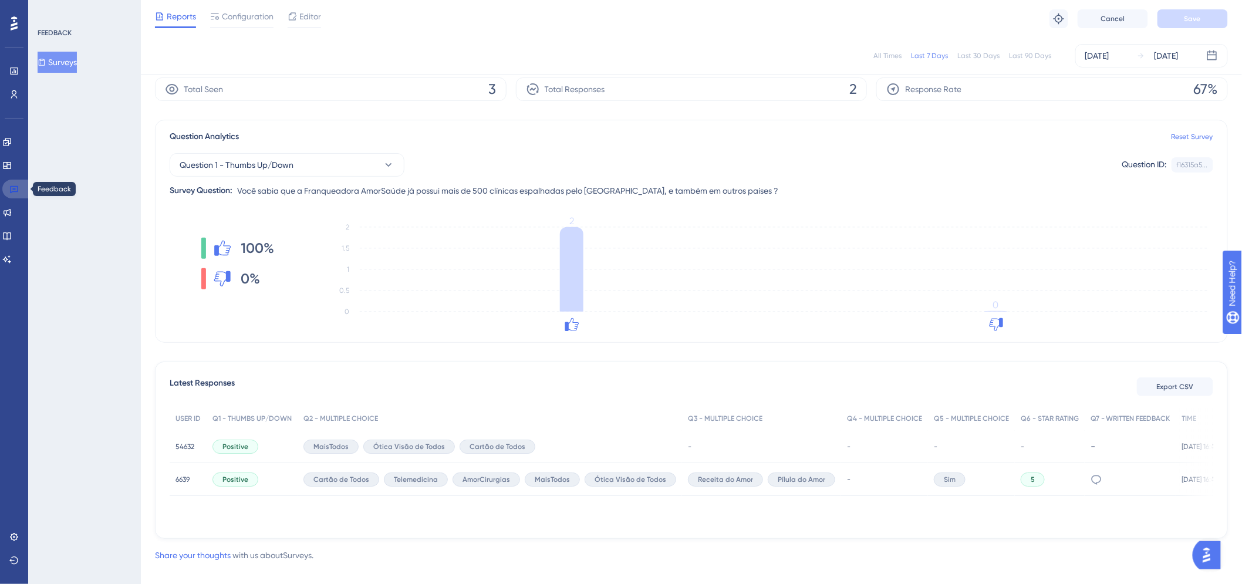
click at [26, 190] on link at bounding box center [16, 189] width 28 height 19
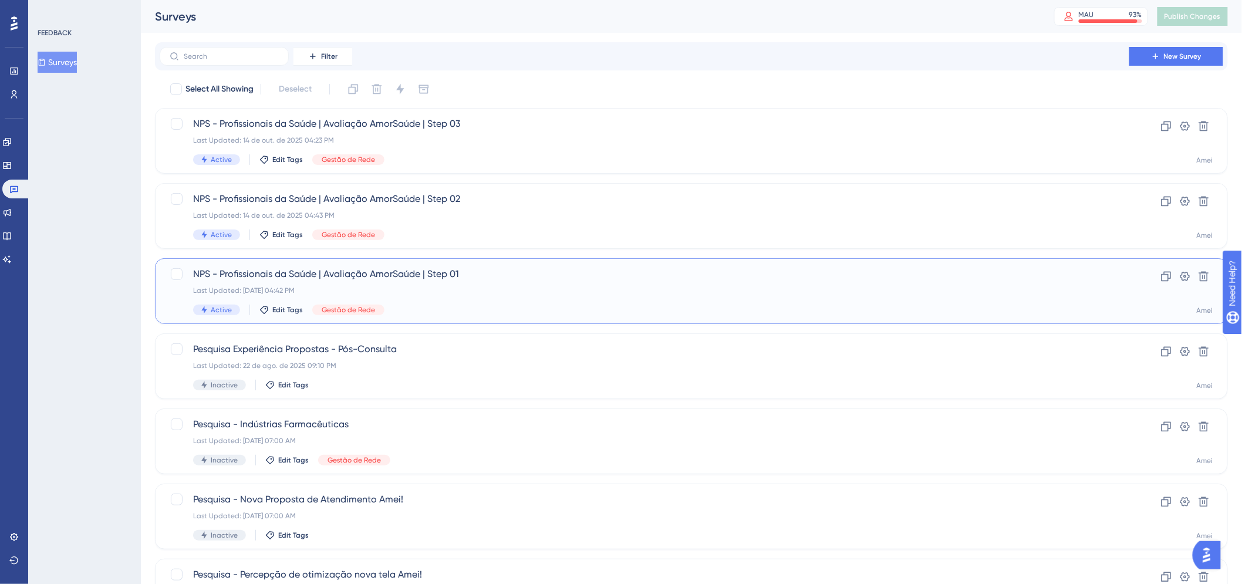
click at [586, 307] on div "Active Edit Tags Gestão de Rede" at bounding box center [644, 310] width 903 height 11
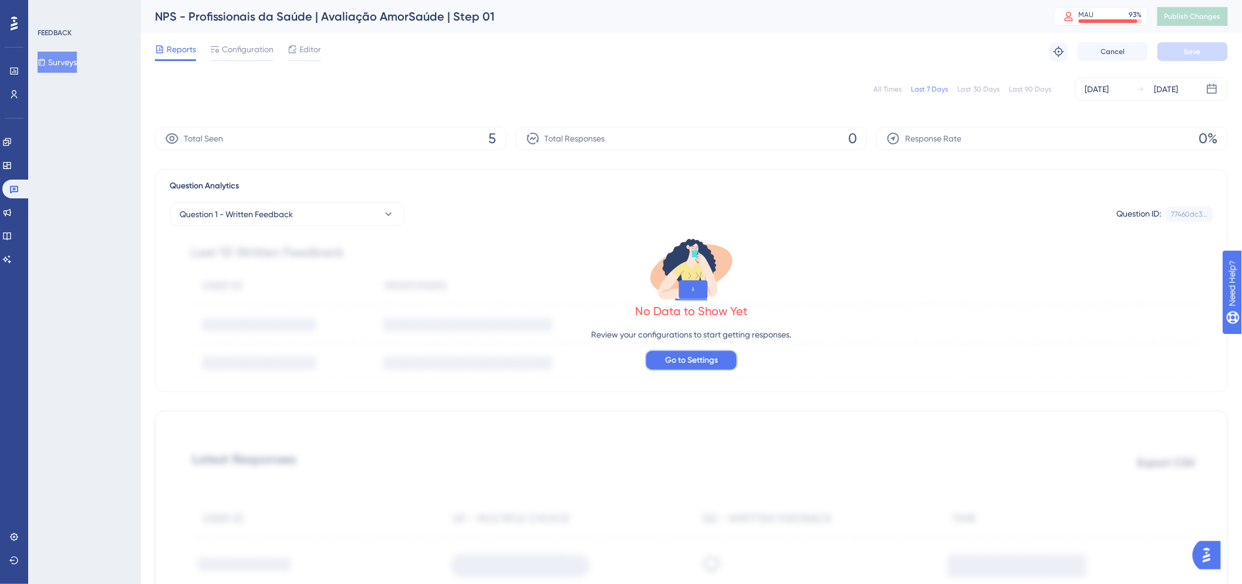
click at [705, 355] on span "Go to Settings" at bounding box center [691, 360] width 53 height 14
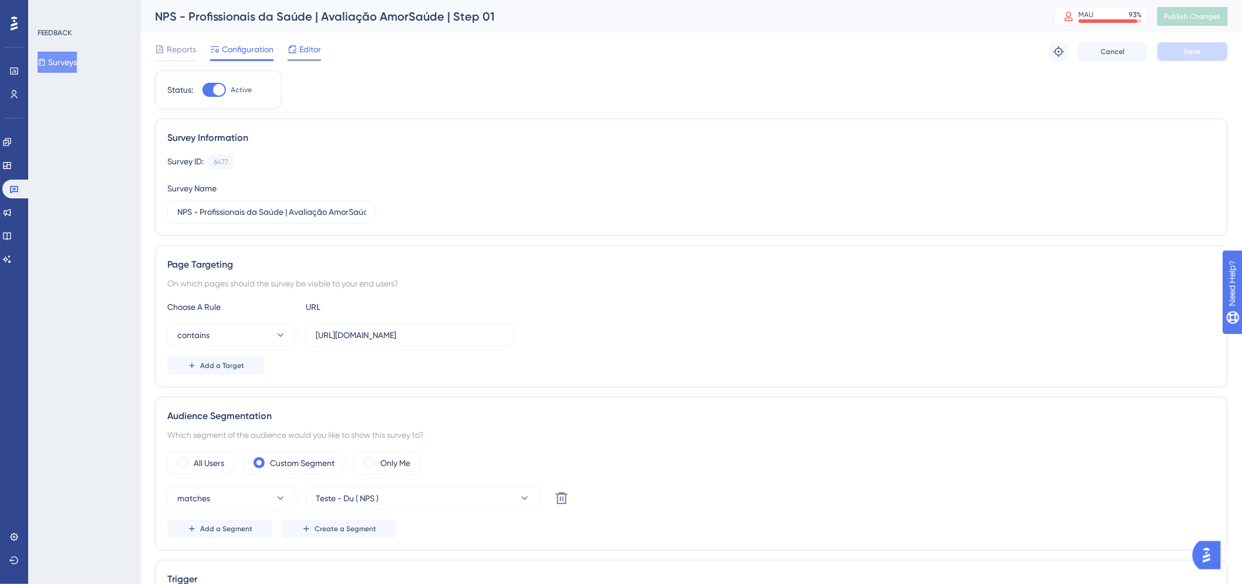
click at [294, 50] on icon at bounding box center [293, 49] width 8 height 8
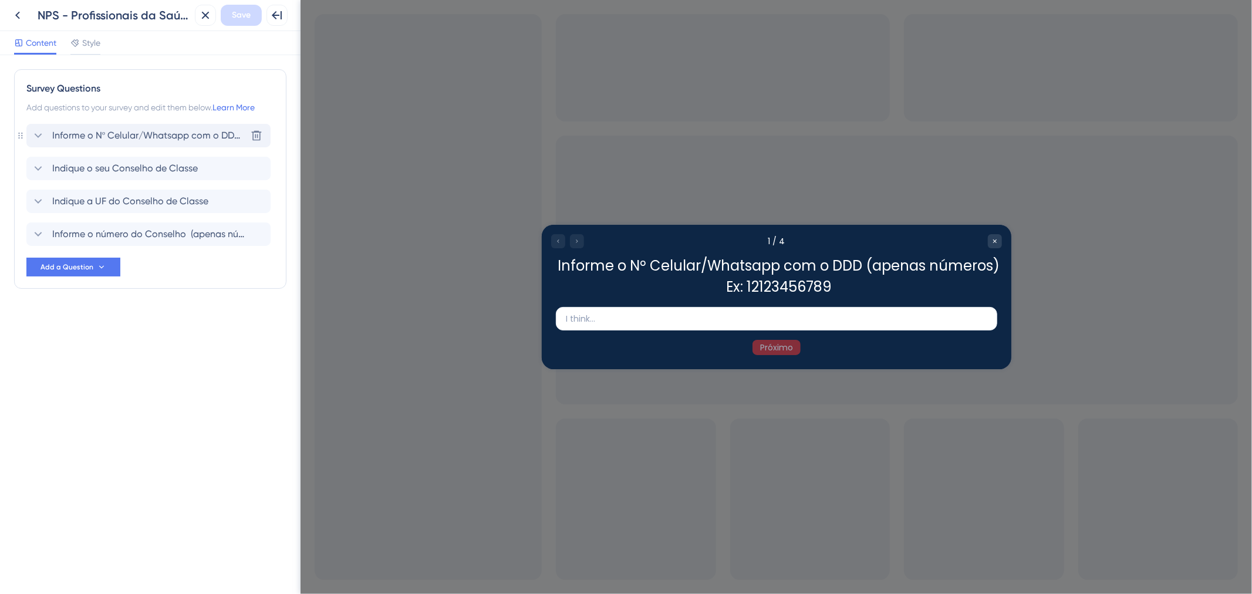
click at [95, 131] on span "Informe o Nº Celular/Whatsapp com o DDD (apenas números) Ex: 12123456789" at bounding box center [149, 136] width 194 height 14
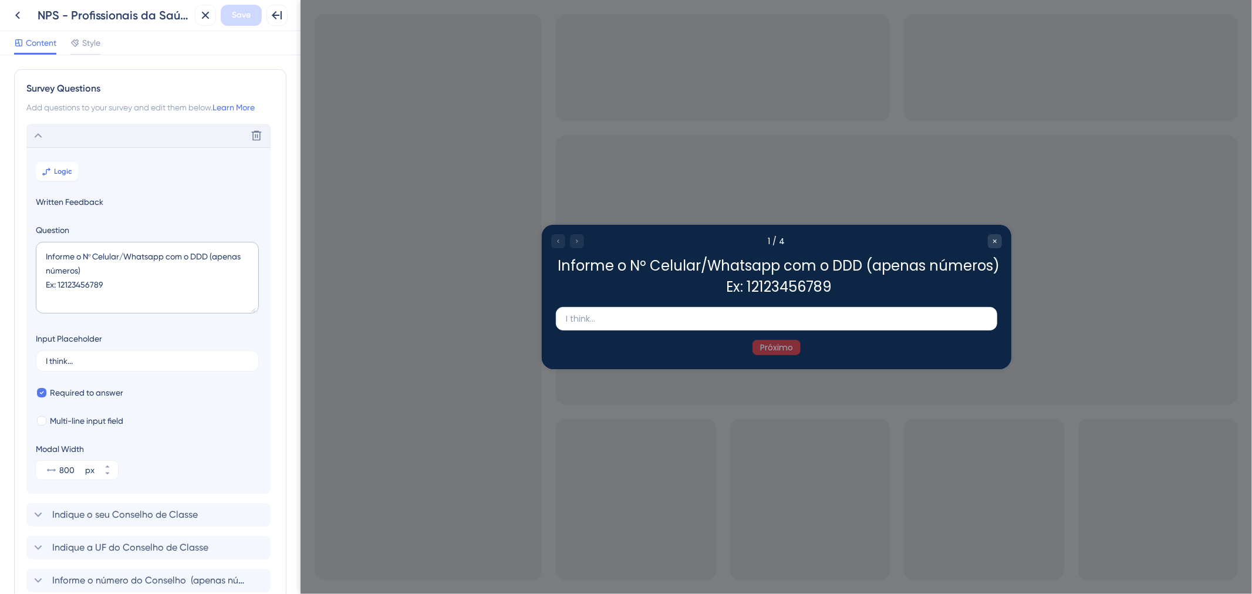
scroll to position [68, 0]
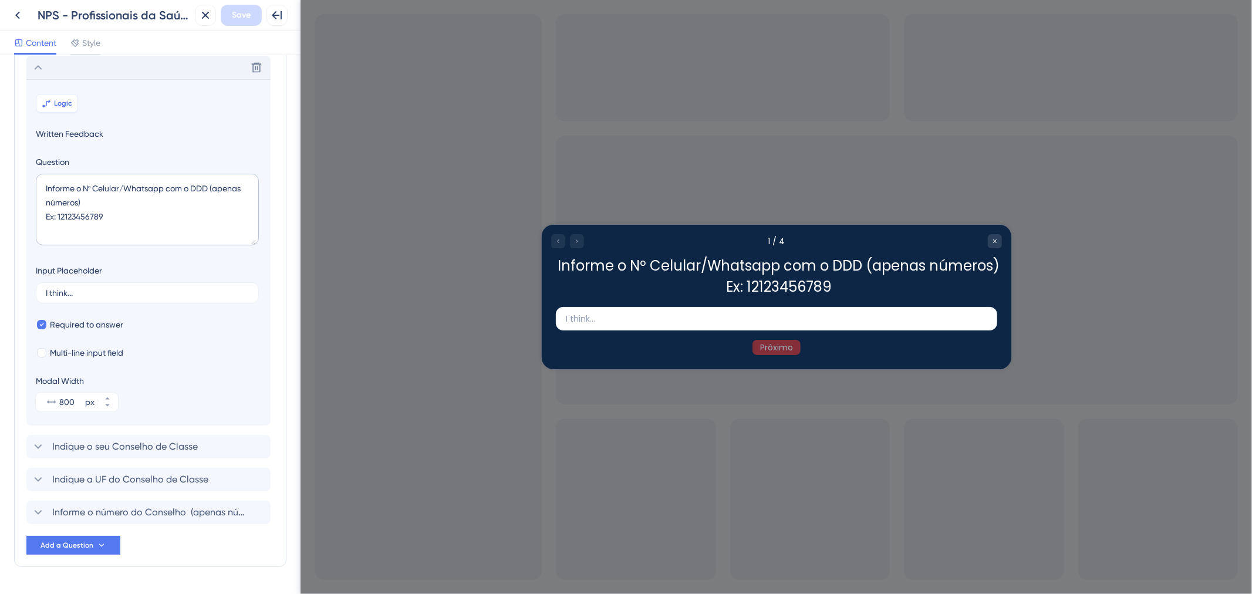
click at [63, 102] on span "Logic" at bounding box center [64, 103] width 18 height 9
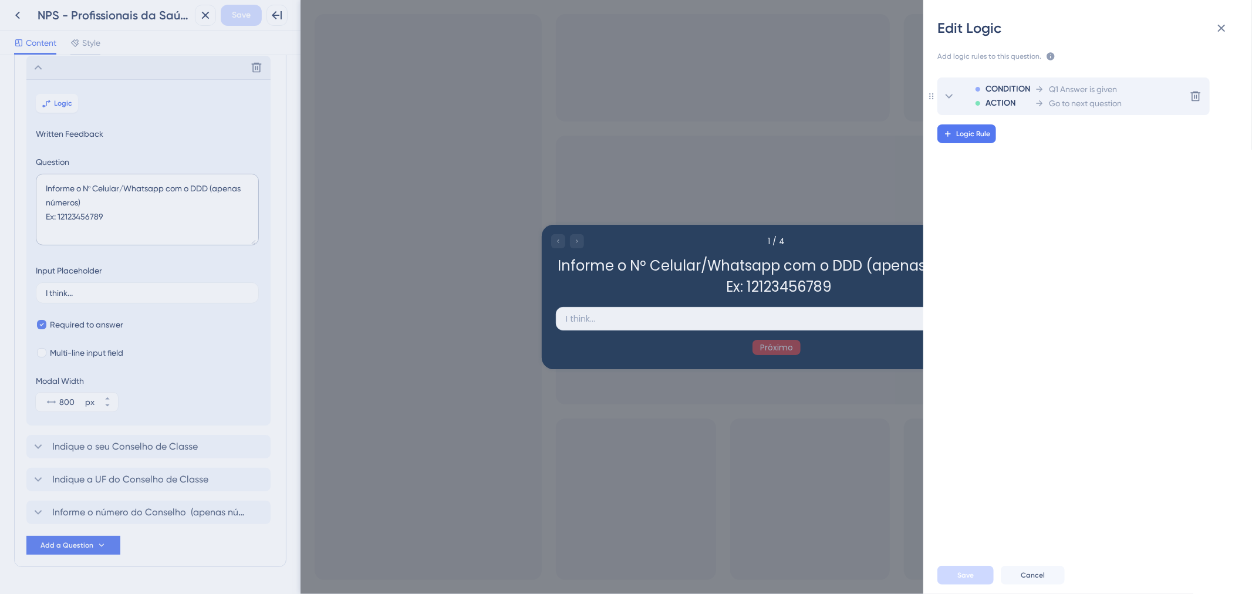
click at [1055, 107] on span "Go to next question" at bounding box center [1085, 103] width 73 height 14
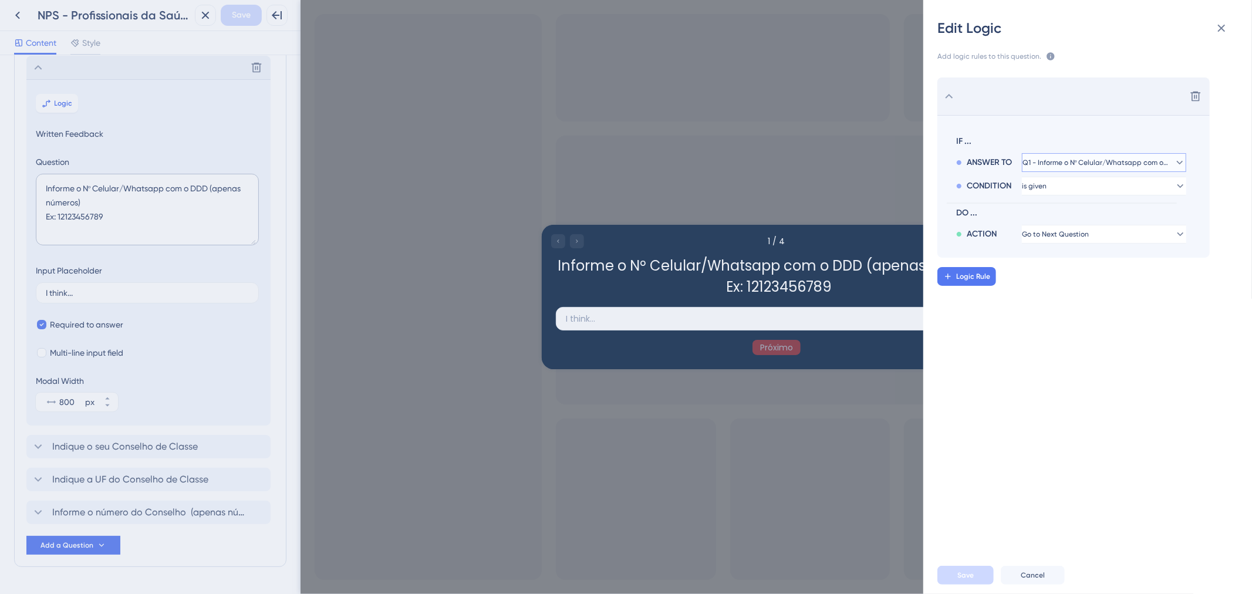
click at [1174, 163] on icon at bounding box center [1180, 163] width 12 height 12
click at [1167, 160] on icon at bounding box center [1173, 163] width 12 height 12
click at [1166, 171] on button "Q1 - Informe o Nº Celular/Whatsapp com o DDD (apenas números) Ex: 12123456789" at bounding box center [1104, 162] width 164 height 19
click at [1168, 157] on icon at bounding box center [1173, 163] width 12 height 12
click at [1174, 184] on icon at bounding box center [1180, 186] width 12 height 12
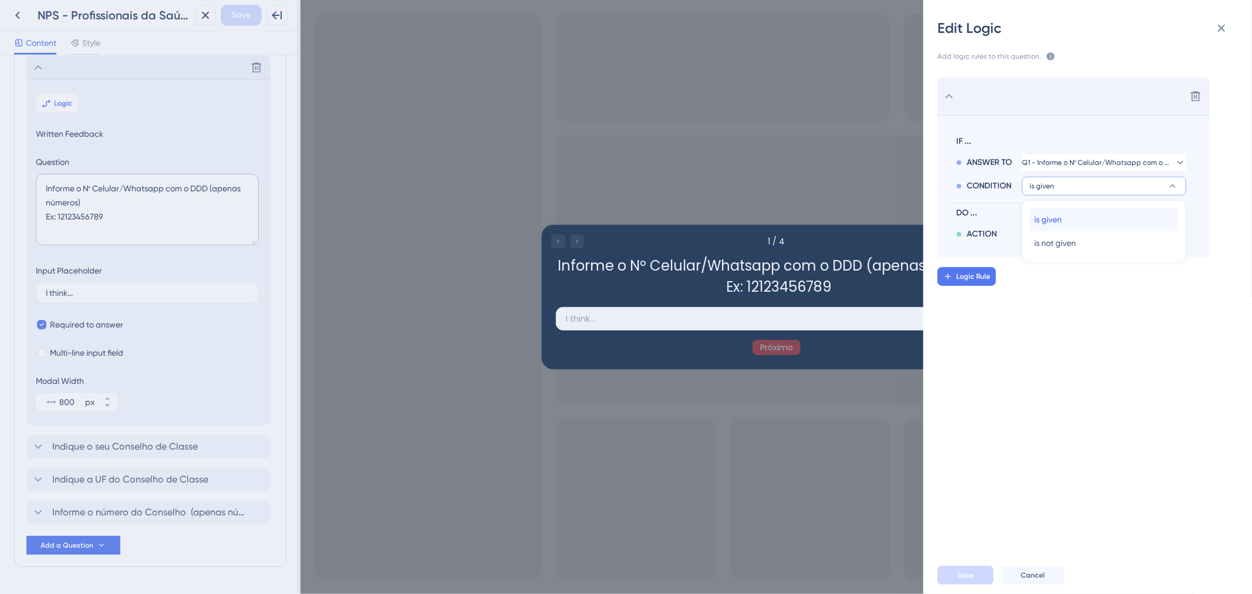
click at [1144, 213] on div "is given is given" at bounding box center [1105, 219] width 140 height 23
click at [1155, 228] on button "Go to Next Question" at bounding box center [1104, 234] width 164 height 19
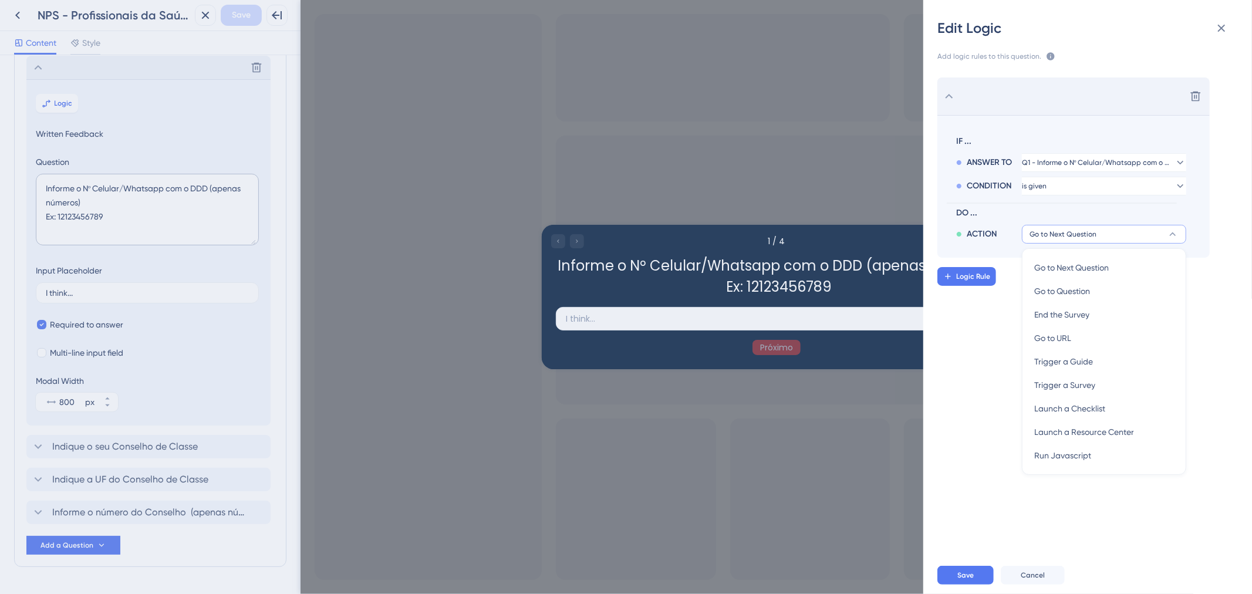
click at [1155, 228] on button "Go to Next Question" at bounding box center [1104, 234] width 164 height 19
click at [961, 574] on span "Save" at bounding box center [966, 575] width 16 height 9
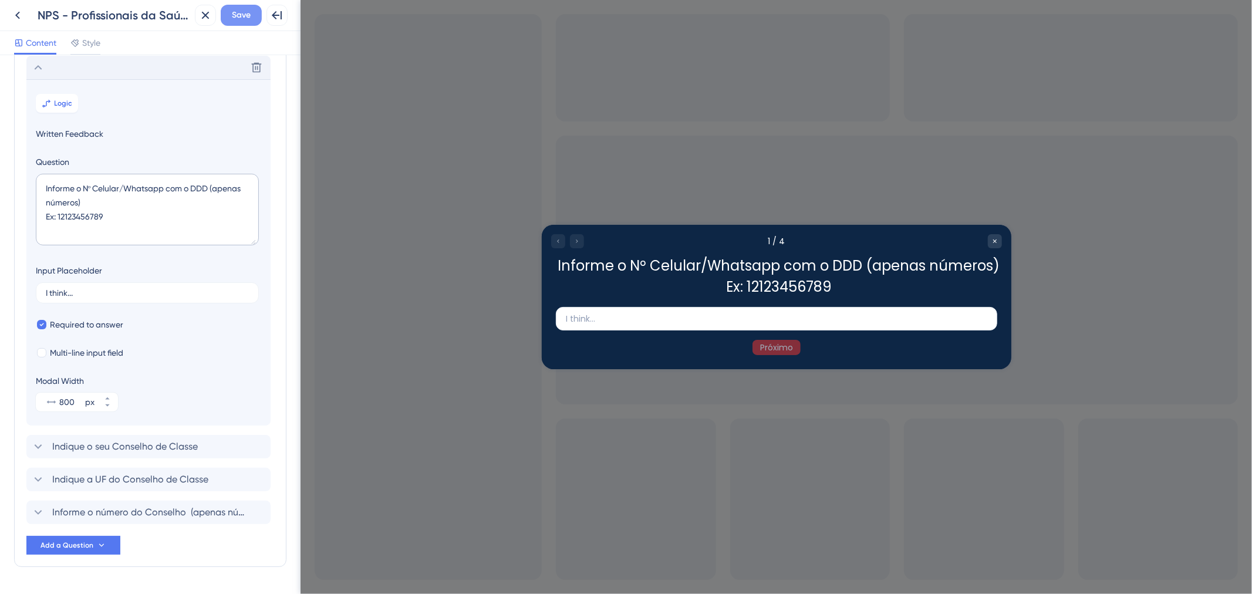
click at [243, 18] on span "Save" at bounding box center [241, 15] width 19 height 14
click at [132, 69] on div "Delete" at bounding box center [148, 67] width 244 height 23
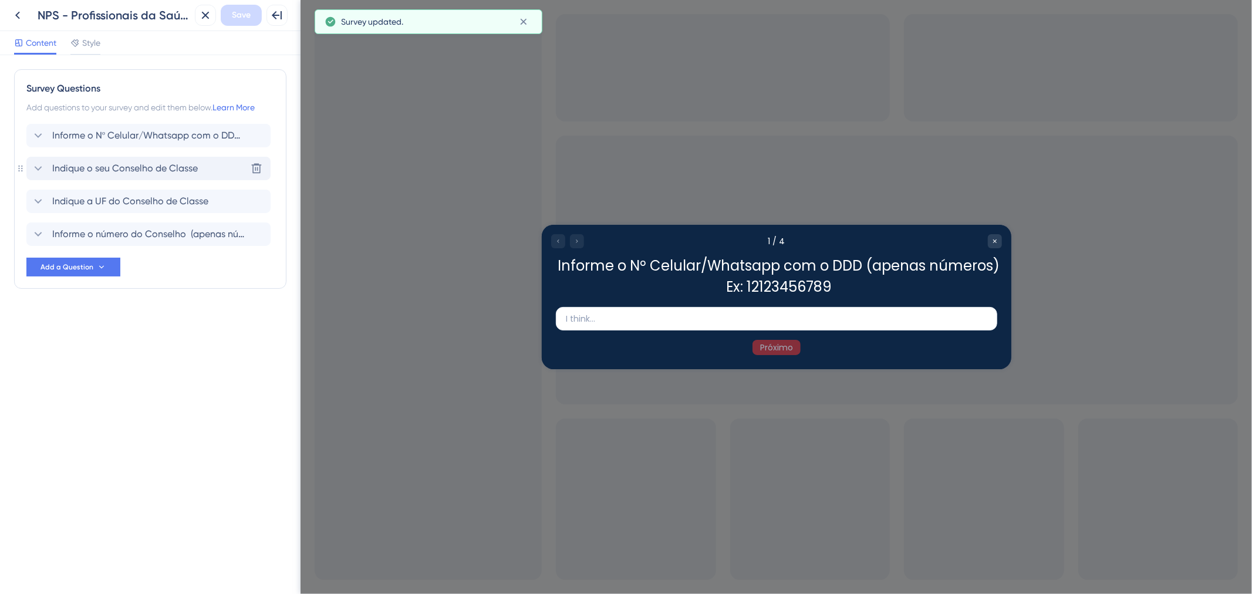
click at [164, 171] on span "Indique o seu Conselho de Classe" at bounding box center [125, 168] width 146 height 14
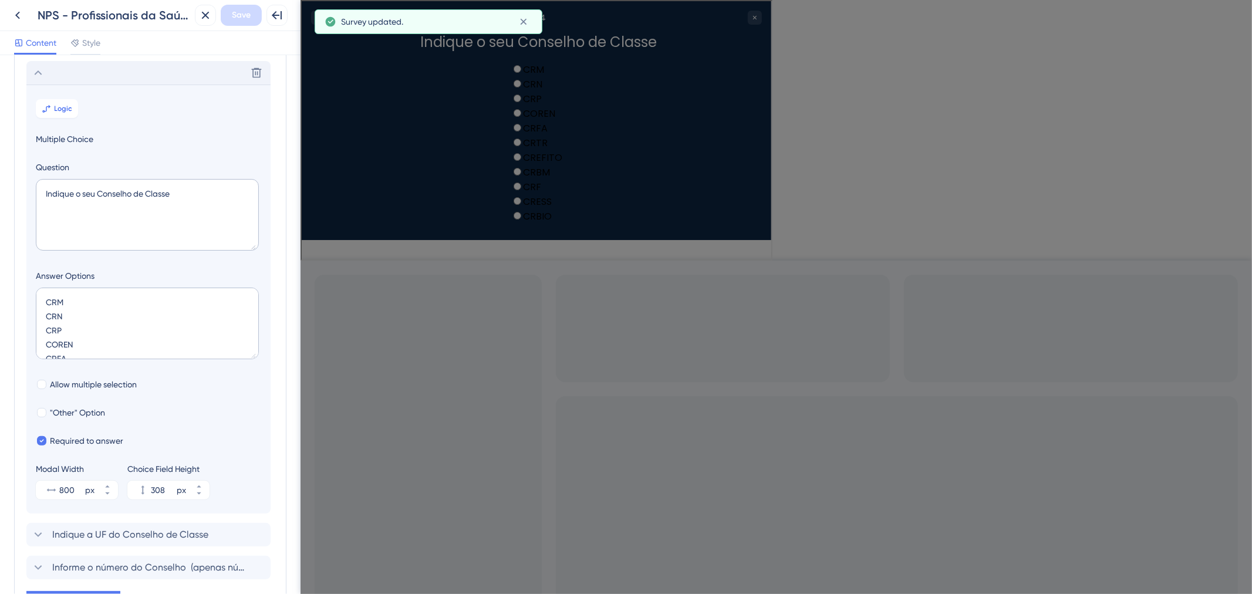
scroll to position [102, 0]
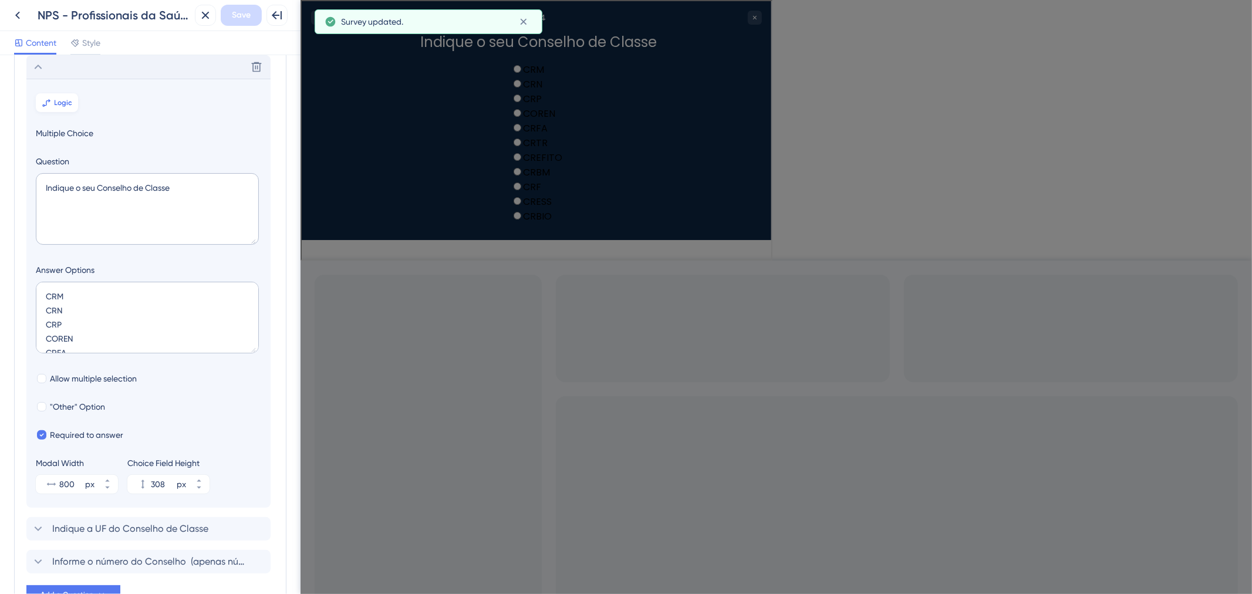
click at [65, 106] on span "Logic" at bounding box center [64, 102] width 18 height 9
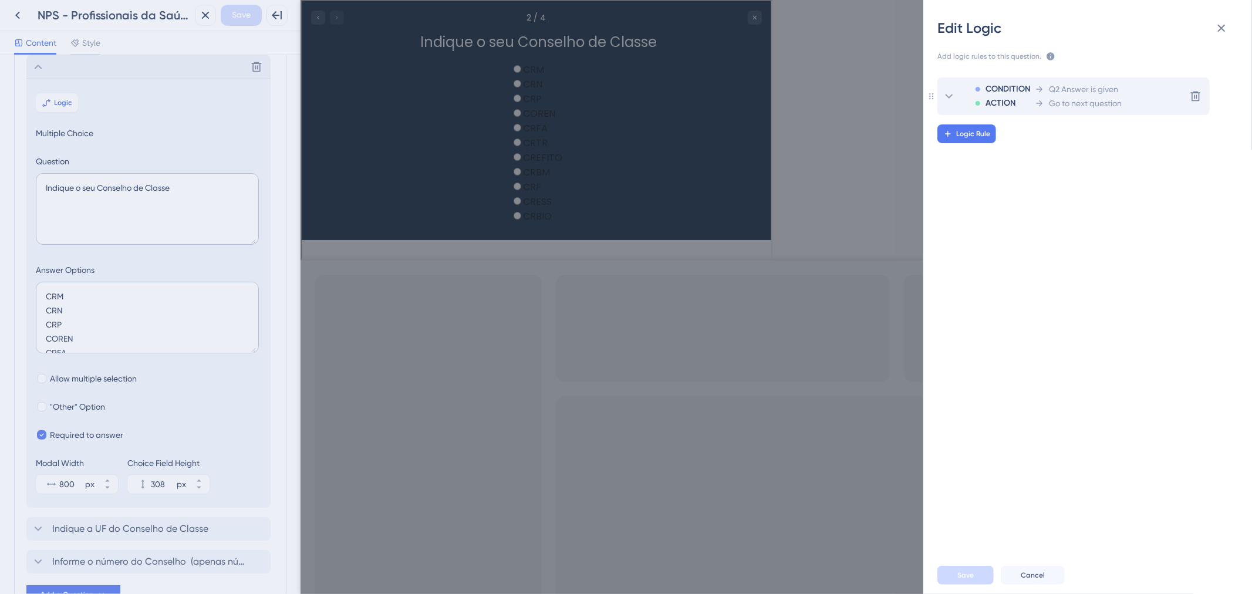
click at [1088, 85] on span "Q2 Answer is given" at bounding box center [1083, 89] width 69 height 14
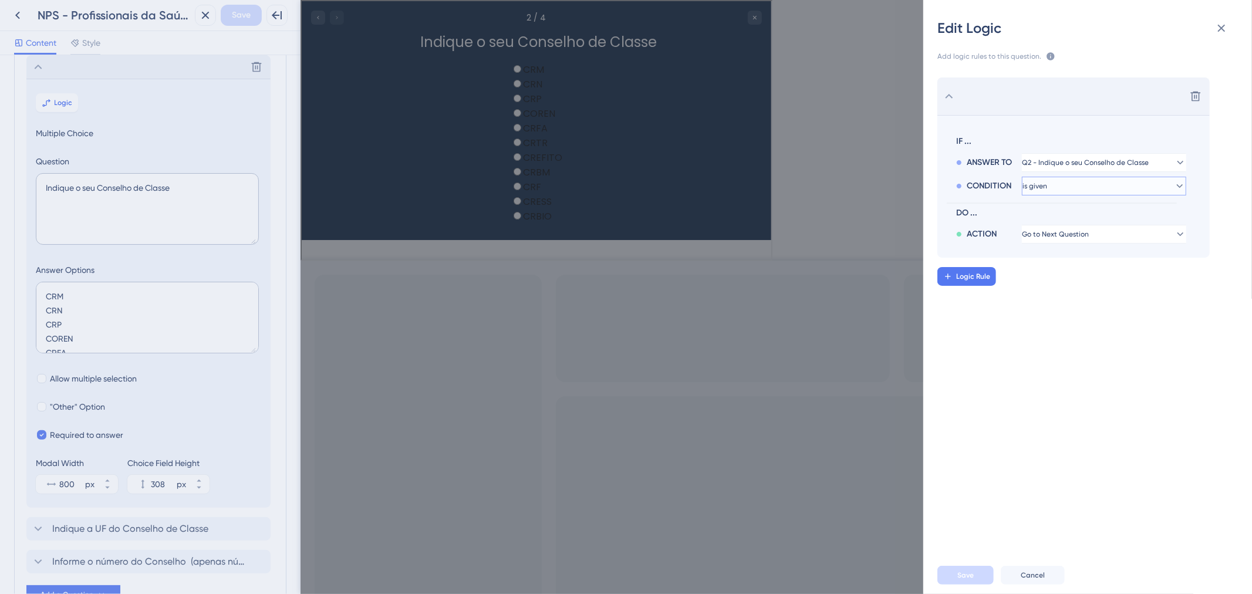
click at [1100, 184] on button "is given" at bounding box center [1104, 186] width 164 height 19
click at [1087, 219] on div "is given is given" at bounding box center [1105, 219] width 140 height 23
click at [975, 579] on button "Save" at bounding box center [966, 575] width 56 height 19
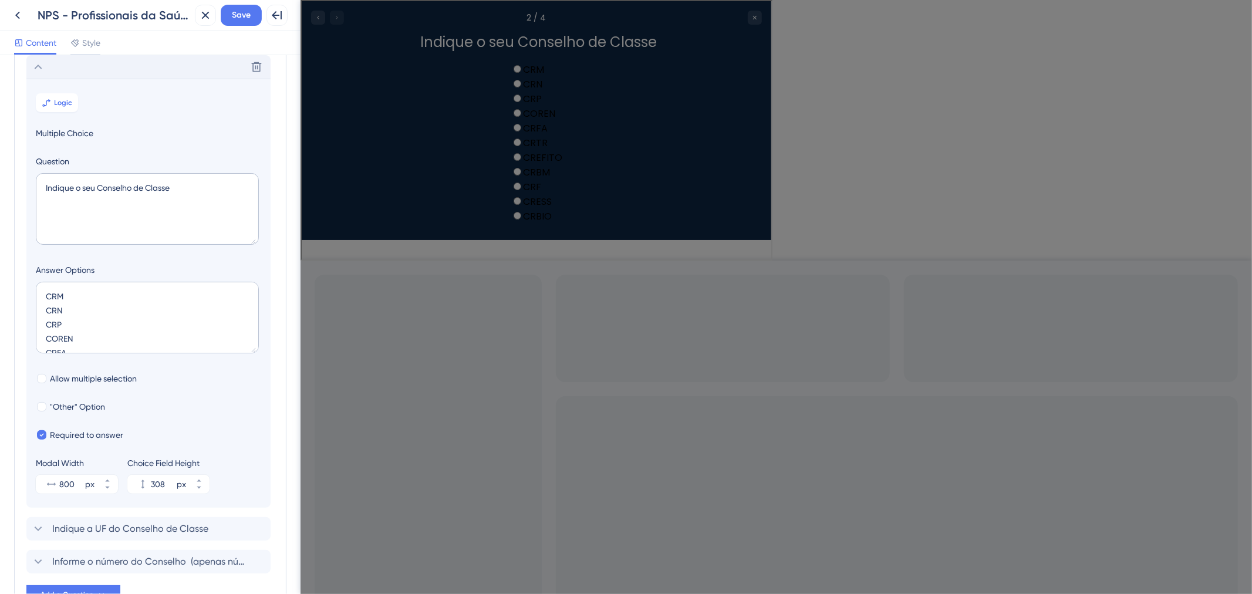
click at [66, 72] on div "Delete" at bounding box center [148, 66] width 244 height 23
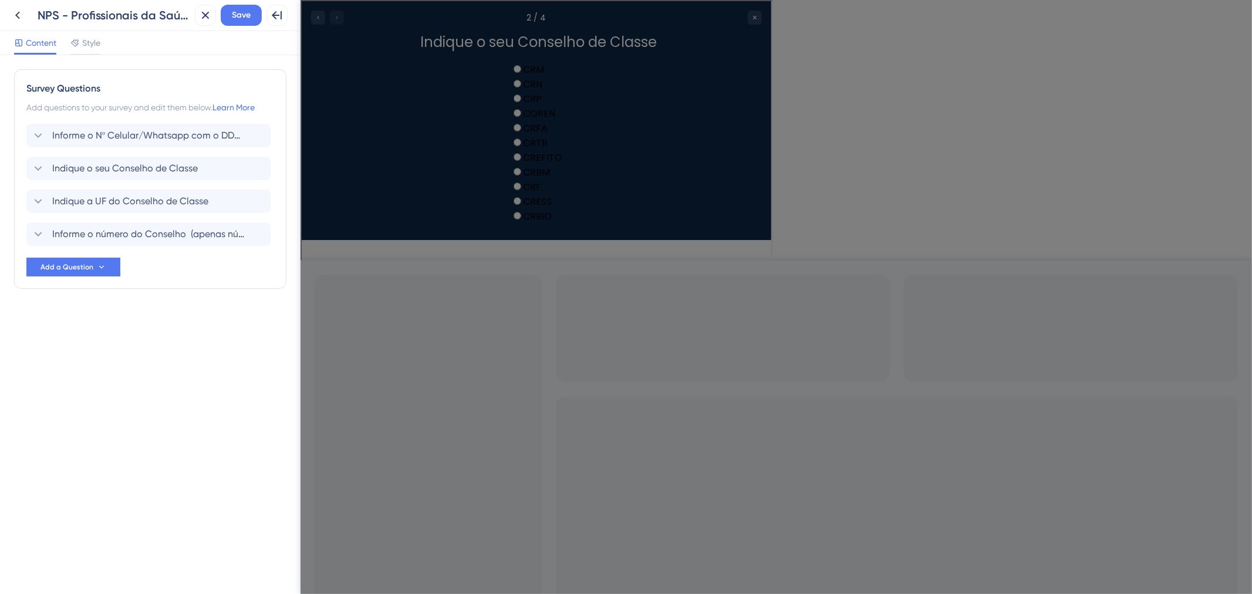
scroll to position [0, 0]
click at [79, 193] on div "Indique a UF do Conselho de Classe Delete" at bounding box center [148, 201] width 244 height 23
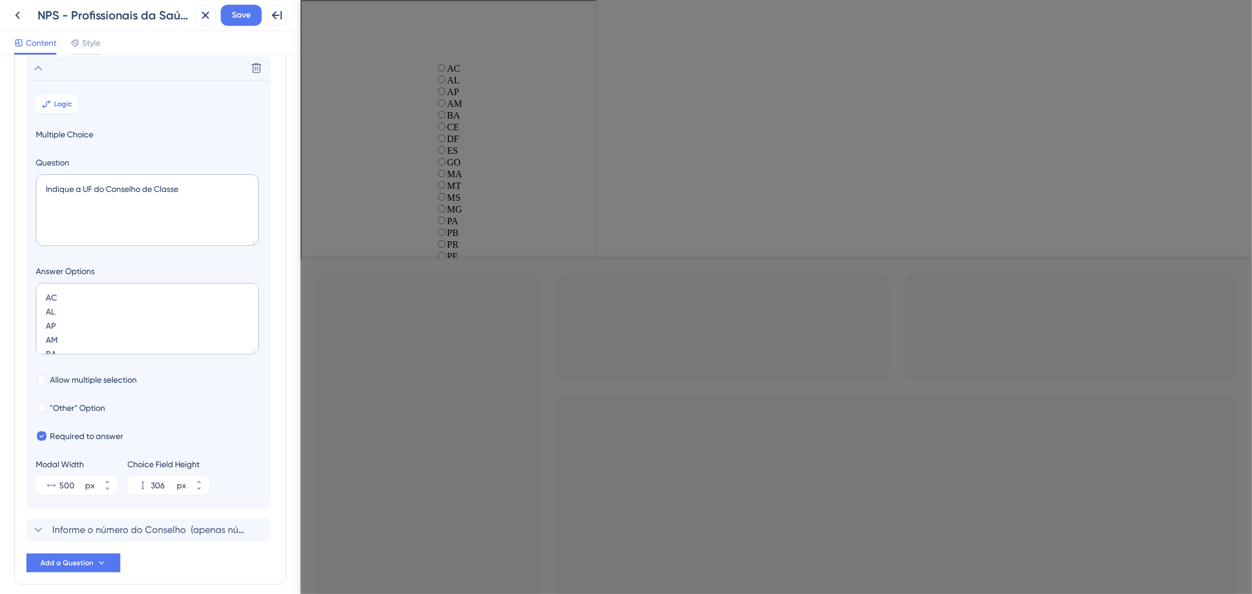
scroll to position [134, 0]
click at [63, 109] on button "Logic" at bounding box center [57, 103] width 42 height 19
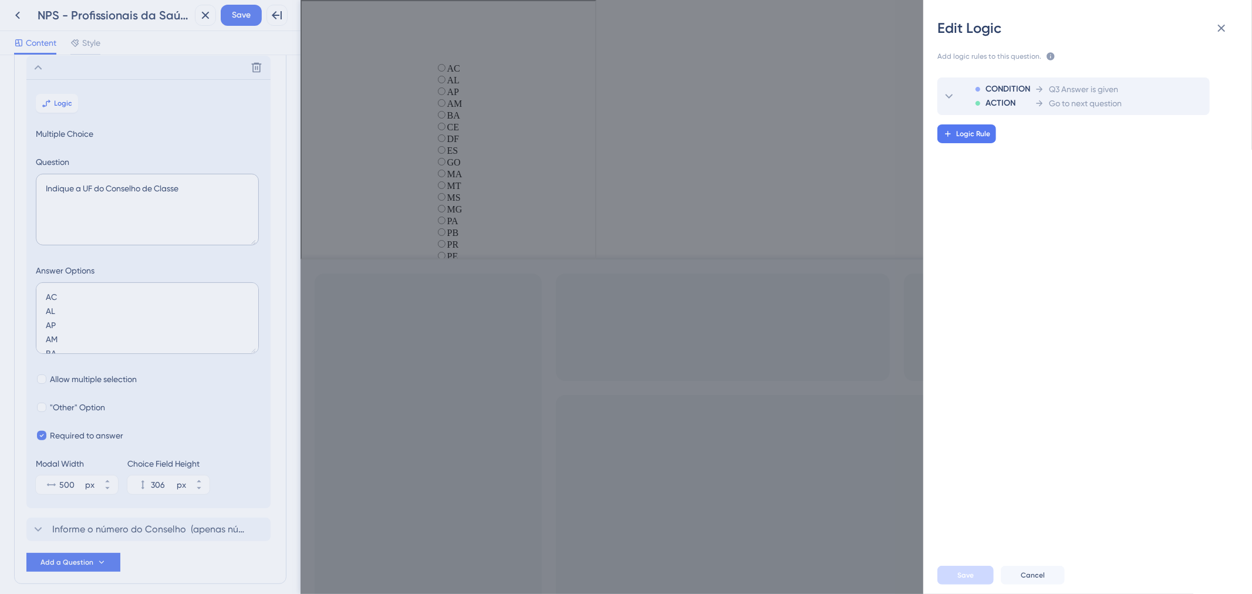
click at [1037, 114] on div "CONDITION ACTION Q3 Answer is given Go to next question" at bounding box center [1043, 97] width 159 height 38
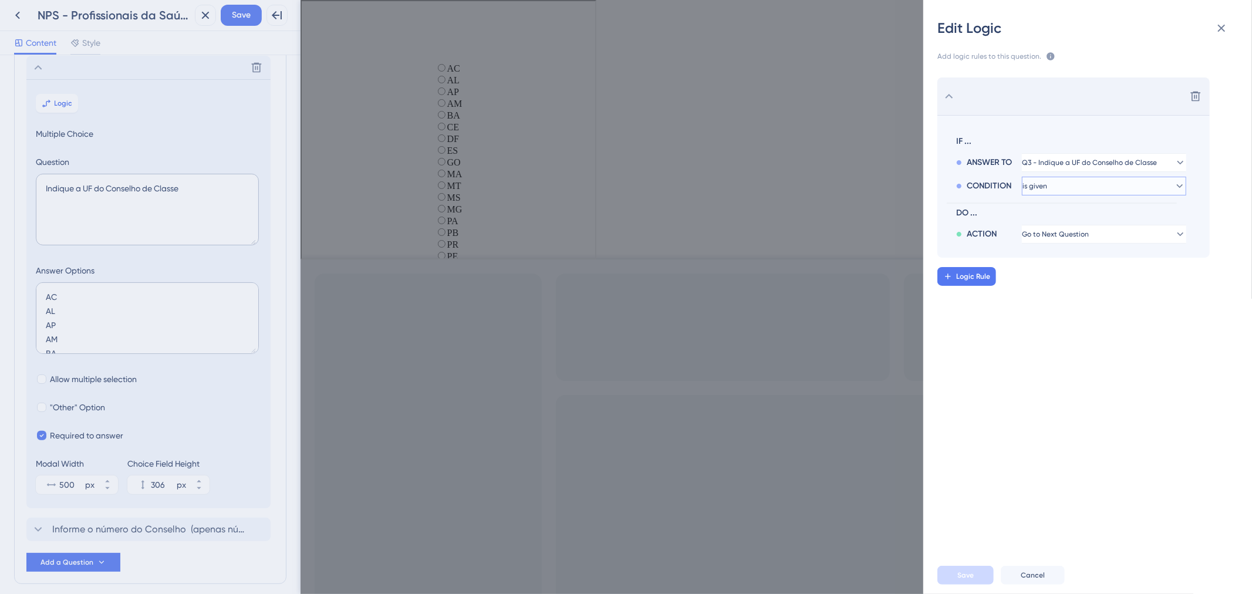
click at [1103, 186] on button "is given" at bounding box center [1104, 186] width 164 height 19
click at [1075, 223] on div "is given is given" at bounding box center [1105, 219] width 140 height 23
click at [968, 570] on button "Save" at bounding box center [966, 575] width 56 height 19
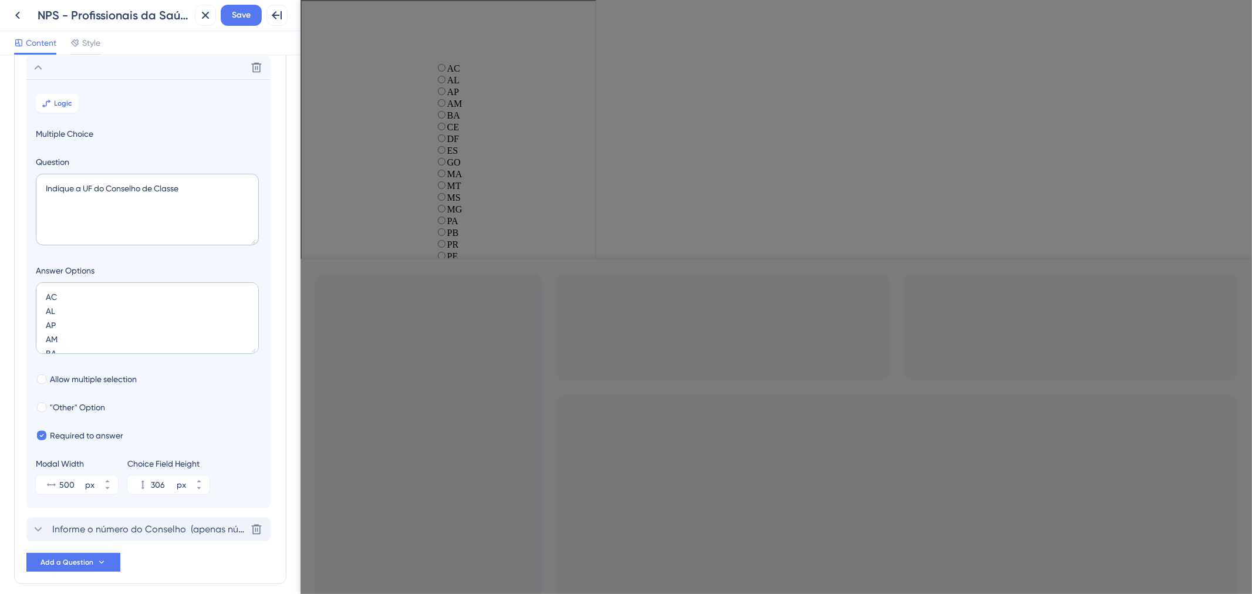
click at [119, 535] on span "Informe o número do Conselho (apenas números) Ex: 123456" at bounding box center [149, 530] width 194 height 14
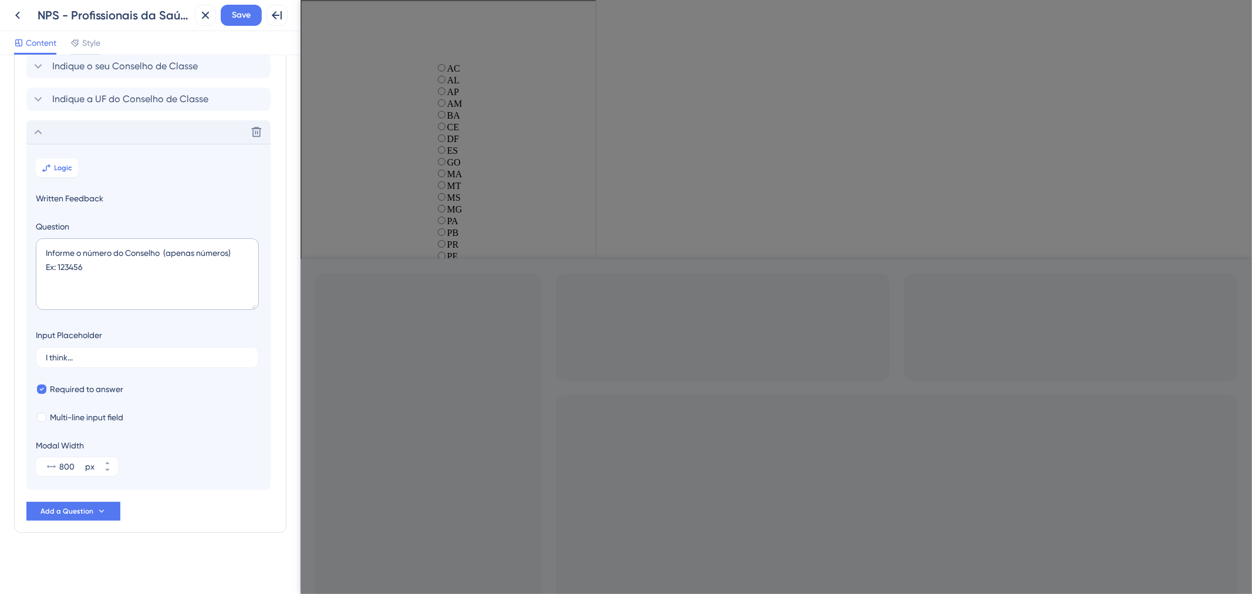
scroll to position [102, 0]
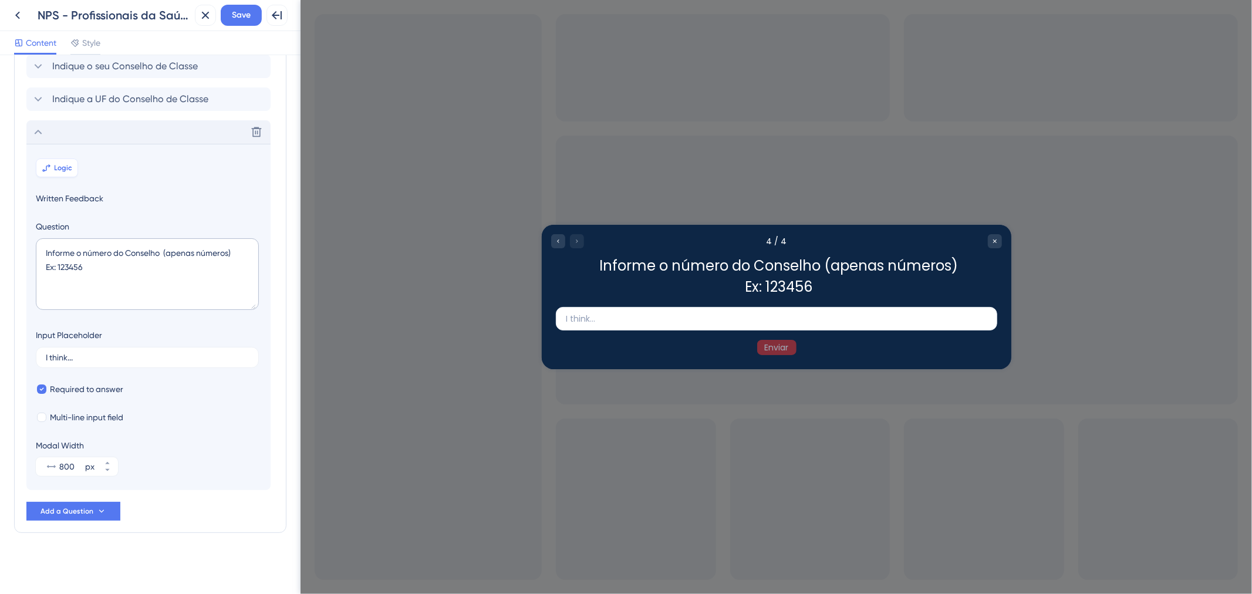
click at [56, 163] on span "Logic" at bounding box center [64, 167] width 18 height 9
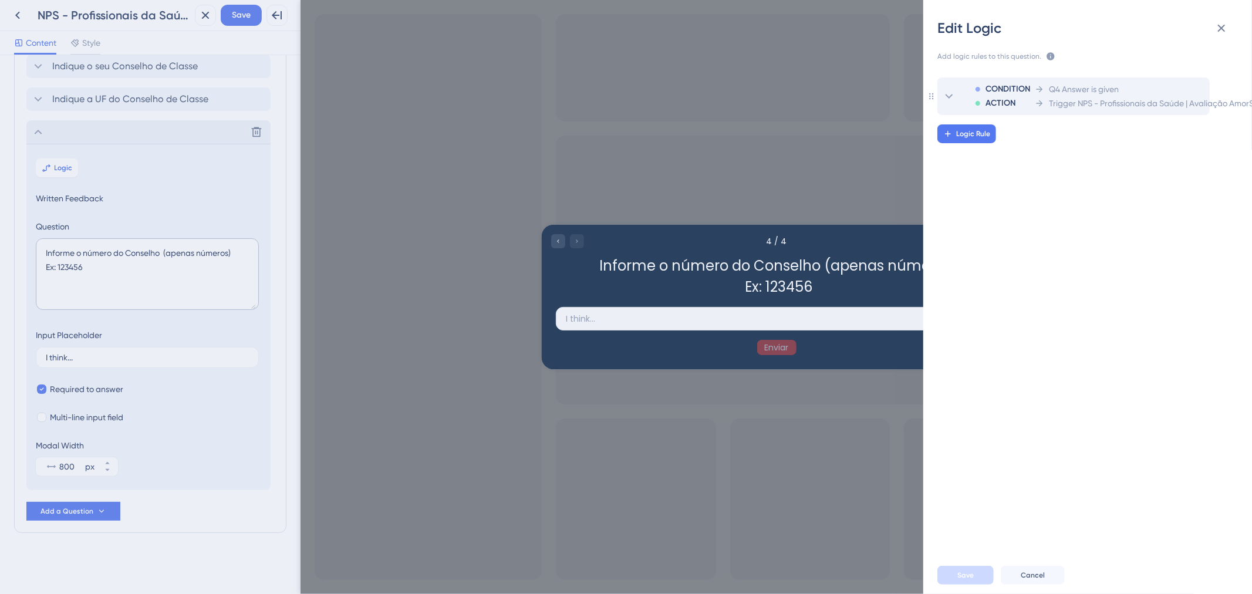
click at [1022, 113] on div "CONDITION ACTION Q4 Answer is given Trigger NPS - Profissionais da Saúde | Aval…" at bounding box center [1136, 97] width 345 height 38
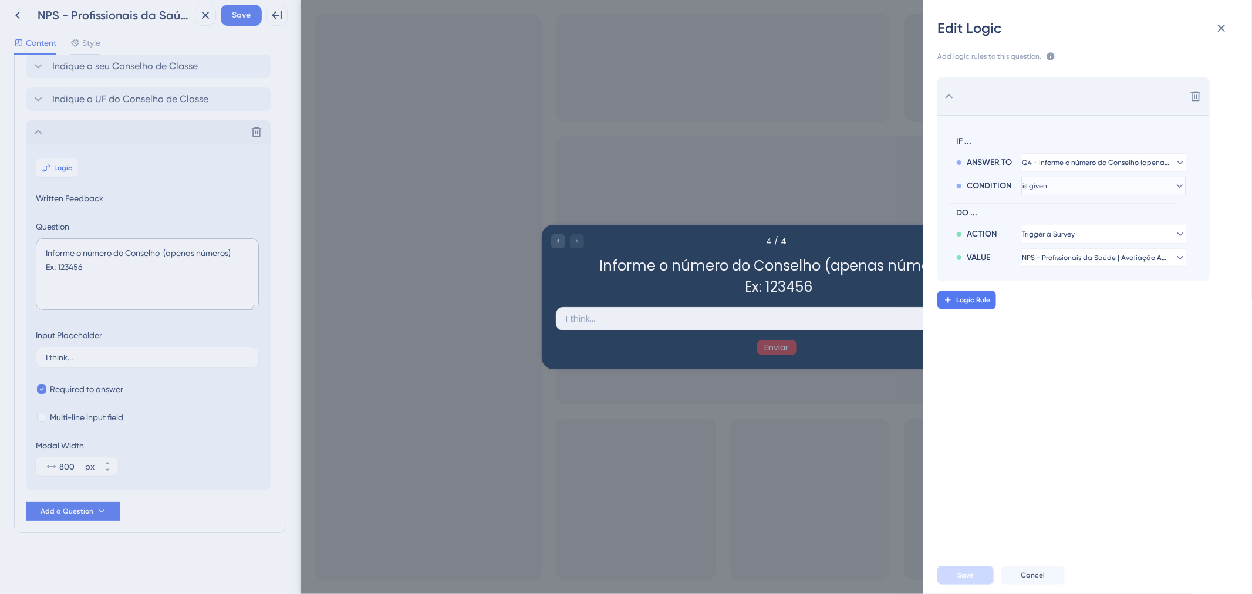
click at [1083, 183] on button "is given" at bounding box center [1104, 186] width 164 height 19
click at [1076, 215] on div "is given is given" at bounding box center [1105, 219] width 140 height 23
click at [1079, 184] on button "is given" at bounding box center [1104, 186] width 164 height 19
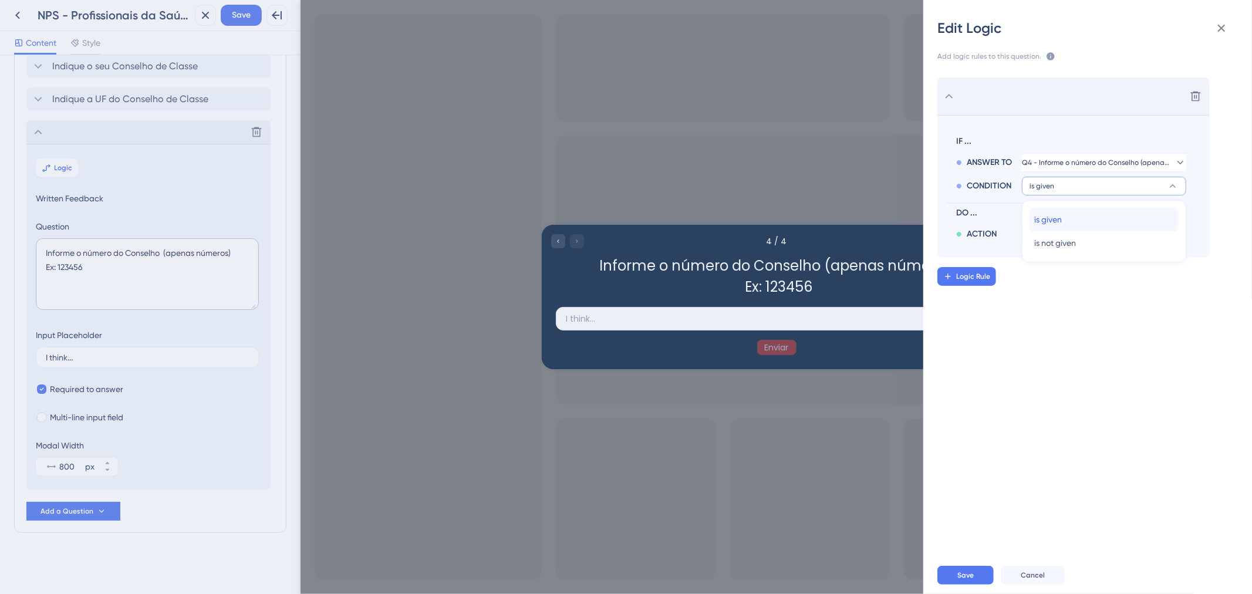
click at [1078, 225] on div "is given is given" at bounding box center [1105, 219] width 140 height 23
click at [1088, 236] on button "End the Survey" at bounding box center [1104, 234] width 164 height 19
click at [1139, 347] on div "Trigger a Survey Trigger a Survey" at bounding box center [1105, 337] width 140 height 23
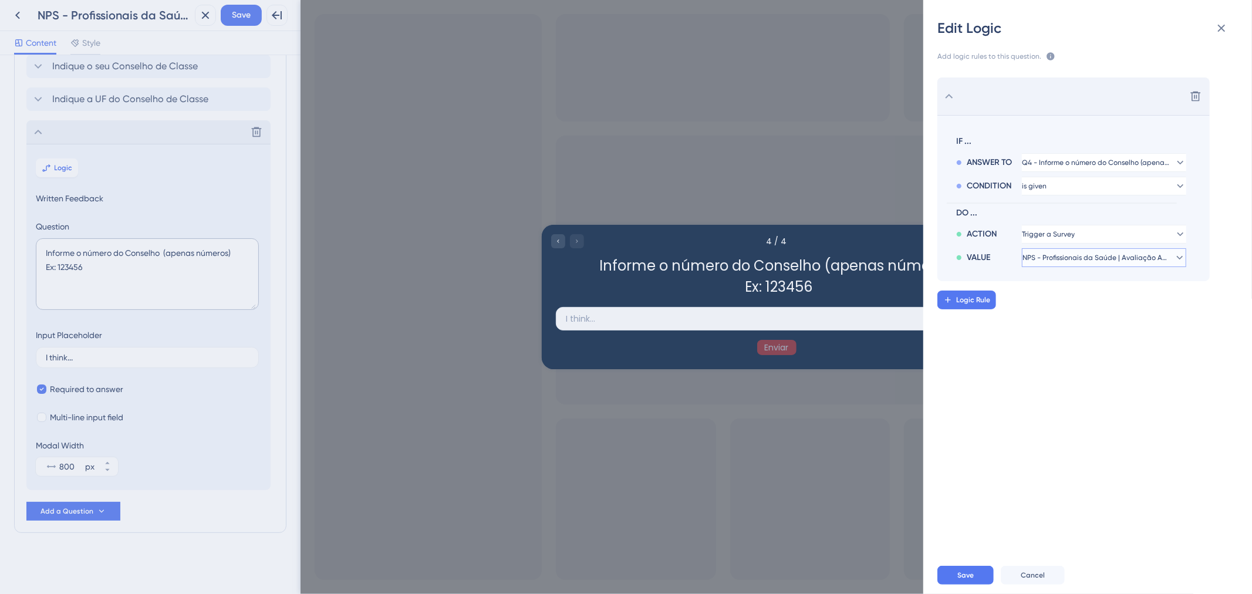
click at [1123, 254] on span "NPS - Profissionais da Saúde | Avaliação AmorSaúde | Step 03" at bounding box center [1096, 257] width 147 height 9
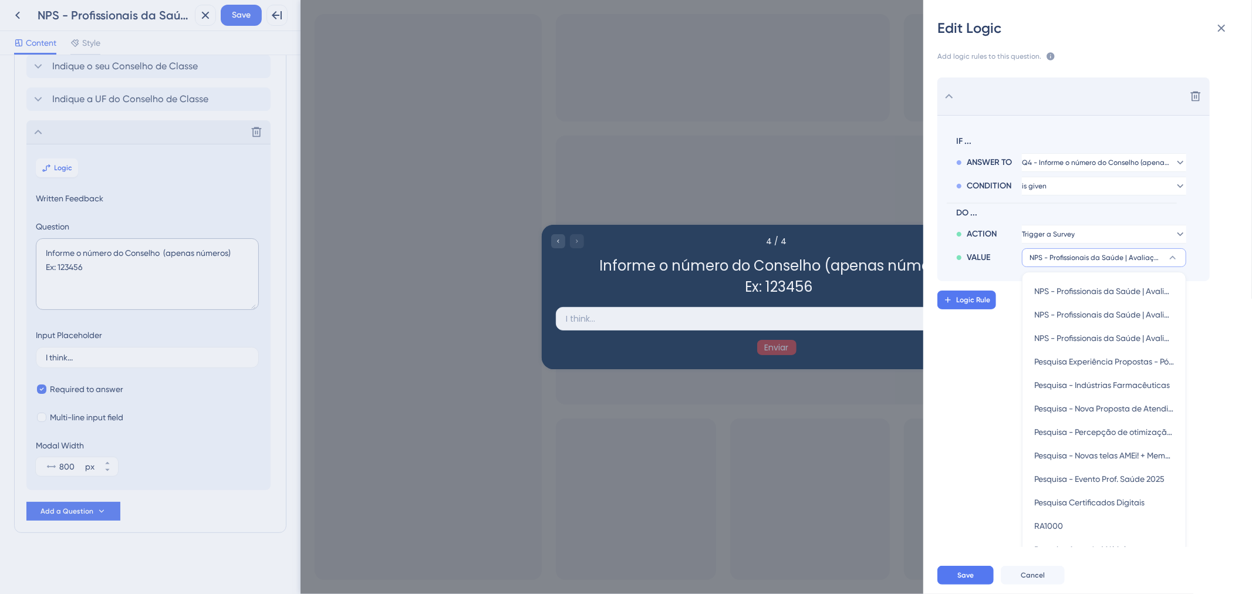
scroll to position [38, 0]
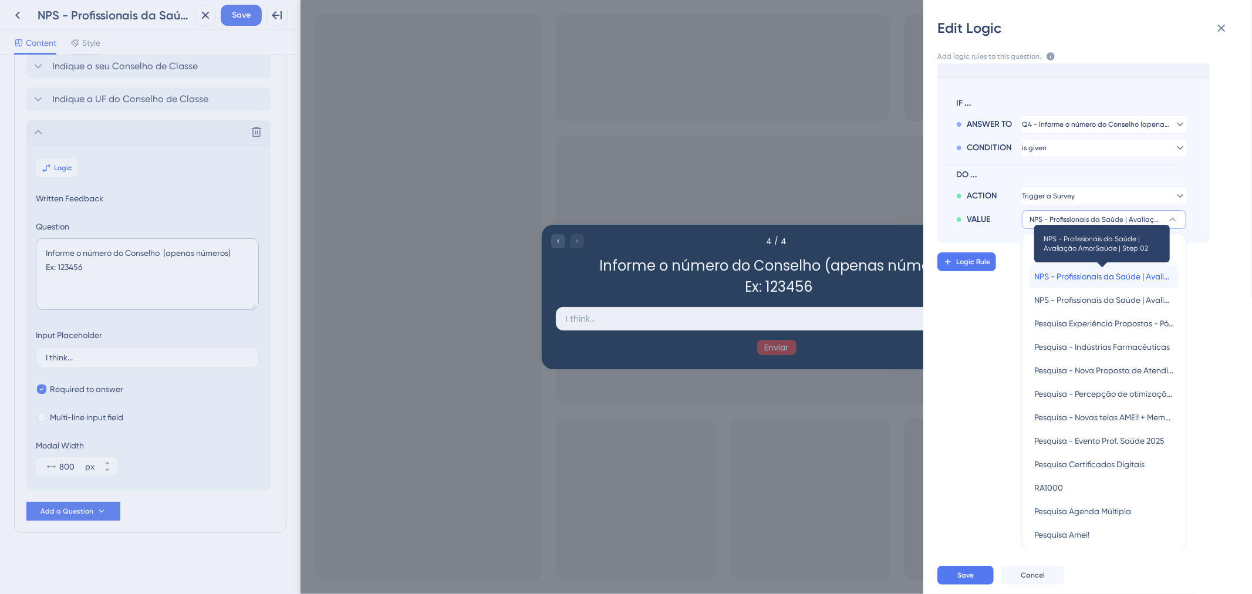
click at [1124, 271] on span "NPS - Profissionais da Saúde | Avaliação AmorSaúde | Step 02" at bounding box center [1105, 277] width 140 height 14
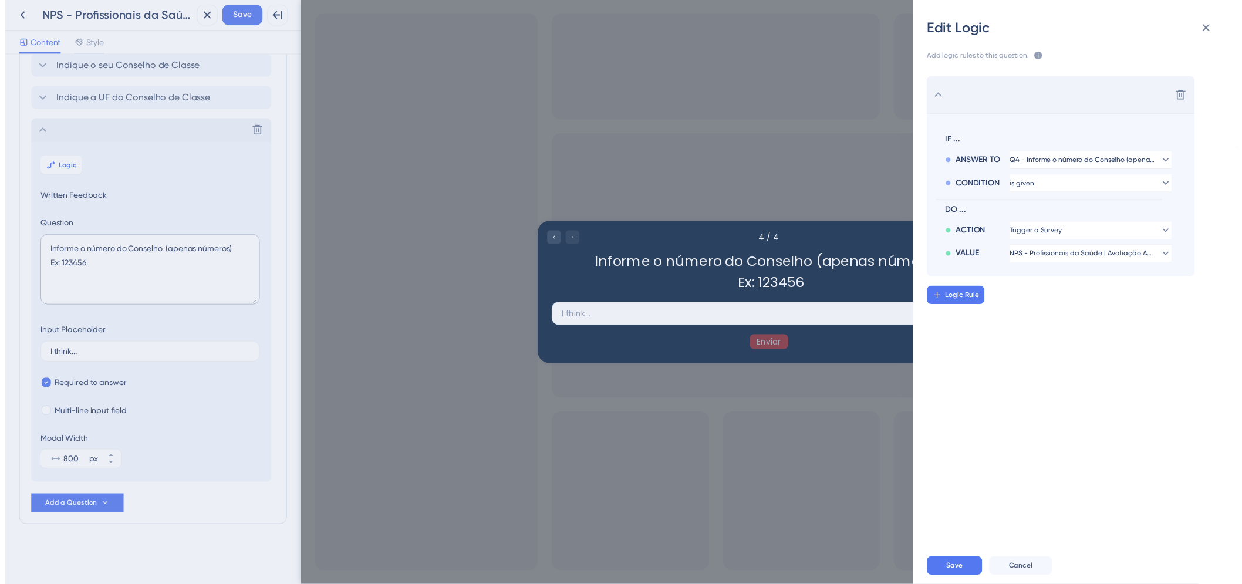
scroll to position [0, 0]
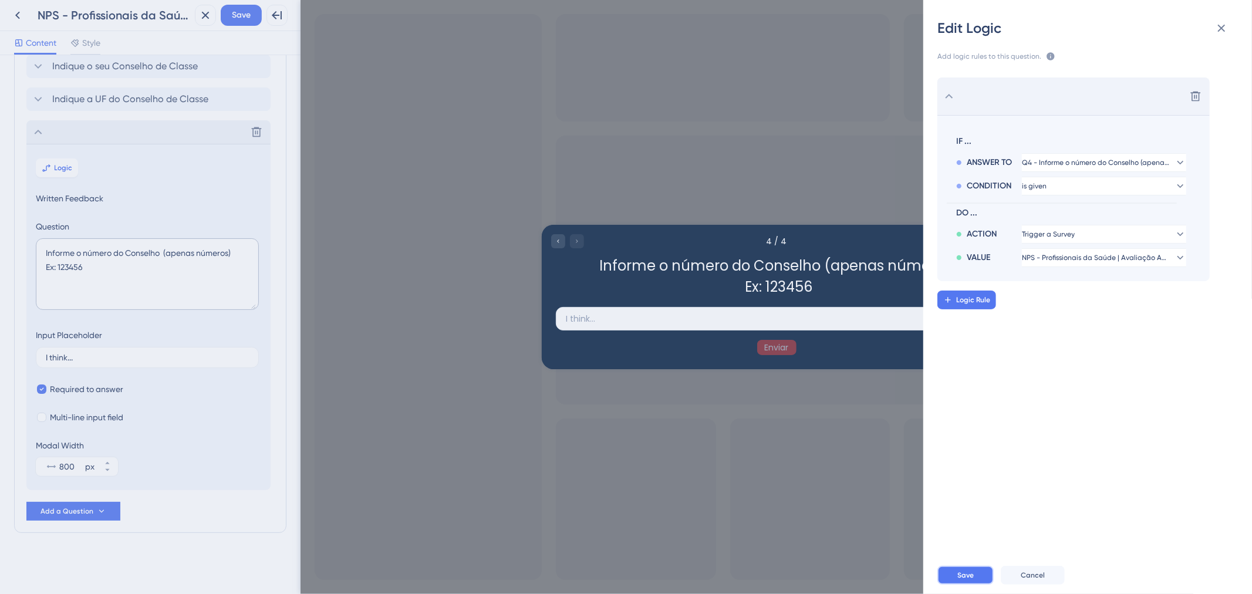
click at [972, 578] on span "Save" at bounding box center [966, 575] width 16 height 9
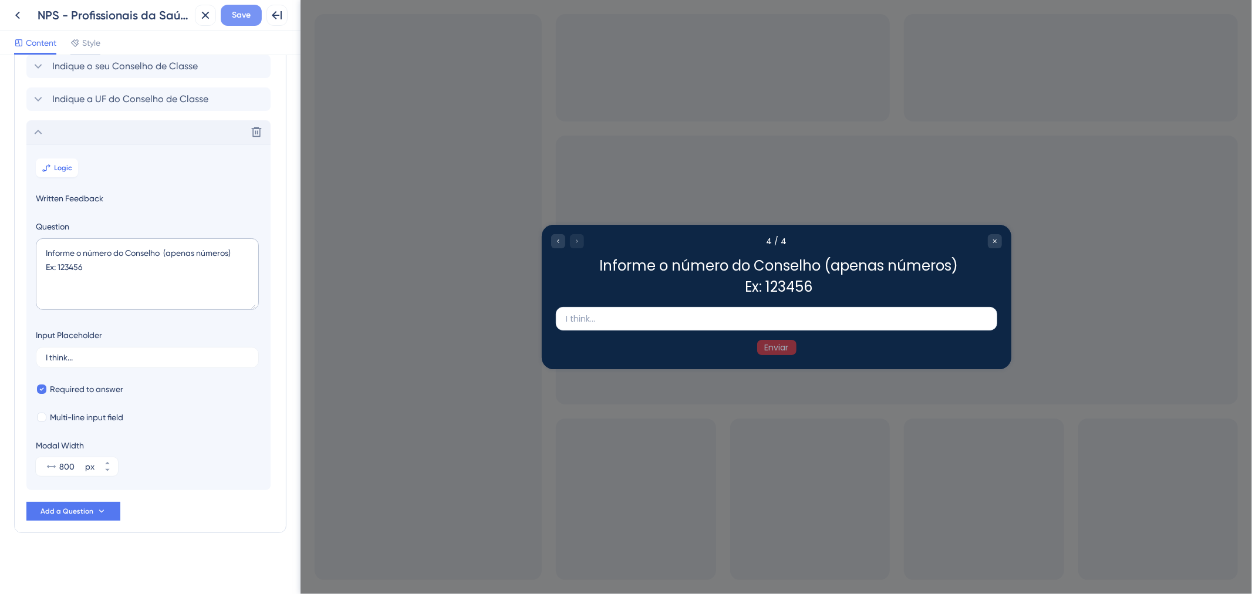
click at [236, 9] on span "Save" at bounding box center [241, 15] width 19 height 14
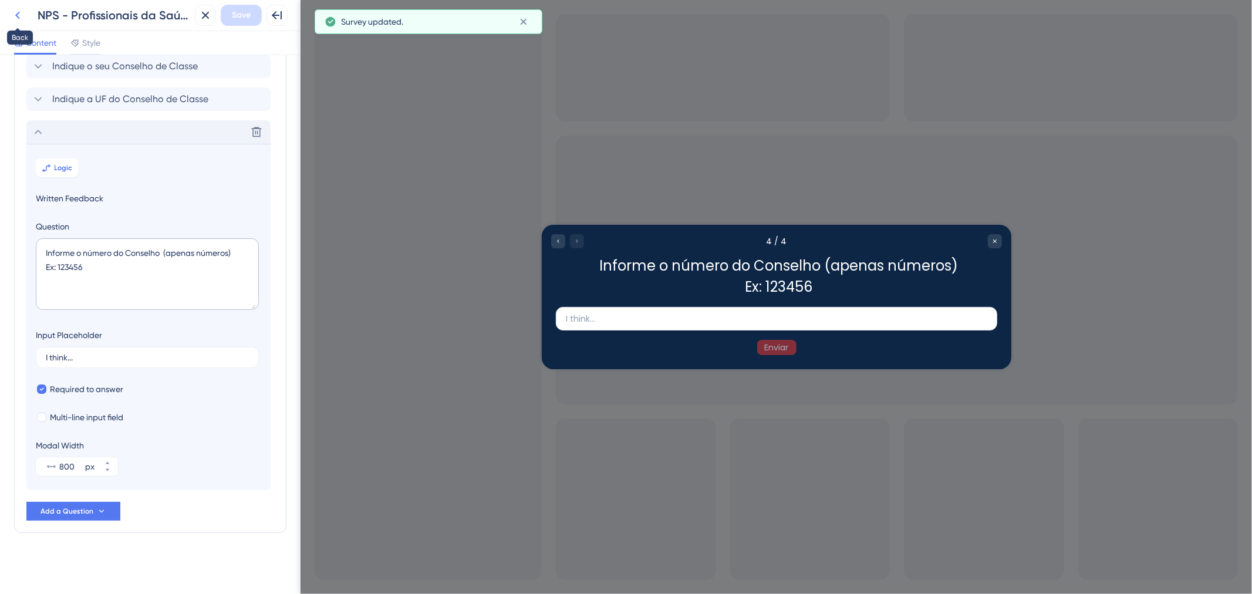
click at [21, 16] on icon at bounding box center [18, 15] width 14 height 14
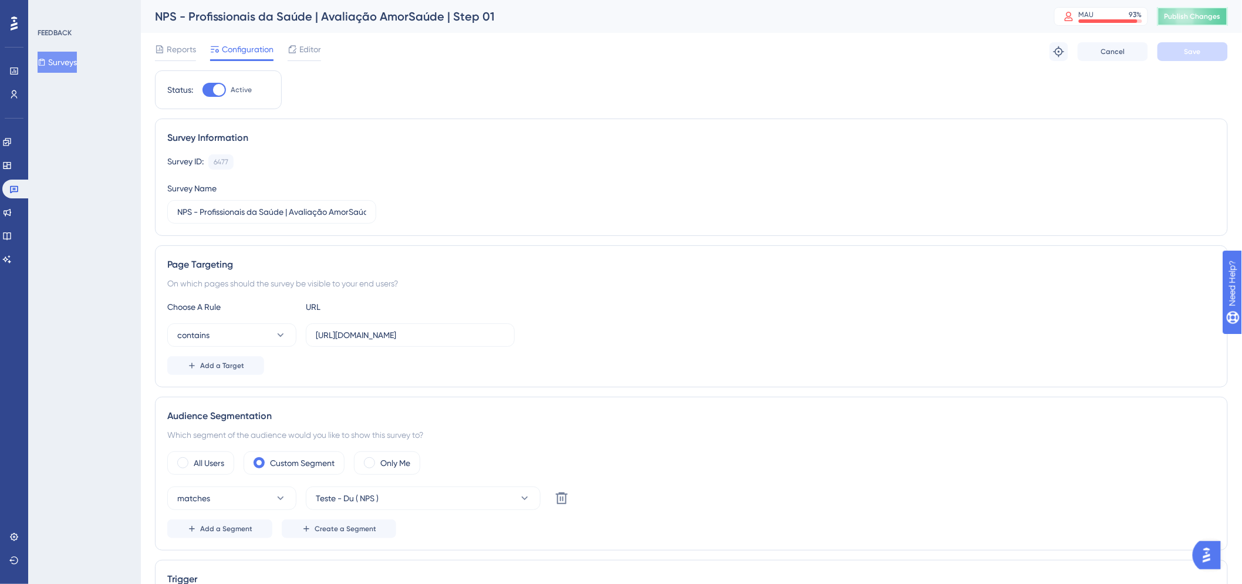
click at [1208, 18] on span "Publish Changes" at bounding box center [1193, 16] width 56 height 9
click at [6, 183] on link at bounding box center [16, 189] width 28 height 19
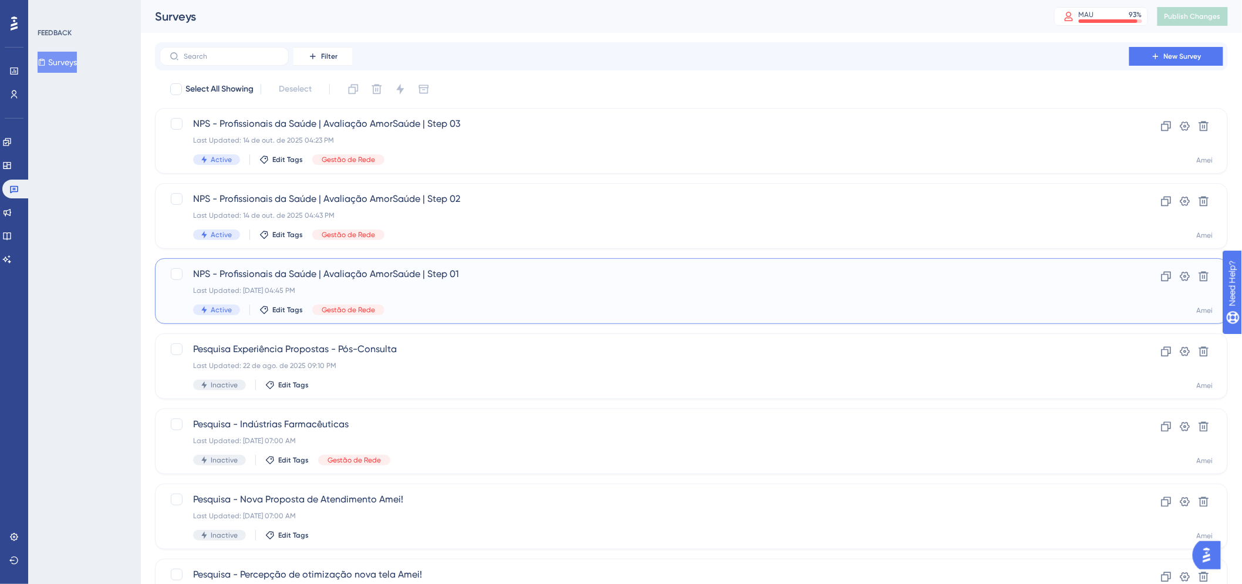
click at [538, 291] on div "Last Updated: 14 de out. de 2025 04:45 PM" at bounding box center [644, 290] width 903 height 9
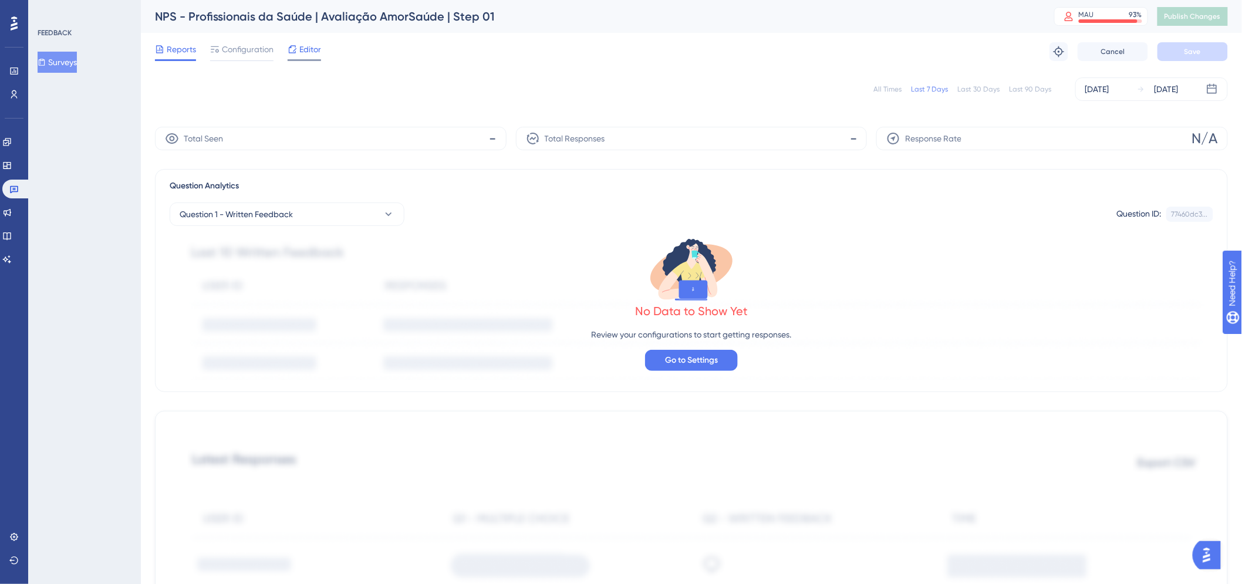
click at [321, 56] on span "Editor" at bounding box center [310, 49] width 22 height 14
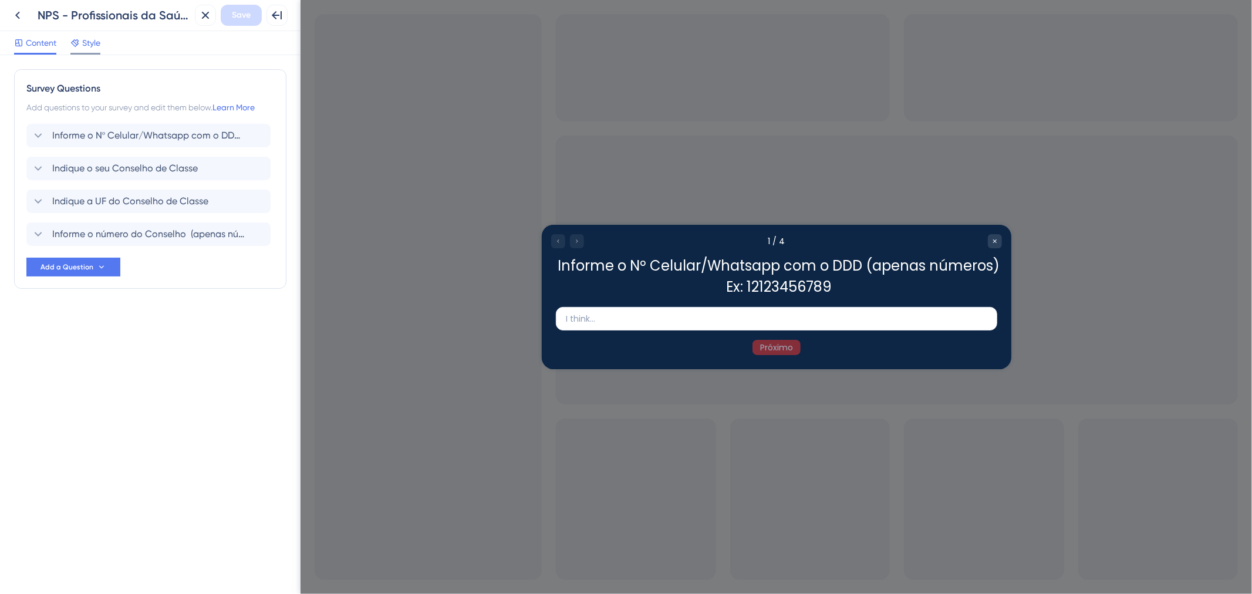
click at [88, 41] on span "Style" at bounding box center [91, 43] width 18 height 14
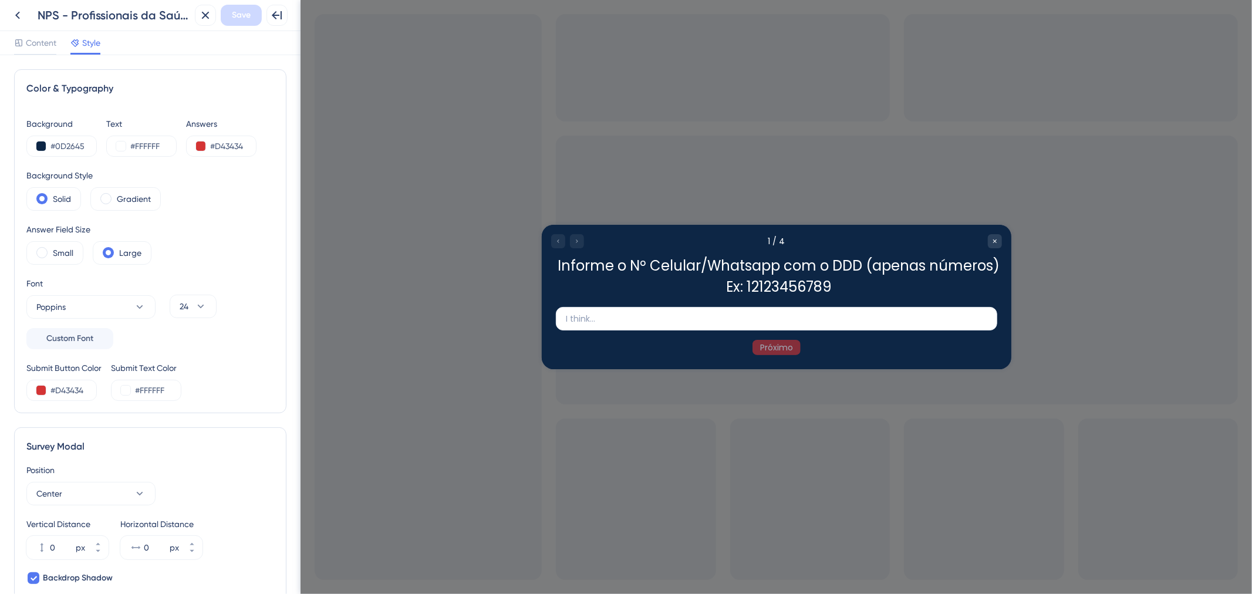
click at [59, 42] on div "Content Style" at bounding box center [57, 45] width 86 height 19
click at [50, 43] on span "Content" at bounding box center [41, 43] width 31 height 14
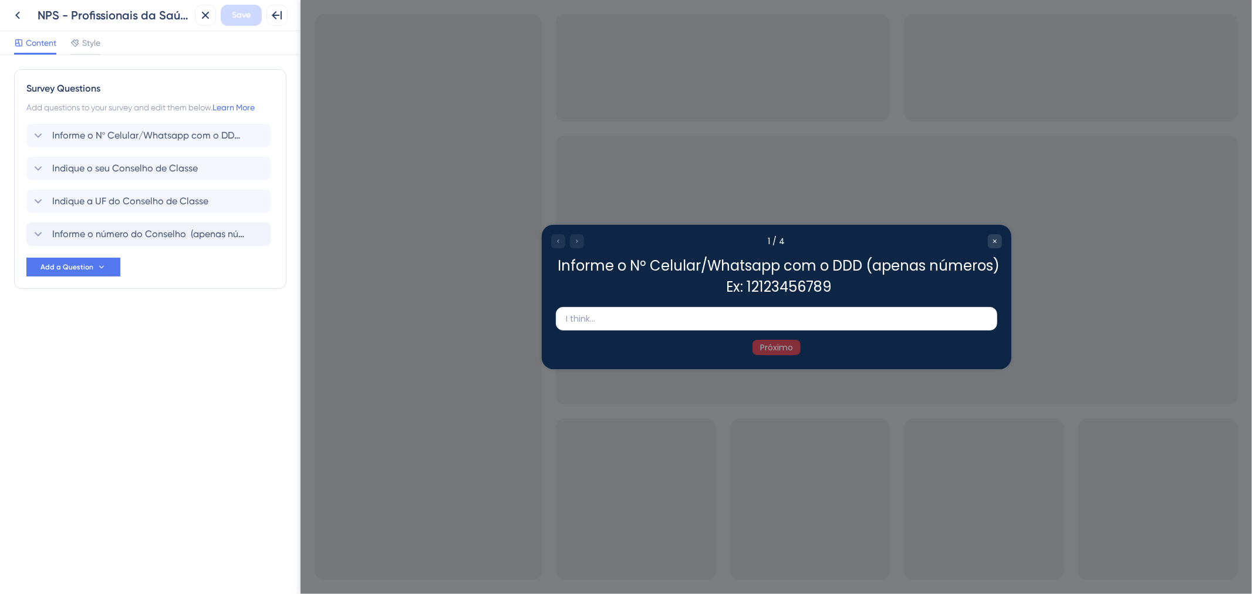
click at [139, 245] on div "Informe o número do Conselho (apenas números) Ex: 123456" at bounding box center [148, 234] width 244 height 23
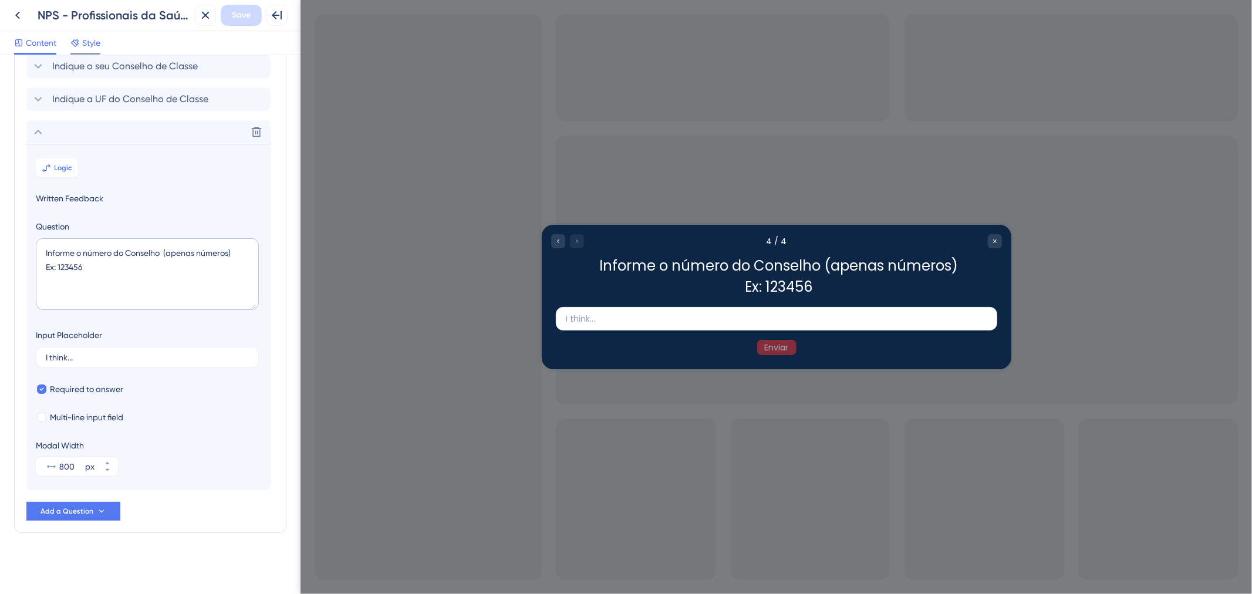
click at [100, 48] on span "Style" at bounding box center [91, 43] width 18 height 14
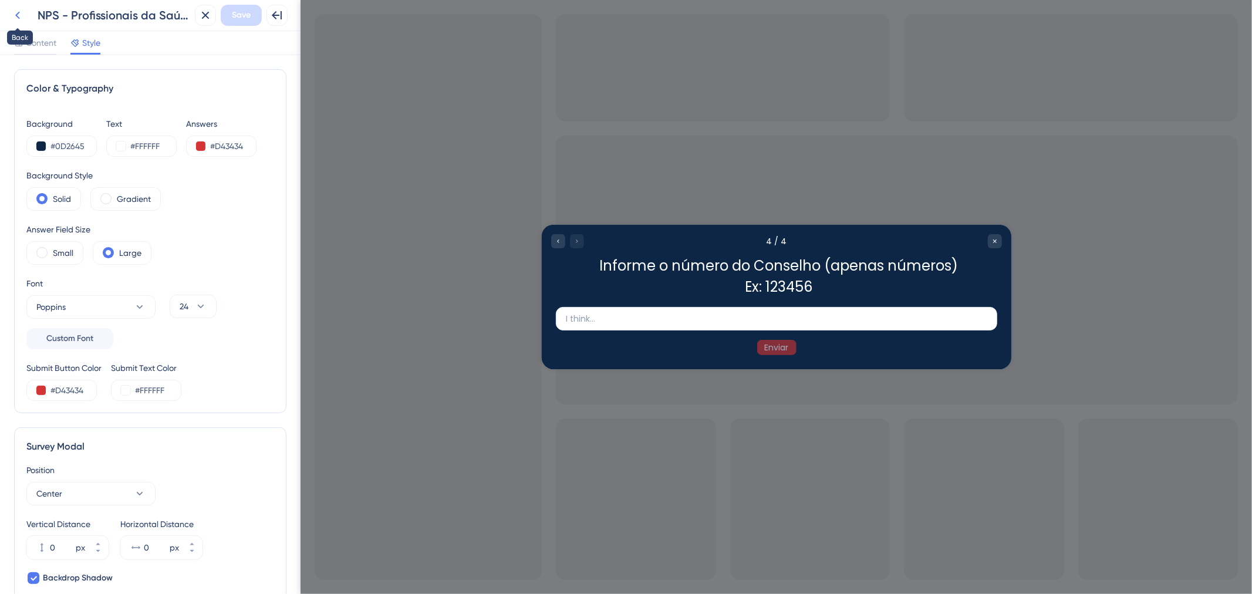
click at [11, 14] on icon at bounding box center [18, 15] width 14 height 14
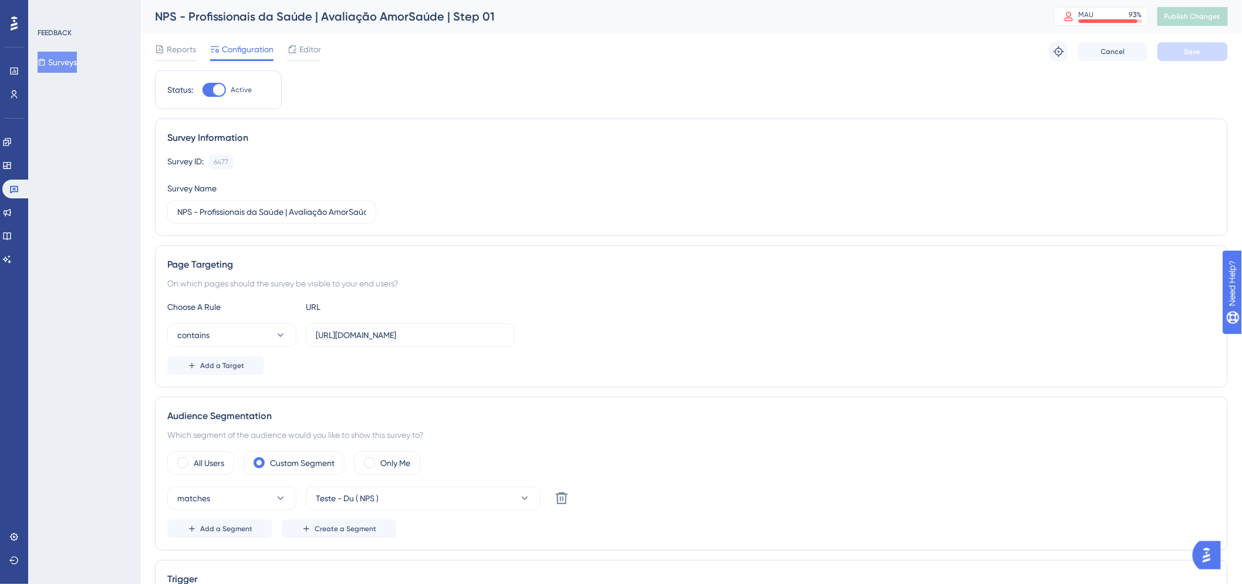
click at [19, 79] on div "Performance" at bounding box center [13, 71] width 9 height 19
click at [10, 68] on icon at bounding box center [14, 71] width 8 height 7
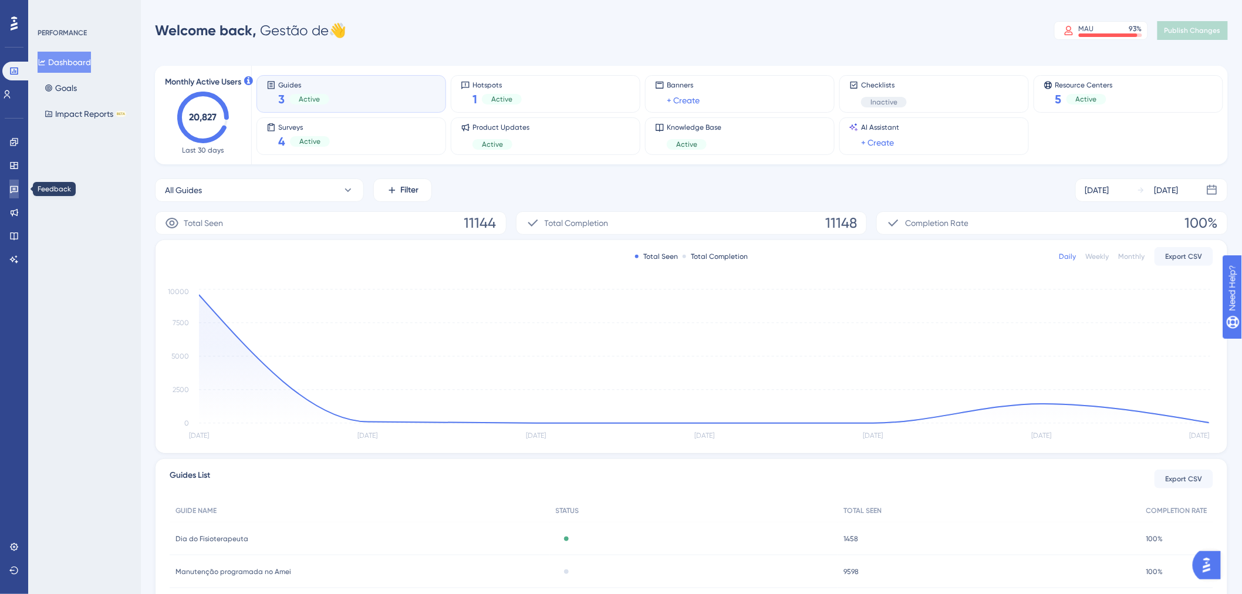
click at [11, 191] on icon at bounding box center [13, 188] width 9 height 9
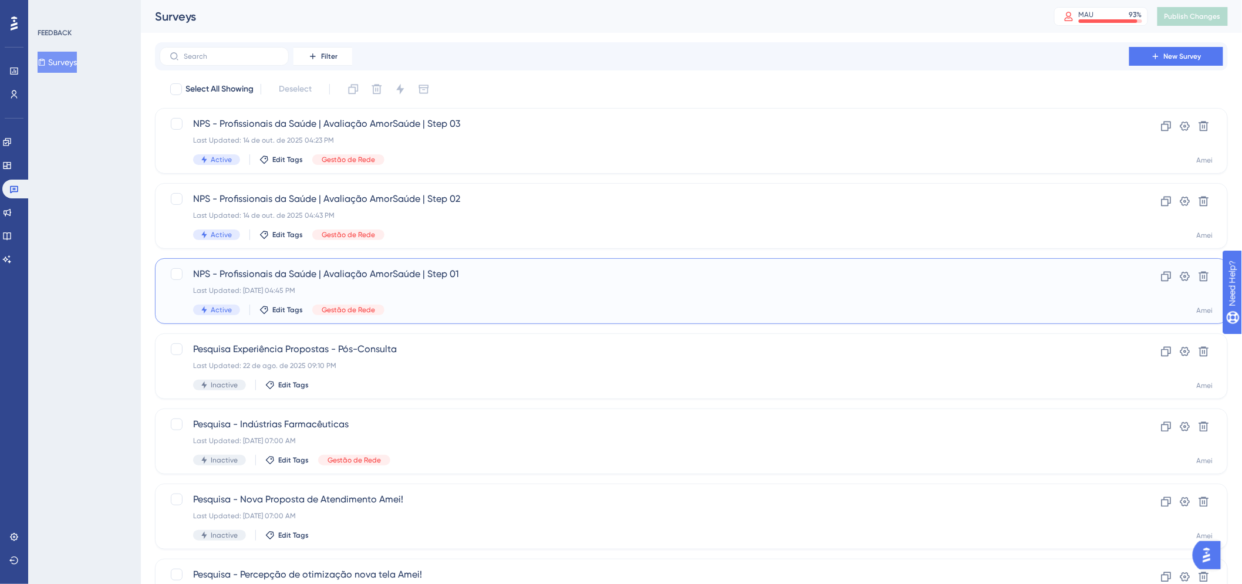
click at [609, 314] on div "Active Edit Tags Gestão de Rede" at bounding box center [644, 310] width 903 height 11
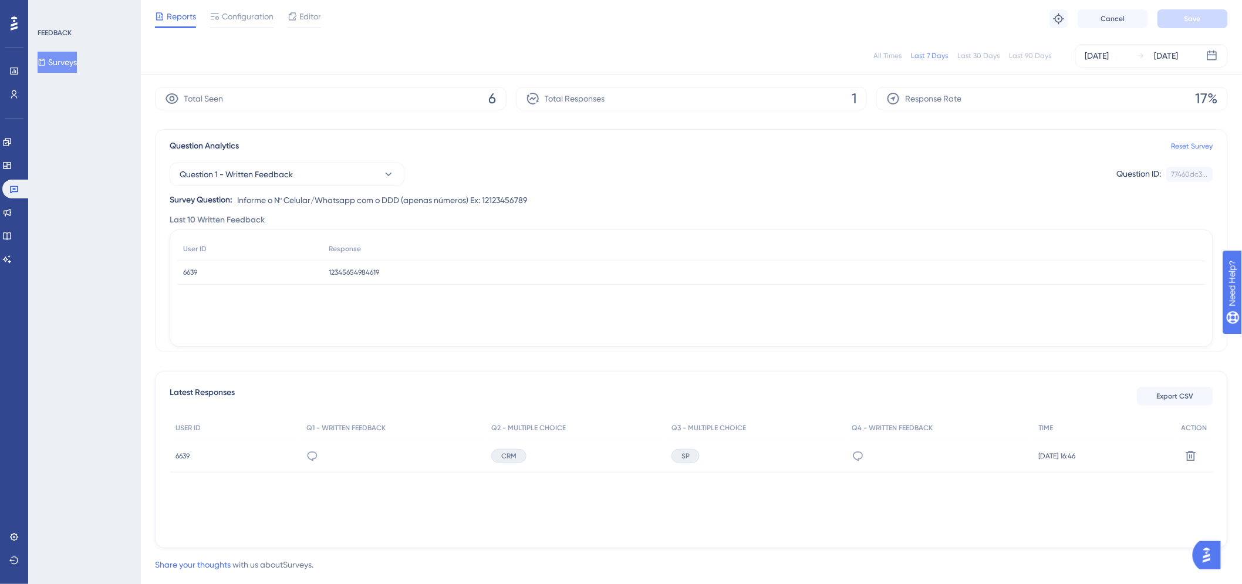
scroll to position [60, 0]
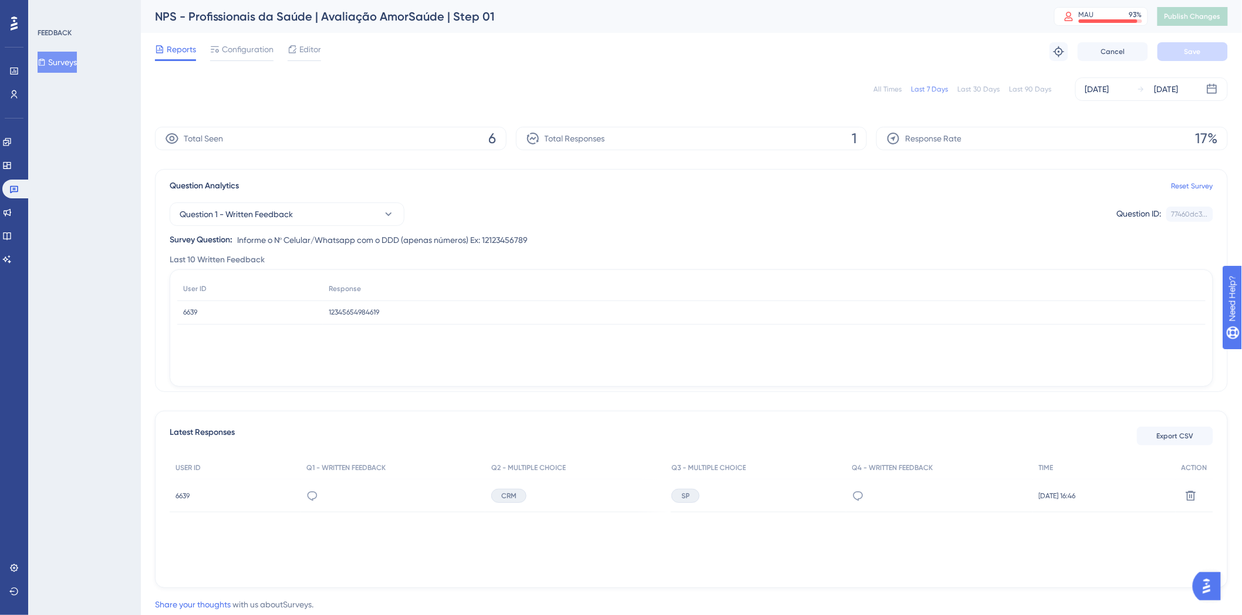
click at [298, 130] on div "Total Seen 6" at bounding box center [331, 138] width 352 height 23
click at [480, 142] on div "Total Seen 6" at bounding box center [331, 138] width 352 height 23
click at [348, 312] on span "12345654984619" at bounding box center [354, 312] width 50 height 9
click at [344, 306] on div "12345654984619 12345654984619" at bounding box center [764, 313] width 883 height 24
click at [184, 312] on span "6639" at bounding box center [190, 312] width 14 height 9
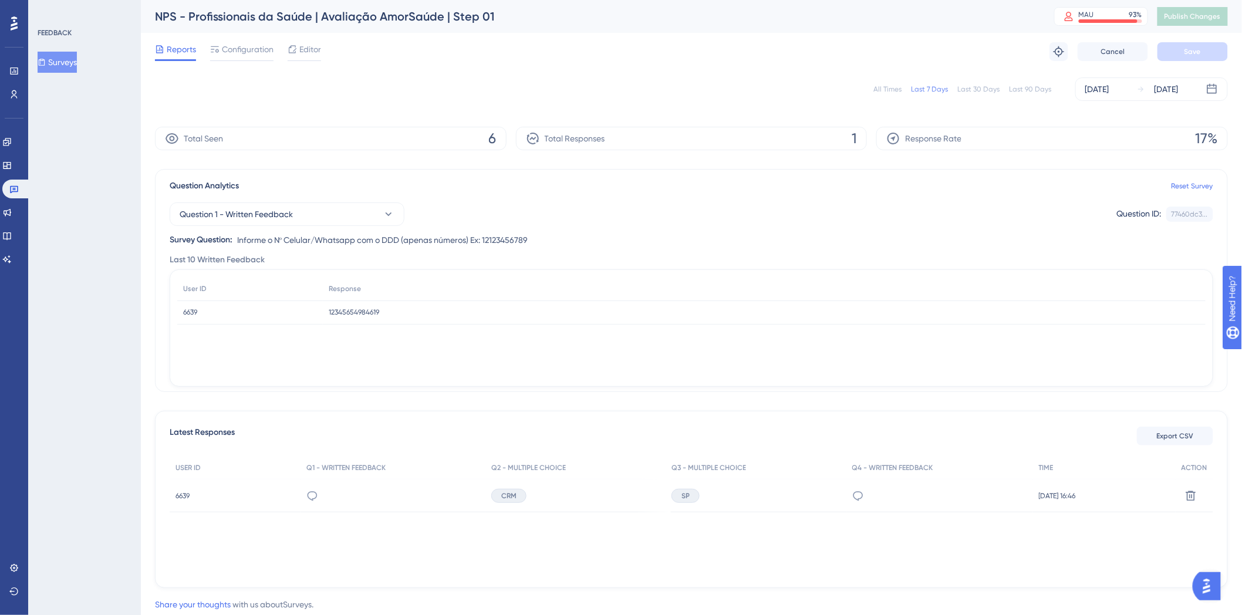
click at [213, 307] on div "6639 6639" at bounding box center [250, 313] width 146 height 24
click at [330, 310] on span "12345654984619" at bounding box center [354, 312] width 50 height 9
drag, startPoint x: 370, startPoint y: 302, endPoint x: 455, endPoint y: 254, distance: 97.8
click at [373, 301] on div "12345654984619 12345654984619" at bounding box center [764, 313] width 883 height 24
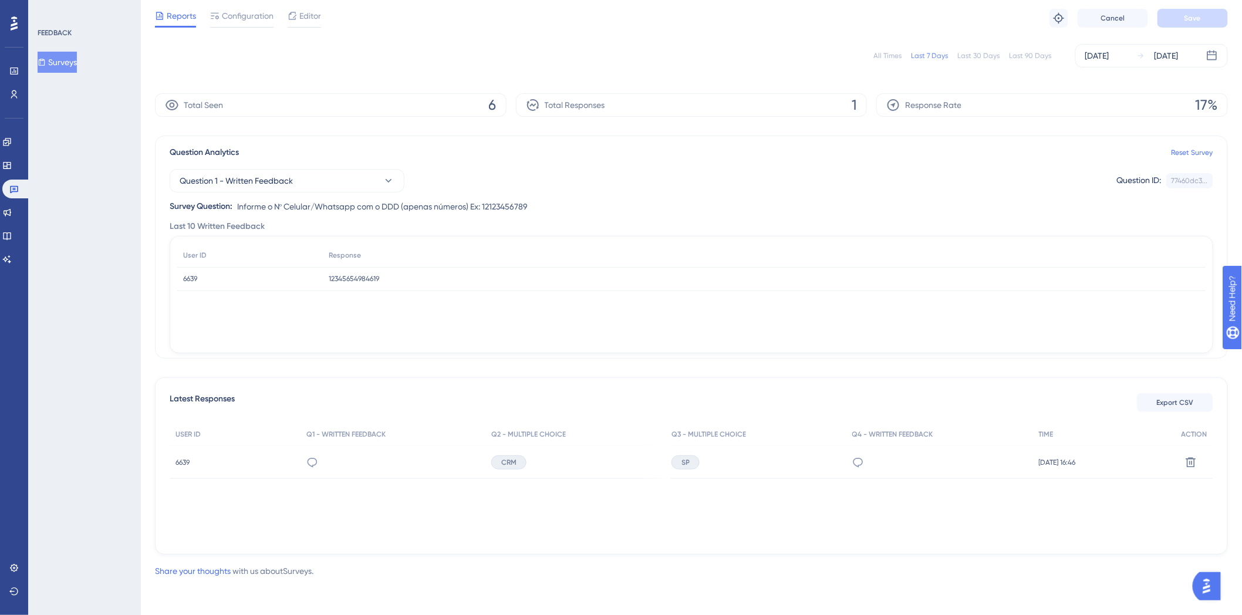
click at [174, 463] on div "6639 6639" at bounding box center [235, 462] width 131 height 33
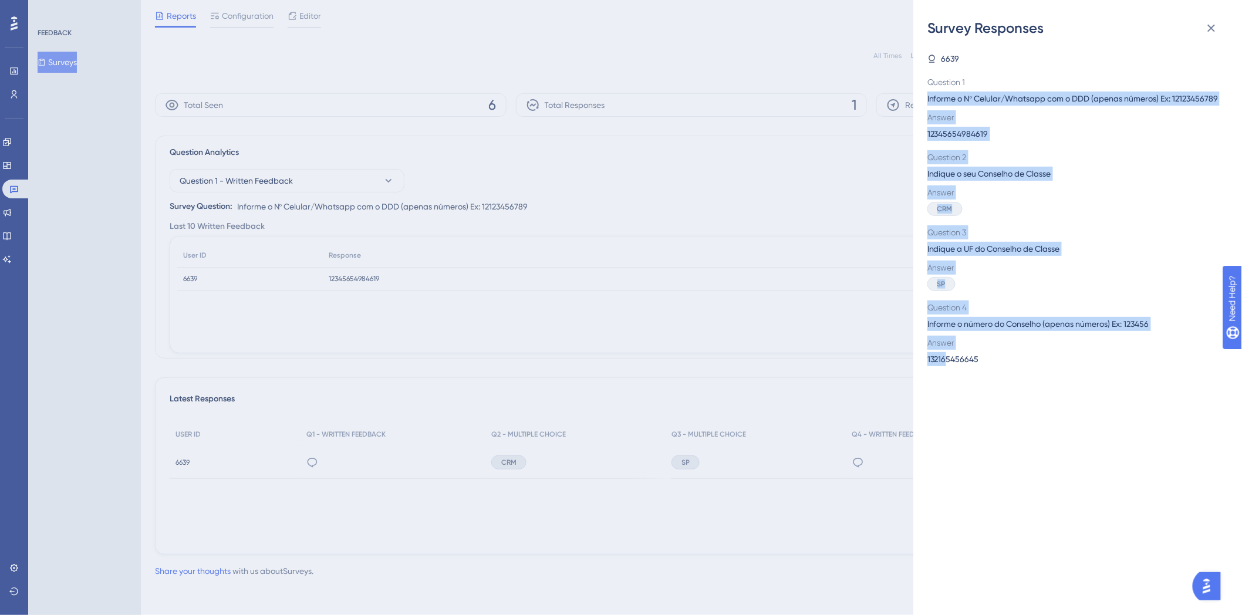
drag, startPoint x: 947, startPoint y: 374, endPoint x: 974, endPoint y: 85, distance: 290.7
click at [974, 85] on div "6639 Question 1 Informe o Nº Celular/Whatsapp com o DDD (apenas números) Ex: 12…" at bounding box center [1073, 209] width 291 height 315
click at [1049, 71] on div "6639 Question 1 Informe o Nº Celular/Whatsapp com o DDD (apenas números) Ex: 12…" at bounding box center [1073, 209] width 291 height 315
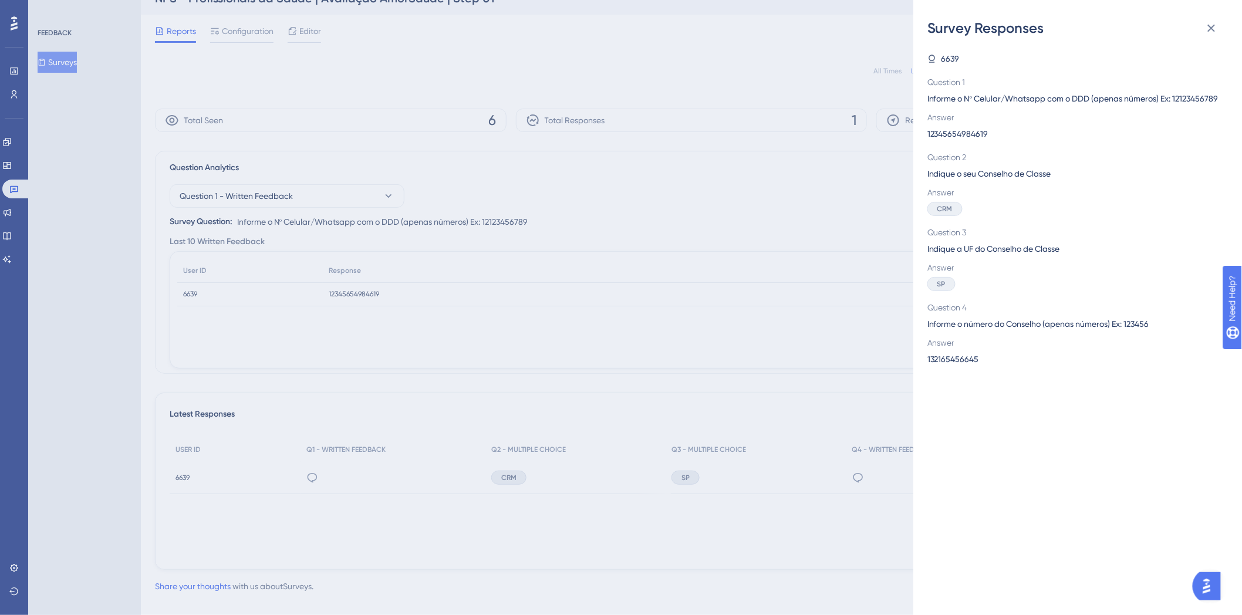
scroll to position [33, 0]
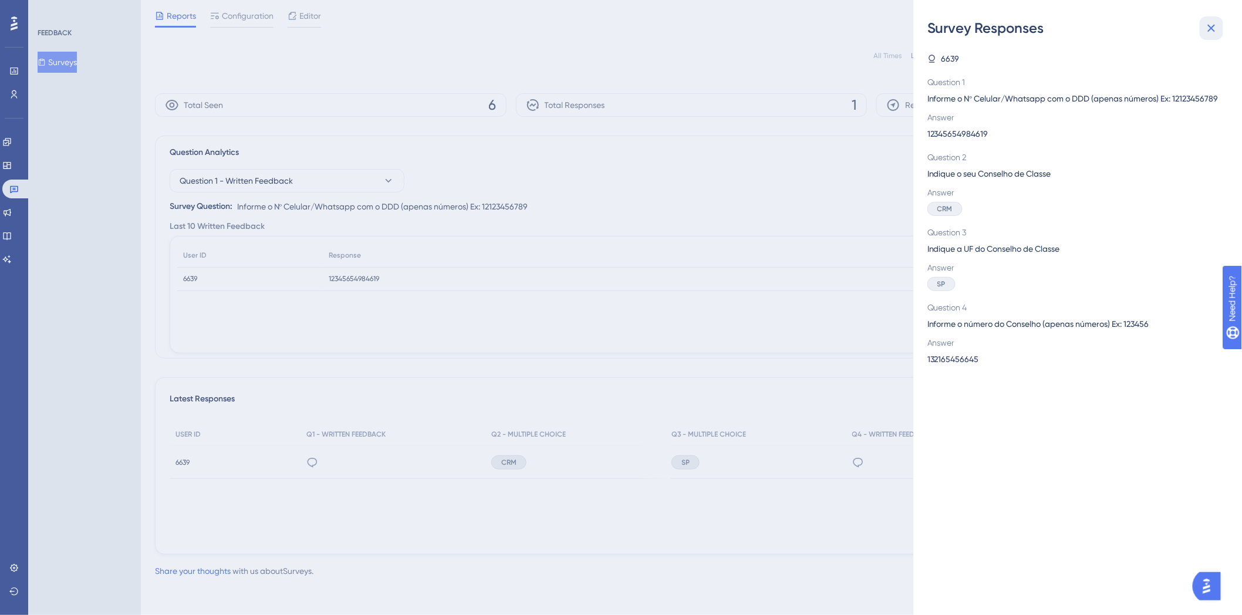
click at [1214, 28] on icon at bounding box center [1212, 28] width 14 height 14
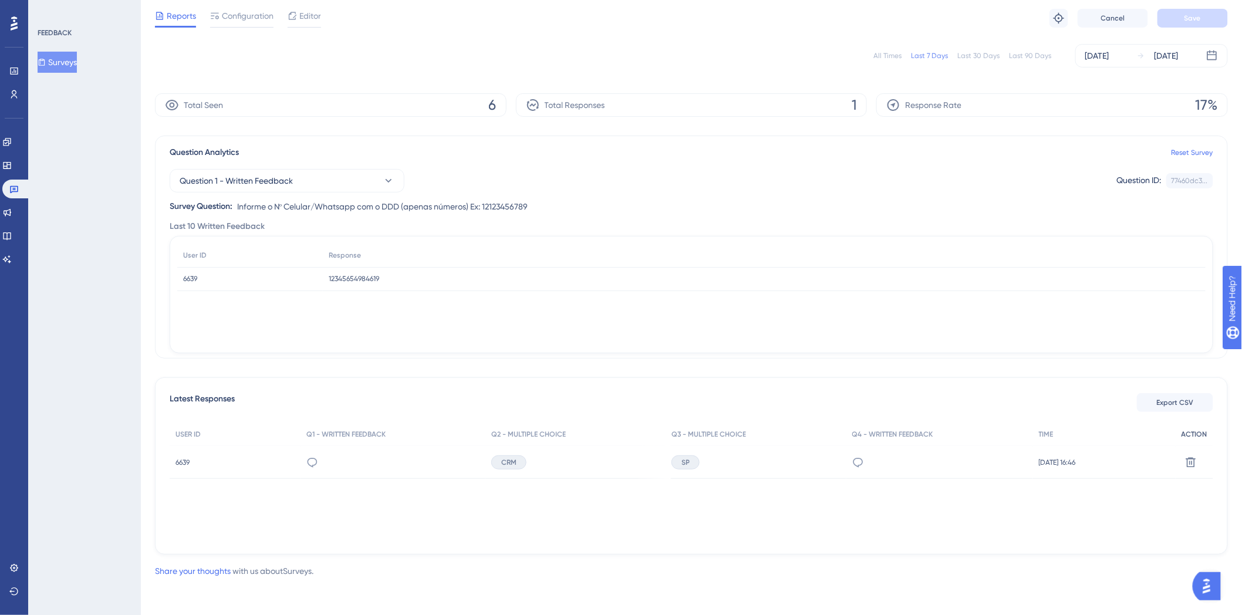
click at [1204, 431] on span "ACTION" at bounding box center [1195, 434] width 26 height 9
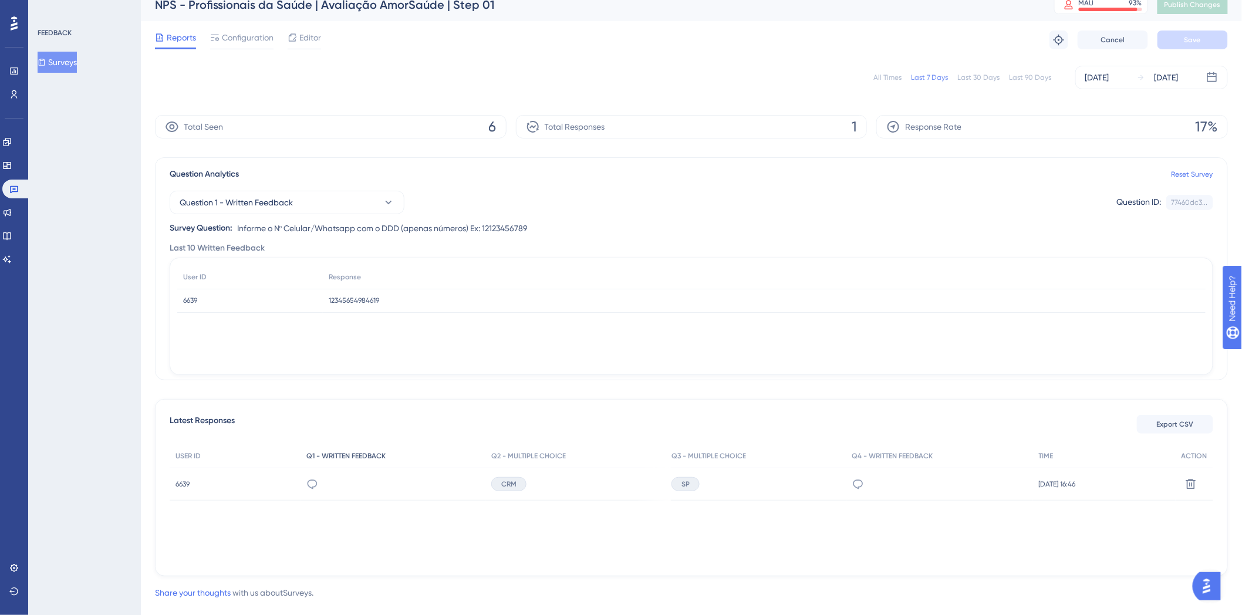
scroll to position [0, 0]
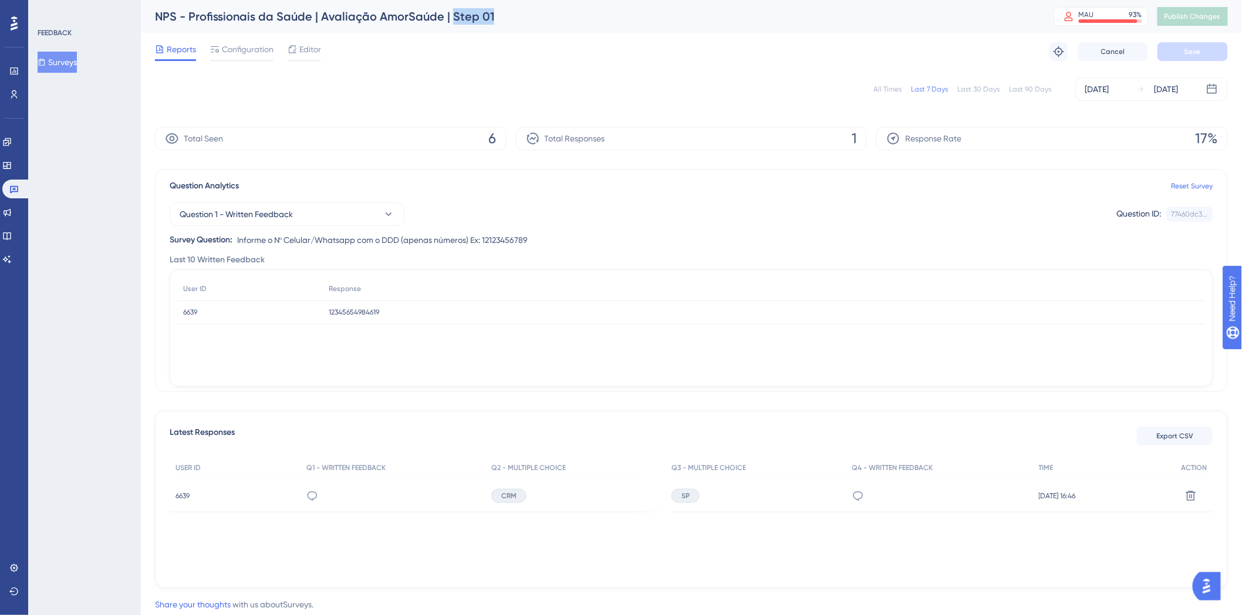
drag, startPoint x: 513, startPoint y: 15, endPoint x: 451, endPoint y: 16, distance: 62.3
click at [451, 16] on div "NPS - Profissionais da Saúde | Avaliação AmorSaúde | Step 01" at bounding box center [590, 16] width 870 height 16
click at [180, 497] on span "6639" at bounding box center [183, 495] width 14 height 9
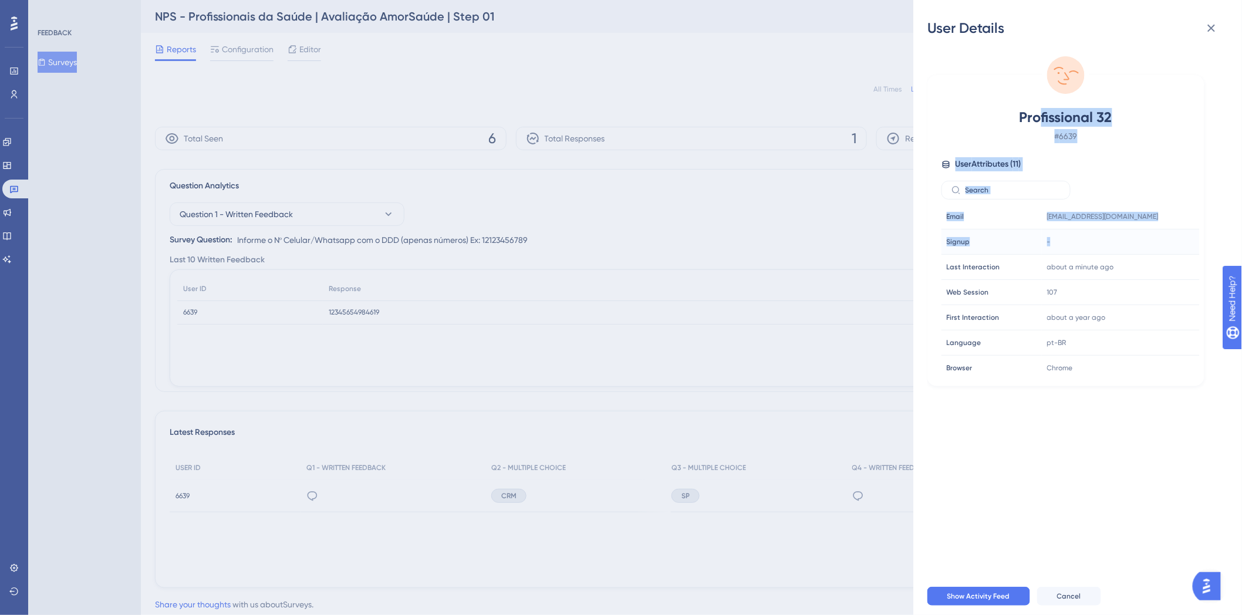
drag, startPoint x: 1043, startPoint y: 113, endPoint x: 1129, endPoint y: 237, distance: 150.3
click at [1129, 237] on div "Profissional 32 # 6639 User Attributes ( 11 ) Email Email treinamentosamorsaude…" at bounding box center [1066, 242] width 268 height 269
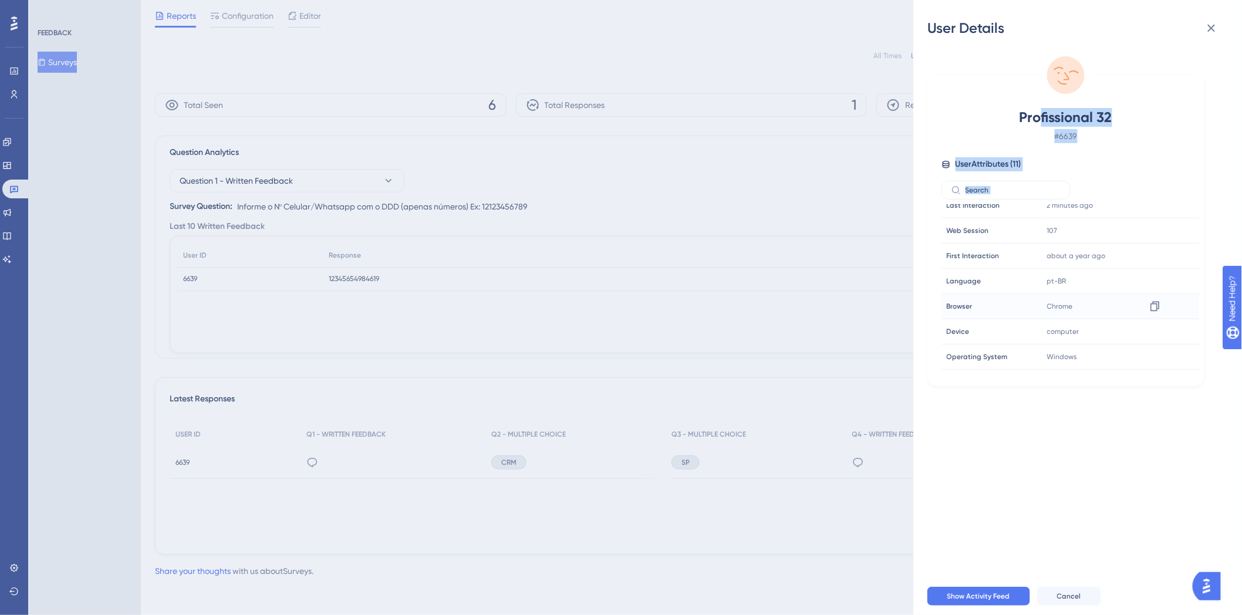
scroll to position [106, 0]
click at [1028, 429] on div "Profissional 32 # 6639 User Attributes ( 11 ) Email Email treinamentosamorsaude…" at bounding box center [1083, 308] width 310 height 540
click at [1225, 23] on div "User Details" at bounding box center [1078, 28] width 301 height 19
click at [1213, 32] on icon at bounding box center [1212, 28] width 14 height 14
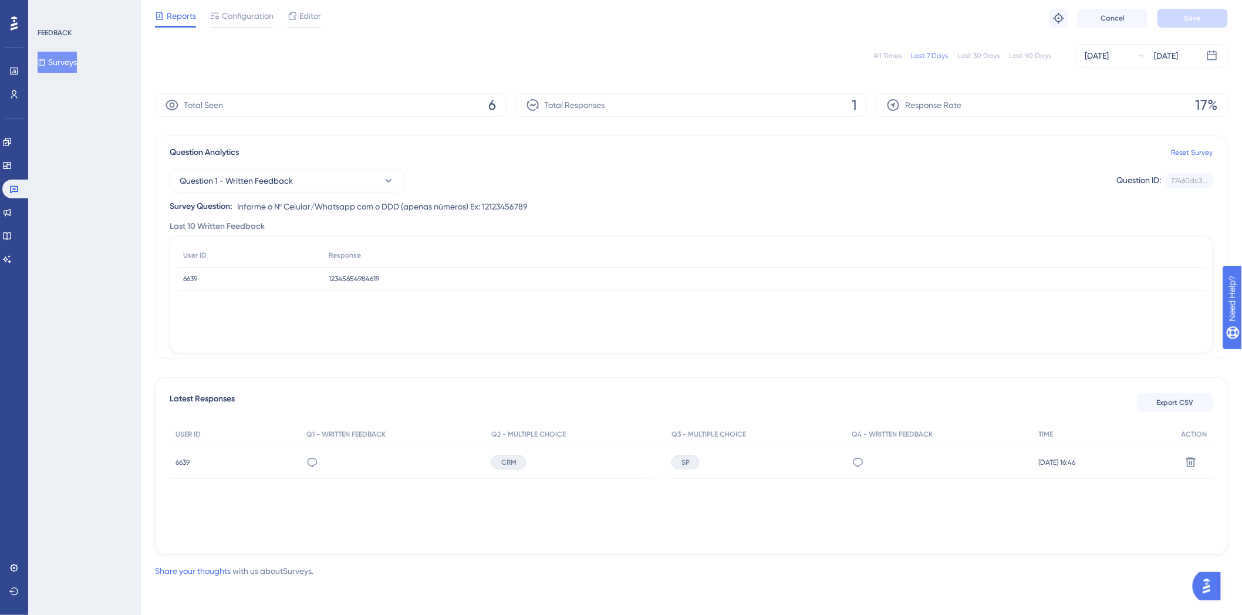
click at [186, 456] on div "6639 6639" at bounding box center [183, 462] width 14 height 33
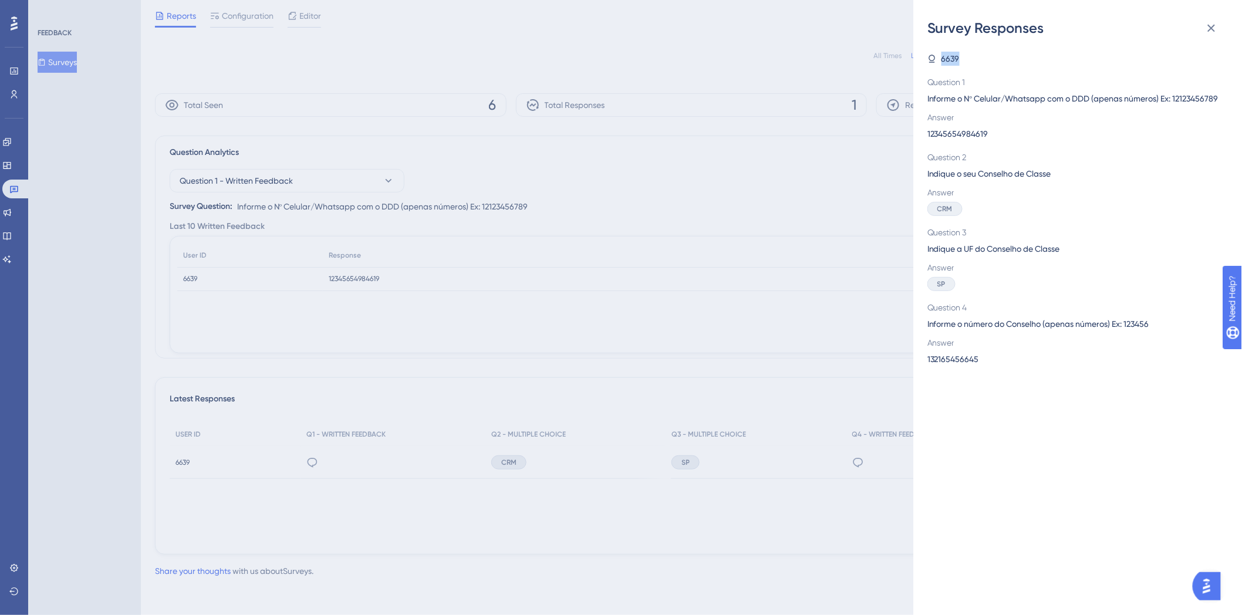
drag, startPoint x: 930, startPoint y: 58, endPoint x: 966, endPoint y: 49, distance: 36.7
click at [966, 49] on div "6639 Question 1 Informe o Nº Celular/Whatsapp com o DDD (apenas números) Ex: 12…" at bounding box center [1083, 327] width 310 height 578
click at [975, 53] on div "6639" at bounding box center [1073, 59] width 291 height 14
click at [969, 65] on div "6639" at bounding box center [1073, 59] width 291 height 14
drag, startPoint x: 932, startPoint y: 100, endPoint x: 1198, endPoint y: 96, distance: 266.6
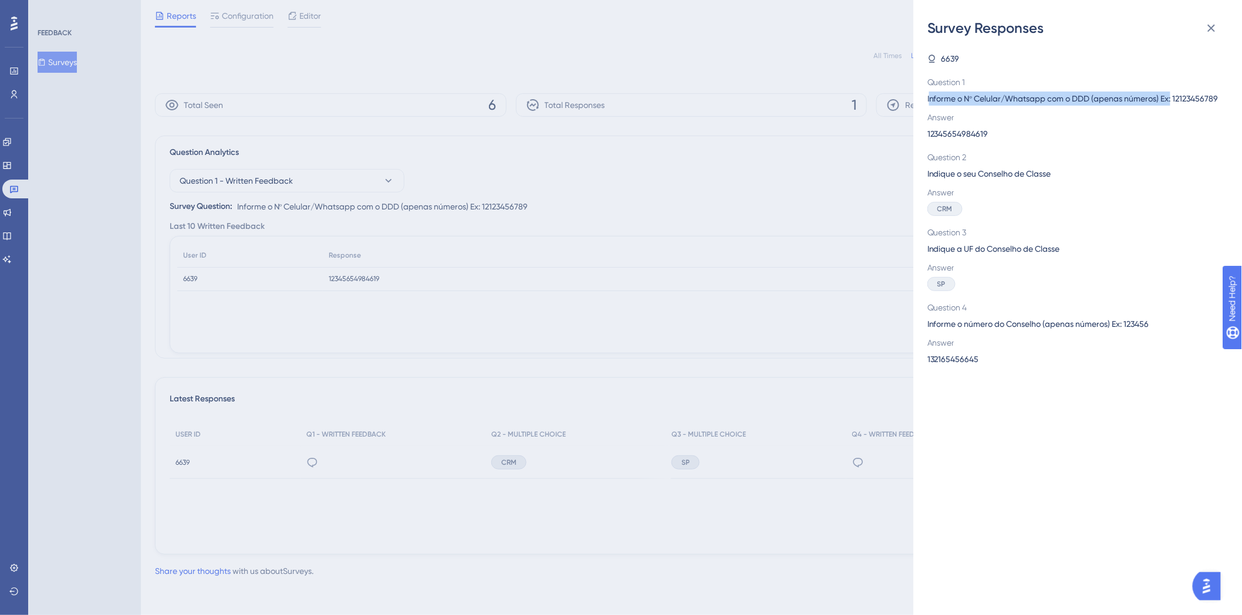
click at [1198, 96] on span "Informe o Nº Celular/Whatsapp com o DDD (apenas números) Ex: 12123456789" at bounding box center [1073, 99] width 291 height 14
drag, startPoint x: 979, startPoint y: 117, endPoint x: 944, endPoint y: 119, distance: 35.3
click at [945, 106] on span "Informe o Nº Celular/Whatsapp com o DDD (apenas números) Ex: 12123456789" at bounding box center [1073, 99] width 291 height 14
click at [928, 141] on span "12345654984619" at bounding box center [958, 134] width 61 height 14
drag, startPoint x: 928, startPoint y: 146, endPoint x: 1019, endPoint y: 147, distance: 90.4
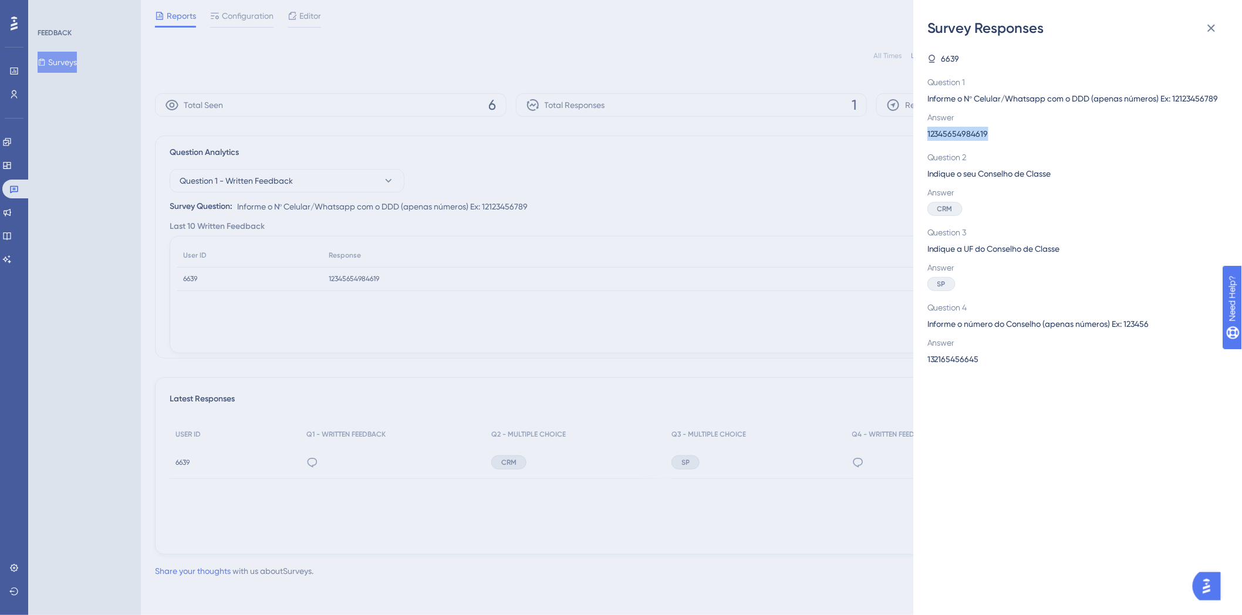
click at [1019, 141] on div "12345654984619" at bounding box center [1073, 134] width 291 height 14
drag, startPoint x: 935, startPoint y: 195, endPoint x: 1089, endPoint y: 192, distance: 153.9
click at [1089, 192] on div "Question 2 Indique o seu Conselho de Classe Answer CRM" at bounding box center [1073, 183] width 291 height 66
drag, startPoint x: 922, startPoint y: 206, endPoint x: 962, endPoint y: 203, distance: 39.5
click at [962, 203] on div "Survey Responses 6639 Question 1 Informe o Nº Celular/Whatsapp com o DDD (apena…" at bounding box center [1078, 307] width 329 height 615
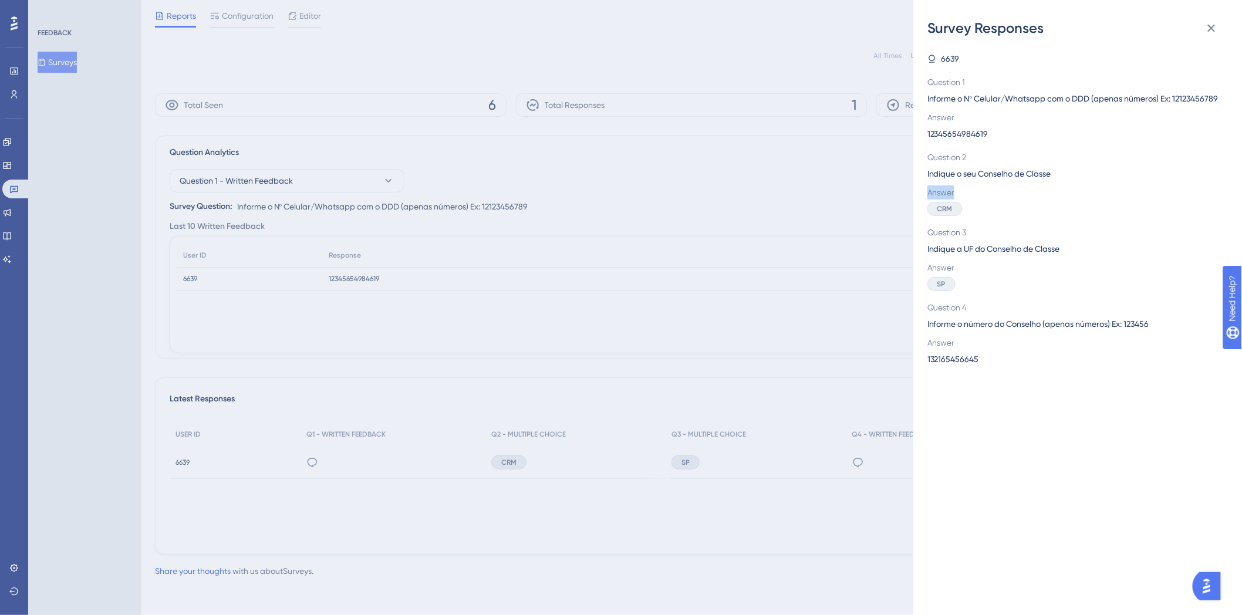
click at [941, 200] on span "Answer" at bounding box center [1073, 193] width 291 height 14
drag, startPoint x: 931, startPoint y: 265, endPoint x: 1077, endPoint y: 265, distance: 146.2
click at [1077, 256] on span "Indique a UF do Conselho de Classe" at bounding box center [1073, 249] width 291 height 14
click at [1043, 291] on div "SP" at bounding box center [1073, 284] width 291 height 14
drag, startPoint x: 947, startPoint y: 294, endPoint x: 954, endPoint y: 292, distance: 7.4
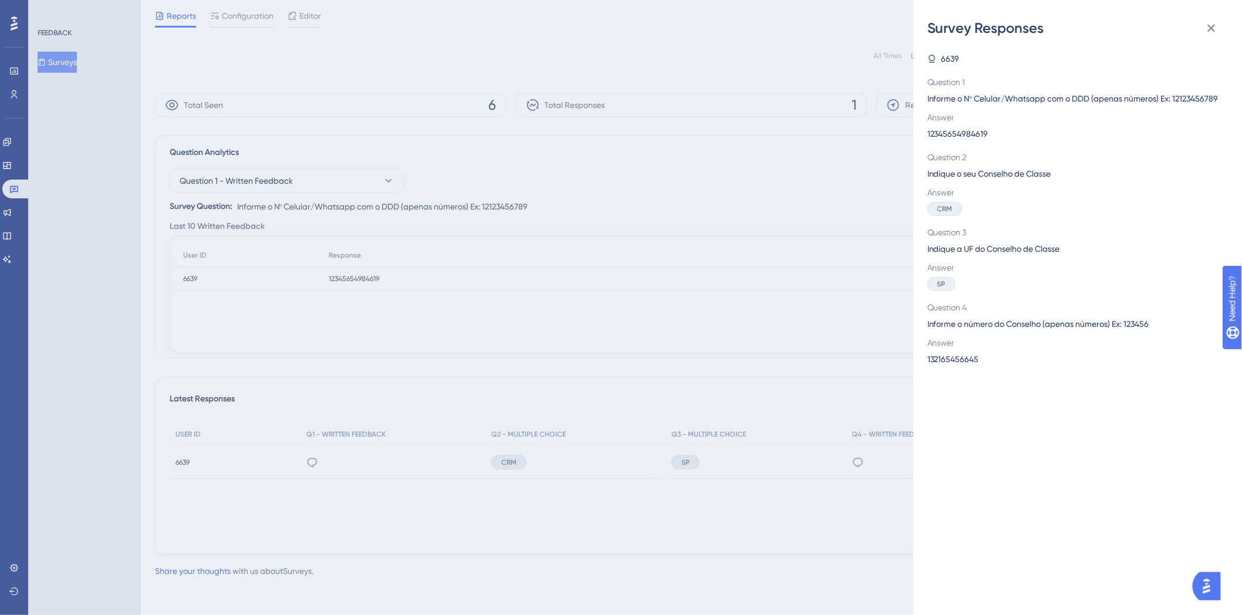
click at [954, 291] on div "SP" at bounding box center [1073, 284] width 291 height 14
drag, startPoint x: 965, startPoint y: 372, endPoint x: 991, endPoint y: 371, distance: 25.8
click at [991, 371] on div "Survey Responses 6639 Question 1 Informe o Nº Celular/Whatsapp com o DDD (apena…" at bounding box center [1078, 307] width 329 height 615
click at [1066, 350] on span "Answer" at bounding box center [1073, 343] width 291 height 14
click at [1211, 32] on icon at bounding box center [1212, 28] width 14 height 14
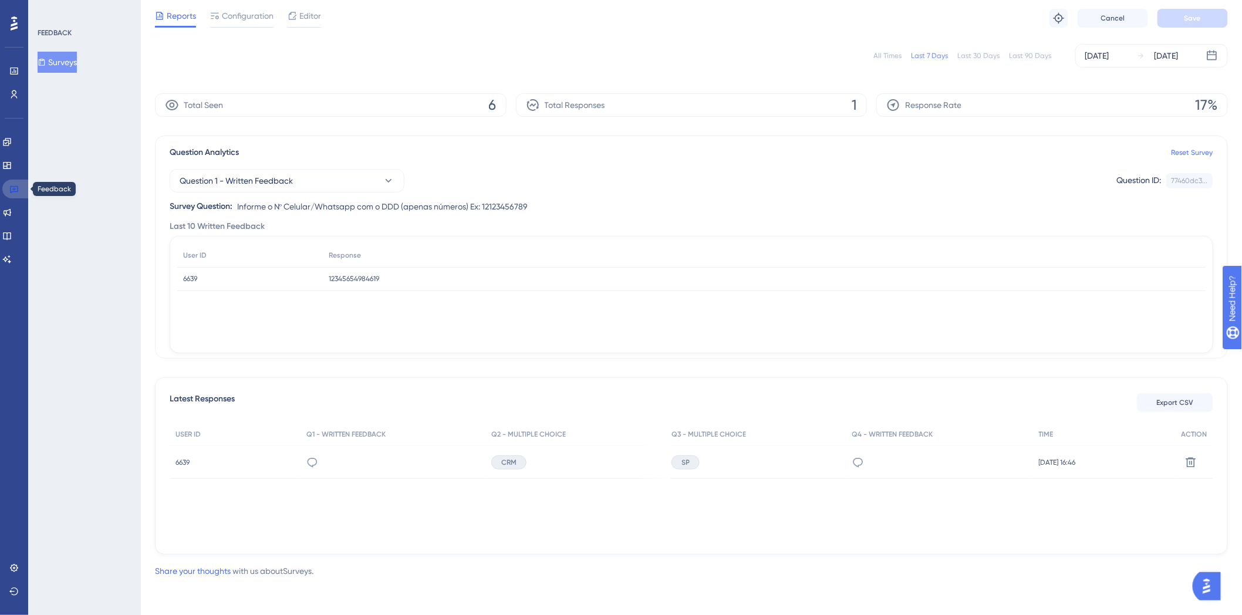
click at [10, 190] on icon at bounding box center [14, 190] width 8 height 8
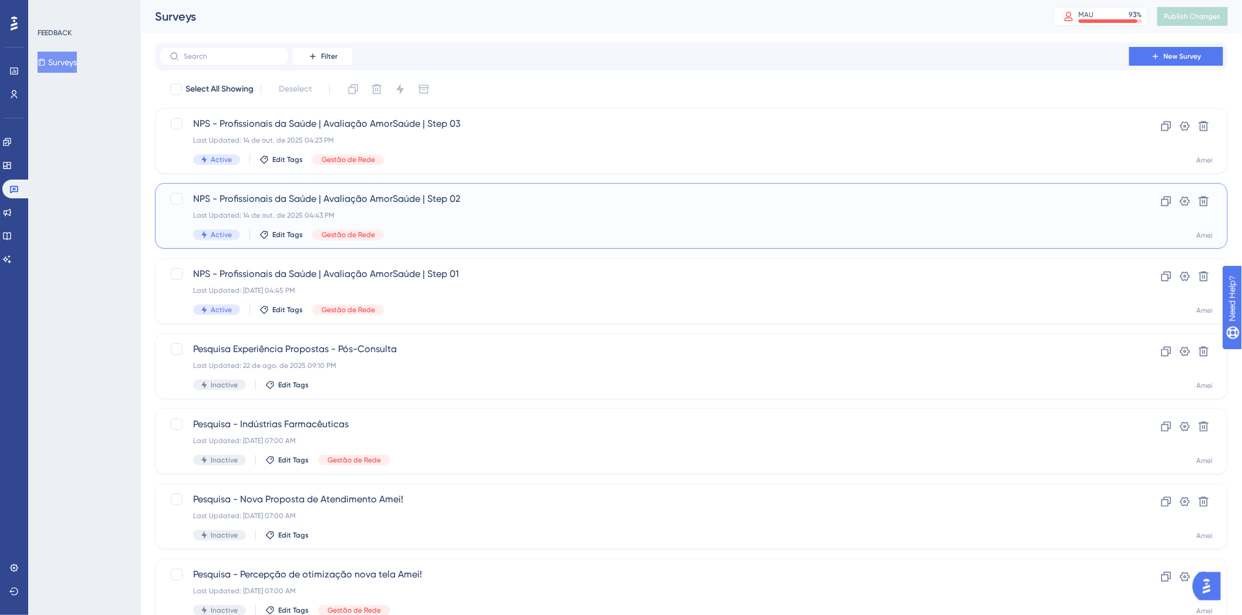
click at [538, 227] on div "NPS - Profissionais da Saúde | Avaliação AmorSaúde | Step 02 Last Updated: 14 d…" at bounding box center [644, 216] width 903 height 48
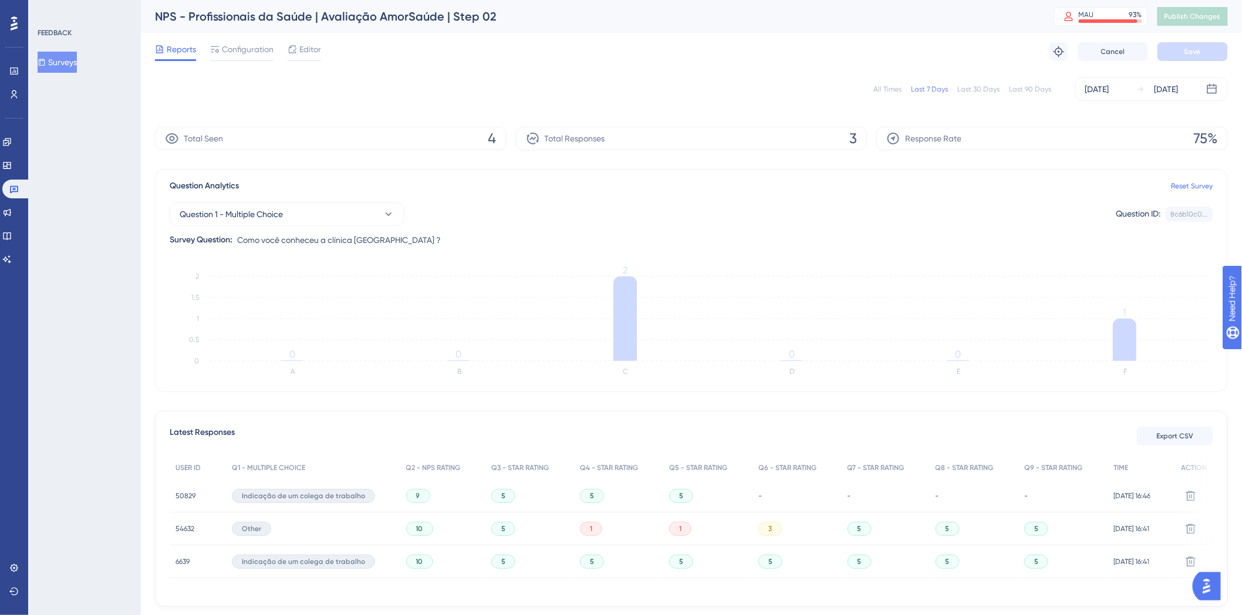
click at [188, 550] on div "6639 6639" at bounding box center [183, 561] width 14 height 33
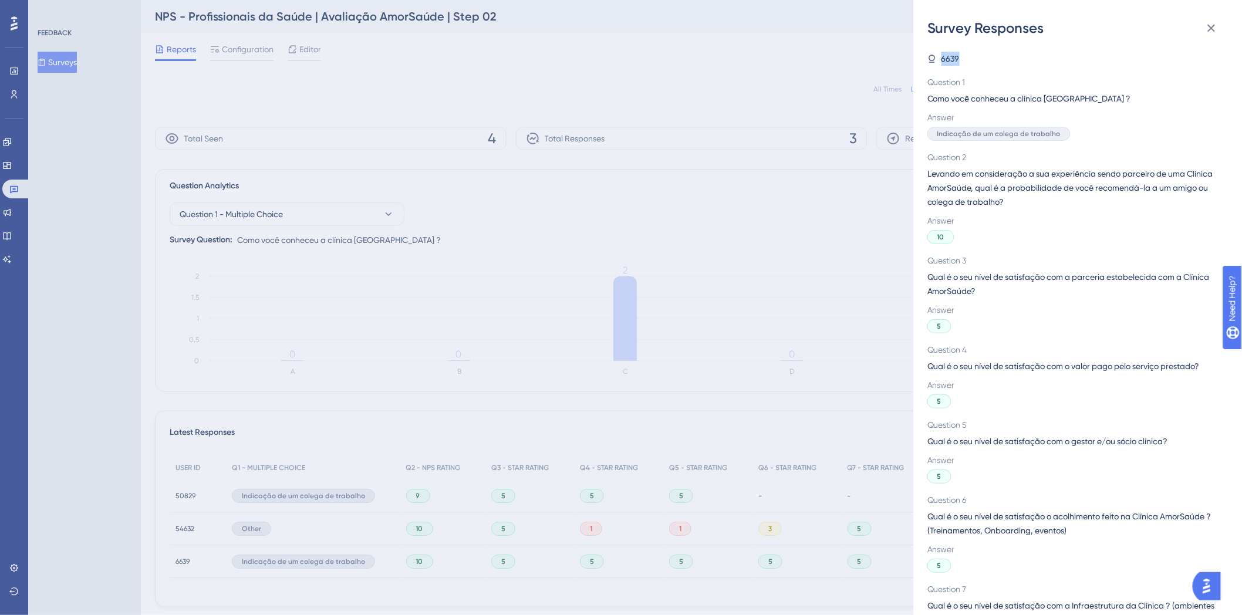
drag, startPoint x: 964, startPoint y: 56, endPoint x: 938, endPoint y: 54, distance: 25.9
click at [938, 53] on div "6639" at bounding box center [1073, 59] width 291 height 14
click at [1001, 95] on span "Como você conheceu a clínica [GEOGRAPHIC_DATA] ?" at bounding box center [1073, 99] width 291 height 14
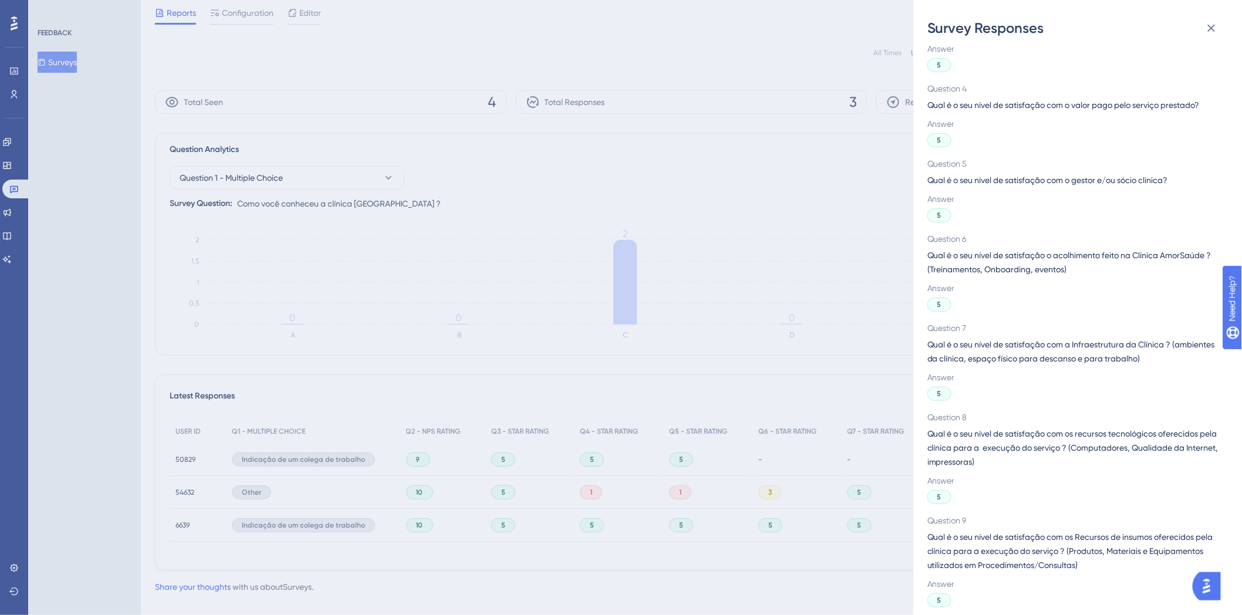
scroll to position [56, 0]
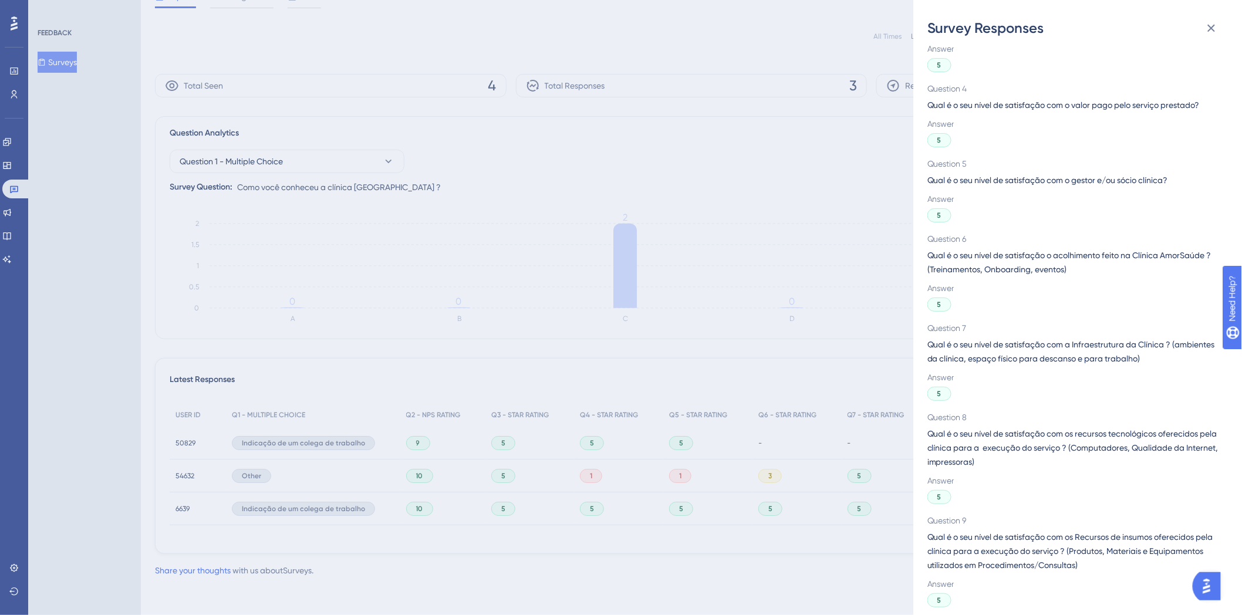
click at [1229, 31] on div "Survey Responses 6639 Question 1 Como você conheceu a clínica AmorSaúde ? Answe…" at bounding box center [1078, 307] width 329 height 615
click at [1218, 23] on icon at bounding box center [1212, 28] width 14 height 14
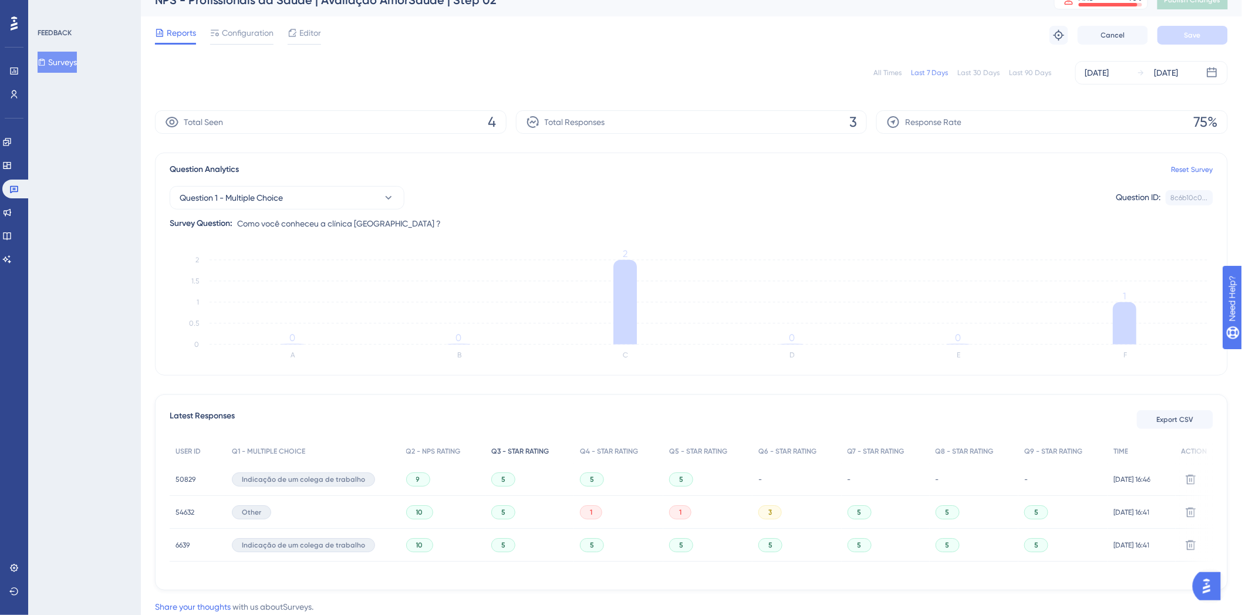
scroll to position [0, 0]
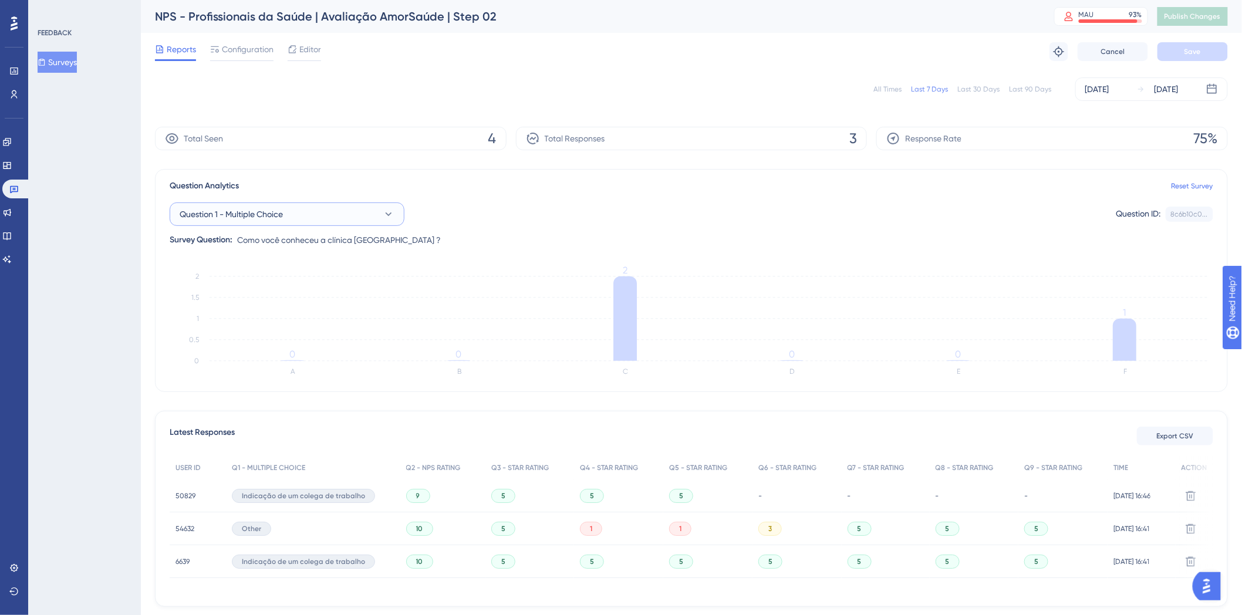
click at [277, 225] on button "Question 1 - Multiple Choice" at bounding box center [287, 214] width 235 height 23
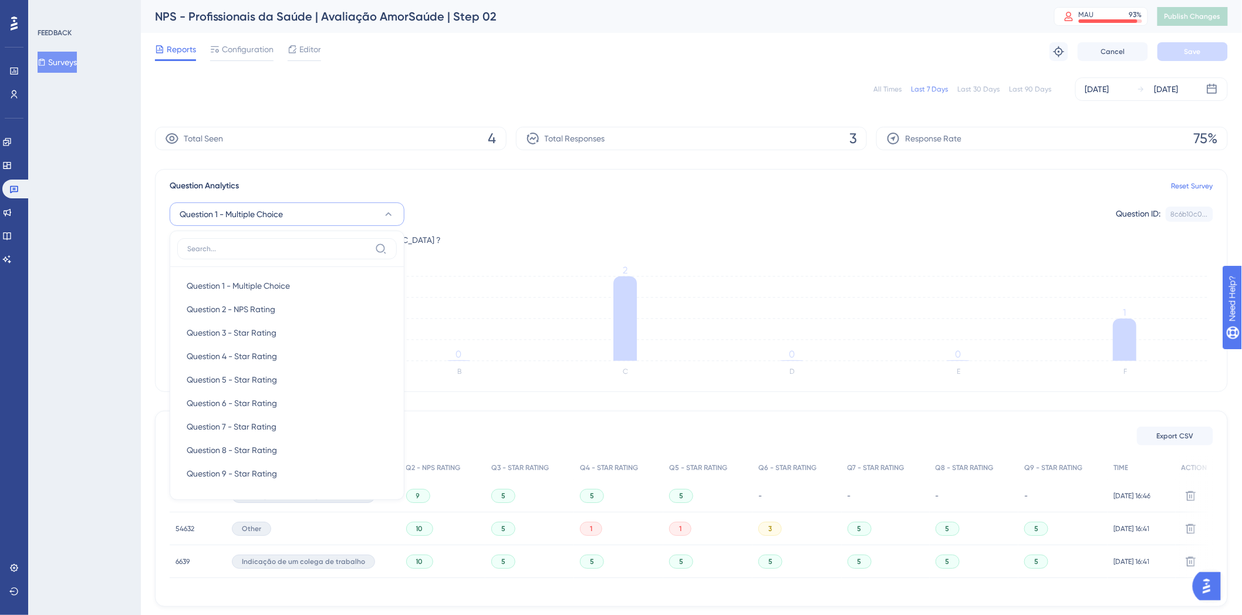
scroll to position [56, 0]
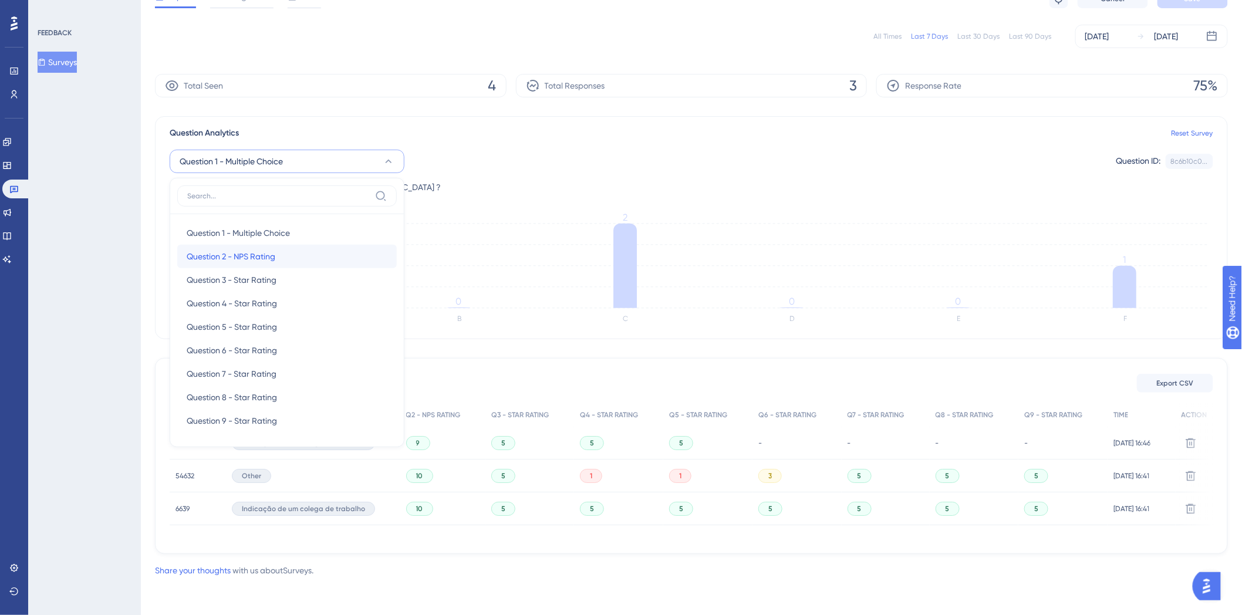
click at [283, 255] on div "Question 2 - NPS Rating Question 2 - NPS Rating" at bounding box center [287, 256] width 201 height 23
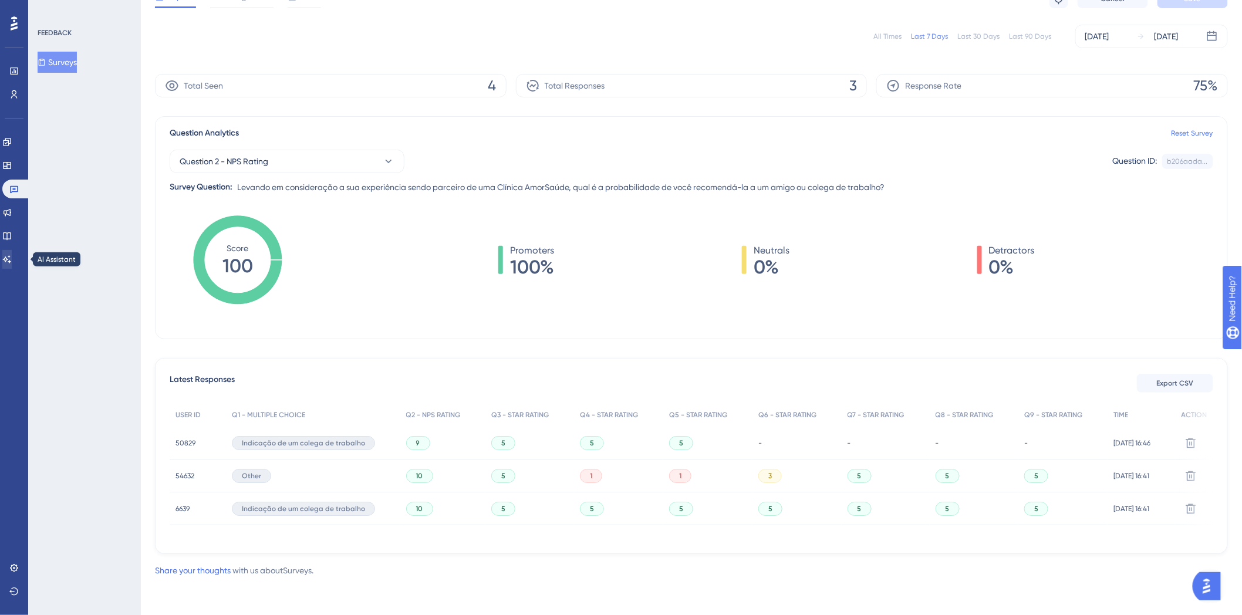
scroll to position [0, 0]
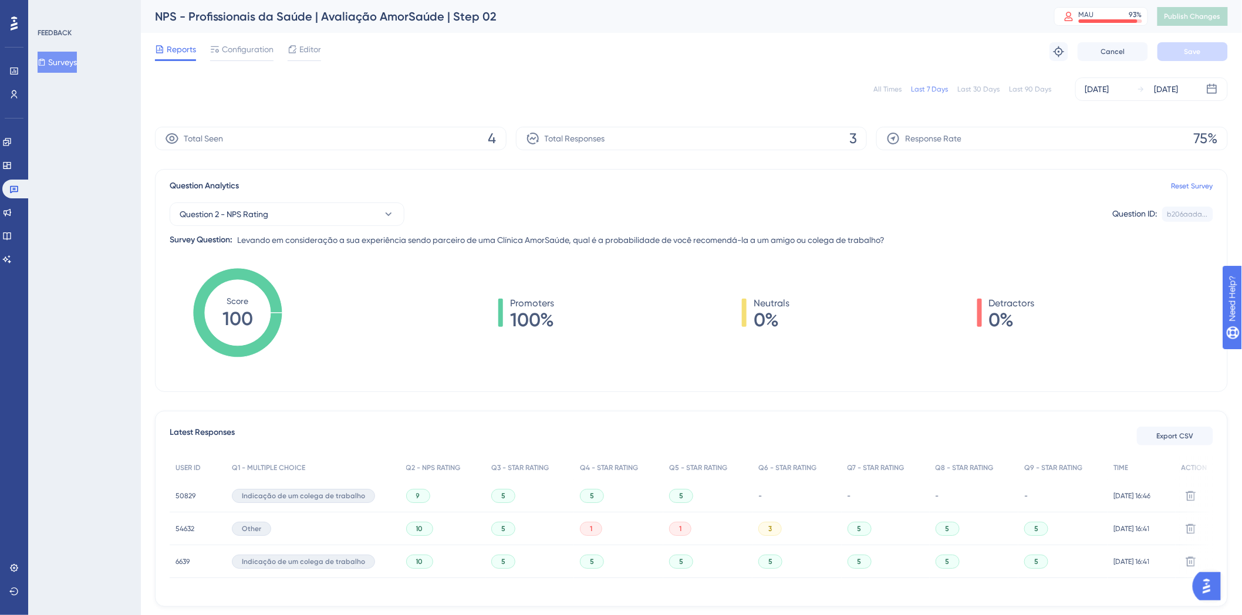
click at [511, 311] on span "100%" at bounding box center [532, 320] width 44 height 19
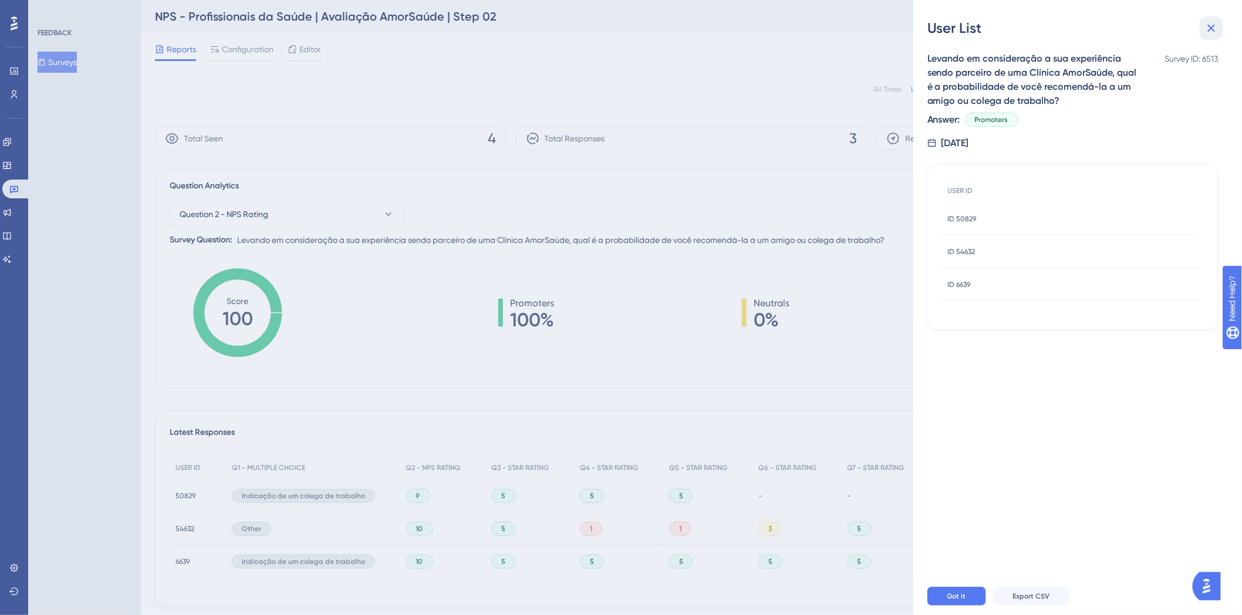
click at [1213, 21] on icon at bounding box center [1212, 28] width 14 height 14
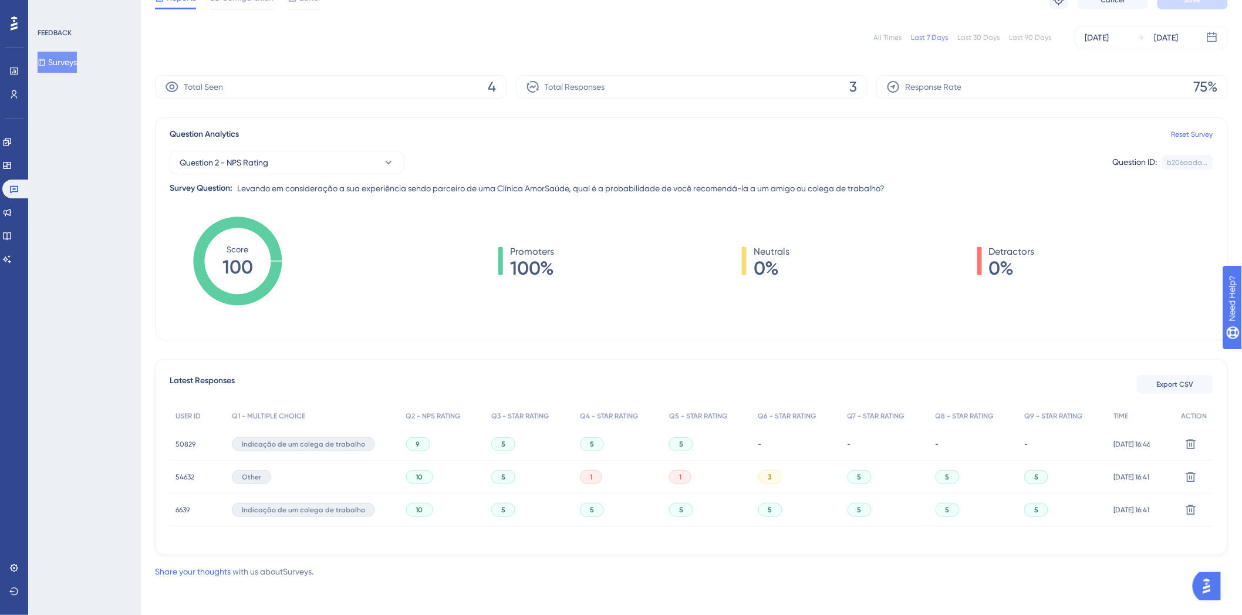
drag, startPoint x: 514, startPoint y: 537, endPoint x: 894, endPoint y: 559, distance: 381.1
click at [894, 559] on div "All Times Last 7 Days Last 30 Days Last 90 Days Oct 14 2025 Oct 14 2025 Total S…" at bounding box center [691, 299] width 1073 height 560
click at [379, 164] on button "Question 2 - NPS Rating" at bounding box center [287, 162] width 235 height 23
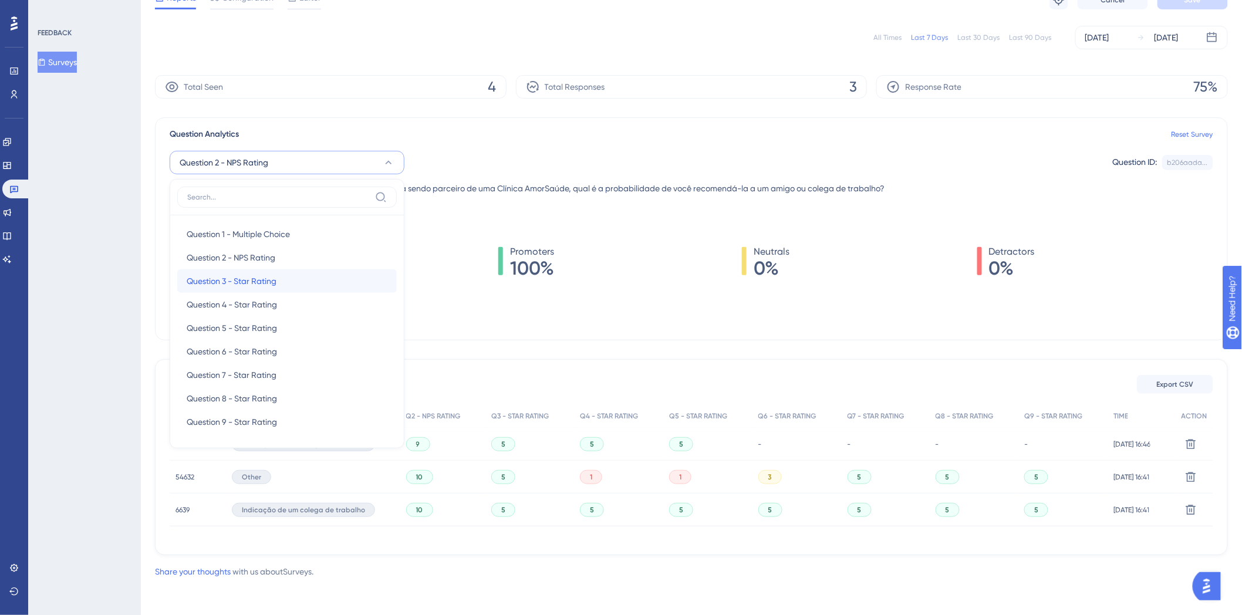
click at [321, 275] on div "Question 3 - Star Rating Question 3 - Star Rating" at bounding box center [287, 281] width 201 height 23
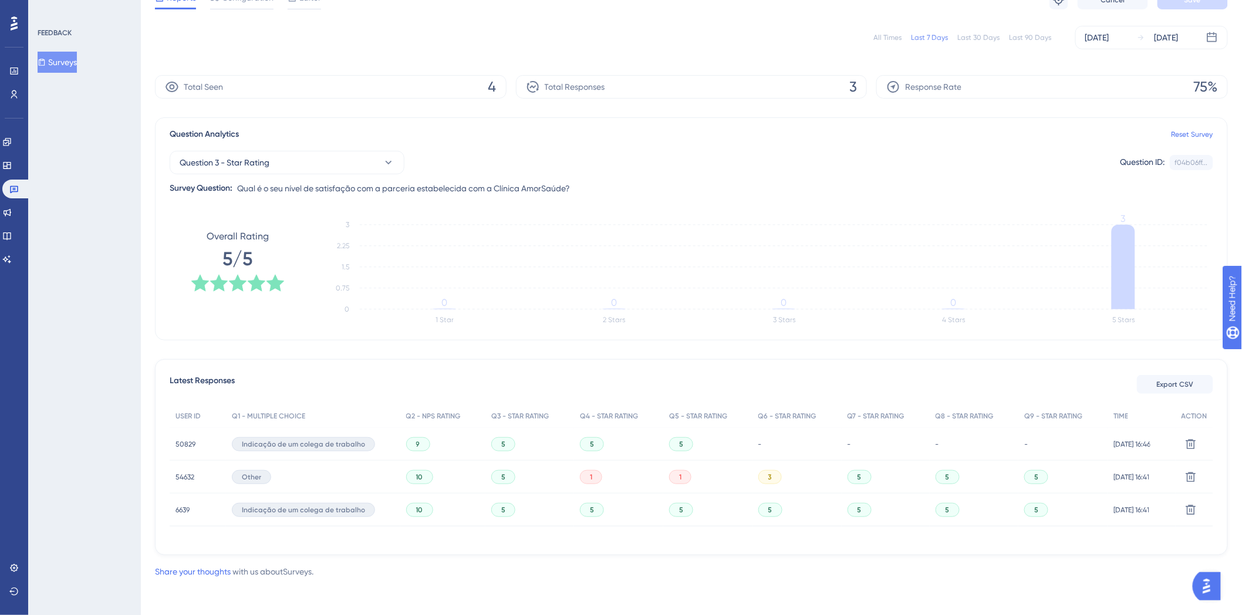
click at [191, 447] on span "50829" at bounding box center [186, 444] width 20 height 9
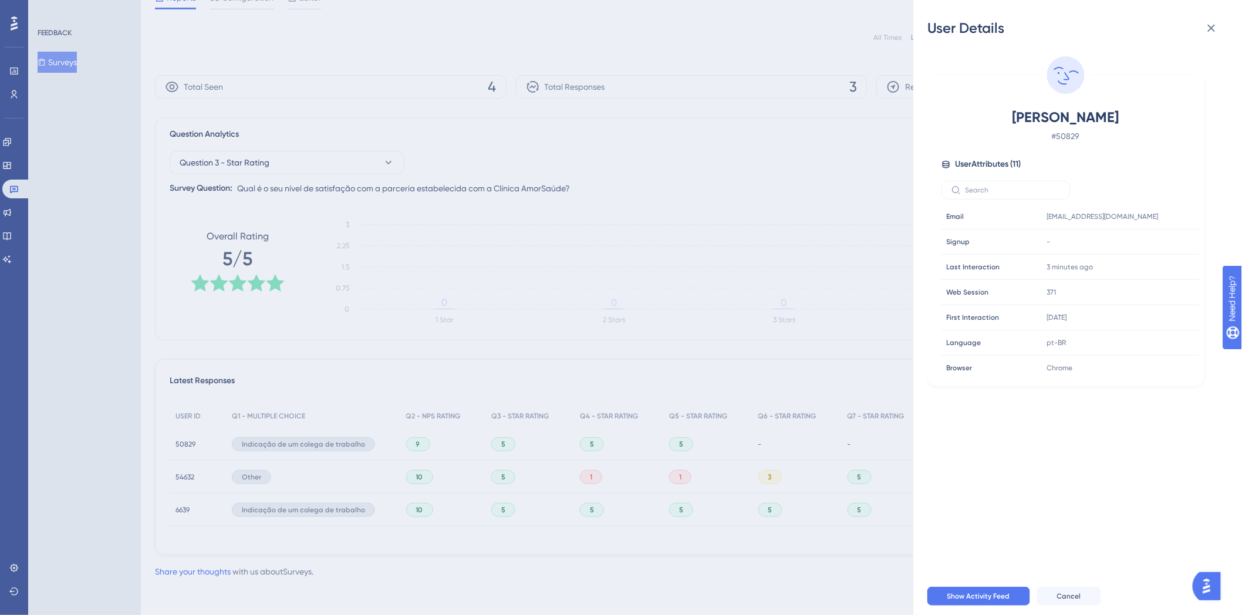
drag, startPoint x: 958, startPoint y: 113, endPoint x: 1147, endPoint y: 115, distance: 189.1
click at [1147, 115] on div "MARINA PEREIRA PARDINHO RAMOS # 50829" at bounding box center [1066, 125] width 249 height 35
click at [1177, 110] on div "MARINA PEREIRA PARDINHO RAMOS # 50829" at bounding box center [1066, 125] width 249 height 35
click at [1208, 26] on icon at bounding box center [1212, 28] width 14 height 14
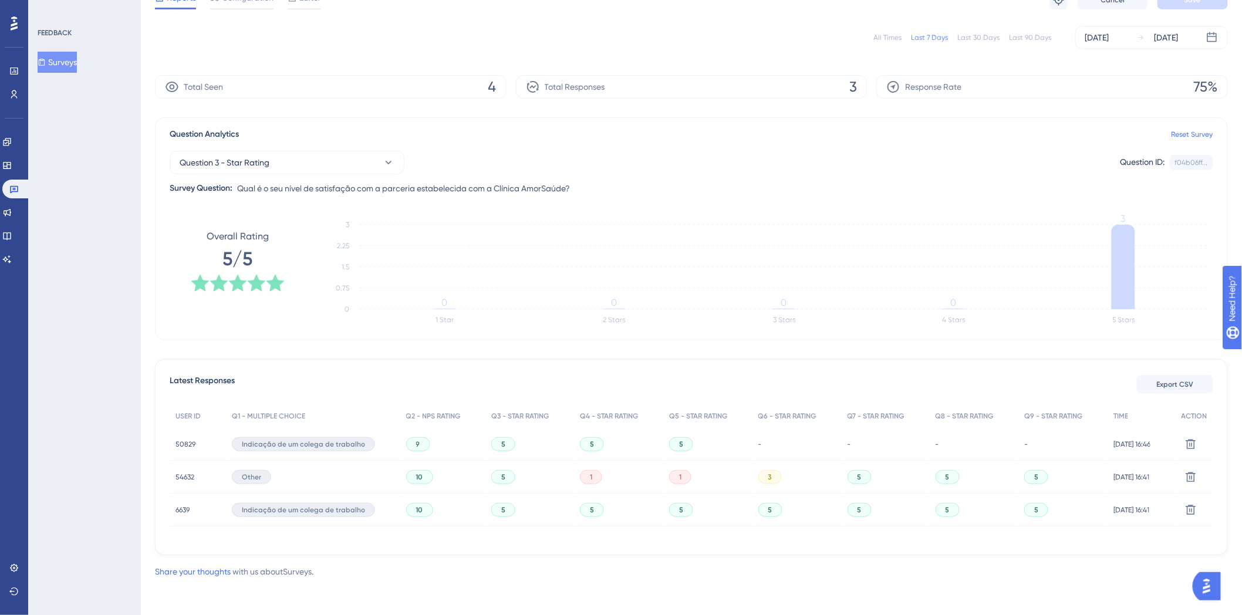
click at [182, 471] on div "54632 54632" at bounding box center [185, 477] width 19 height 33
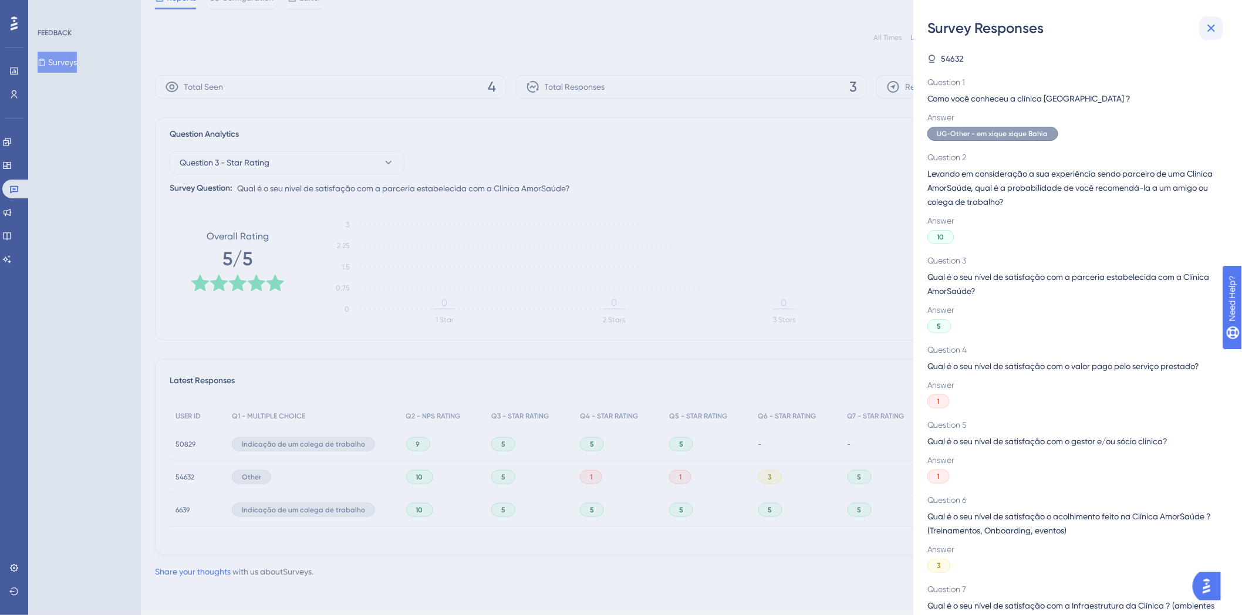
click at [1213, 31] on icon at bounding box center [1212, 28] width 14 height 14
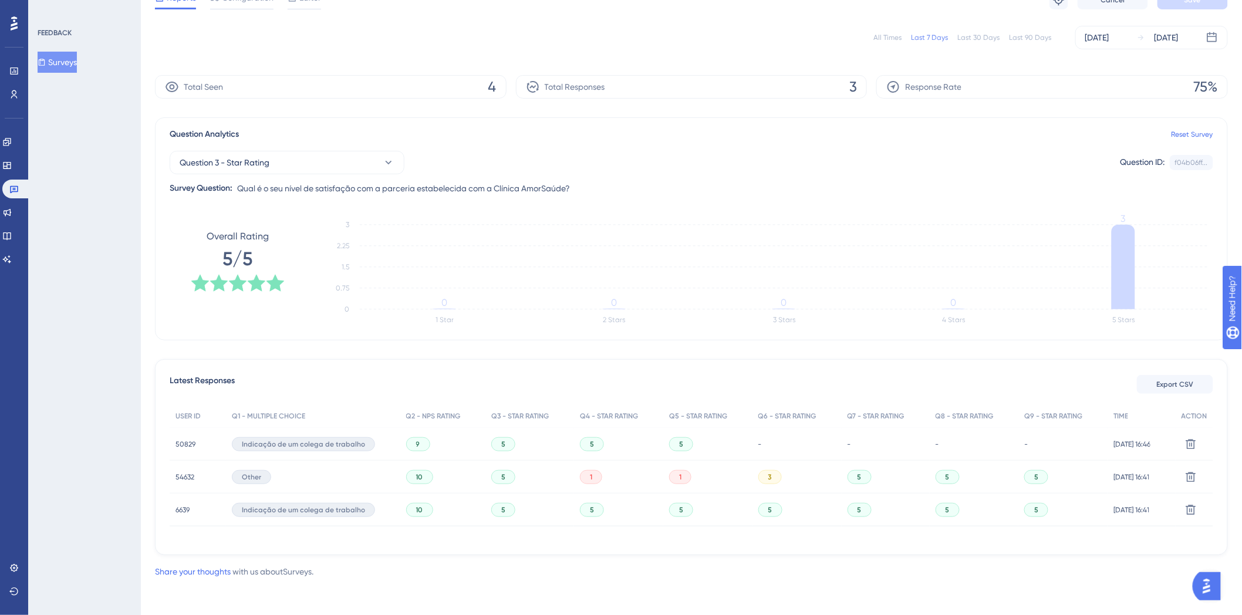
click at [186, 473] on span "54632" at bounding box center [185, 477] width 19 height 9
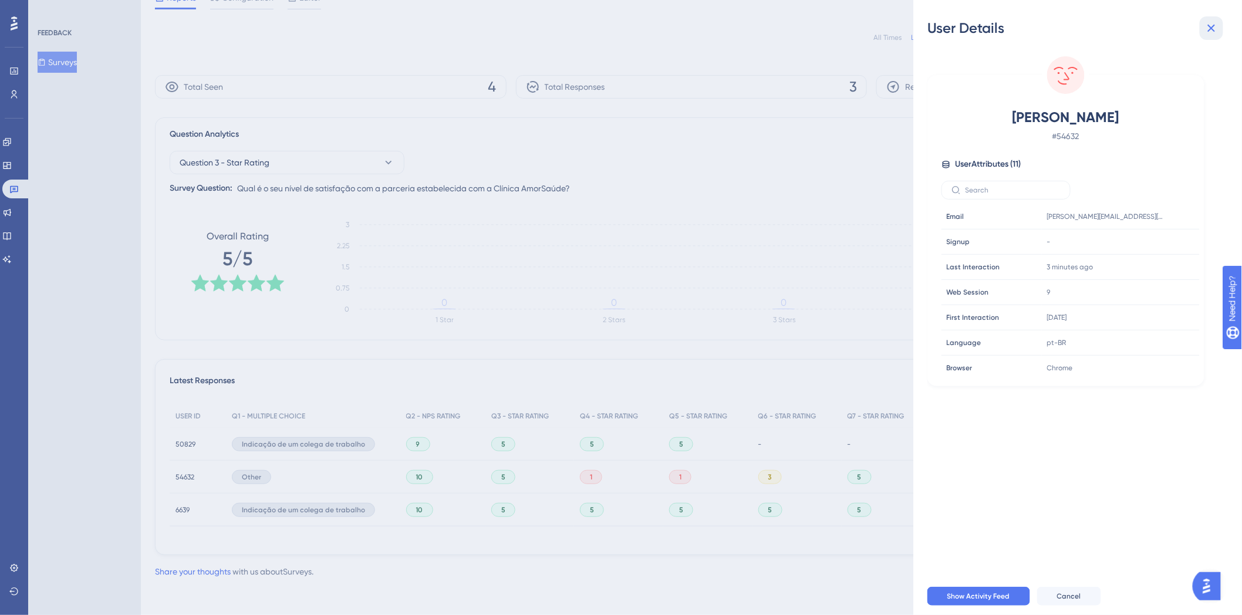
click at [1207, 24] on icon at bounding box center [1212, 28] width 14 height 14
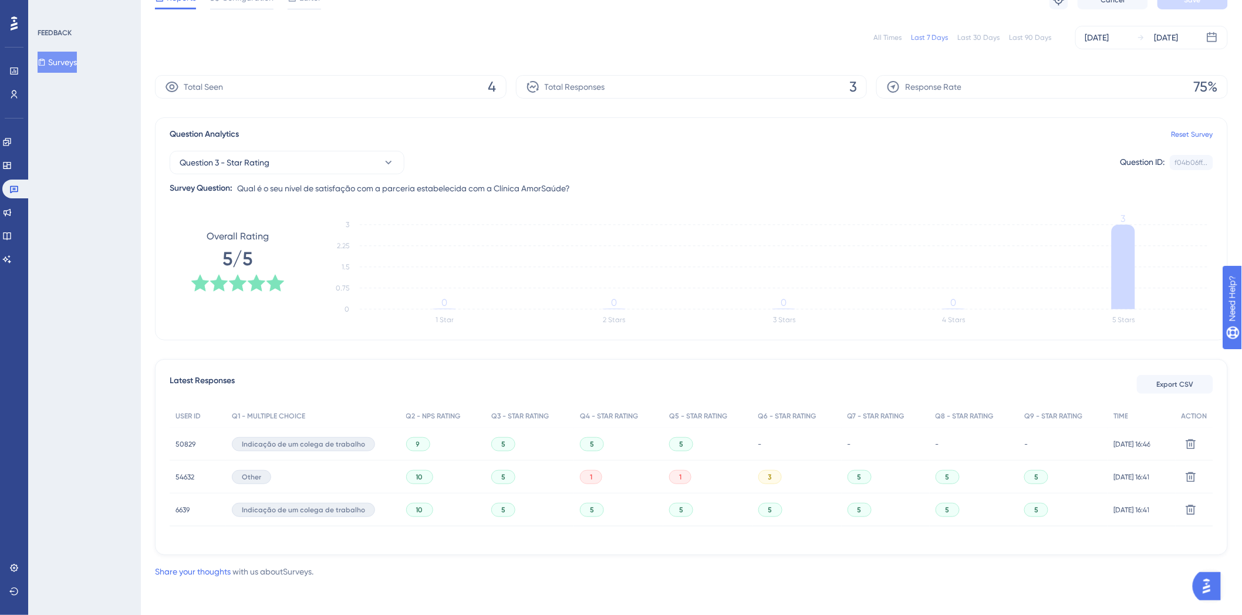
click at [177, 509] on span "6639" at bounding box center [183, 510] width 14 height 9
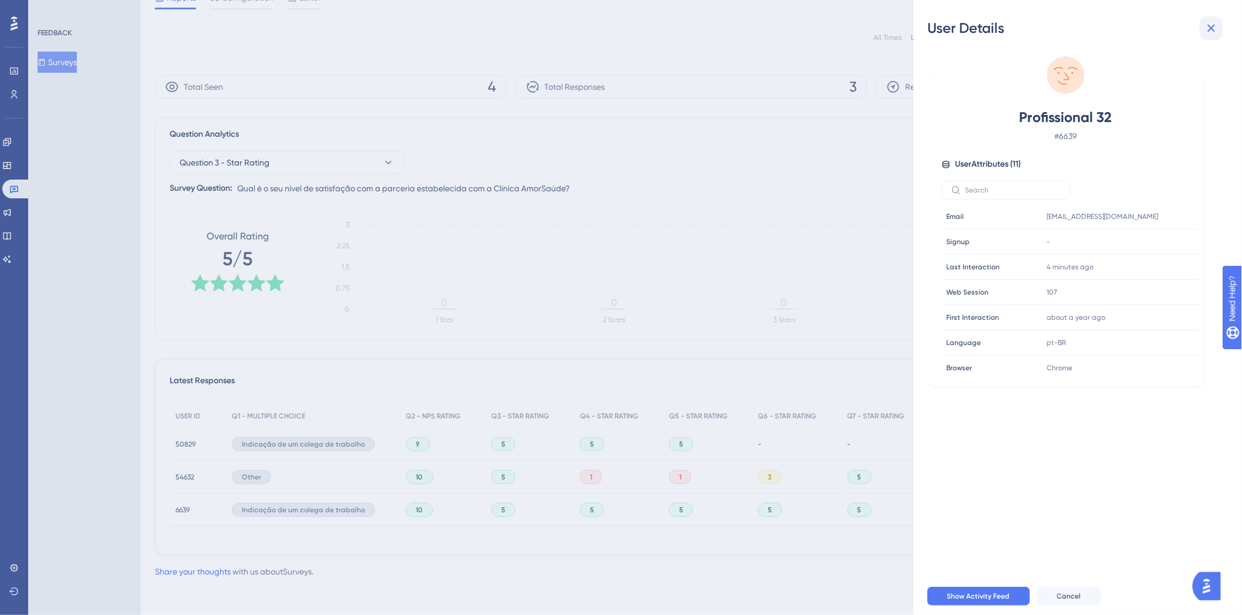
click at [1207, 35] on button at bounding box center [1211, 27] width 23 height 23
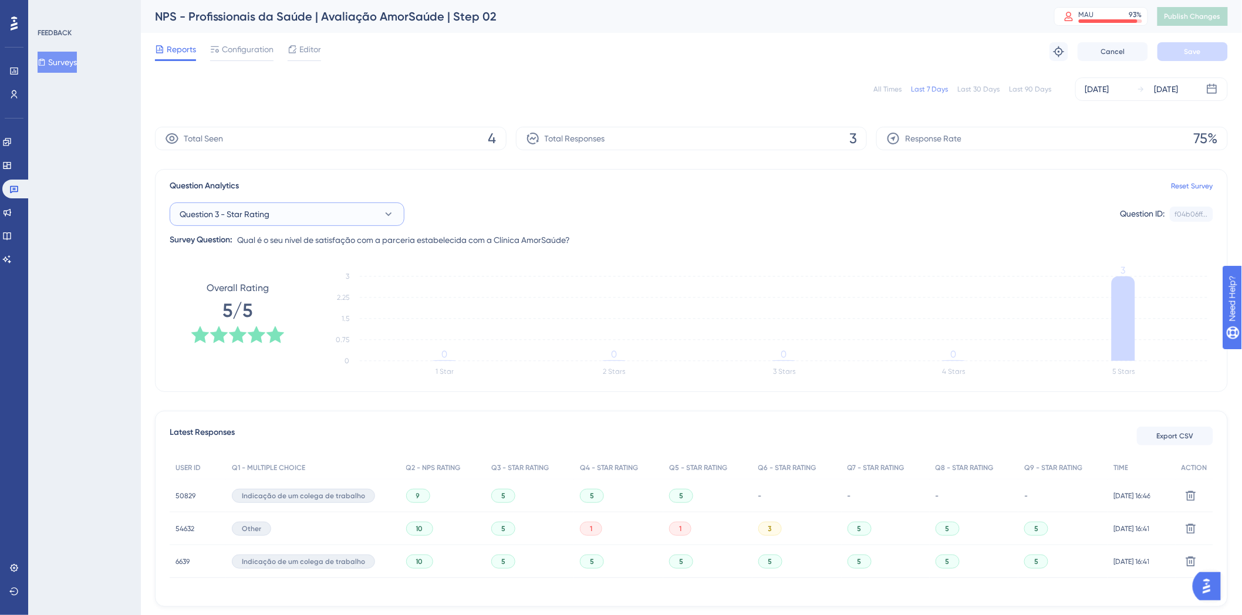
click at [400, 210] on button "Question 3 - Star Rating" at bounding box center [287, 214] width 235 height 23
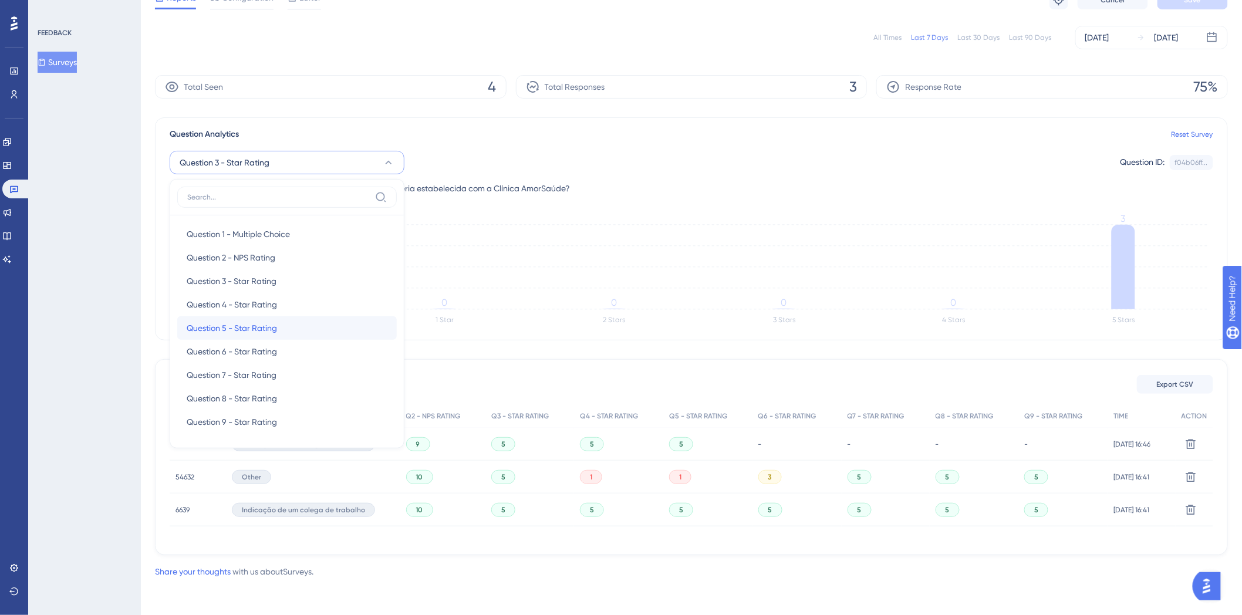
click at [348, 332] on div "Question 5 - Star Rating Question 5 - Star Rating" at bounding box center [287, 327] width 201 height 23
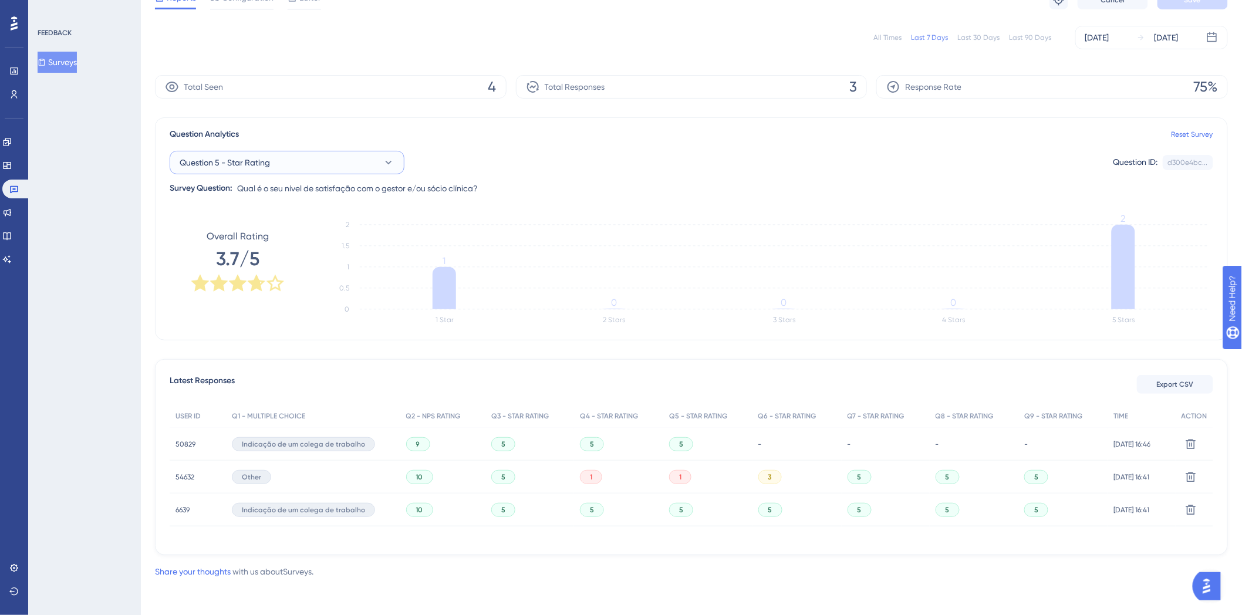
click at [358, 156] on button "Question 5 - Star Rating" at bounding box center [287, 162] width 235 height 23
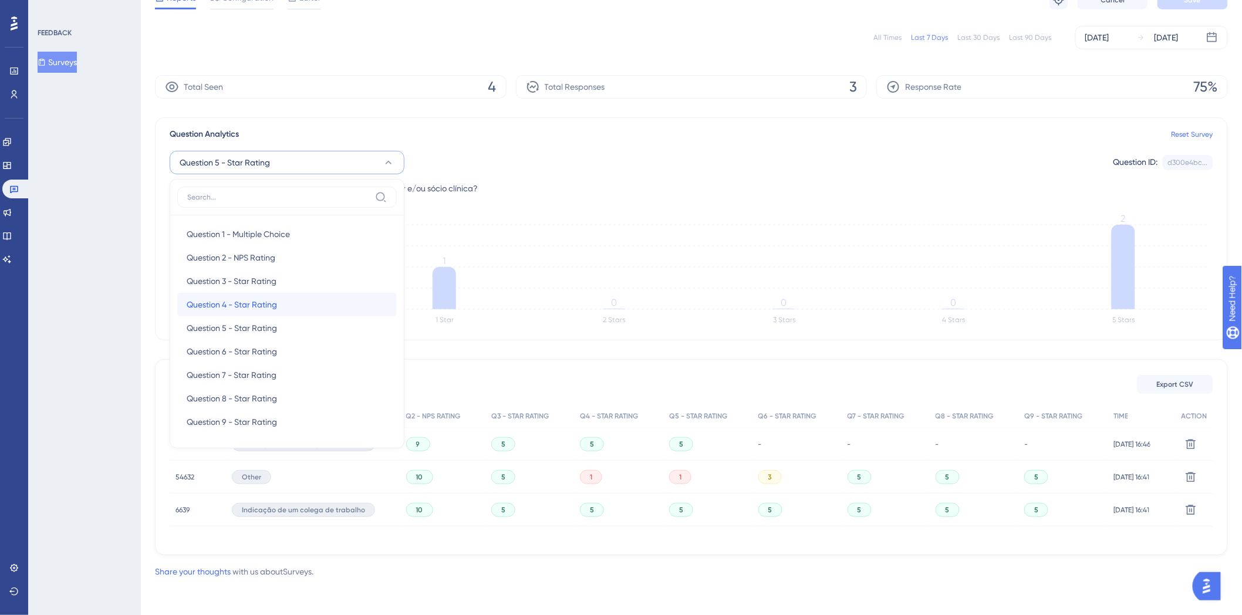
click at [332, 314] on div "Question 4 - Star Rating Question 4 - Star Rating" at bounding box center [287, 304] width 201 height 23
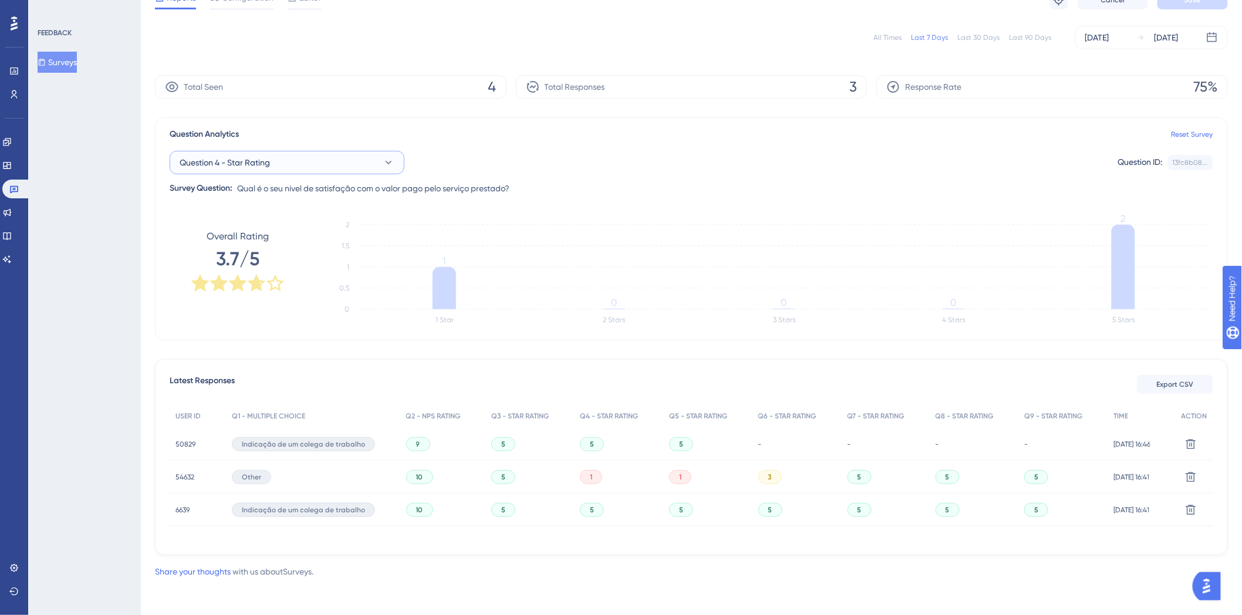
click at [292, 162] on button "Question 4 - Star Rating" at bounding box center [287, 162] width 235 height 23
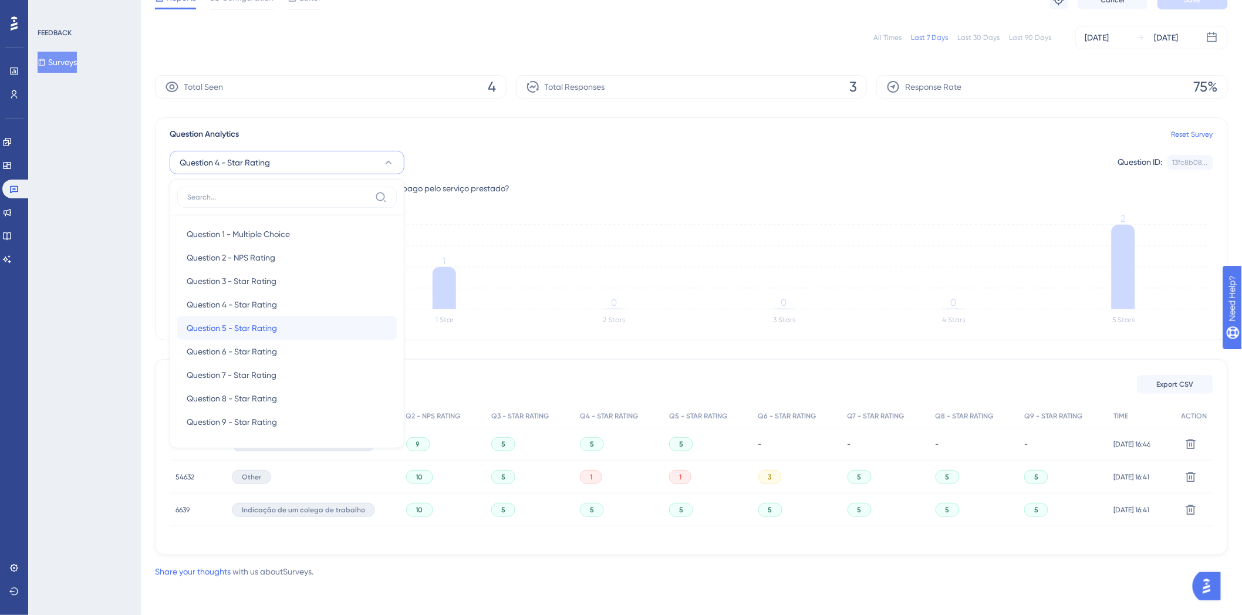
click at [272, 324] on span "Question 5 - Star Rating" at bounding box center [232, 328] width 90 height 14
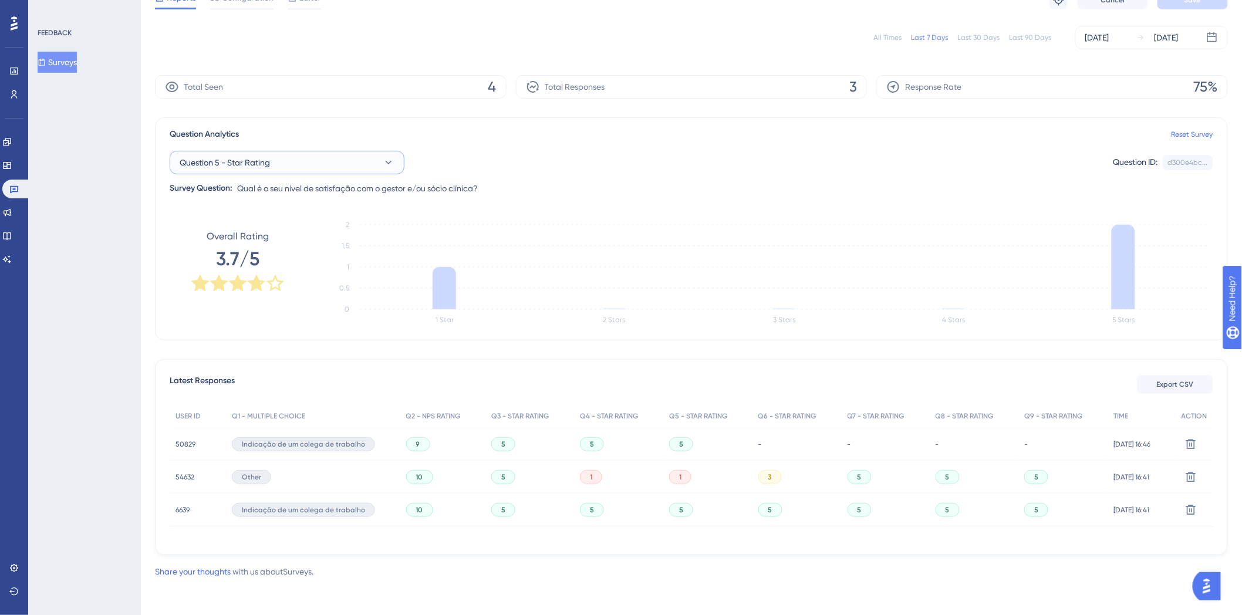
click at [337, 163] on button "Question 5 - Star Rating" at bounding box center [287, 162] width 235 height 23
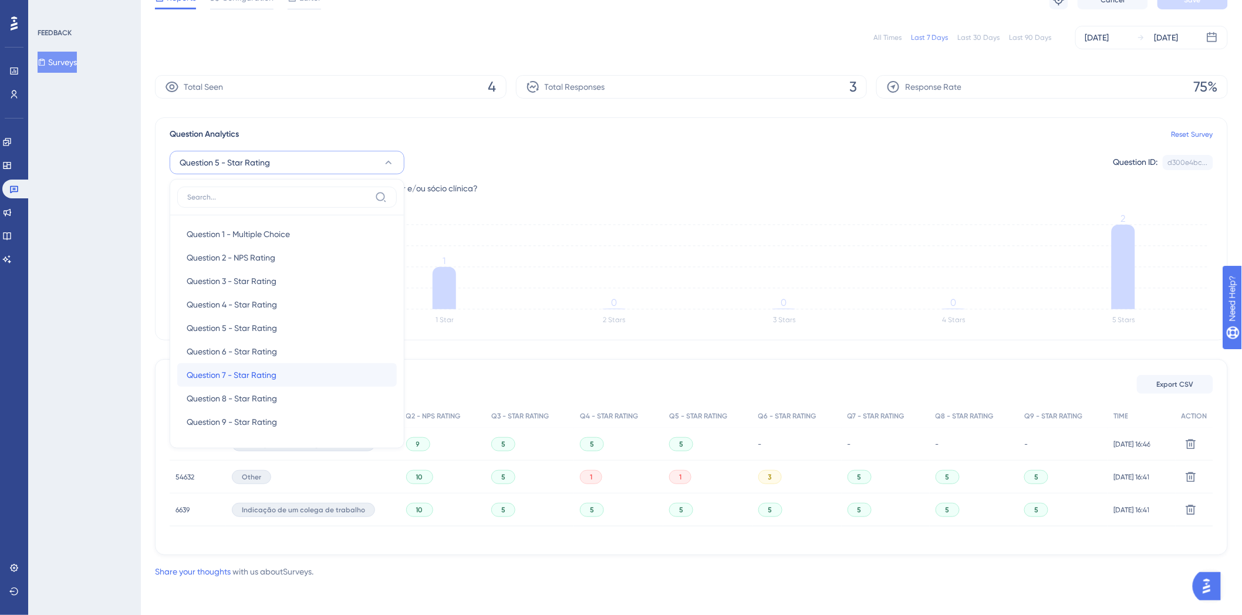
click at [278, 373] on div "Question 7 - Star Rating Question 7 - Star Rating" at bounding box center [287, 374] width 201 height 23
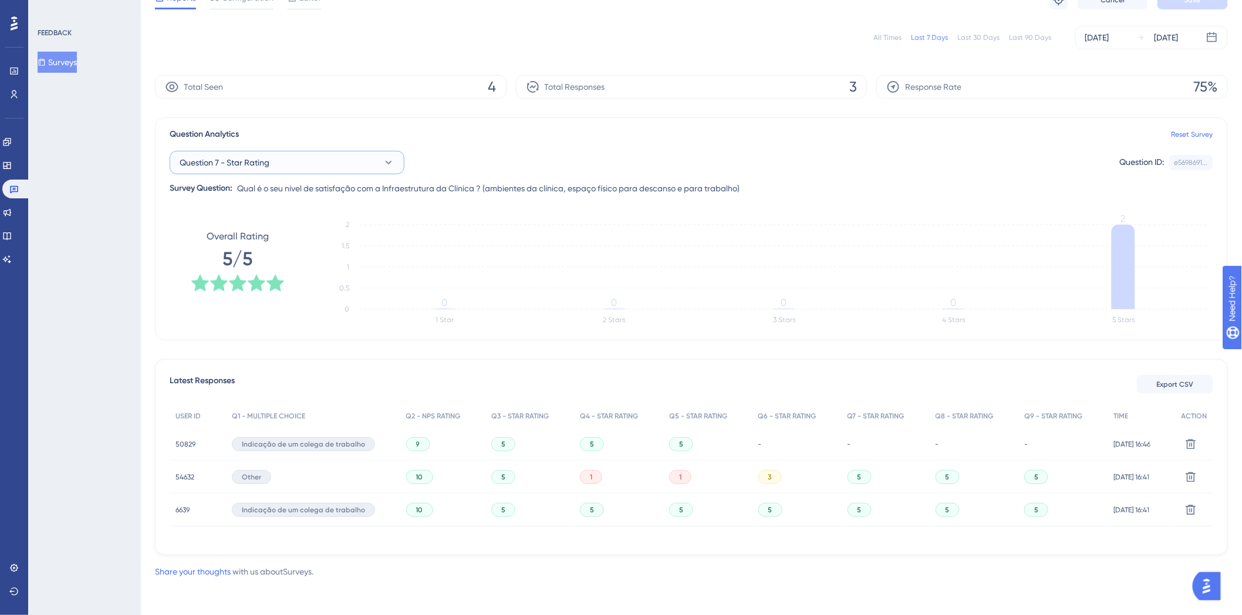
click at [318, 160] on button "Question 7 - Star Rating" at bounding box center [287, 162] width 235 height 23
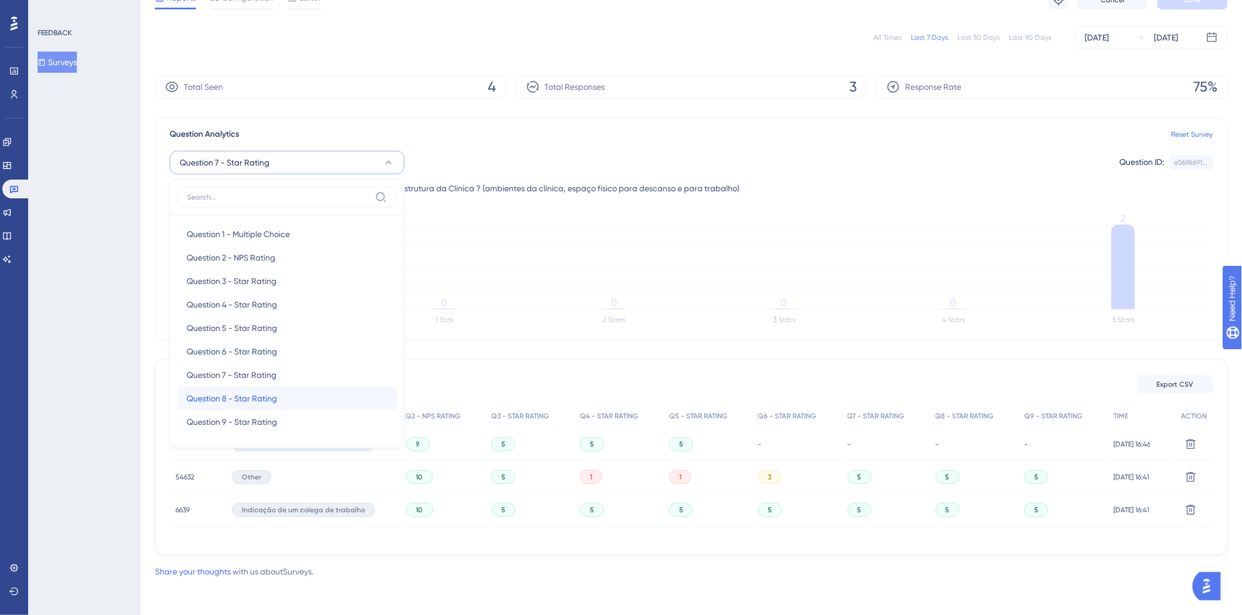
click at [243, 388] on div "Question 8 - Star Rating Question 8 - Star Rating" at bounding box center [287, 398] width 201 height 23
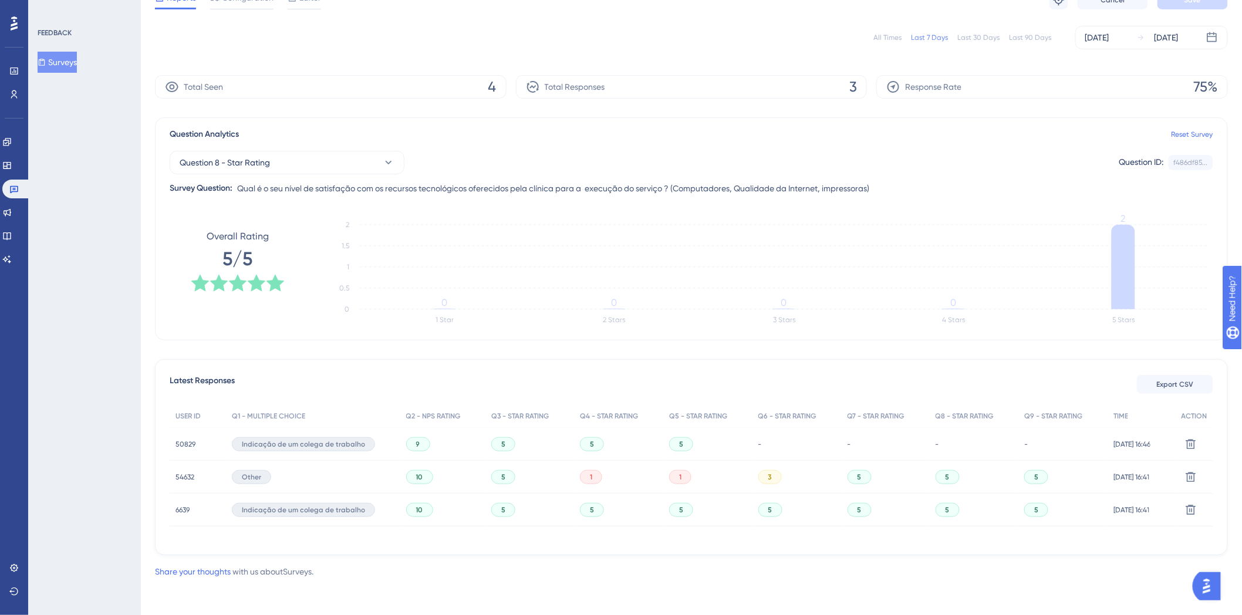
click at [298, 175] on div "Question 8 - Star Rating Question ID: f486df85... Copy Survey Question: Qual é …" at bounding box center [692, 169] width 1044 height 54
click at [326, 174] on div "Question 8 - Star Rating Question ID: f486df85... Copy Survey Question: Qual é …" at bounding box center [692, 169] width 1044 height 54
click at [348, 169] on button "Question 8 - Star Rating" at bounding box center [287, 162] width 235 height 23
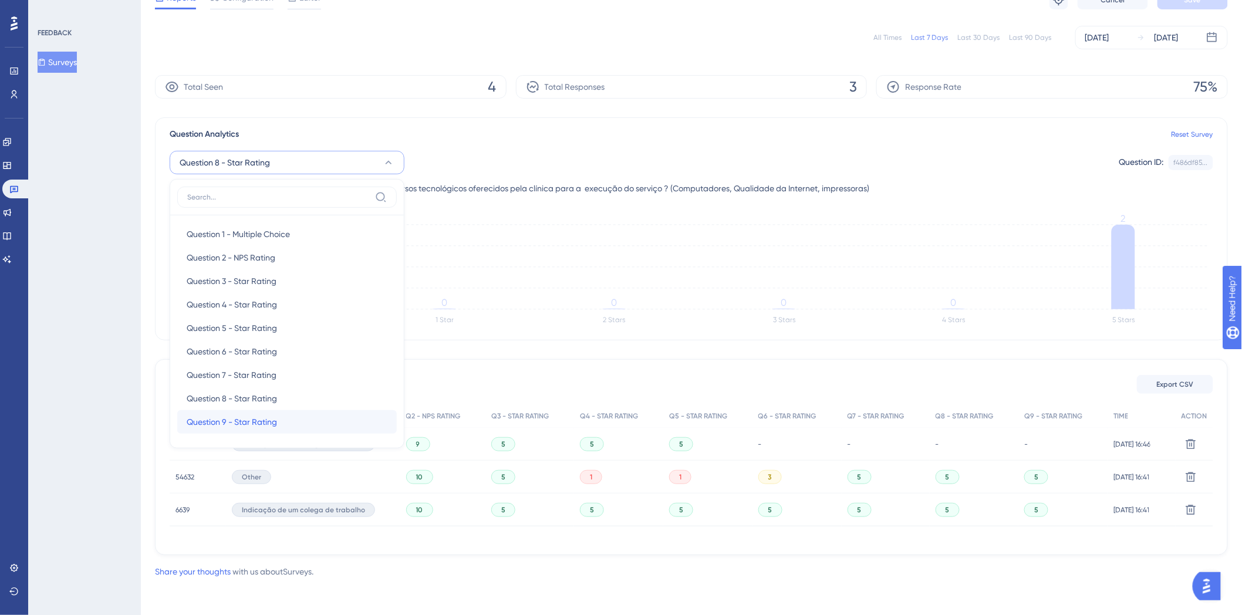
click at [269, 422] on span "Question 9 - Star Rating" at bounding box center [232, 422] width 90 height 14
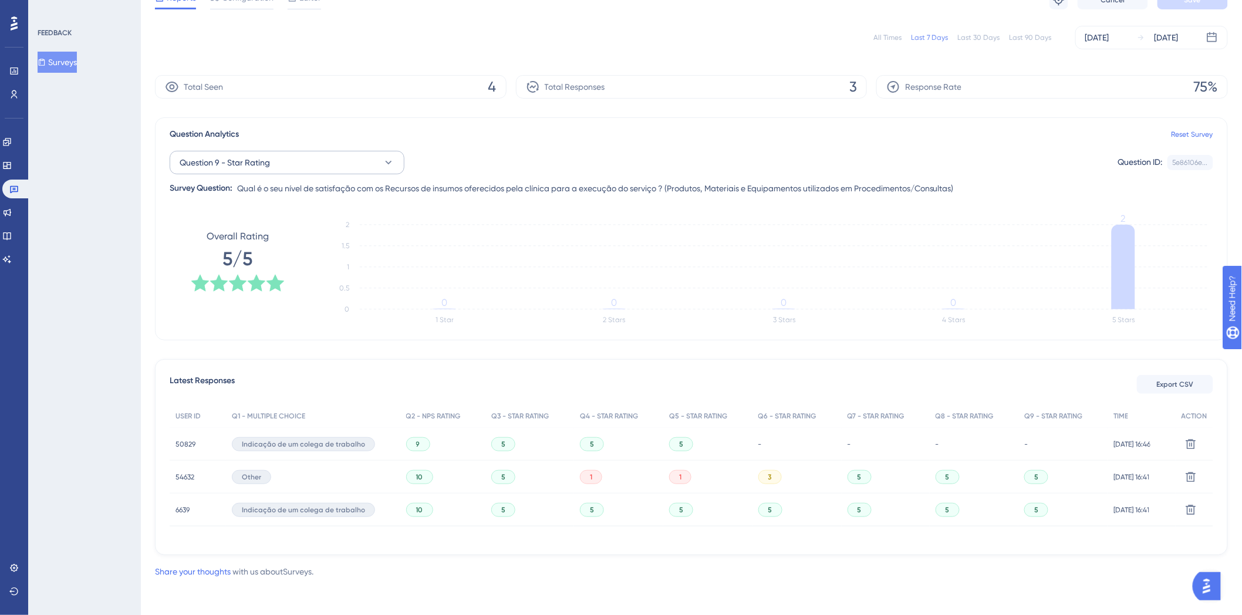
scroll to position [0, 0]
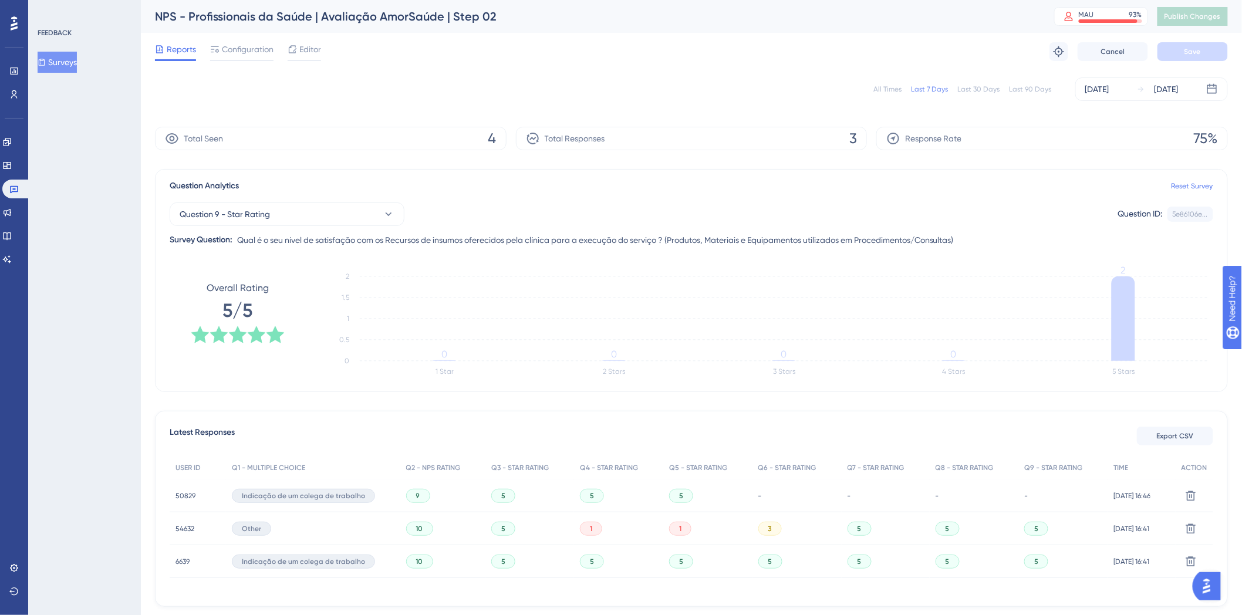
click at [71, 59] on button "Surveys" at bounding box center [57, 62] width 39 height 21
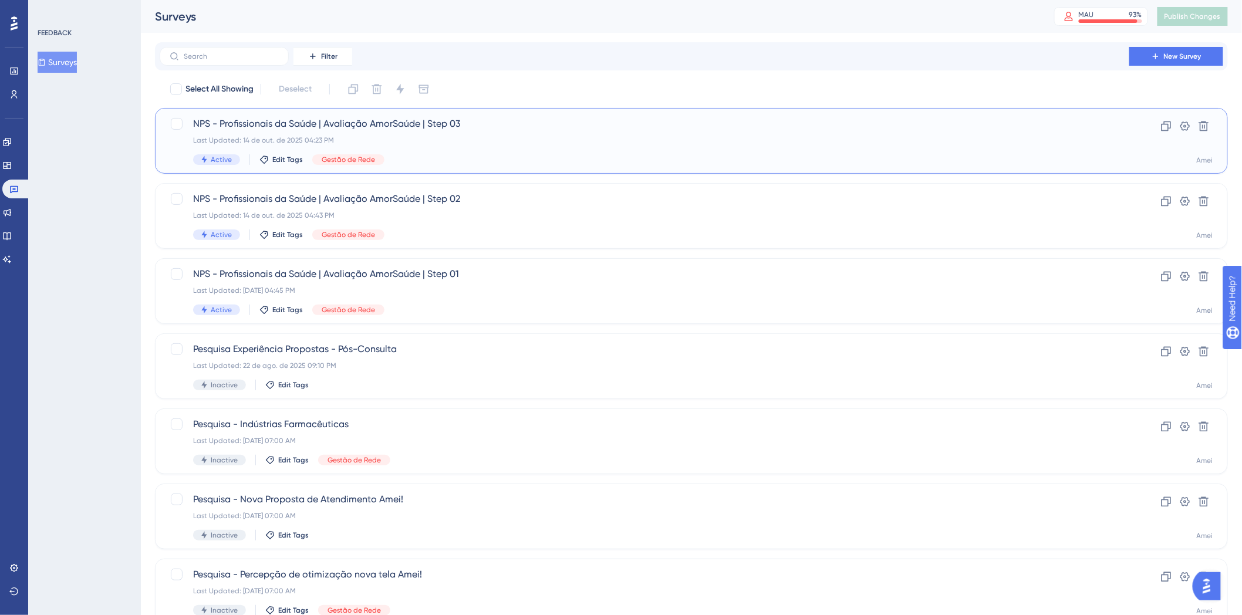
click at [590, 124] on span "NPS - Profissionais da Saúde | Avaliação AmorSaúde | Step 03" at bounding box center [644, 124] width 903 height 14
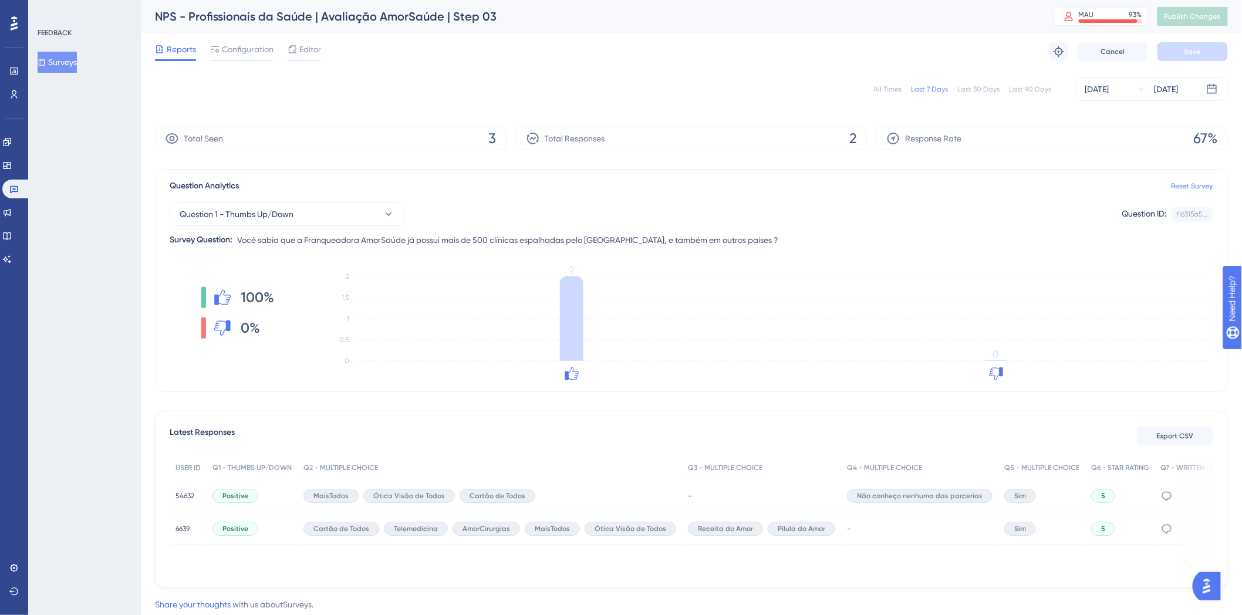
scroll to position [4, 0]
click at [337, 221] on button "Question 1 - Thumbs Up/Down" at bounding box center [287, 214] width 235 height 23
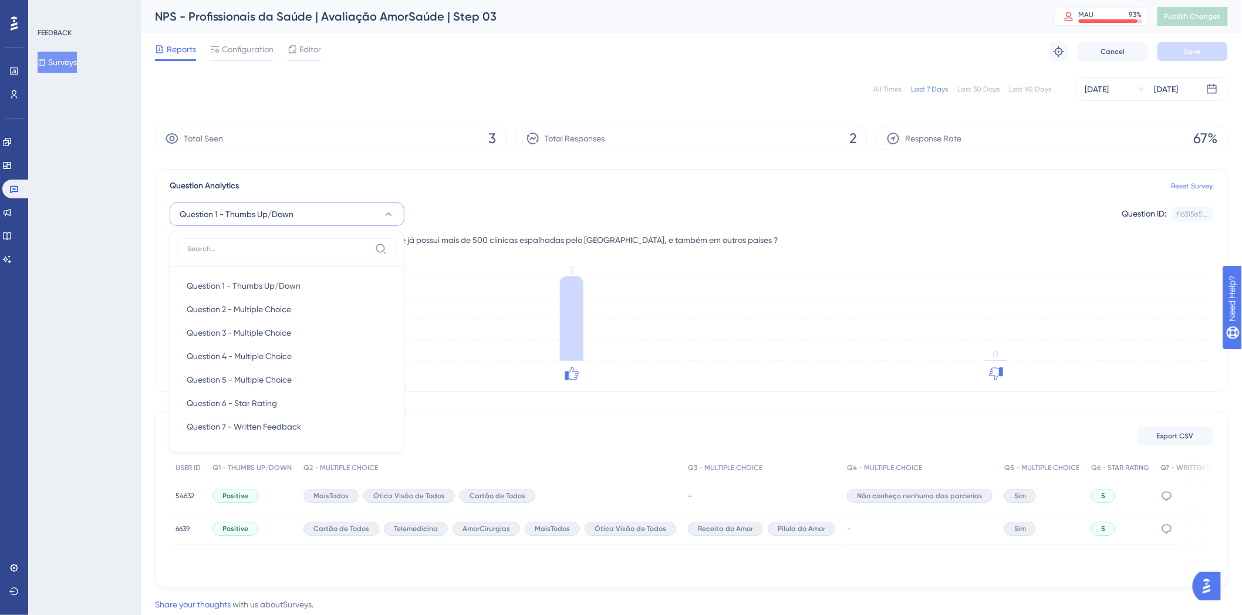
scroll to position [33, 0]
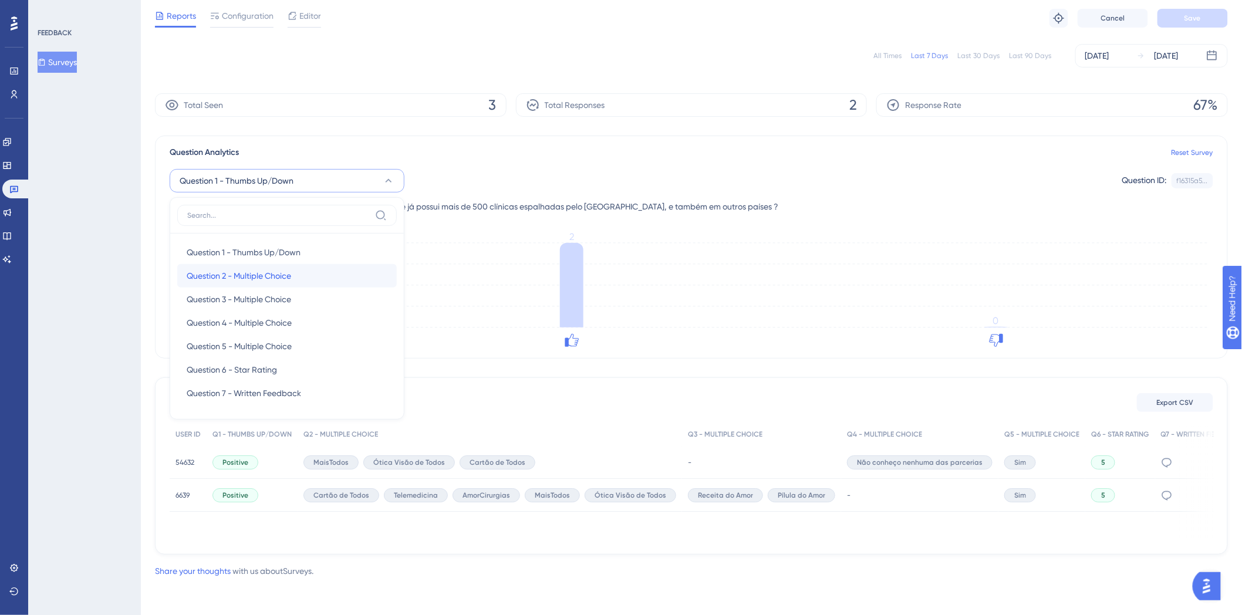
click at [328, 284] on div "Question 2 - Multiple Choice Question 2 - Multiple Choice" at bounding box center [287, 275] width 201 height 23
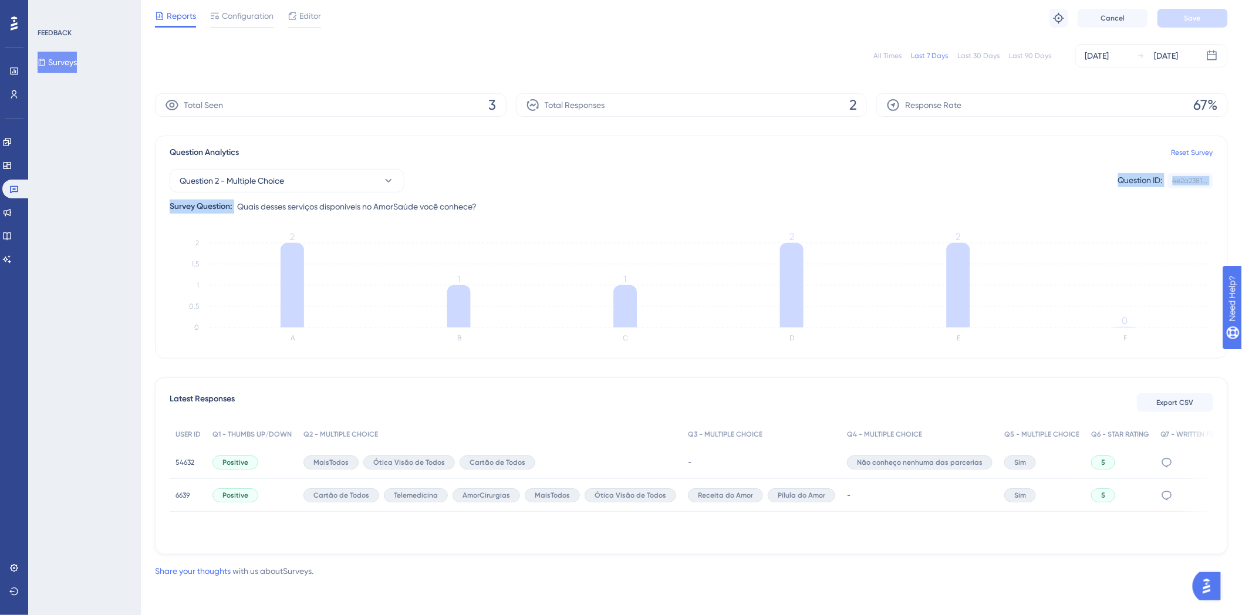
drag, startPoint x: 241, startPoint y: 207, endPoint x: 501, endPoint y: 210, distance: 260.1
click at [501, 210] on div "Question 2 - Multiple Choice Question ID: 4e2a2381... Copy Survey Question: Qua…" at bounding box center [692, 187] width 1044 height 54
click at [456, 209] on span "Quais desses serviços disponíveis no AmorSaúde você conhece?" at bounding box center [357, 207] width 240 height 14
click at [245, 183] on span "Question 2 - Multiple Choice" at bounding box center [232, 181] width 105 height 14
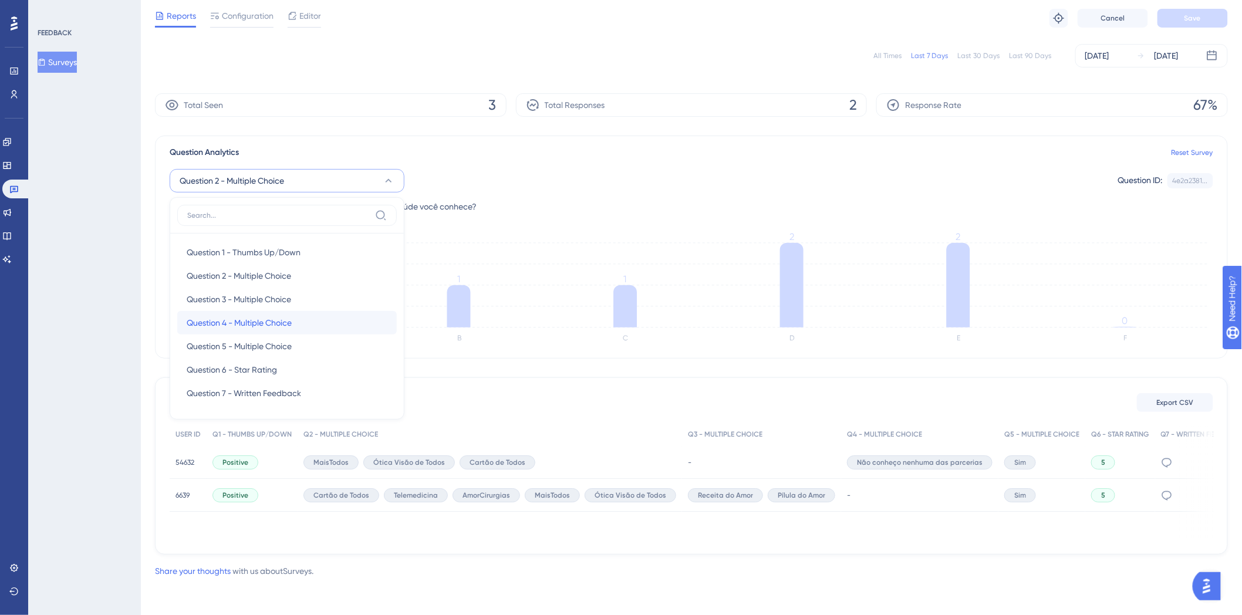
click at [277, 324] on span "Question 4 - Multiple Choice" at bounding box center [239, 323] width 105 height 14
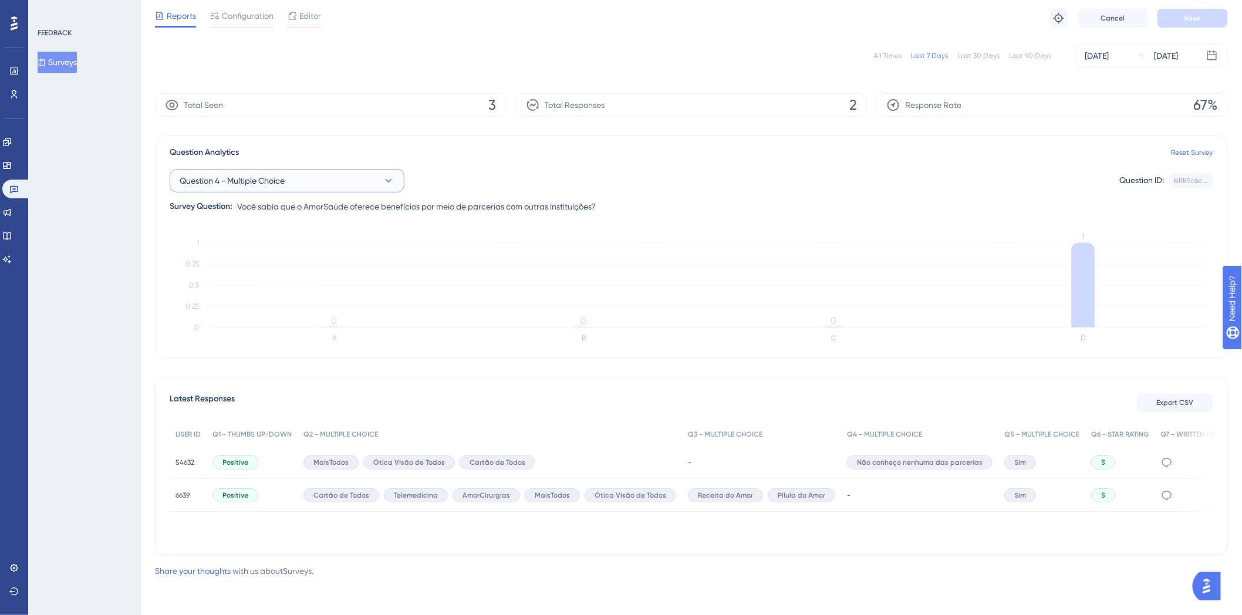
click at [305, 185] on button "Question 4 - Multiple Choice" at bounding box center [287, 180] width 235 height 23
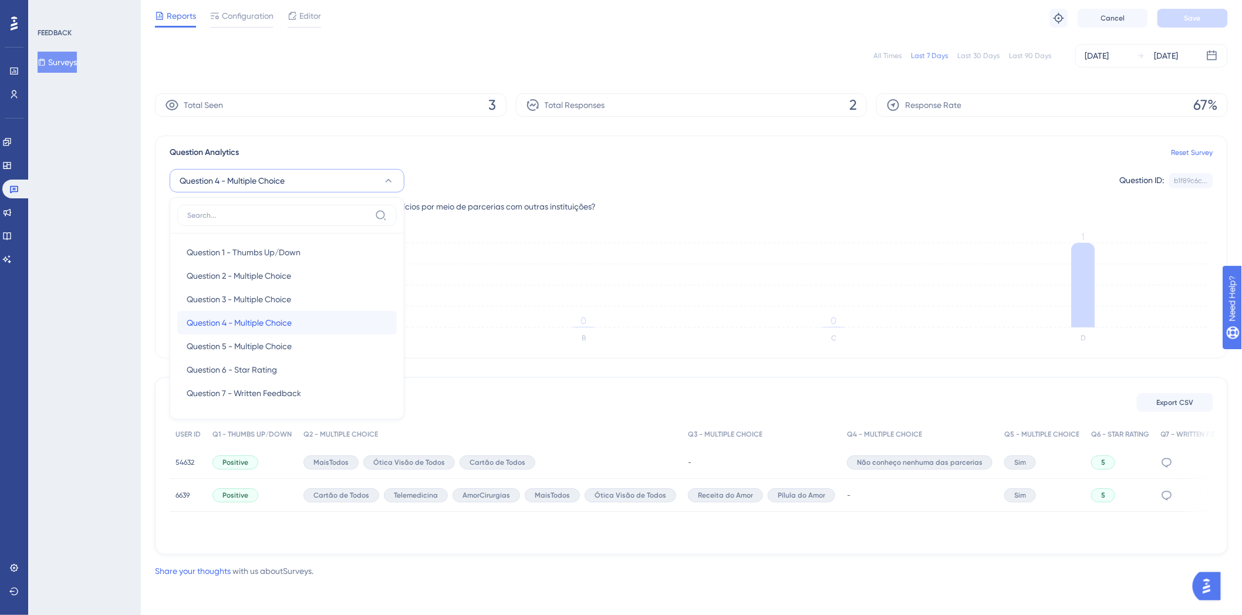
click at [292, 321] on span "Question 4 - Multiple Choice" at bounding box center [239, 323] width 105 height 14
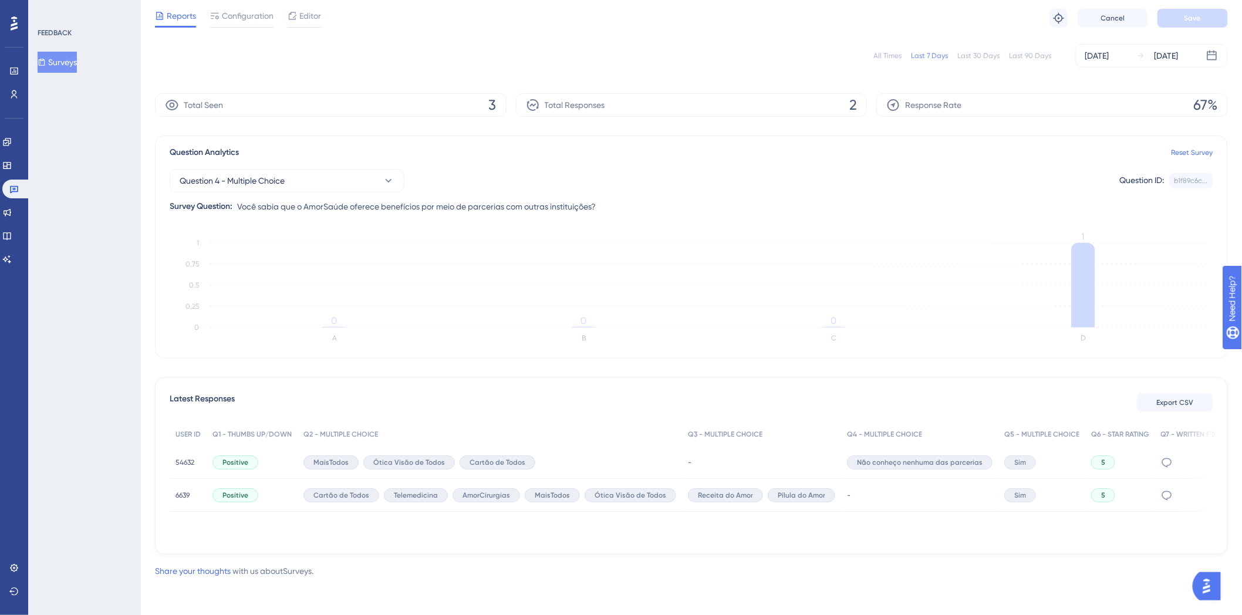
click at [310, 193] on div "Question 4 - Multiple Choice Question ID: b1f89c6c... Copy Survey Question: Voc…" at bounding box center [692, 187] width 1044 height 54
click at [312, 188] on button "Question 4 - Multiple Choice" at bounding box center [287, 180] width 235 height 23
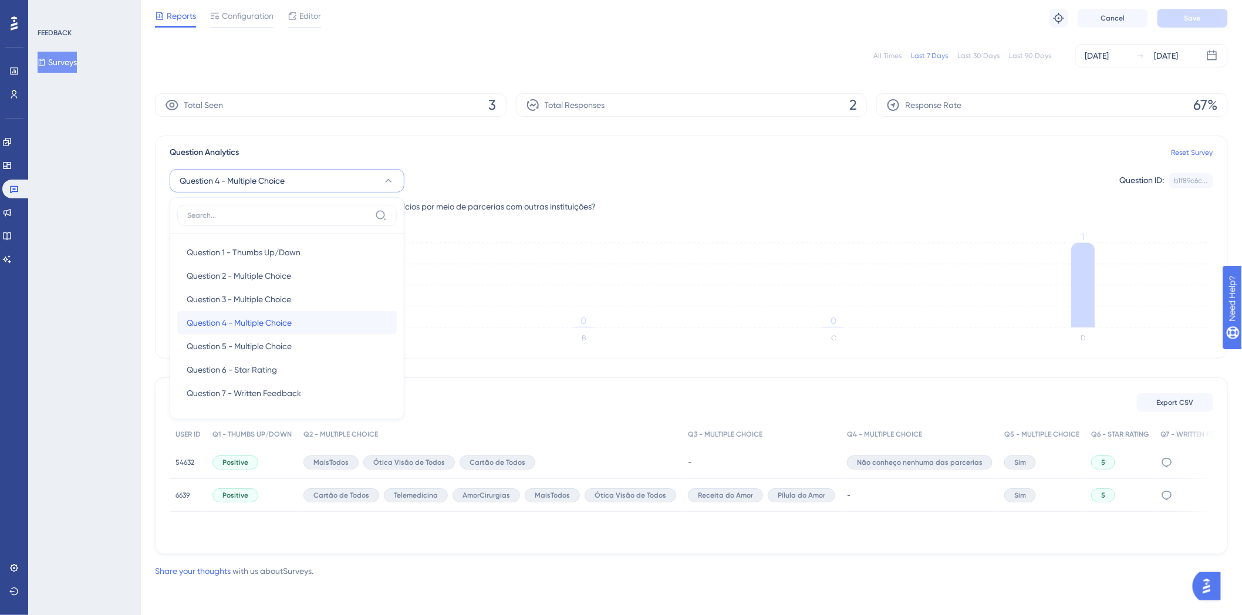
click at [292, 325] on span "Question 4 - Multiple Choice" at bounding box center [239, 323] width 105 height 14
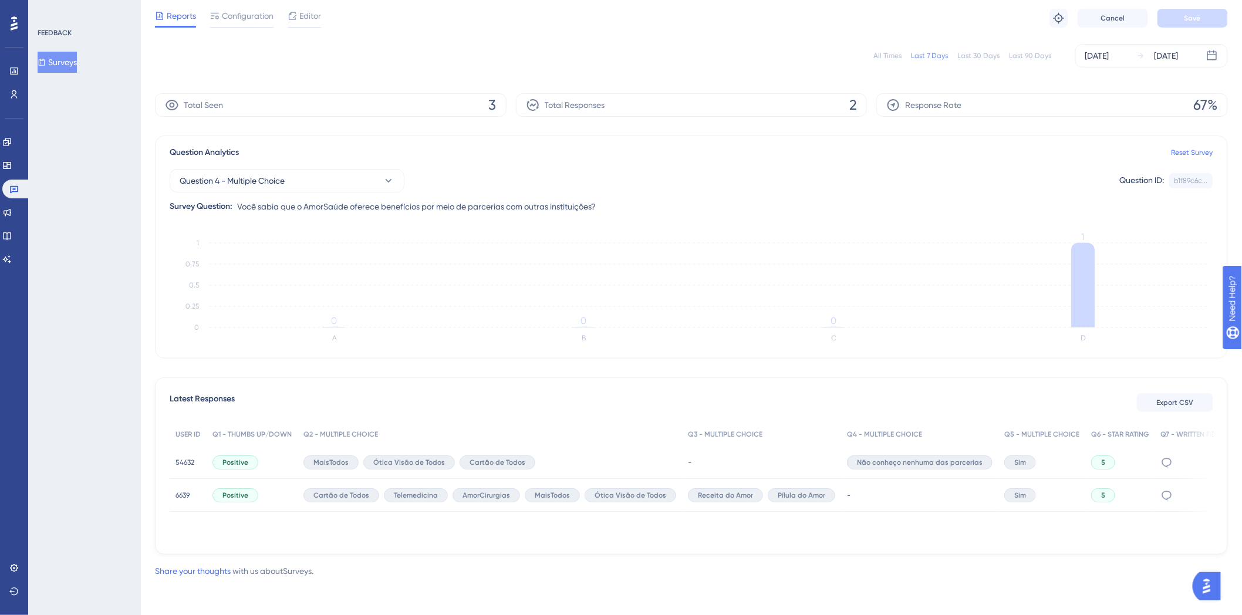
click at [406, 188] on div "Question 4 - Multiple Choice Question ID: b1f89c6c... Copy" at bounding box center [692, 180] width 1044 height 23
click at [383, 177] on icon at bounding box center [389, 181] width 12 height 12
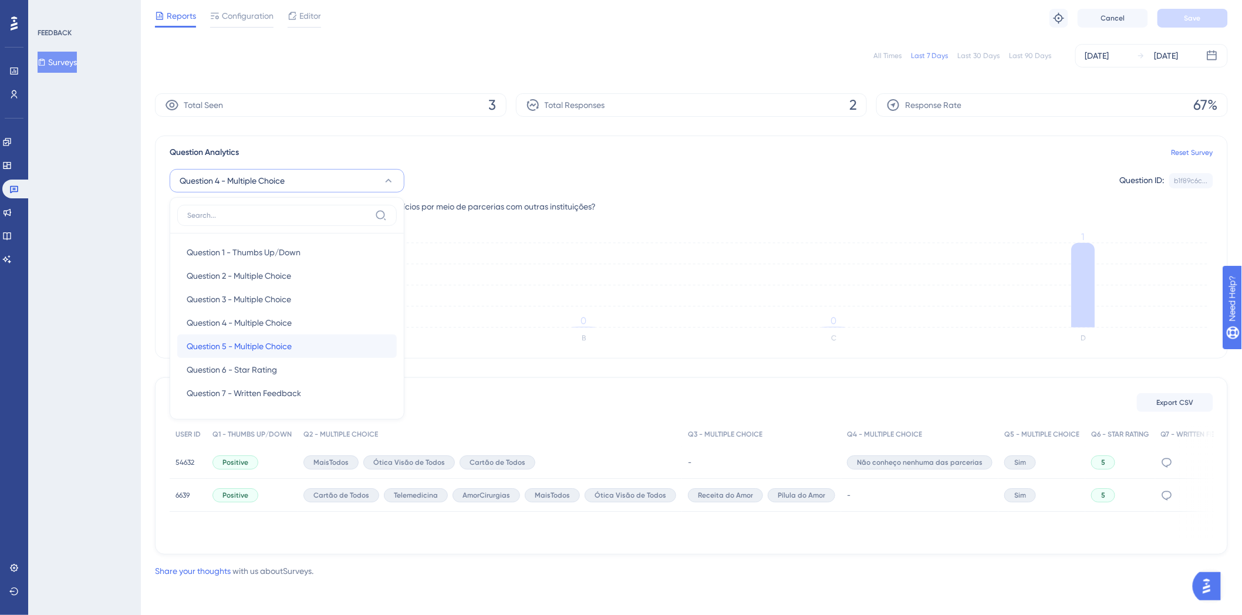
click at [305, 336] on div "Question 5 - Multiple Choice Question 5 - Multiple Choice" at bounding box center [287, 346] width 201 height 23
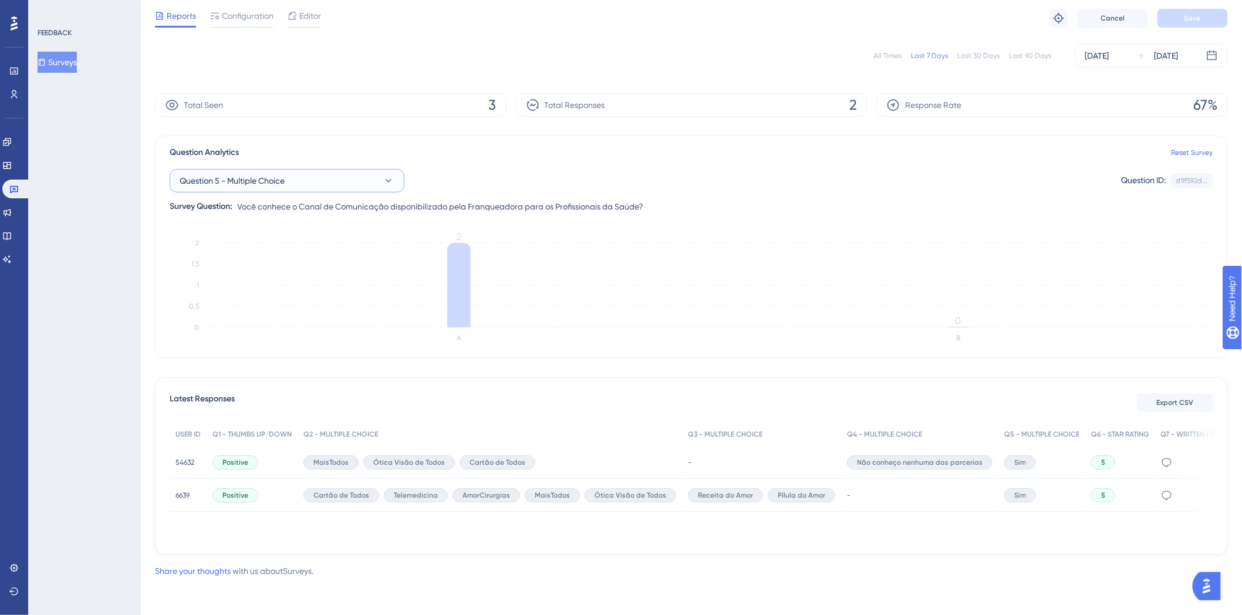
click at [304, 179] on button "Question 5 - Multiple Choice" at bounding box center [287, 180] width 235 height 23
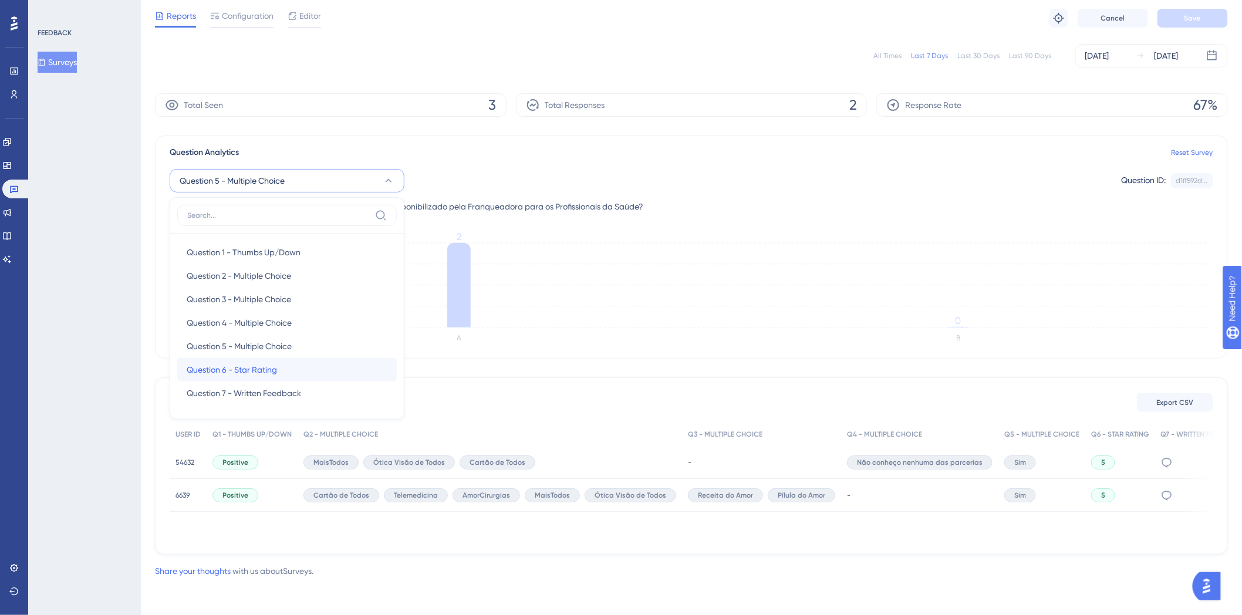
click at [297, 371] on div "Question 6 - Star Rating Question 6 - Star Rating" at bounding box center [287, 369] width 201 height 23
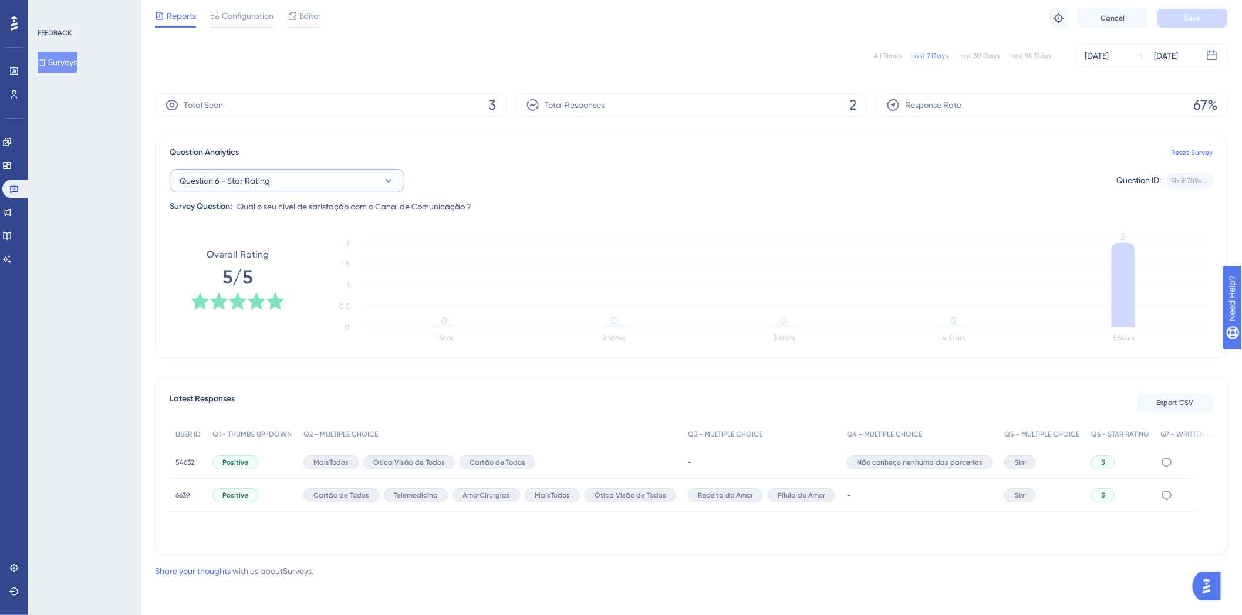
click at [216, 177] on span "Question 6 - Star Rating" at bounding box center [225, 181] width 90 height 14
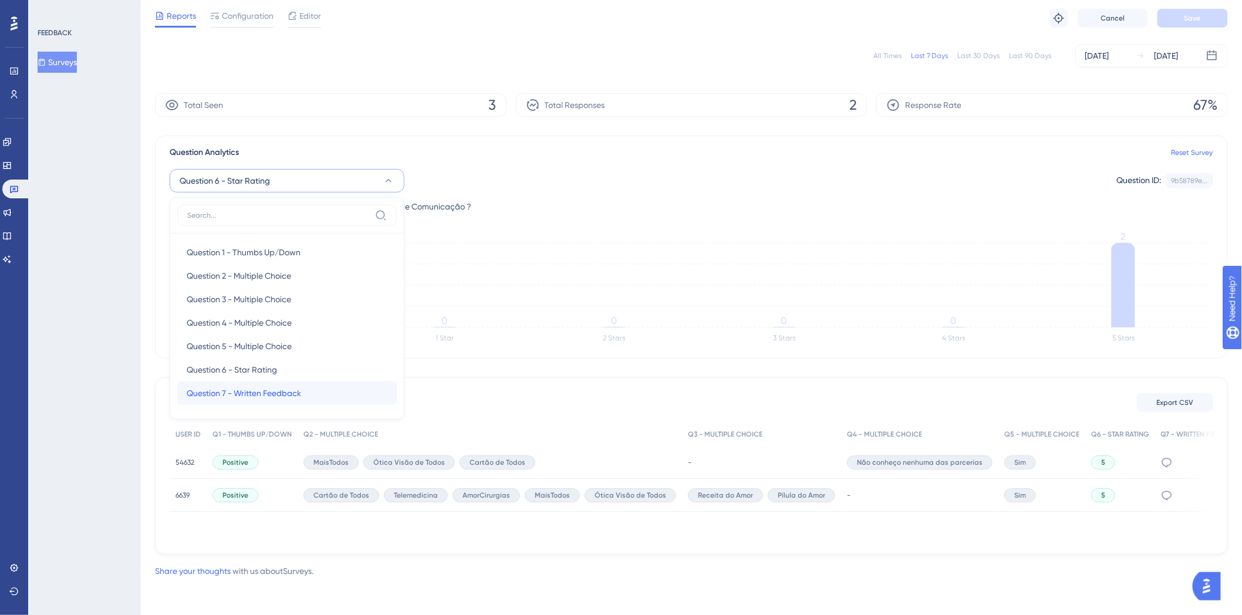
click at [288, 398] on span "Question 7 - Written Feedback" at bounding box center [244, 393] width 115 height 14
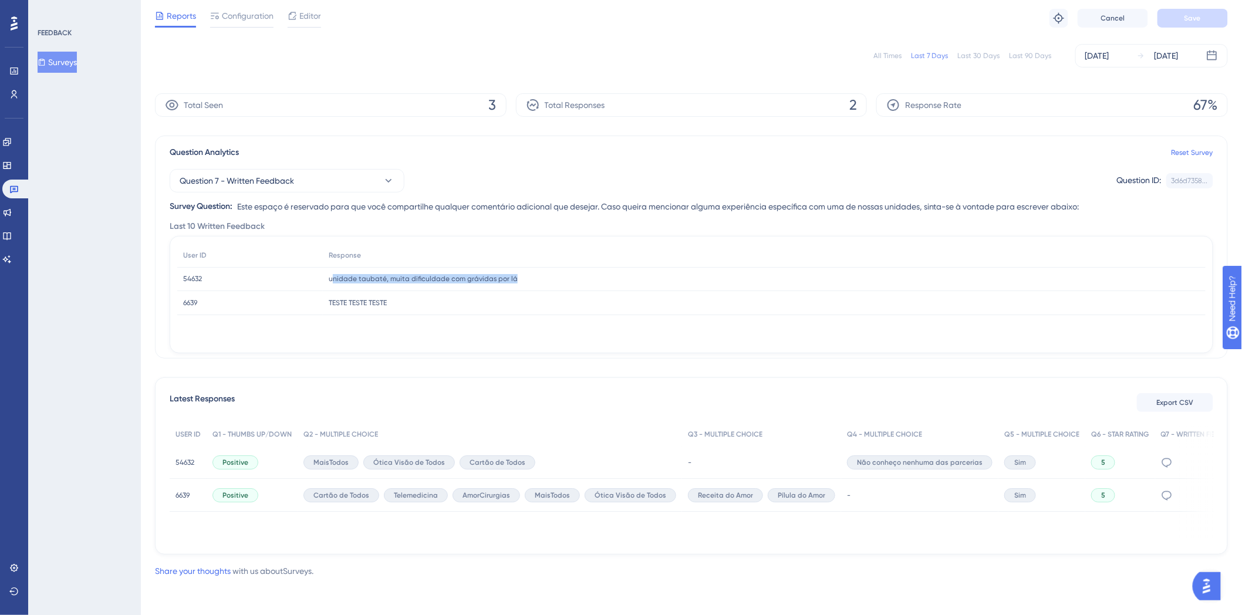
drag, startPoint x: 332, startPoint y: 278, endPoint x: 524, endPoint y: 285, distance: 192.7
click at [524, 285] on div "unidade taubaté, muita dificuldade com grávidas por lá unidade taubaté, muita d…" at bounding box center [764, 279] width 883 height 24
drag, startPoint x: 515, startPoint y: 280, endPoint x: 241, endPoint y: 280, distance: 274.2
click at [0, 0] on div "54632 54632 unidade taubaté, muita dificuldade com grávidas por lá unidade taub…" at bounding box center [0, 0] width 0 height 0
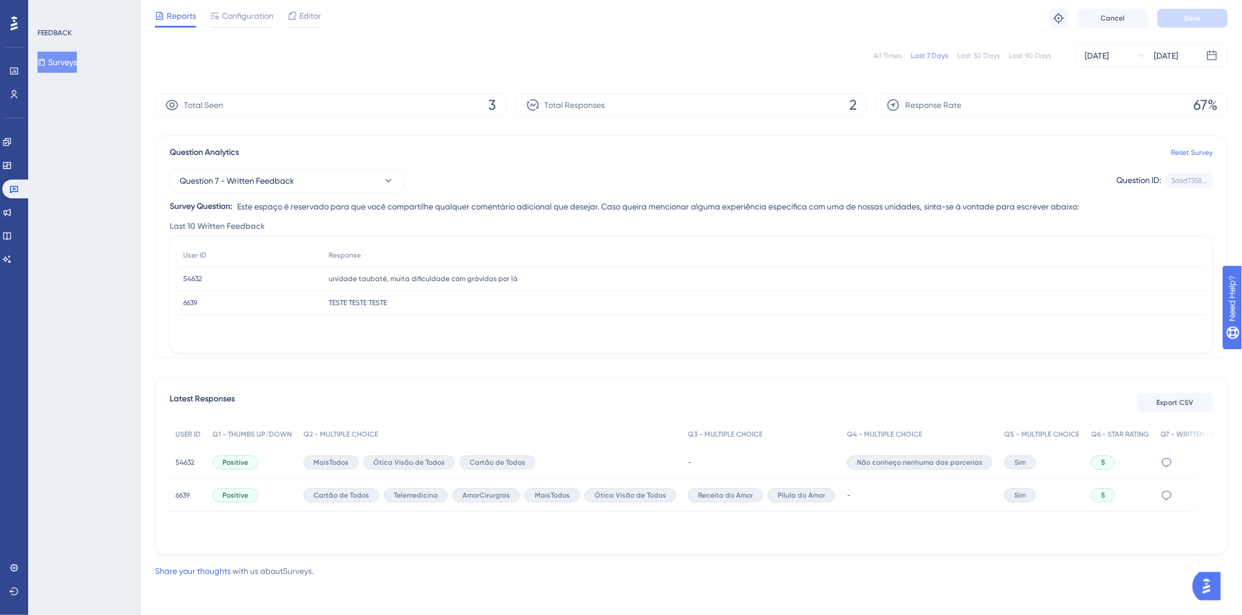
click at [193, 276] on span "54632" at bounding box center [192, 278] width 19 height 9
click at [194, 277] on span "54632" at bounding box center [192, 278] width 19 height 9
click at [178, 458] on span "54632" at bounding box center [185, 462] width 19 height 9
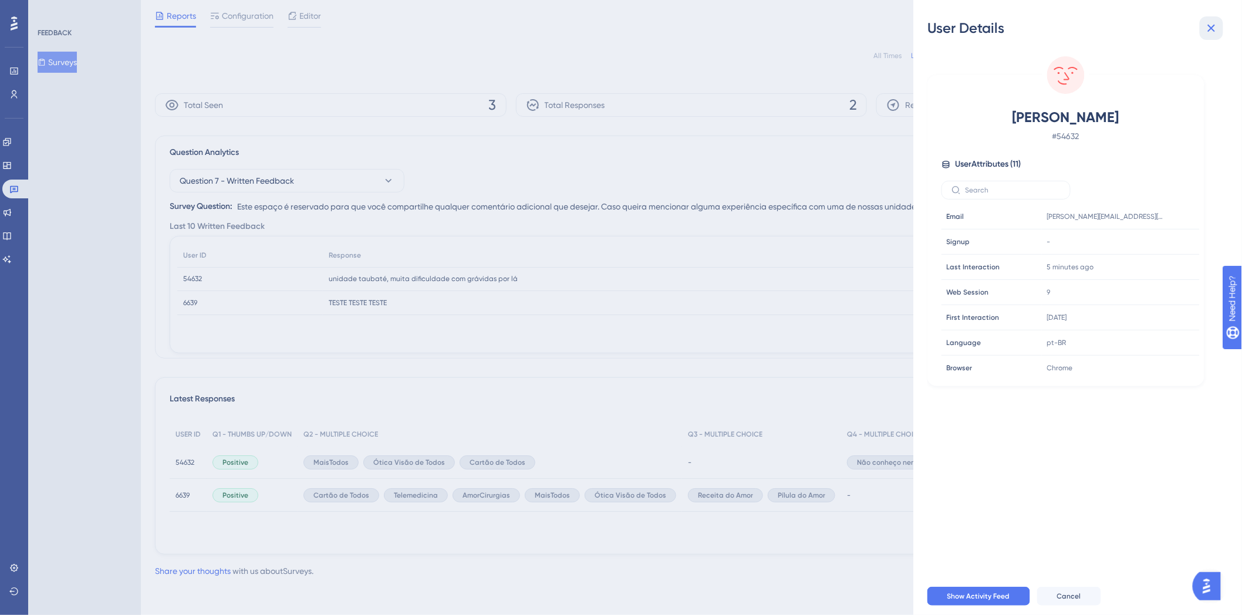
click at [1211, 30] on icon at bounding box center [1212, 28] width 14 height 14
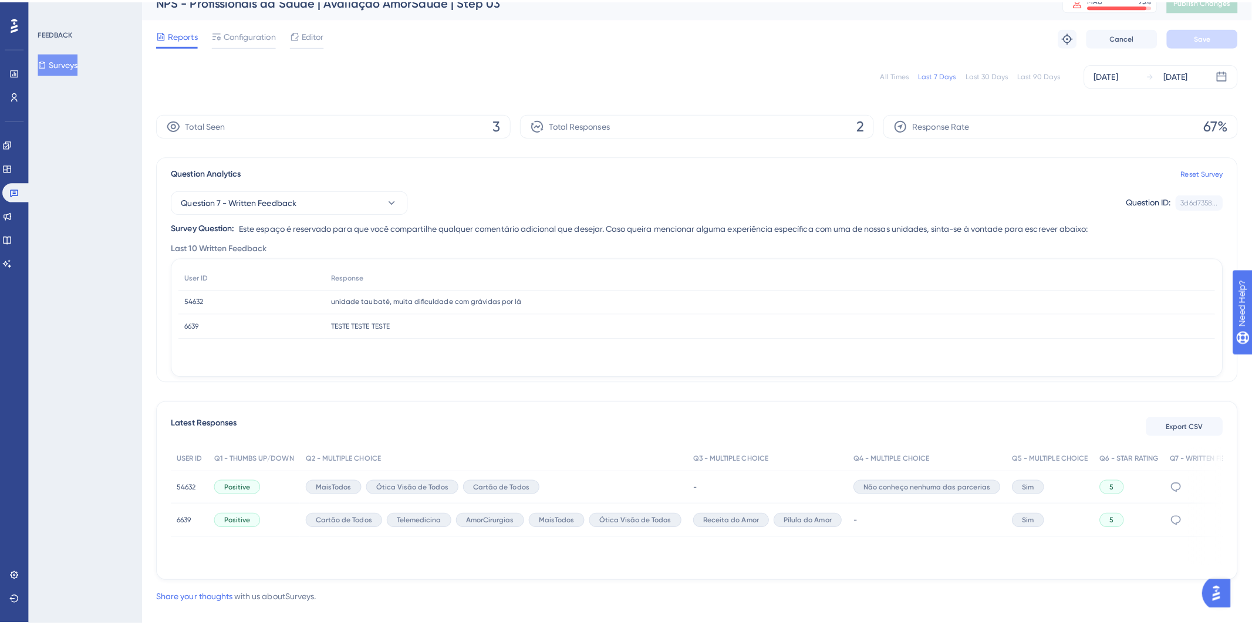
scroll to position [0, 0]
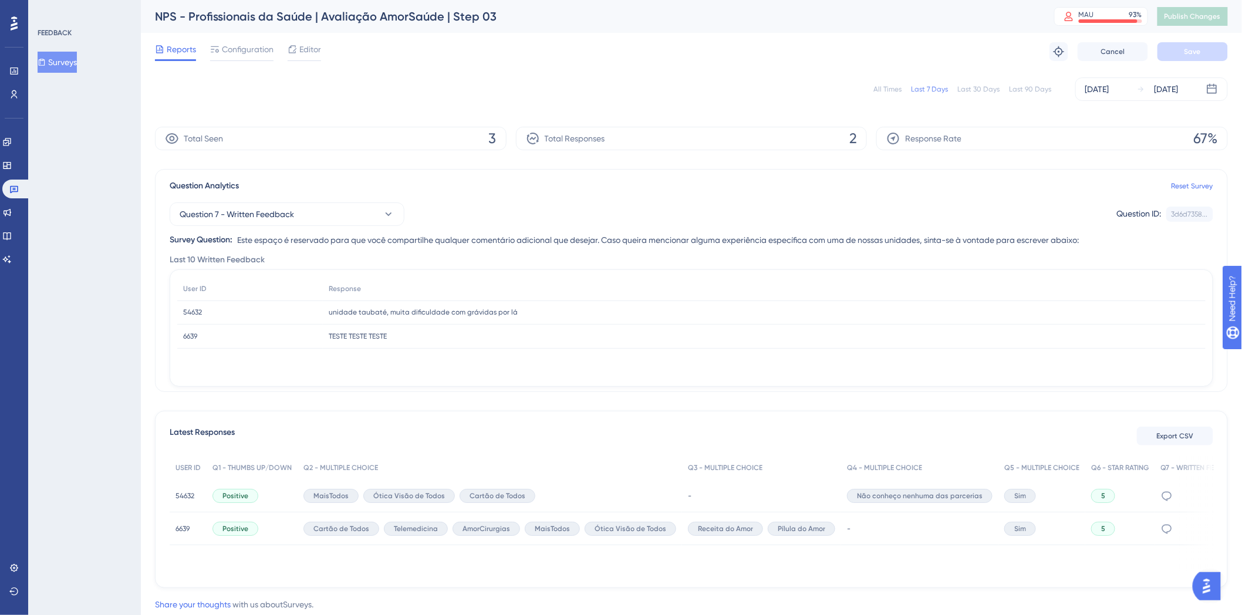
click at [77, 54] on button "Surveys" at bounding box center [57, 62] width 39 height 21
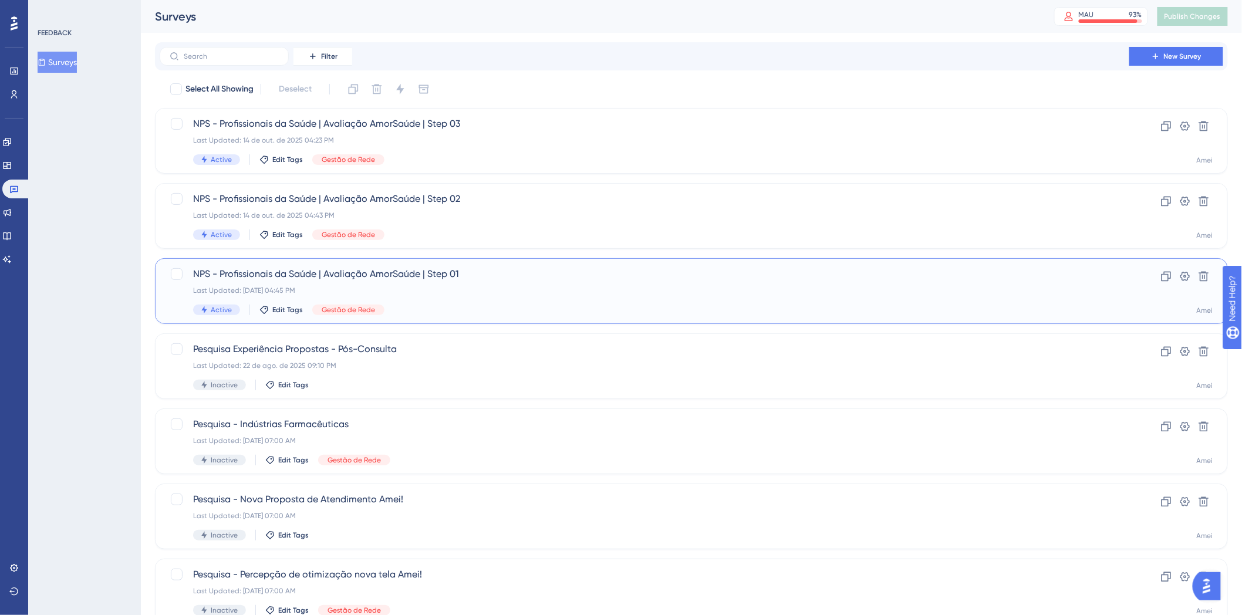
click at [447, 288] on div "Last Updated: 14 de out. de 2025 04:45 PM" at bounding box center [644, 290] width 903 height 9
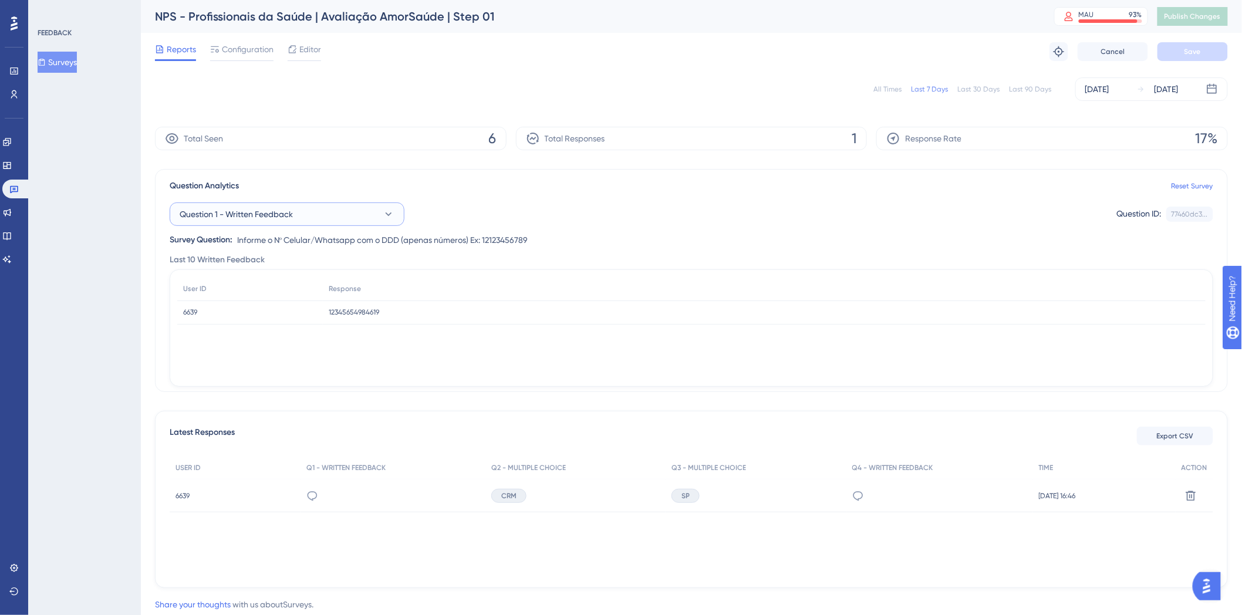
click at [244, 203] on button "Question 1 - Written Feedback" at bounding box center [287, 214] width 235 height 23
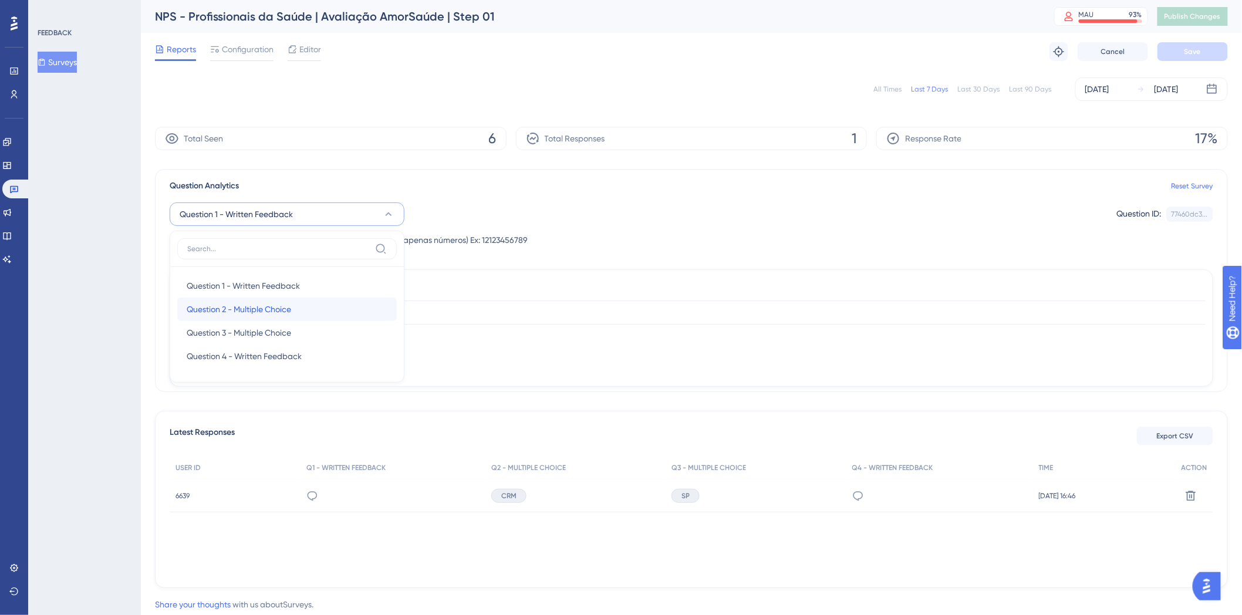
click at [271, 317] on div "Question 2 - Multiple Choice Question 2 - Multiple Choice" at bounding box center [287, 309] width 201 height 23
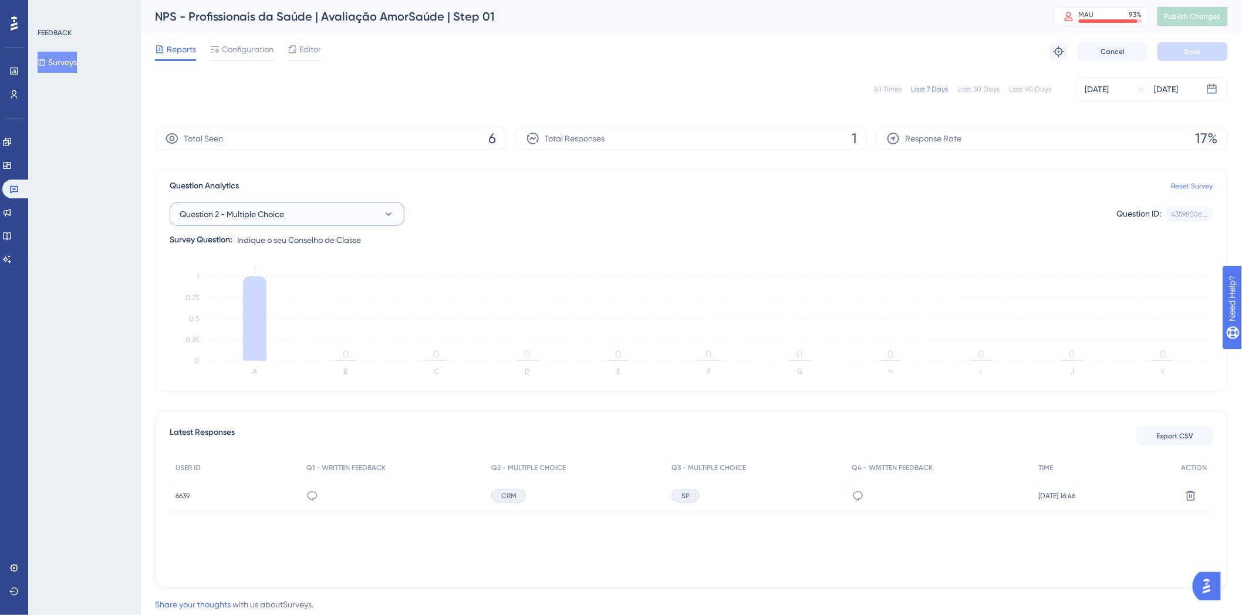
click at [302, 220] on button "Question 2 - Multiple Choice" at bounding box center [287, 214] width 235 height 23
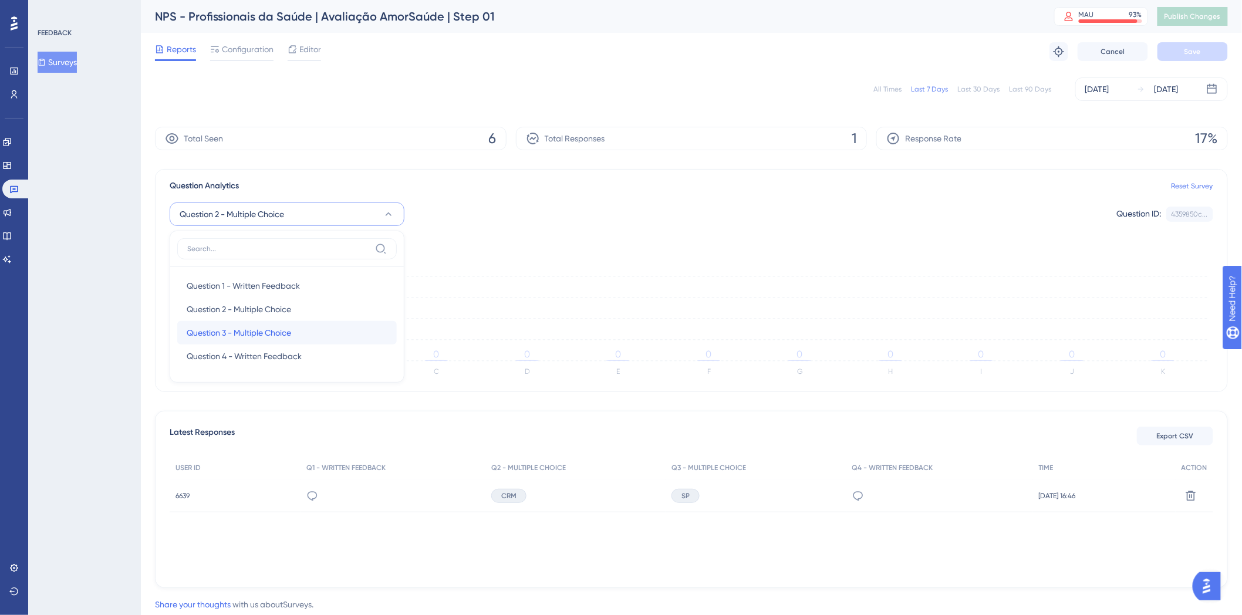
click at [279, 335] on span "Question 3 - Multiple Choice" at bounding box center [239, 333] width 105 height 14
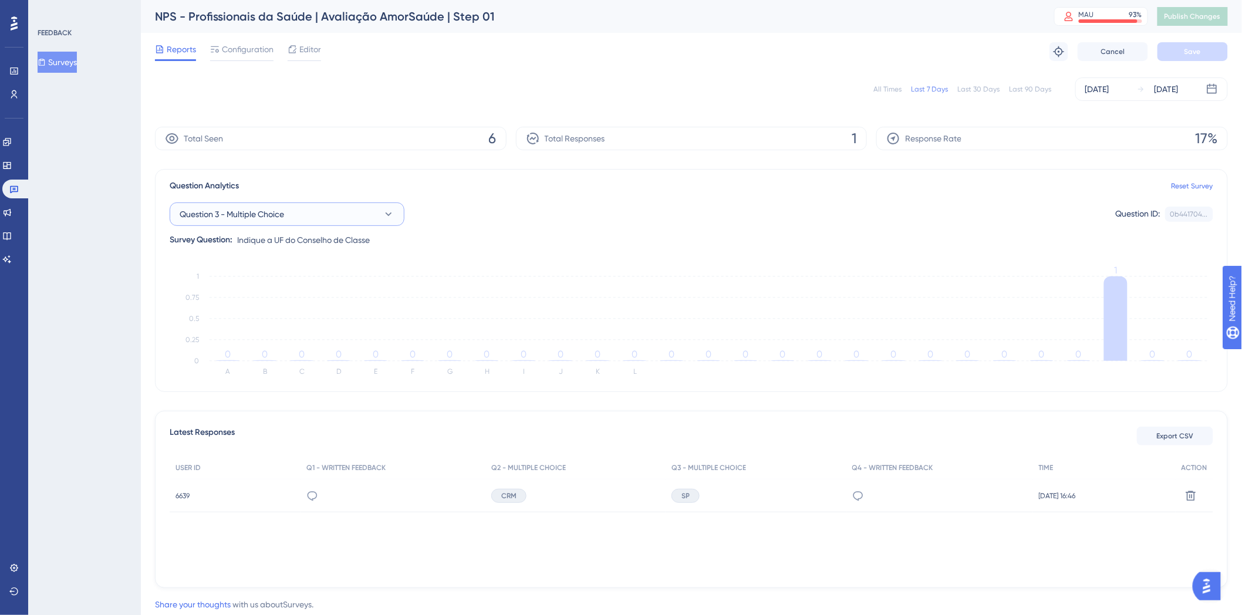
click at [319, 213] on button "Question 3 - Multiple Choice" at bounding box center [287, 214] width 235 height 23
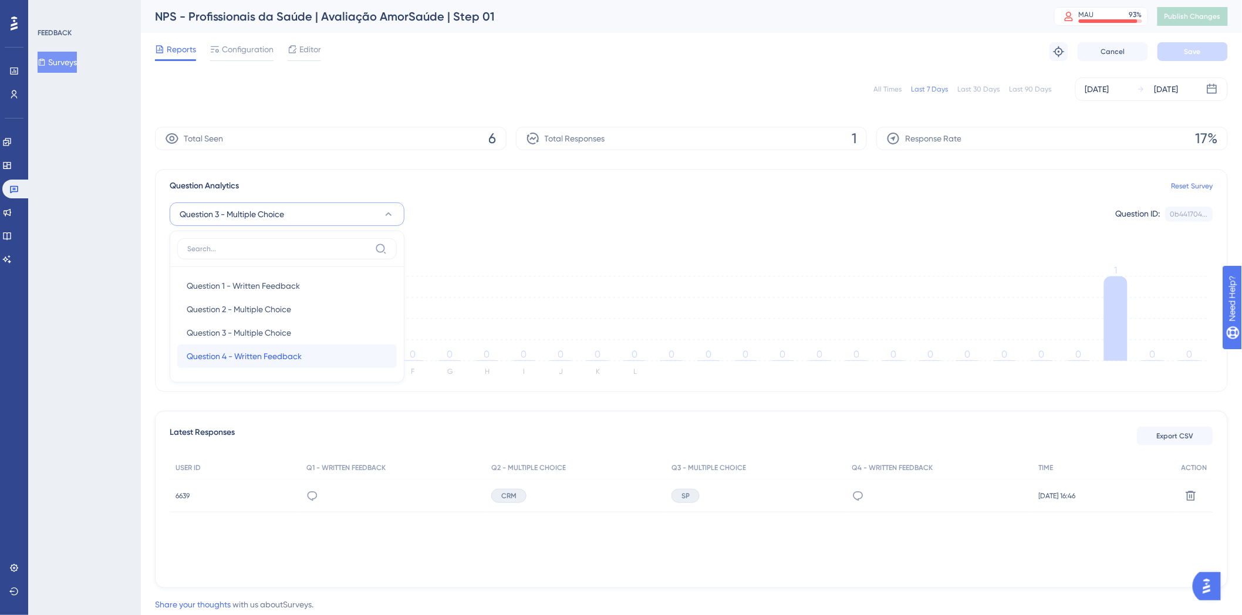
click at [302, 354] on span "Question 4 - Written Feedback" at bounding box center [244, 356] width 115 height 14
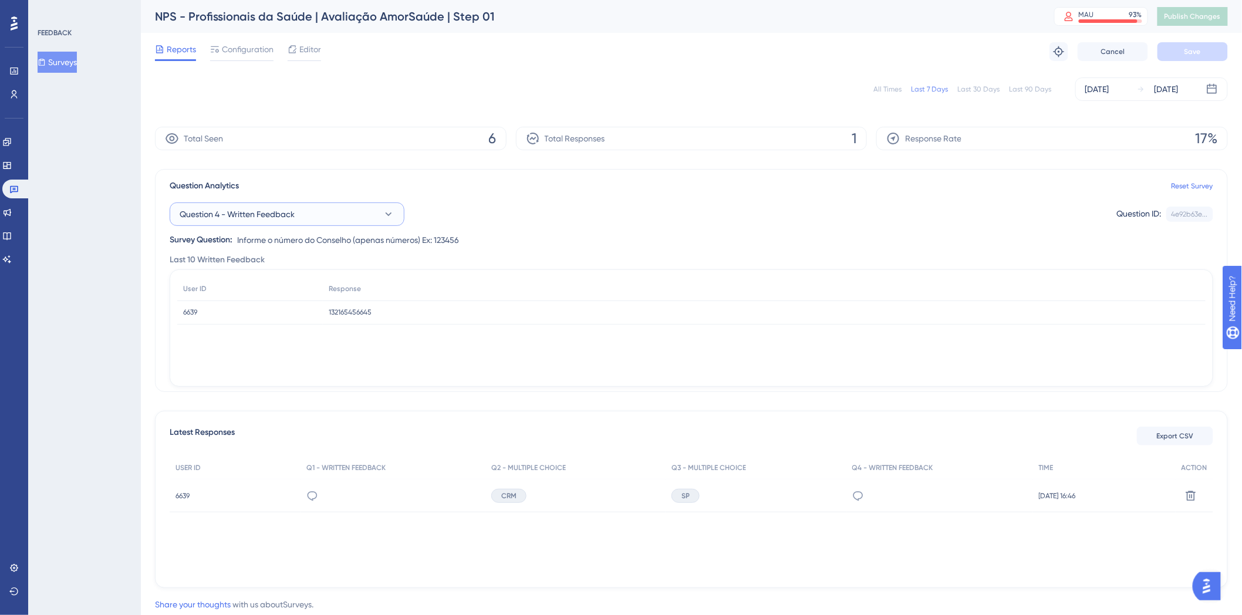
click at [256, 212] on span "Question 4 - Written Feedback" at bounding box center [237, 214] width 115 height 14
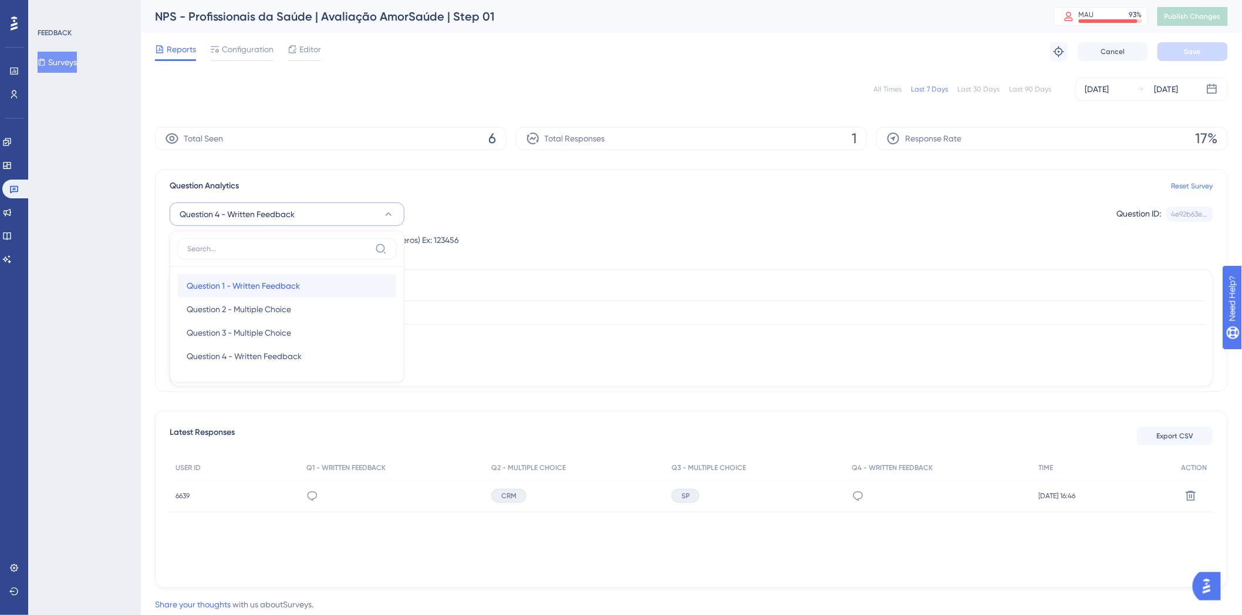
click at [238, 280] on span "Question 1 - Written Feedback" at bounding box center [243, 286] width 113 height 14
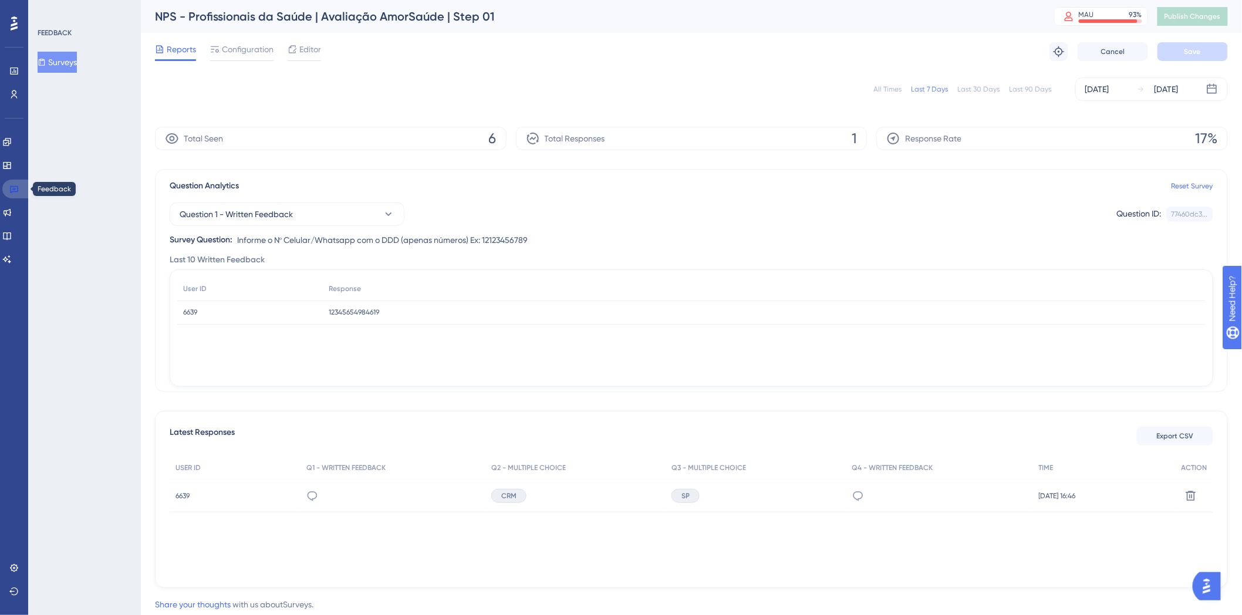
click at [13, 186] on icon at bounding box center [14, 190] width 8 height 8
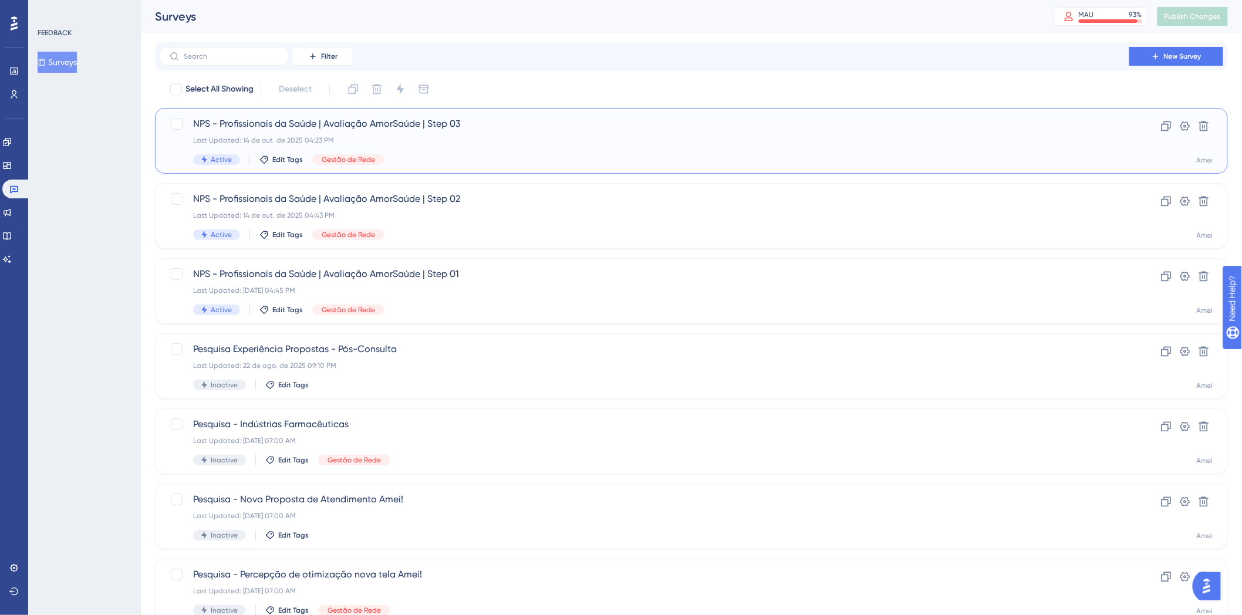
click at [506, 130] on span "NPS - Profissionais da Saúde | Avaliação AmorSaúde | Step 03" at bounding box center [644, 124] width 903 height 14
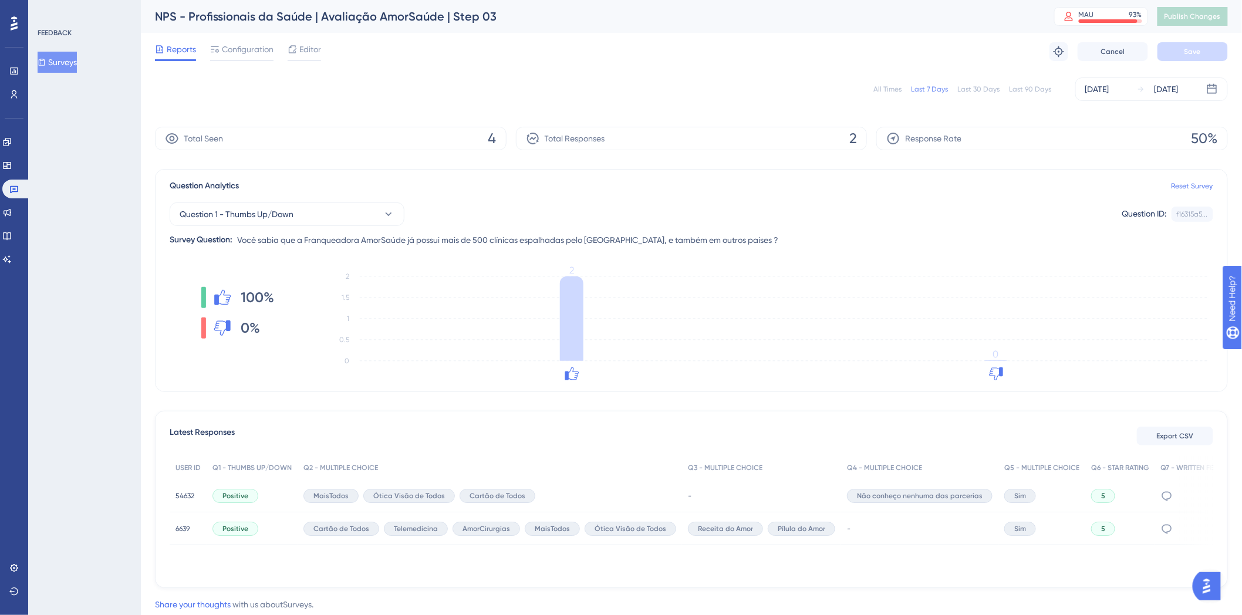
click at [301, 61] on div "Reports Configuration Editor Troubleshoot Cancel Save" at bounding box center [691, 52] width 1073 height 38
click at [310, 59] on div at bounding box center [304, 60] width 33 height 2
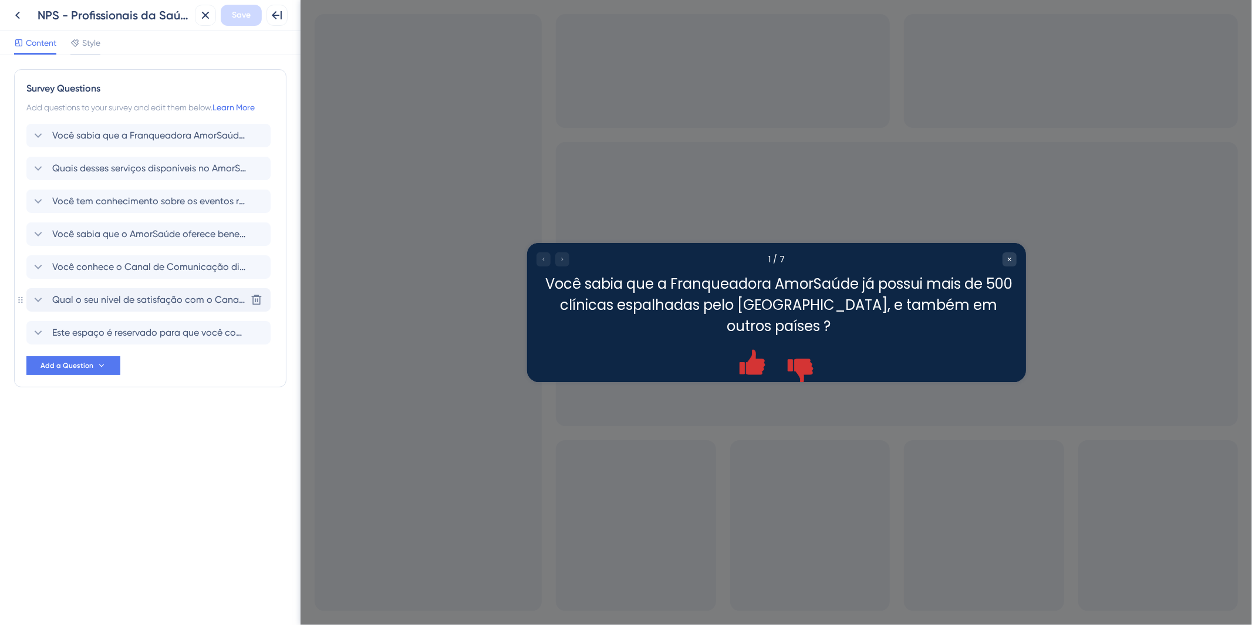
click at [124, 304] on span "Qual o seu nível de satisfação com o Canal de Comunicação ?" at bounding box center [149, 300] width 194 height 14
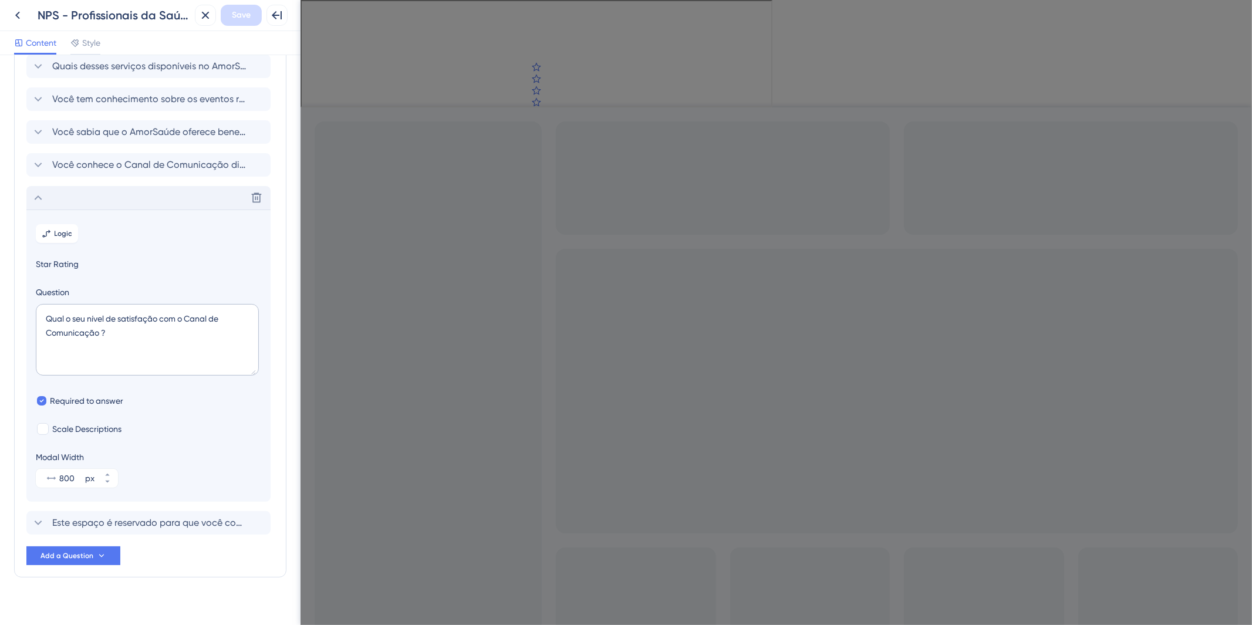
scroll to position [116, 0]
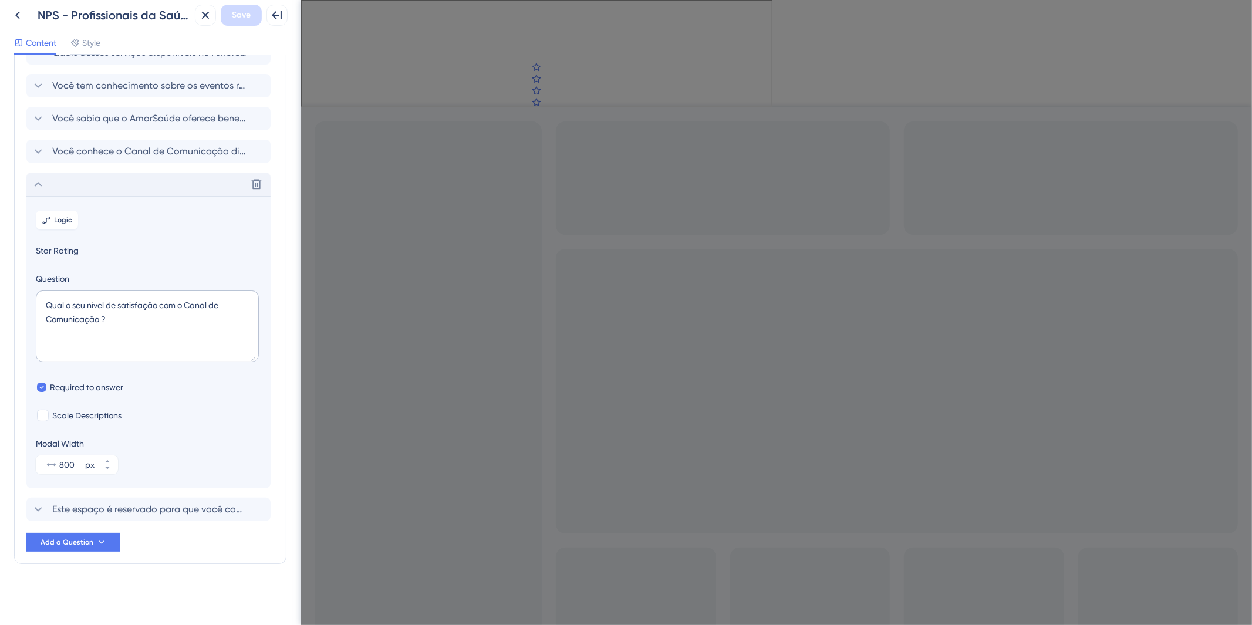
click at [78, 191] on div "Delete" at bounding box center [148, 184] width 244 height 23
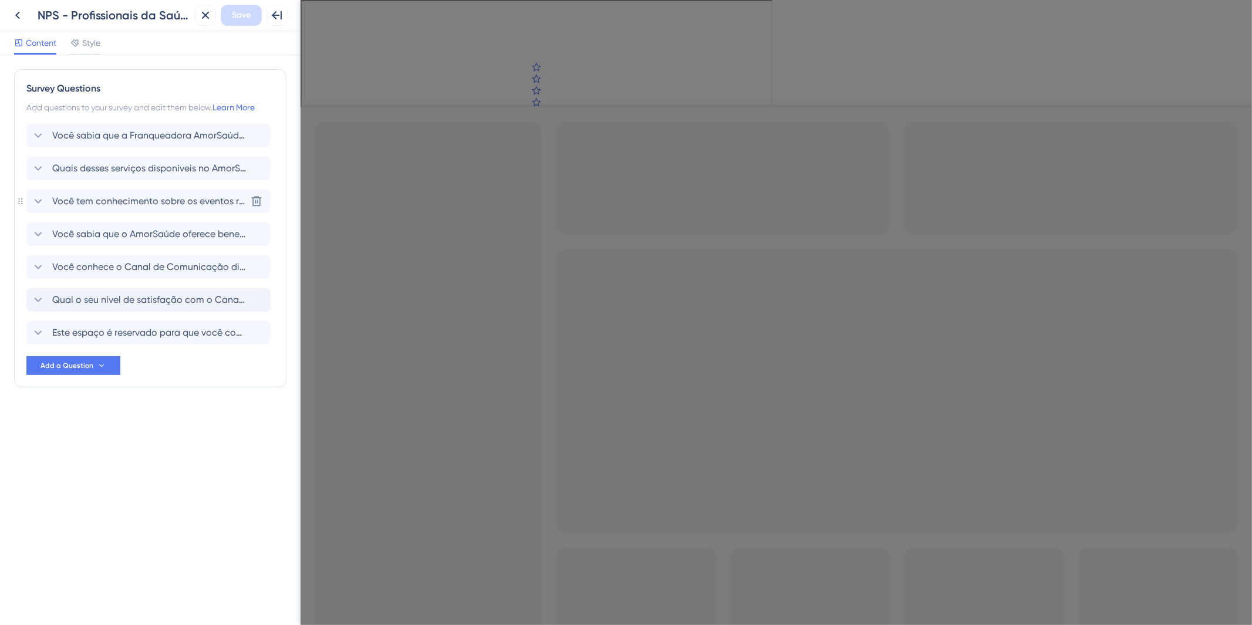
scroll to position [0, 0]
click at [194, 332] on span "Este espaço é reservado para que você compartilhe qualquer comentário adicional…" at bounding box center [149, 333] width 194 height 14
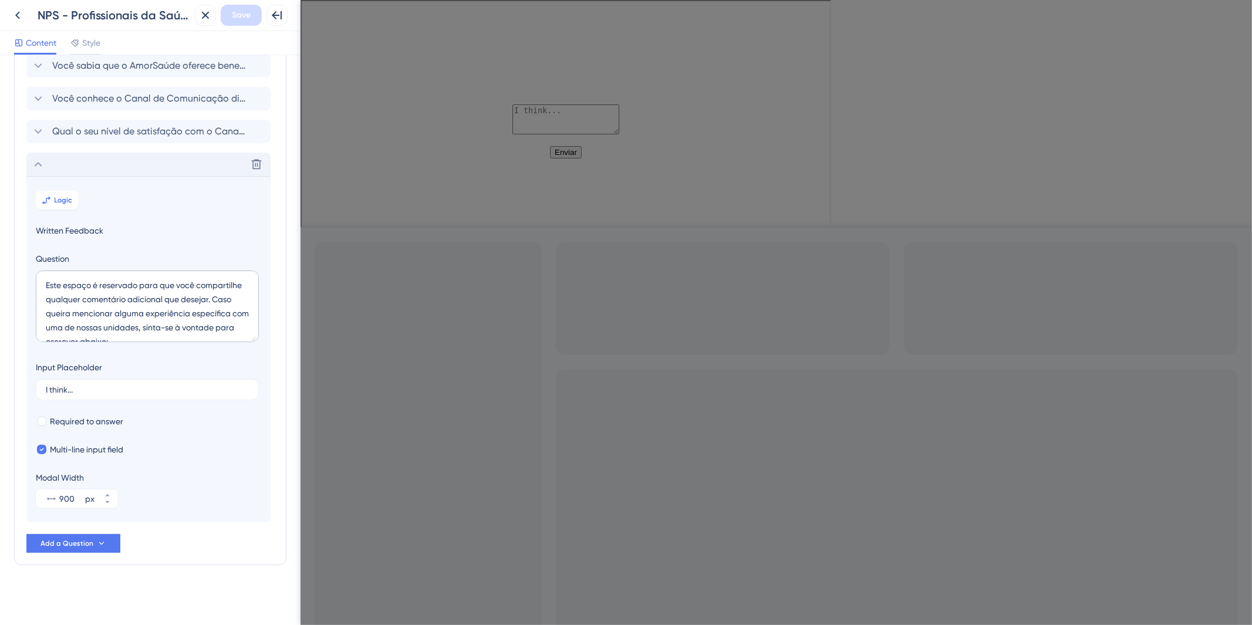
scroll to position [170, 0]
click at [114, 394] on label "I think..." at bounding box center [147, 388] width 223 height 21
click at [114, 393] on input "I think..." at bounding box center [147, 389] width 203 height 8
click at [69, 161] on div "Delete" at bounding box center [148, 162] width 244 height 23
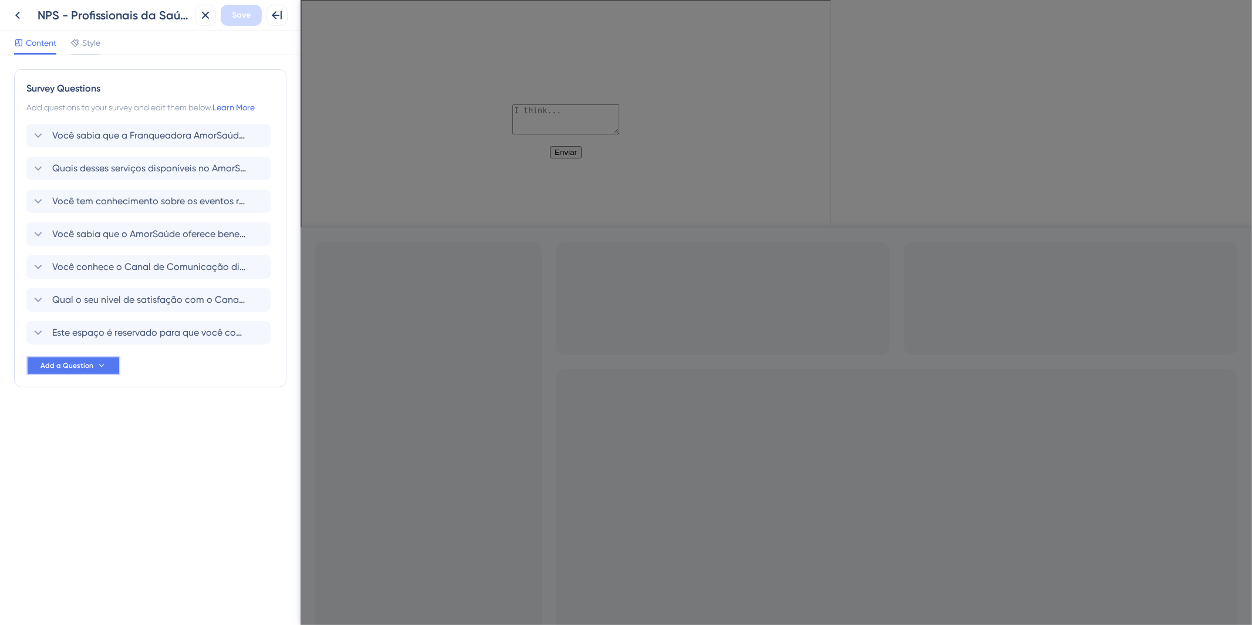
click at [107, 367] on button "Add a Question" at bounding box center [73, 365] width 94 height 19
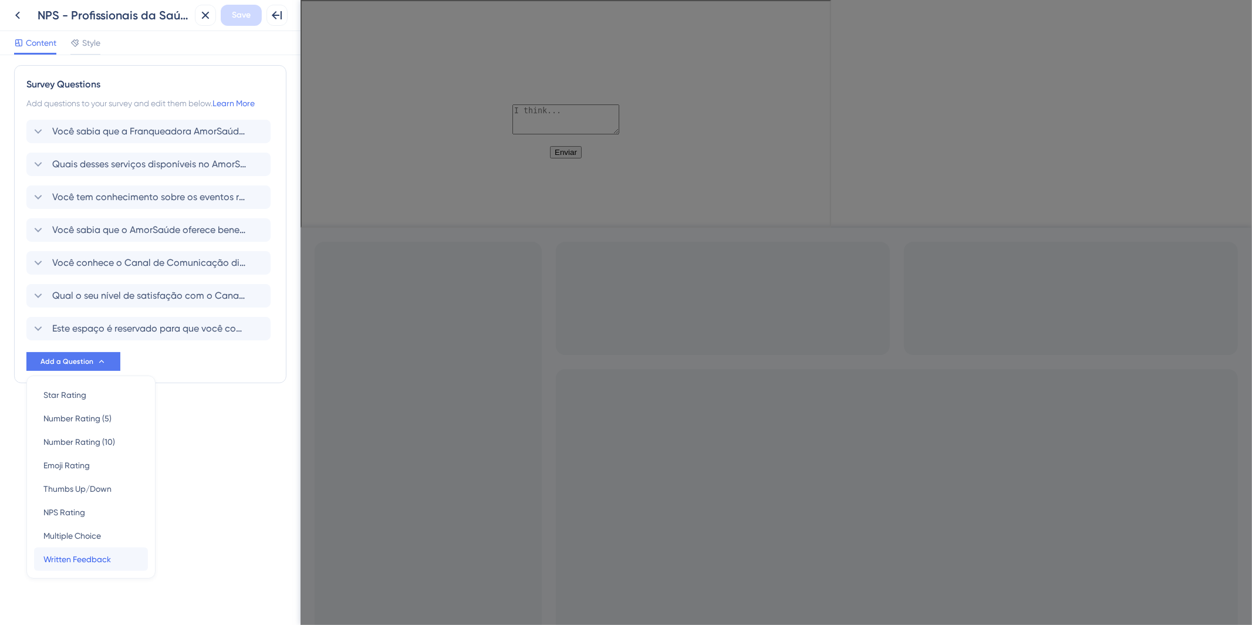
click at [103, 564] on span "Written Feedback" at bounding box center [77, 560] width 68 height 14
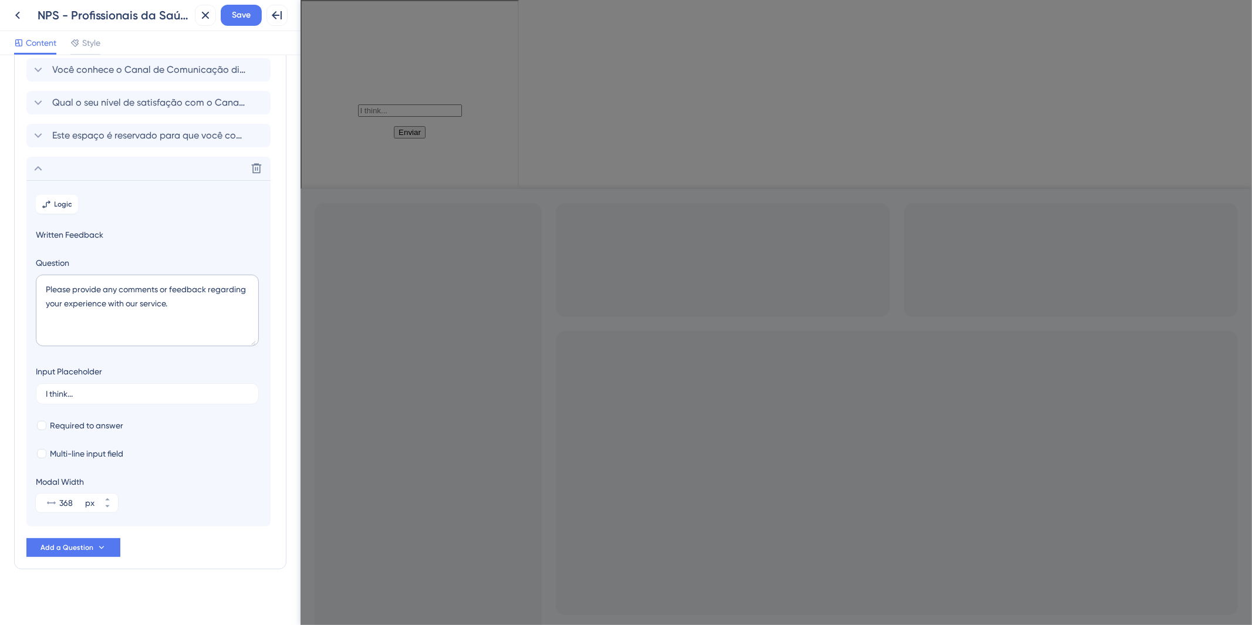
scroll to position [203, 0]
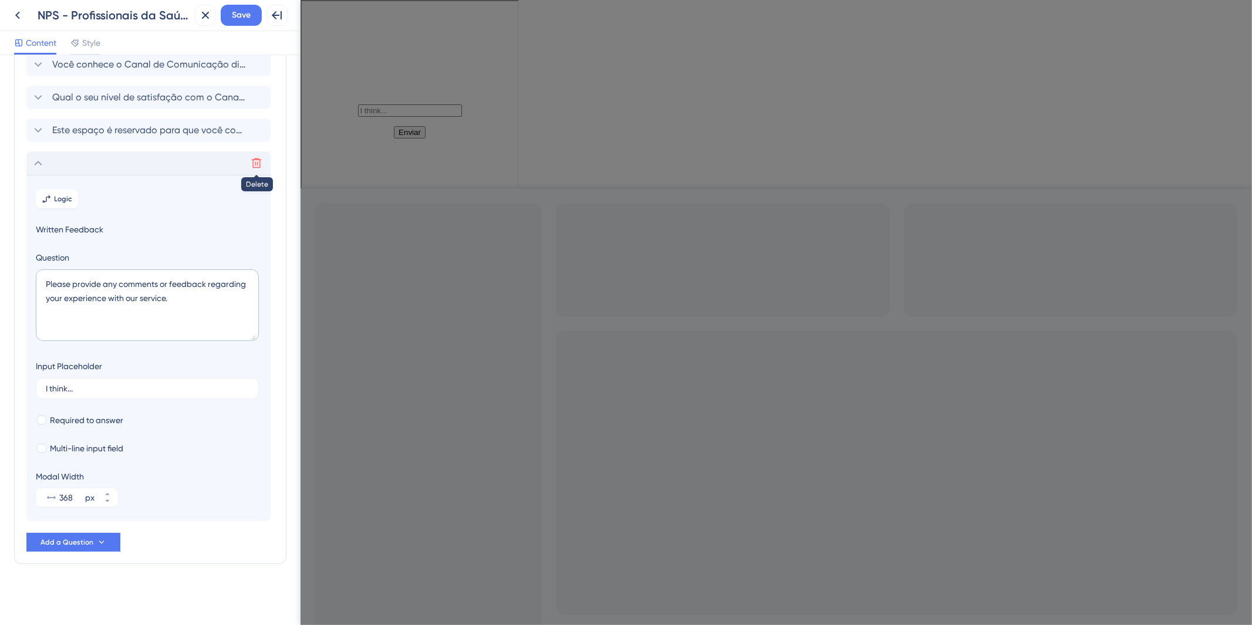
click at [256, 157] on icon at bounding box center [257, 163] width 12 height 12
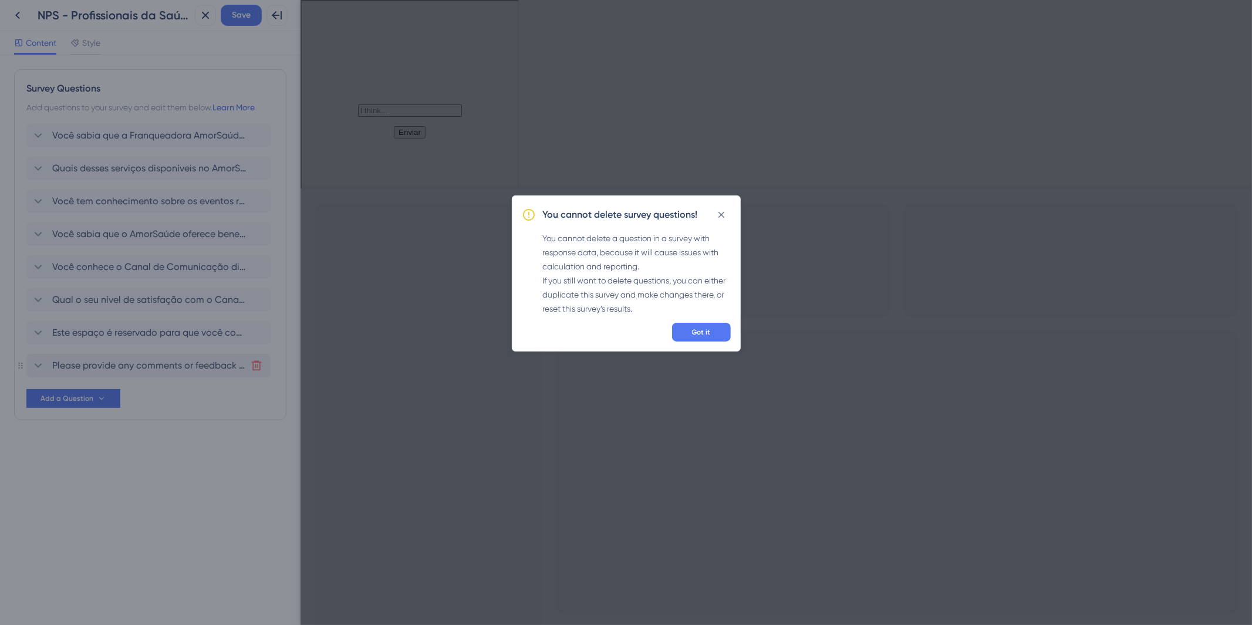
scroll to position [0, 0]
click at [685, 324] on button "Got it" at bounding box center [701, 332] width 59 height 19
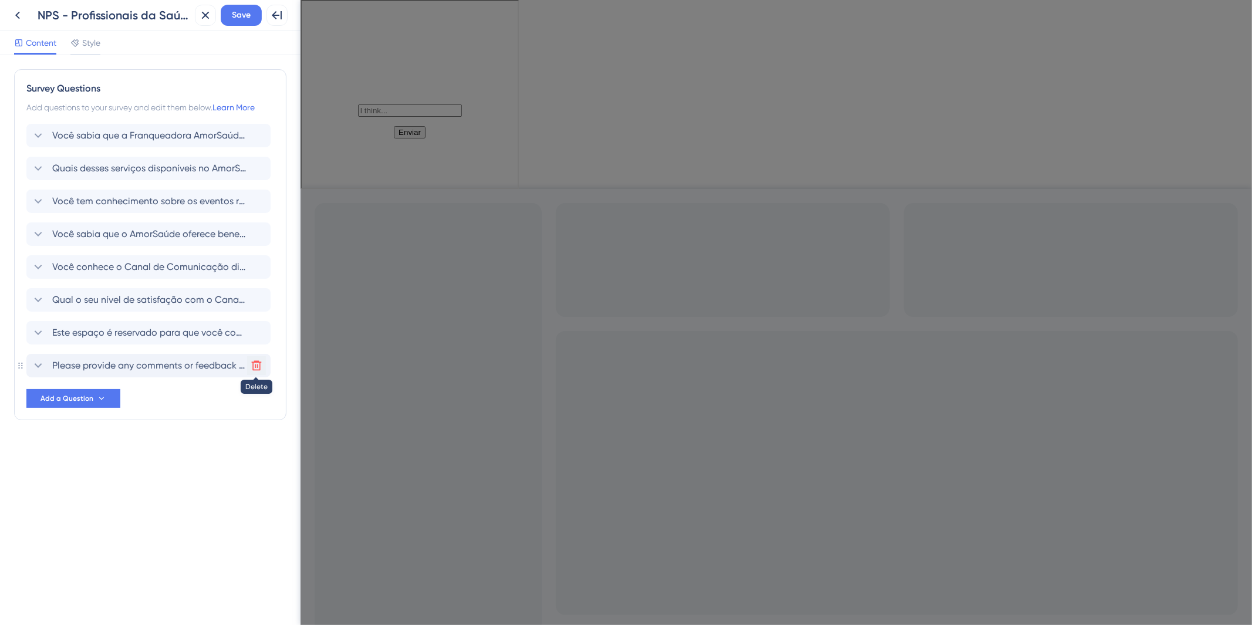
click at [257, 368] on icon at bounding box center [257, 366] width 12 height 12
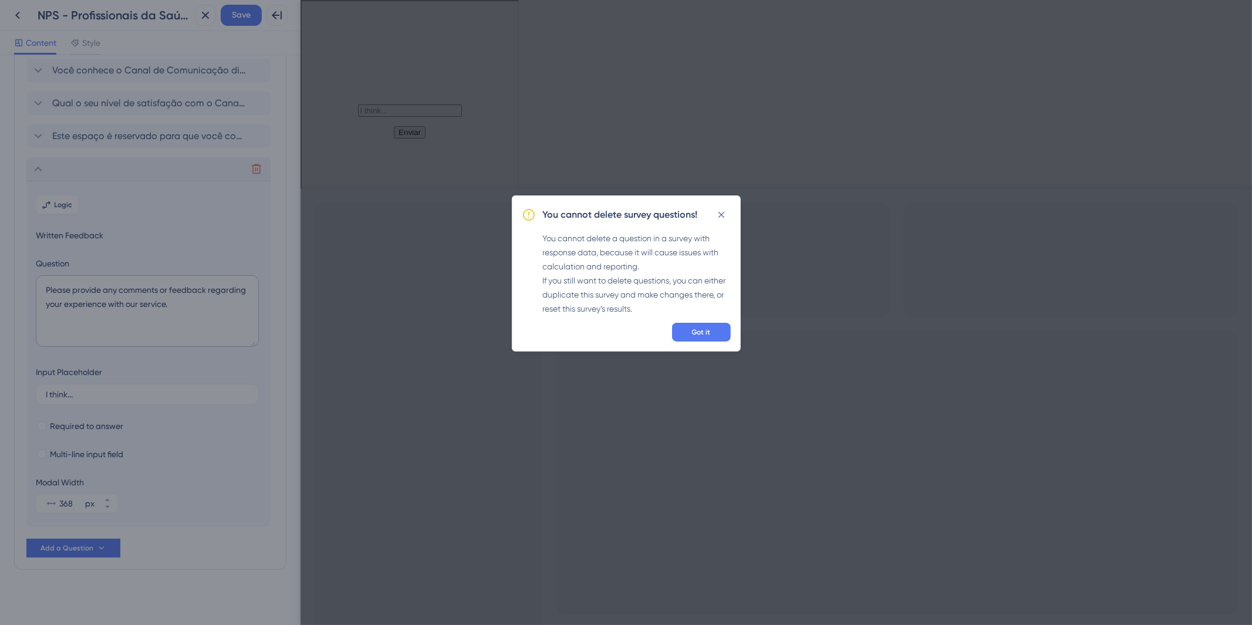
scroll to position [203, 0]
click at [703, 332] on span "Got it" at bounding box center [701, 332] width 19 height 9
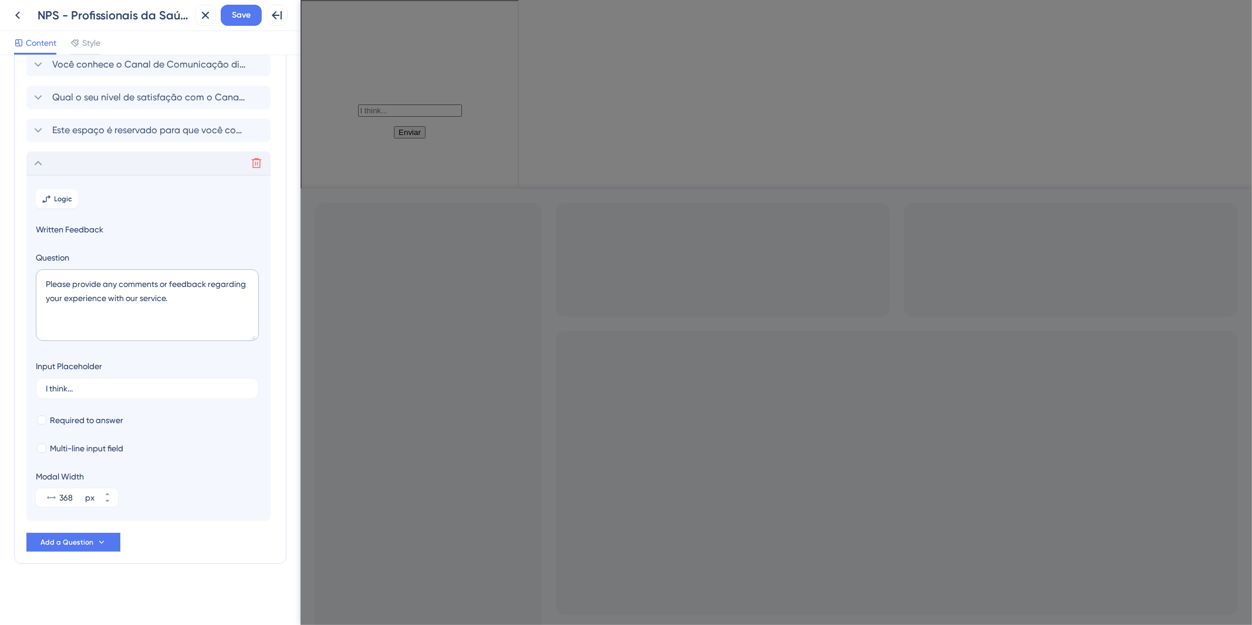
click at [259, 168] on icon at bounding box center [257, 163] width 12 height 12
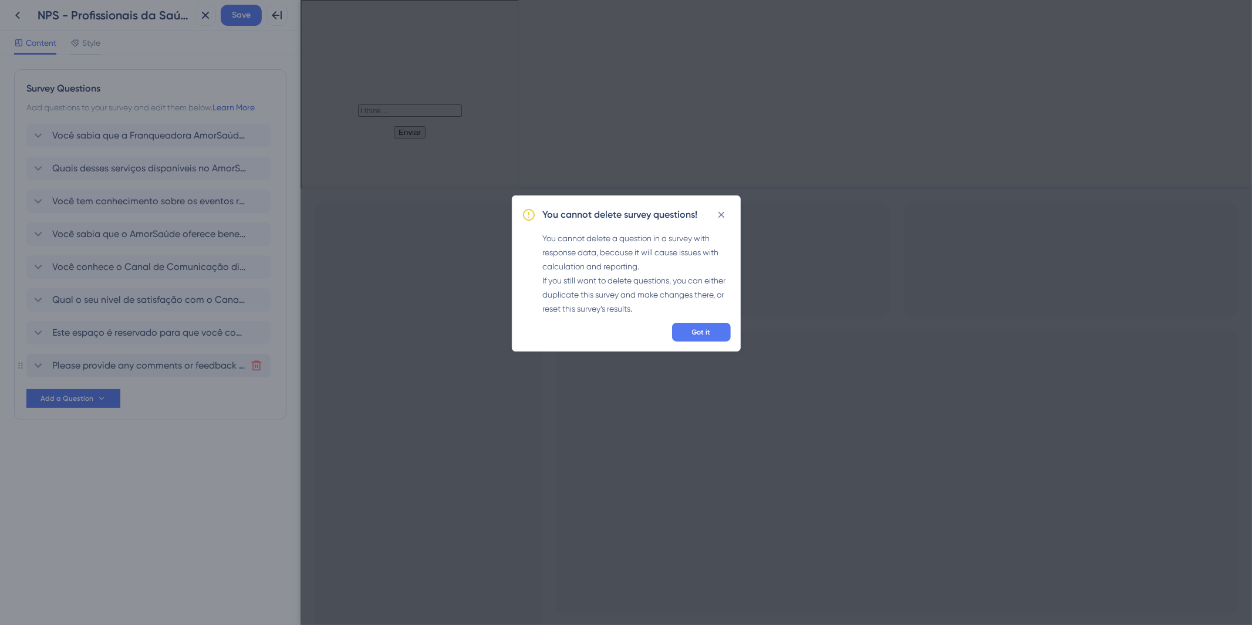
scroll to position [0, 0]
click at [253, 165] on div "You cannot delete survey questions! You cannot delete a question in a survey wi…" at bounding box center [626, 312] width 1252 height 625
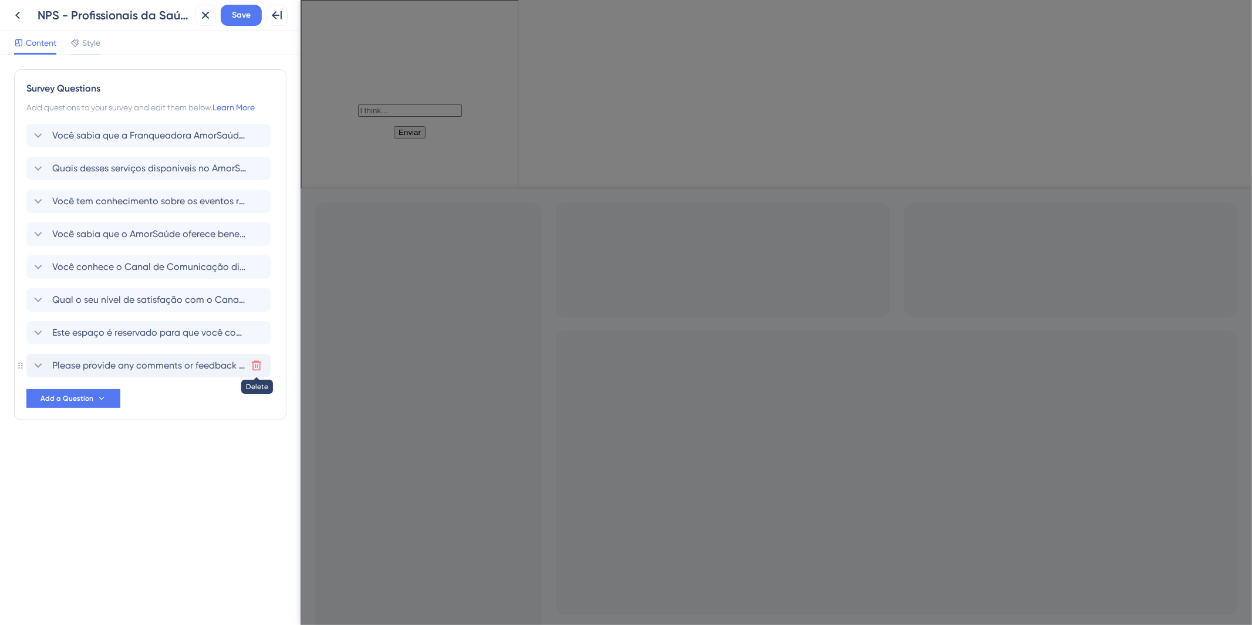
click at [257, 366] on icon at bounding box center [257, 366] width 12 height 12
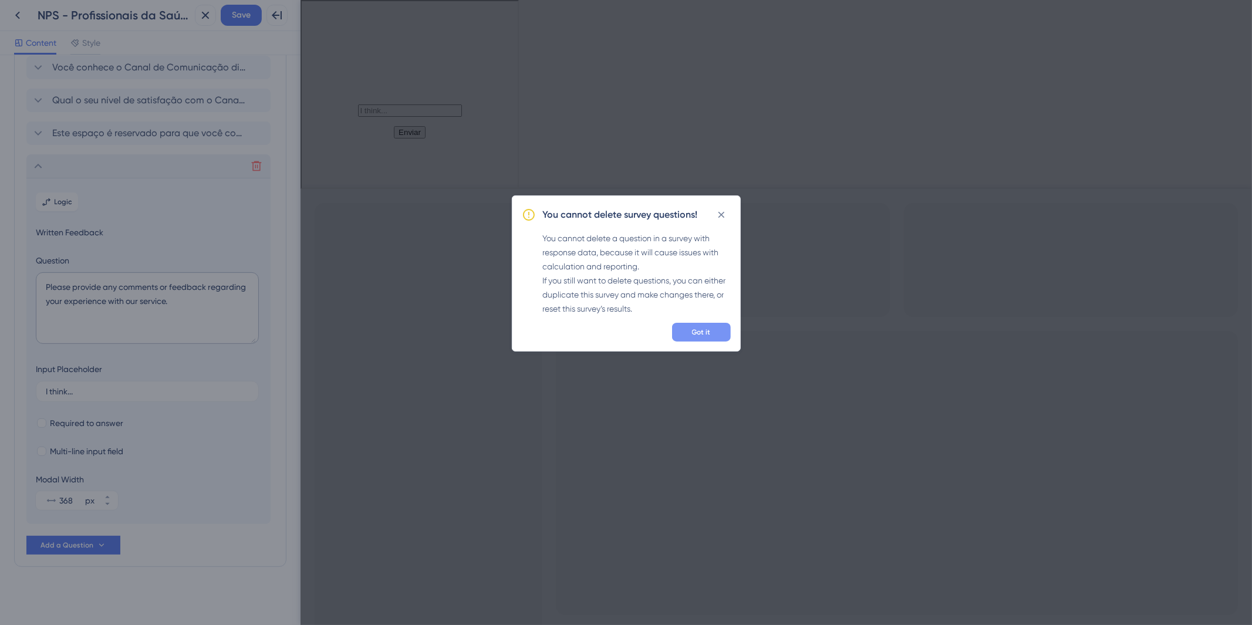
scroll to position [203, 0]
click at [710, 330] on span "Got it" at bounding box center [701, 332] width 19 height 9
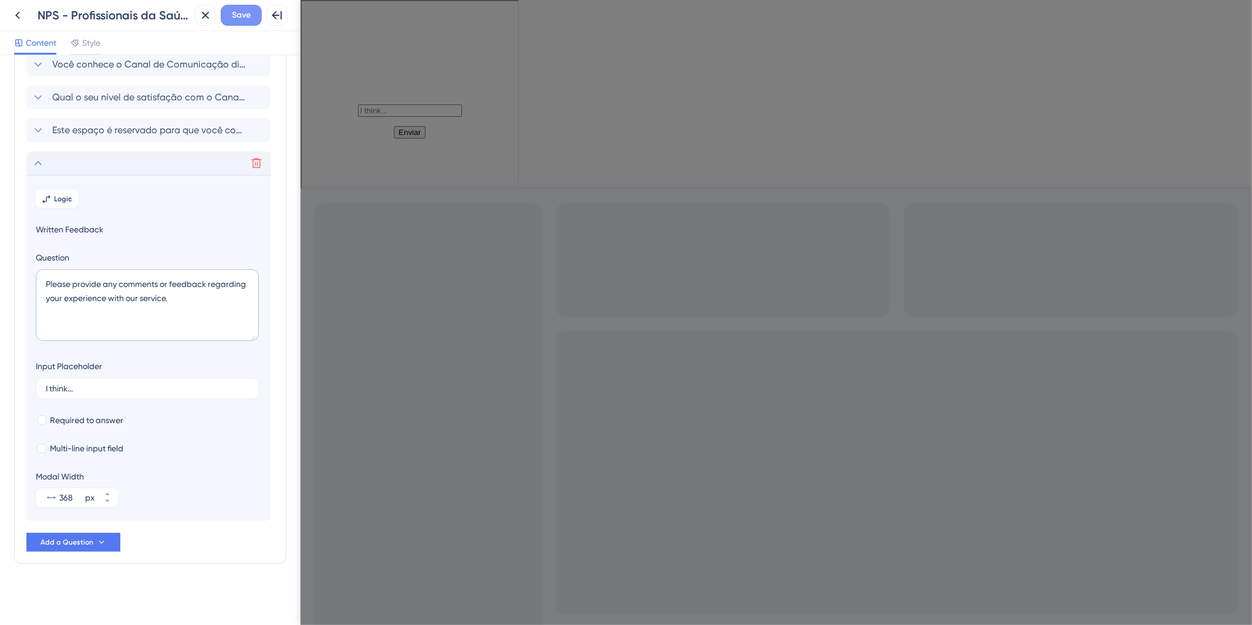
click at [228, 12] on button "Save" at bounding box center [241, 15] width 41 height 21
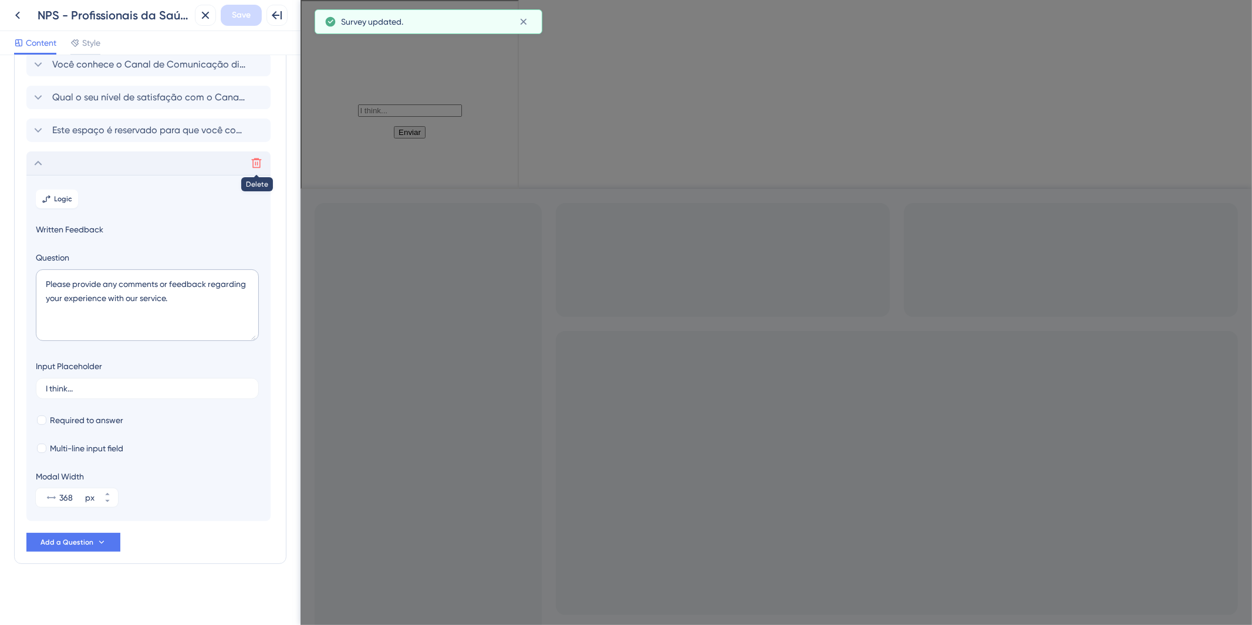
click at [260, 169] on button at bounding box center [256, 163] width 19 height 19
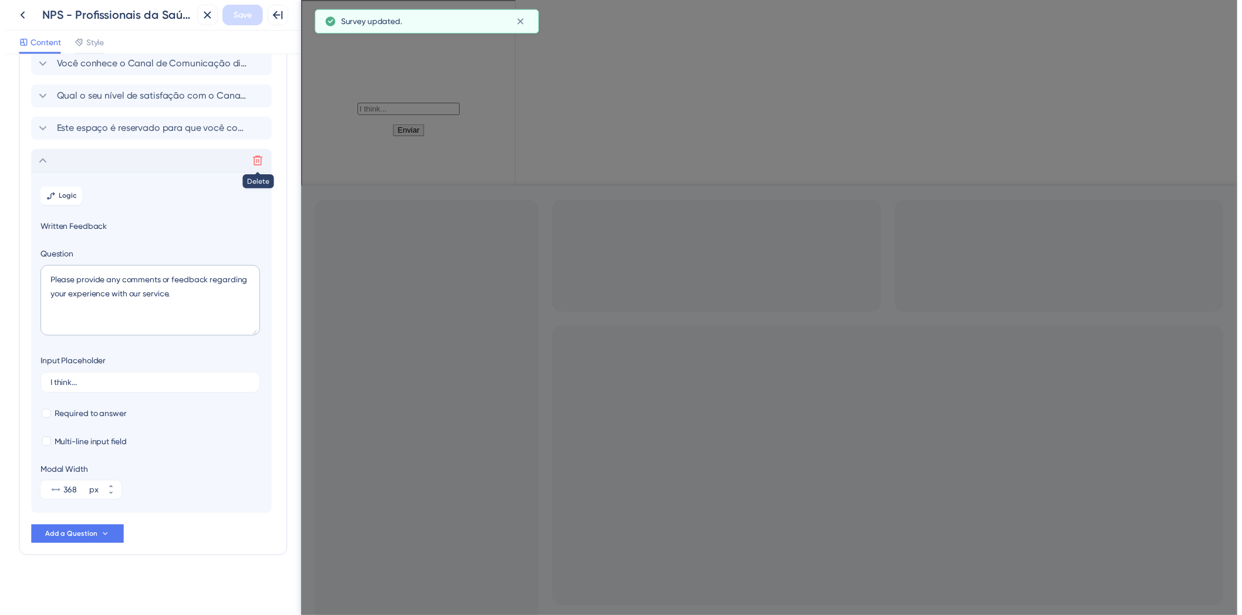
scroll to position [0, 0]
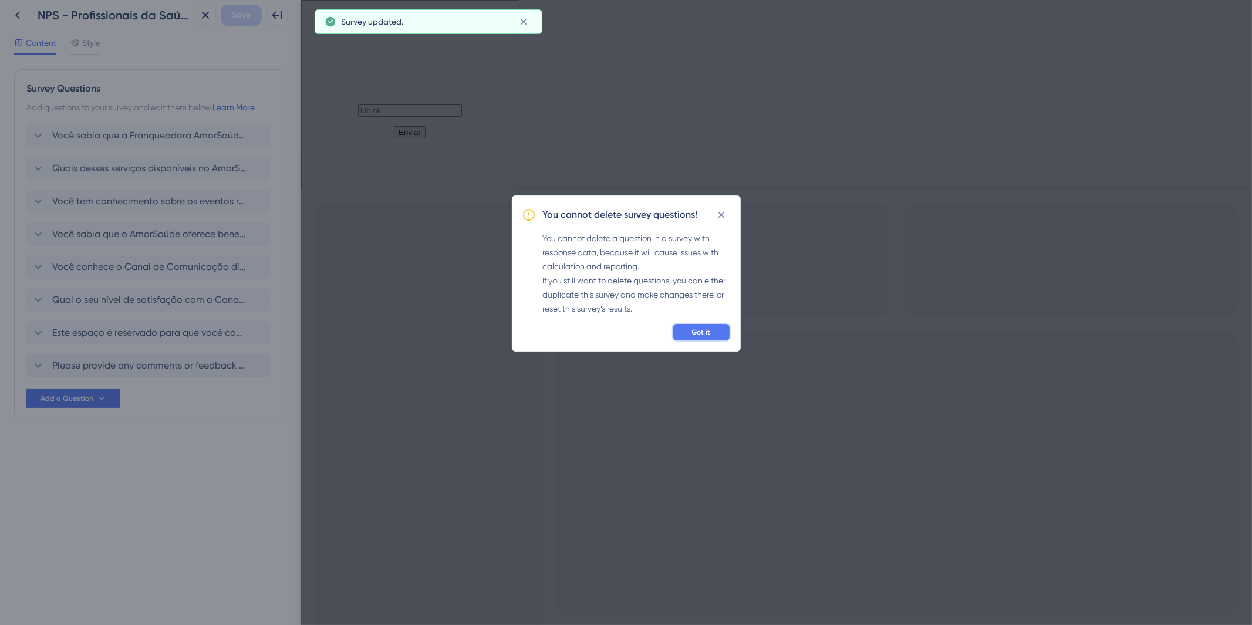
click at [684, 338] on button "Got it" at bounding box center [701, 332] width 59 height 19
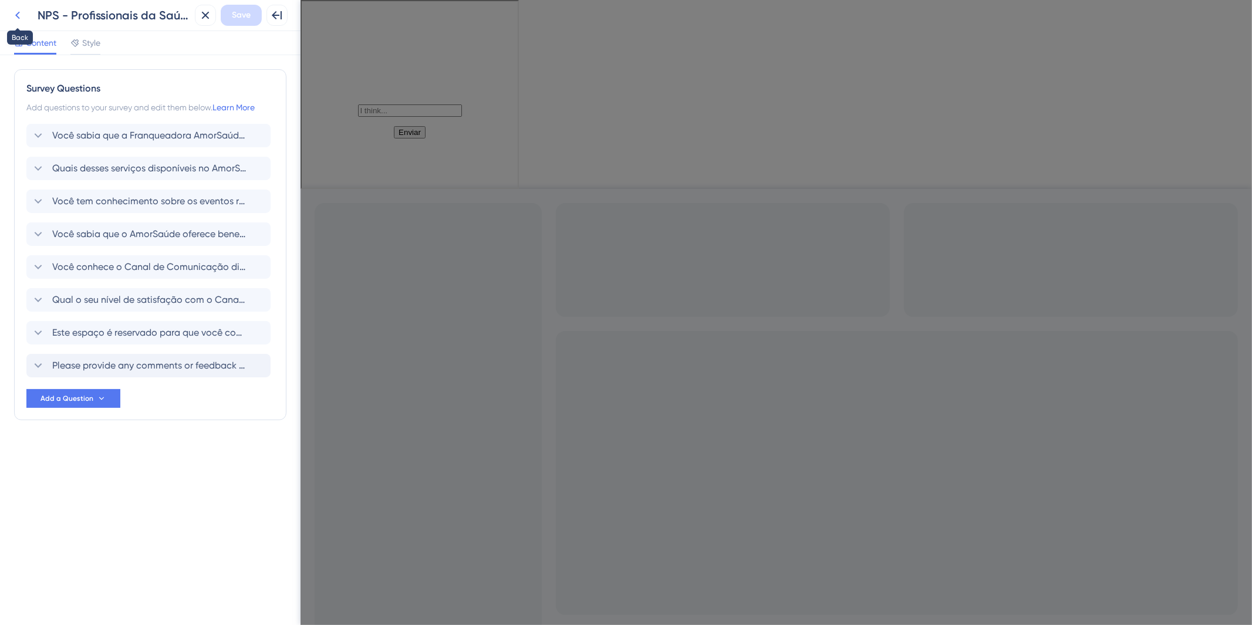
click at [14, 10] on icon at bounding box center [18, 15] width 14 height 14
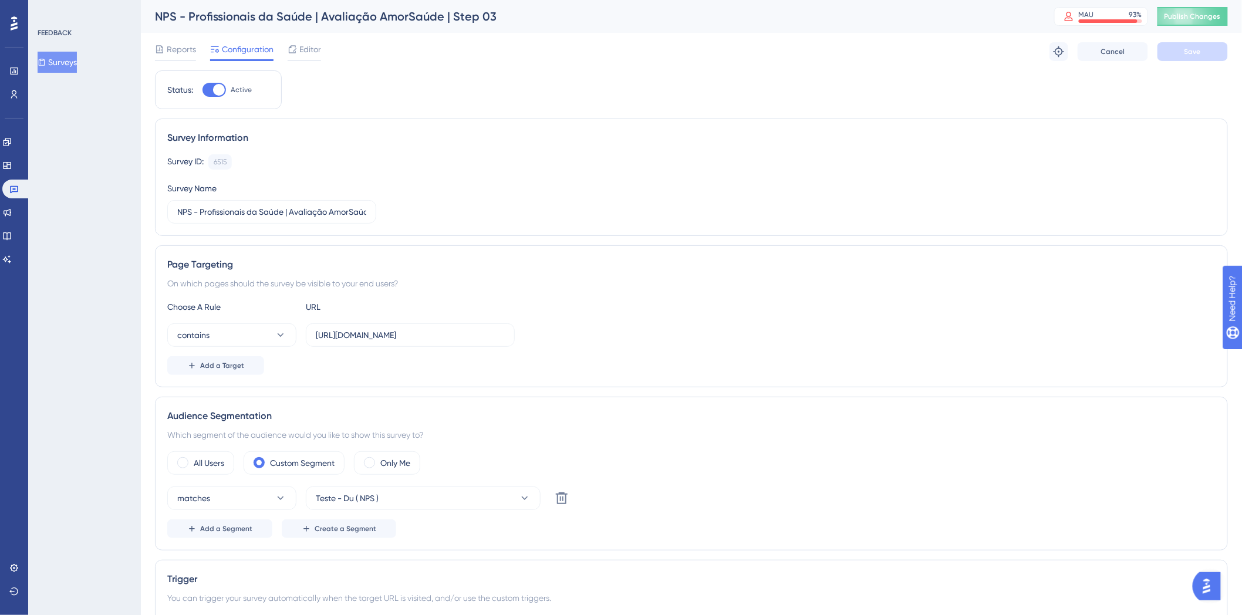
click at [213, 98] on div "Status: Active" at bounding box center [218, 89] width 127 height 39
drag, startPoint x: 225, startPoint y: 93, endPoint x: 216, endPoint y: 90, distance: 9.7
click at [225, 93] on div at bounding box center [214, 90] width 23 height 14
click at [203, 90] on input "Active" at bounding box center [202, 90] width 1 height 1
checkbox input "false"
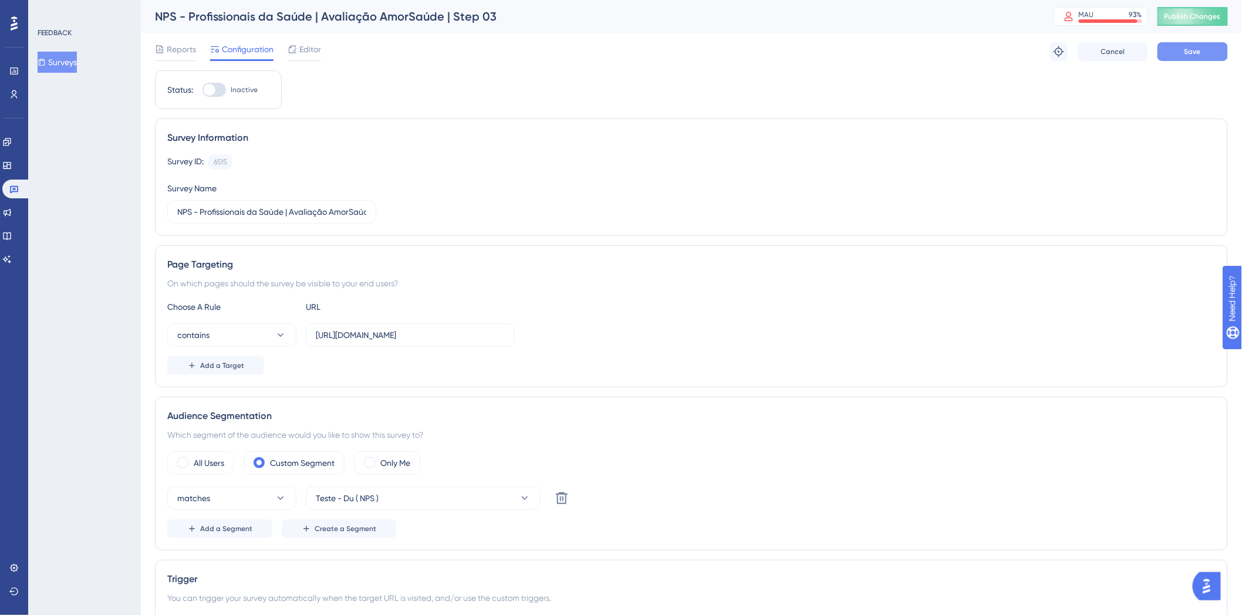
click at [1178, 54] on button "Save" at bounding box center [1193, 51] width 70 height 19
click at [324, 60] on div "Reports Configuration Editor Cancel Save" at bounding box center [691, 52] width 1073 height 38
click at [314, 53] on span "Editor" at bounding box center [310, 49] width 22 height 14
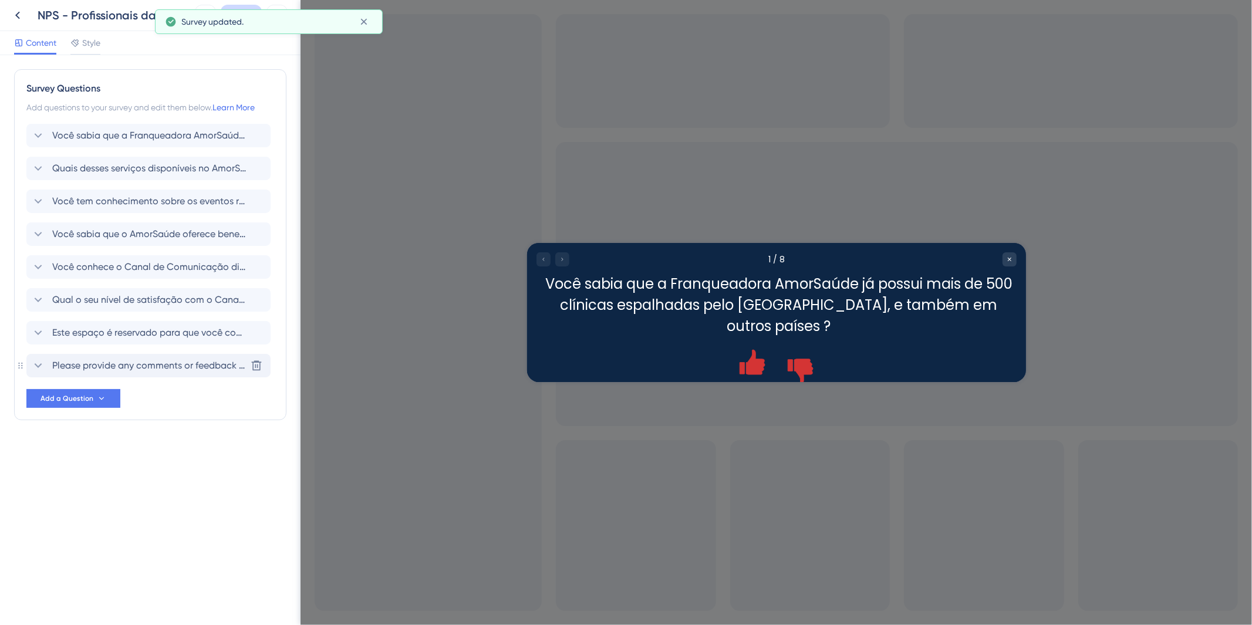
click at [203, 363] on span "Please provide any comments or feedback regarding your experience with our serv…" at bounding box center [149, 366] width 194 height 14
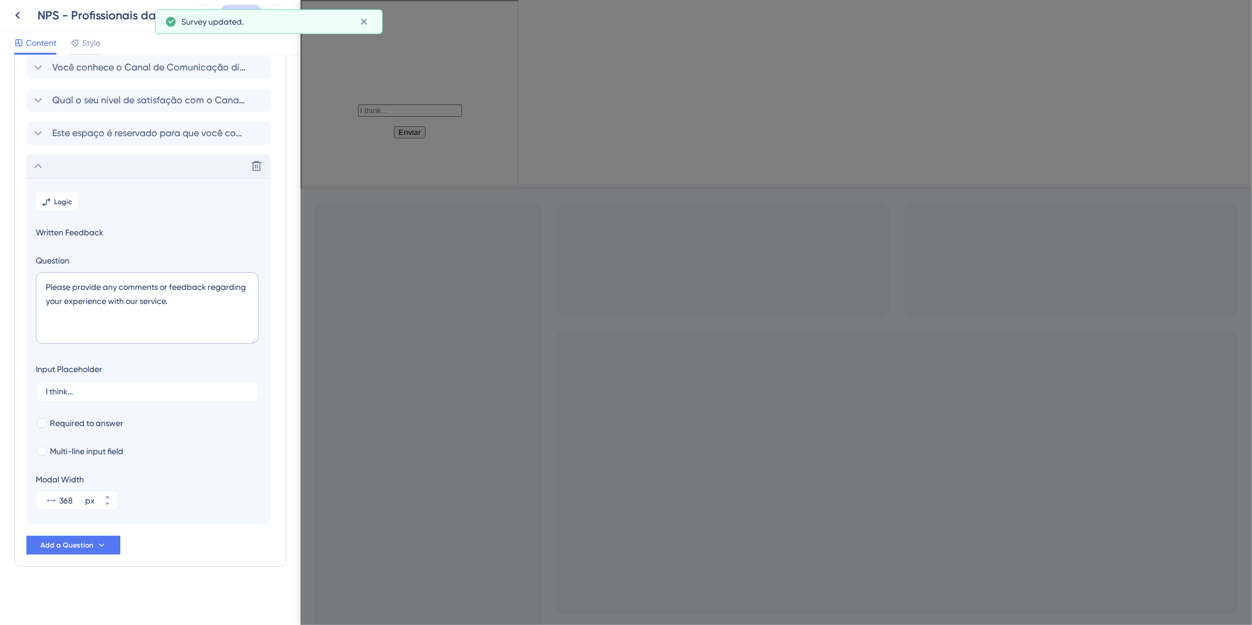
scroll to position [203, 0]
click at [261, 161] on icon at bounding box center [257, 163] width 12 height 12
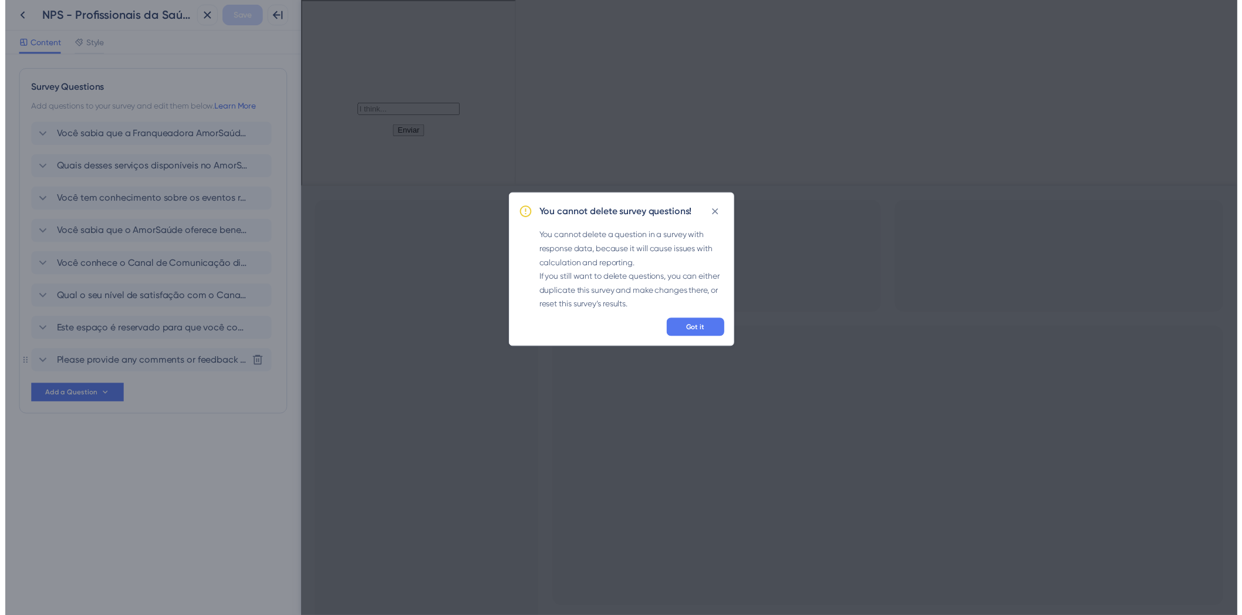
scroll to position [0, 0]
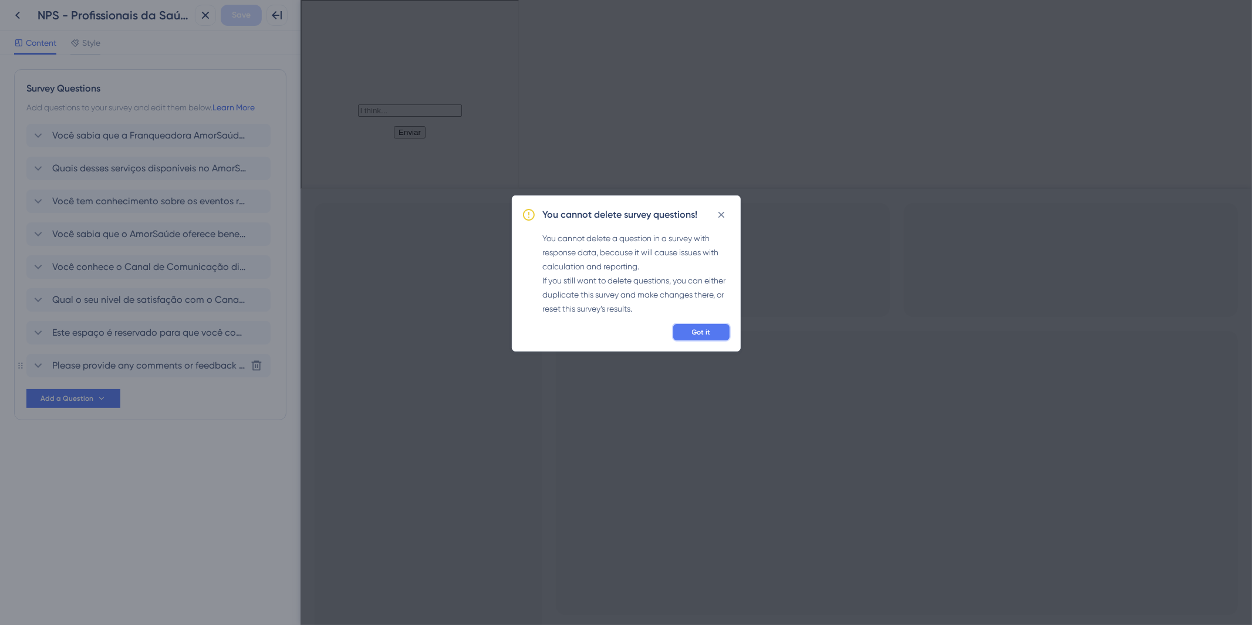
click at [689, 327] on button "Got it" at bounding box center [701, 332] width 59 height 19
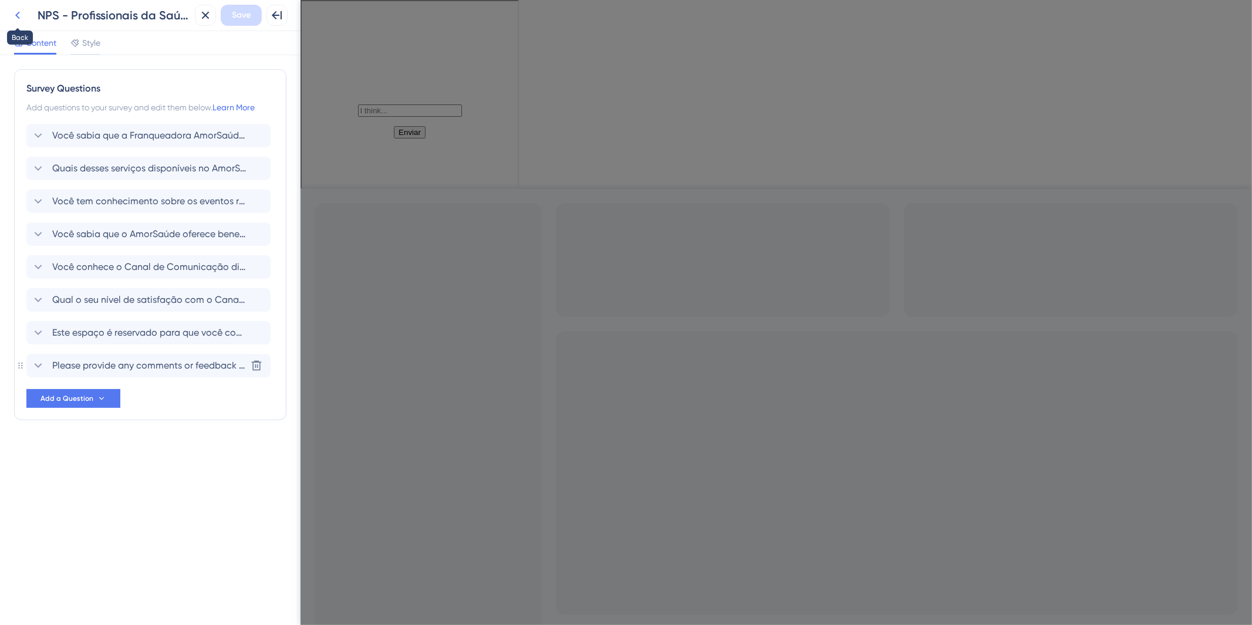
click at [11, 9] on icon at bounding box center [18, 15] width 14 height 14
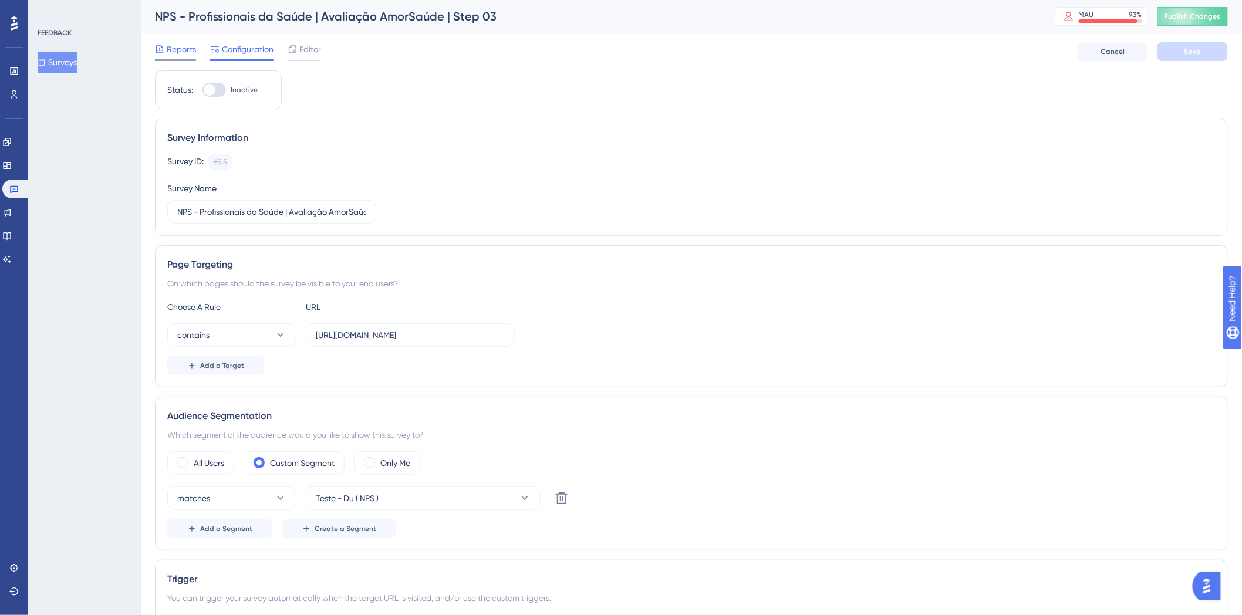
click at [178, 48] on span "Reports" at bounding box center [181, 49] width 29 height 14
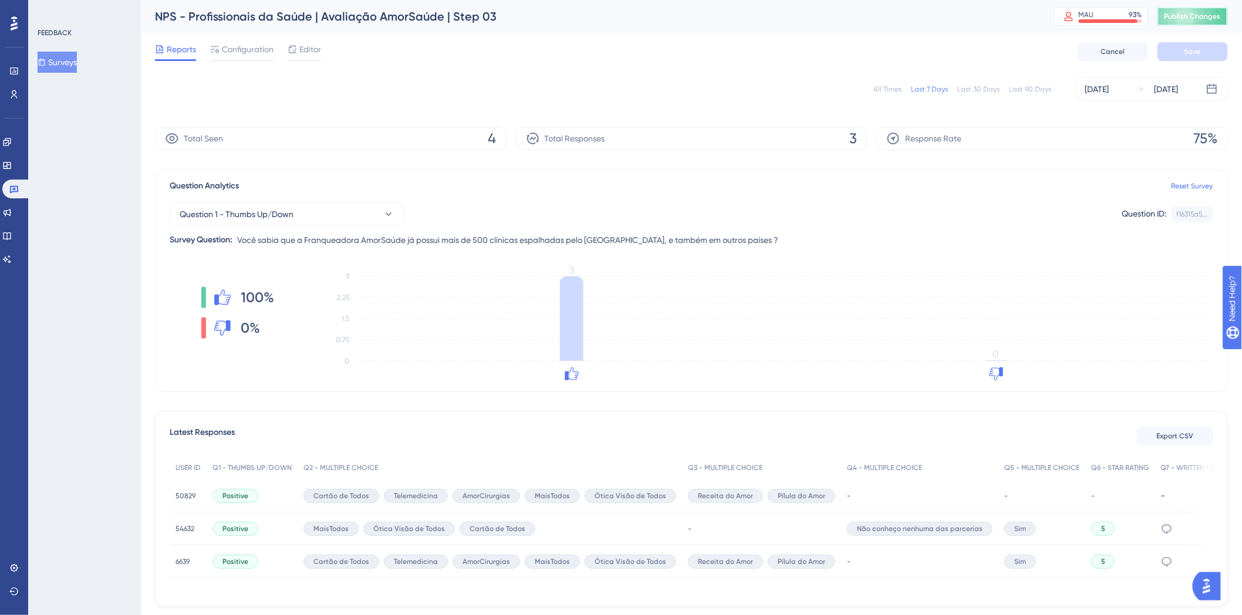
click at [1190, 12] on span "Publish Changes" at bounding box center [1193, 16] width 56 height 9
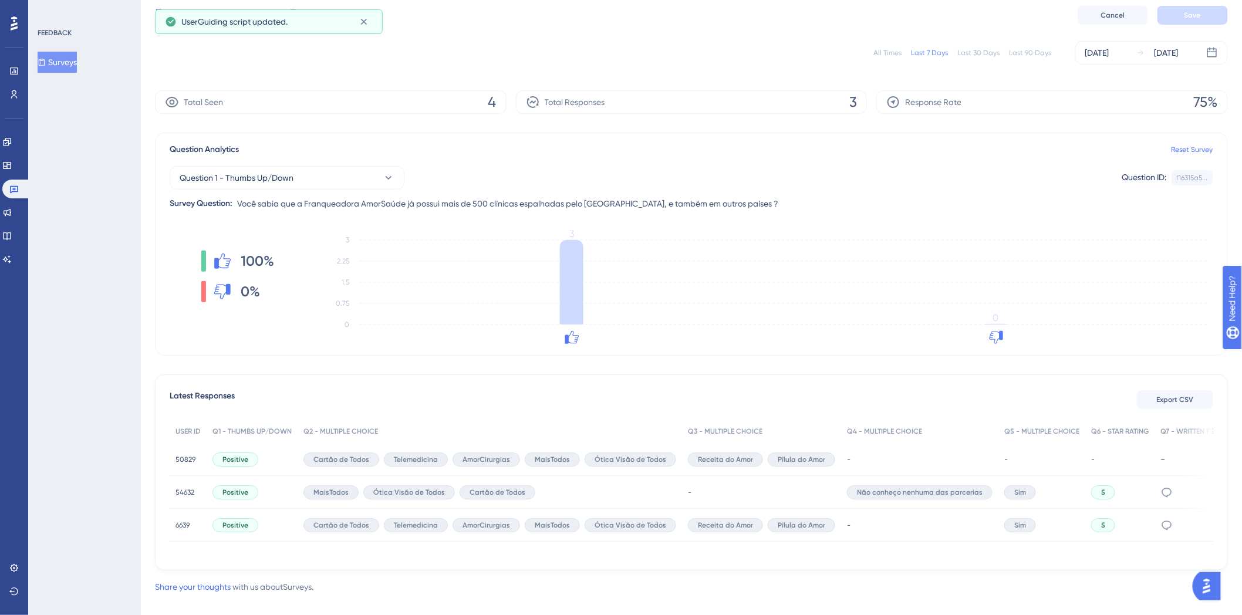
scroll to position [56, 0]
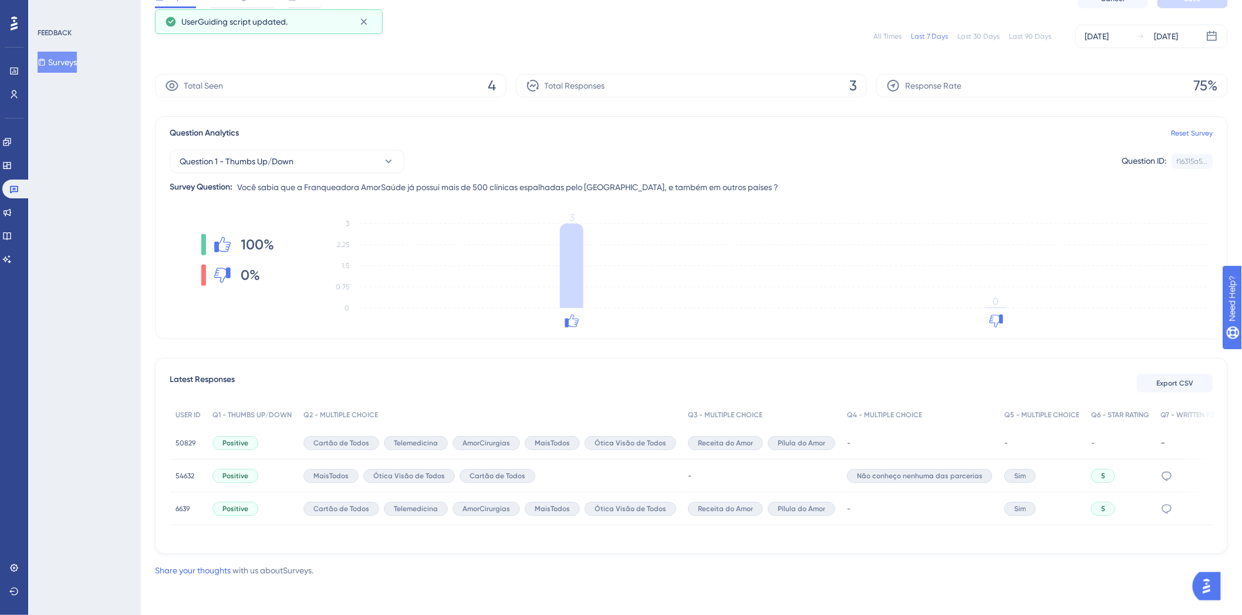
click at [1194, 469] on div "unidade taubaté, muita dificuldade com grávidas por lá" at bounding box center [1202, 476] width 92 height 33
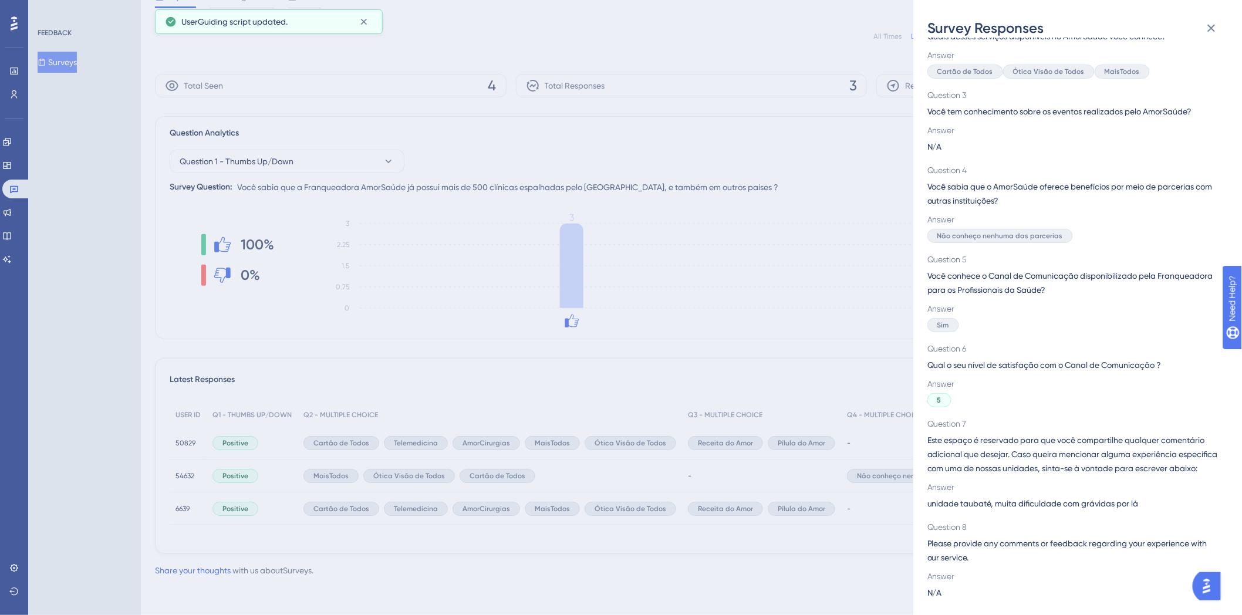
scroll to position [159, 0]
click at [1204, 23] on button at bounding box center [1211, 27] width 23 height 23
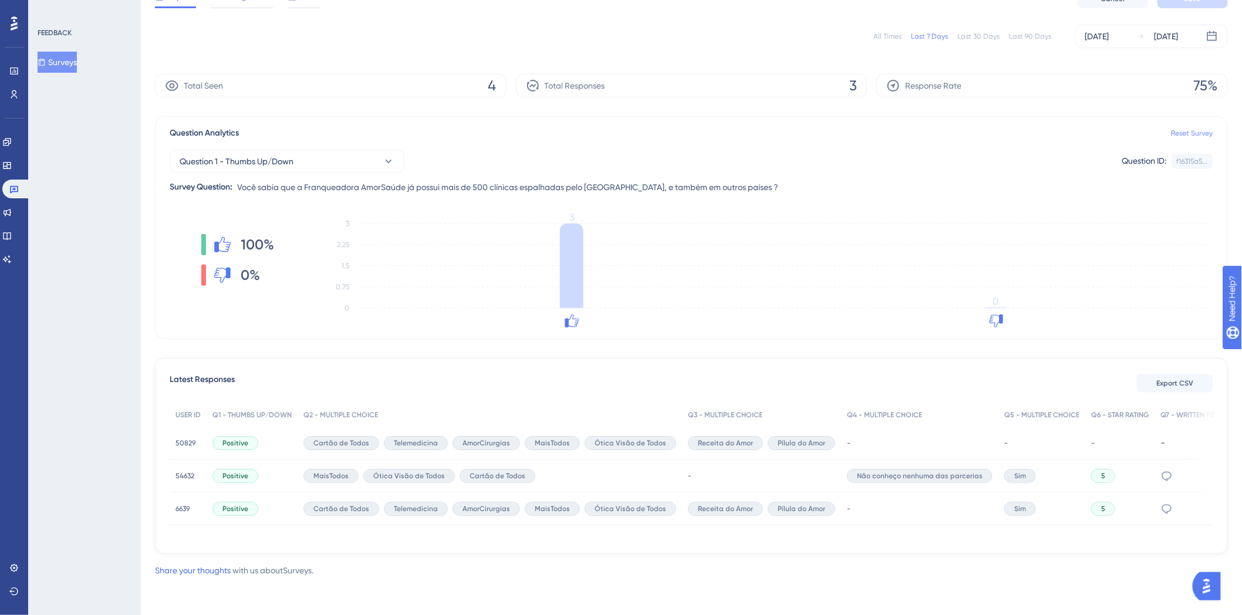
click at [1190, 133] on link "Reset Survey" at bounding box center [1193, 133] width 42 height 9
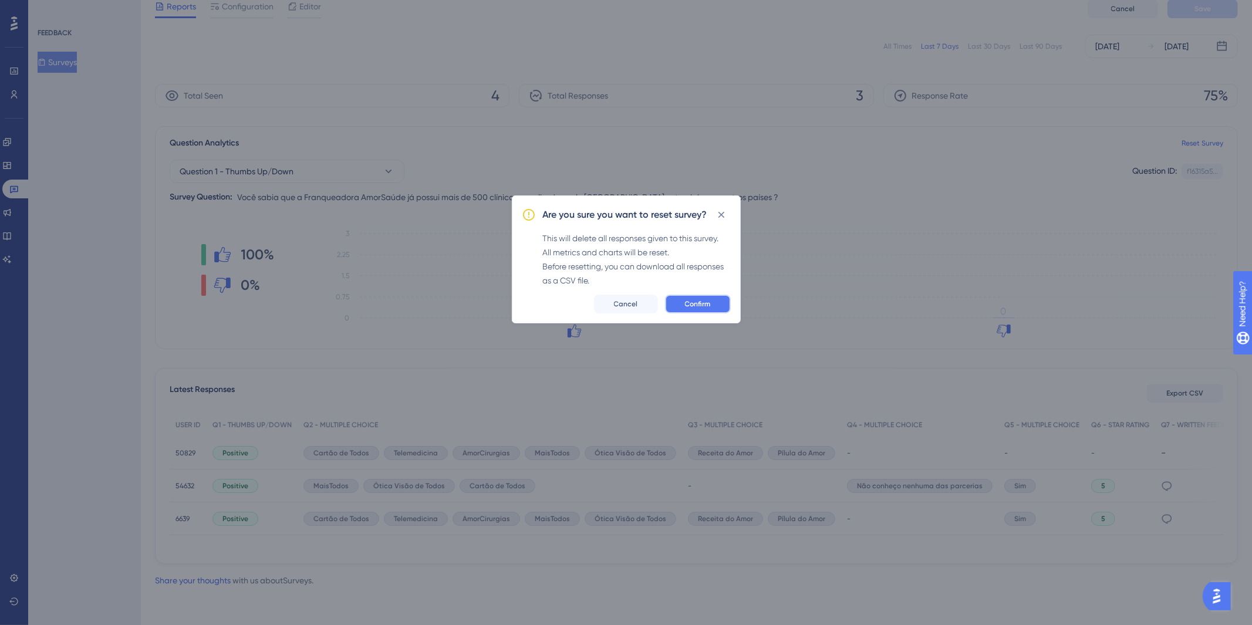
click at [674, 311] on button "Confirm" at bounding box center [698, 304] width 66 height 19
click at [688, 302] on span "Confirm" at bounding box center [698, 303] width 26 height 9
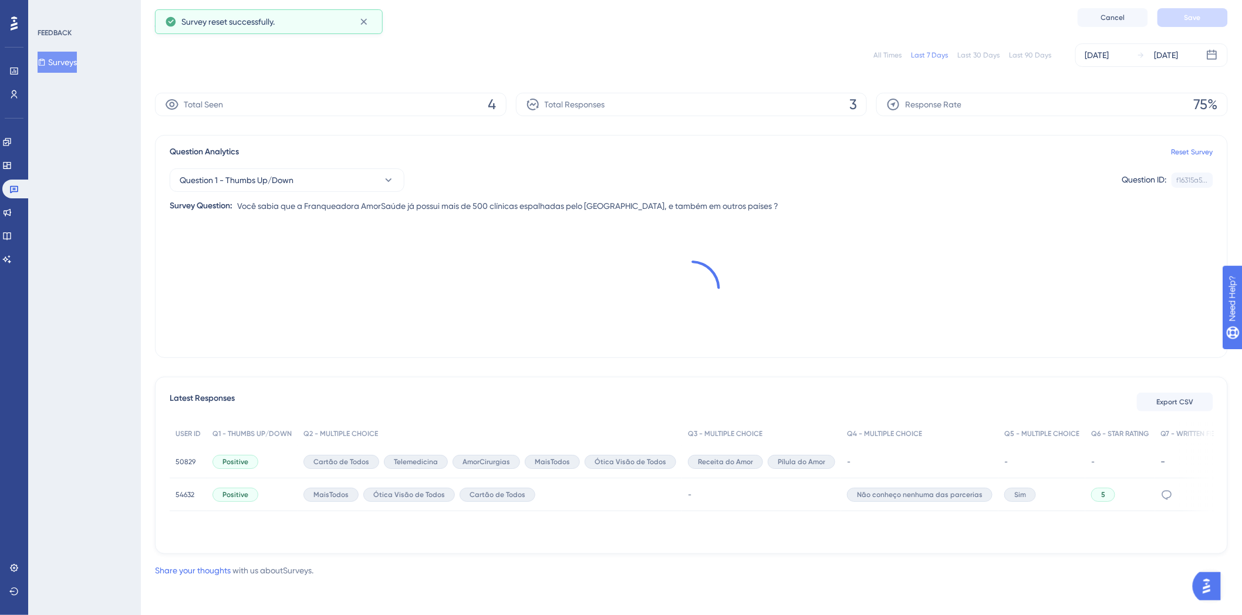
scroll to position [33, 0]
click at [1208, 154] on link "Reset Survey" at bounding box center [1193, 152] width 42 height 9
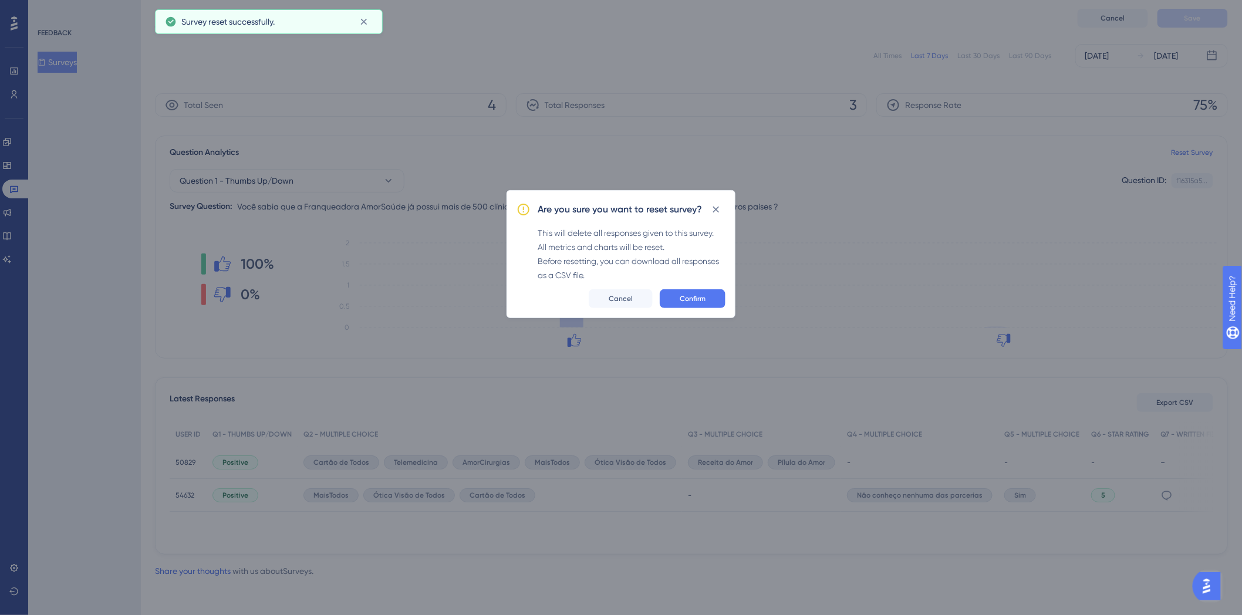
scroll to position [24, 0]
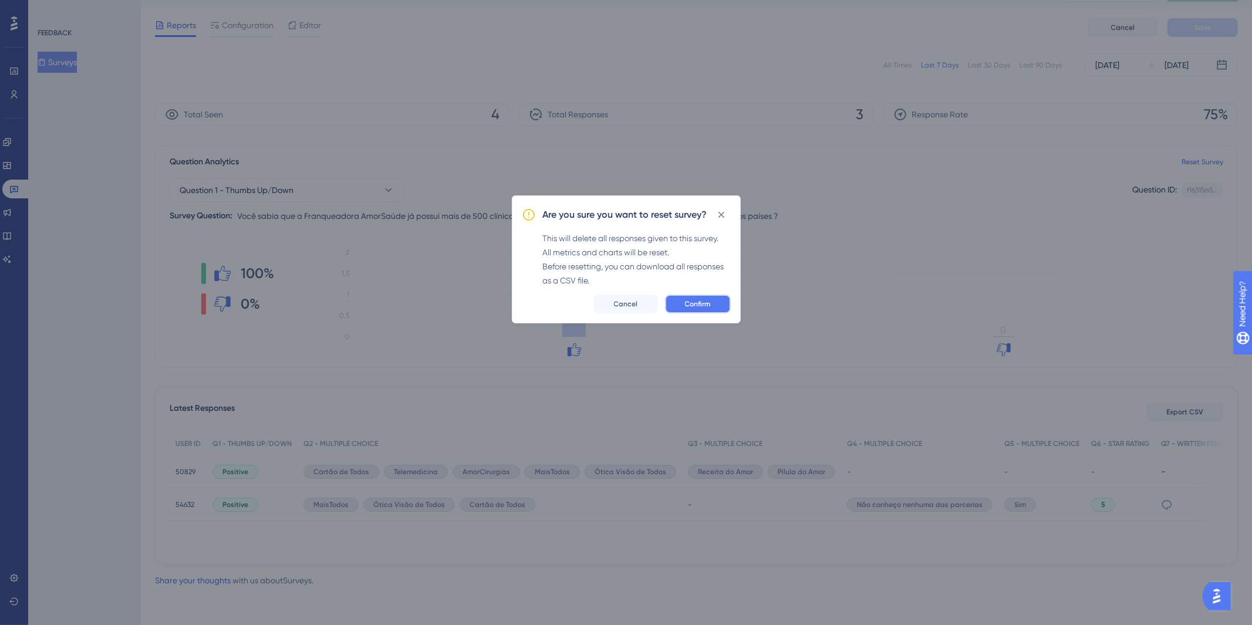
click at [701, 297] on button "Confirm" at bounding box center [698, 304] width 66 height 19
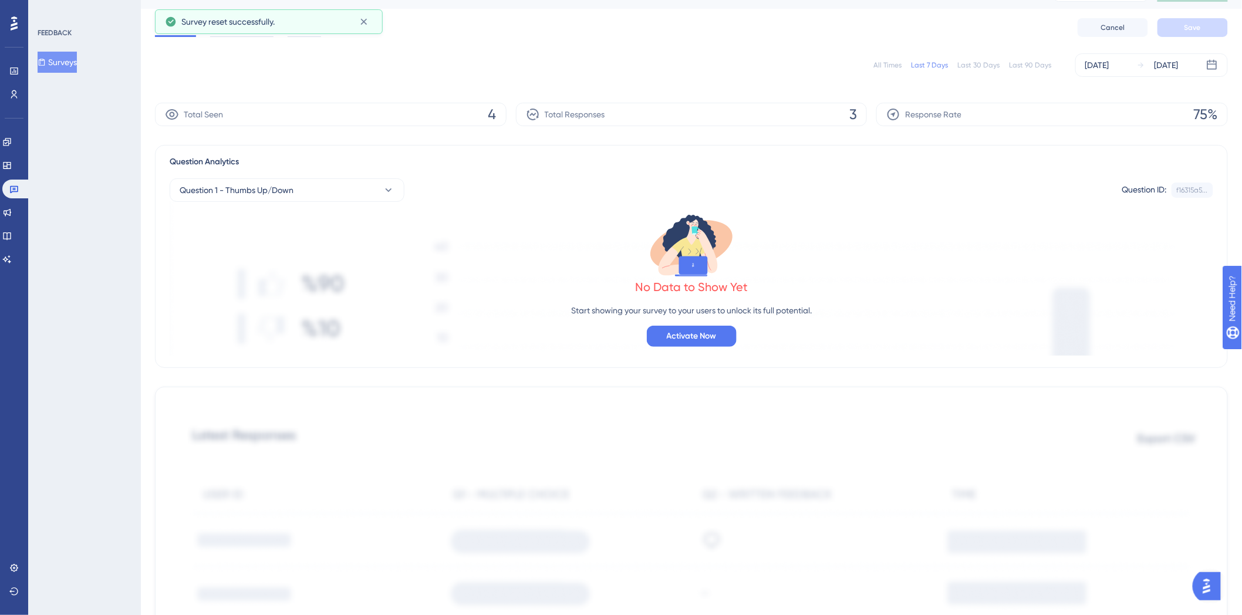
click at [69, 62] on button "Surveys" at bounding box center [57, 62] width 39 height 21
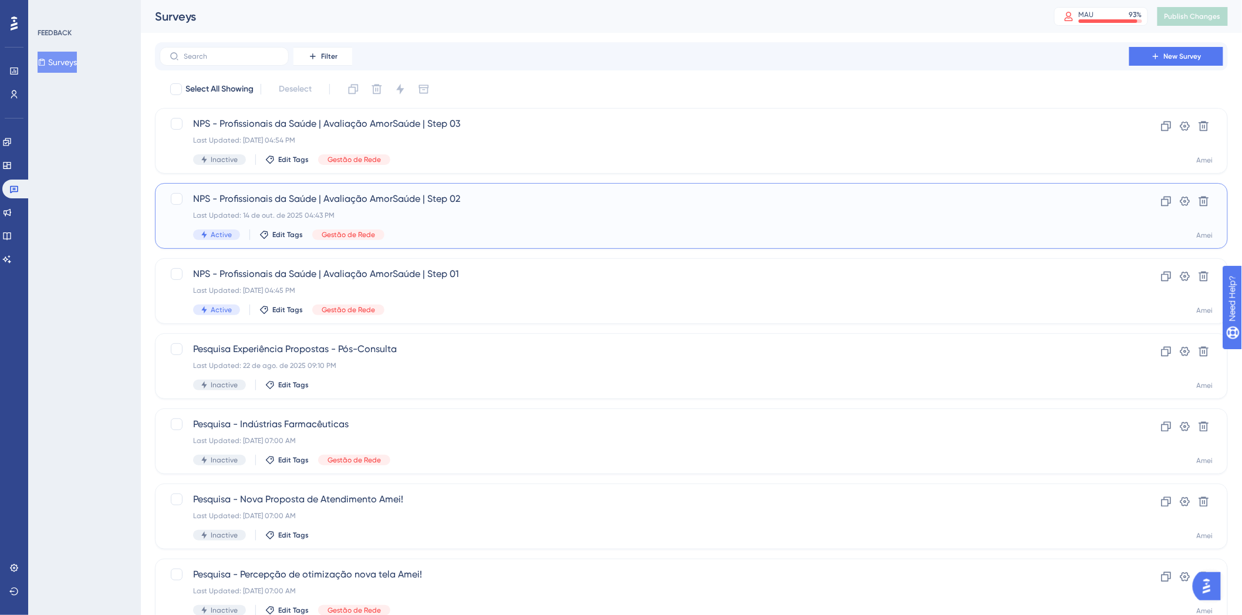
click at [561, 211] on div "Last Updated: 14 de out. de 2025 04:43 PM" at bounding box center [644, 215] width 903 height 9
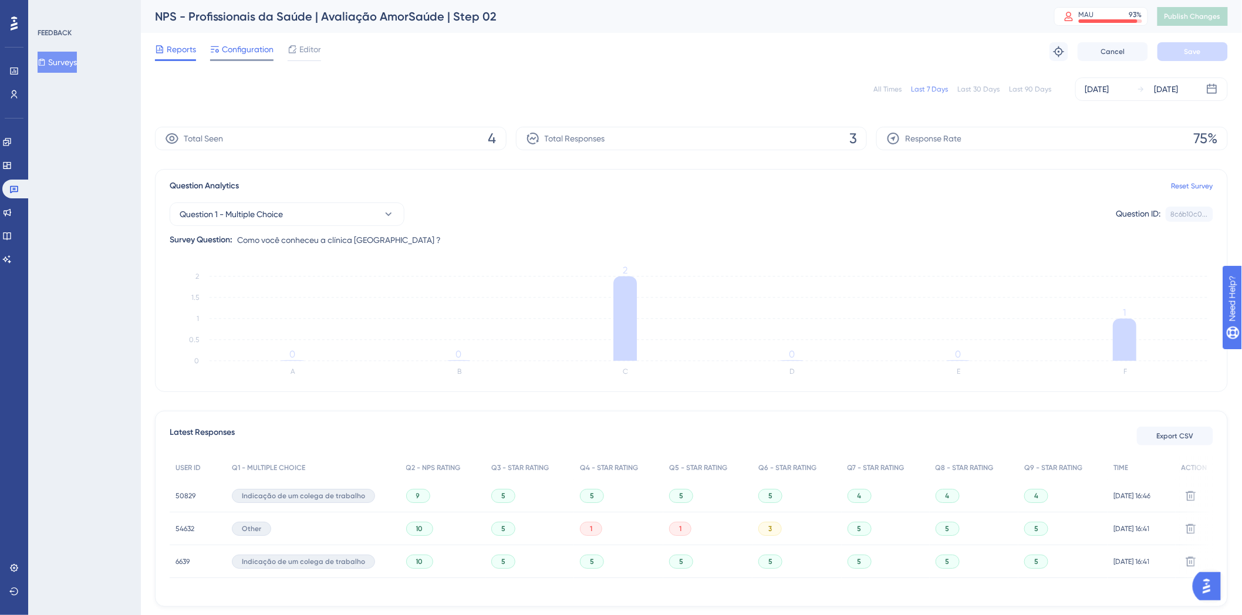
click at [247, 59] on div at bounding box center [241, 60] width 63 height 2
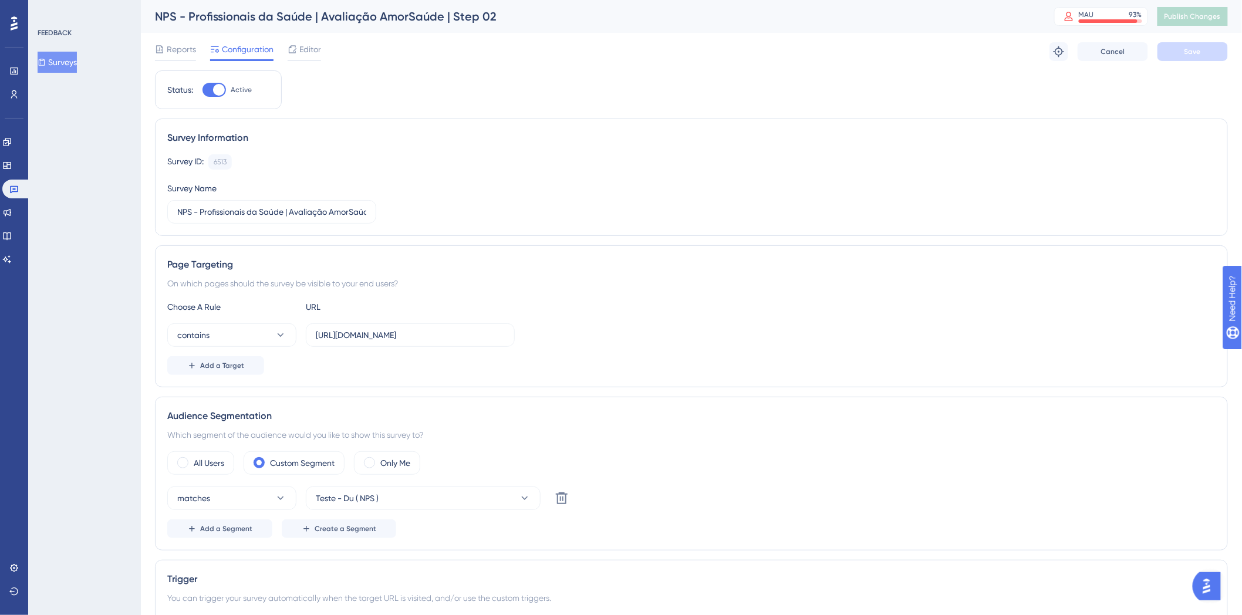
click at [232, 86] on span "Active" at bounding box center [241, 89] width 21 height 9
click at [203, 90] on input "Active" at bounding box center [202, 90] width 1 height 1
checkbox input "false"
click at [1183, 60] on button "Save" at bounding box center [1193, 51] width 70 height 19
click at [1213, 12] on button "Publish Changes" at bounding box center [1193, 16] width 70 height 19
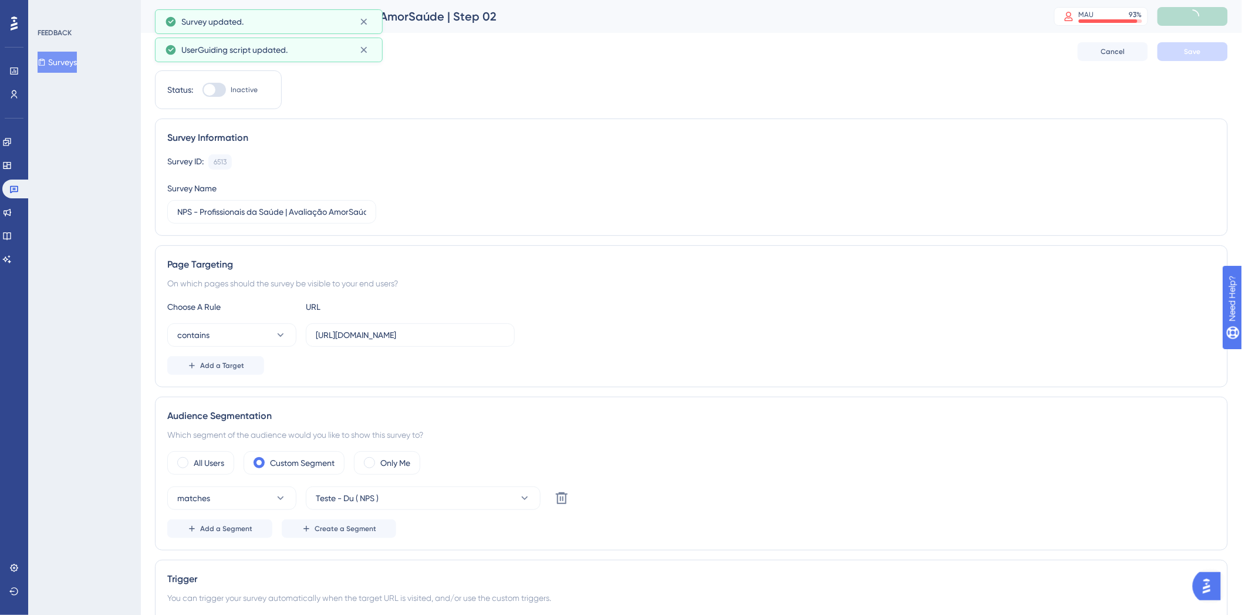
click at [74, 59] on button "Surveys" at bounding box center [57, 62] width 39 height 21
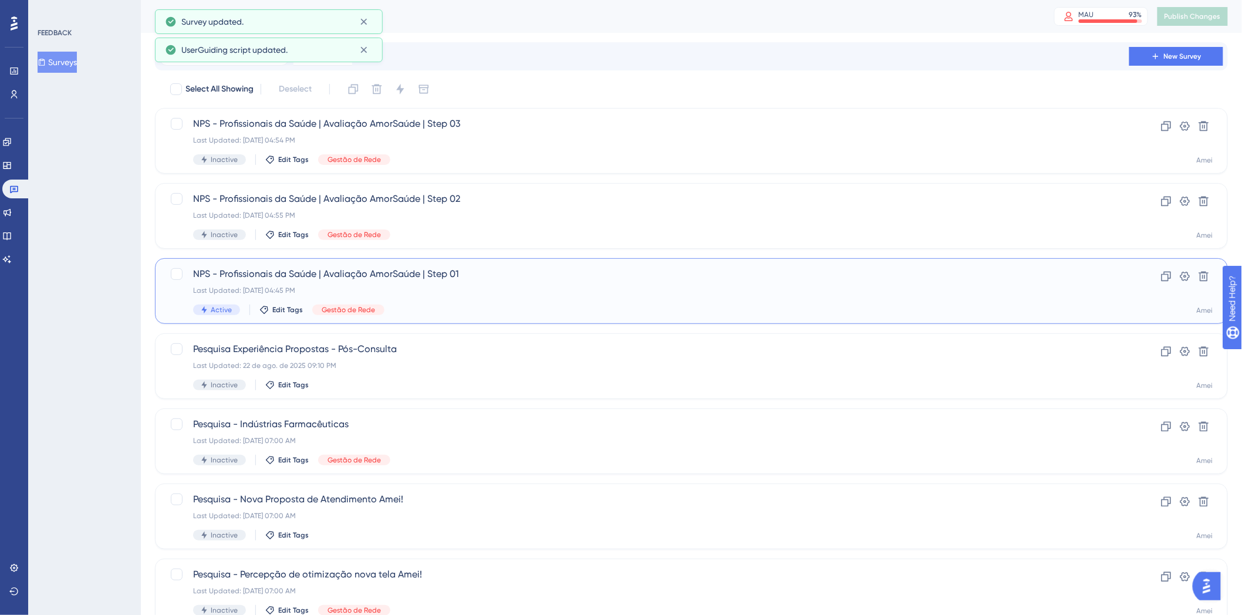
click at [545, 279] on span "NPS - Profissionais da Saúde | Avaliação AmorSaúde | Step 01" at bounding box center [644, 274] width 903 height 14
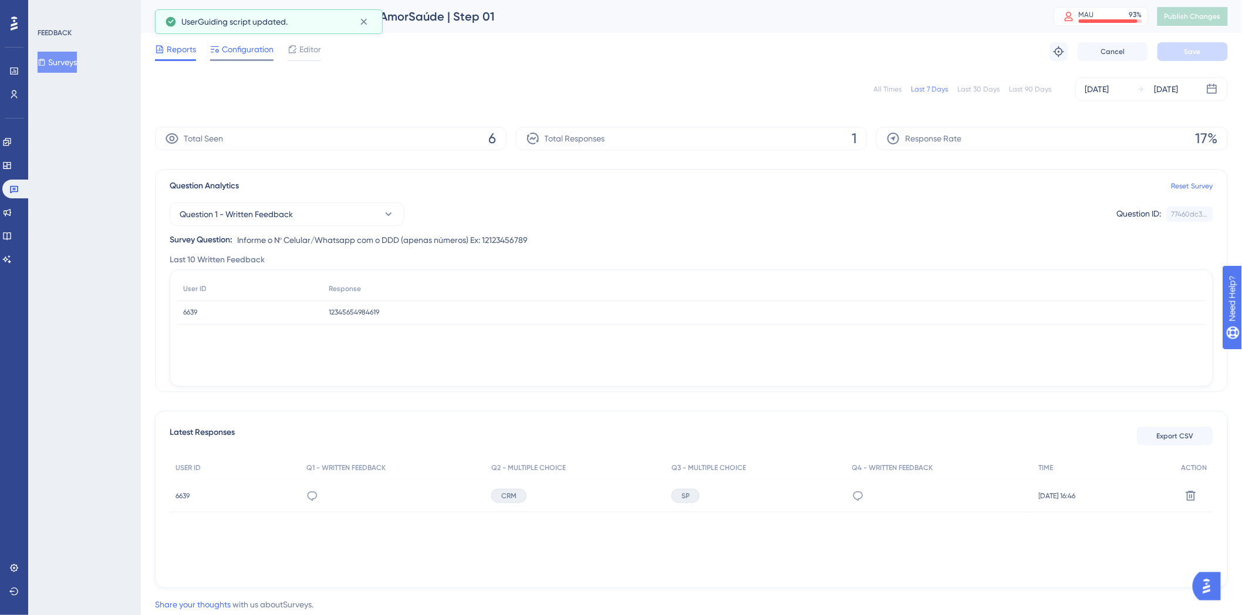
click at [229, 55] on span "Configuration" at bounding box center [248, 49] width 52 height 14
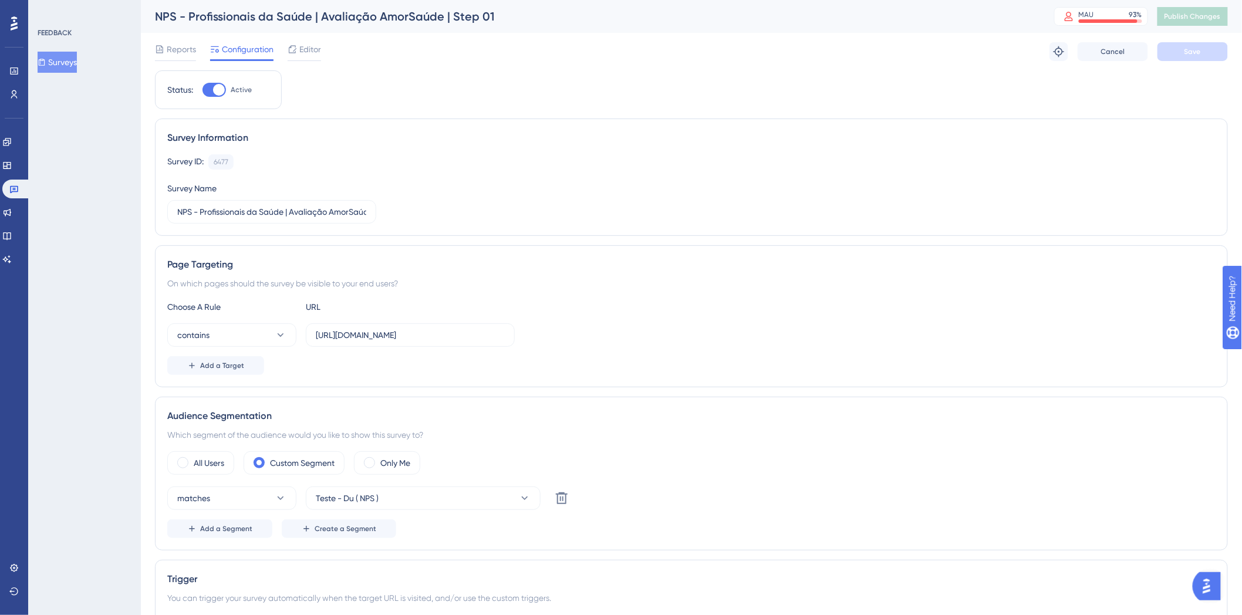
click at [227, 81] on div "Status: Active" at bounding box center [218, 89] width 127 height 39
click at [221, 91] on div at bounding box center [219, 90] width 12 height 12
click at [203, 90] on input "Active" at bounding box center [202, 90] width 1 height 1
checkbox input "false"
click at [1220, 62] on div "Reports Configuration Editor Troubleshoot Cancel Save" at bounding box center [691, 52] width 1073 height 38
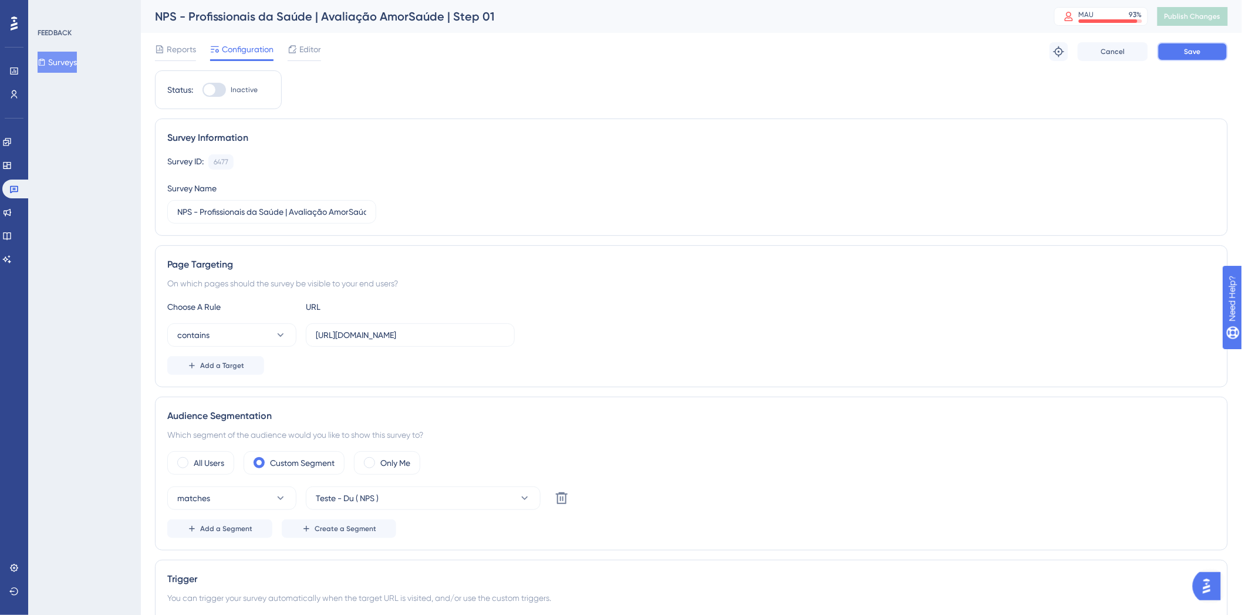
click at [1204, 49] on button "Save" at bounding box center [1193, 51] width 70 height 19
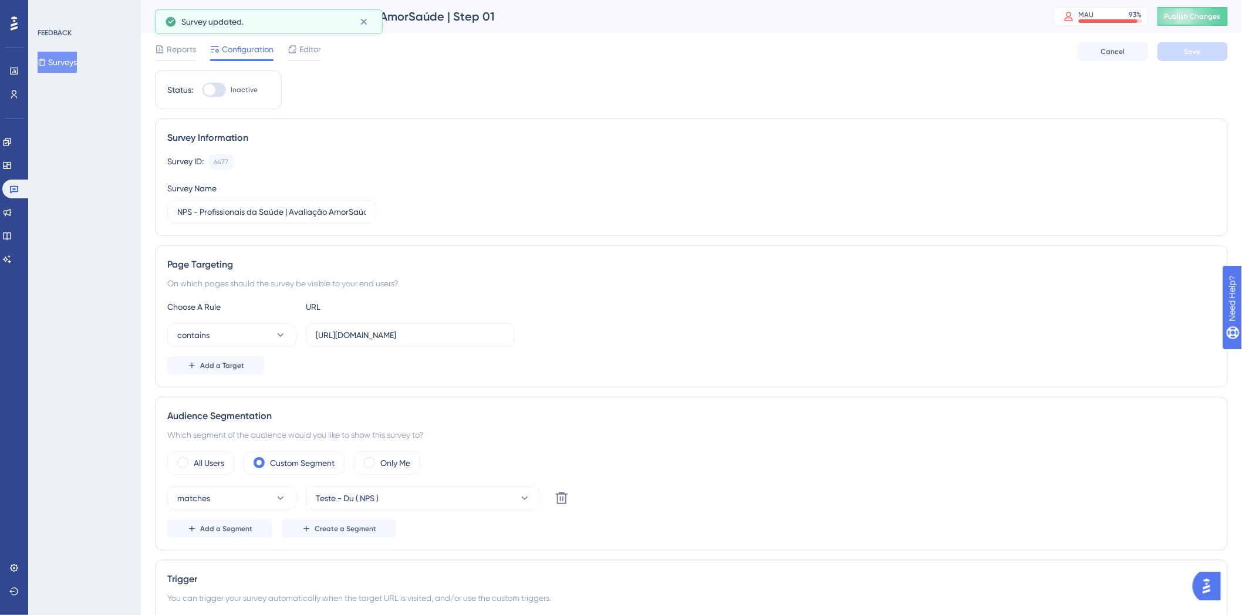
click at [1203, 15] on button "Publish Changes" at bounding box center [1193, 16] width 70 height 19
click at [60, 53] on button "Surveys" at bounding box center [57, 62] width 39 height 21
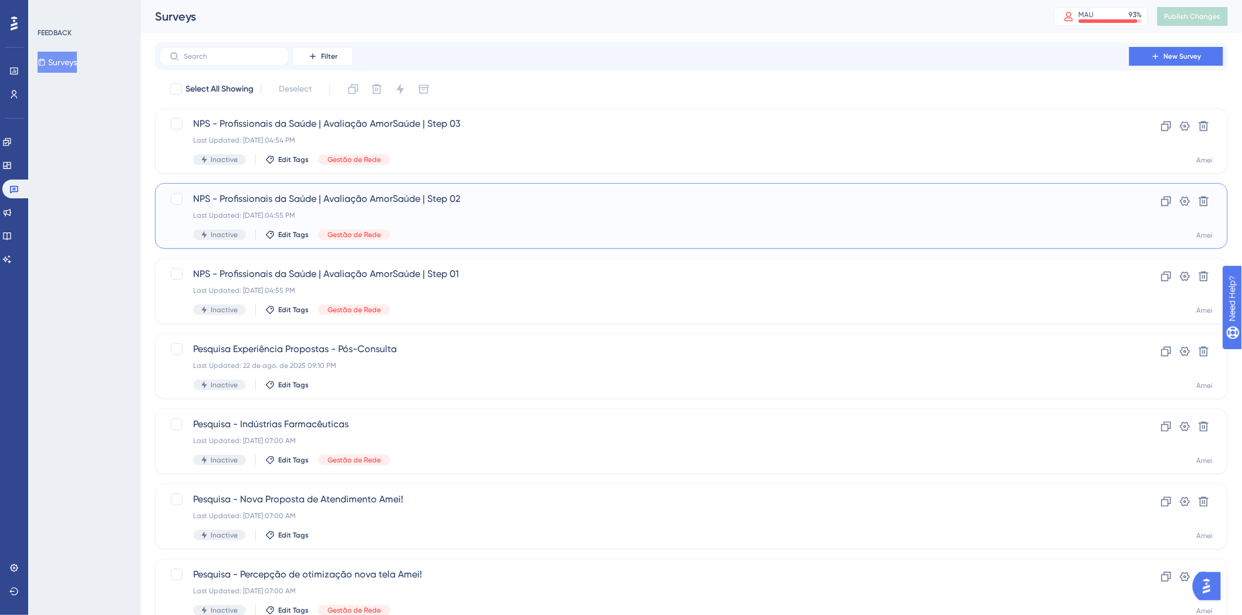
click at [534, 225] on div "NPS - Profissionais da Saúde | Avaliação AmorSaúde | Step 02 Last Updated: 14 d…" at bounding box center [644, 216] width 903 height 48
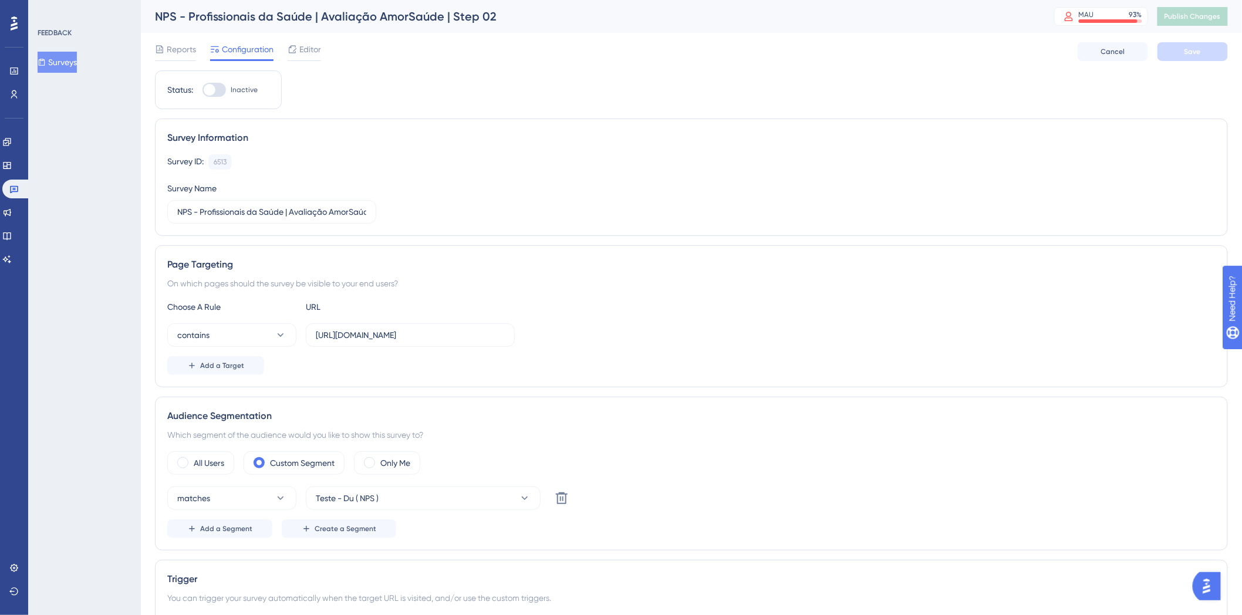
click at [66, 45] on div "FEEDBACK Surveys" at bounding box center [85, 50] width 95 height 45
click at [55, 65] on button "Surveys" at bounding box center [57, 62] width 39 height 21
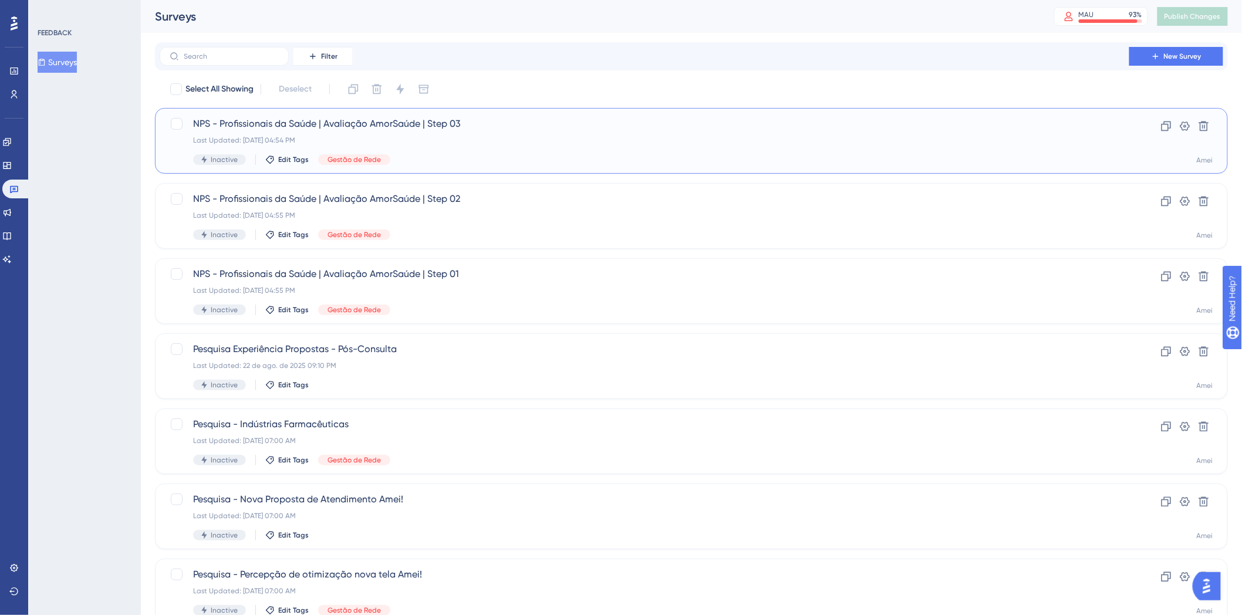
click at [683, 141] on div "Last Updated: 14 de out. de 2025 04:54 PM" at bounding box center [644, 140] width 903 height 9
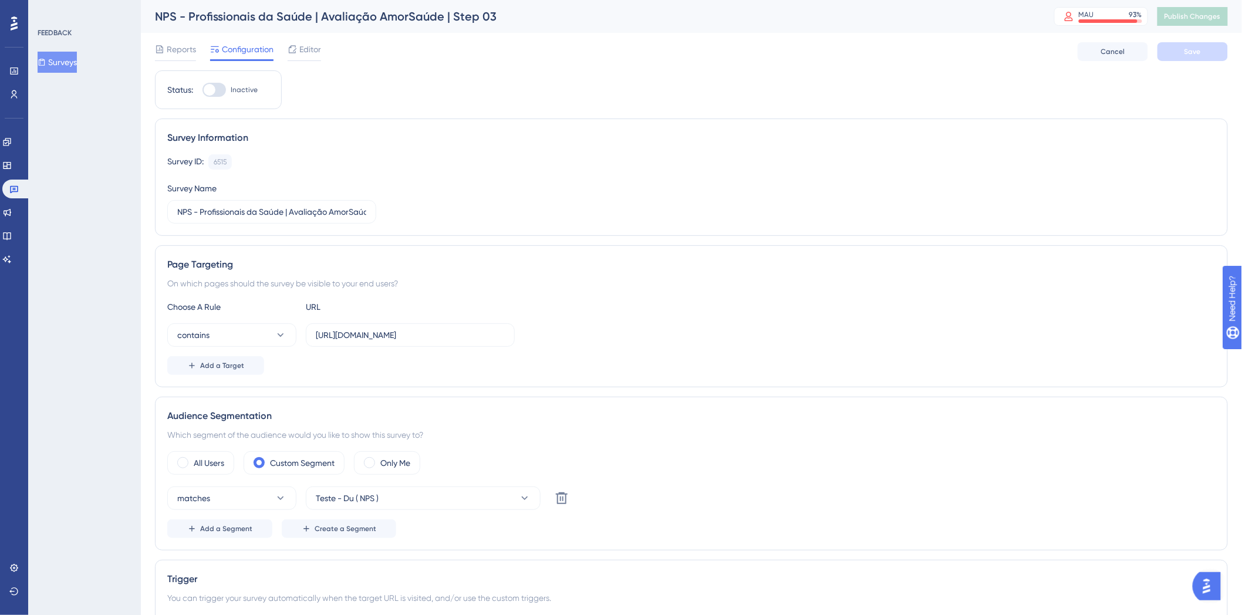
click at [306, 57] on div "Editor" at bounding box center [304, 51] width 33 height 19
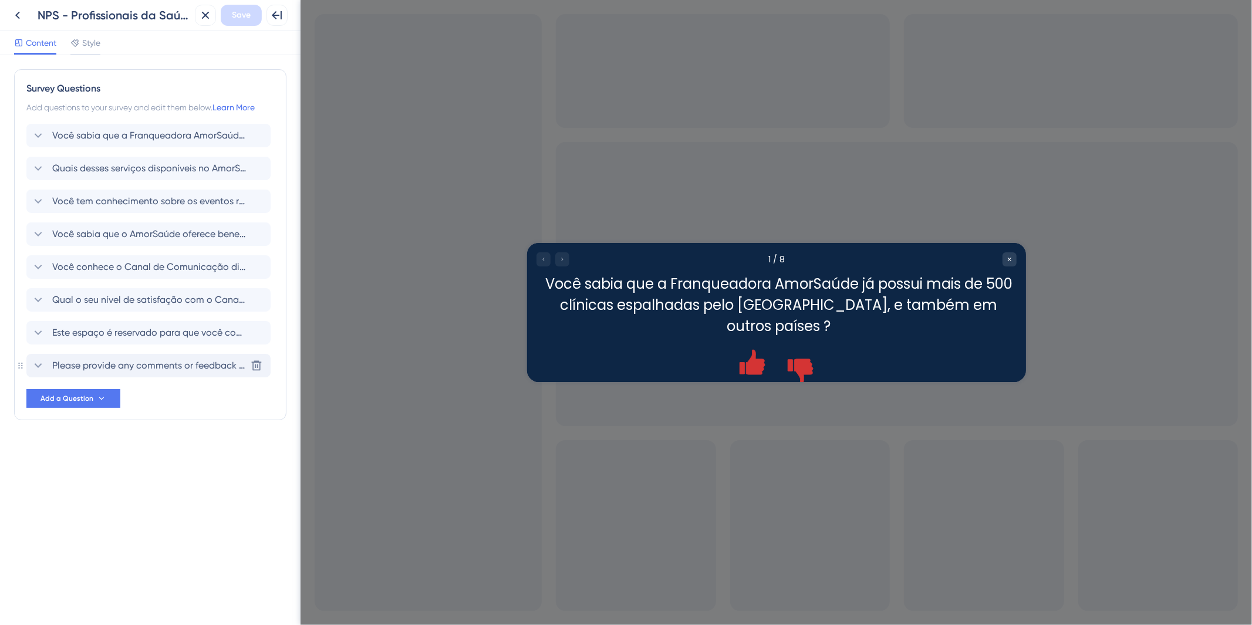
click at [141, 373] on div "Please provide any comments or feedback regarding your experience with our serv…" at bounding box center [148, 365] width 244 height 23
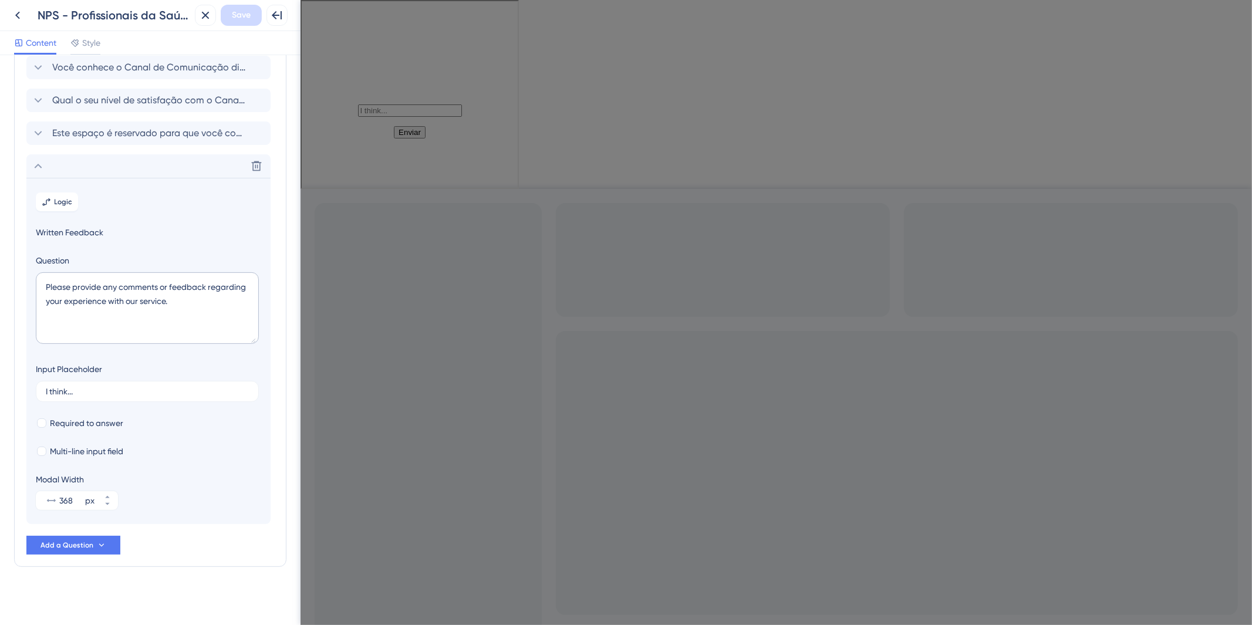
scroll to position [203, 0]
click at [250, 170] on button at bounding box center [256, 163] width 19 height 19
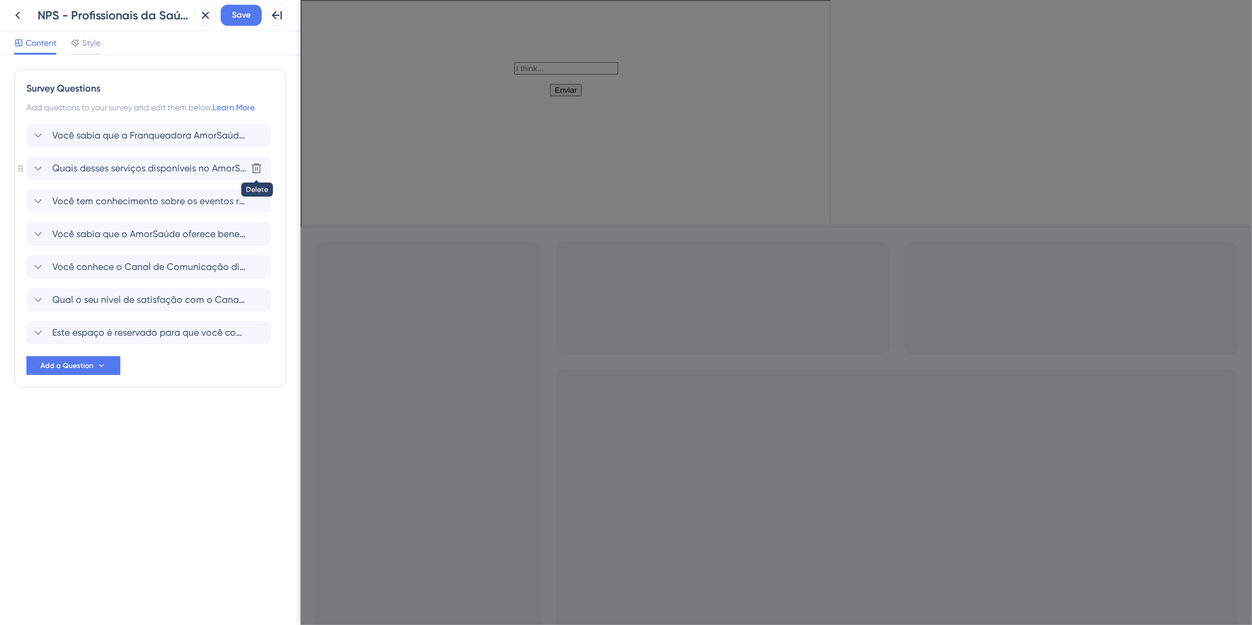
scroll to position [0, 0]
click at [201, 338] on span "Este espaço é reservado para que você compartilhe qualquer comentário adicional…" at bounding box center [149, 333] width 194 height 14
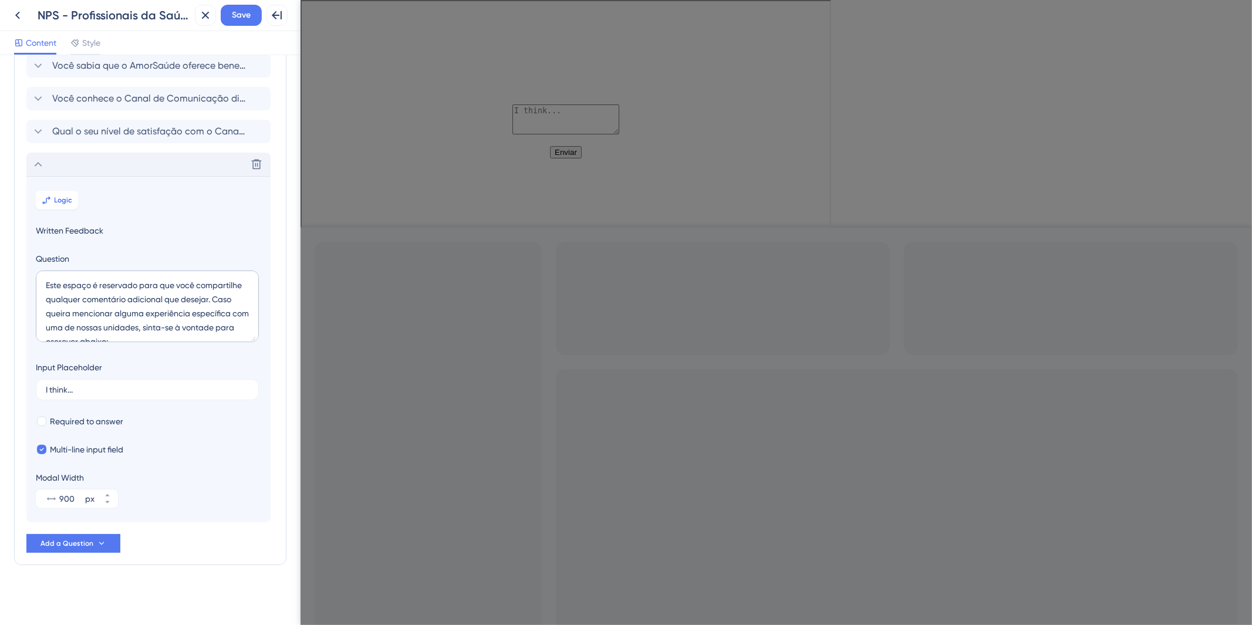
scroll to position [170, 0]
click at [117, 168] on div "Delete" at bounding box center [148, 162] width 244 height 23
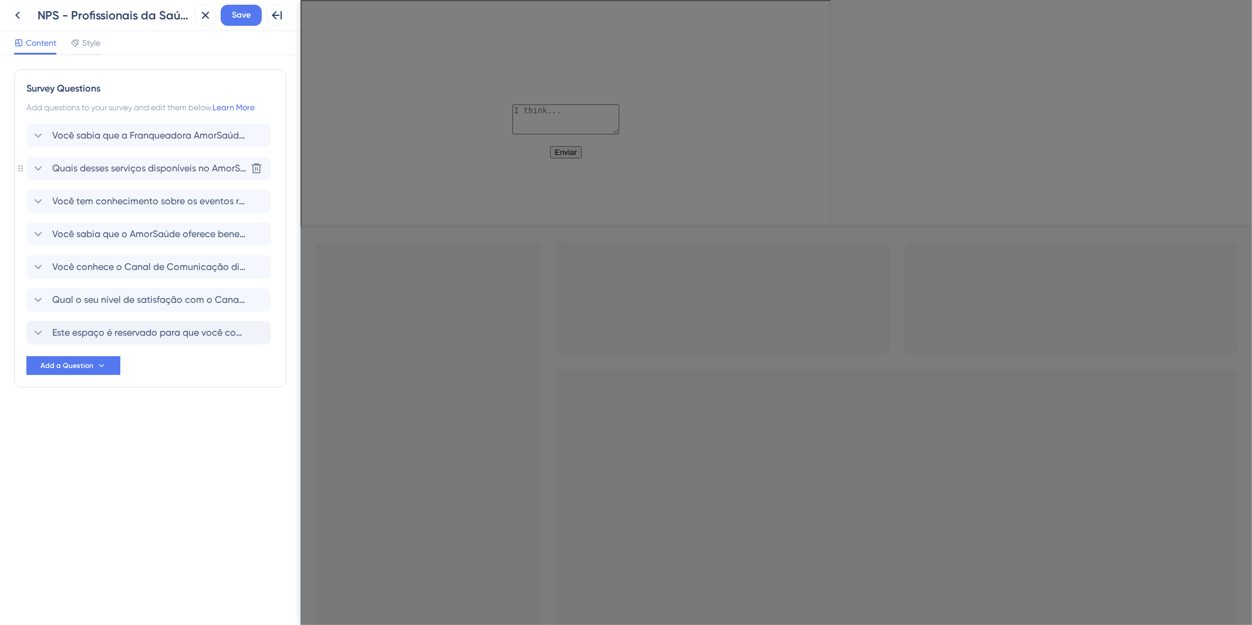
scroll to position [0, 0]
click at [238, 14] on span "Save" at bounding box center [241, 15] width 19 height 14
click at [121, 366] on div "Você sabia que a Franqueadora AmorSaúde já possui mais de 500 clínicas espalhad…" at bounding box center [150, 249] width 248 height 251
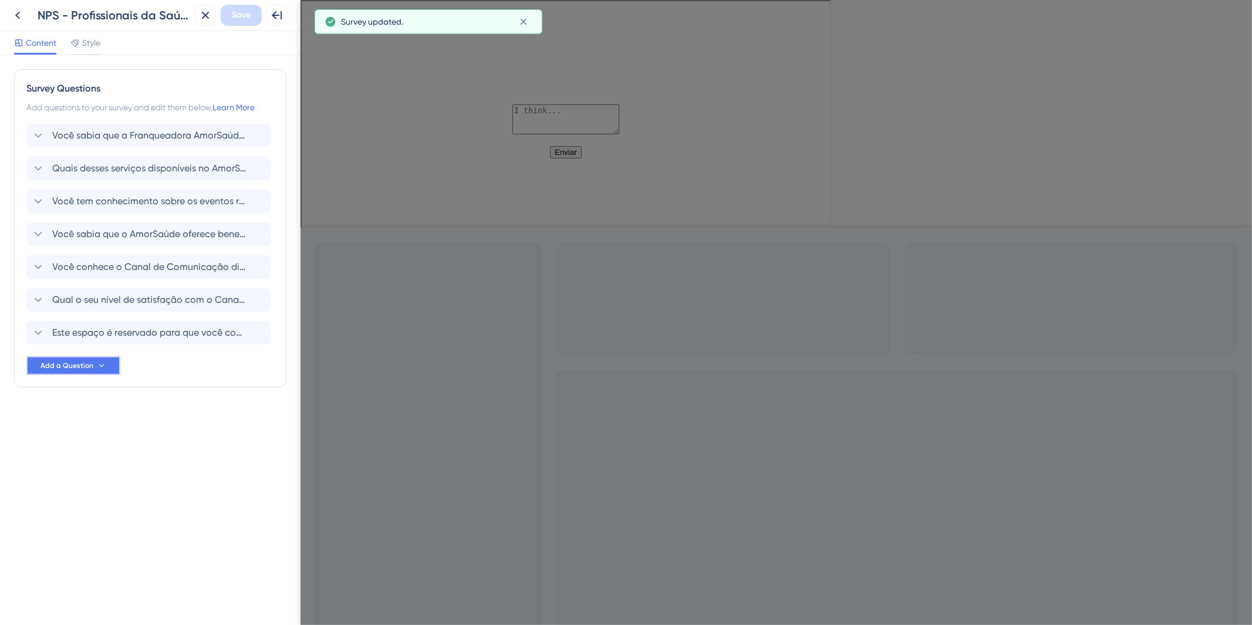
click at [105, 367] on icon at bounding box center [101, 365] width 9 height 9
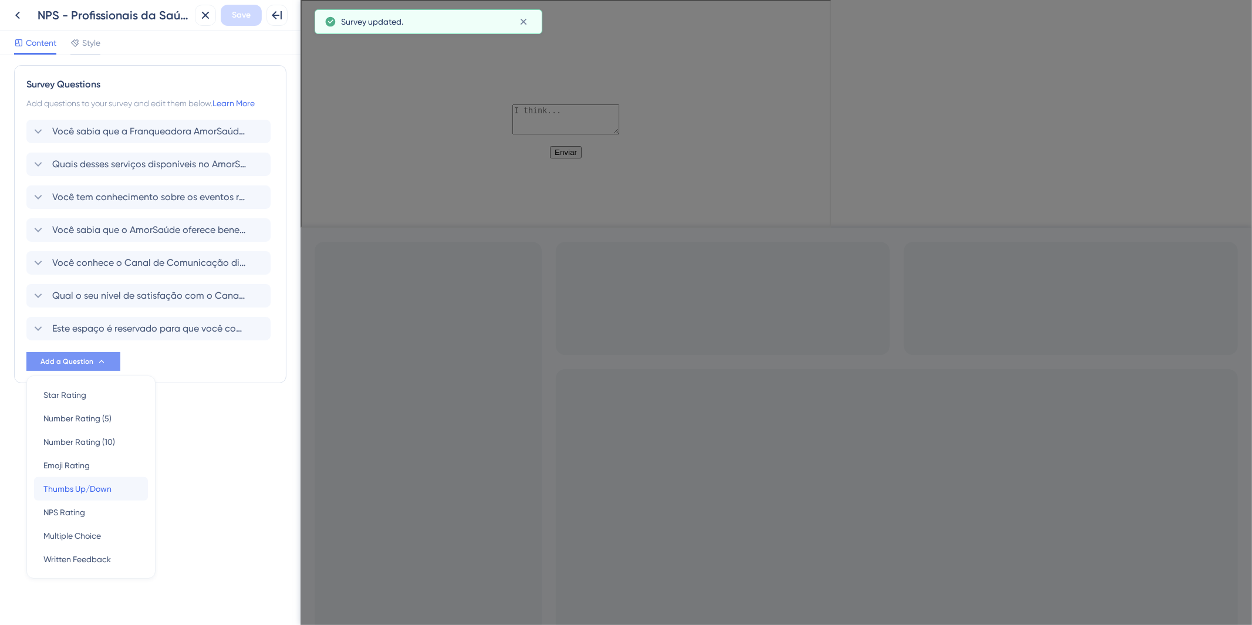
click at [95, 483] on span "Thumbs Up/Down" at bounding box center [77, 489] width 68 height 14
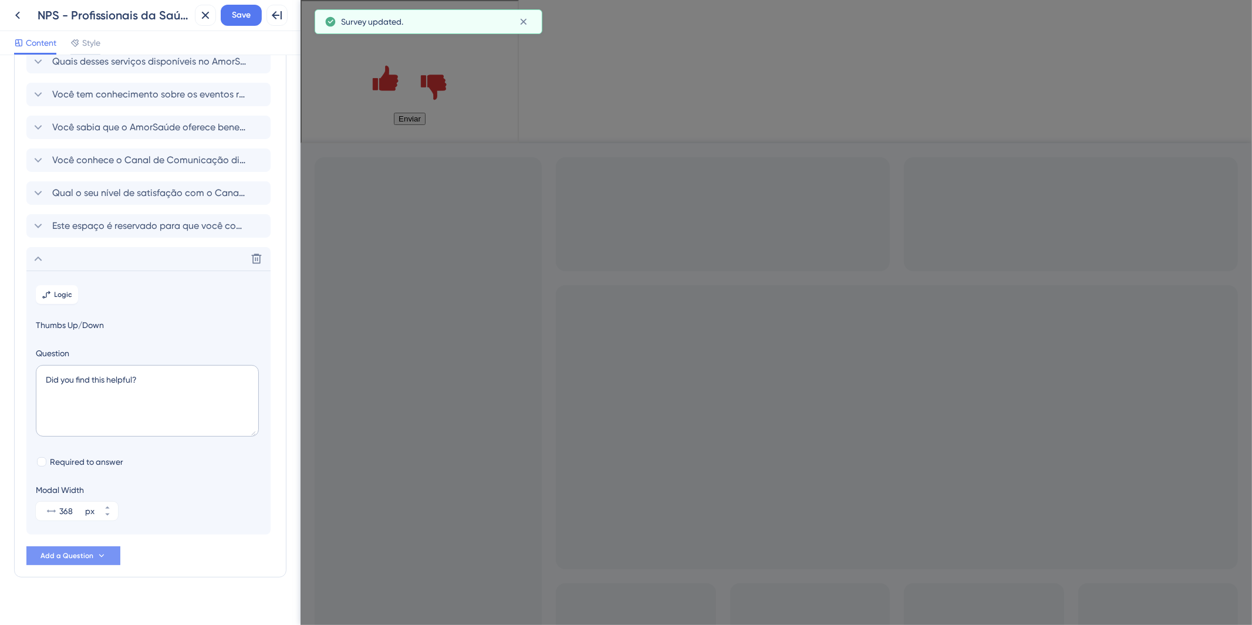
scroll to position [120, 0]
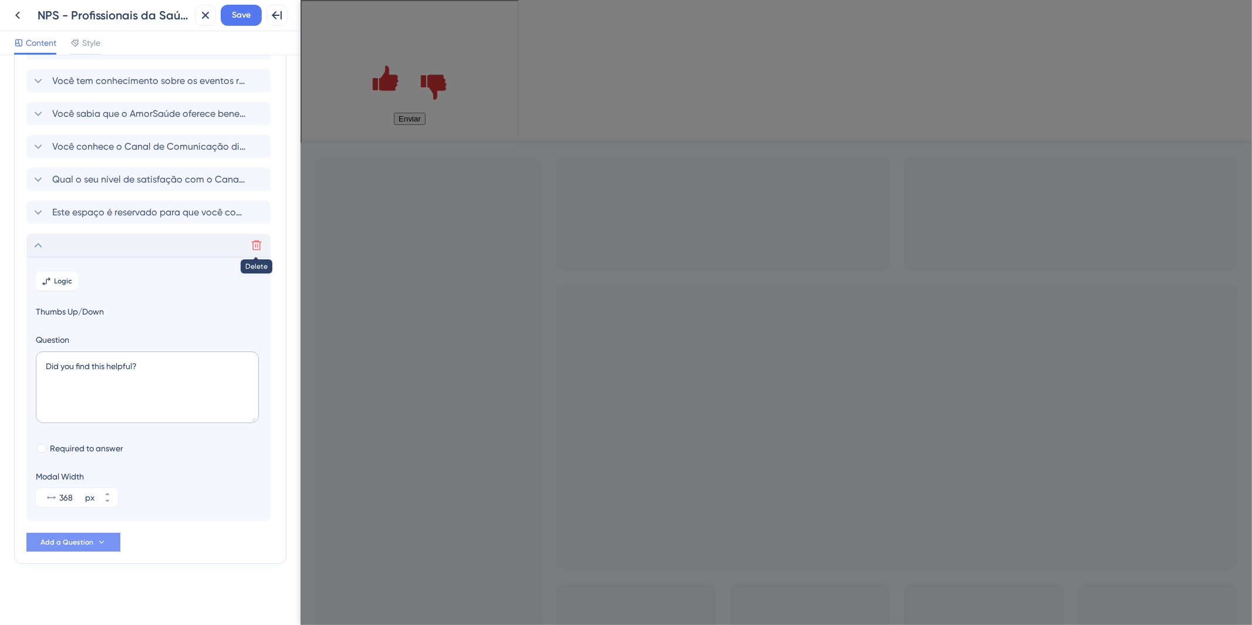
click at [251, 247] on icon at bounding box center [257, 246] width 12 height 12
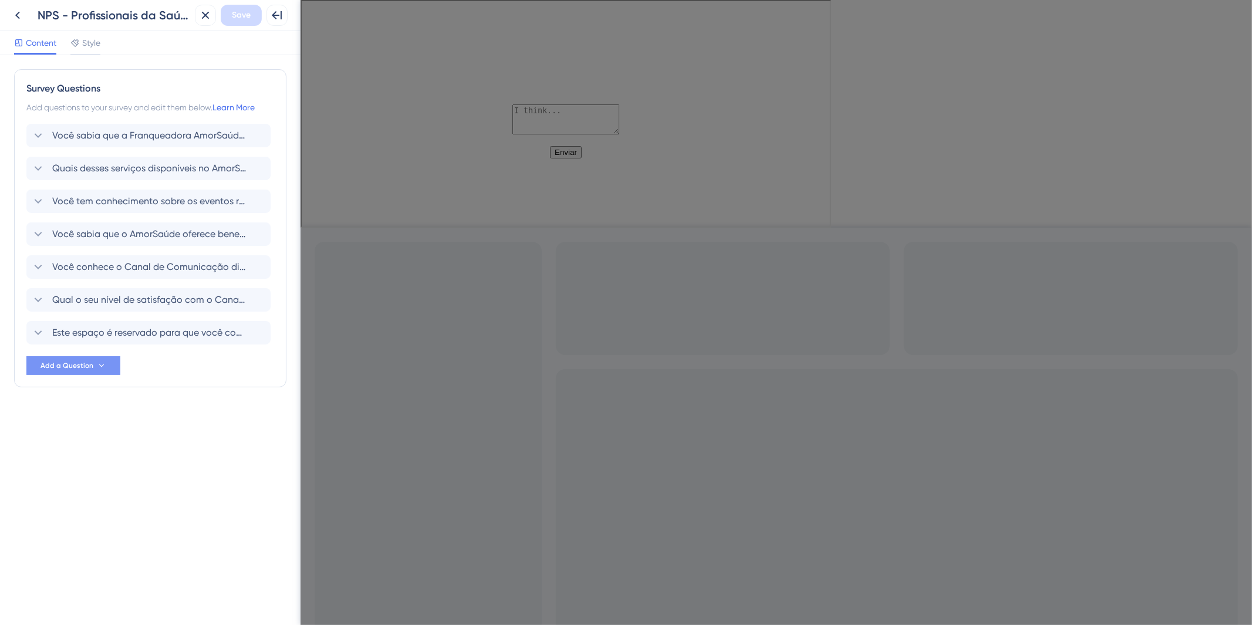
scroll to position [0, 0]
click at [100, 358] on button "Add a Question" at bounding box center [73, 365] width 94 height 19
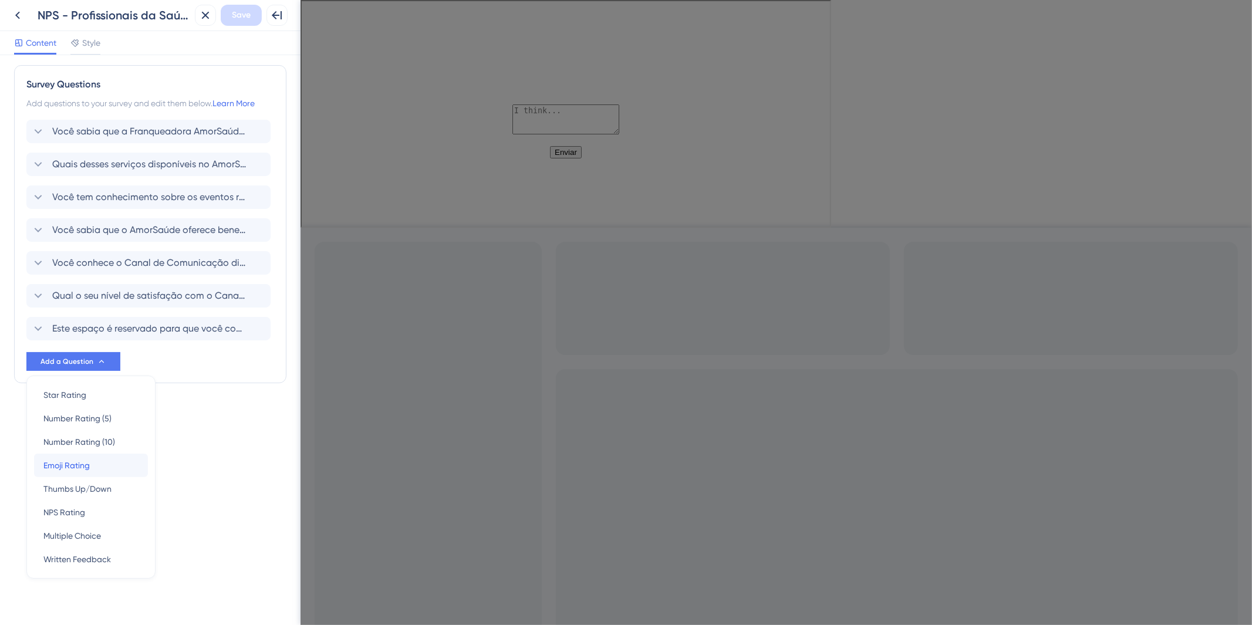
click at [100, 468] on div "Emoji Rating Emoji Rating" at bounding box center [90, 465] width 95 height 23
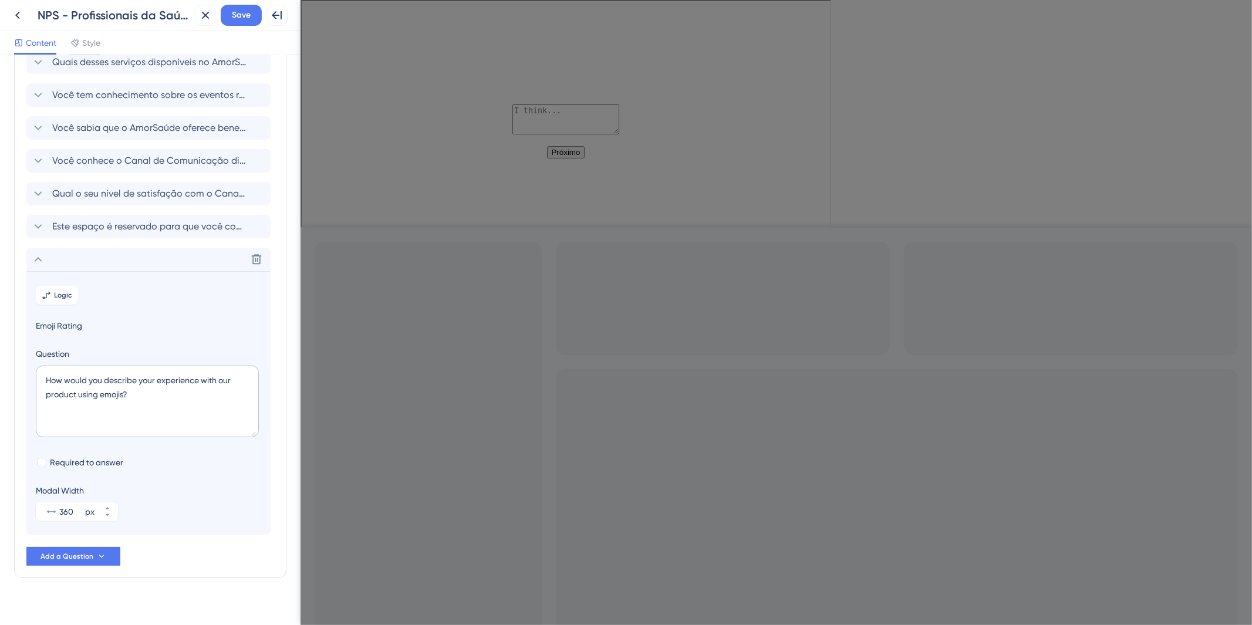
scroll to position [120, 0]
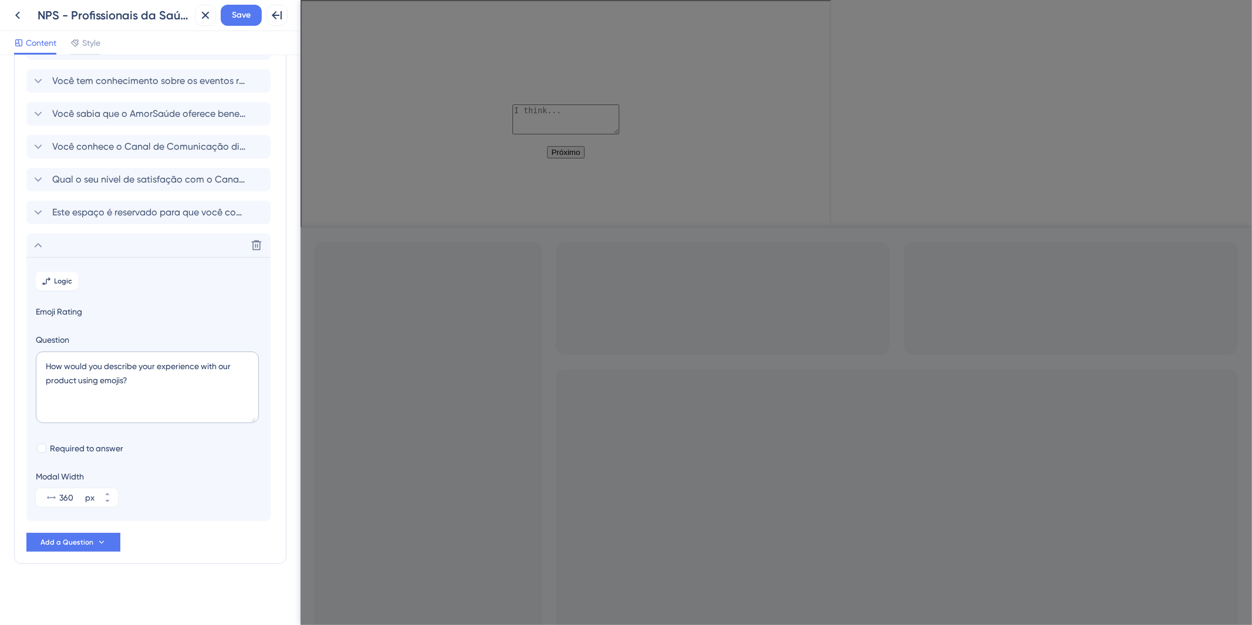
click at [335, 17] on icon "Go to Question 8" at bounding box center [335, 16] width 7 height 7
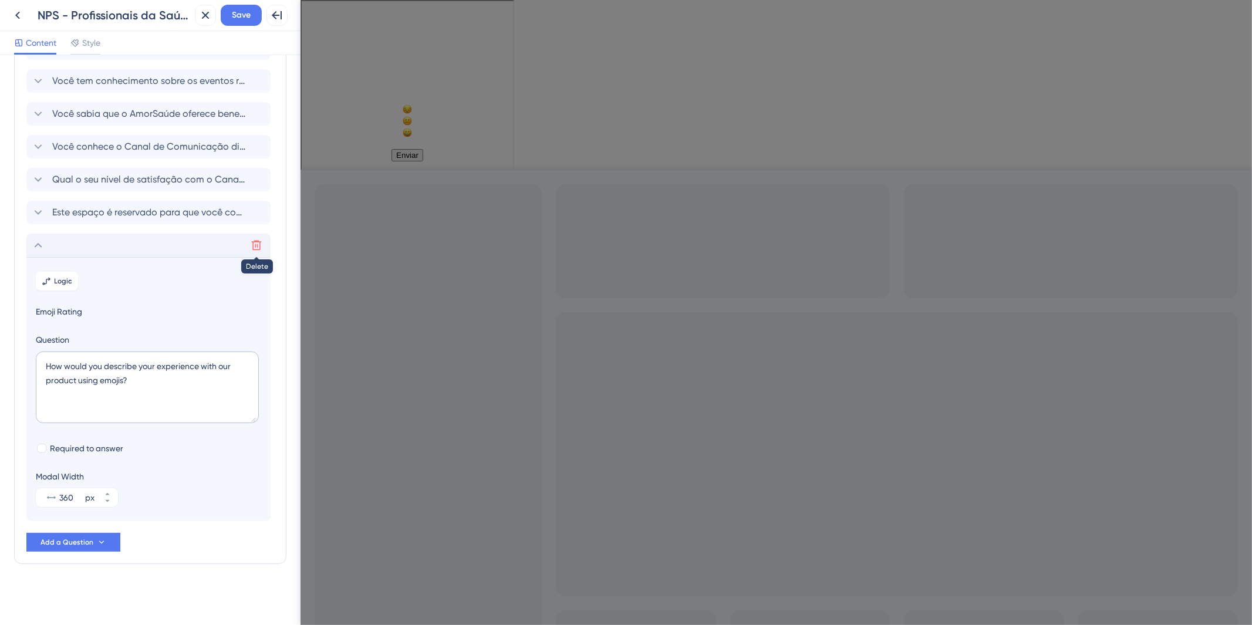
click at [254, 248] on icon at bounding box center [257, 246] width 12 height 12
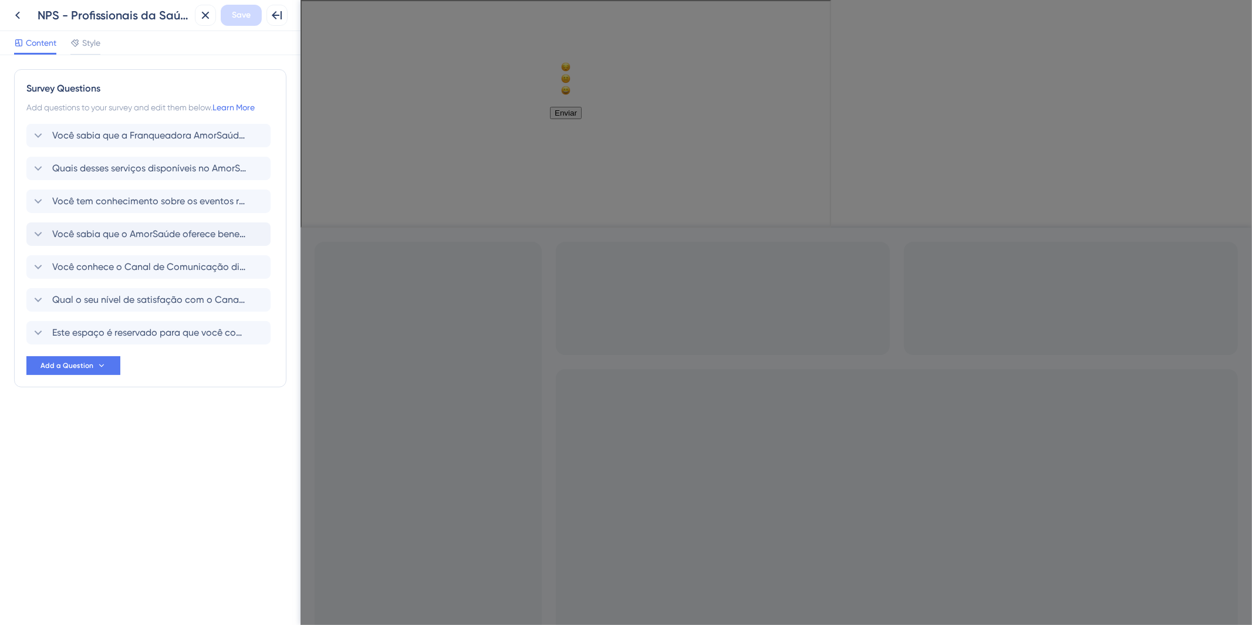
scroll to position [0, 0]
click at [95, 371] on button "Add a Question" at bounding box center [73, 365] width 94 height 19
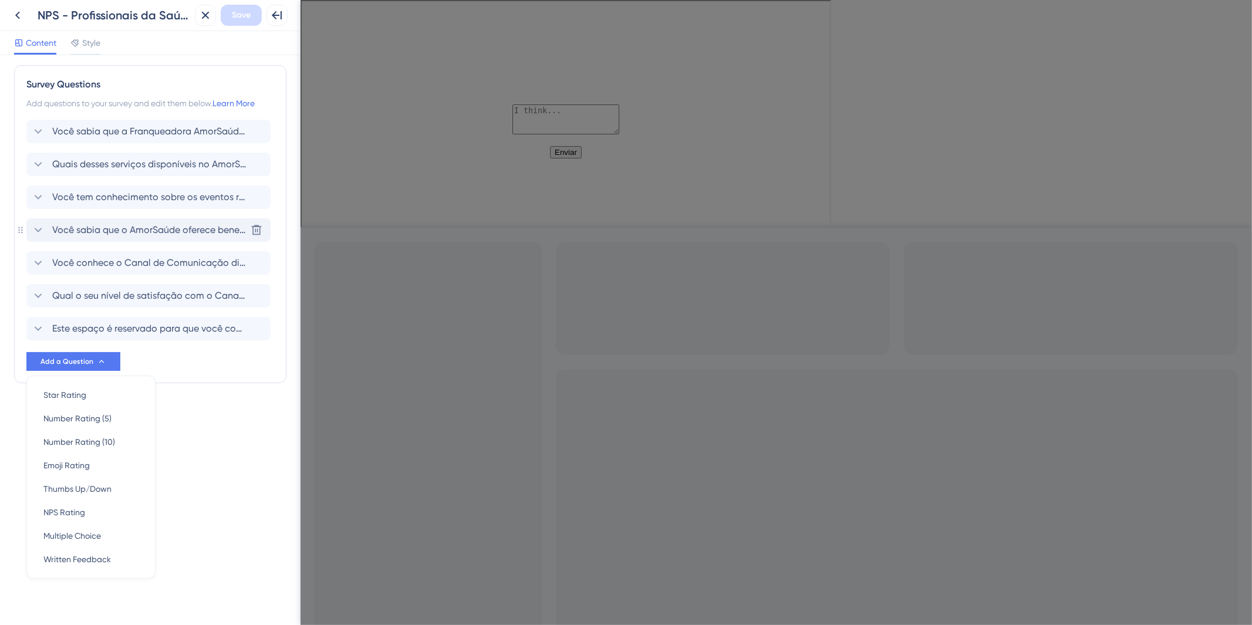
click at [141, 226] on span "Você sabia que o AmorSaúde oferece benefícios por meio de parcerias com outras …" at bounding box center [149, 230] width 194 height 14
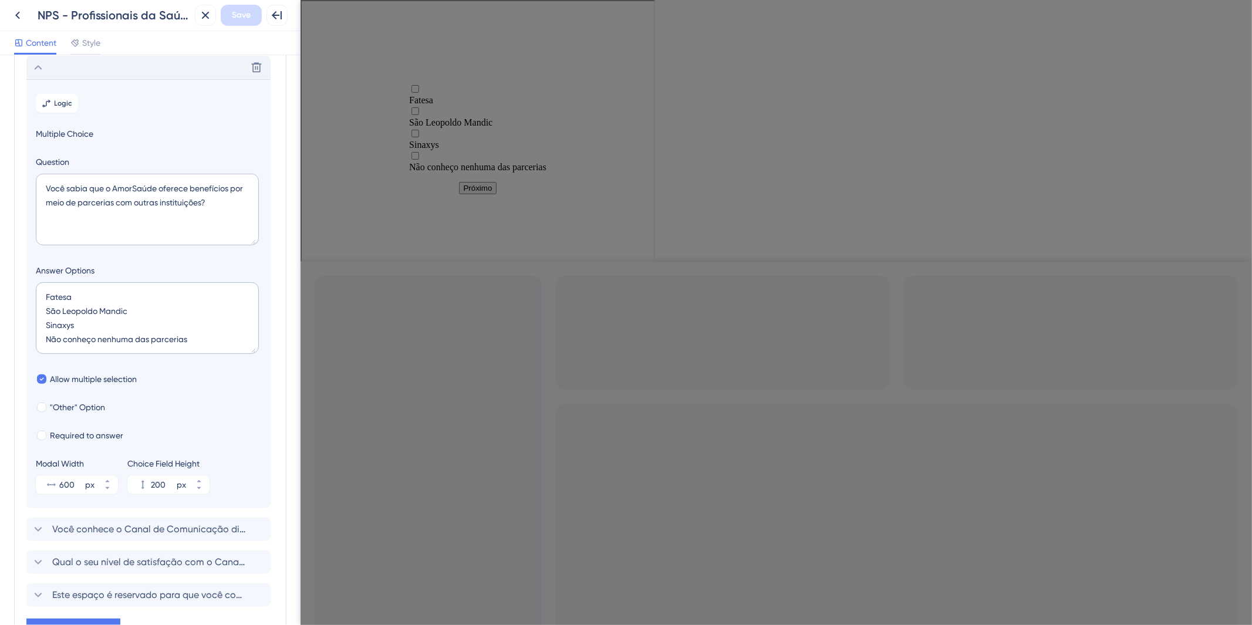
scroll to position [167, 0]
click at [37, 78] on div "Delete" at bounding box center [148, 66] width 244 height 23
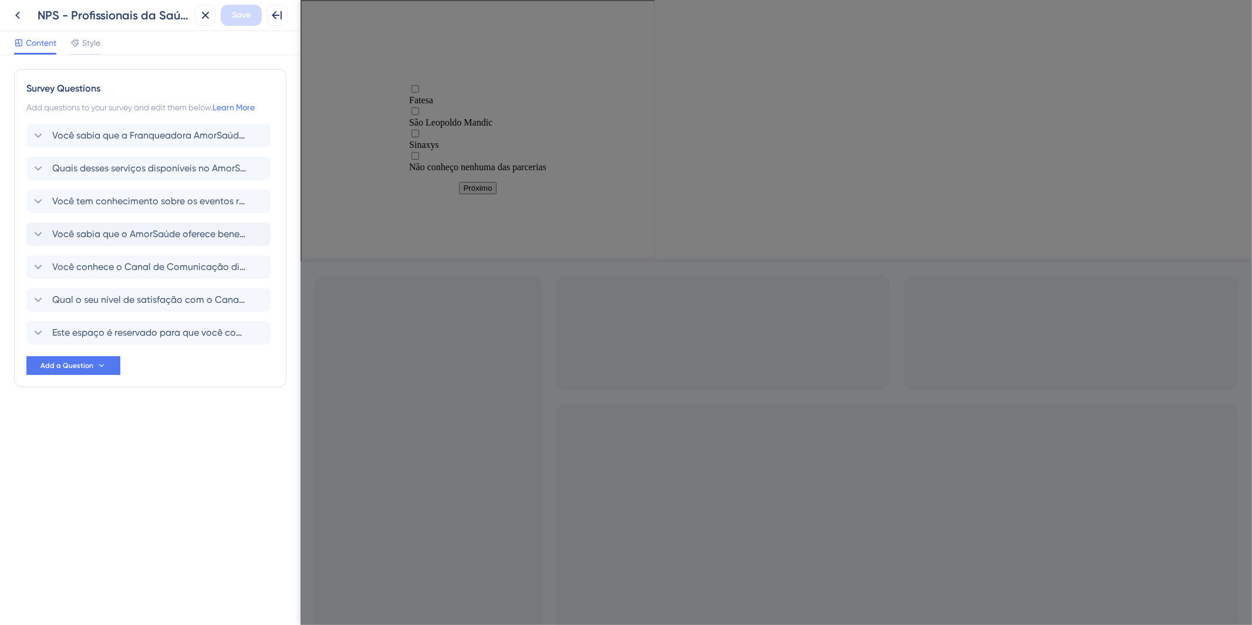
scroll to position [0, 0]
click at [57, 368] on span "Add a Question" at bounding box center [67, 365] width 53 height 9
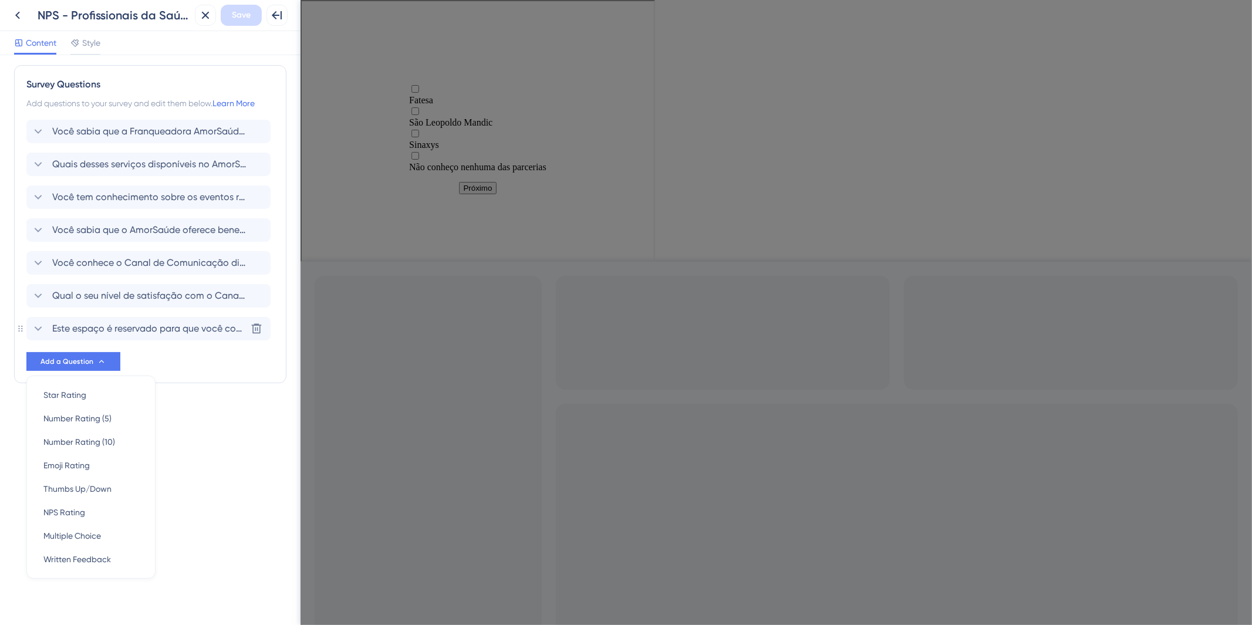
click at [133, 331] on span "Este espaço é reservado para que você compartilhe qualquer comentário adicional…" at bounding box center [149, 329] width 194 height 14
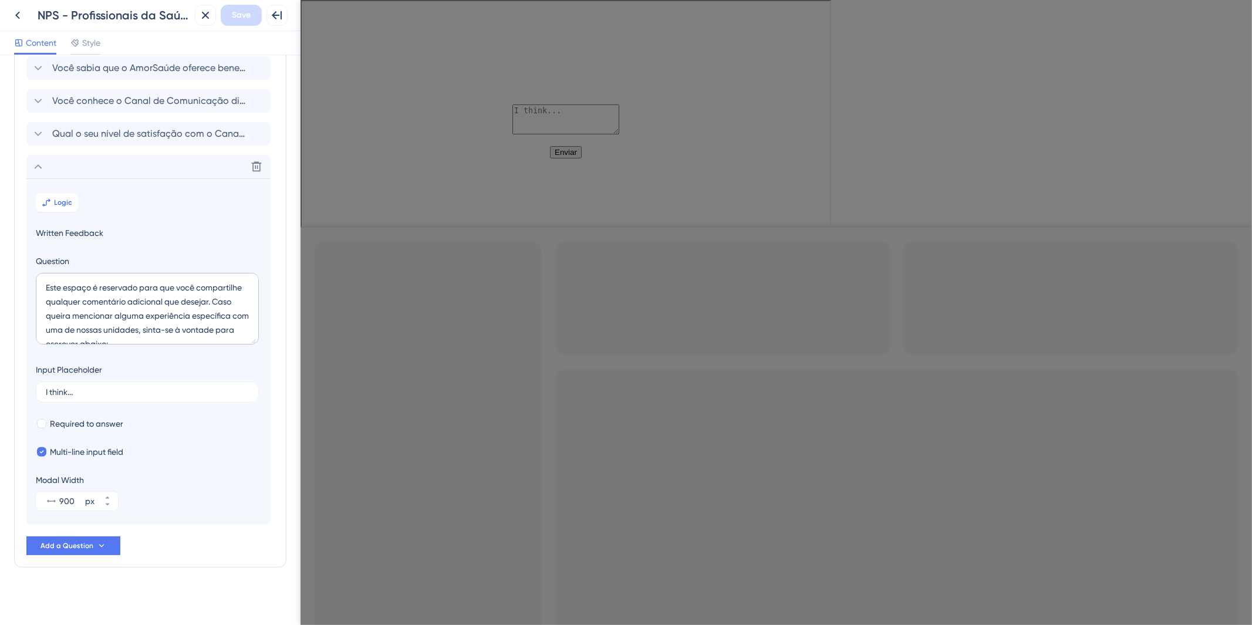
scroll to position [170, 0]
click at [77, 165] on div "Delete" at bounding box center [148, 162] width 244 height 23
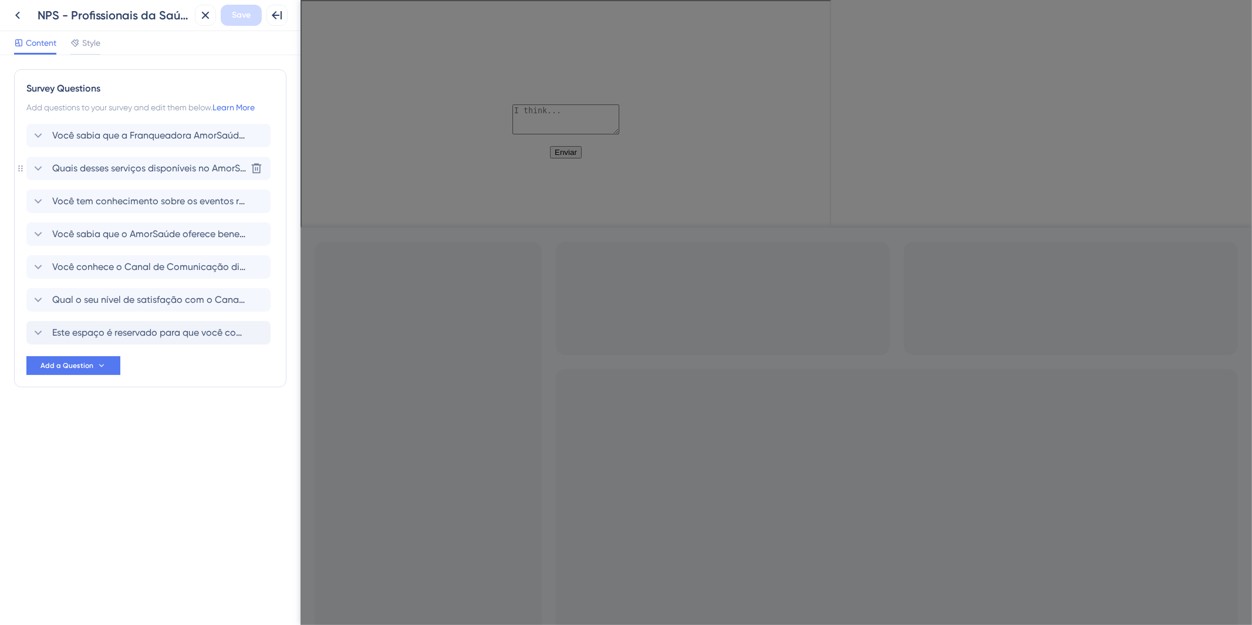
scroll to position [0, 0]
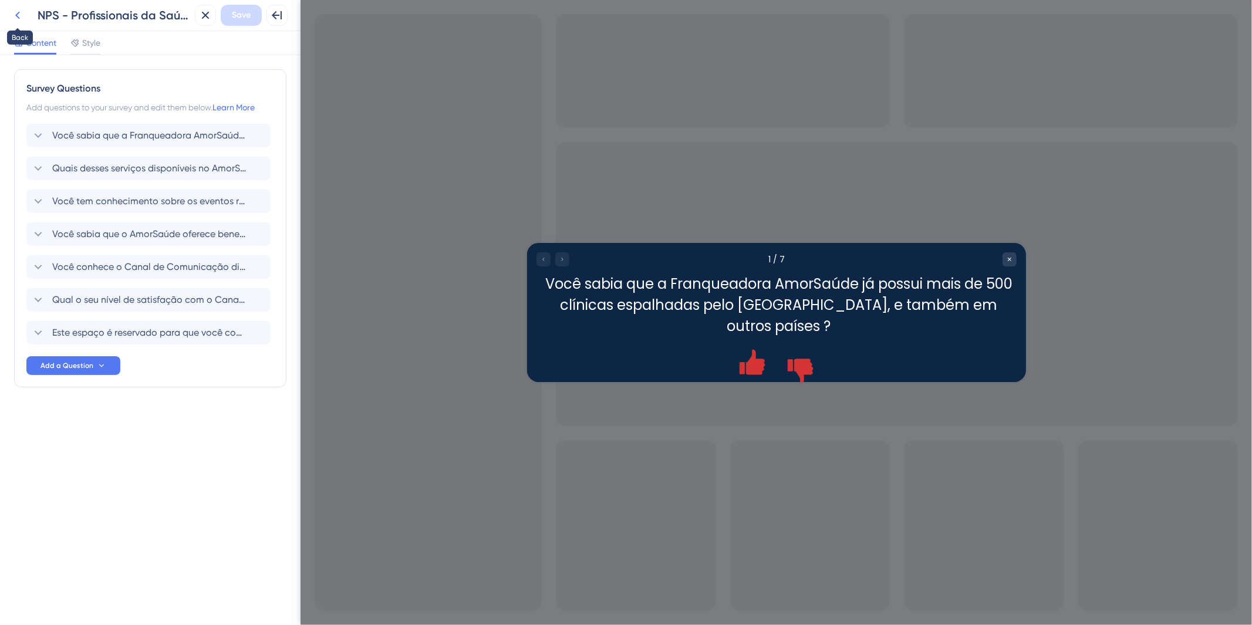
click at [18, 13] on icon at bounding box center [17, 16] width 5 height 8
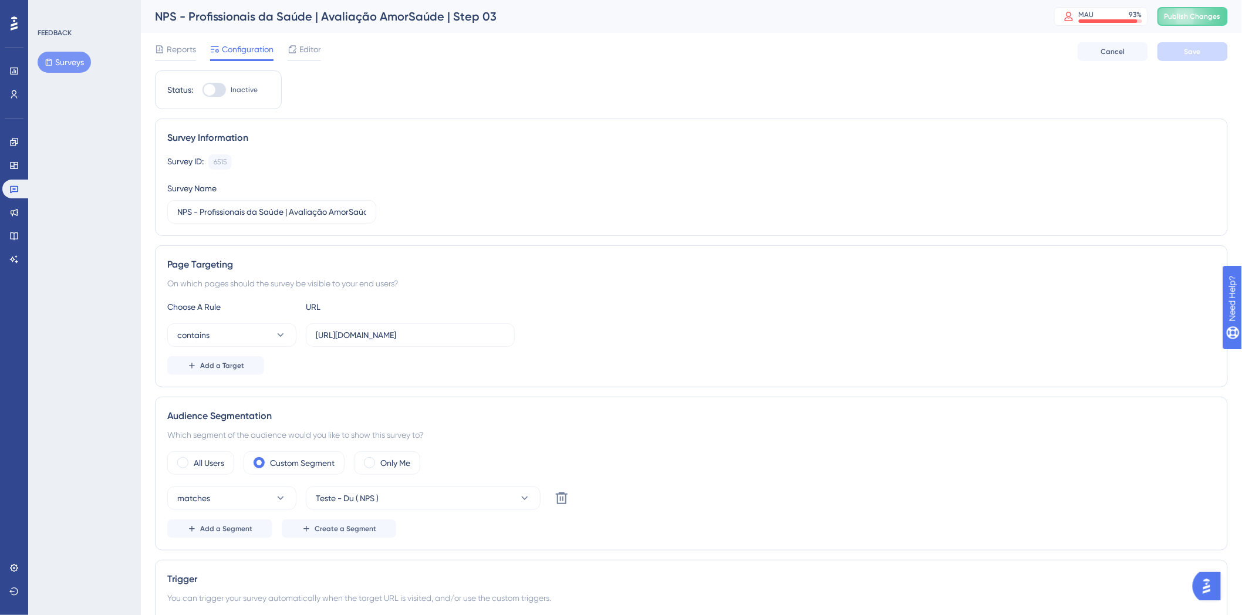
click at [59, 63] on button "Surveys" at bounding box center [64, 62] width 53 height 21
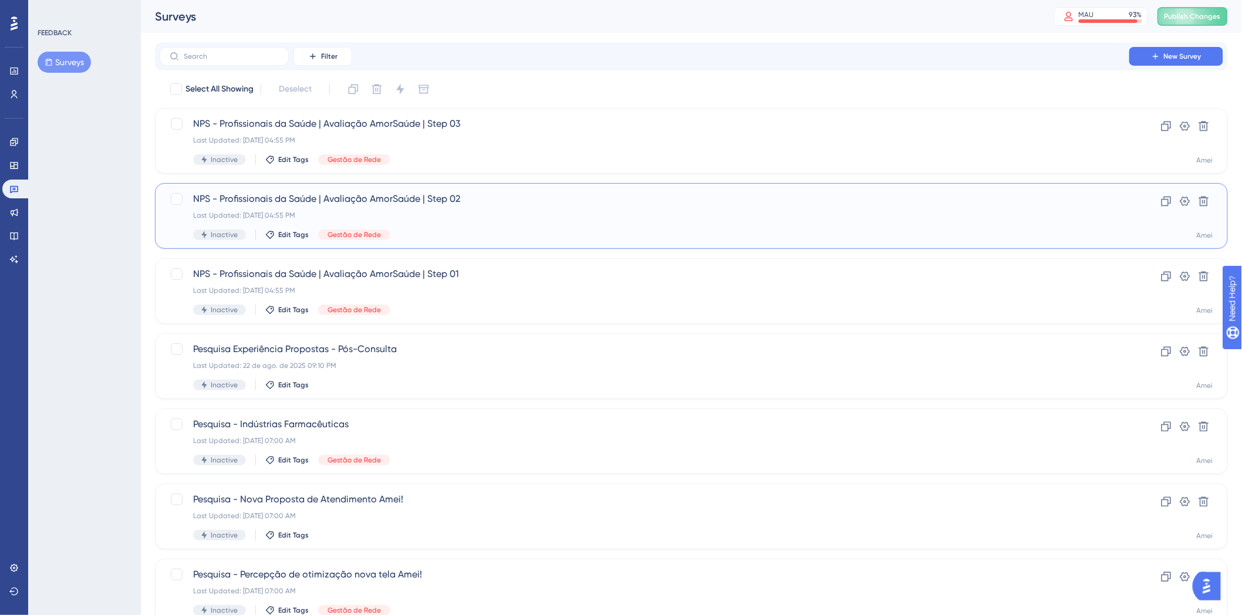
click at [490, 212] on div "Last Updated: 14 de out. de 2025 04:55 PM" at bounding box center [644, 215] width 903 height 9
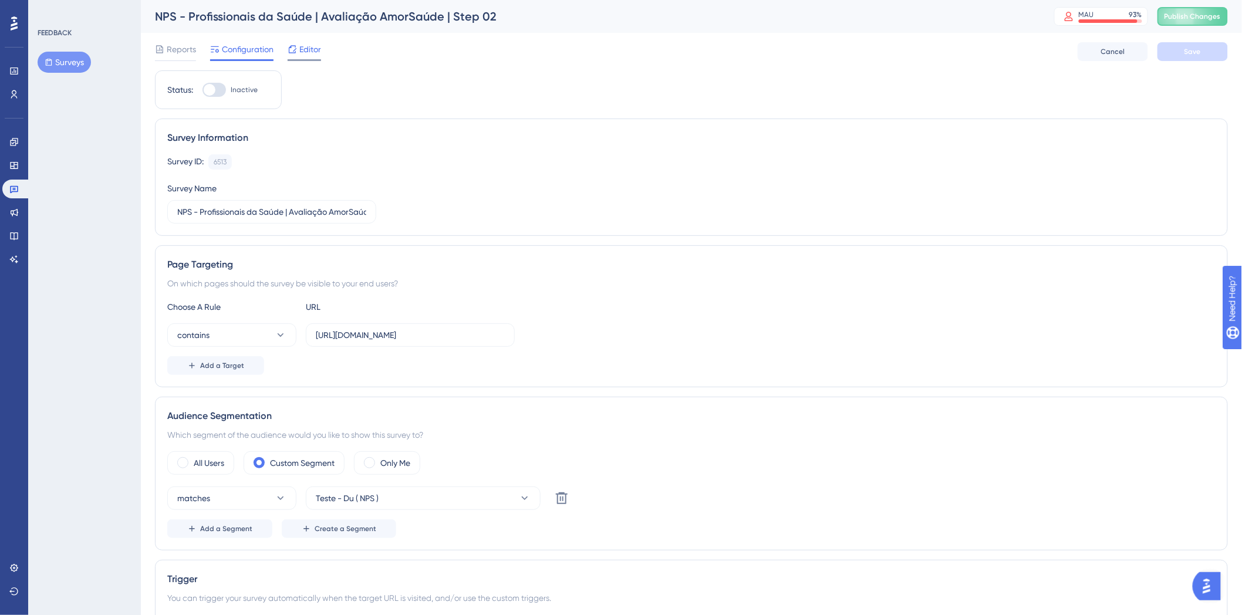
click at [314, 55] on span "Editor" at bounding box center [310, 49] width 22 height 14
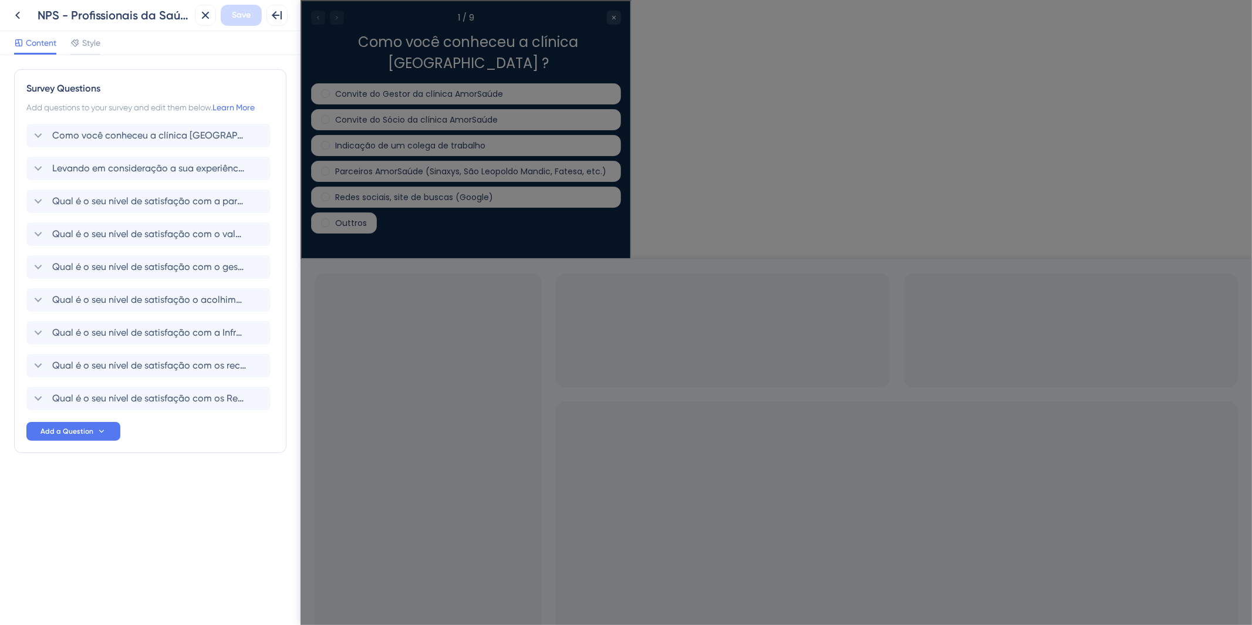
click at [139, 218] on div "Como você conheceu a clínica AmorSaúde ? Levando em consideração a sua experiên…" at bounding box center [150, 267] width 248 height 287
click at [144, 198] on span "Qual é o seu nível de satisfação com a parceria estabelecida com a Clínica Amor…" at bounding box center [149, 201] width 194 height 14
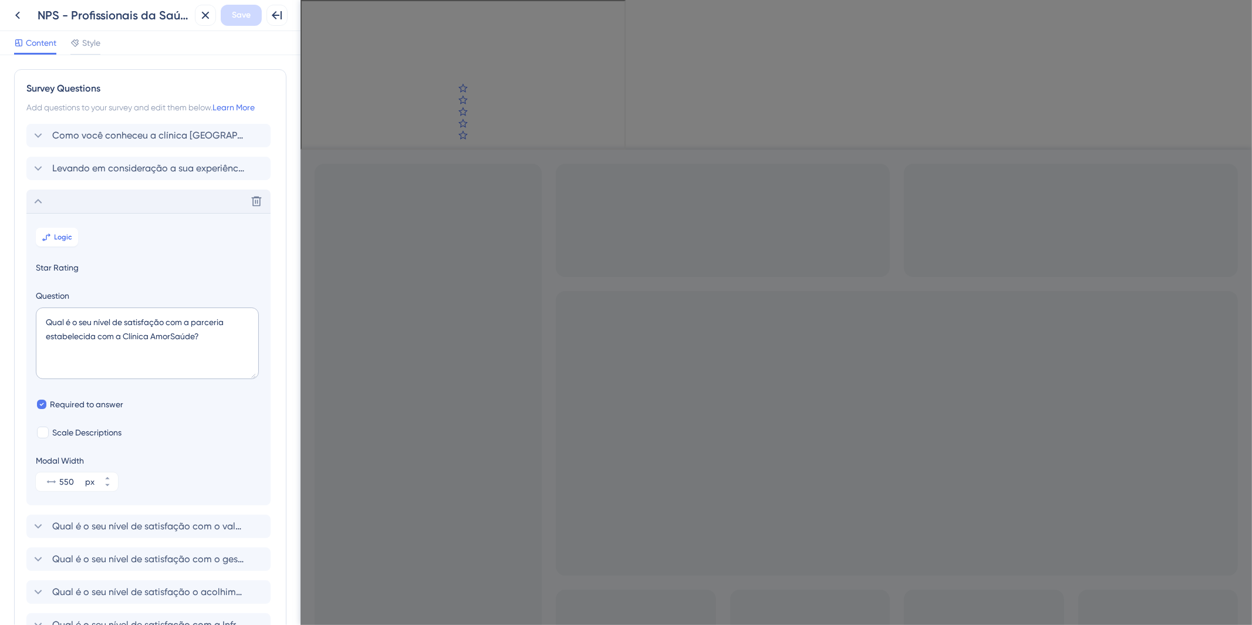
scroll to position [134, 0]
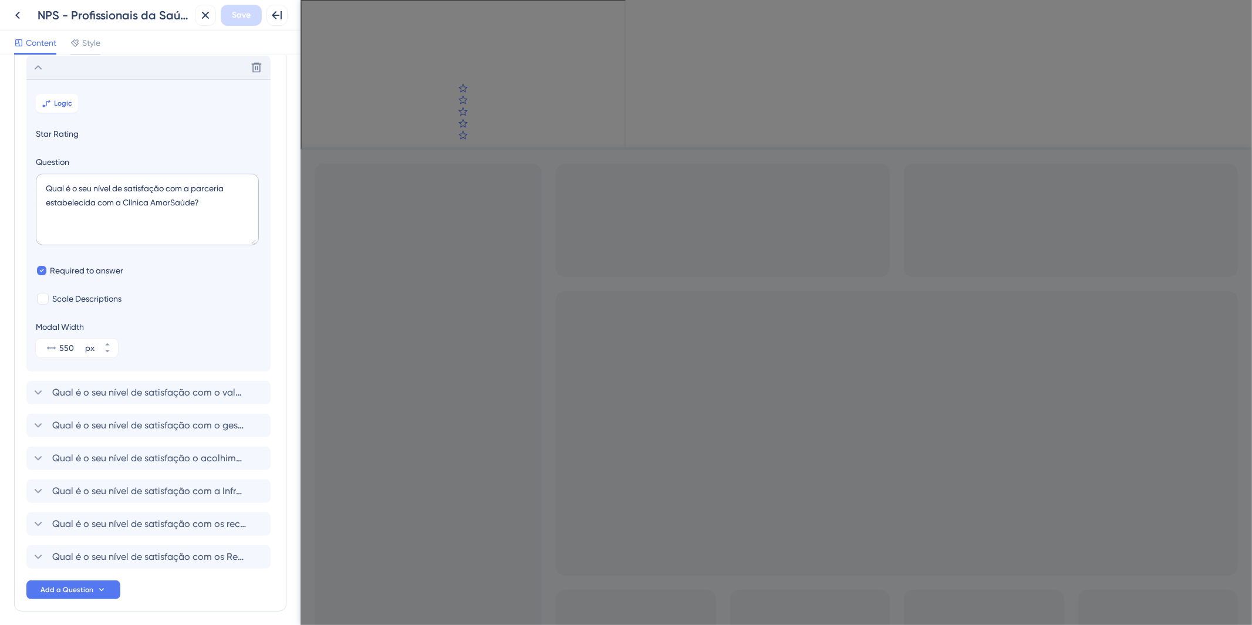
click at [90, 66] on div "Delete" at bounding box center [148, 67] width 244 height 23
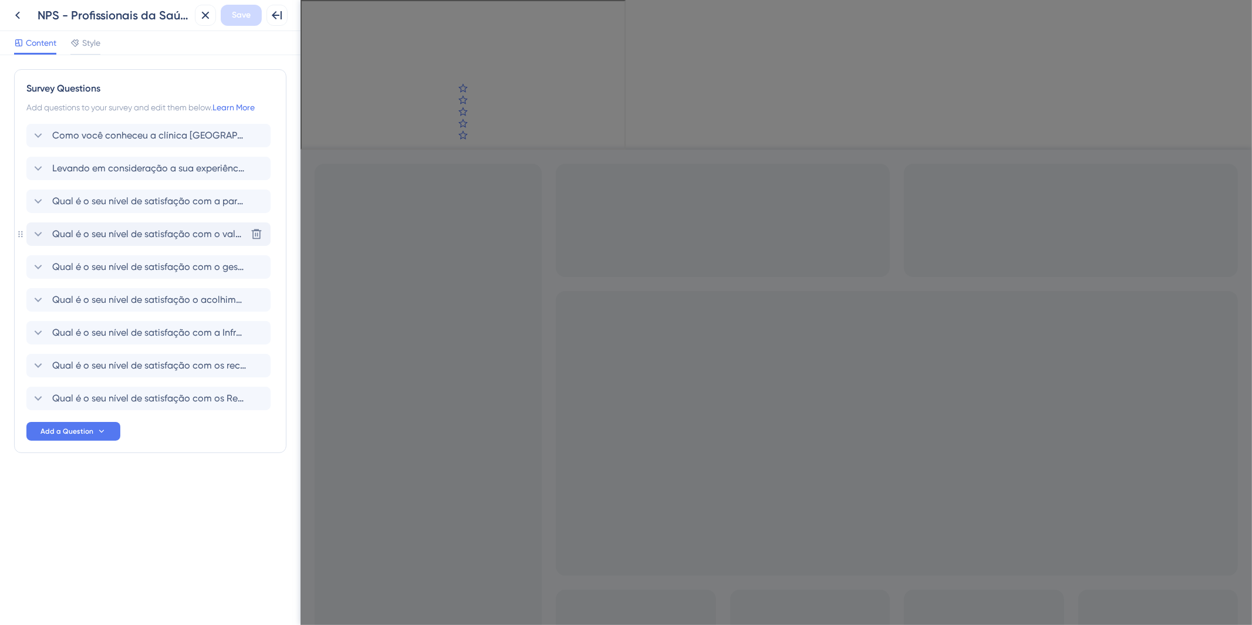
click at [160, 227] on span "Qual é o seu nível de satisfação com o valor pago pelo serviço prestado?" at bounding box center [149, 234] width 194 height 14
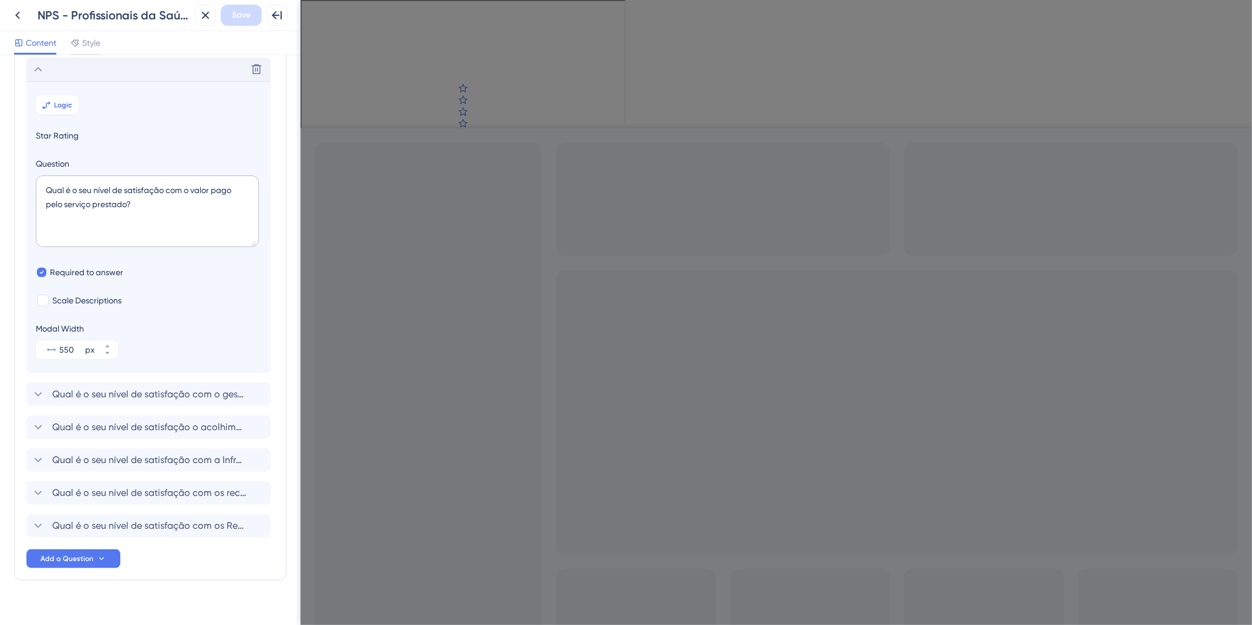
scroll to position [167, 0]
click at [124, 58] on div "Delete" at bounding box center [148, 66] width 244 height 23
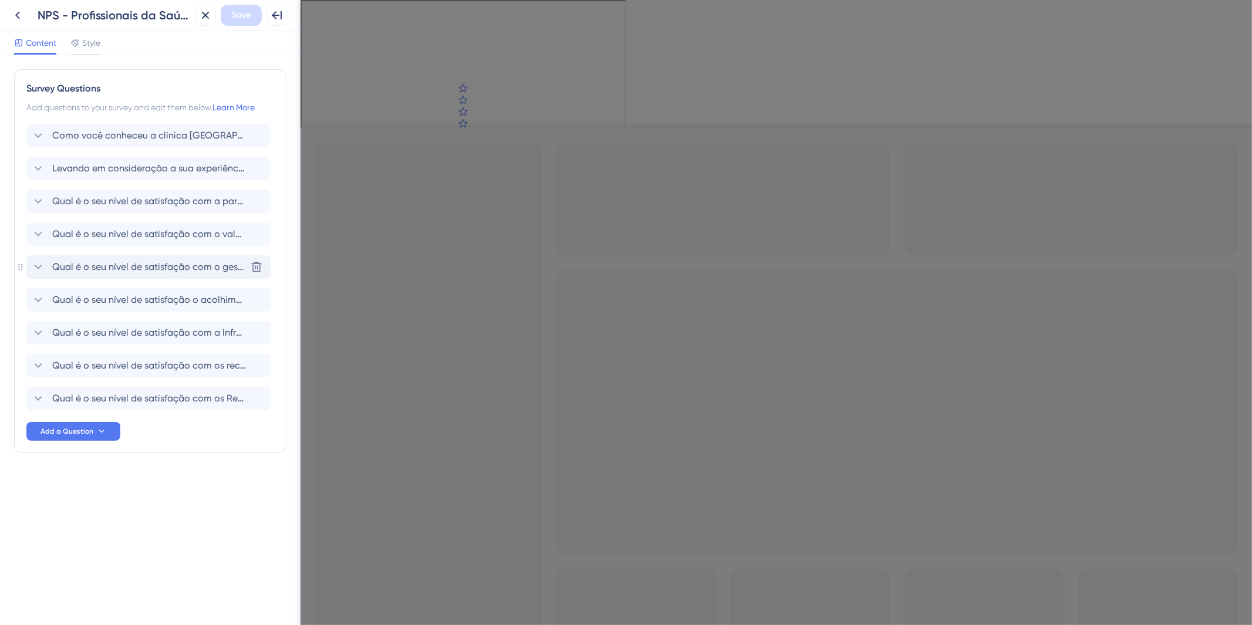
click at [171, 263] on span "Qual é o seu nível de satisfação com o gestor e/ou sócio clínica?" at bounding box center [149, 267] width 194 height 14
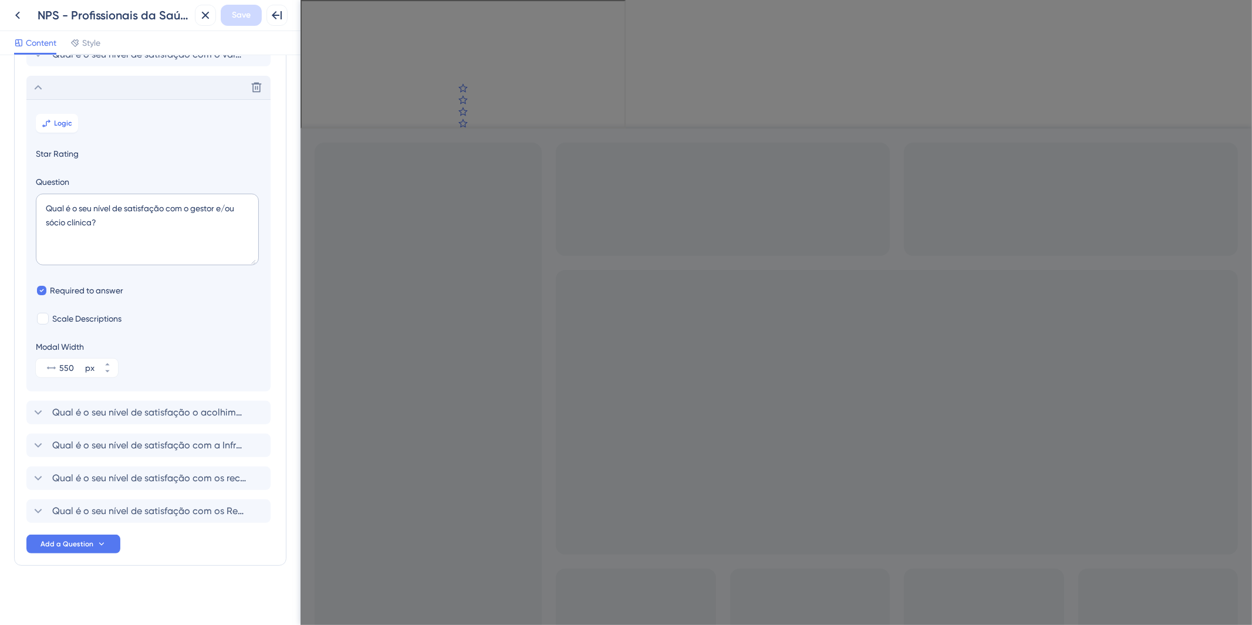
scroll to position [182, 0]
drag, startPoint x: 224, startPoint y: 206, endPoint x: 66, endPoint y: 222, distance: 158.2
click at [66, 222] on textarea "Qual é o seu nível de satisfação com o gestor e/ou sócio clínica?" at bounding box center [147, 228] width 223 height 72
type textarea "Qual é o seu nível de satisfação com o gestor clínica?"
click at [253, 19] on button "Save" at bounding box center [241, 15] width 41 height 21
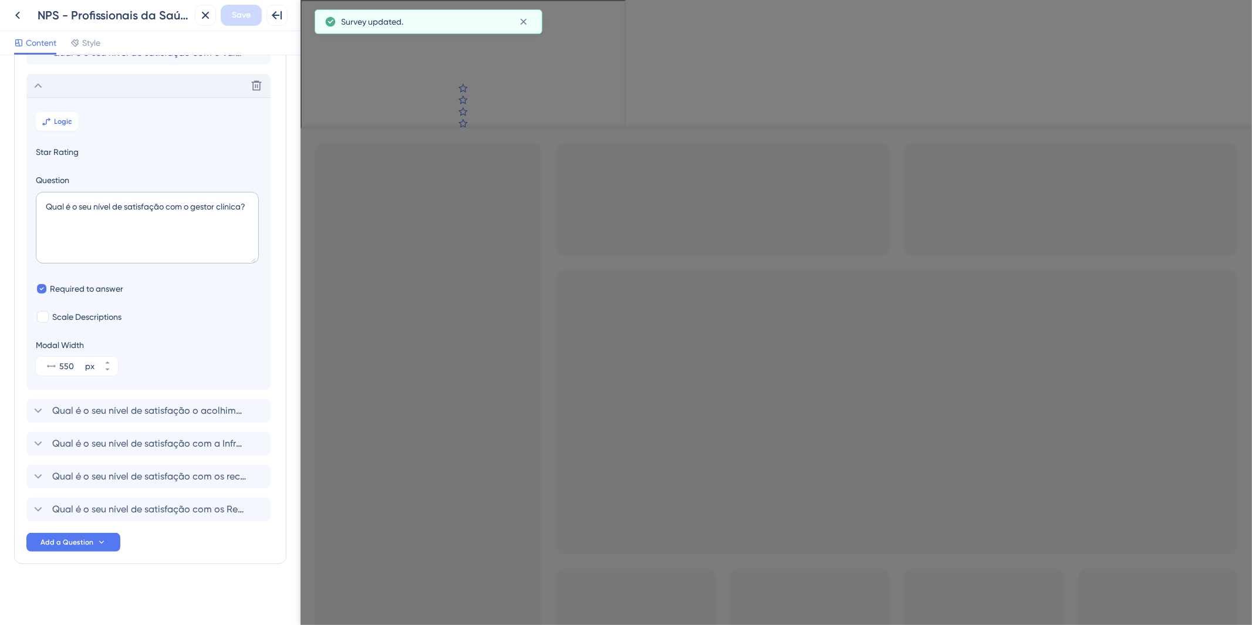
click at [68, 94] on div "Delete" at bounding box center [148, 85] width 244 height 23
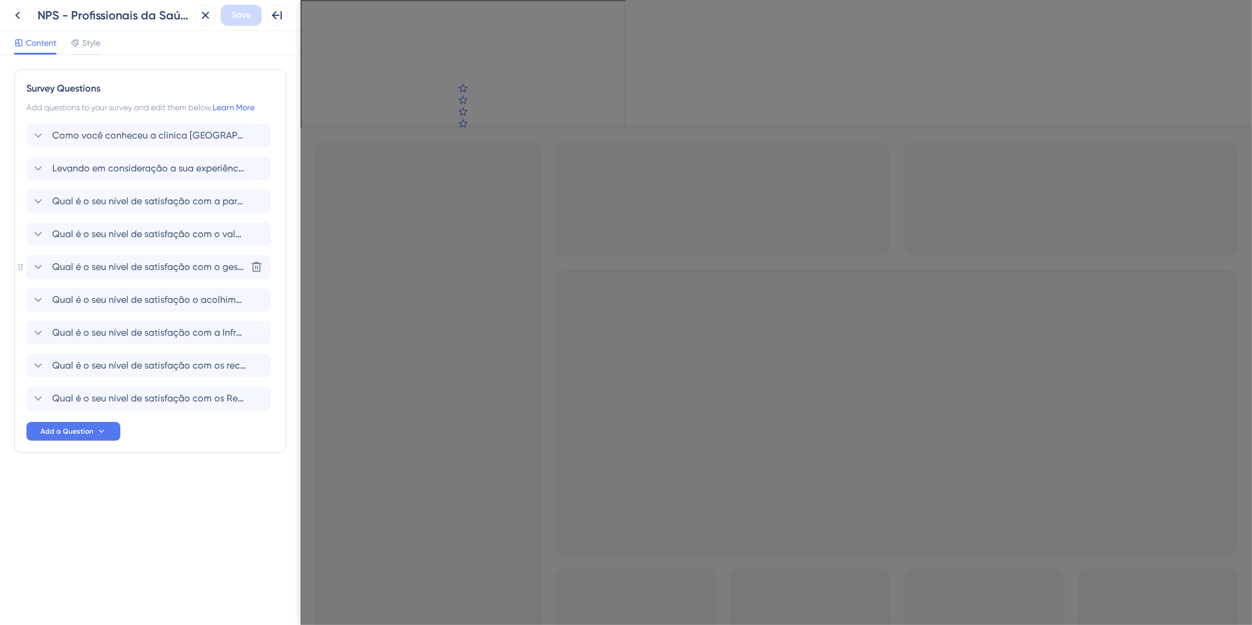
click at [162, 264] on span "Qual é o seu nível de satisfação com o gestor clínica?" at bounding box center [149, 267] width 194 height 14
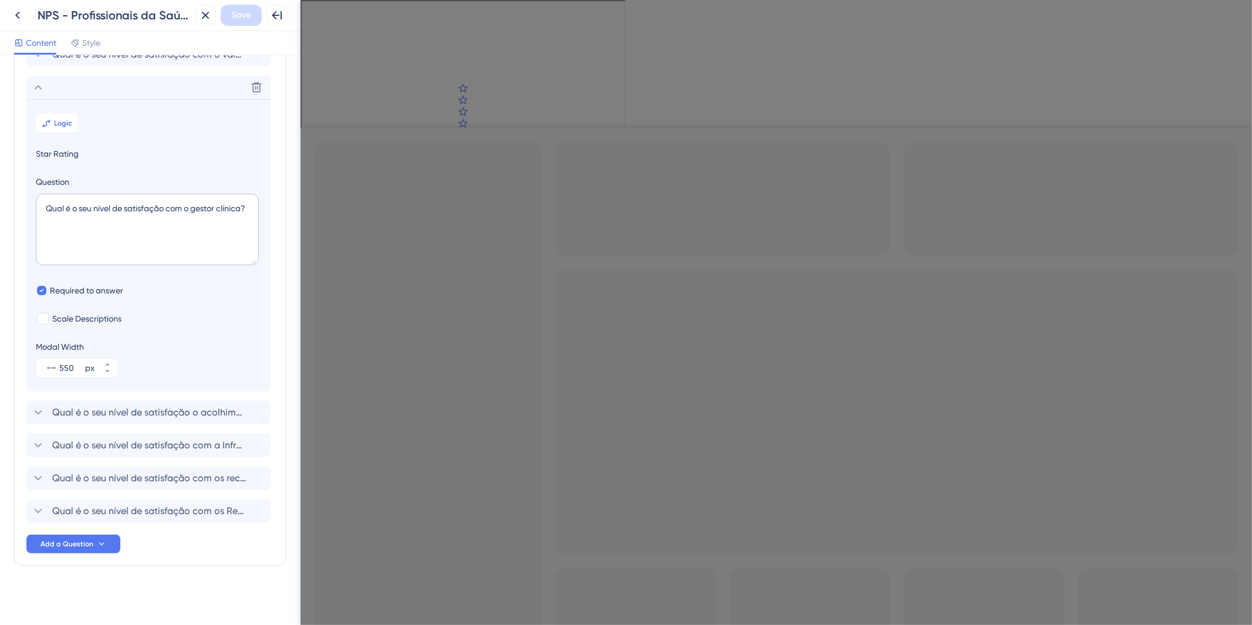
scroll to position [182, 0]
drag, startPoint x: 219, startPoint y: 207, endPoint x: 243, endPoint y: 203, distance: 23.8
click at [243, 203] on textarea "Qual é o seu nível de satisfação com o gestor clínica?" at bounding box center [147, 228] width 223 height 72
type textarea "Qual é o seu nível de satisfação com o gestor da unidade ?"
click at [225, 13] on button "Save" at bounding box center [241, 15] width 41 height 21
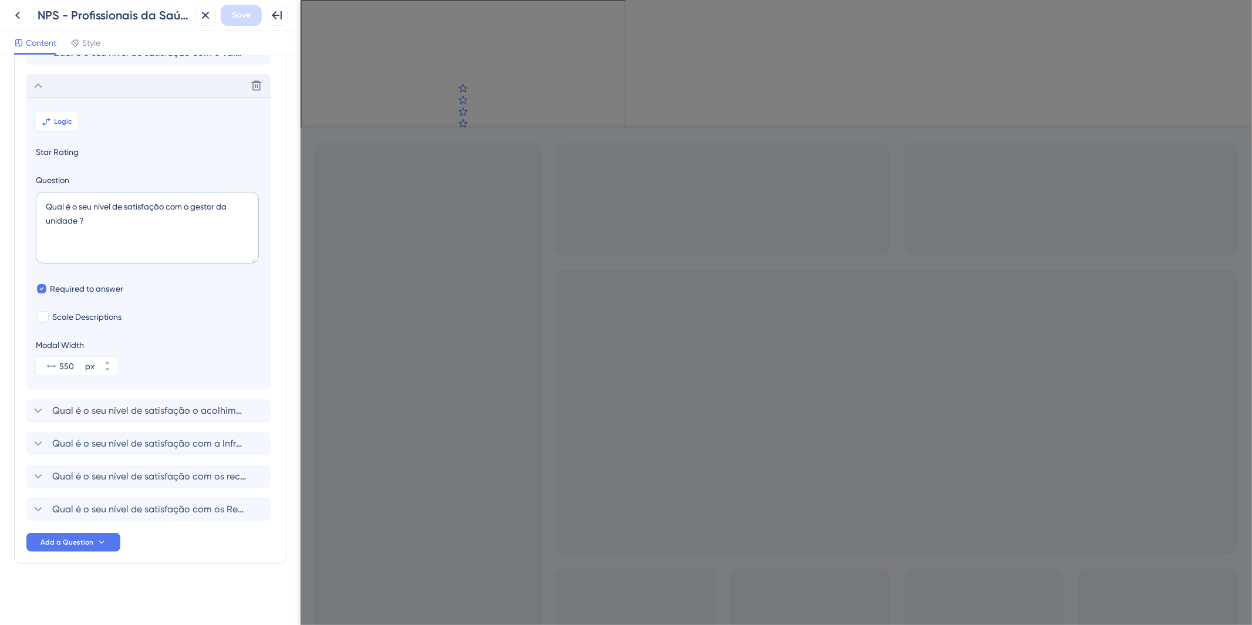
click at [160, 83] on div "Delete" at bounding box center [148, 85] width 244 height 23
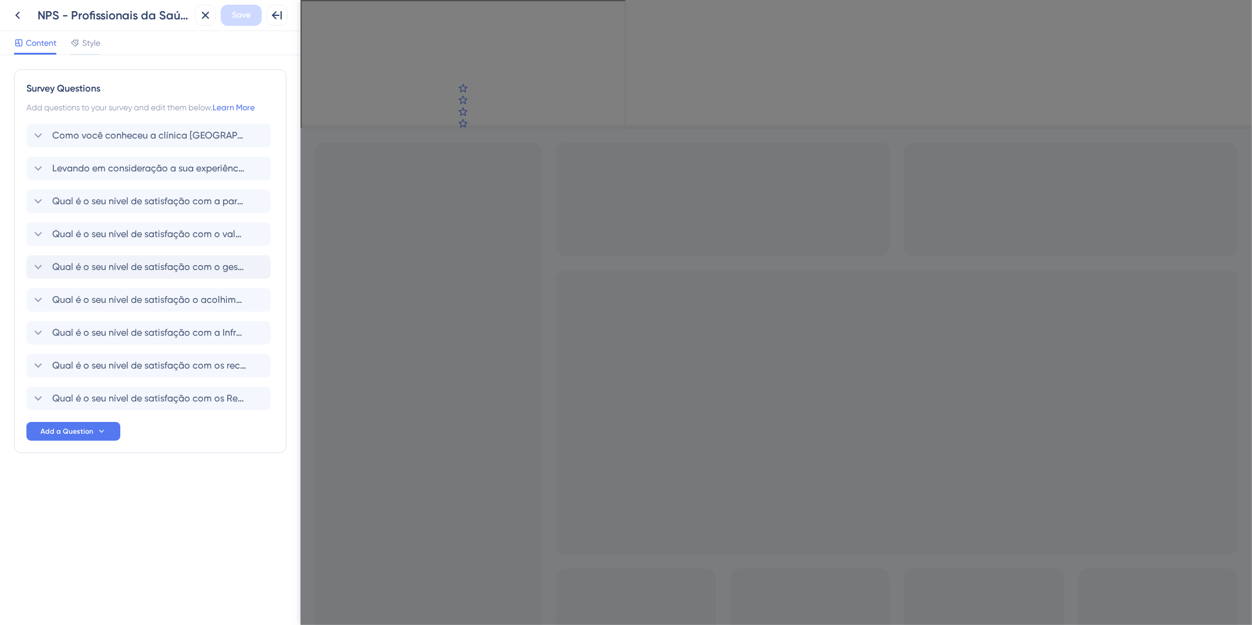
scroll to position [0, 0]
click at [129, 304] on span "Qual é o seu nível de satisfação o acolhimento feito na Clínica AmorSaúde ? (Tr…" at bounding box center [149, 300] width 194 height 14
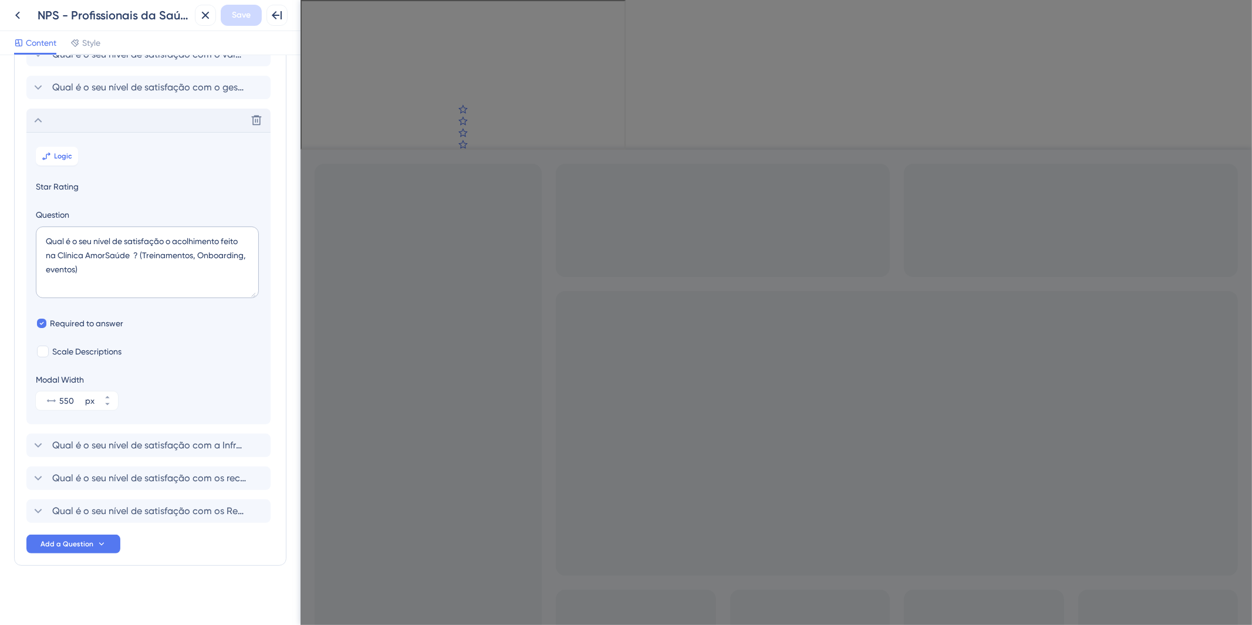
scroll to position [182, 0]
click at [174, 241] on textarea "Qual é o seu nível de satisfação o acolhimento feito na Clínica AmorSaúde ? (Tr…" at bounding box center [147, 261] width 223 height 72
type textarea "Qual é o seu nível de satisfação com o acolhimento feito na Clínica AmorSaúde ?…"
click at [150, 113] on div "Delete" at bounding box center [148, 118] width 244 height 23
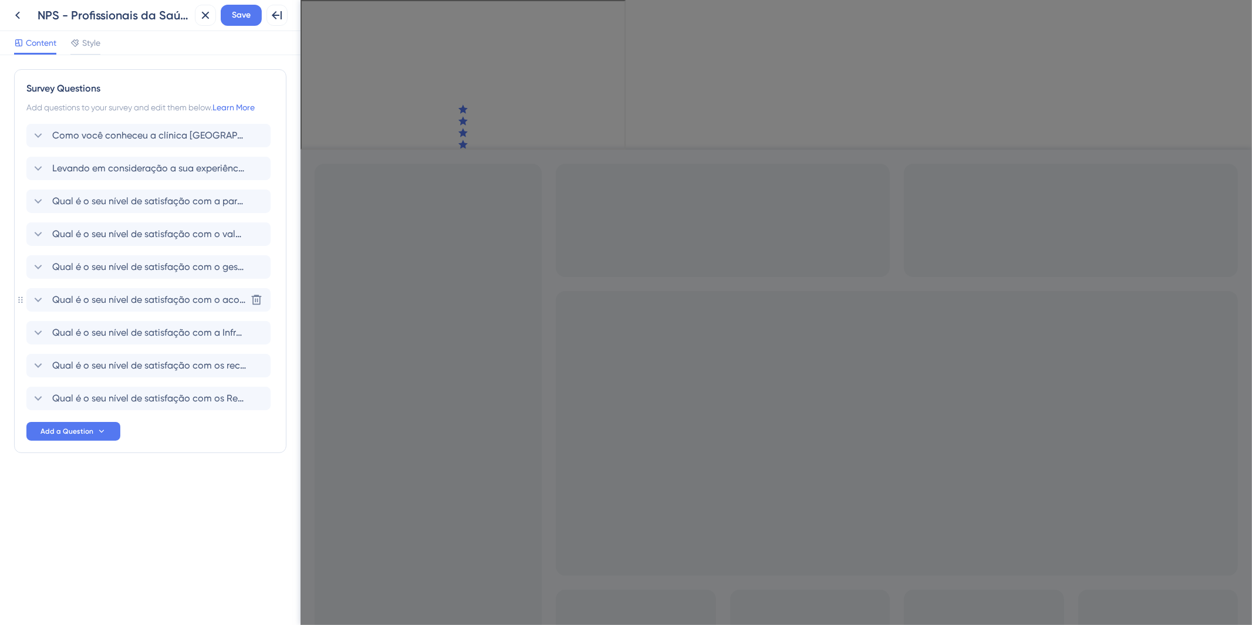
click at [142, 301] on span "Qual é o seu nível de satisfação com o acolhimento feito na Clínica AmorSaúde ?…" at bounding box center [149, 300] width 194 height 14
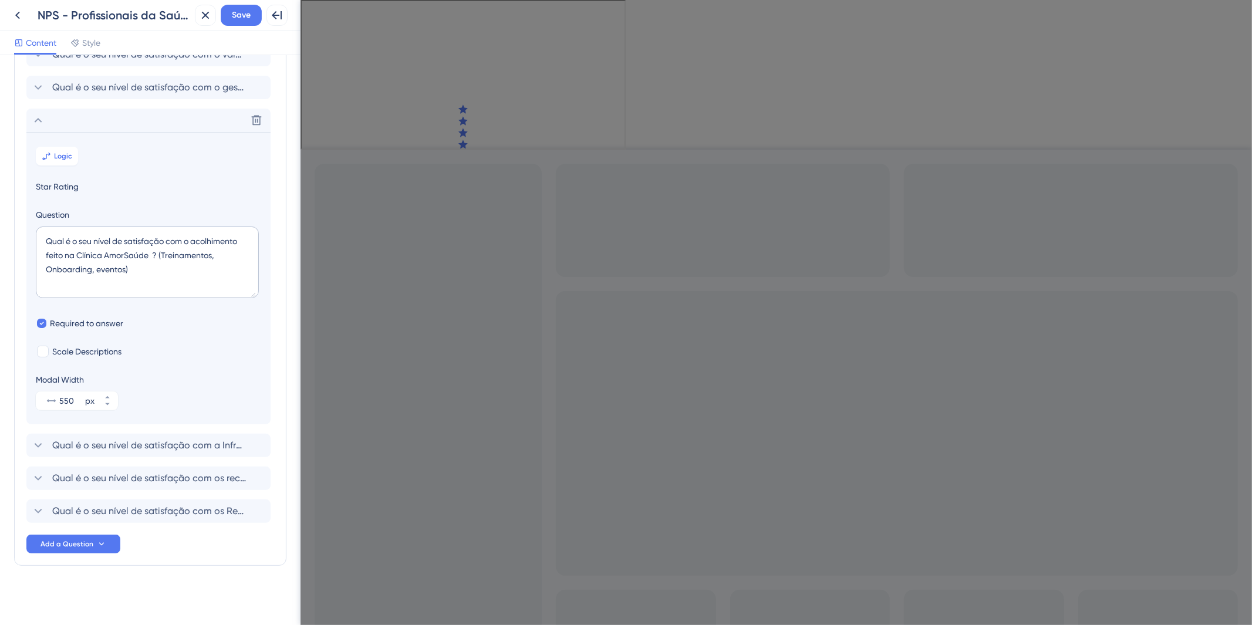
scroll to position [182, 0]
click at [63, 254] on textarea "Qual é o seu nível de satisfação com o acolhimento feito na Clínica AmorSaúde ?…" at bounding box center [147, 261] width 223 height 72
type textarea "Qual é o seu nível de satisfação com o acolhimento na Clínica AmorSaúde ? (Trei…"
click at [244, 2] on div "Back NPS - Profissionais da Saúde | Avaliação AmorSaúde | Step 02 Close Save Fu…" at bounding box center [150, 15] width 301 height 31
click at [234, 20] on span "Save" at bounding box center [241, 15] width 19 height 14
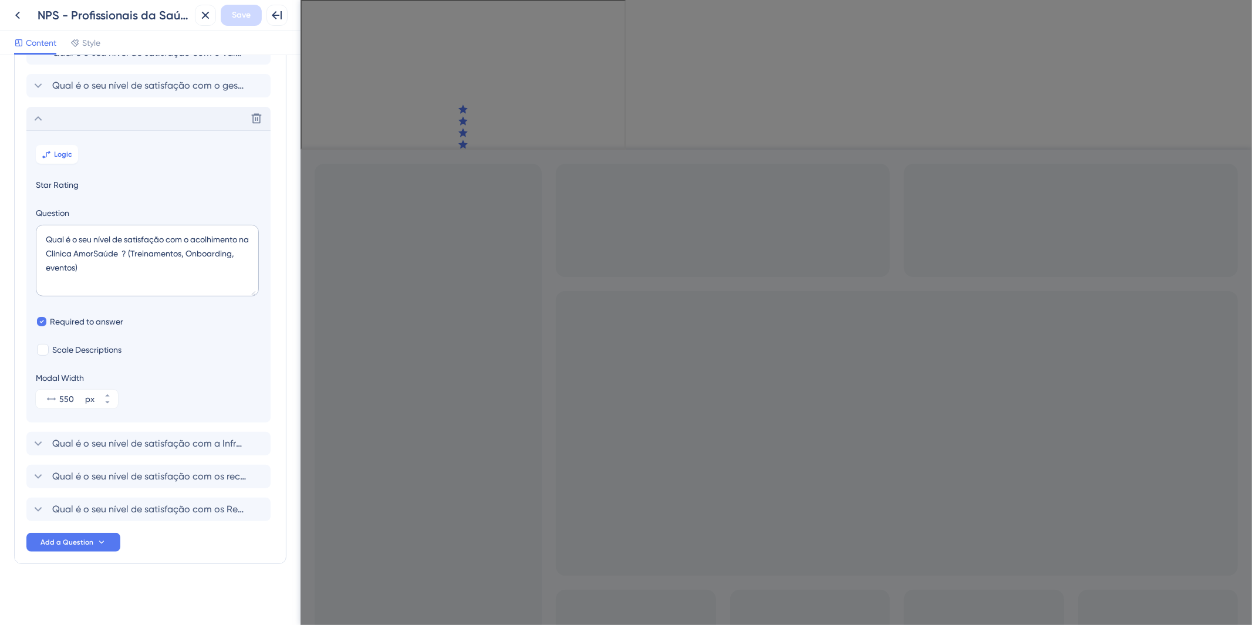
click at [91, 127] on div "Delete" at bounding box center [148, 118] width 244 height 23
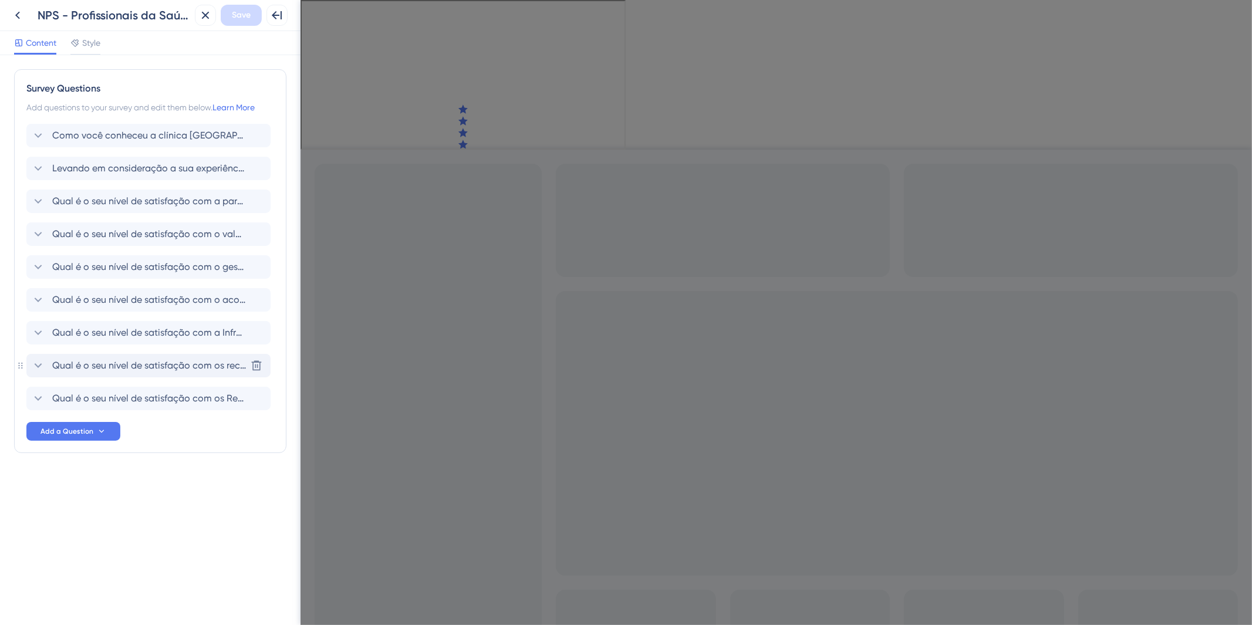
click at [137, 365] on span "Qual é o seu nível de satisfação com os recursos tecnológicos oferecidos pela c…" at bounding box center [149, 366] width 194 height 14
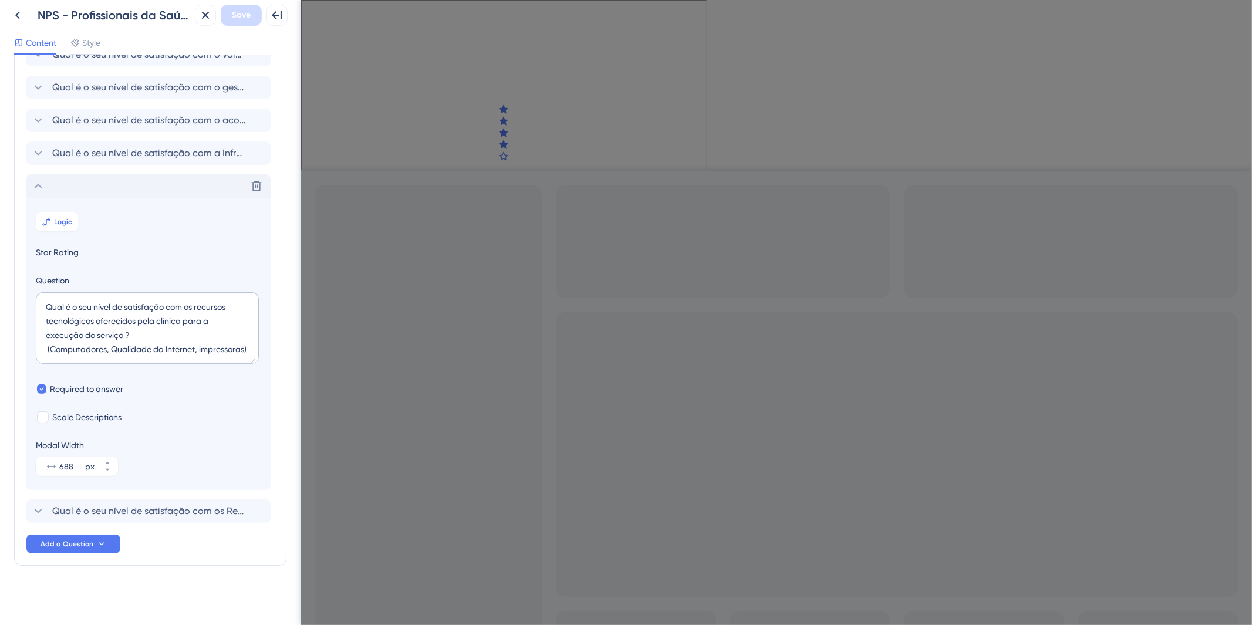
scroll to position [182, 0]
click at [132, 325] on textarea "Qual é o seu nível de satisfação com os recursos tecnológicos oferecidos pela c…" at bounding box center [147, 327] width 223 height 72
click at [122, 335] on textarea "Qual é o seu nível de satisfação com os recursos tecnológicos oferecidos pela c…" at bounding box center [147, 327] width 223 height 72
drag, startPoint x: 187, startPoint y: 324, endPoint x: 42, endPoint y: 304, distance: 145.8
click at [42, 304] on textarea "Qual é o seu nível de satisfação com os recursos tecnológicos oferecidos pela c…" at bounding box center [147, 327] width 223 height 72
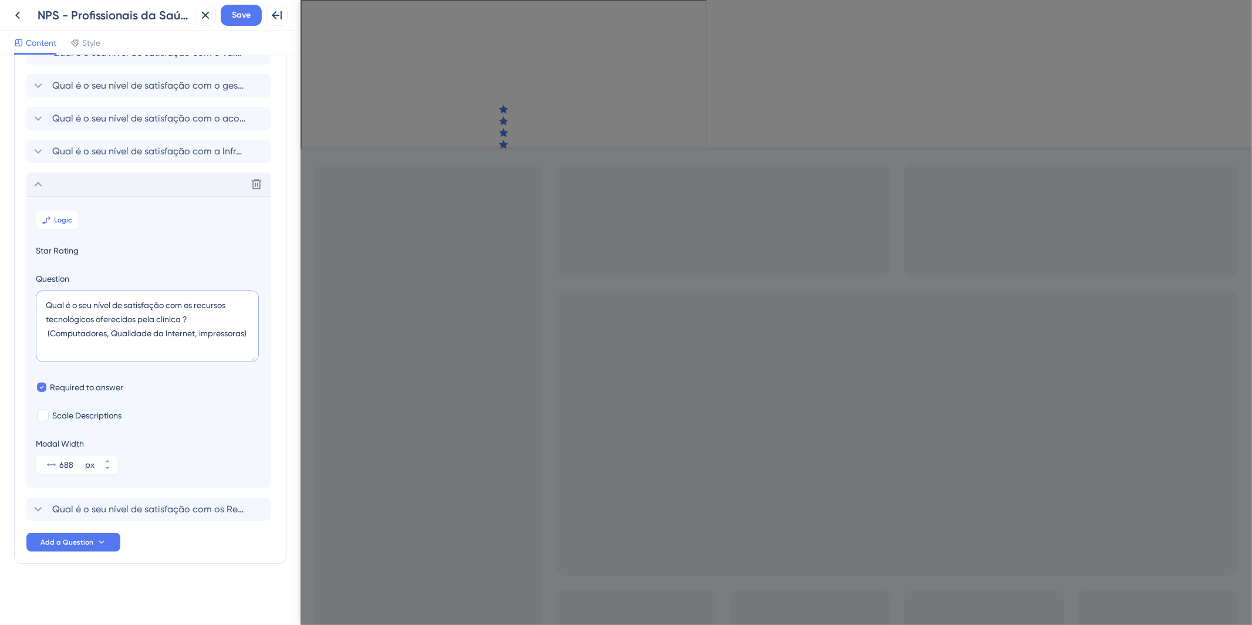
drag, startPoint x: 48, startPoint y: 332, endPoint x: 248, endPoint y: 336, distance: 200.3
click at [248, 336] on textarea "Qual é o seu nível de satisfação com os recursos tecnológicos oferecidos pela c…" at bounding box center [147, 327] width 223 height 72
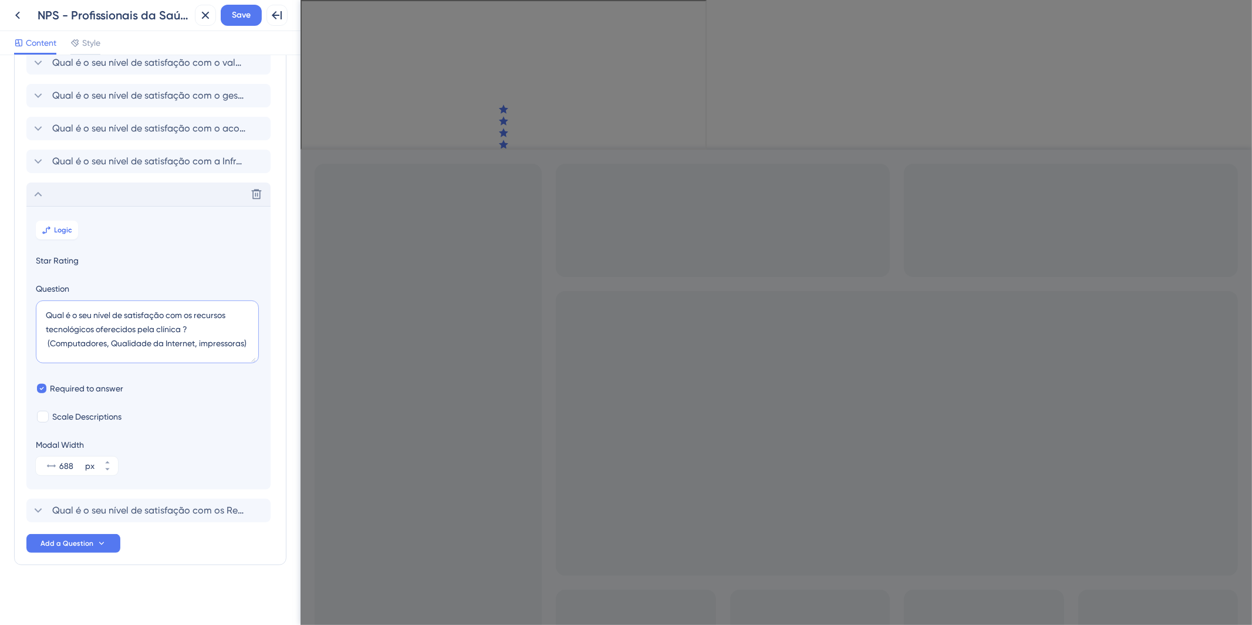
scroll to position [169, 0]
drag, startPoint x: 254, startPoint y: 357, endPoint x: 254, endPoint y: 345, distance: 12.3
click at [254, 345] on textarea "Qual é o seu nível de satisfação com os recursos tecnológicos oferecidos pela c…" at bounding box center [147, 333] width 223 height 59
type textarea "Qual é o seu nível de satisfação com os recursos tecnológicos oferecidos pela c…"
click at [290, 263] on div "Survey Questions Add questions to your survey and edit them below. Learn More C…" at bounding box center [150, 340] width 301 height 570
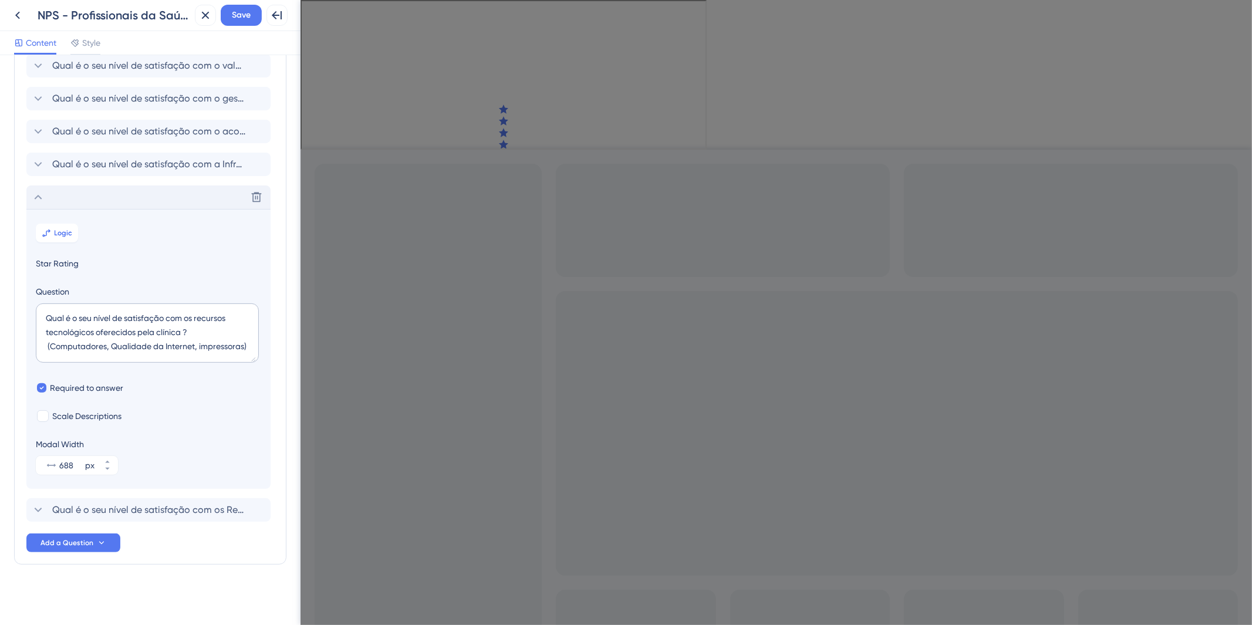
click at [176, 194] on div "Delete" at bounding box center [148, 197] width 244 height 23
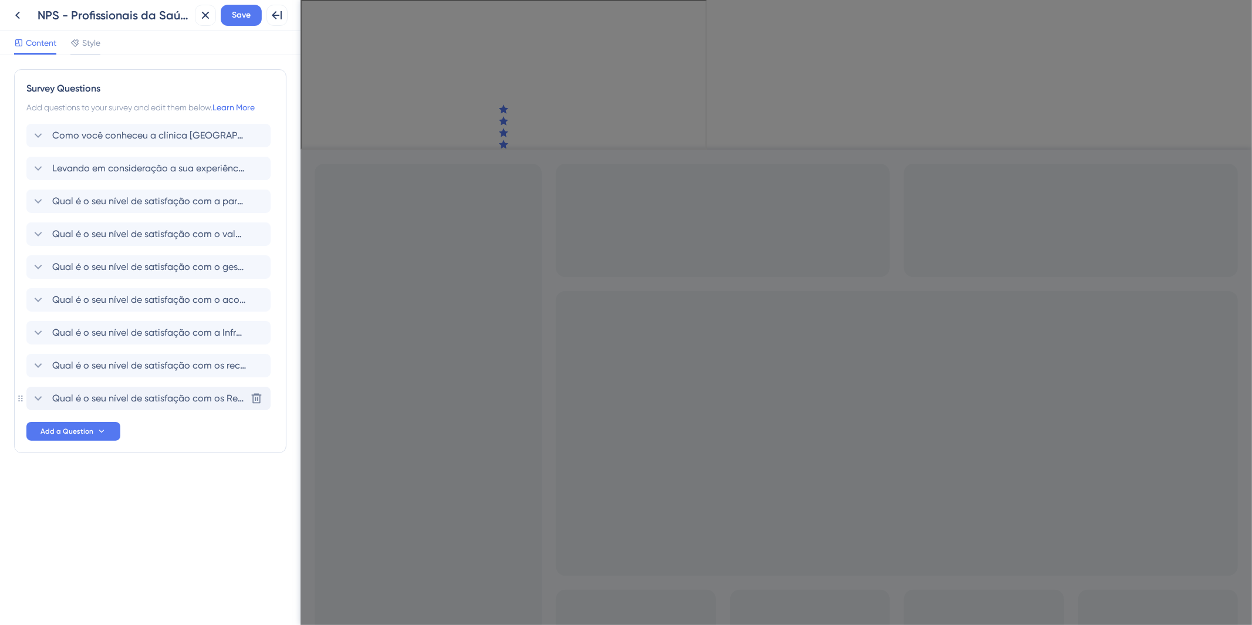
click at [206, 392] on span "Qual é o seu nível de satisfação com os Recursos de insumos oferecidos pela clí…" at bounding box center [149, 399] width 194 height 14
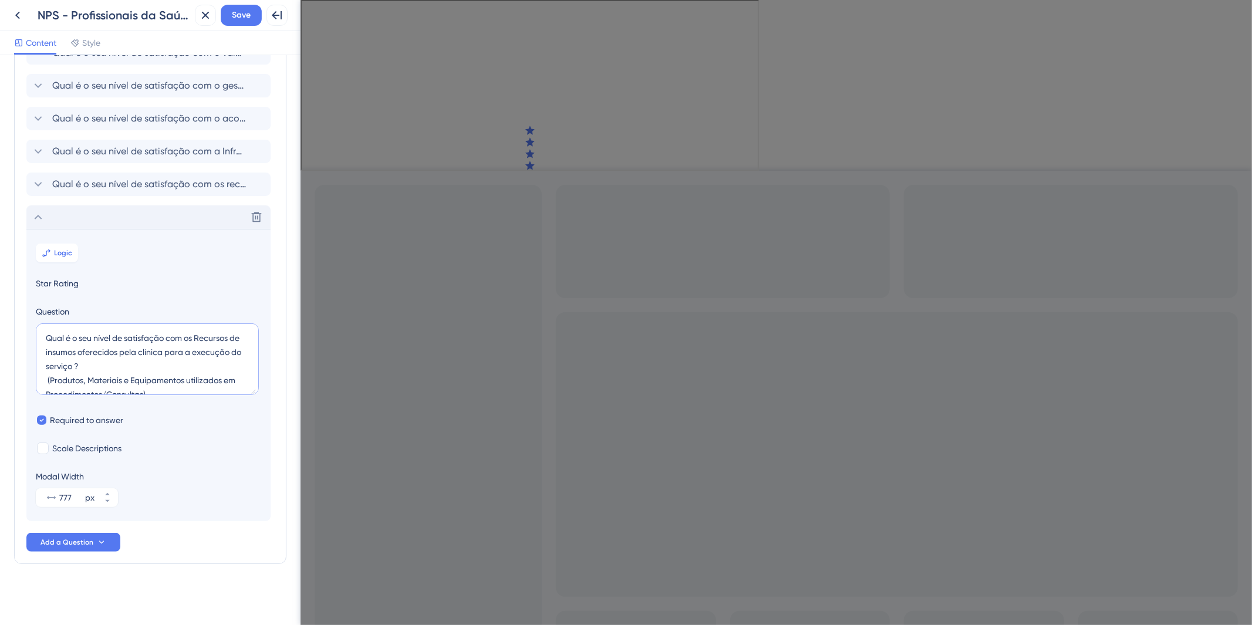
drag, startPoint x: 122, startPoint y: 368, endPoint x: 179, endPoint y: 358, distance: 57.1
click at [179, 358] on textarea "Qual é o seu nível de satisfação com os Recursos de insumos oferecidos pela clí…" at bounding box center [147, 360] width 223 height 72
click at [201, 336] on textarea "Qual é o seu nível de satisfação com os Recursos de insumos oferecidos pela clí…" at bounding box center [147, 360] width 223 height 72
type textarea "Qual é o seu nível de satisfação com os recursos de insumos oferecidos pela clí…"
click at [106, 214] on div "Delete" at bounding box center [148, 217] width 244 height 23
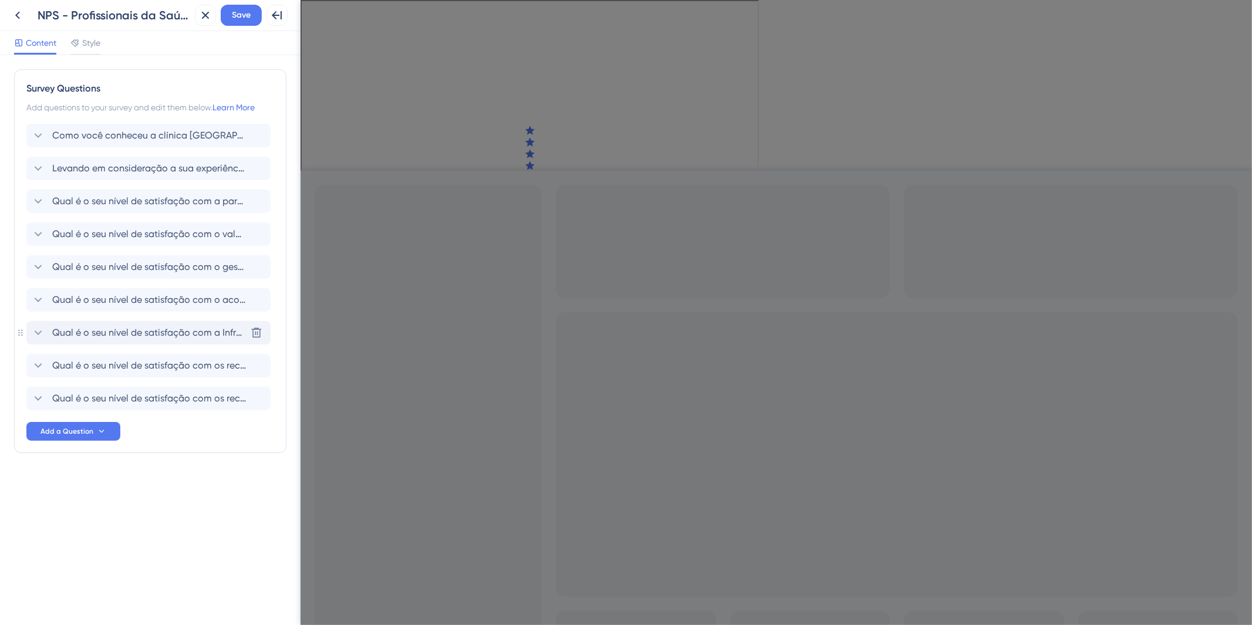
click at [125, 334] on span "Qual é o seu nível de satisfação com a Infraestrutura da Clínica ? (ambientes d…" at bounding box center [149, 333] width 194 height 14
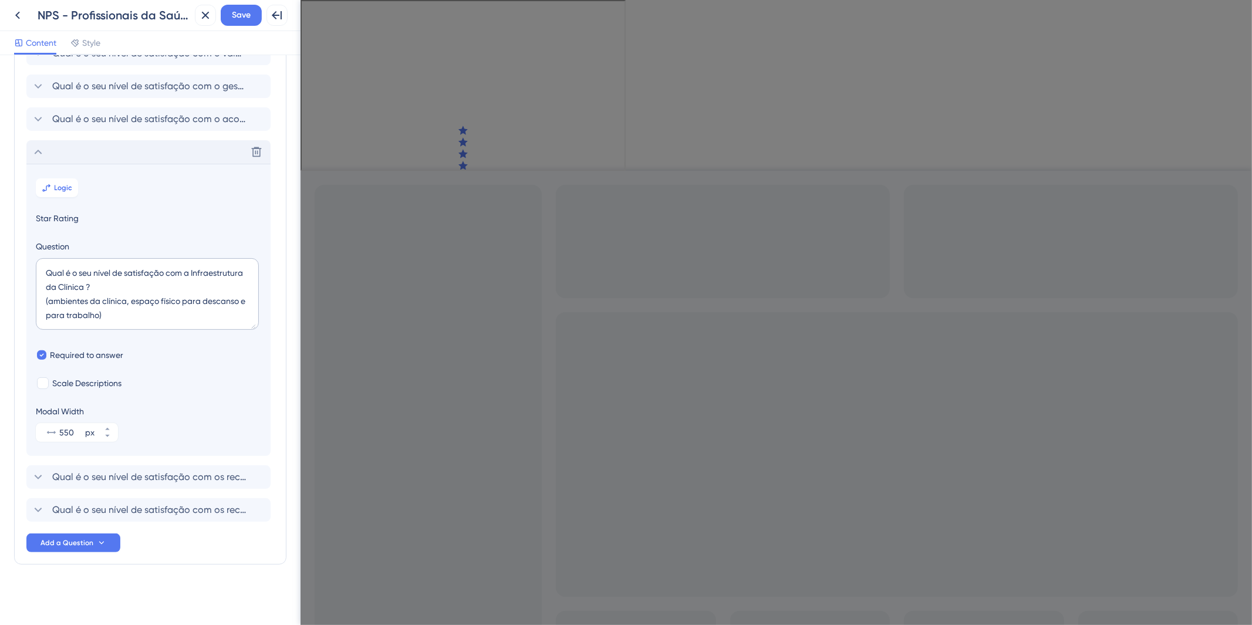
scroll to position [182, 0]
click at [102, 154] on div "Delete" at bounding box center [148, 151] width 244 height 23
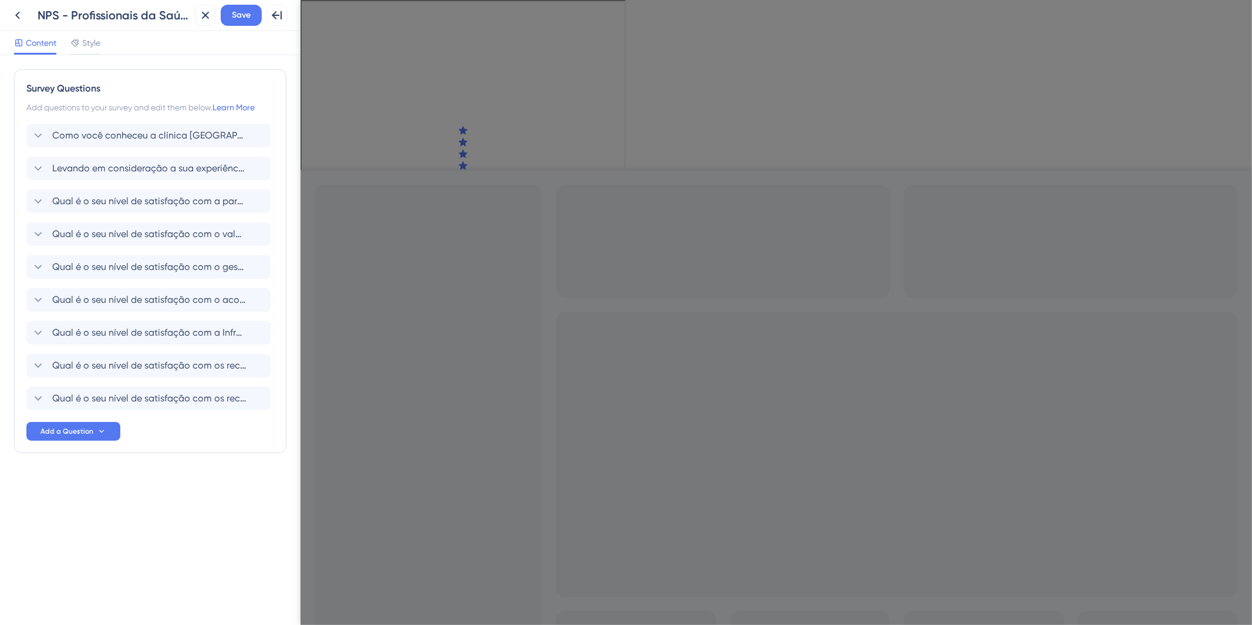
click at [142, 332] on span "Qual é o seu nível de satisfação com a Infraestrutura da Clínica ? (ambientes d…" at bounding box center [149, 333] width 194 height 14
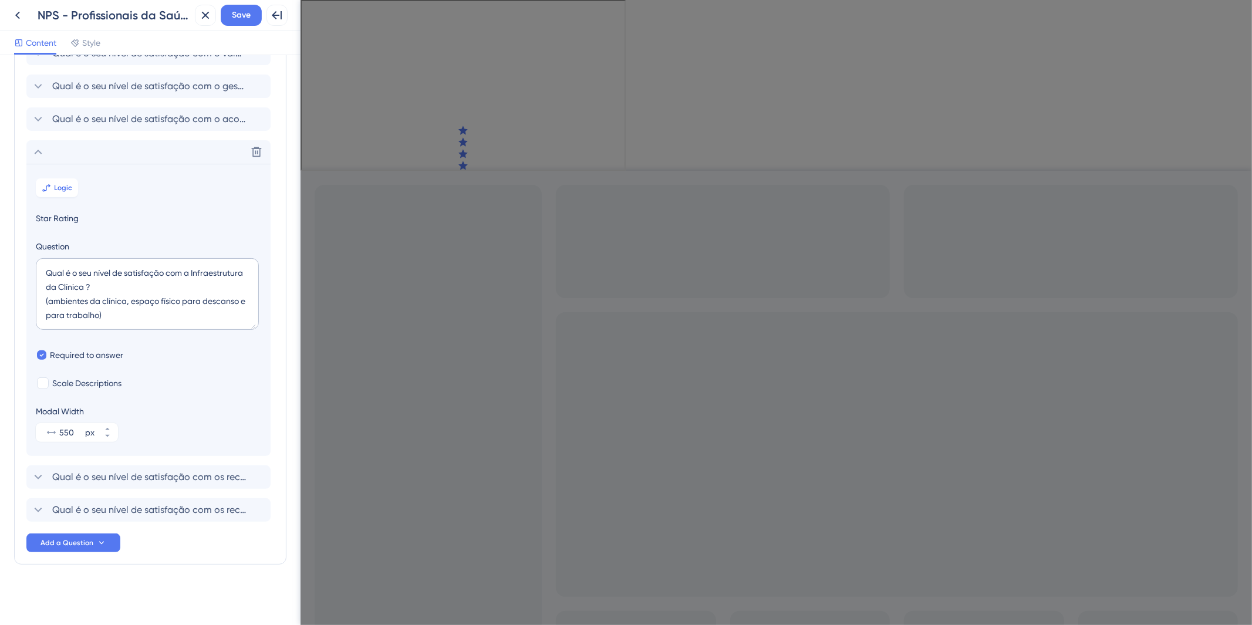
scroll to position [182, 0]
click at [122, 151] on div "Delete" at bounding box center [148, 151] width 244 height 23
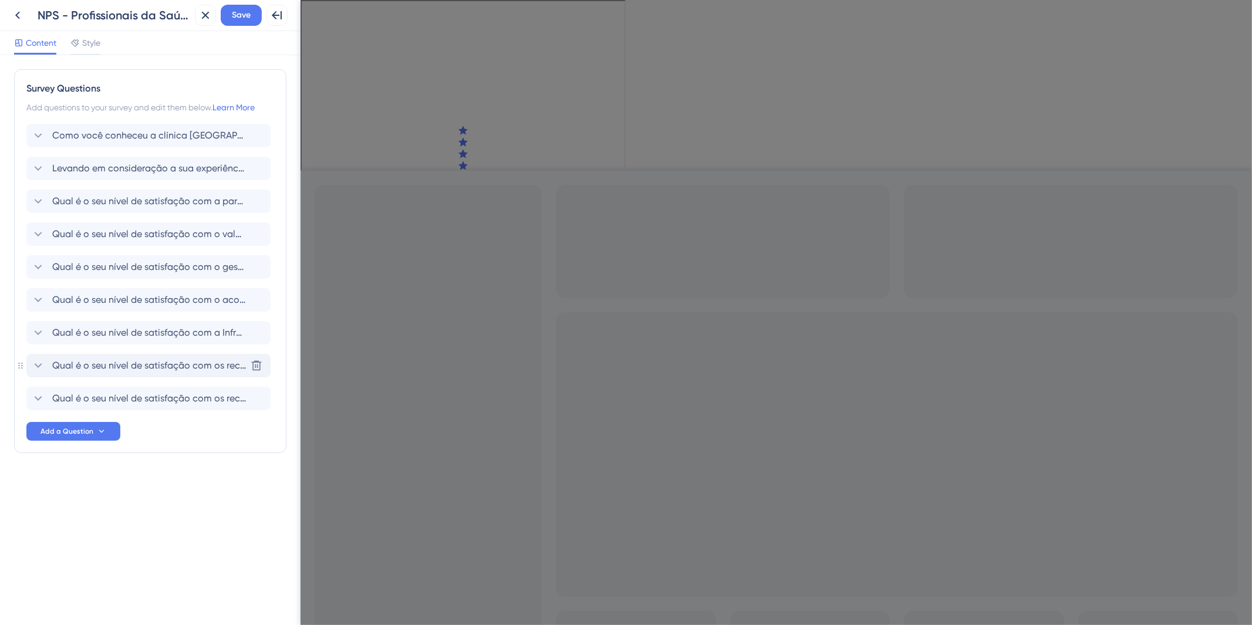
click at [131, 374] on div "Qual é o seu nível de satisfação com os recursos tecnológicos oferecidos pela c…" at bounding box center [148, 365] width 244 height 23
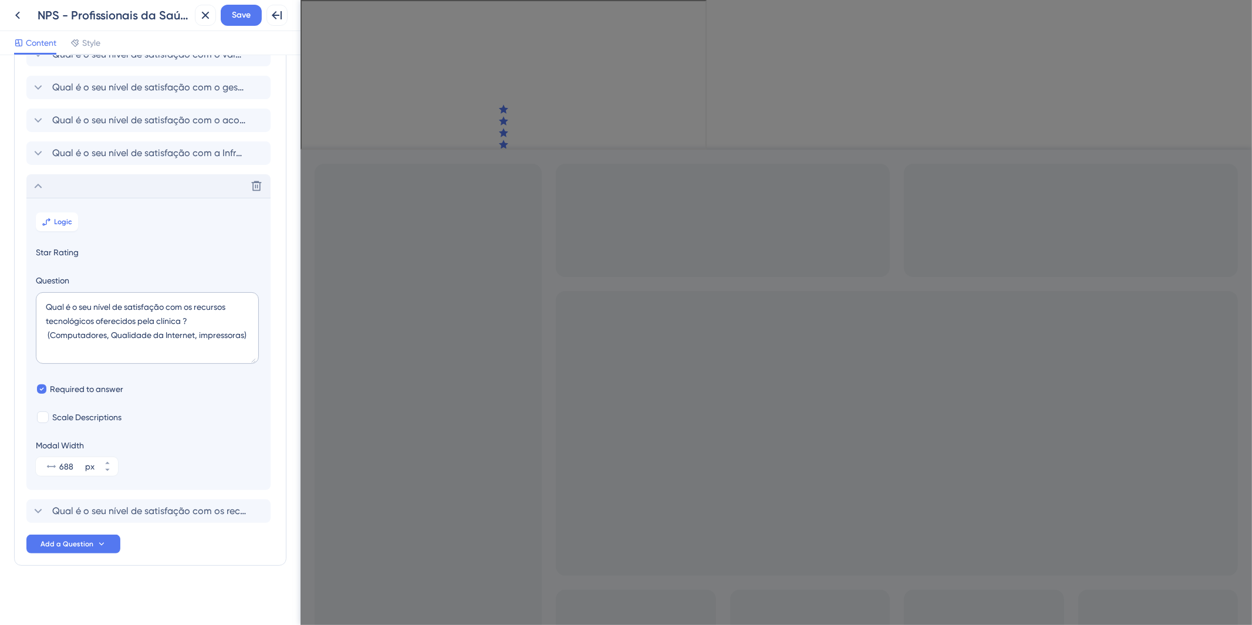
scroll to position [182, 0]
click at [203, 331] on textarea "Qual é o seu nível de satisfação com os recursos tecnológicos oferecidos pela c…" at bounding box center [147, 327] width 223 height 72
type textarea "Qual é o seu nível de satisfação com os recursos tecnológicos oferecidos pela c…"
click at [271, 266] on div "Survey Questions Add questions to your survey and edit them below. Learn More C…" at bounding box center [150, 226] width 272 height 676
click at [243, 13] on span "Save" at bounding box center [241, 15] width 19 height 14
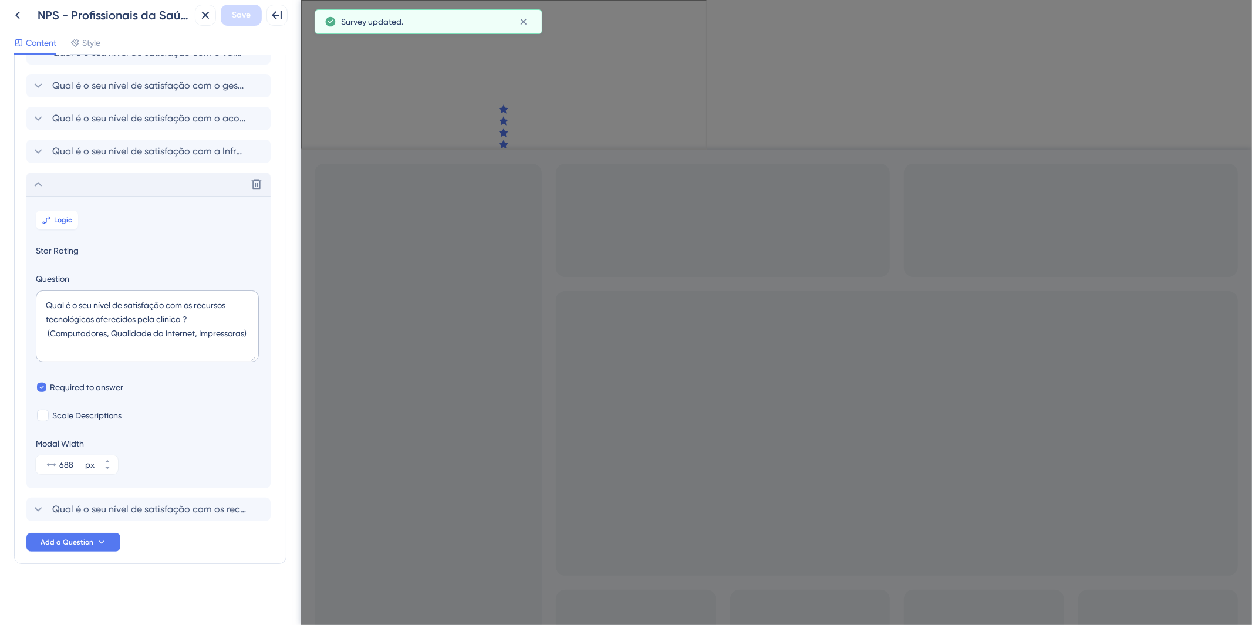
click at [164, 184] on div "Delete" at bounding box center [148, 184] width 244 height 23
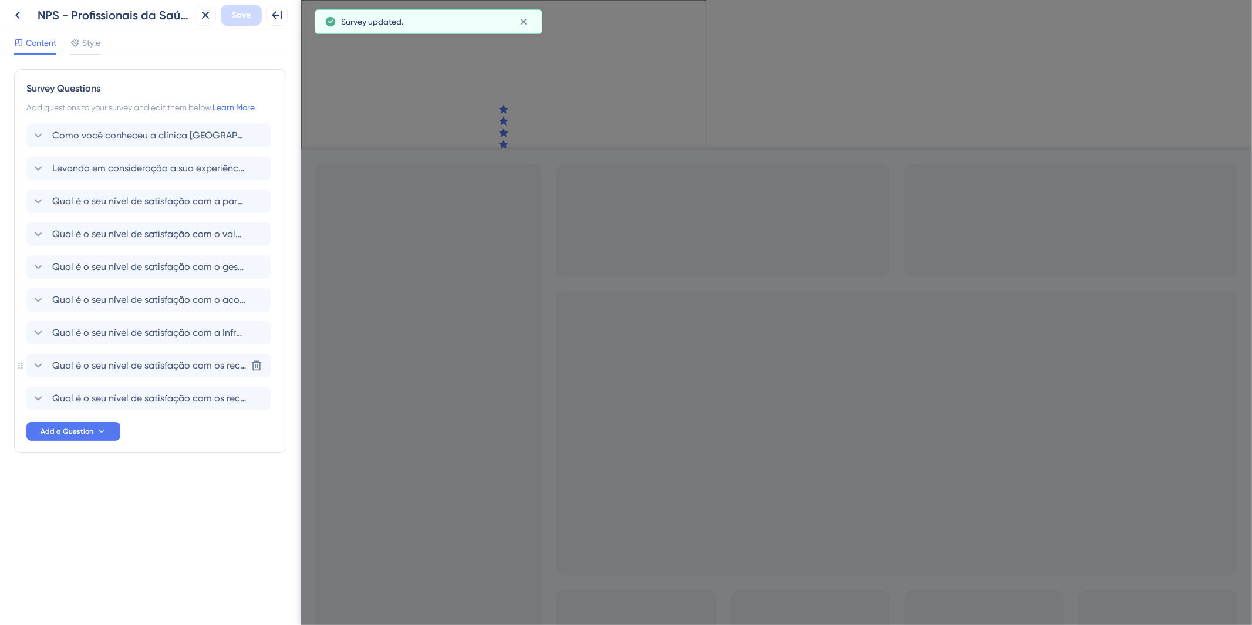
click at [168, 363] on span "Qual é o seu nível de satisfação com os recursos tecnológicos oferecidos pela c…" at bounding box center [149, 366] width 194 height 14
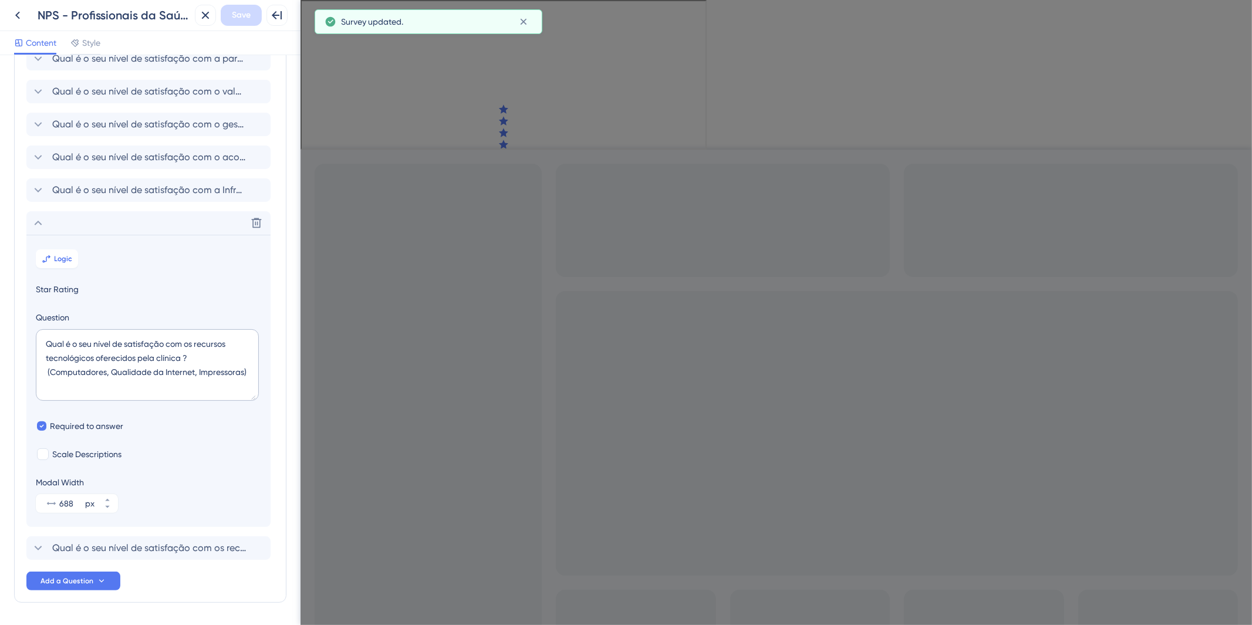
scroll to position [182, 0]
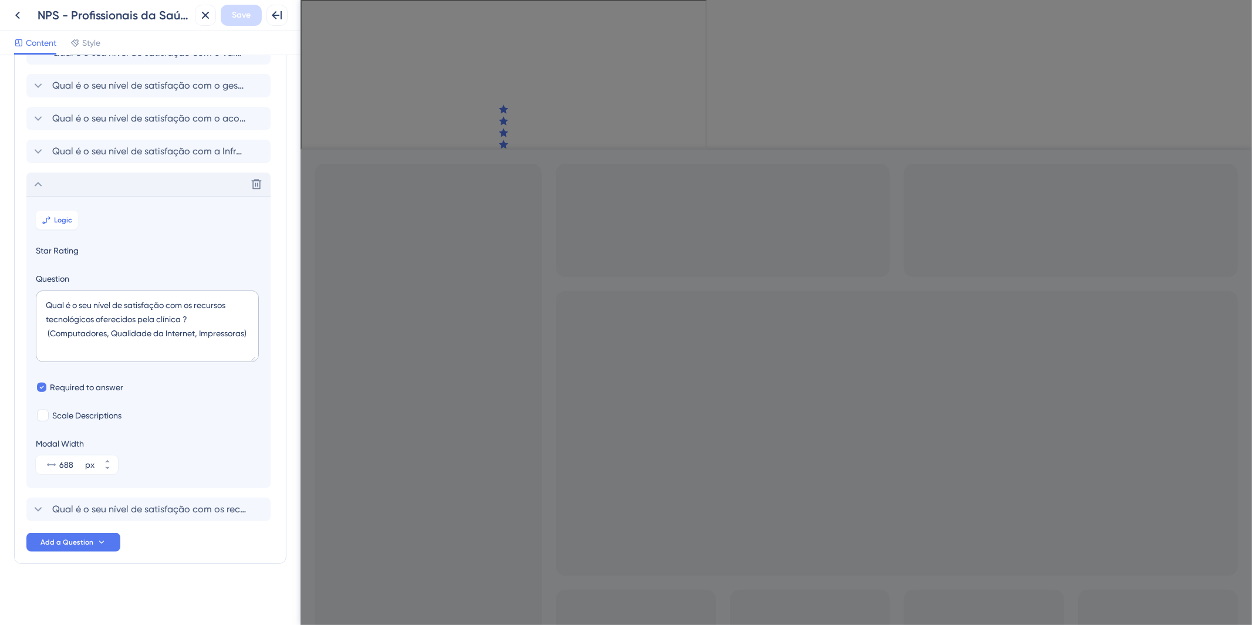
click at [137, 178] on div "Delete" at bounding box center [148, 184] width 244 height 23
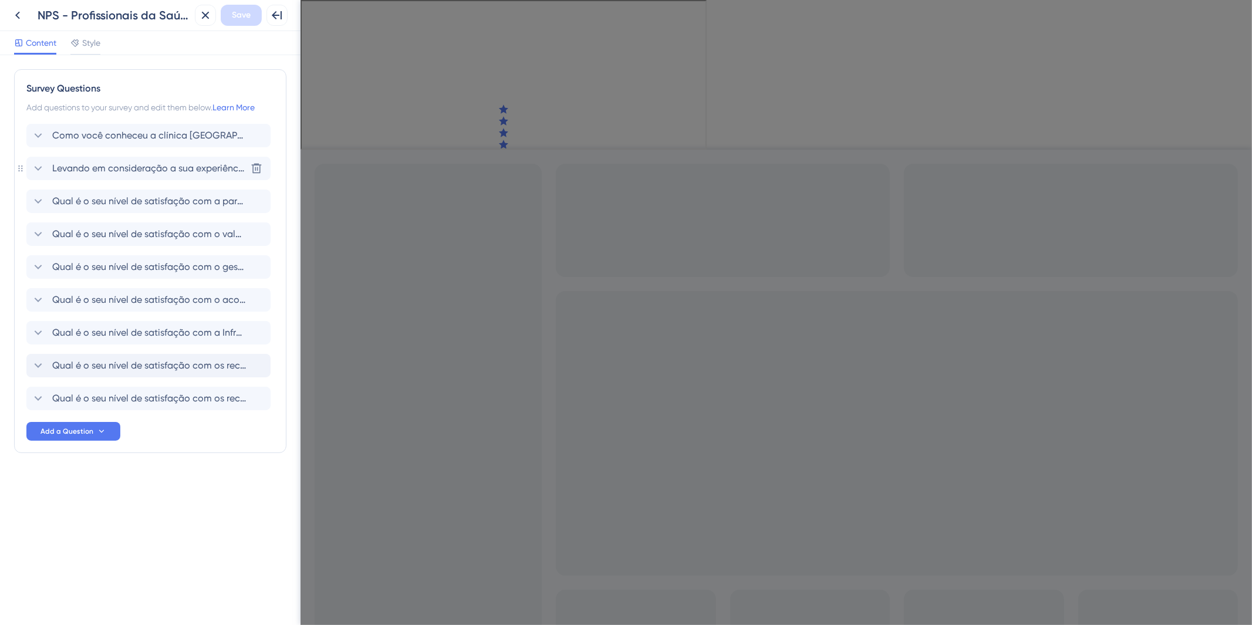
scroll to position [0, 0]
click at [159, 402] on span "Qual é o seu nível de satisfação com os recursos de insumos oferecidos pela clí…" at bounding box center [149, 399] width 194 height 14
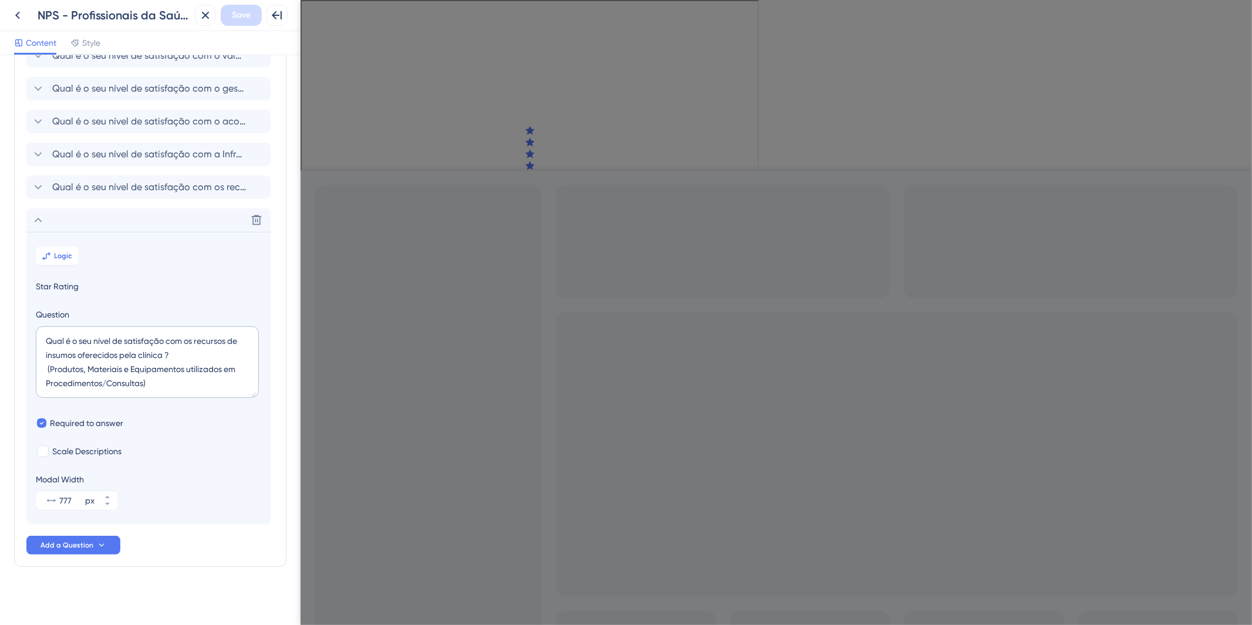
scroll to position [182, 0]
click at [130, 210] on div "Delete" at bounding box center [148, 217] width 244 height 23
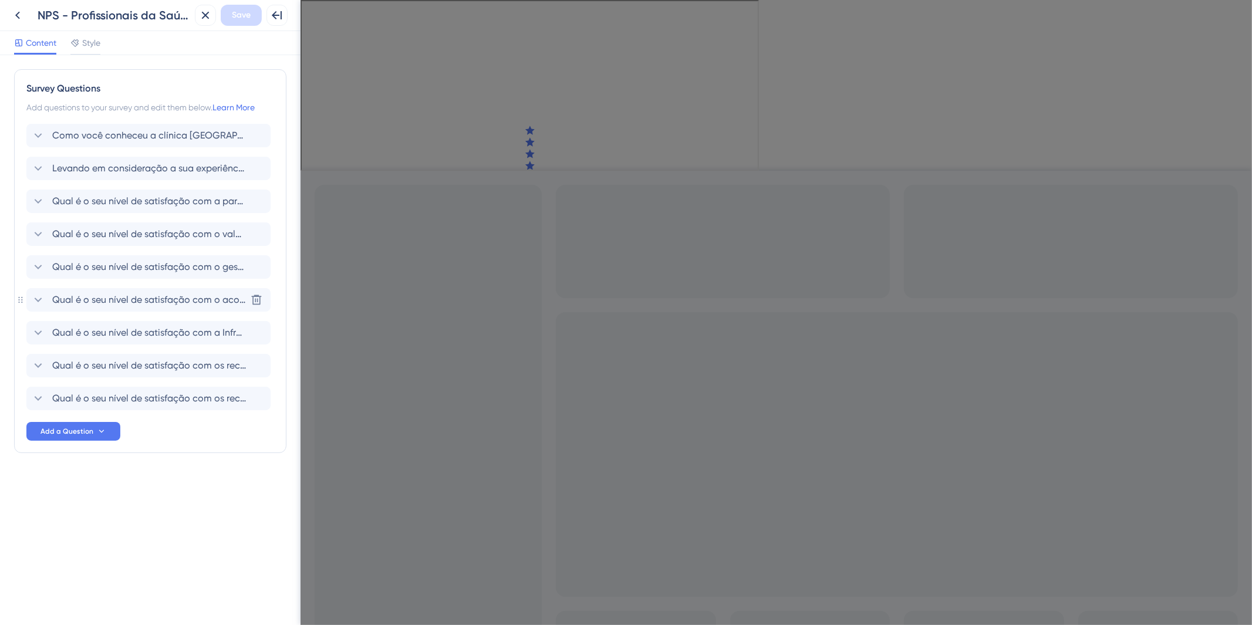
click at [131, 295] on span "Qual é o seu nível de satisfação com o acolhimento na Clínica AmorSaúde ? (Trei…" at bounding box center [149, 300] width 194 height 14
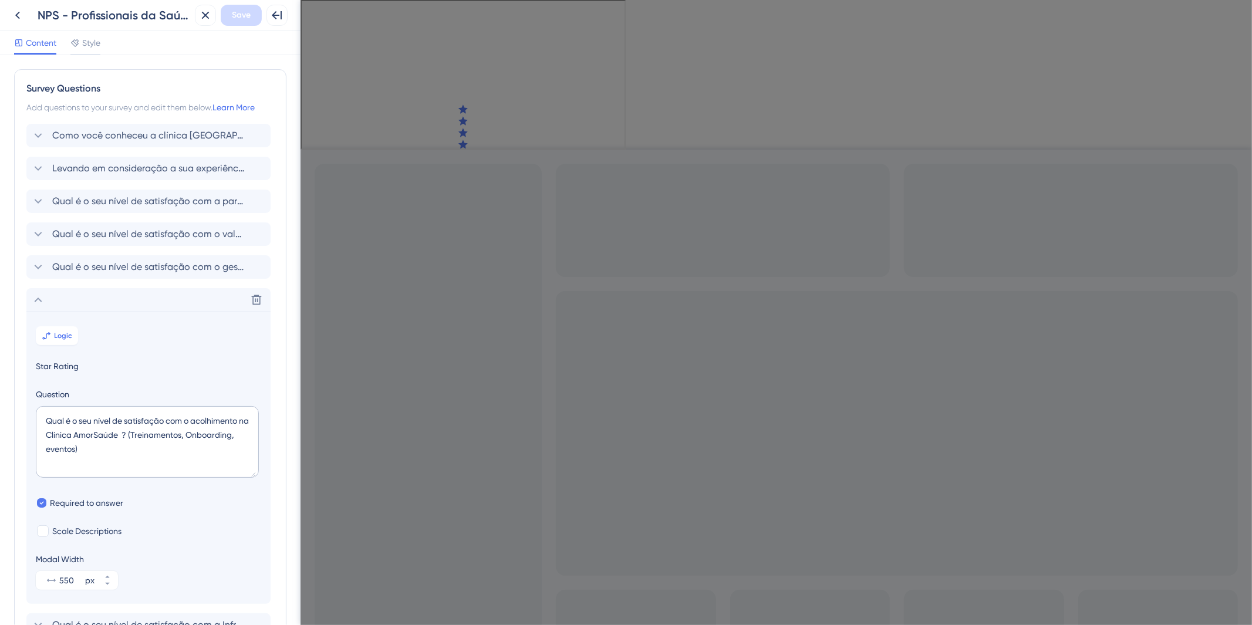
scroll to position [182, 0]
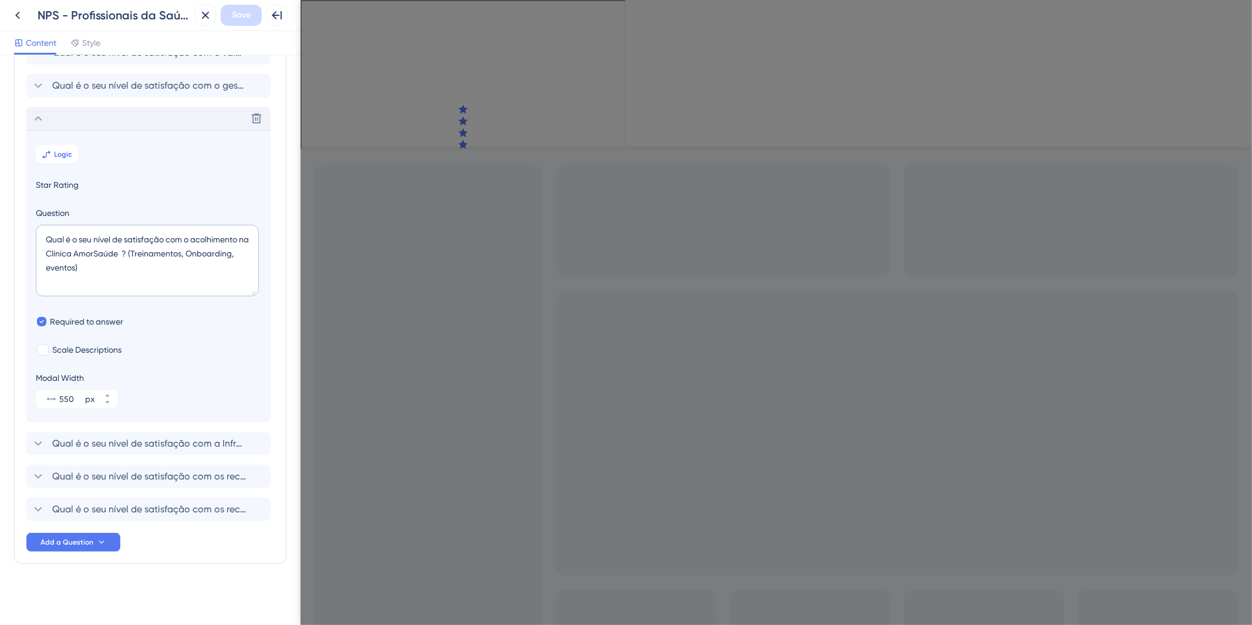
click at [141, 108] on div "Delete" at bounding box center [148, 118] width 244 height 23
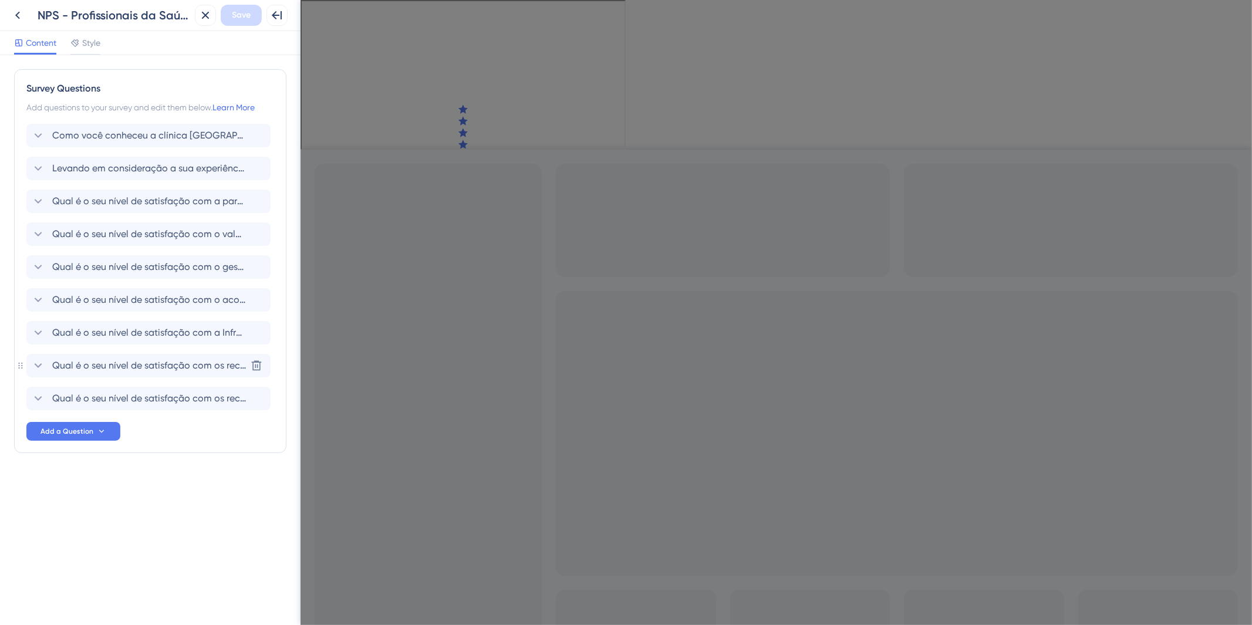
click at [190, 362] on span "Qual é o seu nível de satisfação com os recursos tecnológicos oferecidos pela c…" at bounding box center [149, 366] width 194 height 14
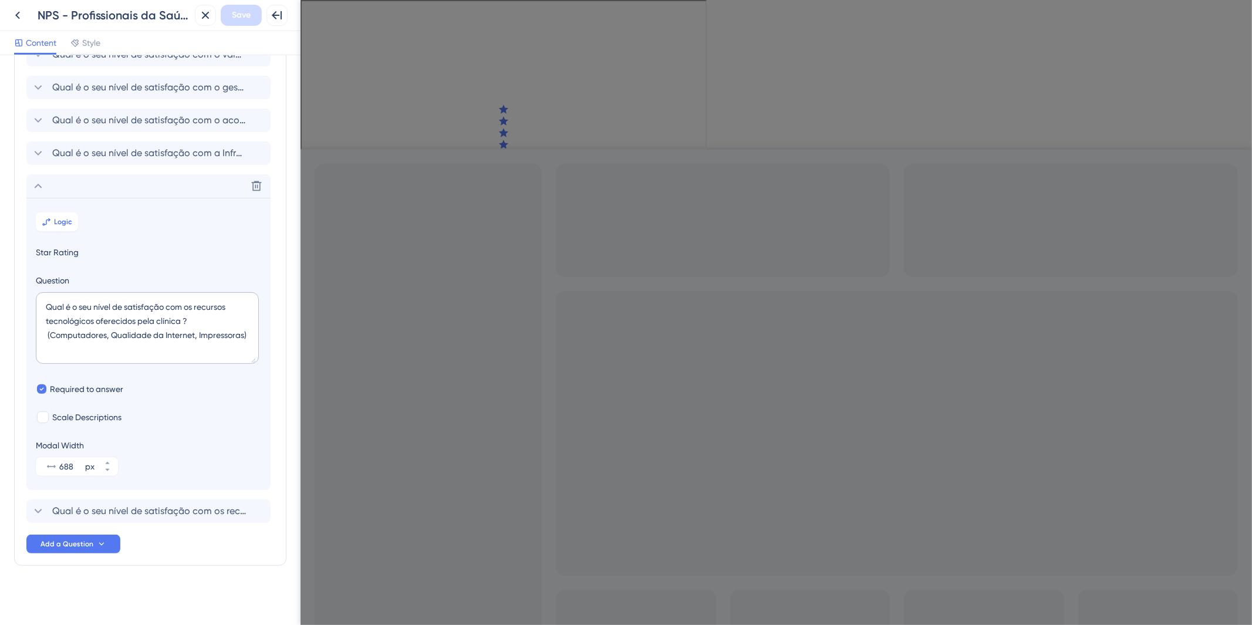
scroll to position [182, 0]
click at [133, 188] on div "Delete" at bounding box center [148, 184] width 244 height 23
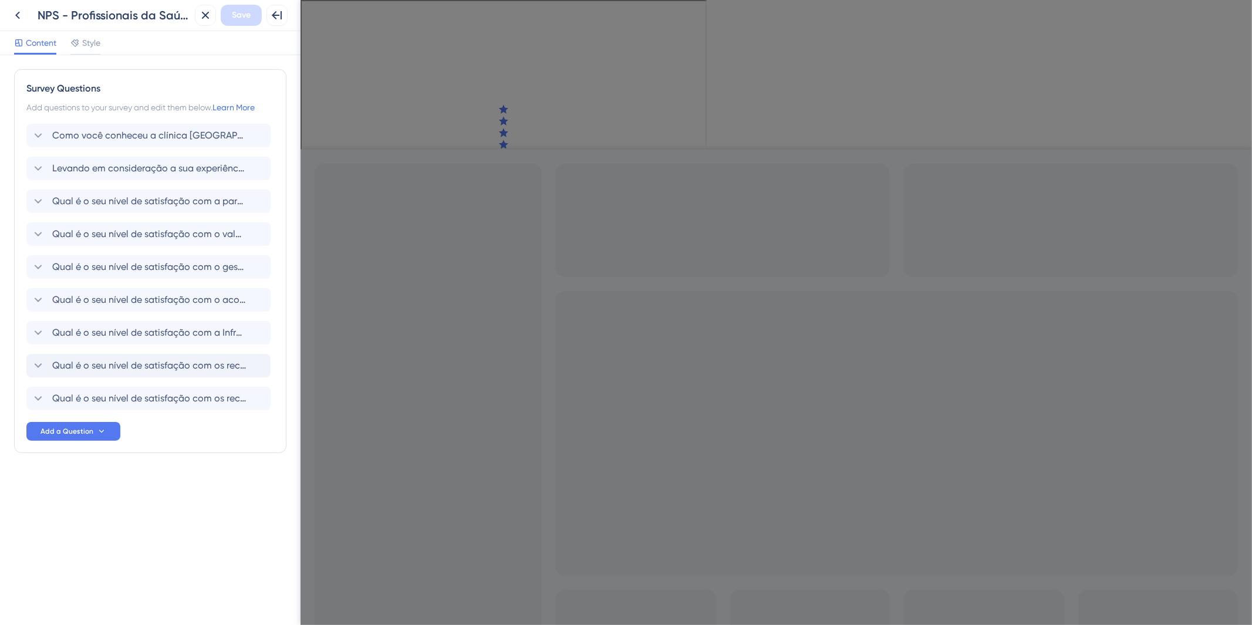
scroll to position [0, 0]
click at [143, 398] on span "Qual é o seu nível de satisfação com os recursos de insumos oferecidos pela clí…" at bounding box center [149, 399] width 194 height 14
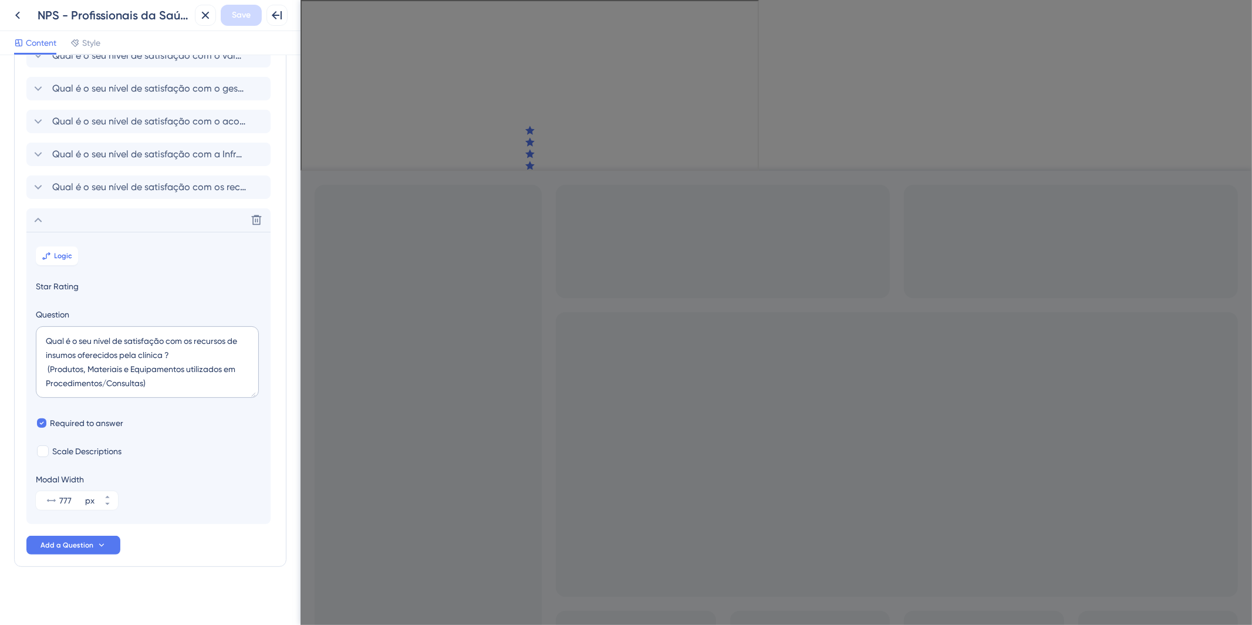
scroll to position [182, 0]
click at [162, 220] on div "Delete" at bounding box center [148, 217] width 244 height 23
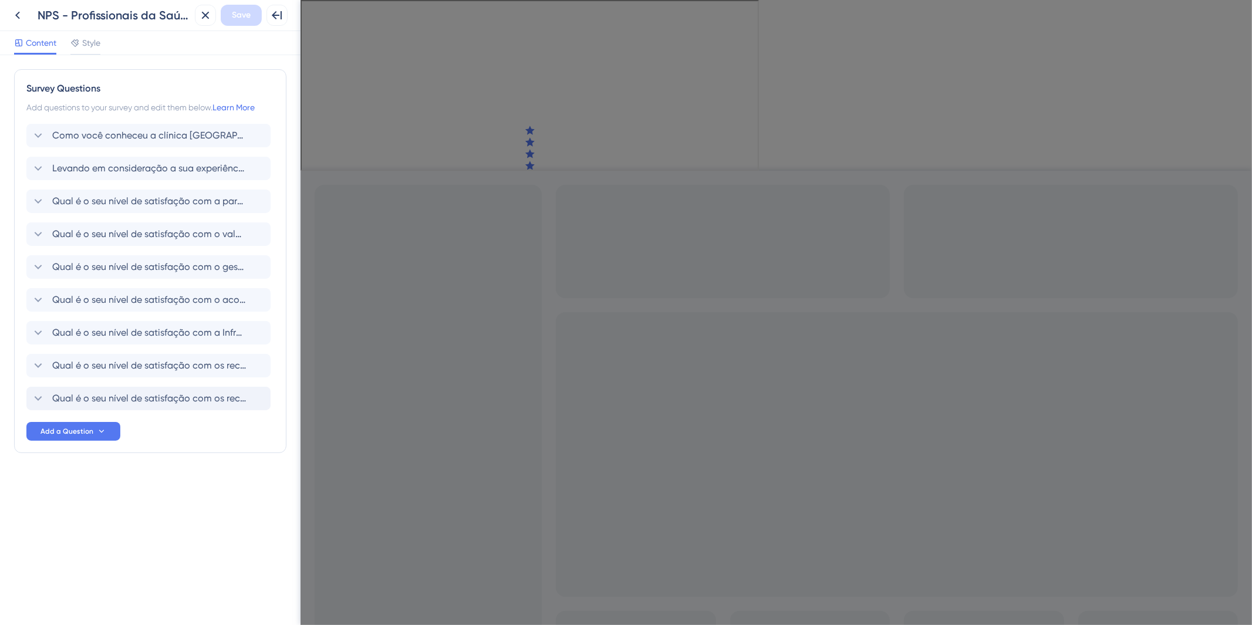
scroll to position [0, 0]
click at [141, 207] on span "Qual é o seu nível de satisfação com a parceria estabelecida com a Clínica Amor…" at bounding box center [149, 201] width 194 height 14
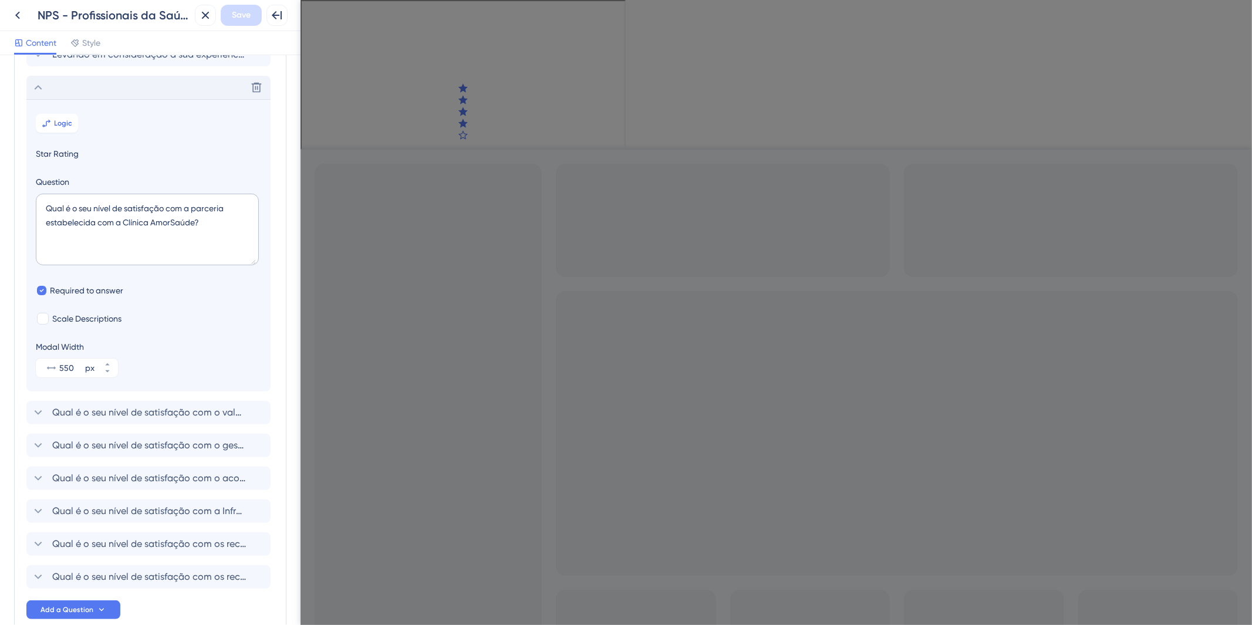
scroll to position [134, 0]
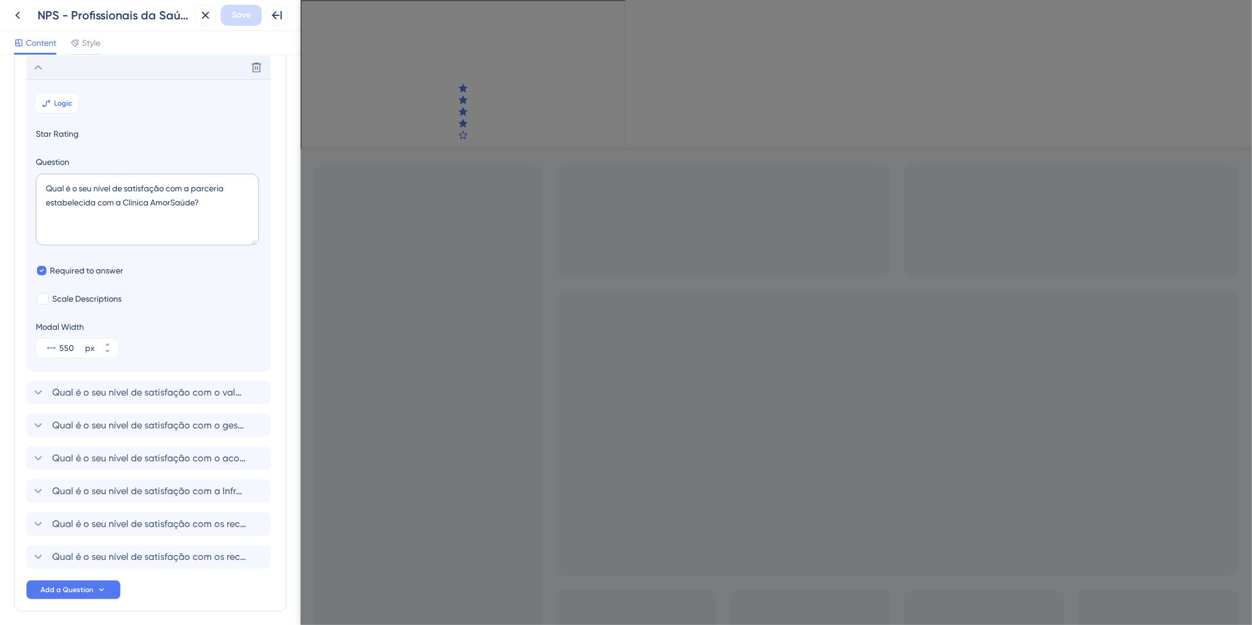
click at [106, 76] on div "Delete" at bounding box center [148, 67] width 244 height 23
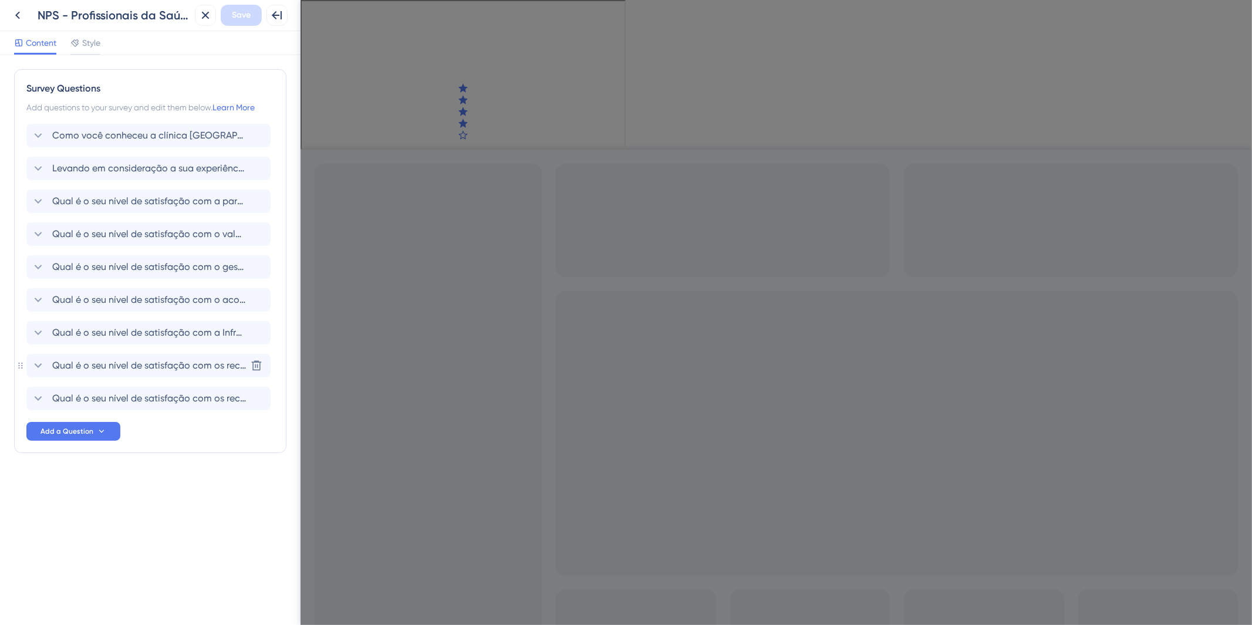
click at [159, 359] on span "Qual é o seu nível de satisfação com os recursos tecnológicos oferecidos pela c…" at bounding box center [149, 366] width 194 height 14
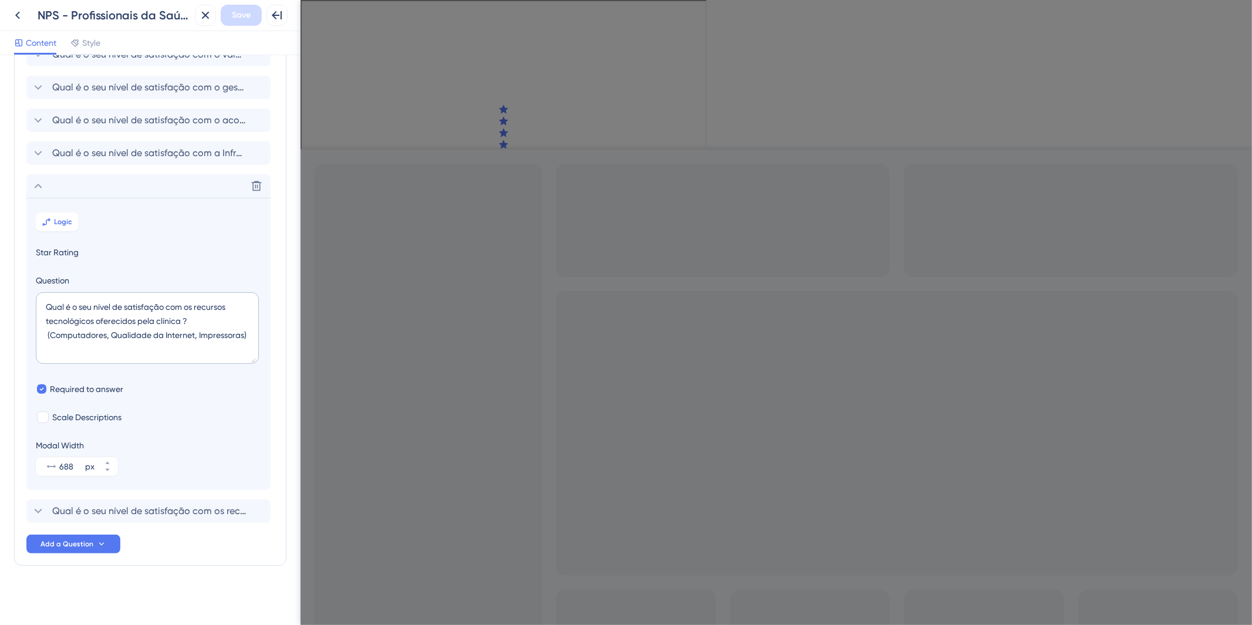
scroll to position [182, 0]
click at [124, 191] on div "Delete" at bounding box center [148, 184] width 244 height 23
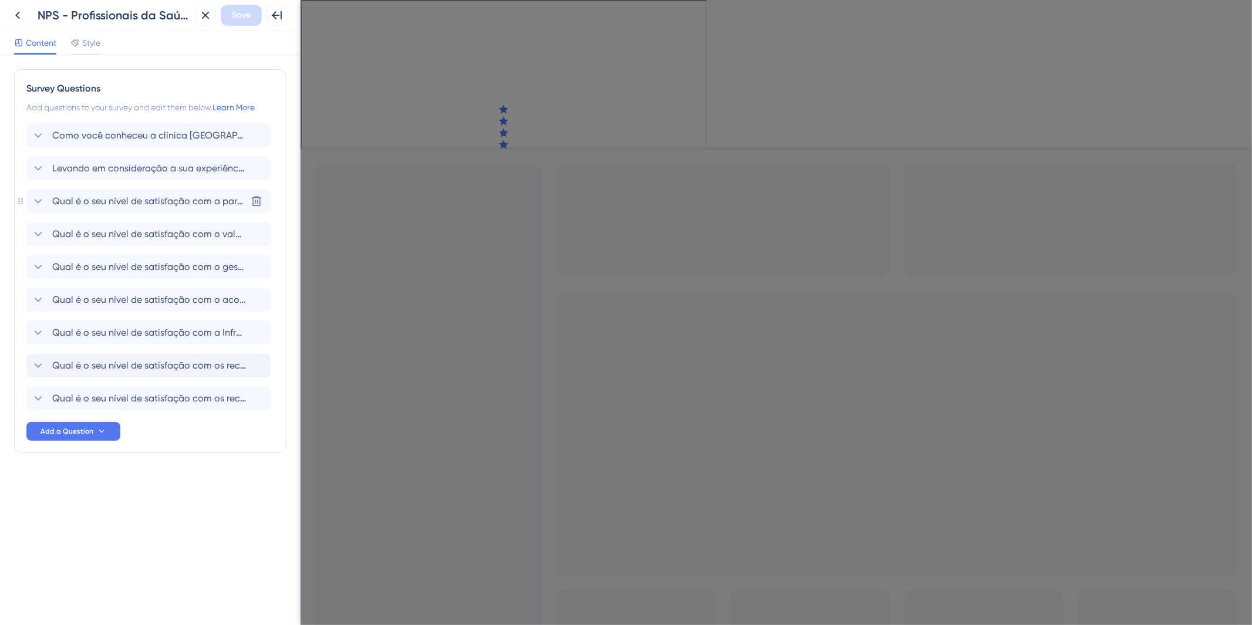
scroll to position [0, 0]
click at [156, 331] on span "Qual é o seu nível de satisfação com a Infraestrutura da Clínica ? (ambientes d…" at bounding box center [149, 333] width 194 height 14
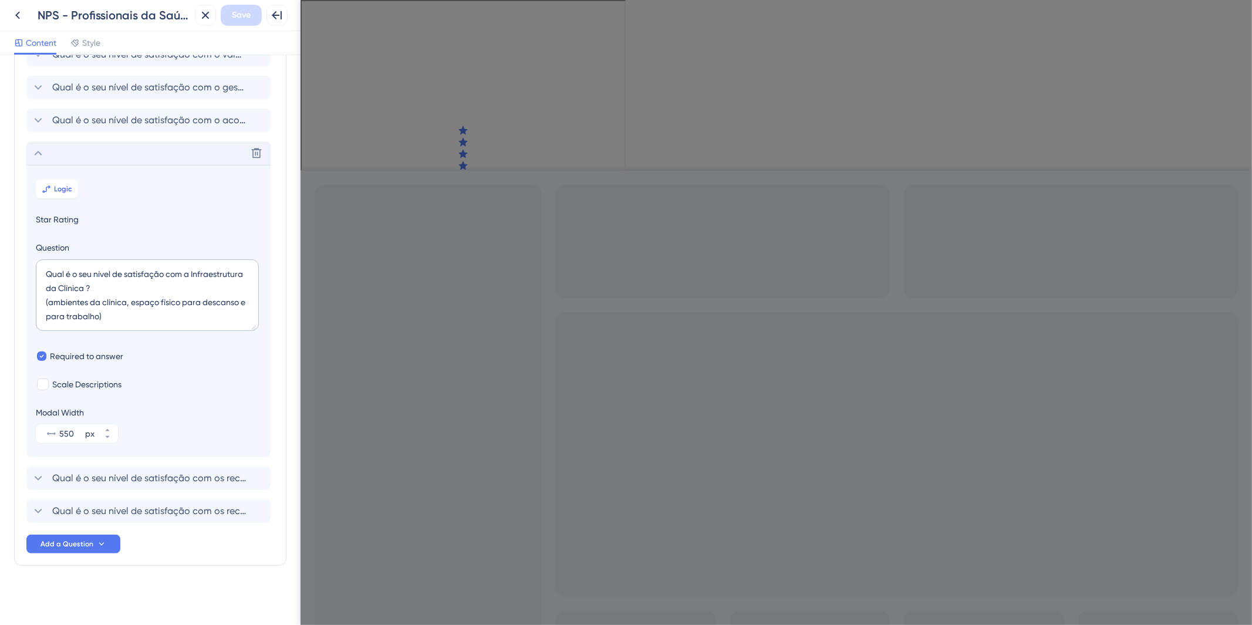
scroll to position [182, 0]
click at [36, 181] on button "Logic" at bounding box center [57, 187] width 42 height 19
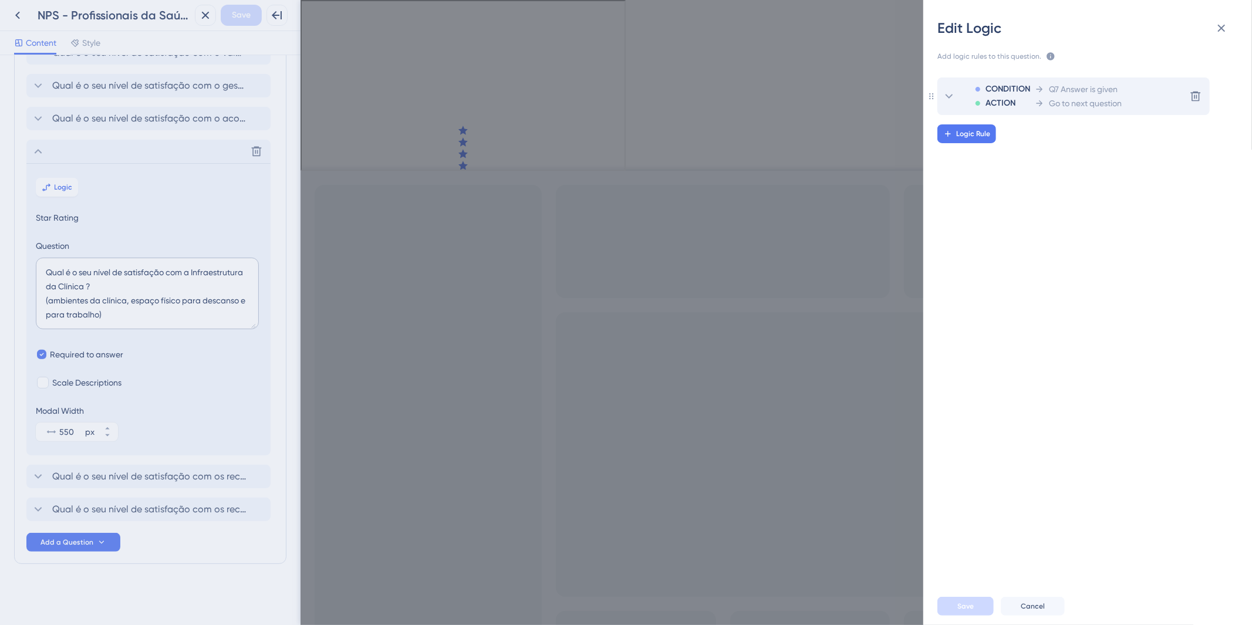
click at [1075, 100] on span "Go to next question" at bounding box center [1085, 103] width 73 height 14
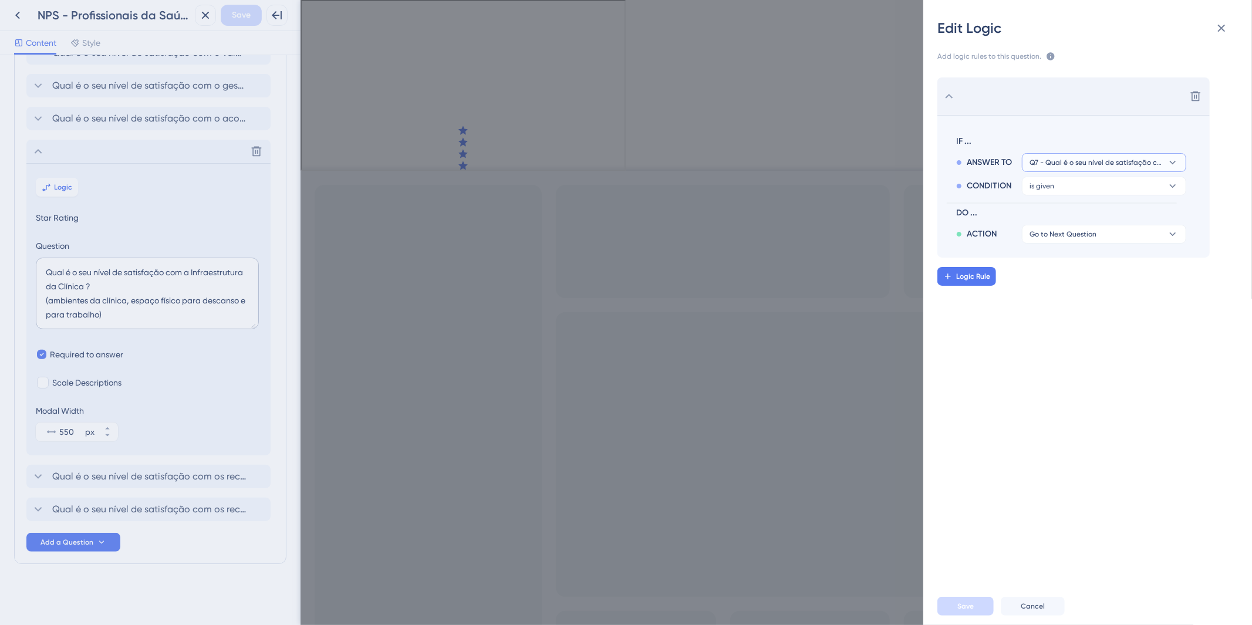
click at [1110, 161] on span "Q7 - Qual é o seu nível de satisfação com a Infraestrutura da Clínica ? (ambien…" at bounding box center [1096, 162] width 133 height 9
click at [1113, 400] on div "Delete IF ... ANSWER TO Q7 - Qual é o seu nível de satisfação com a Infraestrut…" at bounding box center [1093, 320] width 348 height 515
click at [1218, 30] on icon at bounding box center [1222, 28] width 14 height 14
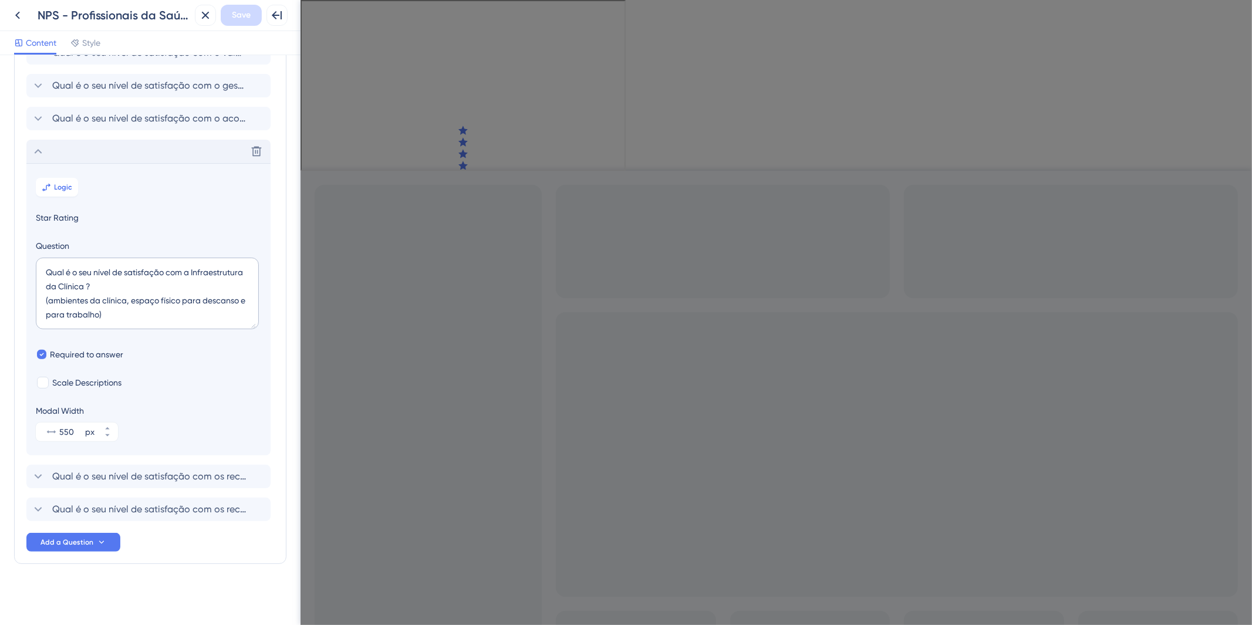
click at [194, 147] on div "Delete" at bounding box center [148, 151] width 244 height 23
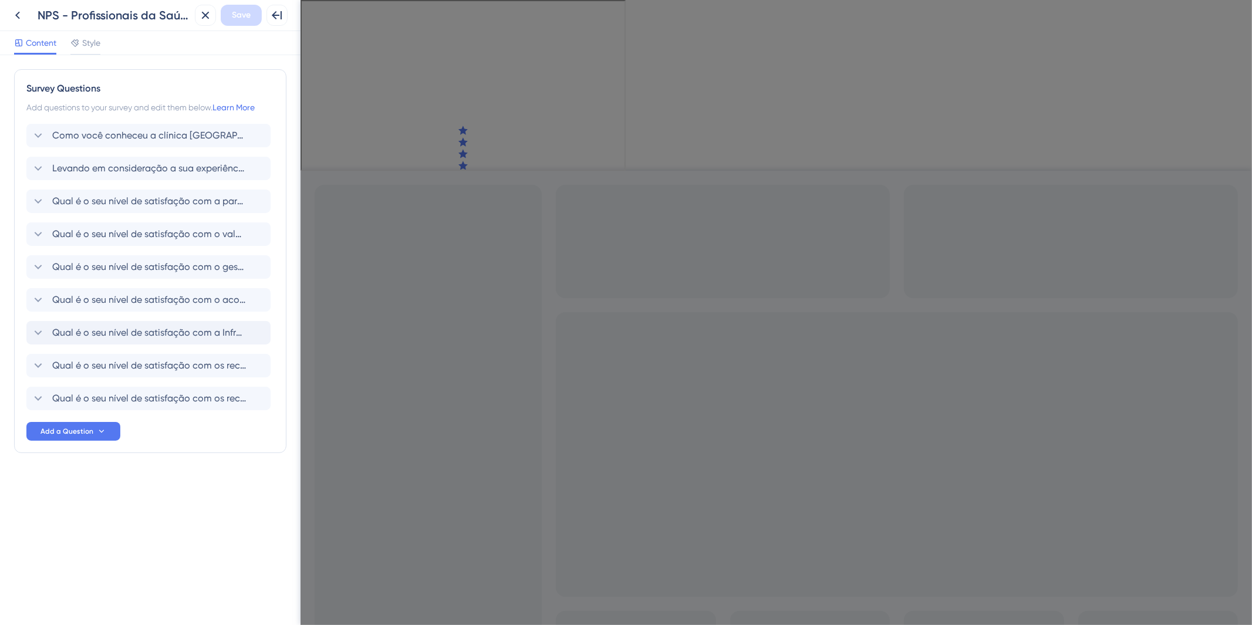
scroll to position [0, 0]
click at [207, 298] on span "Qual é o seu nível de satisfação com o acolhimento na Clínica AmorSaúde ? (Trei…" at bounding box center [149, 300] width 194 height 14
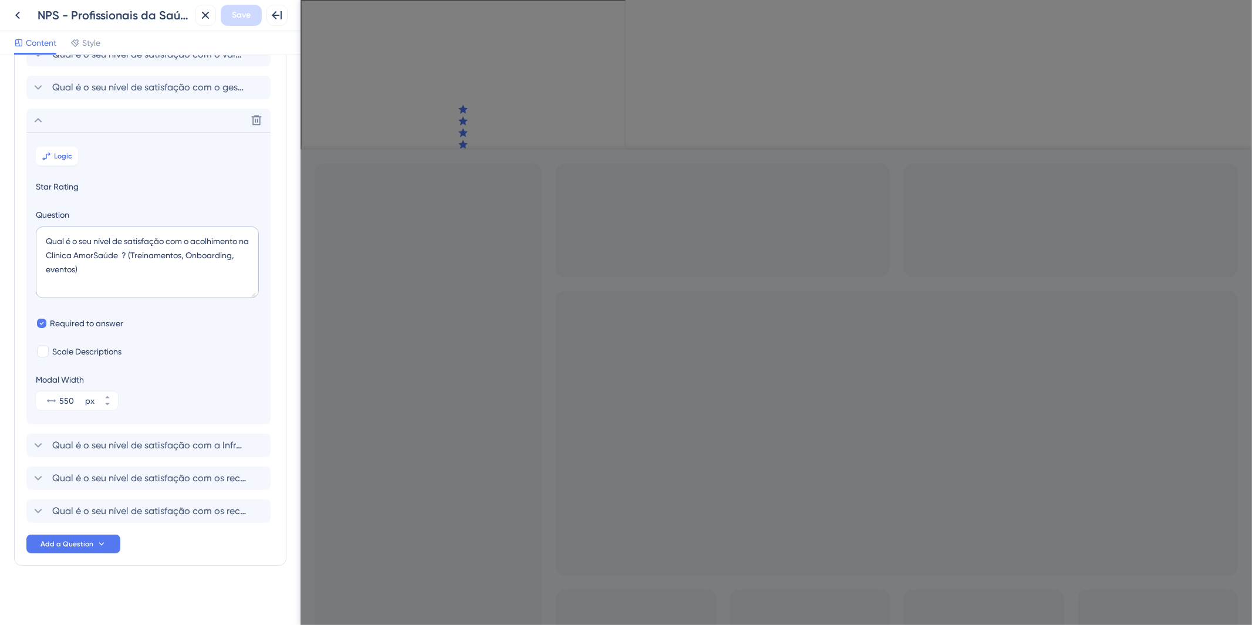
scroll to position [182, 0]
click at [68, 153] on span "Logic" at bounding box center [64, 154] width 18 height 9
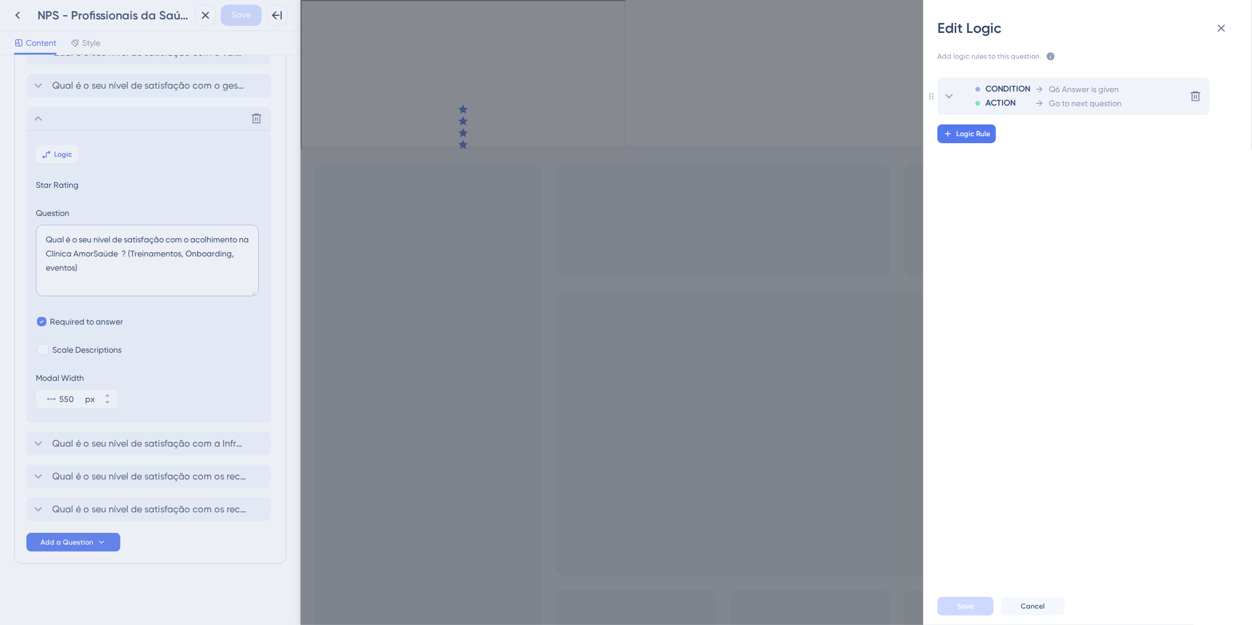
click at [1067, 92] on span "Q6 Answer is given" at bounding box center [1084, 89] width 70 height 14
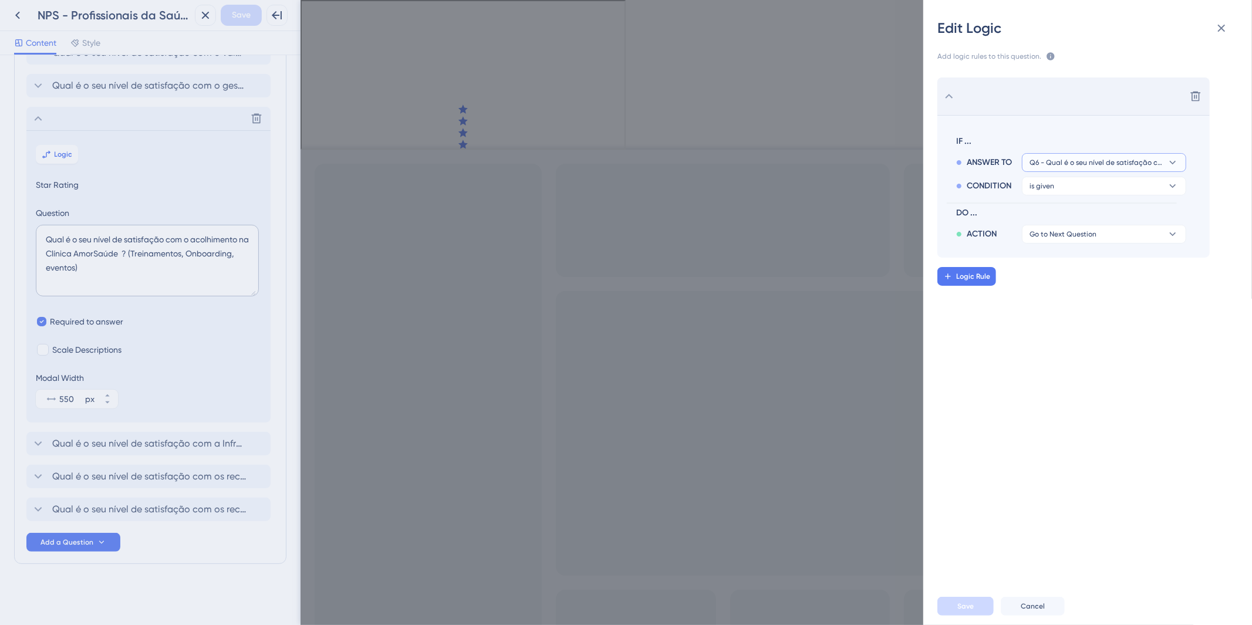
click at [1170, 157] on icon at bounding box center [1173, 163] width 12 height 12
click at [1112, 366] on div "Delete IF ... ANSWER TO Q6 - Qual é o seu nível de satisfação com o acolhimento…" at bounding box center [1093, 320] width 348 height 515
click at [1218, 28] on icon at bounding box center [1222, 28] width 14 height 14
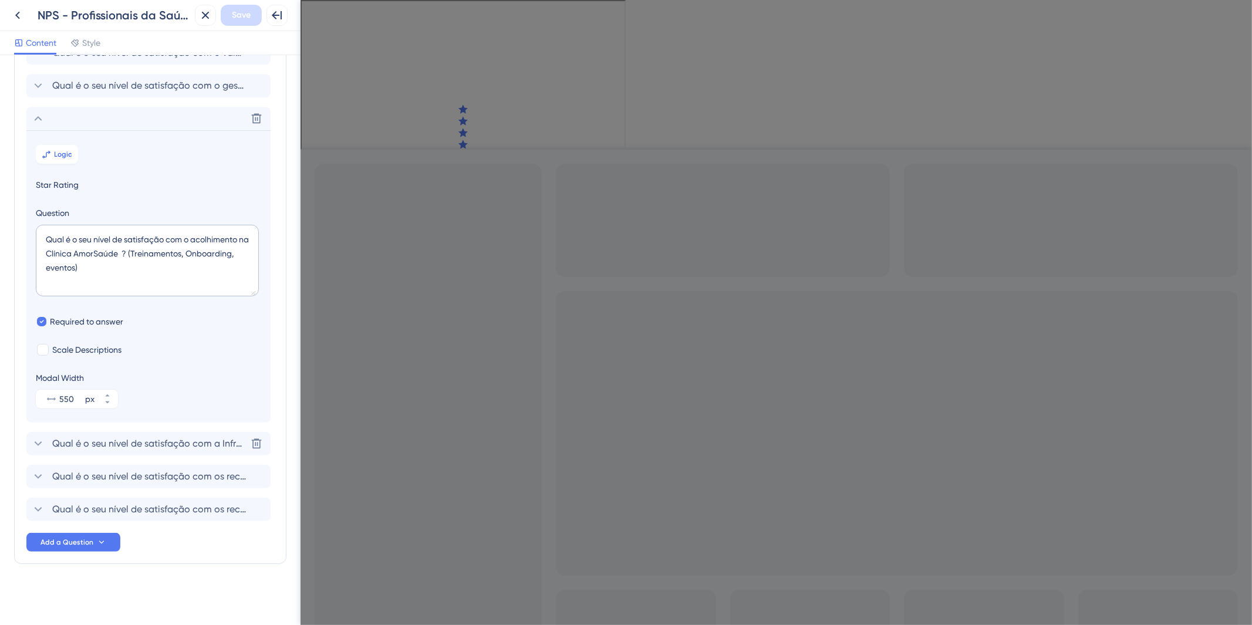
click at [151, 446] on span "Qual é o seu nível de satisfação com a Infraestrutura da Clínica ? (ambientes d…" at bounding box center [149, 444] width 194 height 14
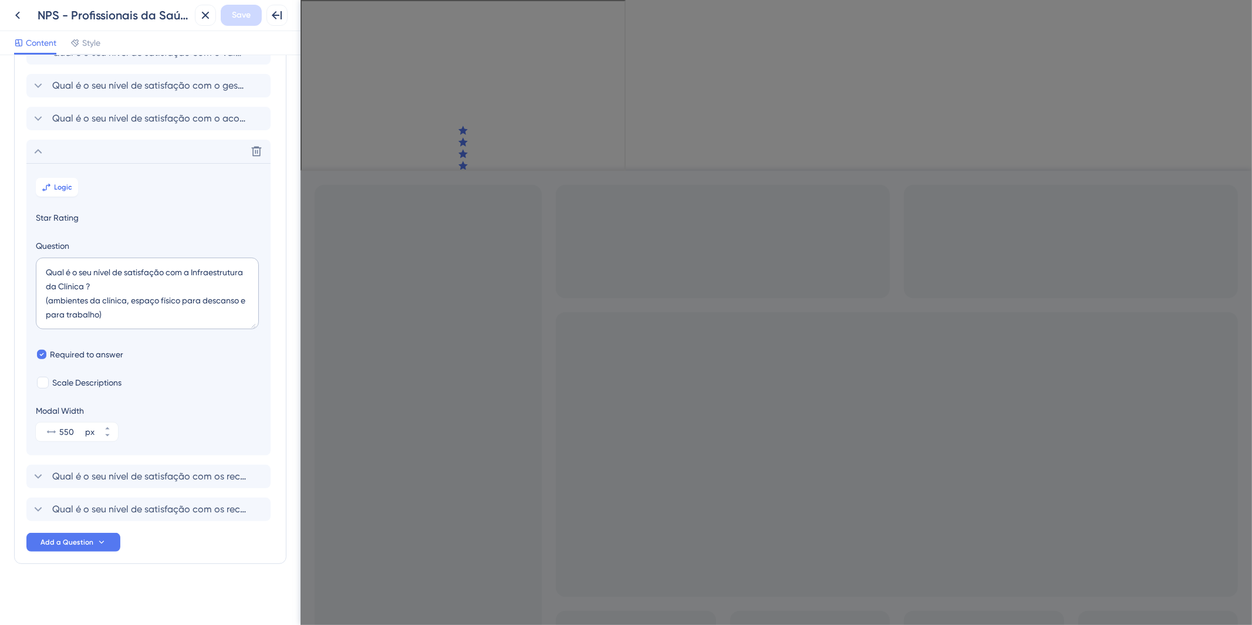
click at [85, 180] on section "Logic Star Rating Question Qual é o seu nível de satisfação com a Infraestrutur…" at bounding box center [148, 309] width 244 height 292
click at [71, 184] on span "Logic" at bounding box center [64, 187] width 18 height 9
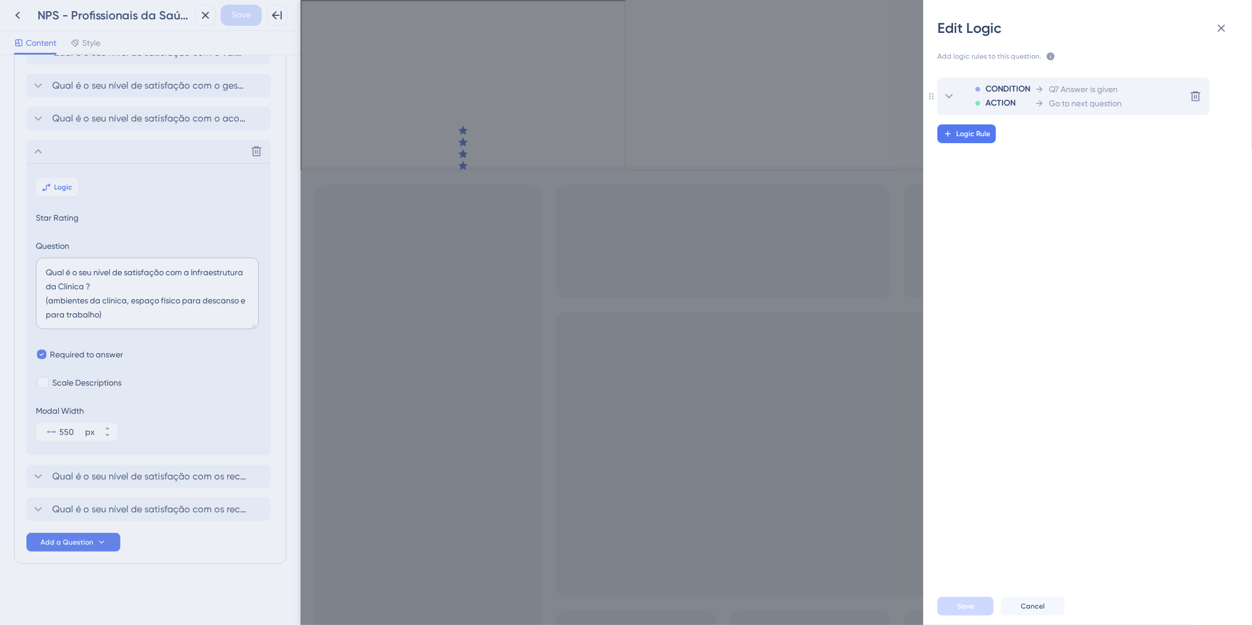
click at [1083, 89] on span "Q7 Answer is given" at bounding box center [1083, 89] width 69 height 14
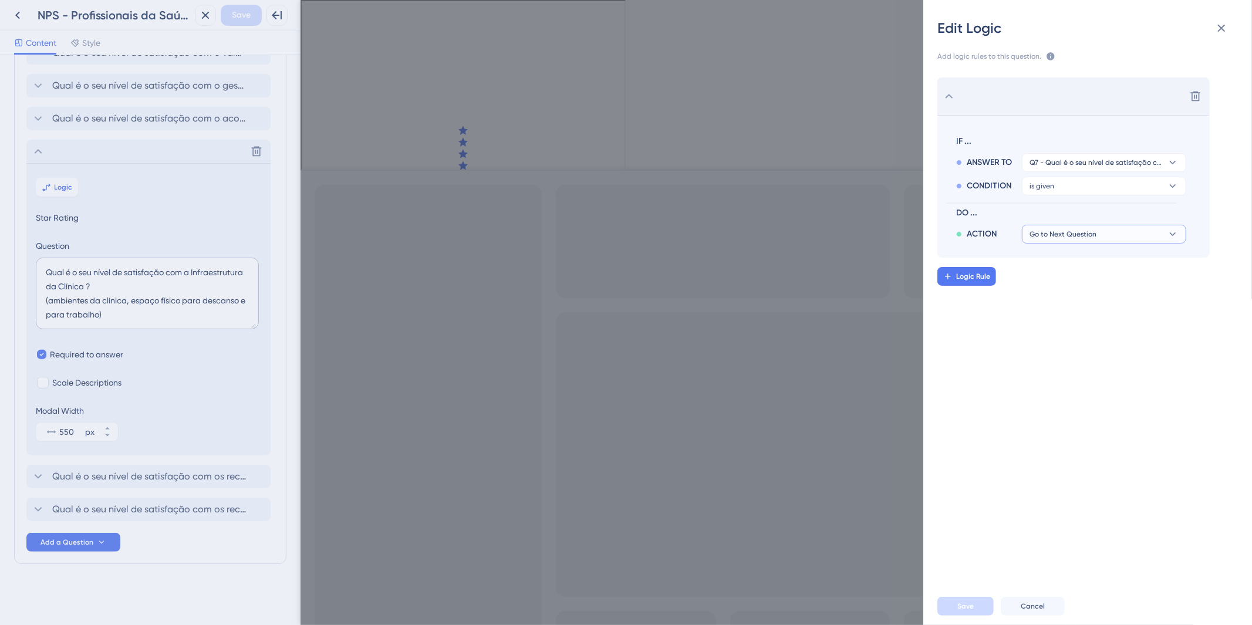
click at [1103, 230] on button "Go to Next Question" at bounding box center [1104, 234] width 164 height 19
click at [1099, 217] on span "DO ..." at bounding box center [1069, 213] width 225 height 14
click at [1107, 158] on span "Q7 - Qual é o seu nível de satisfação com a Infraestrutura da Clínica ? (ambien…" at bounding box center [1096, 162] width 133 height 9
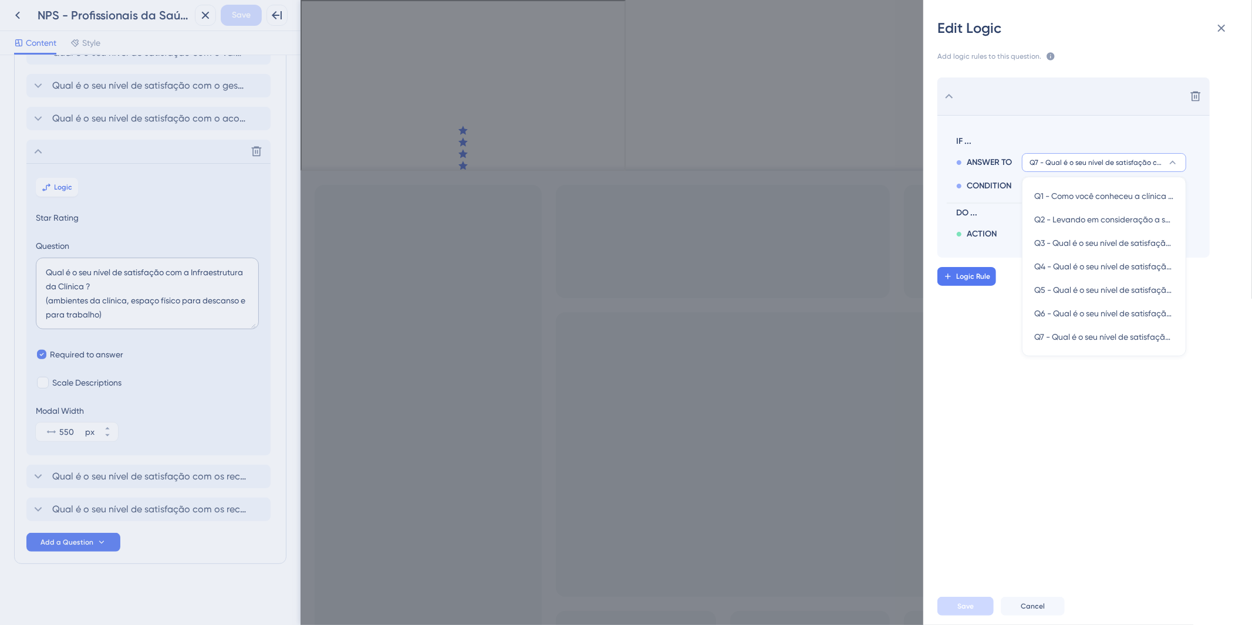
click at [1107, 158] on span "Q7 - Qual é o seu nível de satisfação com a Infraestrutura da Clínica ? (ambien…" at bounding box center [1096, 162] width 133 height 9
click at [1083, 308] on div "Delete IF ... ANSWER TO Q7 - Qual é o seu nível de satisfação com a Infraestrut…" at bounding box center [1093, 320] width 348 height 515
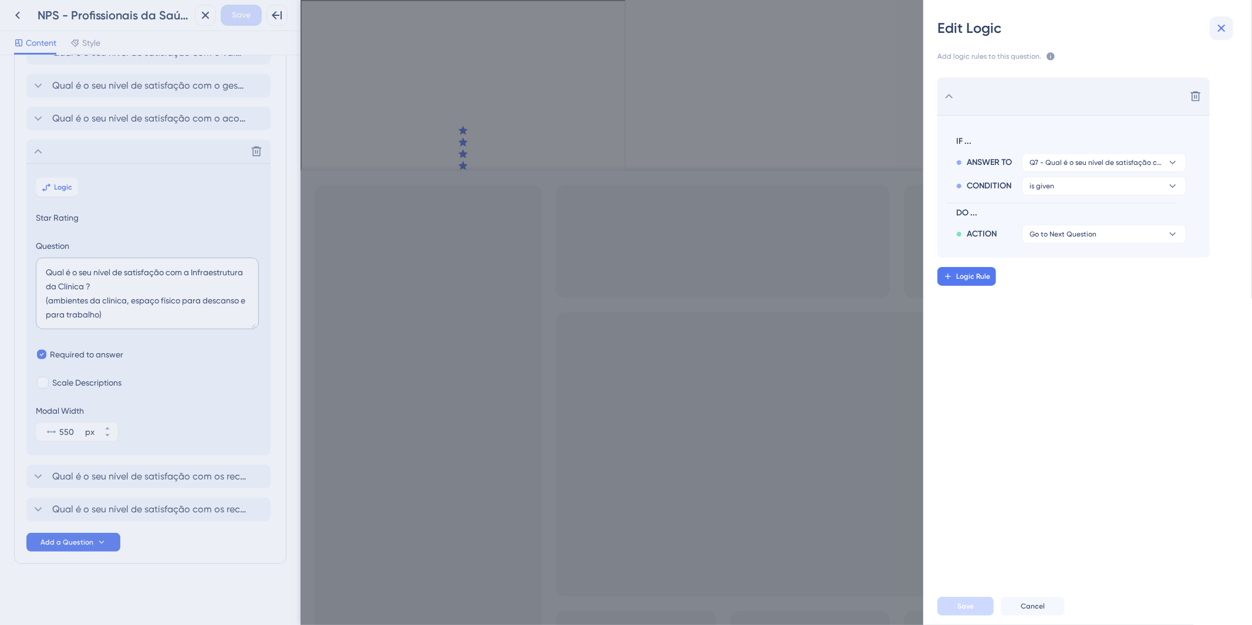
click at [1220, 32] on icon at bounding box center [1222, 28] width 14 height 14
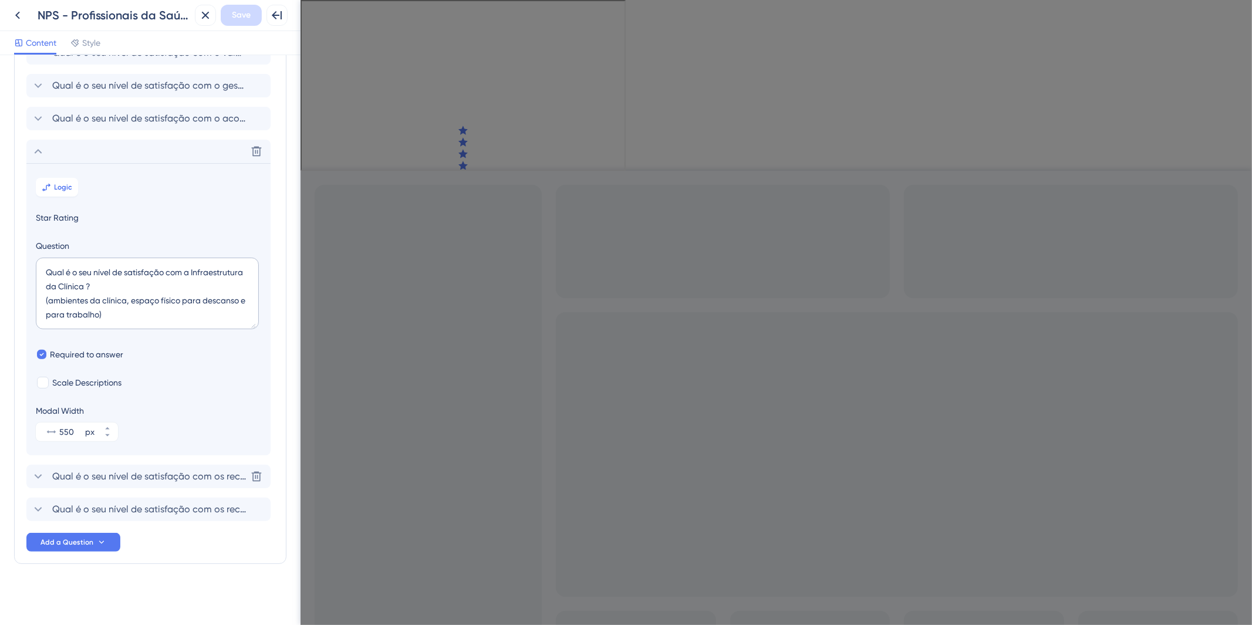
click at [196, 483] on span "Qual é o seu nível de satisfação com os recursos tecnológicos oferecidos pela c…" at bounding box center [149, 477] width 194 height 14
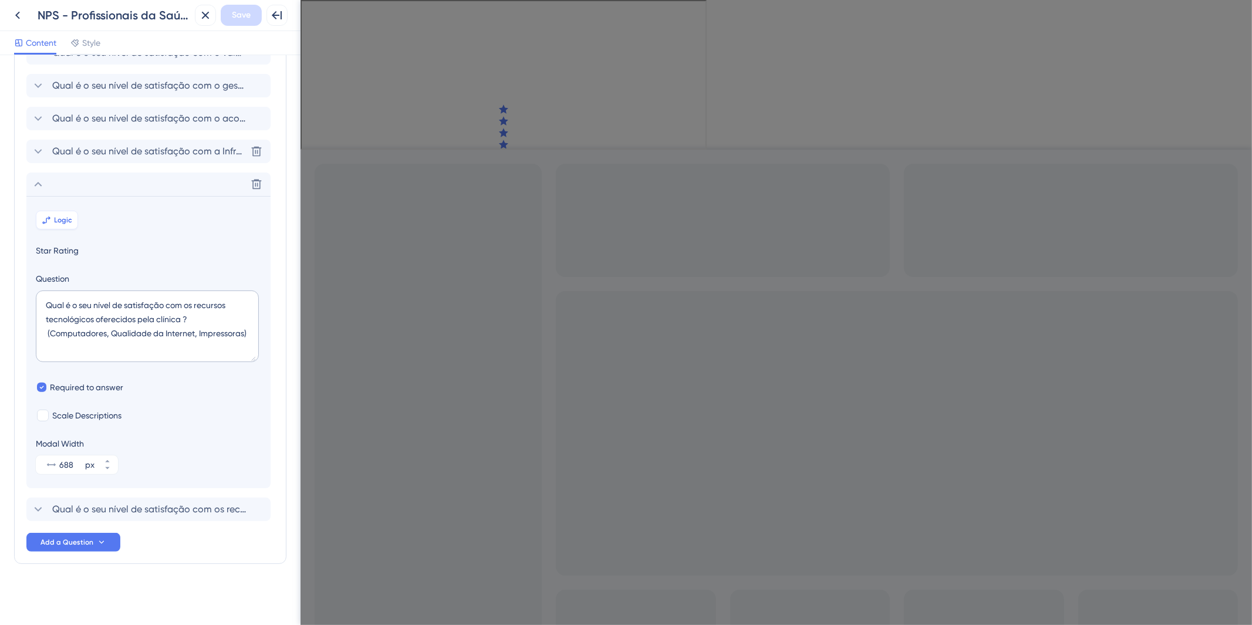
click at [66, 219] on span "Logic" at bounding box center [64, 219] width 18 height 9
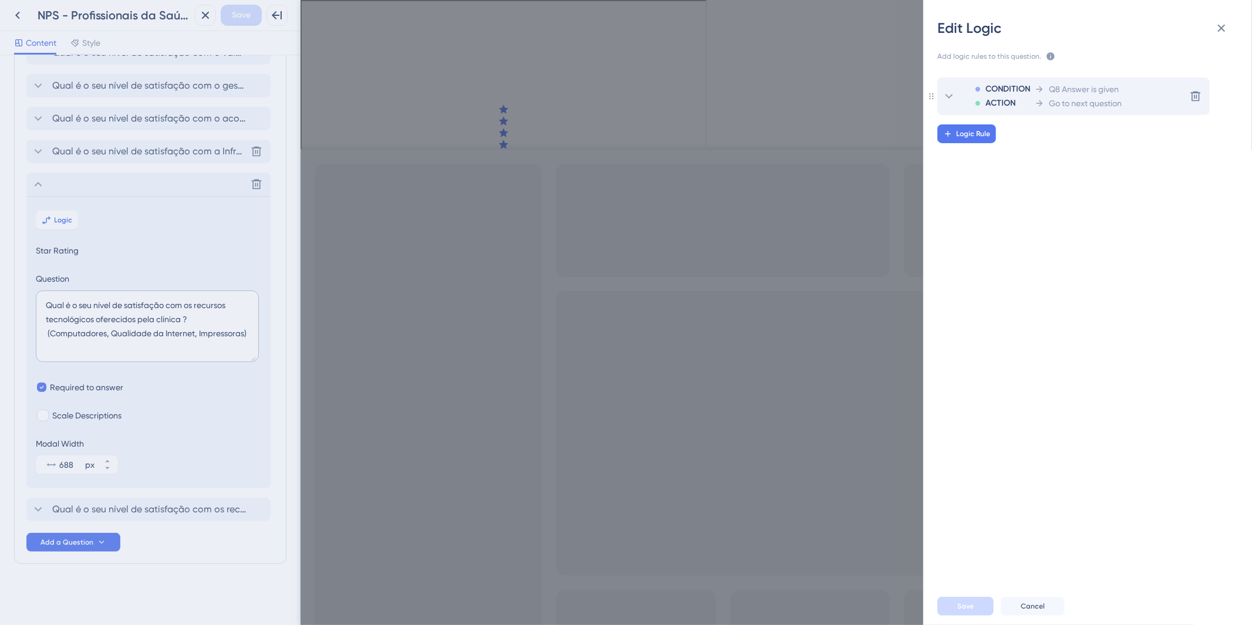
click at [1102, 83] on span "Q8 Answer is given" at bounding box center [1084, 89] width 70 height 14
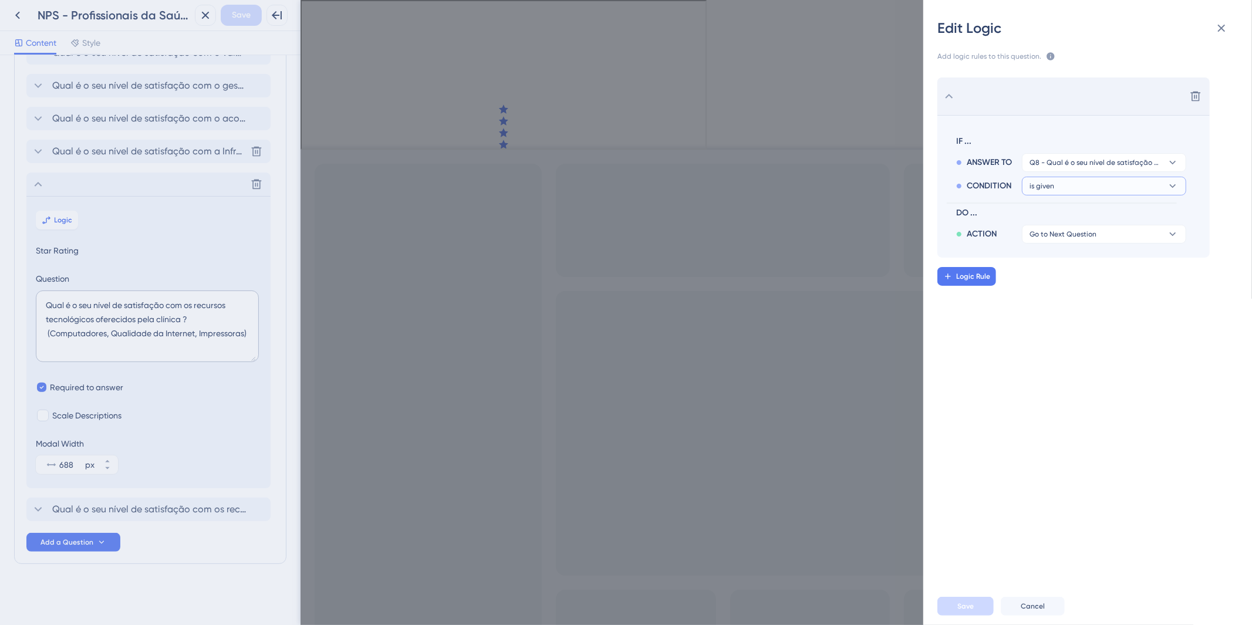
click at [1170, 178] on button "is given" at bounding box center [1104, 186] width 164 height 19
click at [1161, 245] on section "IF ... ANSWER TO Q8 - Qual é o seu nível de satisfação com os recursos tecnológ…" at bounding box center [1074, 186] width 272 height 143
click at [1164, 234] on button "Go to Next Question" at bounding box center [1104, 234] width 164 height 19
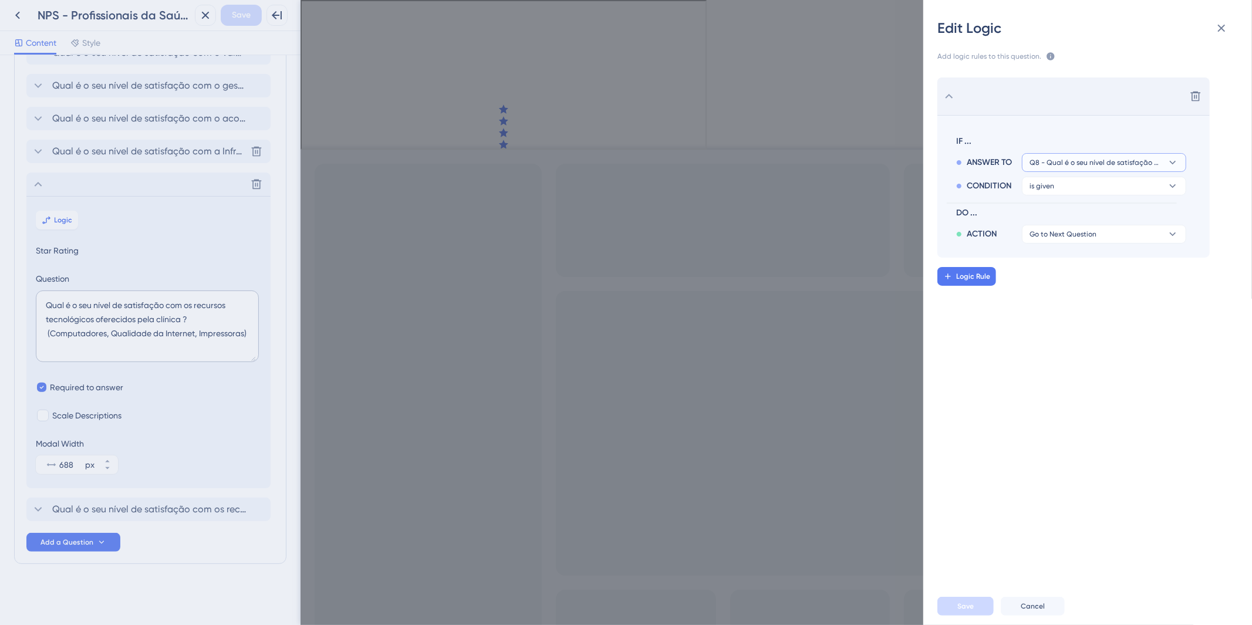
click at [1113, 162] on span "Q8 - Qual é o seu nível de satisfação com os recursos tecnológicos oferecidos p…" at bounding box center [1096, 162] width 133 height 9
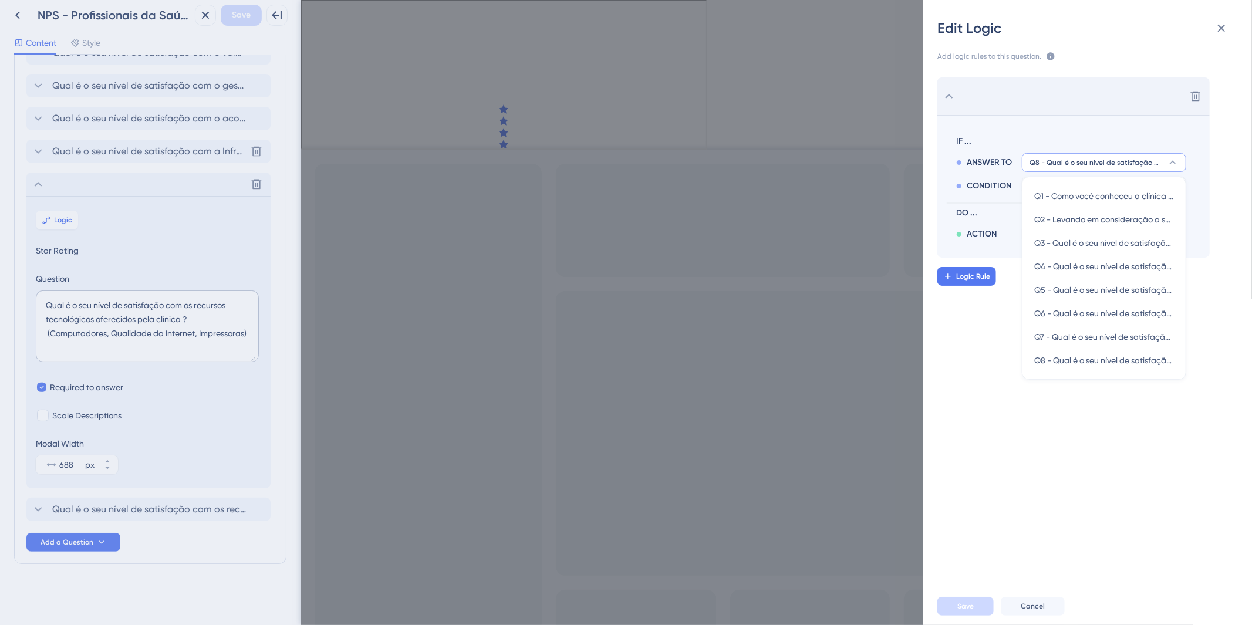
click at [1097, 436] on div "Delete IF ... ANSWER TO Q8 - Qual é o seu nível de satisfação com os recursos t…" at bounding box center [1093, 320] width 348 height 515
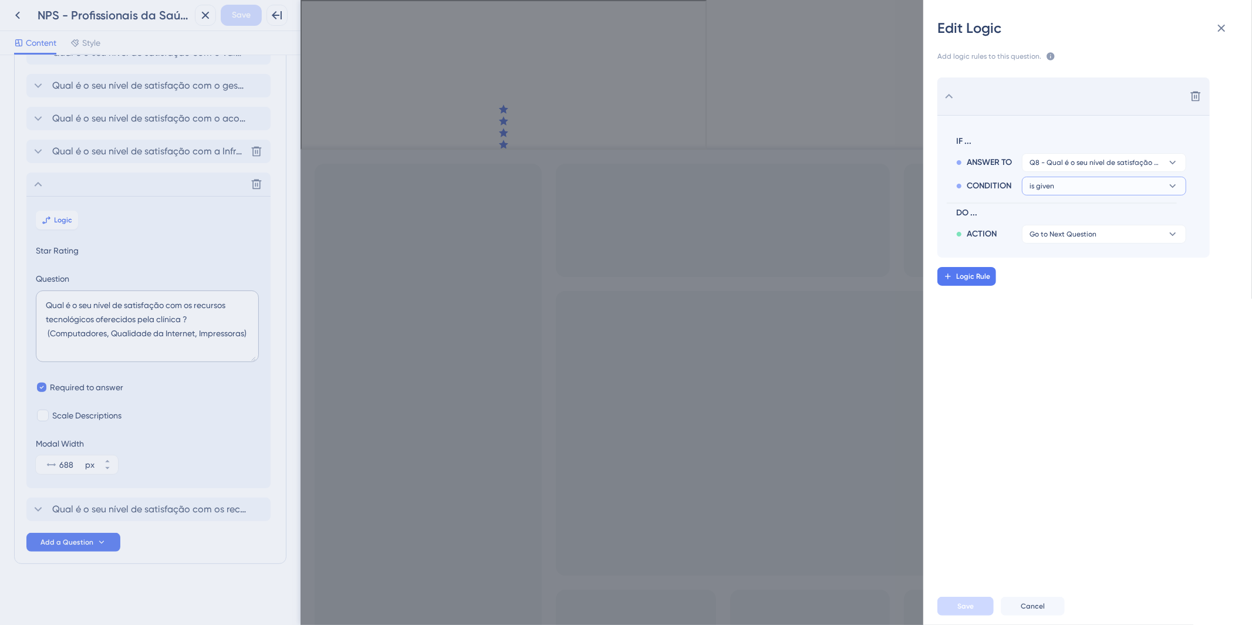
click at [1072, 177] on button "is given" at bounding box center [1104, 186] width 164 height 19
click at [1001, 341] on div "Delete IF ... ANSWER TO Q8 - Qual é o seu nível de satisfação com os recursos t…" at bounding box center [1093, 320] width 348 height 515
click at [1149, 194] on button "is given" at bounding box center [1104, 186] width 164 height 19
click at [1166, 184] on button "is given" at bounding box center [1104, 186] width 164 height 19
click at [1171, 236] on icon at bounding box center [1173, 234] width 12 height 12
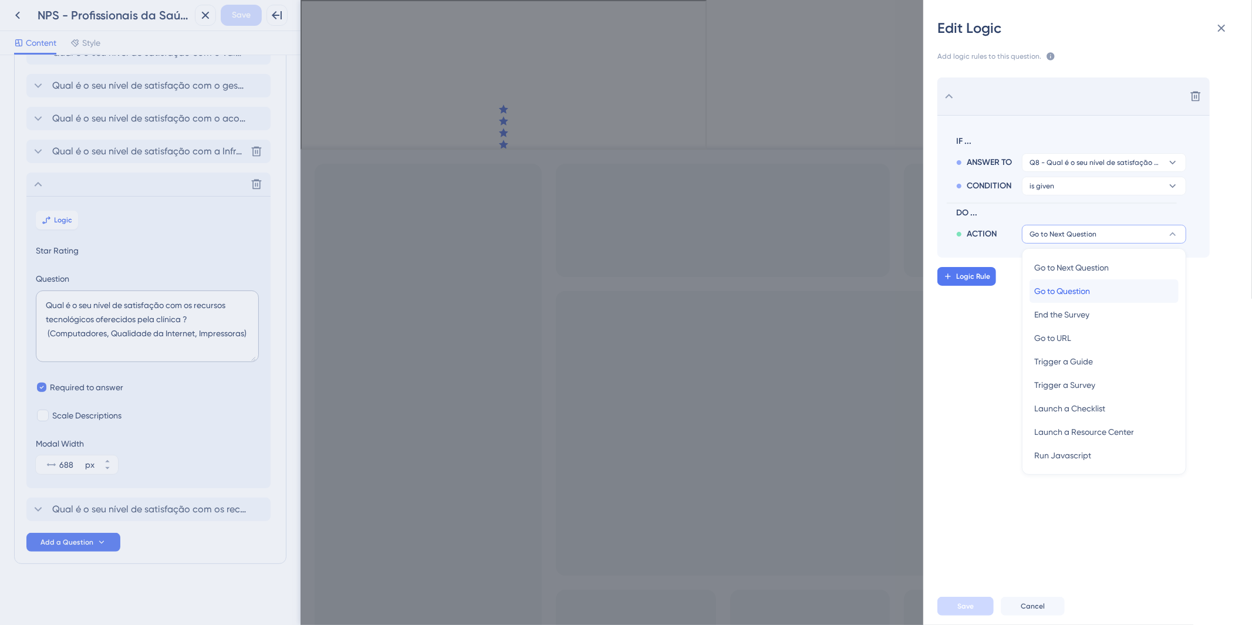
click at [1103, 284] on div "Go to Question Go to Question" at bounding box center [1105, 291] width 140 height 23
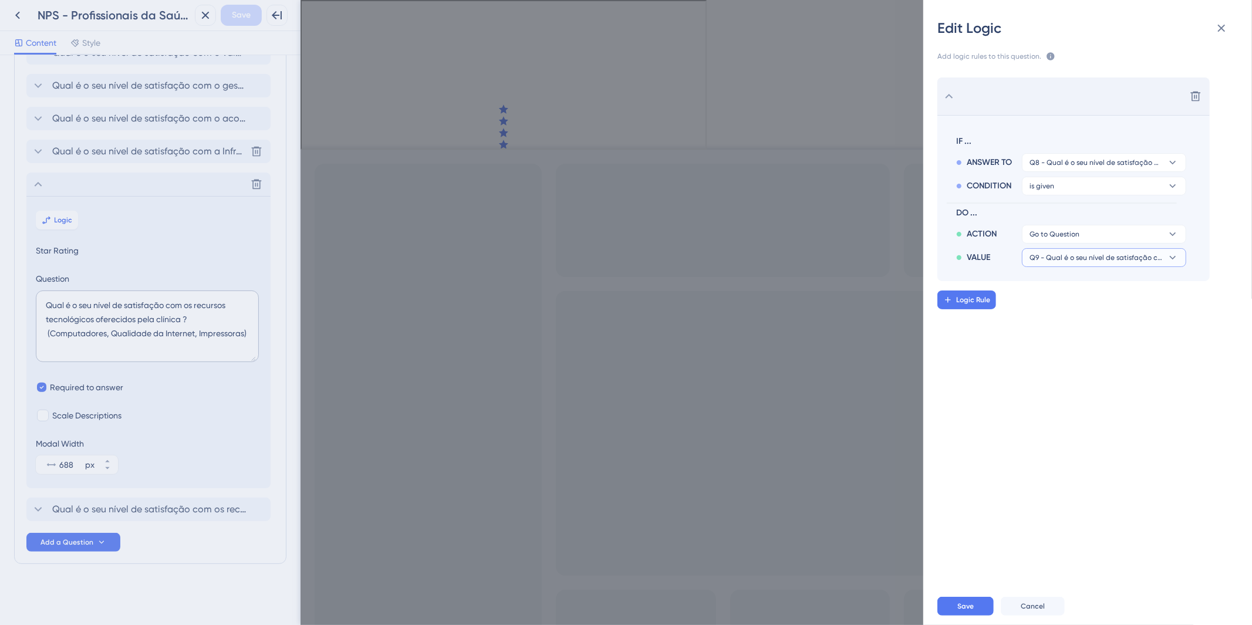
click at [1141, 262] on button "Q9 - Qual é o seu nível de satisfação com os recursos de insumos oferecidos pel…" at bounding box center [1104, 257] width 164 height 19
click at [1143, 261] on span "Q9 - Qual é o seu nível de satisfação com os recursos de insumos oferecidos pel…" at bounding box center [1096, 257] width 133 height 9
click at [948, 608] on button "Save" at bounding box center [966, 606] width 56 height 19
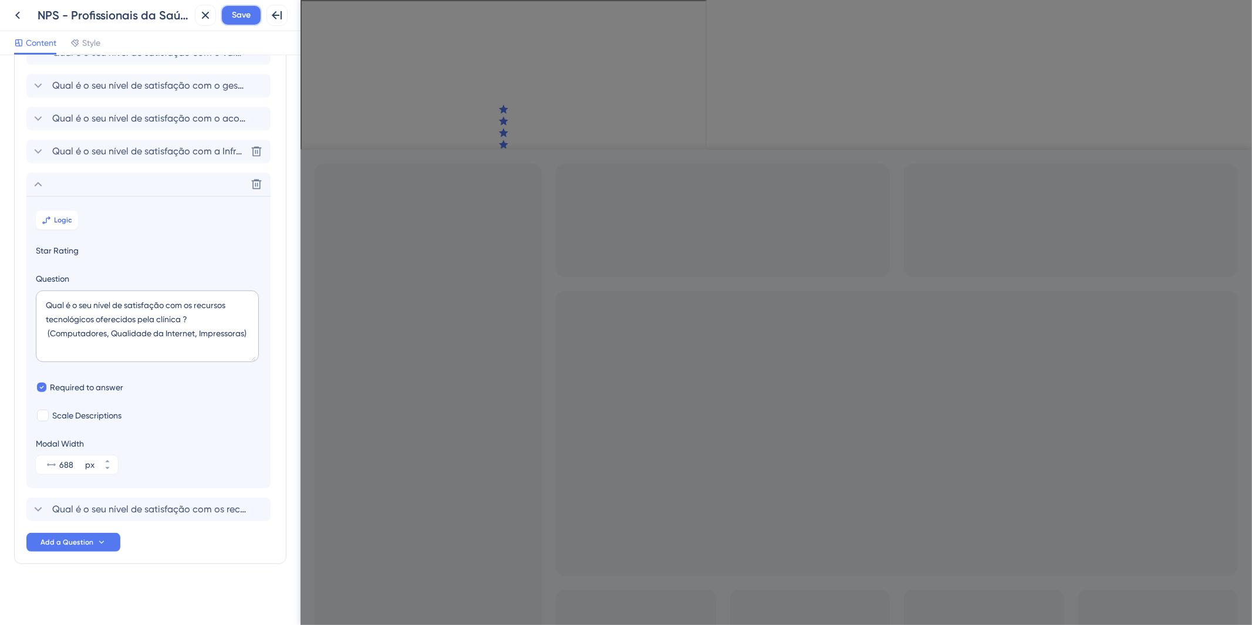
click at [257, 21] on button "Save" at bounding box center [241, 15] width 41 height 21
click at [161, 504] on span "Qual é o seu nível de satisfação com os recursos de insumos oferecidos pela clí…" at bounding box center [149, 510] width 194 height 14
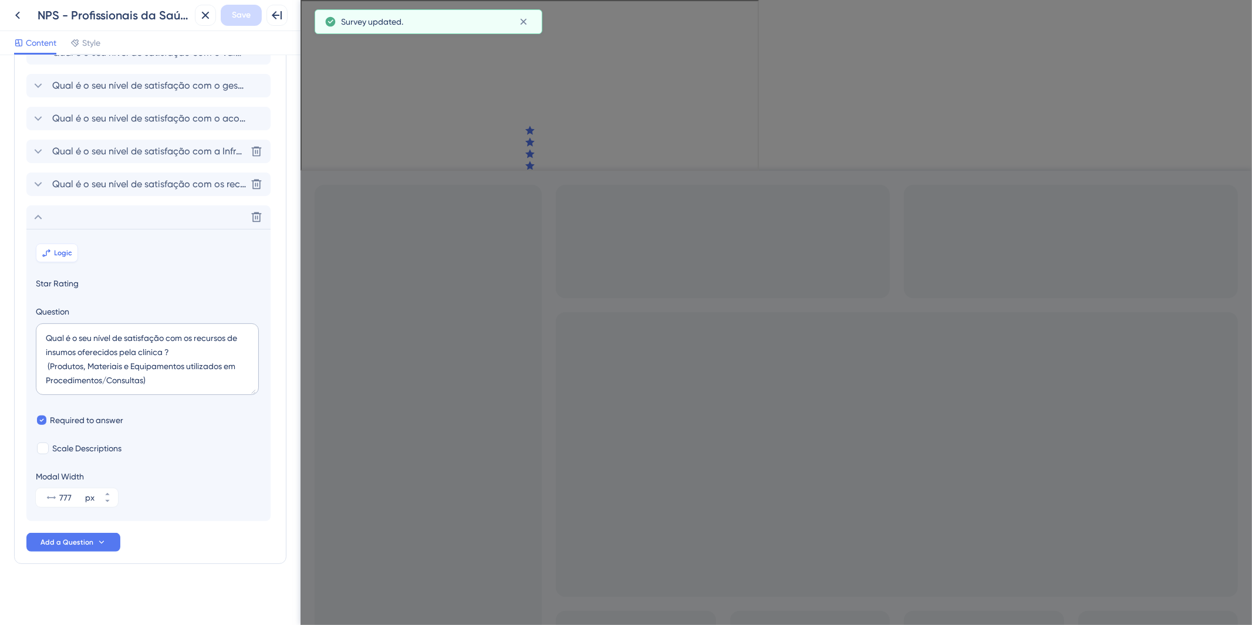
click at [66, 254] on span "Logic" at bounding box center [64, 252] width 18 height 9
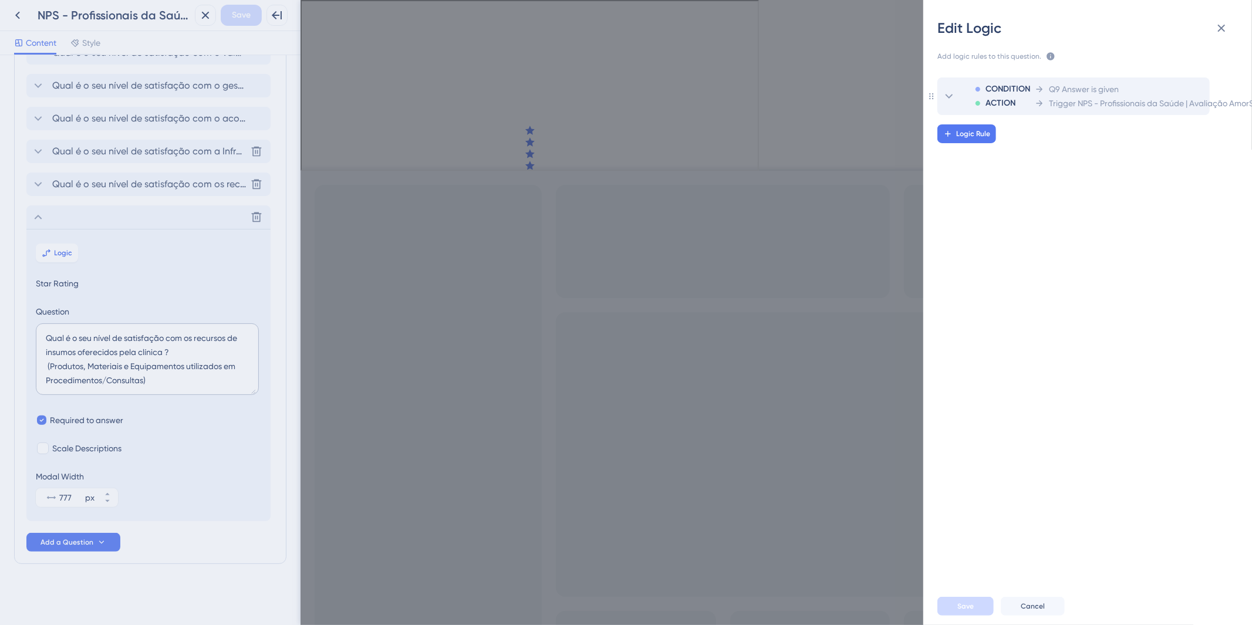
click at [1055, 86] on span "Q9 Answer is given" at bounding box center [1084, 89] width 70 height 14
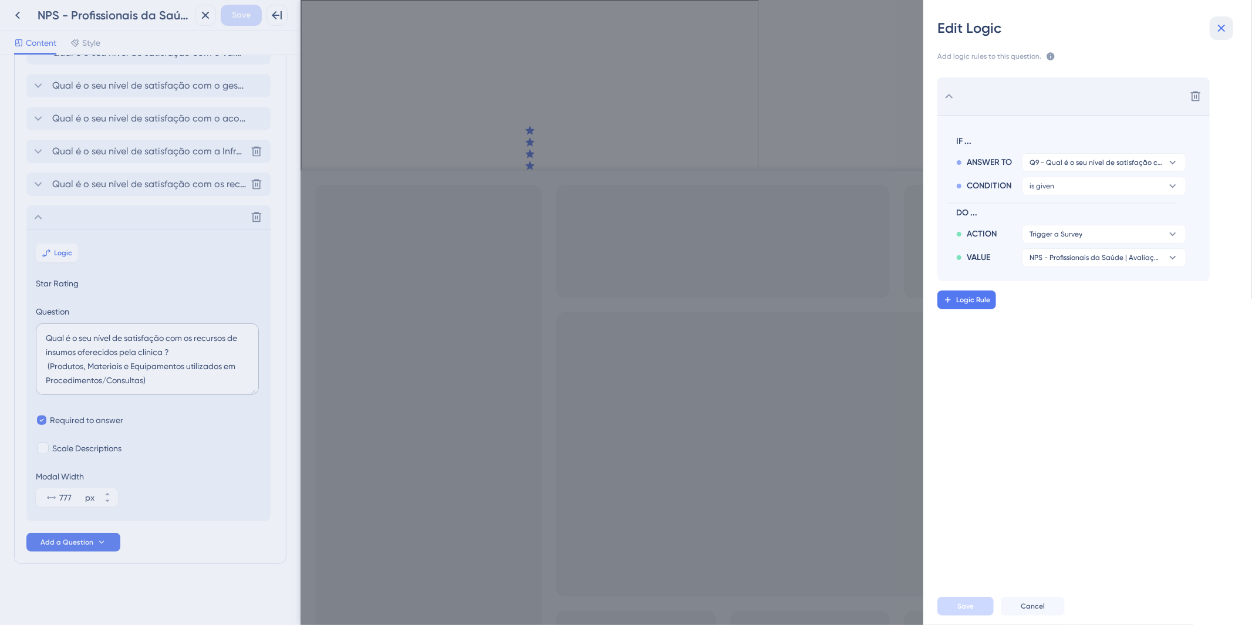
click at [1229, 29] on button at bounding box center [1221, 27] width 23 height 23
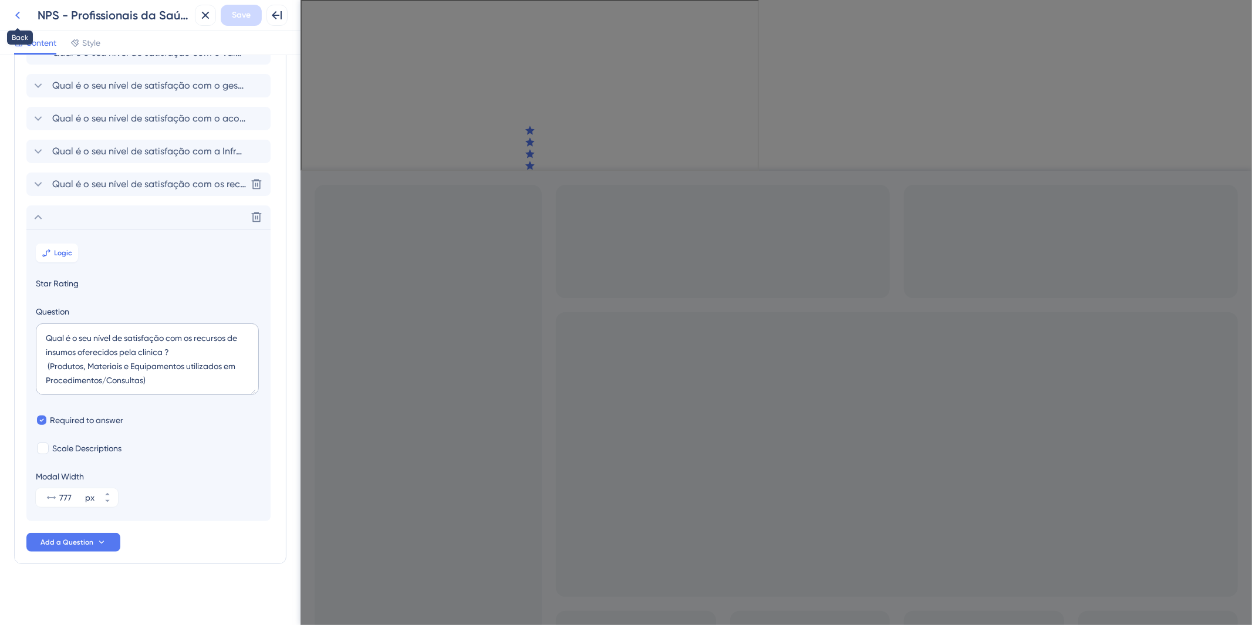
click at [19, 14] on icon at bounding box center [18, 15] width 14 height 14
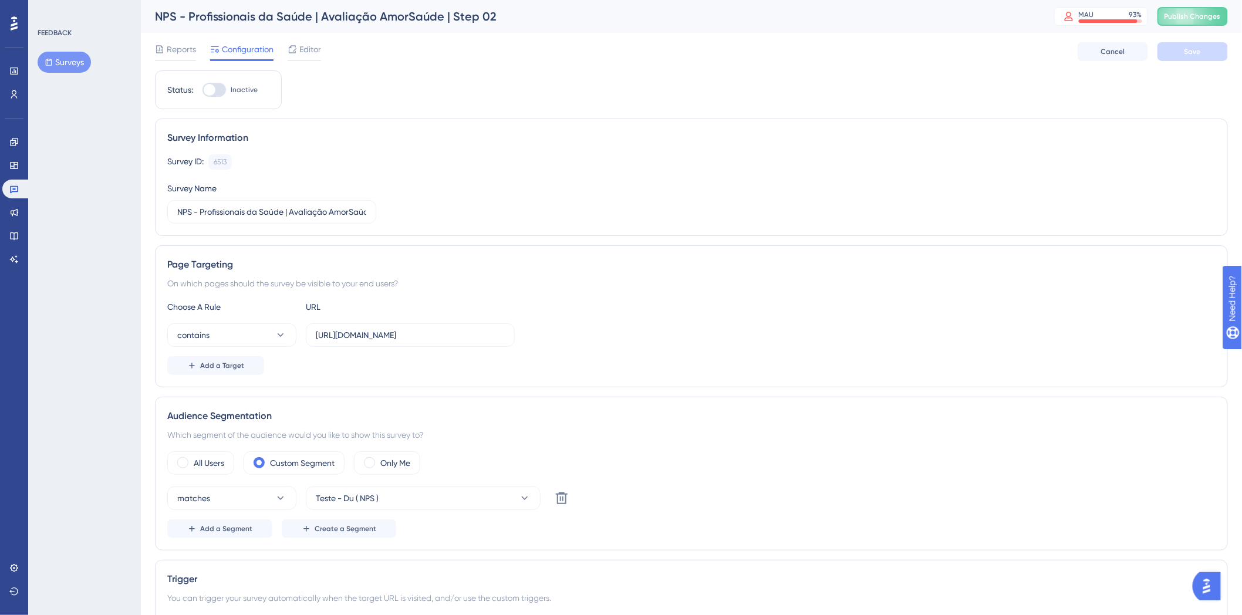
click at [220, 94] on div at bounding box center [214, 90] width 23 height 14
click at [203, 90] on input "Inactive" at bounding box center [202, 90] width 1 height 1
checkbox input "true"
click at [1207, 39] on div "Reports Configuration Editor Cancel Save" at bounding box center [691, 52] width 1073 height 38
click at [1198, 55] on span "Save" at bounding box center [1193, 51] width 16 height 9
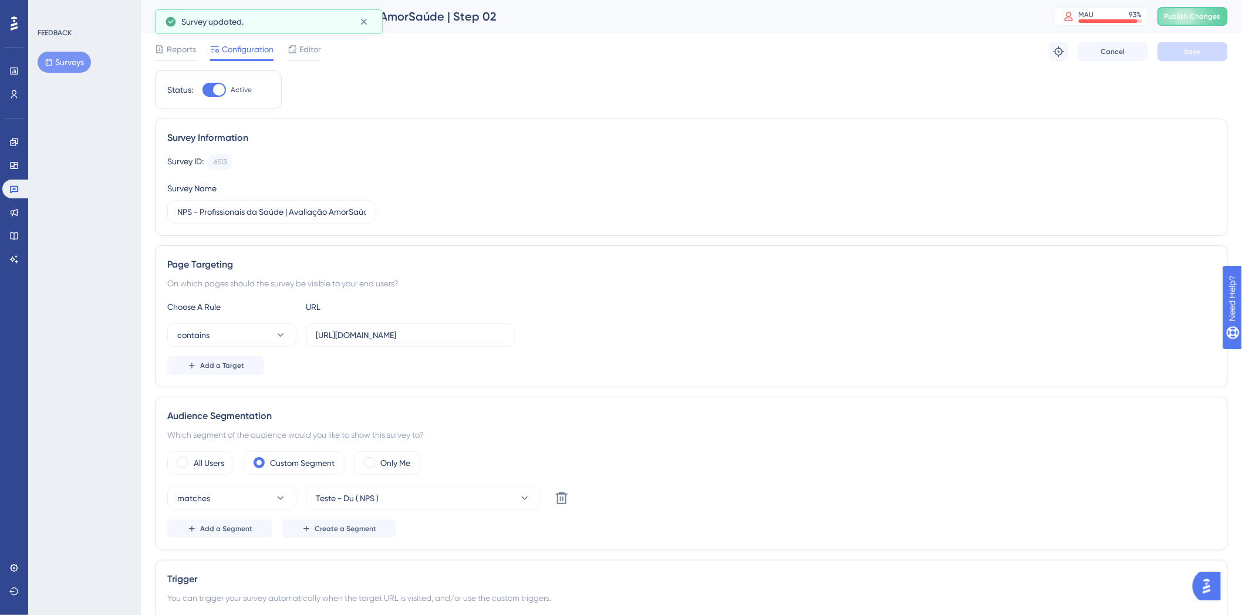
click at [1223, 30] on div "NPS - Profissionais da Saúde | Avaliação AmorSaúde | Step 02 MAU 93 % Click to …" at bounding box center [692, 16] width 1102 height 33
click at [1208, 8] on button "Publish Changes" at bounding box center [1193, 16] width 70 height 19
click at [166, 44] on div "Reports" at bounding box center [175, 49] width 41 height 14
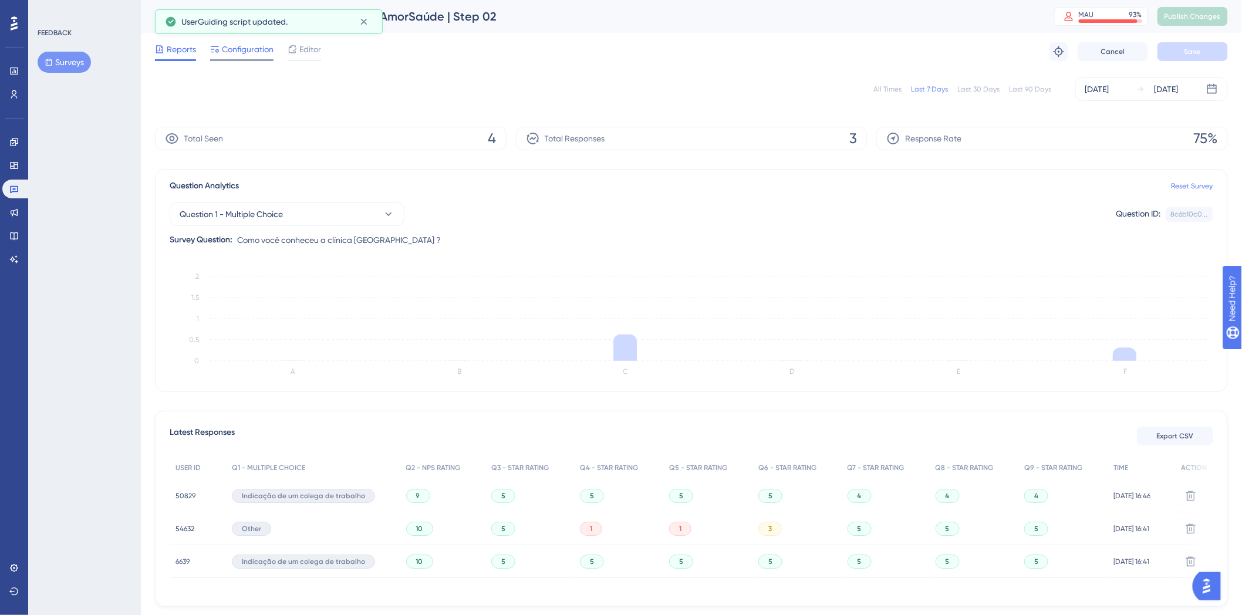
click at [227, 47] on span "Configuration" at bounding box center [248, 49] width 52 height 14
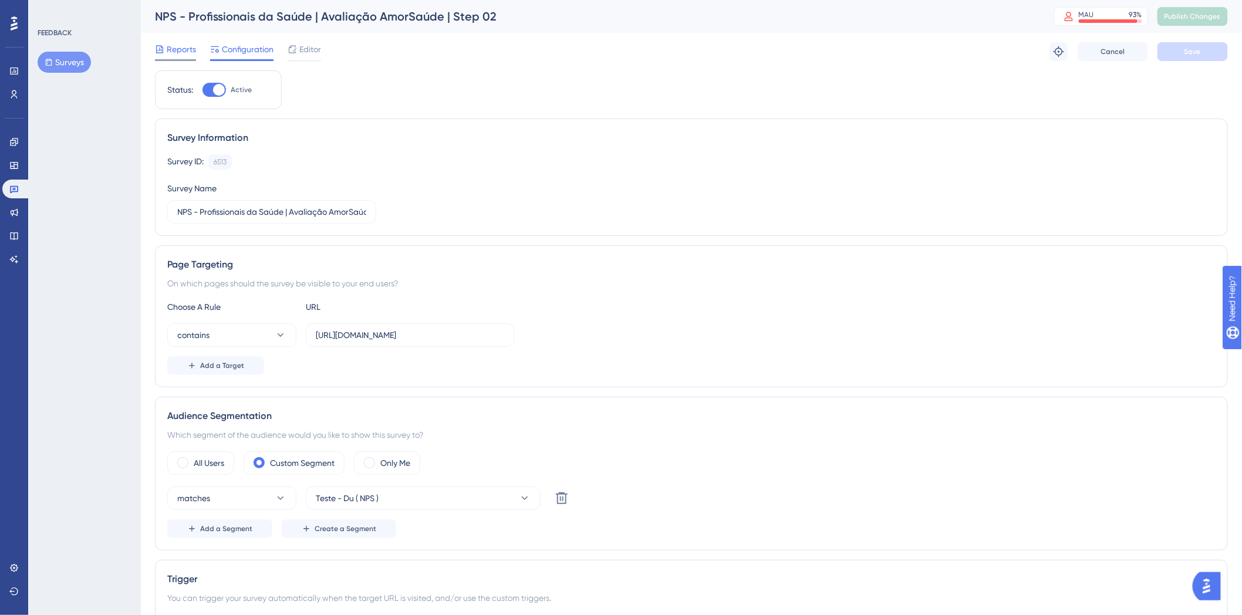
click at [176, 45] on span "Reports" at bounding box center [181, 49] width 29 height 14
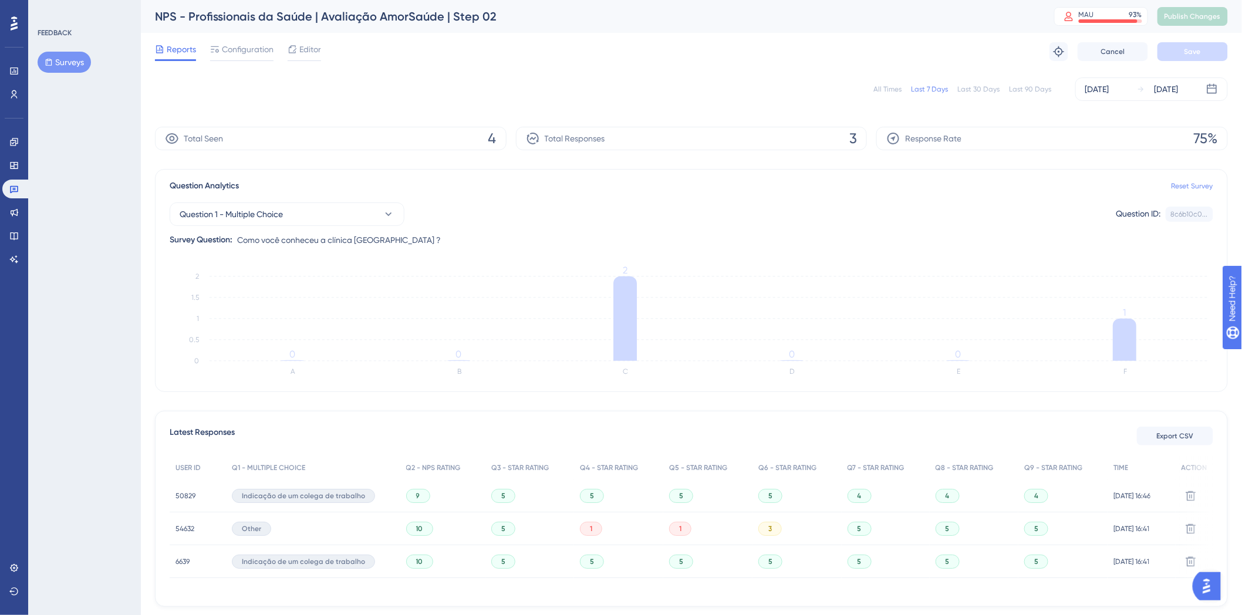
click at [1192, 186] on link "Reset Survey" at bounding box center [1193, 185] width 42 height 9
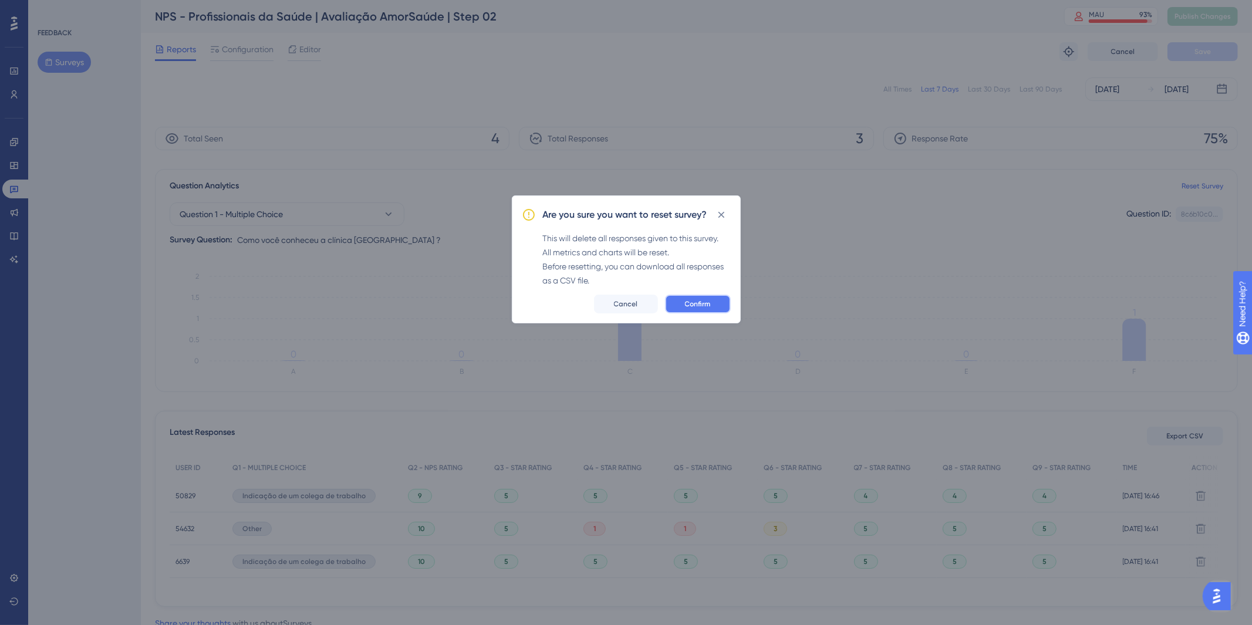
click at [683, 309] on button "Confirm" at bounding box center [698, 304] width 66 height 19
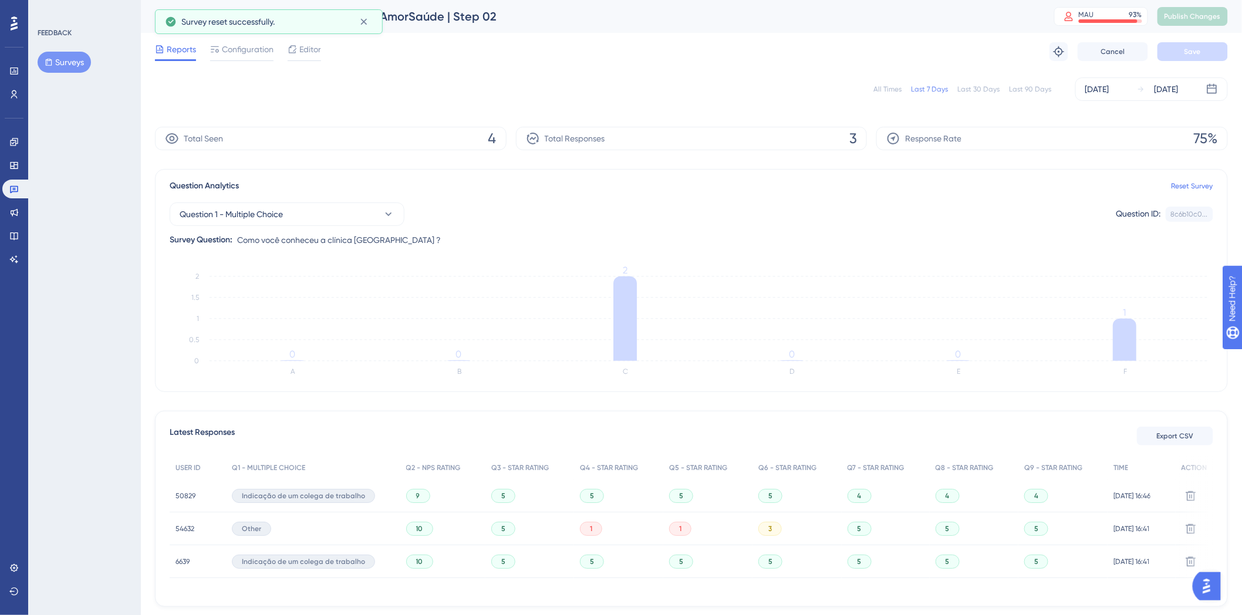
click at [1187, 178] on div "Question Analytics Reset Survey Question 1 - Multiple Choice Question ID: 8c6b1…" at bounding box center [691, 280] width 1073 height 223
click at [1184, 188] on link "Reset Survey" at bounding box center [1193, 185] width 42 height 9
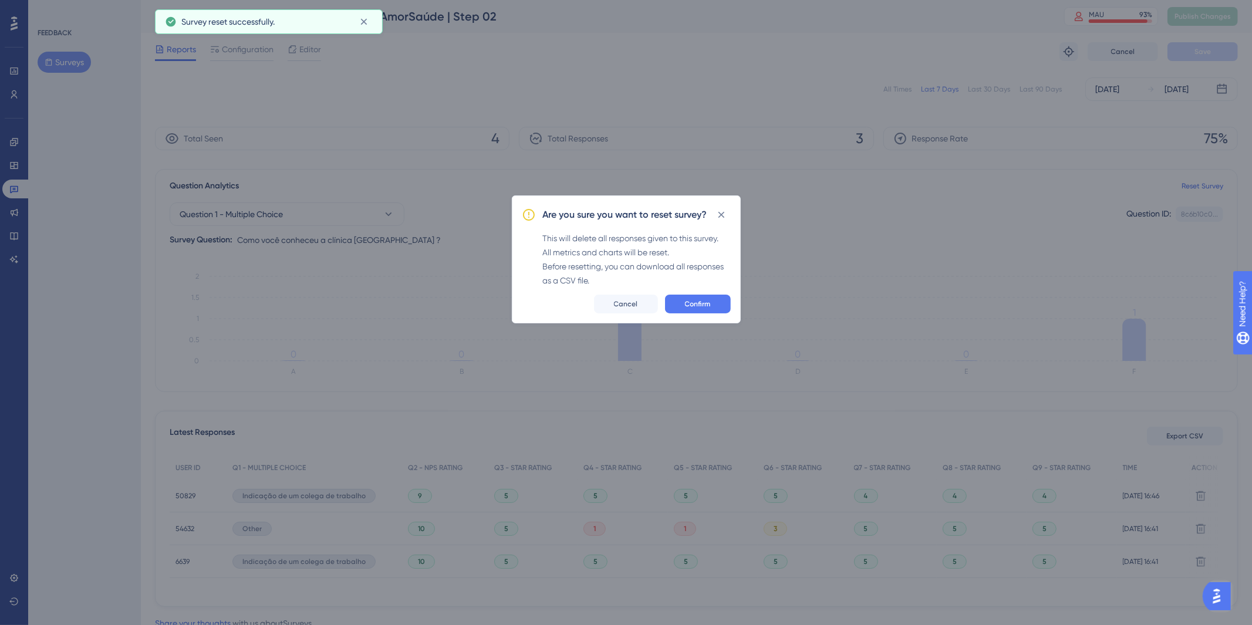
click at [729, 315] on div "Are you sure you want to reset survey? This will delete all responses given to …" at bounding box center [626, 260] width 229 height 128
click at [722, 306] on button "Confirm" at bounding box center [698, 304] width 66 height 19
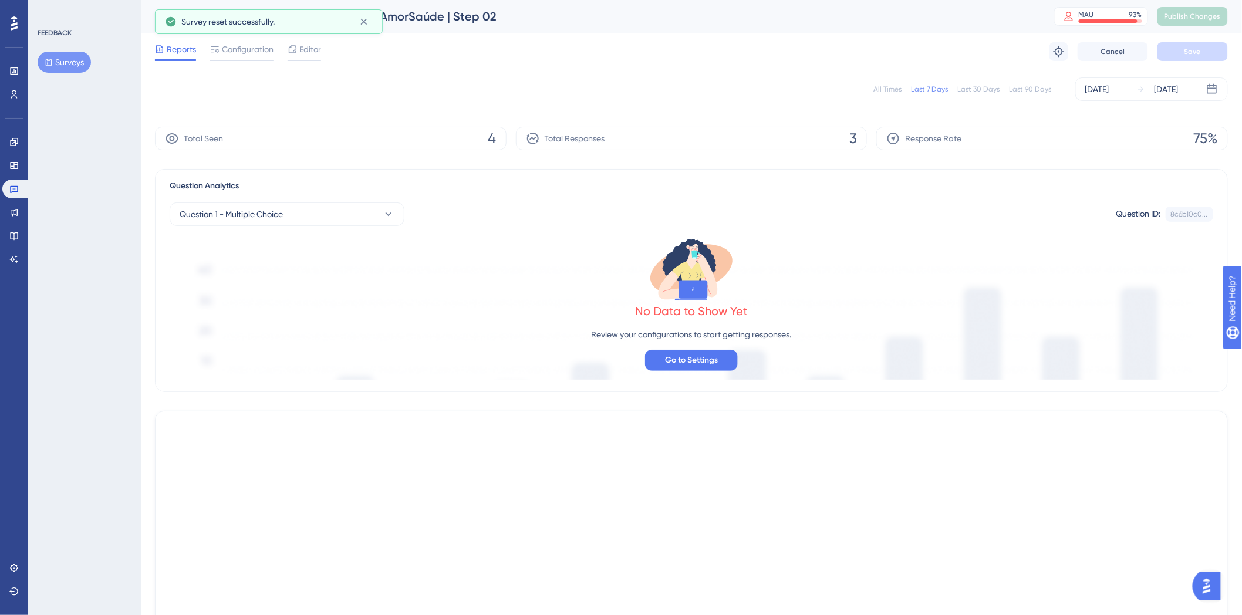
click at [219, 69] on div "Reports Configuration Editor Troubleshoot Cancel Save" at bounding box center [691, 52] width 1073 height 38
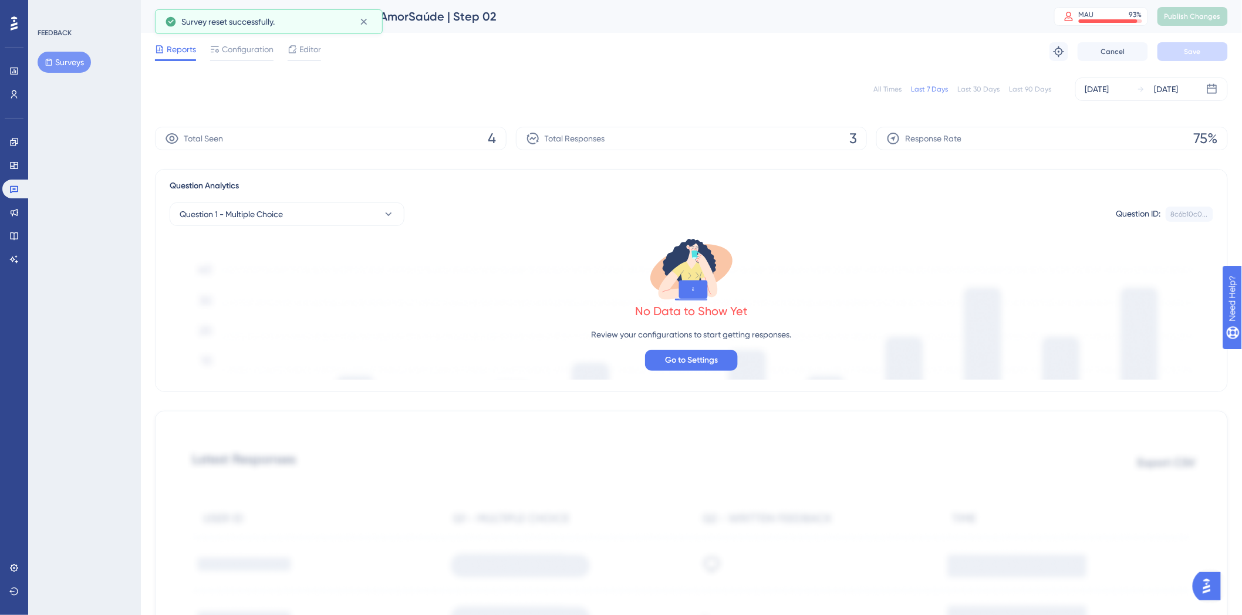
click at [65, 55] on button "Surveys" at bounding box center [64, 62] width 53 height 21
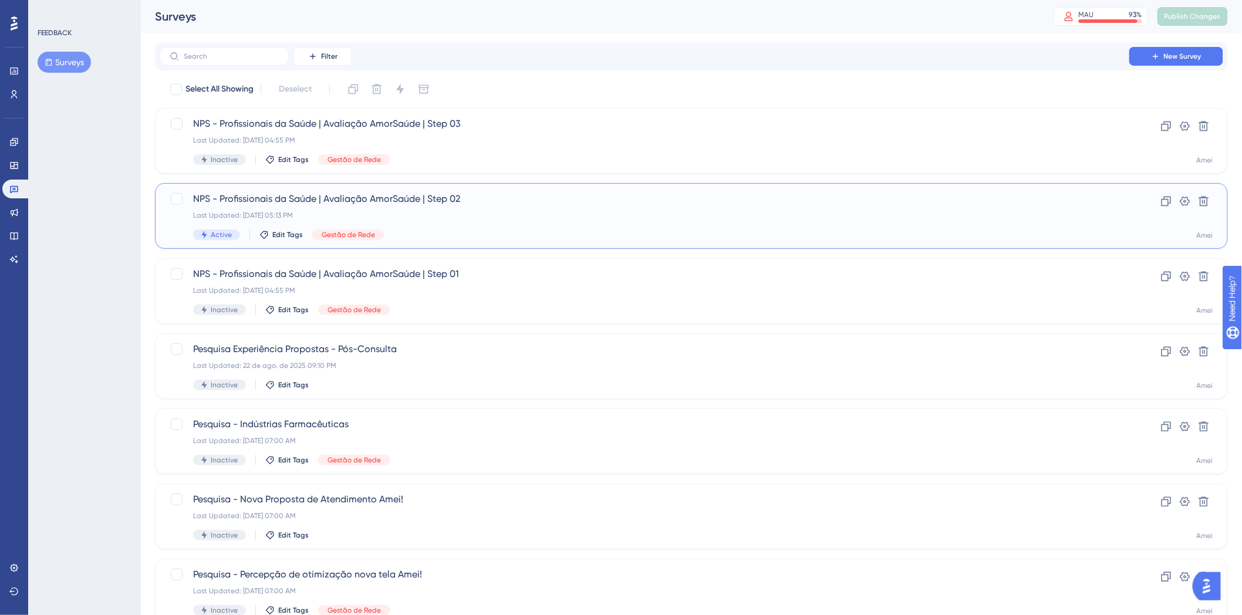
click at [624, 244] on div "NPS - Profissionais da Saúde | Avaliação AmorSaúde | Step 02 Last Updated: 14 d…" at bounding box center [691, 216] width 1073 height 66
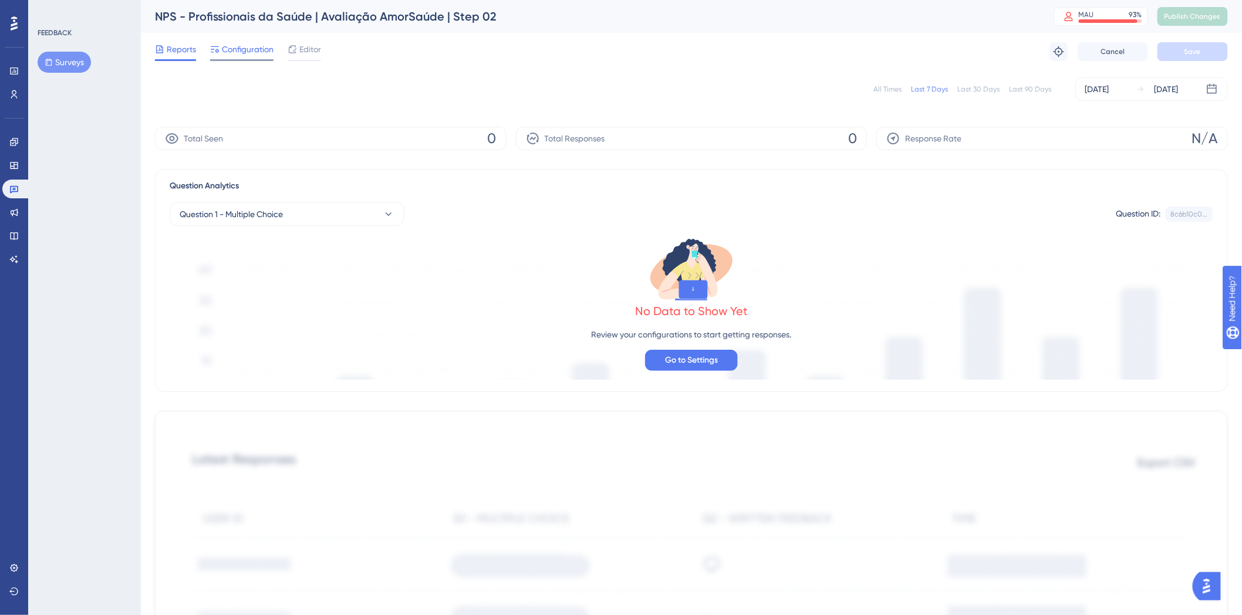
click at [244, 55] on span "Configuration" at bounding box center [248, 49] width 52 height 14
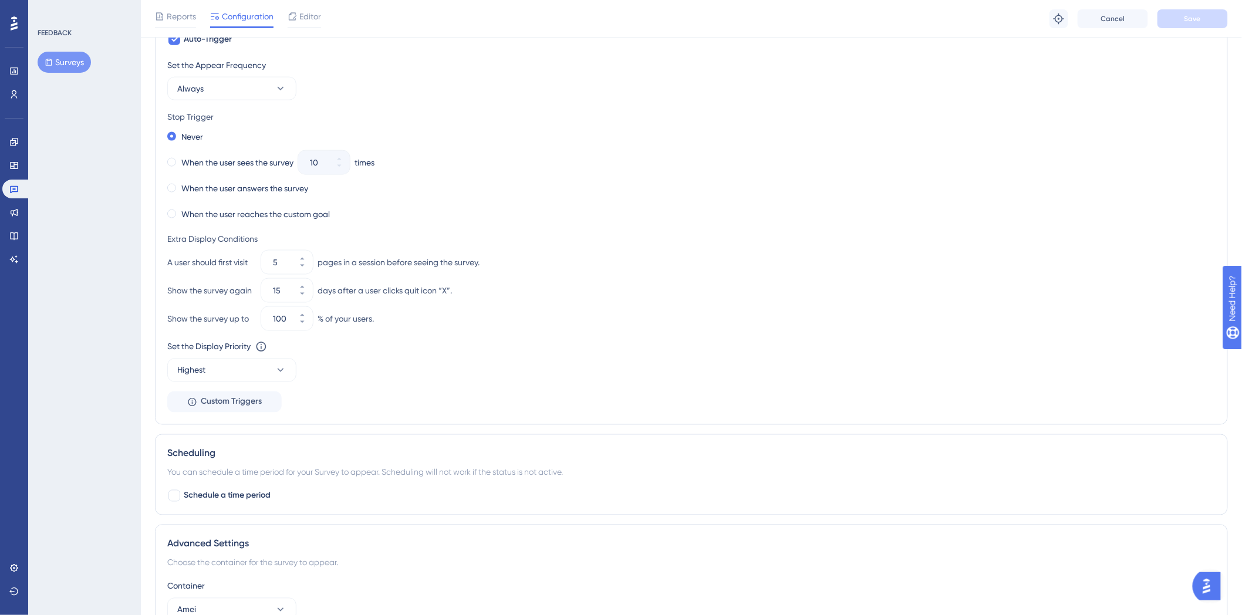
scroll to position [521, 0]
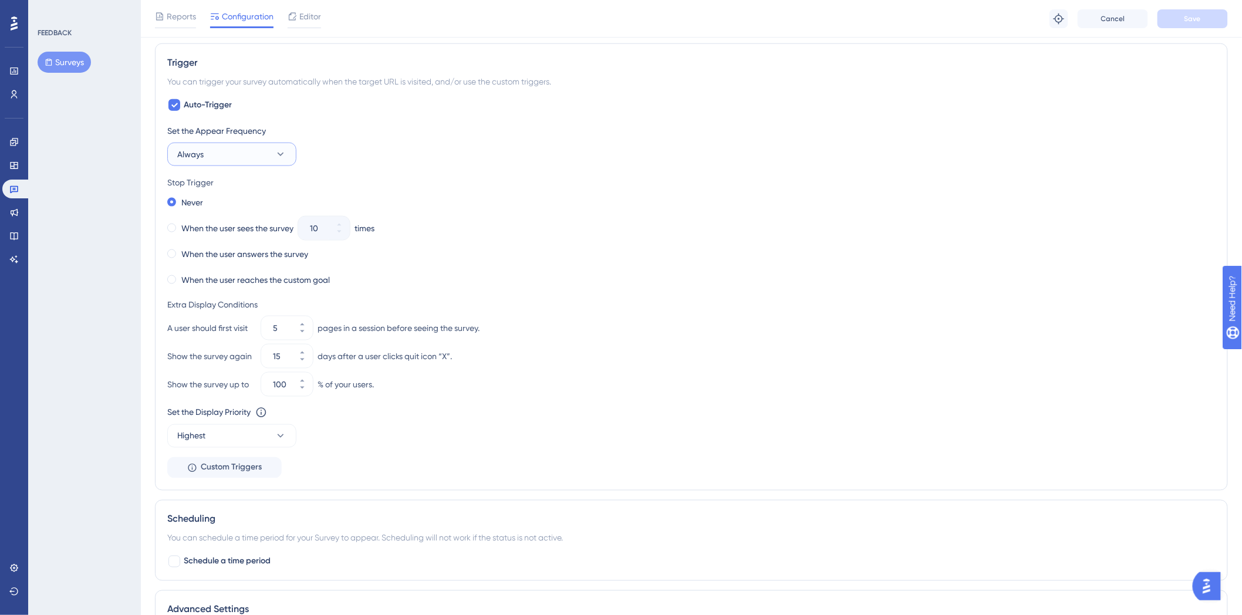
click at [287, 160] on button "Always" at bounding box center [231, 154] width 129 height 23
click at [243, 385] on div "Always Always" at bounding box center [231, 377] width 95 height 23
click at [674, 184] on div "Stop Trigger" at bounding box center [691, 183] width 1049 height 14
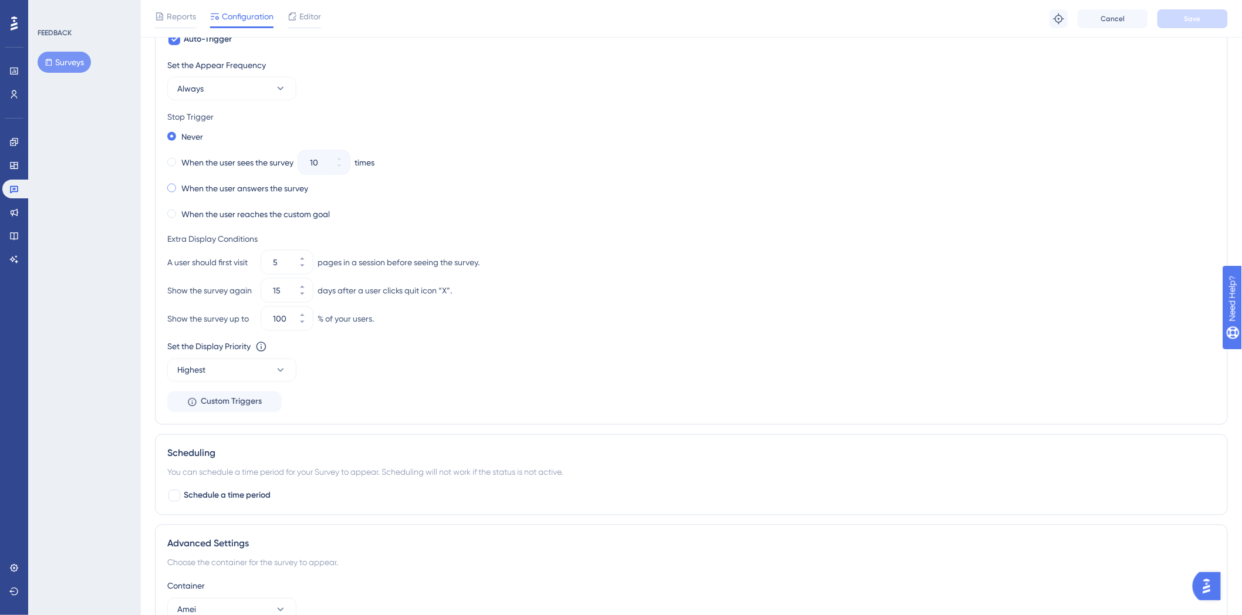
scroll to position [652, 0]
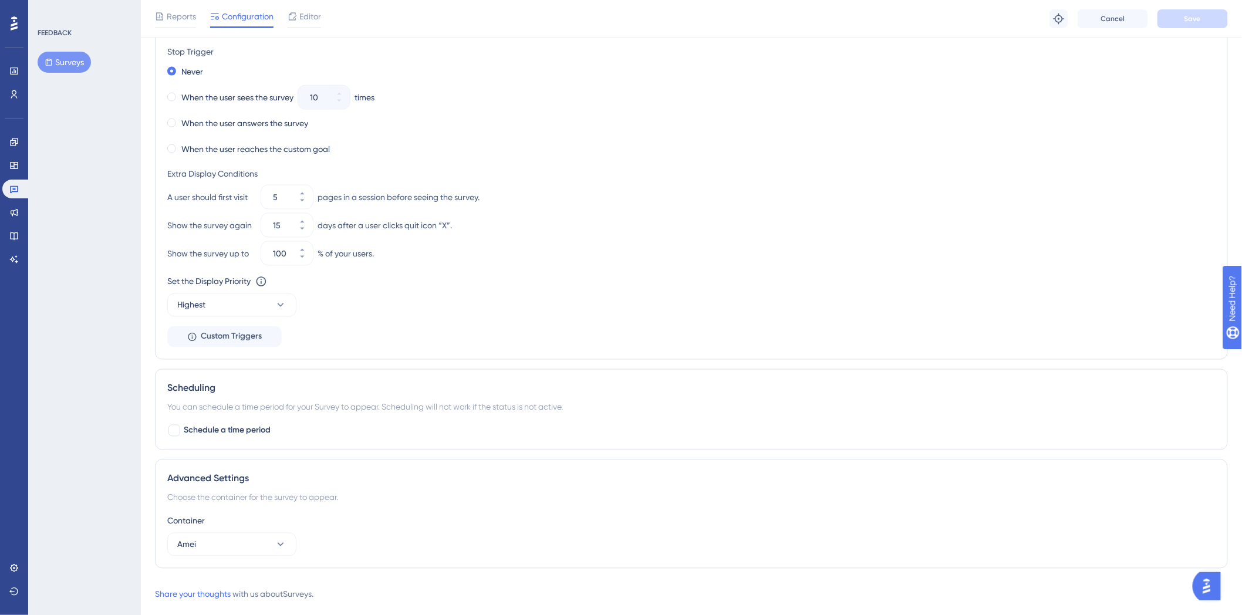
click at [252, 319] on div "Set the Appear Frequency Always Stop Trigger Never When the user sees the surve…" at bounding box center [691, 170] width 1049 height 355
click at [257, 301] on button "Highest" at bounding box center [231, 305] width 129 height 23
click at [560, 285] on div "Set the Display Priority This option will set the display priority between auto…" at bounding box center [691, 282] width 1049 height 14
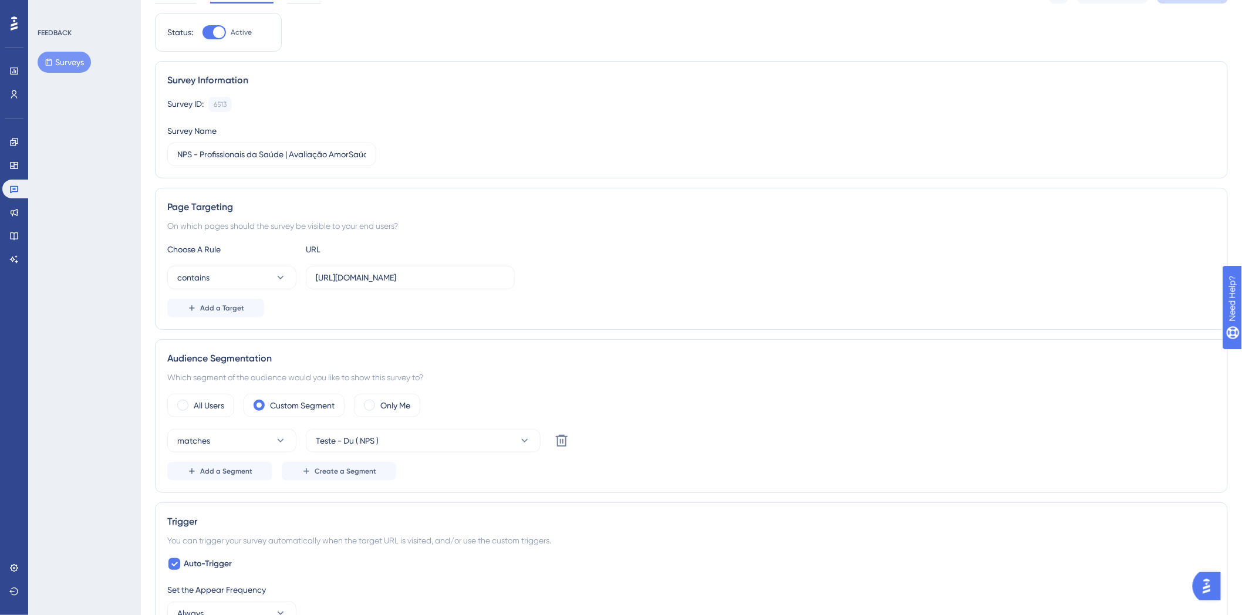
scroll to position [24, 0]
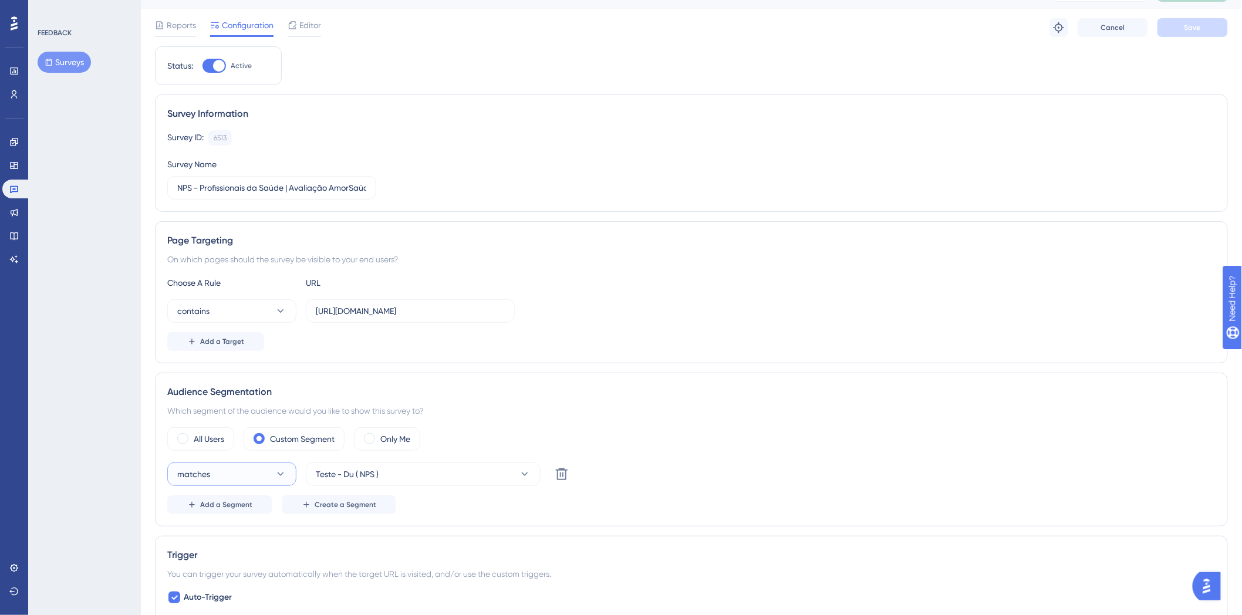
click at [261, 476] on button "matches" at bounding box center [231, 474] width 129 height 23
click at [750, 358] on div "Page Targeting On which pages should the survey be visible to your end users? C…" at bounding box center [691, 292] width 1073 height 142
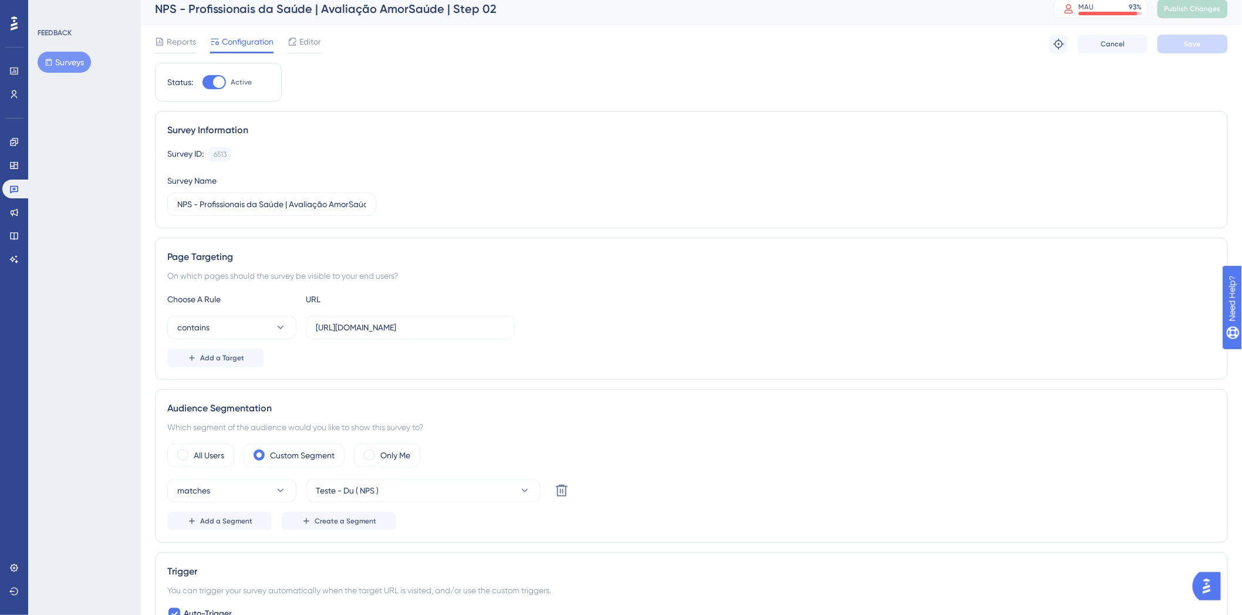
scroll to position [0, 0]
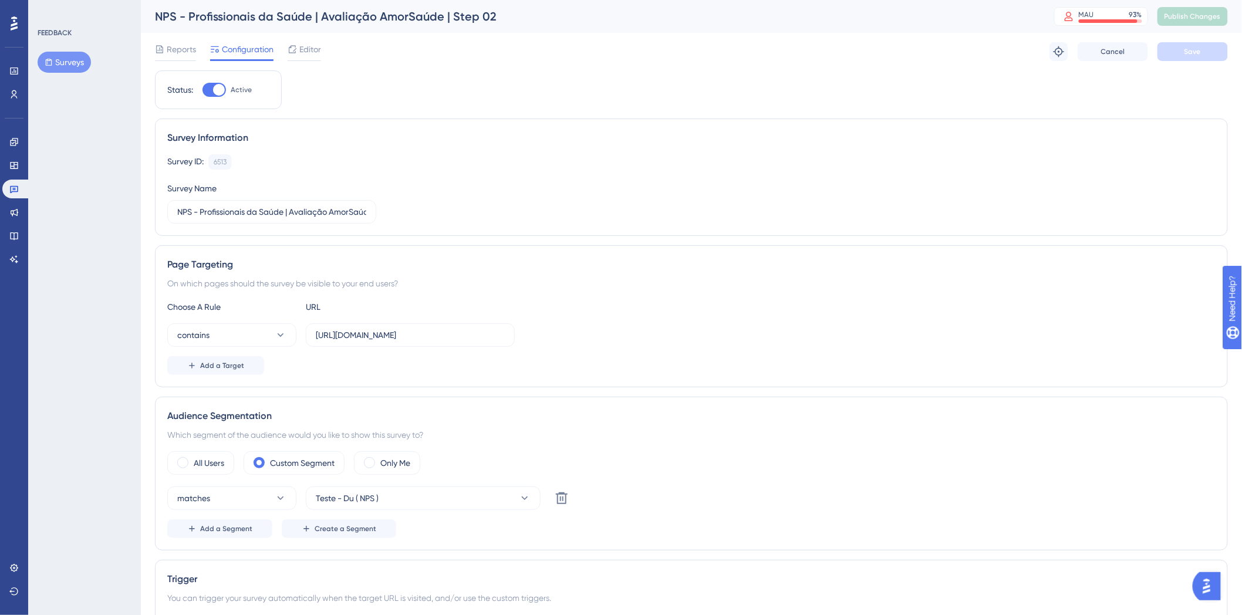
click at [167, 50] on span "Reports" at bounding box center [181, 49] width 29 height 14
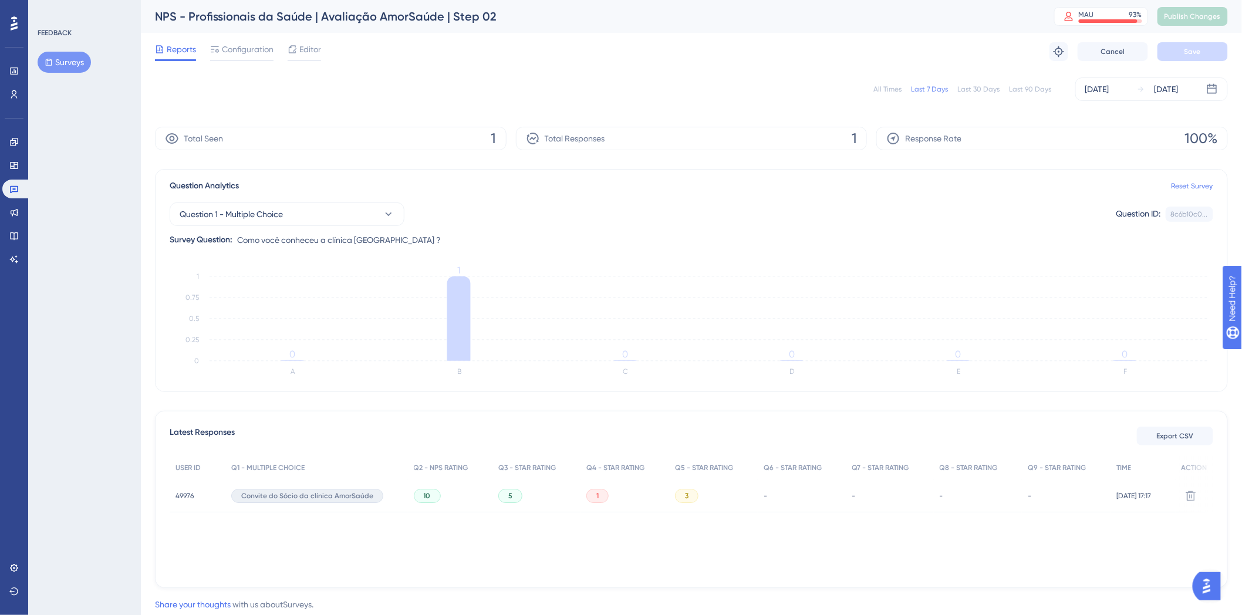
click at [581, 504] on div "1" at bounding box center [625, 496] width 89 height 33
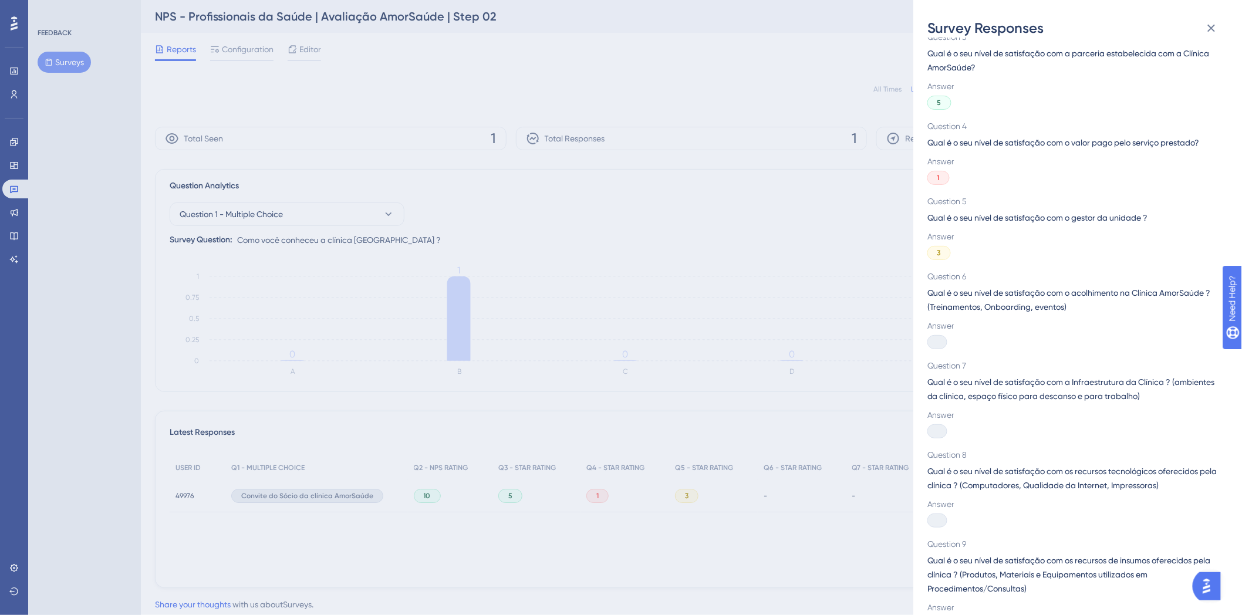
scroll to position [248, 0]
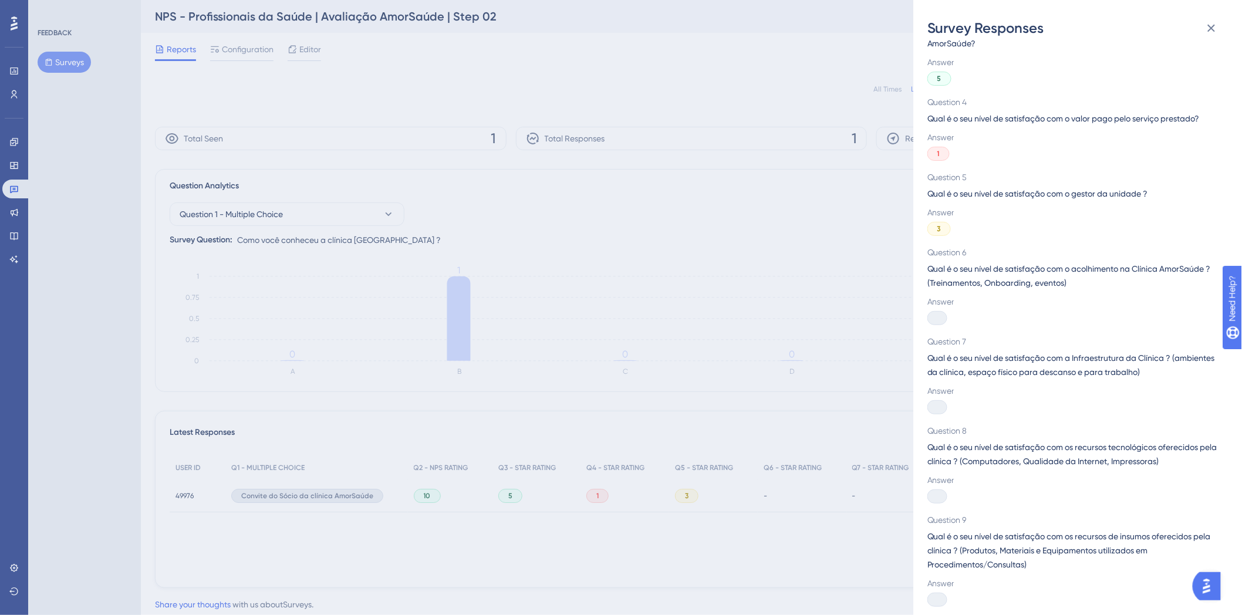
click at [940, 319] on div at bounding box center [938, 318] width 20 height 14
click at [928, 427] on span "Question 8" at bounding box center [1073, 431] width 291 height 14
click at [938, 408] on div at bounding box center [938, 407] width 20 height 14
click at [937, 495] on div at bounding box center [938, 497] width 20 height 14
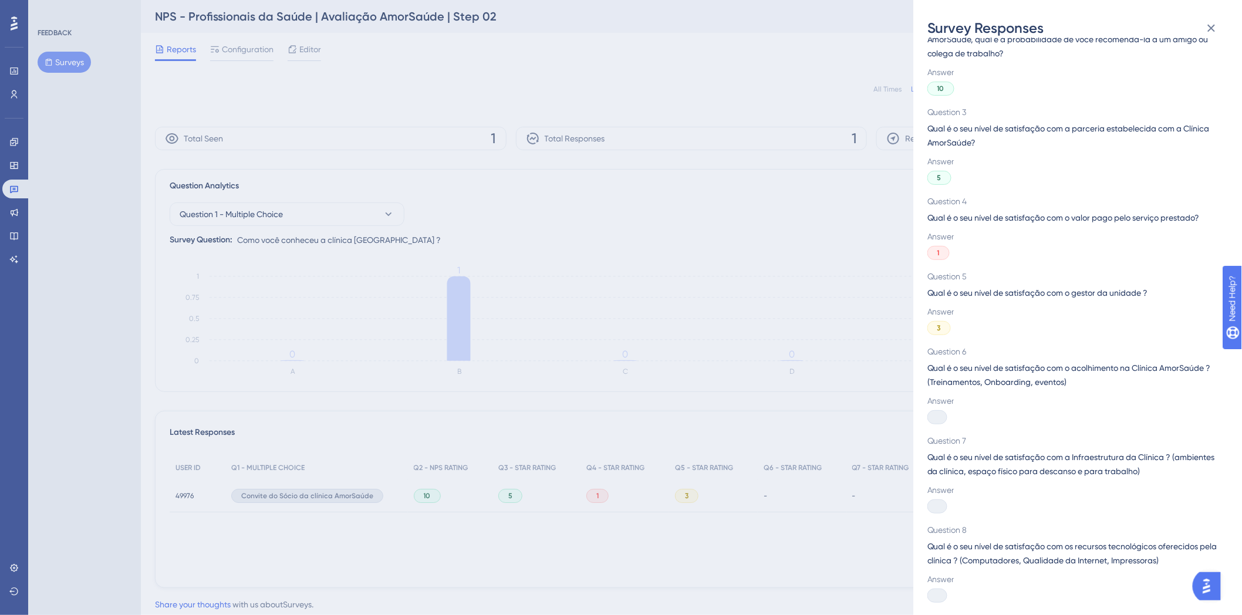
scroll to position [130, 0]
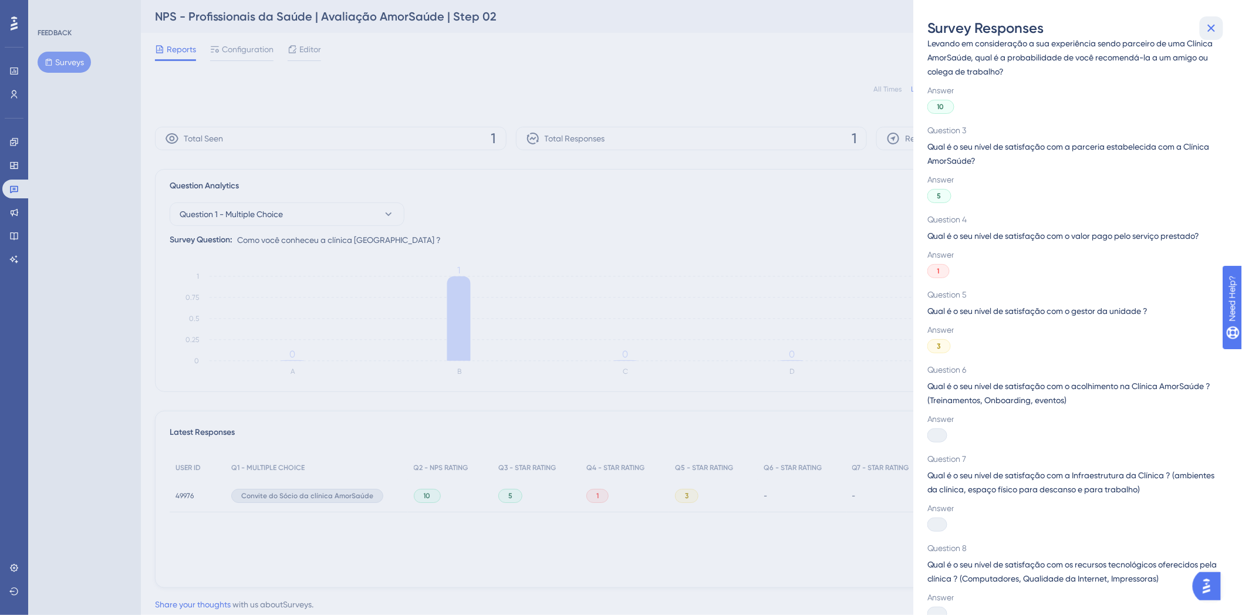
click at [1212, 32] on icon at bounding box center [1212, 28] width 14 height 14
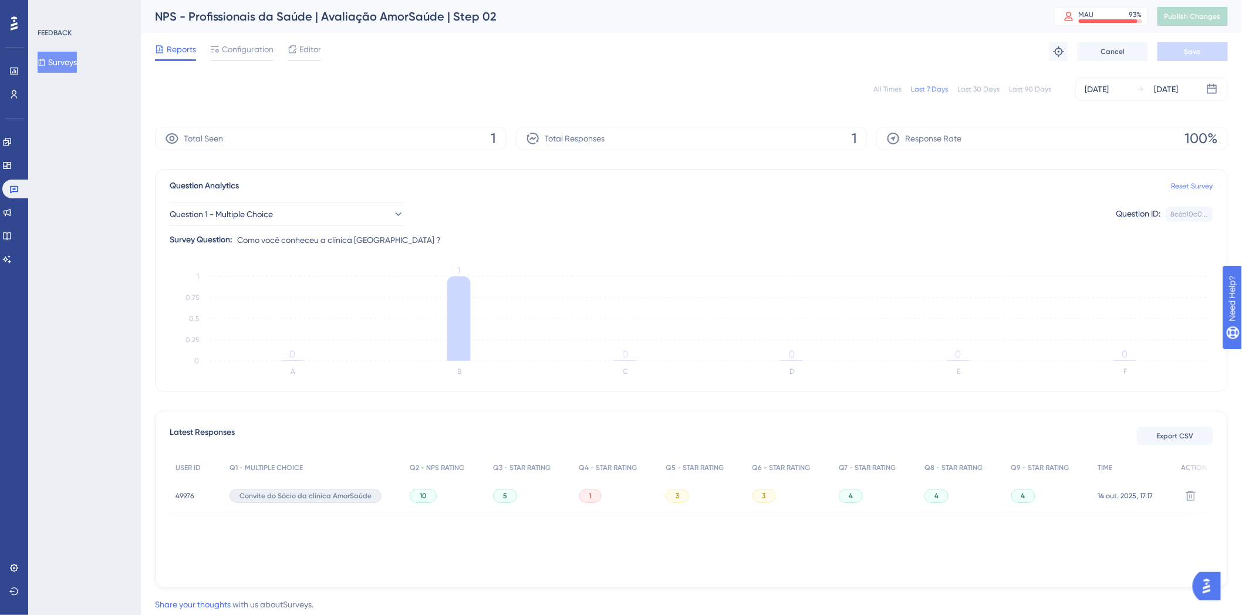
click at [420, 498] on span "10" at bounding box center [423, 495] width 7 height 9
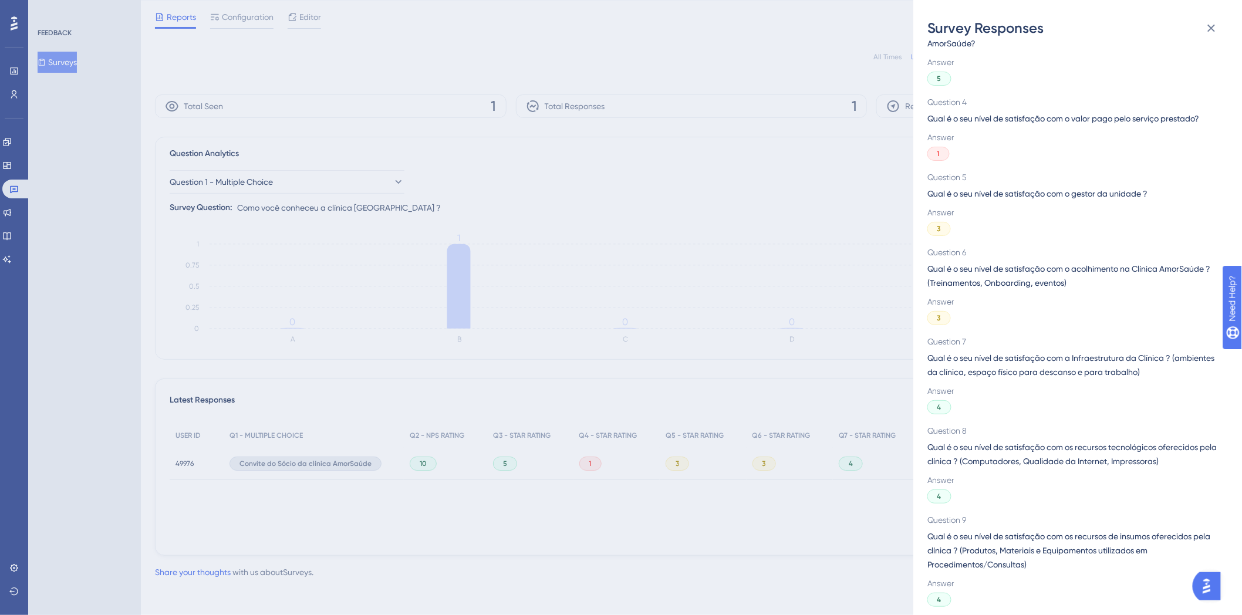
scroll to position [33, 0]
click at [605, 511] on div "Survey Responses 49976 Question 1 Como você conheceu a clínica AmorSaúde ? Answ…" at bounding box center [621, 307] width 1242 height 615
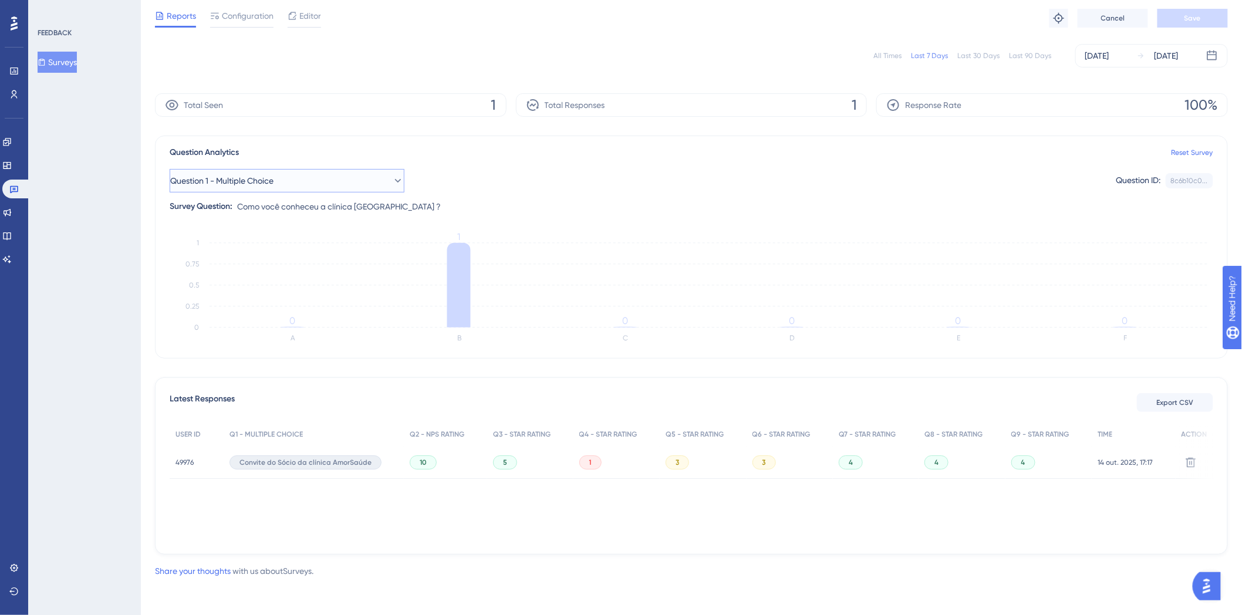
click at [304, 187] on button "Question 1 - Multiple Choice" at bounding box center [287, 180] width 235 height 23
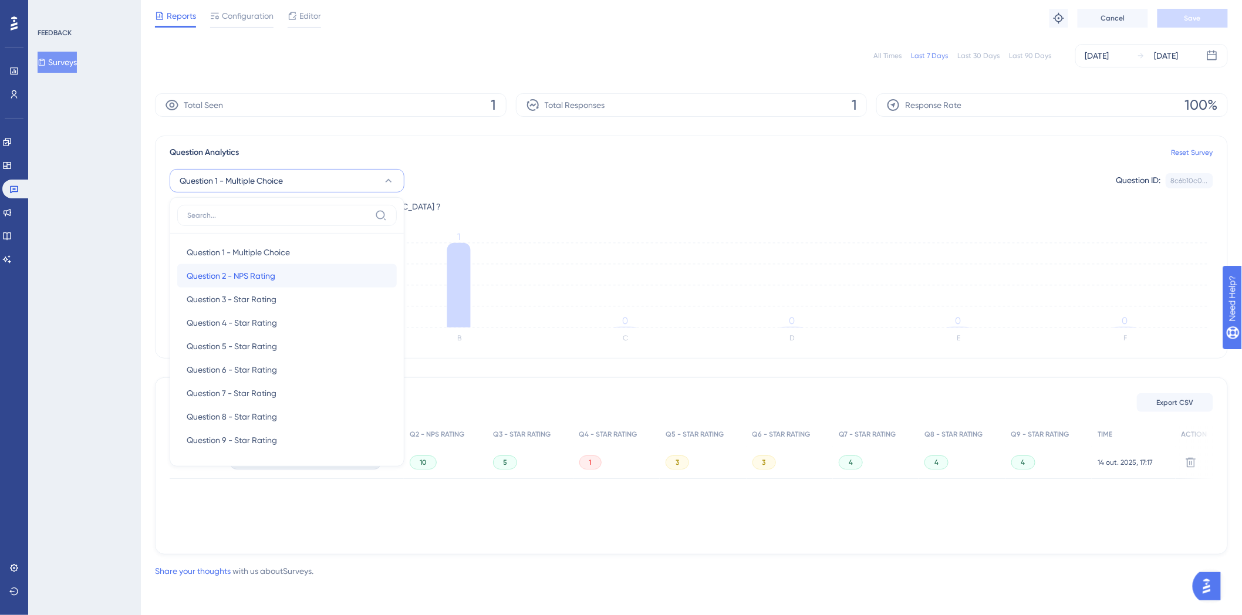
click at [271, 278] on span "Question 2 - NPS Rating" at bounding box center [231, 276] width 89 height 14
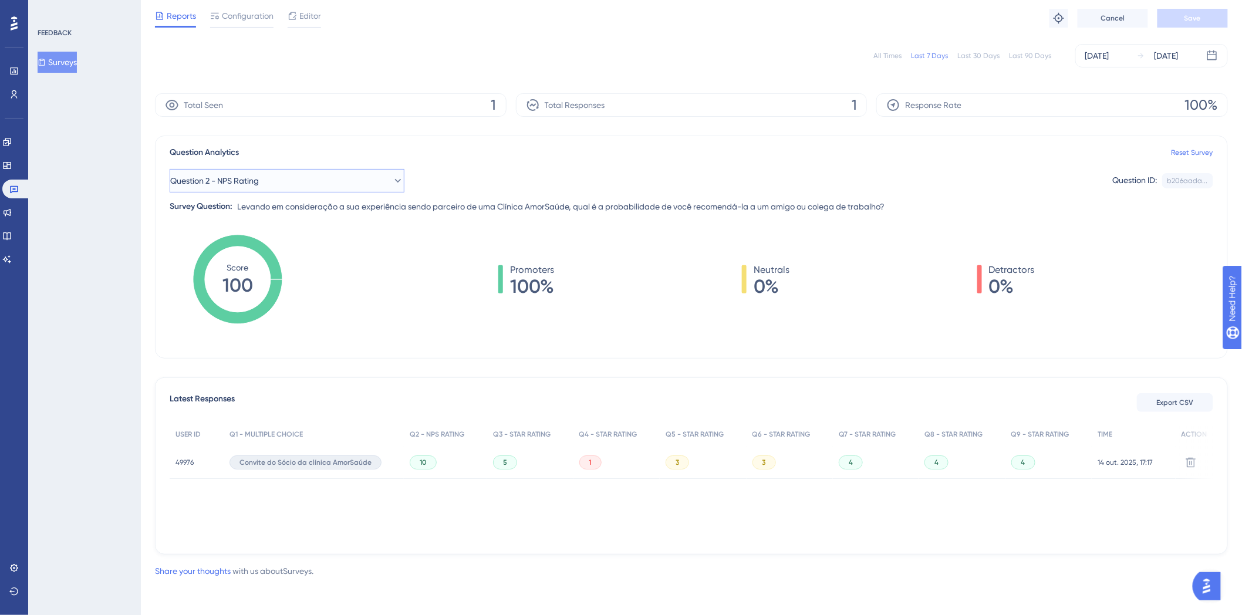
click at [305, 187] on button "Question 2 - NPS Rating" at bounding box center [287, 180] width 235 height 23
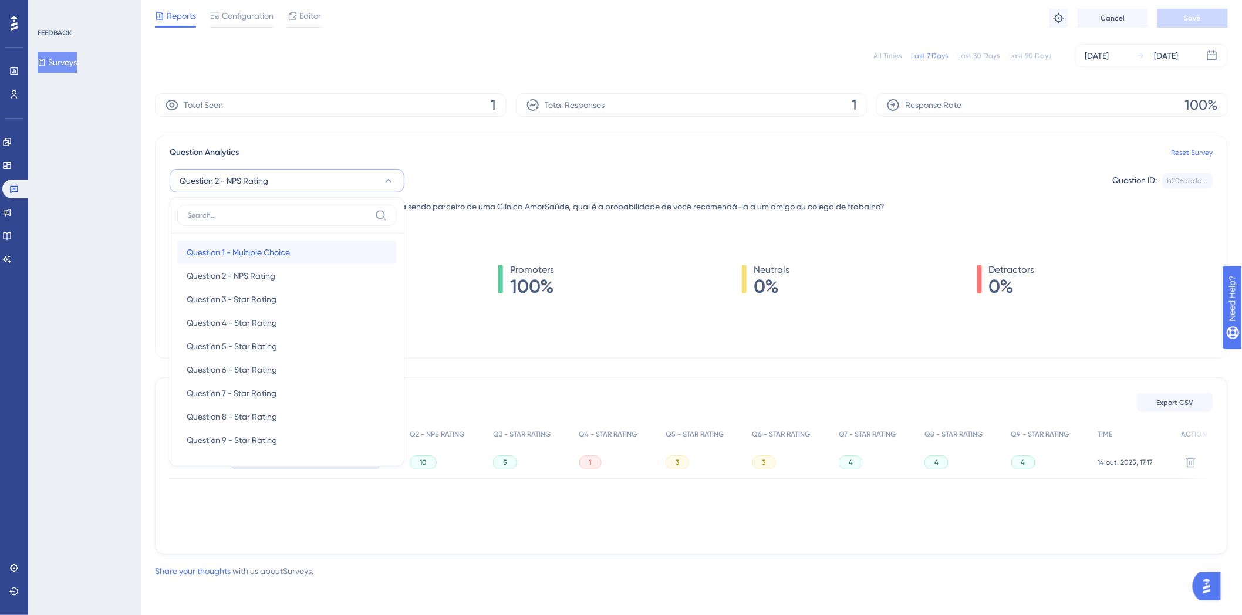
click at [288, 245] on span "Question 1 - Multiple Choice" at bounding box center [238, 252] width 103 height 14
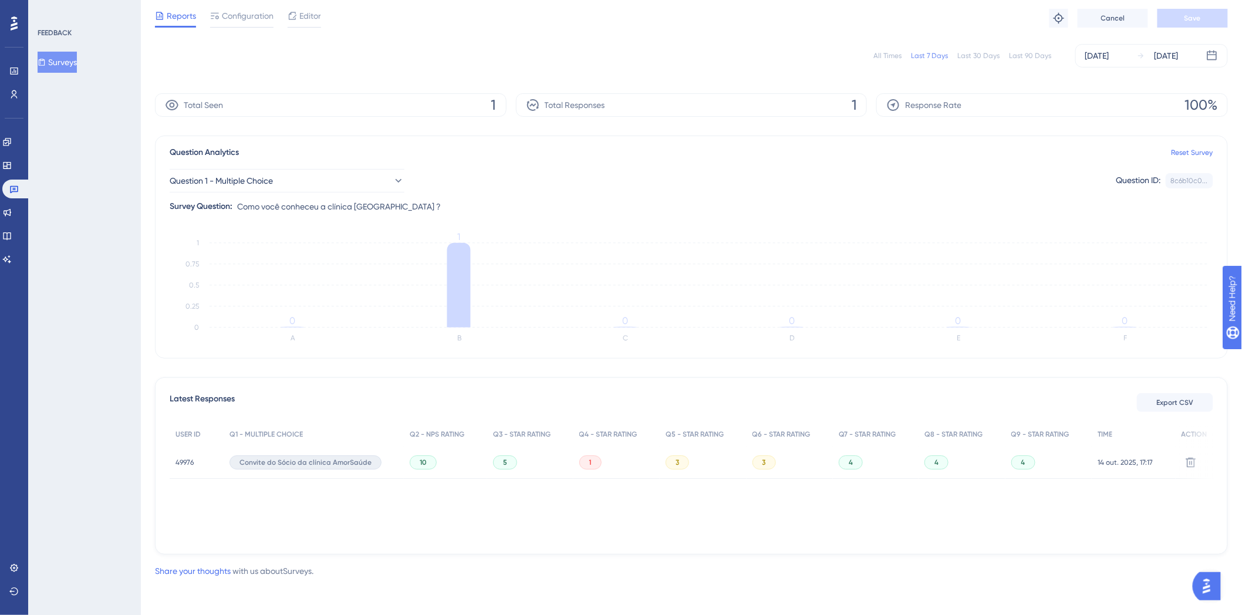
click at [775, 540] on div "Latest Responses Export CSV USER ID Q1 - MULTIPLE CHOICE Q2 - NPS RATING Q3 - S…" at bounding box center [691, 466] width 1073 height 177
drag, startPoint x: 776, startPoint y: 536, endPoint x: 499, endPoint y: 536, distance: 276.6
click at [511, 548] on div "Latest Responses Export CSV USER ID Q1 - MULTIPLE CHOICE Q2 - NPS RATING Q3 - S…" at bounding box center [691, 466] width 1073 height 177
click at [320, 177] on button "Question 1 - Multiple Choice" at bounding box center [287, 180] width 235 height 23
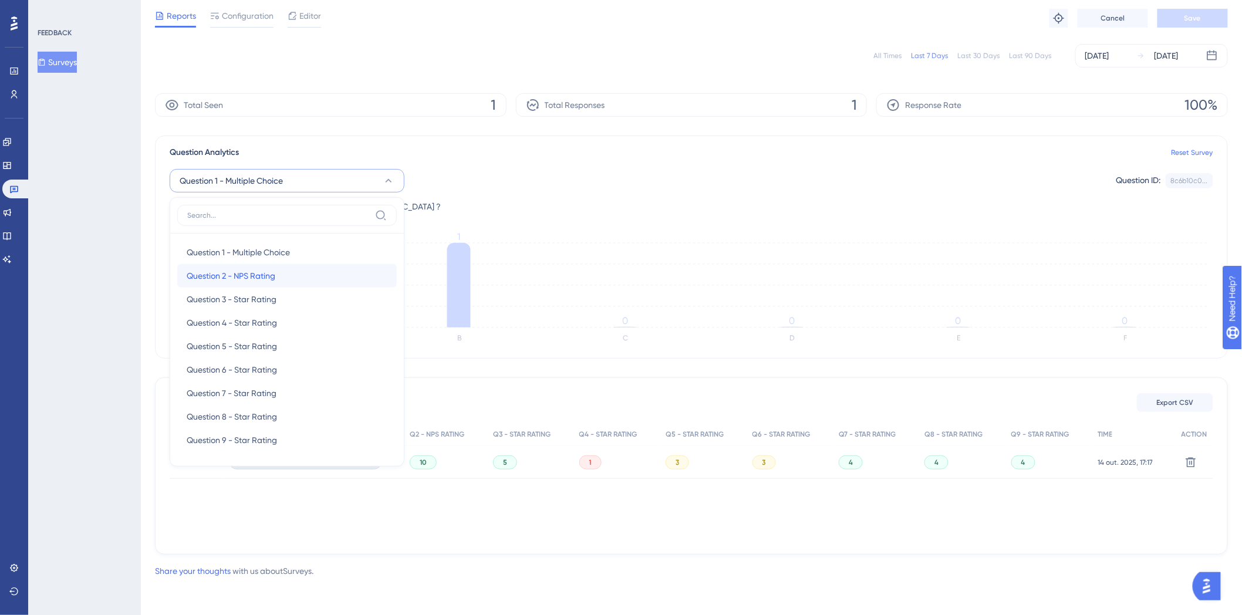
click at [322, 277] on div "Question 2 - NPS Rating Question 2 - NPS Rating" at bounding box center [287, 275] width 201 height 23
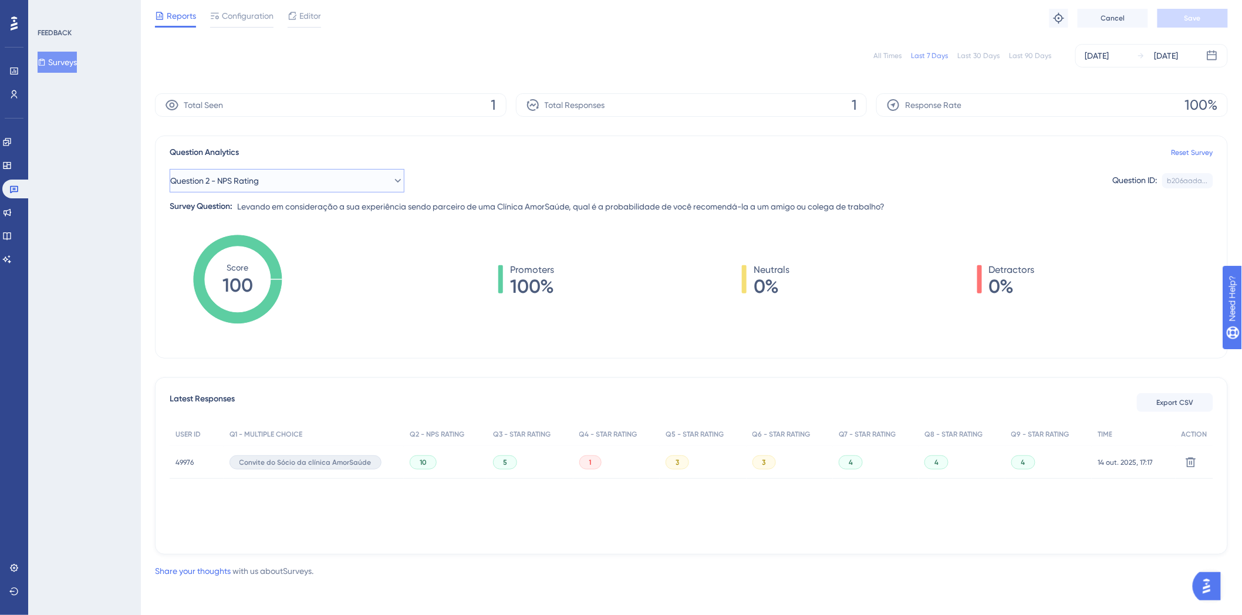
click at [278, 174] on button "Question 2 - NPS Rating" at bounding box center [287, 180] width 235 height 23
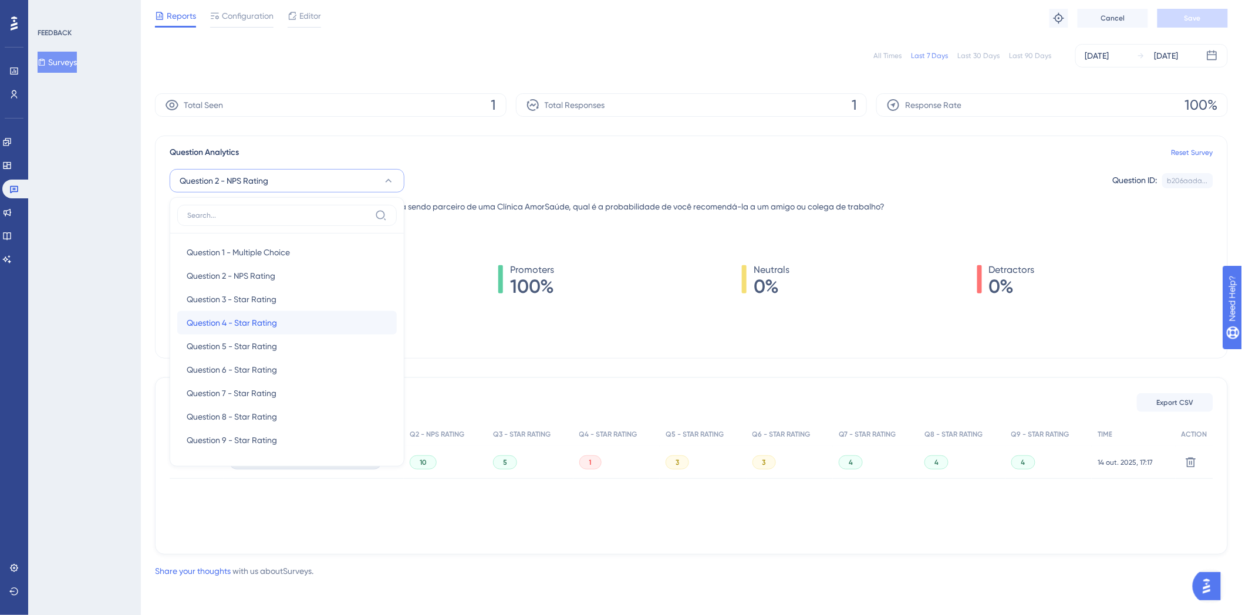
click at [312, 325] on div "Question 4 - Star Rating Question 4 - Star Rating" at bounding box center [287, 322] width 201 height 23
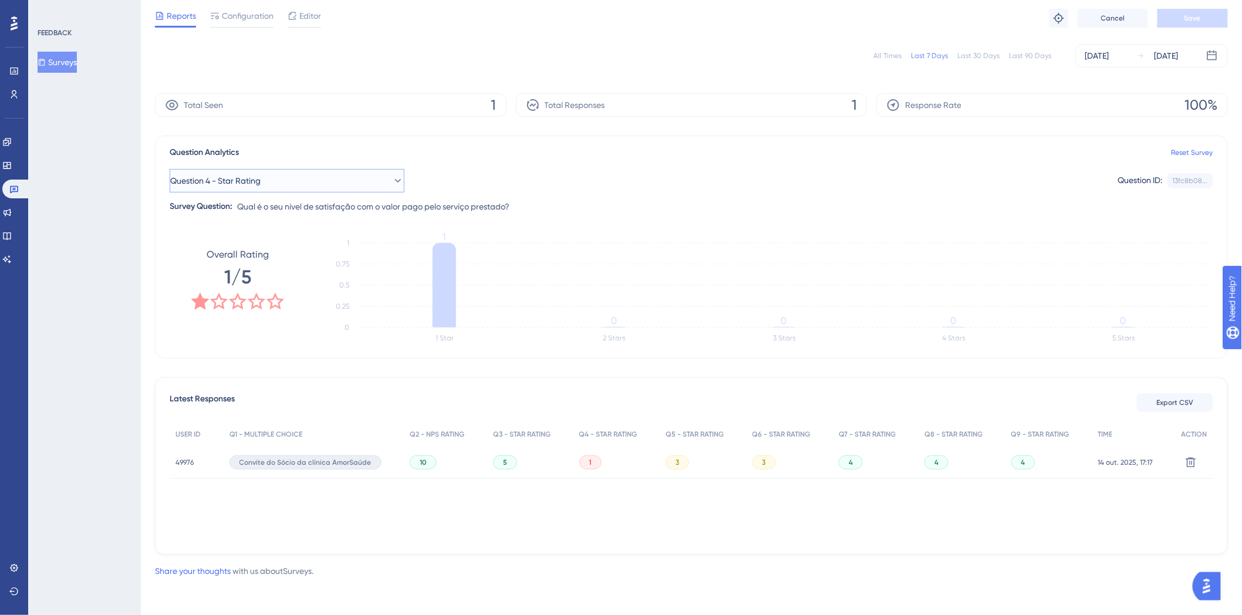
click at [333, 190] on button "Question 4 - Star Rating" at bounding box center [287, 180] width 235 height 23
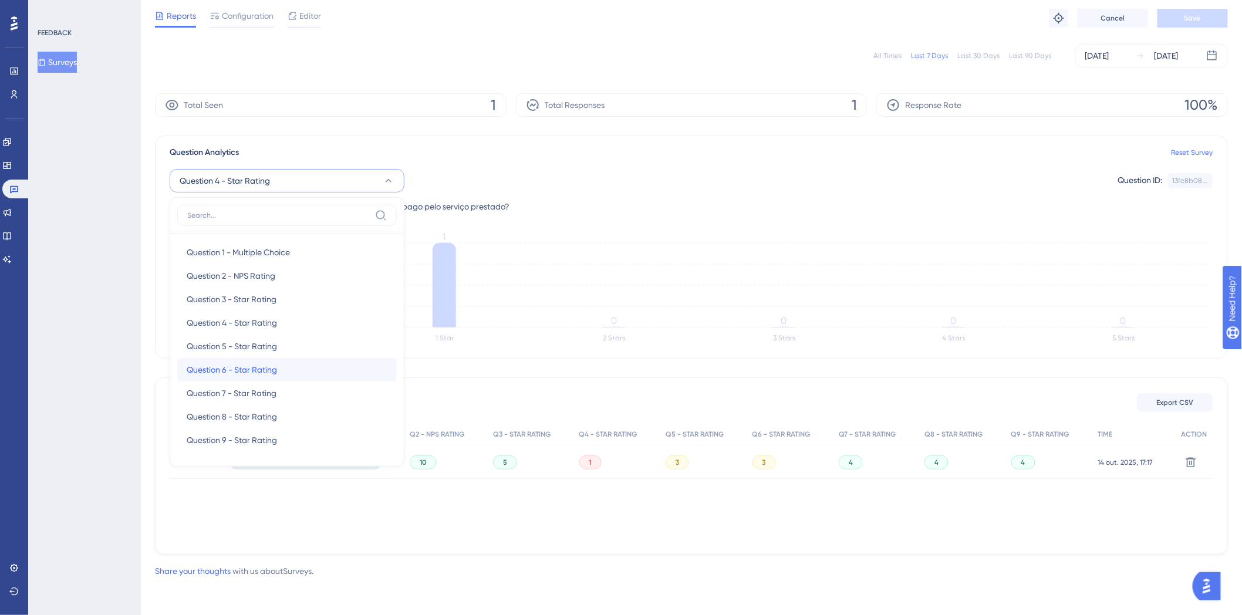
click at [325, 368] on div "Question 6 - Star Rating Question 6 - Star Rating" at bounding box center [287, 369] width 201 height 23
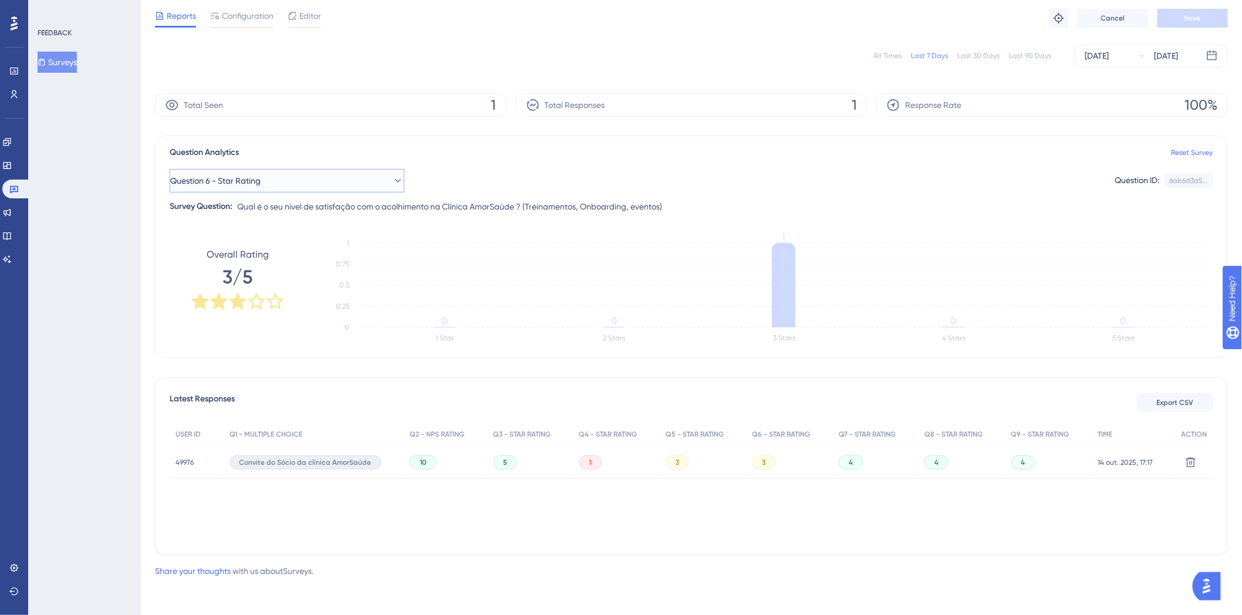
click at [261, 184] on span "Question 6 - Star Rating" at bounding box center [215, 181] width 90 height 14
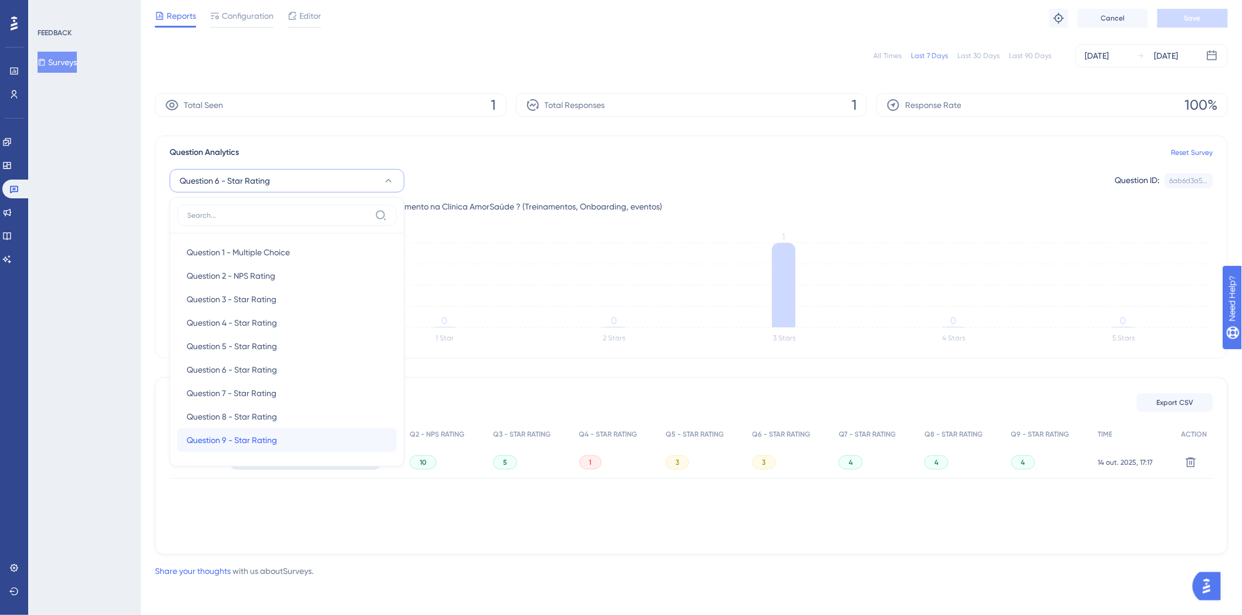
click at [289, 435] on div "Question 9 - Star Rating Question 9 - Star Rating" at bounding box center [287, 440] width 201 height 23
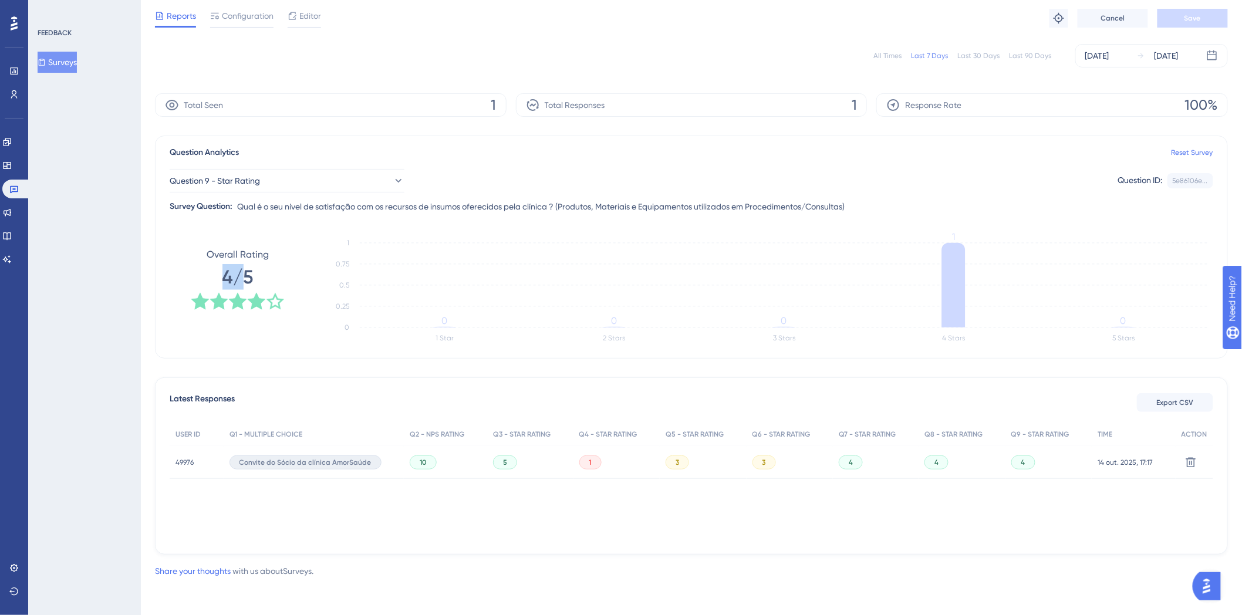
drag, startPoint x: 215, startPoint y: 273, endPoint x: 241, endPoint y: 277, distance: 26.7
click at [241, 277] on div "Overall Rating 4/5" at bounding box center [238, 279] width 94 height 63
click at [257, 298] on icon at bounding box center [257, 301] width 18 height 17
click at [281, 180] on button "Question 9 - Star Rating" at bounding box center [287, 180] width 235 height 23
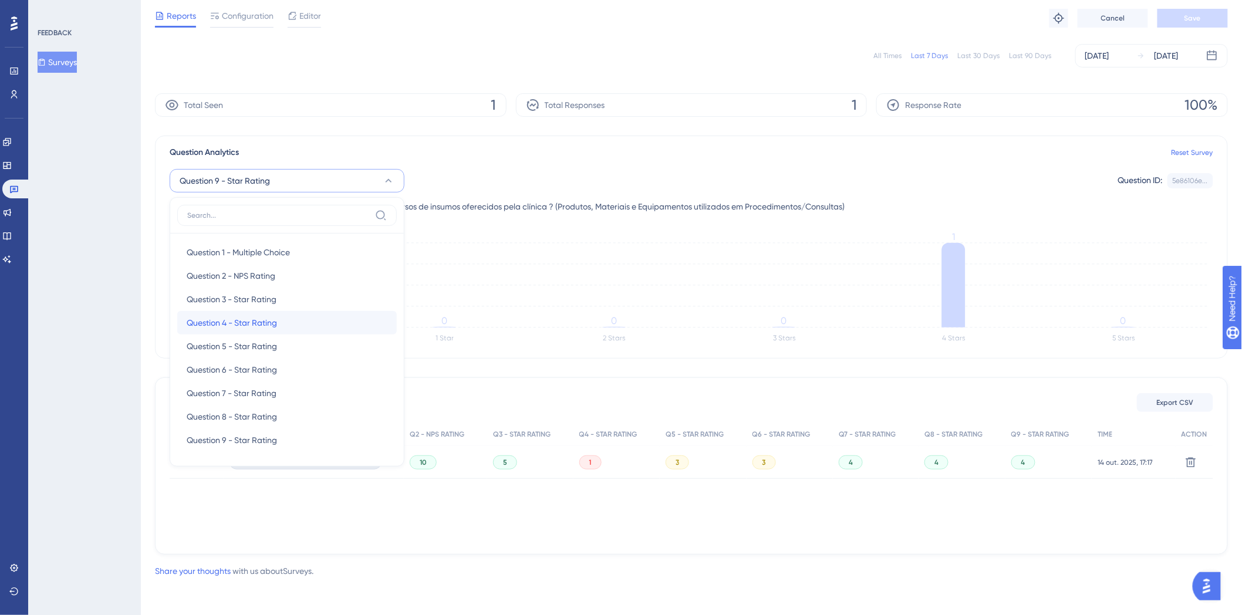
click at [274, 333] on div "Question 4 - Star Rating Question 4 - Star Rating" at bounding box center [287, 322] width 201 height 23
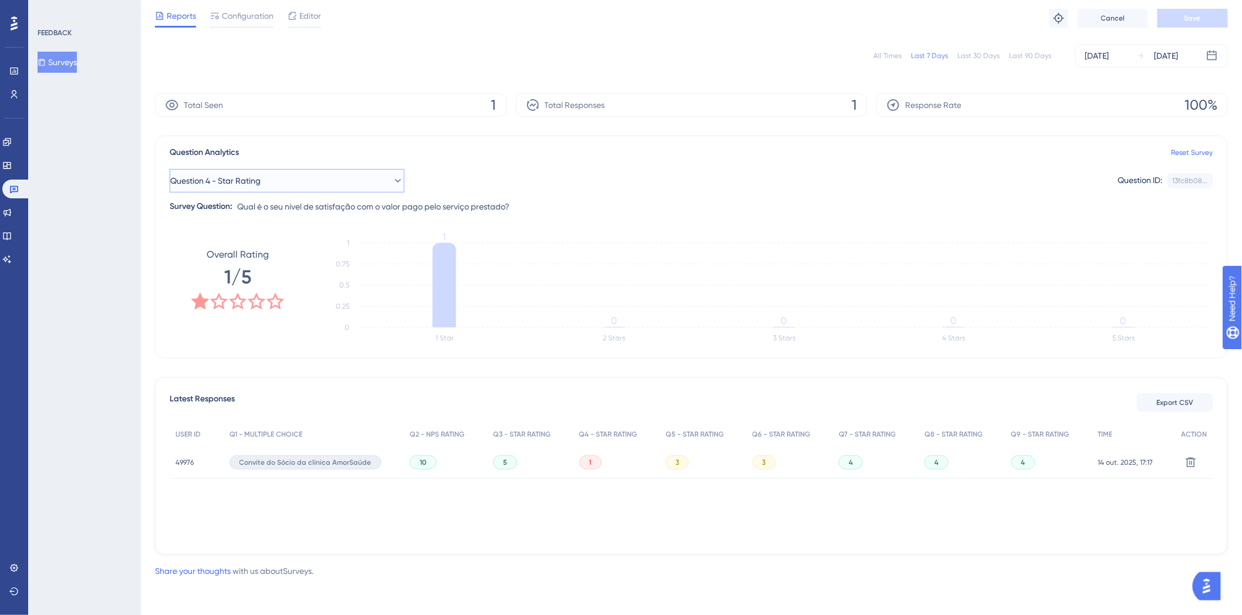
click at [256, 177] on span "Question 4 - Star Rating" at bounding box center [215, 181] width 90 height 14
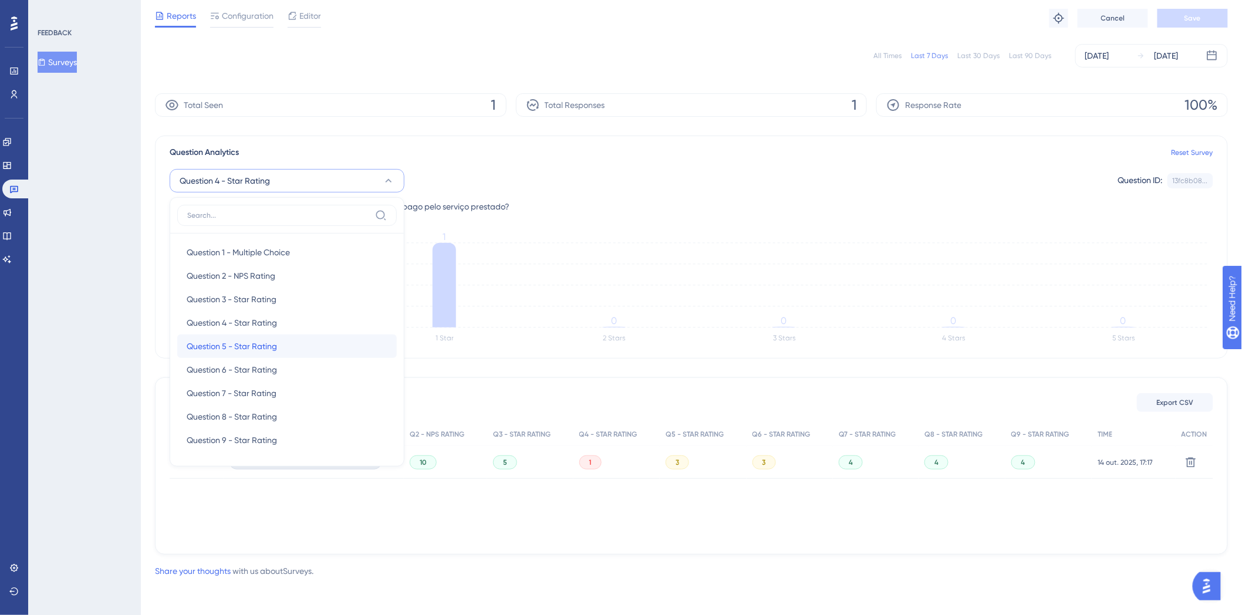
click at [252, 353] on div "Question 5 - Star Rating Question 5 - Star Rating" at bounding box center [287, 346] width 201 height 23
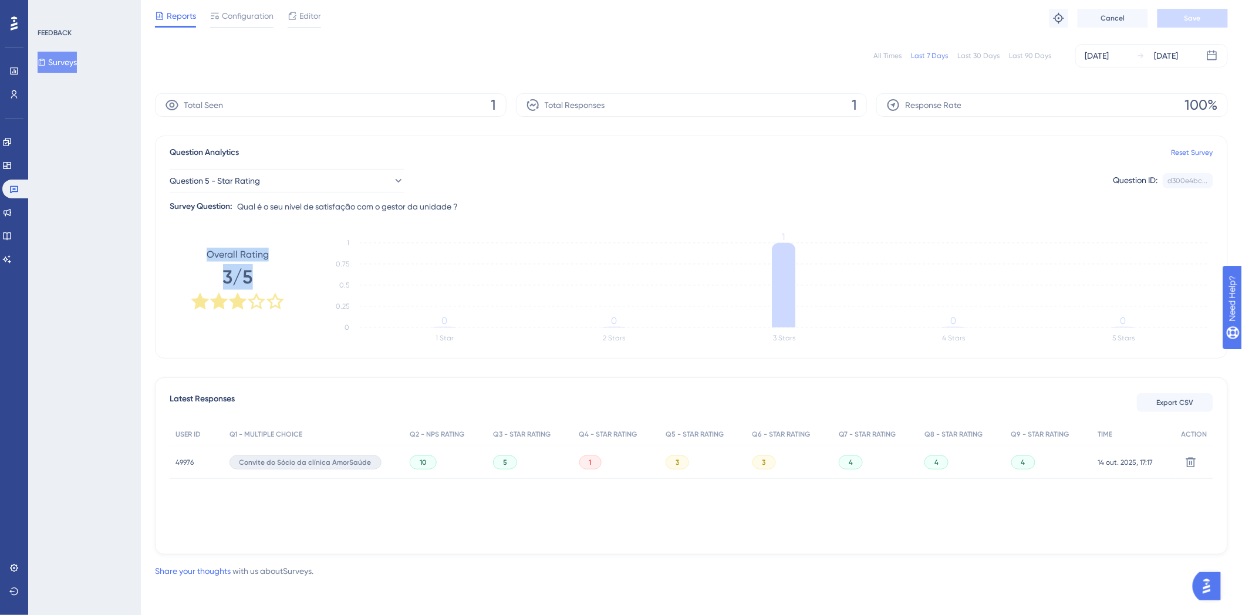
drag, startPoint x: 208, startPoint y: 249, endPoint x: 287, endPoint y: 306, distance: 96.7
click at [287, 306] on div "Overall Rating 3/5" at bounding box center [238, 280] width 136 height 94
click at [410, 459] on div "10" at bounding box center [423, 463] width 27 height 14
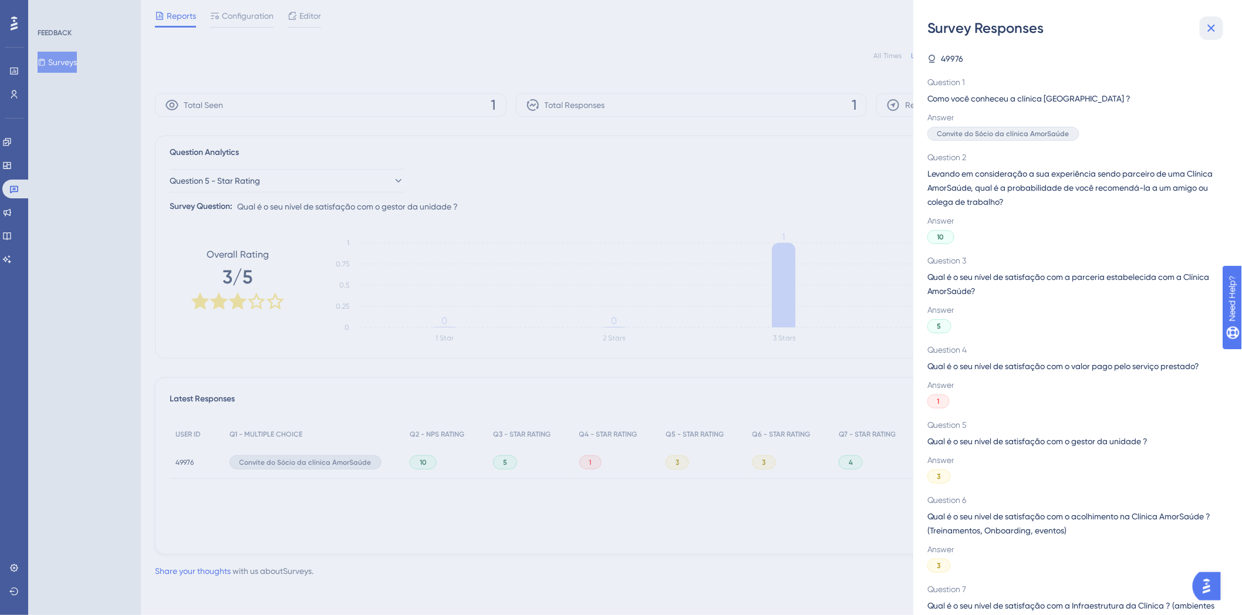
click at [1220, 25] on button at bounding box center [1211, 27] width 23 height 23
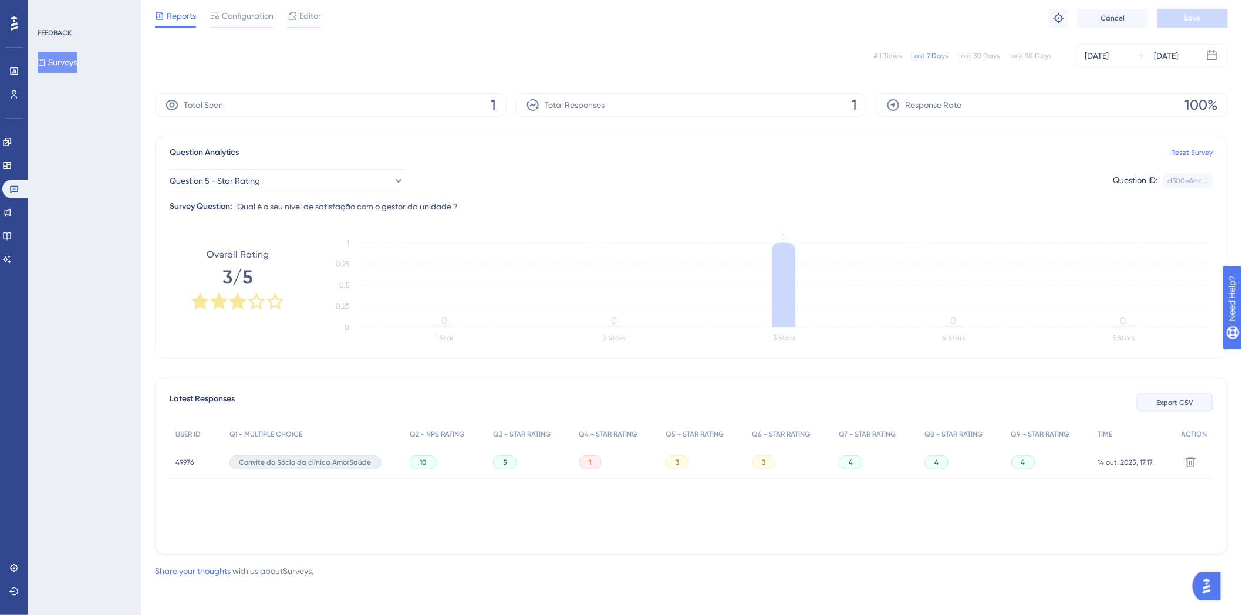
click at [1187, 402] on span "Export CSV" at bounding box center [1175, 402] width 37 height 9
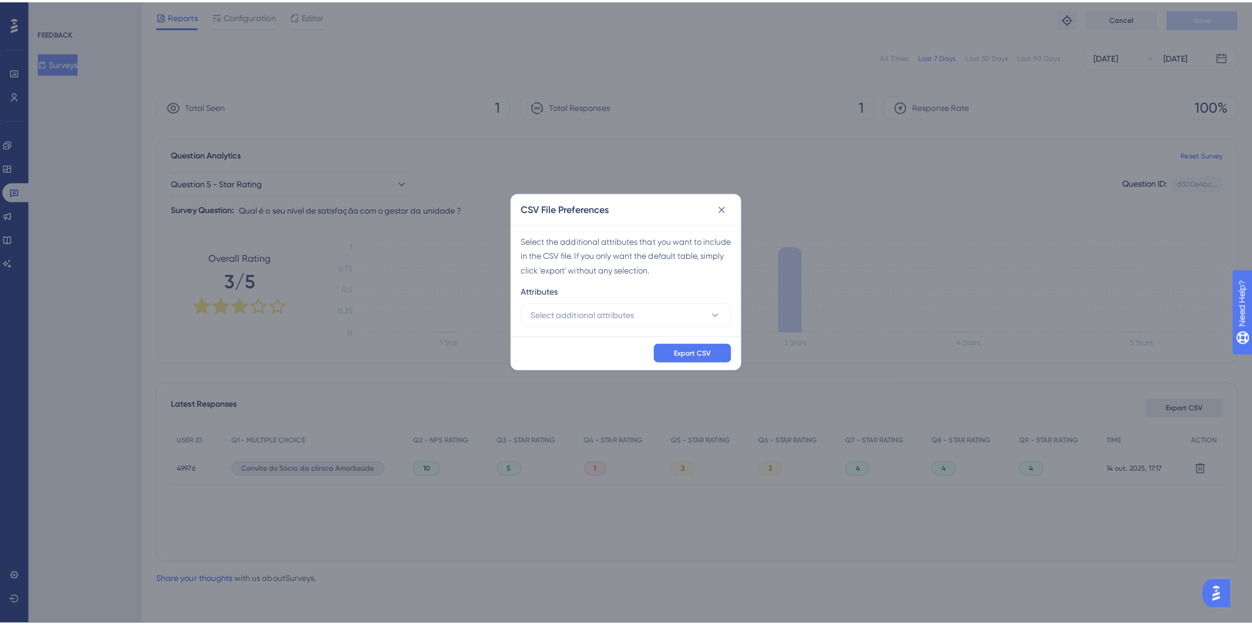
scroll to position [24, 0]
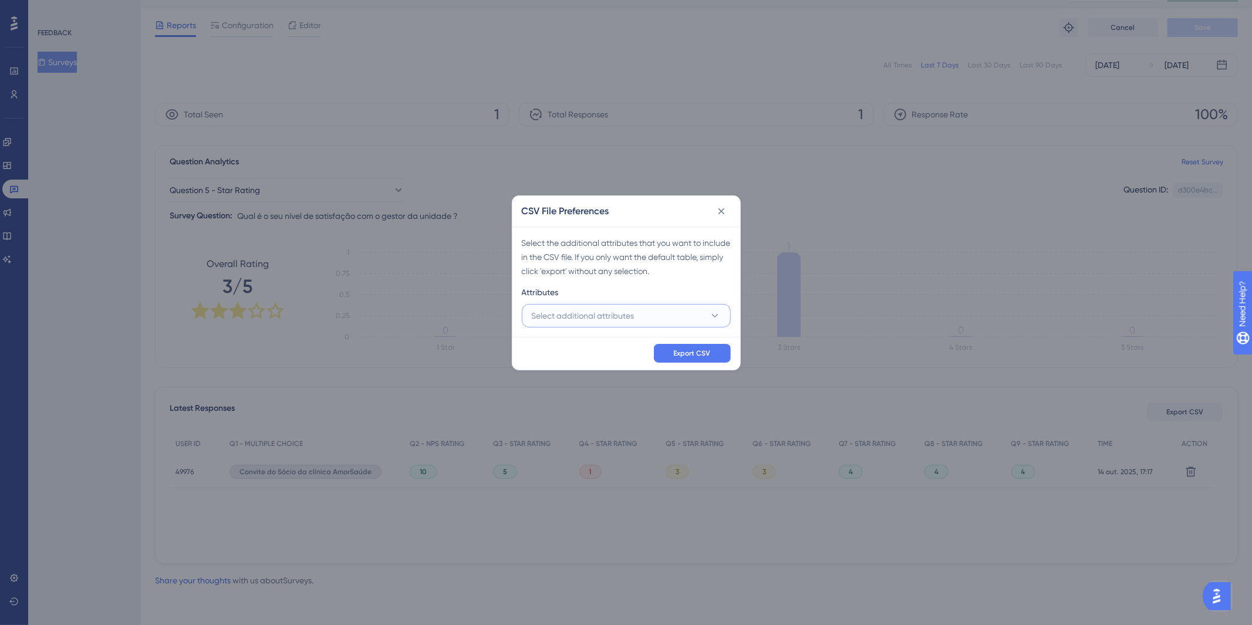
click at [555, 326] on button "Select additional attributes" at bounding box center [626, 315] width 209 height 23
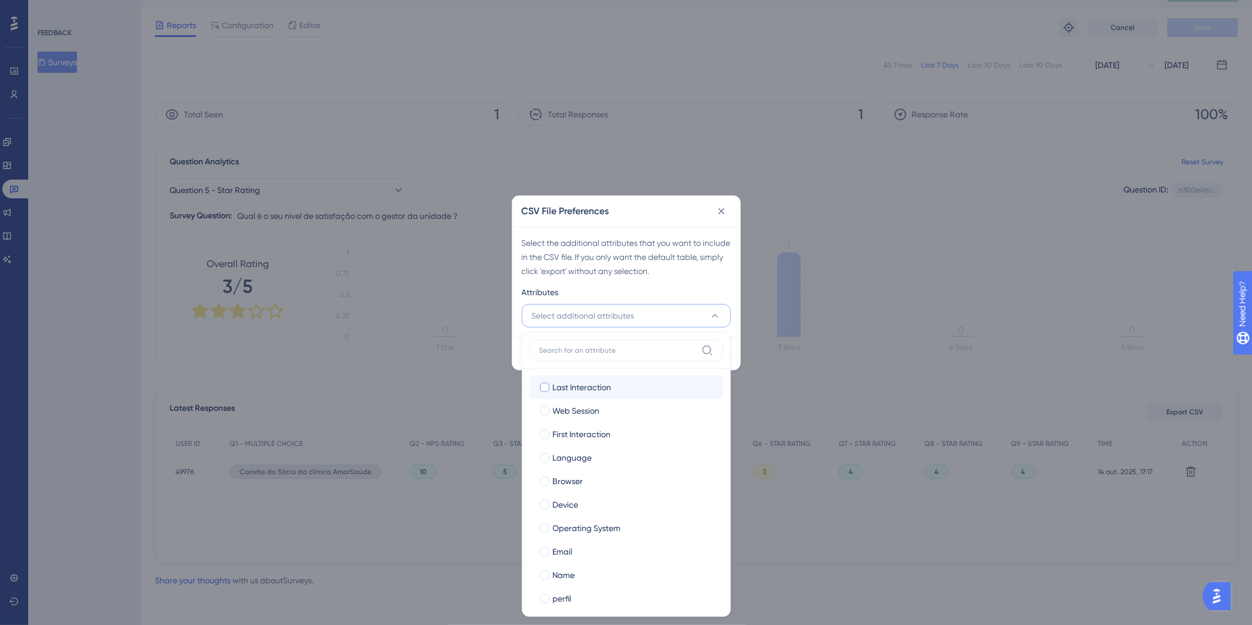
click at [577, 383] on span "Last Interaction" at bounding box center [582, 387] width 59 height 14
checkbox input "true"
click at [578, 413] on span "Web Session" at bounding box center [576, 411] width 47 height 14
checkbox input "true"
click at [590, 441] on span "First Interaction" at bounding box center [582, 434] width 58 height 14
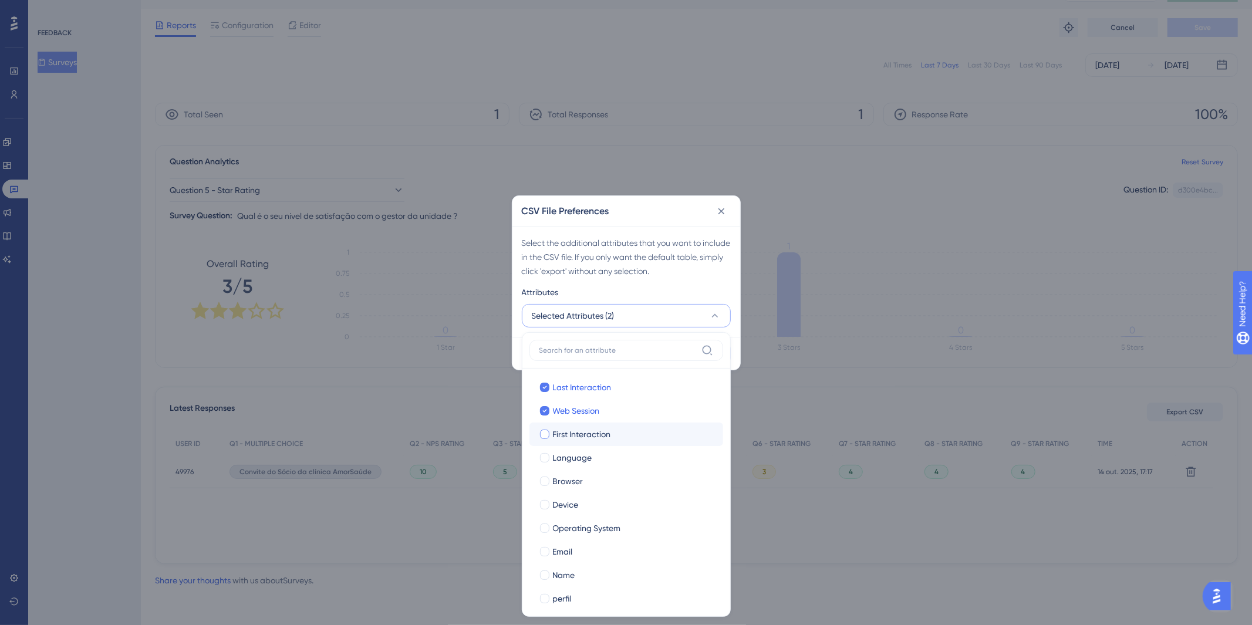
checkbox input "true"
click at [587, 466] on label "Language Language" at bounding box center [627, 457] width 194 height 23
click at [545, 458] on input "Language" at bounding box center [544, 457] width 1 height 1
click at [582, 491] on label "Browser Browser" at bounding box center [627, 481] width 194 height 23
click at [545, 481] on input "Browser" at bounding box center [544, 481] width 1 height 1
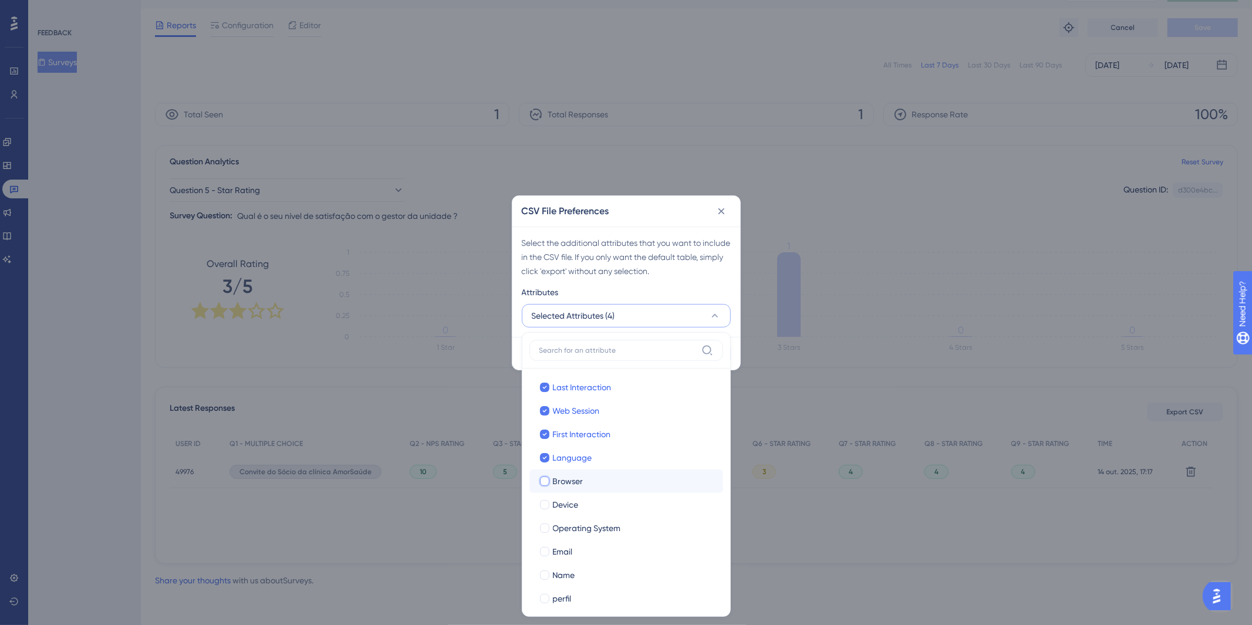
checkbox input "true"
drag, startPoint x: 580, startPoint y: 517, endPoint x: 582, endPoint y: 529, distance: 11.9
click at [580, 519] on label "Operating System Operating System" at bounding box center [627, 528] width 194 height 23
click at [545, 528] on input "Operating System" at bounding box center [544, 528] width 1 height 1
checkbox input "true"
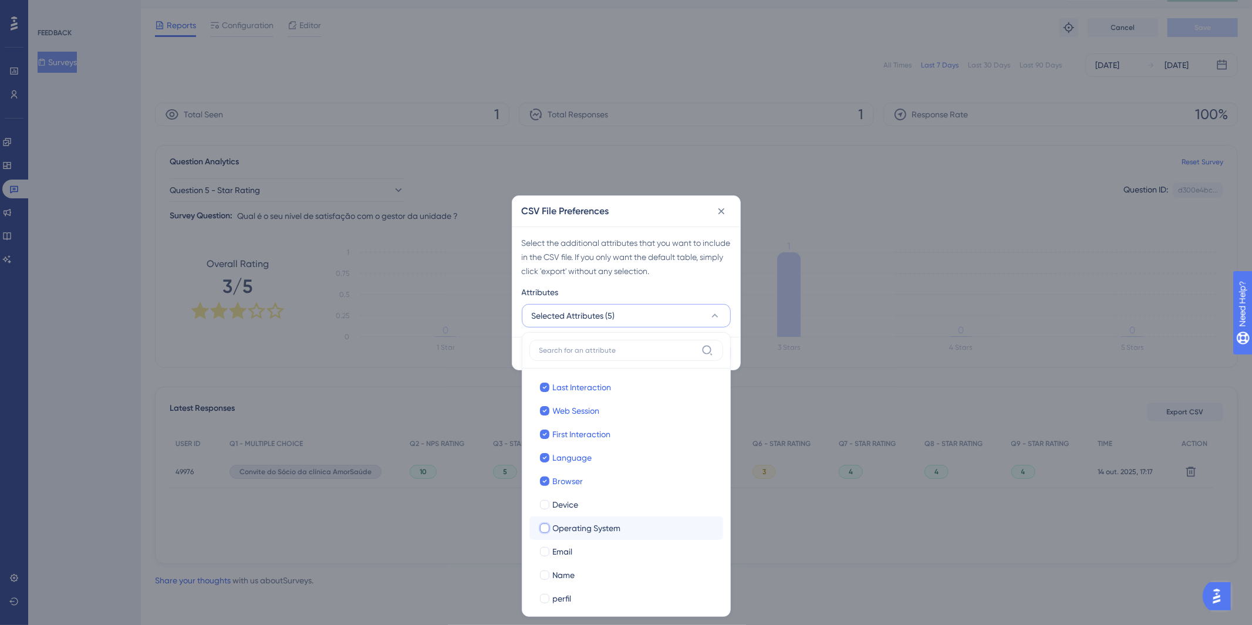
checkbox input "false"
click at [581, 507] on div "Device" at bounding box center [633, 505] width 161 height 14
checkbox input "true"
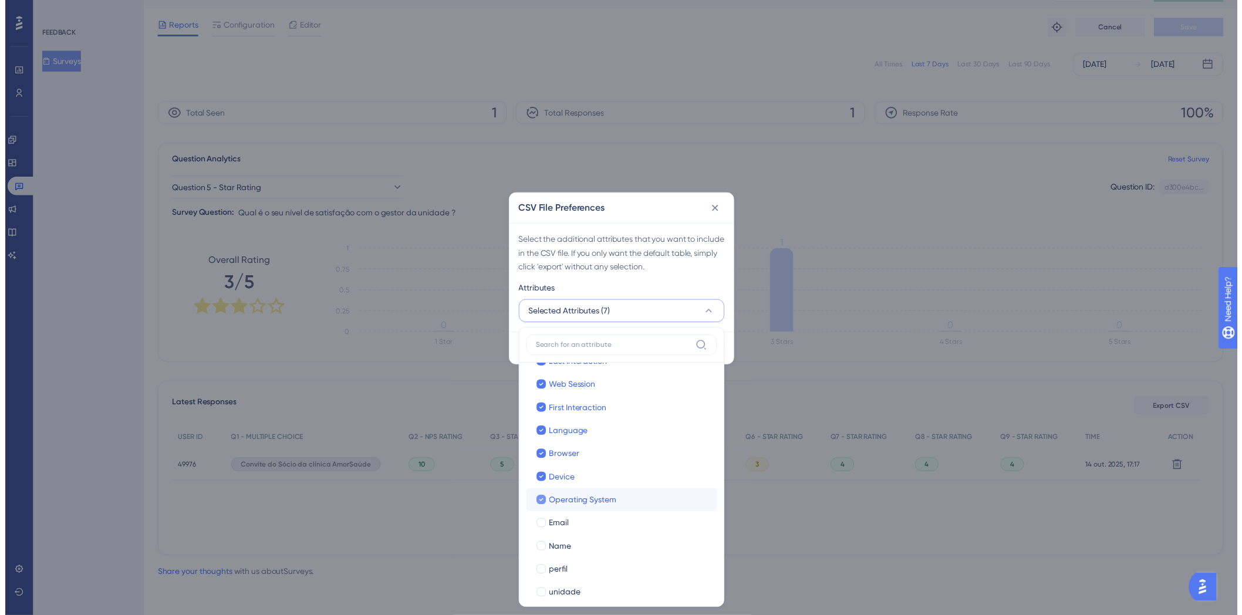
scroll to position [32, 0]
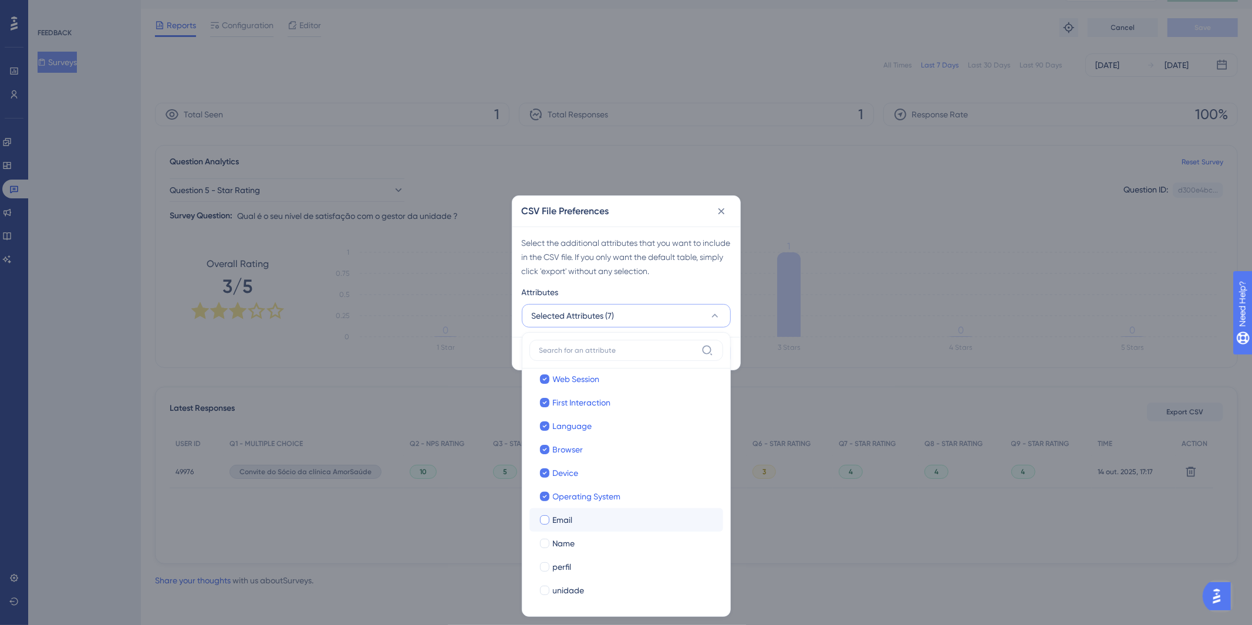
click at [588, 520] on div "Email" at bounding box center [633, 520] width 161 height 14
checkbox input "true"
click at [579, 555] on label "perfil perfil" at bounding box center [627, 566] width 194 height 23
click at [545, 598] on input "perfil" at bounding box center [544, 598] width 1 height 1
checkbox input "false"
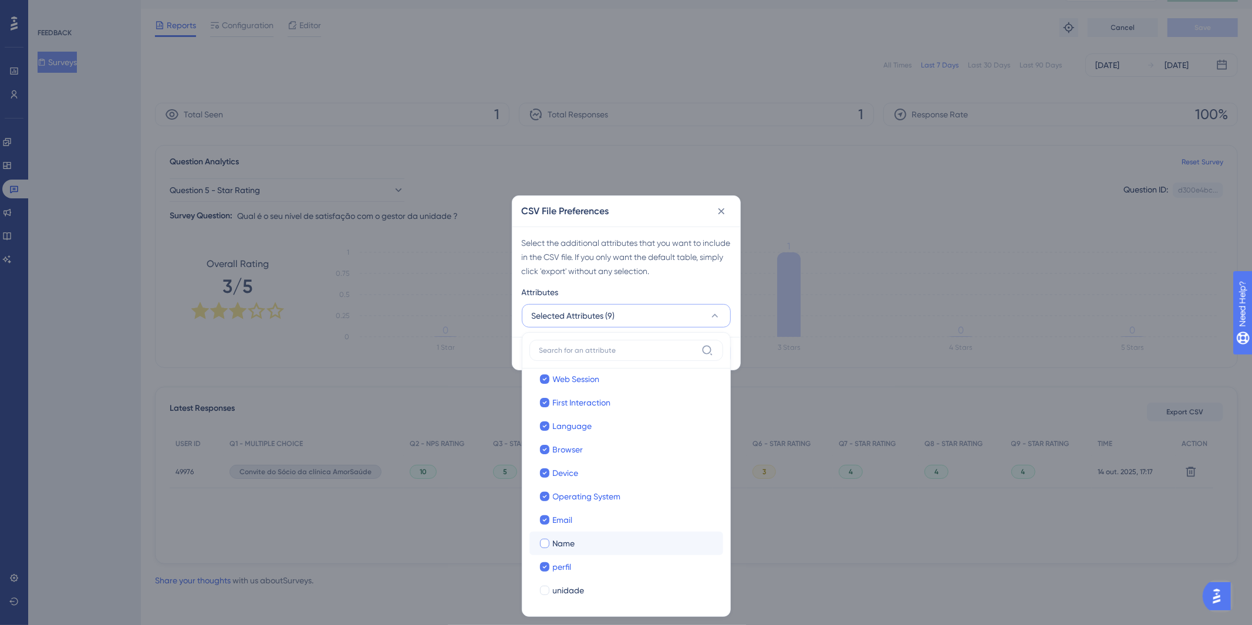
click at [578, 544] on div "Name" at bounding box center [633, 544] width 161 height 14
checkbox input "true"
click at [591, 587] on div "unidade" at bounding box center [633, 591] width 161 height 14
checkbox input "true"
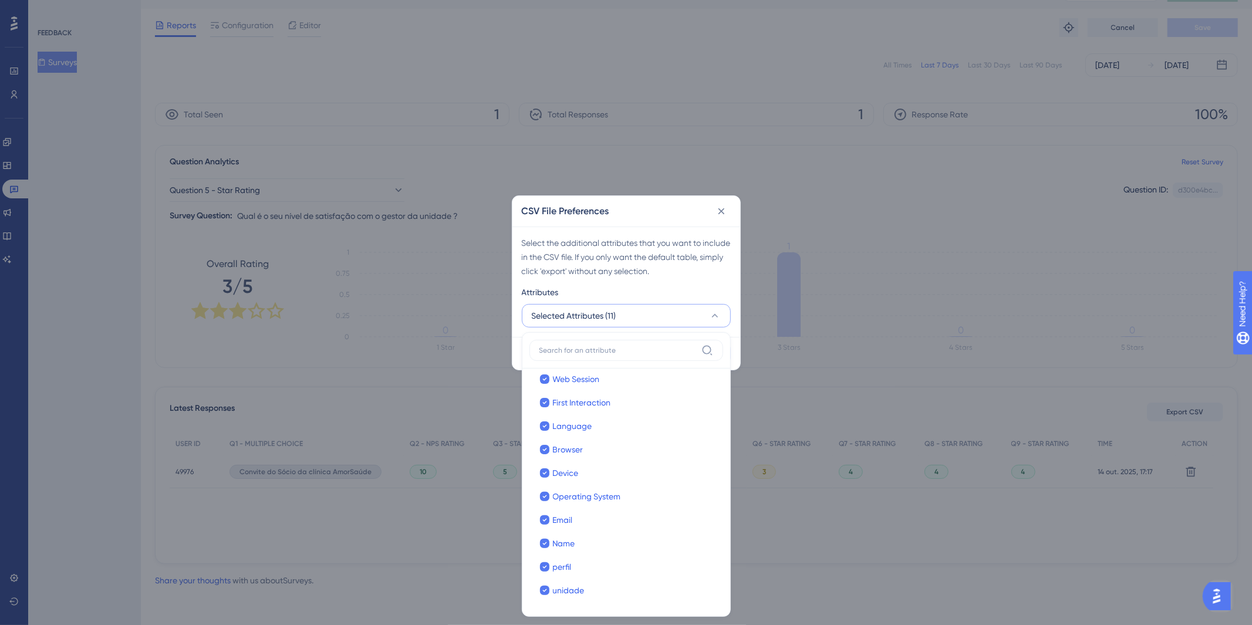
click at [683, 271] on div "Select the additional attributes that you want to include in the CSV file. If y…" at bounding box center [626, 257] width 209 height 42
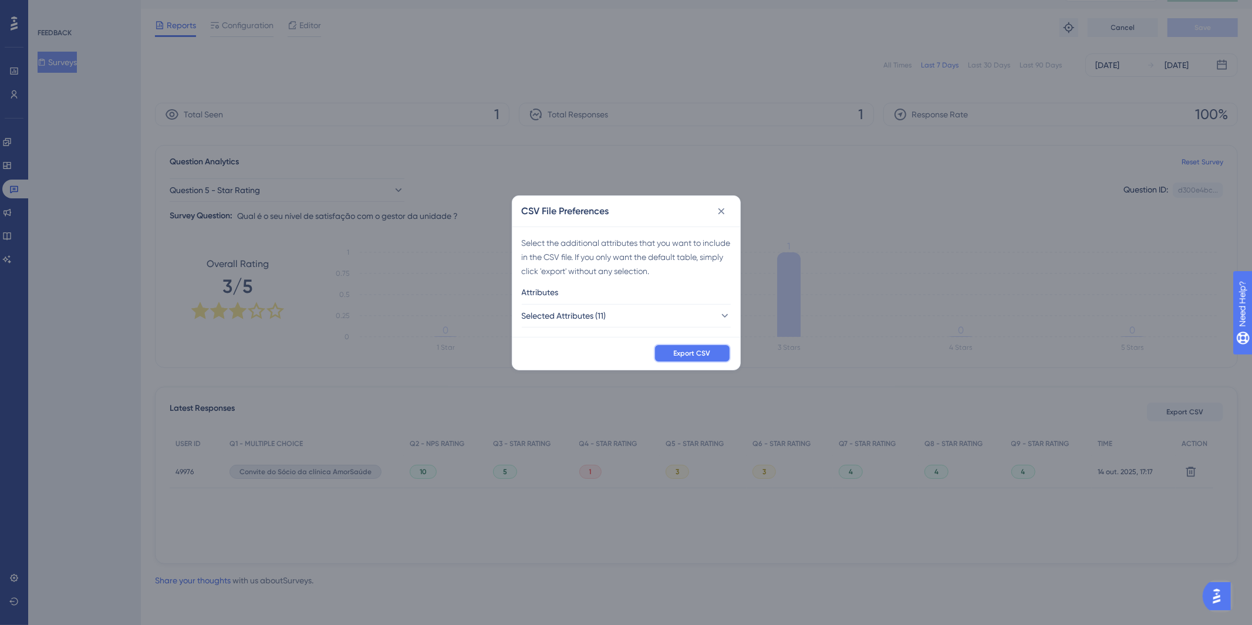
click at [699, 360] on button "Export CSV" at bounding box center [692, 353] width 77 height 19
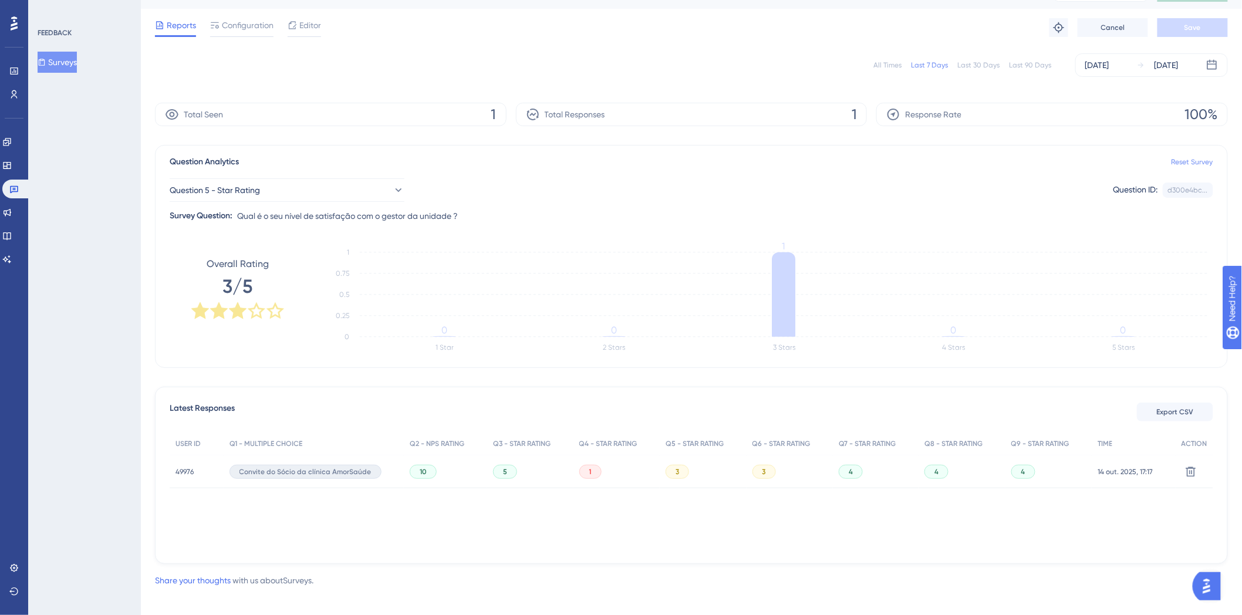
click at [1202, 161] on link "Reset Survey" at bounding box center [1193, 161] width 42 height 9
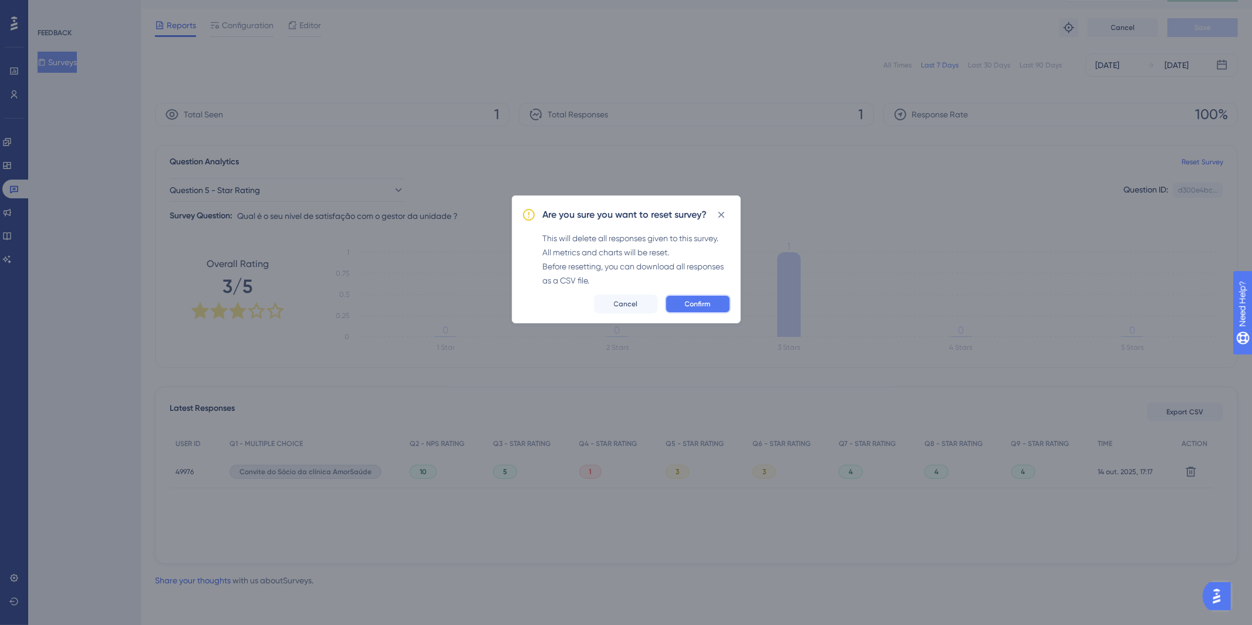
click at [703, 303] on span "Confirm" at bounding box center [698, 303] width 26 height 9
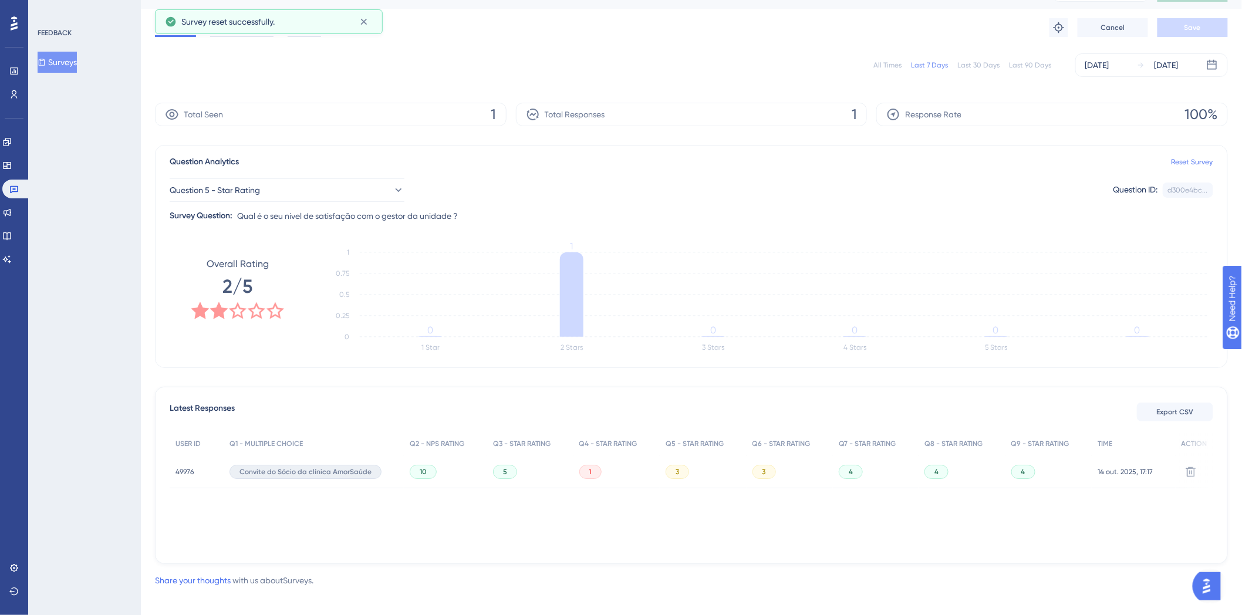
click at [1189, 155] on div "Question Analytics Reset Survey" at bounding box center [692, 162] width 1044 height 14
click at [1188, 163] on link "Reset Survey" at bounding box center [1193, 161] width 42 height 9
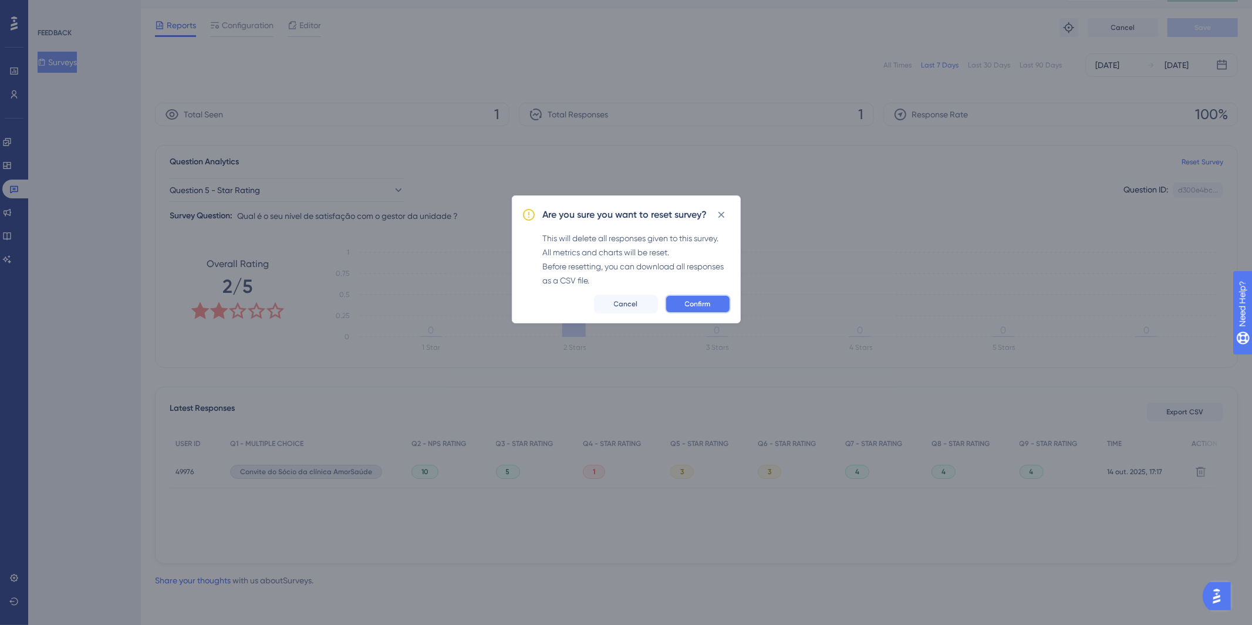
click at [683, 308] on button "Confirm" at bounding box center [698, 304] width 66 height 19
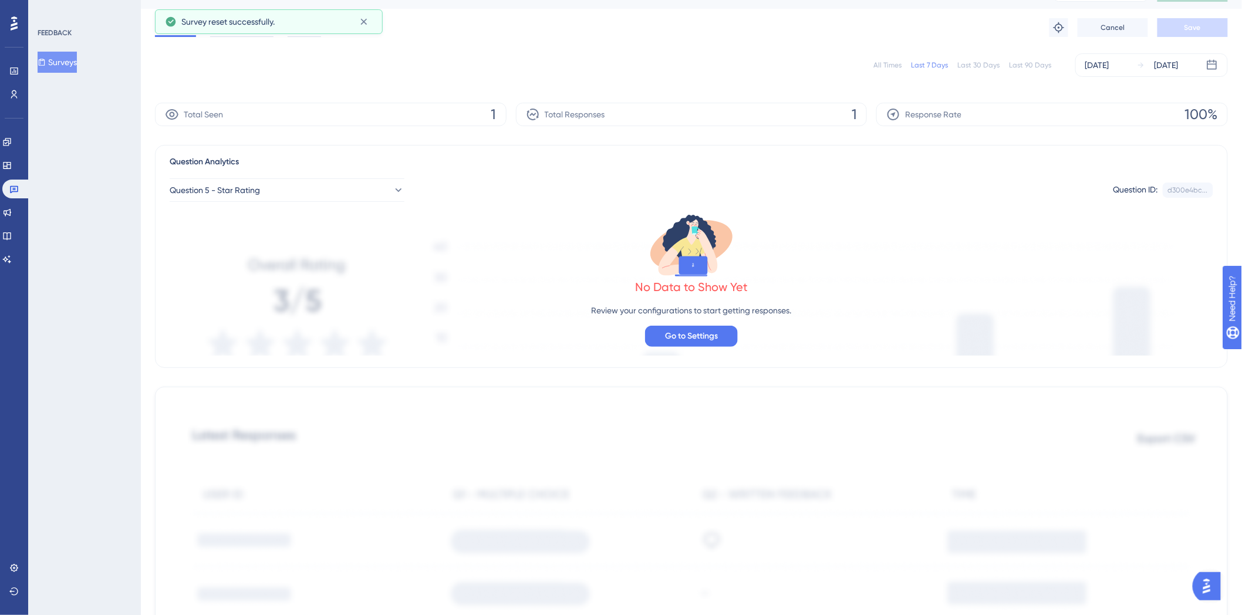
click at [271, 202] on div "No Data to Show Yet Review your configurations to start getting responses. Go t…" at bounding box center [692, 279] width 1044 height 154
click at [272, 198] on button "Question 5 - Star Rating" at bounding box center [287, 190] width 235 height 23
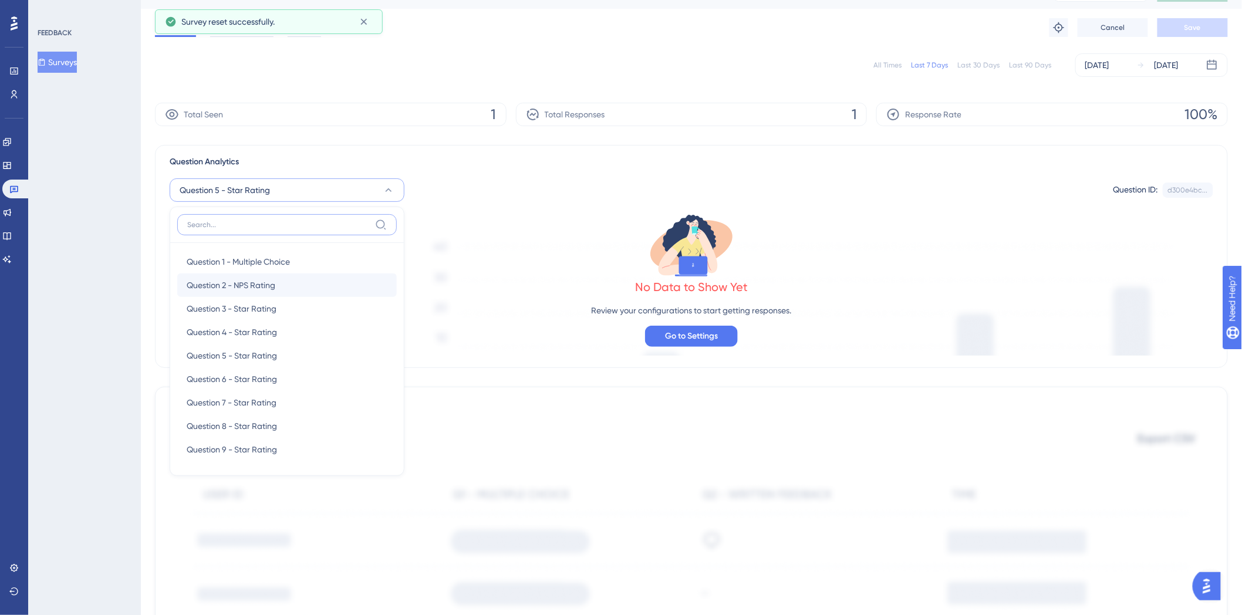
scroll to position [57, 0]
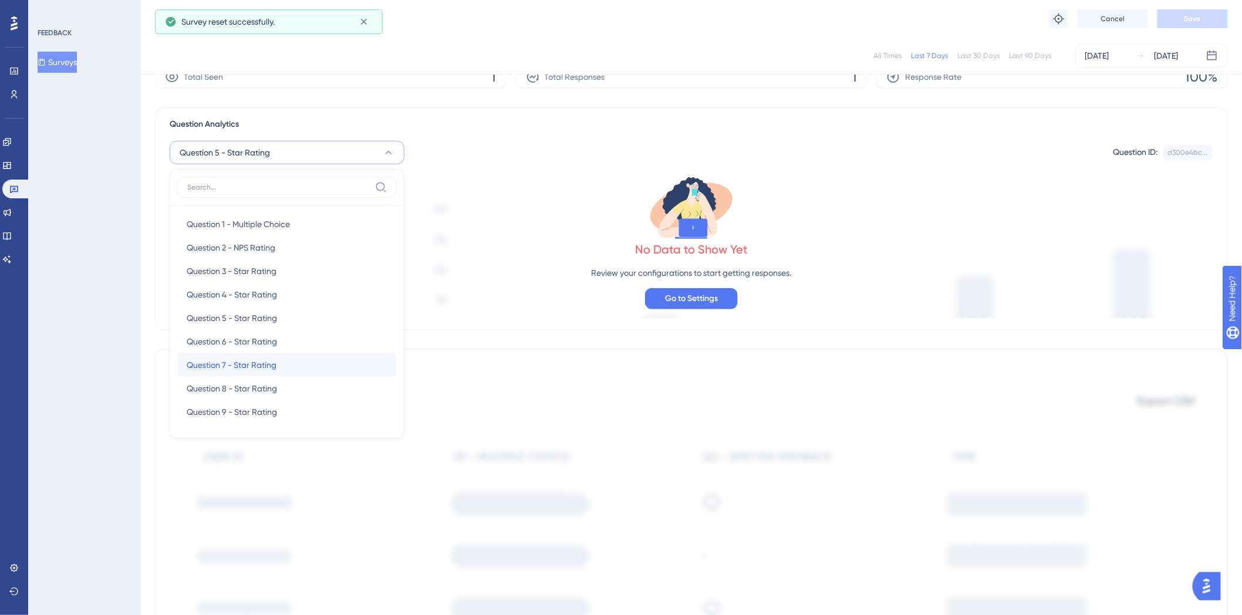
click at [271, 367] on span "Question 7 - Star Rating" at bounding box center [232, 365] width 90 height 14
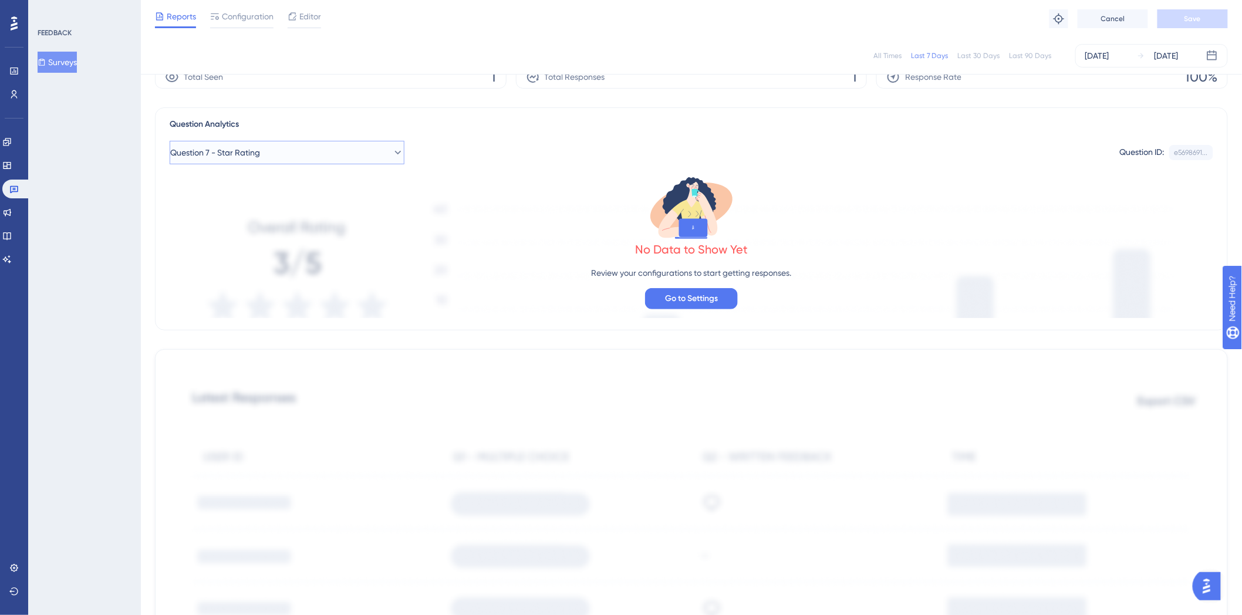
drag, startPoint x: 315, startPoint y: 154, endPoint x: 315, endPoint y: 163, distance: 8.2
click at [315, 157] on button "Question 7 - Star Rating" at bounding box center [287, 152] width 235 height 23
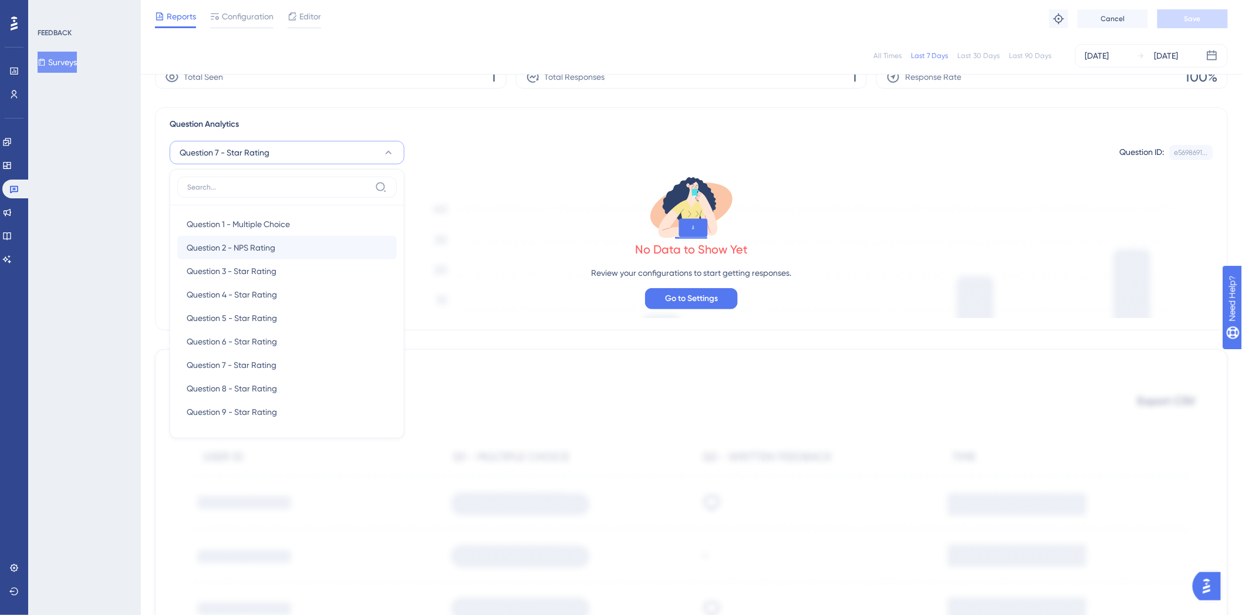
scroll to position [53, 0]
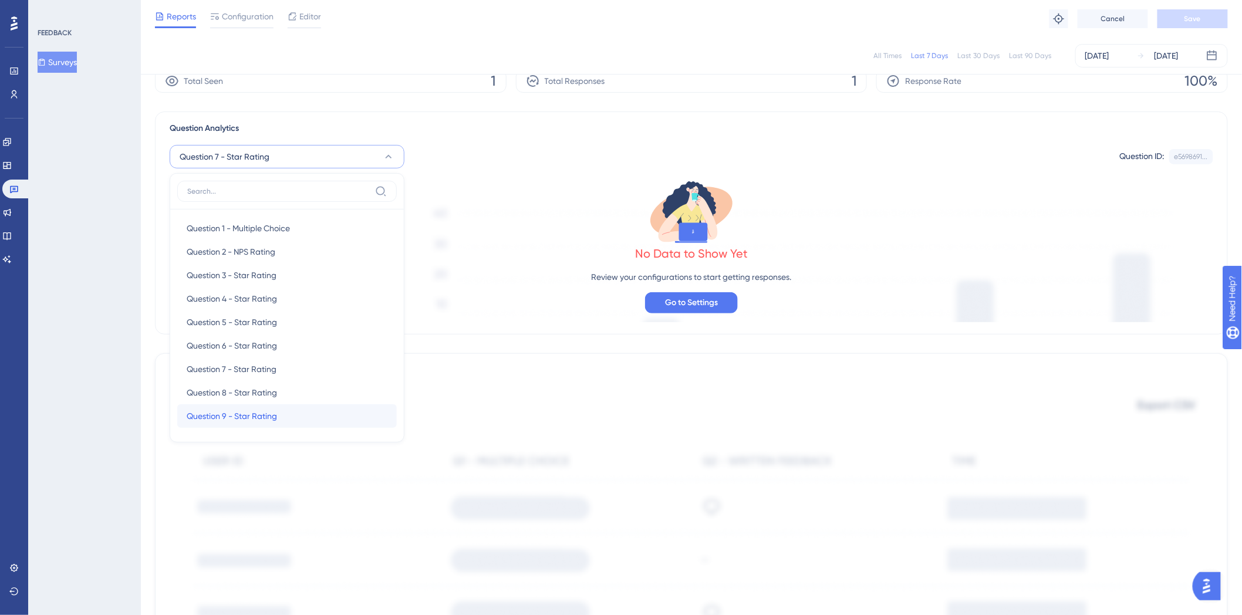
click at [275, 406] on div "Question 9 - Star Rating Question 9 - Star Rating" at bounding box center [287, 416] width 201 height 23
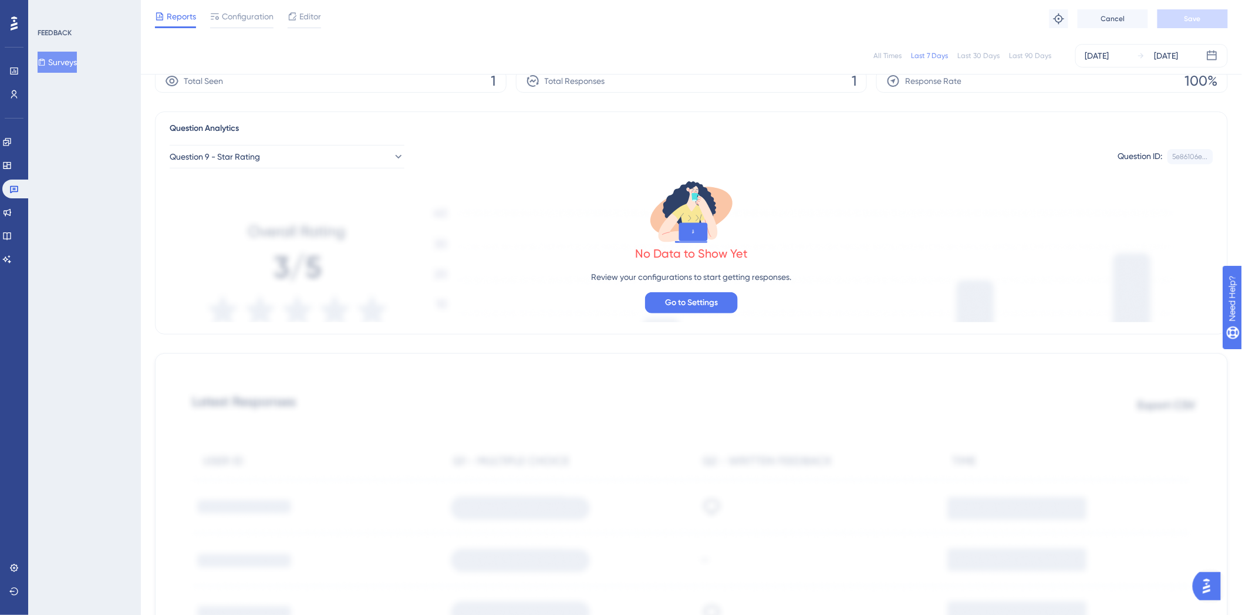
click at [323, 143] on div "Question 9 - Star Rating Question ID: 5e86106e... Copy" at bounding box center [692, 152] width 1044 height 33
click at [316, 157] on button "Question 9 - Star Rating" at bounding box center [287, 156] width 235 height 23
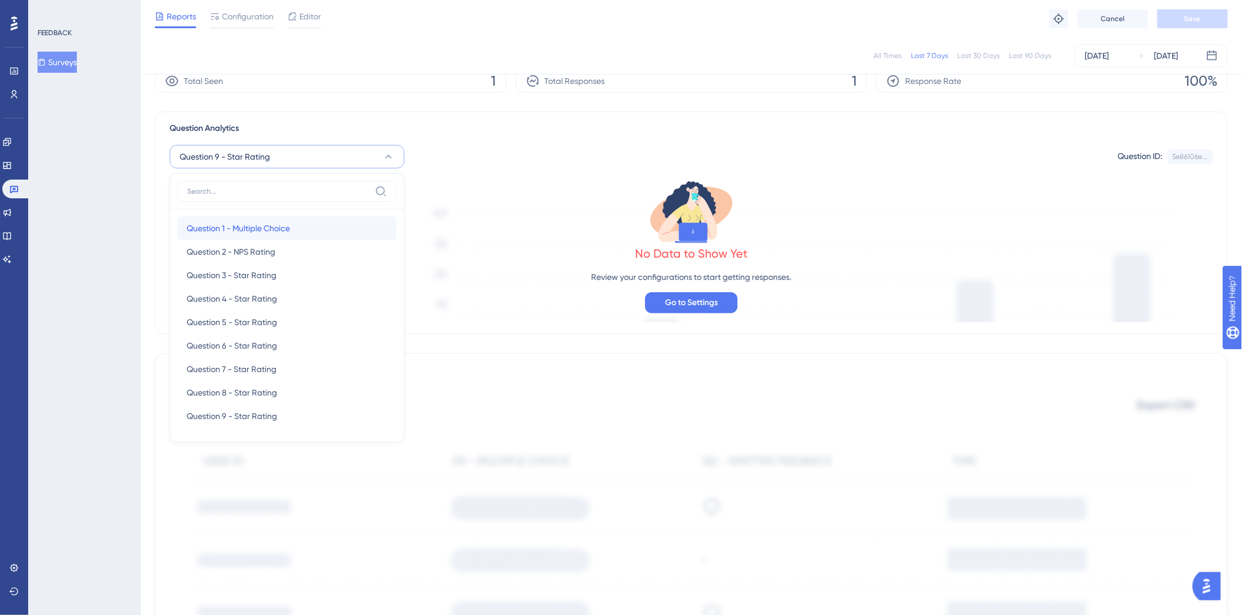
click at [290, 234] on span "Question 1 - Multiple Choice" at bounding box center [238, 228] width 103 height 14
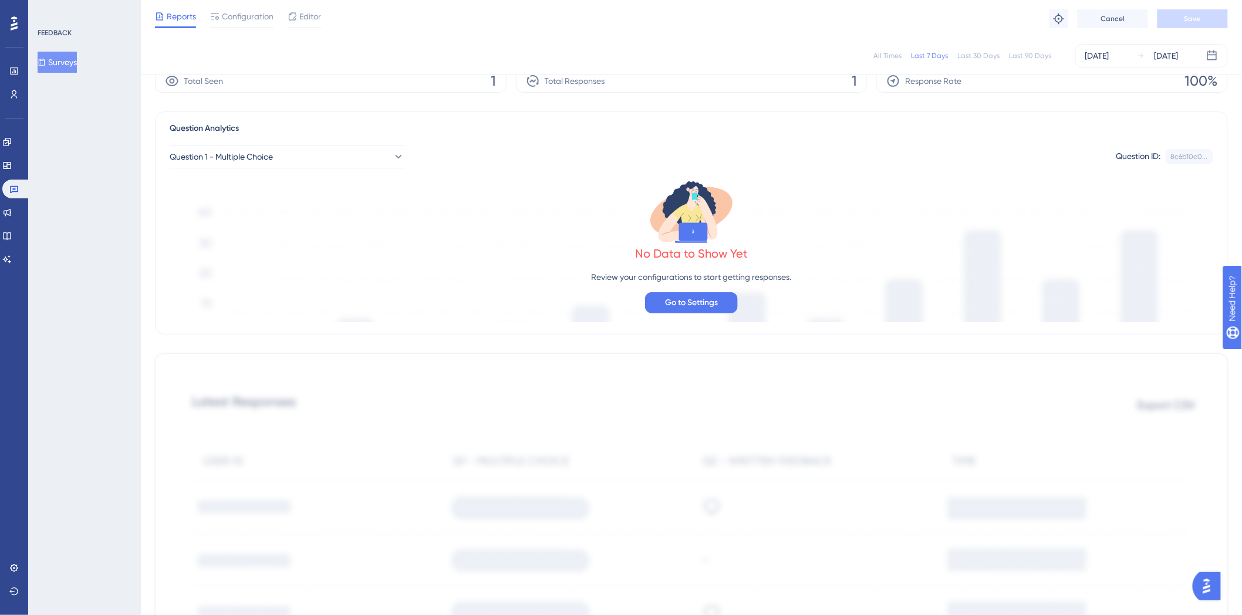
click at [74, 68] on button "Surveys" at bounding box center [57, 62] width 39 height 21
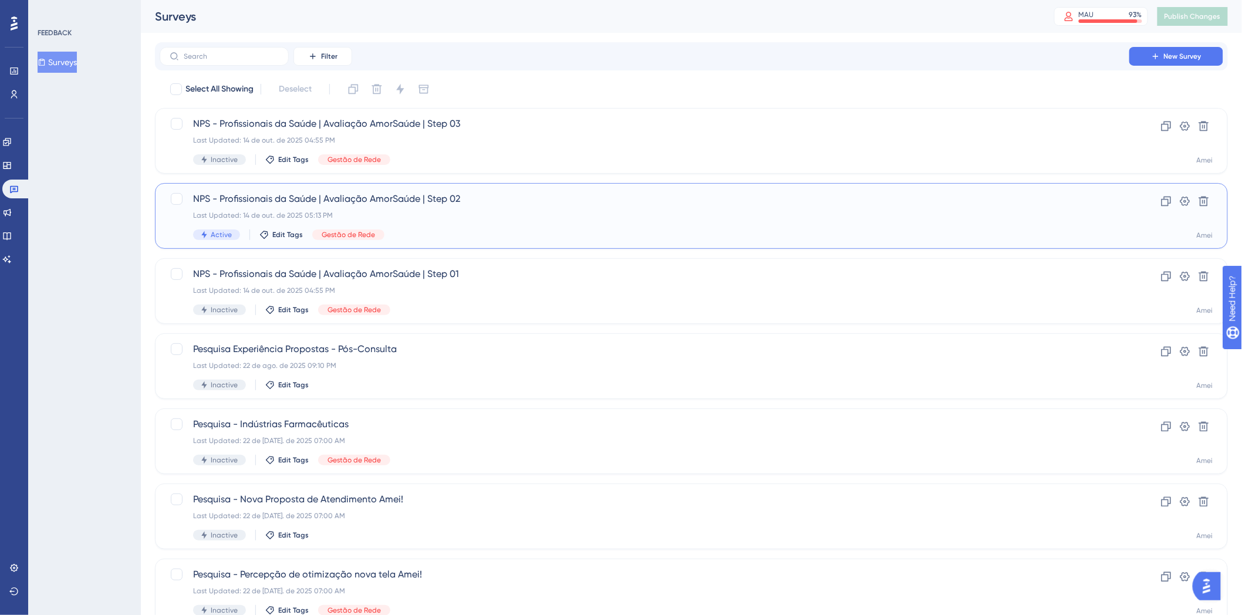
click at [723, 201] on span "NPS - Profissionais da Saúde | Avaliação AmorSaúde | Step 02" at bounding box center [644, 199] width 903 height 14
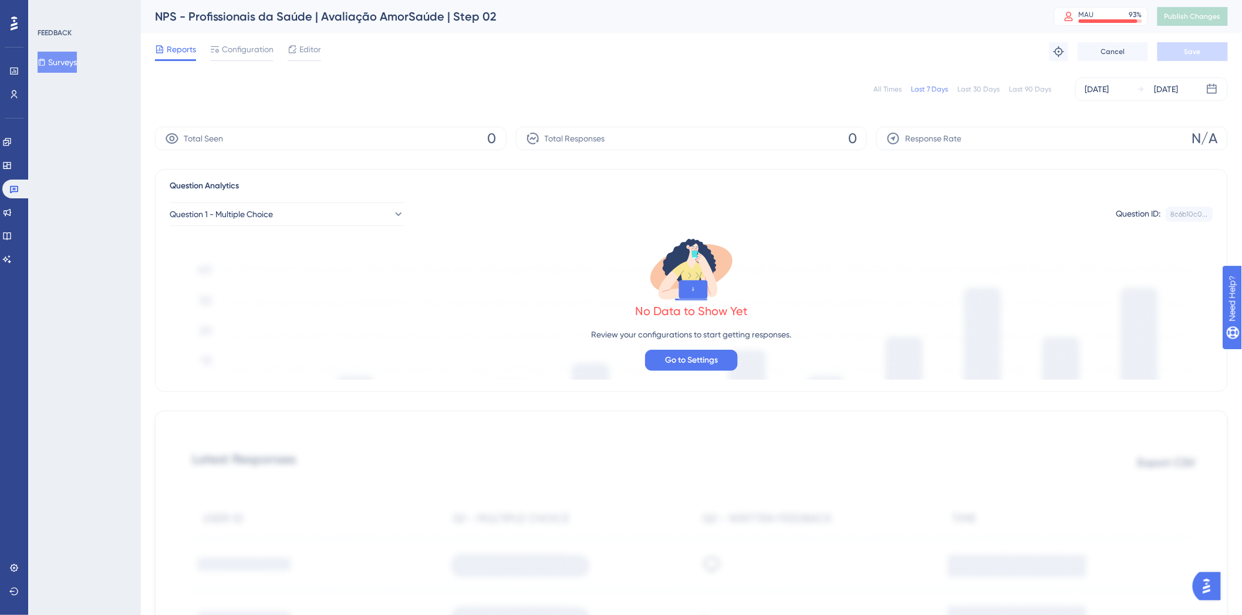
click at [280, 41] on div "Reports Configuration Editor Troubleshoot Cancel Save" at bounding box center [691, 52] width 1073 height 38
click at [270, 48] on span "Configuration" at bounding box center [248, 49] width 52 height 14
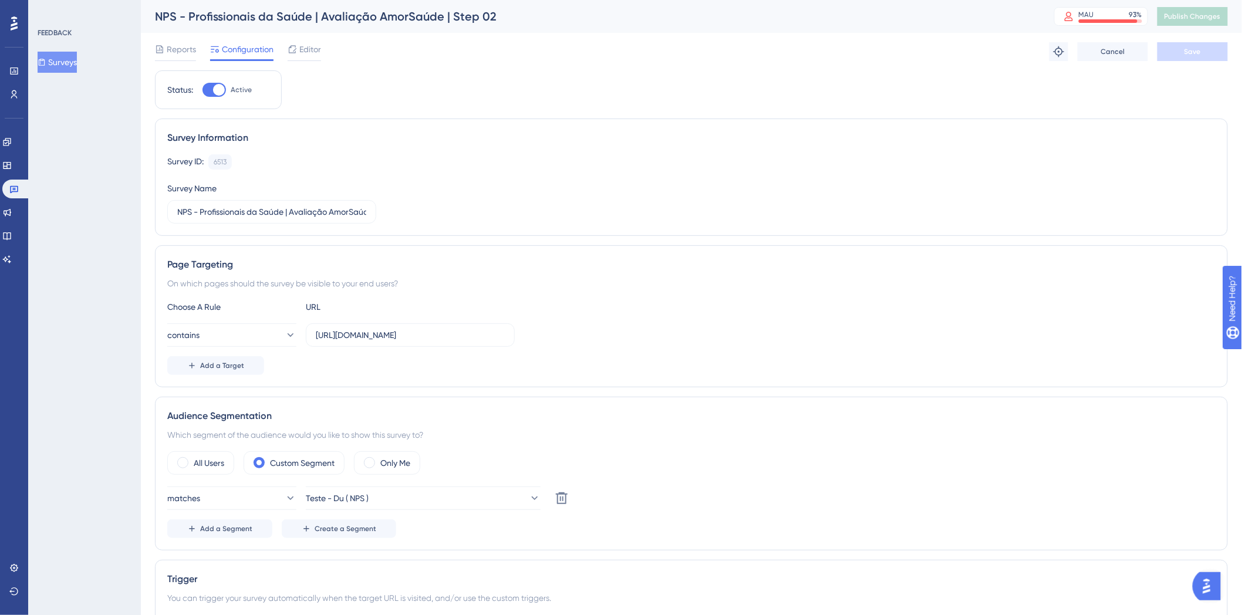
click at [229, 90] on label "Active" at bounding box center [227, 90] width 49 height 14
click at [203, 90] on input "Active" at bounding box center [202, 90] width 1 height 1
checkbox input "false"
click at [1210, 60] on button "Save" at bounding box center [1193, 51] width 70 height 19
click at [1203, 19] on span "Publish Changes" at bounding box center [1193, 16] width 56 height 9
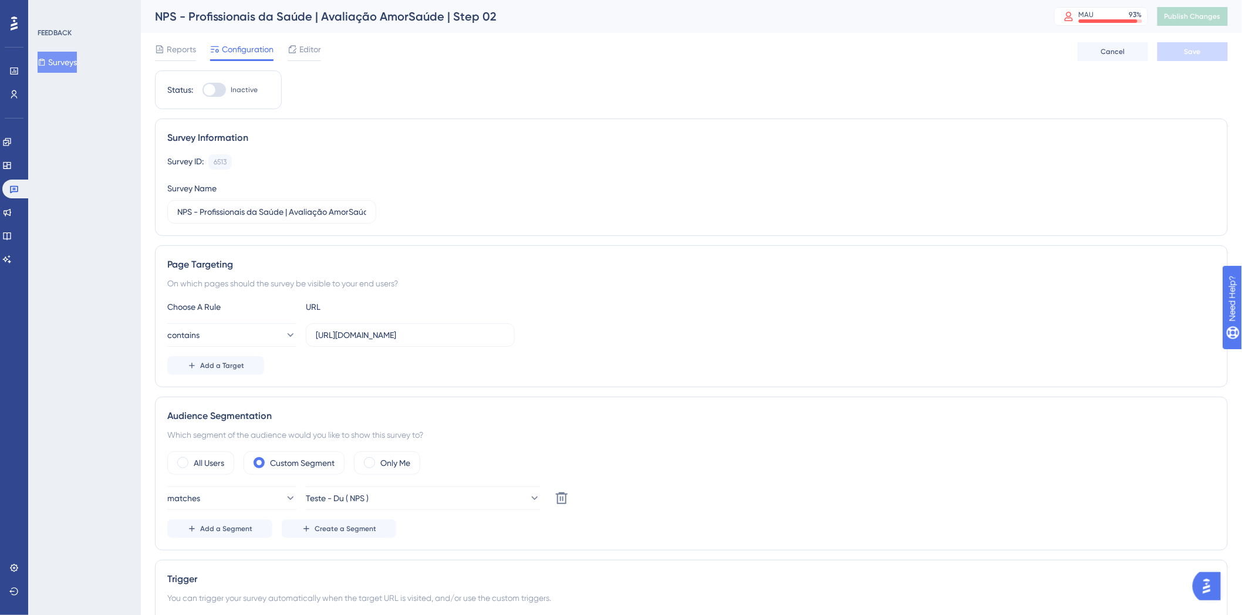
click at [77, 53] on button "Surveys" at bounding box center [57, 62] width 39 height 21
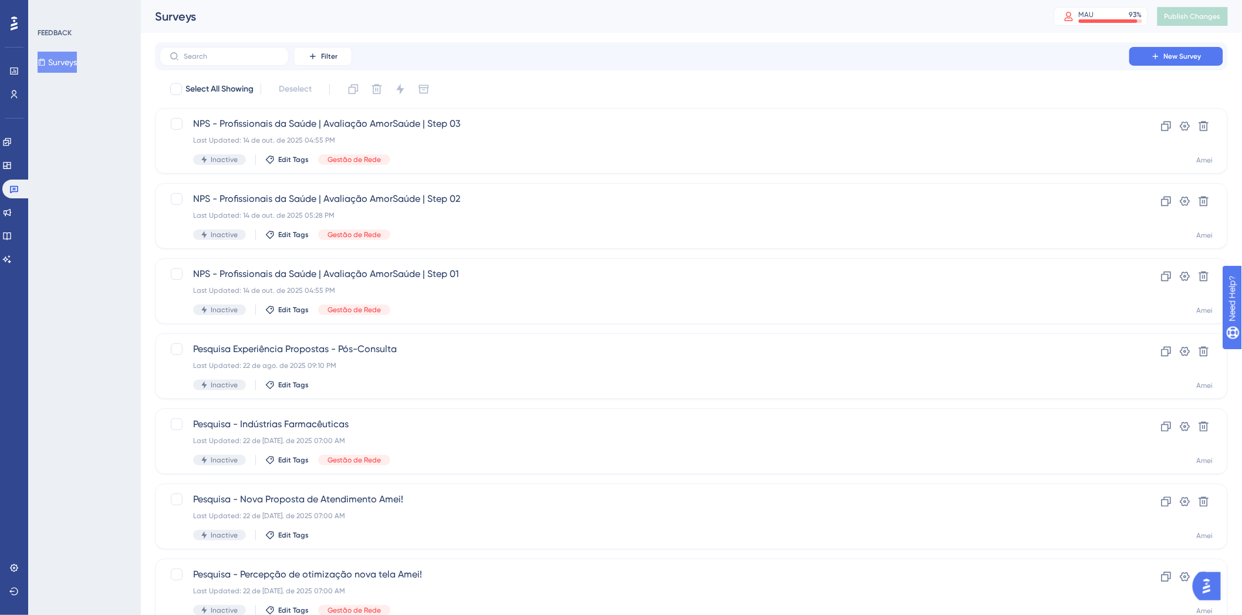
click at [36, 173] on div "FEEDBACK Surveys" at bounding box center [84, 307] width 113 height 615
click at [12, 169] on icon at bounding box center [6, 165] width 9 height 9
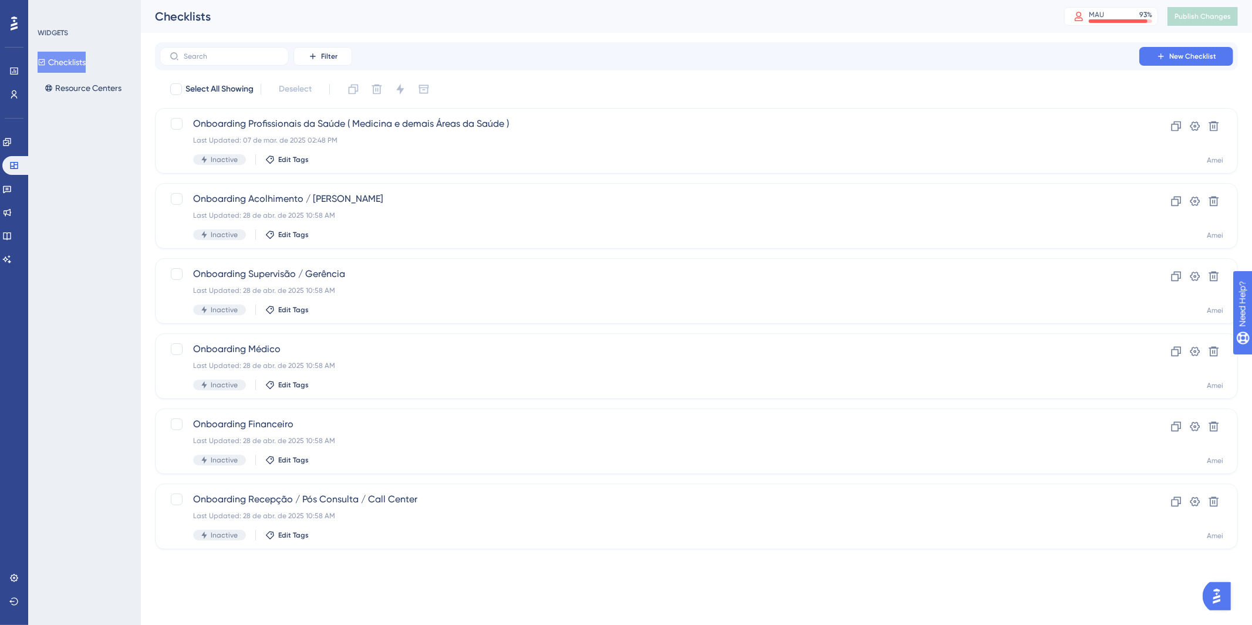
click at [25, 115] on div "Engagement Widgets Feedback Product Updates Knowledge Base AI Assistant" at bounding box center [13, 186] width 23 height 165
click at [12, 141] on icon at bounding box center [6, 141] width 9 height 9
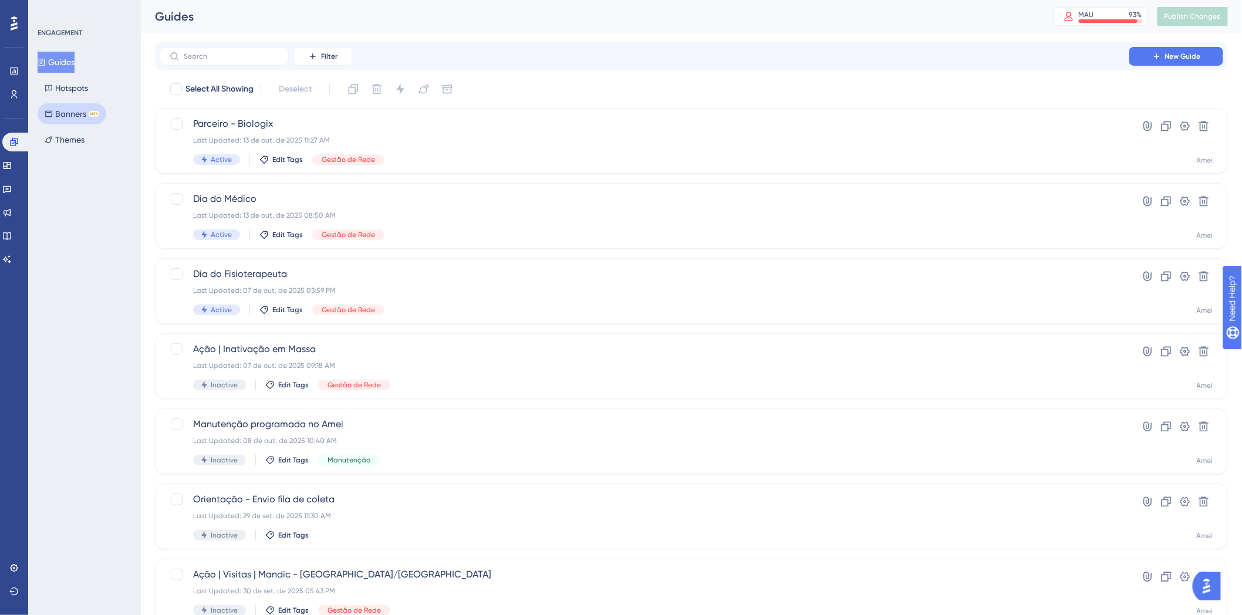
drag, startPoint x: 61, startPoint y: 119, endPoint x: 62, endPoint y: 107, distance: 12.3
click at [62, 112] on button "Banners BETA" at bounding box center [72, 113] width 69 height 21
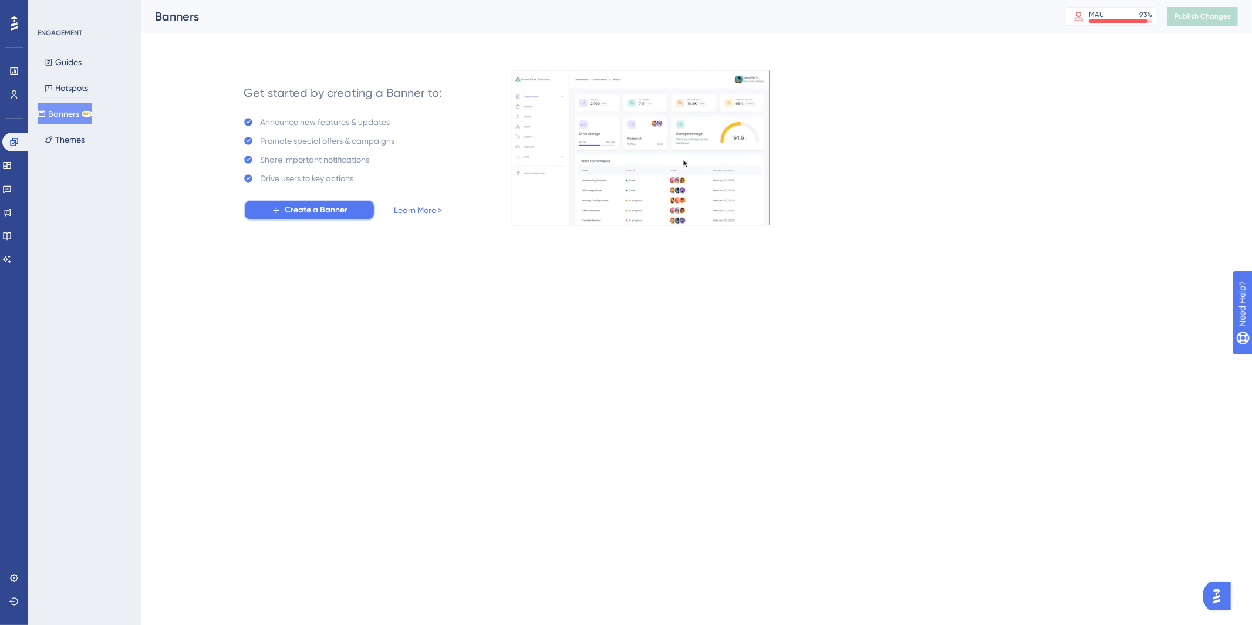
click at [295, 206] on span "Create a Banner" at bounding box center [316, 210] width 63 height 14
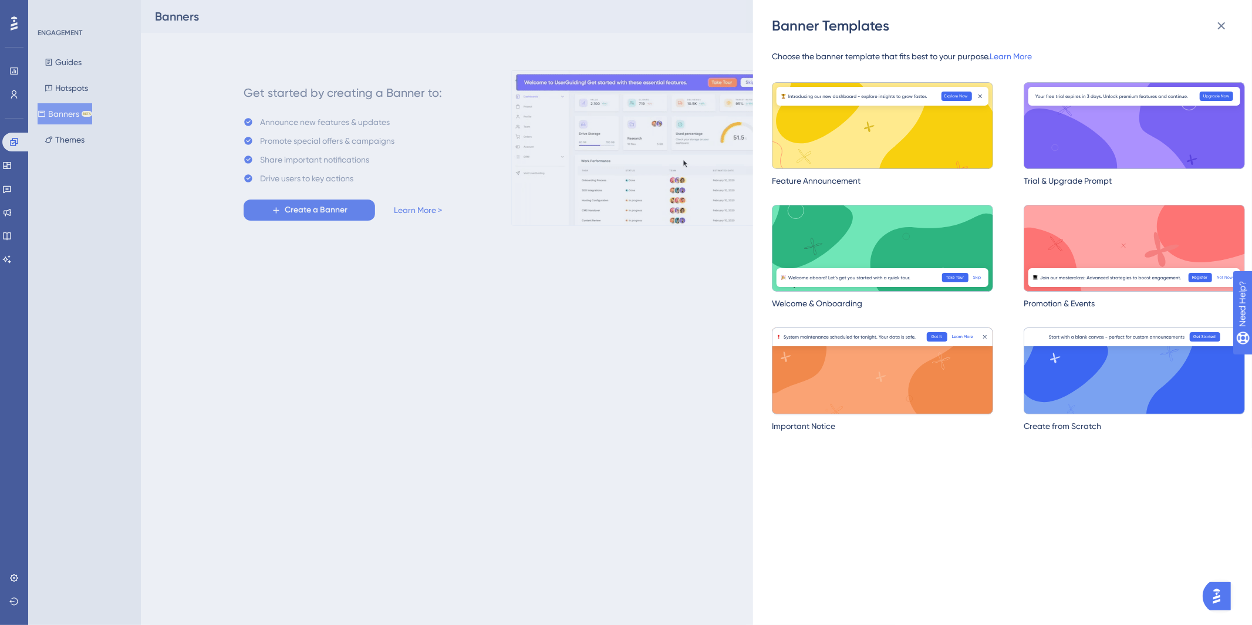
click at [861, 382] on img at bounding box center [882, 371] width 221 height 87
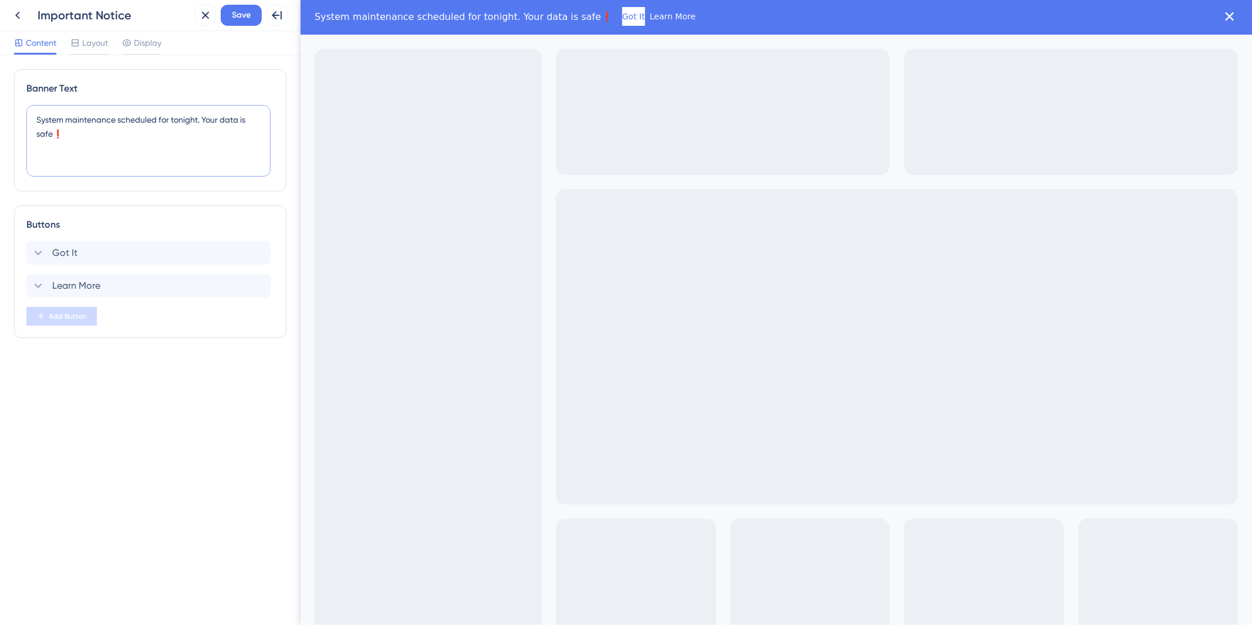
click at [169, 148] on textarea "System maintenance scheduled for tonight. Your data is safe❗️" at bounding box center [148, 141] width 244 height 72
click at [168, 148] on textarea "System maintenance scheduled for tonight. Your data is safe❗️" at bounding box center [148, 141] width 244 height 72
type textarea "Responda o NPS"
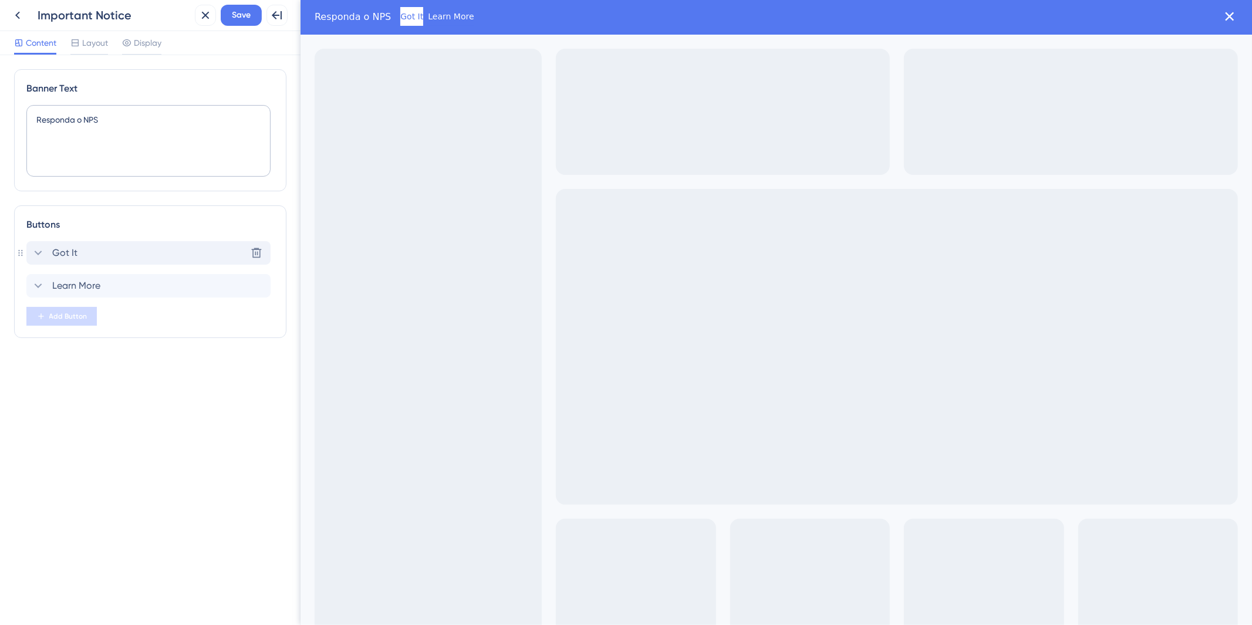
click at [101, 247] on div "Got It Delete" at bounding box center [148, 252] width 244 height 23
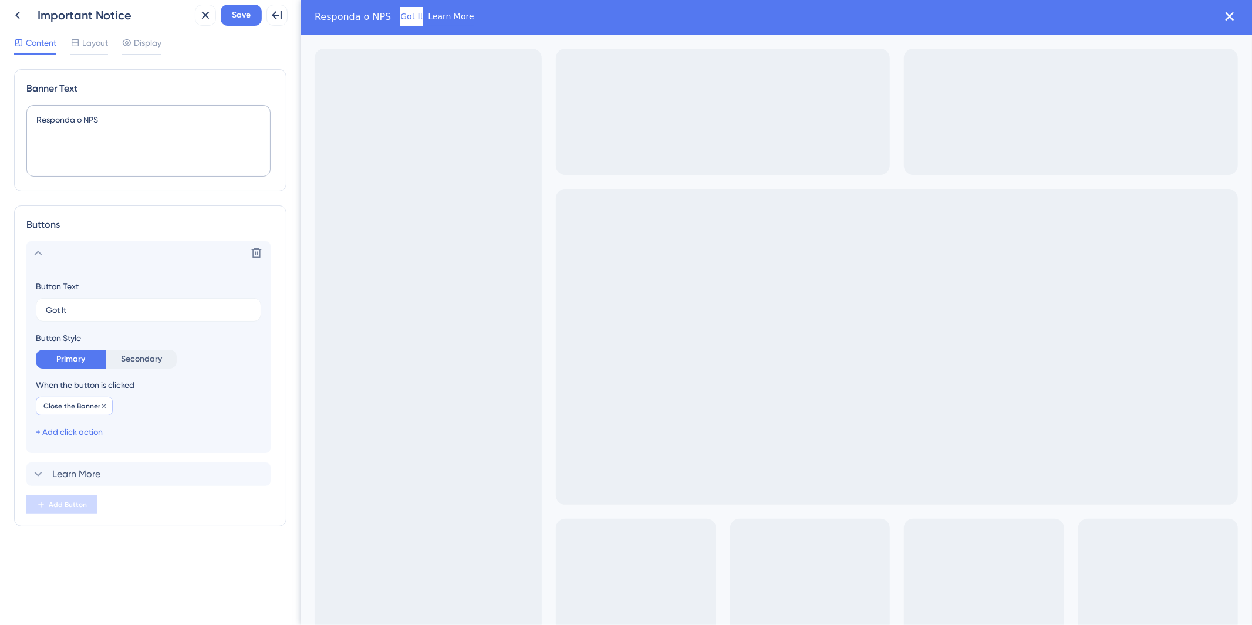
click at [98, 397] on div "Close the Banner Remove" at bounding box center [74, 406] width 77 height 19
click at [80, 406] on span "Close the Banner" at bounding box center [71, 406] width 57 height 9
click at [102, 403] on icon at bounding box center [103, 406] width 7 height 7
click at [89, 401] on link "+ Add click action" at bounding box center [69, 403] width 67 height 9
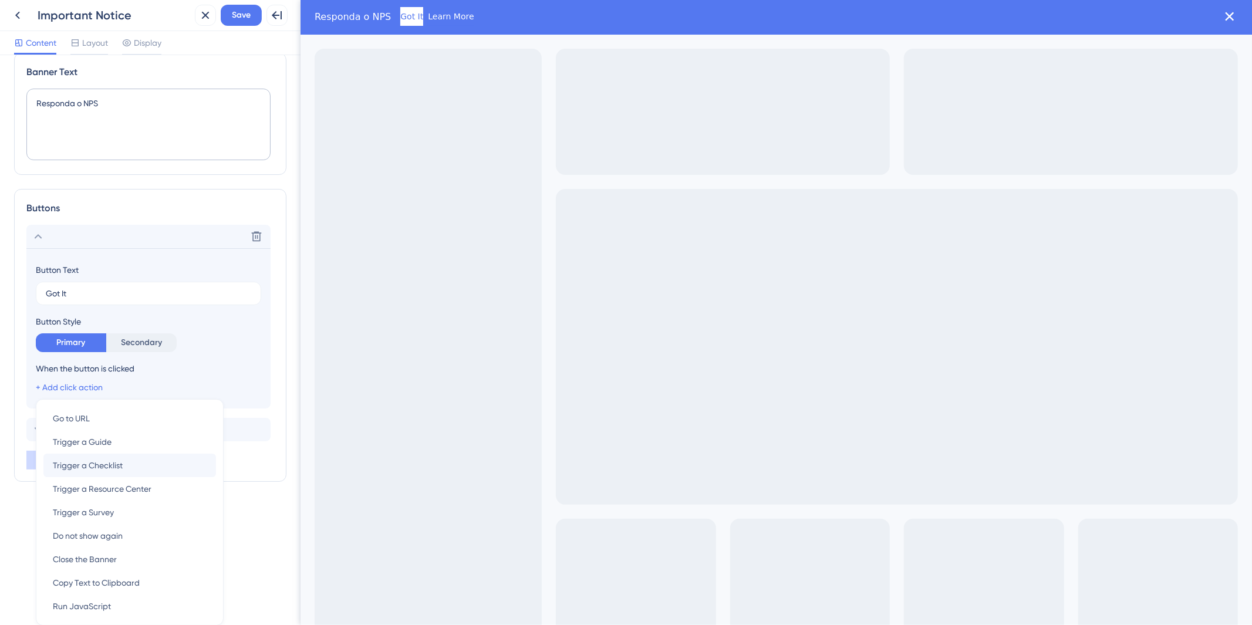
scroll to position [16, 0]
click at [123, 517] on div "Trigger a Survey Trigger a Survey" at bounding box center [130, 512] width 154 height 23
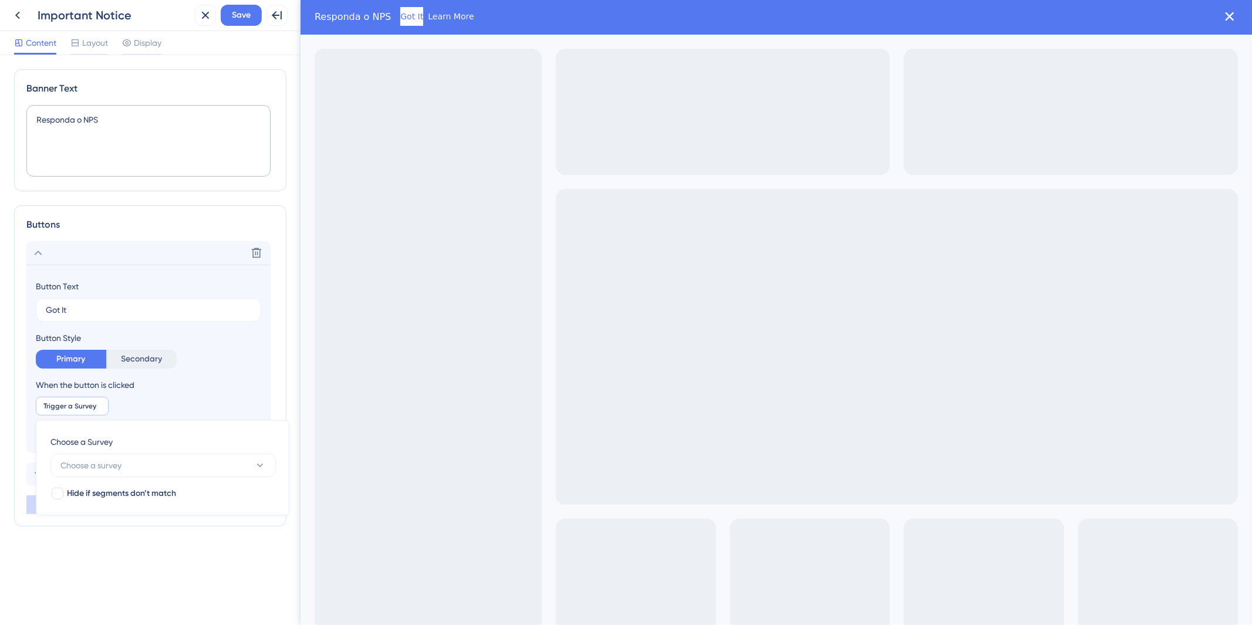
click at [201, 480] on div "Choose a Survey Choose a survey Hide if segments don’t match" at bounding box center [162, 468] width 224 height 66
click at [201, 468] on button "Choose a survey" at bounding box center [162, 465] width 225 height 23
click at [103, 570] on div "Banner Text Responda o NPS Buttons Delete Button Text Got It Button Style Prima…" at bounding box center [150, 321] width 272 height 504
click at [12, 12] on icon at bounding box center [18, 15] width 14 height 14
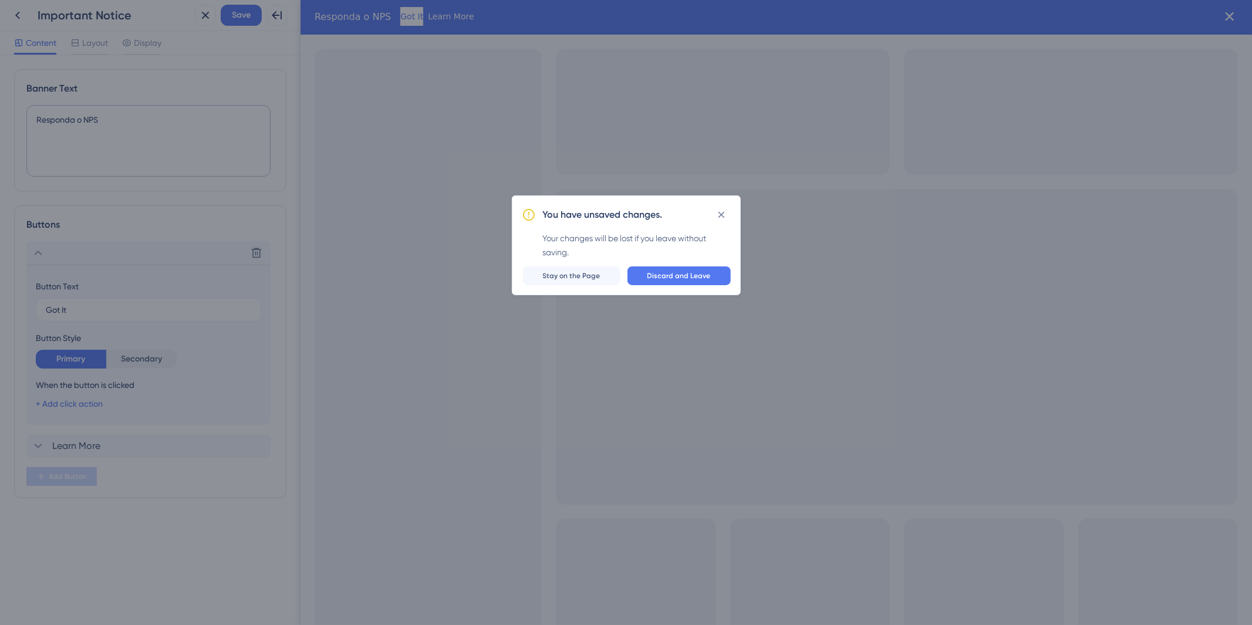
click at [708, 263] on div "You have unsaved changes. Your changes will be lost if you leave without saving…" at bounding box center [626, 246] width 229 height 100
click at [703, 270] on button "Discard and Leave" at bounding box center [679, 276] width 103 height 19
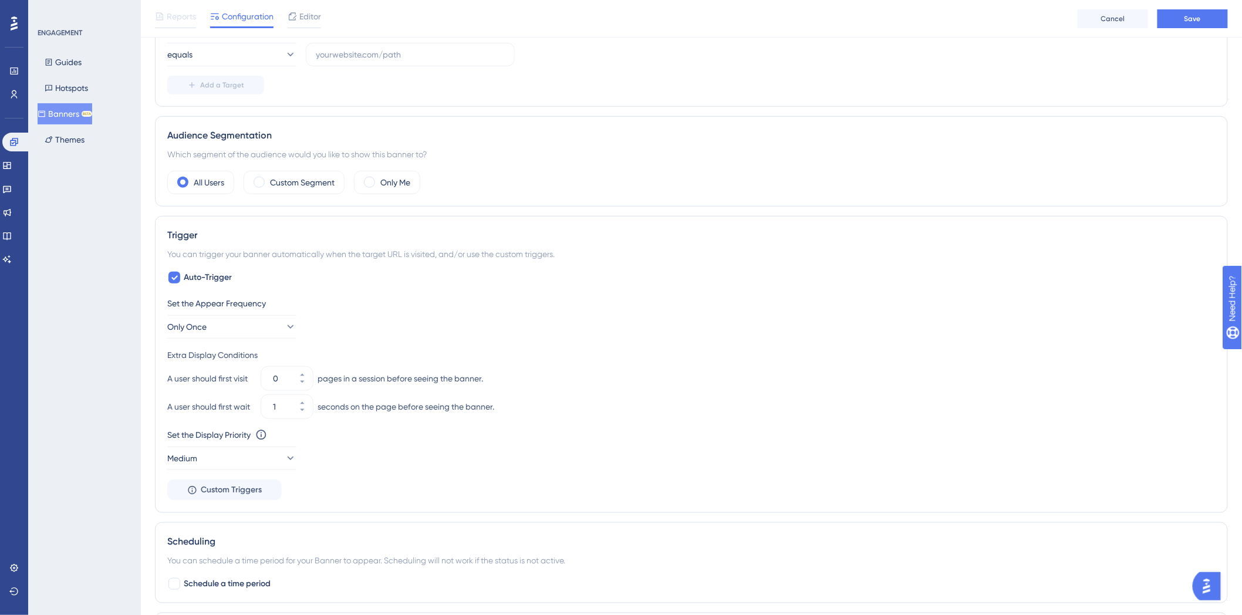
scroll to position [261, 0]
click at [248, 342] on div "Set the Appear Frequency Only Once Extra Display Conditions A user should first…" at bounding box center [691, 396] width 1049 height 204
click at [257, 312] on div "Set the Appear Frequency Only Once" at bounding box center [691, 315] width 1049 height 42
click at [263, 322] on button "Only Once" at bounding box center [231, 324] width 129 height 23
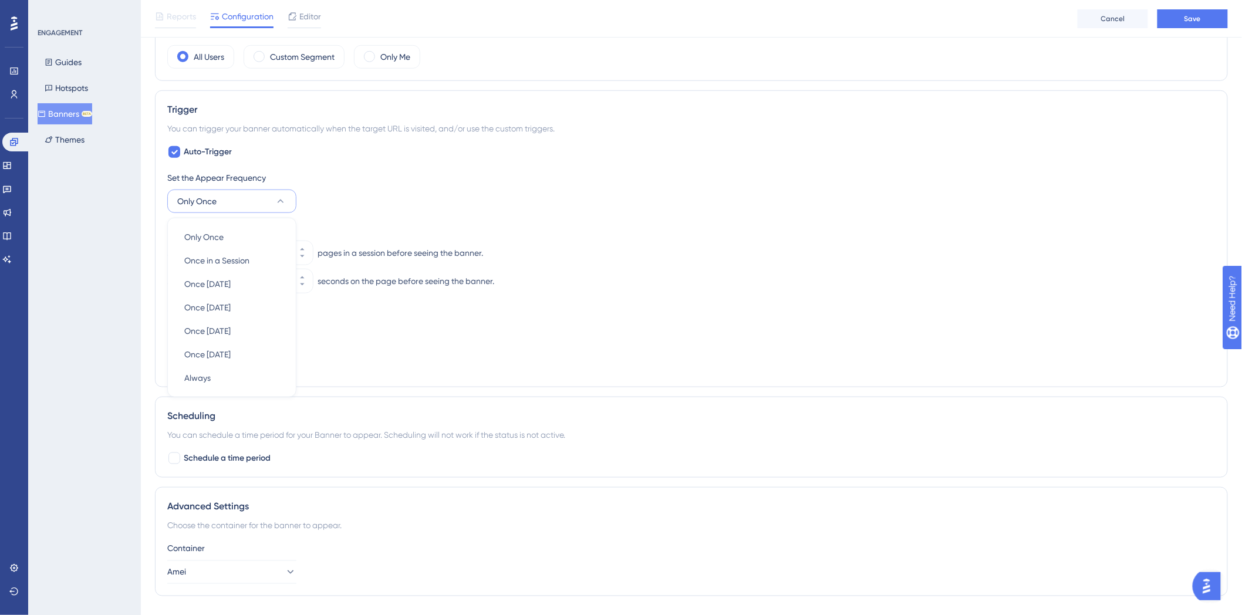
click at [280, 207] on button "Only Once" at bounding box center [231, 201] width 129 height 23
click at [284, 207] on icon at bounding box center [290, 202] width 12 height 12
click at [280, 207] on button "Only Once" at bounding box center [231, 201] width 129 height 23
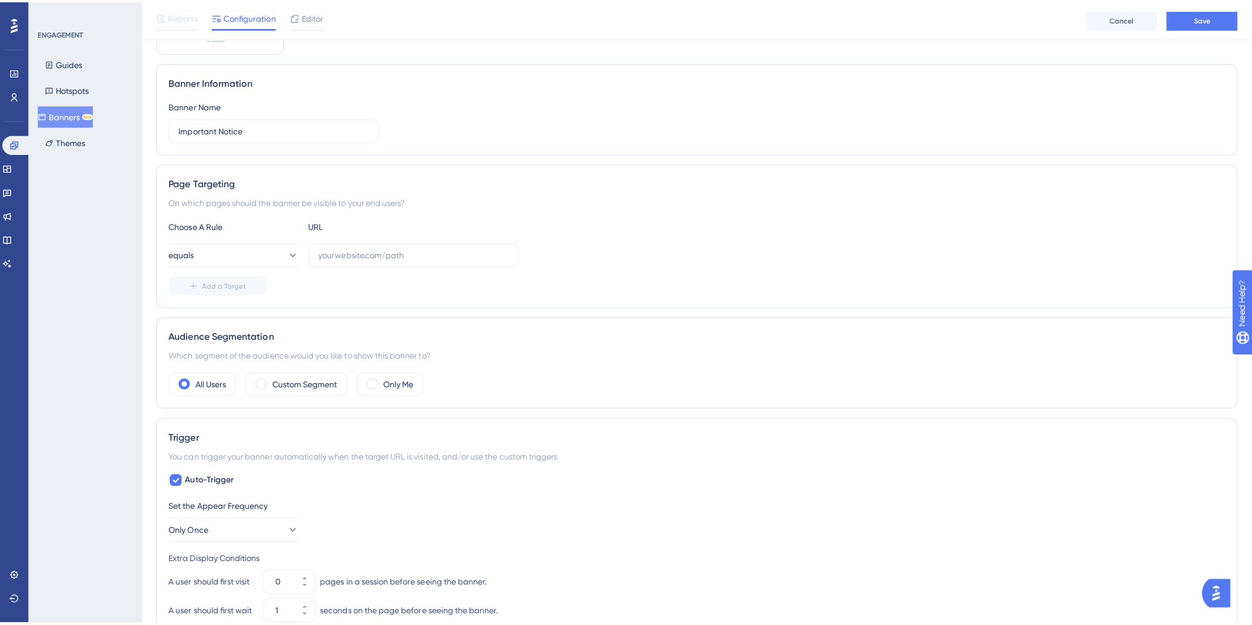
scroll to position [65, 0]
click at [1095, 20] on button "Cancel" at bounding box center [1113, 18] width 70 height 19
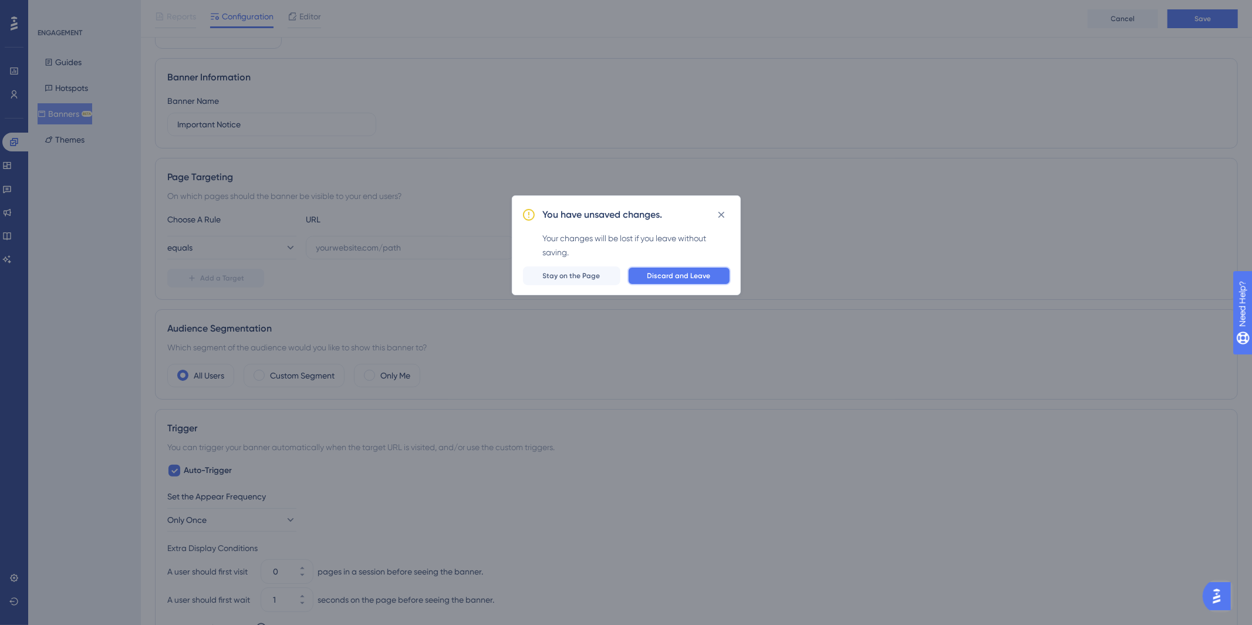
click at [673, 278] on span "Discard and Leave" at bounding box center [679, 275] width 63 height 9
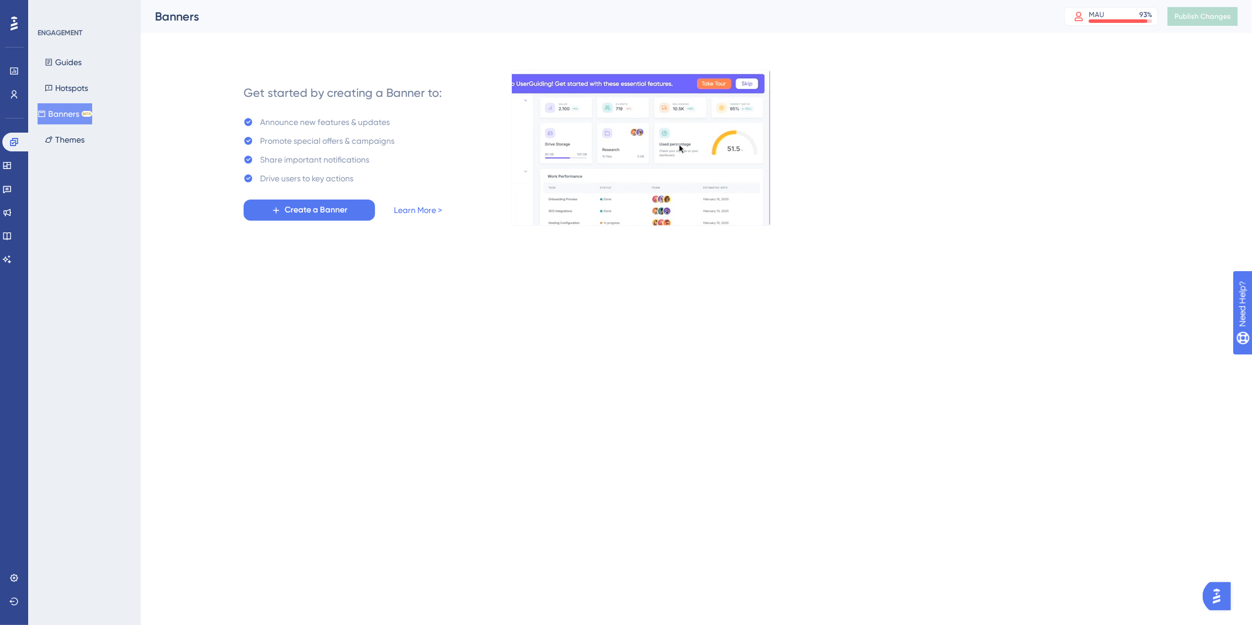
click at [0, 204] on div "Performance Users Engagement Widgets Feedback Product Updates Knowledge Base AI…" at bounding box center [14, 312] width 28 height 625
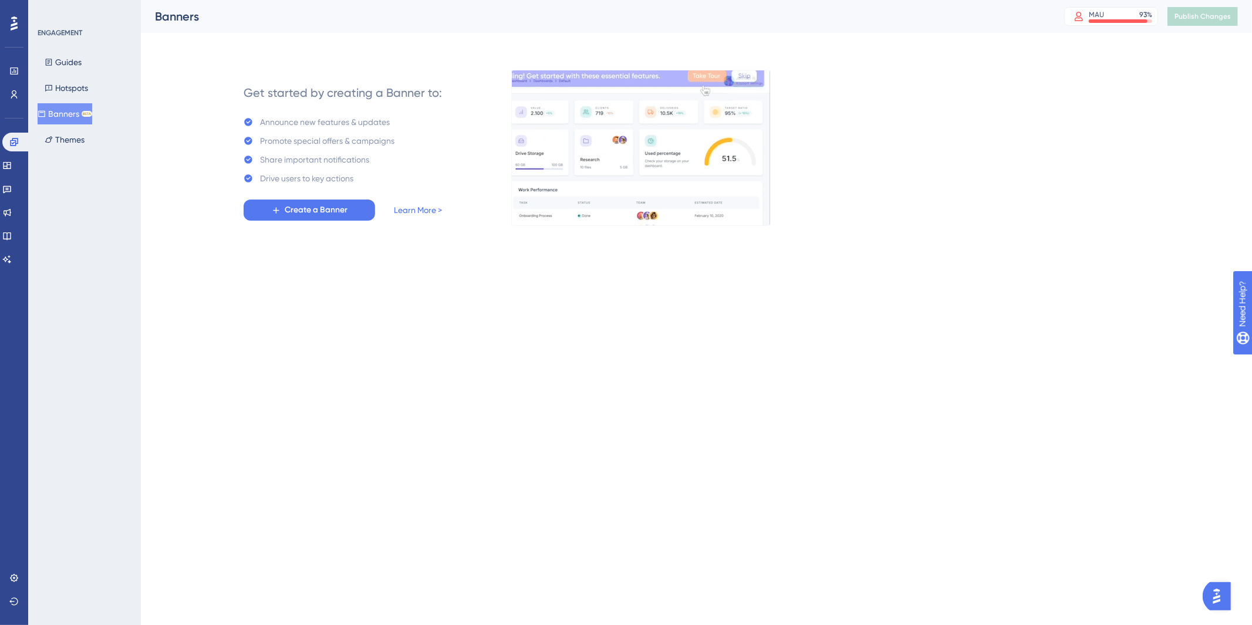
click at [2, 172] on div "Widgets" at bounding box center [13, 165] width 23 height 19
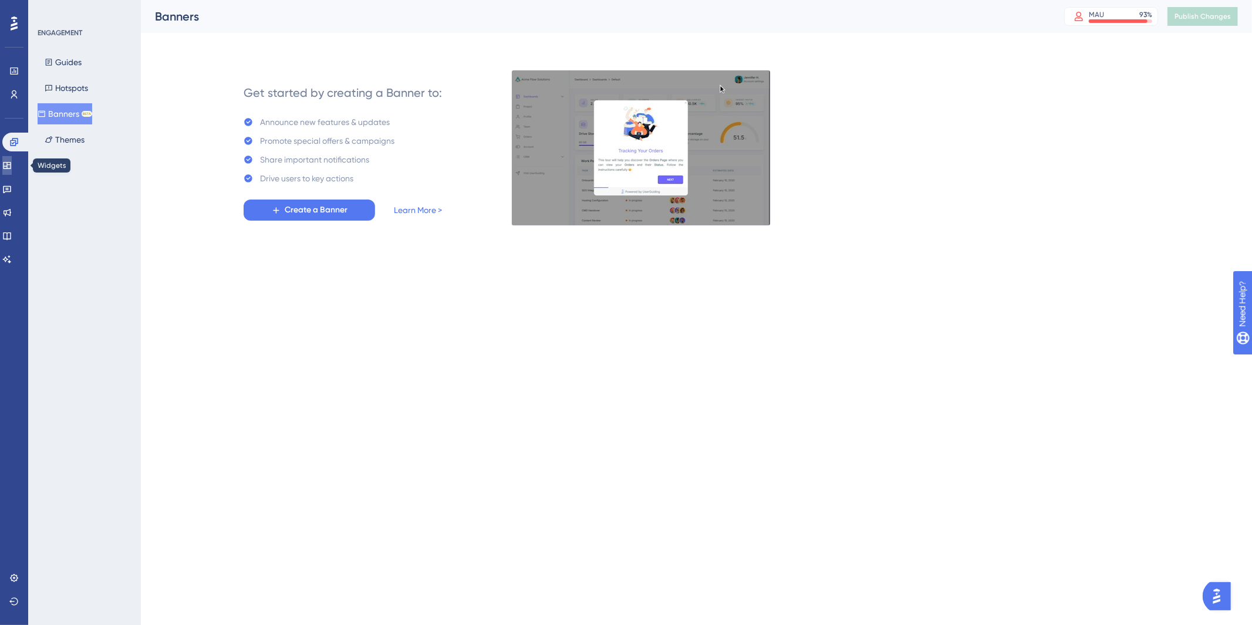
click at [8, 164] on link at bounding box center [6, 165] width 9 height 19
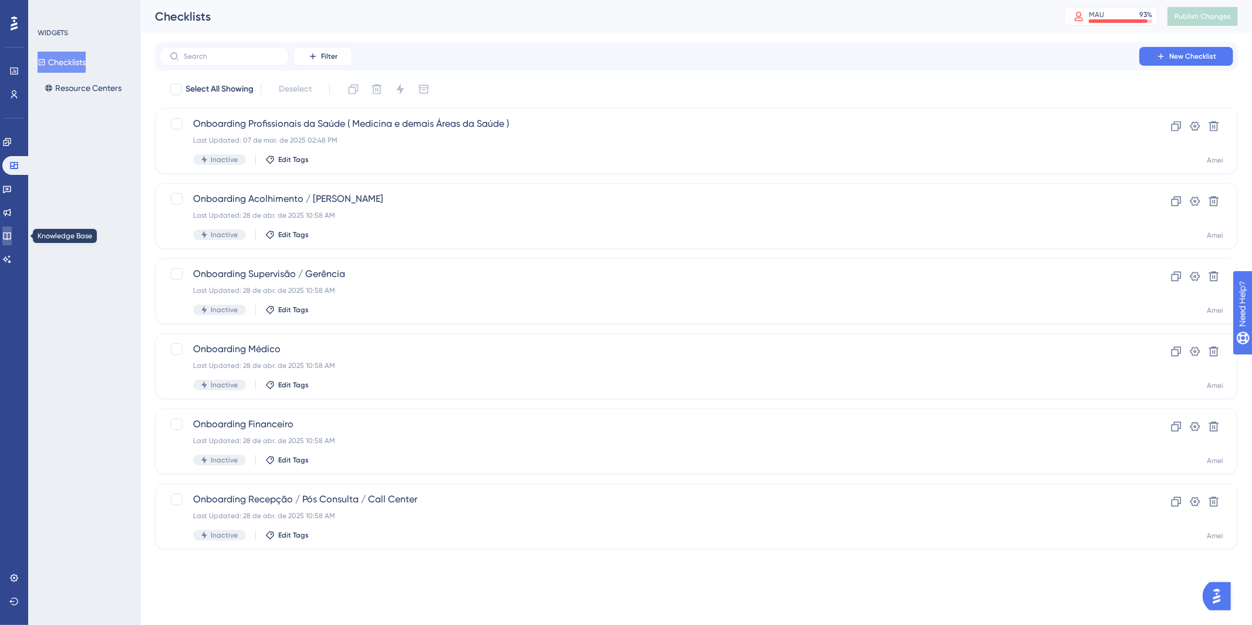
click at [9, 239] on icon at bounding box center [6, 235] width 9 height 9
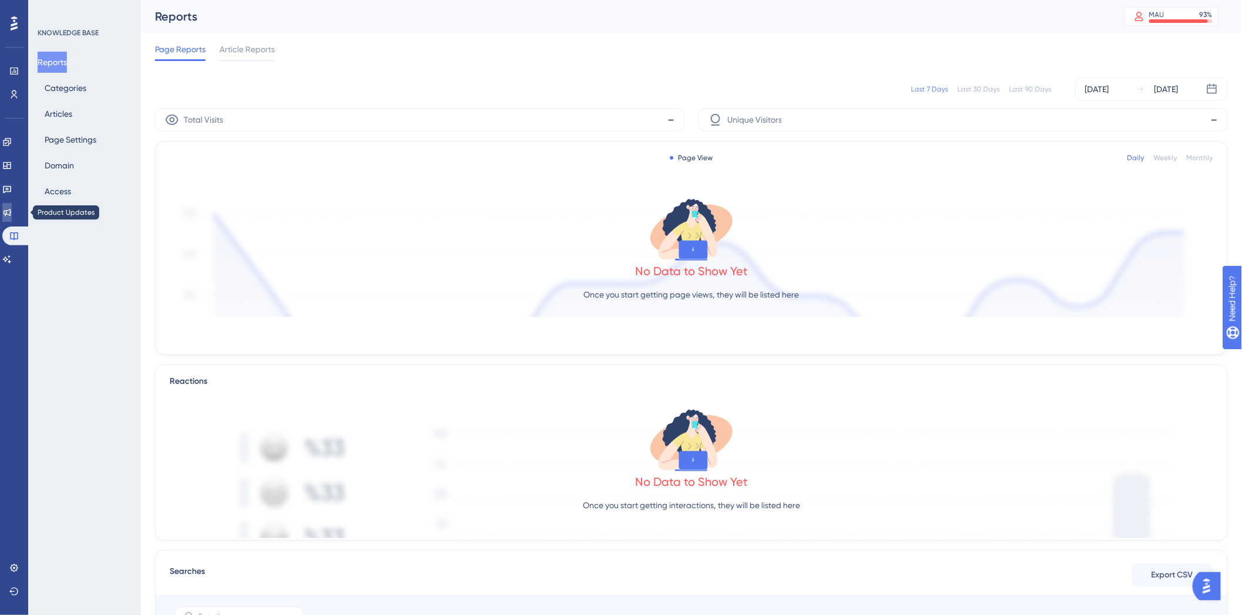
click at [7, 215] on link at bounding box center [6, 212] width 9 height 19
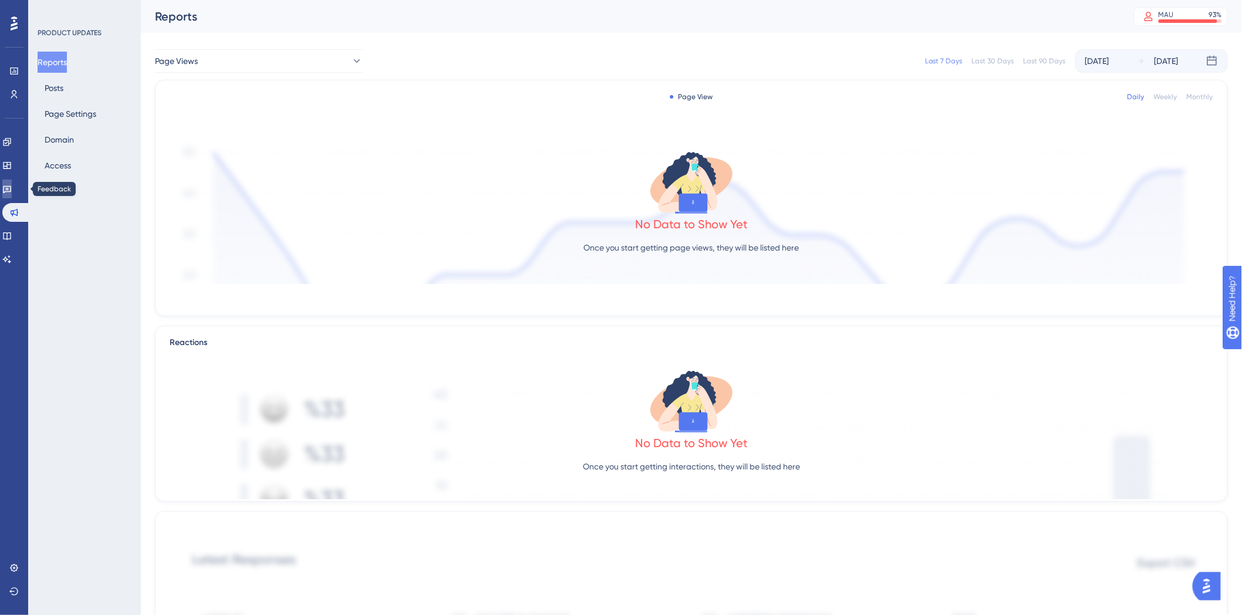
click at [9, 194] on link at bounding box center [6, 189] width 9 height 19
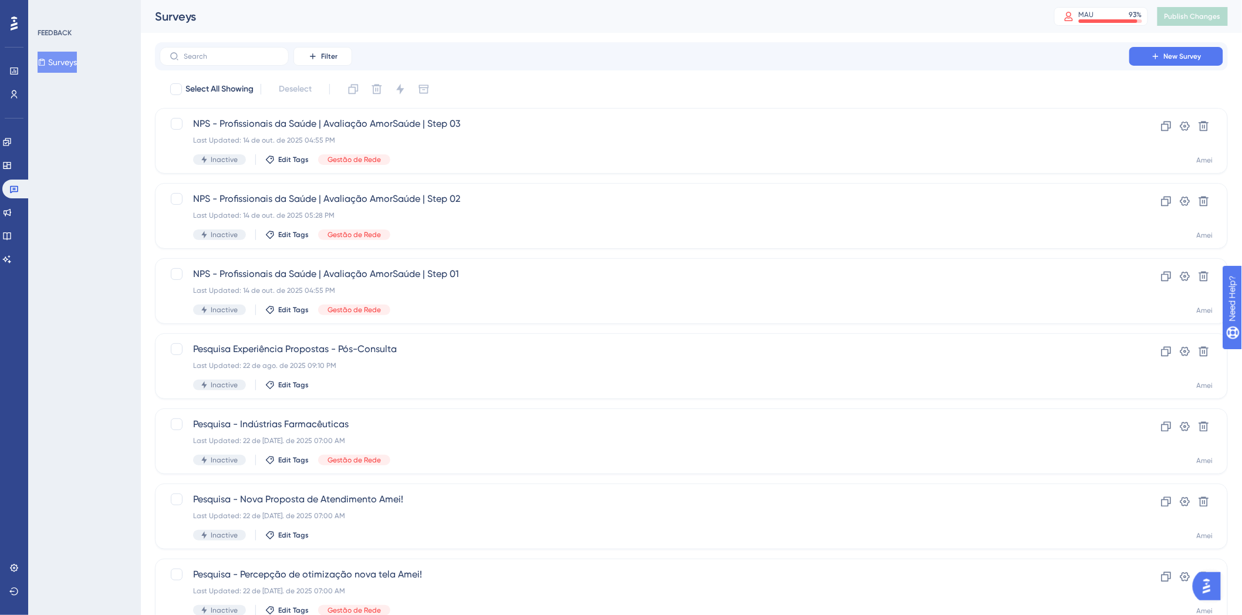
click at [113, 154] on div "FEEDBACK Surveys" at bounding box center [84, 307] width 113 height 615
